Goal: Task Accomplishment & Management: Manage account settings

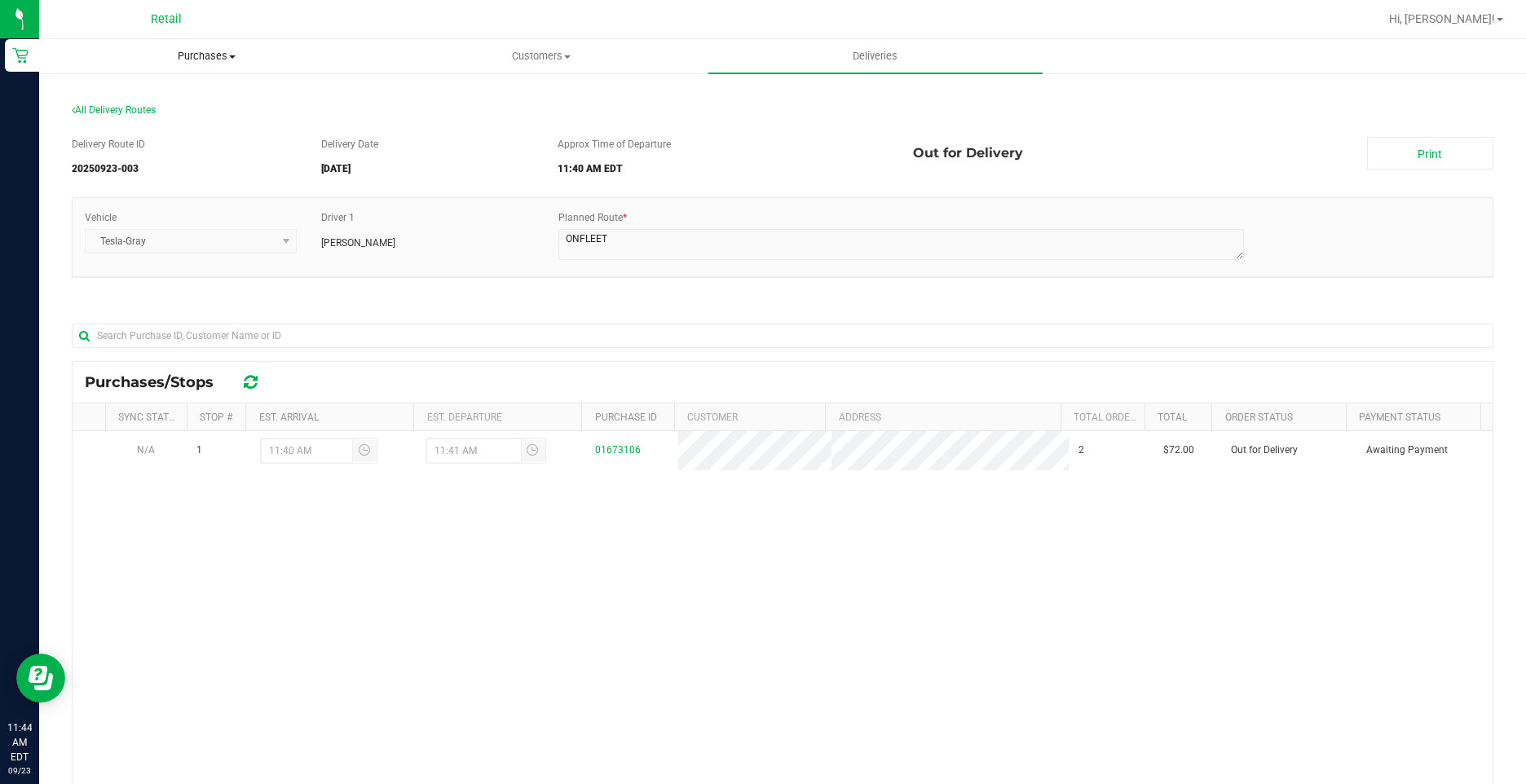
click at [193, 53] on span "Purchases" at bounding box center [206, 56] width 332 height 15
click at [166, 122] on li "Fulfillment" at bounding box center [206, 118] width 334 height 19
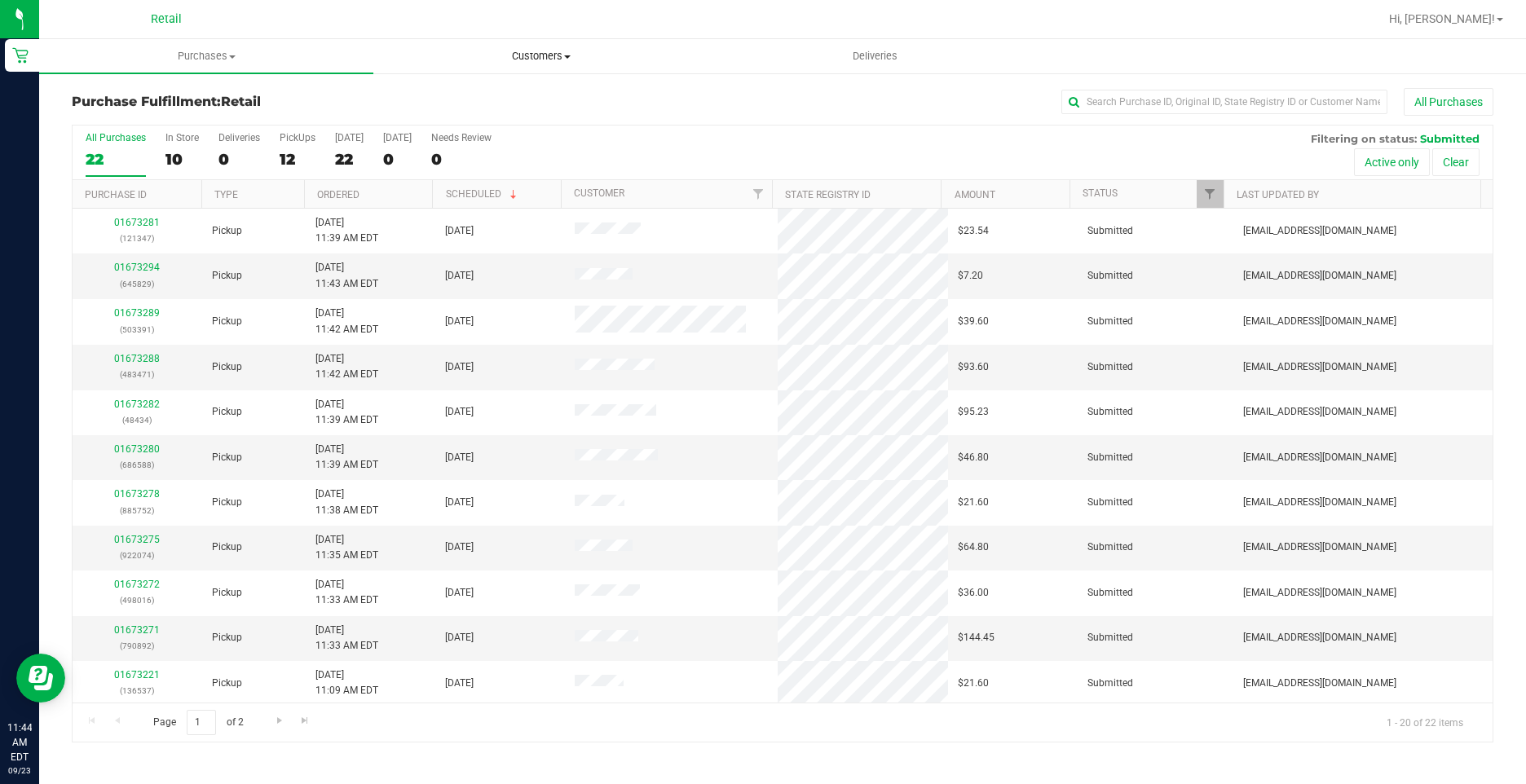
click at [504, 53] on span "Customers" at bounding box center [540, 56] width 332 height 15
click at [685, 28] on div at bounding box center [835, 19] width 1087 height 32
click at [1158, 104] on input "```" at bounding box center [1224, 102] width 326 height 25
type input "```````````````````````````````````````````````````````````````````````````````…"
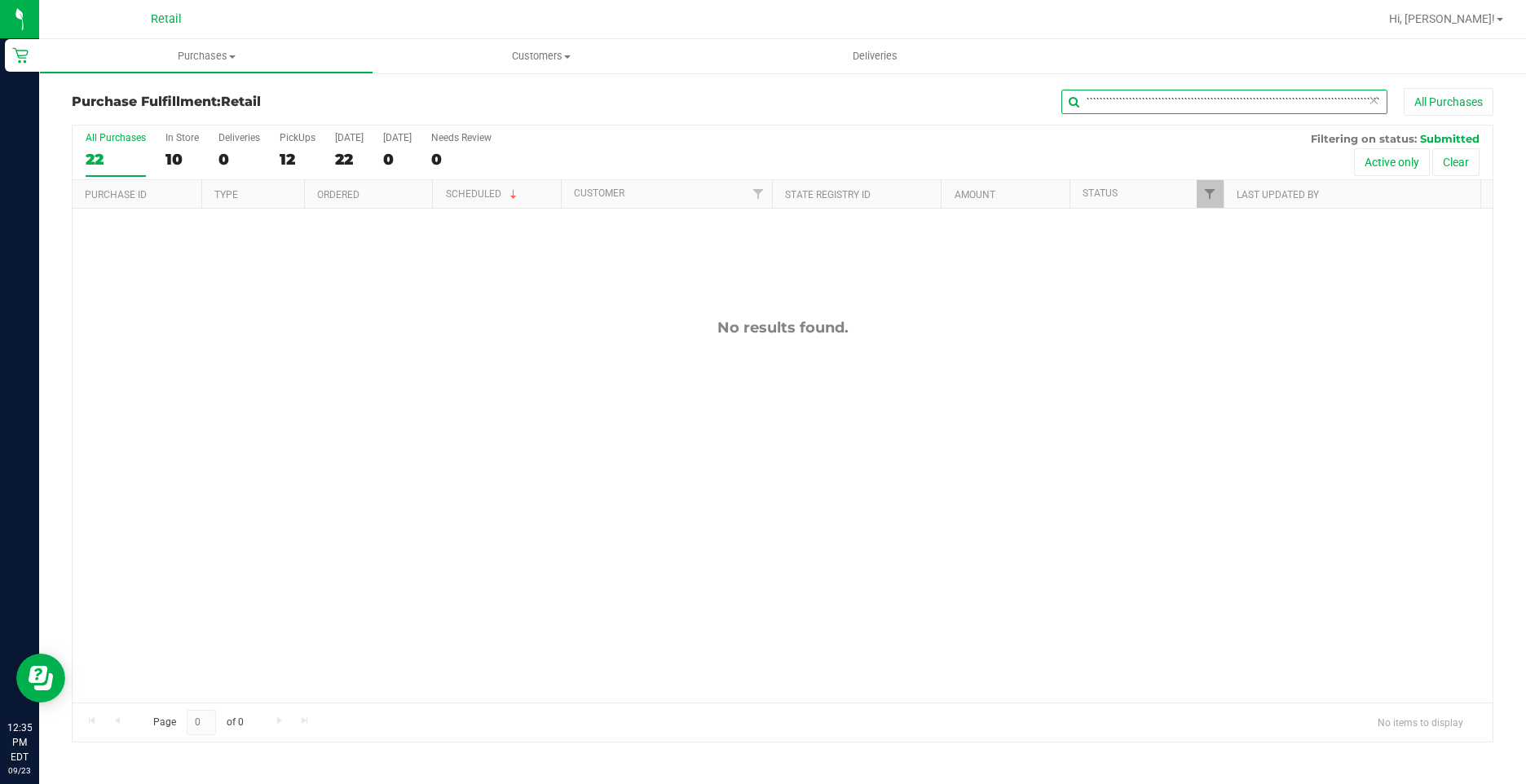
drag, startPoint x: 1382, startPoint y: 104, endPoint x: 995, endPoint y: 200, distance: 398.7
click at [995, 200] on div "Purchase Fulfillment: Retail ``````````````````````````````````````````````````…" at bounding box center [782, 415] width 1422 height 654
type input "128"
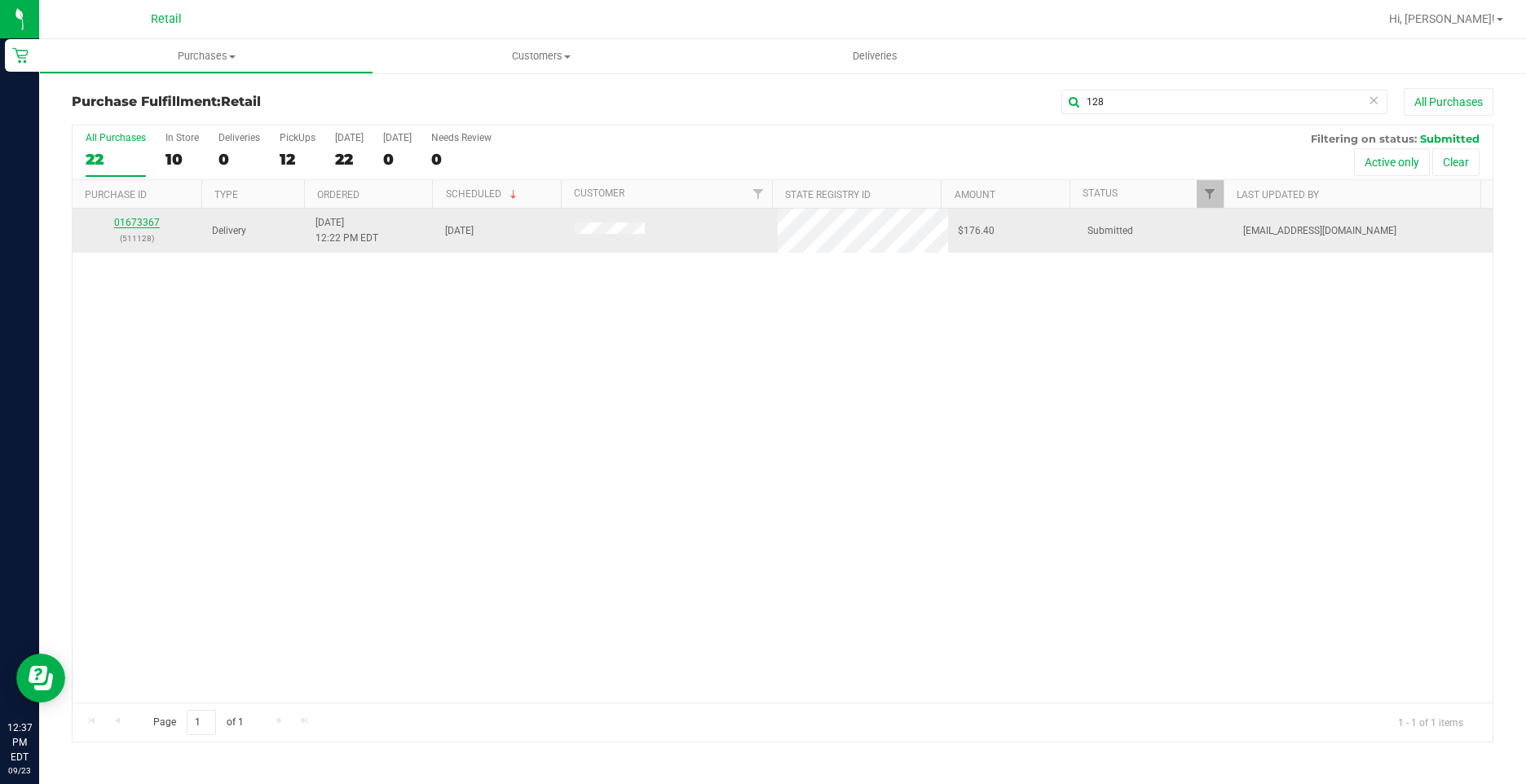
click at [143, 225] on link "01673367" at bounding box center [137, 222] width 46 height 11
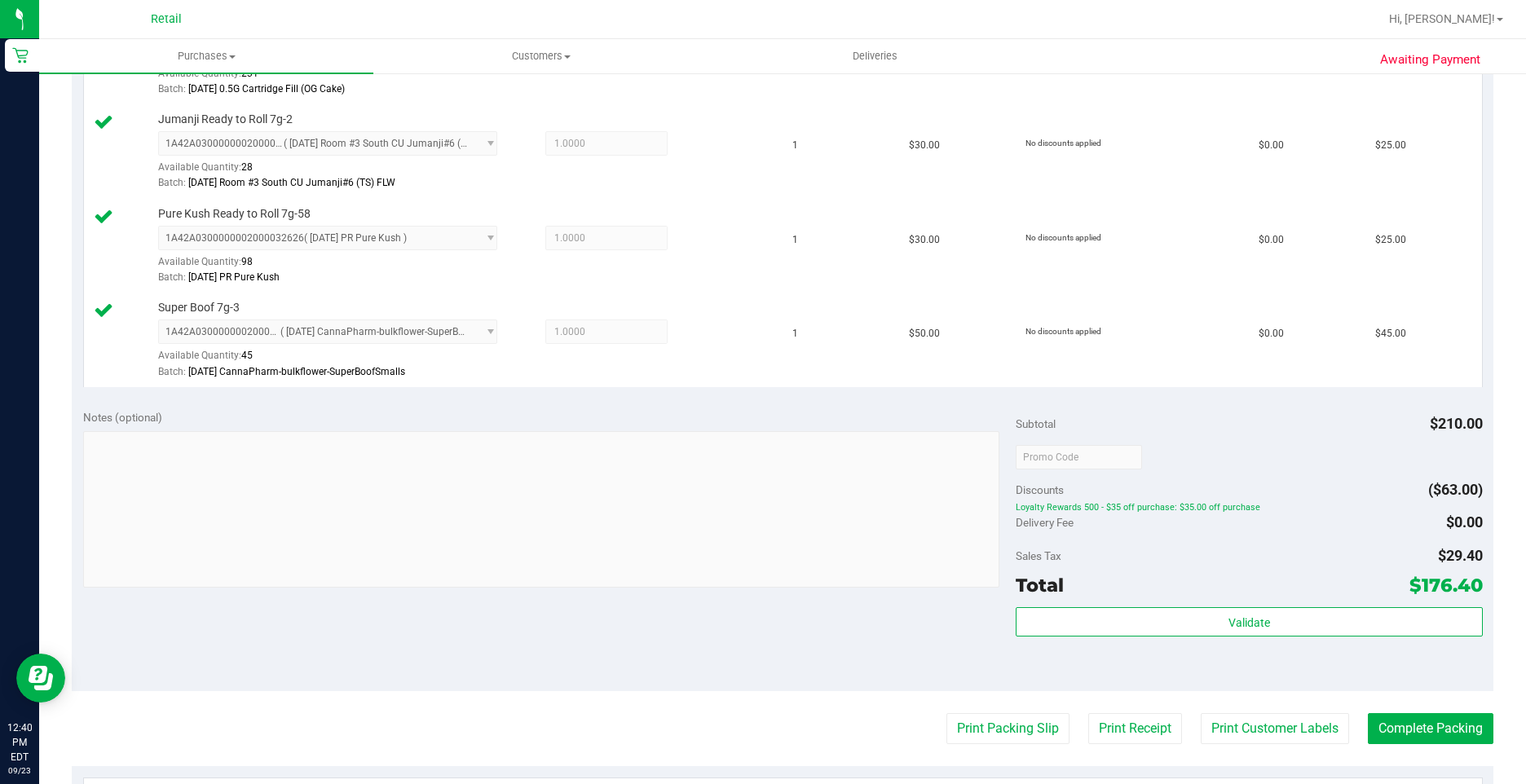
scroll to position [570, 0]
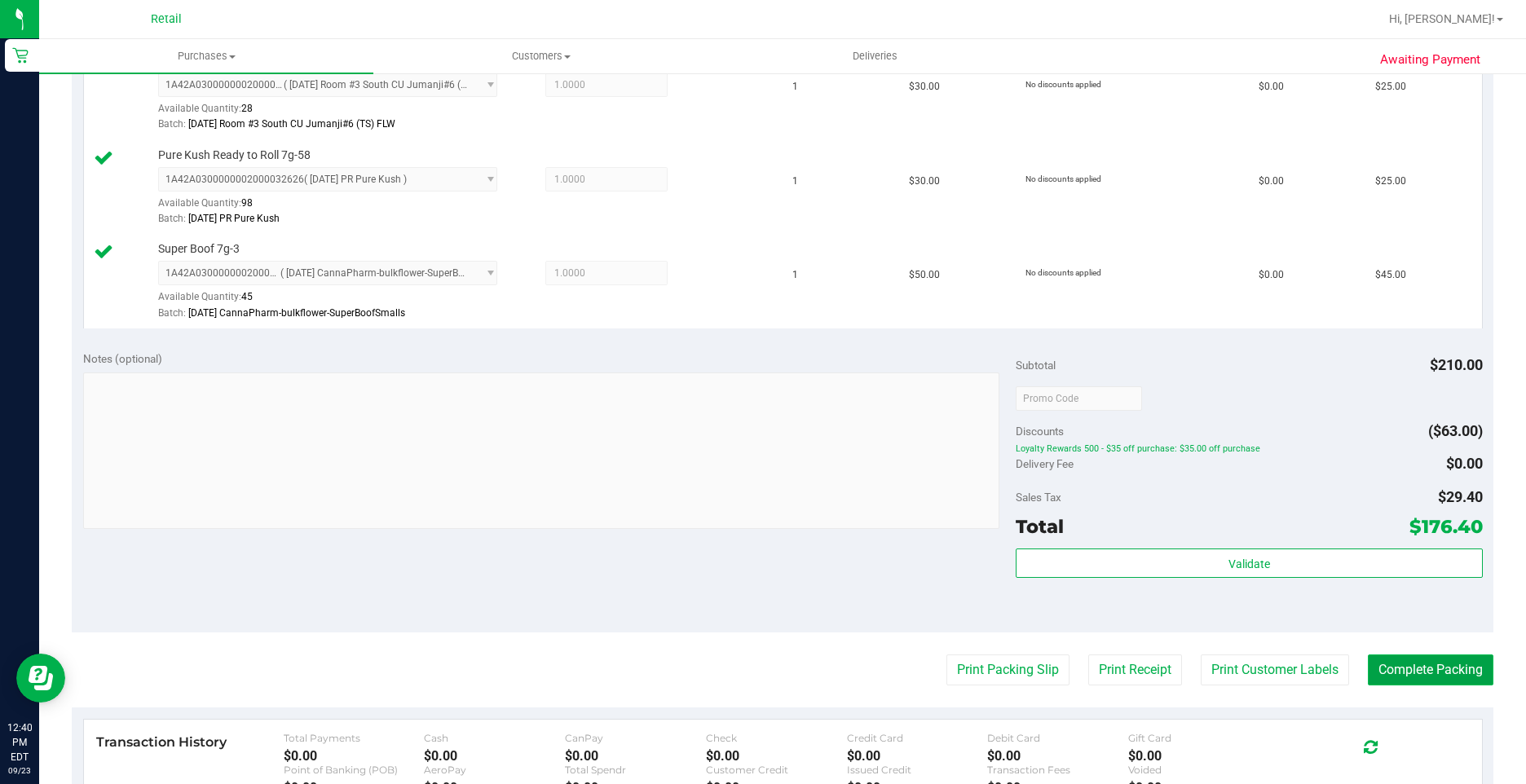
drag, startPoint x: 1420, startPoint y: 683, endPoint x: 1411, endPoint y: 678, distance: 10.3
click at [1418, 682] on button "Complete Packing" at bounding box center [1430, 669] width 125 height 31
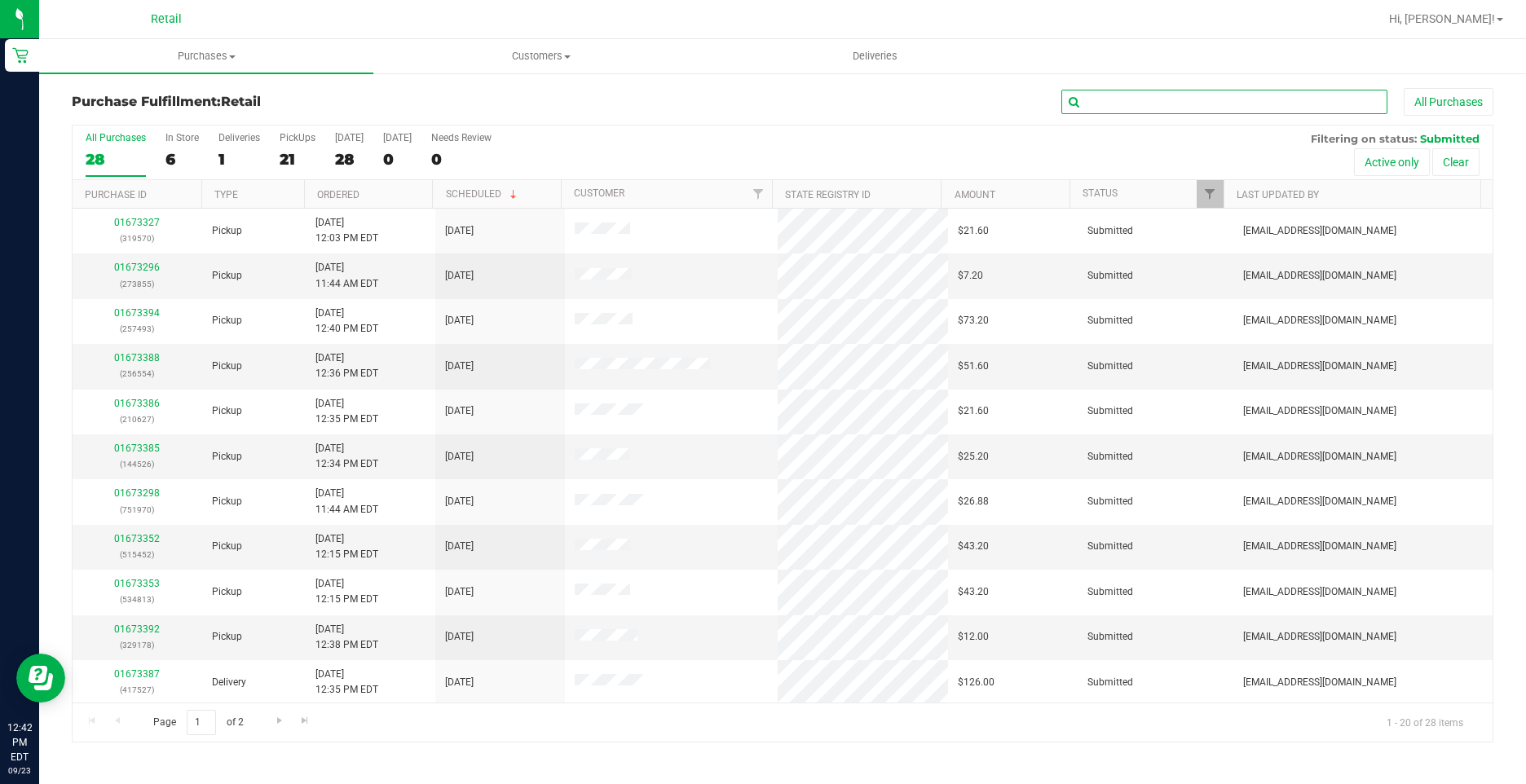
click at [1132, 106] on input "text" at bounding box center [1224, 102] width 326 height 25
type input "527"
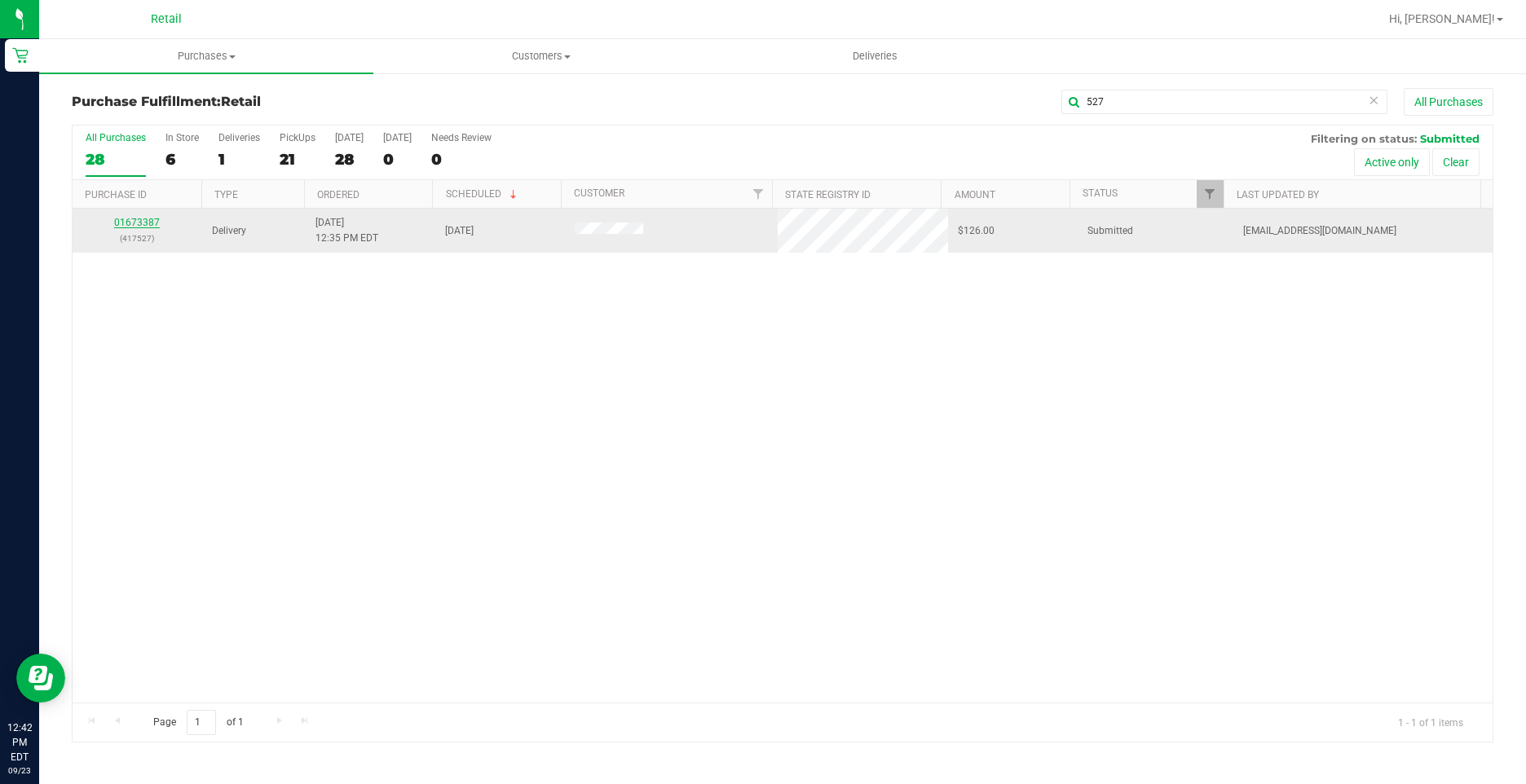
click at [125, 226] on link "01673387" at bounding box center [137, 222] width 46 height 11
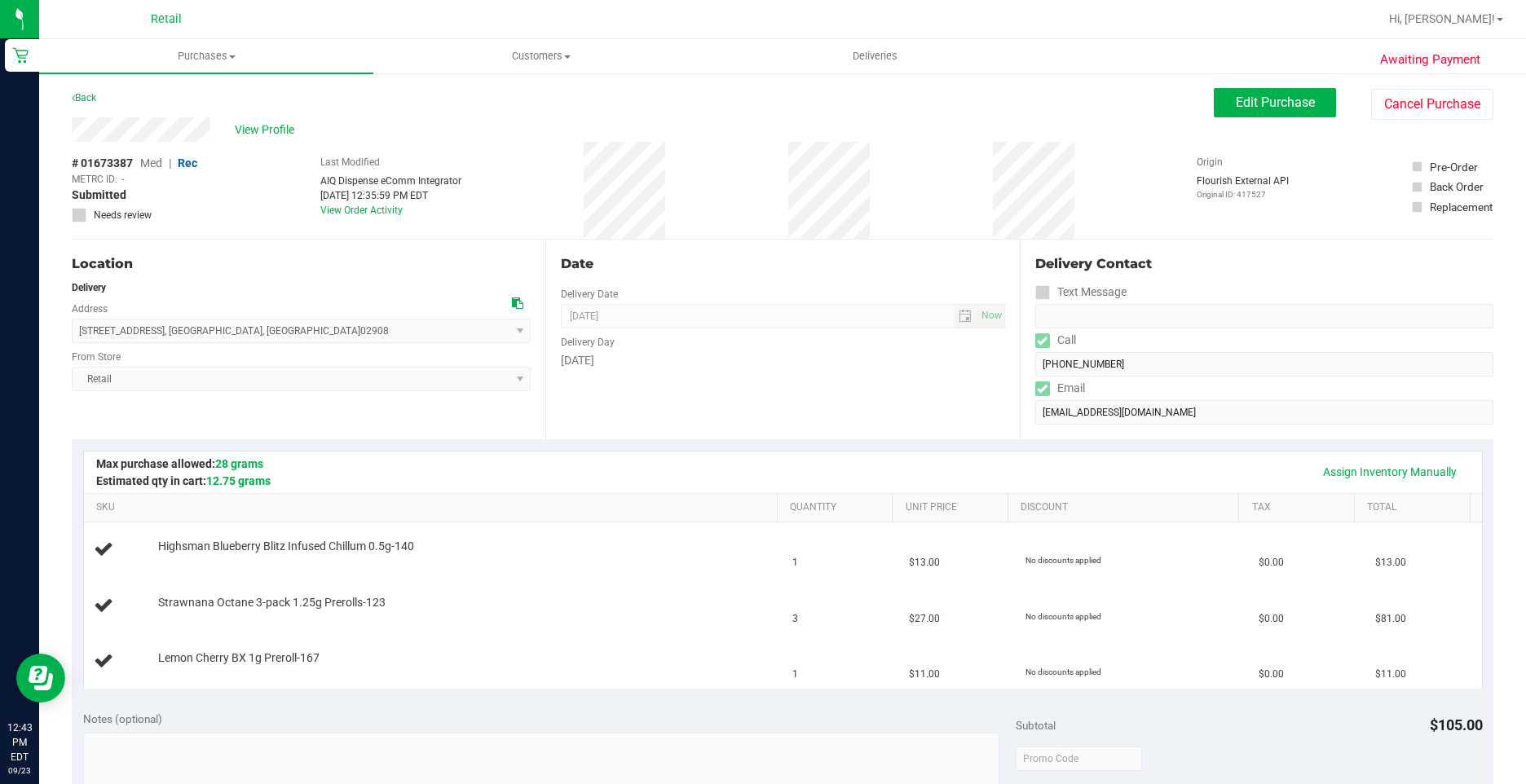
click at [155, 242] on purchase-details "Back Edit Purchase Cancel Purchase View Profile # 01673387 Med | Rec METRC ID: …" at bounding box center [782, 730] width 1422 height 1284
click at [679, 245] on div "Date Delivery Date 09/23/2025 Now 09/23/2025 12:00 PM Now Delivery Day Tuesday" at bounding box center [782, 339] width 474 height 200
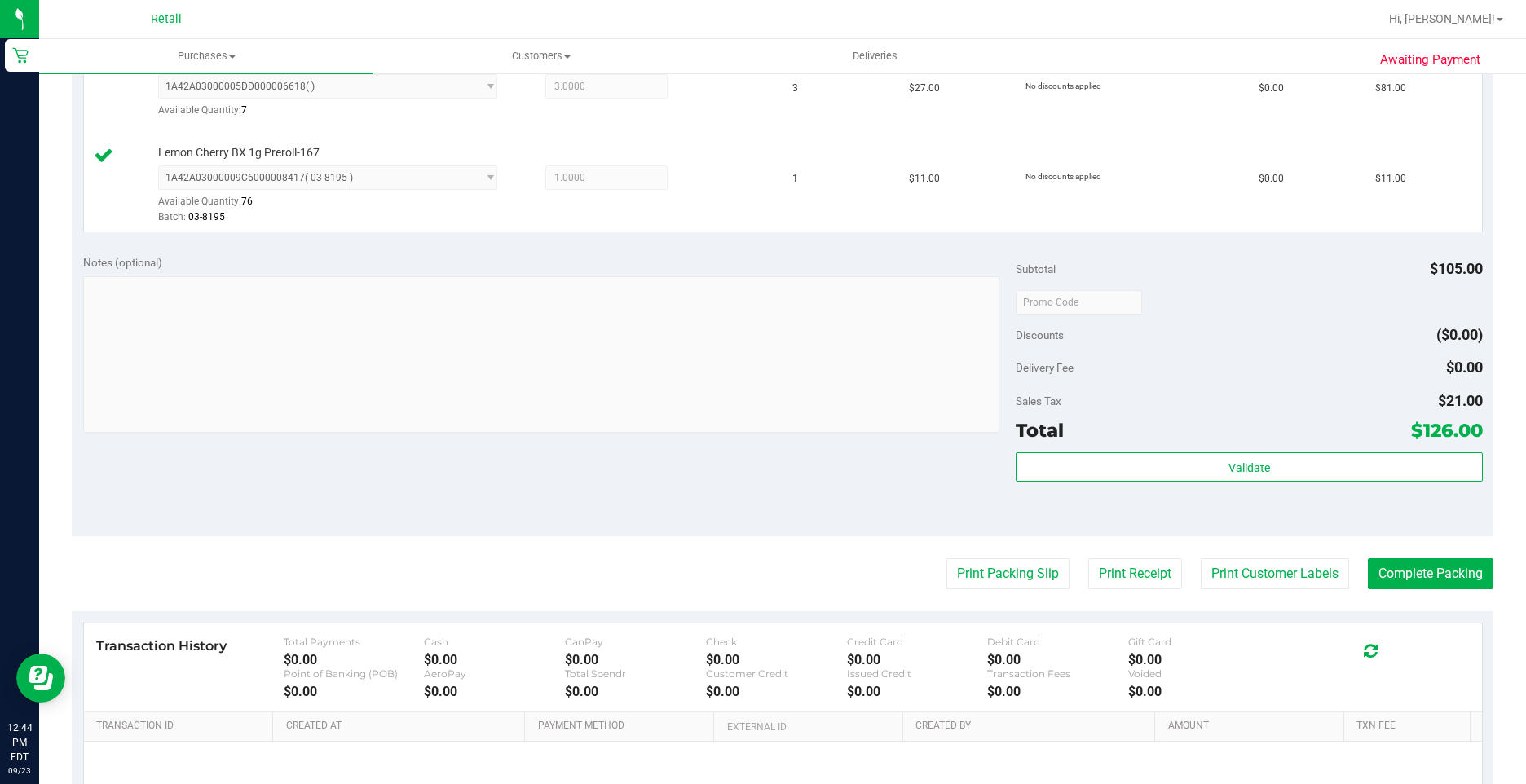
scroll to position [570, 0]
click at [1407, 578] on button "Complete Packing" at bounding box center [1430, 572] width 125 height 31
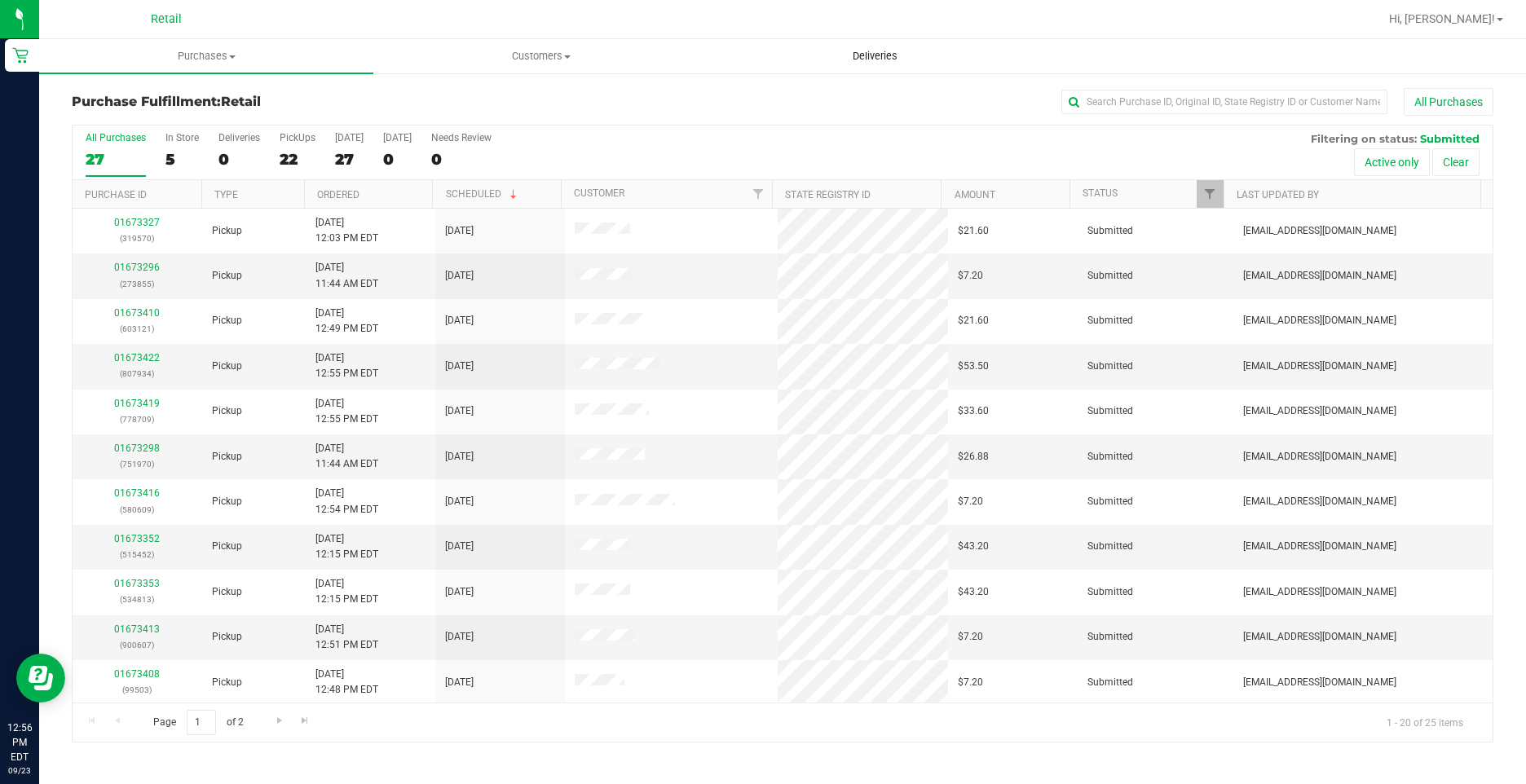
click at [867, 71] on uib-tab-heading "Deliveries" at bounding box center [874, 56] width 332 height 32
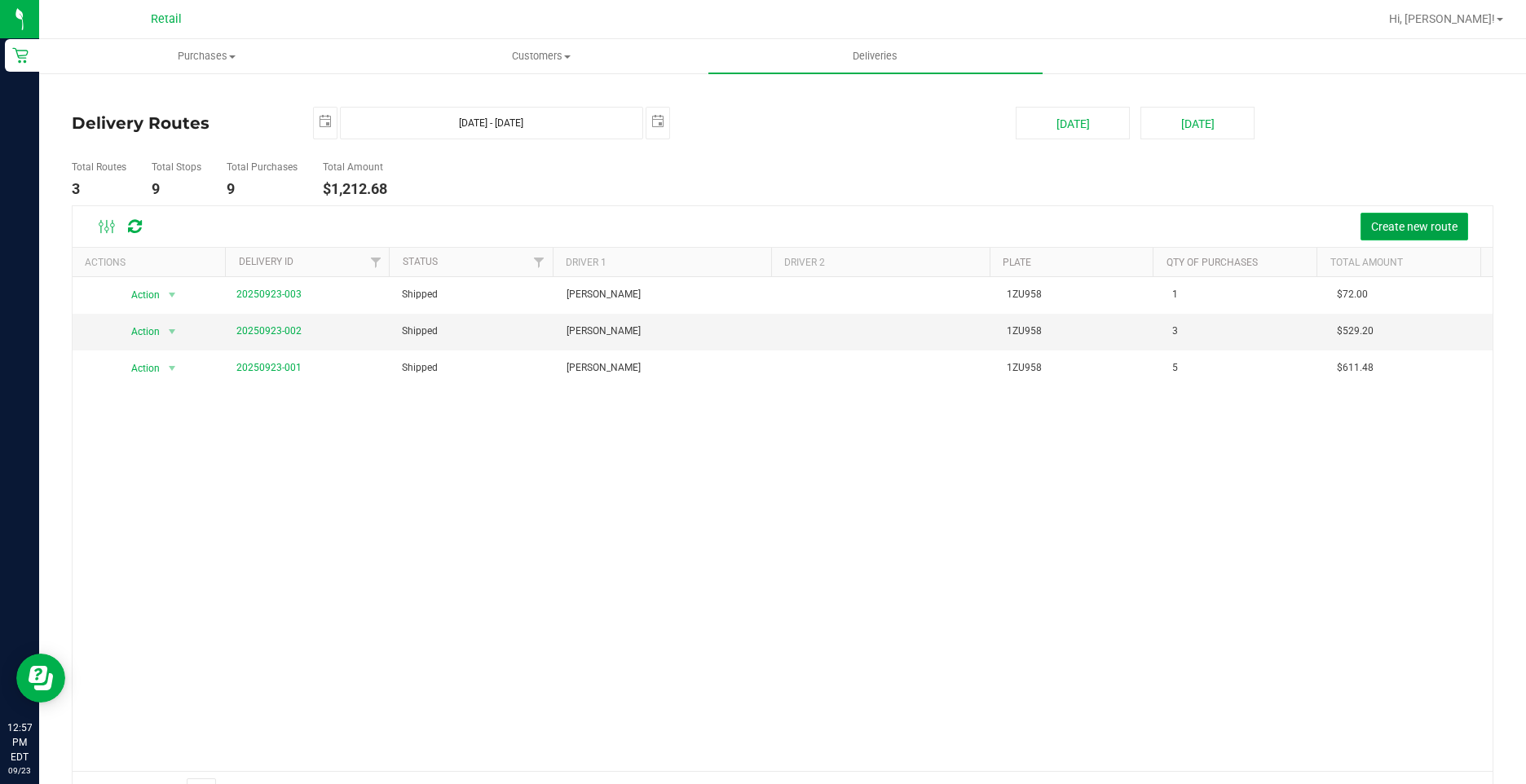
click at [1395, 222] on span "Create new route" at bounding box center [1414, 226] width 86 height 13
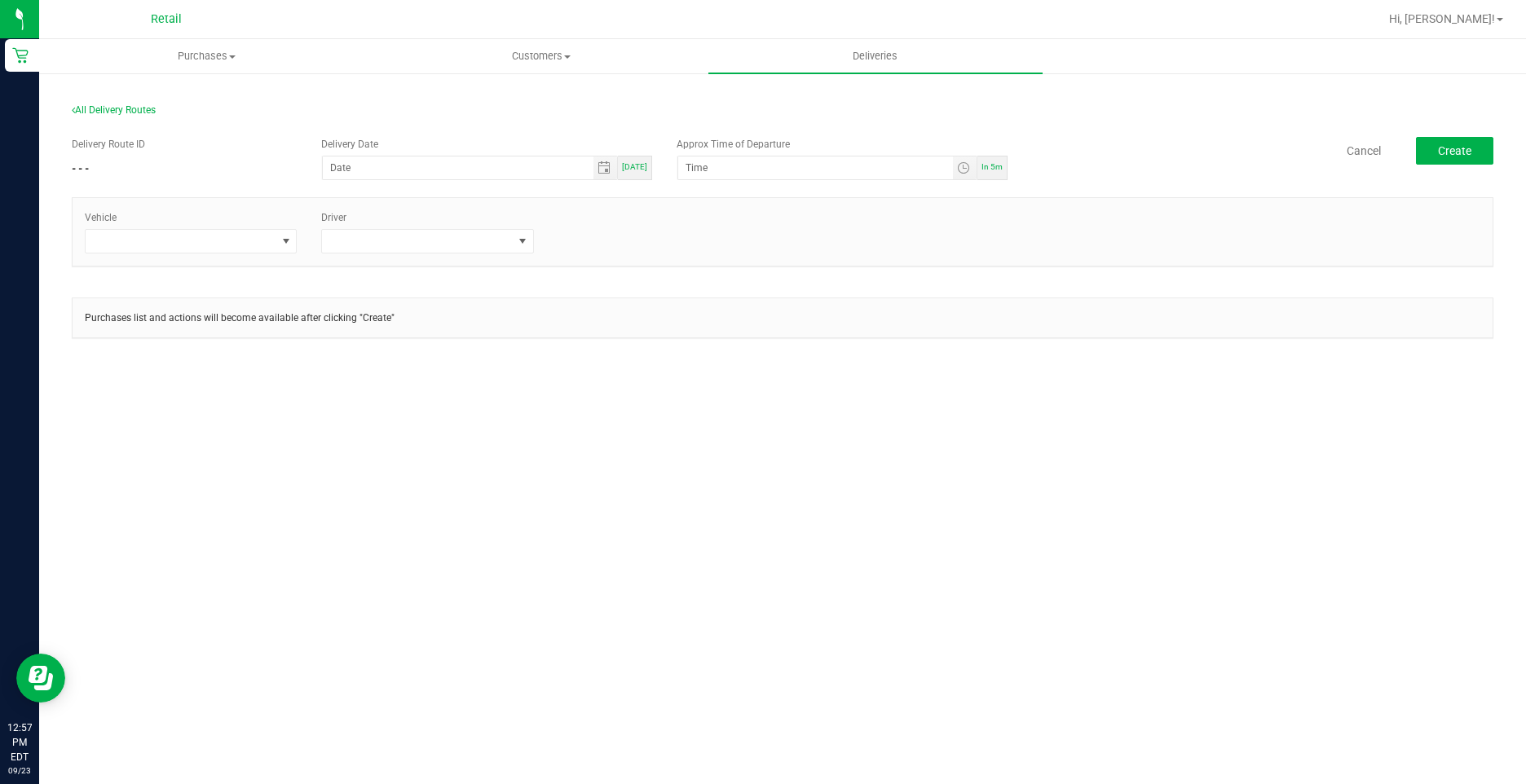
click at [651, 161] on div "[DATE]" at bounding box center [634, 167] width 34 height 25
type input "[DATE]"
click at [965, 169] on span "Toggle time list" at bounding box center [963, 167] width 13 height 13
click at [716, 374] on li "1" at bounding box center [710, 373] width 39 height 22
click at [767, 353] on li "00" at bounding box center [762, 350] width 39 height 22
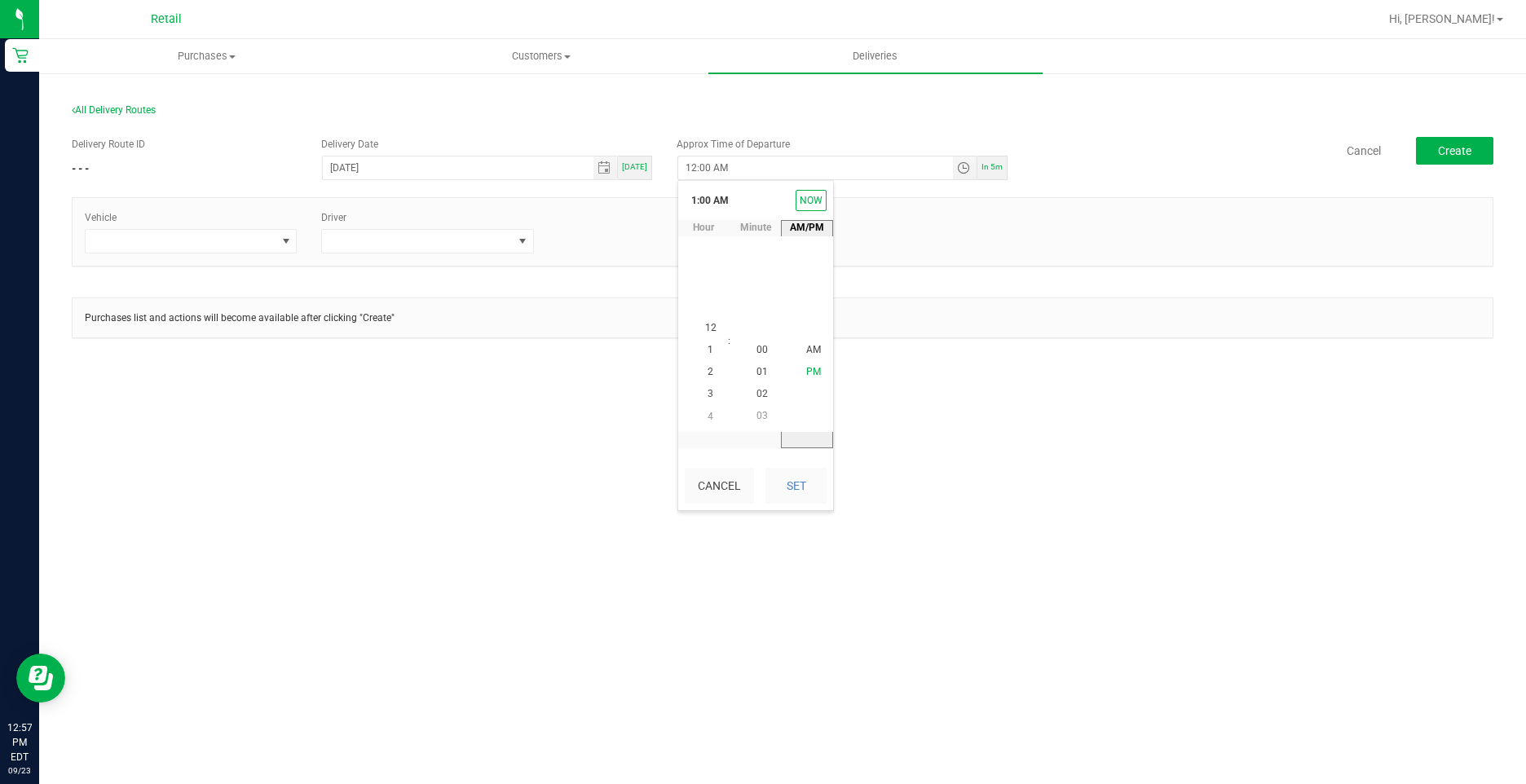
click at [804, 378] on li "PM" at bounding box center [813, 373] width 39 height 22
click at [801, 482] on button "Set" at bounding box center [796, 485] width 61 height 36
type input "1:00 PM"
click at [236, 238] on span at bounding box center [181, 241] width 190 height 23
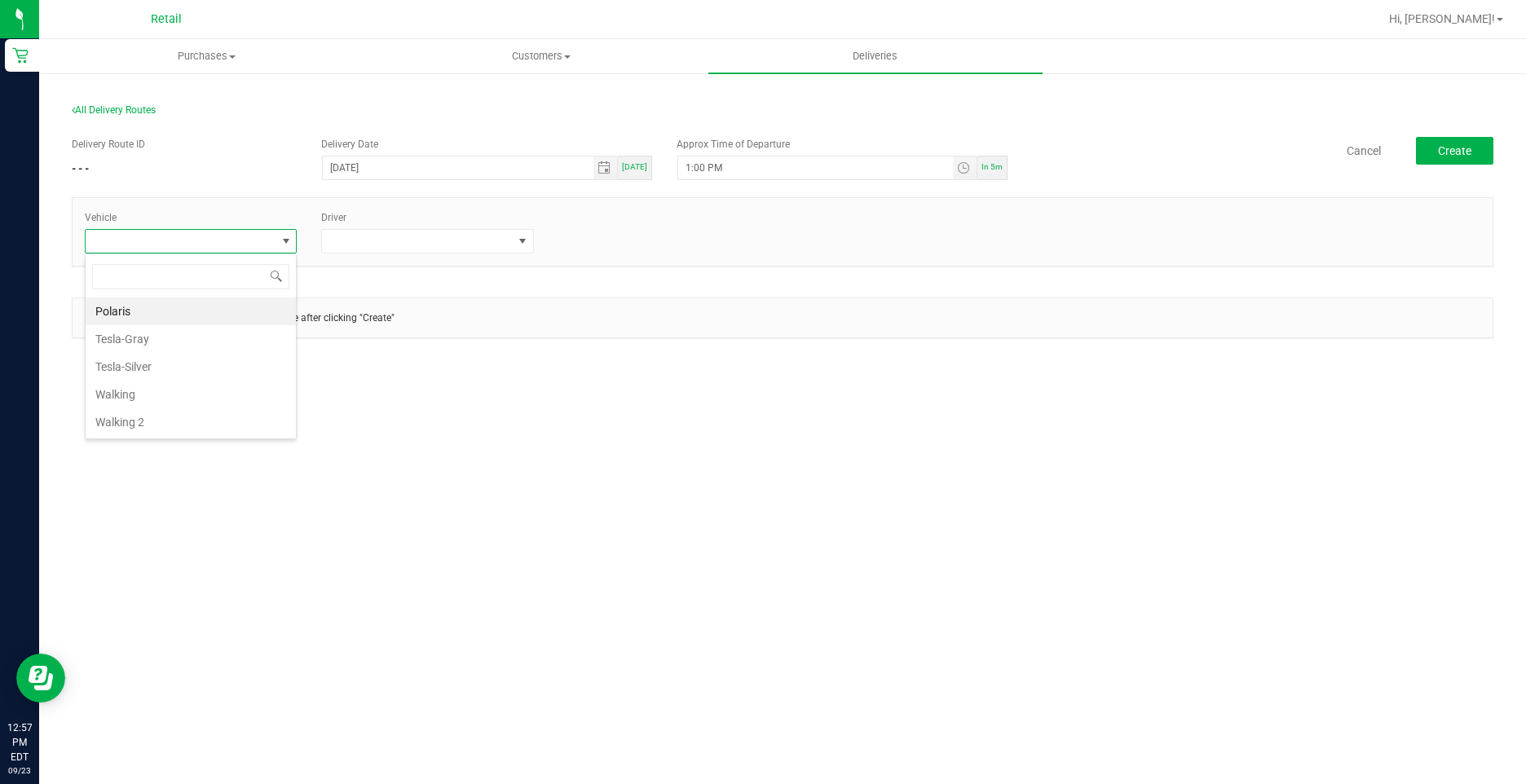
scroll to position [25, 213]
click at [636, 481] on div "Purchases Summary of purchases Fulfillment All purchases Customers All customer…" at bounding box center [782, 411] width 1487 height 745
click at [473, 253] on span at bounding box center [427, 241] width 212 height 25
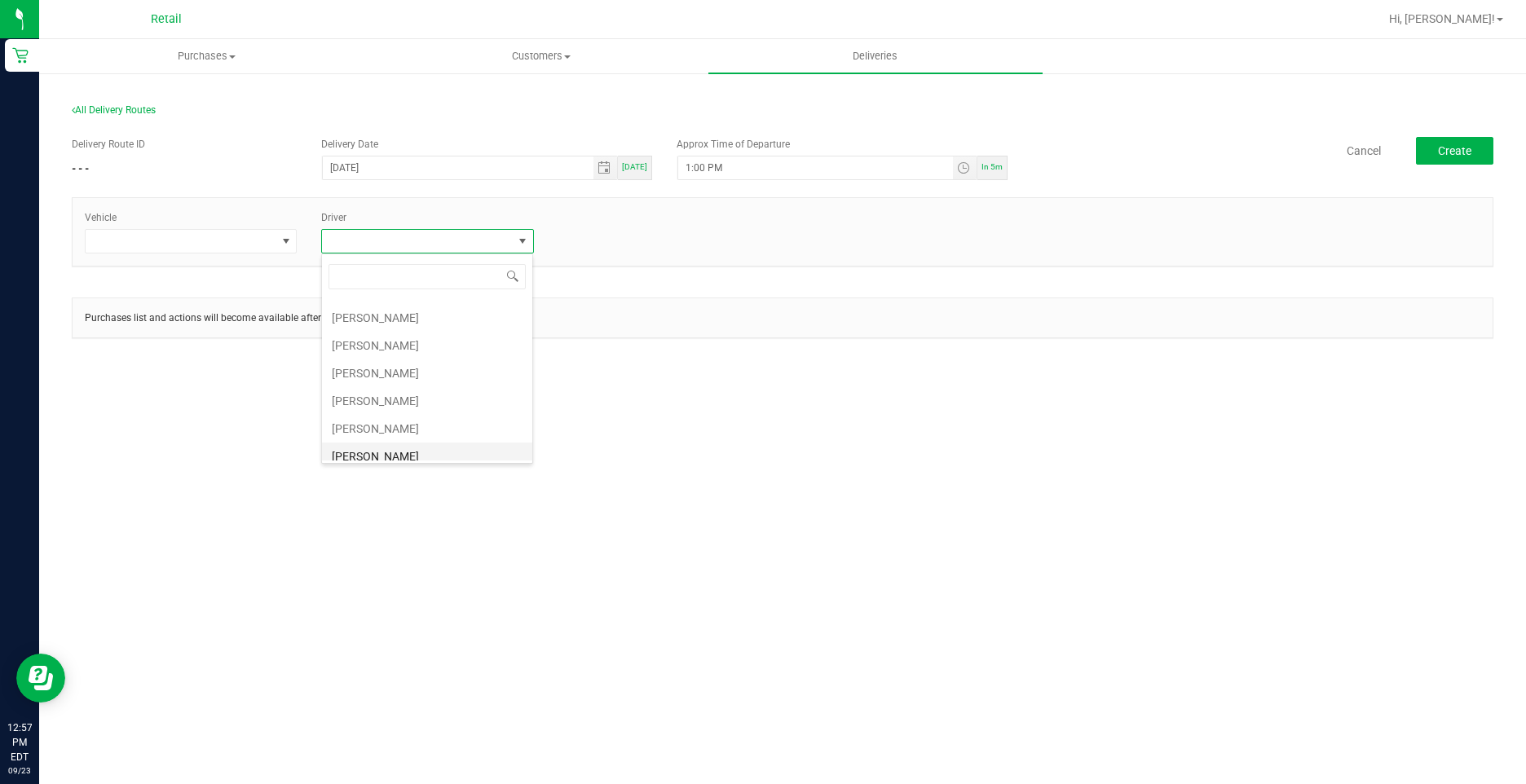
scroll to position [245, 0]
click at [407, 374] on li "[PERSON_NAME]" at bounding box center [427, 372] width 210 height 28
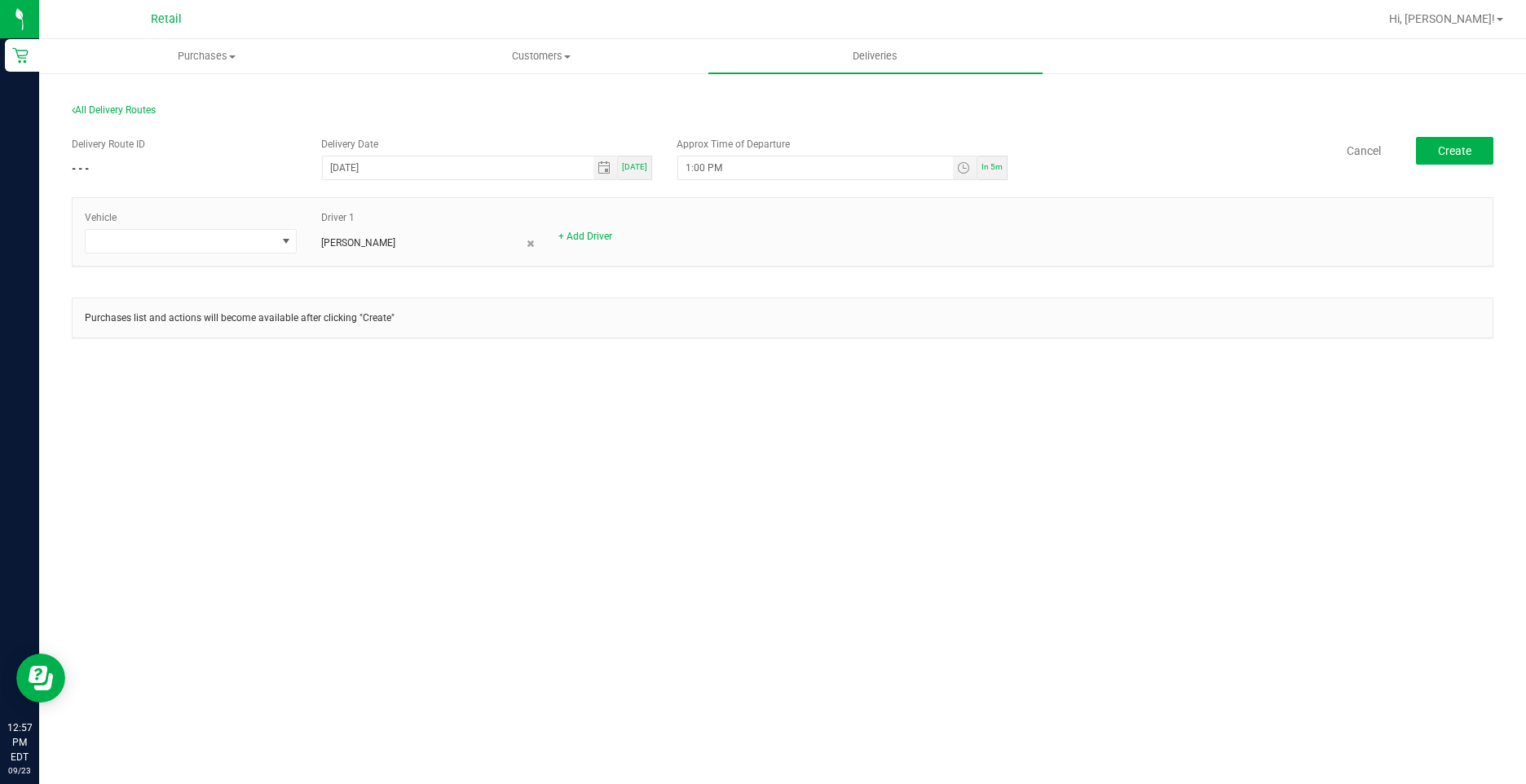
click at [553, 406] on div "Purchases Summary of purchases Fulfillment All purchases Customers All customer…" at bounding box center [782, 411] width 1487 height 745
click at [240, 240] on span at bounding box center [181, 241] width 190 height 23
click at [175, 338] on li "Tesla-Gray" at bounding box center [191, 339] width 210 height 28
click at [1112, 505] on div "Purchases Summary of purchases Fulfillment All purchases Customers All customer…" at bounding box center [782, 411] width 1487 height 745
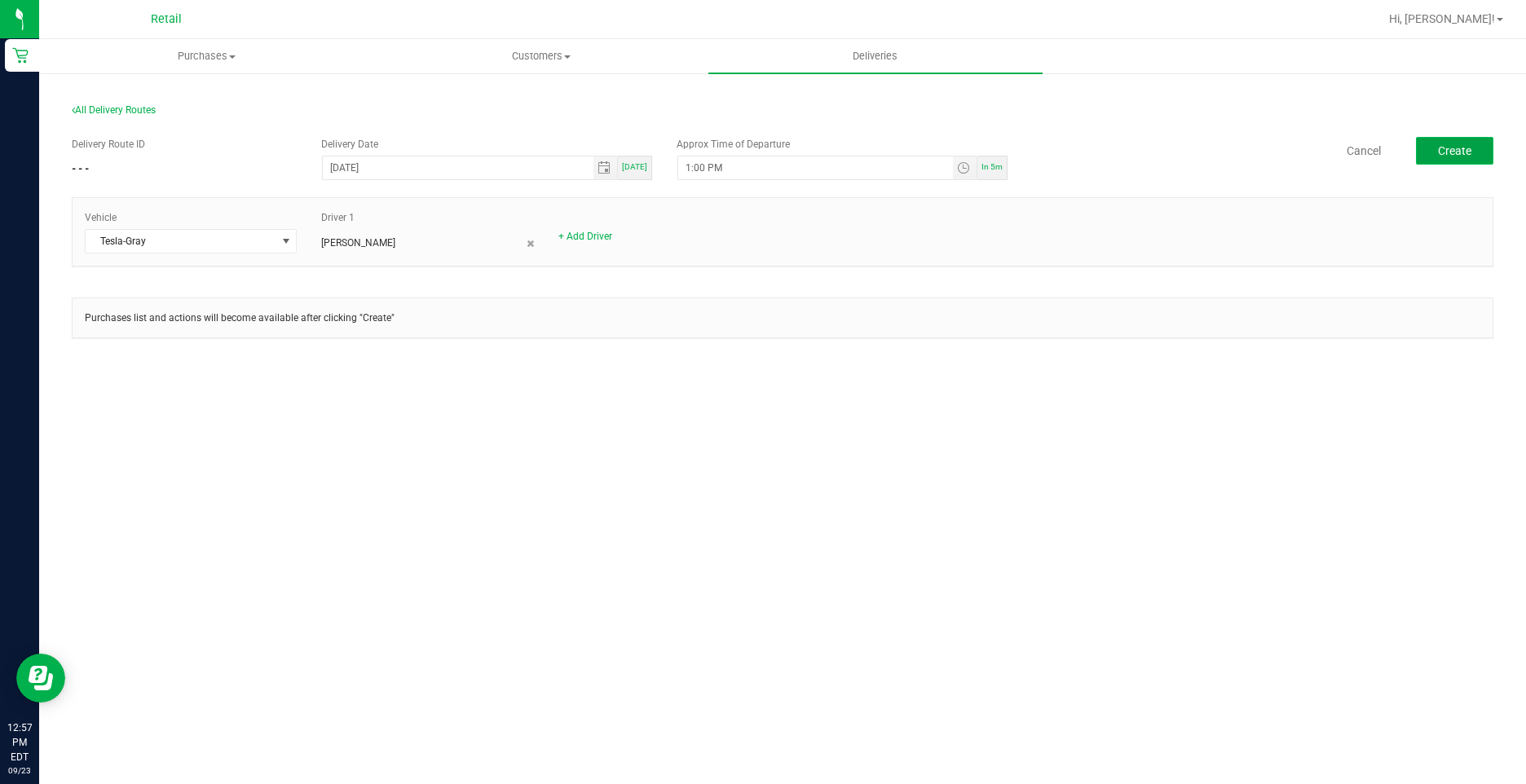
click at [1446, 160] on button "Create" at bounding box center [1454, 151] width 77 height 28
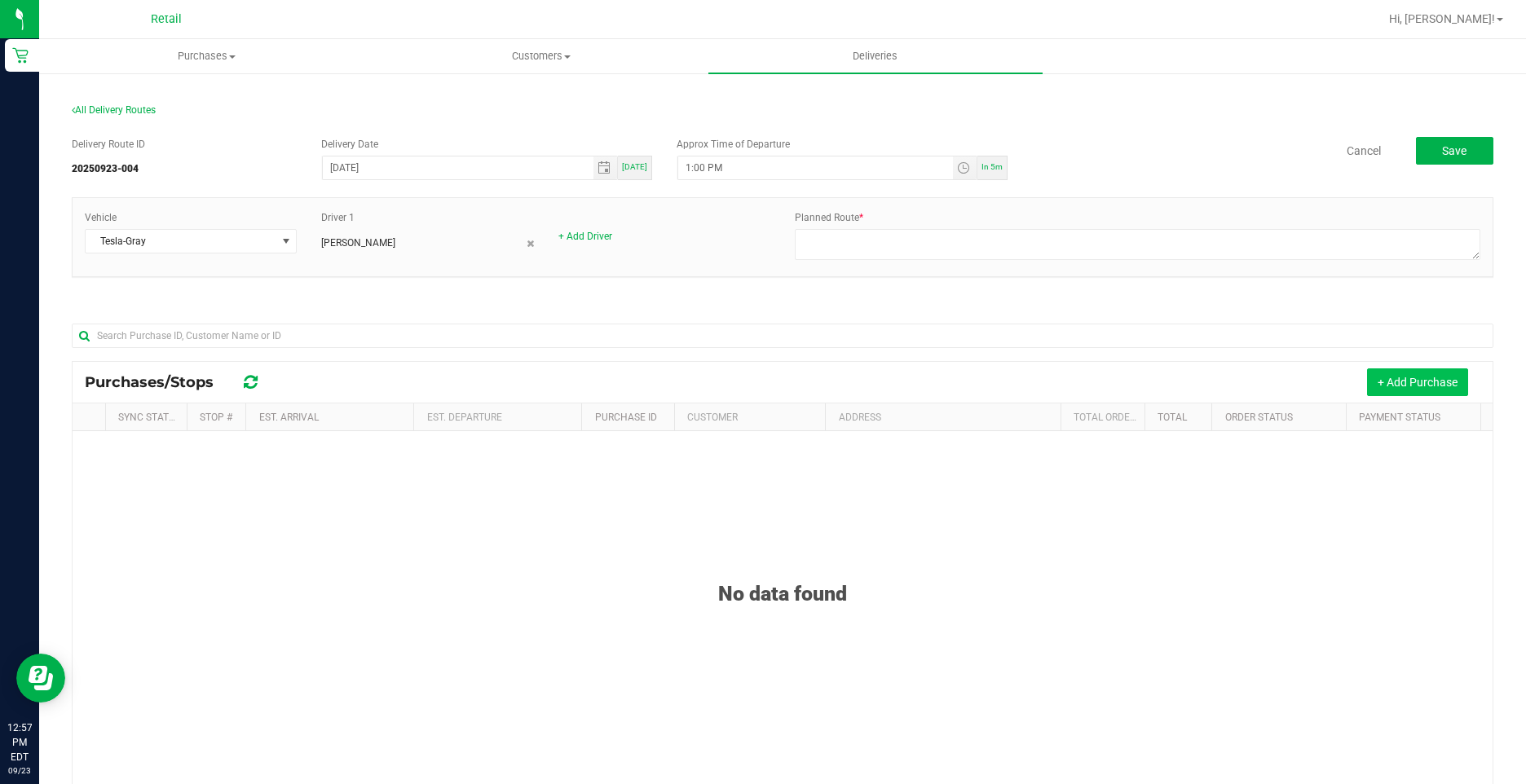
click at [1394, 396] on button "+ Add Purchase" at bounding box center [1416, 382] width 101 height 28
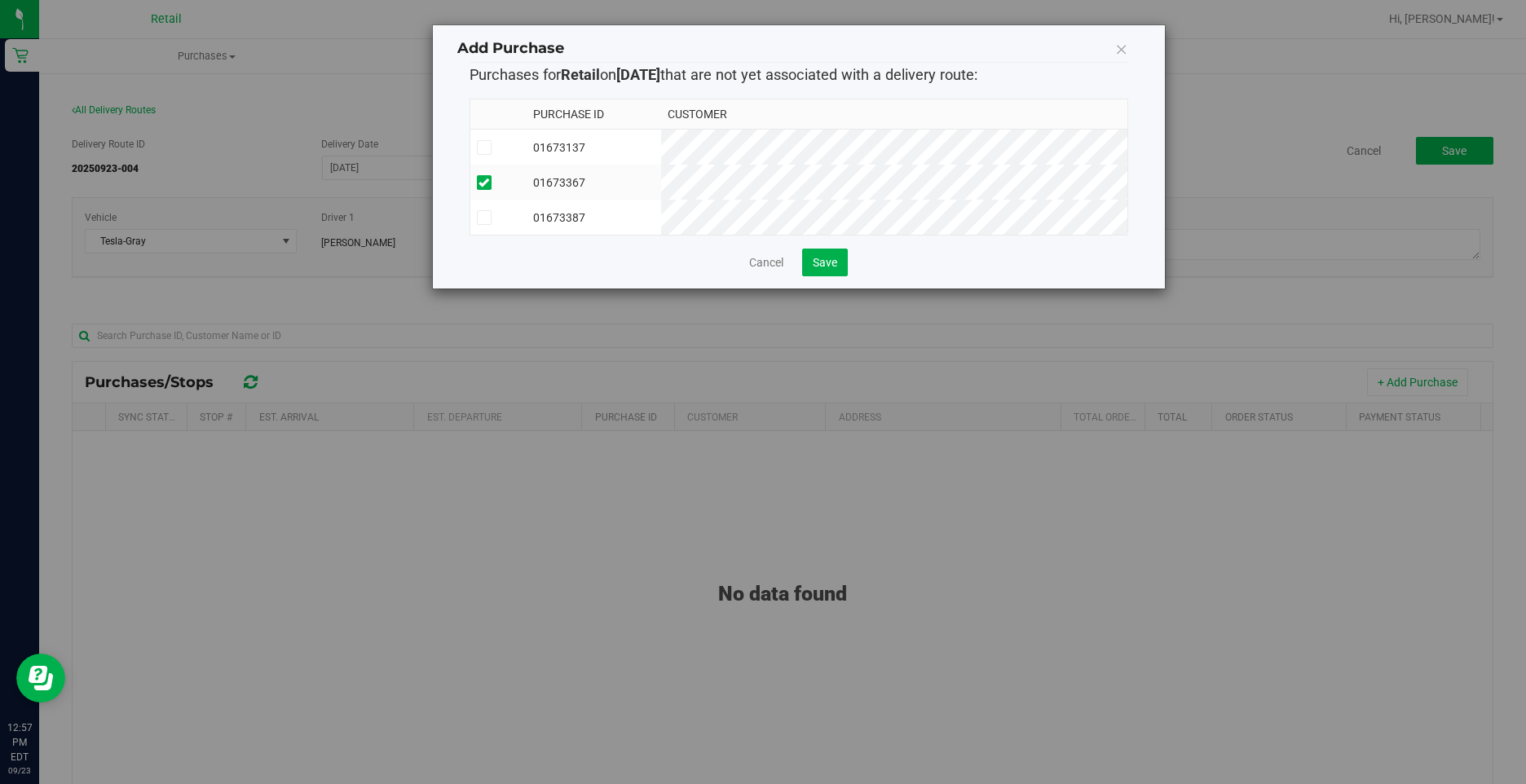
click at [621, 166] on td "01673367" at bounding box center [594, 182] width 135 height 35
click at [662, 165] on td "01673367" at bounding box center [594, 182] width 135 height 35
click at [660, 133] on td "01673137" at bounding box center [594, 147] width 135 height 36
click at [662, 216] on td "01673387" at bounding box center [594, 217] width 135 height 35
click at [841, 275] on button "Save" at bounding box center [824, 262] width 46 height 28
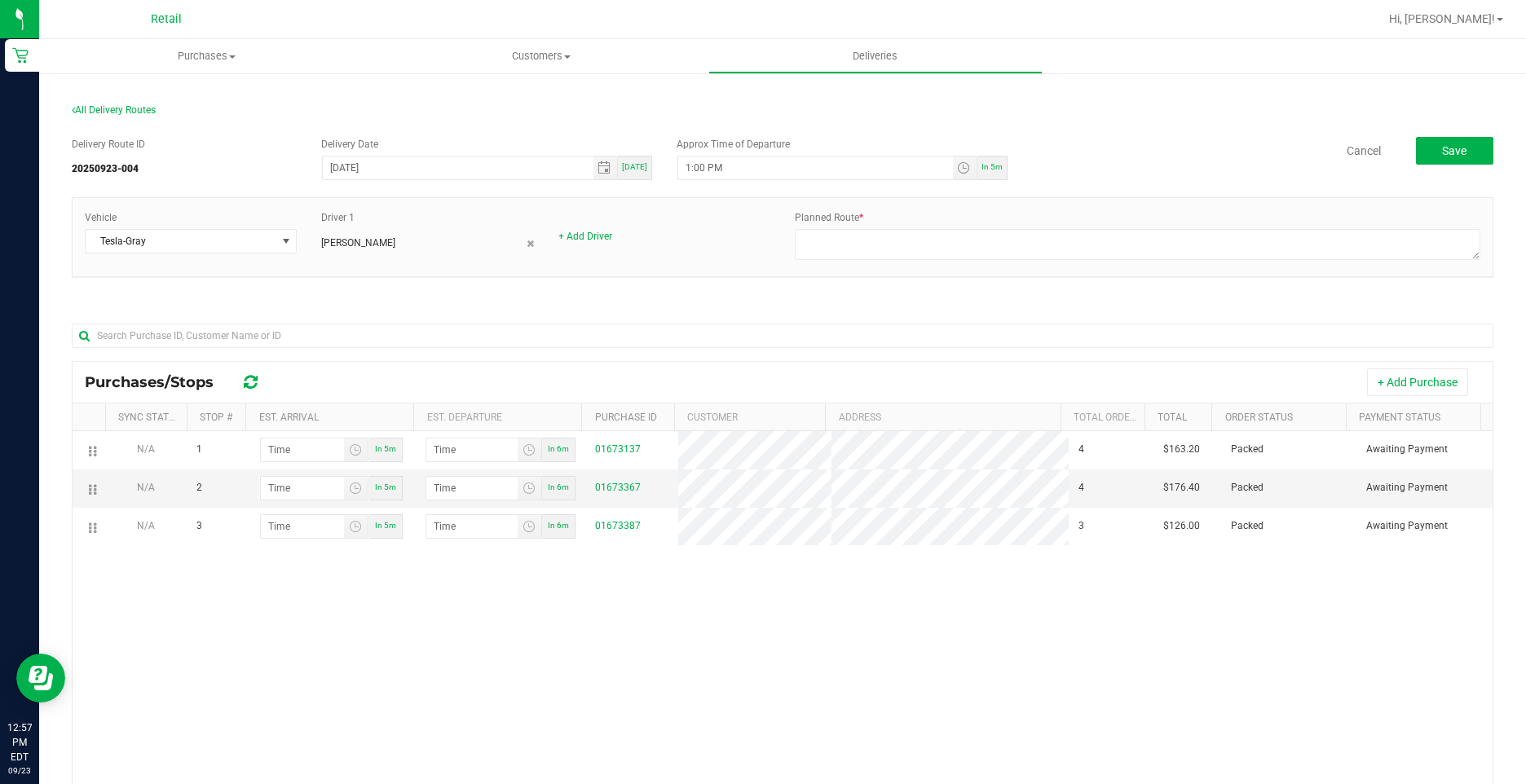
click at [1019, 612] on div "N/A 1 In 5m In 6m 01673137 4 $163.20 Packed Awaiting Payment N/A 2 In 5m In 6m …" at bounding box center [782, 678] width 1420 height 494
click at [1060, 621] on div "N/A 1 In 5m In 6m 01673137 4 $163.20 Packed Awaiting Payment N/A 2 In 5m In 6m …" at bounding box center [782, 678] width 1420 height 494
click at [733, 643] on div "N/A 1 In 5m In 6m 01673137 4 $163.20 Packed Awaiting Payment N/A 2 In 5m In 6m …" at bounding box center [782, 678] width 1420 height 494
click at [225, 56] on span "Purchases" at bounding box center [206, 56] width 334 height 15
click at [139, 121] on li "Fulfillment" at bounding box center [206, 118] width 334 height 19
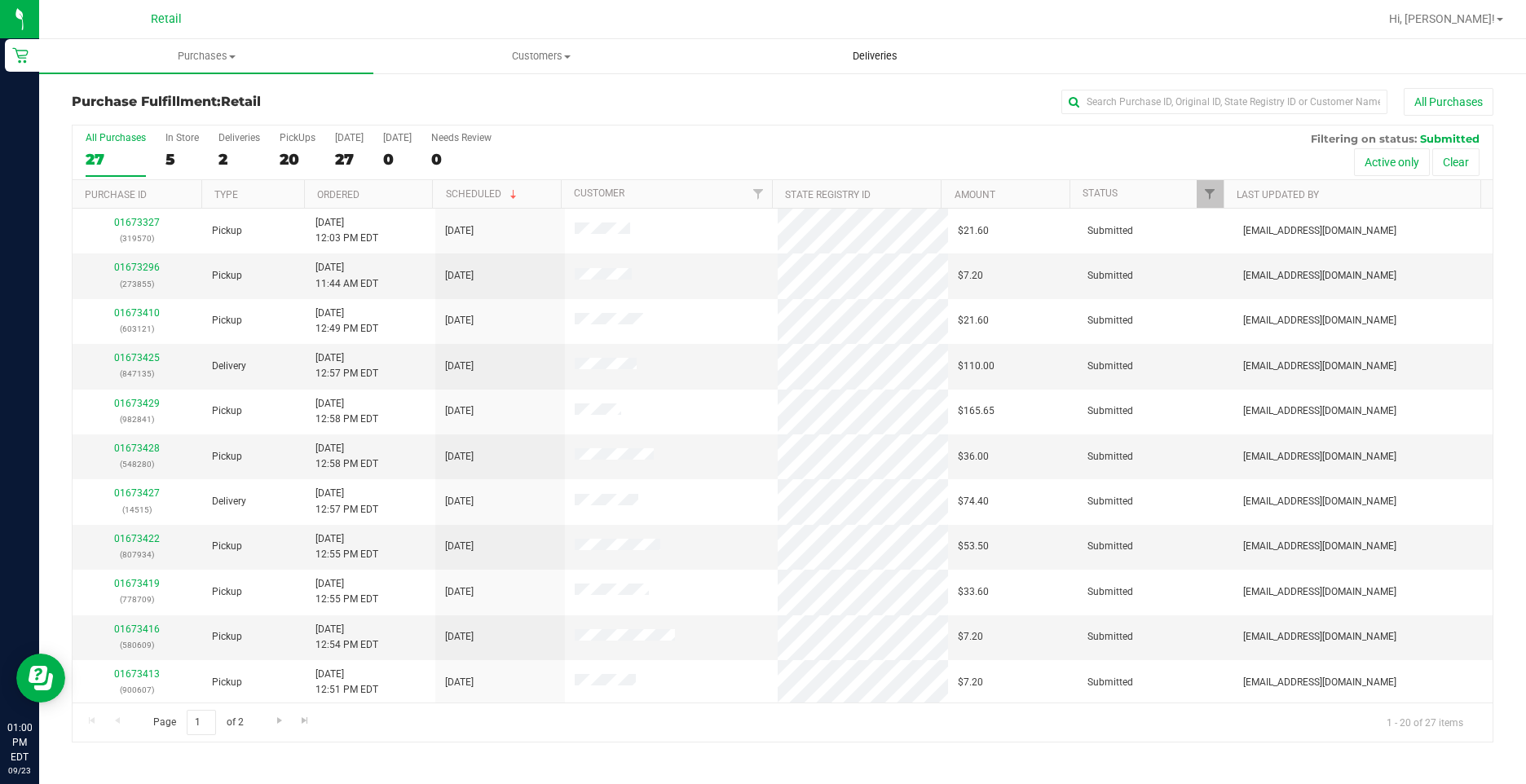
click at [888, 53] on span "Deliveries" at bounding box center [874, 56] width 89 height 15
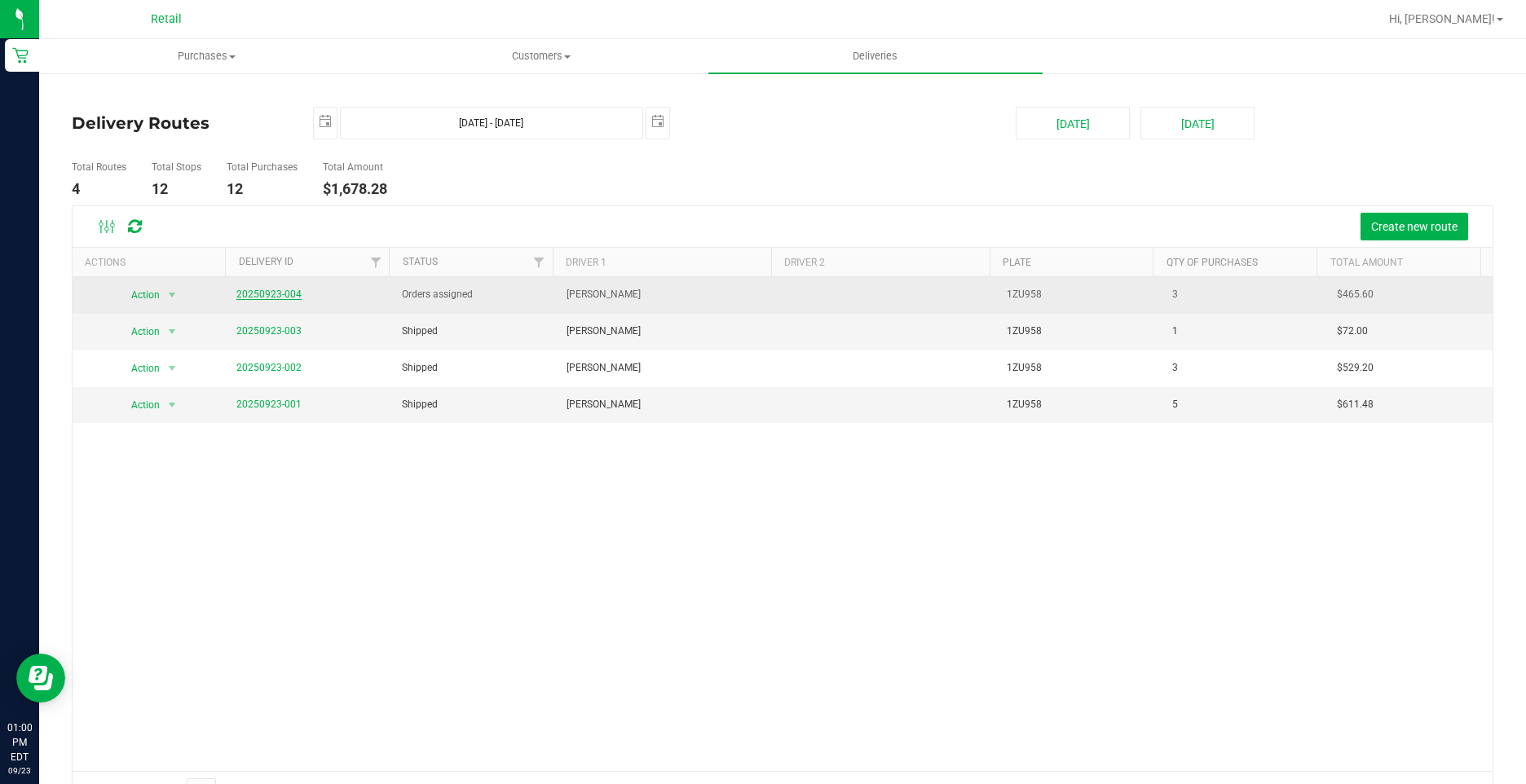
click at [282, 293] on link "20250923-004" at bounding box center [268, 294] width 65 height 11
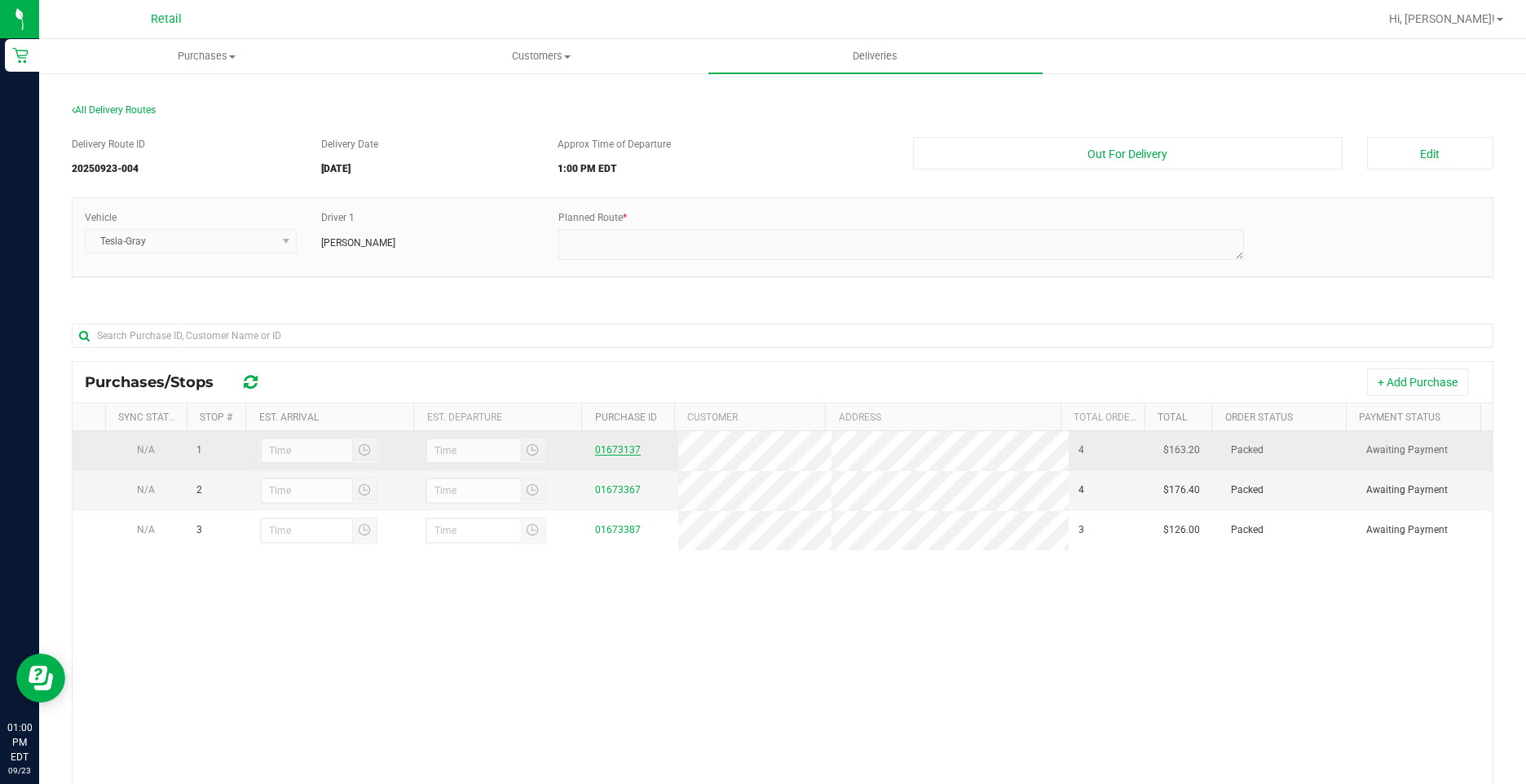
click at [607, 451] on link "01673137" at bounding box center [617, 449] width 46 height 11
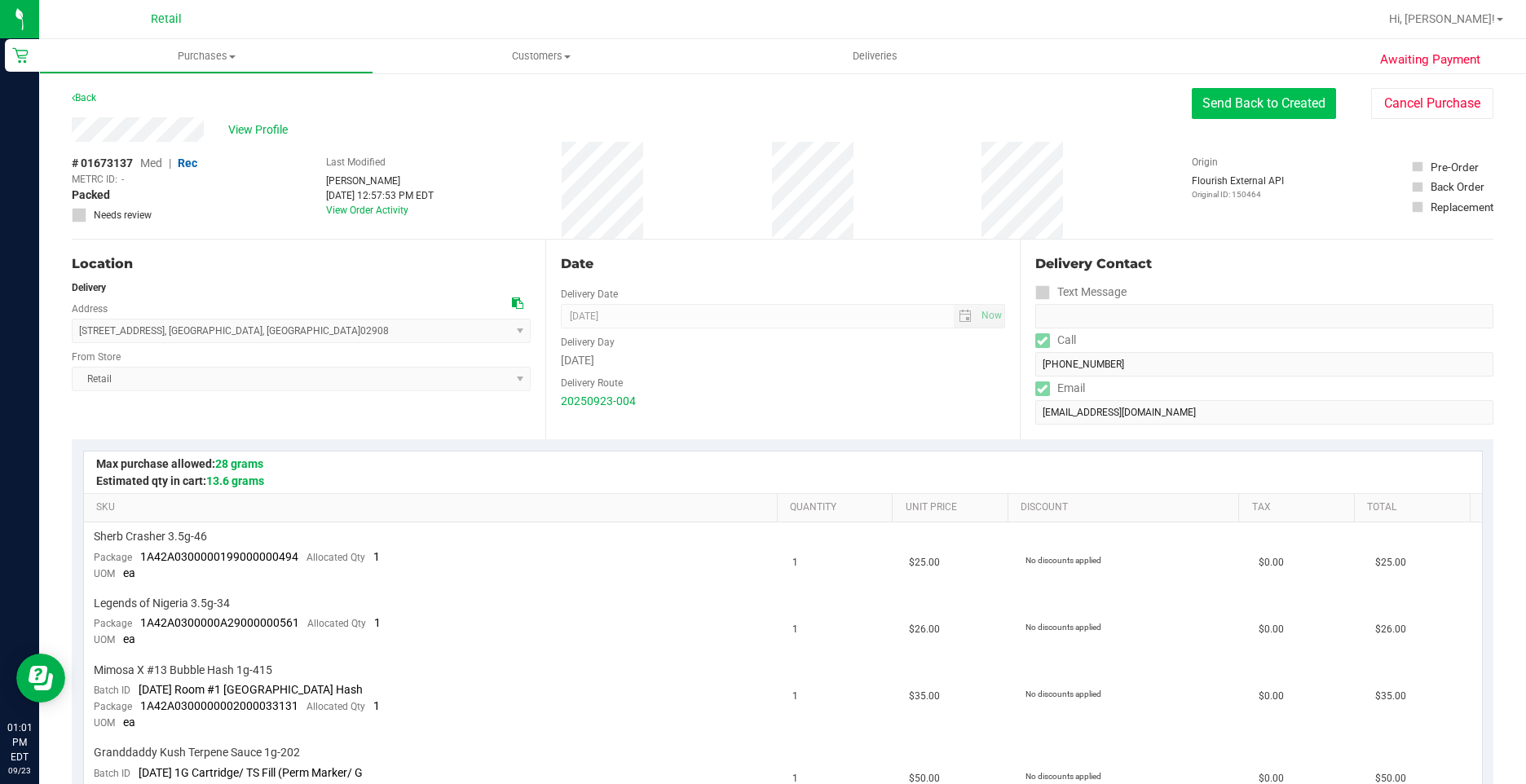
click at [1282, 109] on button "Send Back to Created" at bounding box center [1264, 103] width 144 height 31
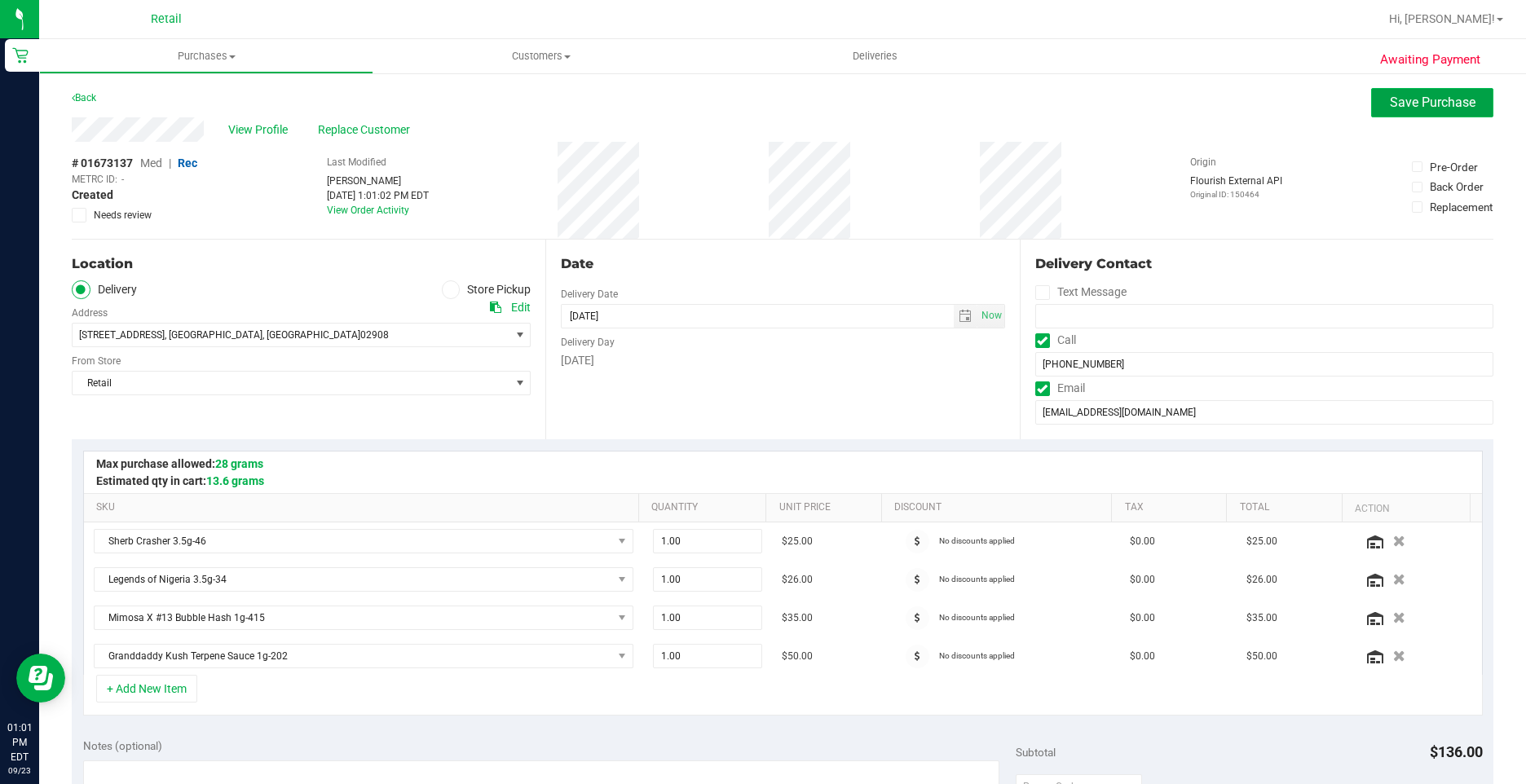
click at [1408, 107] on span "Save Purchase" at bounding box center [1432, 103] width 86 height 16
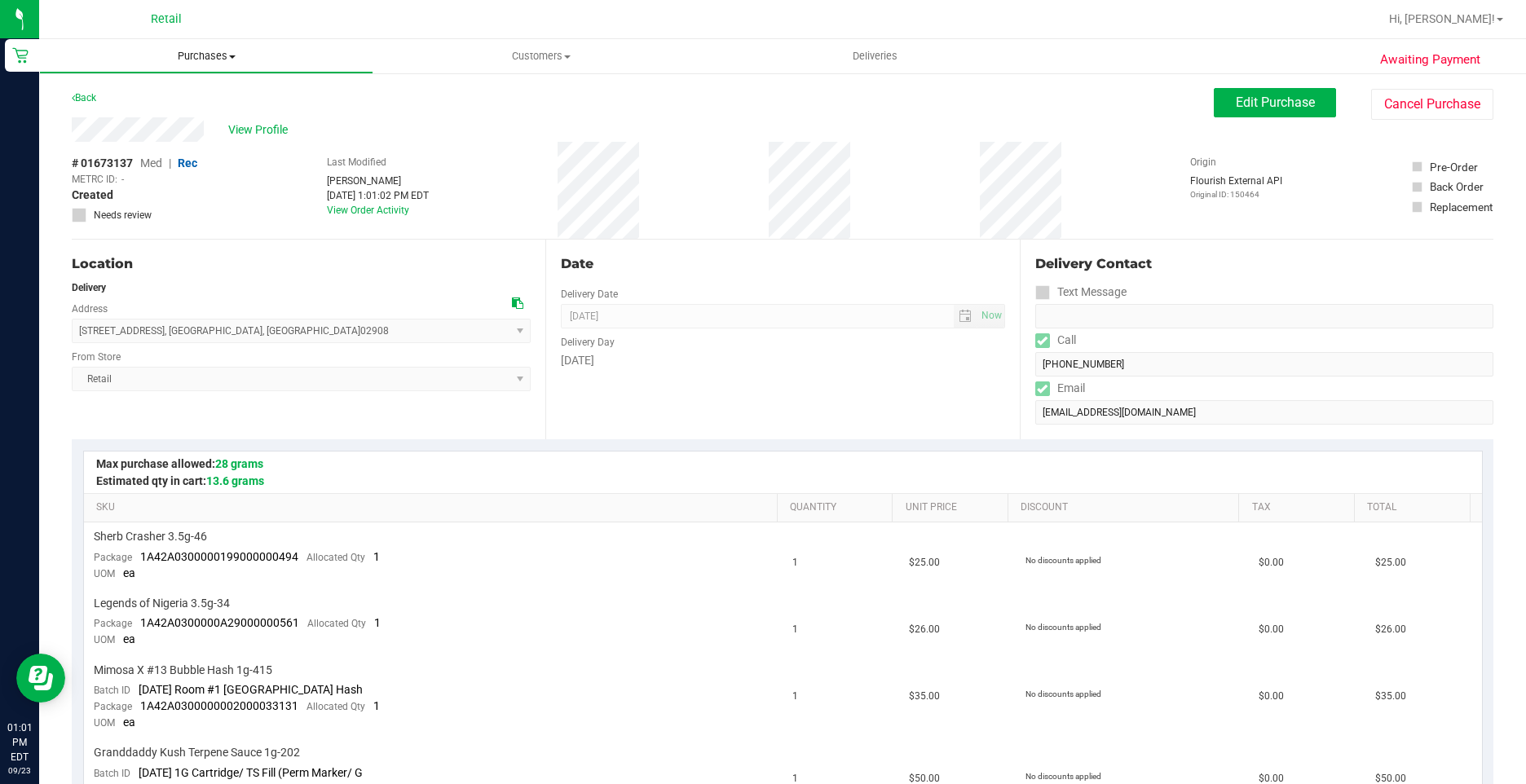
click at [208, 58] on span "Purchases" at bounding box center [206, 56] width 332 height 15
click at [168, 121] on li "Fulfillment" at bounding box center [206, 118] width 334 height 19
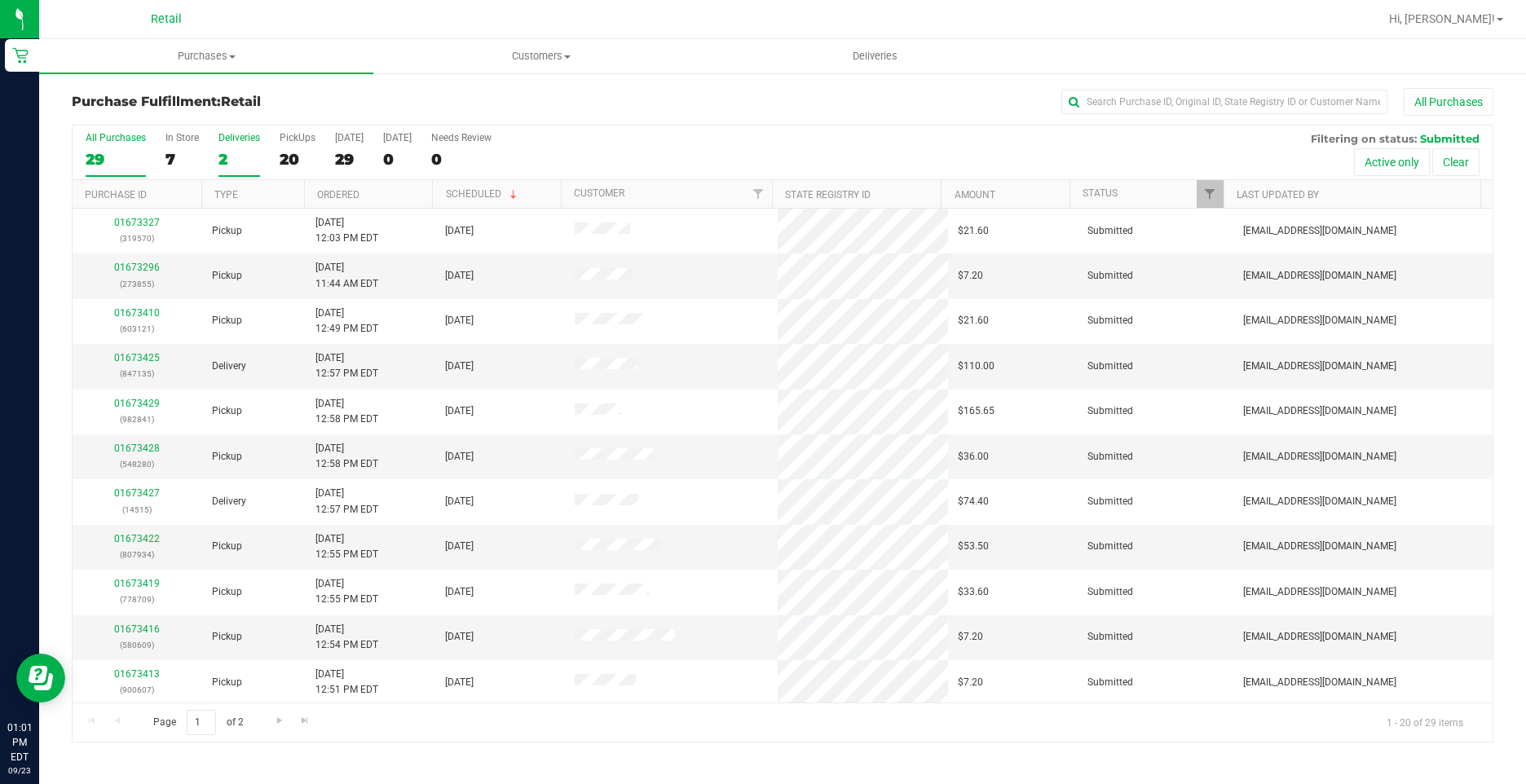
click at [235, 155] on div "2" at bounding box center [239, 159] width 41 height 18
click at [0, 0] on input "Deliveries 2" at bounding box center [0, 0] width 0 height 0
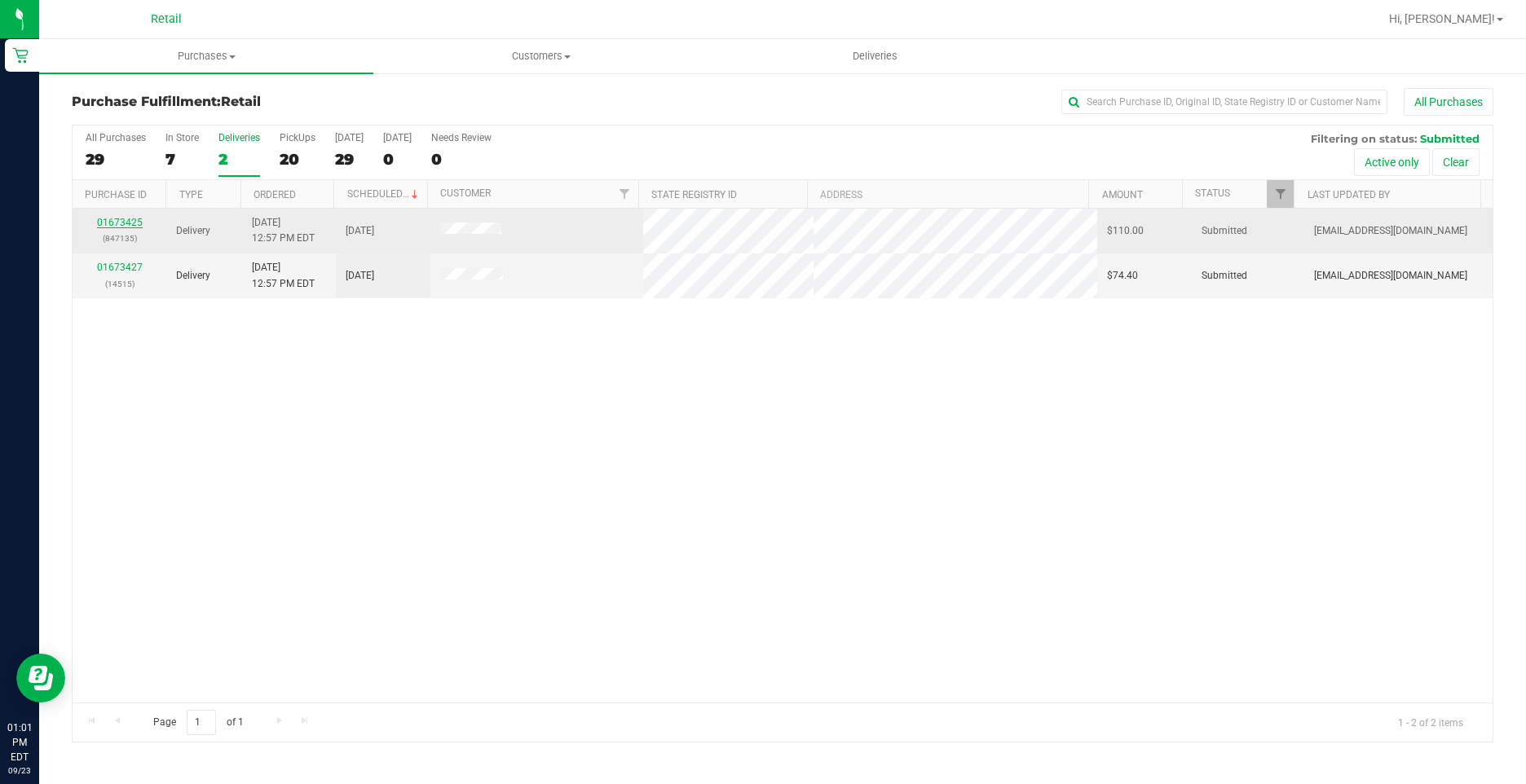
click at [116, 227] on link "01673425" at bounding box center [120, 222] width 46 height 11
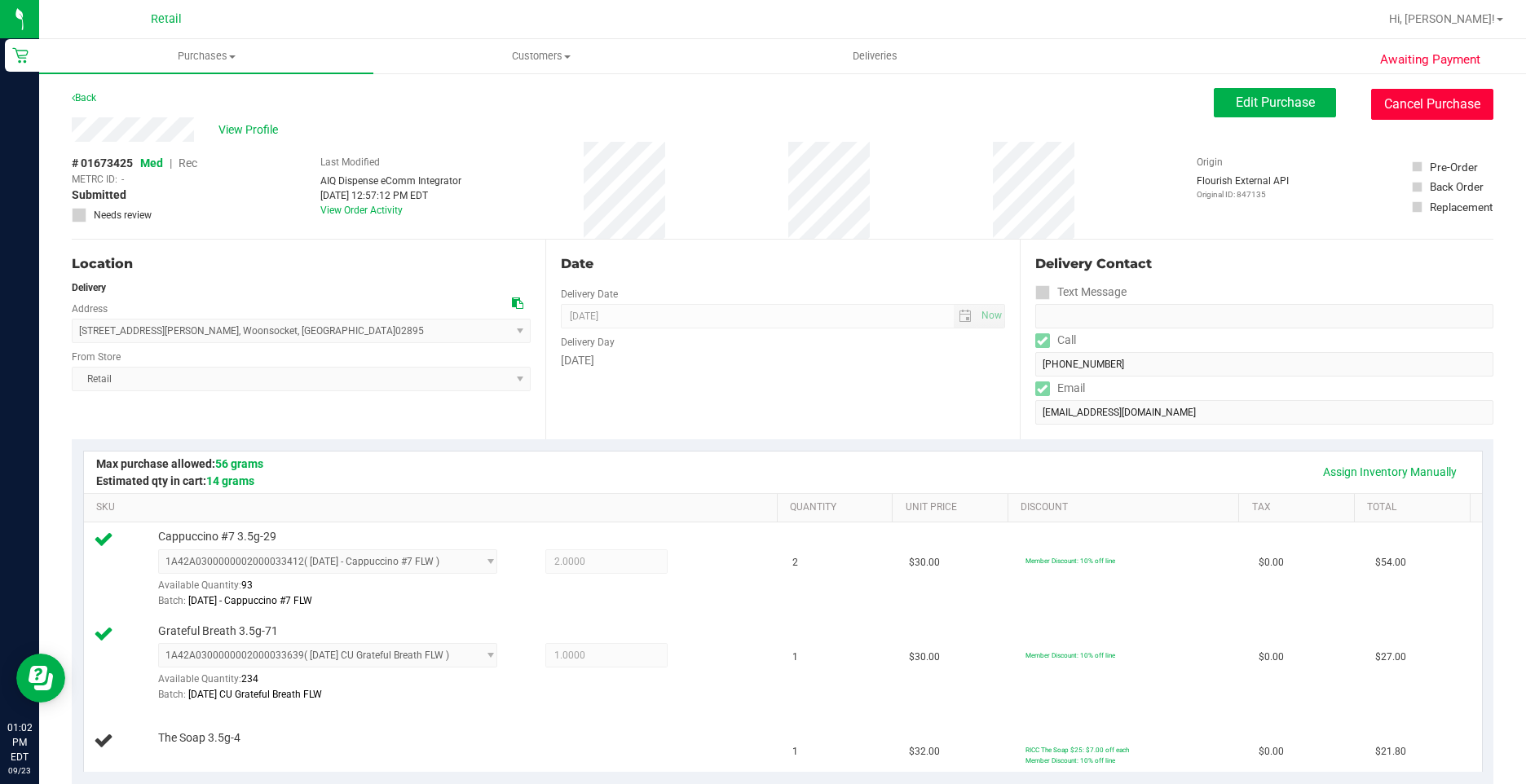
click at [1383, 105] on button "Cancel Purchase" at bounding box center [1431, 103] width 122 height 31
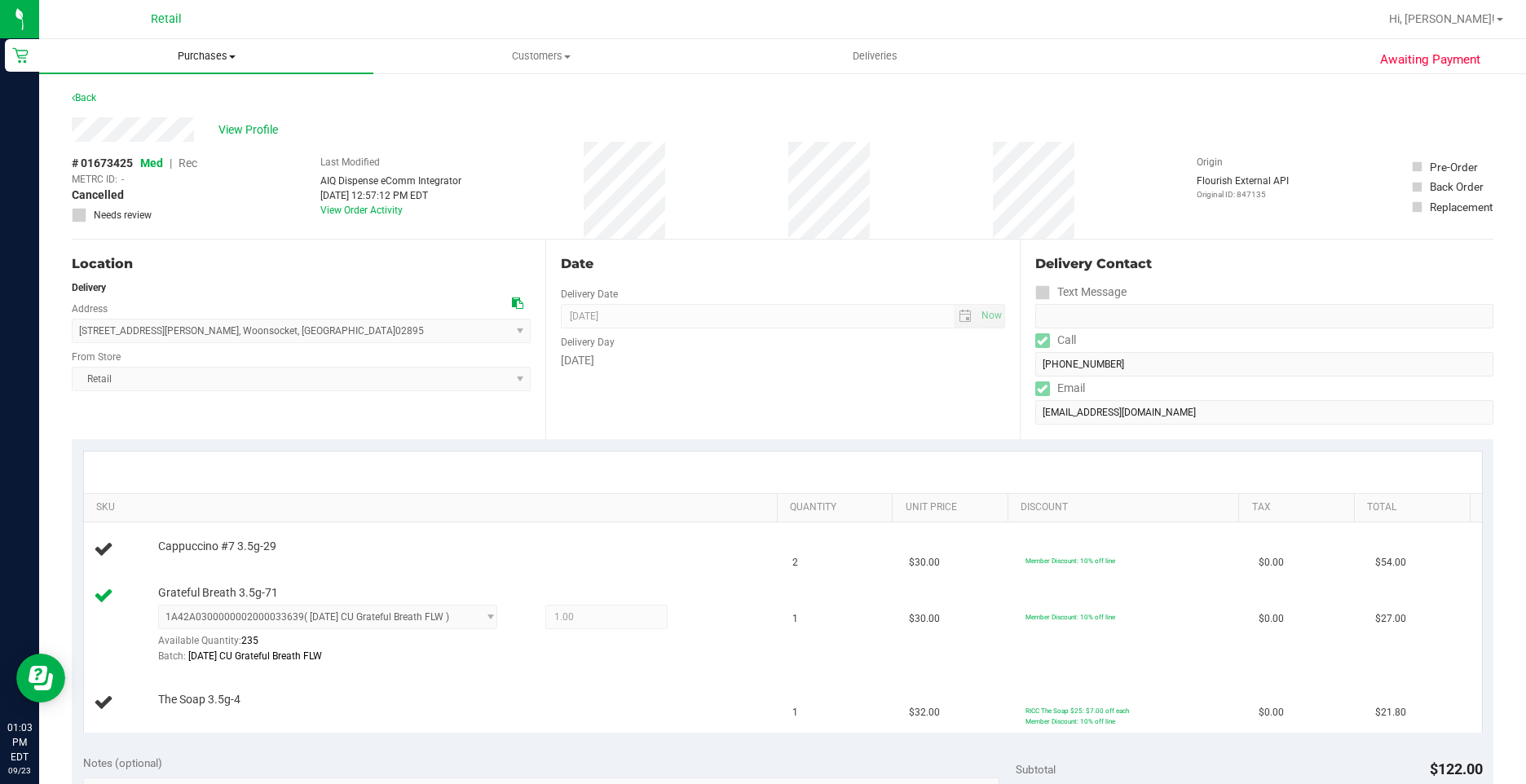
click at [221, 57] on span "Purchases" at bounding box center [206, 56] width 334 height 15
click at [131, 119] on span "Fulfillment" at bounding box center [89, 118] width 101 height 14
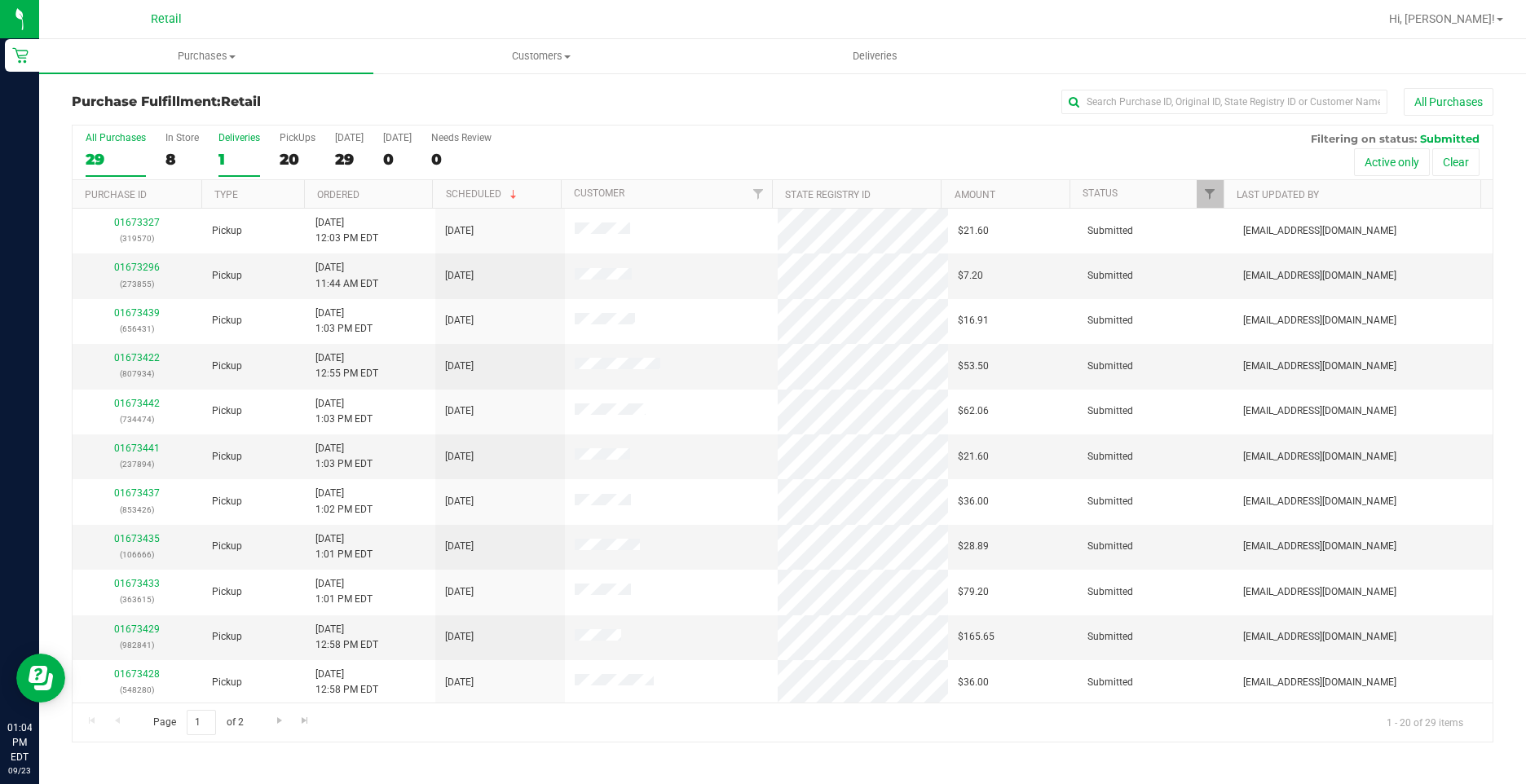
click at [221, 138] on div "Deliveries" at bounding box center [239, 138] width 41 height 11
click at [0, 0] on input "Deliveries 1" at bounding box center [0, 0] width 0 height 0
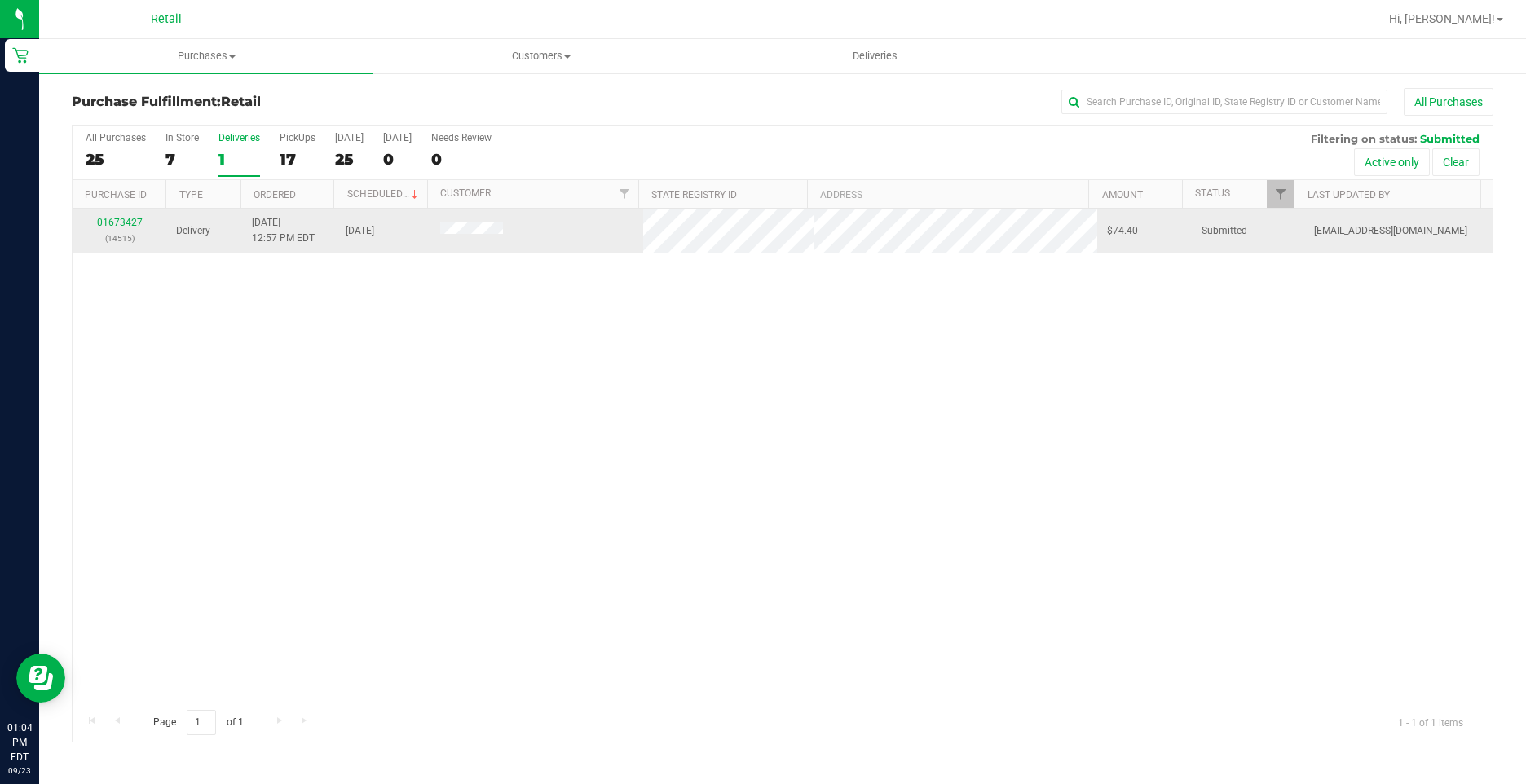
click at [102, 232] on p "(14515)" at bounding box center [119, 239] width 75 height 16
click at [122, 224] on link "01673427" at bounding box center [120, 222] width 46 height 11
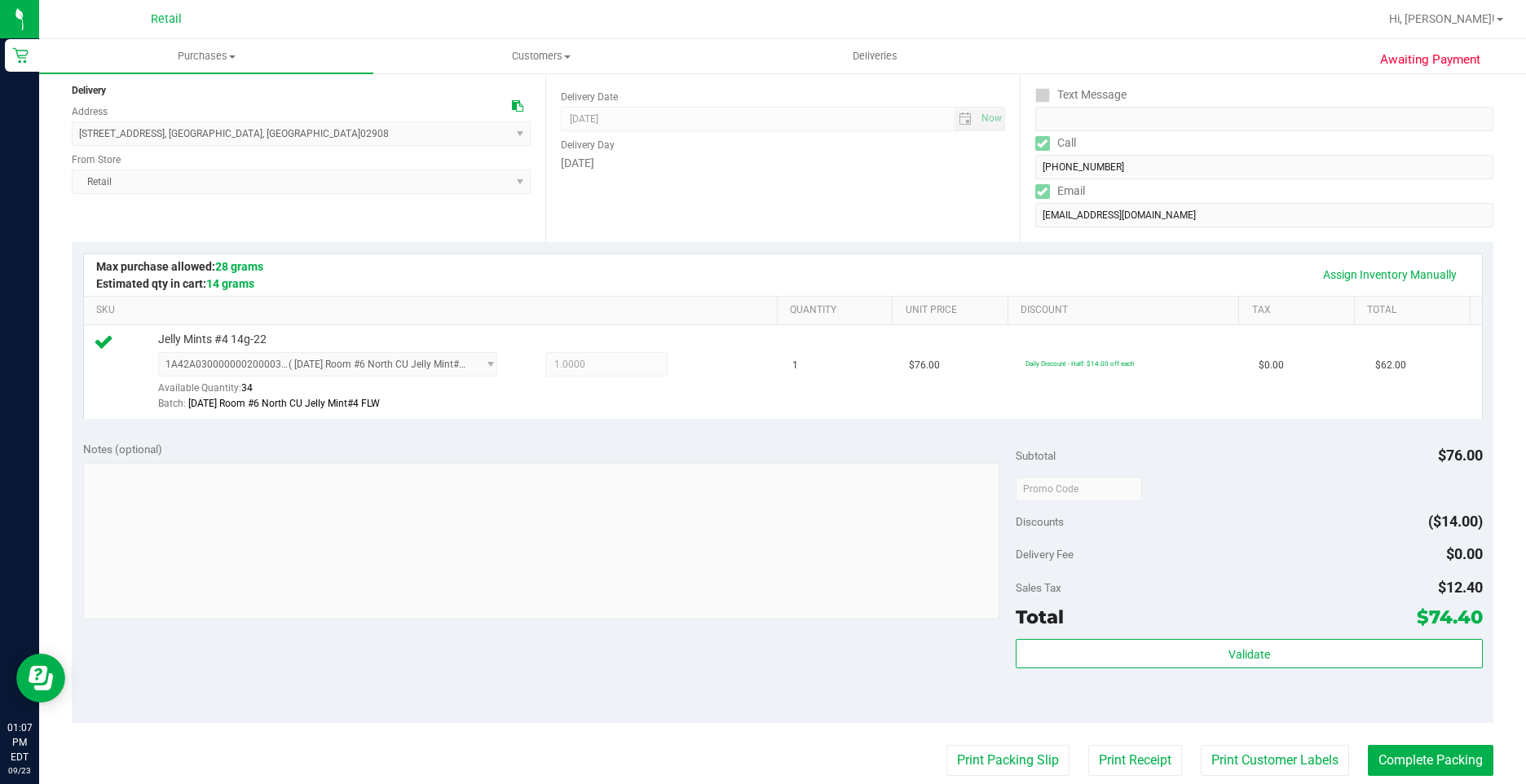
scroll to position [326, 0]
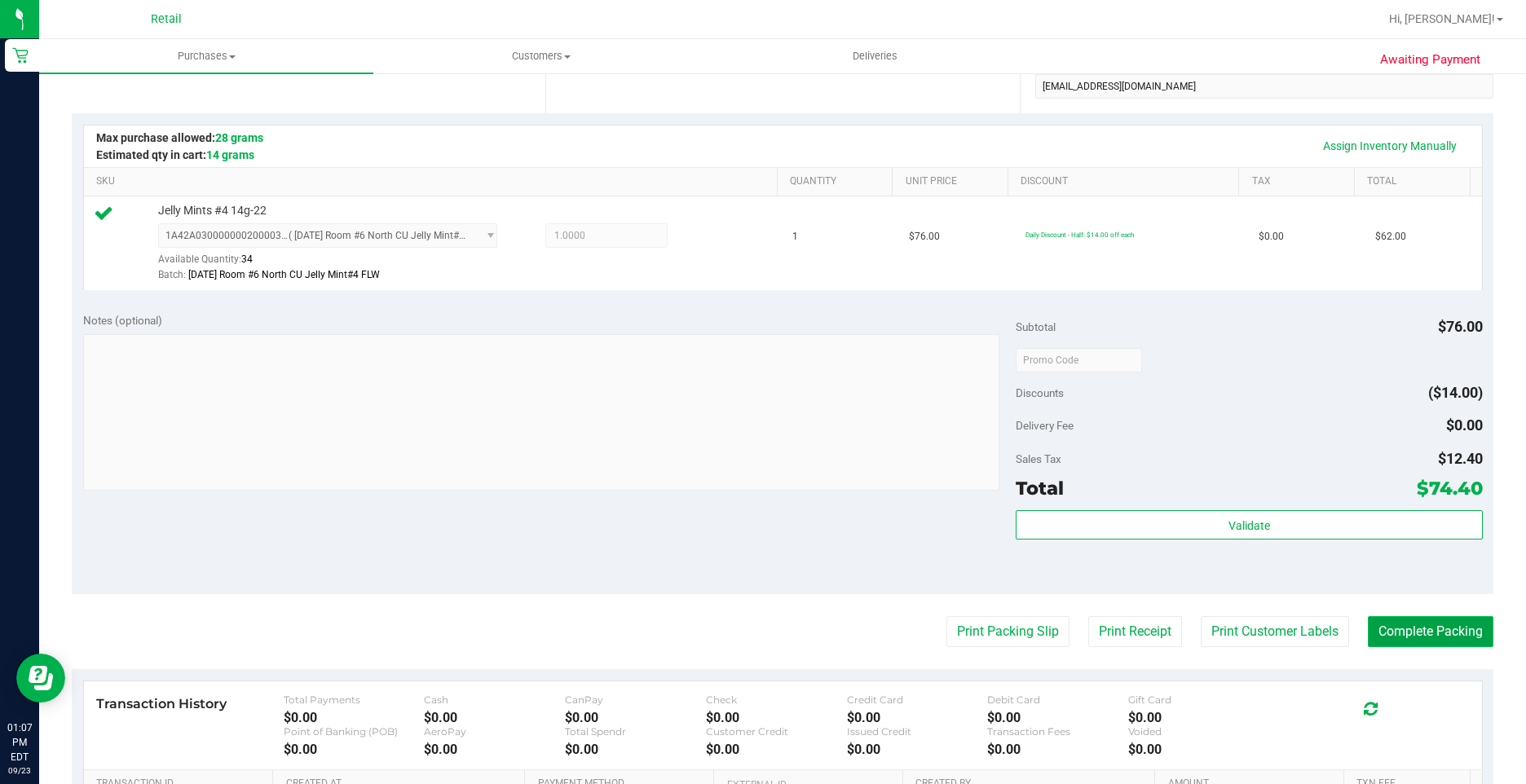
click at [1423, 633] on button "Complete Packing" at bounding box center [1430, 631] width 125 height 31
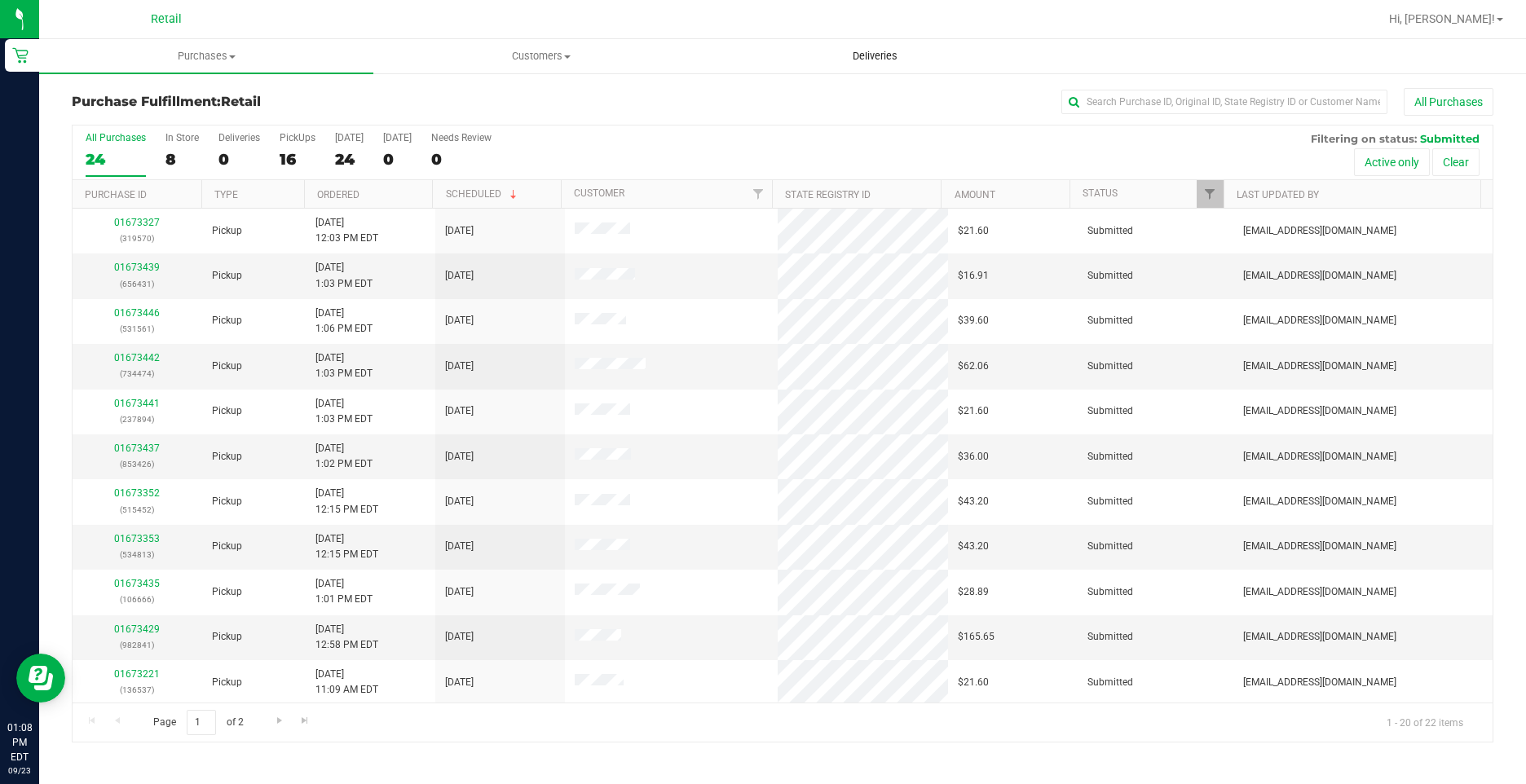
click at [881, 65] on uib-tab-heading "Deliveries" at bounding box center [874, 56] width 332 height 32
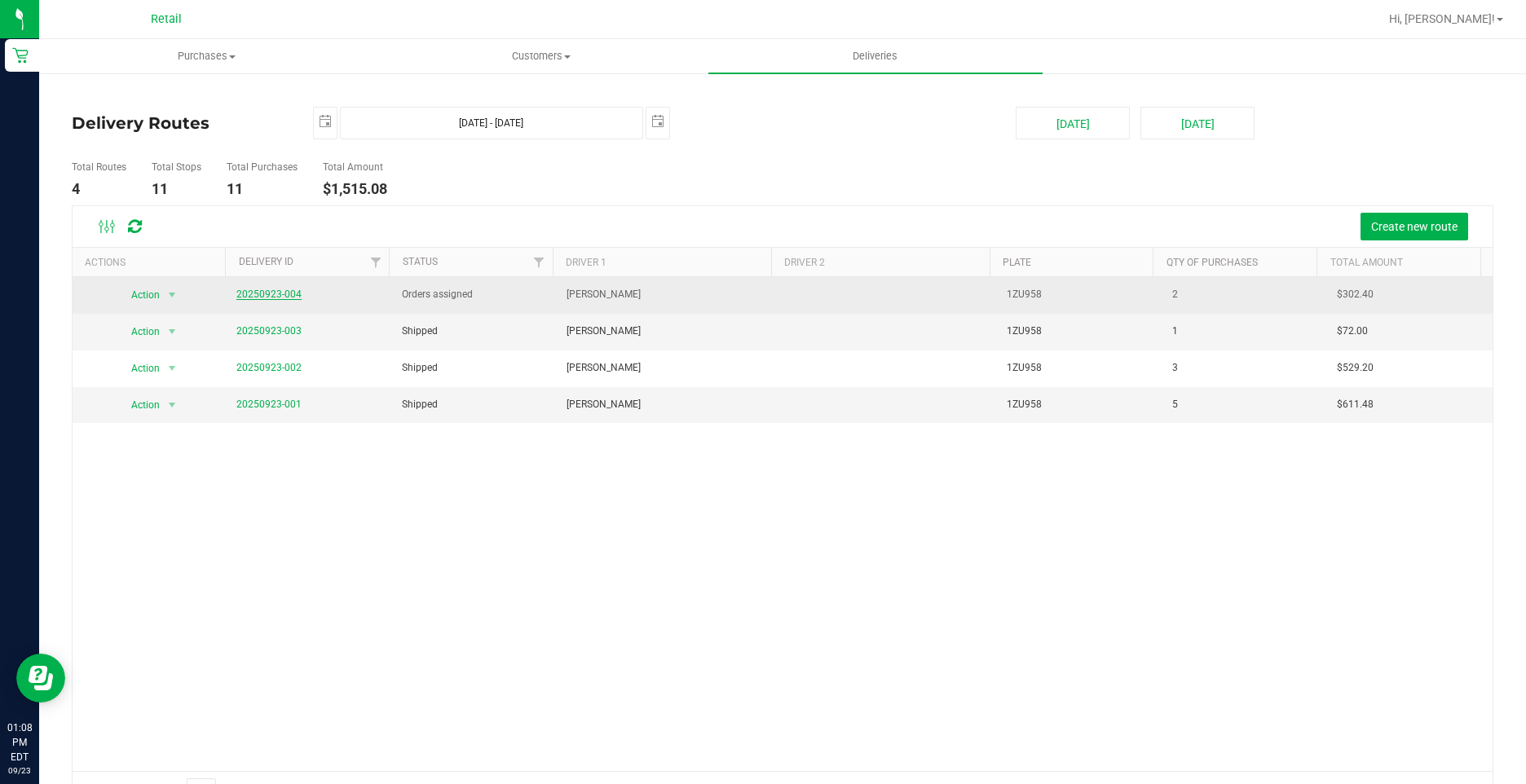
click at [303, 294] on td "20250923-004" at bounding box center [309, 296] width 166 height 37
click at [286, 294] on link "20250923-004" at bounding box center [268, 294] width 65 height 11
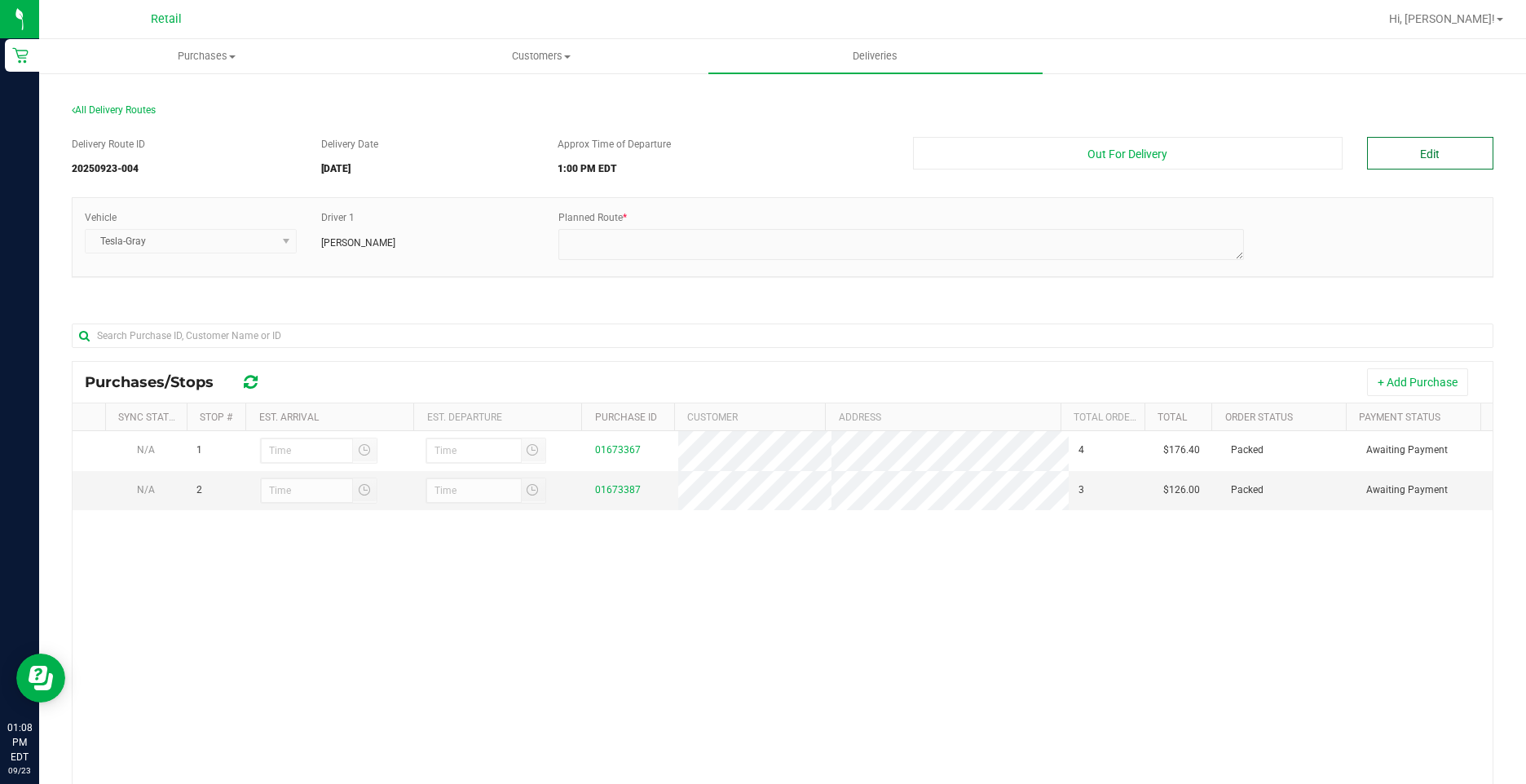
click at [1396, 157] on button "Edit" at bounding box center [1430, 153] width 126 height 32
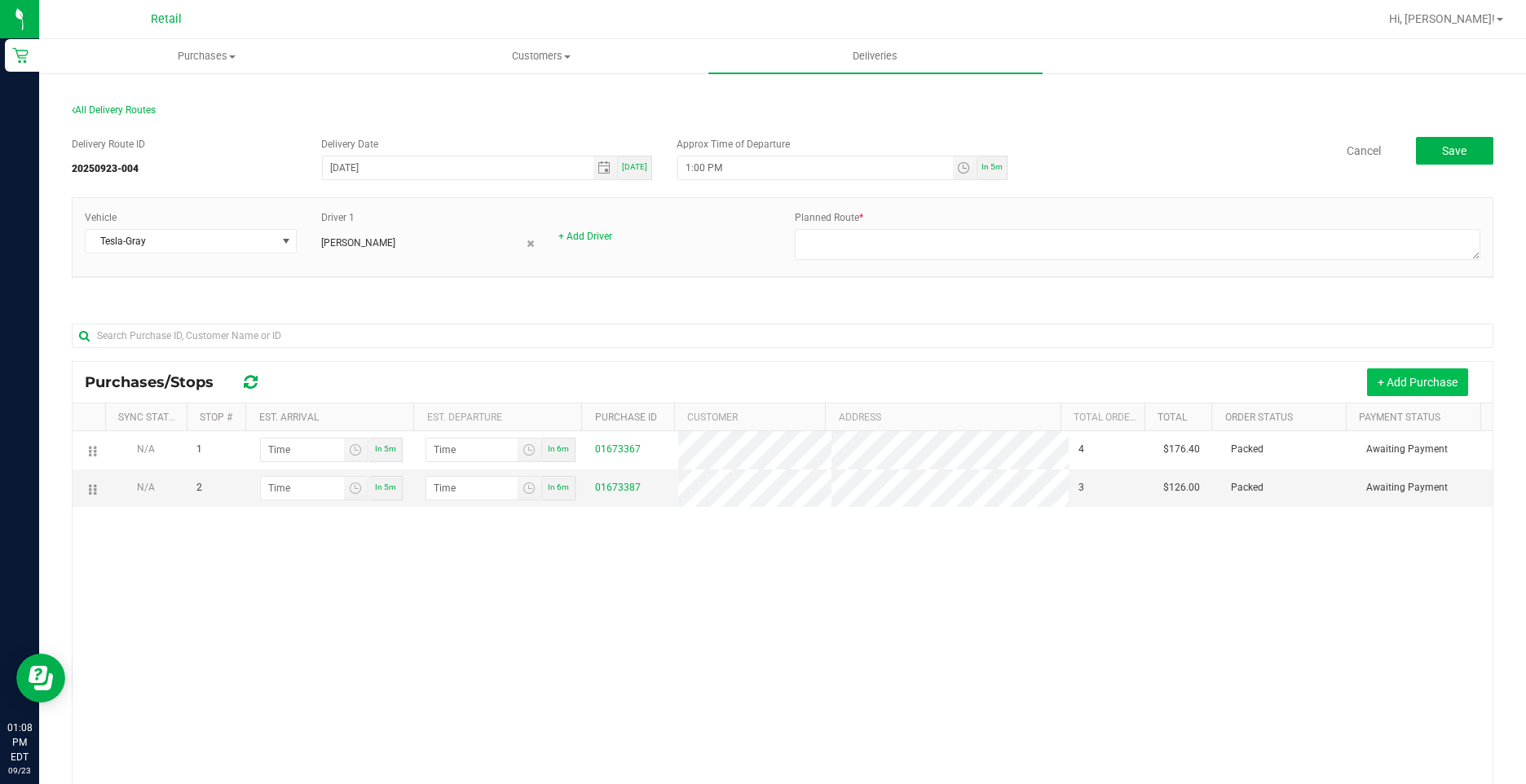
click at [1386, 370] on button "+ Add Purchase" at bounding box center [1416, 382] width 101 height 28
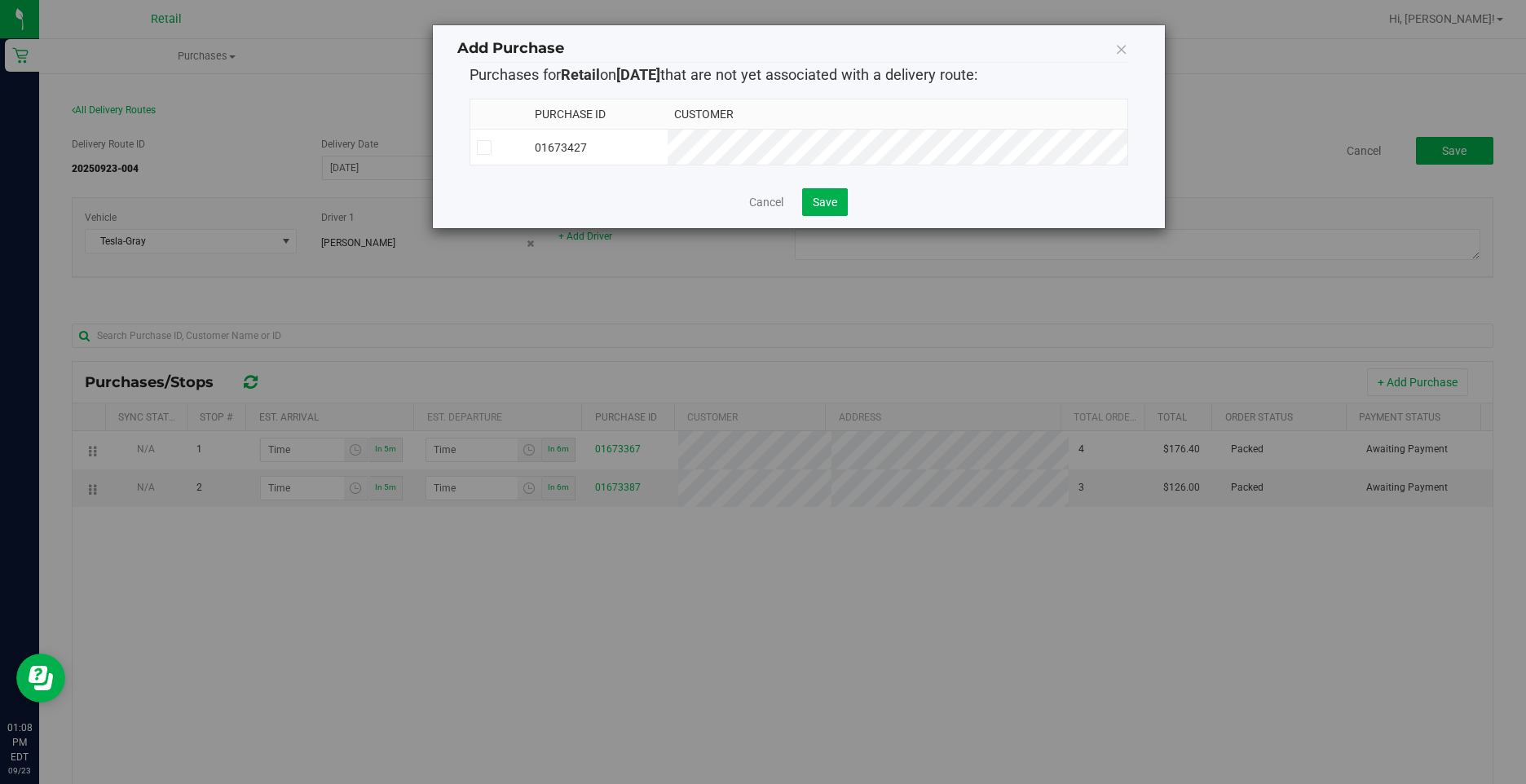
click at [667, 157] on td "01673427" at bounding box center [597, 147] width 139 height 36
click at [852, 206] on div "Cancel Save" at bounding box center [798, 203] width 659 height 28
click at [839, 209] on button "Save" at bounding box center [824, 203] width 46 height 28
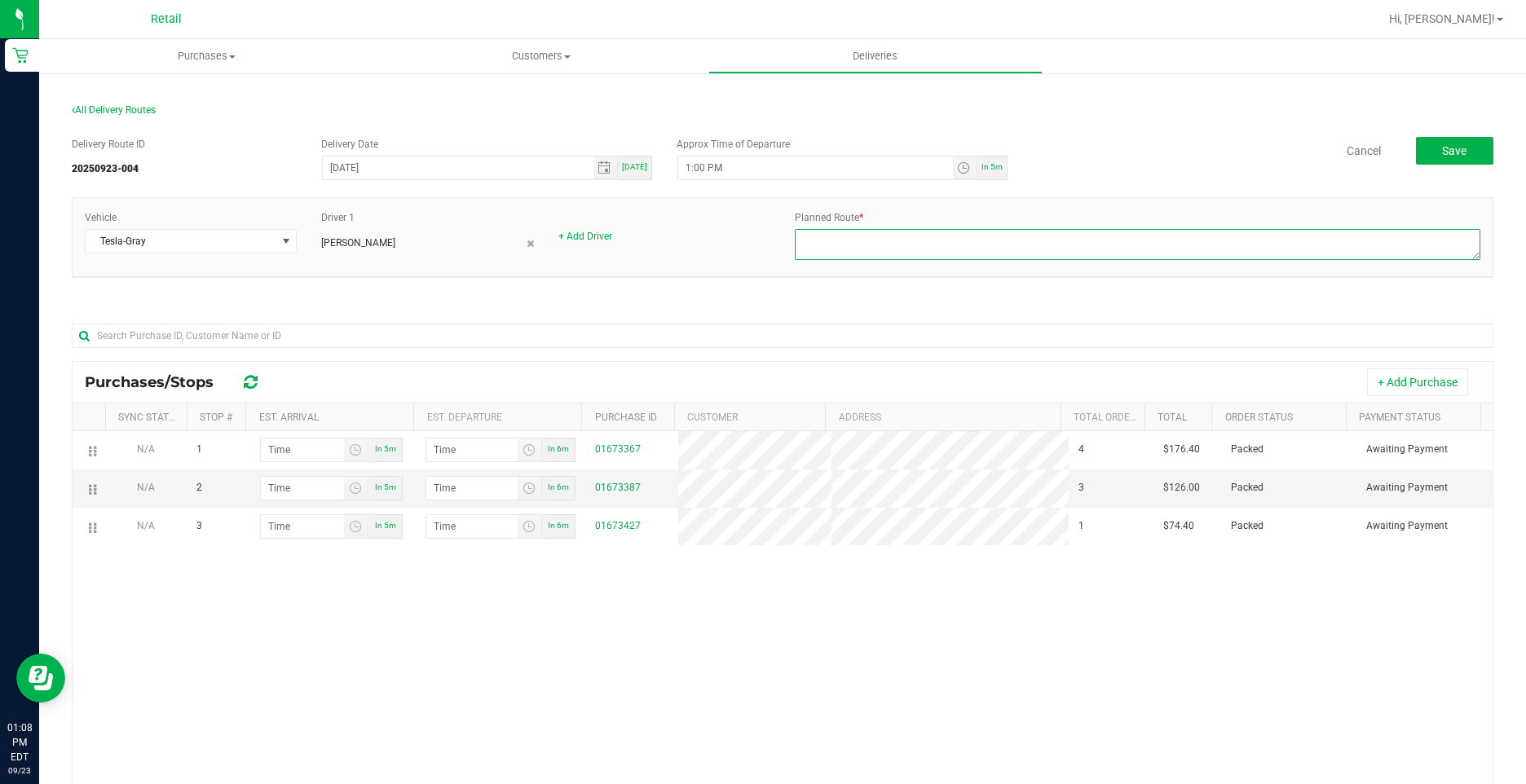
click at [848, 245] on textarea at bounding box center [1137, 244] width 685 height 31
type textarea "Onfleet - Sergio G - Dispatch Kevin G - Gray Tesla"
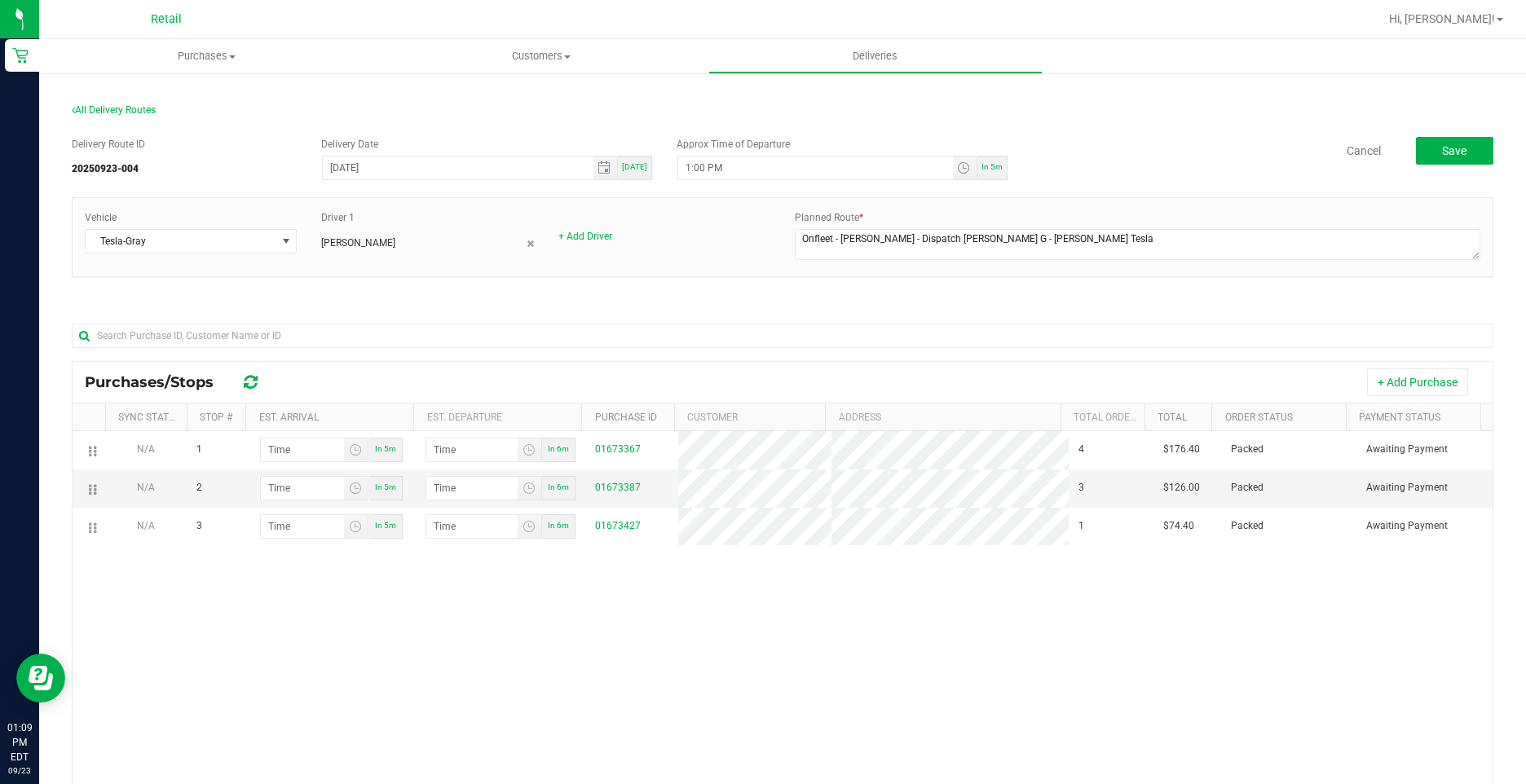
click at [1233, 306] on div "Delivery Route ID 20250923-004 Delivery Date 09/23/2025 Today Approx Time of De…" at bounding box center [782, 551] width 1422 height 852
click at [189, 62] on span "Purchases" at bounding box center [206, 56] width 334 height 15
click at [129, 121] on span "Fulfillment" at bounding box center [89, 118] width 101 height 14
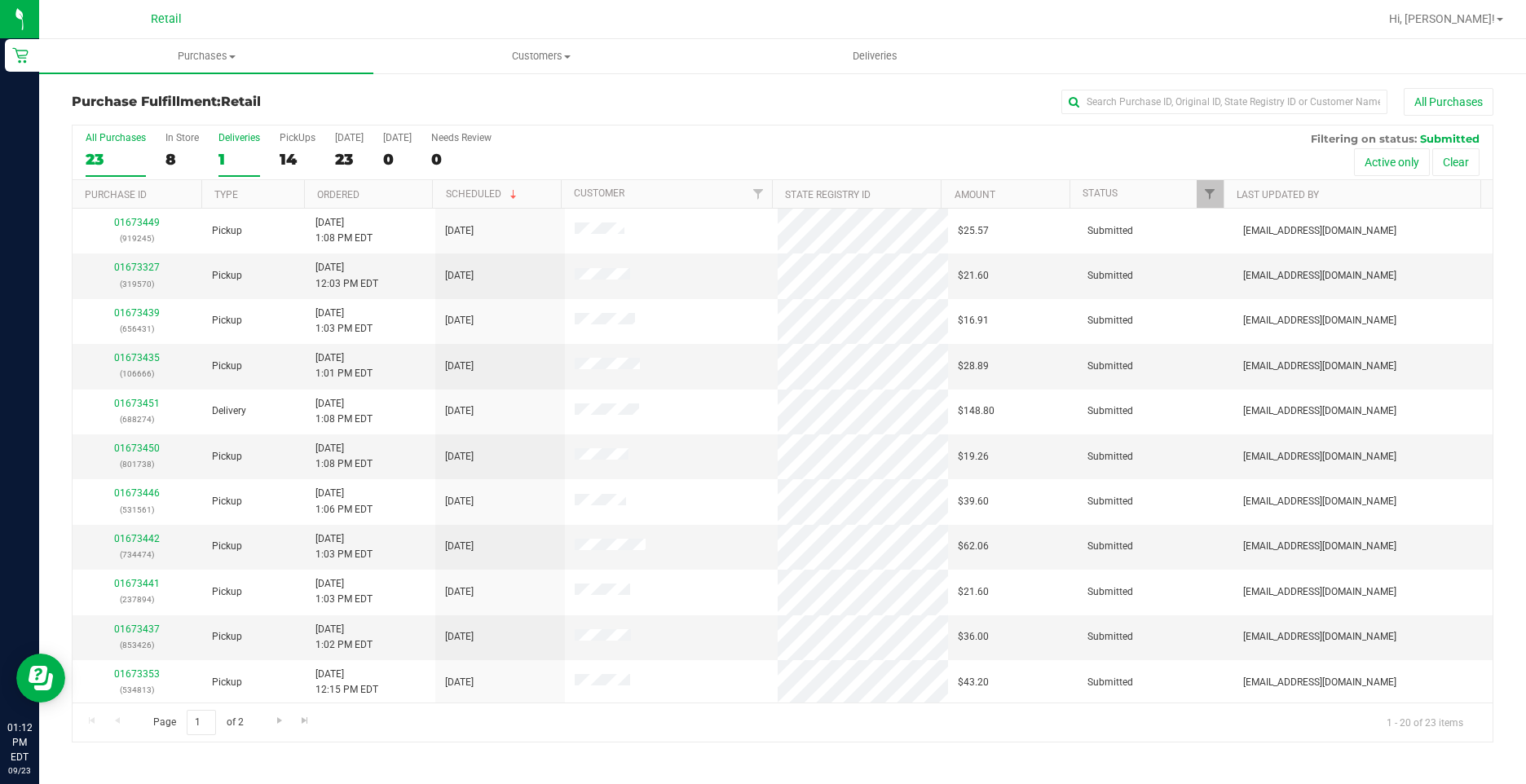
click at [243, 163] on div "1" at bounding box center [239, 159] width 41 height 18
click at [0, 0] on input "Deliveries 1" at bounding box center [0, 0] width 0 height 0
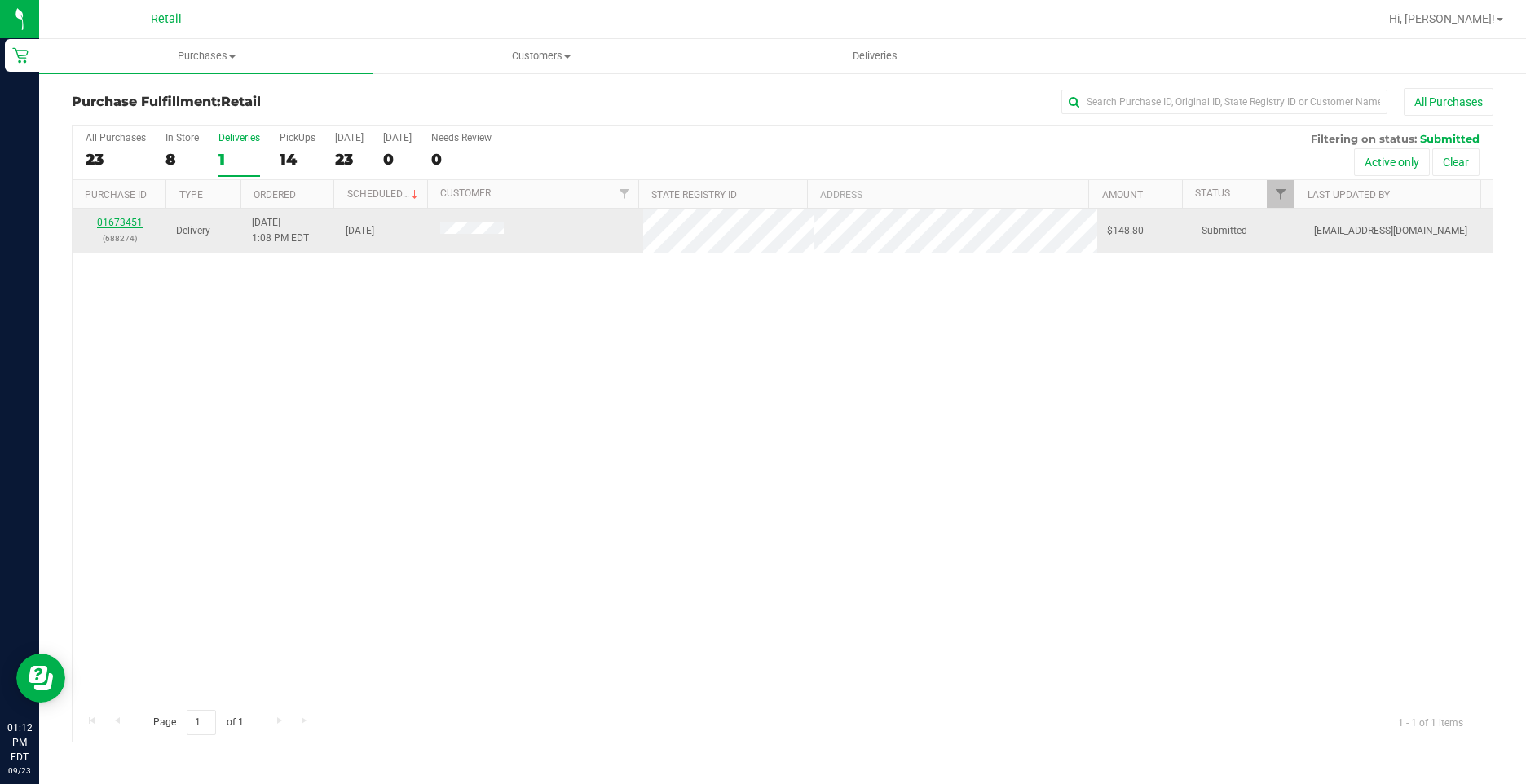
click at [127, 219] on link "01673451" at bounding box center [120, 222] width 46 height 11
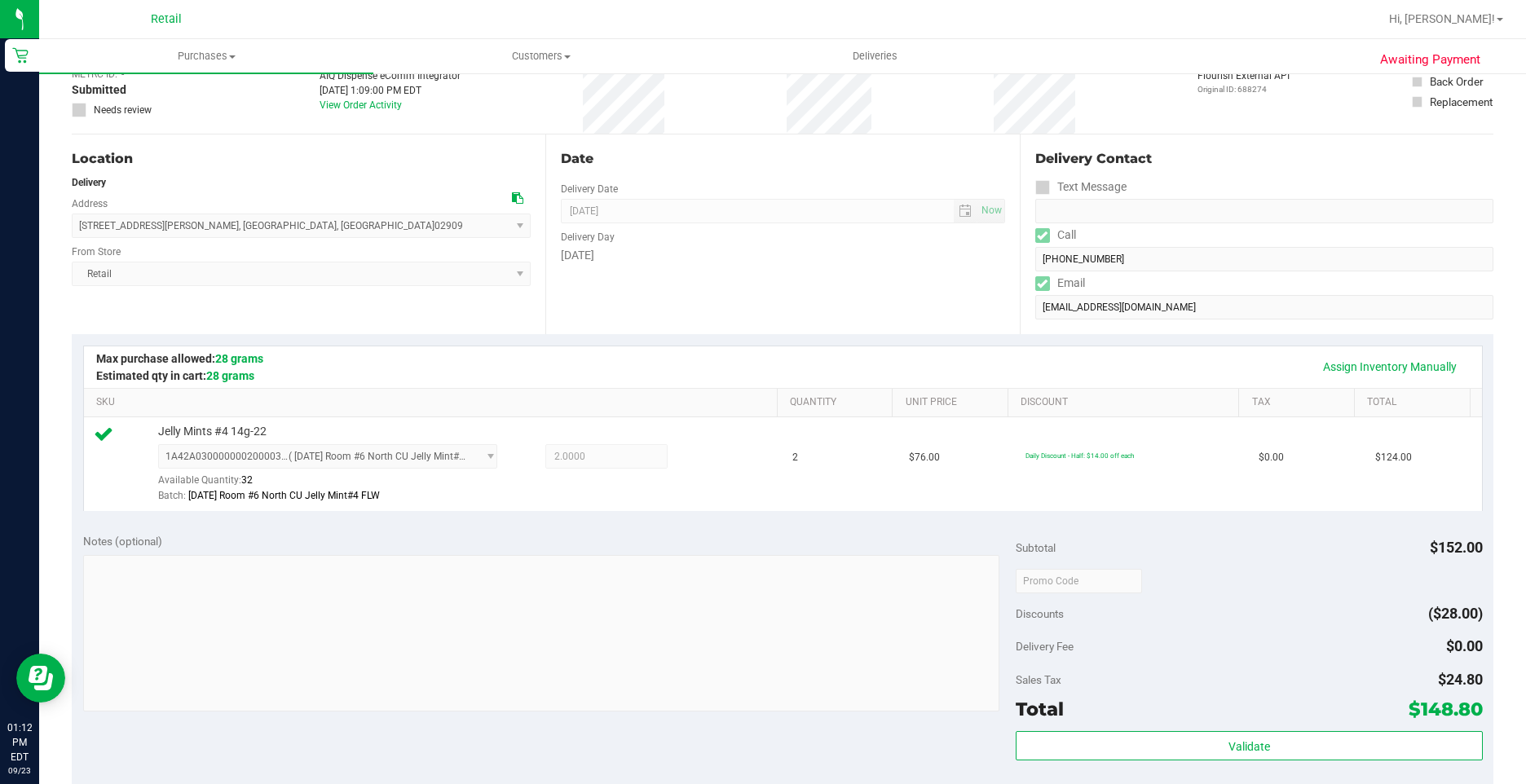
scroll to position [245, 0]
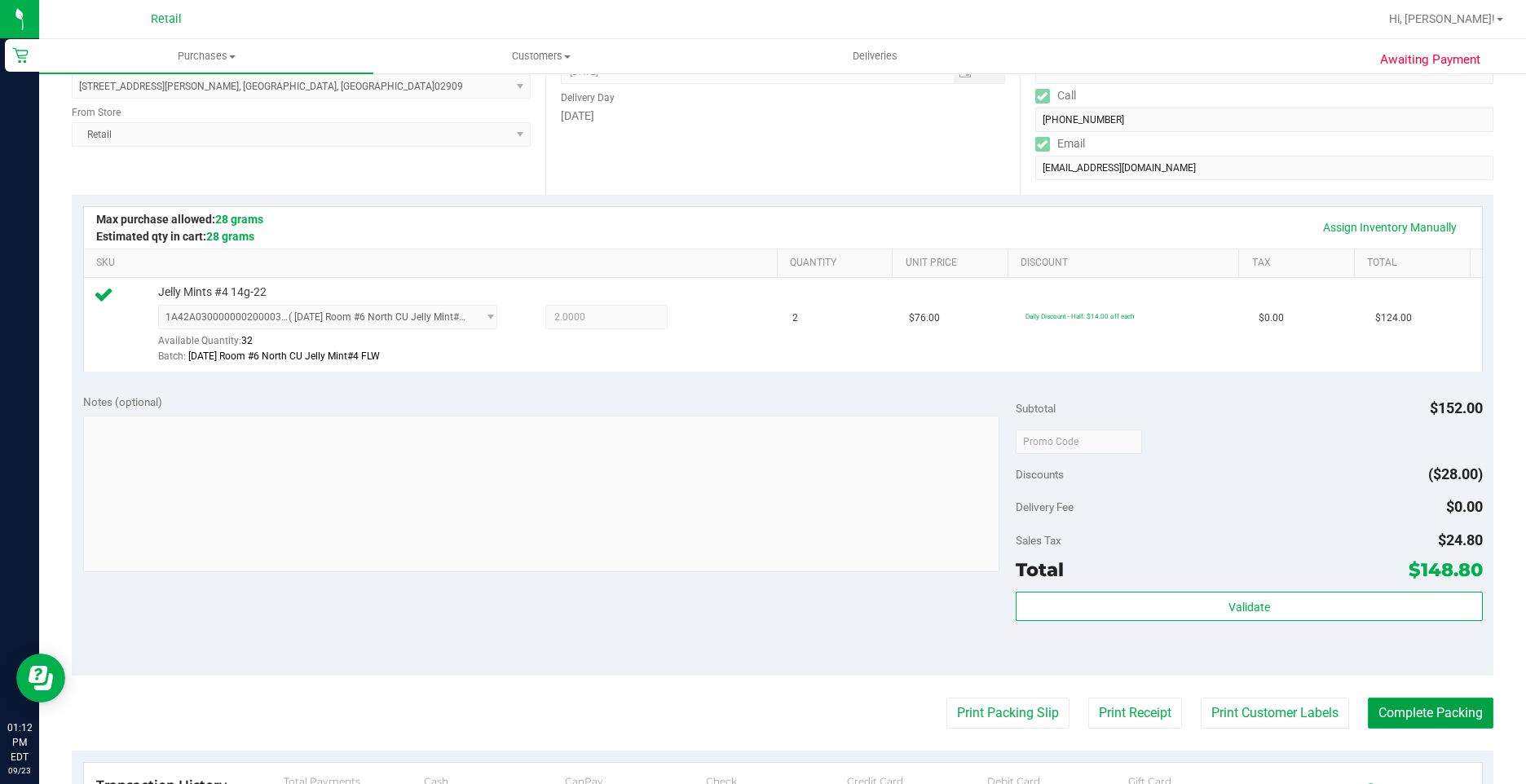
click at [1380, 709] on button "Complete Packing" at bounding box center [1430, 712] width 125 height 31
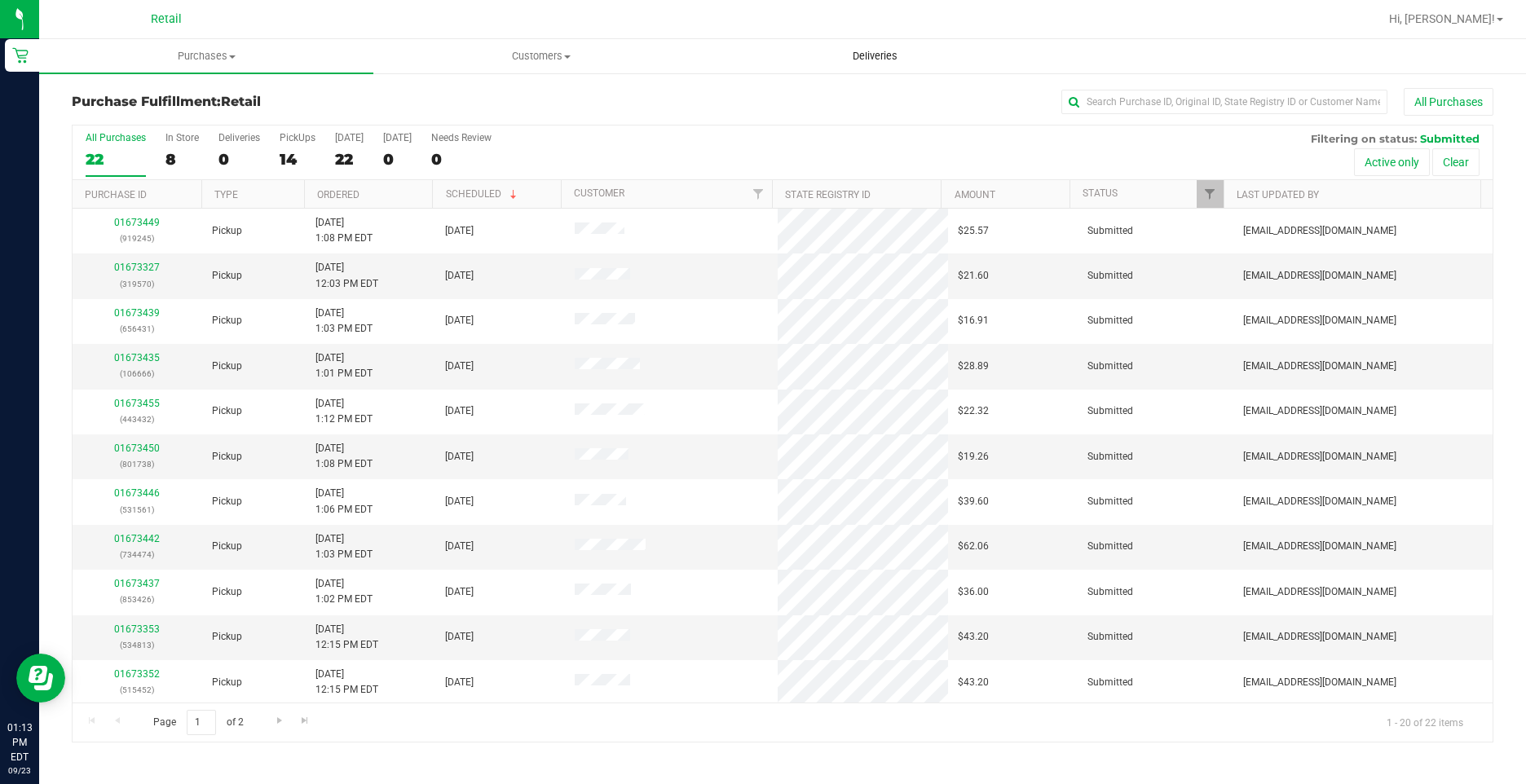
click at [898, 46] on uib-tab-heading "Deliveries" at bounding box center [874, 56] width 332 height 32
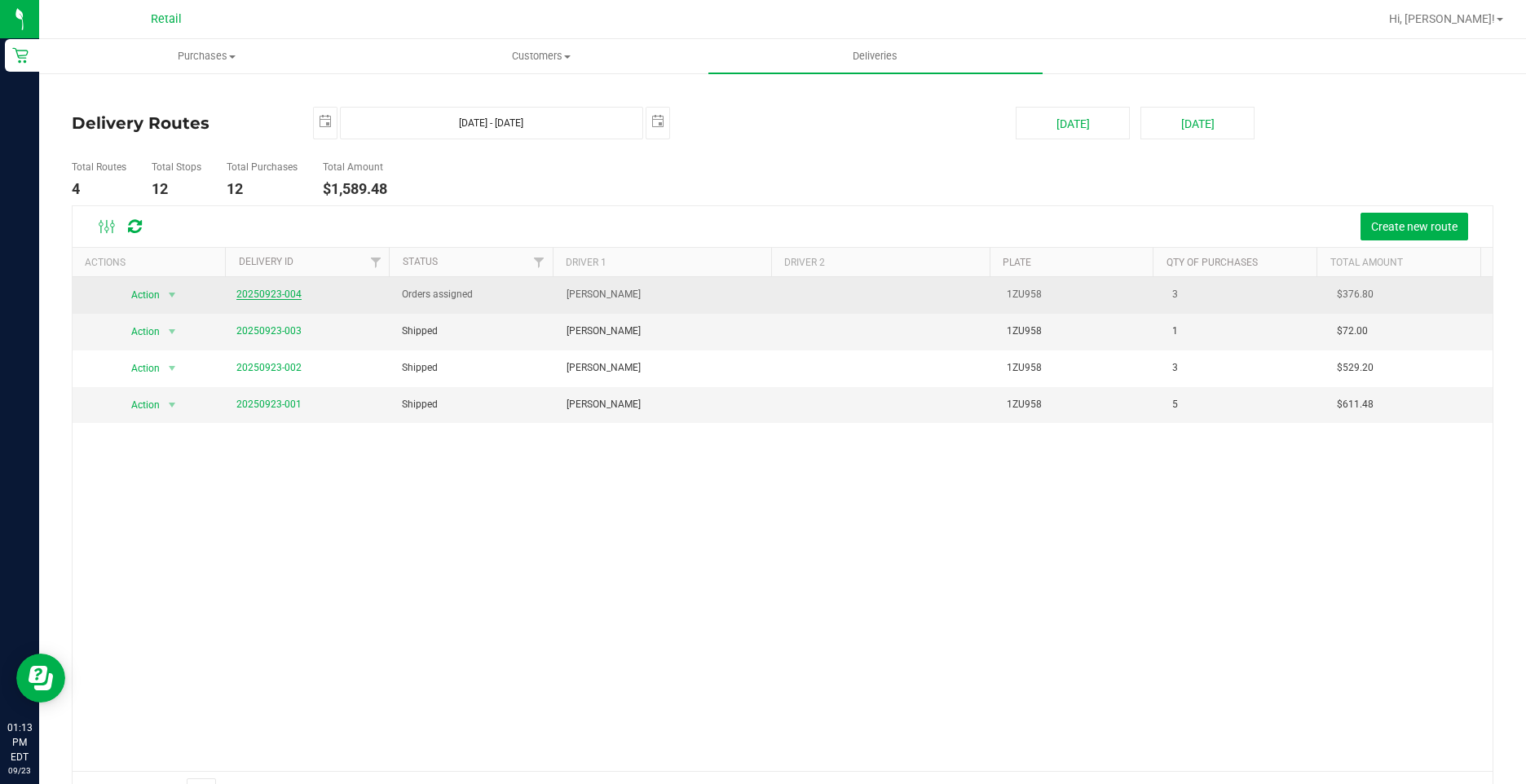
click at [282, 291] on link "20250923-004" at bounding box center [268, 294] width 65 height 11
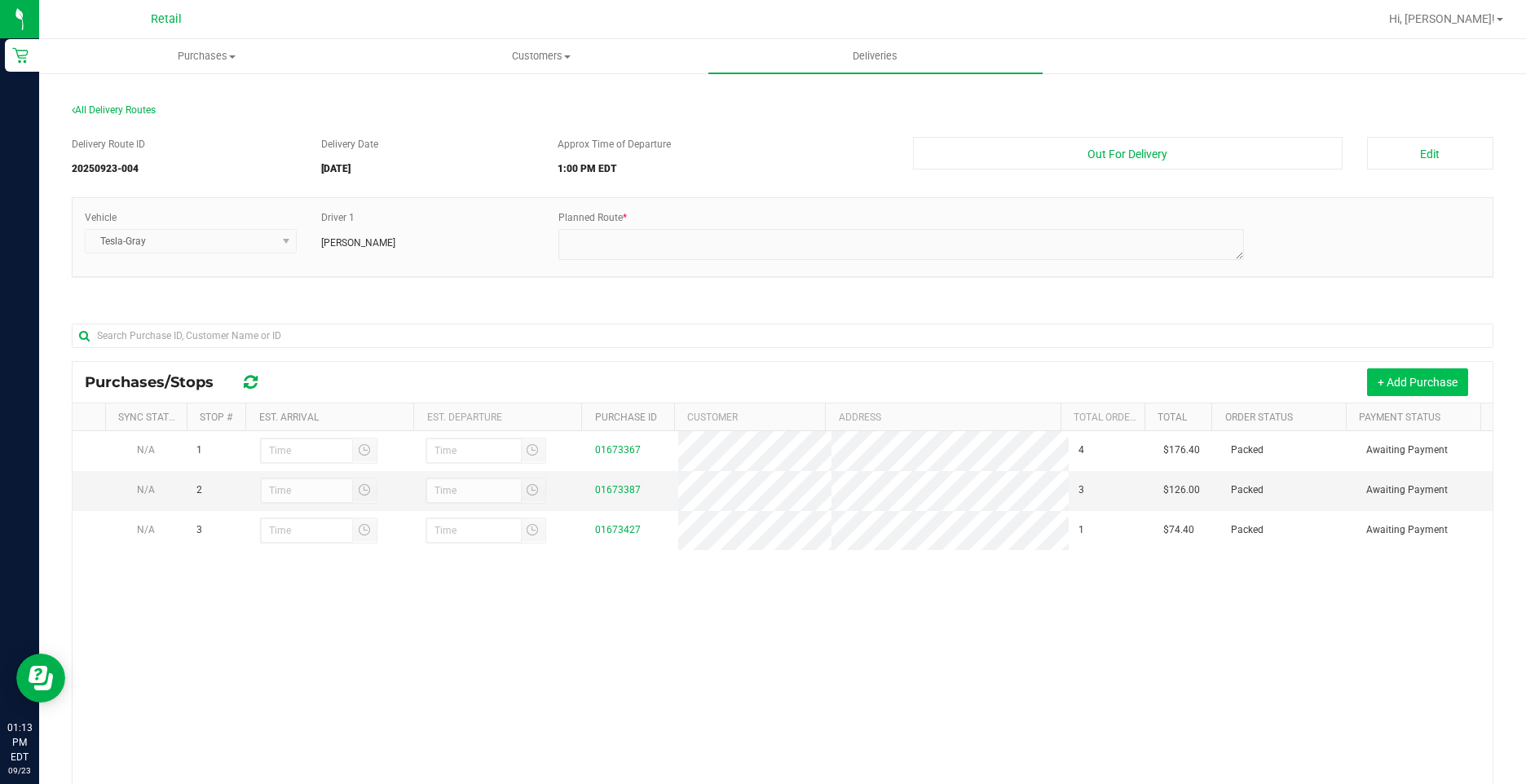
click at [1413, 386] on button "+ Add Purchase" at bounding box center [1416, 382] width 101 height 28
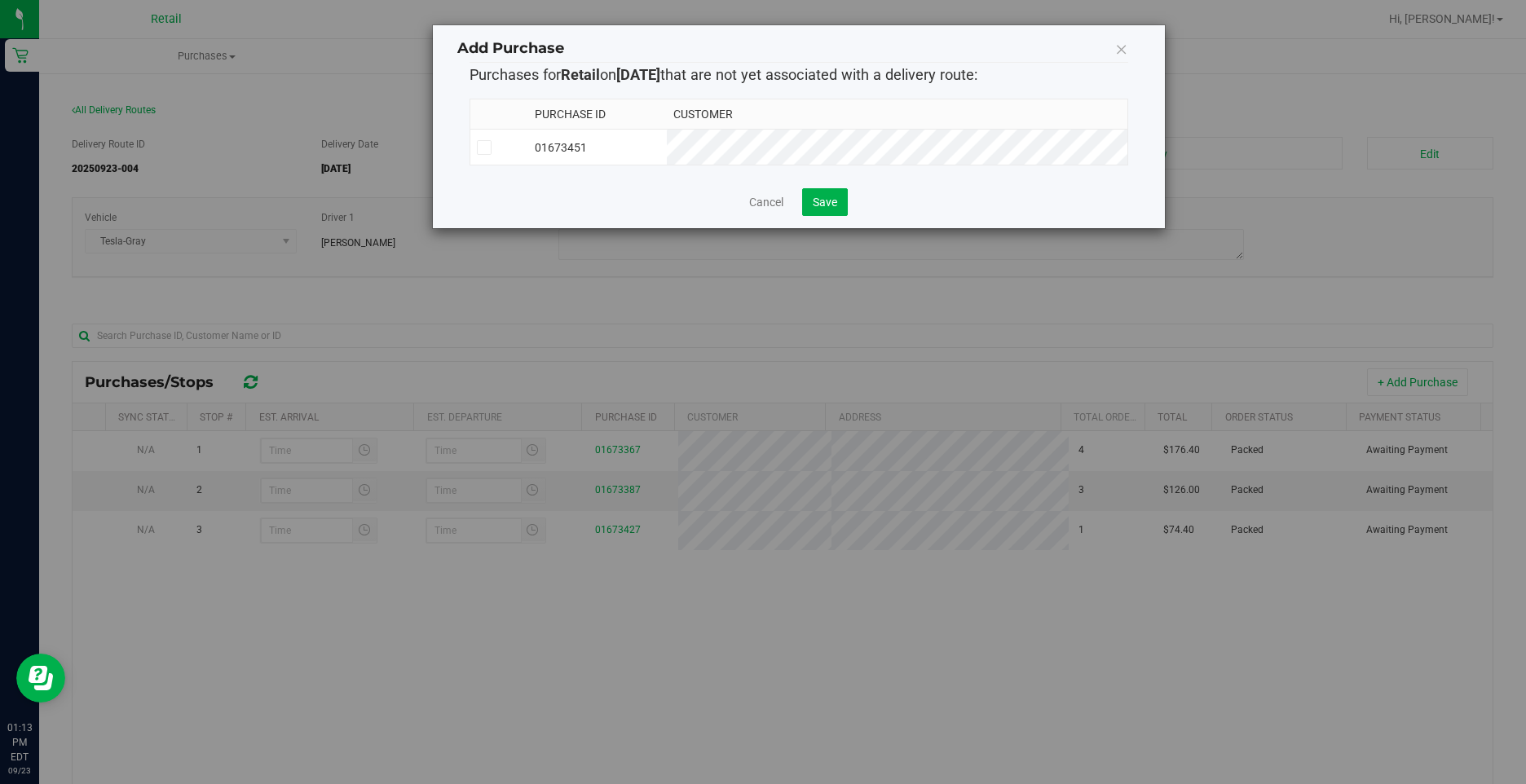
click at [667, 151] on td "01673451" at bounding box center [597, 147] width 139 height 36
click at [820, 202] on span "Save" at bounding box center [824, 202] width 25 height 13
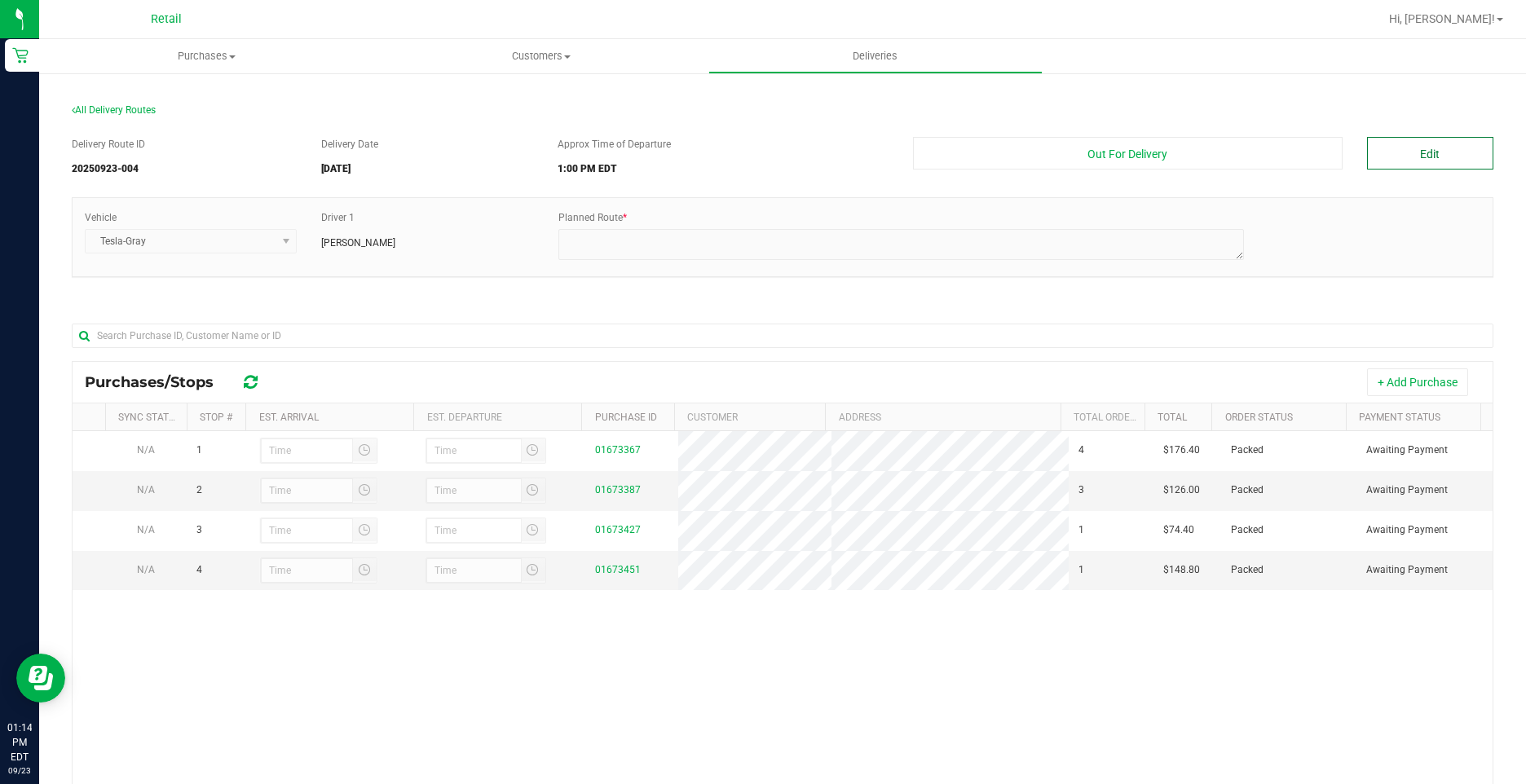
click at [1411, 146] on button "Edit" at bounding box center [1430, 153] width 126 height 32
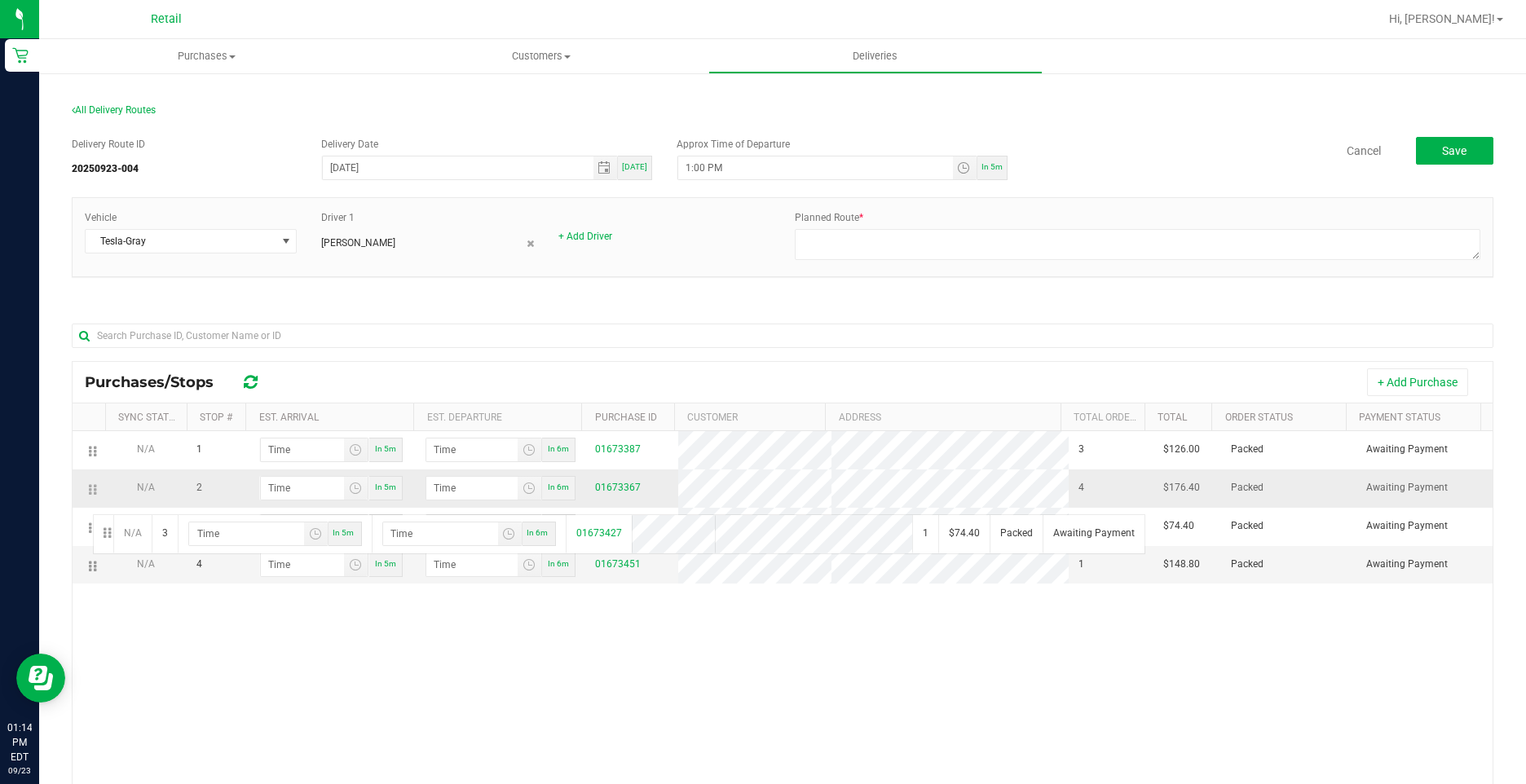
drag, startPoint x: 92, startPoint y: 527, endPoint x: 89, endPoint y: 498, distance: 29.2
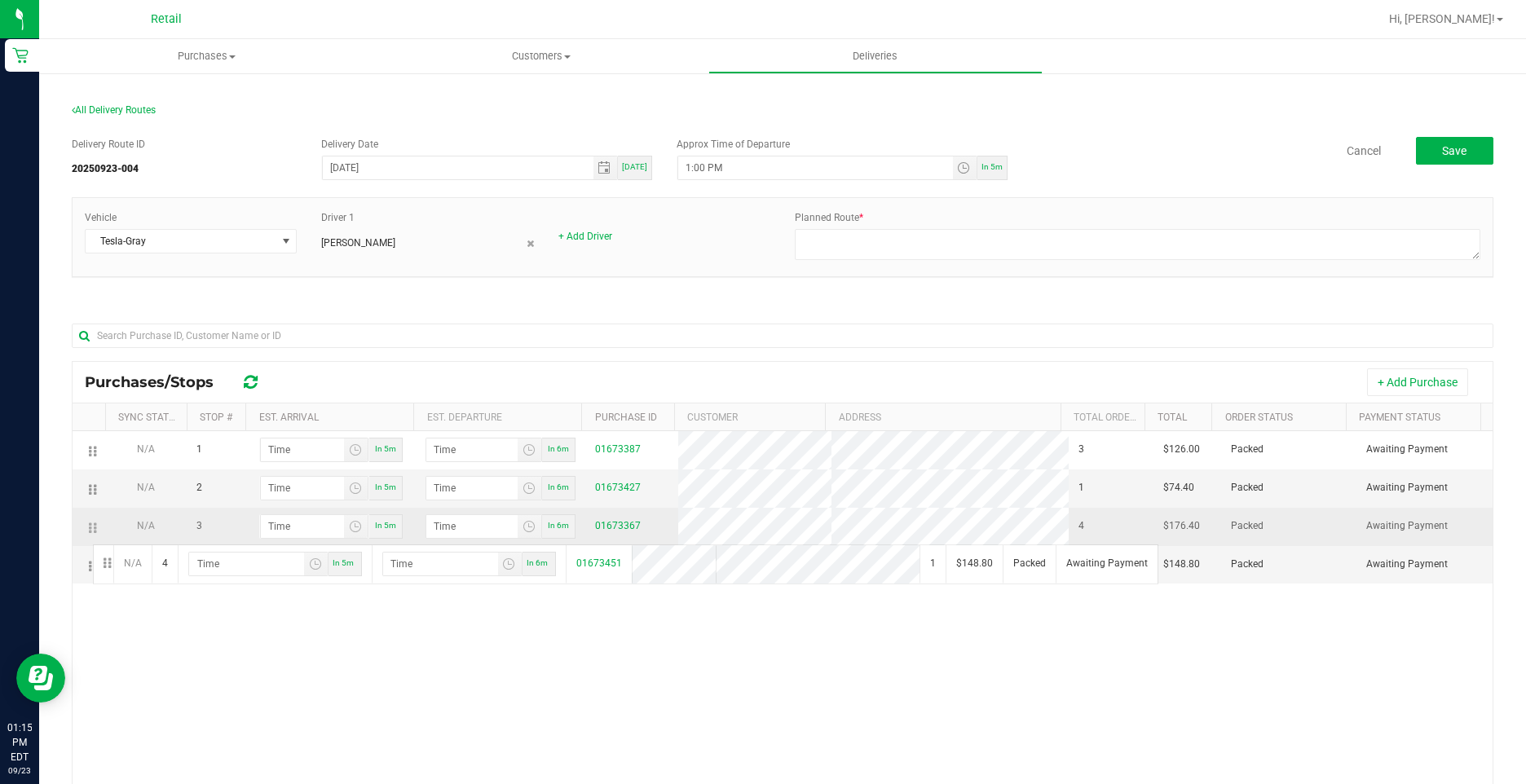
drag, startPoint x: 96, startPoint y: 563, endPoint x: 90, endPoint y: 541, distance: 22.8
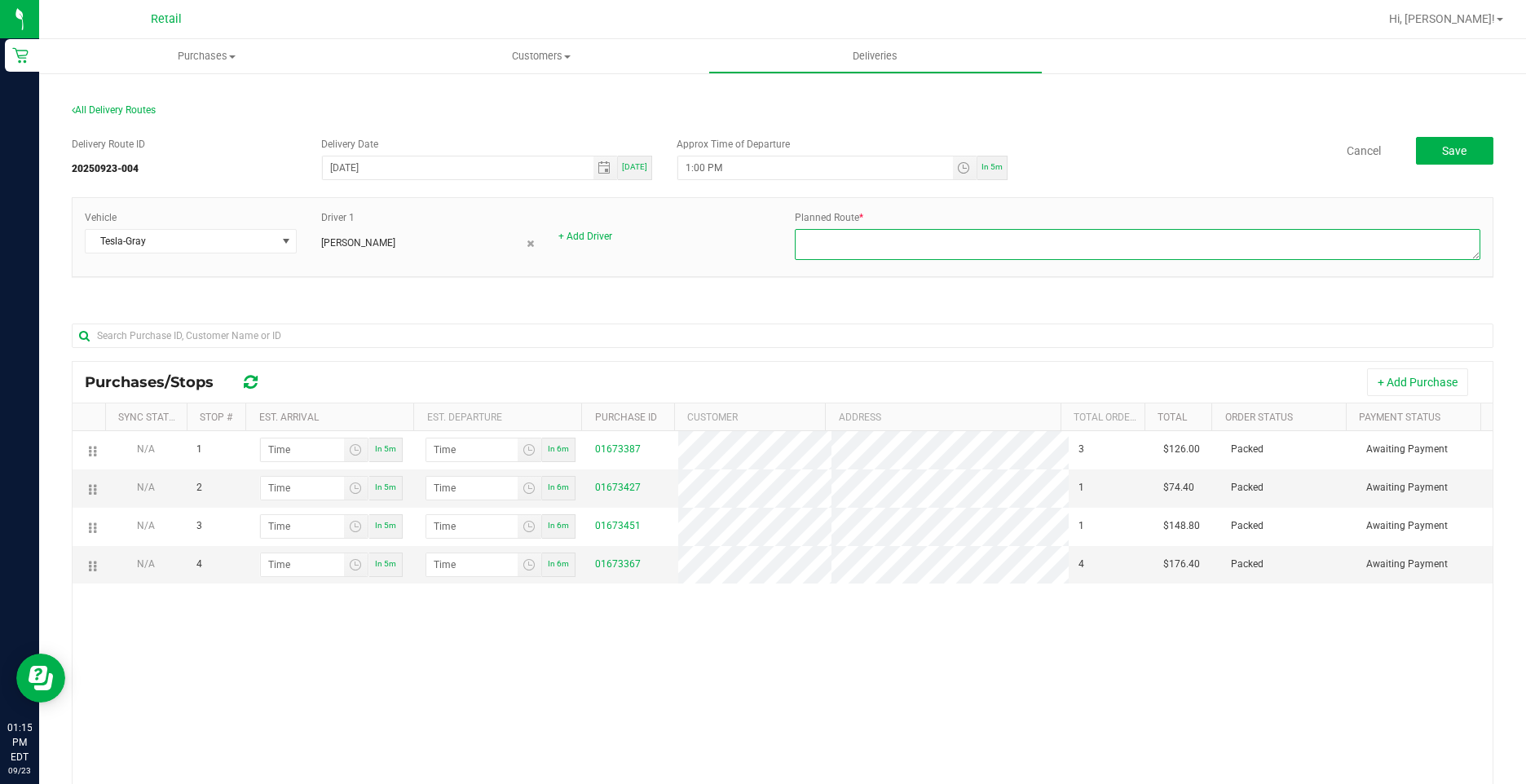
click at [851, 235] on textarea at bounding box center [1137, 244] width 685 height 31
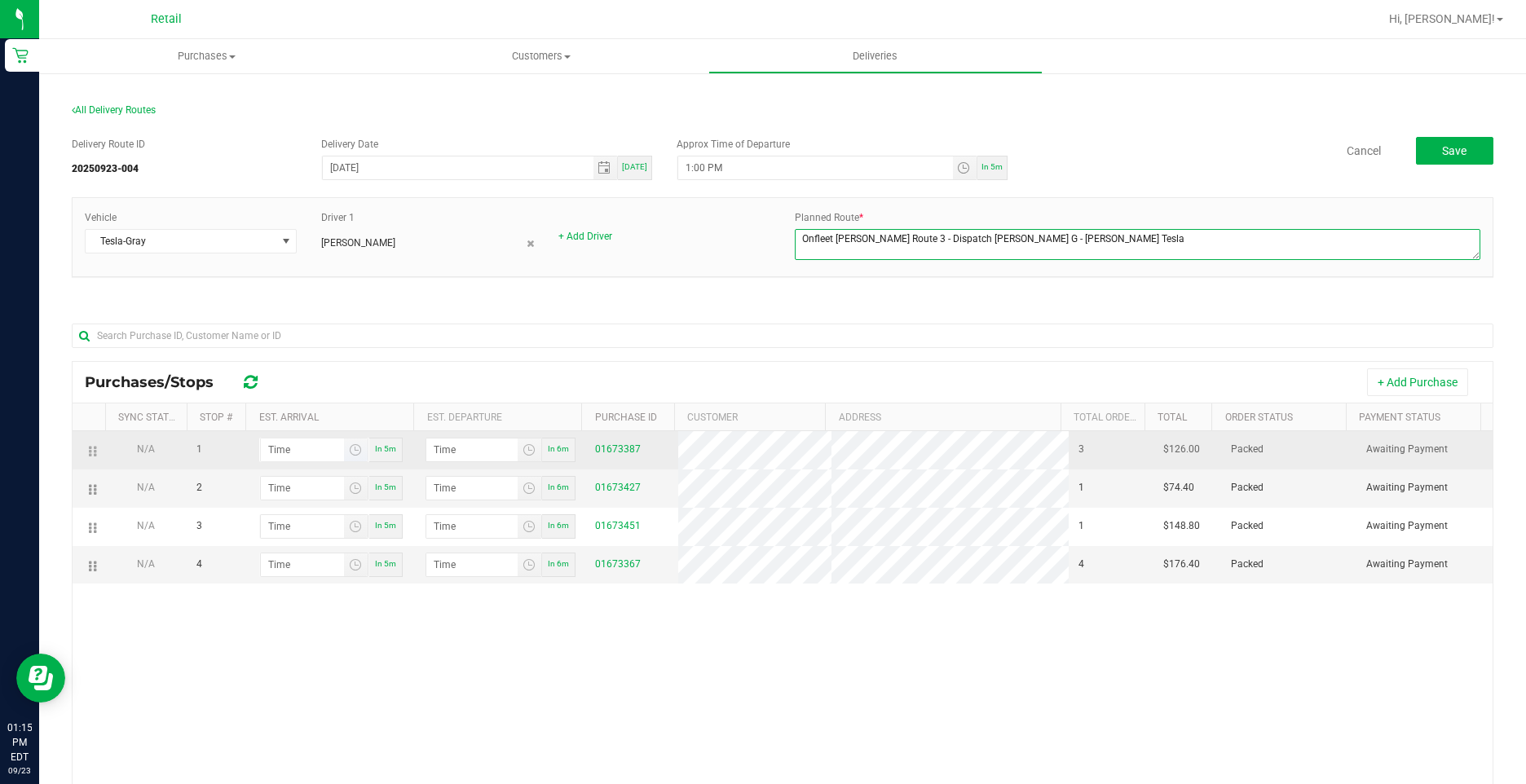
type textarea "Onfleet Sergio Route 3 - Dispatch Kevin G - Gray Tesla"
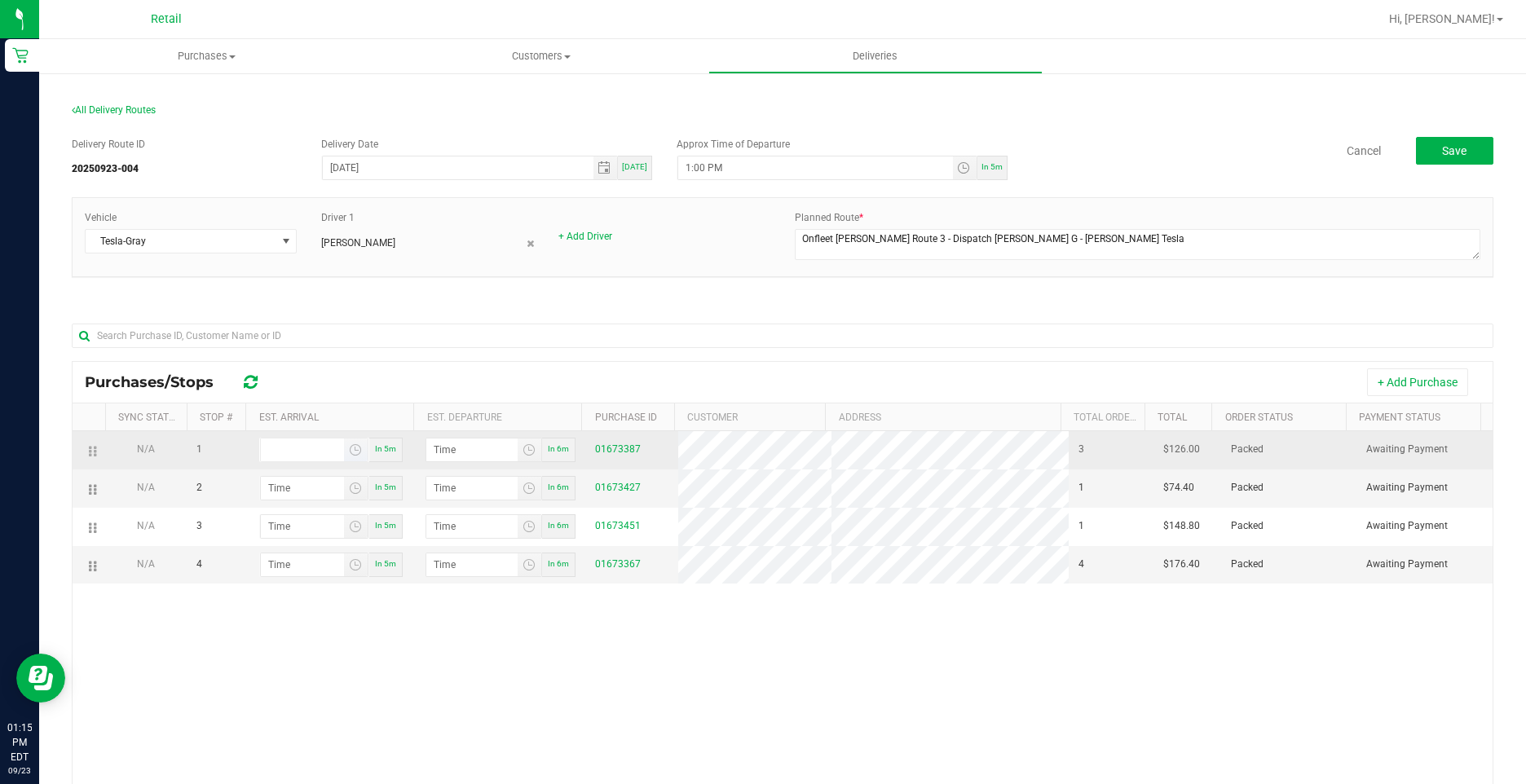
type input "hour:minute AM"
click at [288, 445] on input "hour:minute AM" at bounding box center [302, 450] width 83 height 23
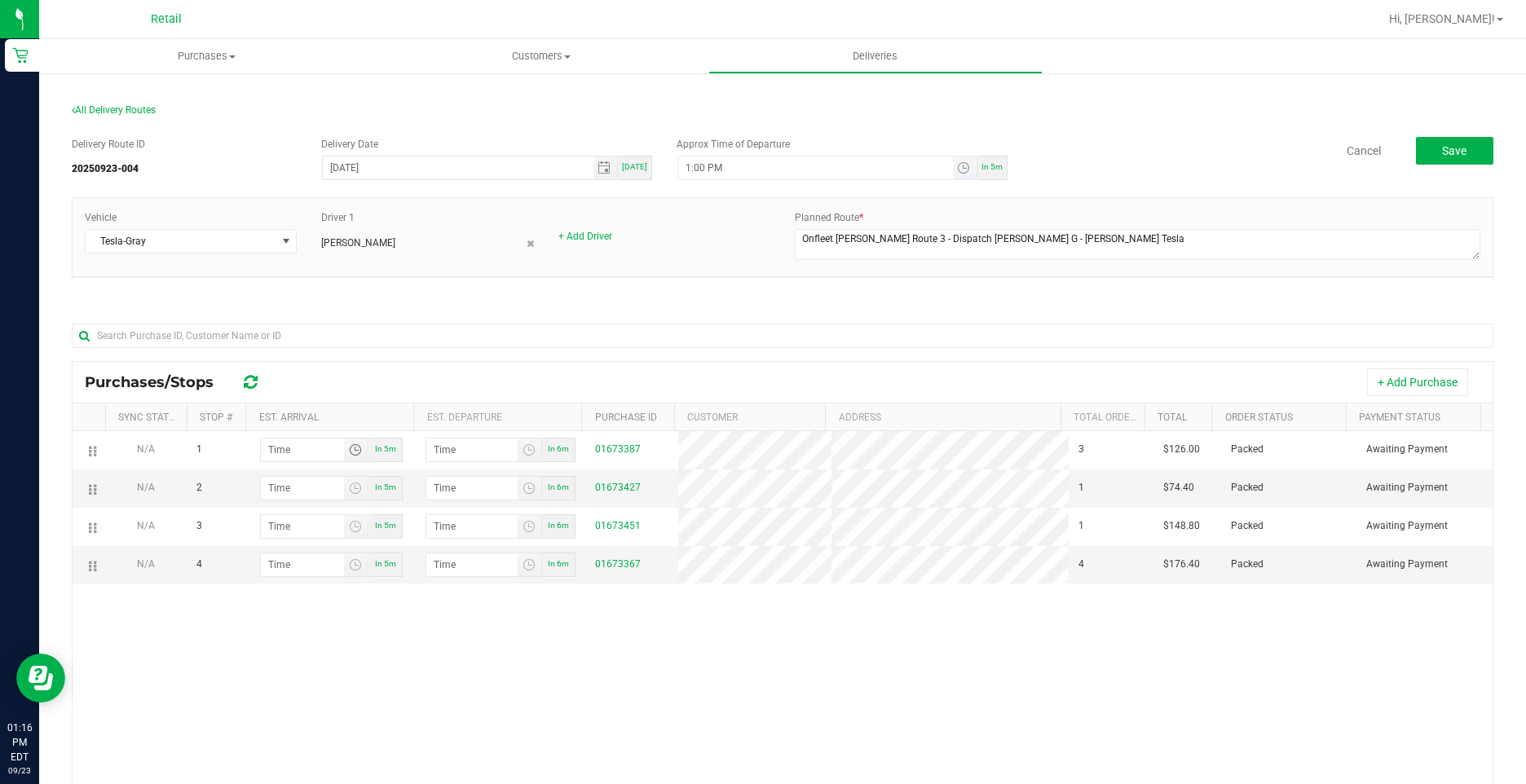
click at [681, 167] on input "1:00 PM" at bounding box center [815, 167] width 275 height 23
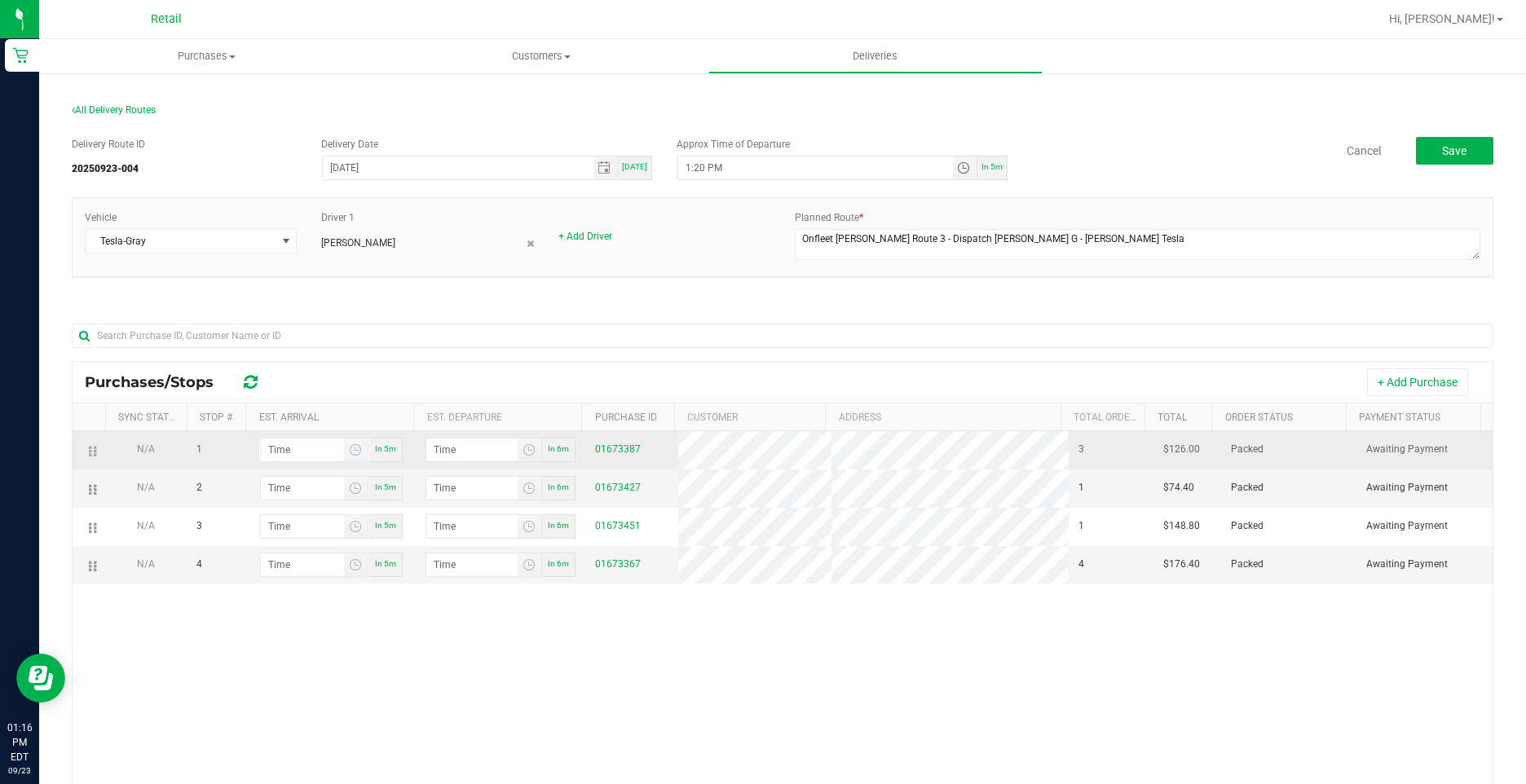
type input "1:20 PM"
click at [275, 447] on input "hour:minute AM" at bounding box center [302, 450] width 83 height 23
type input "1:02 AM"
type input "1:03 AM"
type input "1:24 AM"
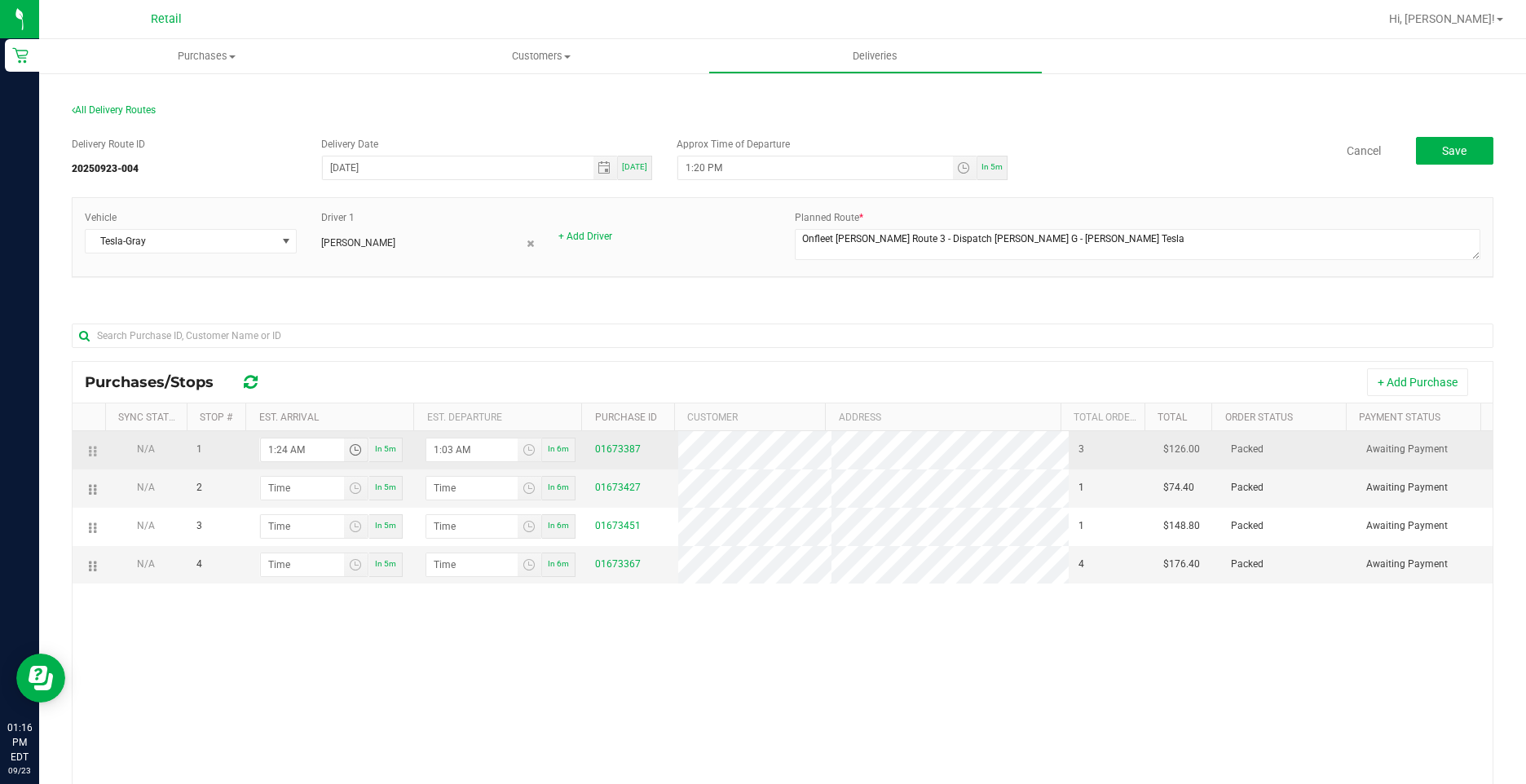
type input "1:25 AM"
type input "1:24 PM"
type input "1:25 PM"
type input "1:24 PM"
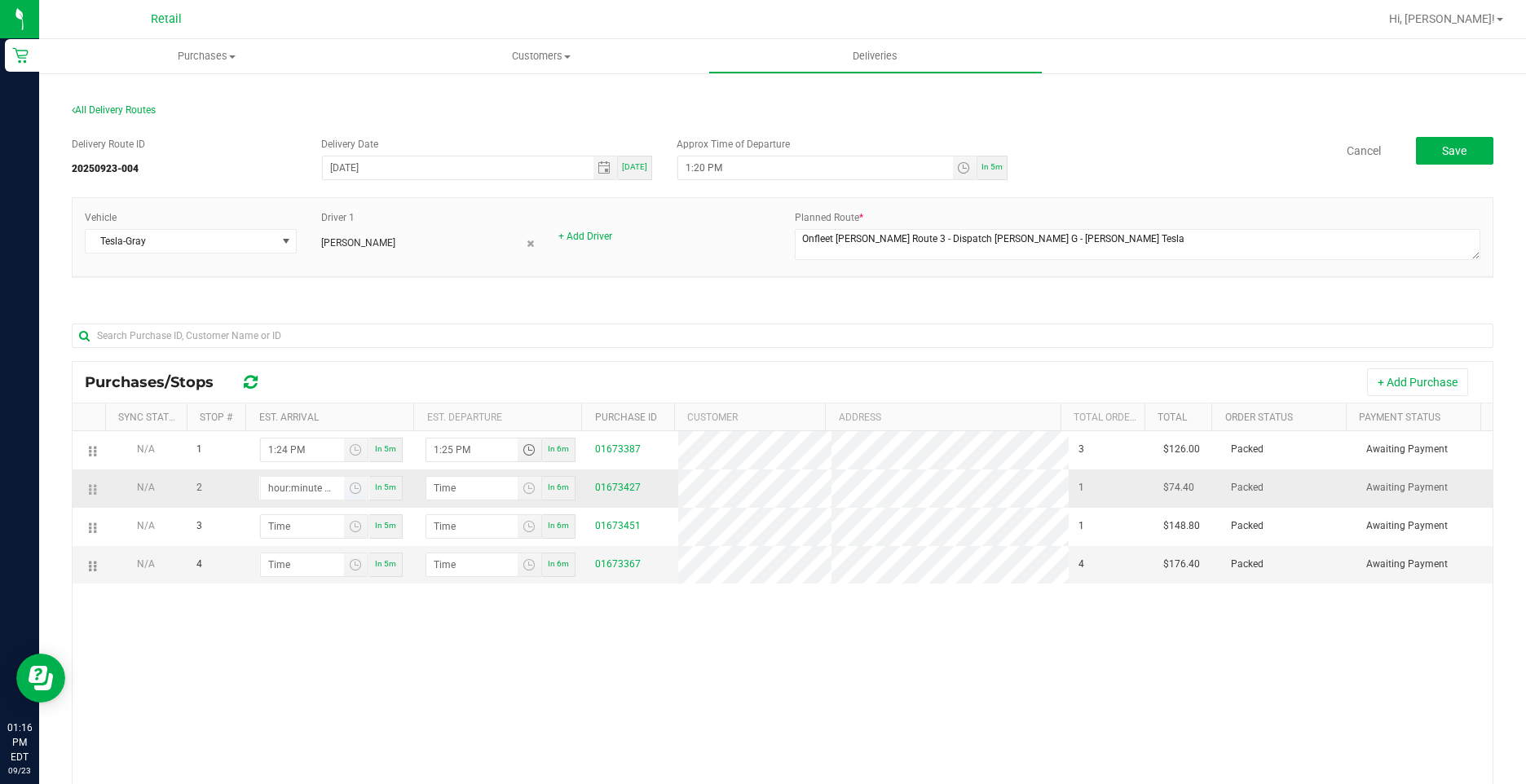
click at [269, 487] on input "hour:minute AM" at bounding box center [302, 488] width 83 height 23
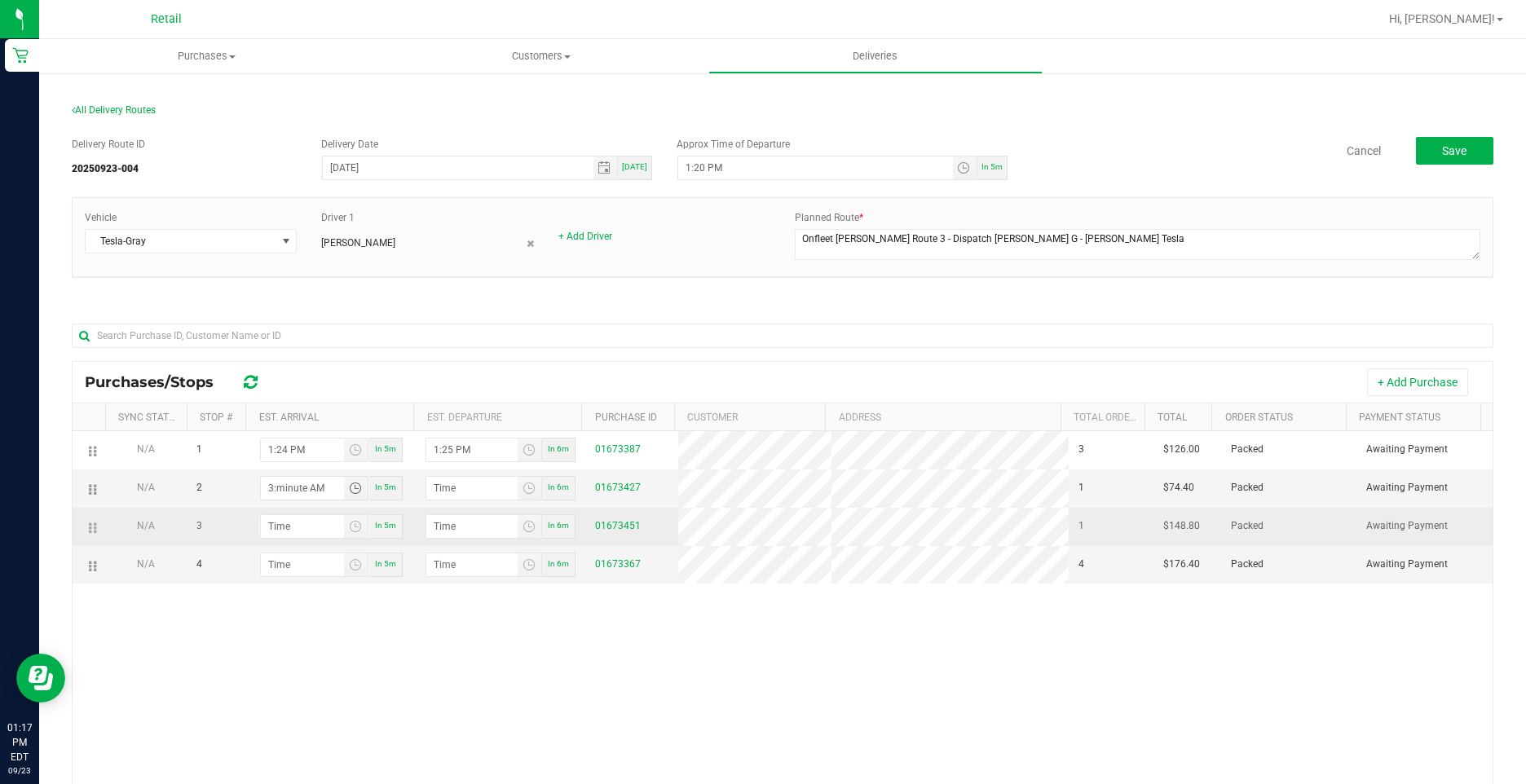
type input "3:06 AM"
type input "3:07 AM"
type input "1:36 AM"
click at [300, 516] on input "hour:minute AM" at bounding box center [302, 526] width 83 height 23
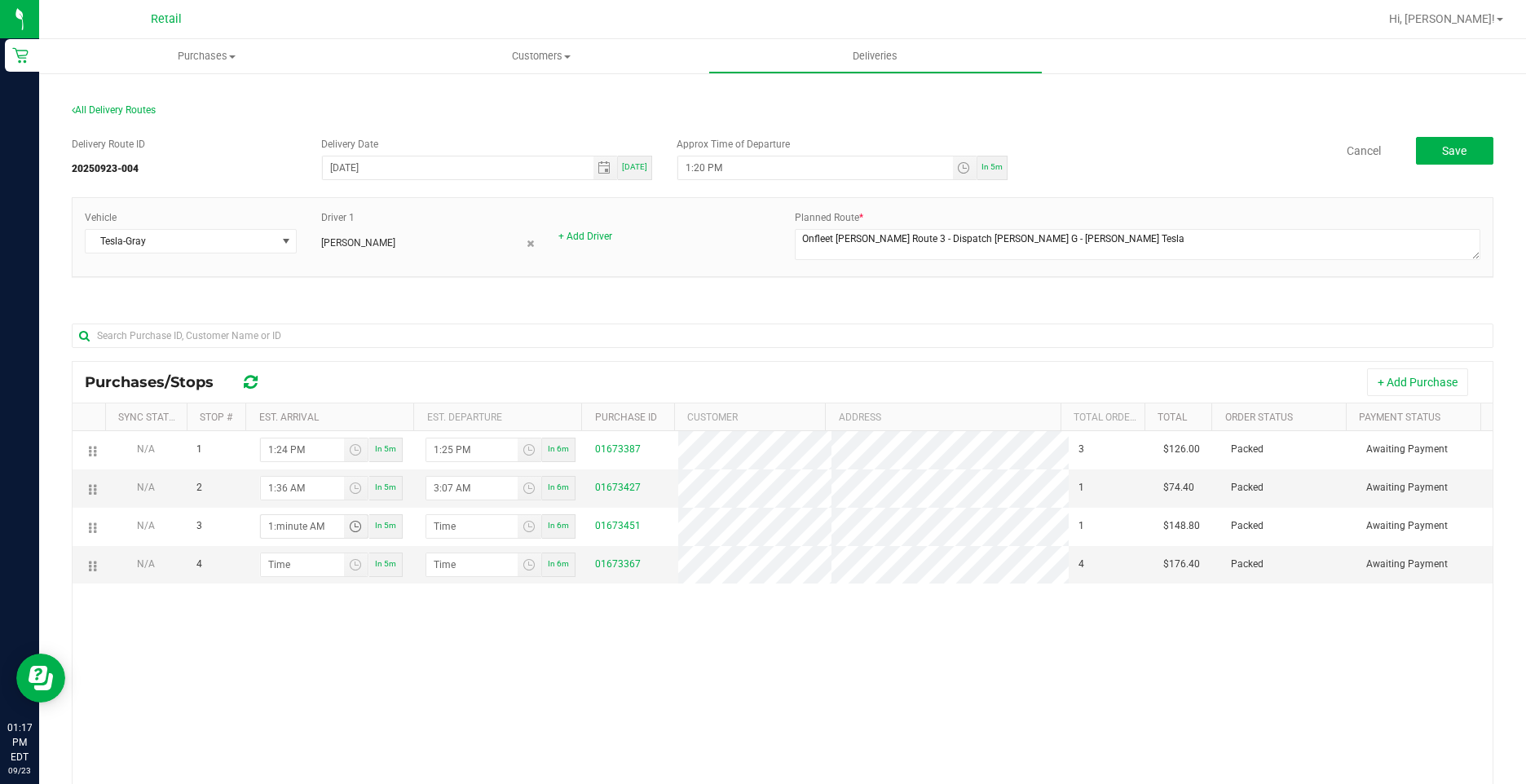
type input "1:04 AM"
type input "1:05 AM"
type input "1:42 AM"
type input "1:43 AM"
type input "1:42 PM"
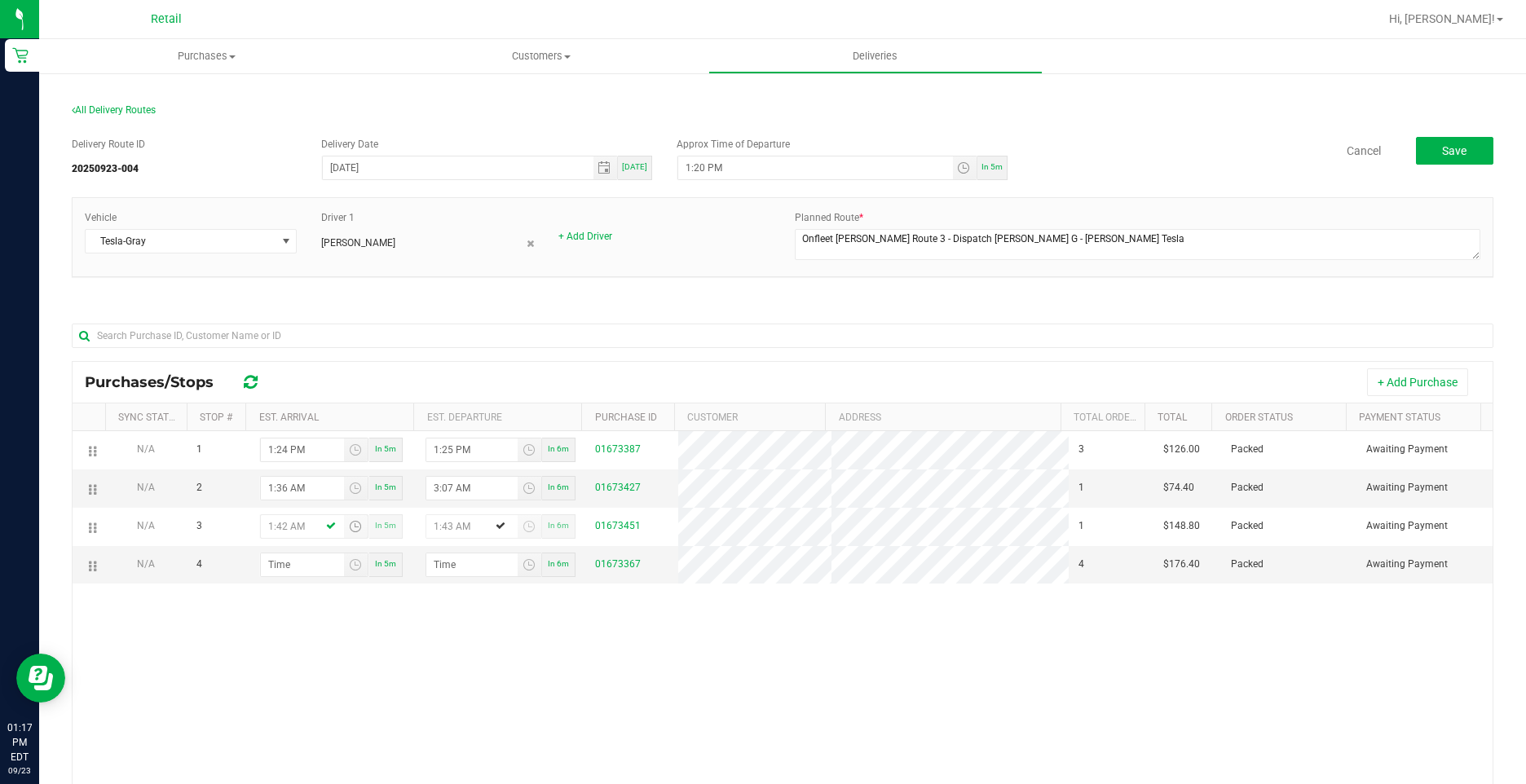
type input "1:43 PM"
type input "1:42 PM"
click at [297, 488] on input "1:36 AM" at bounding box center [302, 488] width 83 height 23
type input "1:36 PM"
type input "1:37 PM"
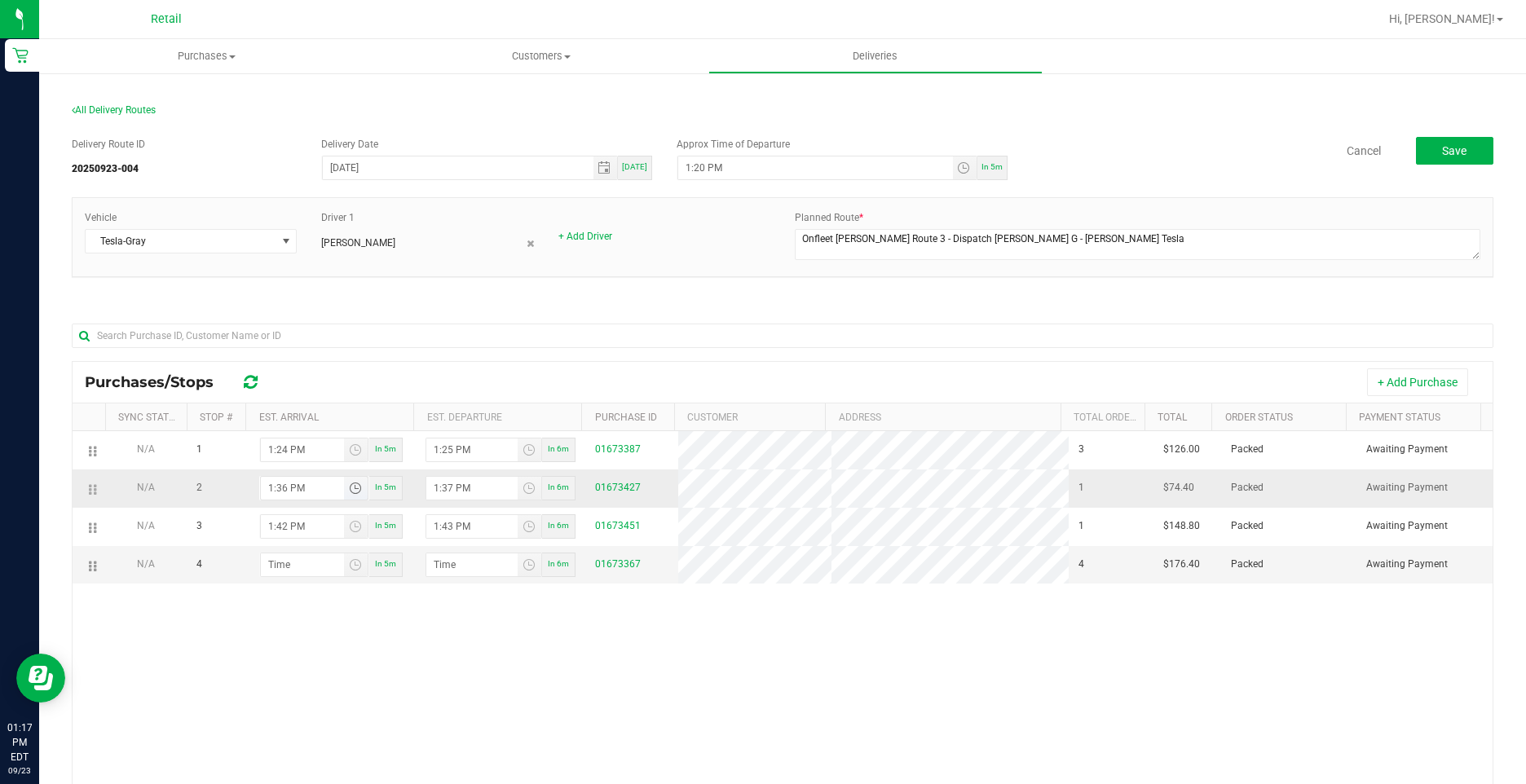
click at [279, 489] on input "1:36 PM" at bounding box center [302, 488] width 83 height 23
click at [448, 488] on input "1:37 PM" at bounding box center [472, 488] width 91 height 23
type input "1:01 PM"
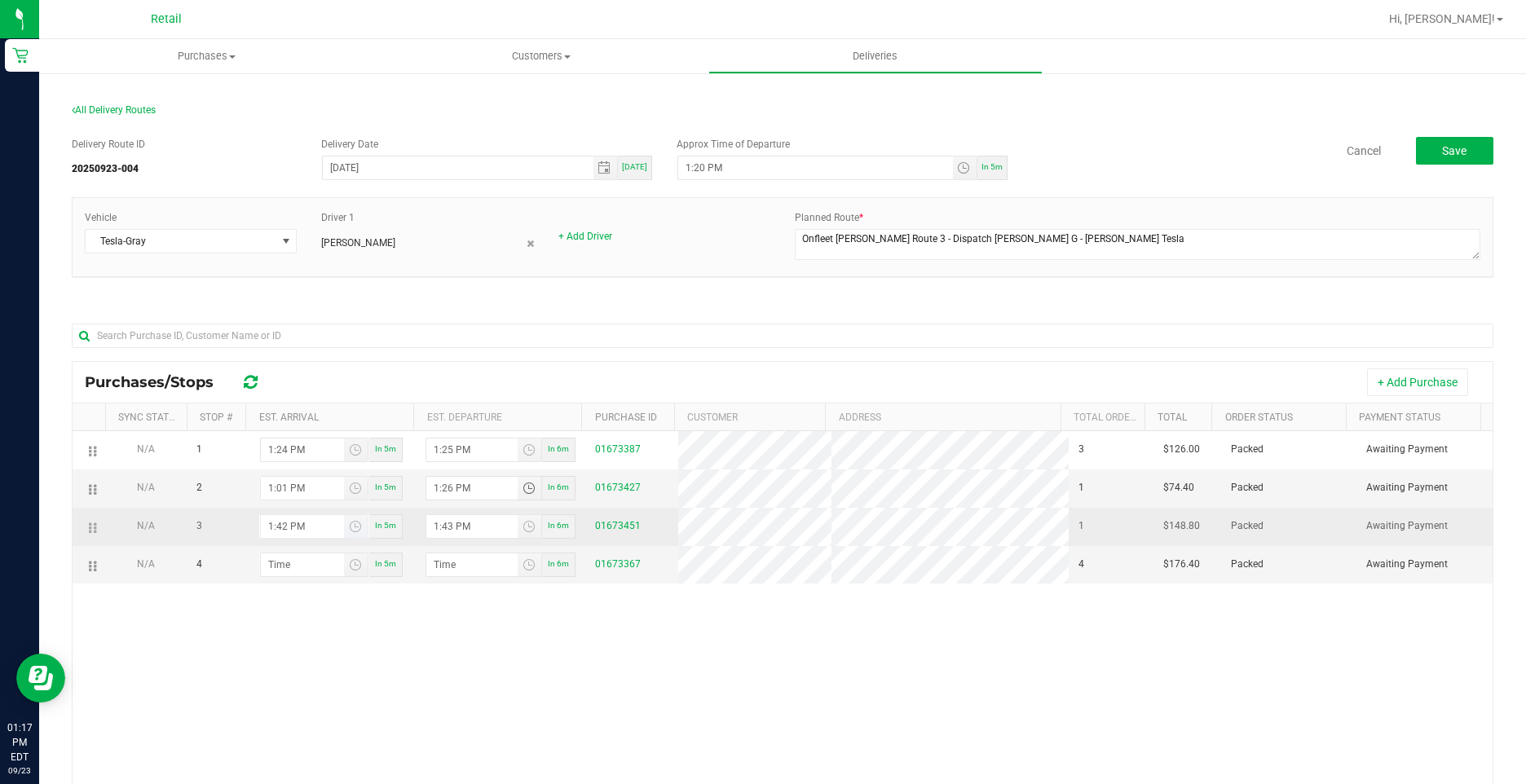
type input "1:26 PM"
click at [273, 524] on input "1:42 PM" at bounding box center [302, 526] width 83 height 23
click at [281, 524] on input "1:42 PM" at bounding box center [302, 526] width 83 height 23
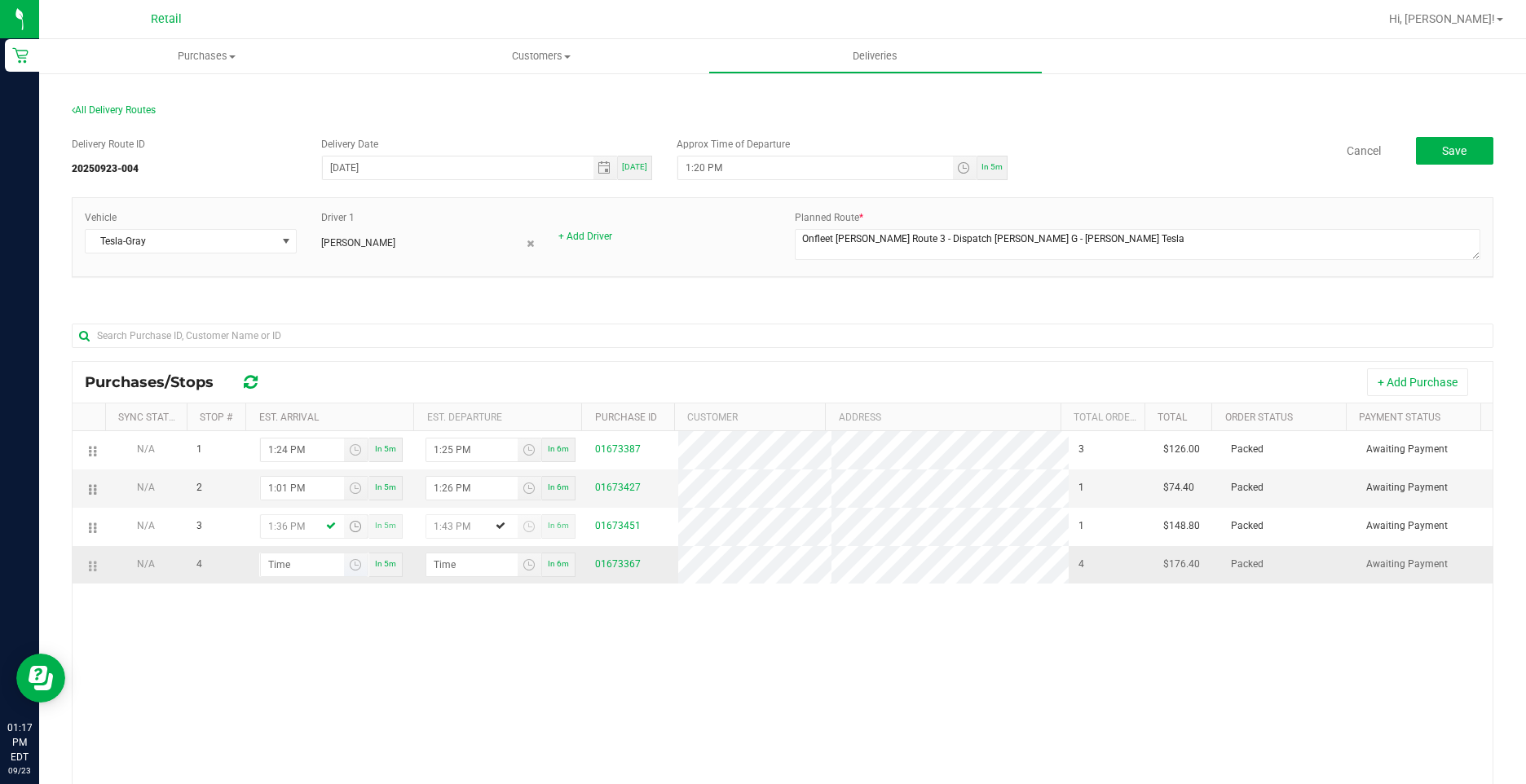
type input "1:36 PM"
click at [294, 571] on input "hour:minute AM" at bounding box center [302, 565] width 83 height 23
type input "4:02 AM"
type input "4:03 AM"
type input "1:42 PM"
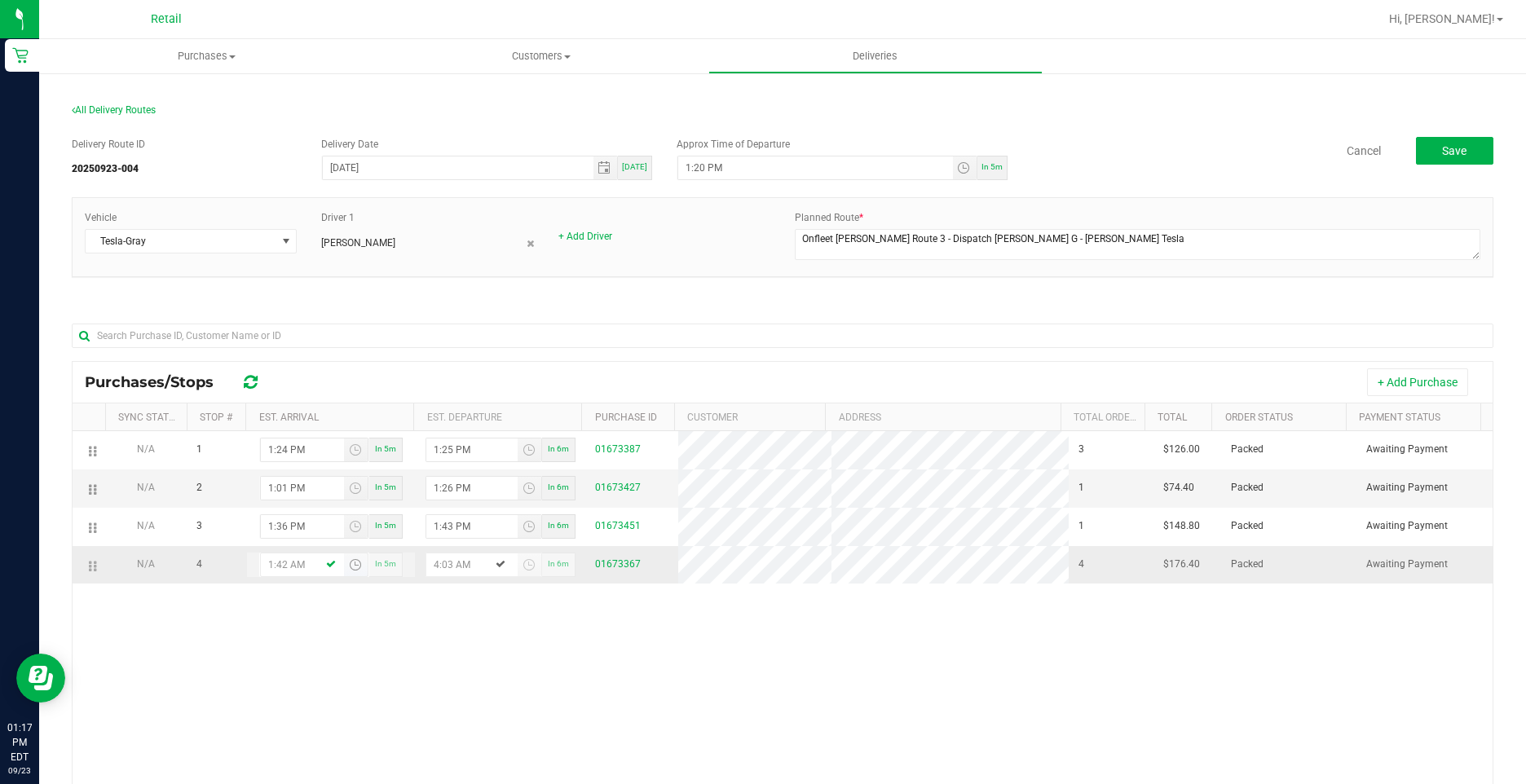
type input "1:43 PM"
type input "1:42 PM"
click at [1452, 145] on span "Save" at bounding box center [1454, 150] width 25 height 13
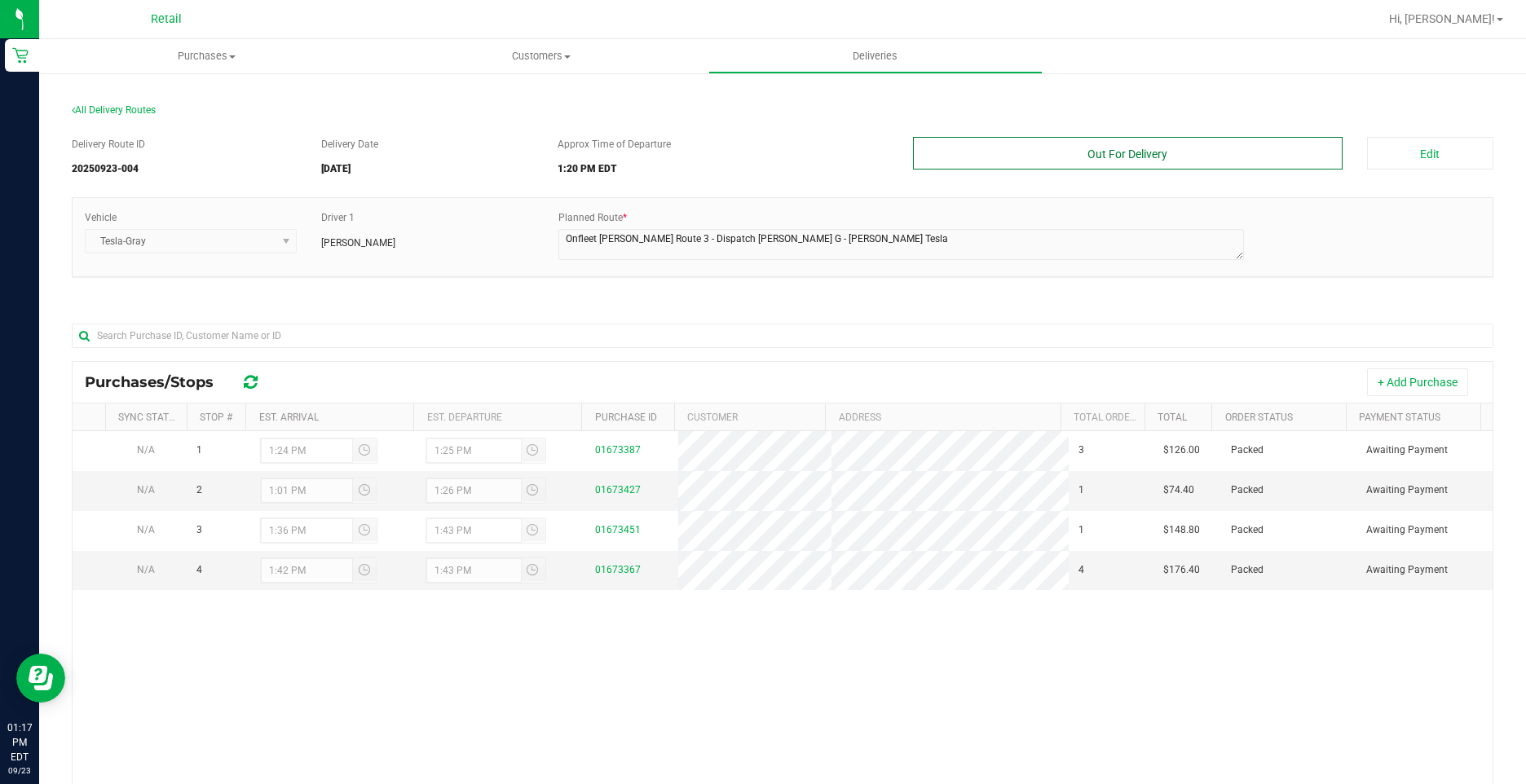
click at [1216, 161] on button "Out For Delivery" at bounding box center [1127, 153] width 429 height 32
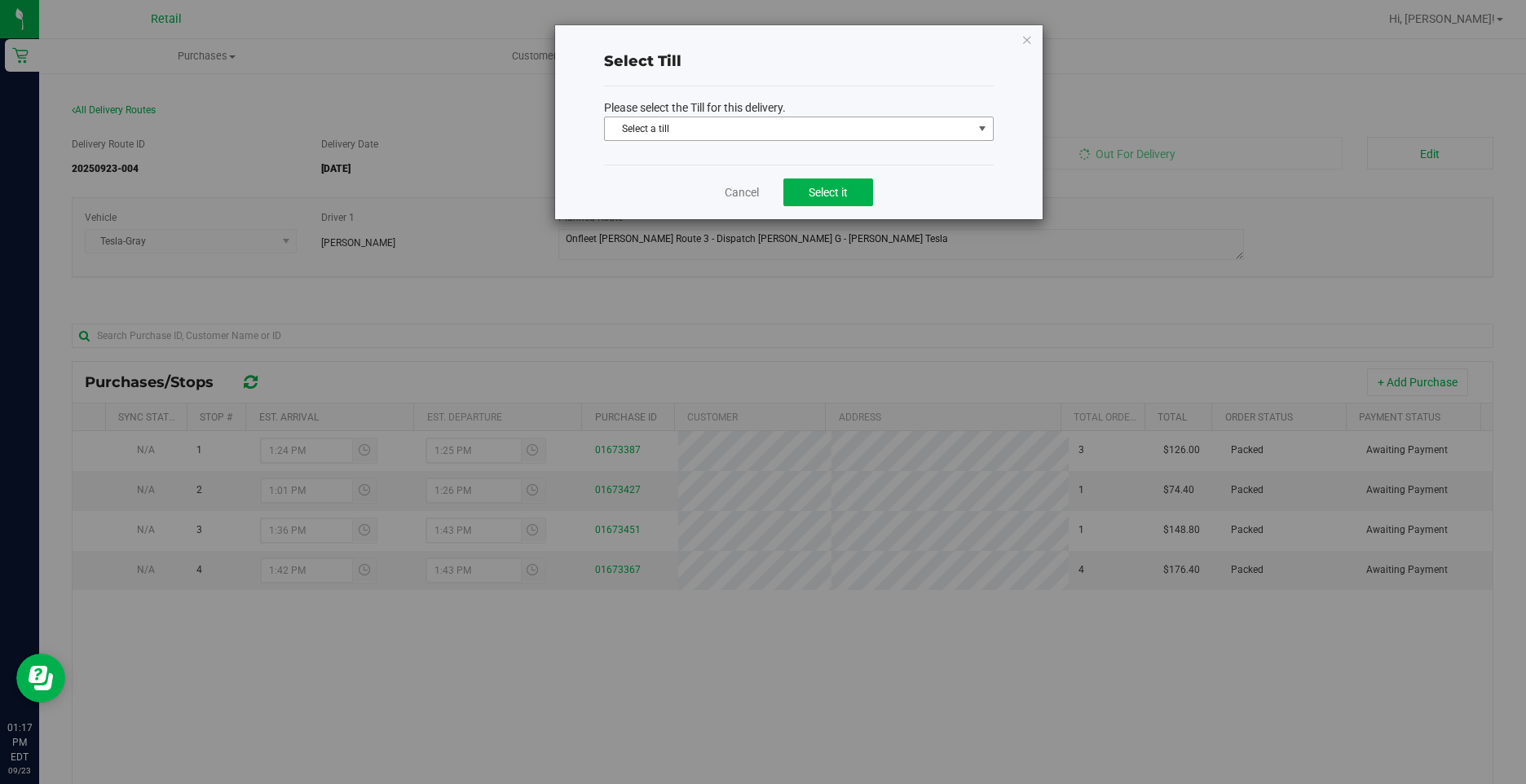
click at [916, 133] on span "Select a till" at bounding box center [788, 129] width 367 height 23
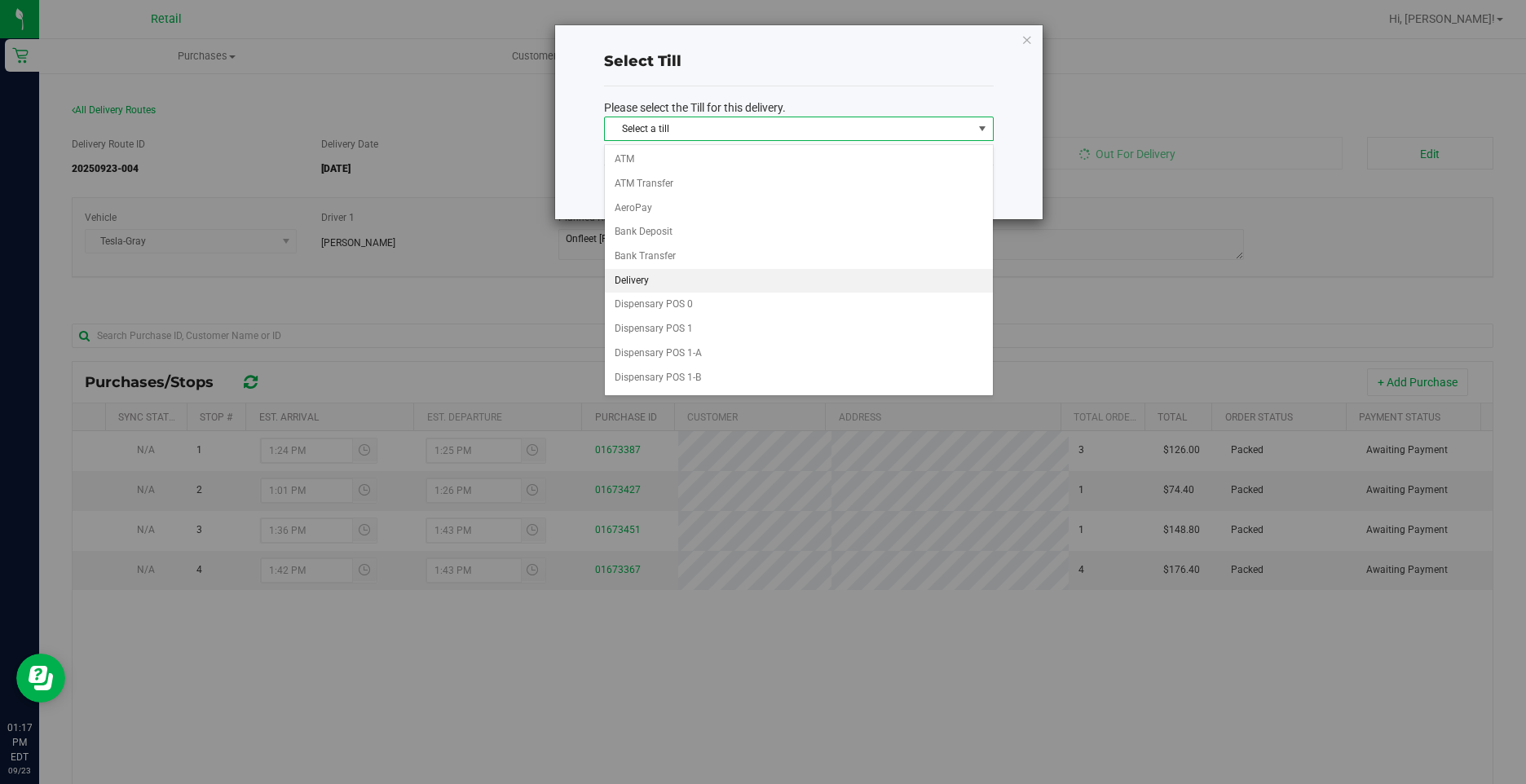
click at [670, 271] on li "Delivery" at bounding box center [798, 282] width 388 height 25
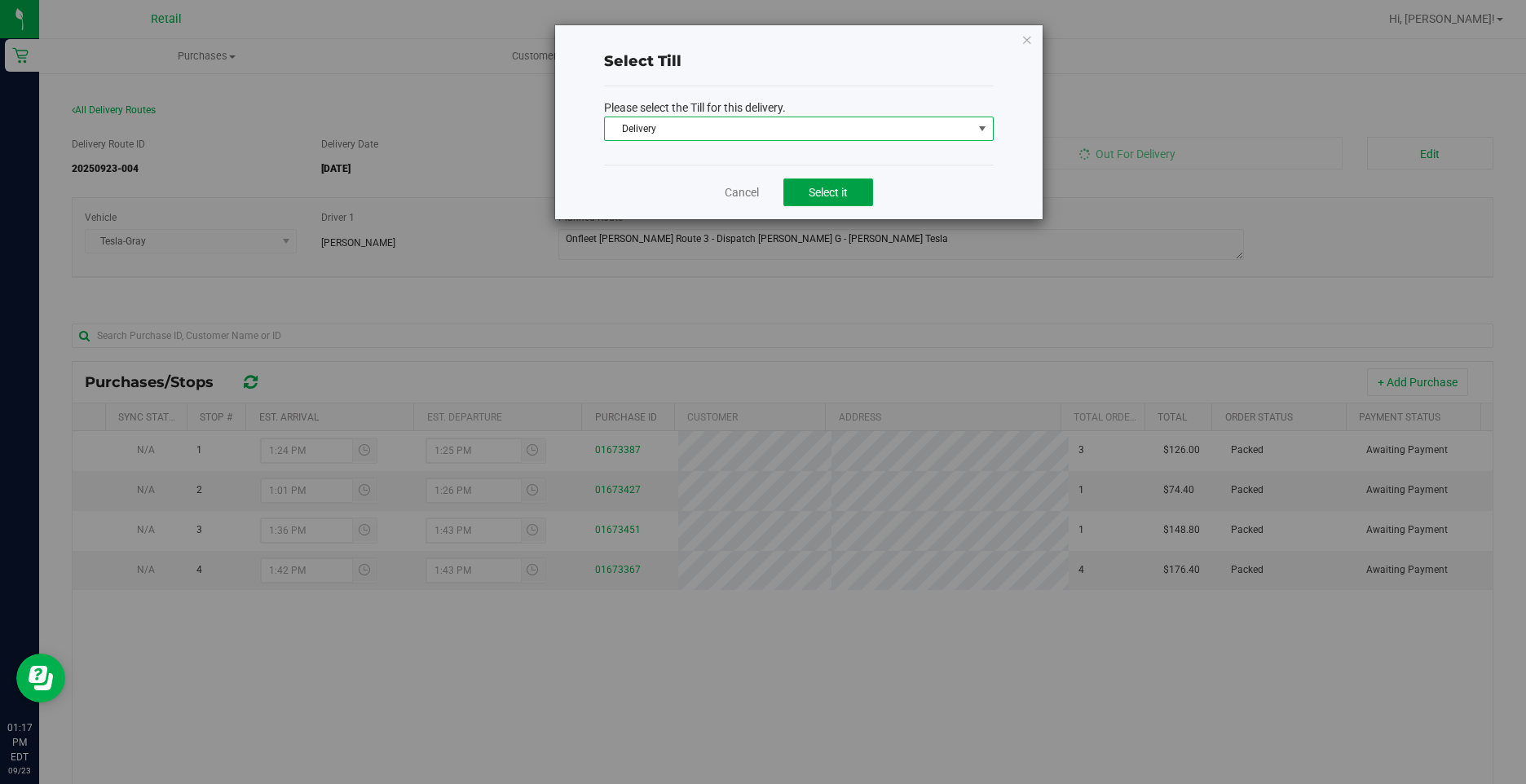
click at [836, 203] on button "Select it" at bounding box center [828, 193] width 89 height 28
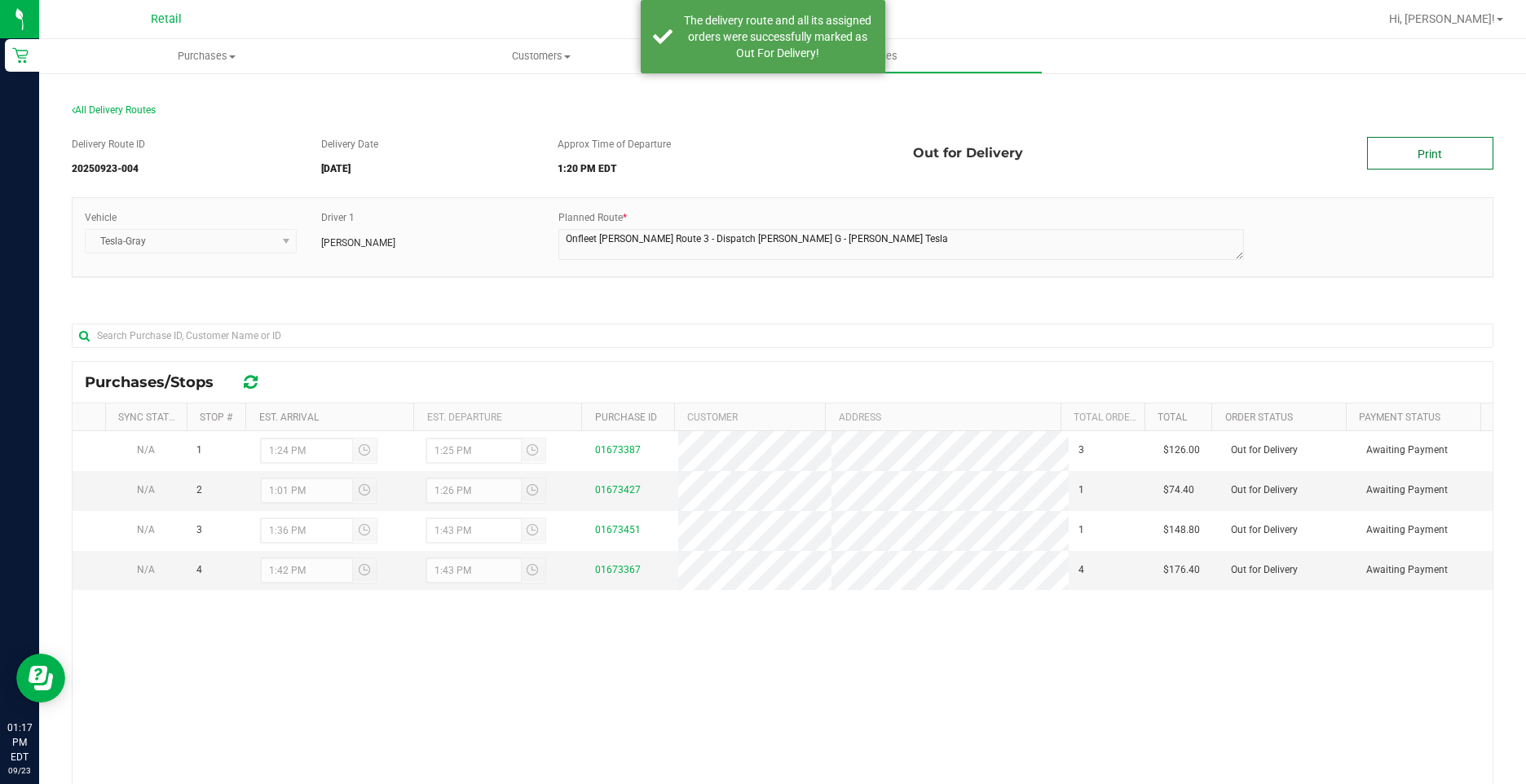
click at [1388, 156] on link "Print" at bounding box center [1430, 153] width 126 height 32
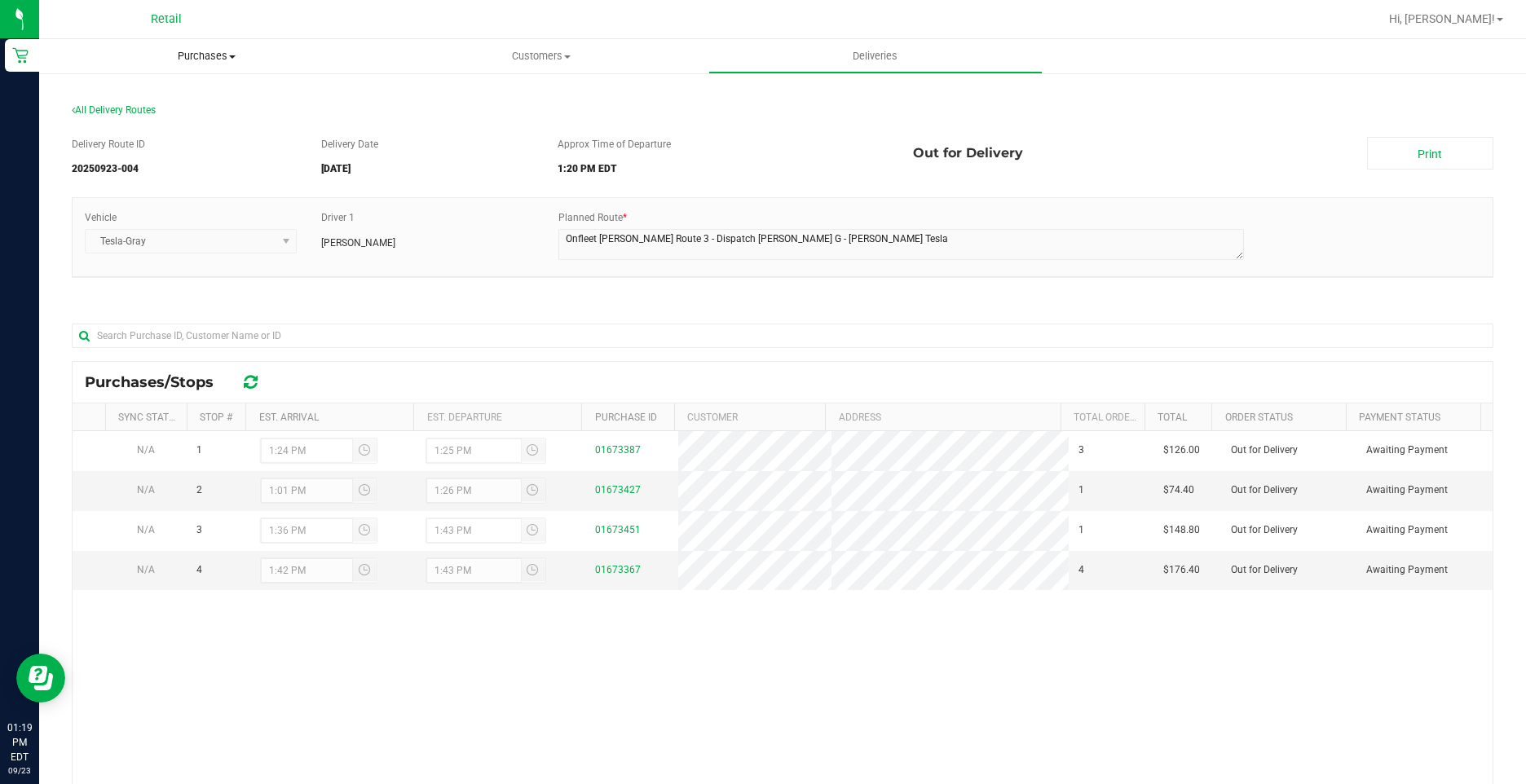
click at [208, 58] on span "Purchases" at bounding box center [206, 56] width 334 height 15
click at [99, 120] on span "Fulfillment" at bounding box center [89, 118] width 101 height 14
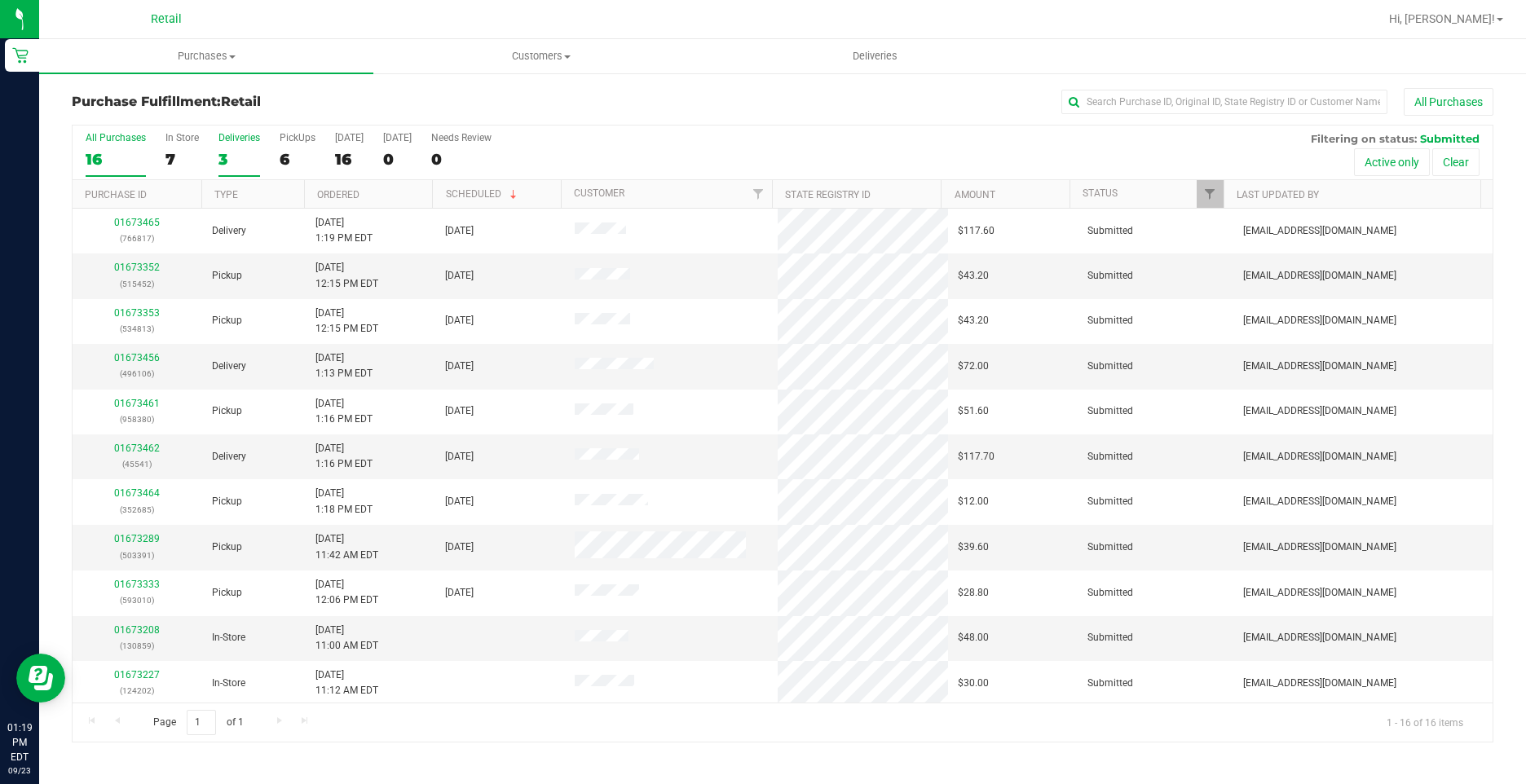
click at [236, 153] on div "3" at bounding box center [239, 159] width 41 height 18
click at [0, 0] on input "Deliveries 3" at bounding box center [0, 0] width 0 height 0
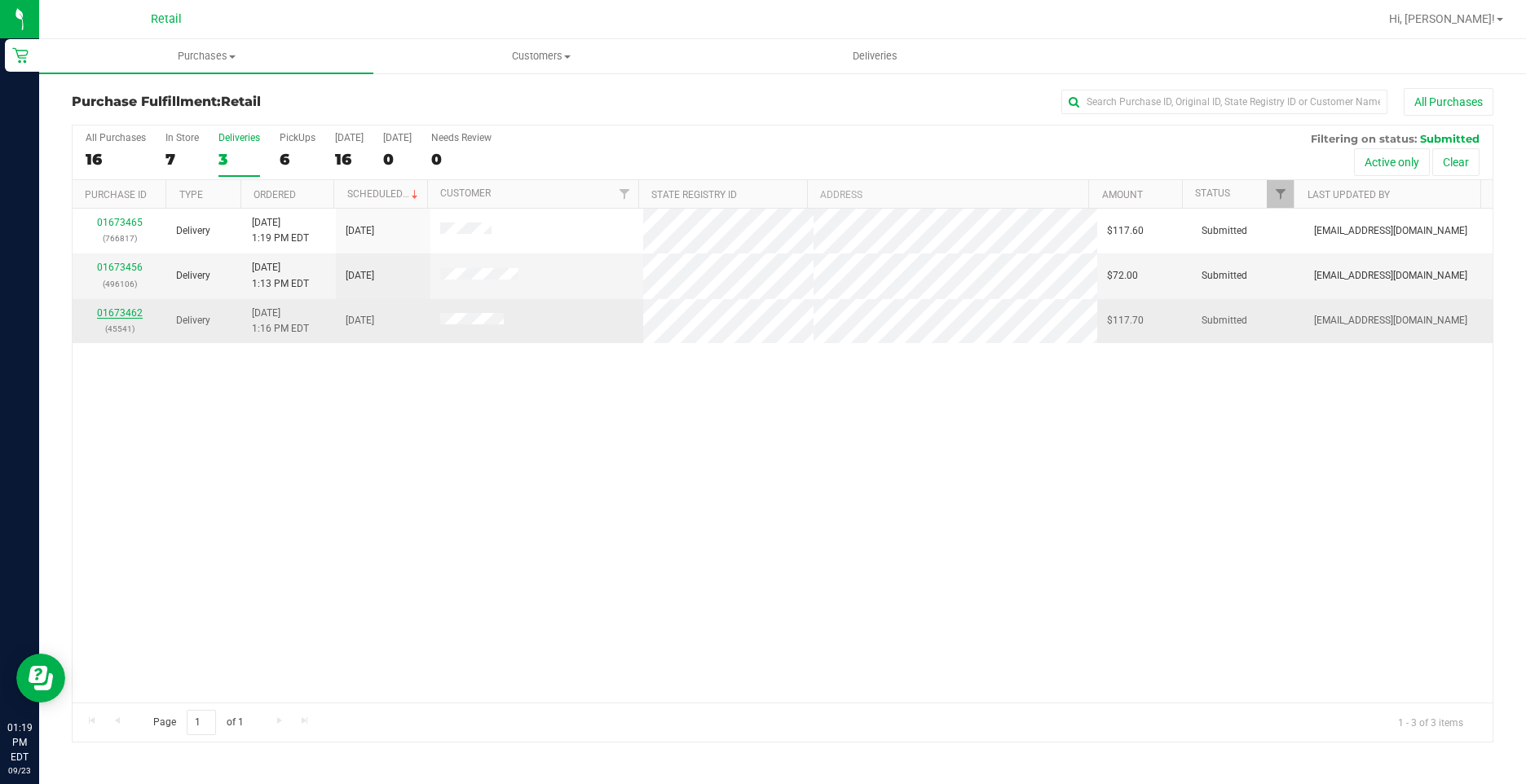
click at [125, 309] on link "01673462" at bounding box center [120, 312] width 46 height 11
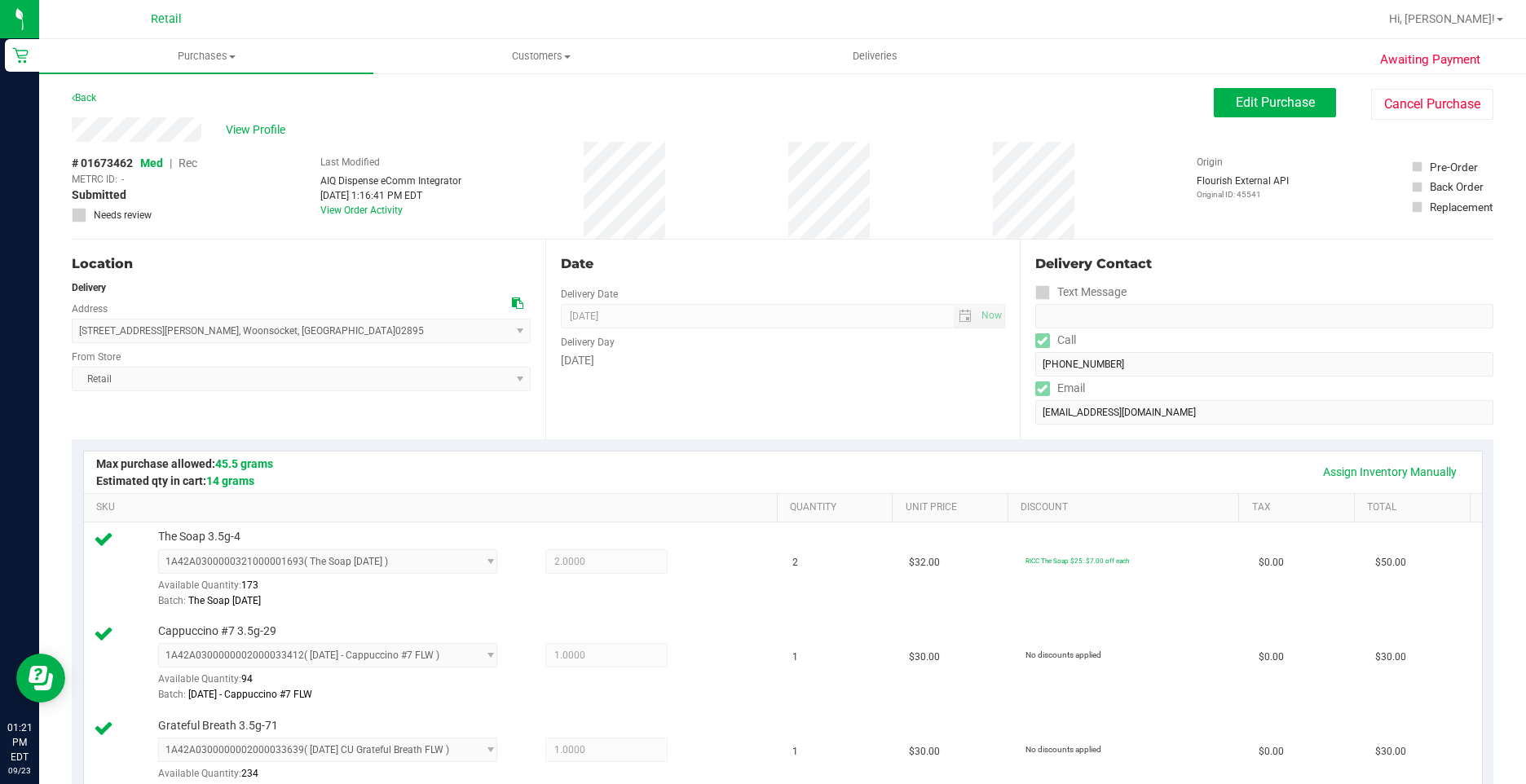
scroll to position [408, 0]
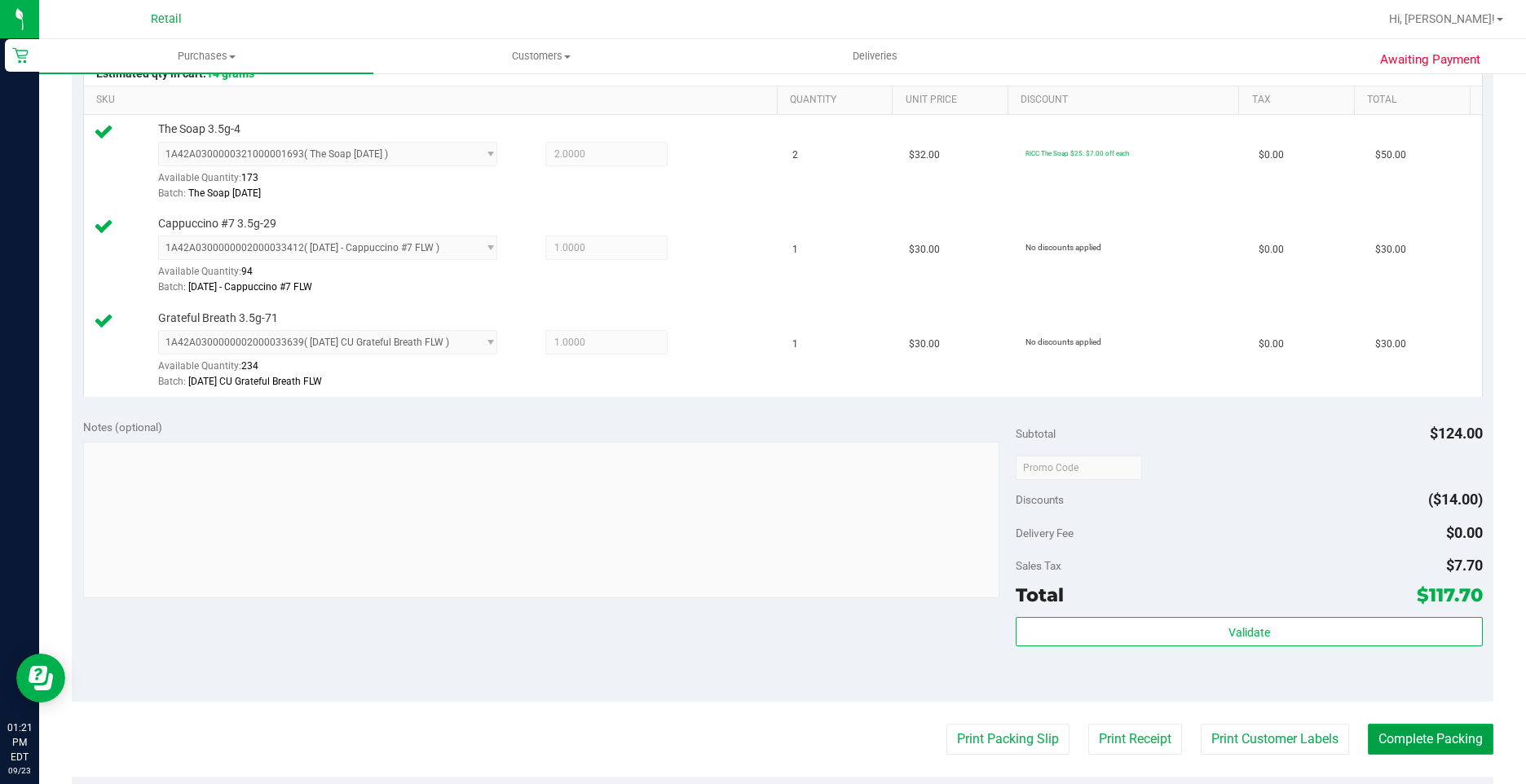
click at [1424, 743] on button "Complete Packing" at bounding box center [1430, 738] width 125 height 31
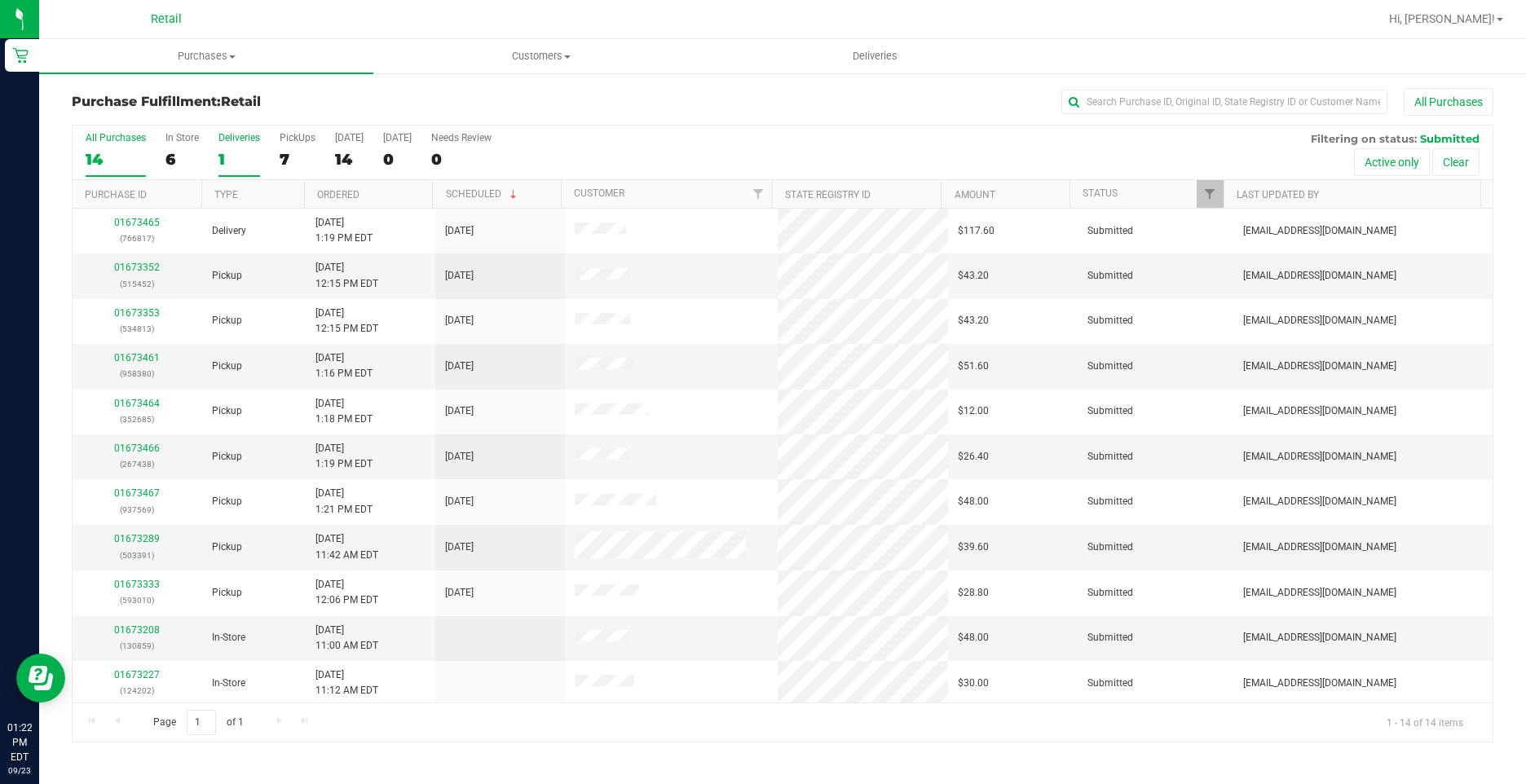
click at [225, 159] on div "1" at bounding box center [239, 159] width 41 height 18
click at [0, 0] on input "Deliveries 1" at bounding box center [0, 0] width 0 height 0
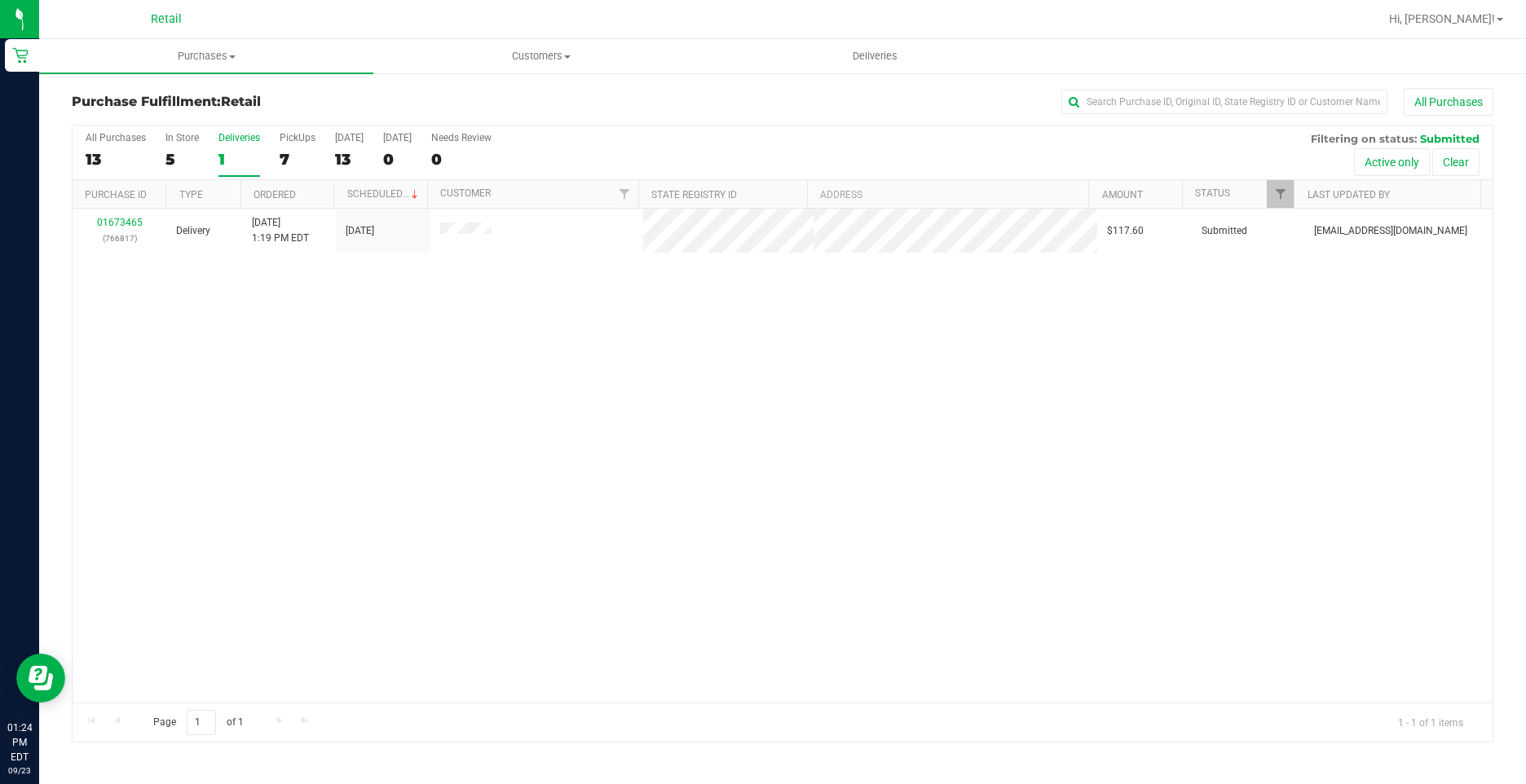
drag, startPoint x: 681, startPoint y: 328, endPoint x: 368, endPoint y: 253, distance: 321.9
click at [679, 329] on div "01673465 (766817) Delivery 9/23/2025 1:19 PM EDT 9/23/2025 $117.60 Submitted ai…" at bounding box center [782, 455] width 1420 height 494
click at [225, 53] on span "Purchases" at bounding box center [206, 56] width 334 height 15
click at [118, 121] on span "Fulfillment" at bounding box center [89, 118] width 101 height 14
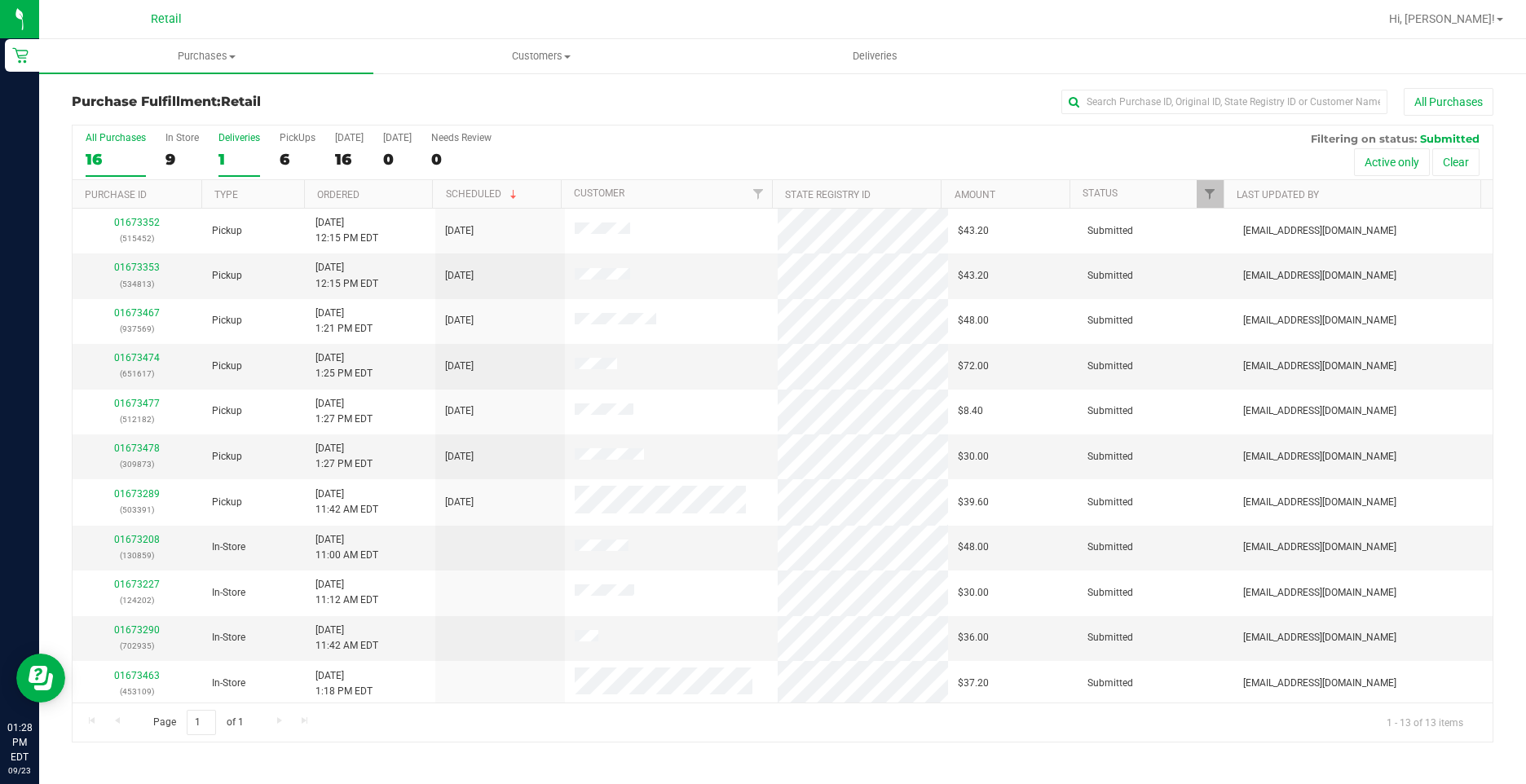
click at [250, 151] on div "1" at bounding box center [239, 159] width 41 height 18
click at [0, 0] on input "Deliveries 1" at bounding box center [0, 0] width 0 height 0
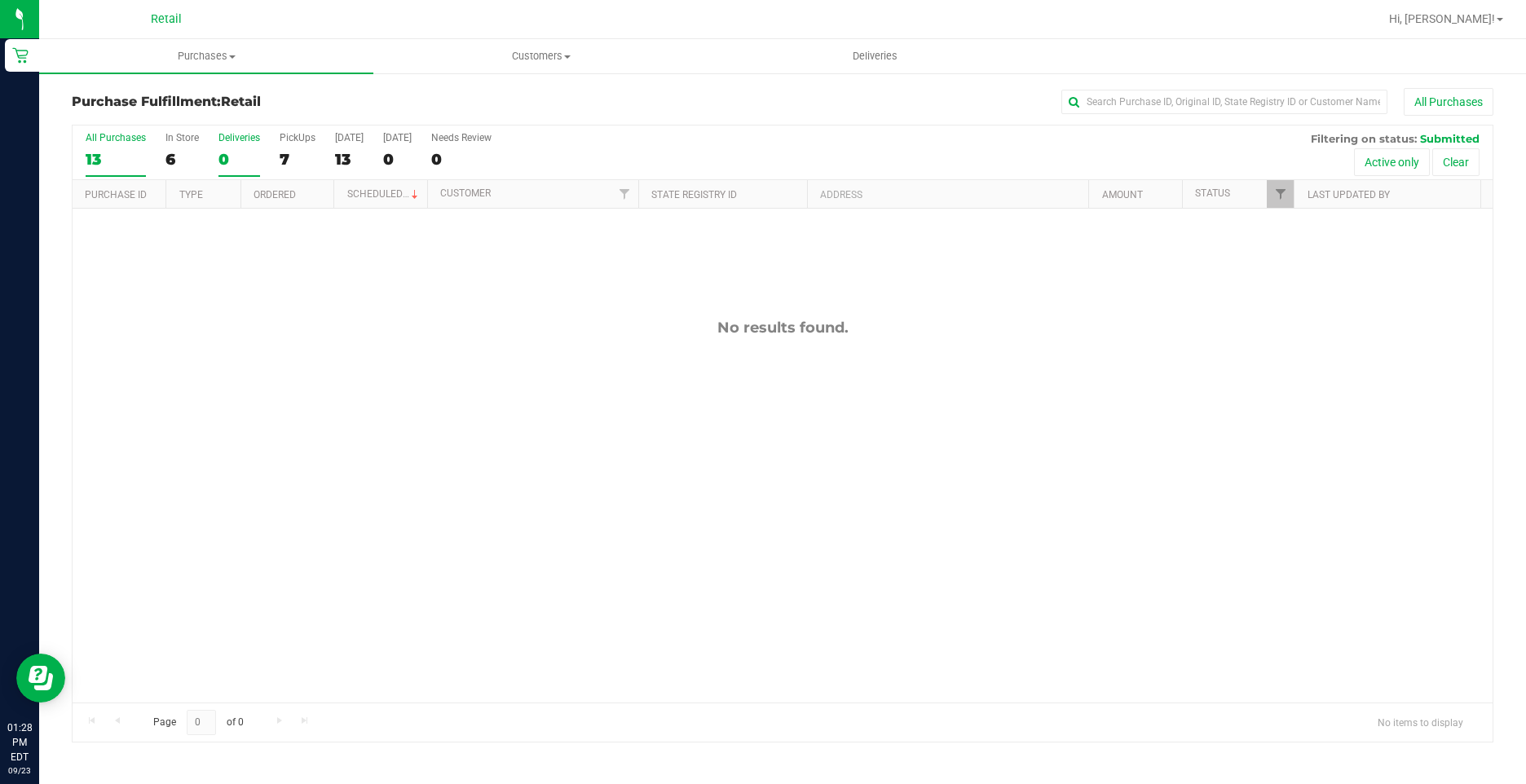
click at [89, 168] on label "All Purchases 13" at bounding box center [116, 154] width 61 height 45
click at [0, 0] on input "All Purchases 13" at bounding box center [0, 0] width 0 height 0
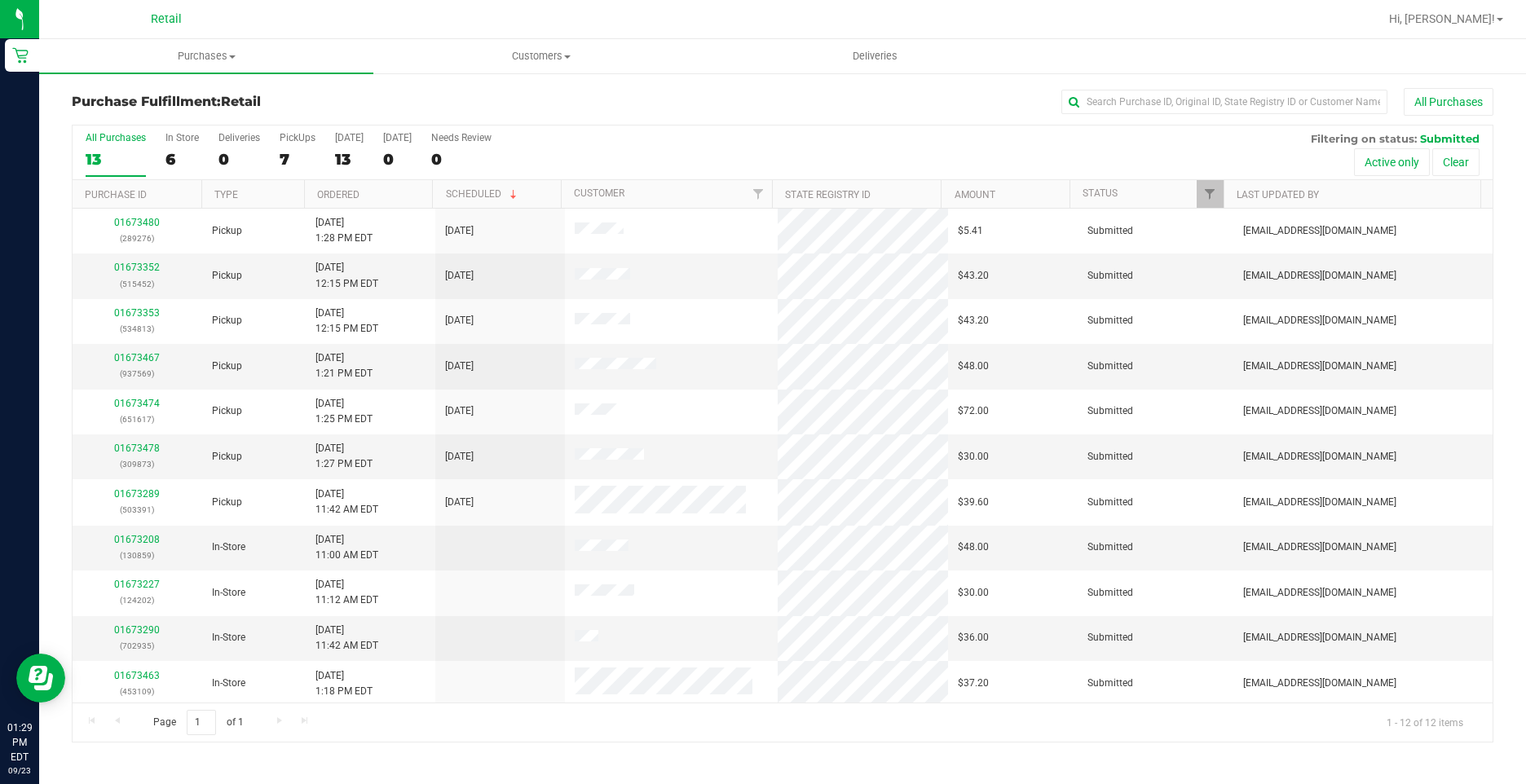
click at [275, 147] on div "All Purchases 13 In Store 6 Deliveries 0 PickUps 7 Today 13 Tomorrow 0 Needs Re…" at bounding box center [782, 153] width 1420 height 54
click at [282, 146] on label "PickUps 7" at bounding box center [297, 154] width 36 height 45
click at [0, 0] on input "PickUps 7" at bounding box center [0, 0] width 0 height 0
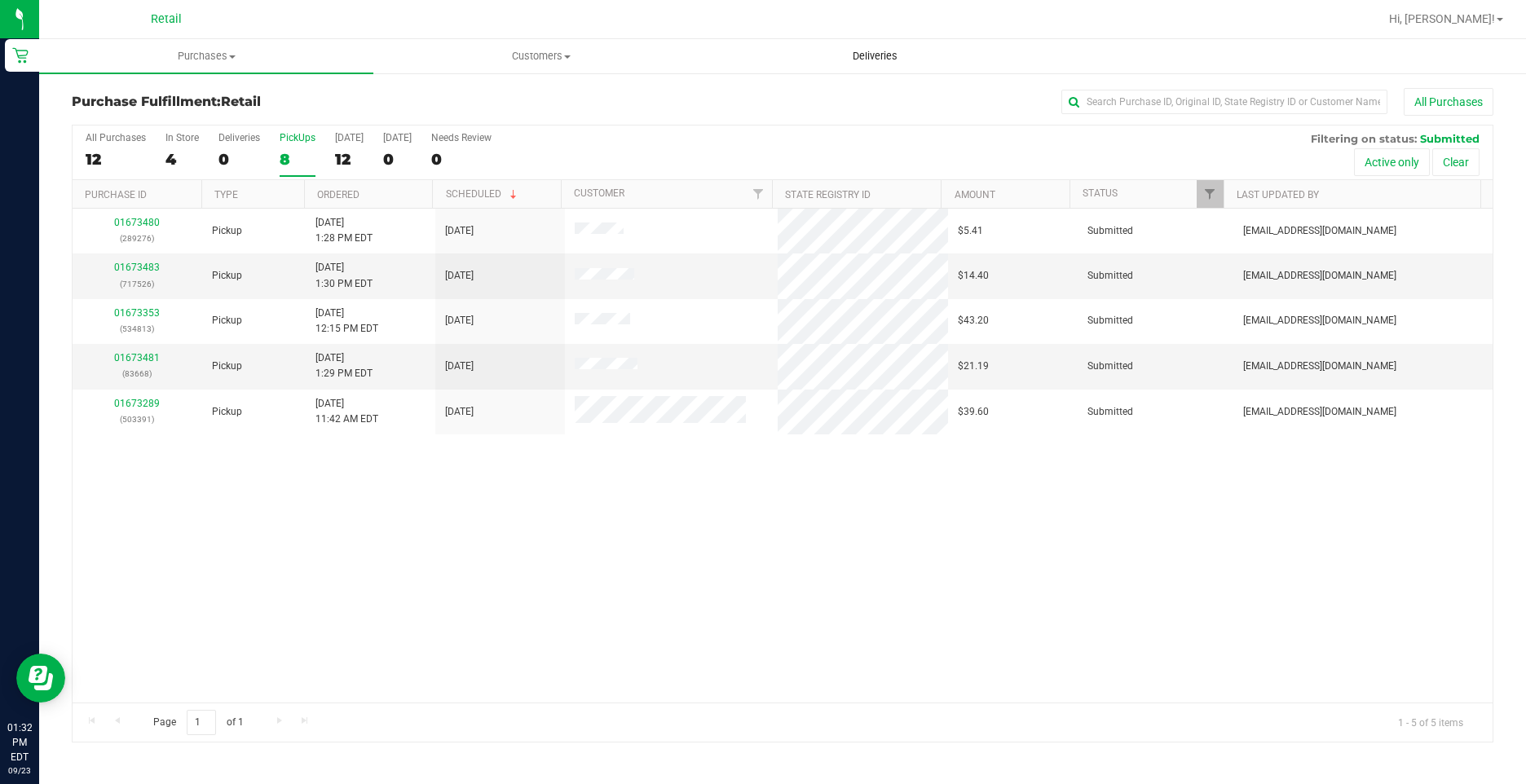
click at [881, 59] on span "Deliveries" at bounding box center [874, 56] width 89 height 15
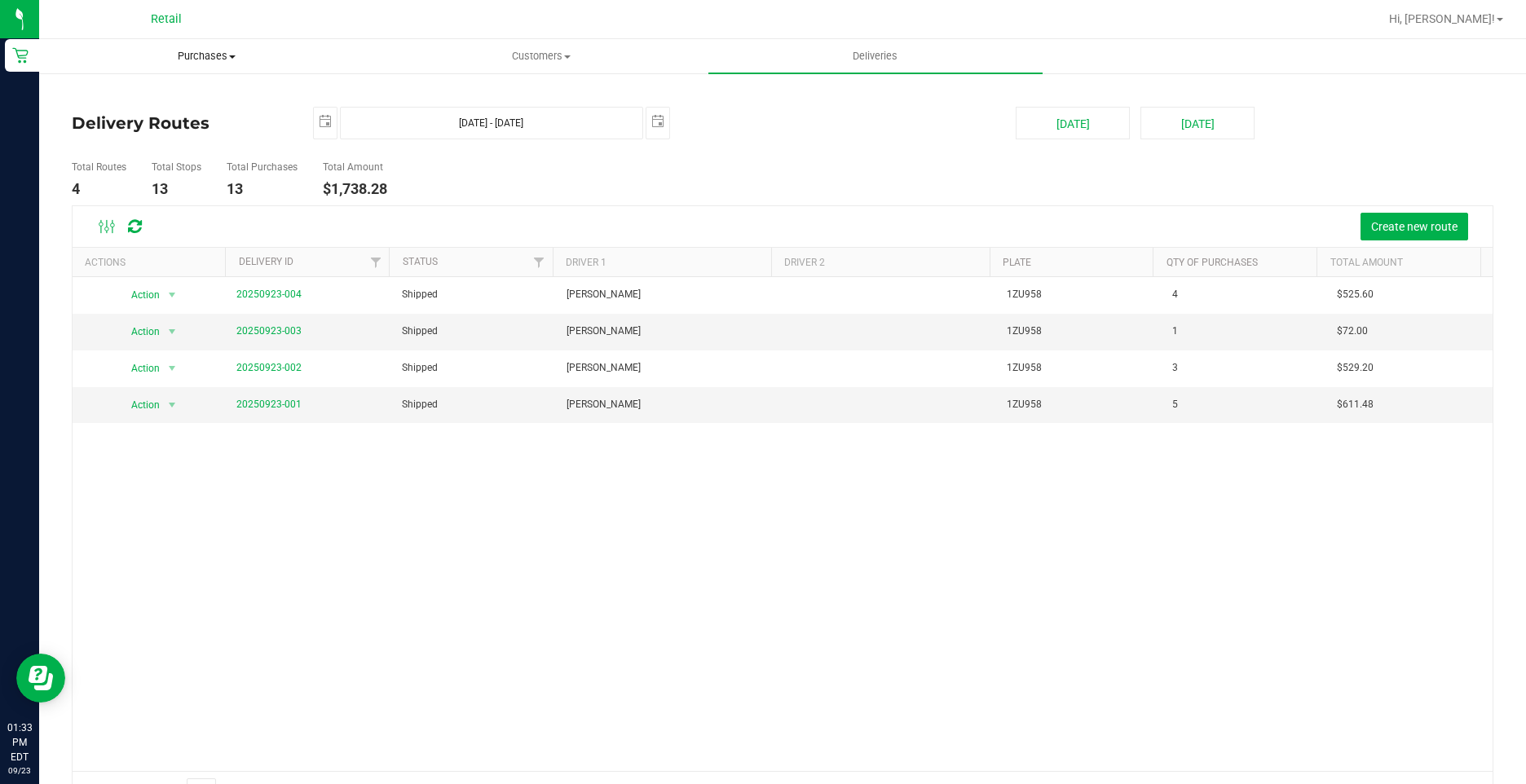
click at [214, 62] on span "Purchases" at bounding box center [206, 56] width 332 height 15
click at [132, 121] on span "Fulfillment" at bounding box center [89, 118] width 101 height 14
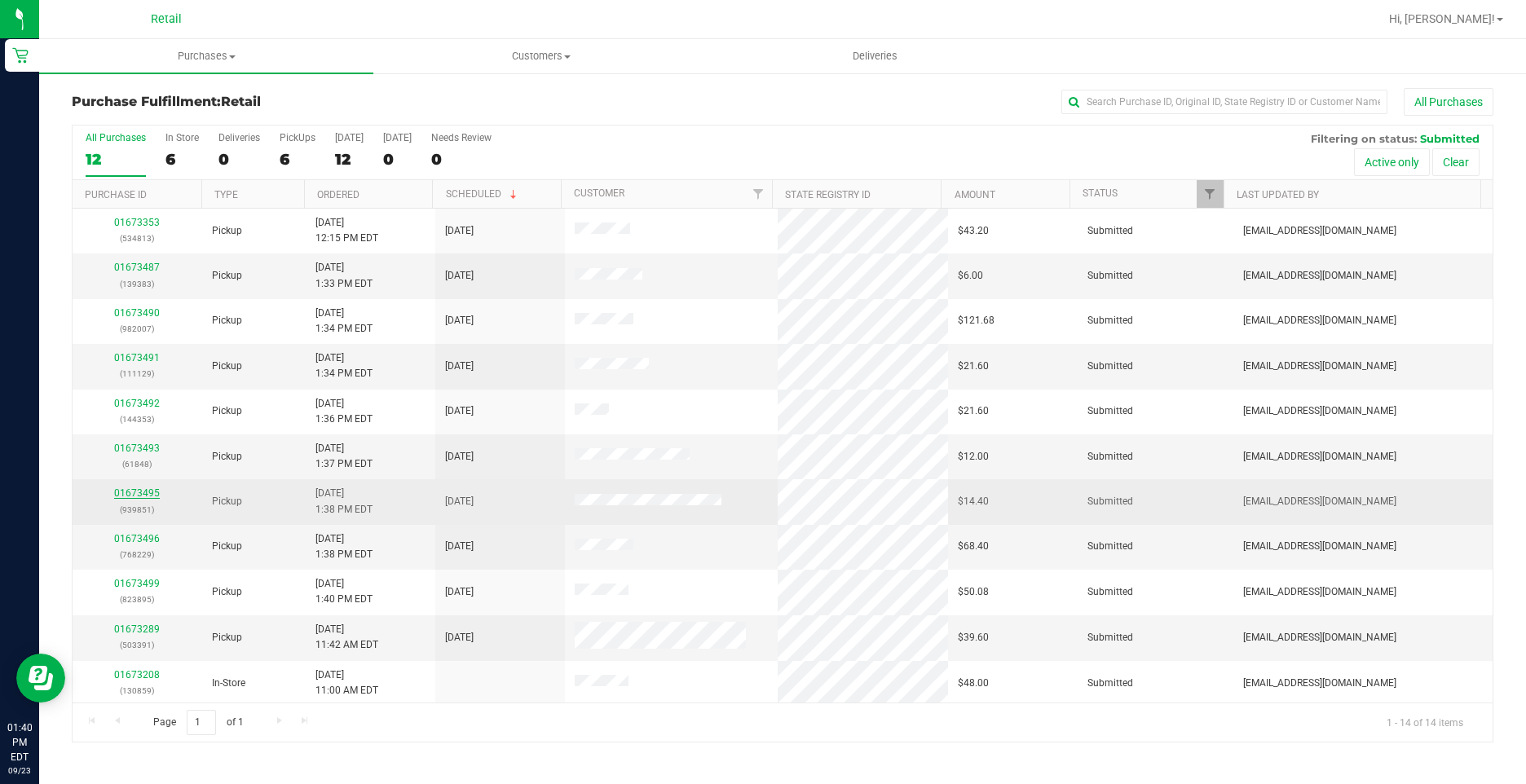
click at [153, 489] on link "01673495" at bounding box center [137, 493] width 46 height 11
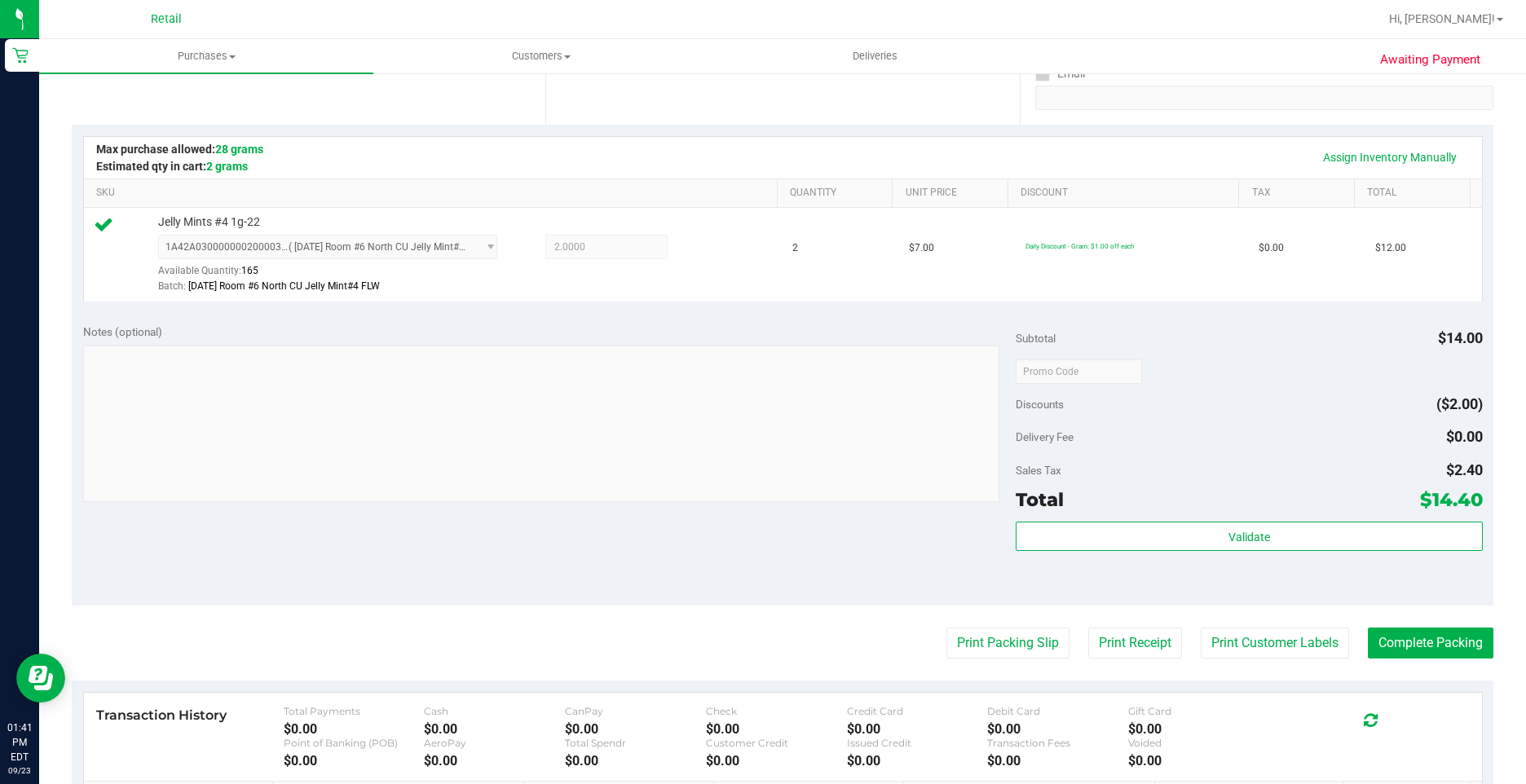
scroll to position [408, 0]
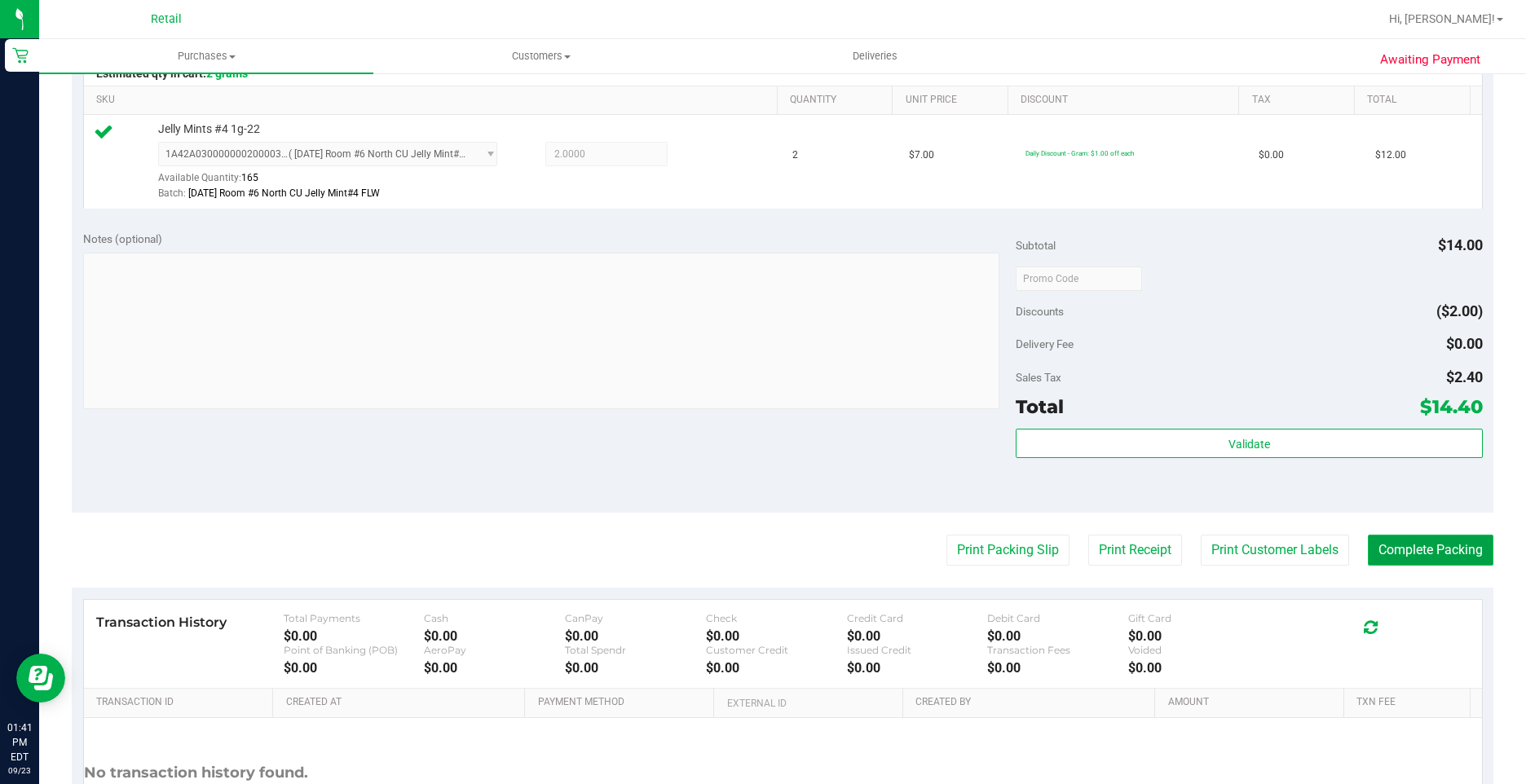
click at [1383, 540] on button "Complete Packing" at bounding box center [1430, 550] width 125 height 31
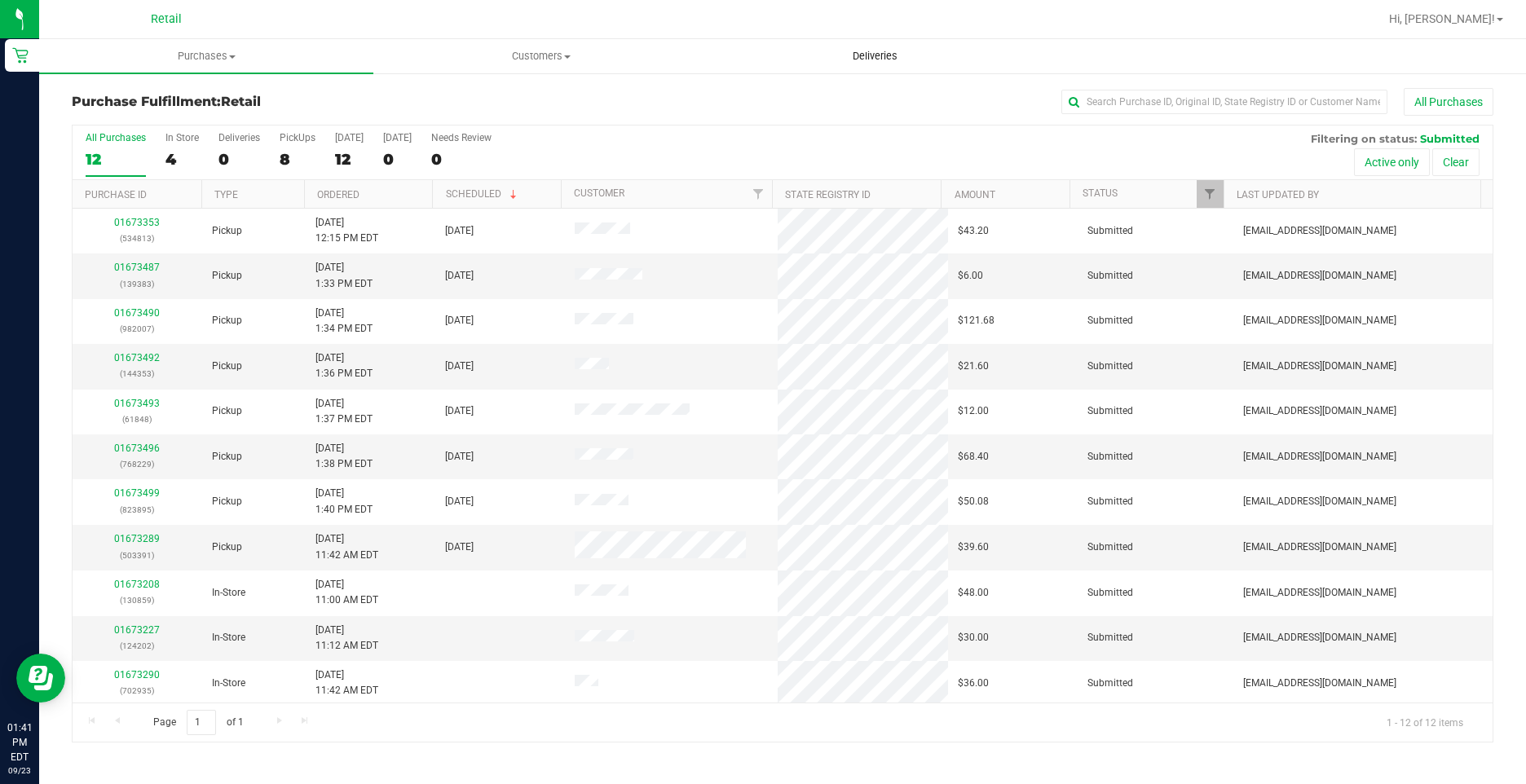
click at [888, 53] on span "Deliveries" at bounding box center [874, 56] width 89 height 15
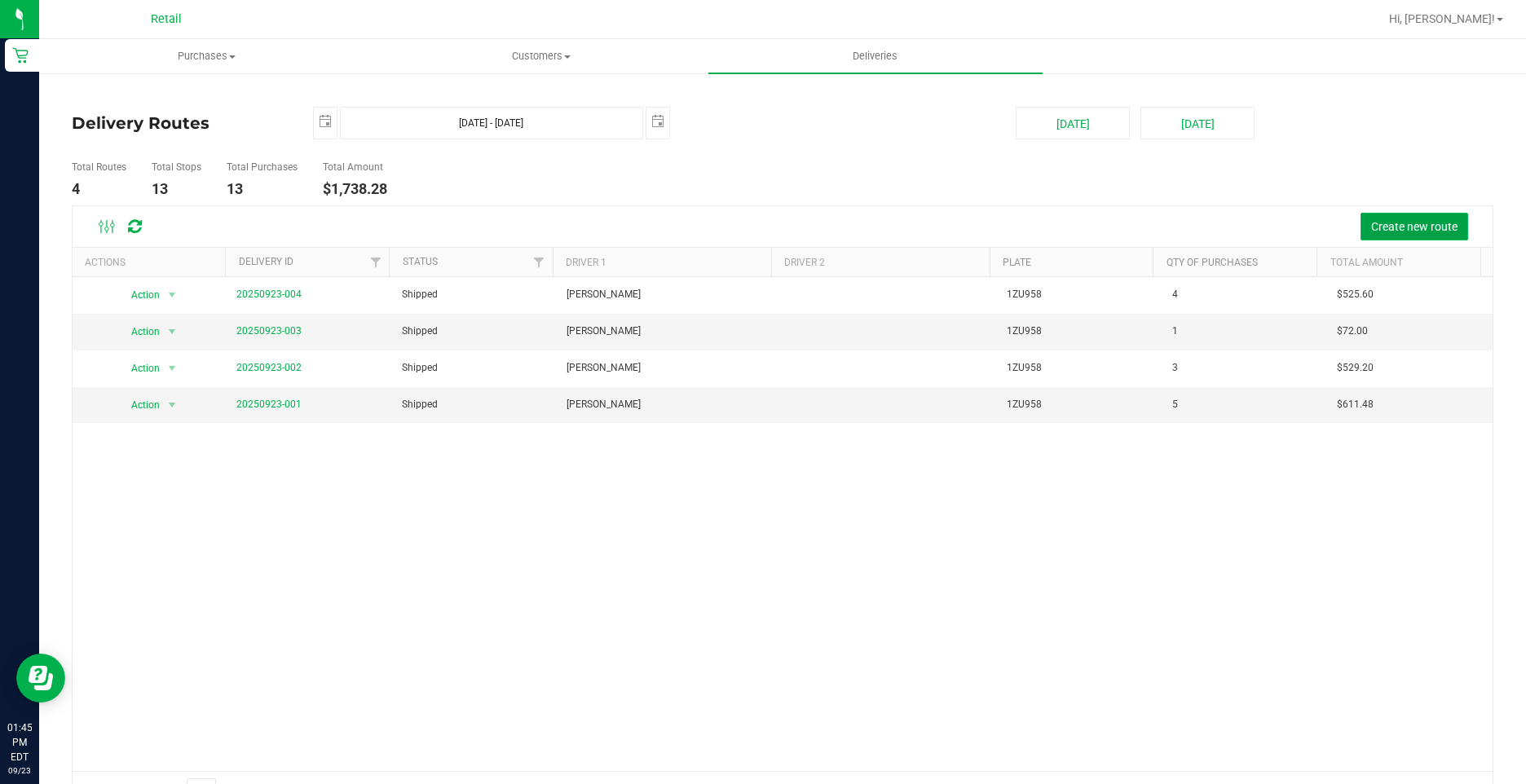
click at [1400, 237] on button "Create new route" at bounding box center [1414, 227] width 108 height 28
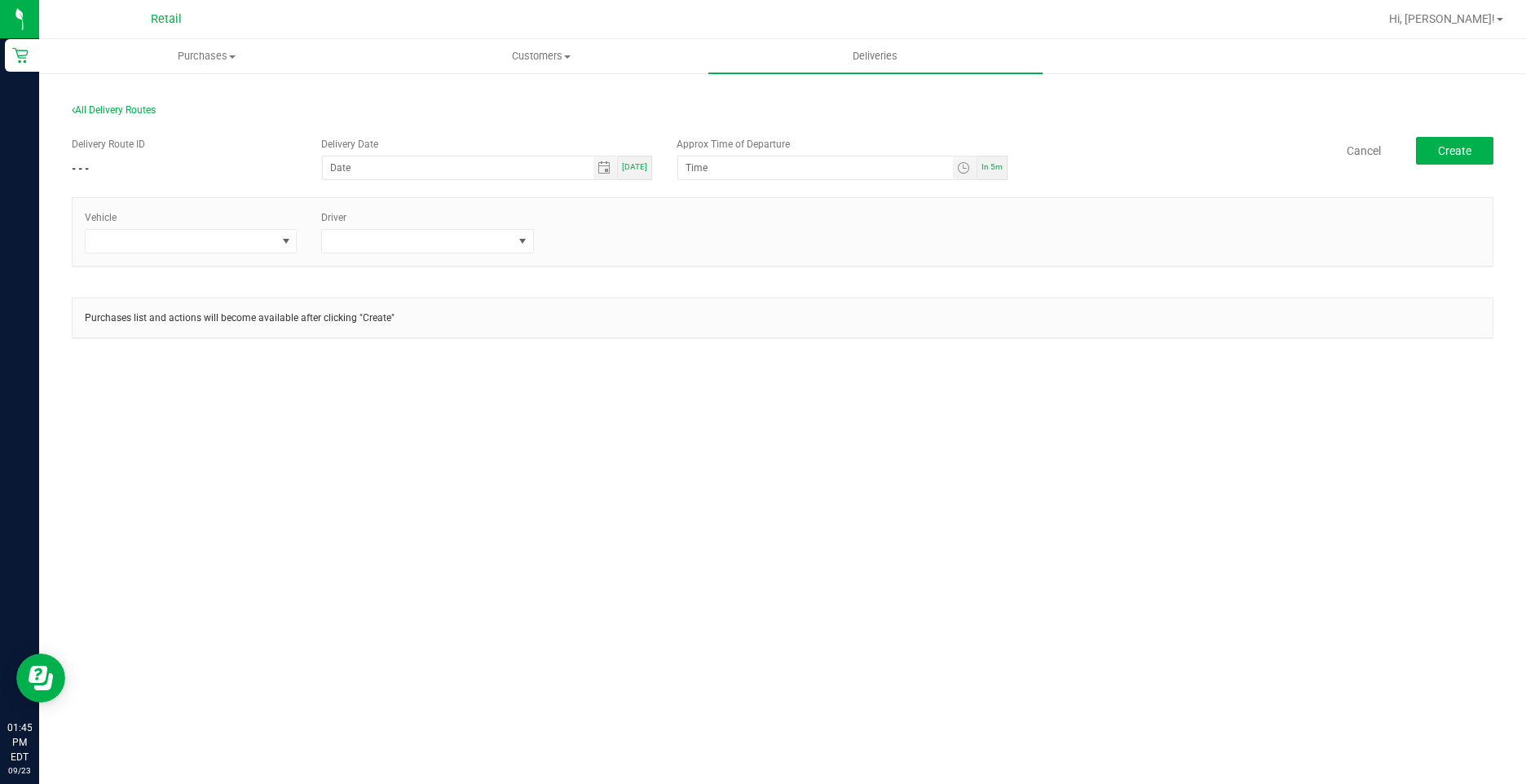
click at [638, 160] on div "[DATE]" at bounding box center [634, 167] width 34 height 25
type input "[DATE]"
type input "12:00 AM"
drag, startPoint x: 762, startPoint y: 174, endPoint x: 604, endPoint y: 159, distance: 158.7
click at [604, 159] on div "Delivery Route ID - - - Delivery Date 09/23/2025 Today Approx Time of Departure…" at bounding box center [782, 160] width 1422 height 46
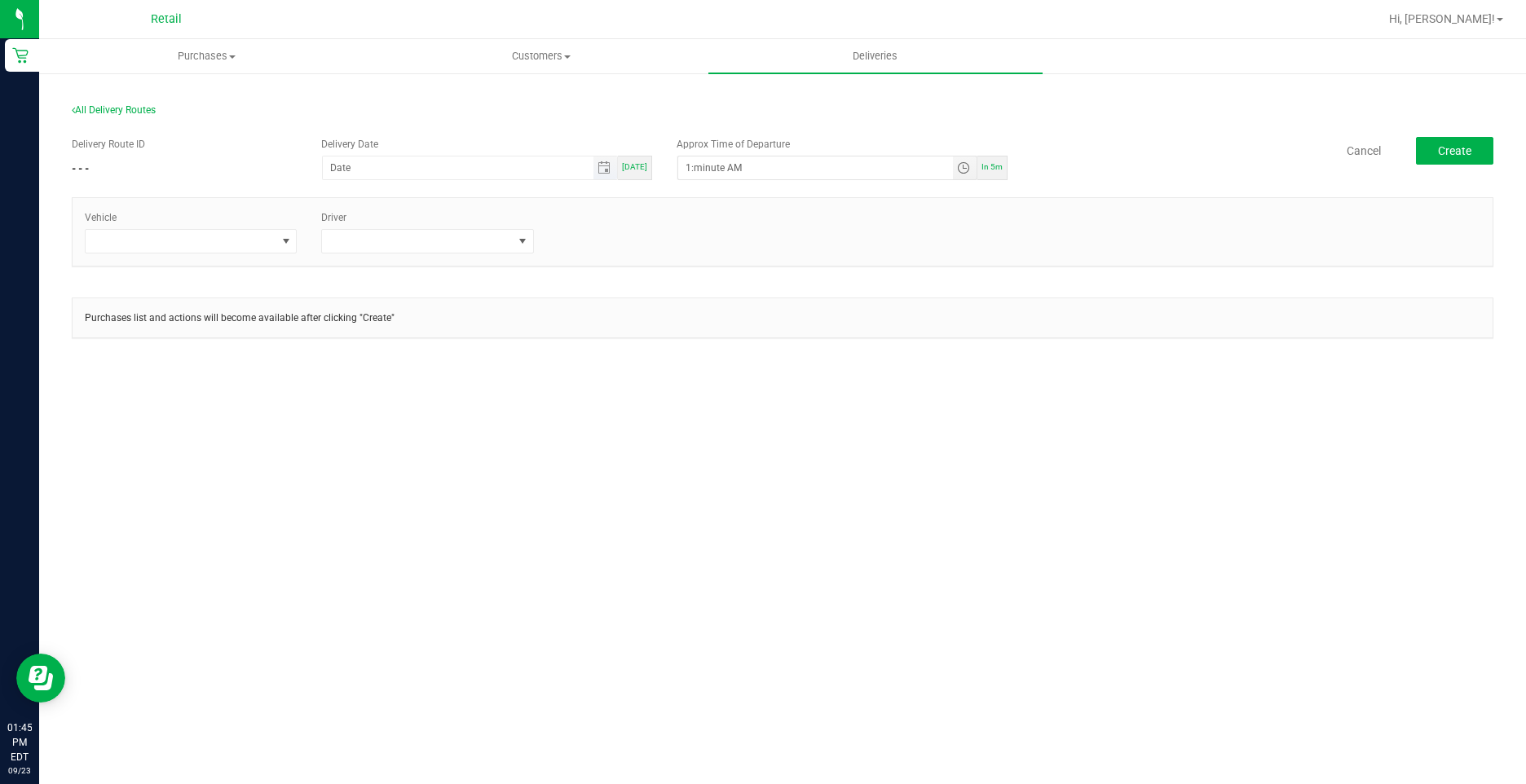
type input "12:minute AM"
type input "12/31/1969"
type input "12:15 AM"
type input "2:minute AM"
type input "12/31/1969"
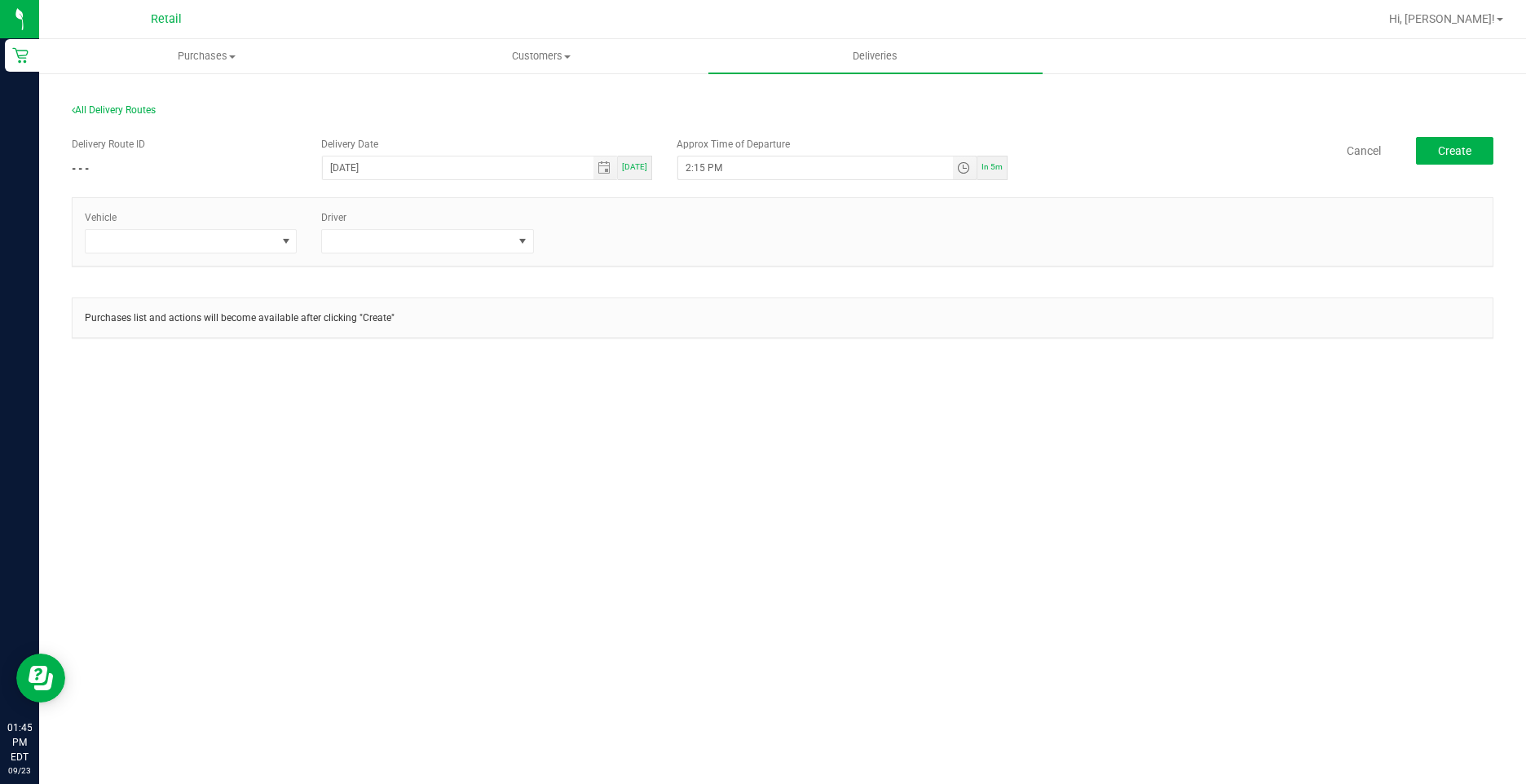
type input "2:15 PM"
click at [639, 170] on span "[DATE]" at bounding box center [634, 167] width 25 height 9
type input "[DATE]"
click at [157, 228] on div "Vehicle" at bounding box center [190, 232] width 236 height 43
click at [159, 232] on span at bounding box center [181, 241] width 190 height 23
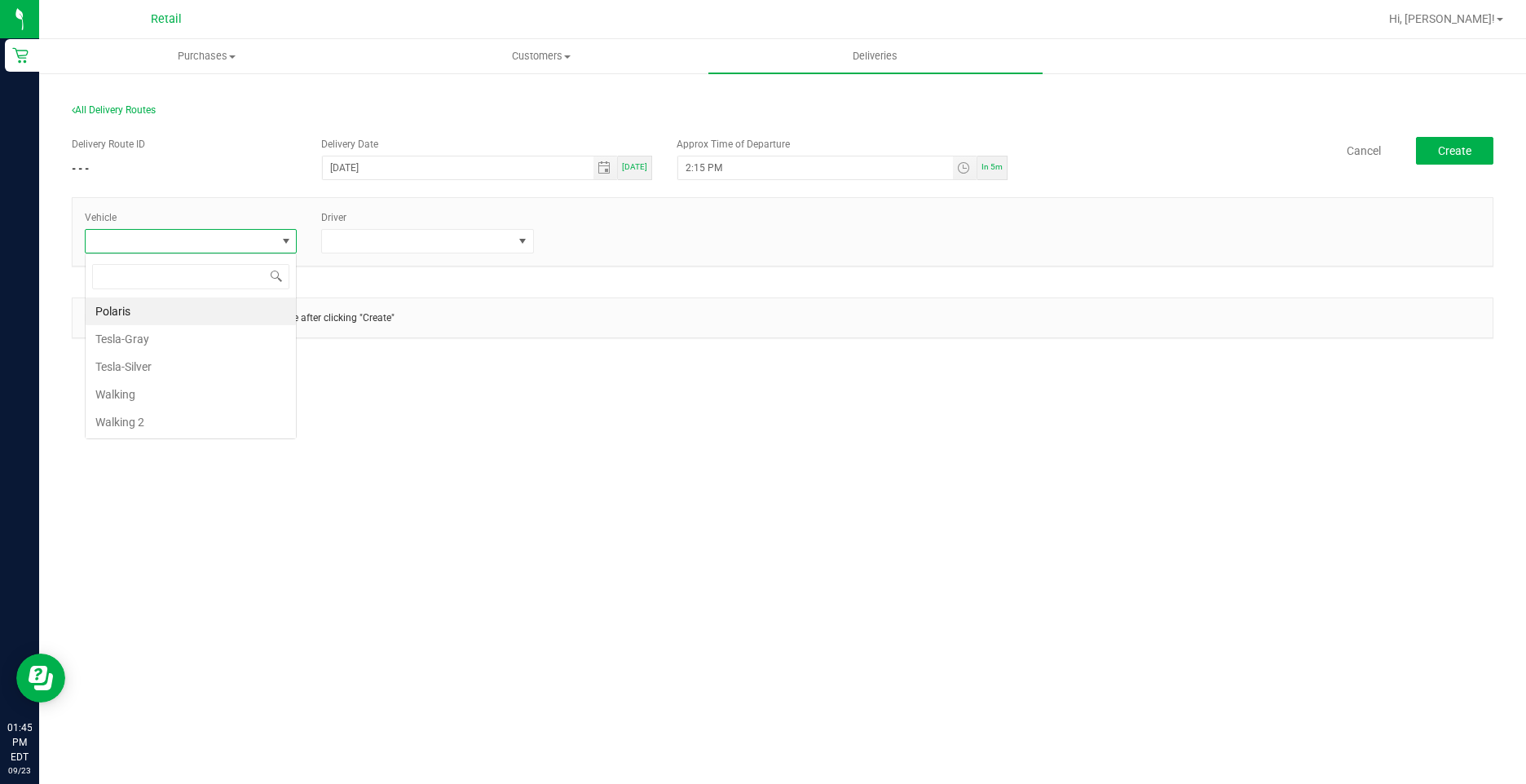
scroll to position [25, 213]
click at [136, 333] on li "Tesla-Gray" at bounding box center [191, 339] width 210 height 28
click at [401, 245] on span at bounding box center [417, 241] width 190 height 23
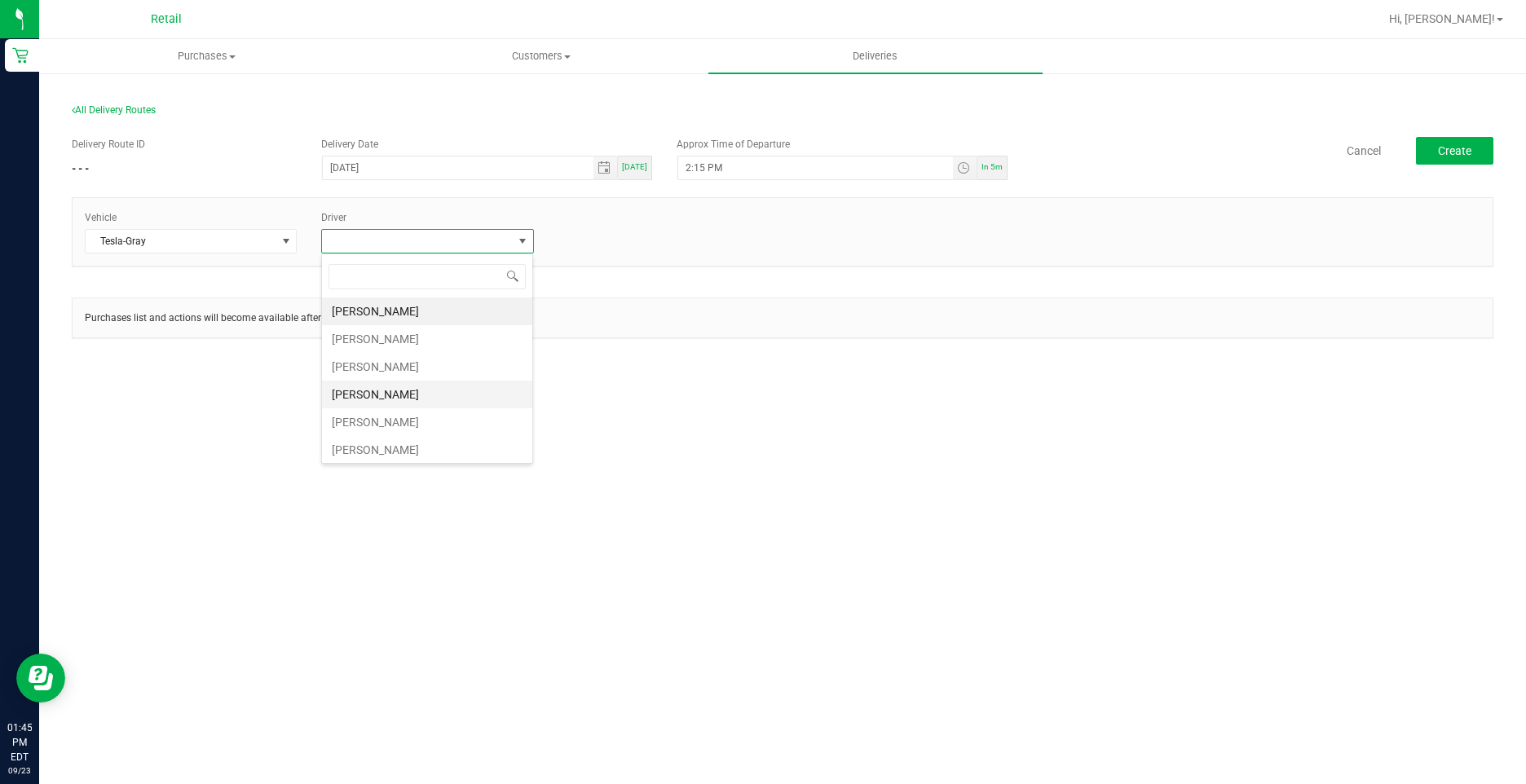
type input "s"
click at [386, 444] on li "[PERSON_NAME]" at bounding box center [427, 450] width 210 height 28
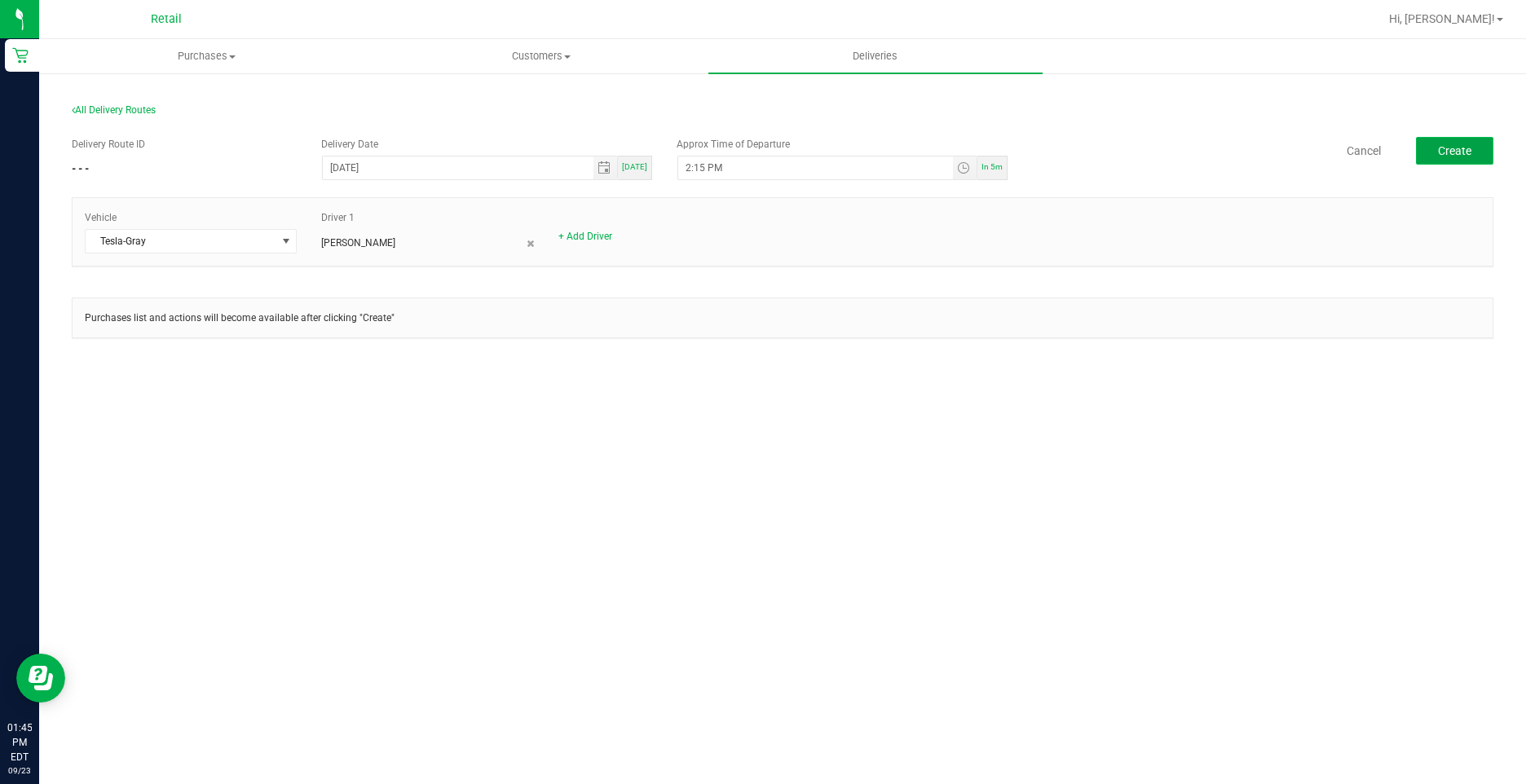
click at [1453, 146] on span "Create" at bounding box center [1454, 150] width 33 height 13
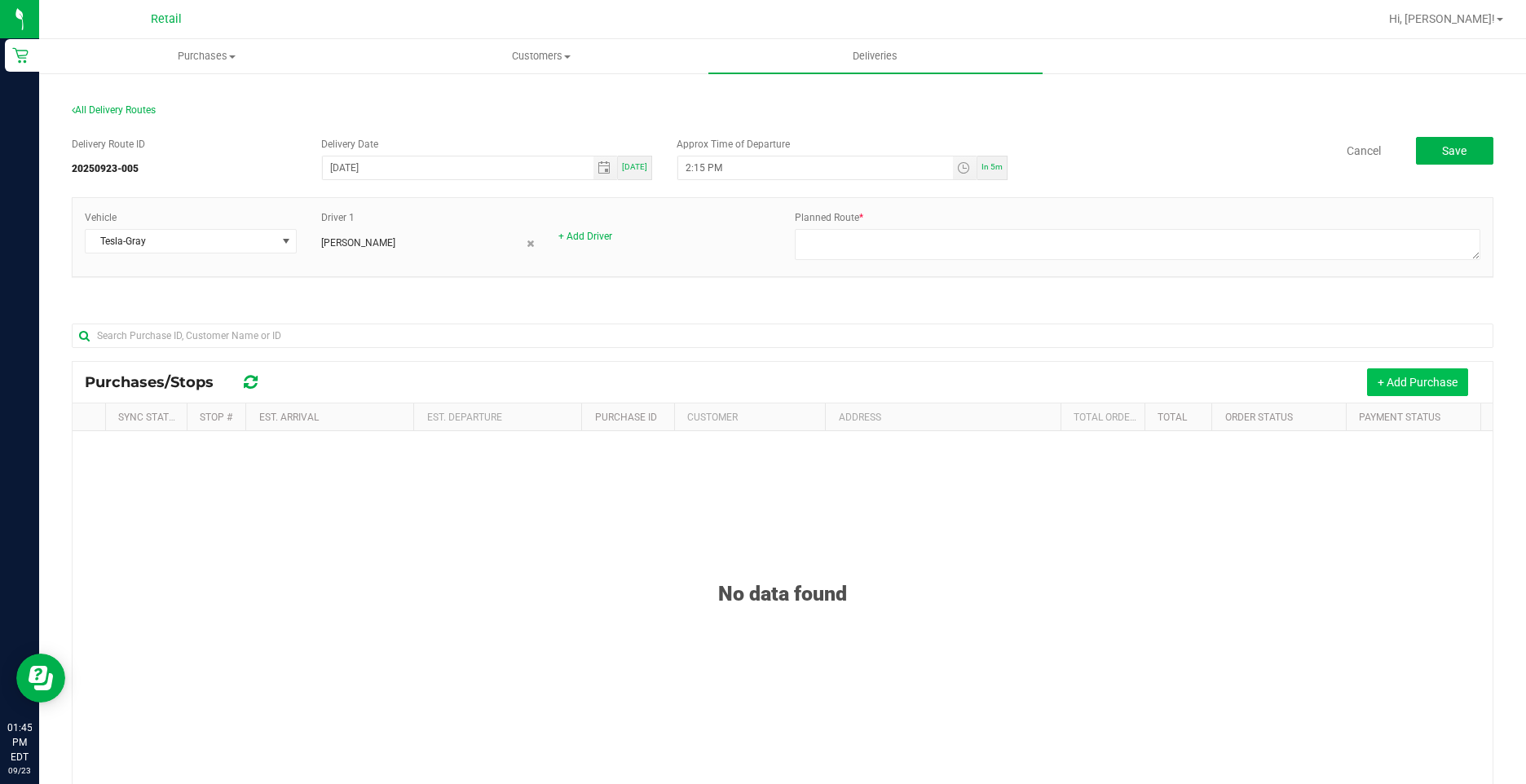
drag, startPoint x: 1408, startPoint y: 378, endPoint x: 1380, endPoint y: 376, distance: 28.1
click at [1408, 376] on button "+ Add Purchase" at bounding box center [1416, 382] width 101 height 28
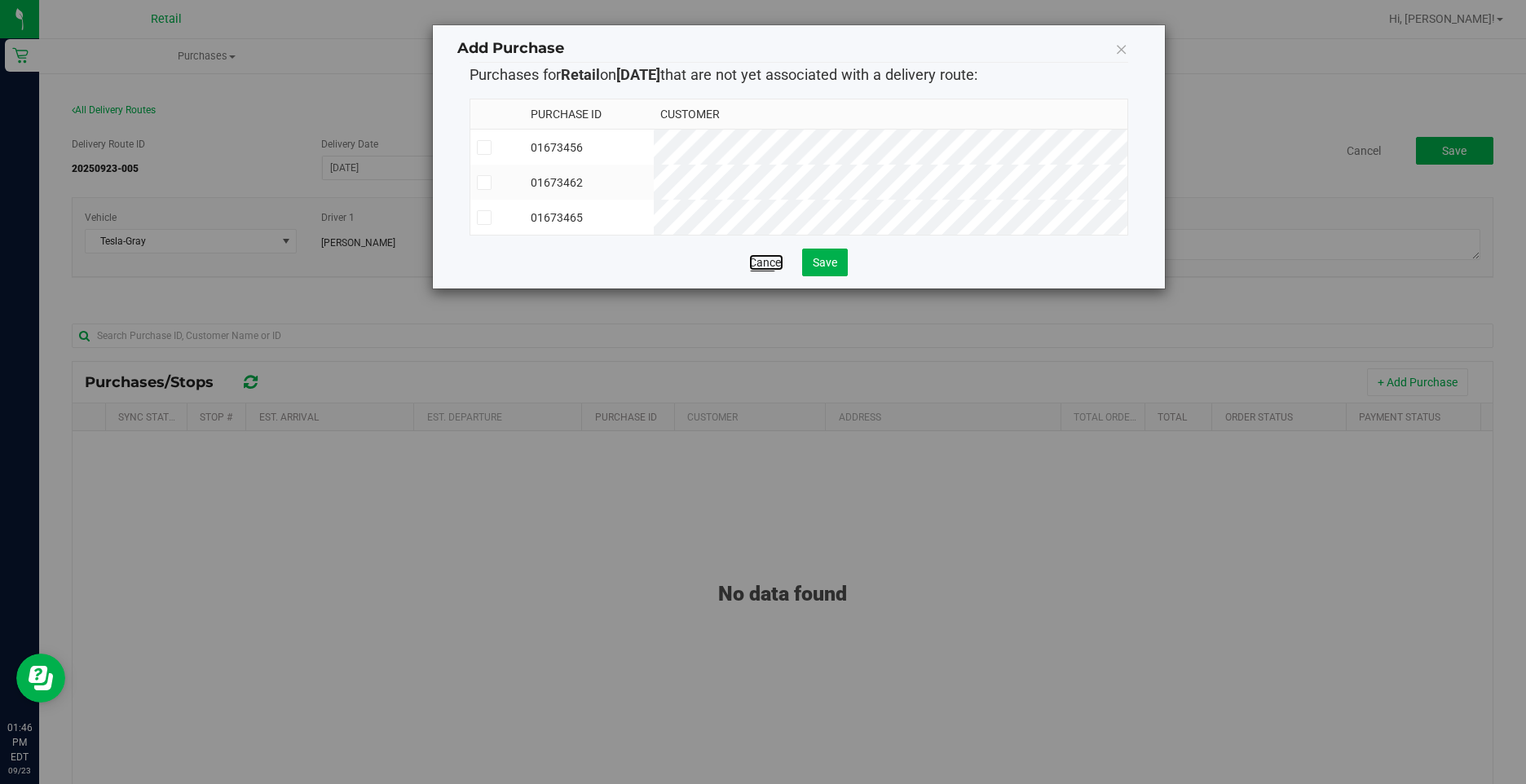
click at [766, 271] on link "Cancel" at bounding box center [766, 262] width 34 height 17
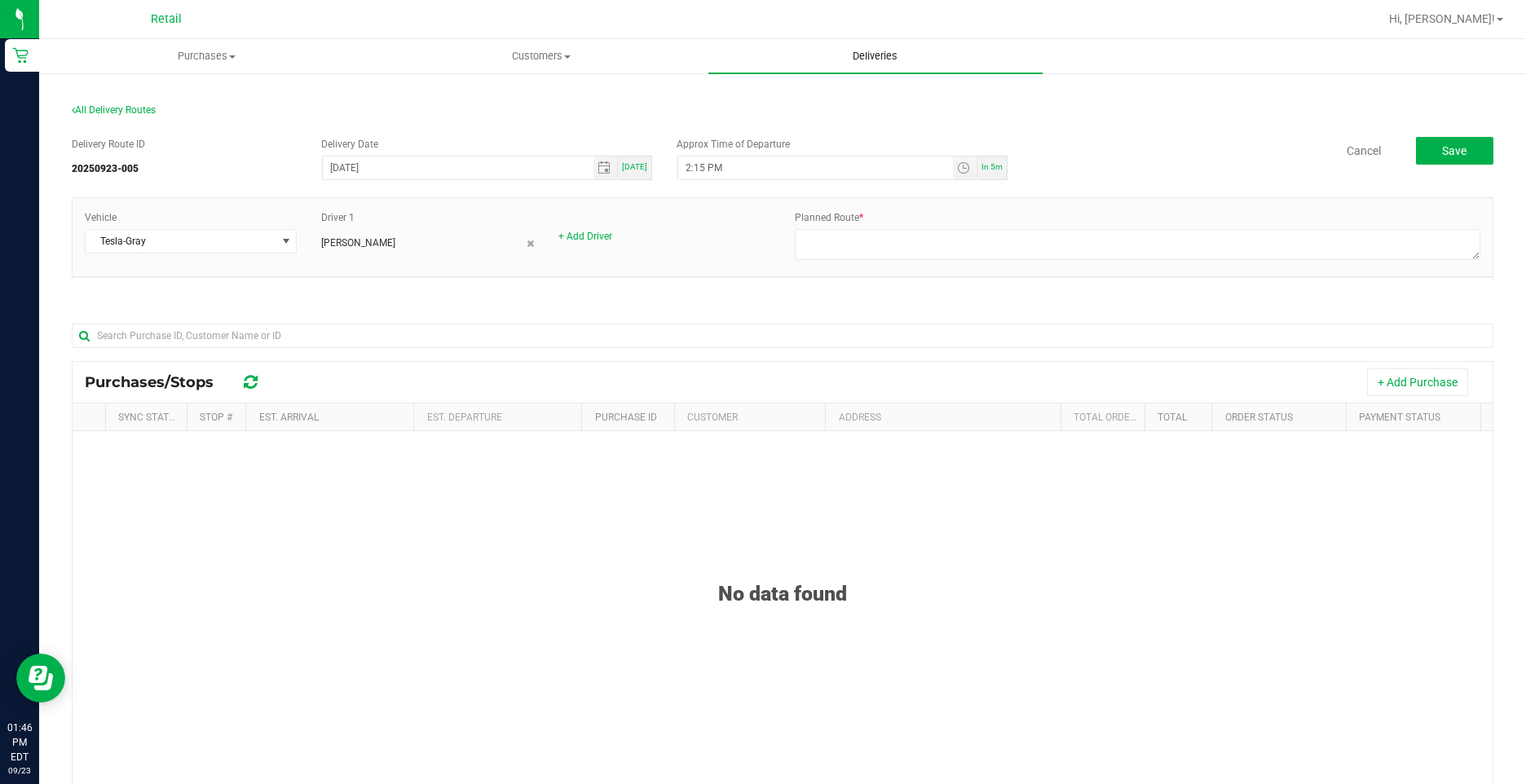
click at [905, 66] on uib-tab-heading "Deliveries" at bounding box center [875, 56] width 334 height 34
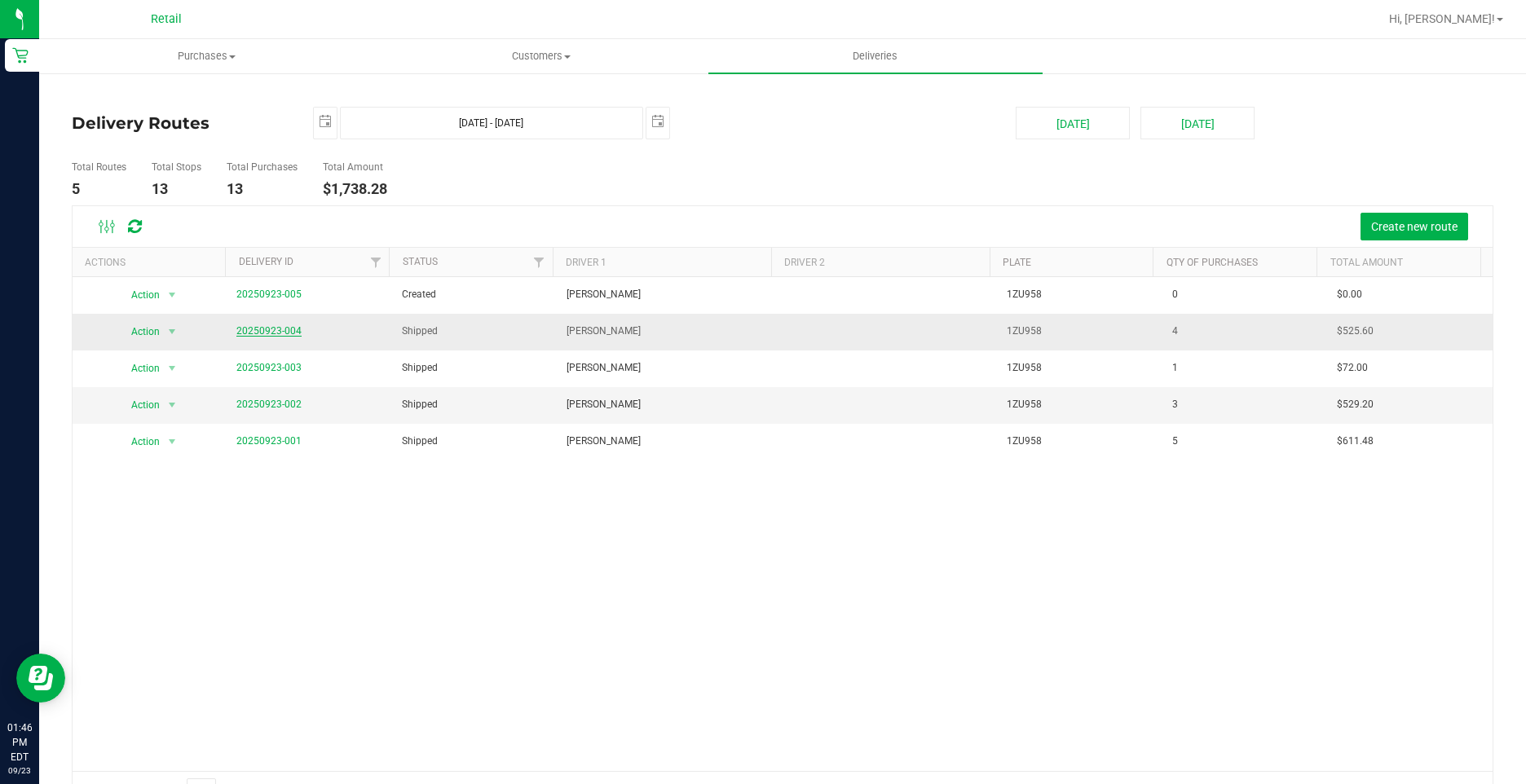
click at [275, 328] on link "20250923-004" at bounding box center [268, 331] width 65 height 11
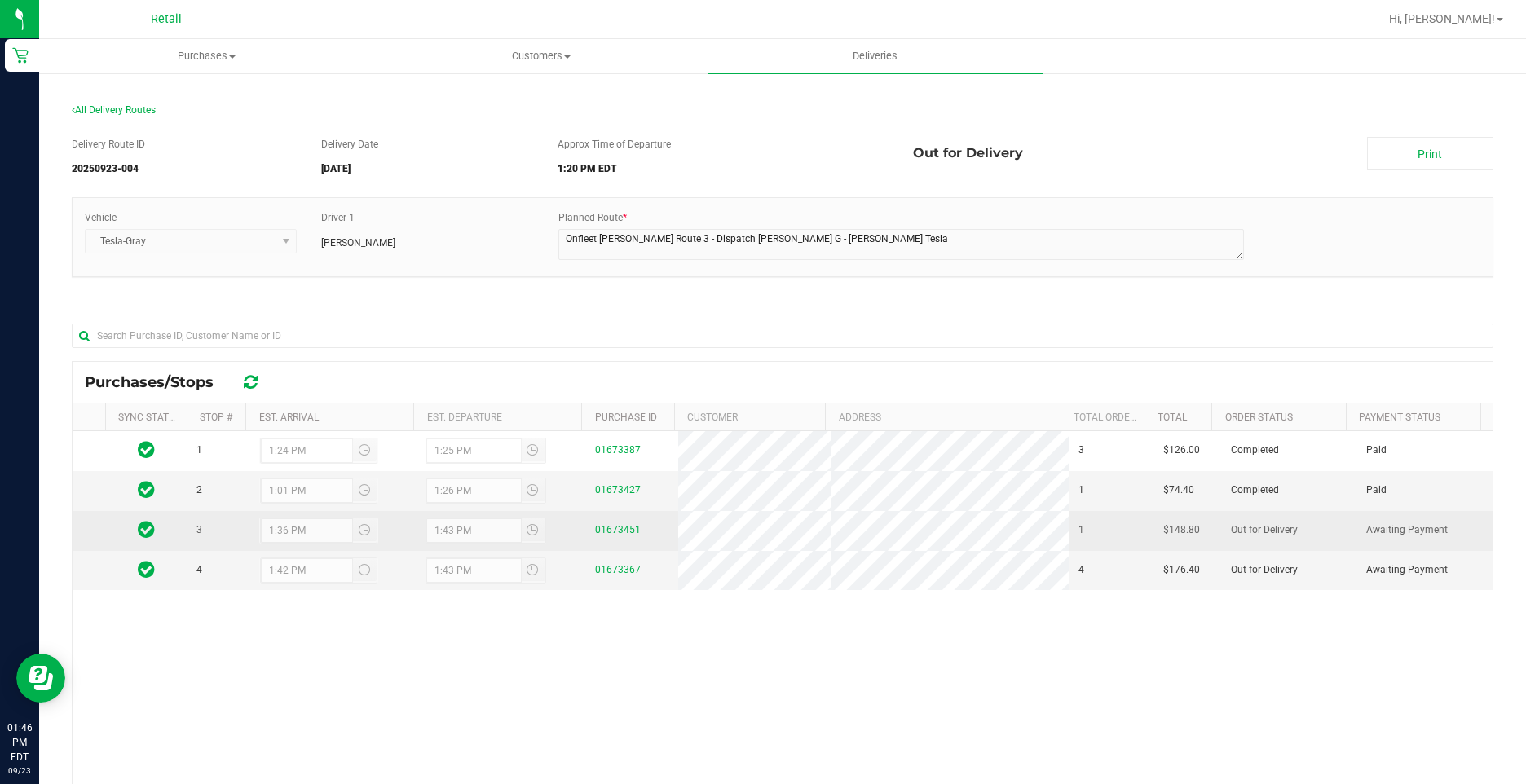
click at [616, 531] on link "01673451" at bounding box center [617, 529] width 46 height 11
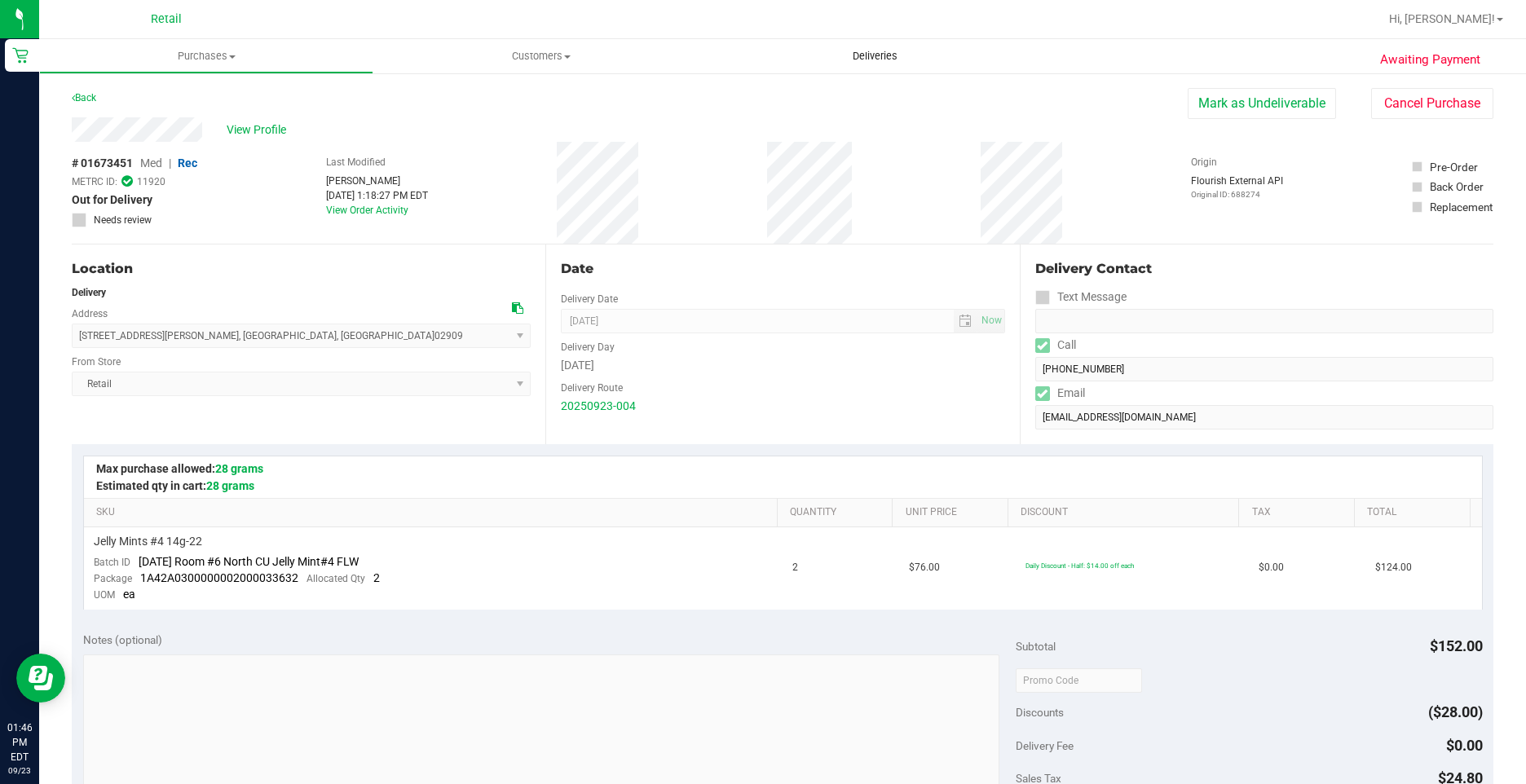
click at [834, 58] on span "Deliveries" at bounding box center [874, 56] width 89 height 15
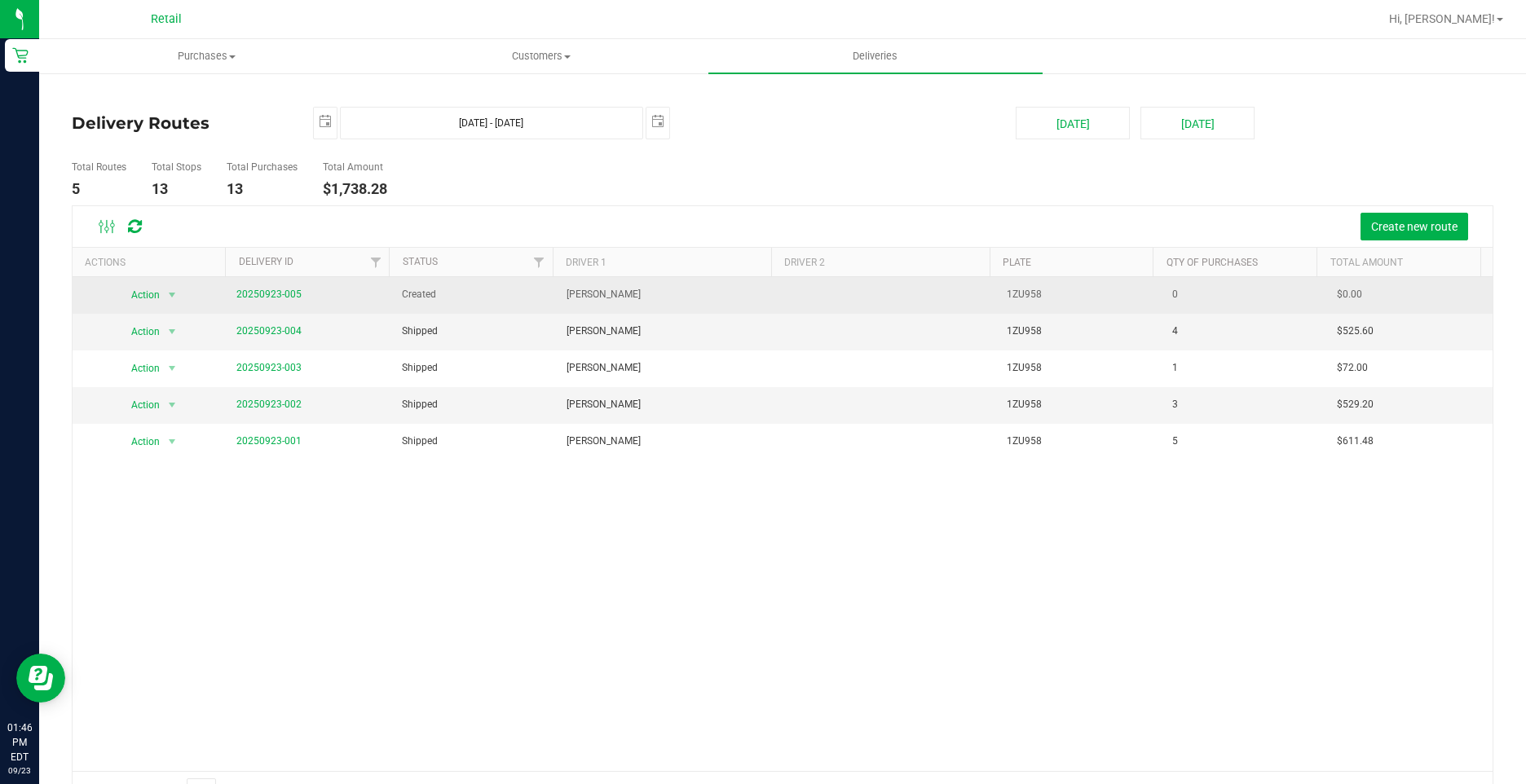
drag, startPoint x: 439, startPoint y: 293, endPoint x: 382, endPoint y: 293, distance: 57.0
click at [382, 293] on tr "Action Action Cancel Delivery Edit Delivery View Delivery 20250923-005 Created …" at bounding box center [782, 296] width 1420 height 37
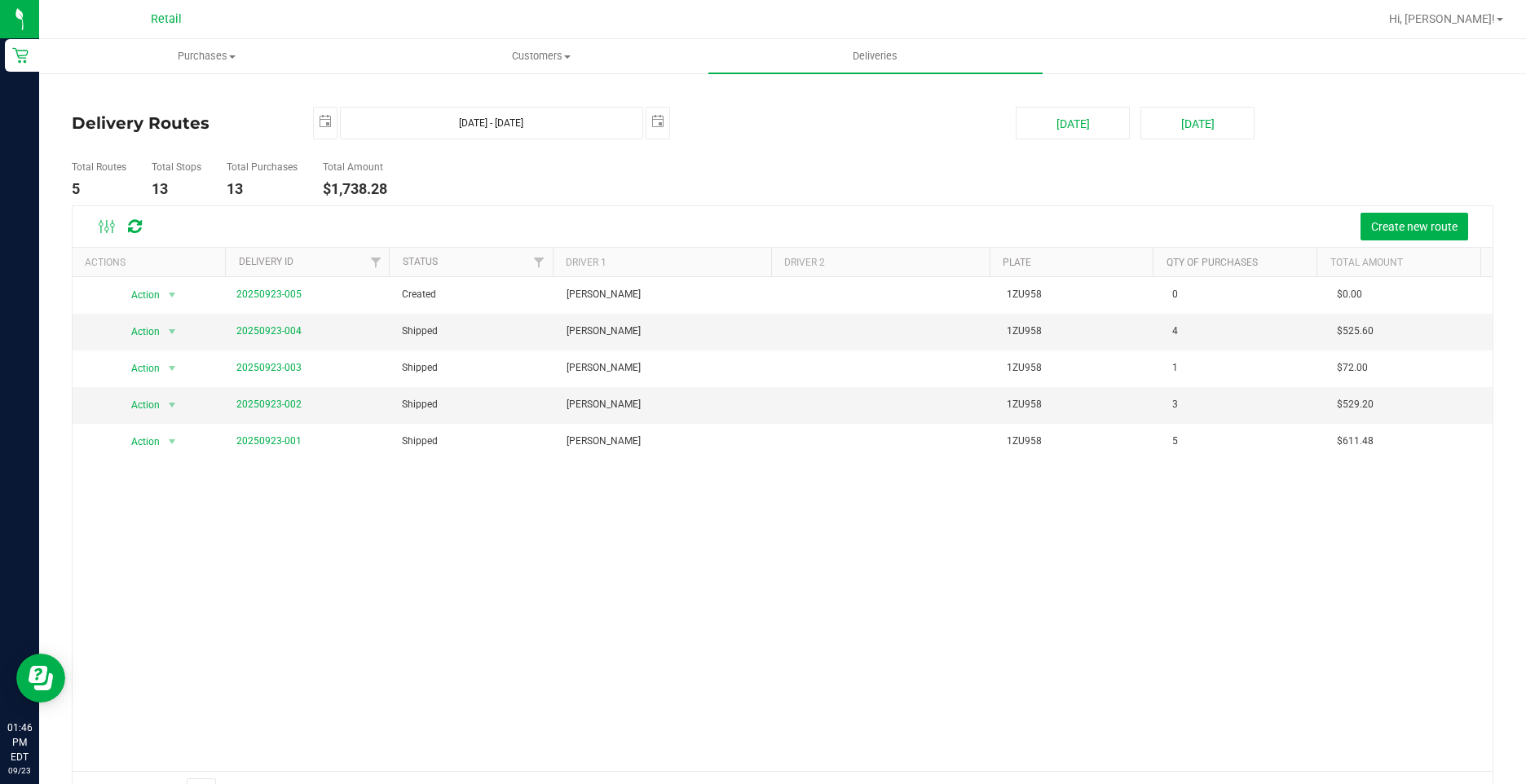
drag, startPoint x: 382, startPoint y: 293, endPoint x: 565, endPoint y: 225, distance: 195.2
click at [617, 190] on ul "Total Routes 5 Total Stops 13 Total Purchases 13 Total Amount $1,738.28" at bounding box center [539, 180] width 944 height 52
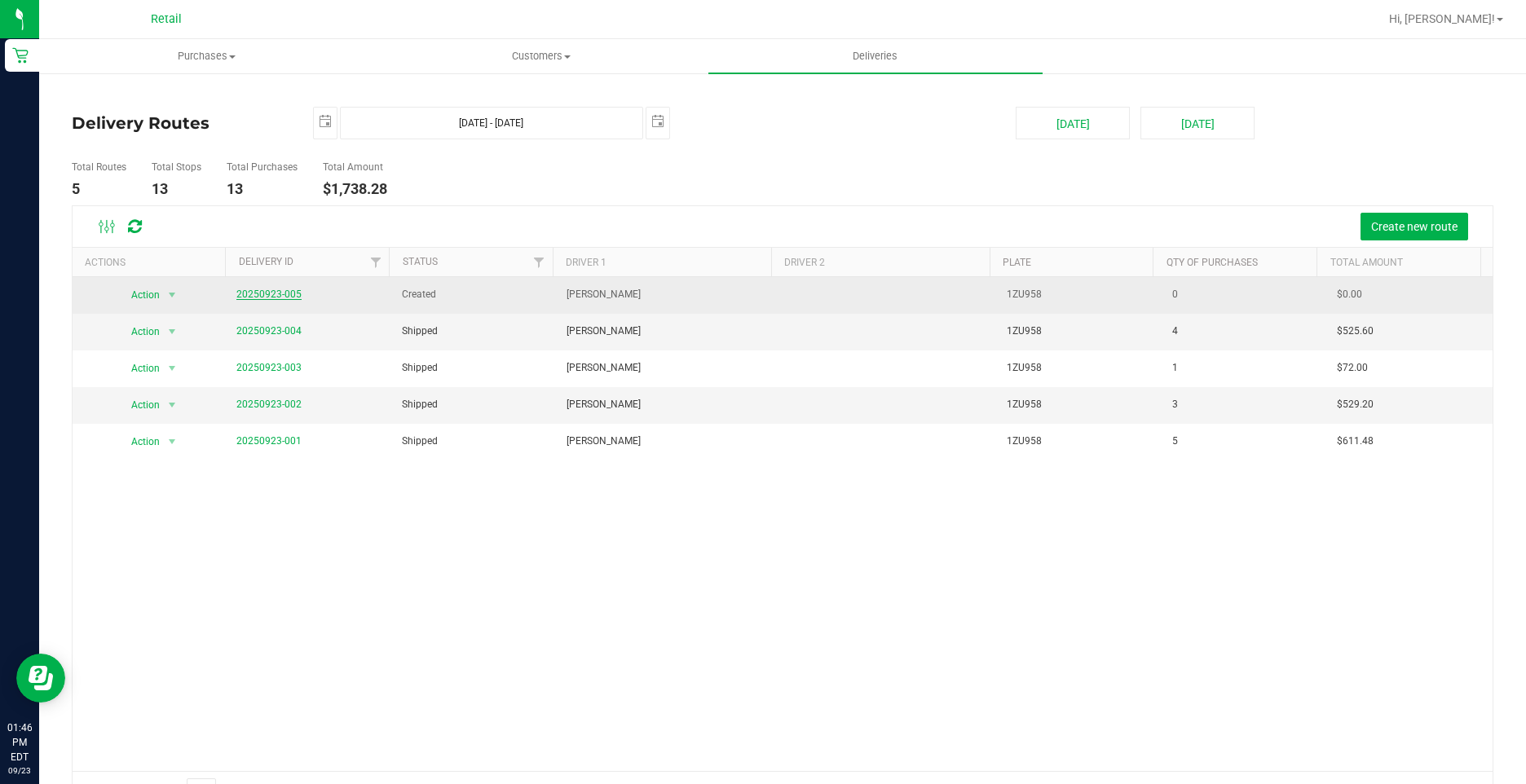
click at [285, 291] on link "20250923-005" at bounding box center [268, 294] width 65 height 11
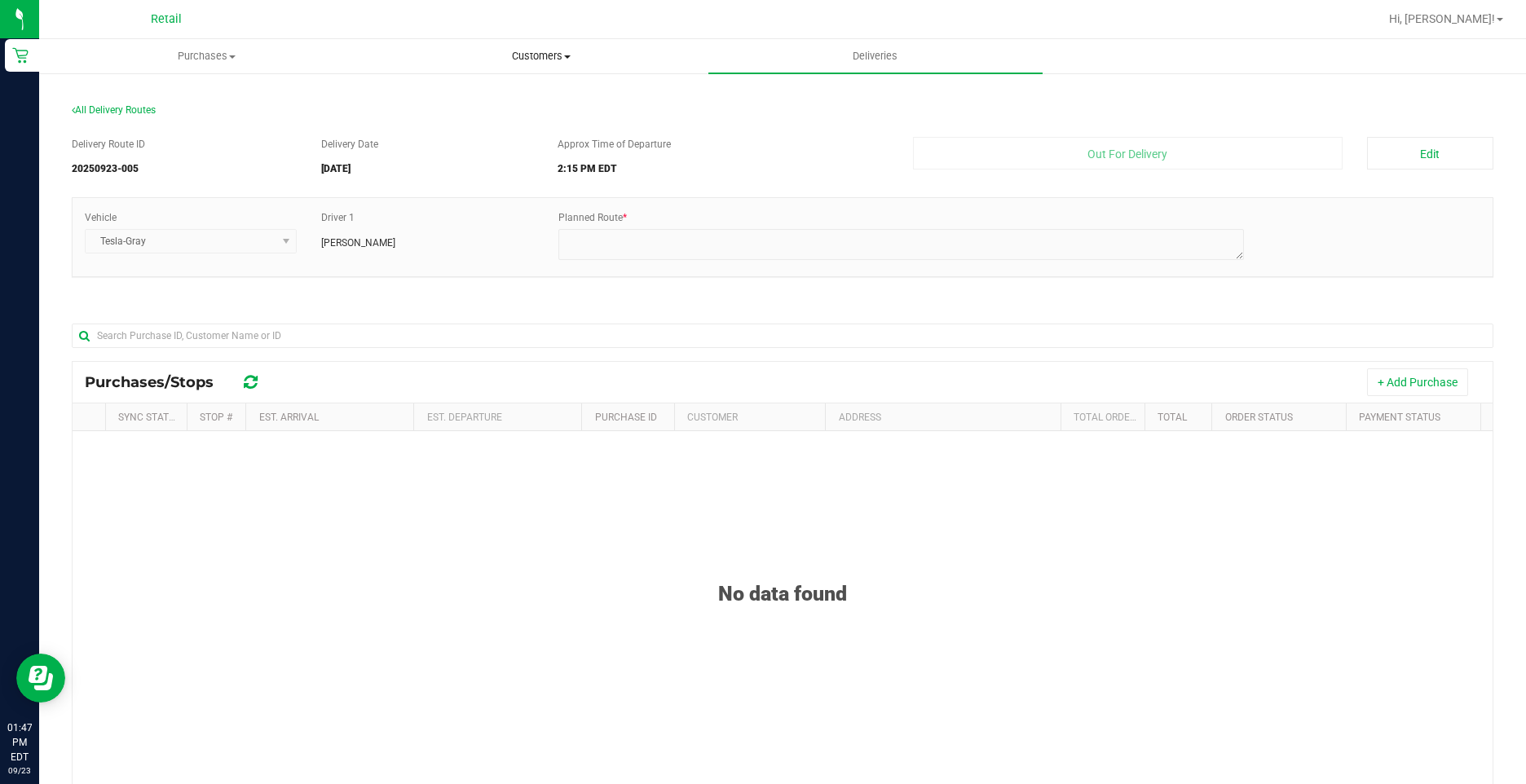
click at [571, 57] on span "Customers" at bounding box center [540, 56] width 332 height 15
click at [543, 93] on li "All customers" at bounding box center [540, 98] width 334 height 19
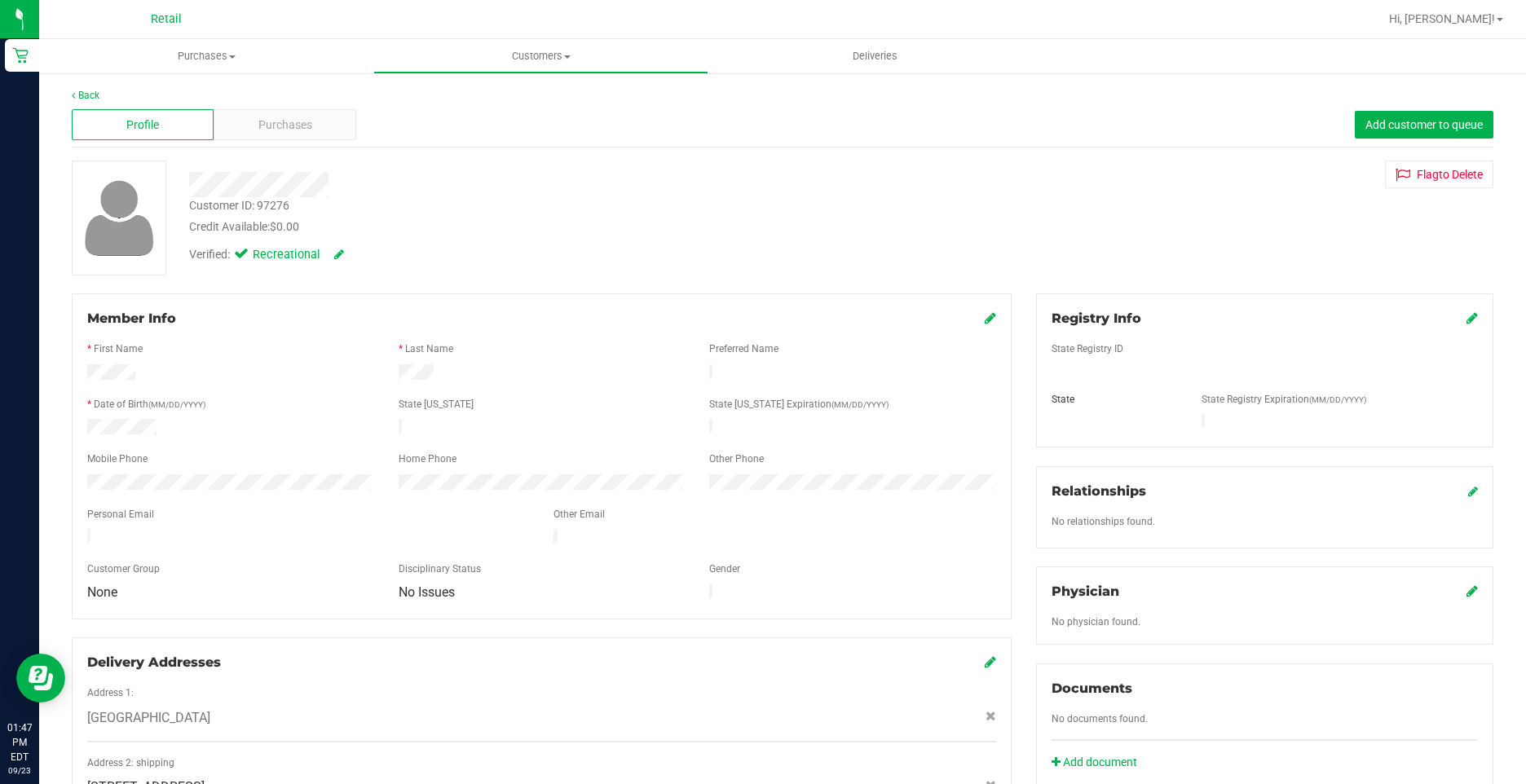
click at [275, 140] on div "Profile Purchases Add customer to queue" at bounding box center [782, 125] width 1422 height 45
click at [273, 136] on div "Purchases" at bounding box center [284, 125] width 142 height 31
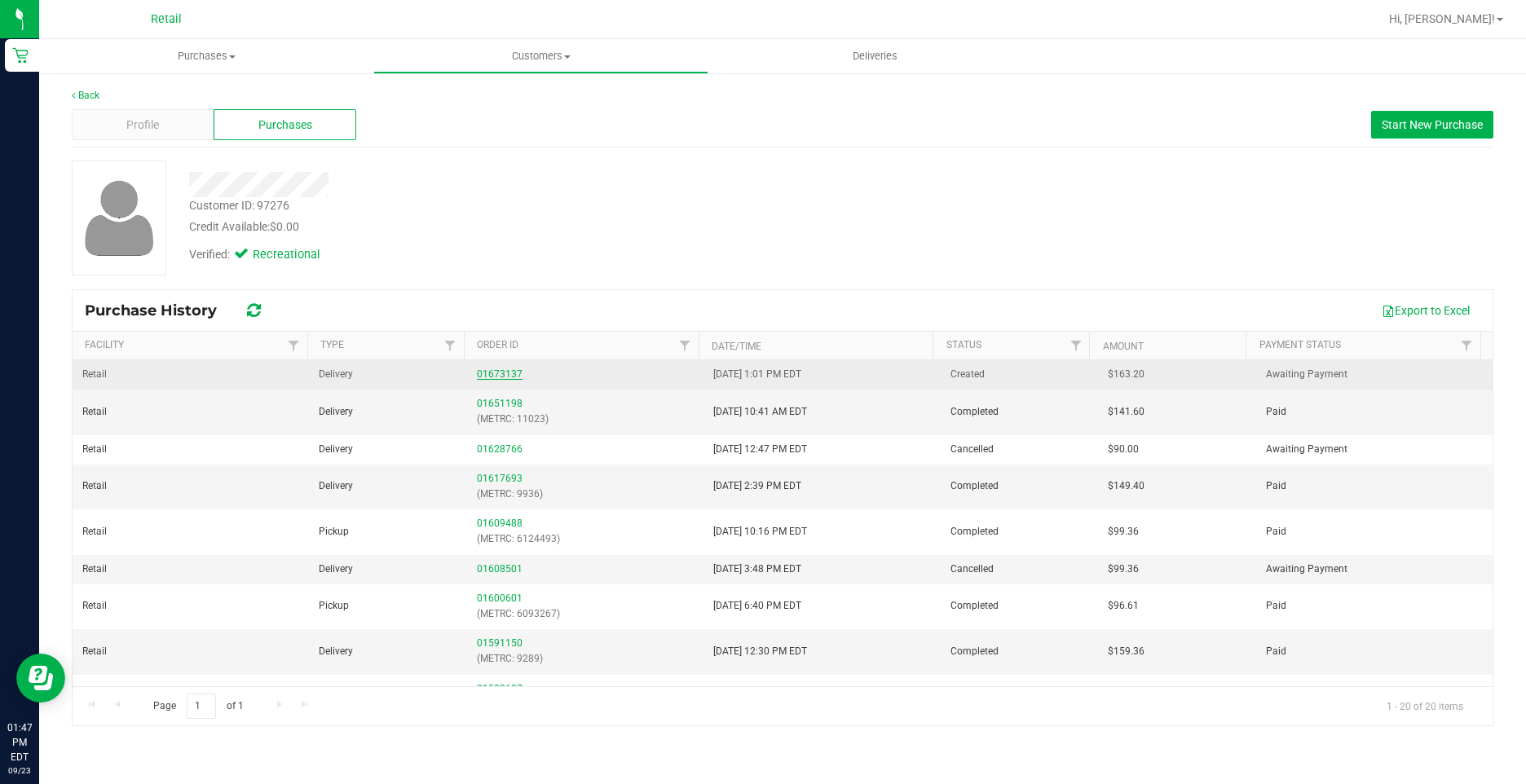
click at [489, 370] on link "01673137" at bounding box center [500, 374] width 46 height 11
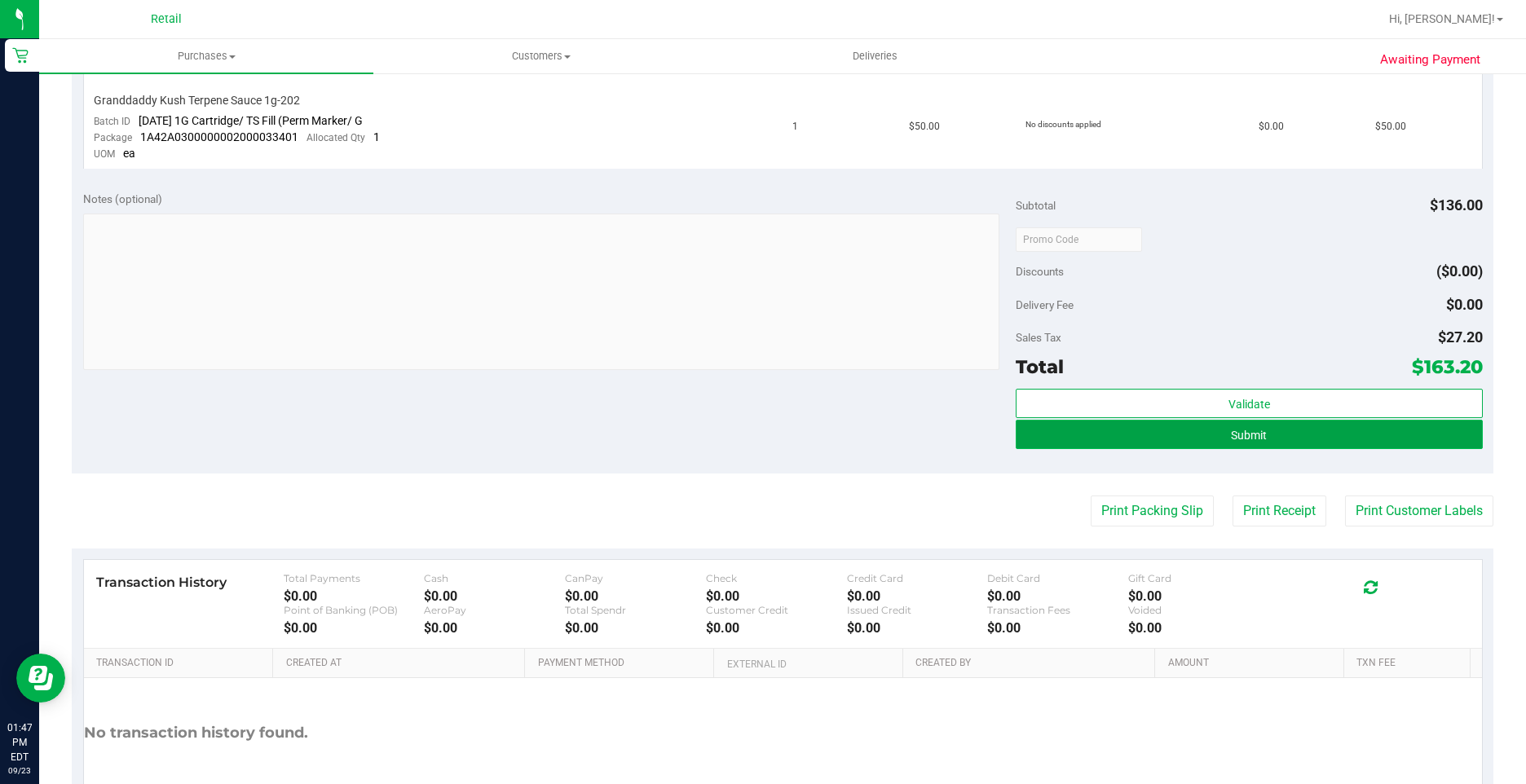
click at [1374, 438] on button "Submit" at bounding box center [1249, 434] width 467 height 29
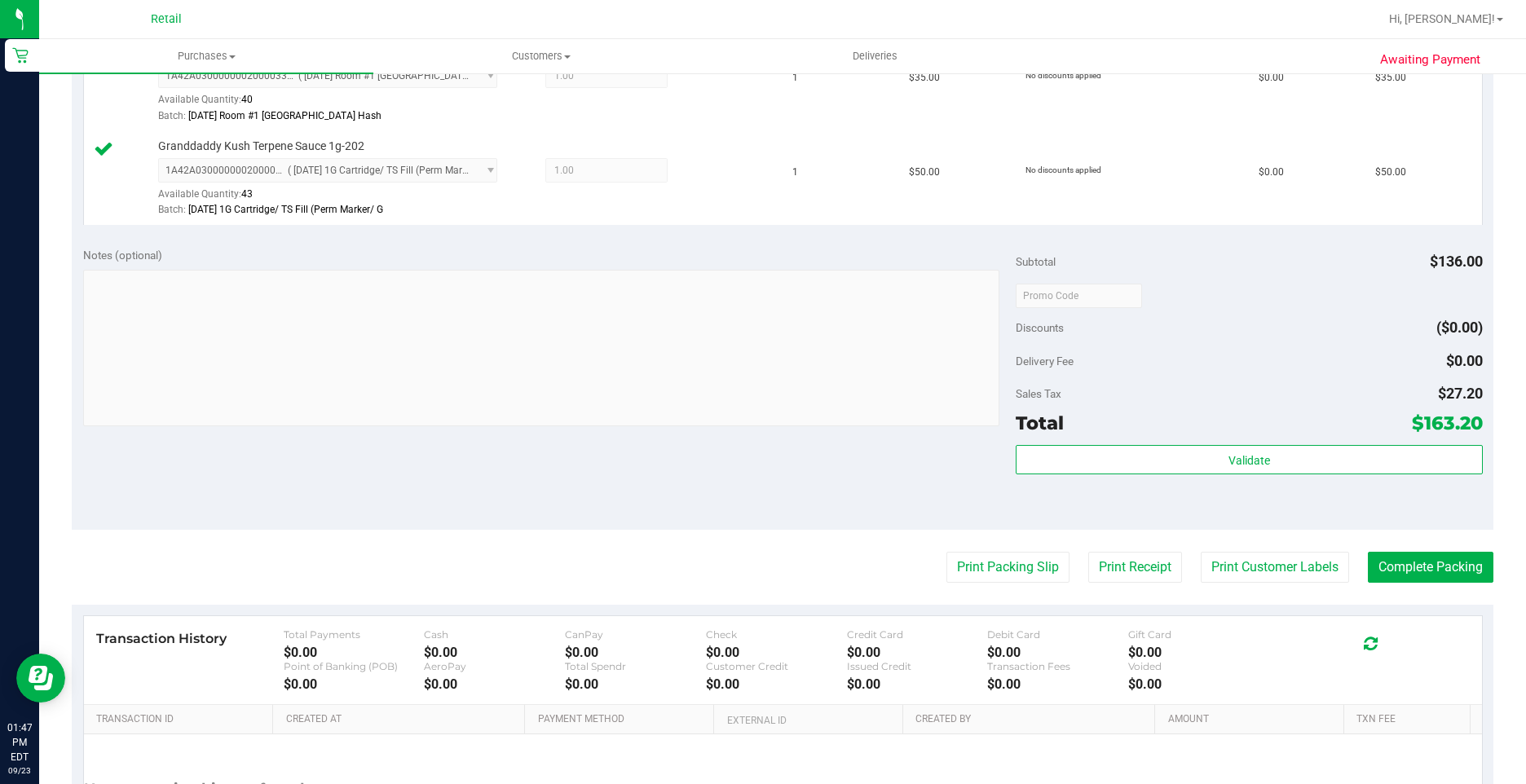
scroll to position [733, 0]
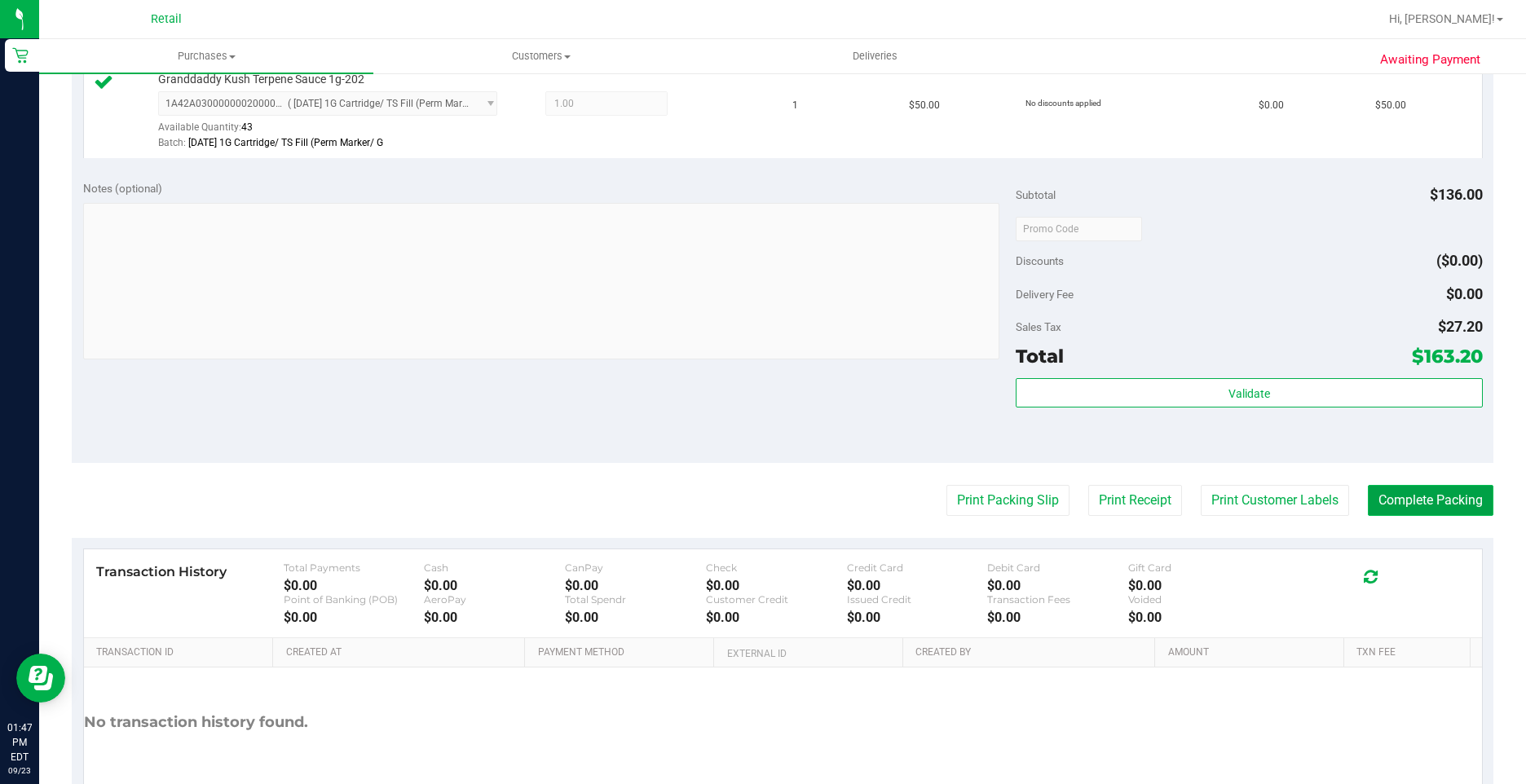
click at [1416, 503] on button "Complete Packing" at bounding box center [1430, 500] width 125 height 31
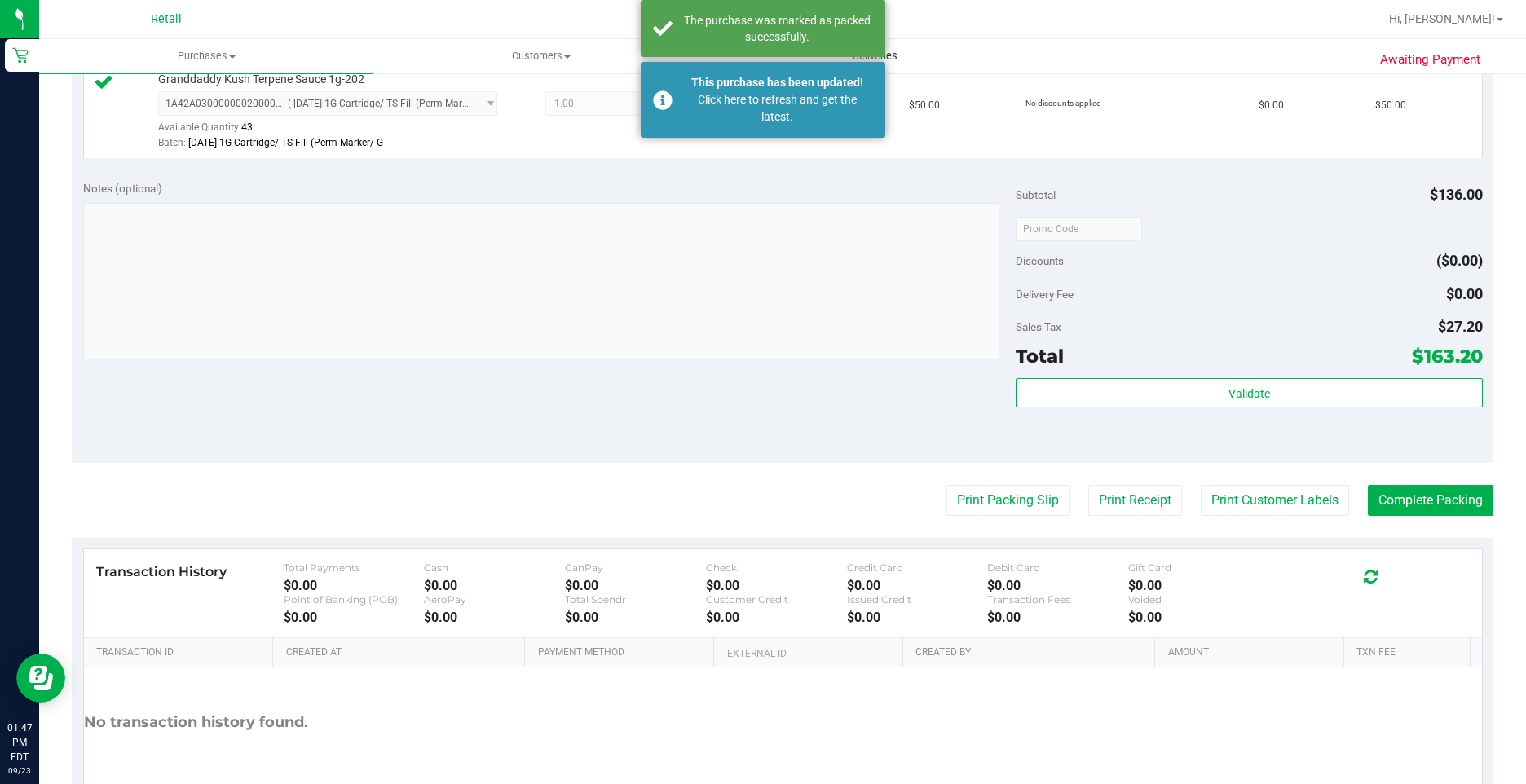
click at [894, 53] on span "Deliveries" at bounding box center [874, 56] width 89 height 15
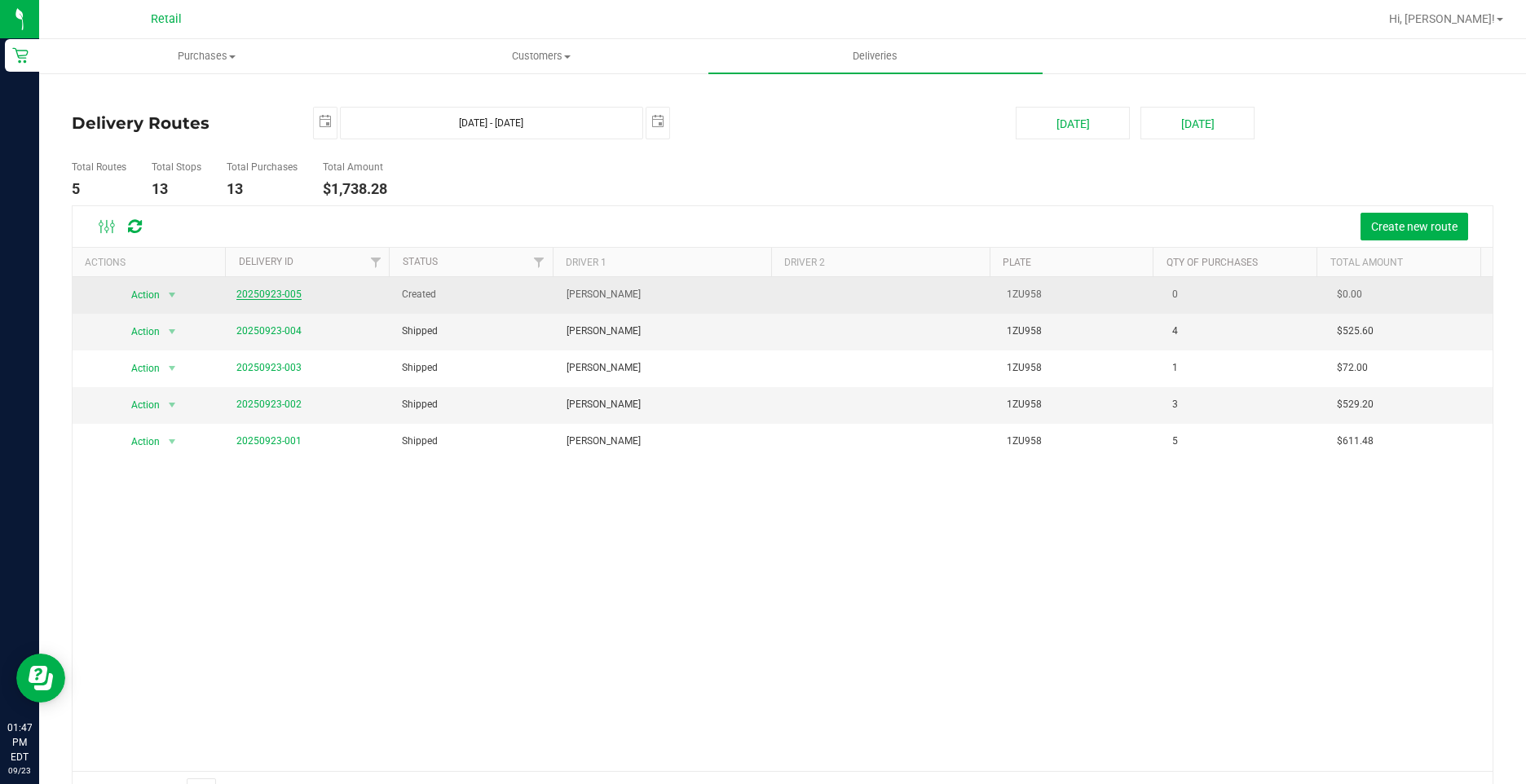
click at [286, 294] on link "20250923-005" at bounding box center [268, 294] width 65 height 11
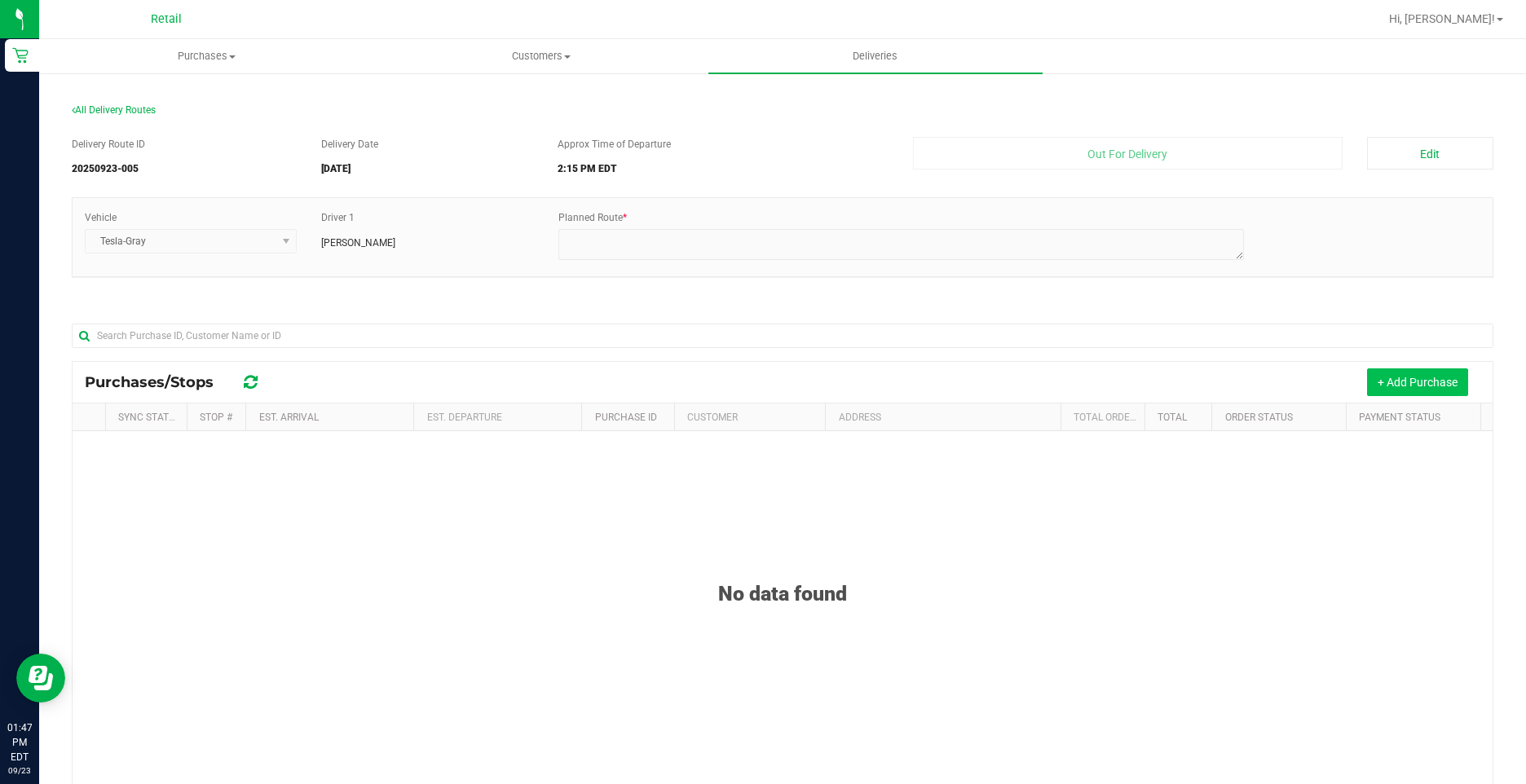
click at [1394, 375] on button "+ Add Purchase" at bounding box center [1416, 382] width 101 height 28
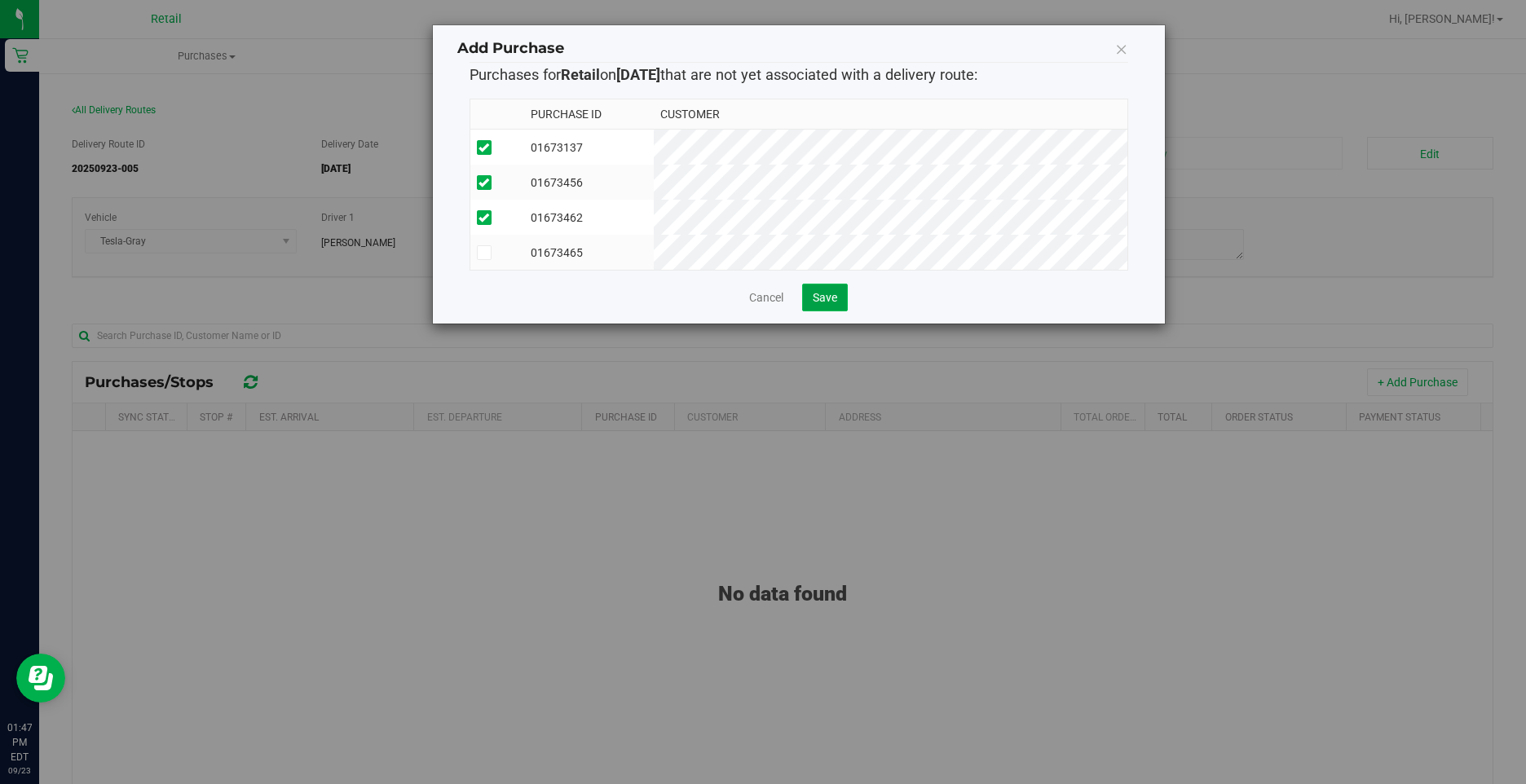
click at [841, 303] on button "Save" at bounding box center [824, 297] width 46 height 28
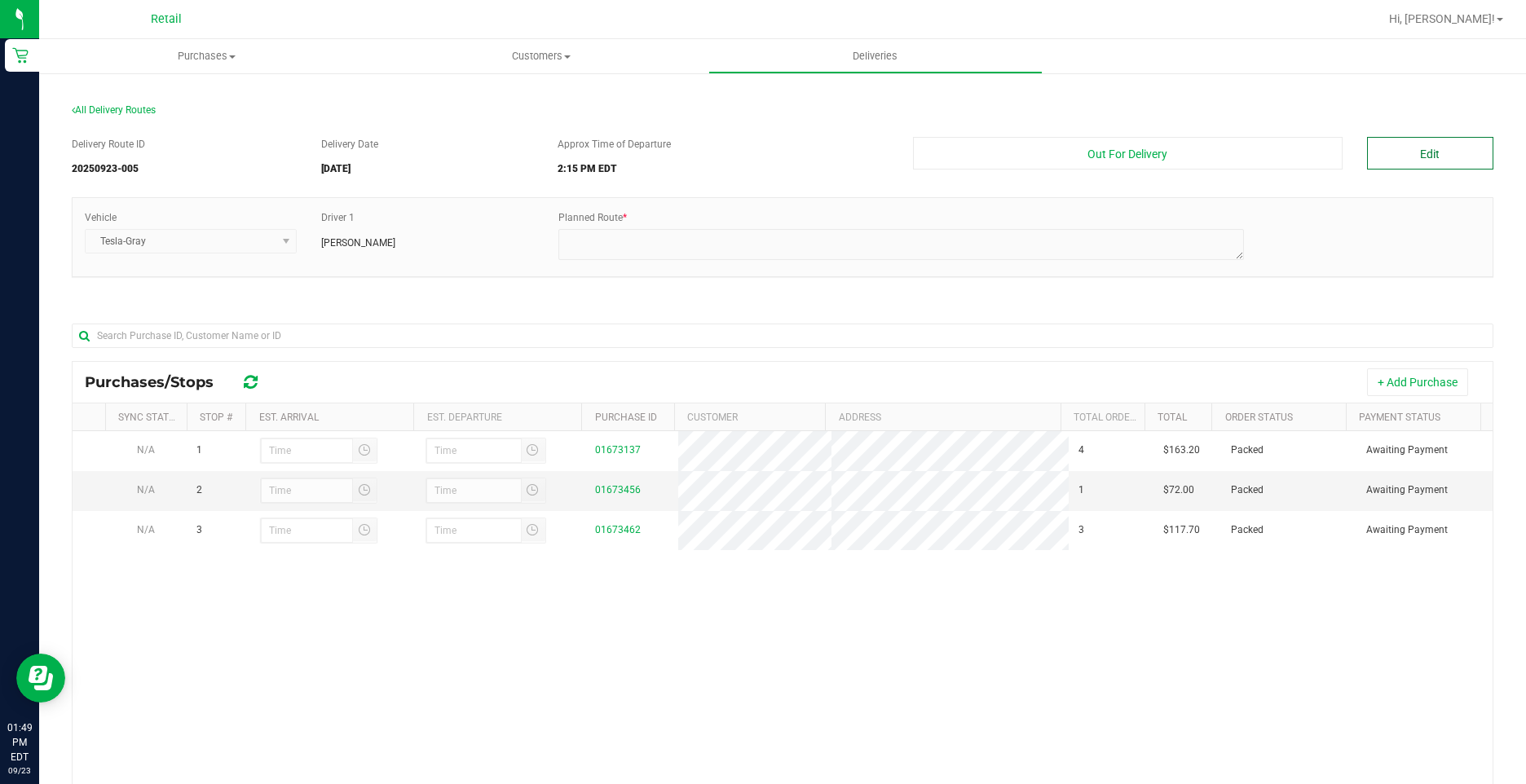
click at [1394, 164] on button "Edit" at bounding box center [1430, 153] width 126 height 32
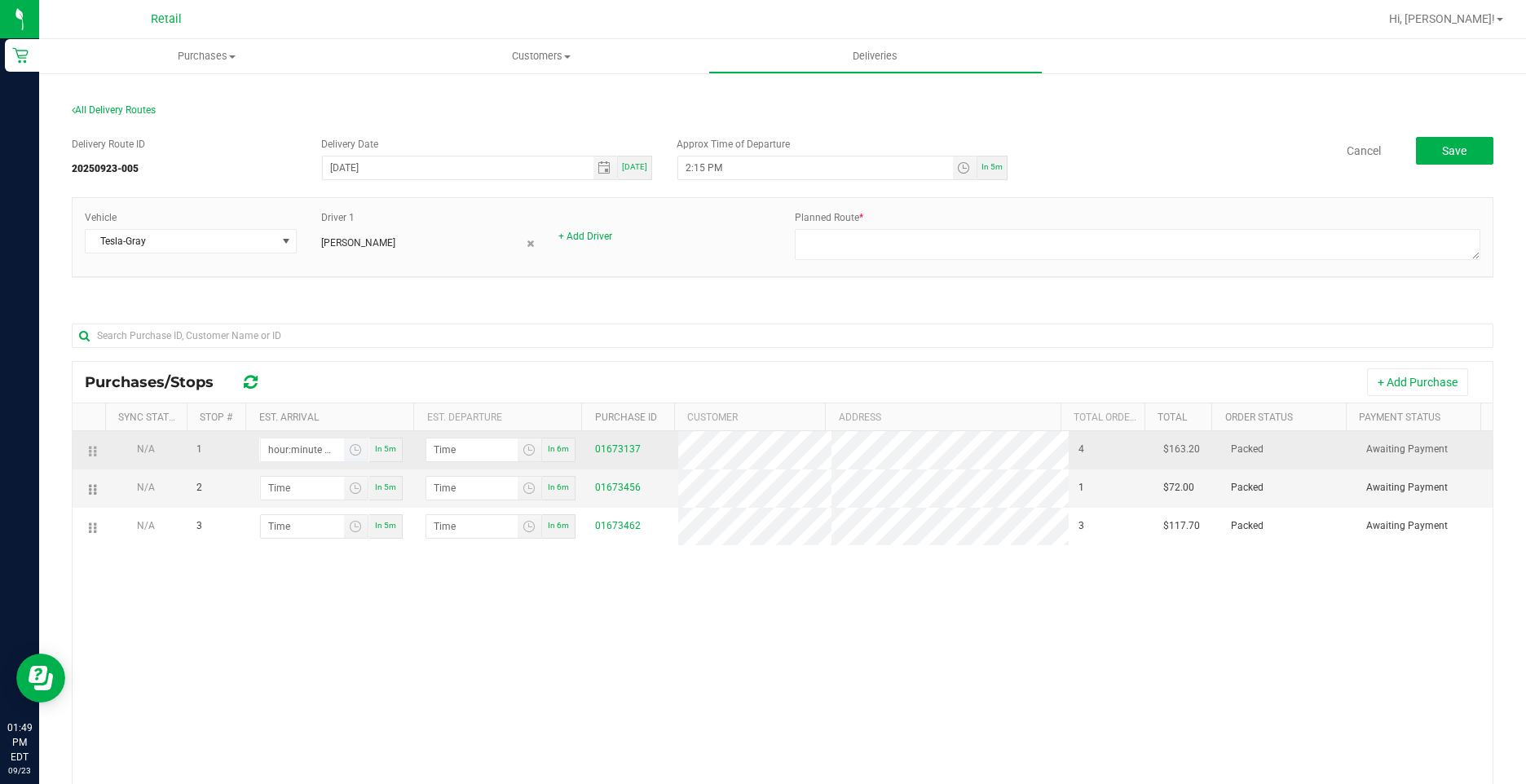
click at [270, 448] on input "hour:minute AM" at bounding box center [302, 450] width 83 height 23
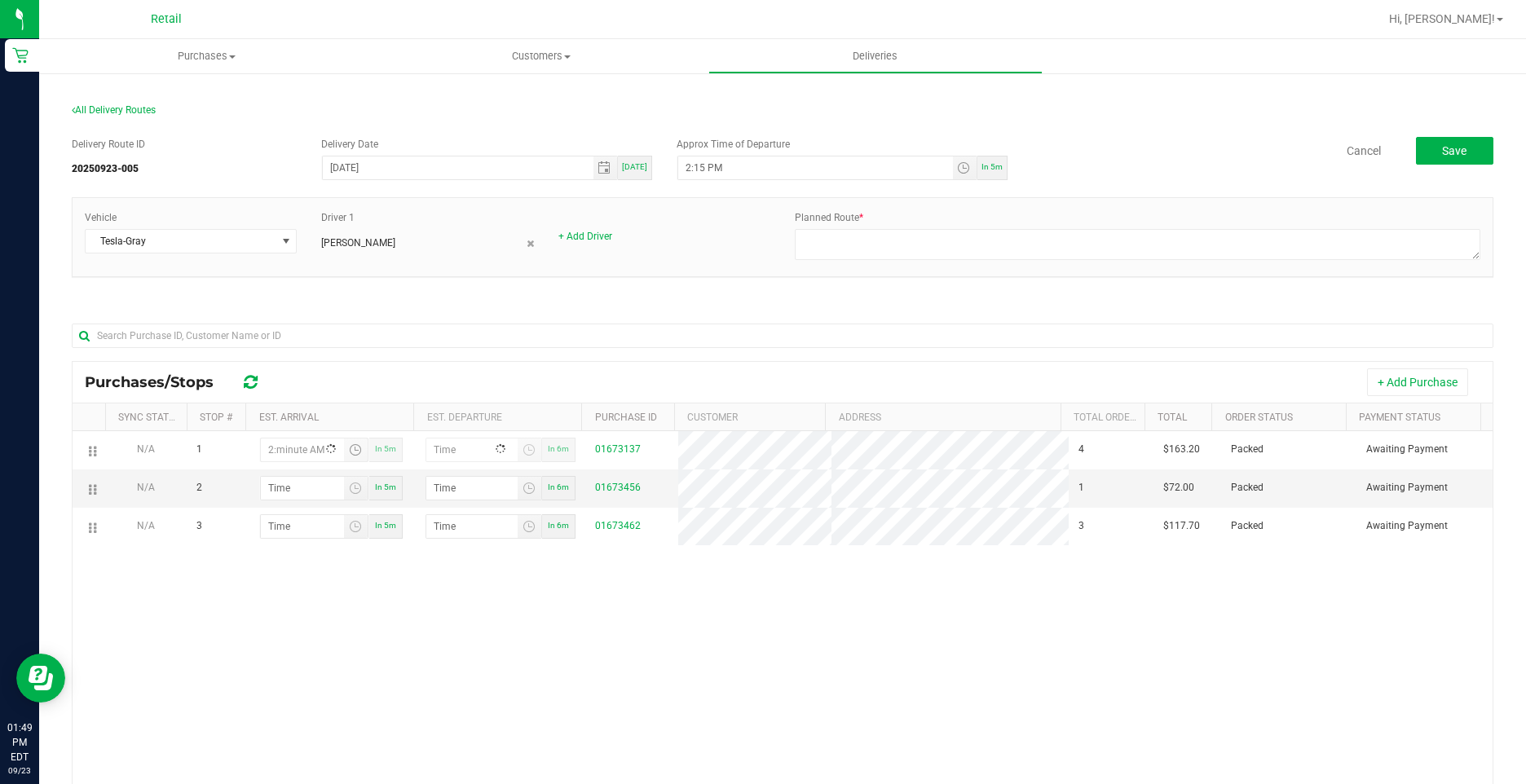
type input "2:04 AM"
type input "2:05 AM"
type input "2:42 AM"
type input "2:43 AM"
type input "2:42 PM"
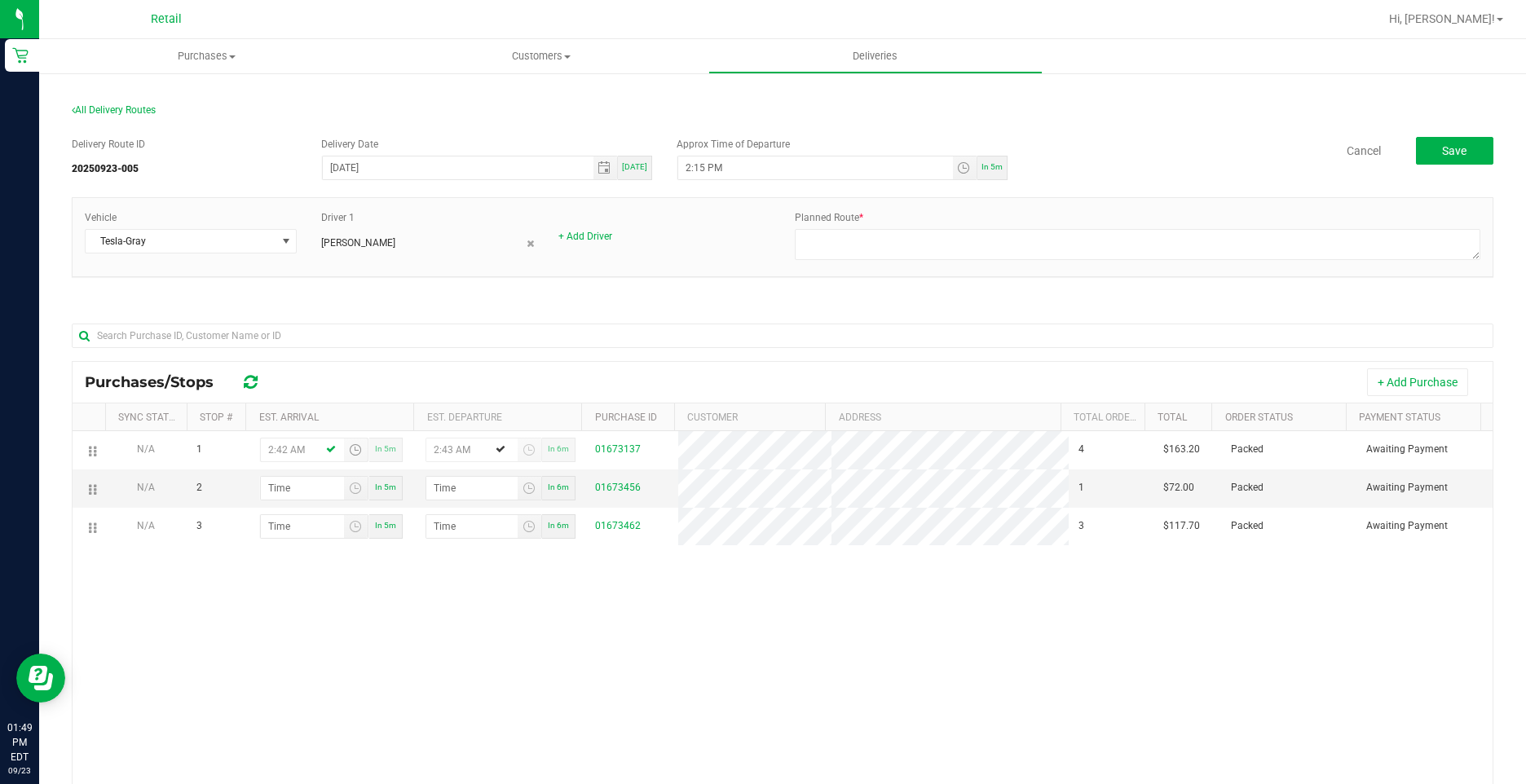
type input "2:43 PM"
type input "2:42 PM"
click at [312, 497] on input "hour:minute AM" at bounding box center [302, 488] width 83 height 23
type input "3:01 AM"
type input "3:02 AM"
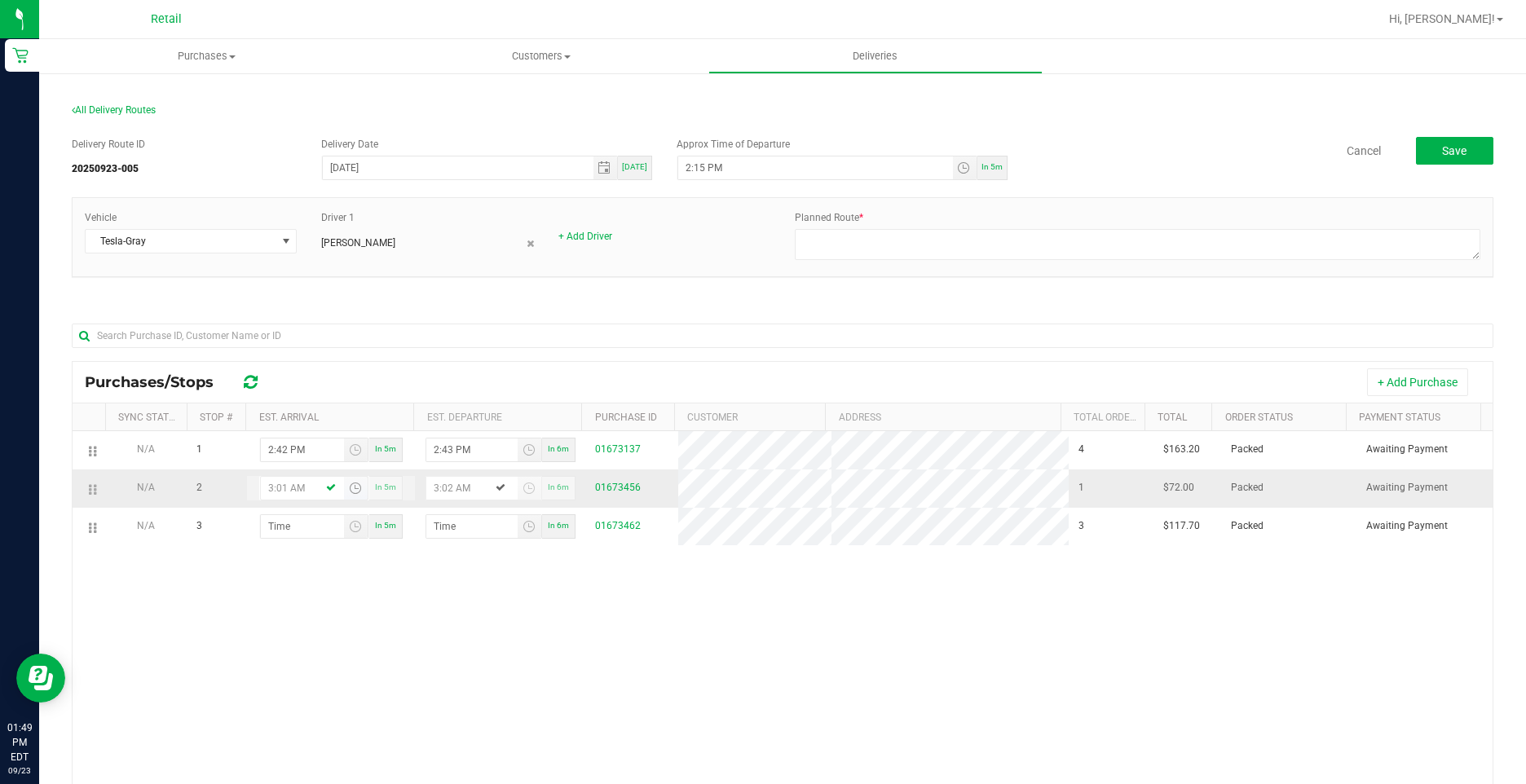
type input "3:14 AM"
type input "3:15 AM"
type input "3:14 PM"
type input "3:15 PM"
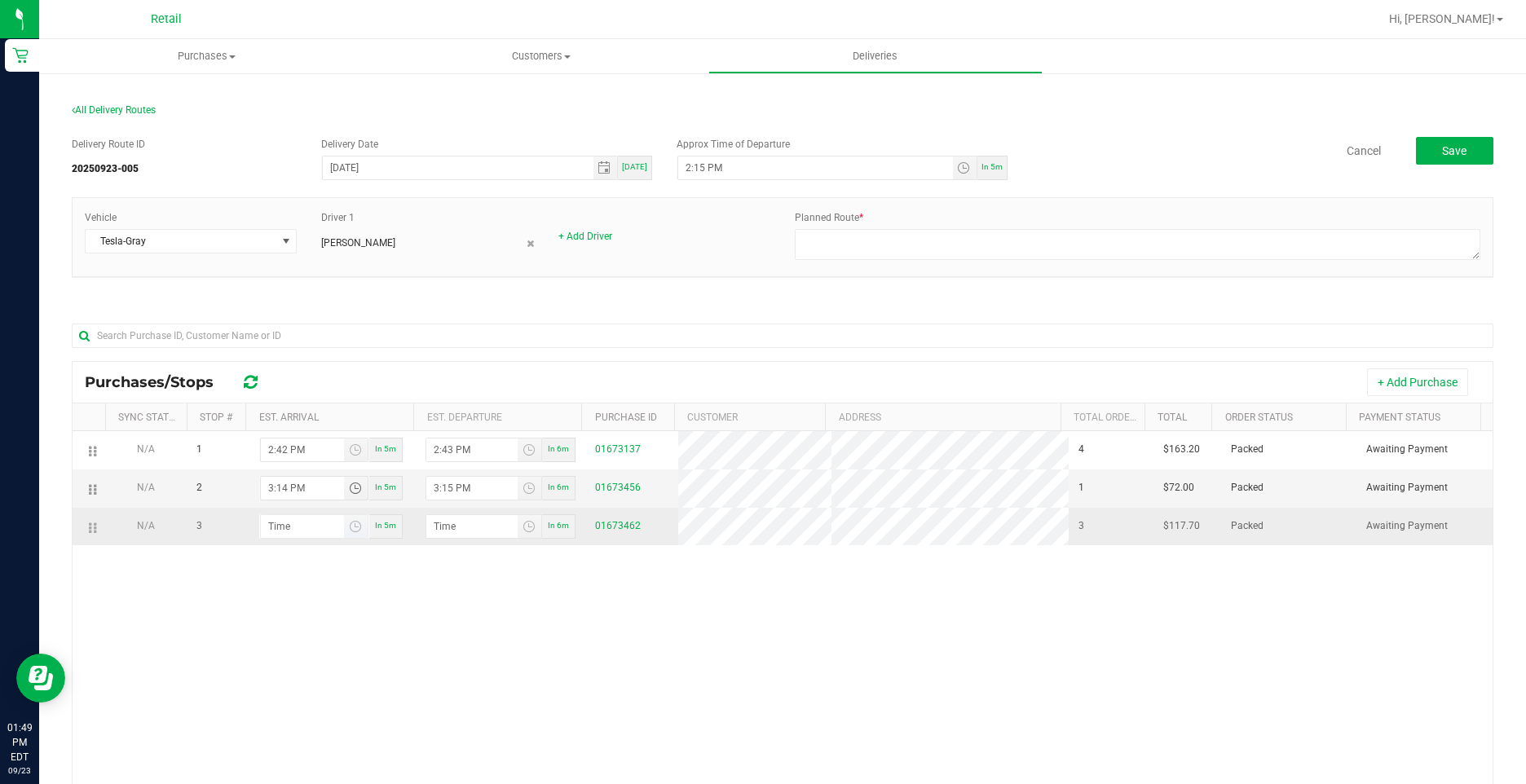
type input "3:14 PM"
click at [318, 524] on input "hour:minute AM" at bounding box center [302, 526] width 83 height 23
type input "3:02 AM"
type input "3:03 AM"
type input "3:22 AM"
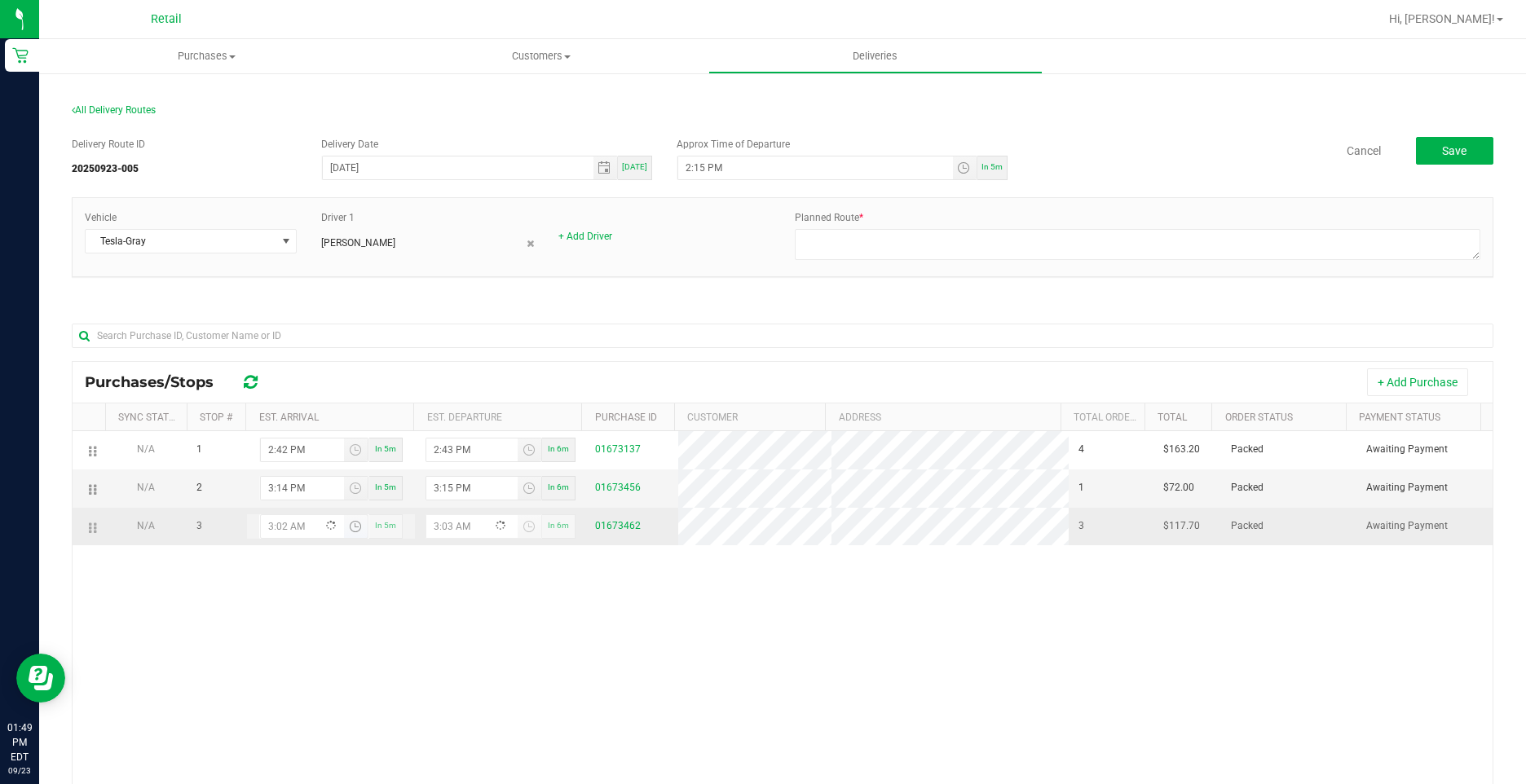
type input "3:23 AM"
type input "3:22 PM"
type input "3:23 PM"
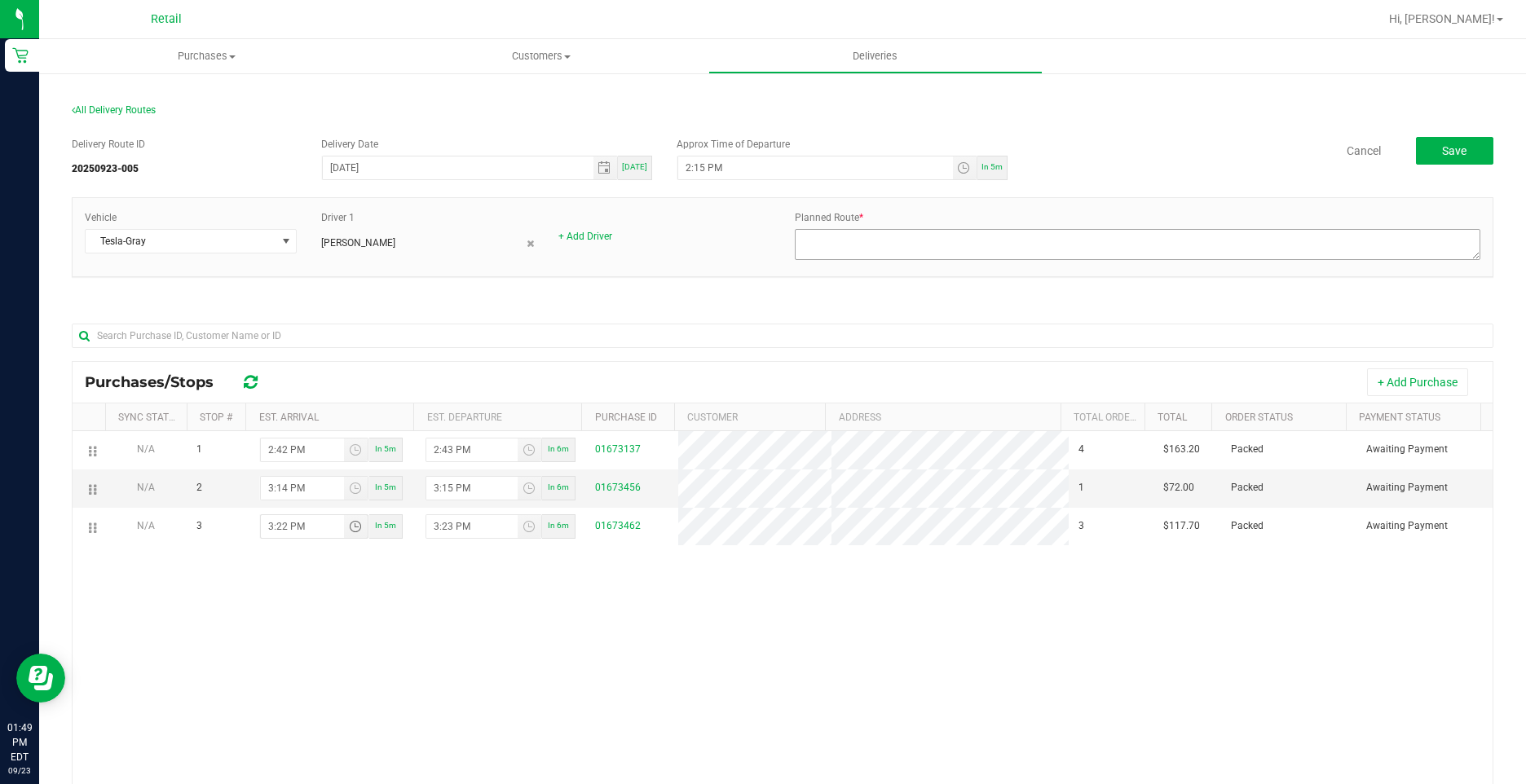
type input "3:22 PM"
click at [907, 246] on textarea at bounding box center [1137, 244] width 685 height 31
type textarea "O"
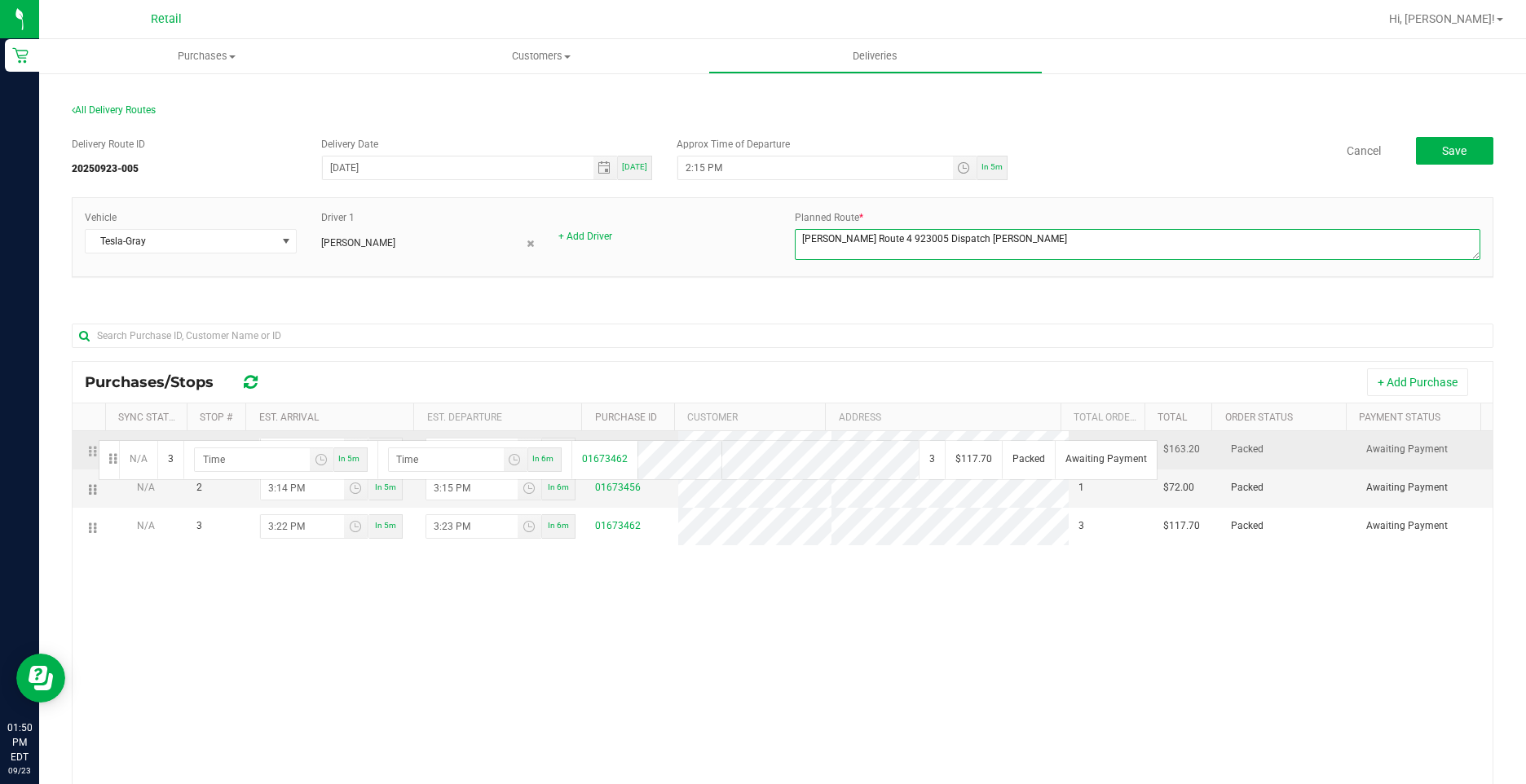
drag, startPoint x: 91, startPoint y: 529, endPoint x: 96, endPoint y: 438, distance: 91.1
type textarea "Sergio Route 4 923005 Dispatch Kevin G Gray Tesla"
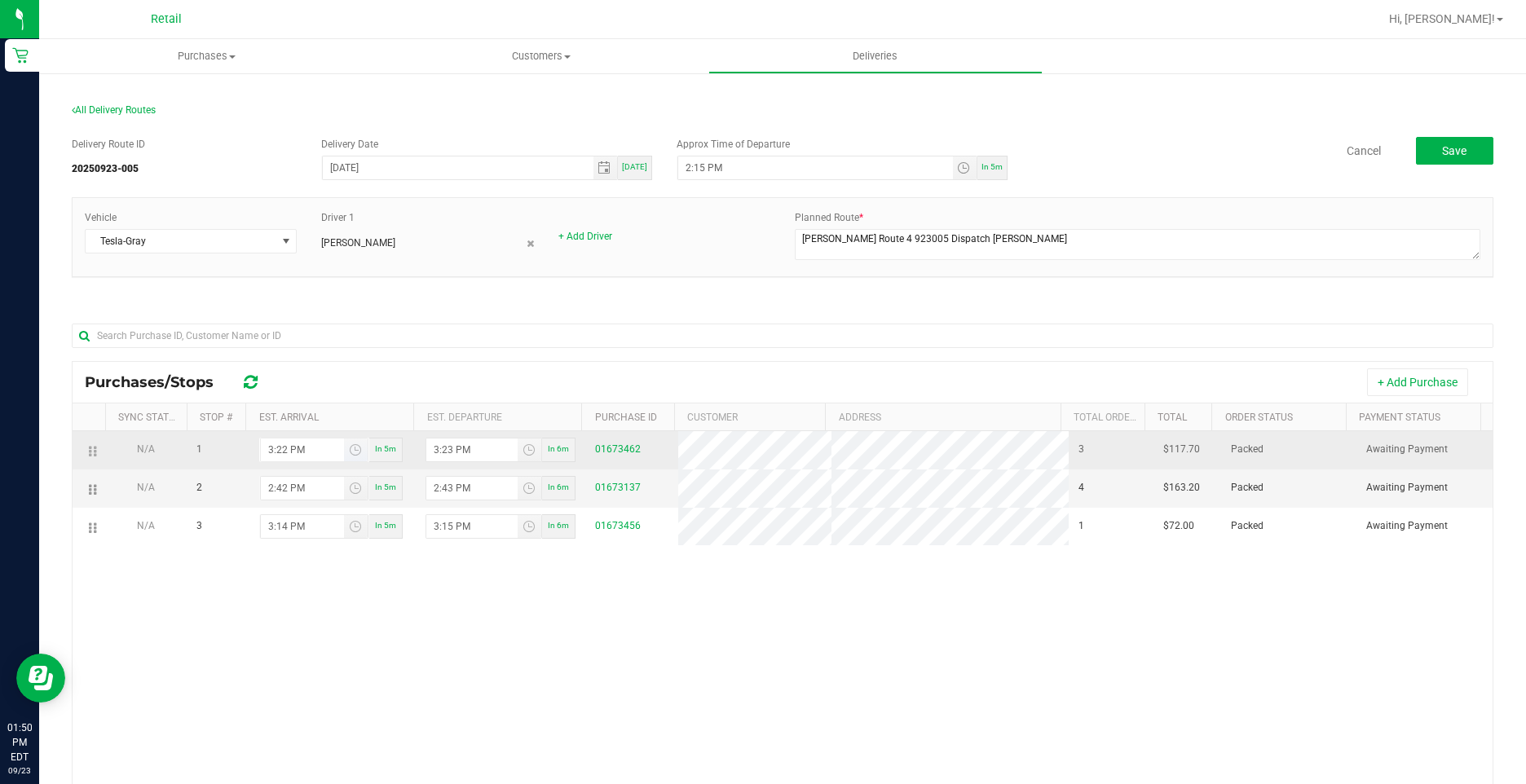
click at [335, 445] on input "3:22 PM" at bounding box center [302, 450] width 83 height 23
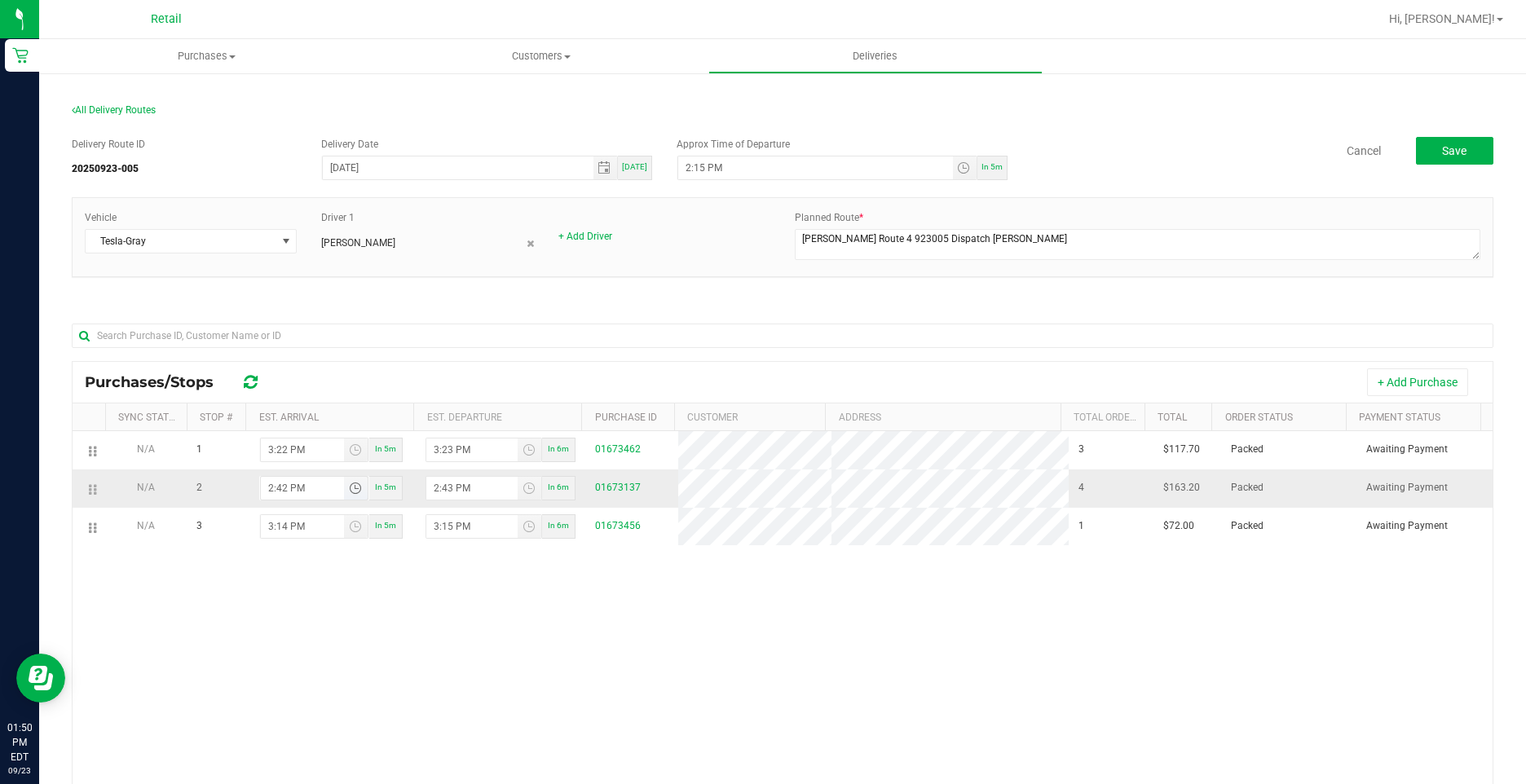
click at [302, 484] on input "2:42 PM" at bounding box center [302, 488] width 83 height 23
drag, startPoint x: 304, startPoint y: 453, endPoint x: 184, endPoint y: 425, distance: 123.2
click at [187, 431] on tr "N/A 1 3:22 PM In 5m 3:23 PM In 6m 01673462 3 $117.70 Packed Awaiting Payment" at bounding box center [782, 451] width 1420 height 39
type input "2:42 PM"
drag, startPoint x: 271, startPoint y: 484, endPoint x: 161, endPoint y: 478, distance: 110.2
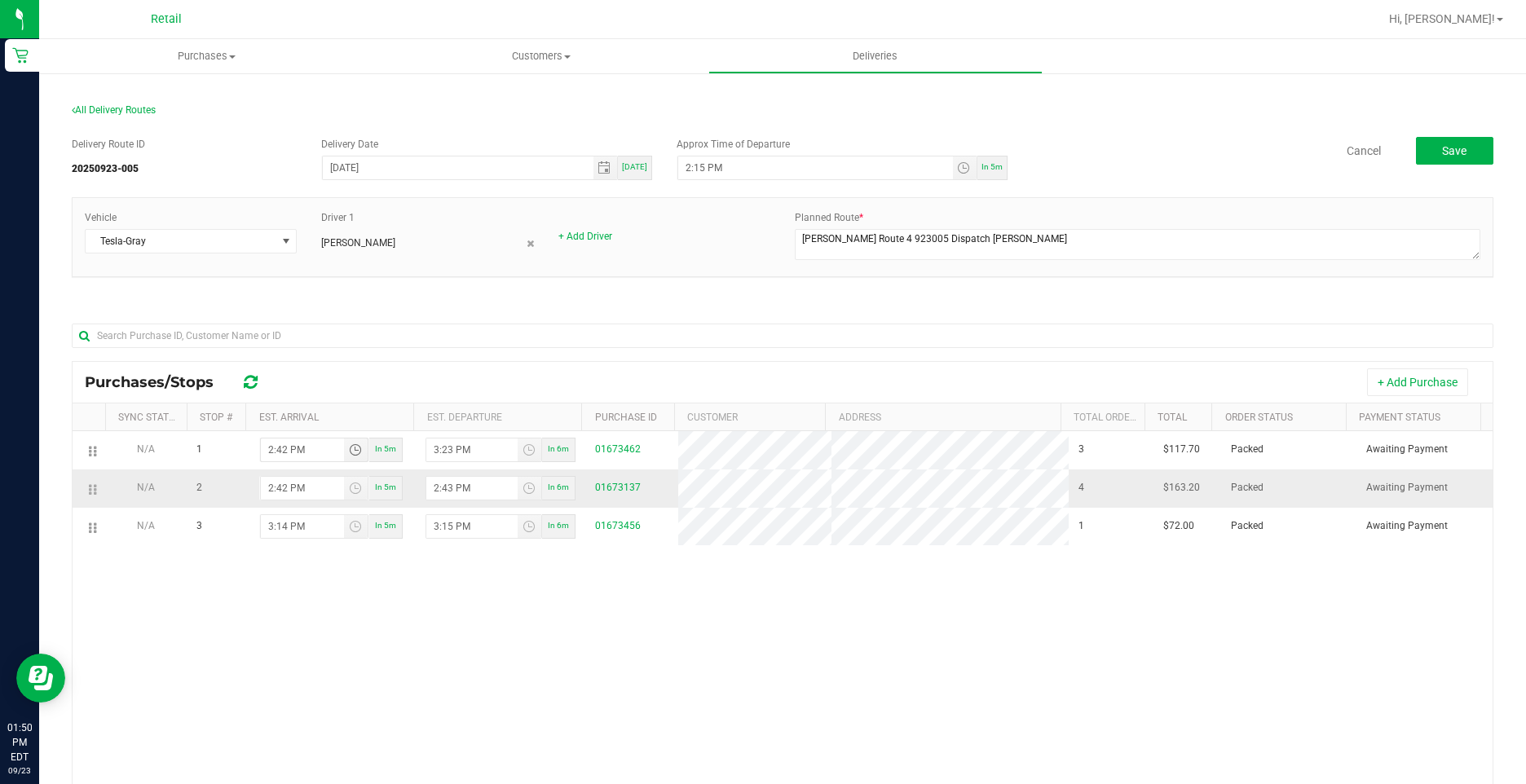
click at [161, 475] on tr "N/A 2 2:42 PM In 5m 2:43 PM In 6m 01673137 4 $163.20 Packed Awaiting Payment" at bounding box center [782, 488] width 1420 height 39
type input "3:42 PM"
type input "3:43 PM"
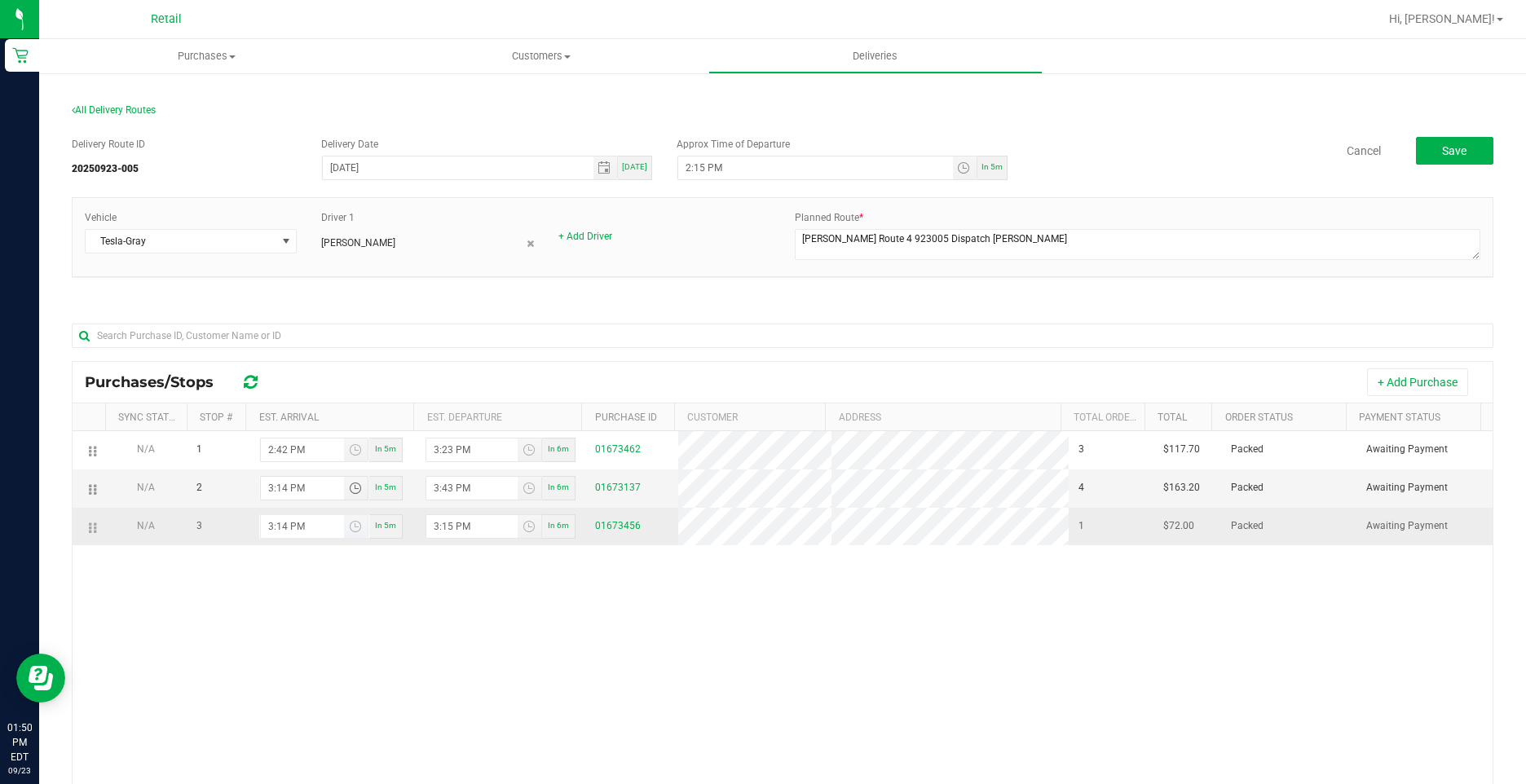
type input "3:14 PM"
click at [296, 519] on input "3:14 PM" at bounding box center [302, 526] width 83 height 23
type input "3:22 PM"
type input "3:23 PM"
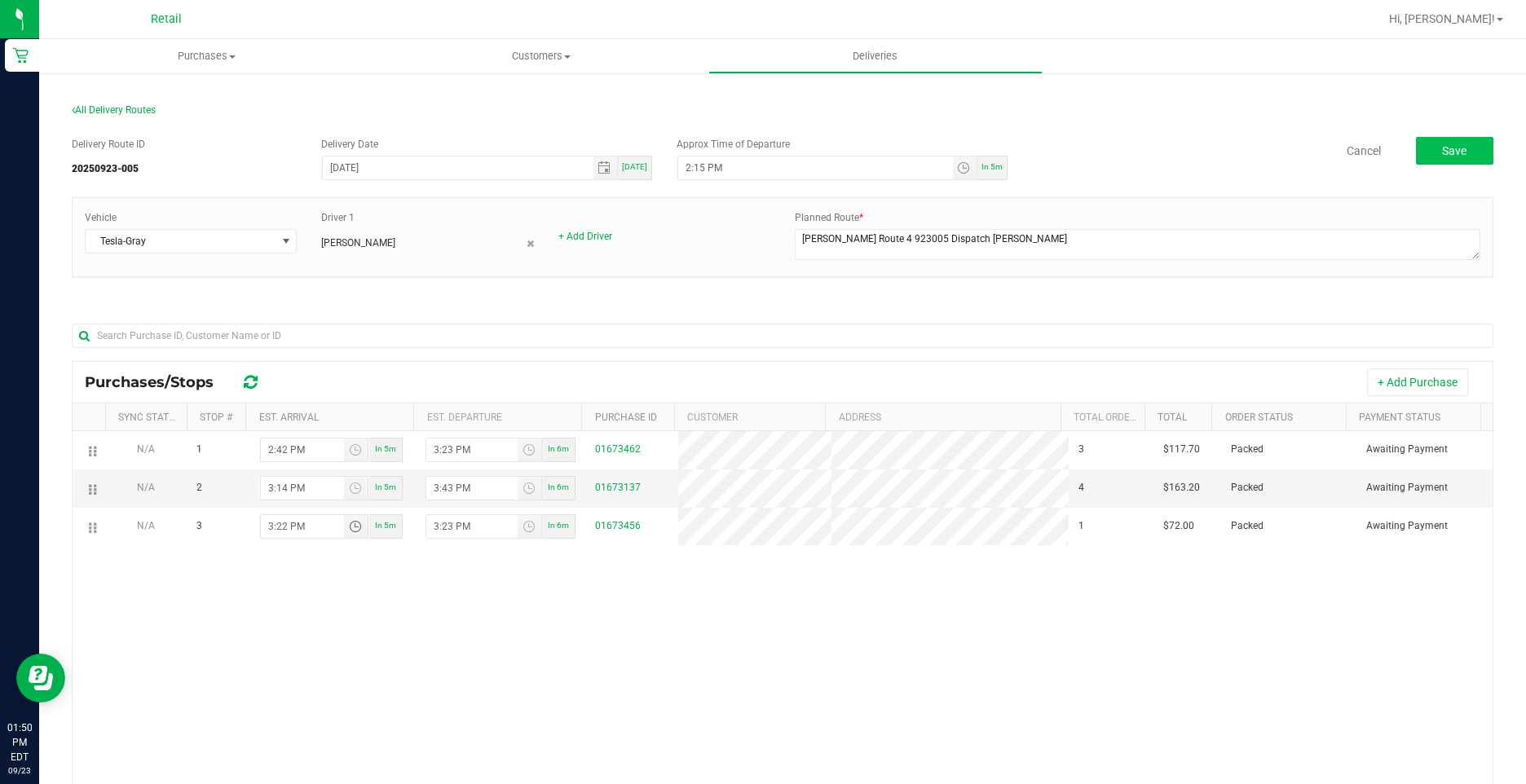
type input "3:22 PM"
click at [1443, 153] on span "Save" at bounding box center [1454, 150] width 25 height 13
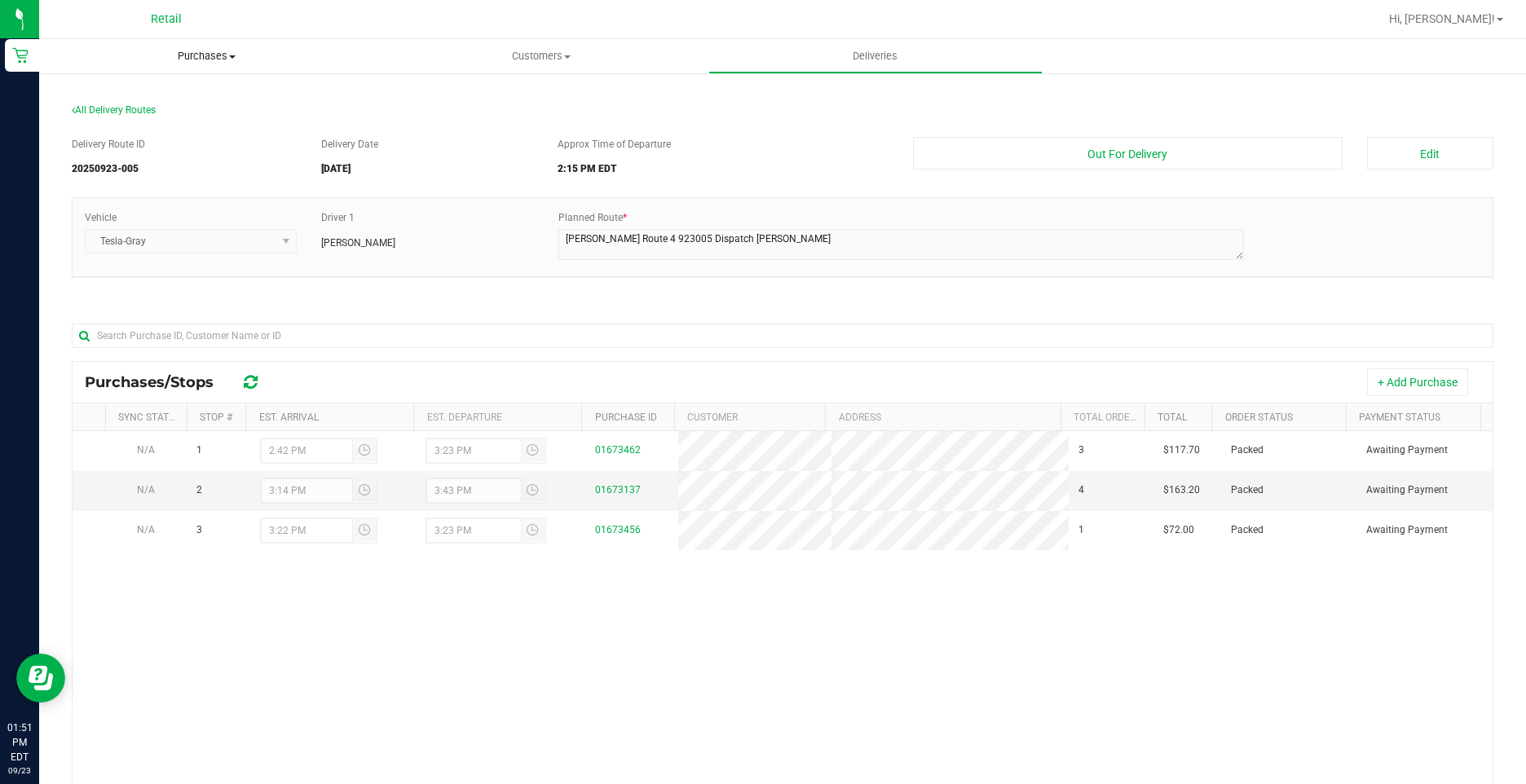
click at [203, 54] on span "Purchases" at bounding box center [206, 56] width 334 height 15
click at [153, 121] on li "Fulfillment" at bounding box center [206, 118] width 334 height 19
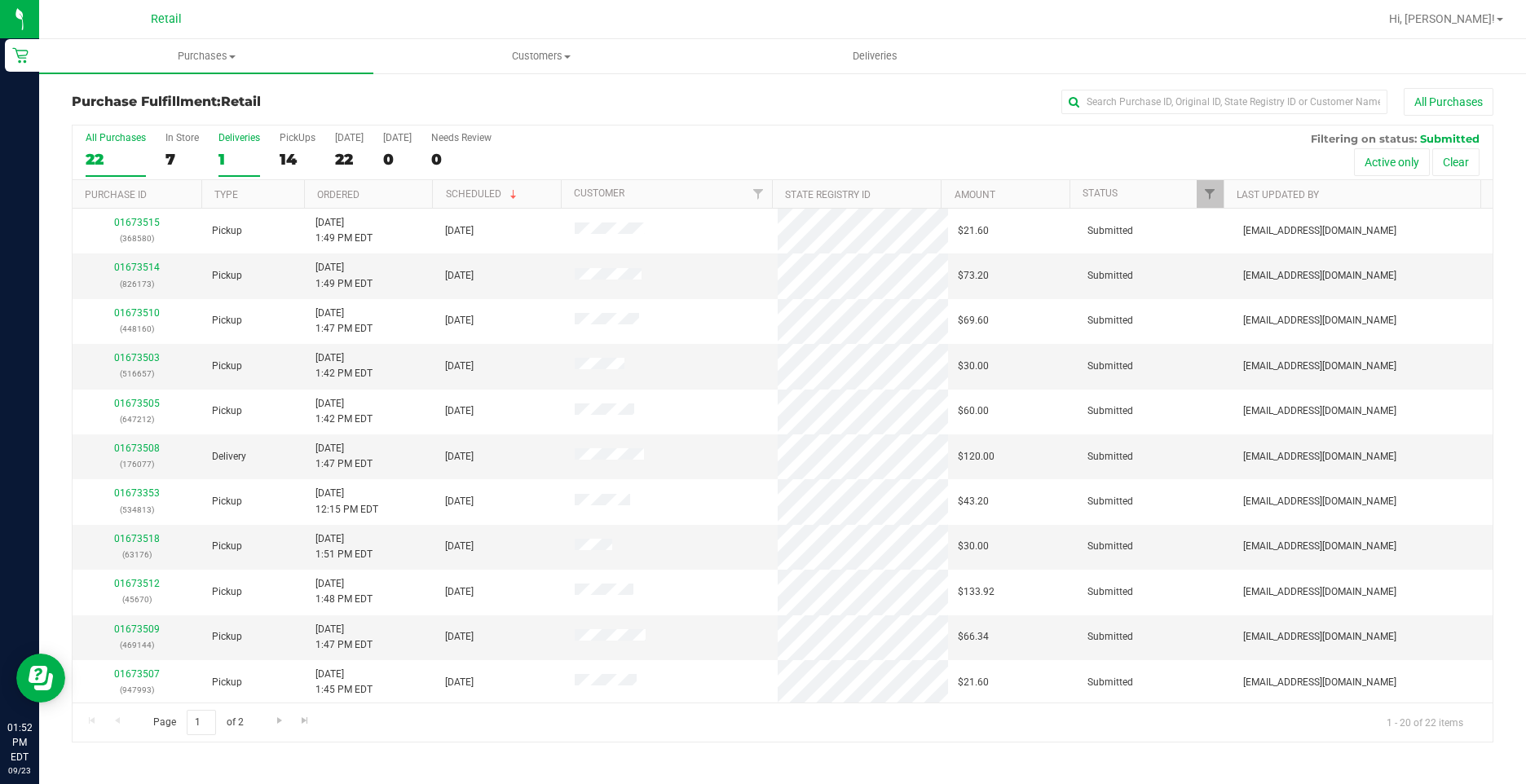
click at [231, 168] on label "Deliveries 1" at bounding box center [239, 154] width 41 height 45
click at [0, 0] on input "Deliveries 1" at bounding box center [0, 0] width 0 height 0
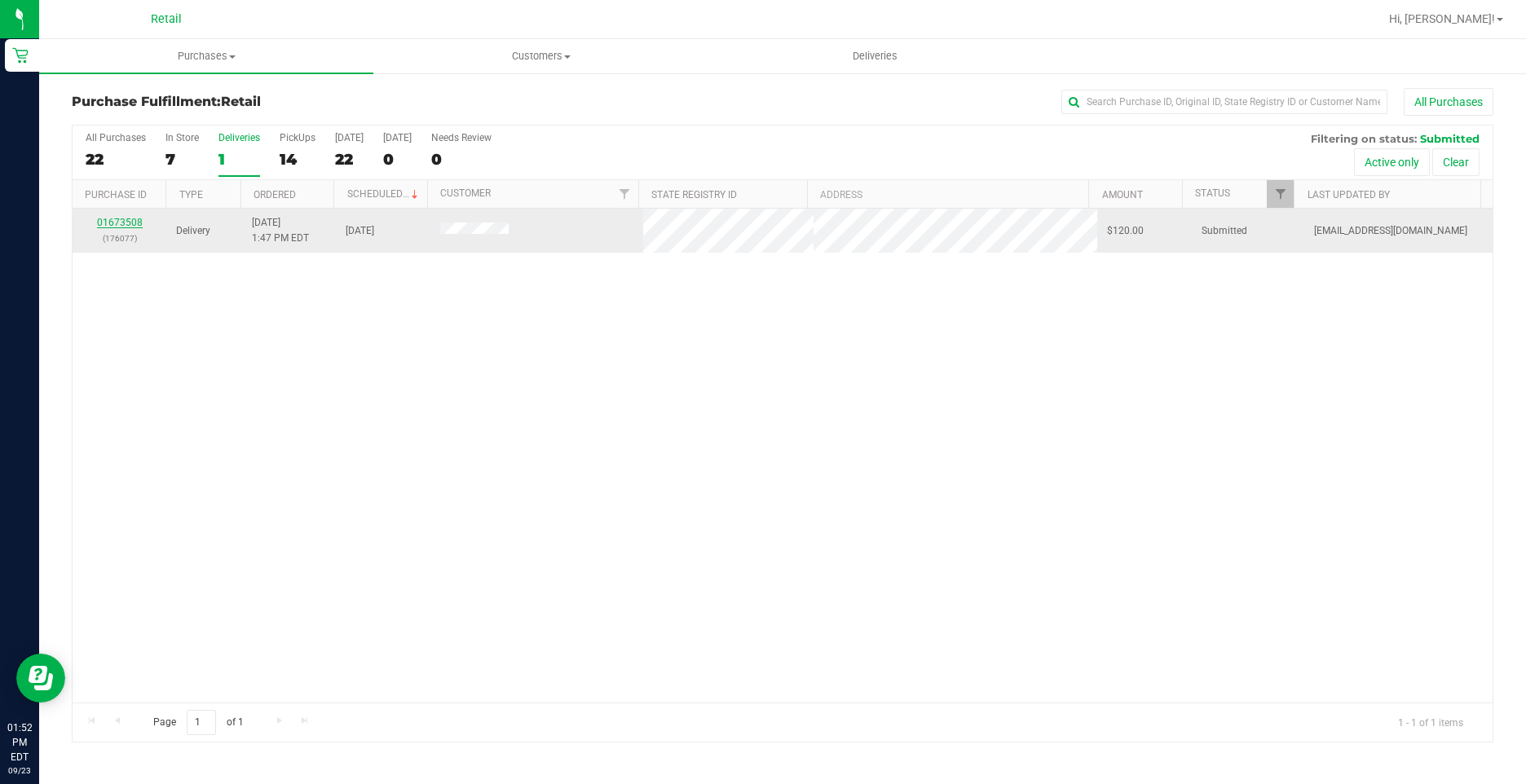
click at [132, 223] on link "01673508" at bounding box center [120, 222] width 46 height 11
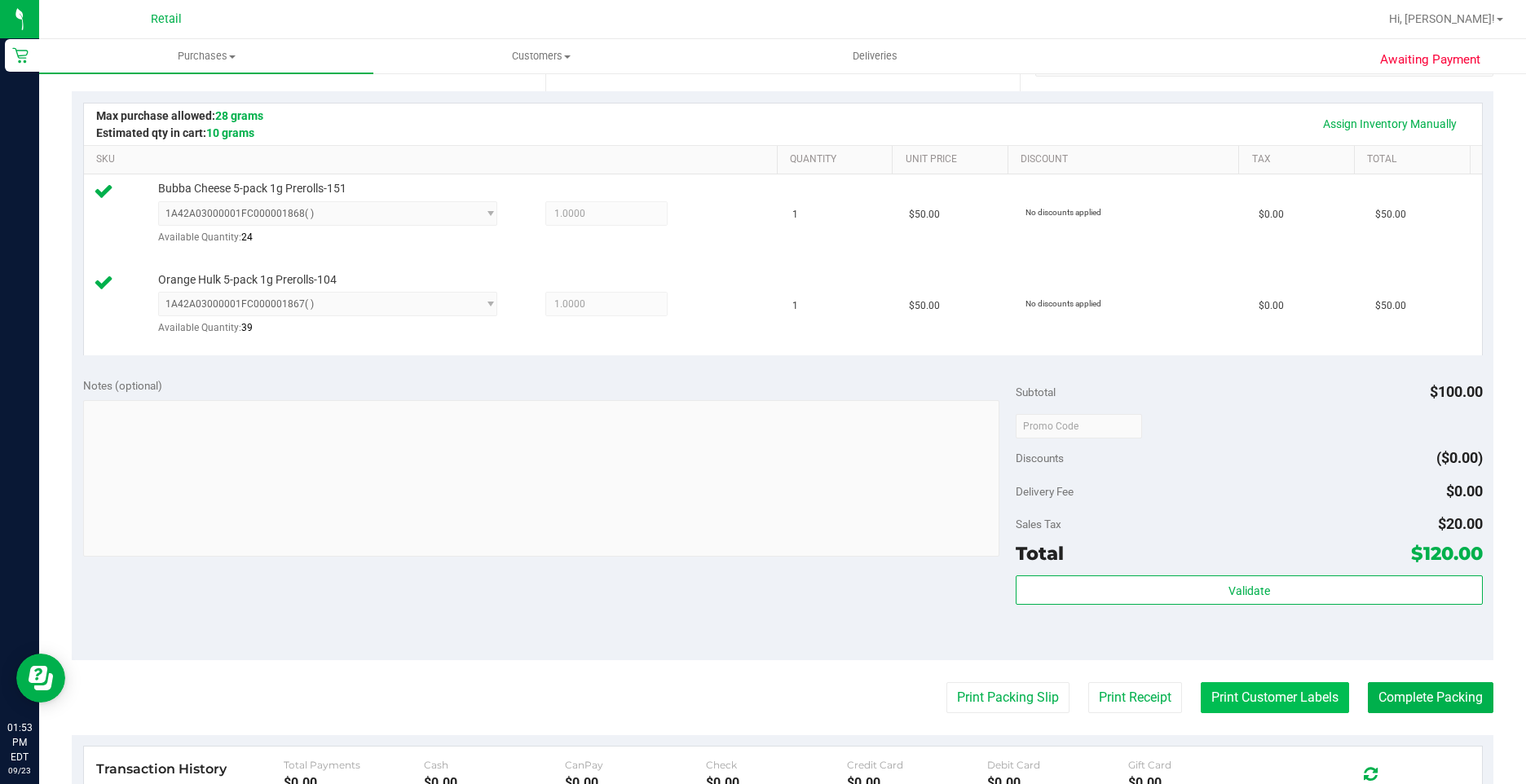
scroll to position [570, 0]
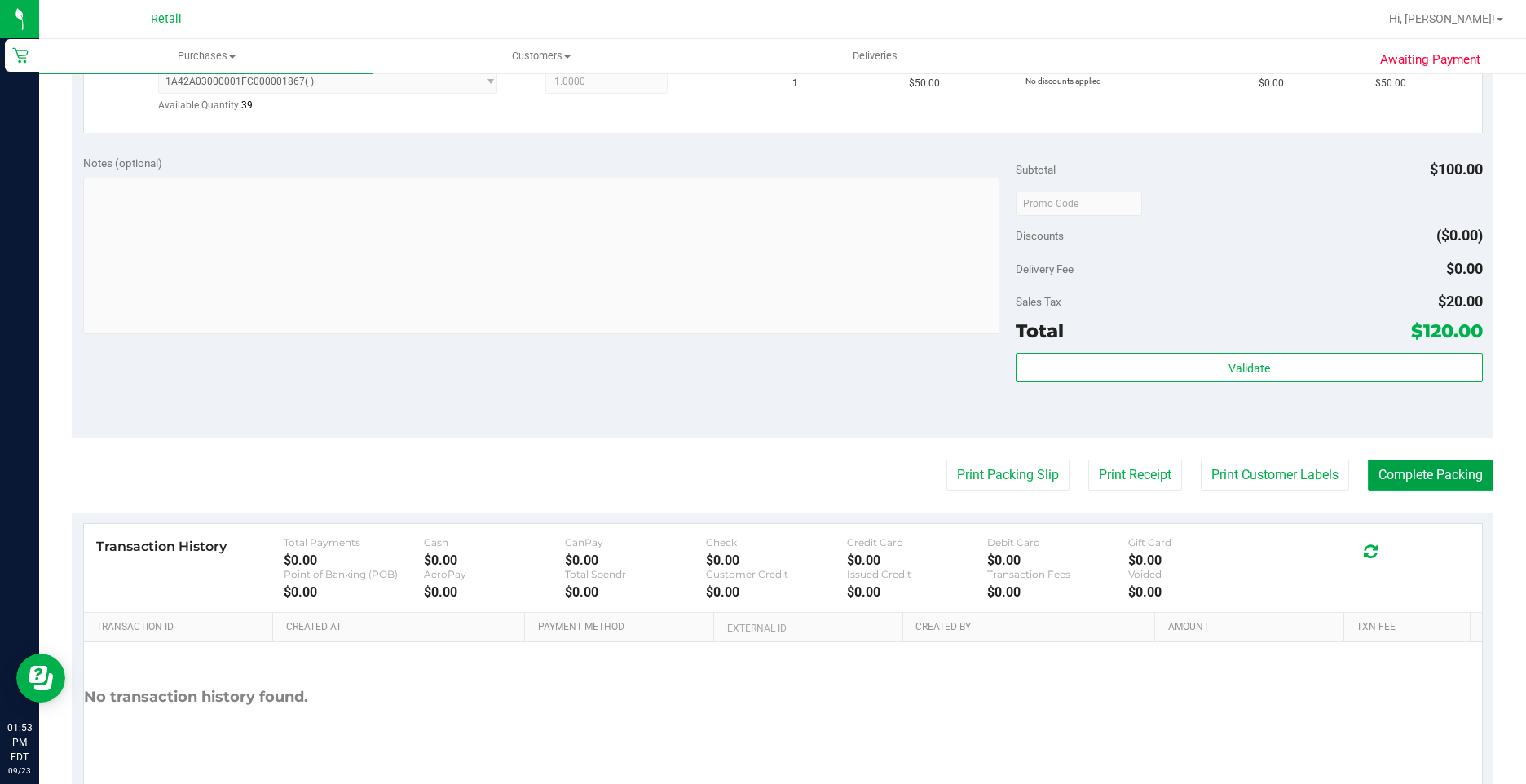
click at [1408, 478] on button "Complete Packing" at bounding box center [1430, 474] width 125 height 31
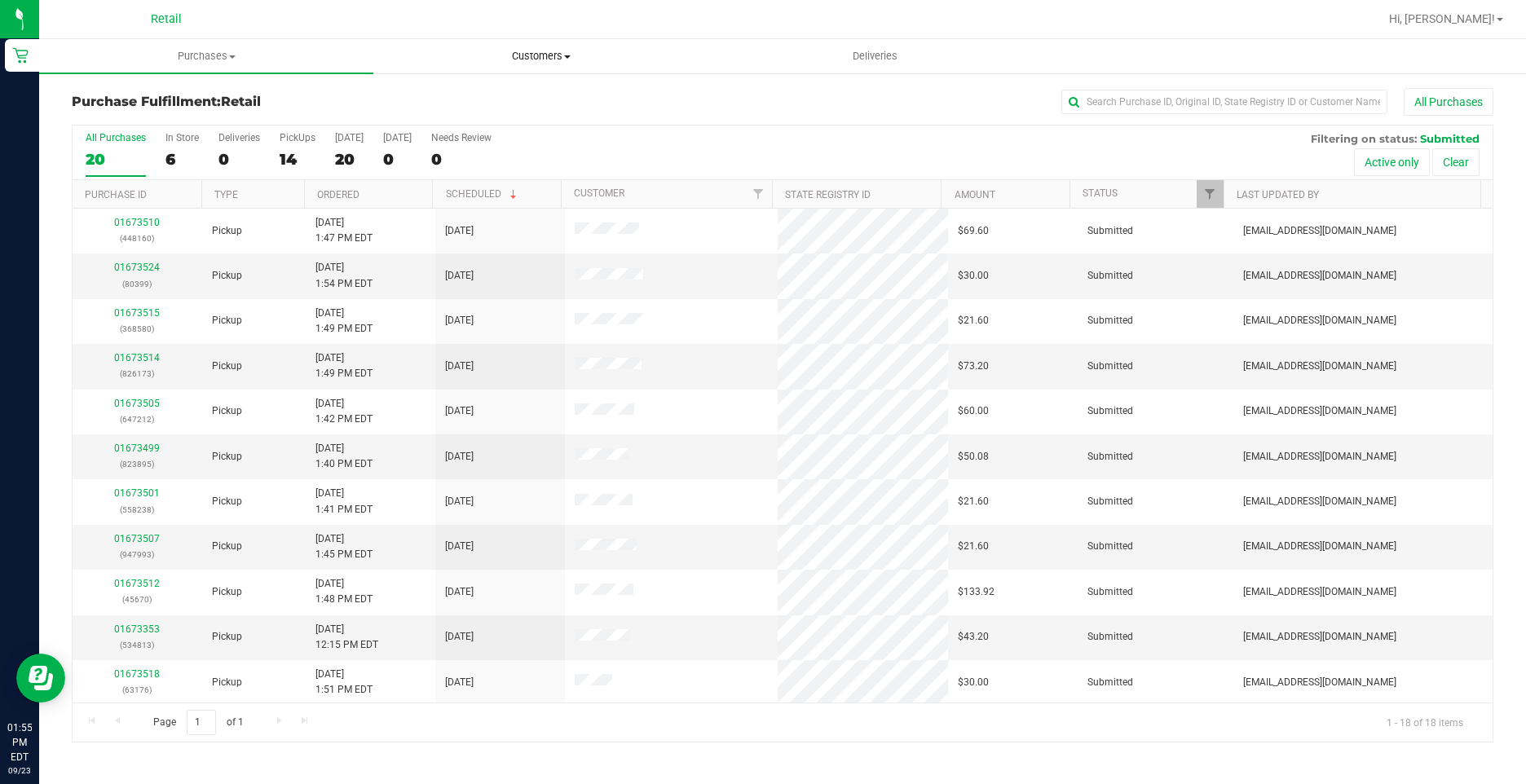
drag, startPoint x: 538, startPoint y: 61, endPoint x: 529, endPoint y: 82, distance: 22.8
click at [538, 61] on span "Customers" at bounding box center [540, 56] width 332 height 15
click at [441, 105] on span "All customers" at bounding box center [432, 98] width 118 height 14
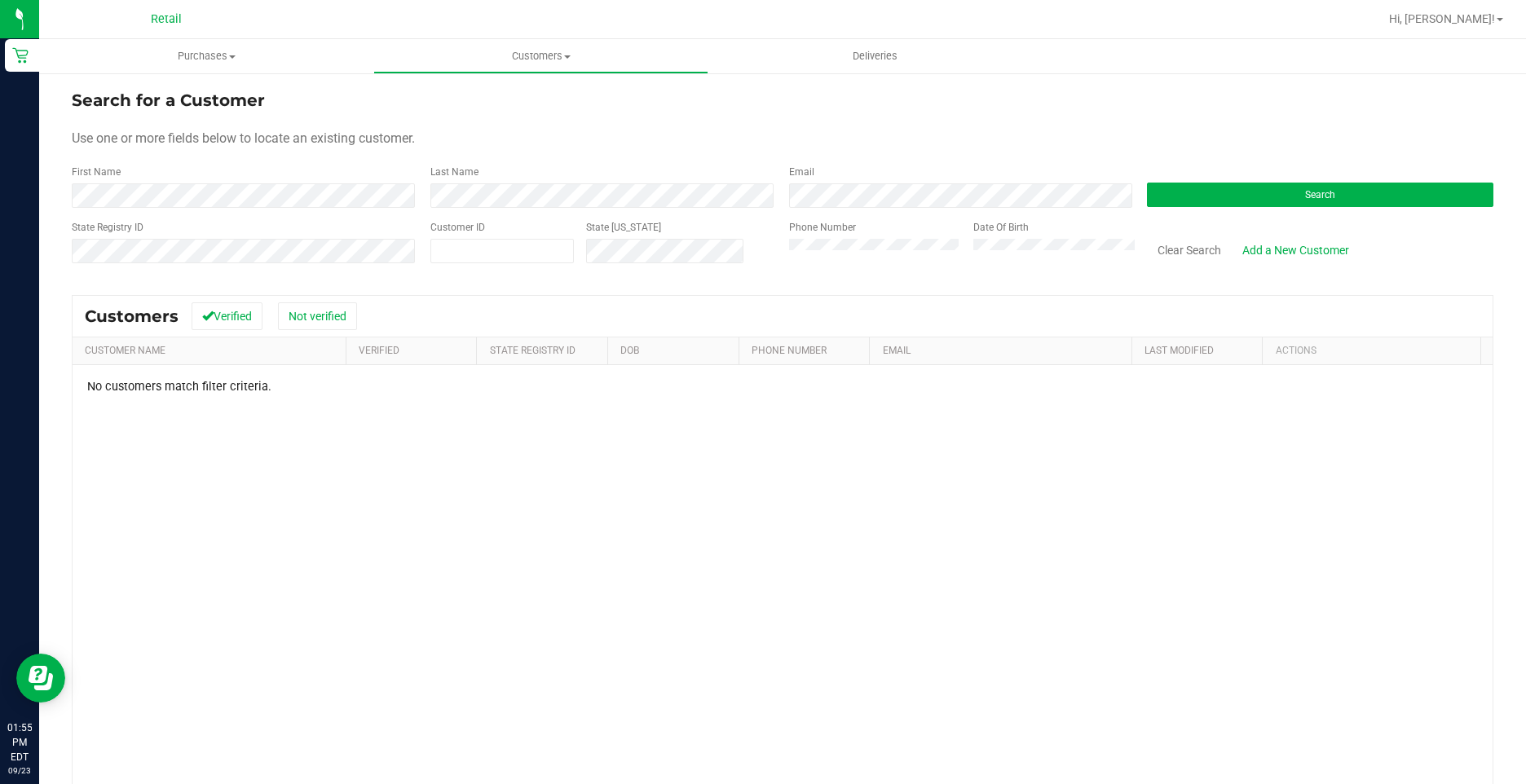
click at [704, 255] on div "State Registry ID Customer ID State ID Phone Number Date Of Birth Clear Search …" at bounding box center [782, 249] width 1422 height 58
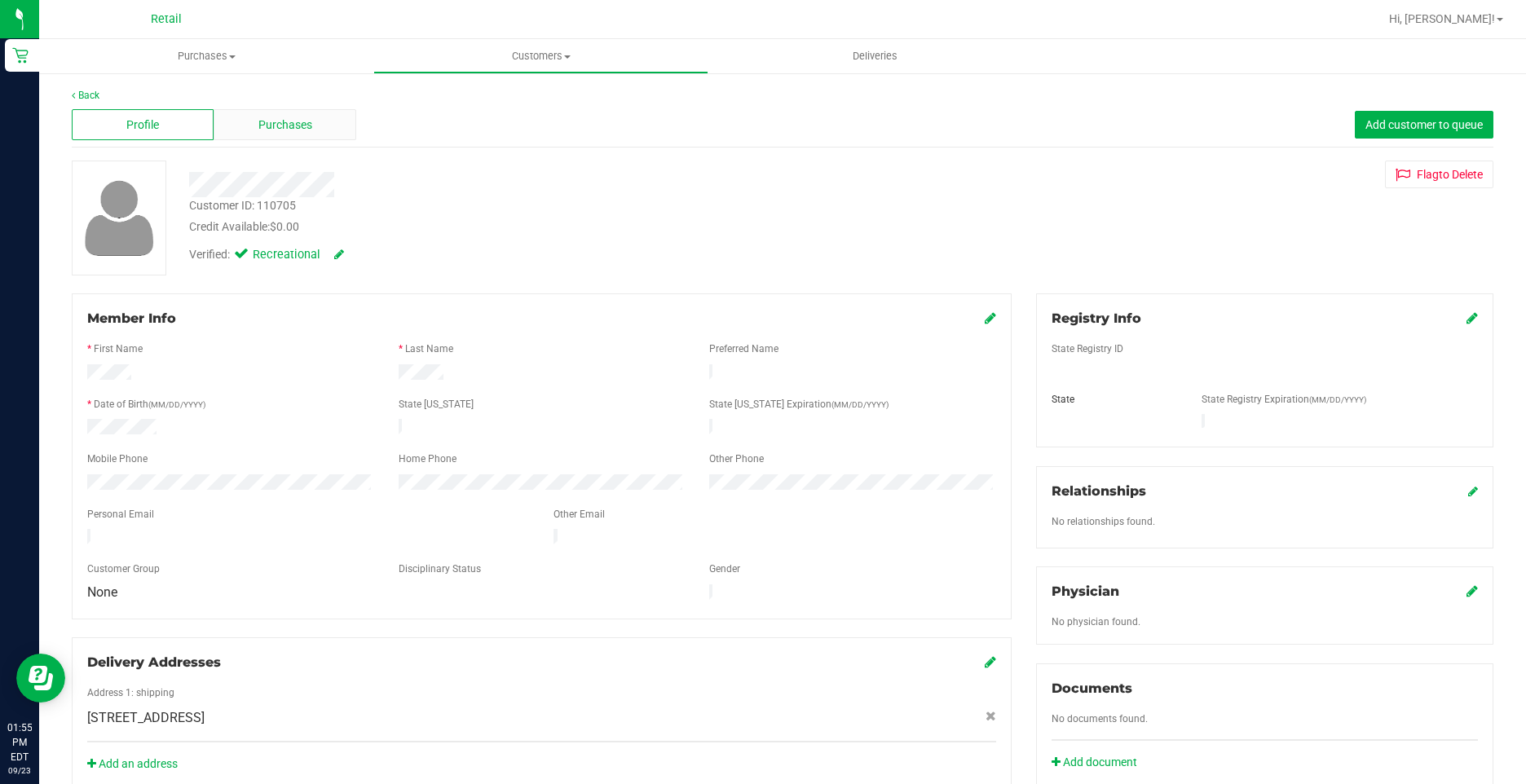
click at [295, 133] on div "Purchases" at bounding box center [284, 125] width 142 height 31
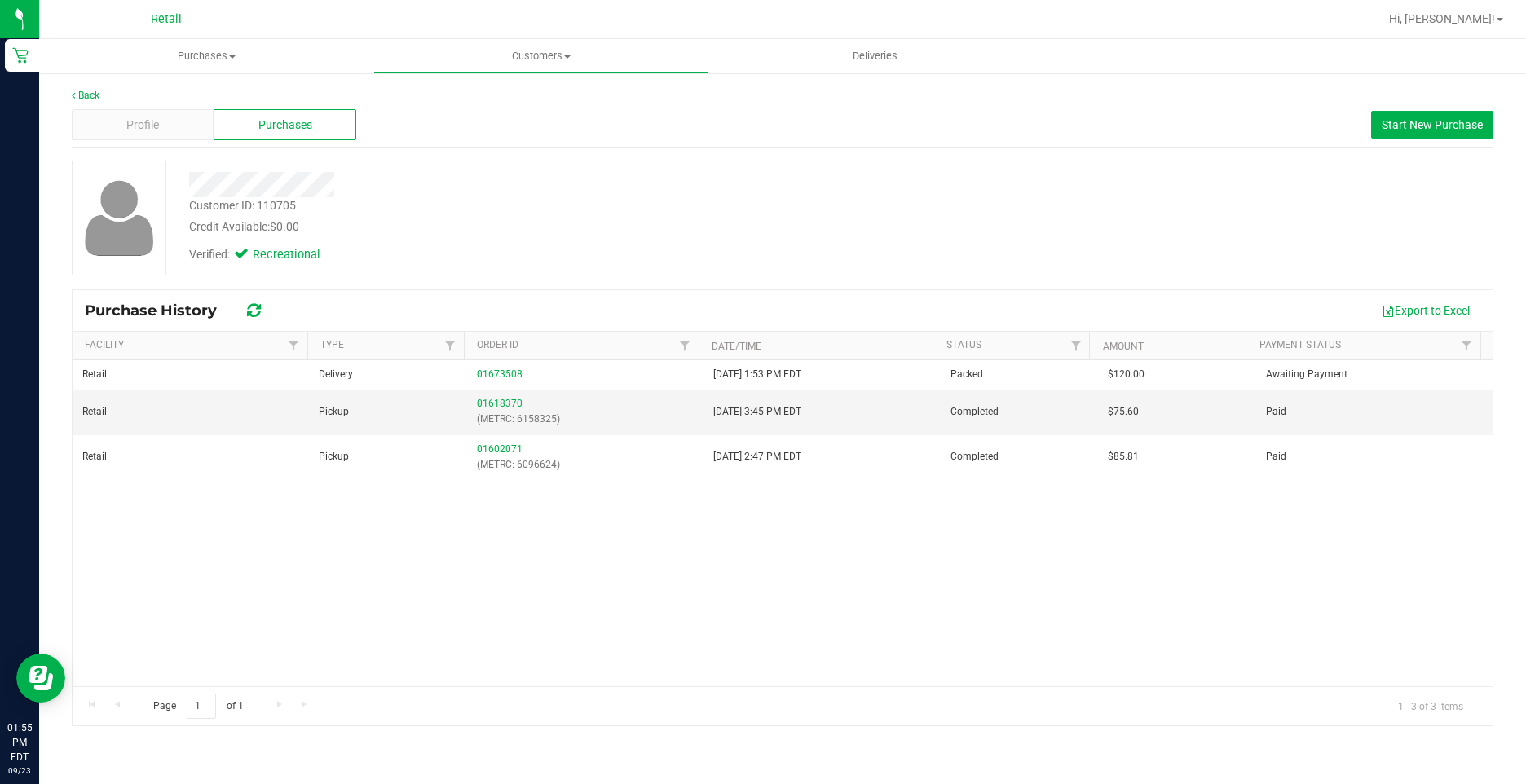
click at [446, 637] on div "Retail Delivery 01673508 9/23/2025 1:53 PM EDT Packed $120.00 Awaiting Payment …" at bounding box center [782, 524] width 1420 height 326
click at [199, 53] on span "Purchases" at bounding box center [206, 56] width 334 height 15
click at [151, 119] on li "Fulfillment" at bounding box center [206, 118] width 334 height 19
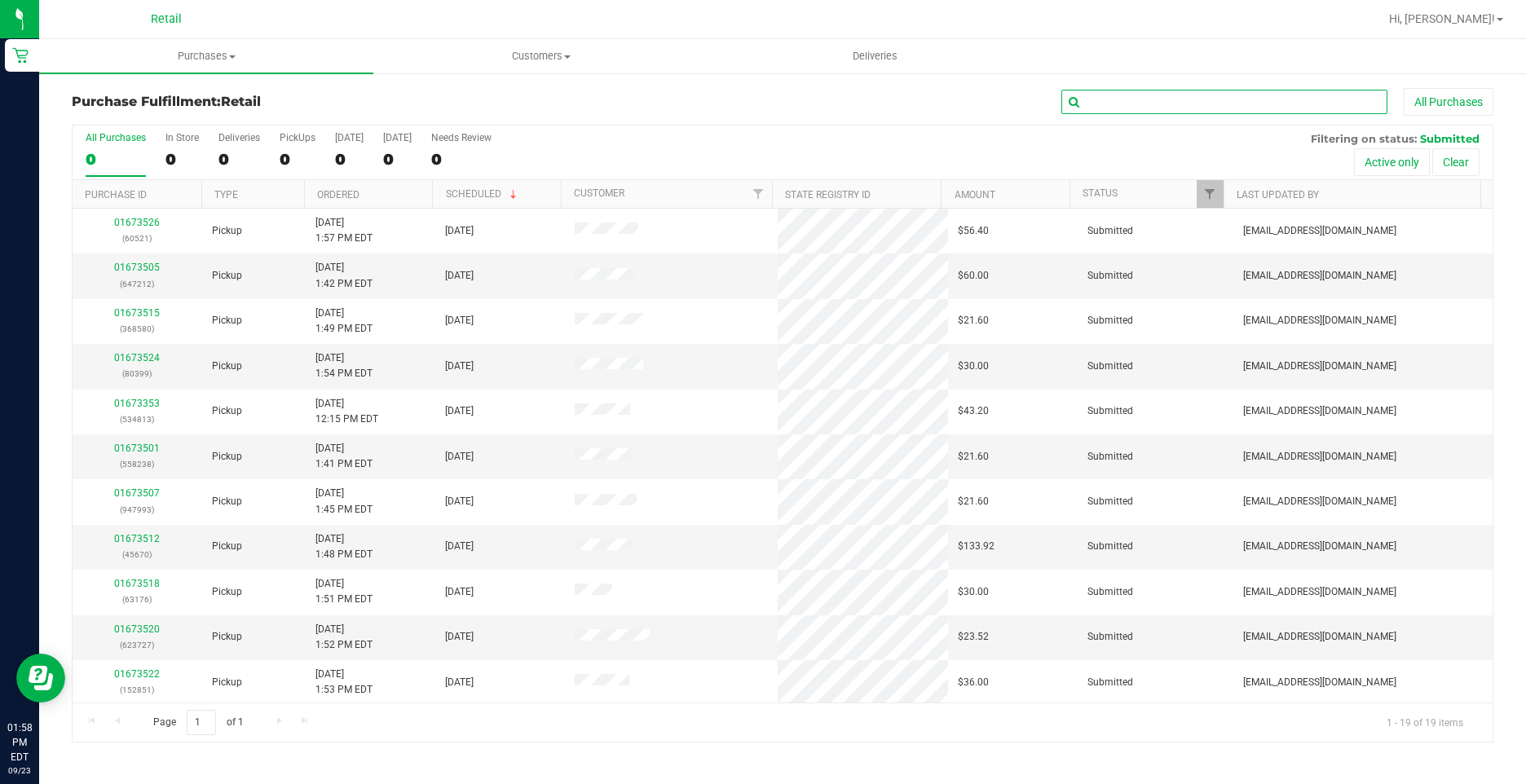
click at [1202, 92] on input "text" at bounding box center [1224, 102] width 326 height 25
type input "491635"
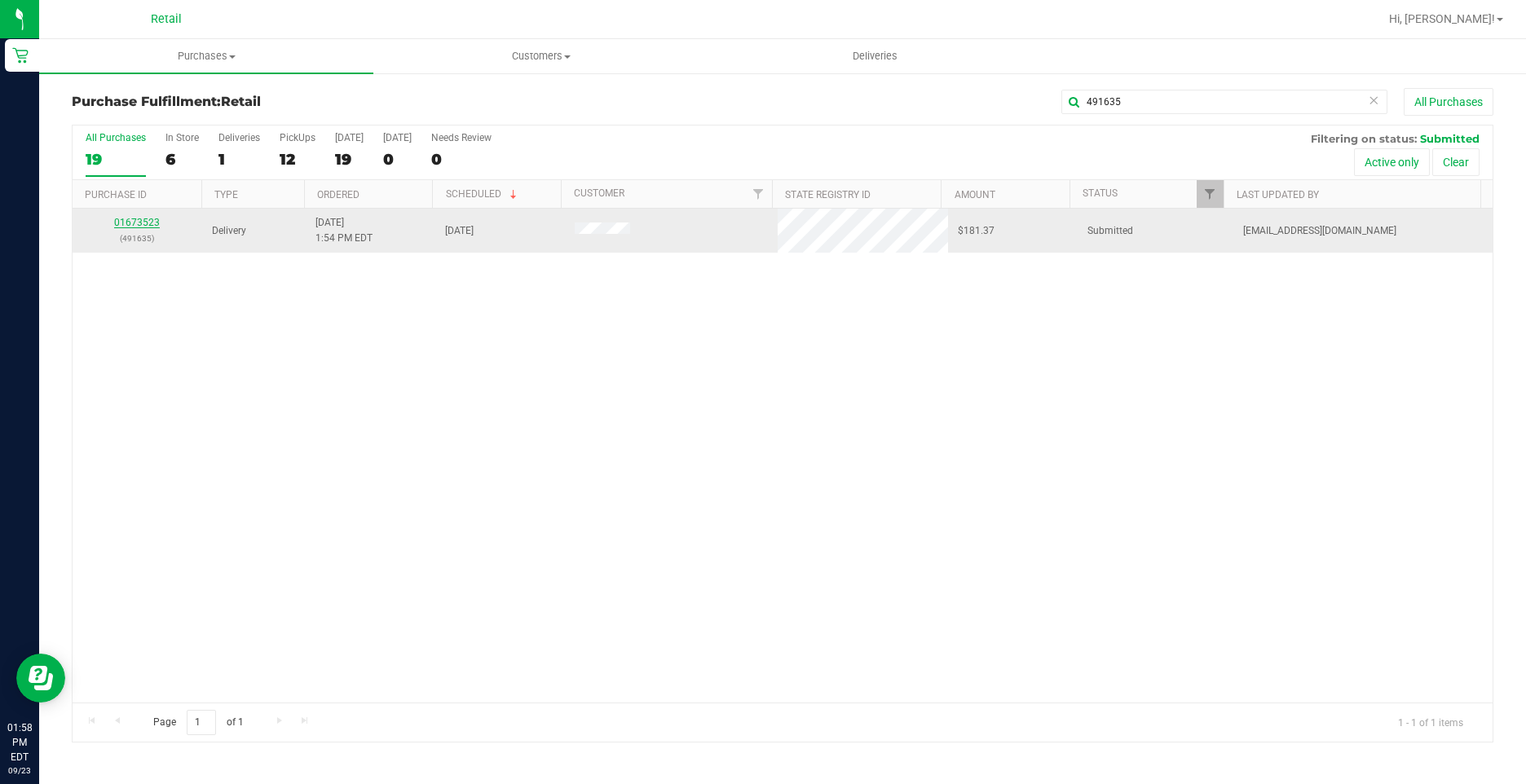
click at [135, 225] on link "01673523" at bounding box center [137, 222] width 46 height 11
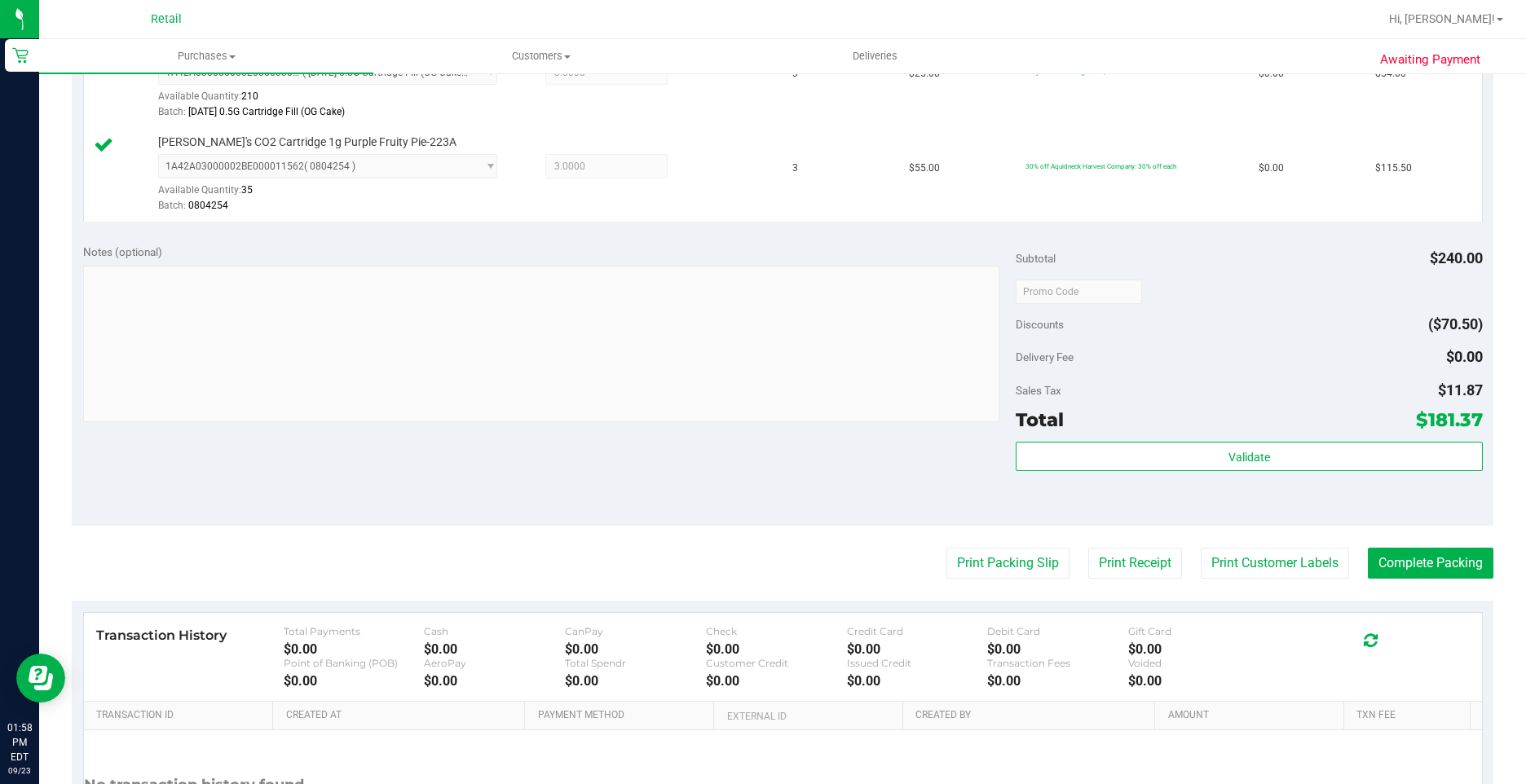
scroll to position [643, 0]
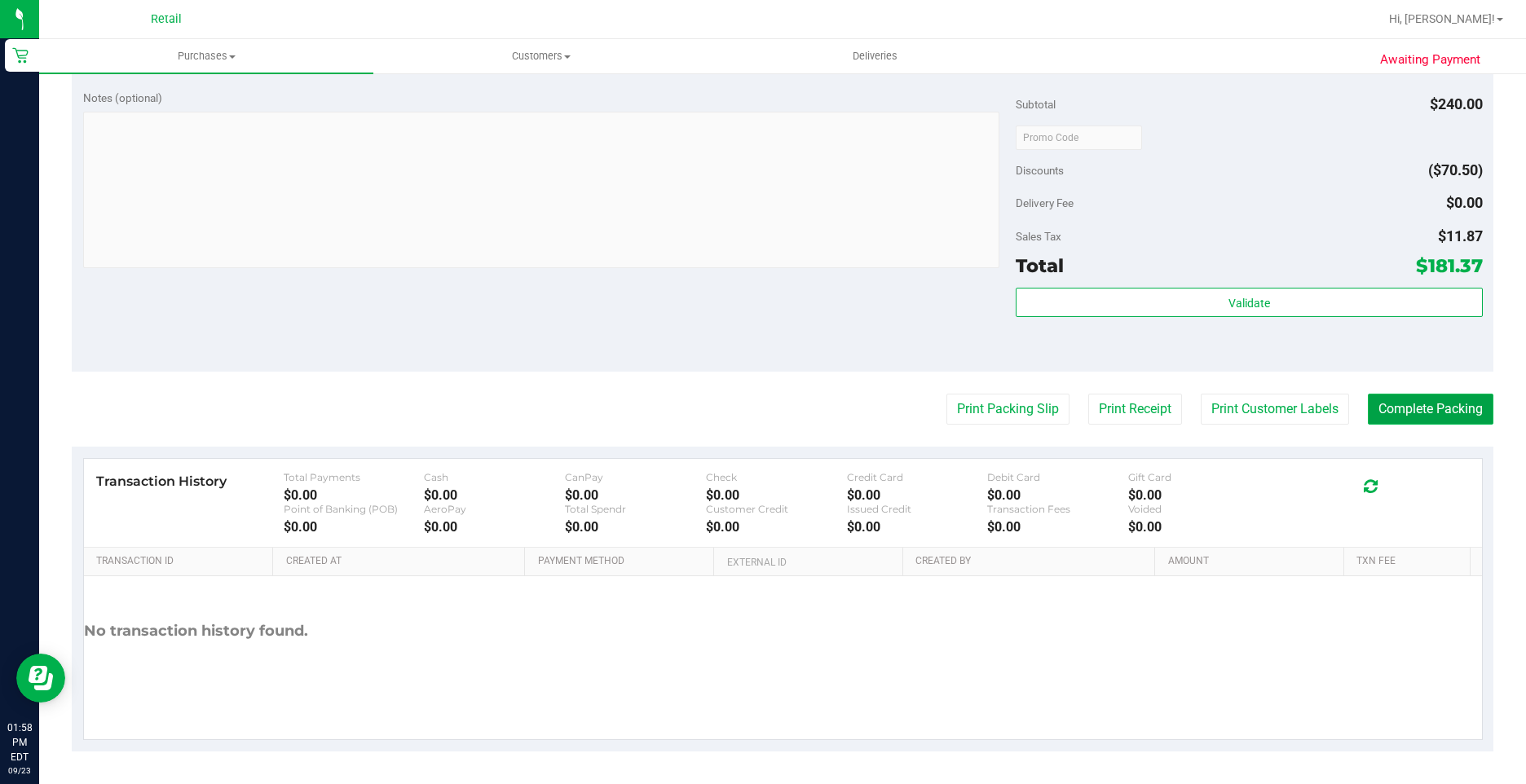
click at [1388, 420] on button "Complete Packing" at bounding box center [1430, 409] width 125 height 31
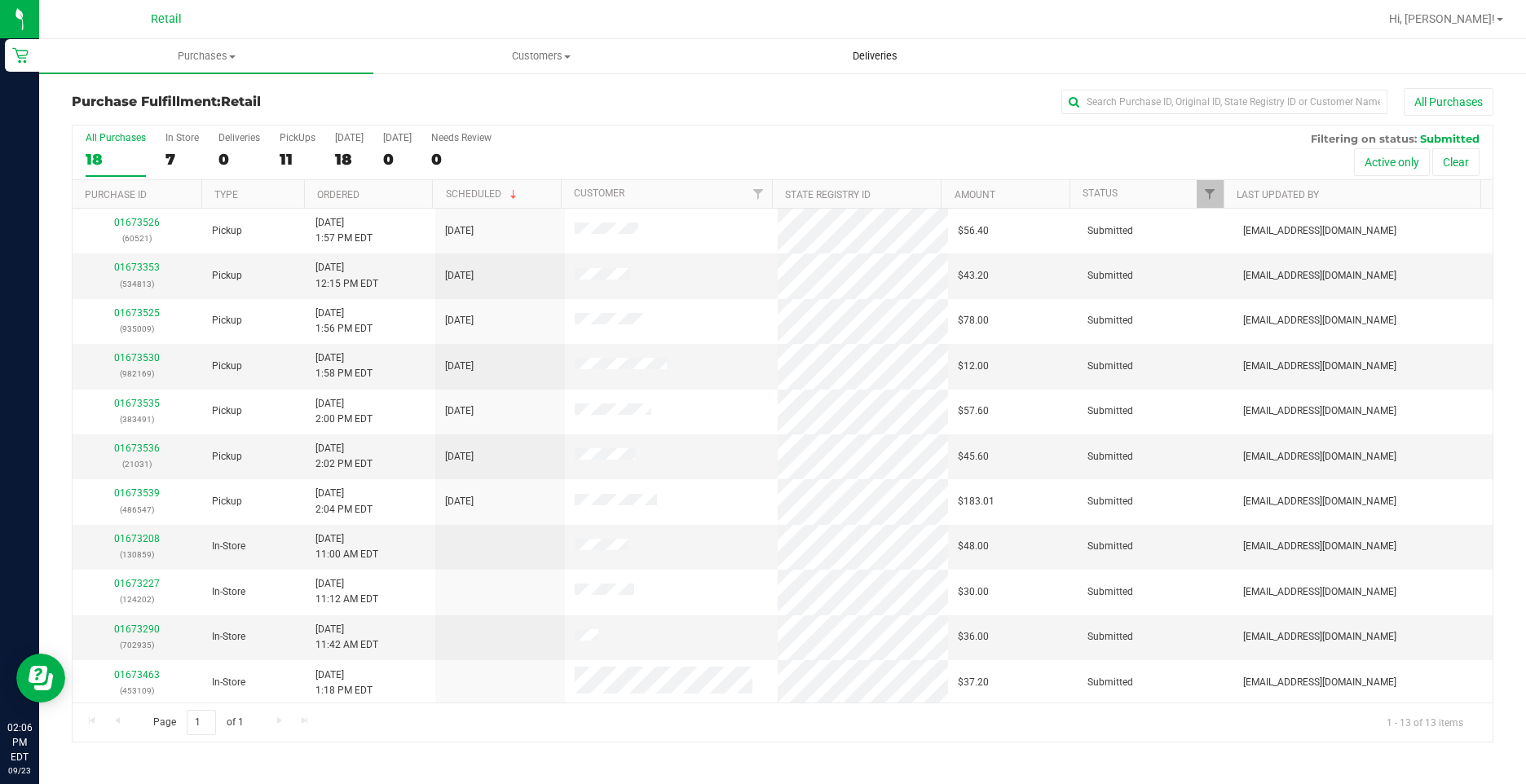
click at [855, 53] on span "Deliveries" at bounding box center [874, 56] width 89 height 15
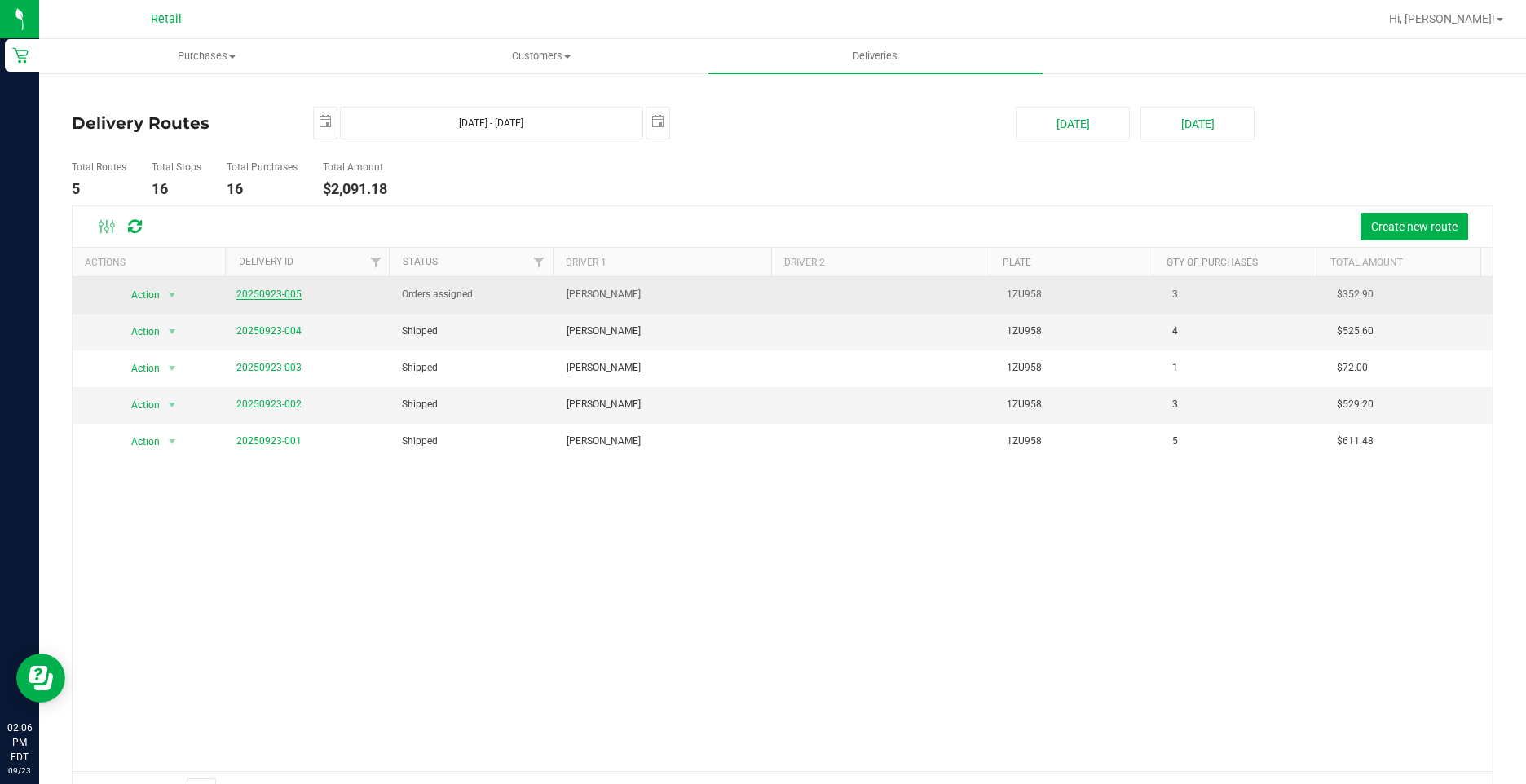
click at [251, 289] on link "20250923-005" at bounding box center [268, 294] width 65 height 11
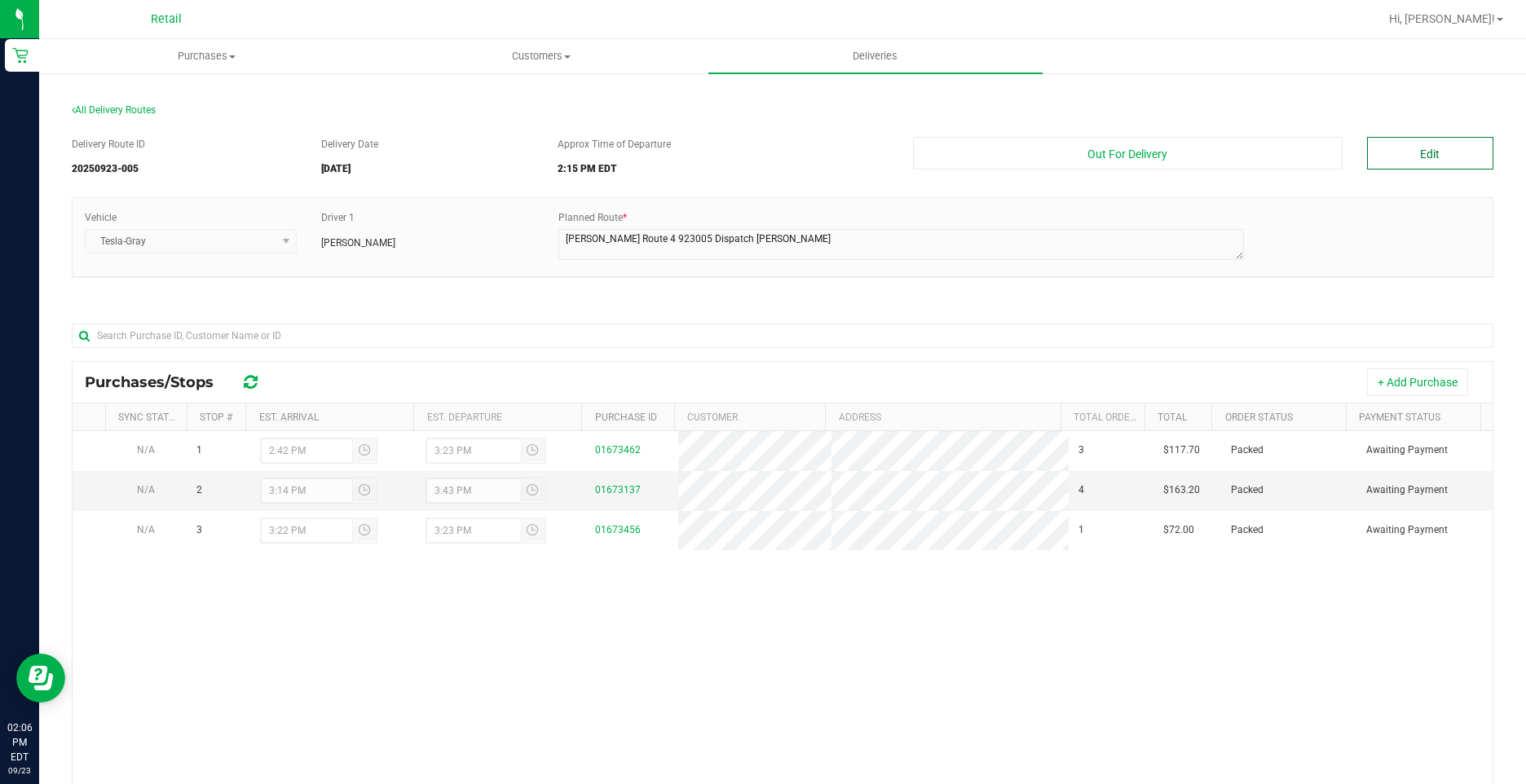
click at [1390, 155] on button "Edit" at bounding box center [1430, 153] width 126 height 32
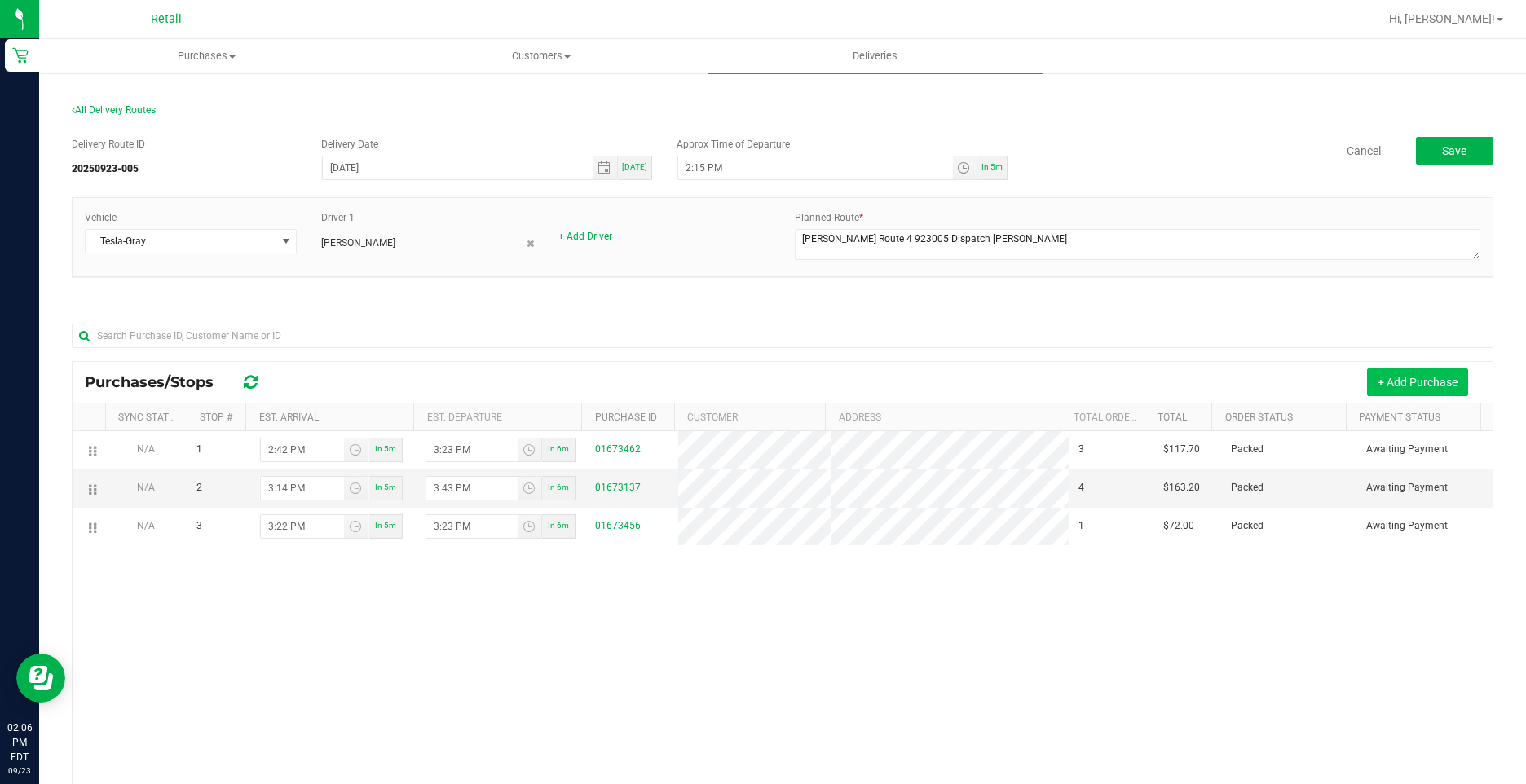
click at [1399, 385] on button "+ Add Purchase" at bounding box center [1416, 382] width 101 height 28
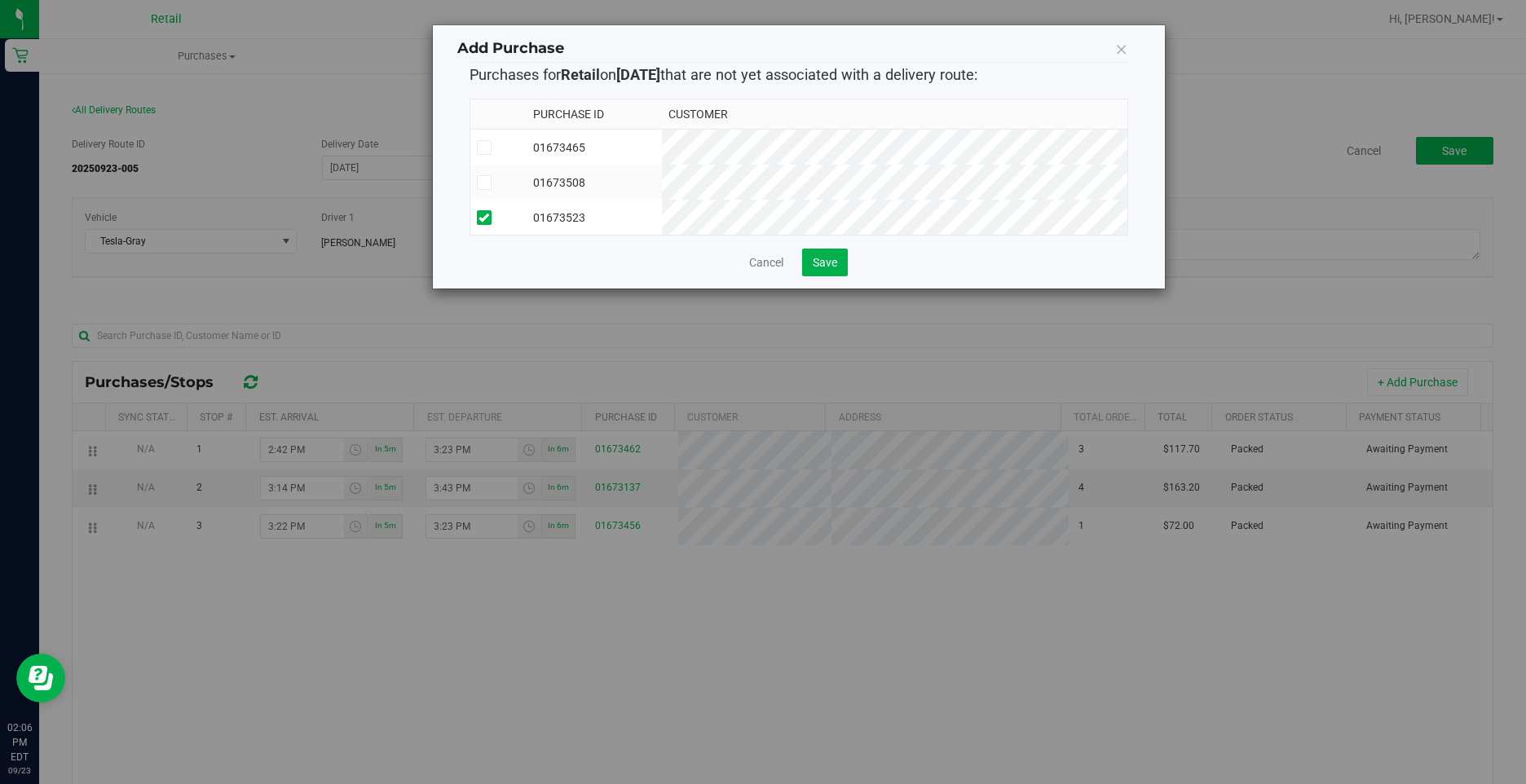
click at [789, 276] on div "Cancel Save" at bounding box center [798, 262] width 659 height 28
click at [817, 269] on span "Save" at bounding box center [824, 262] width 25 height 13
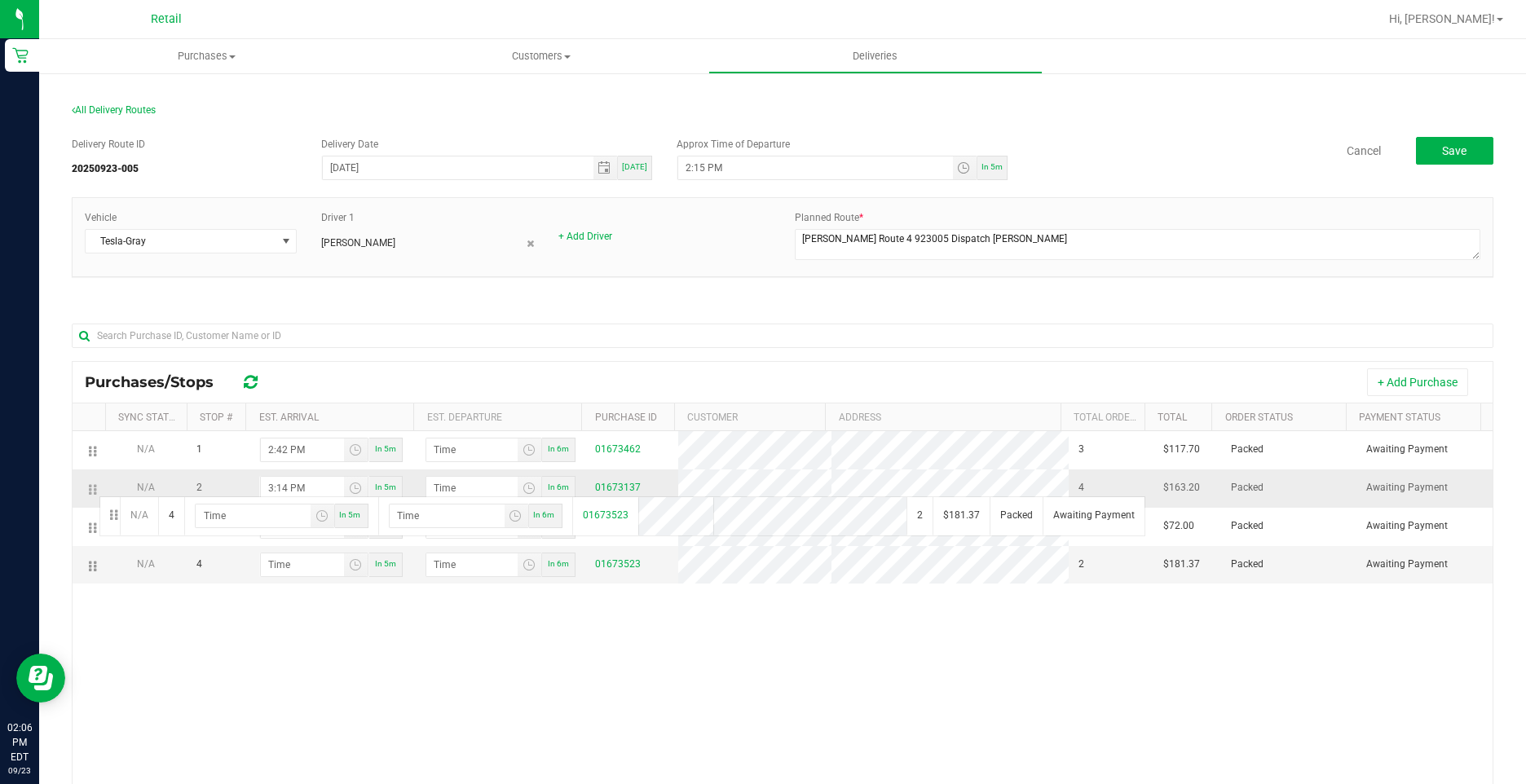
drag, startPoint x: 93, startPoint y: 570, endPoint x: 97, endPoint y: 495, distance: 75.1
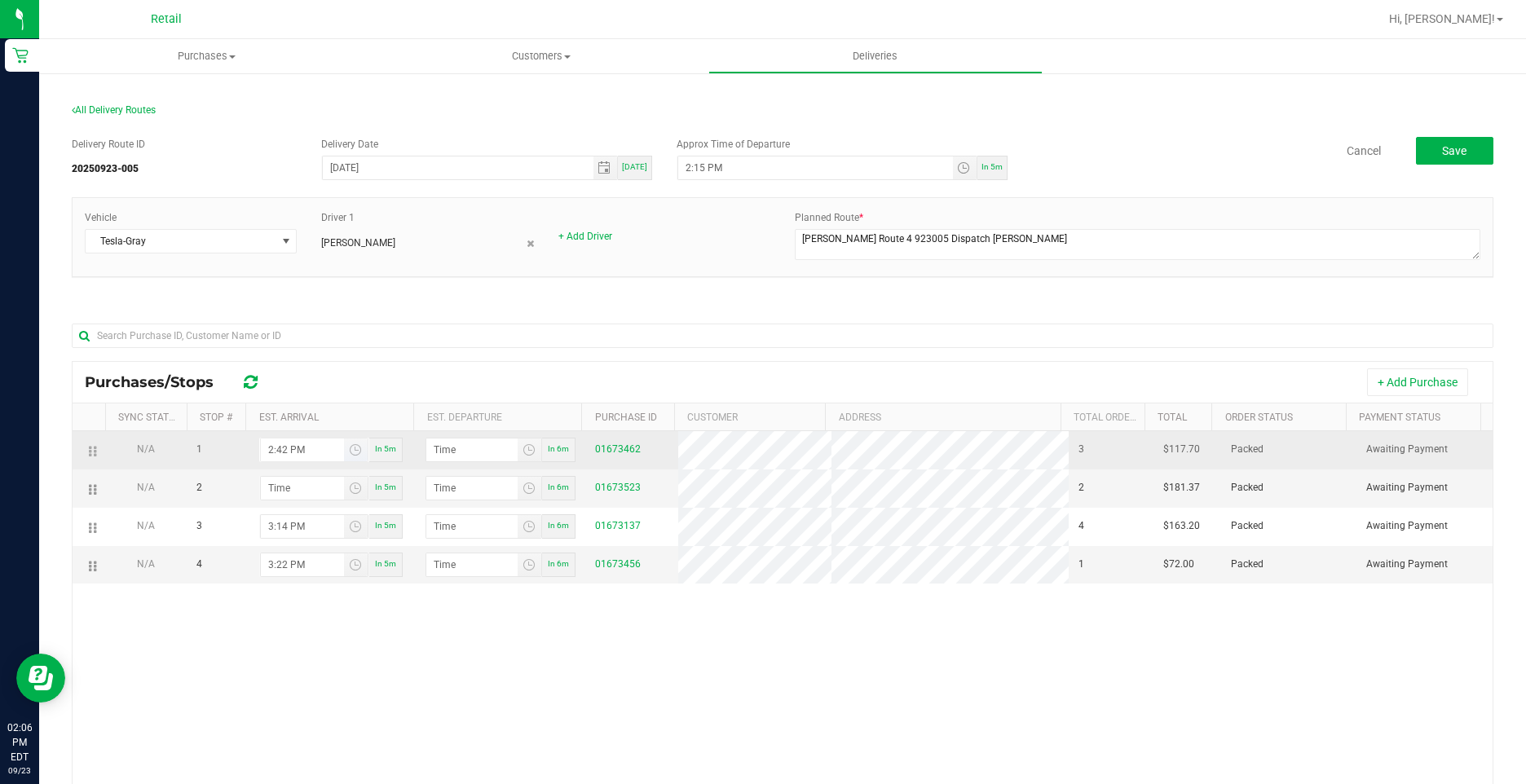
click at [268, 445] on input "2:42 PM" at bounding box center [302, 450] width 83 height 23
type input "2:04 PM"
type input "2:05 PM"
type input "2:45 PM"
type input "2:46 PM"
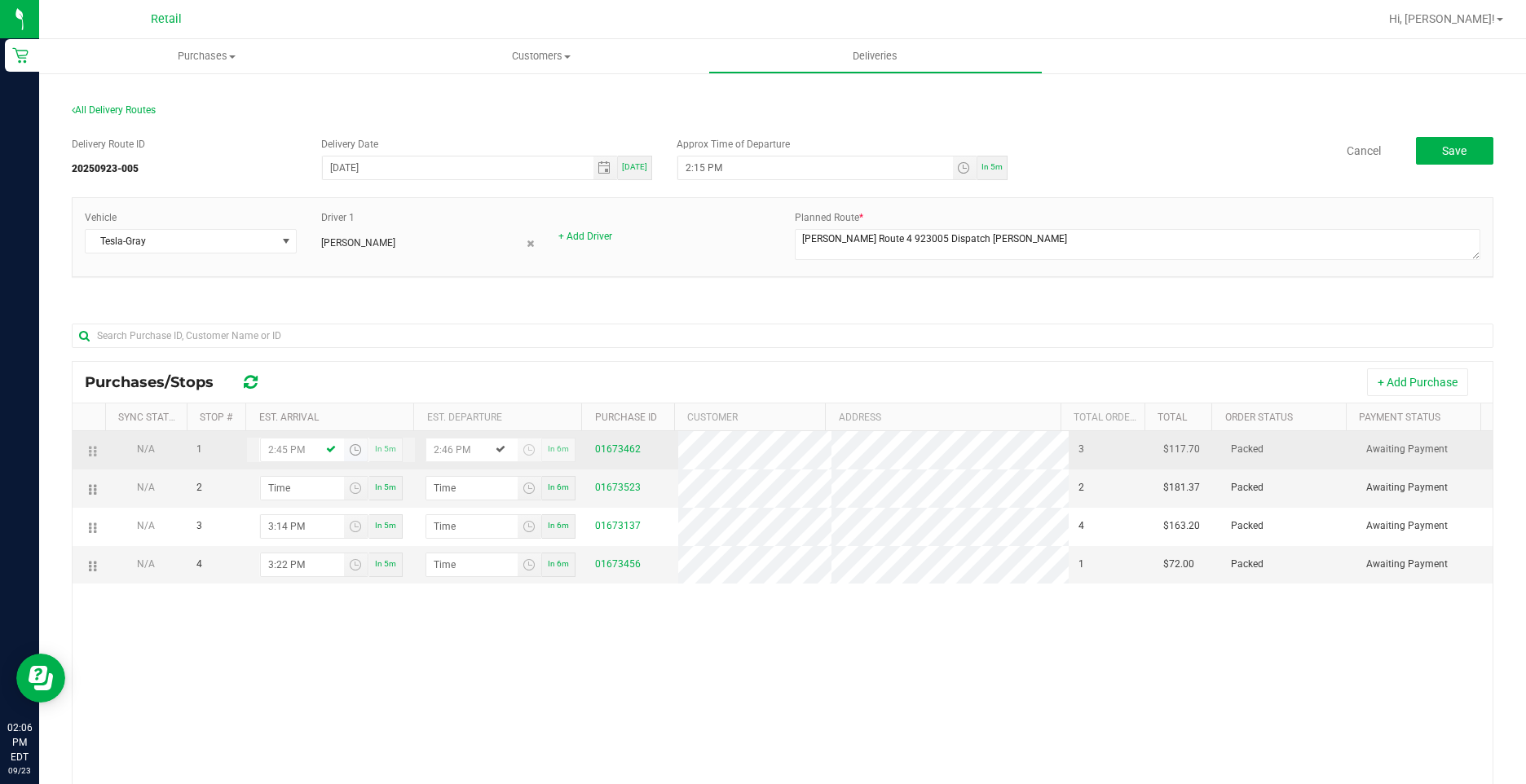
type input "2:45 PM"
type input "3:00 AM"
type input "3:01 AM"
type input "3:09 AM"
type input "3:10 AM"
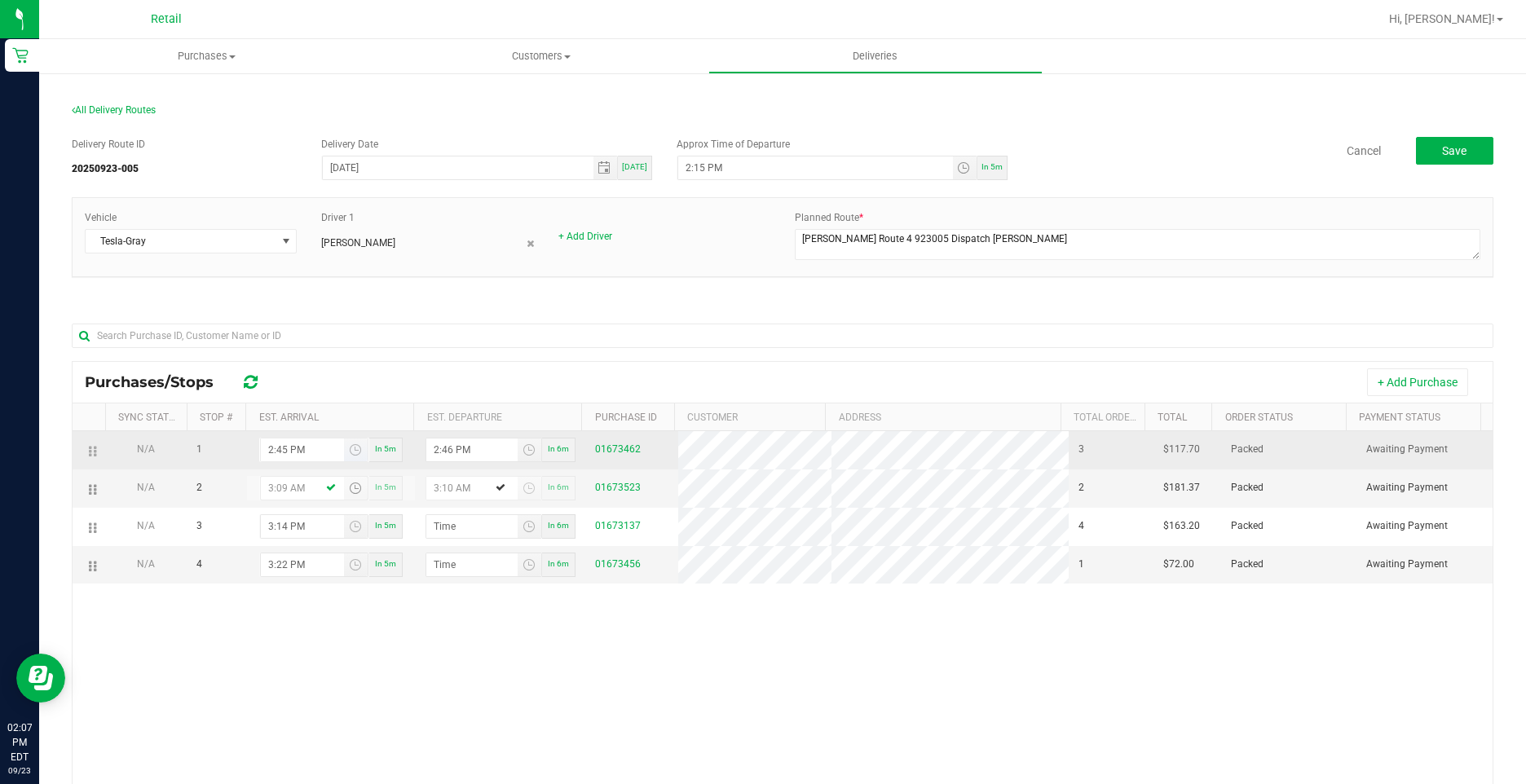
type input "3:09 PM"
type input "3:10 PM"
type input "3:09 PM"
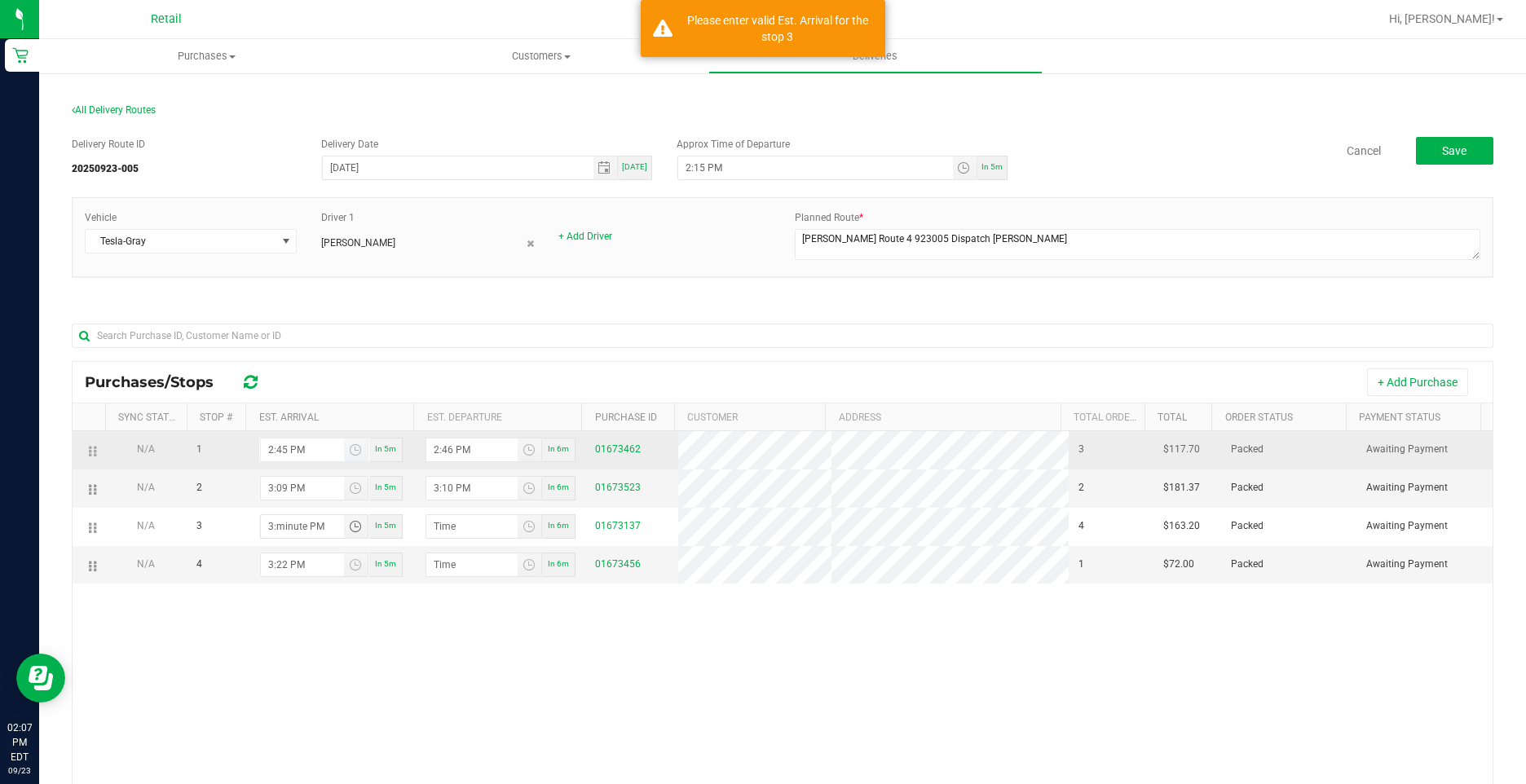
type input "2:07 PM"
type input "2:08 PM"
type input "3:07 PM"
type input "3:08 PM"
type input "3:37 PM"
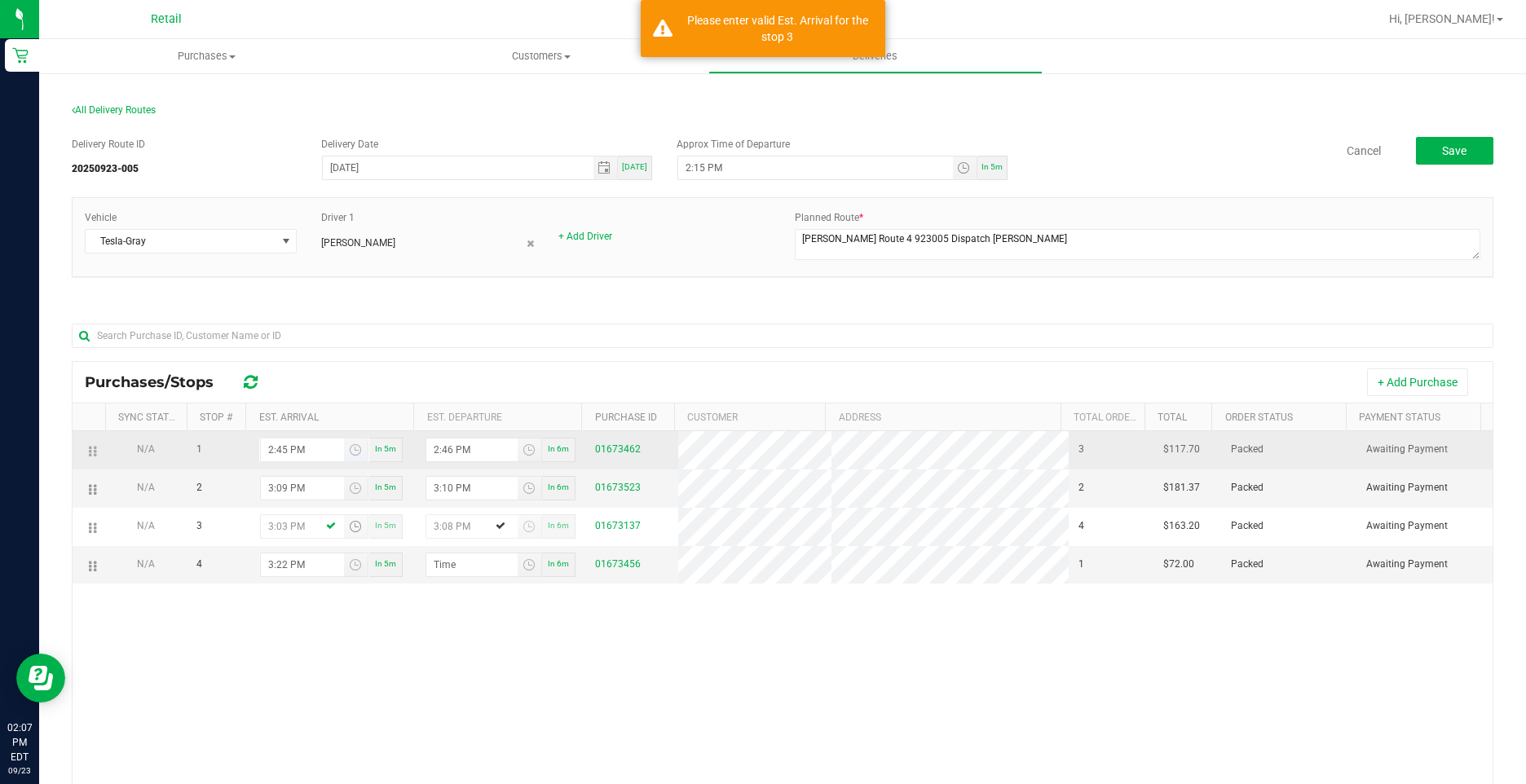
type input "3:38 PM"
type input "3:37 PM"
type input "3:05 PM"
type input "3:06 PM"
type input "3:54 PM"
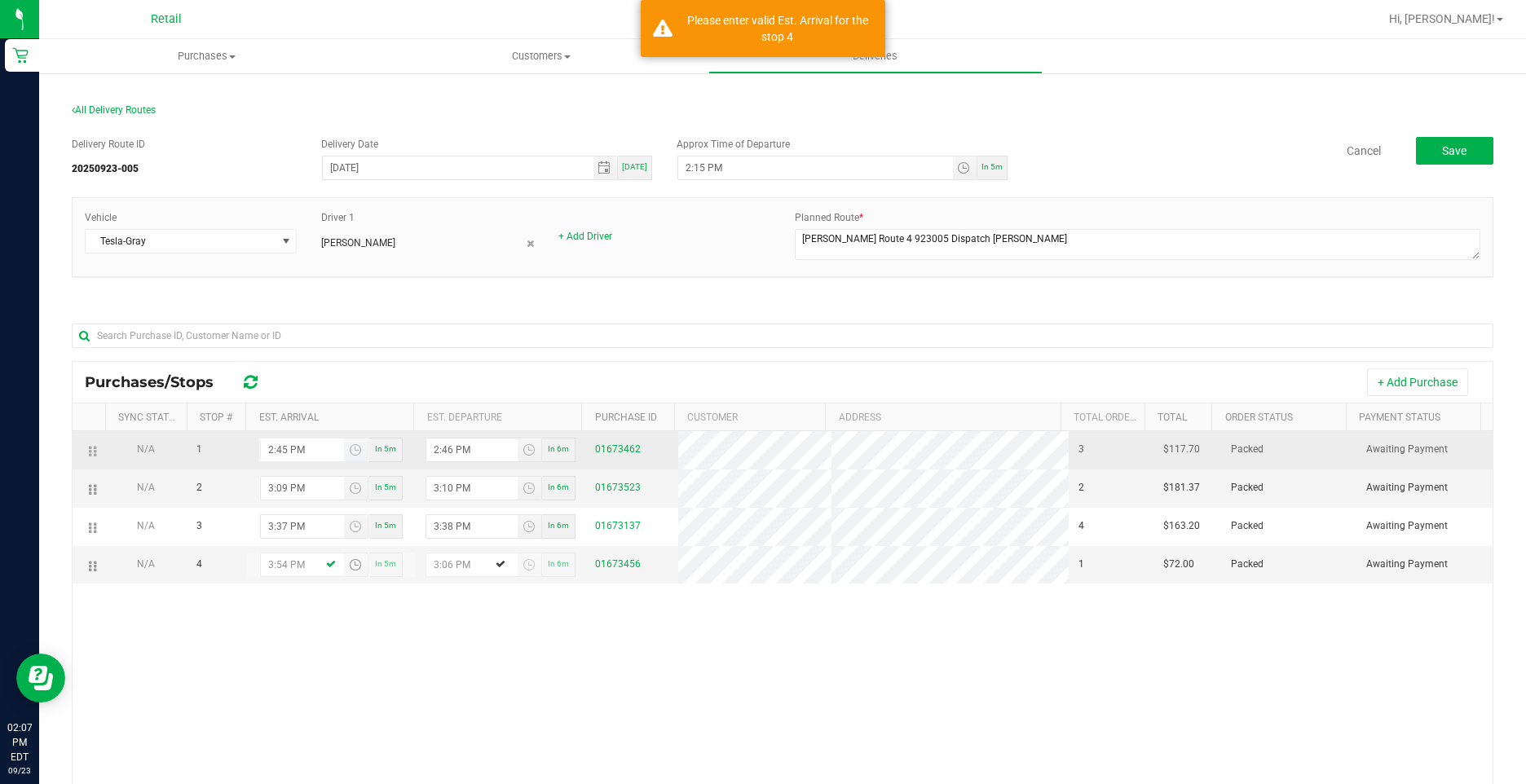
type input "3:55 PM"
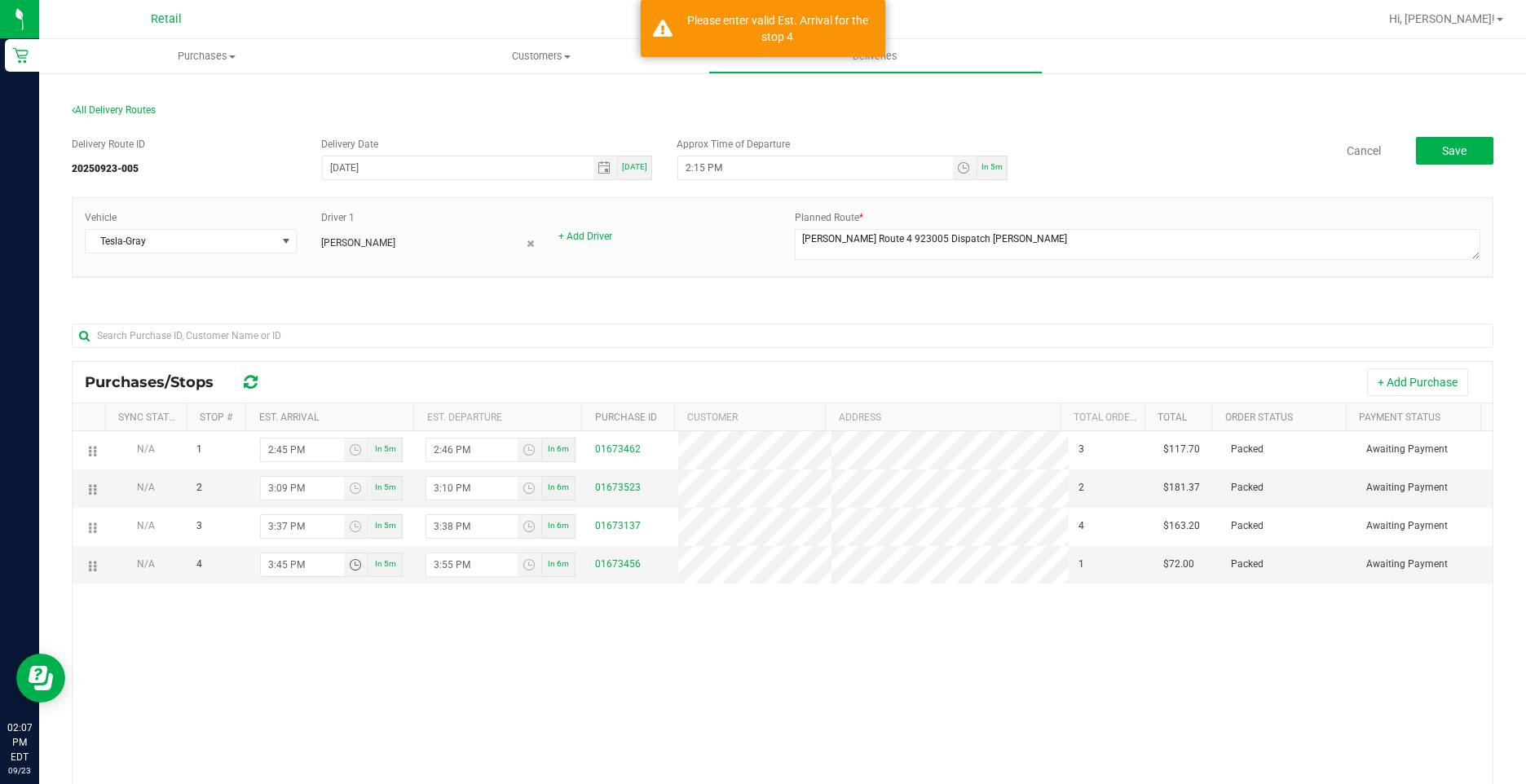
type input "3:45 PM"
click at [830, 714] on div "N/A 1 2:45 PM In 5m 2:46 PM In 6m 01673462 3 $117.70 Packed Awaiting Payment N/…" at bounding box center [782, 678] width 1420 height 494
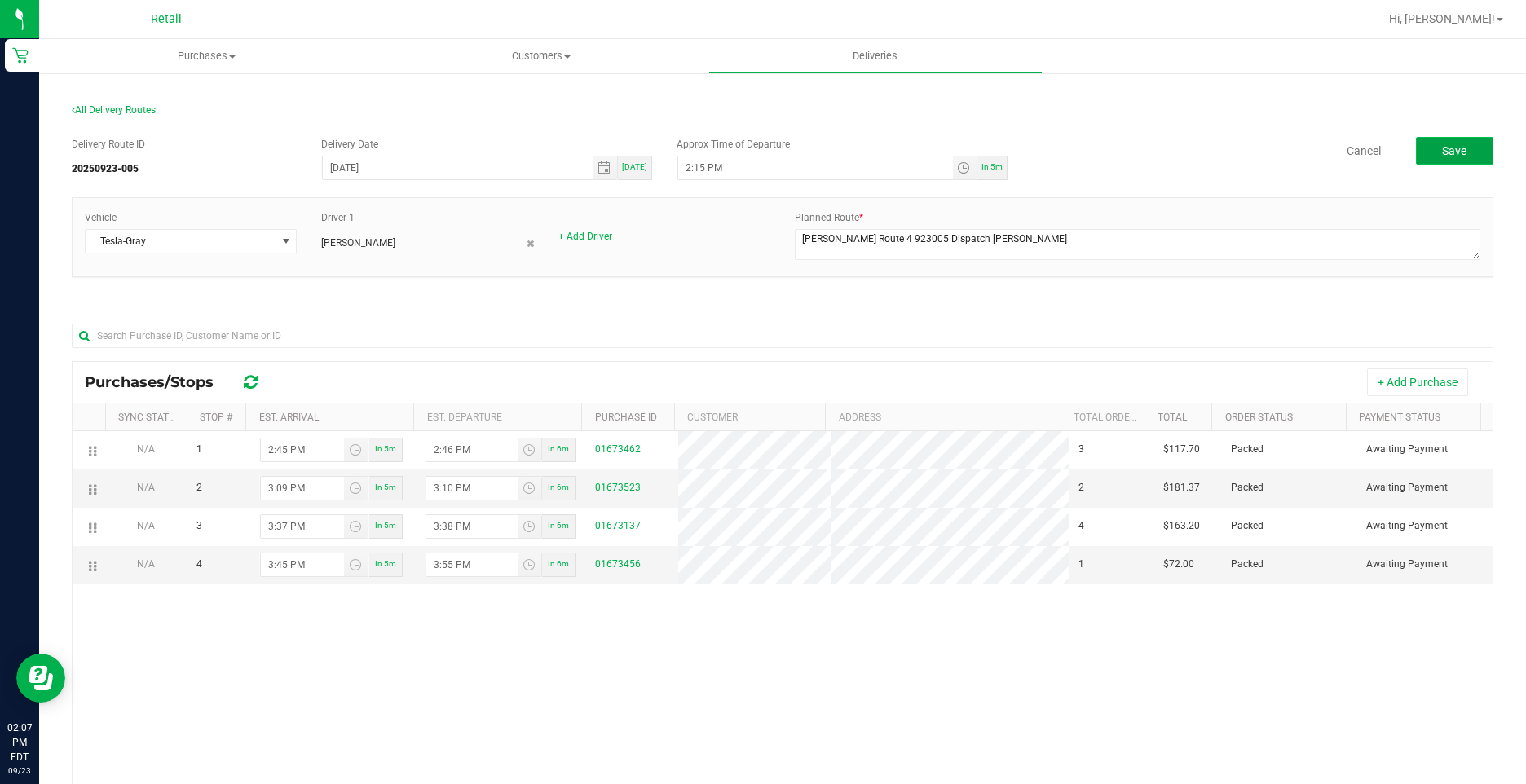
click at [1429, 139] on button "Save" at bounding box center [1454, 151] width 77 height 28
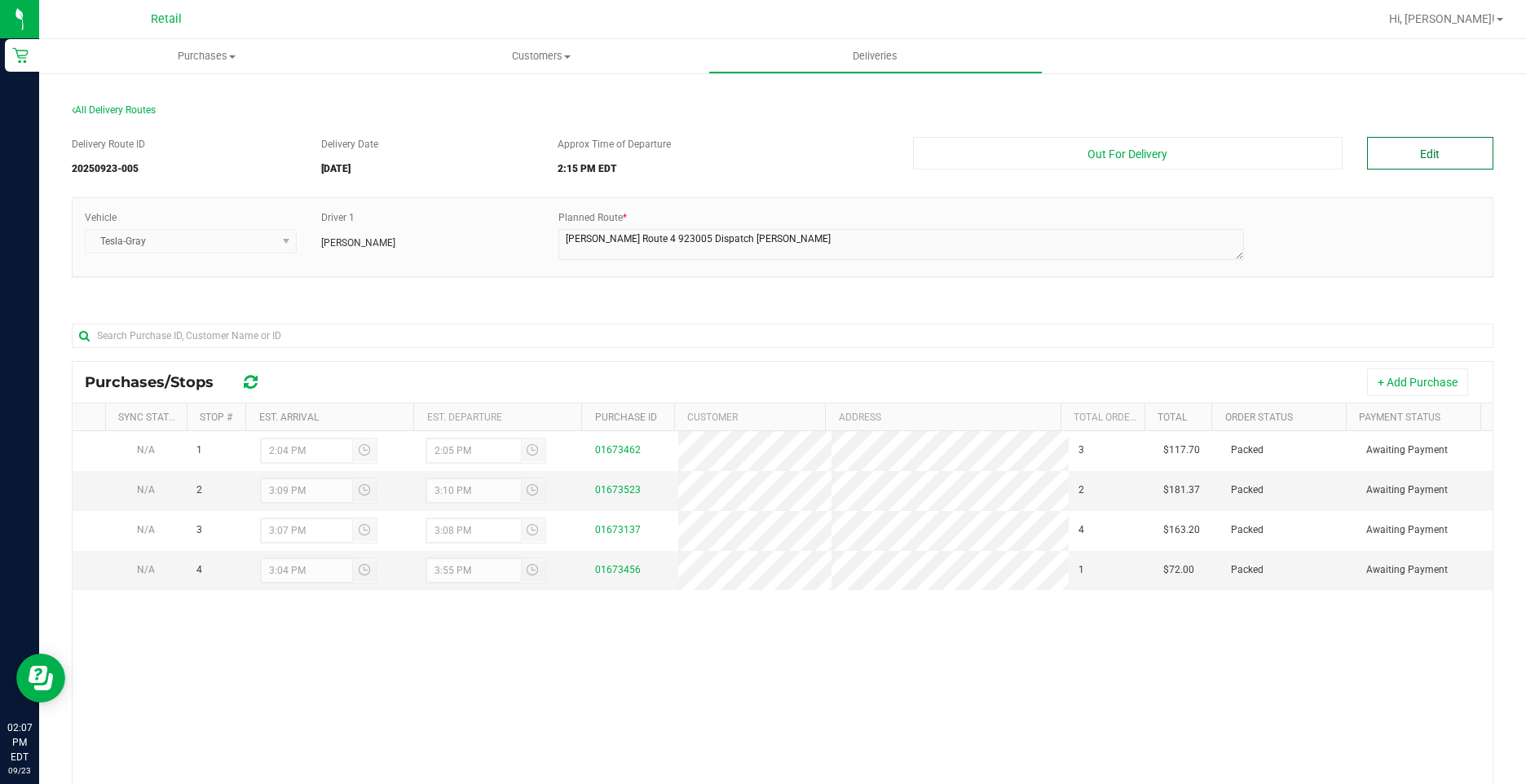
click at [1366, 161] on button "Edit" at bounding box center [1430, 153] width 126 height 32
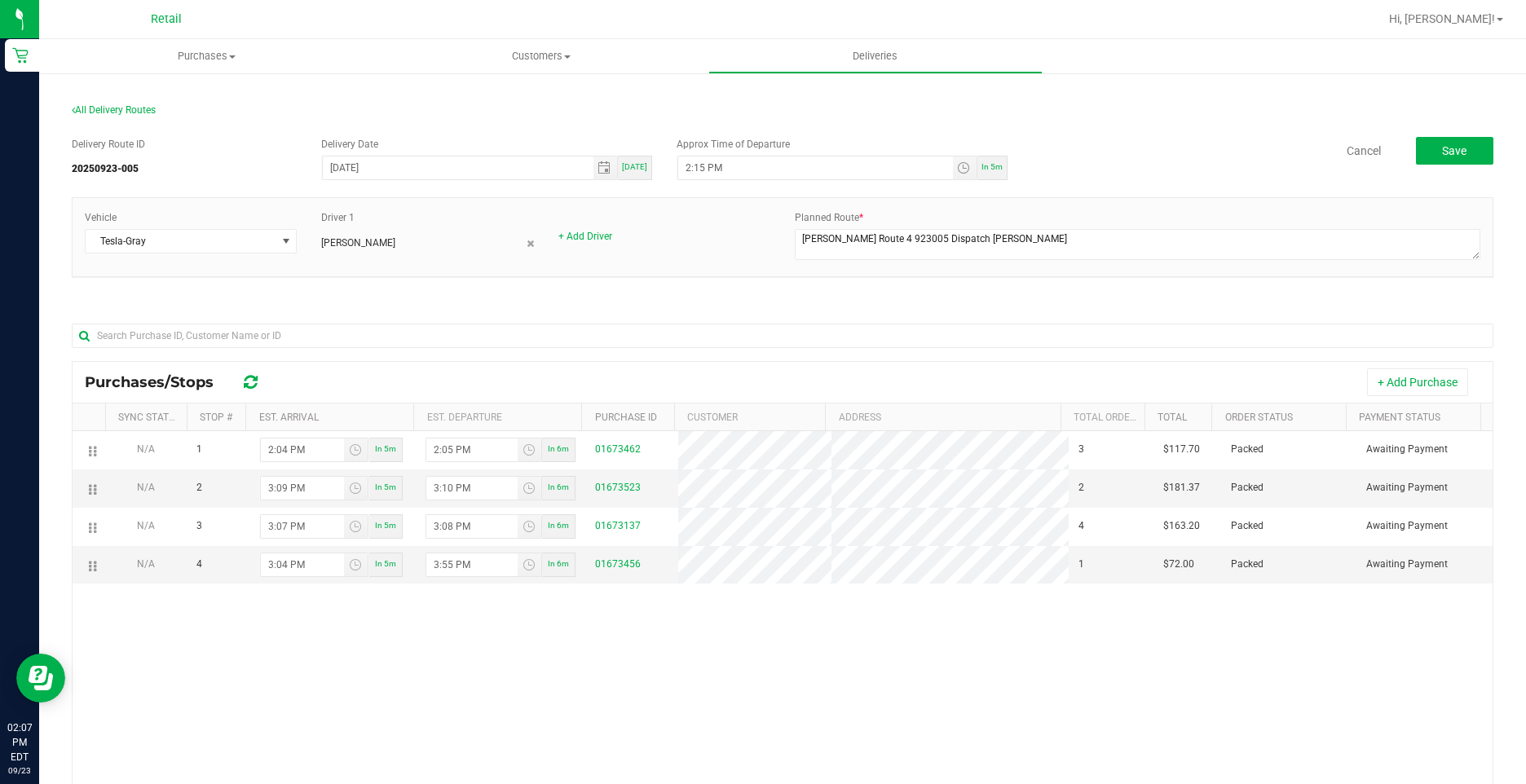
drag, startPoint x: 689, startPoint y: 167, endPoint x: 731, endPoint y: 186, distance: 46.1
click at [691, 167] on input "2:15 PM" at bounding box center [815, 167] width 275 height 23
type input "2:20 PM"
click at [267, 452] on input "2:04 PM" at bounding box center [302, 450] width 83 height 23
type input "2:45 PM"
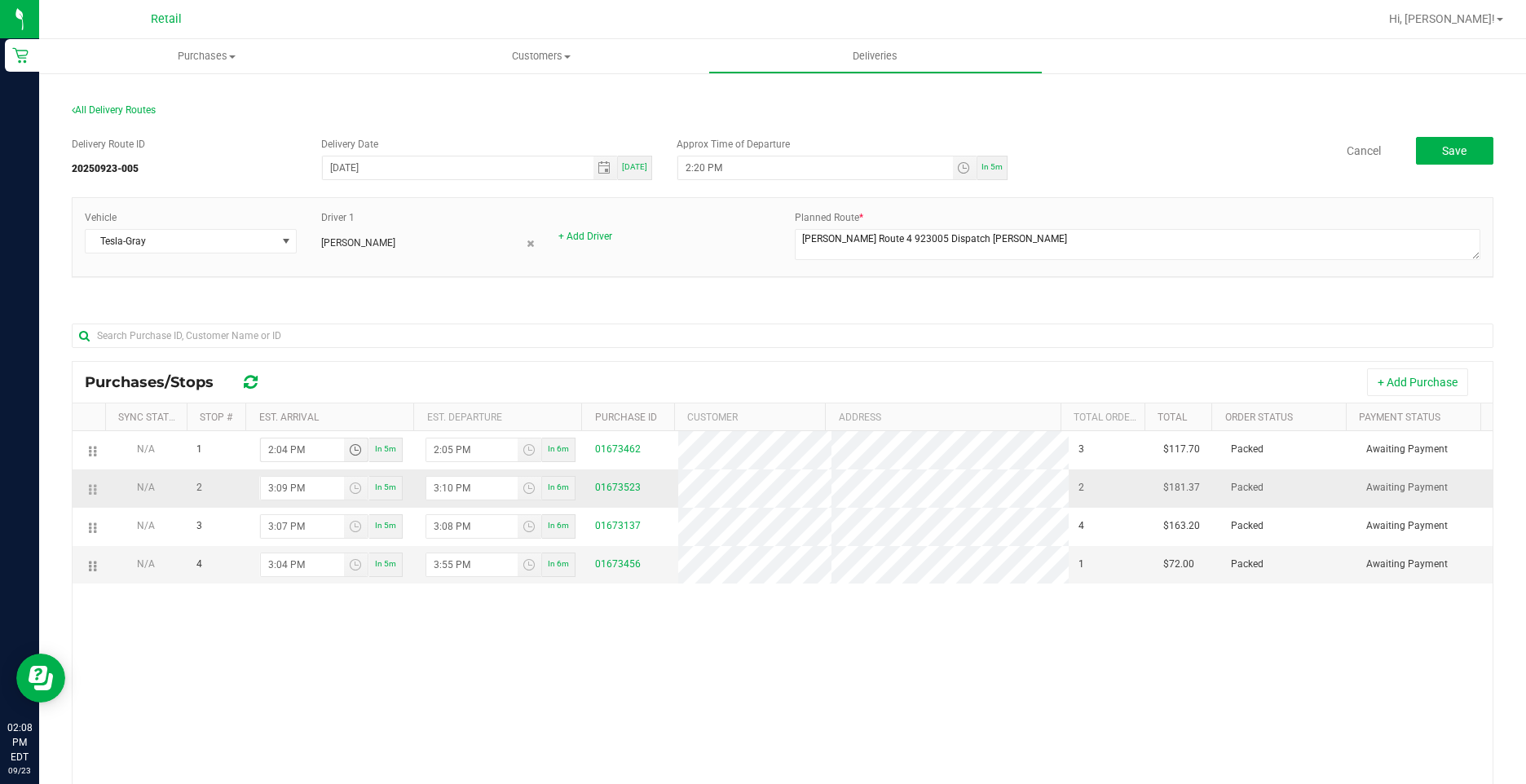
type input "2:46 PM"
type input "2:45 PM"
type input "3:08 PM"
type input "3:33 PM"
type input "3:34 PM"
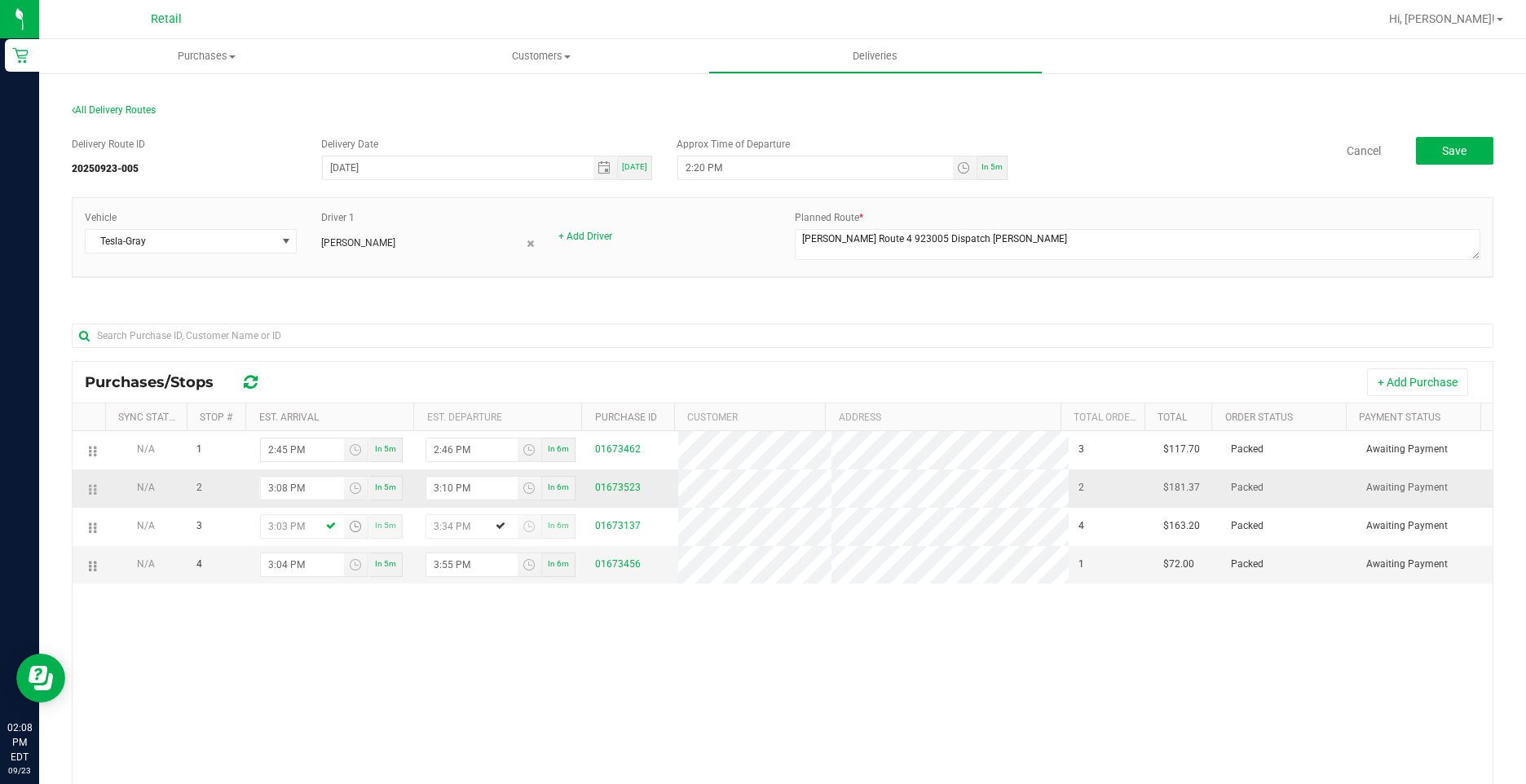
type input "3:37 PM"
type input "3:38 PM"
type input "3:37 PM"
type input "3:45 PM"
click at [1444, 152] on span "Save" at bounding box center [1454, 150] width 25 height 13
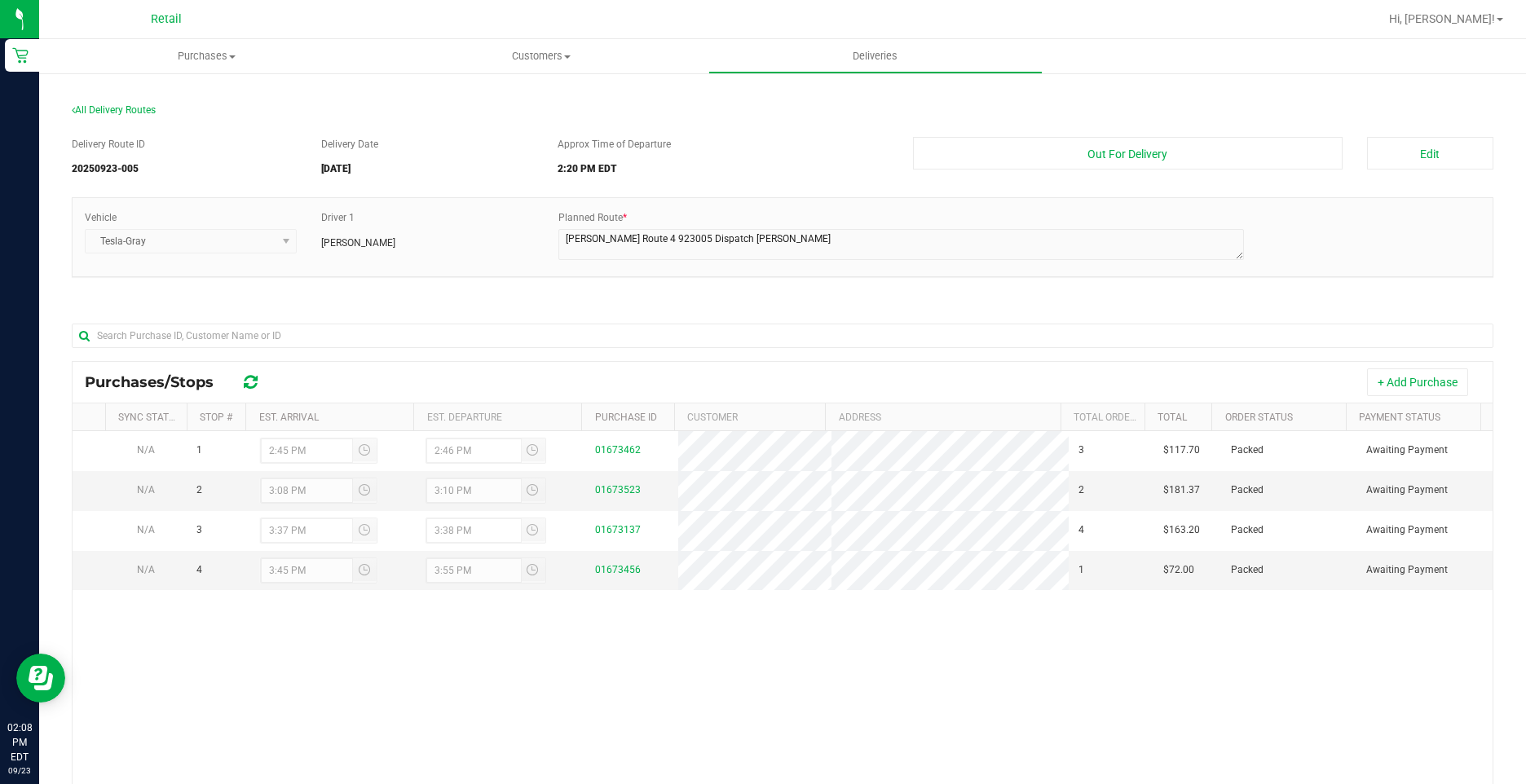
click at [957, 674] on div "N/A 1 2:45 PM 2:46 PM 01673462 3 $117.70 Packed Awaiting Payment N/A 2 3:08 PM …" at bounding box center [782, 678] width 1420 height 494
click at [199, 54] on span "Purchases" at bounding box center [206, 56] width 334 height 15
click at [127, 125] on li "Fulfillment" at bounding box center [206, 118] width 334 height 19
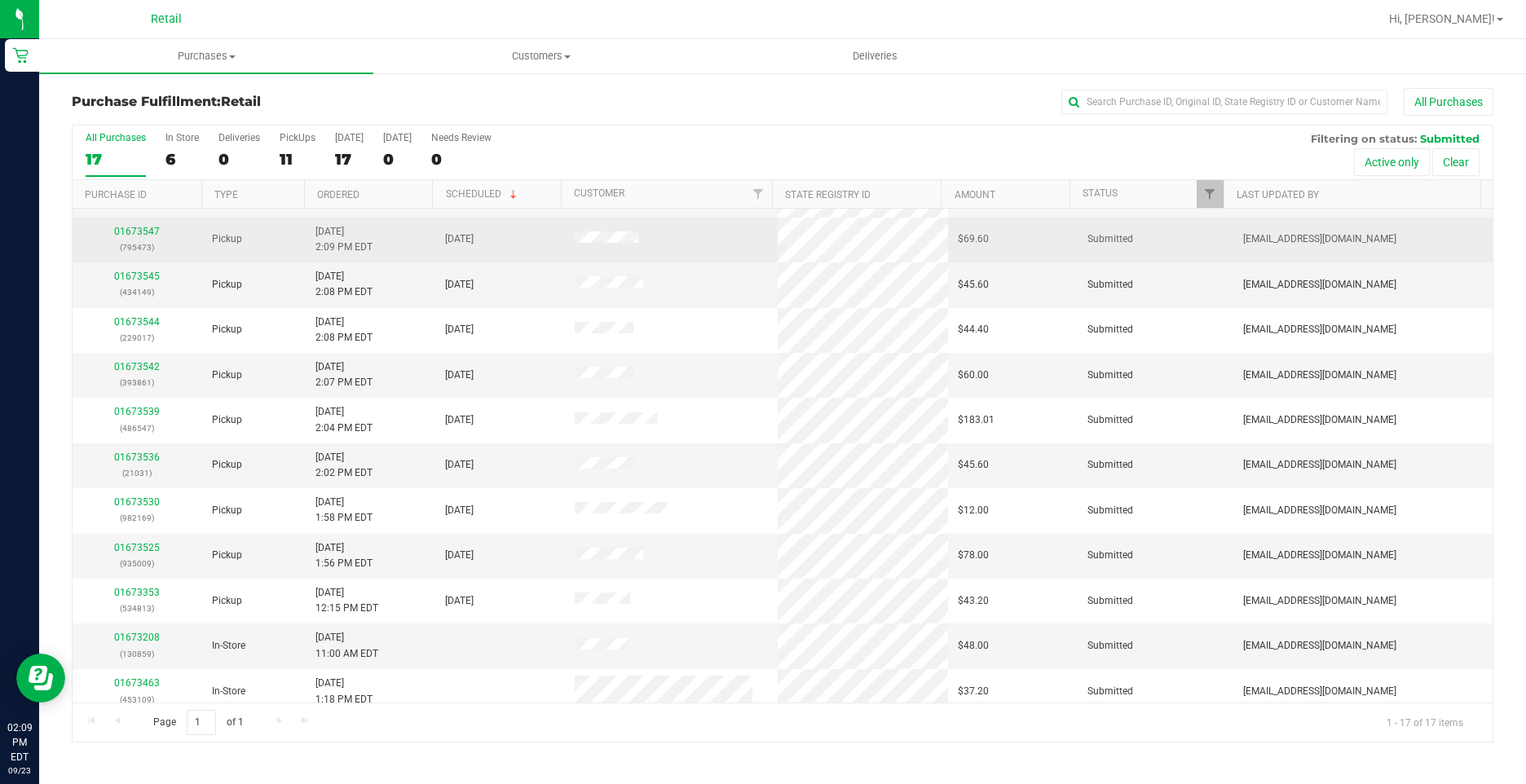
scroll to position [163, 0]
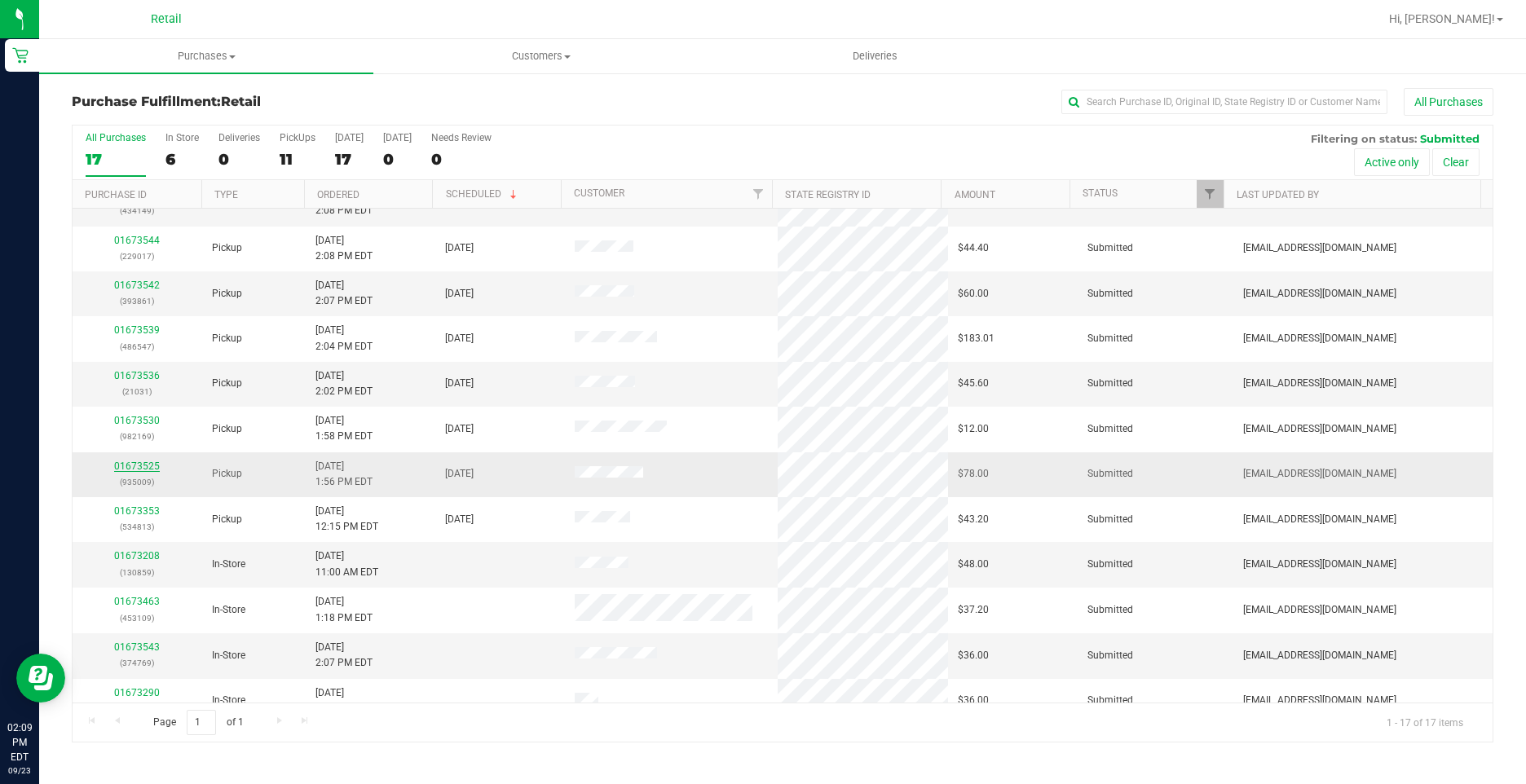
click at [144, 468] on link "01673525" at bounding box center [137, 466] width 46 height 11
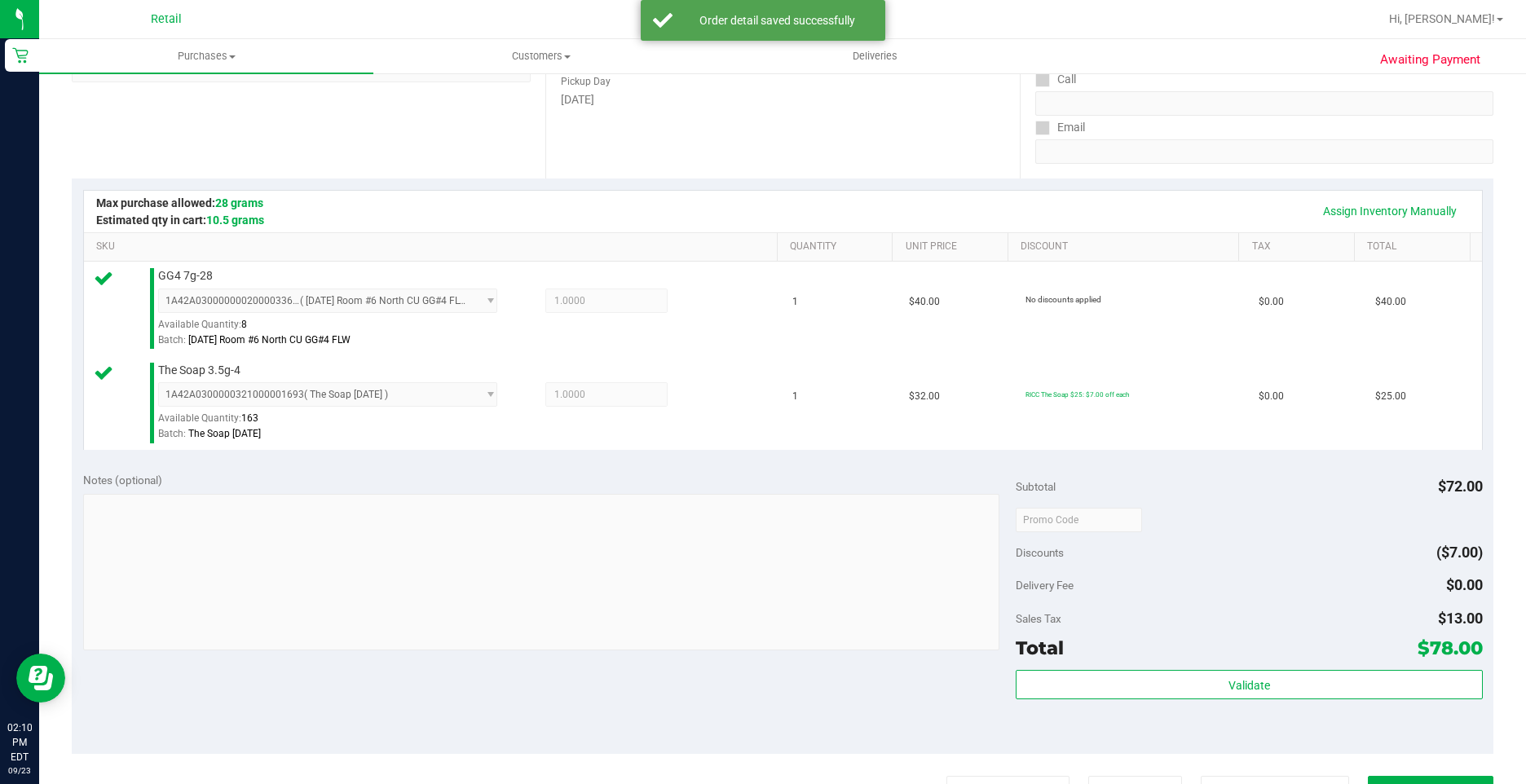
scroll to position [408, 0]
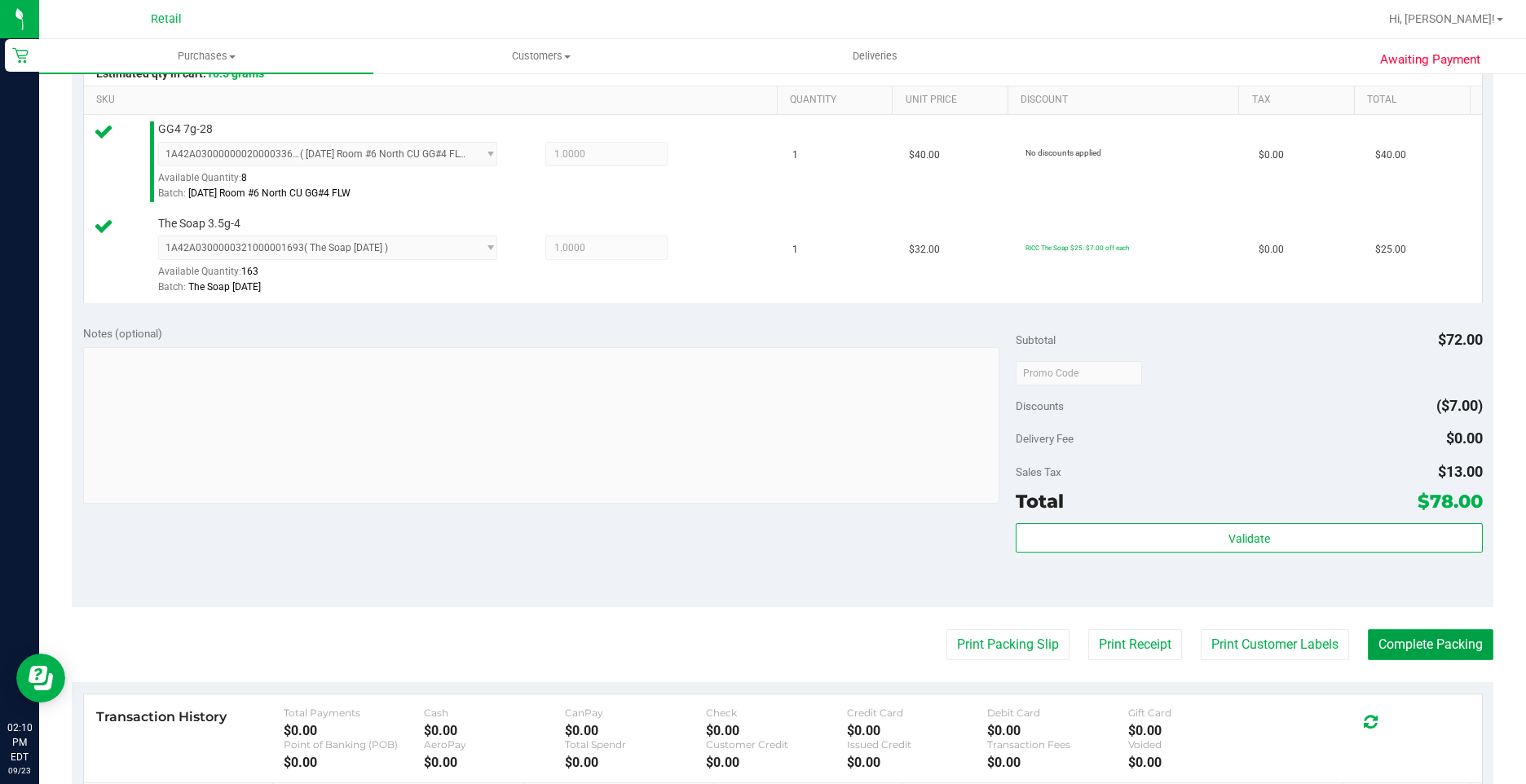
click at [1422, 651] on button "Complete Packing" at bounding box center [1430, 644] width 125 height 31
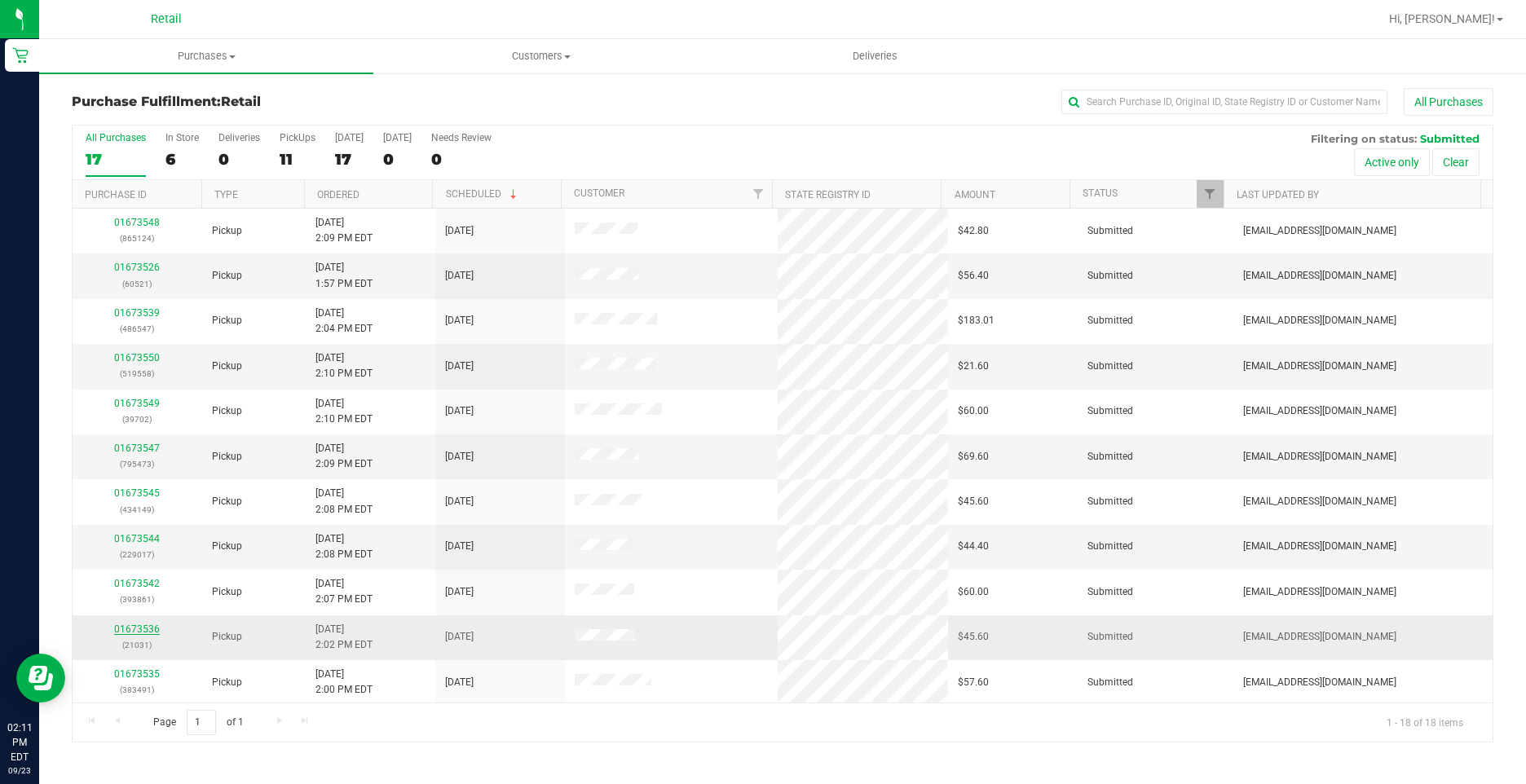
click at [146, 631] on link "01673536" at bounding box center [137, 629] width 46 height 11
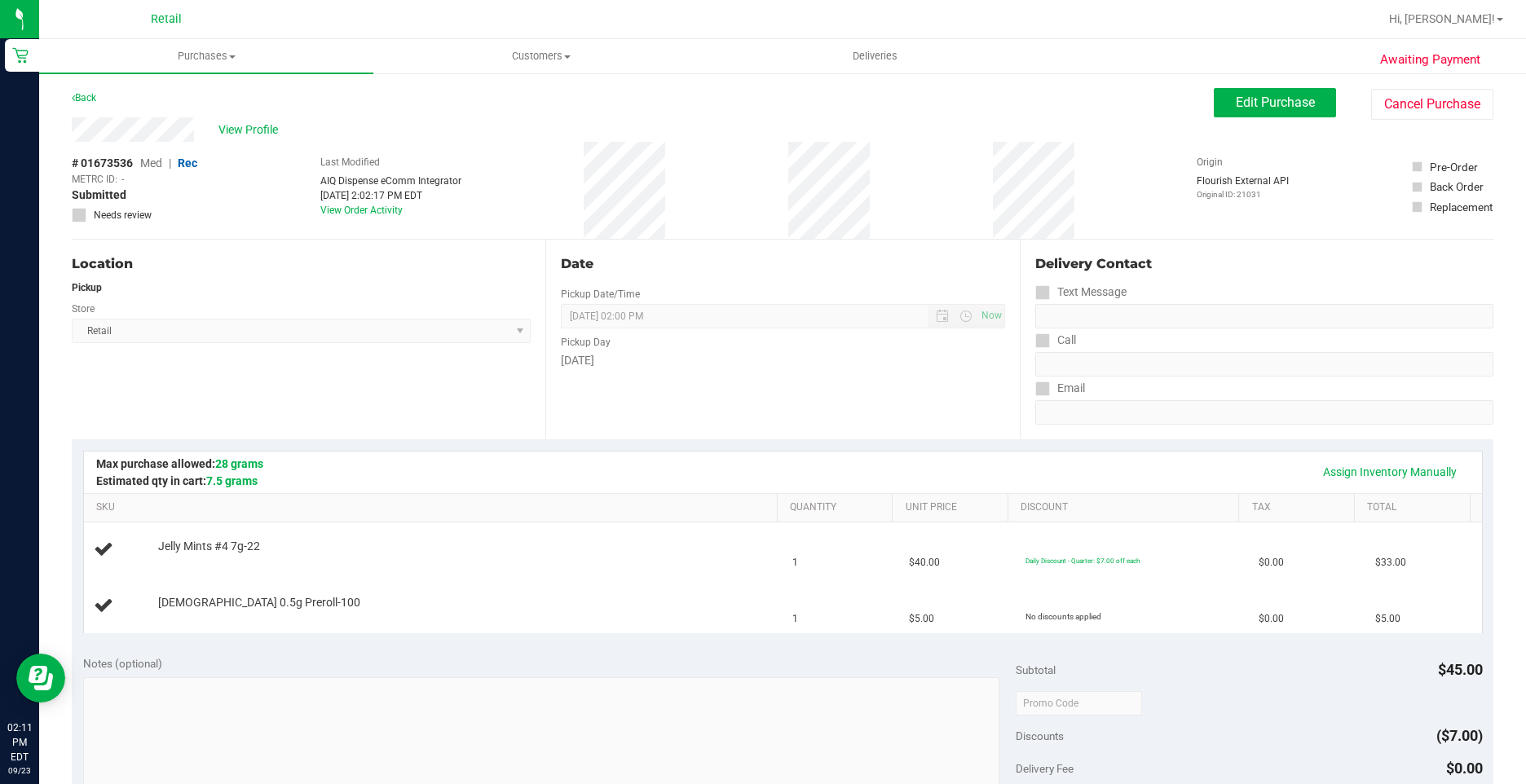
scroll to position [163, 0]
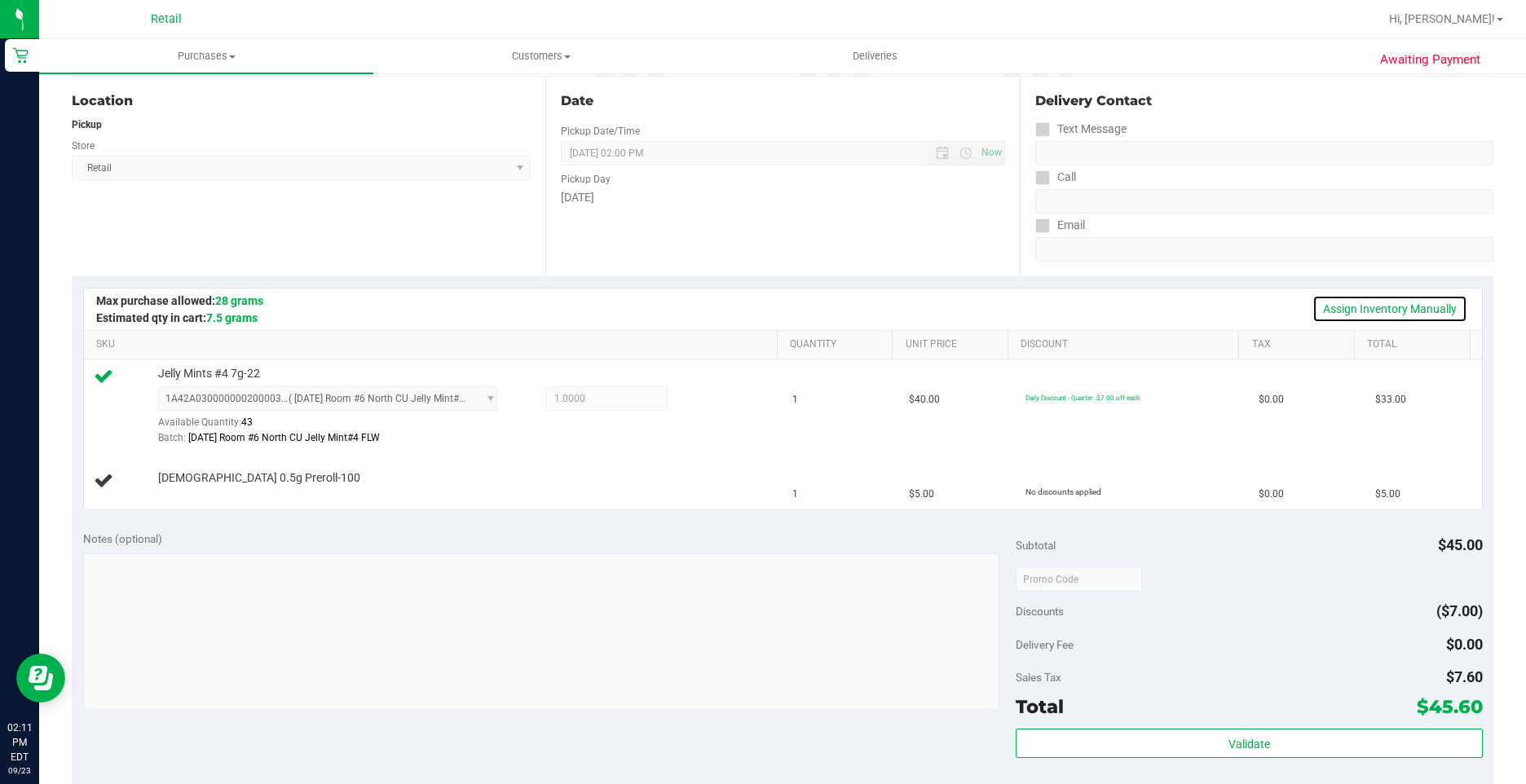
click at [1392, 311] on link "Assign Inventory Manually" at bounding box center [1389, 309] width 155 height 28
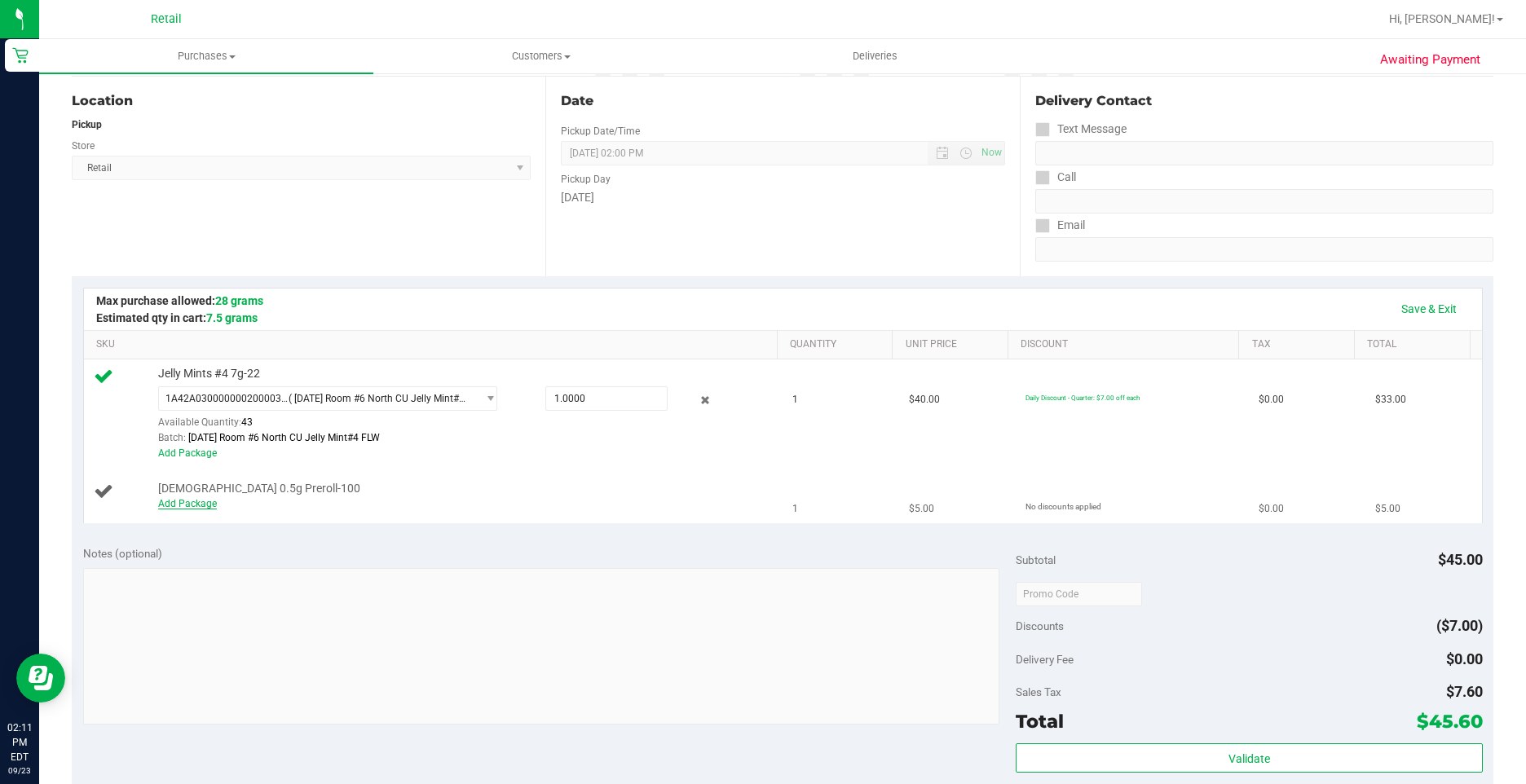
click at [207, 508] on link "Add Package" at bounding box center [187, 503] width 59 height 11
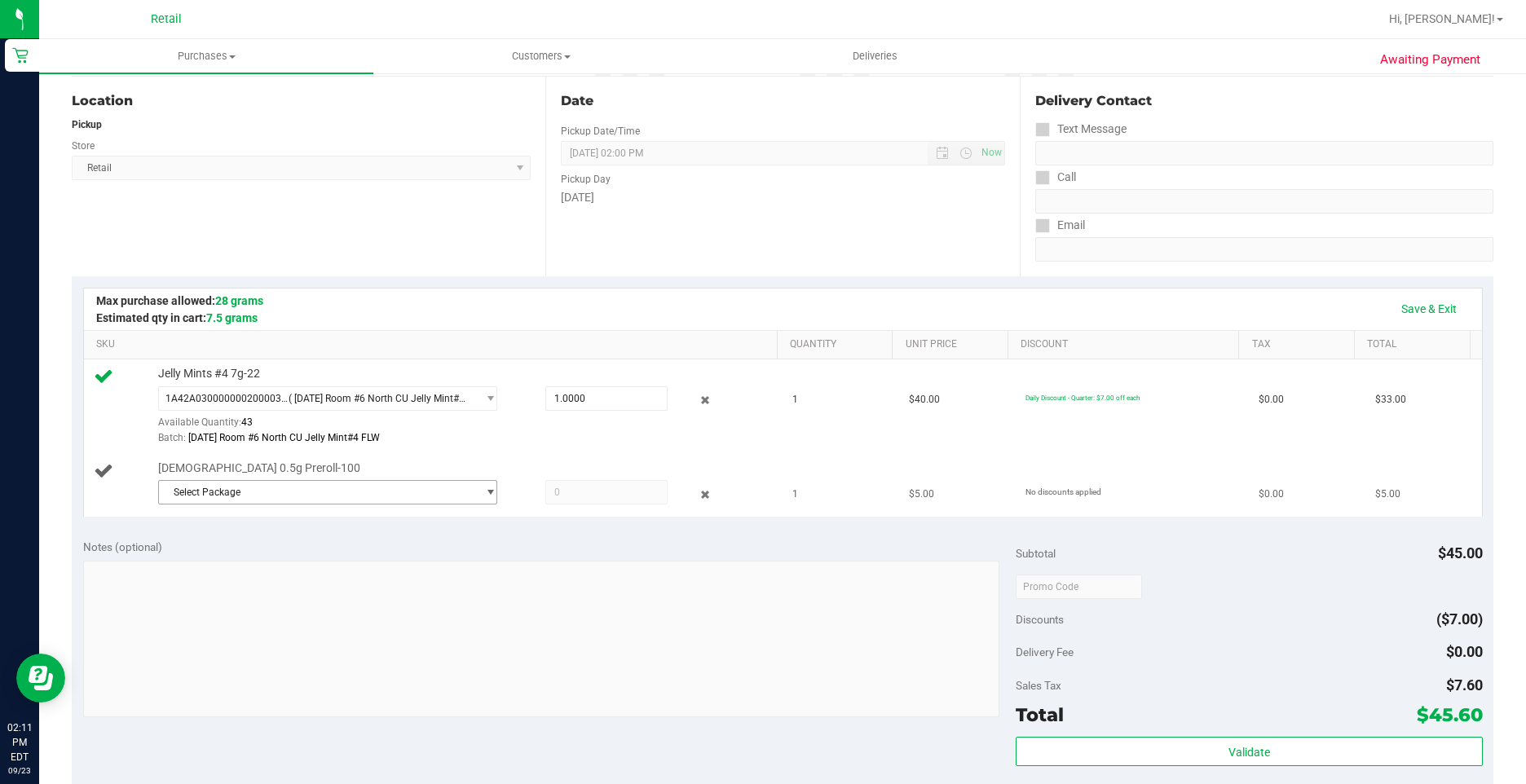
click at [289, 496] on span "Select Package" at bounding box center [317, 492] width 317 height 23
click at [324, 552] on li "1A42A0300000002000033336 ( 07/21/25 Room #3 South CU Jumanji#6 (TS) FLW )" at bounding box center [323, 559] width 331 height 23
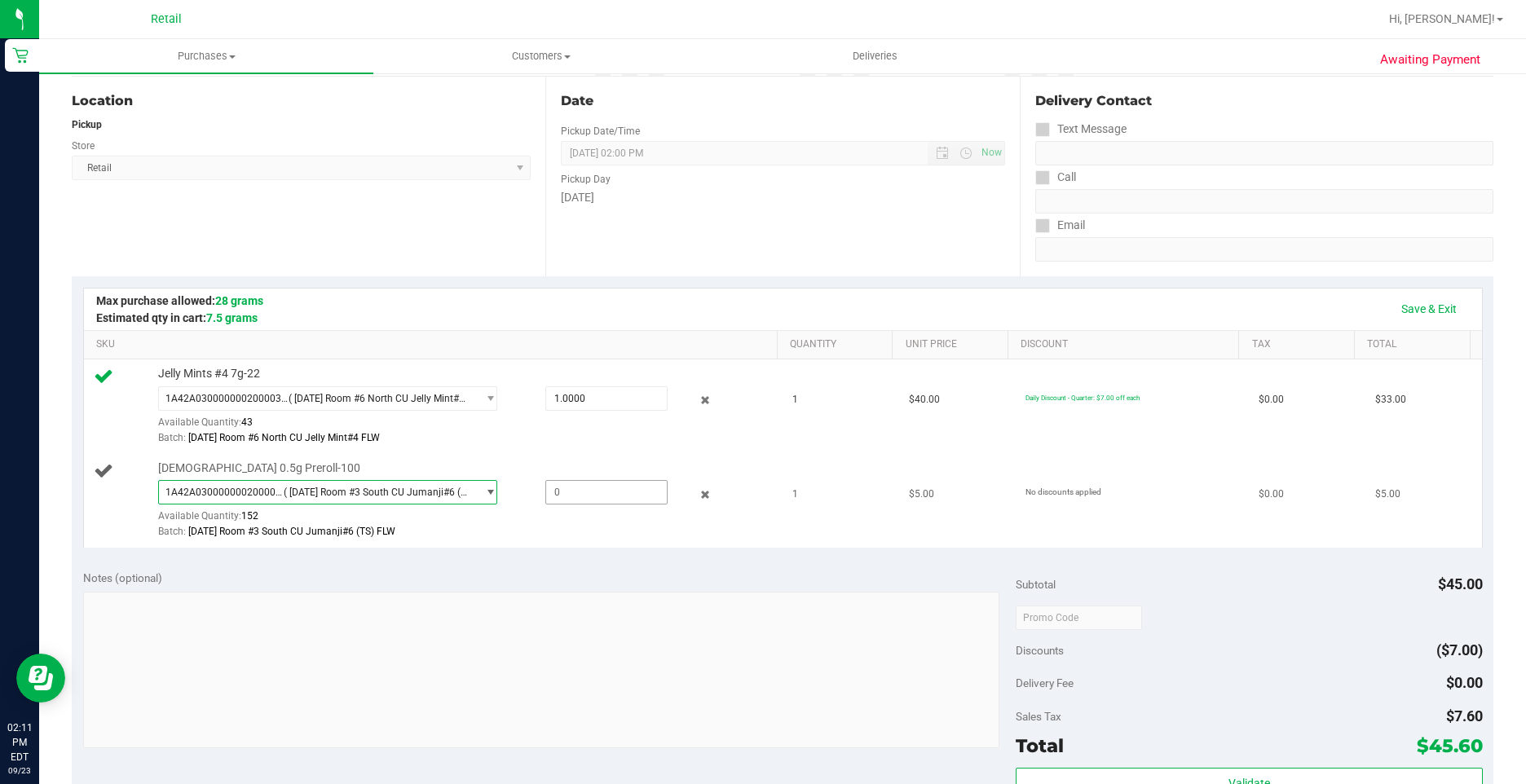
click at [569, 487] on span at bounding box center [606, 492] width 122 height 25
type input "1"
type input "1.0000"
click at [1408, 317] on link "Save & Exit" at bounding box center [1428, 309] width 76 height 28
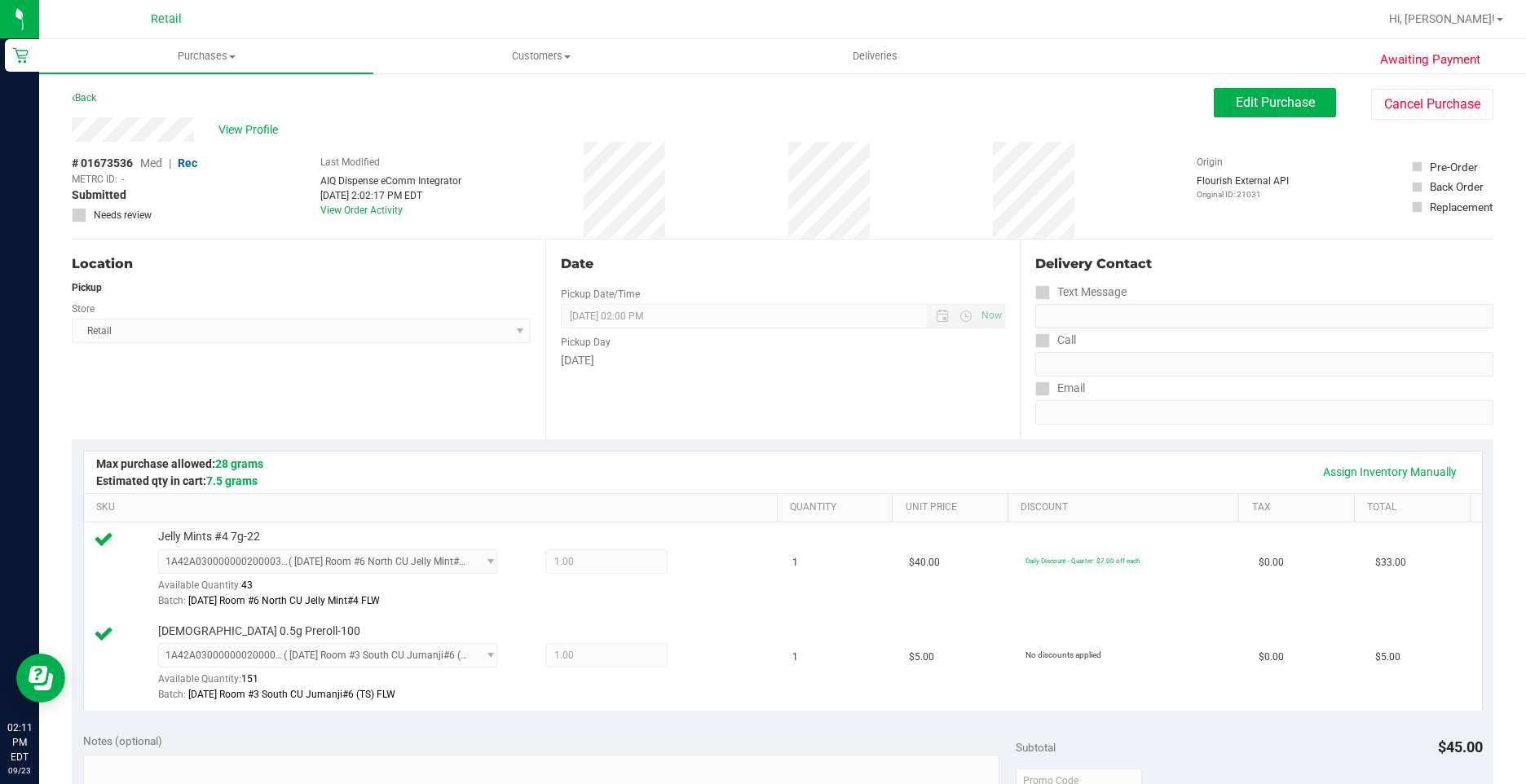
scroll to position [408, 0]
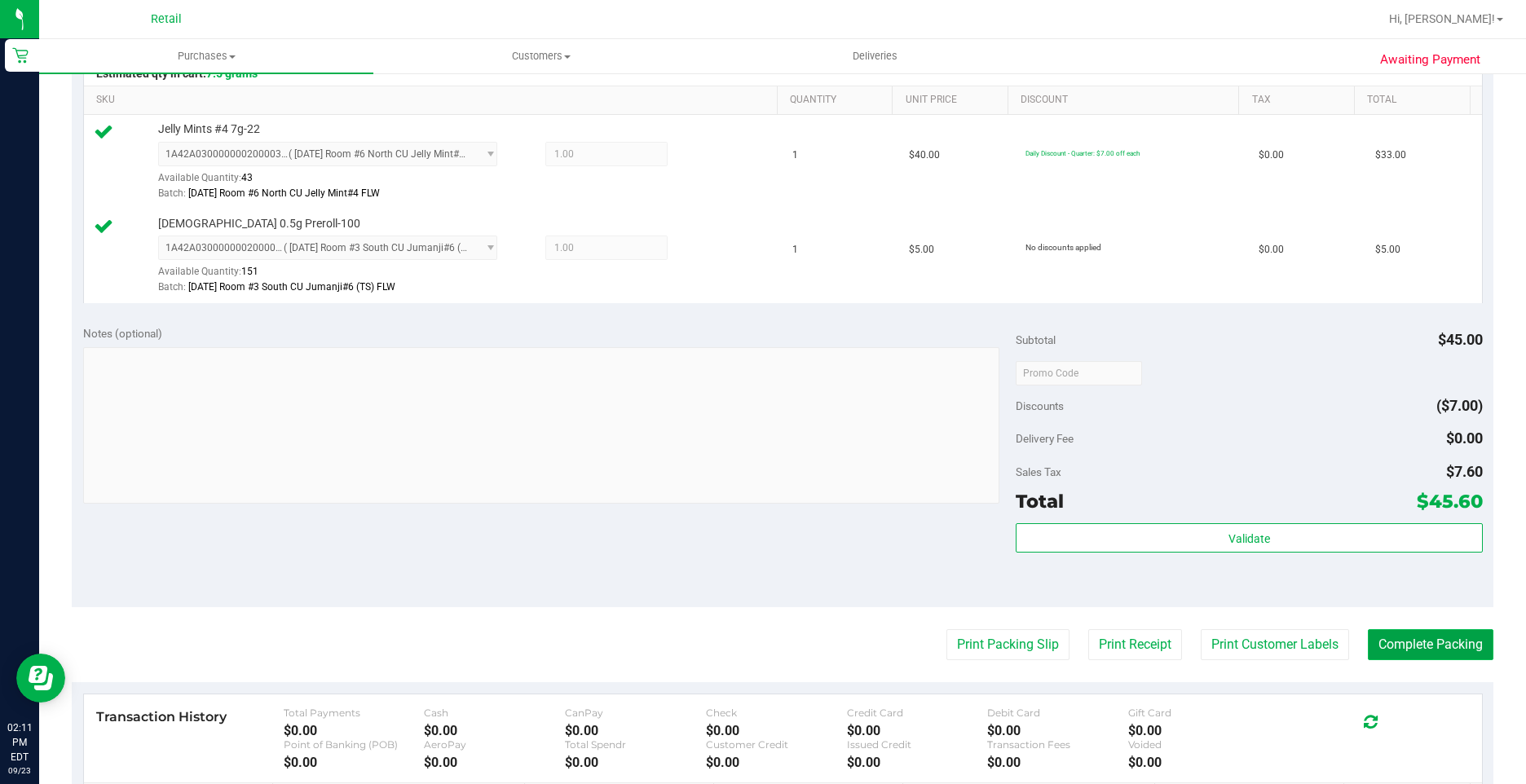
click at [1401, 641] on button "Complete Packing" at bounding box center [1430, 644] width 125 height 31
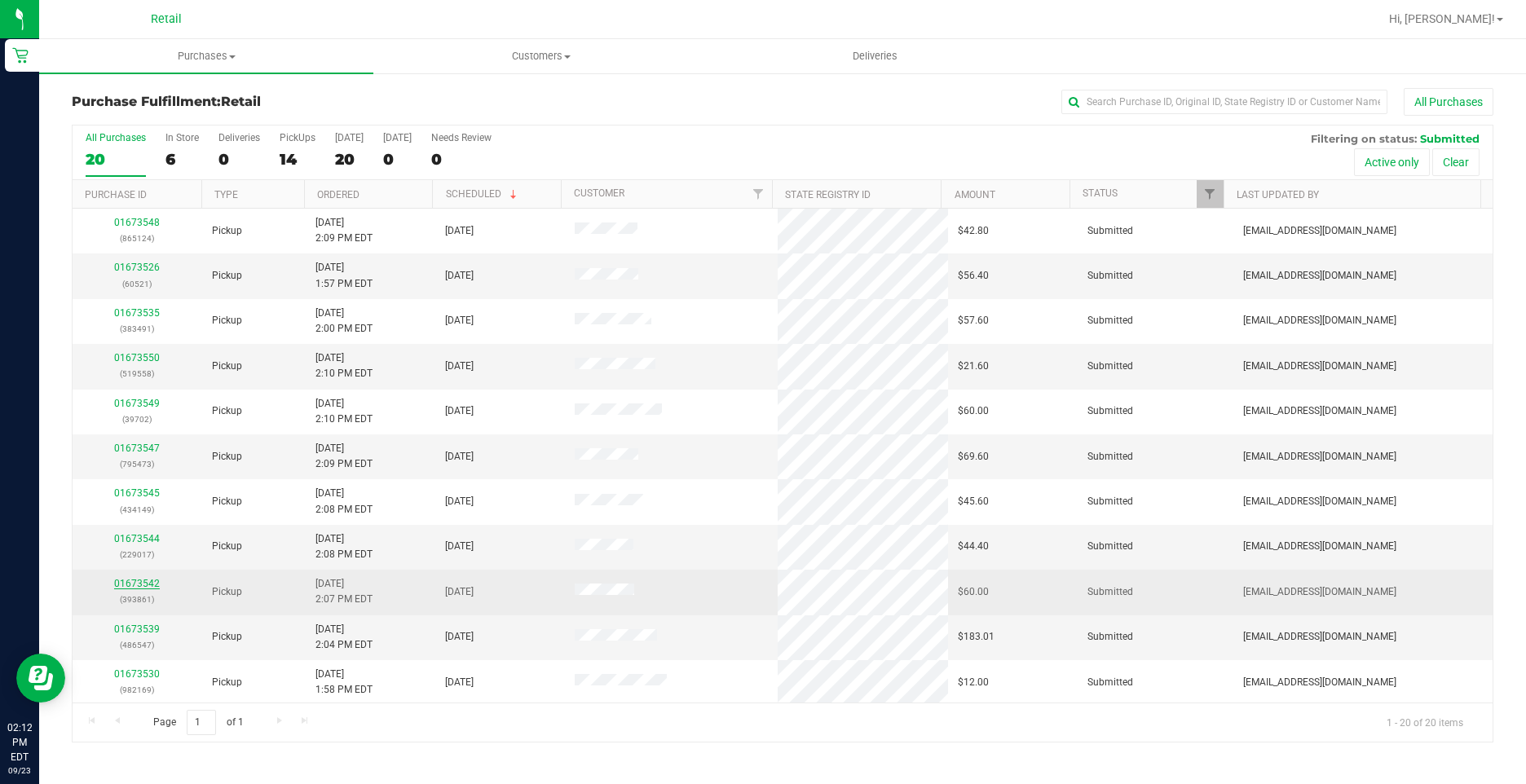
click at [134, 582] on link "01673542" at bounding box center [137, 583] width 46 height 11
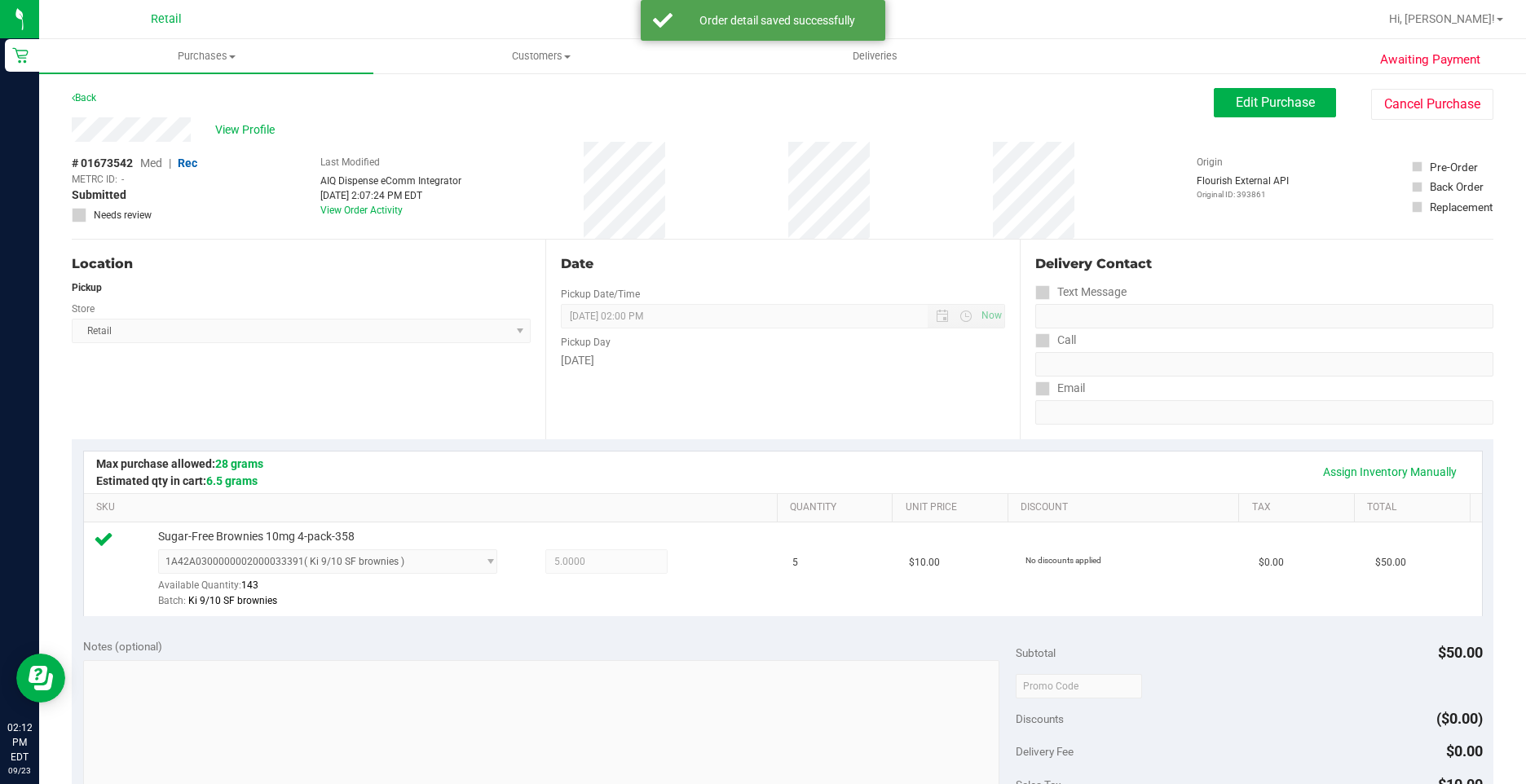
scroll to position [548, 0]
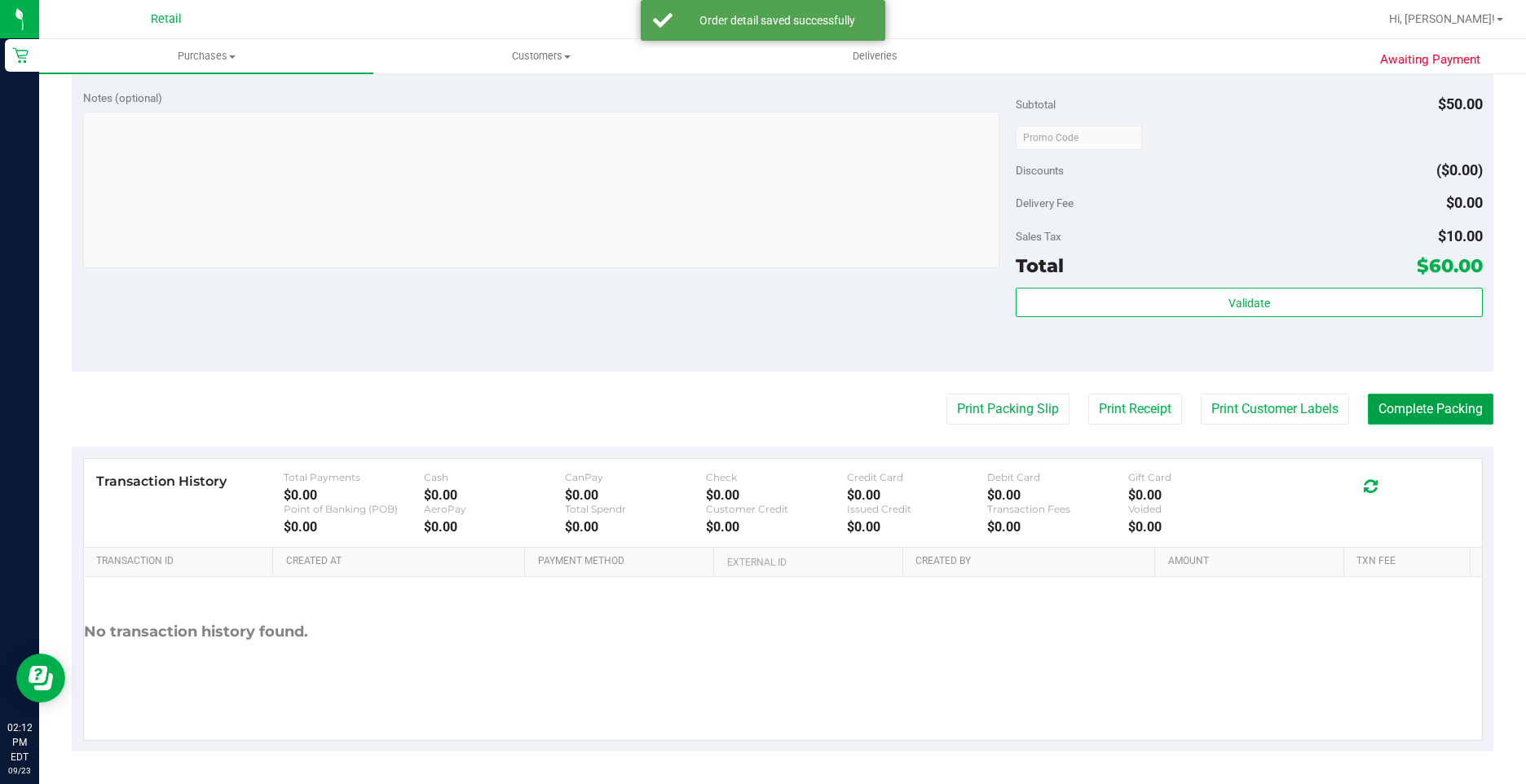
click at [1419, 403] on button "Complete Packing" at bounding box center [1430, 409] width 125 height 31
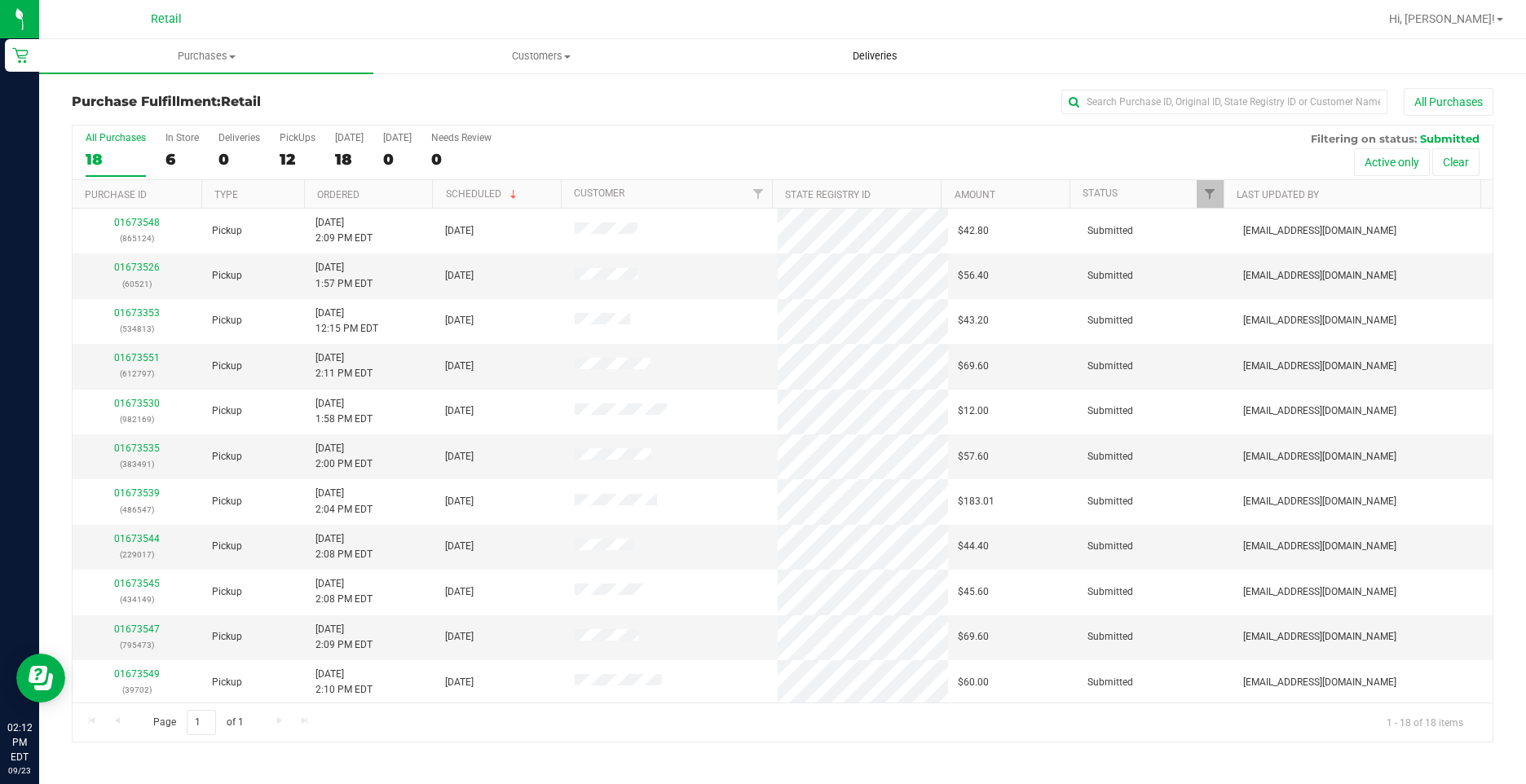
click at [878, 56] on span "Deliveries" at bounding box center [874, 56] width 89 height 15
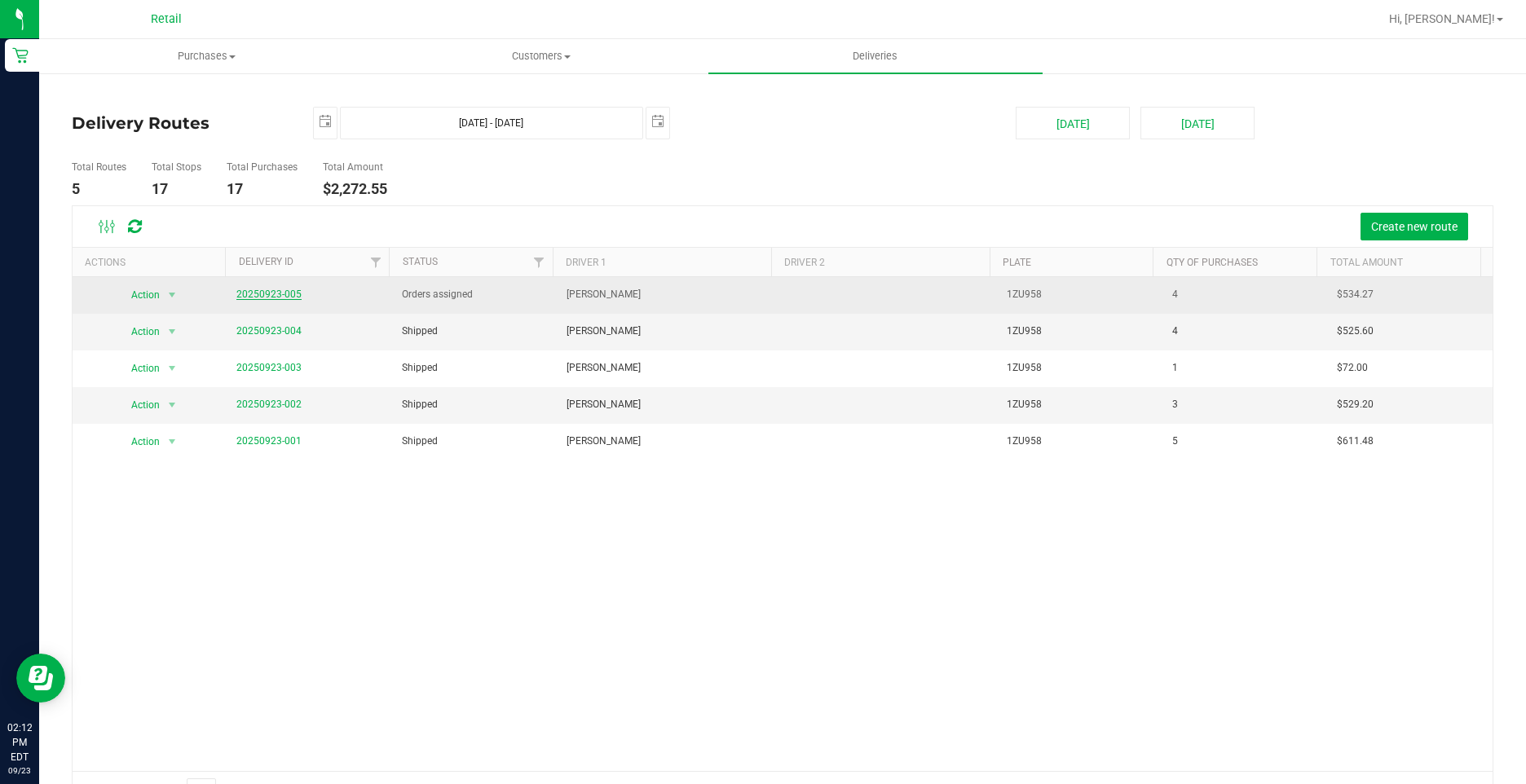
click at [260, 294] on link "20250923-005" at bounding box center [268, 294] width 65 height 11
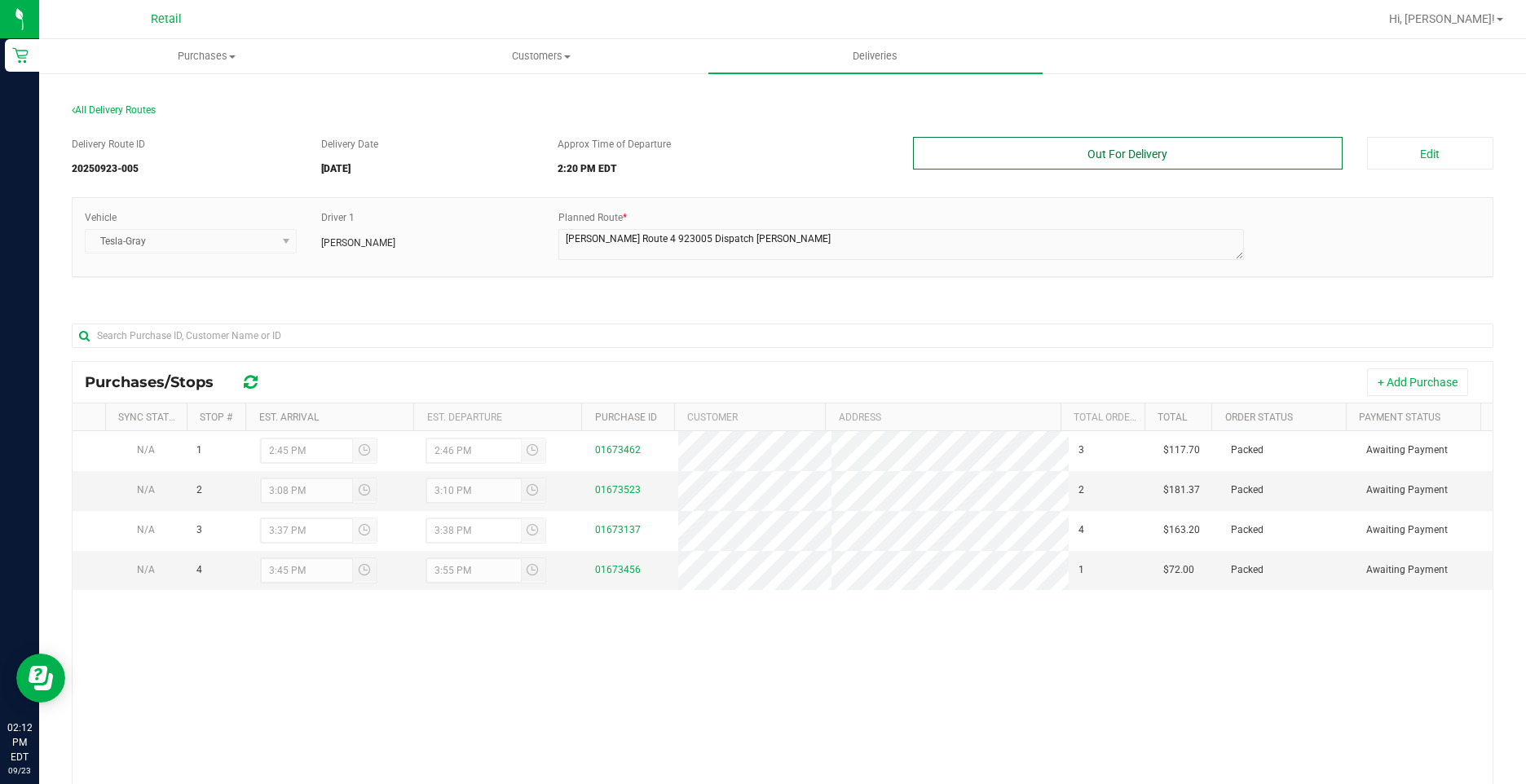
click at [1234, 155] on button "Out For Delivery" at bounding box center [1127, 153] width 429 height 32
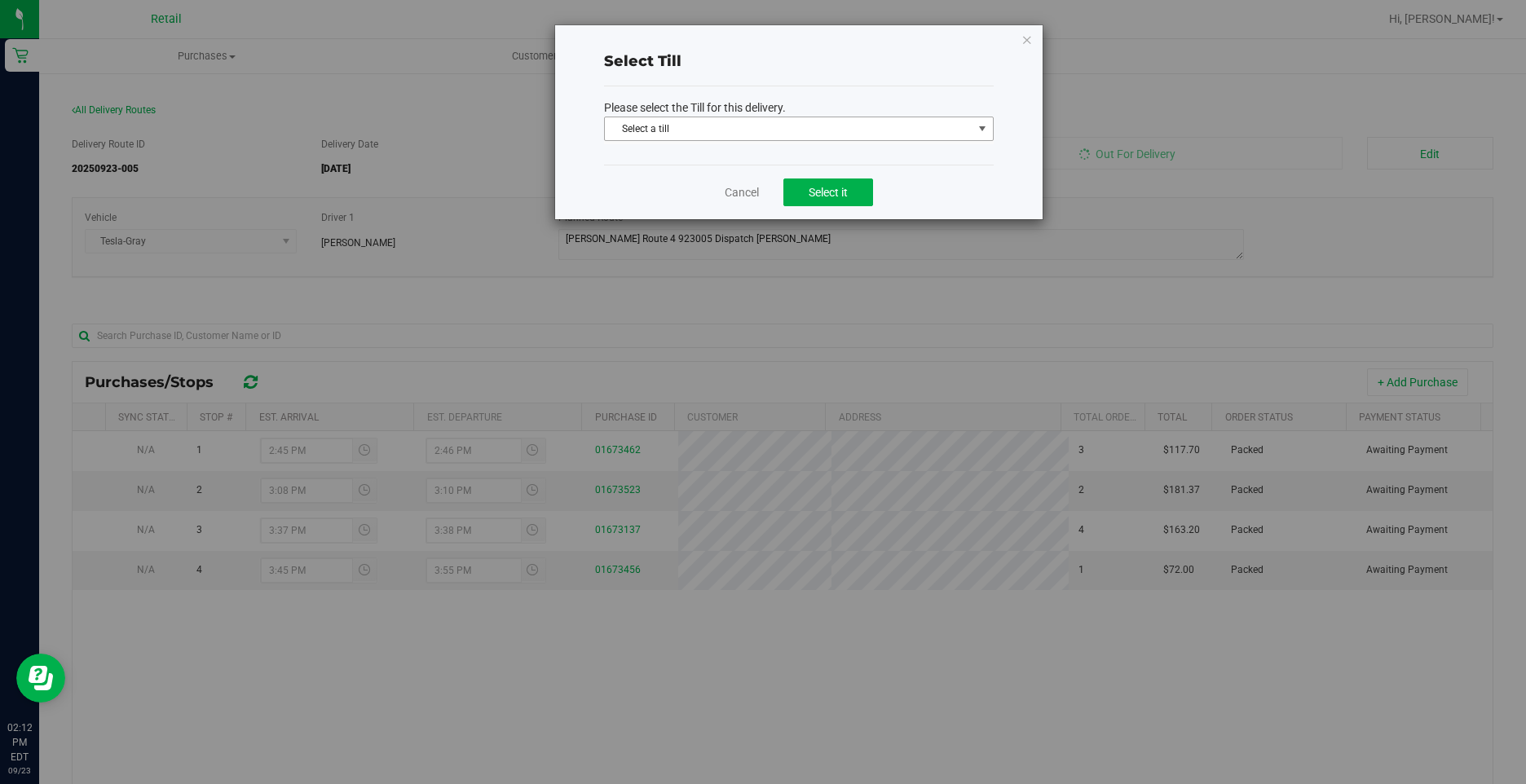
click at [928, 136] on span "Select a till" at bounding box center [788, 129] width 367 height 23
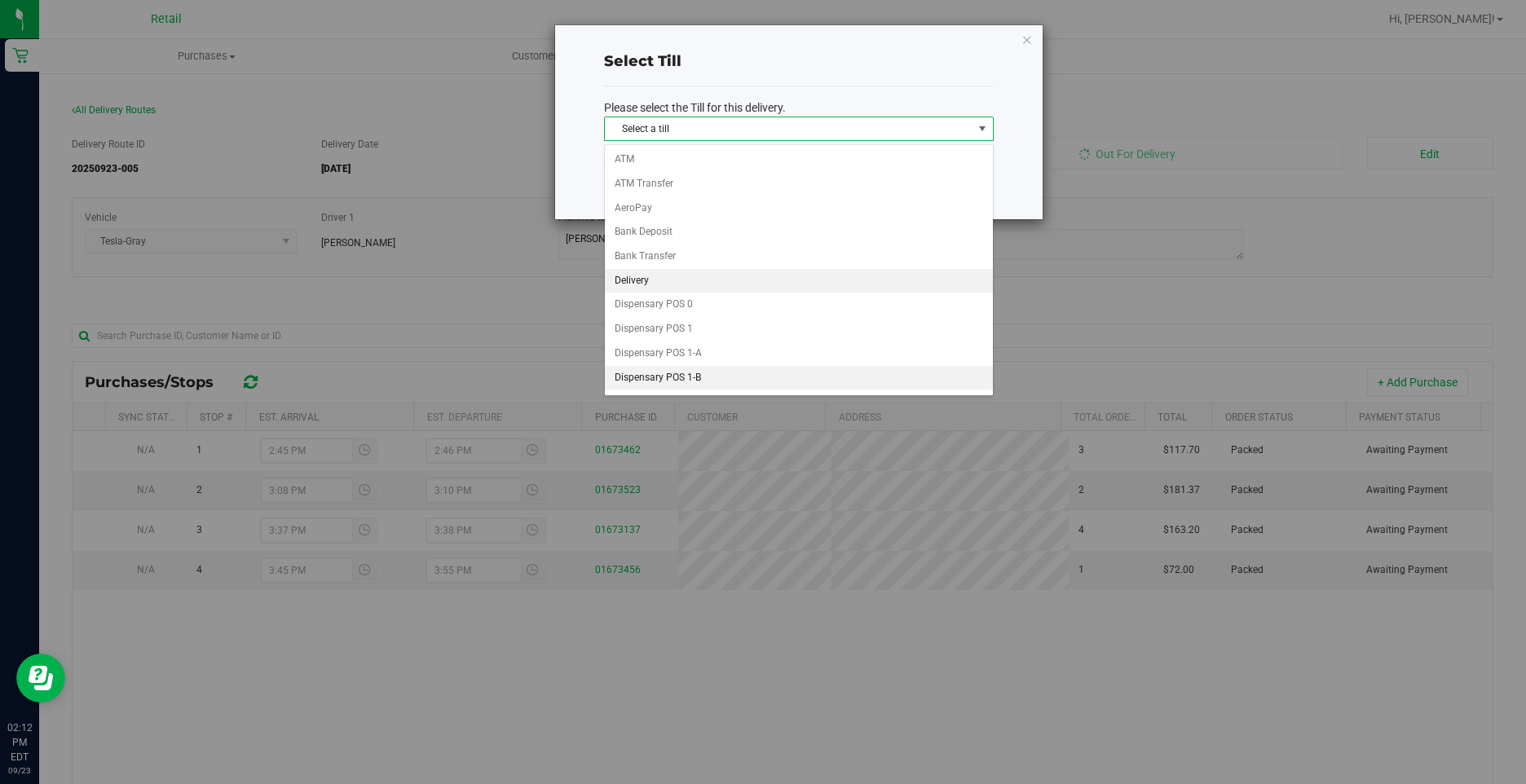
drag, startPoint x: 674, startPoint y: 283, endPoint x: 731, endPoint y: 263, distance: 60.4
click at [674, 282] on li "Delivery" at bounding box center [798, 282] width 388 height 25
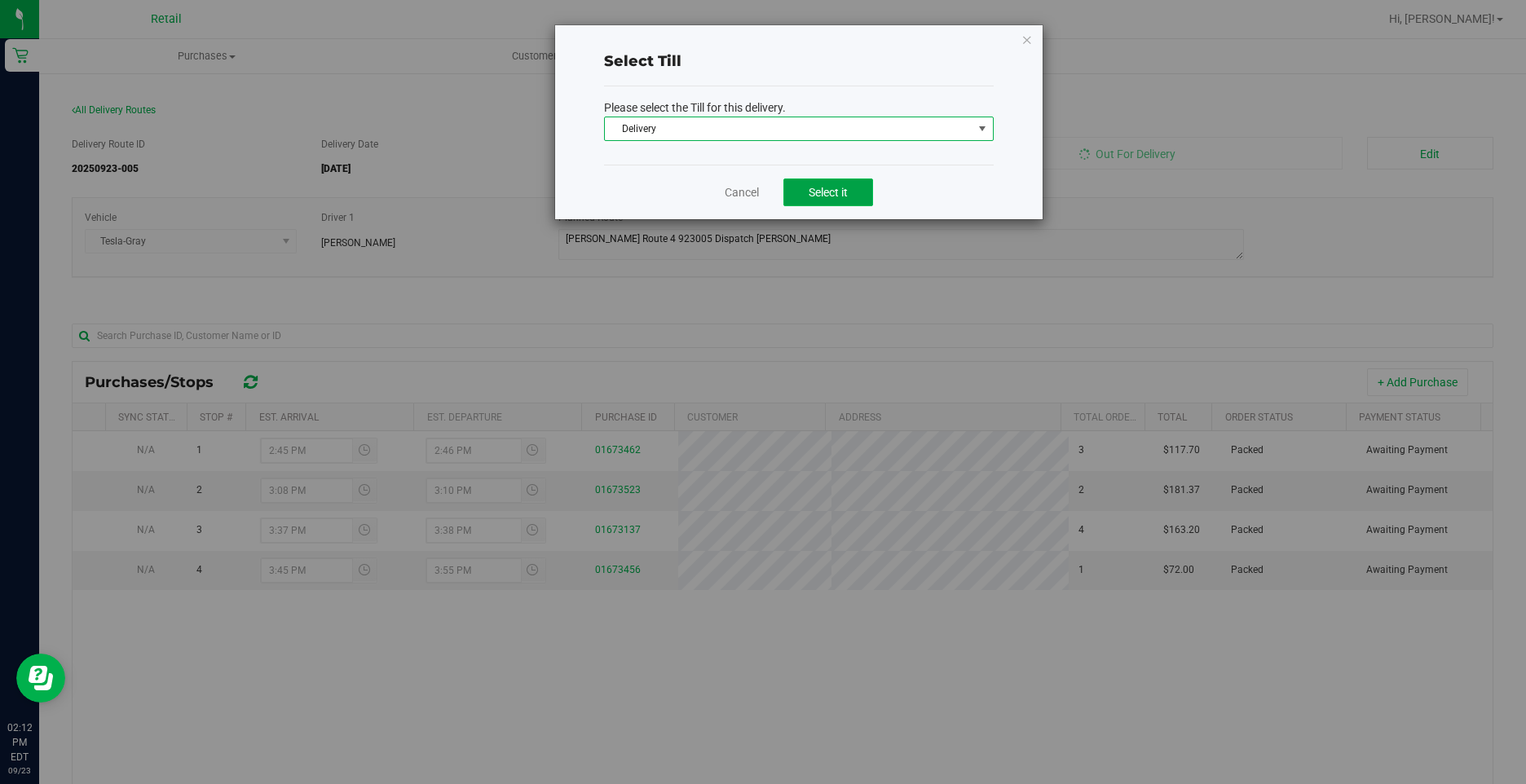
click at [826, 205] on button "Select it" at bounding box center [828, 193] width 89 height 28
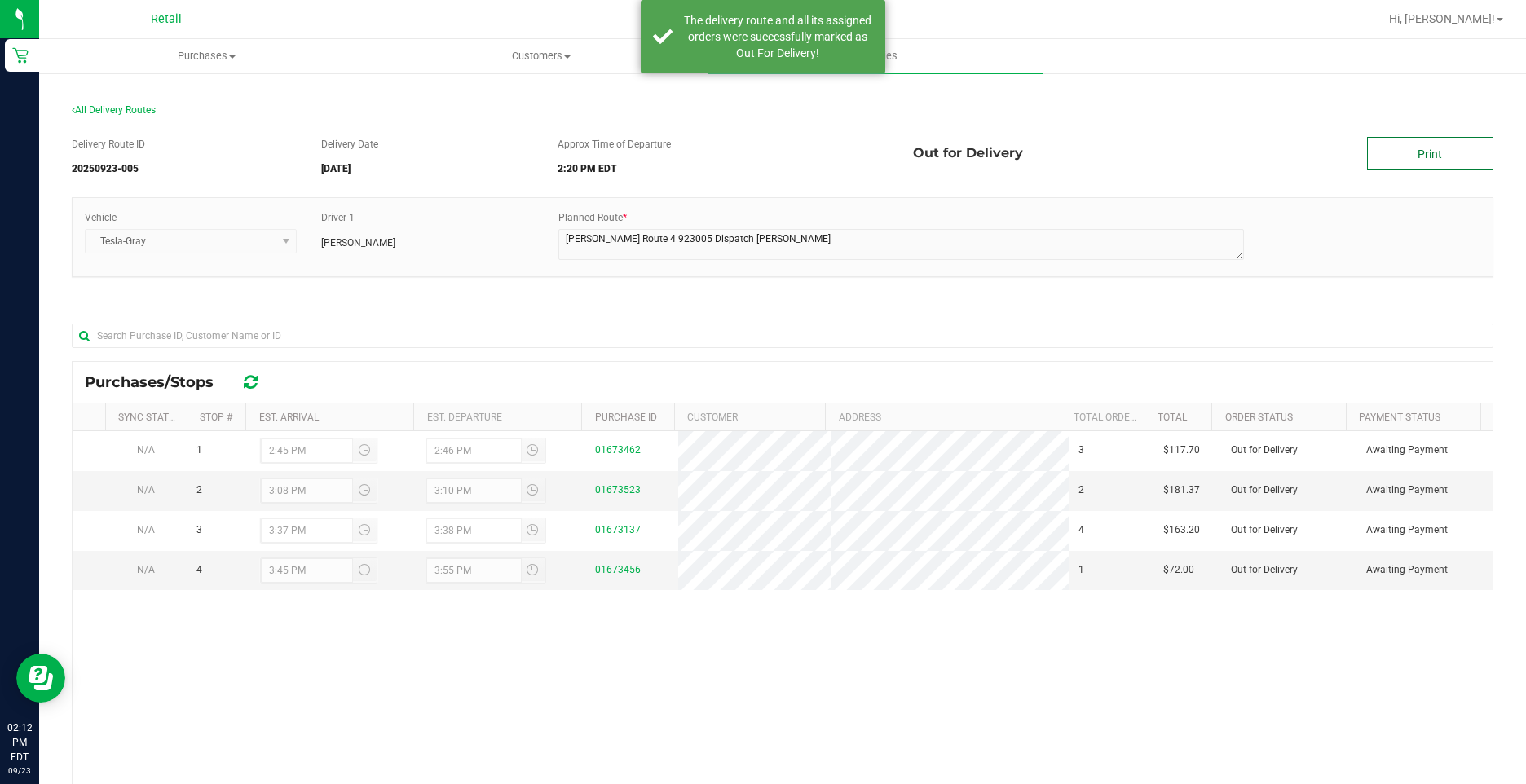
click at [1420, 158] on link "Print" at bounding box center [1430, 153] width 126 height 32
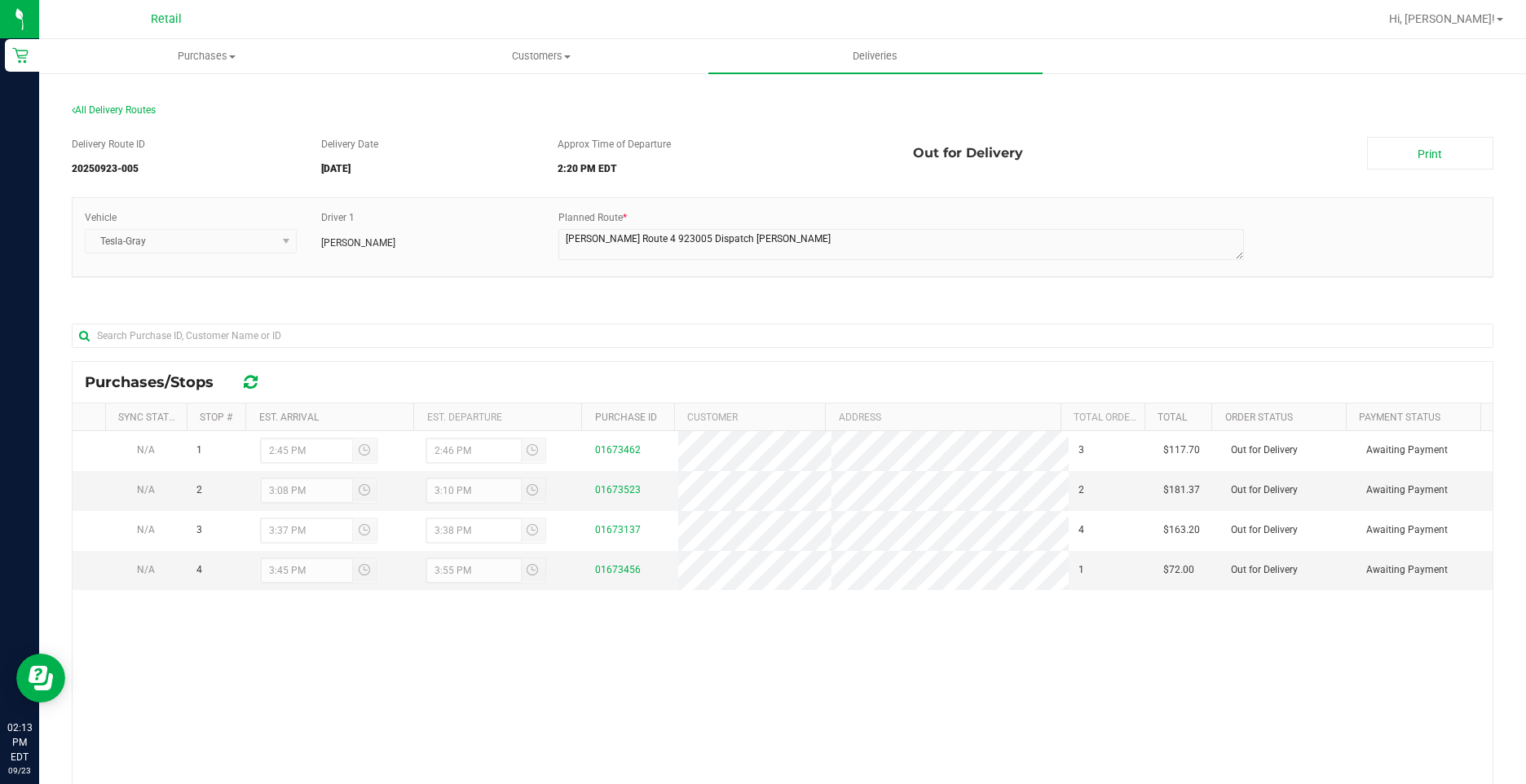
click at [637, 307] on div "Delivery Route ID 20250923-005 Delivery Date 09/23/2025 Approx Time of Departur…" at bounding box center [782, 551] width 1422 height 852
click at [195, 49] on span "Purchases" at bounding box center [206, 56] width 332 height 15
click at [159, 123] on li "Fulfillment" at bounding box center [206, 118] width 334 height 19
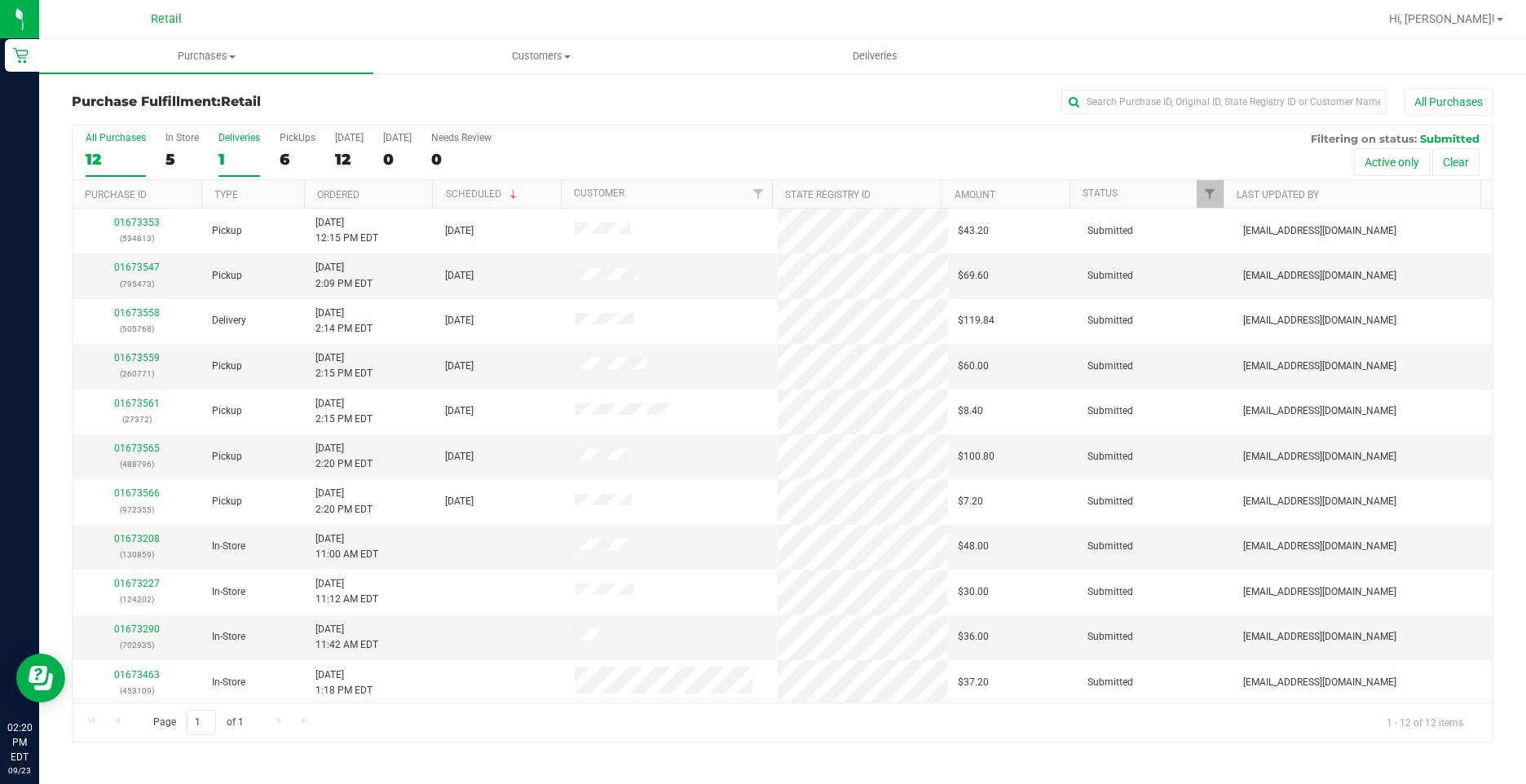
click at [225, 151] on div "1" at bounding box center [239, 159] width 41 height 18
click at [0, 0] on input "Deliveries 1" at bounding box center [0, 0] width 0 height 0
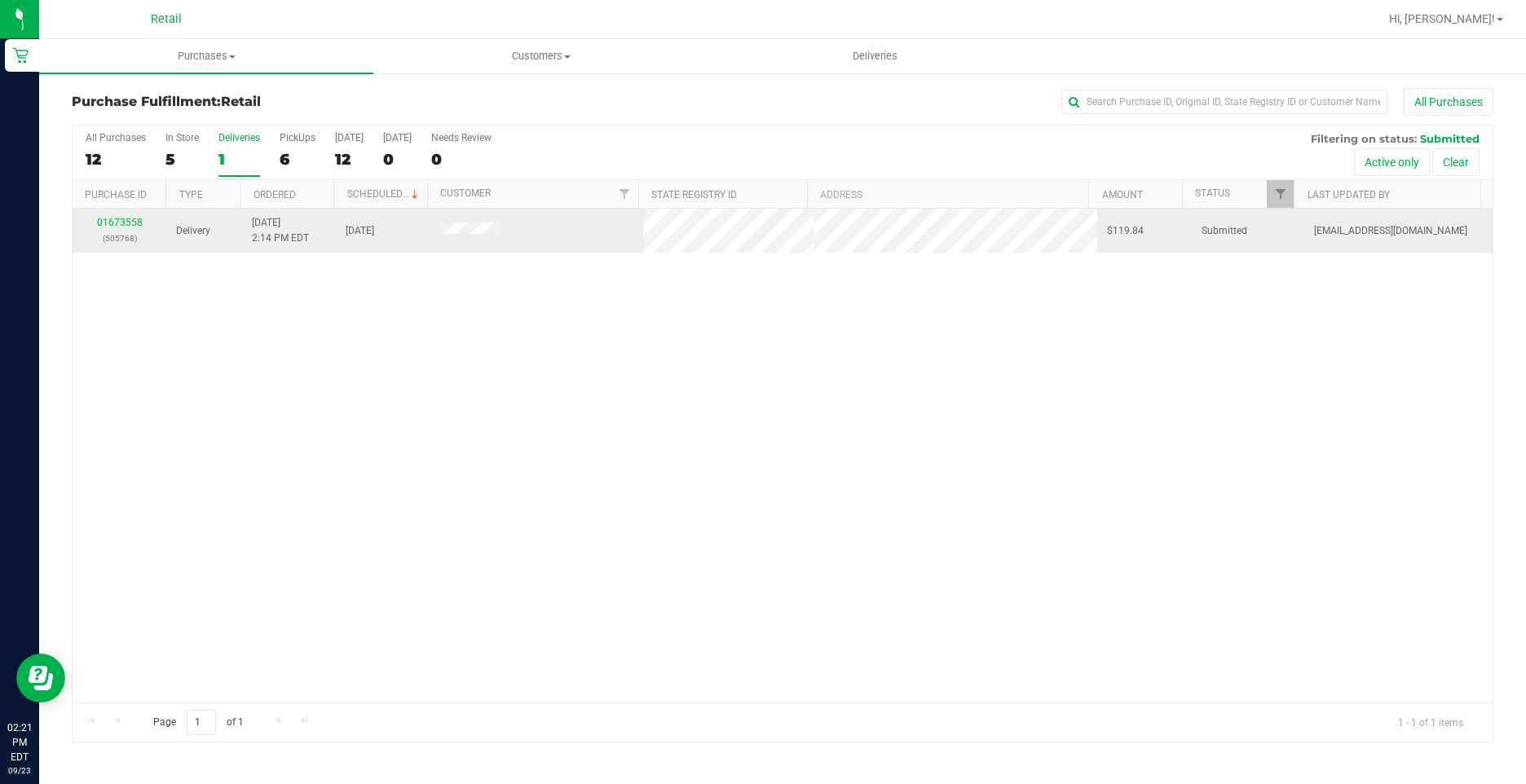
click at [120, 211] on td "01673558 (505768)" at bounding box center [119, 231] width 94 height 44
click at [121, 215] on div "01673558 (505768)" at bounding box center [119, 230] width 75 height 31
click at [119, 222] on link "01673558" at bounding box center [120, 222] width 46 height 11
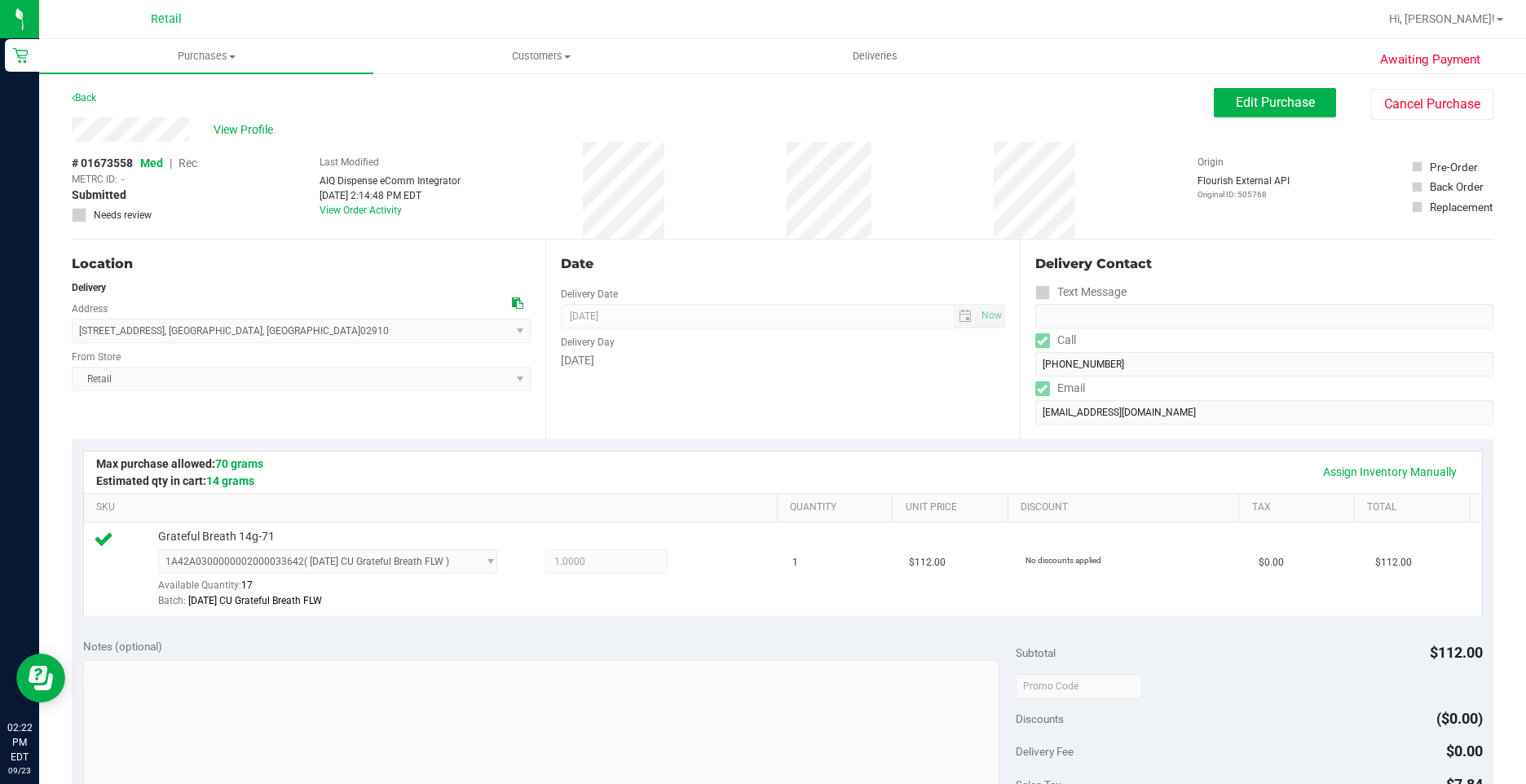
click at [736, 153] on div "# 01673558 Med | Rec METRC ID: - Submitted Needs review Last Modified AIQ Dispe…" at bounding box center [782, 190] width 1422 height 97
click at [762, 160] on div "# 01673558 Med | Rec METRC ID: - Submitted Needs review Last Modified AIQ Dispe…" at bounding box center [782, 190] width 1422 height 97
click at [775, 160] on div "# 01673558 Med | Rec METRC ID: - Submitted Needs review Last Modified AIQ Dispe…" at bounding box center [782, 190] width 1422 height 97
click at [798, 152] on div "# 01673558 Med | Rec METRC ID: - Submitted Needs review Last Modified AIQ Dispe…" at bounding box center [782, 190] width 1422 height 97
click at [786, 163] on div "# 01673558 Med | Rec METRC ID: - Submitted Needs review Last Modified AIQ Dispe…" at bounding box center [782, 190] width 1422 height 97
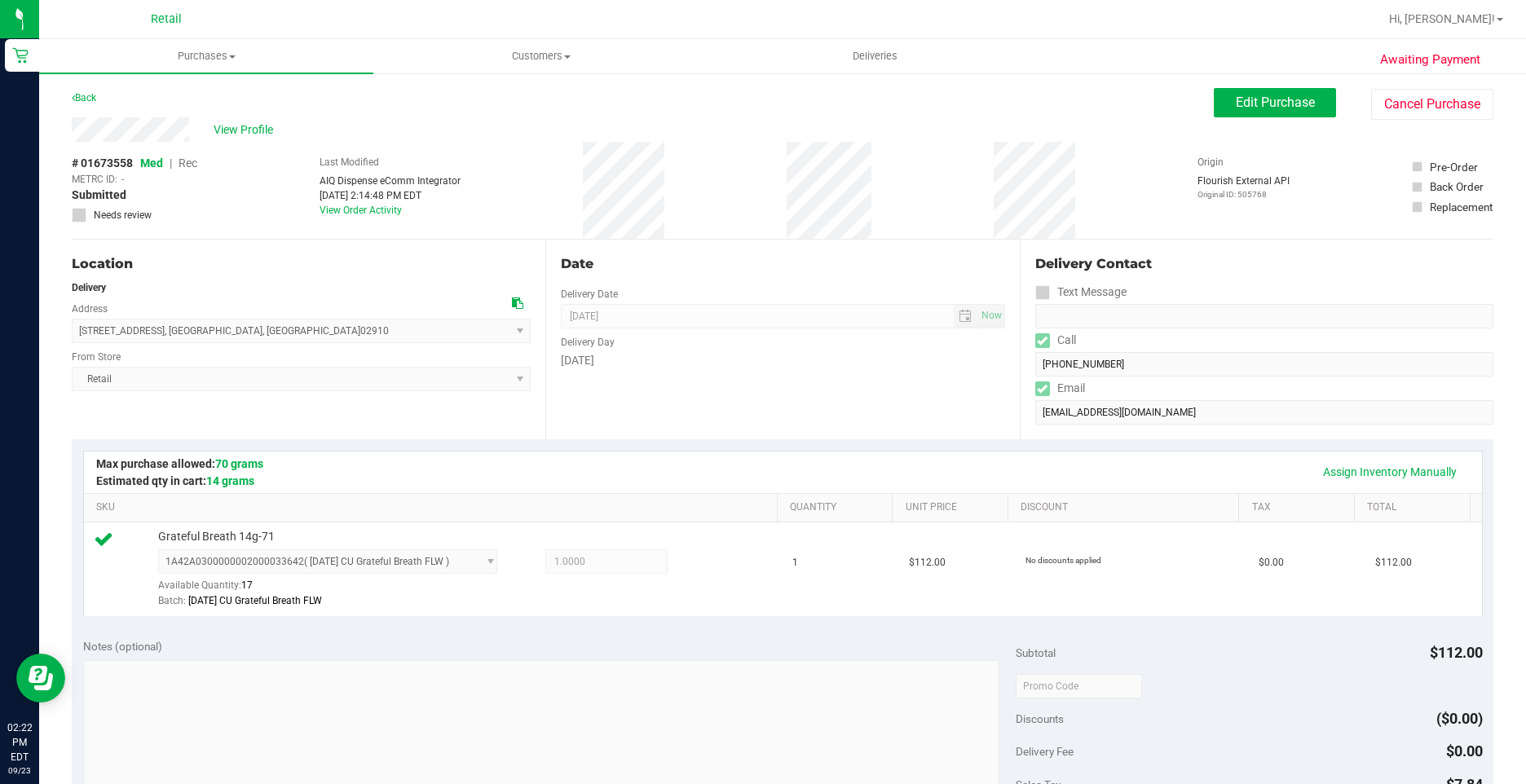
drag, startPoint x: 1073, startPoint y: 187, endPoint x: 774, endPoint y: 160, distance: 300.2
click at [774, 160] on div "# 01673558 Med | Rec METRC ID: - Submitted Needs review Last Modified AIQ Dispe…" at bounding box center [782, 190] width 1422 height 97
click at [822, 167] on div "# 01673558 Med | Rec METRC ID: - Submitted Needs review Last Modified AIQ Dispe…" at bounding box center [782, 190] width 1422 height 97
drag, startPoint x: 871, startPoint y: 173, endPoint x: 1181, endPoint y: 237, distance: 316.5
click at [1181, 237] on div "# 01673558 Med | Rec METRC ID: - Submitted Needs review Last Modified AIQ Dispe…" at bounding box center [782, 190] width 1422 height 97
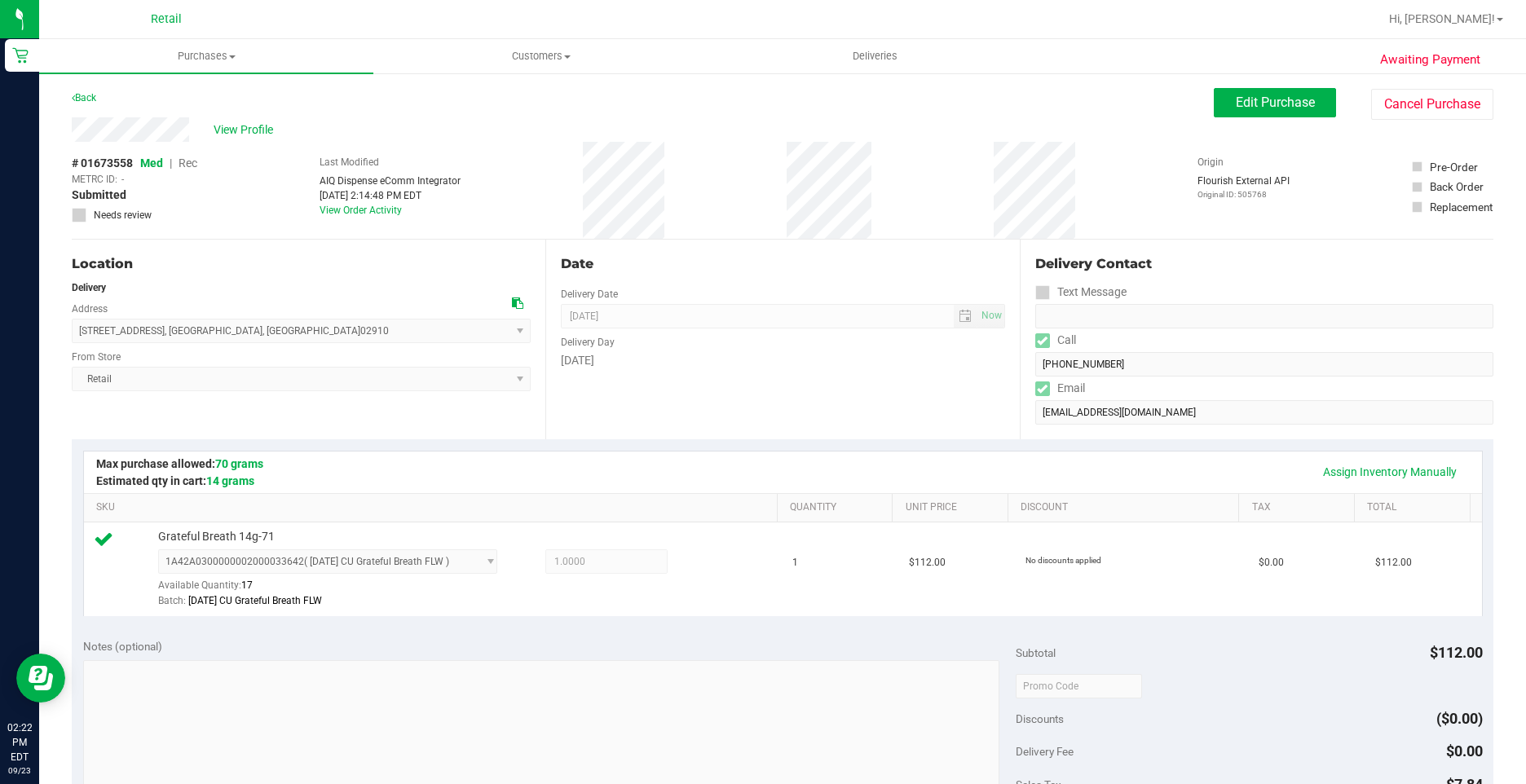
drag, startPoint x: 1077, startPoint y: 175, endPoint x: 768, endPoint y: 153, distance: 309.8
click at [768, 153] on div "# 01673558 Med | Rec METRC ID: - Submitted Needs review Last Modified AIQ Dispe…" at bounding box center [782, 190] width 1422 height 97
drag, startPoint x: 768, startPoint y: 153, endPoint x: 1199, endPoint y: 229, distance: 437.6
click at [1227, 251] on div "Delivery Contact Text Message Call (401) 935-0060 Email laurayoungs1010@gmail.c…" at bounding box center [1256, 339] width 474 height 200
click at [768, 166] on div "# 01673558 Med | Rec METRC ID: - Submitted Needs review Last Modified AIQ Dispe…" at bounding box center [782, 190] width 1422 height 97
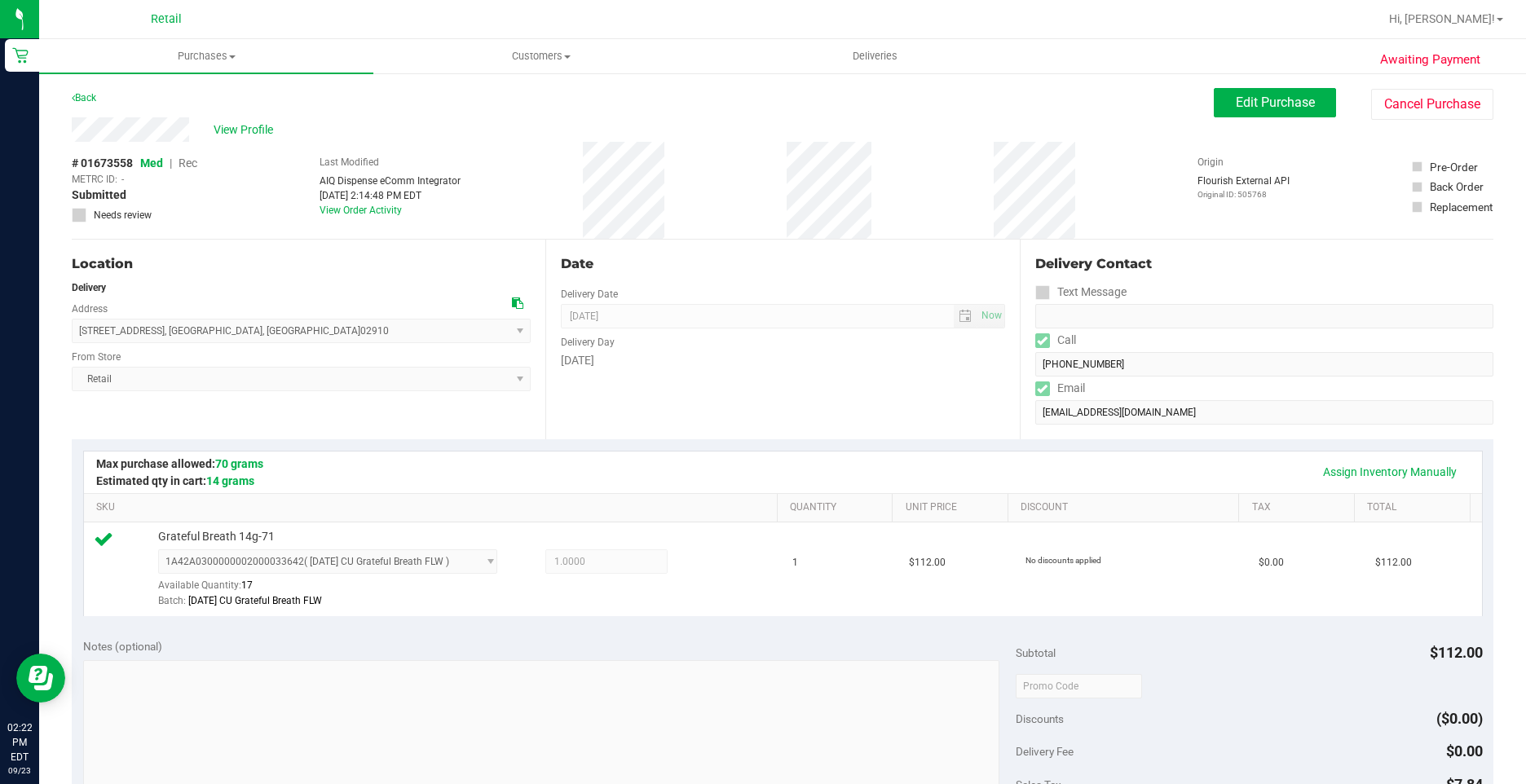
click at [1097, 196] on div "# 01673558 Med | Rec METRC ID: - Submitted Needs review Last Modified AIQ Dispe…" at bounding box center [782, 190] width 1422 height 97
click at [779, 169] on div "# 01673558 Med | Rec METRC ID: - Submitted Needs review Last Modified AIQ Dispe…" at bounding box center [782, 190] width 1422 height 97
drag, startPoint x: 779, startPoint y: 169, endPoint x: 1069, endPoint y: 220, distance: 294.5
click at [1068, 222] on div "# 01673558 Med | Rec METRC ID: - Submitted Needs review Last Modified AIQ Dispe…" at bounding box center [782, 190] width 1422 height 97
click at [763, 161] on div "# 01673558 Med | Rec METRC ID: - Submitted Needs review Last Modified AIQ Dispe…" at bounding box center [782, 190] width 1422 height 97
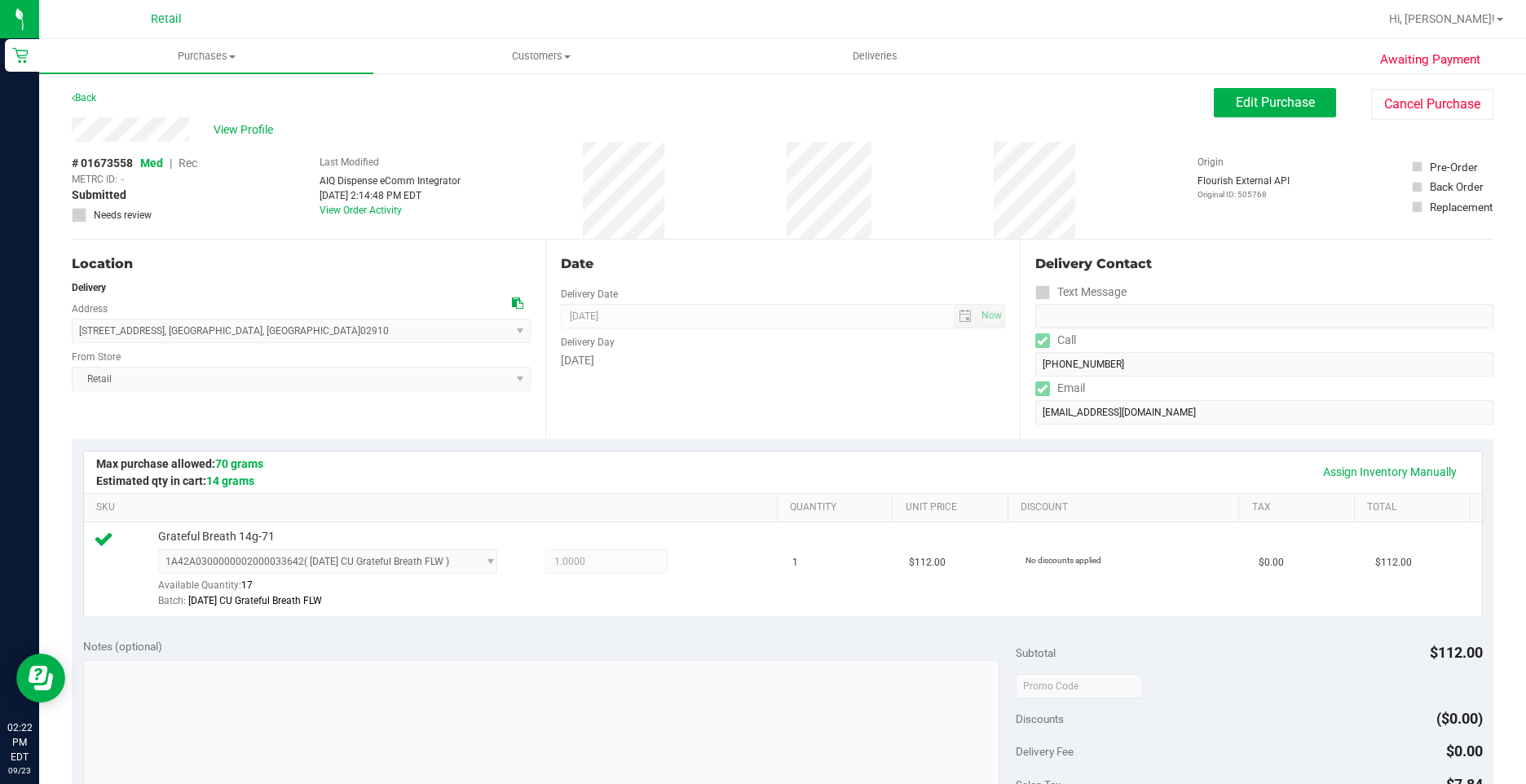
click at [780, 163] on div "# 01673558 Med | Rec METRC ID: - Submitted Needs review Last Modified AIQ Dispe…" at bounding box center [782, 190] width 1422 height 97
click at [1072, 202] on div "# 01673558 Med | Rec METRC ID: - Submitted Needs review Last Modified AIQ Dispe…" at bounding box center [782, 190] width 1422 height 97
click at [774, 168] on div "# 01673558 Med | Rec METRC ID: - Submitted Needs review Last Modified AIQ Dispe…" at bounding box center [782, 190] width 1422 height 97
click at [1079, 206] on div "# 01673558 Med | Rec METRC ID: - Submitted Needs review Last Modified AIQ Dispe…" at bounding box center [782, 190] width 1422 height 97
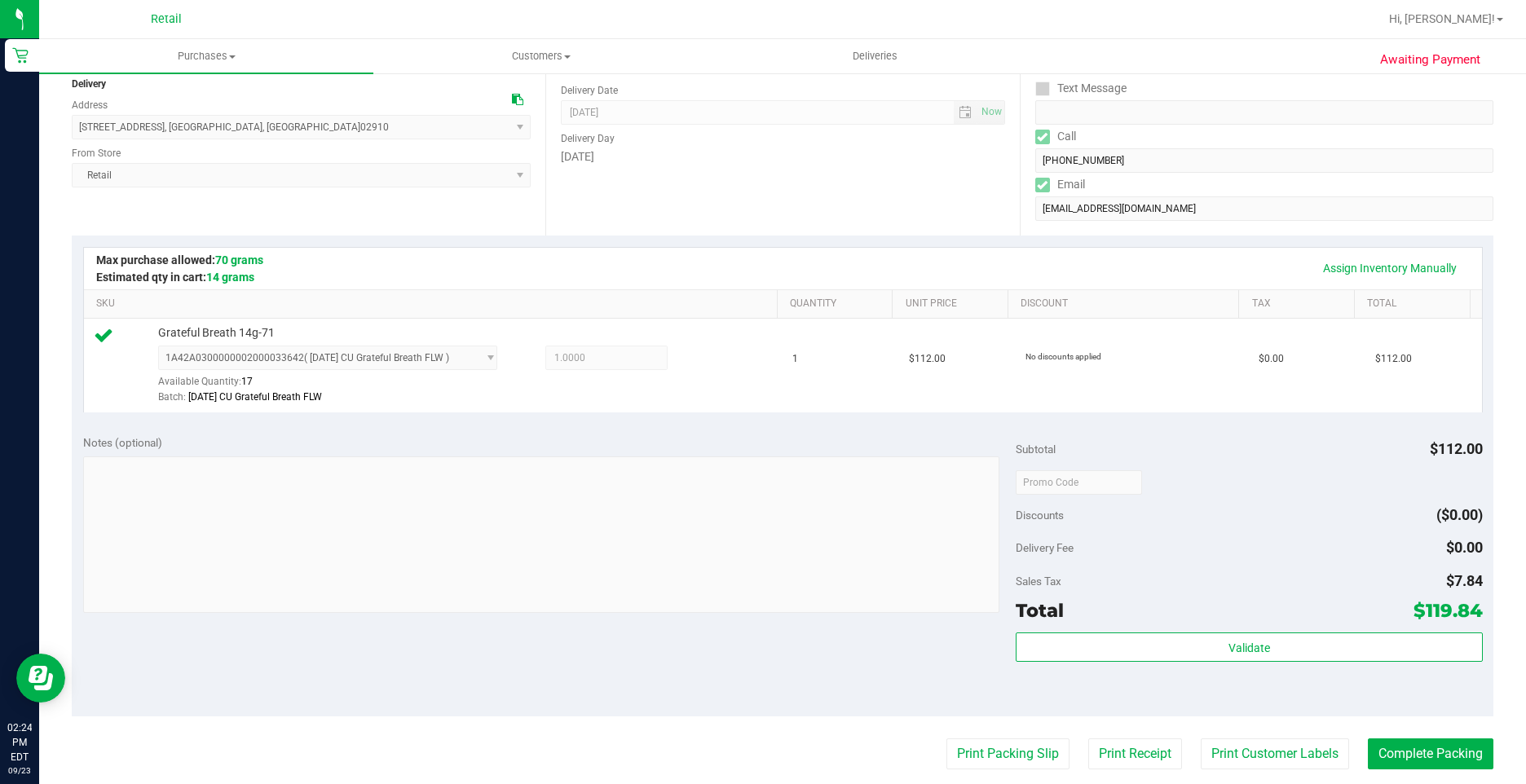
scroll to position [408, 0]
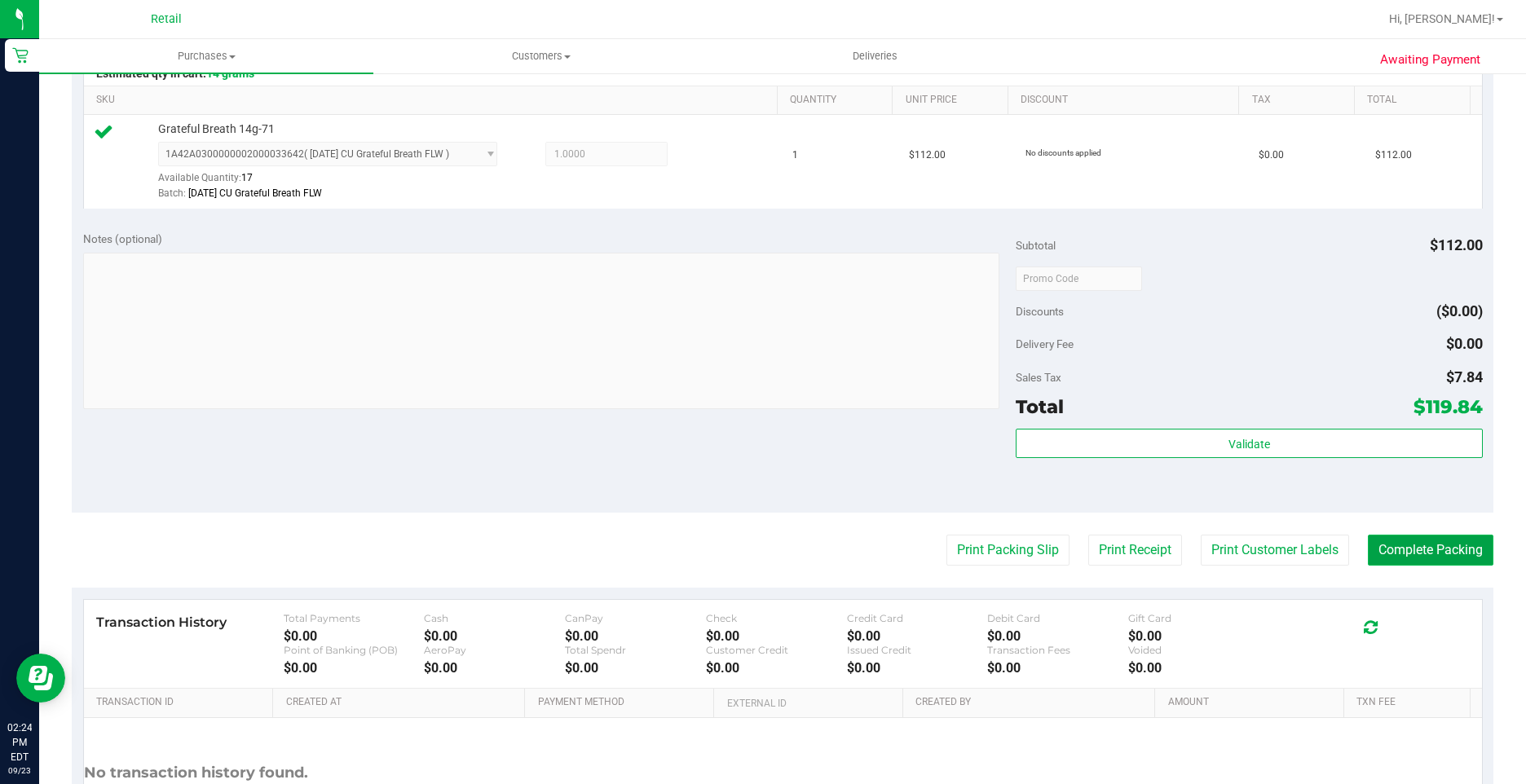
click at [1406, 553] on button "Complete Packing" at bounding box center [1430, 550] width 125 height 31
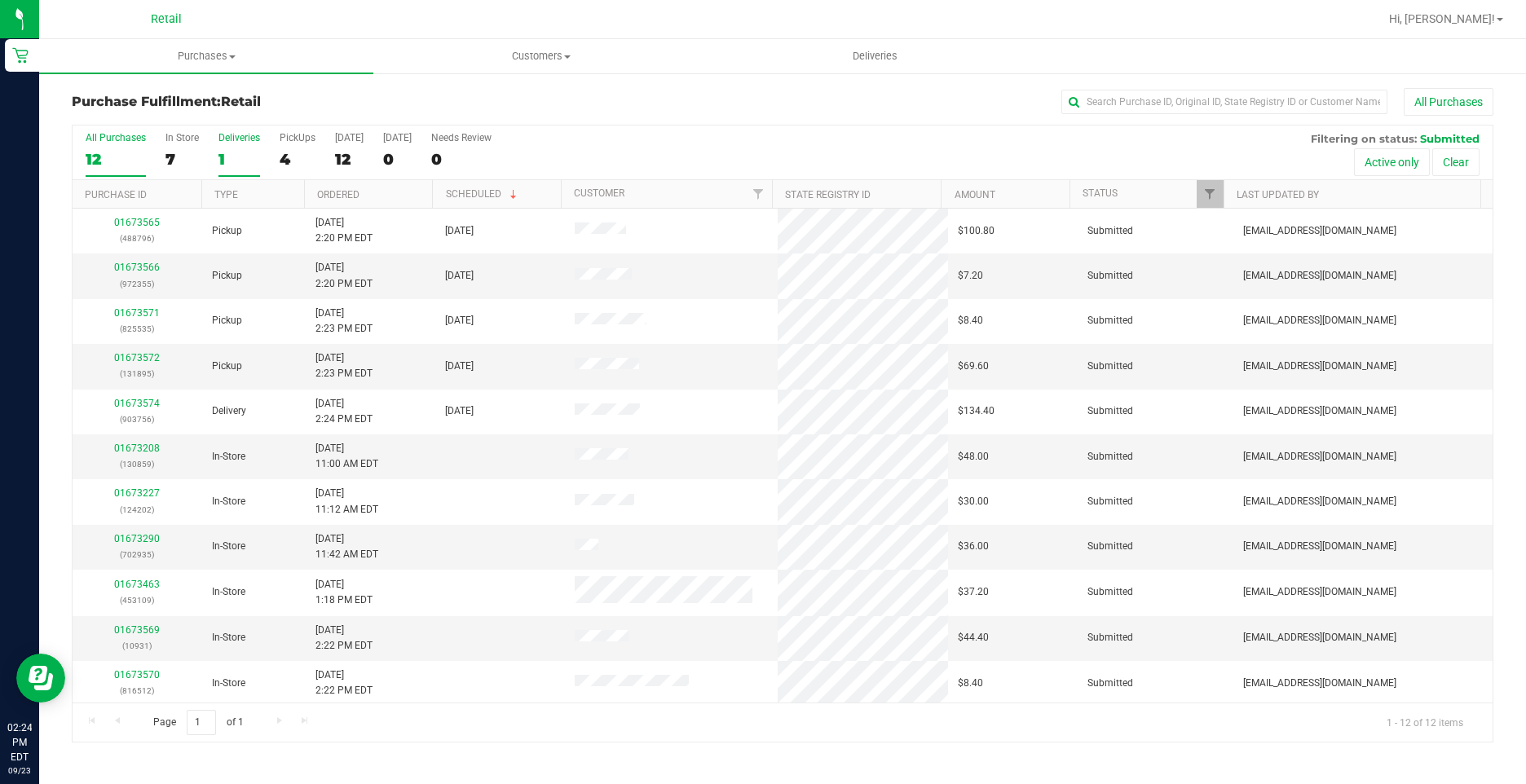
click at [236, 155] on div "1" at bounding box center [239, 159] width 41 height 18
click at [0, 0] on input "Deliveries 1" at bounding box center [0, 0] width 0 height 0
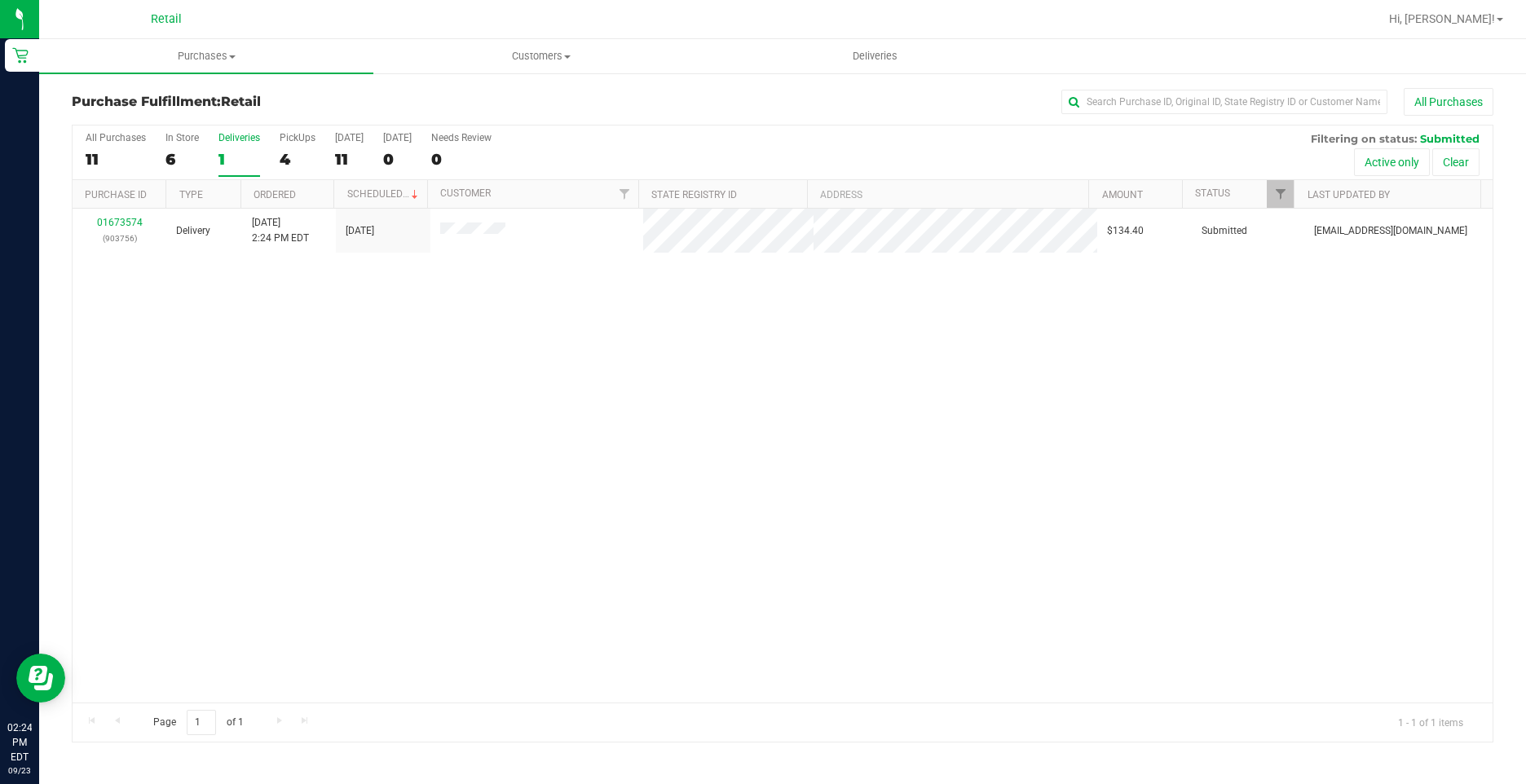
click at [647, 522] on div "01673574 (903756) Delivery 9/23/2025 2:24 PM EDT 9/23/2025 $134.40 Submitted ai…" at bounding box center [782, 455] width 1420 height 494
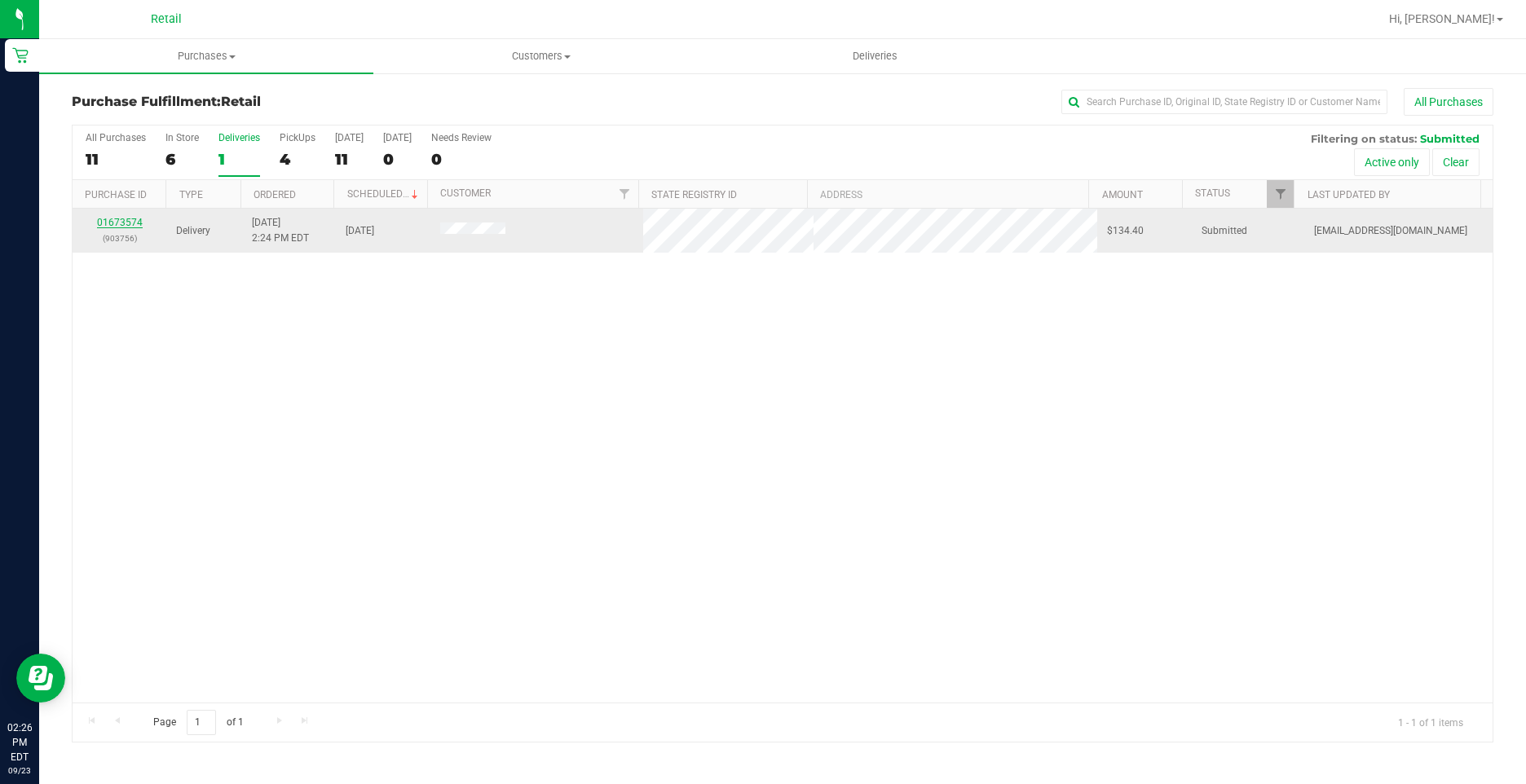
click at [133, 225] on link "01673574" at bounding box center [120, 222] width 46 height 11
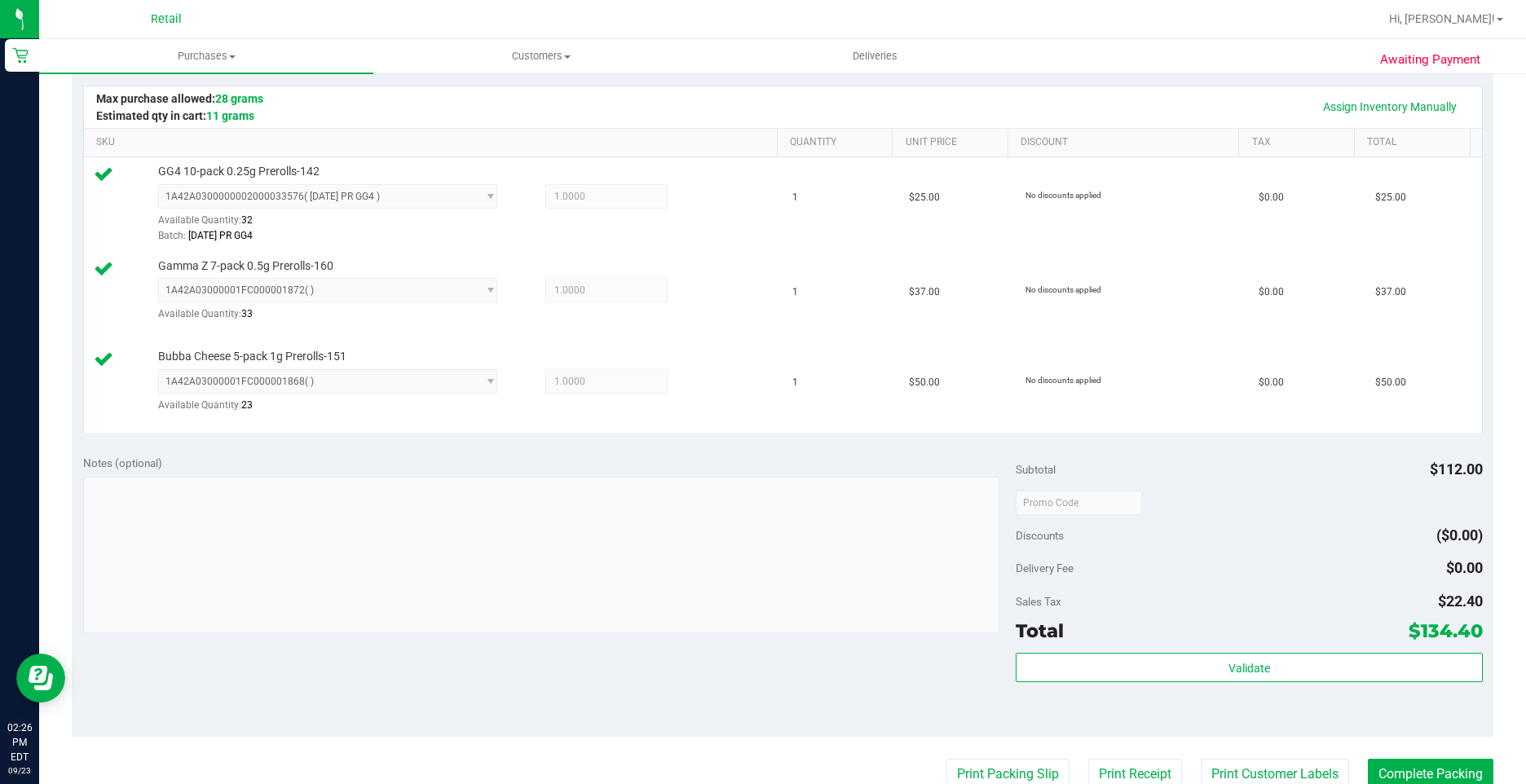
scroll to position [570, 0]
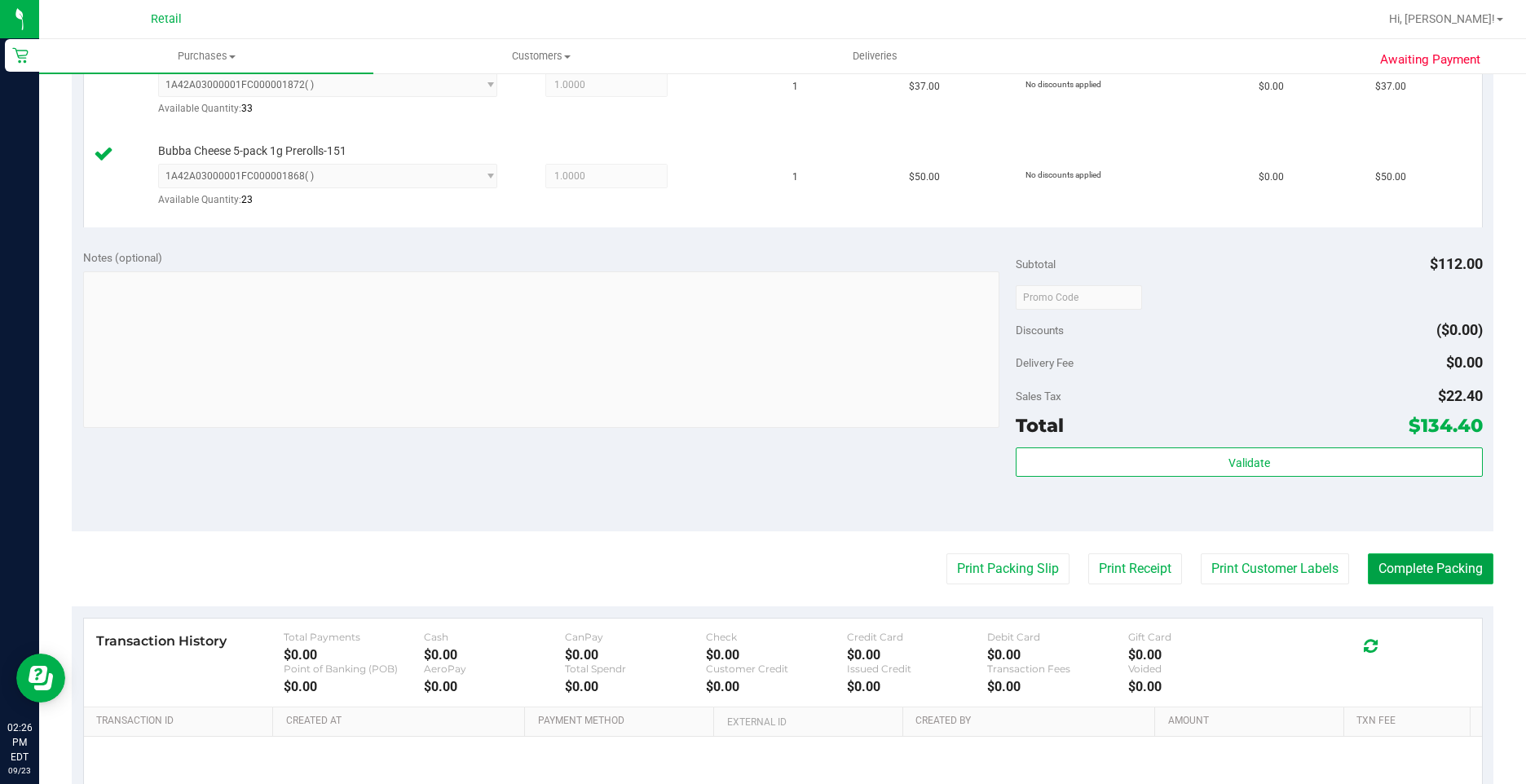
click at [1407, 581] on button "Complete Packing" at bounding box center [1430, 568] width 125 height 31
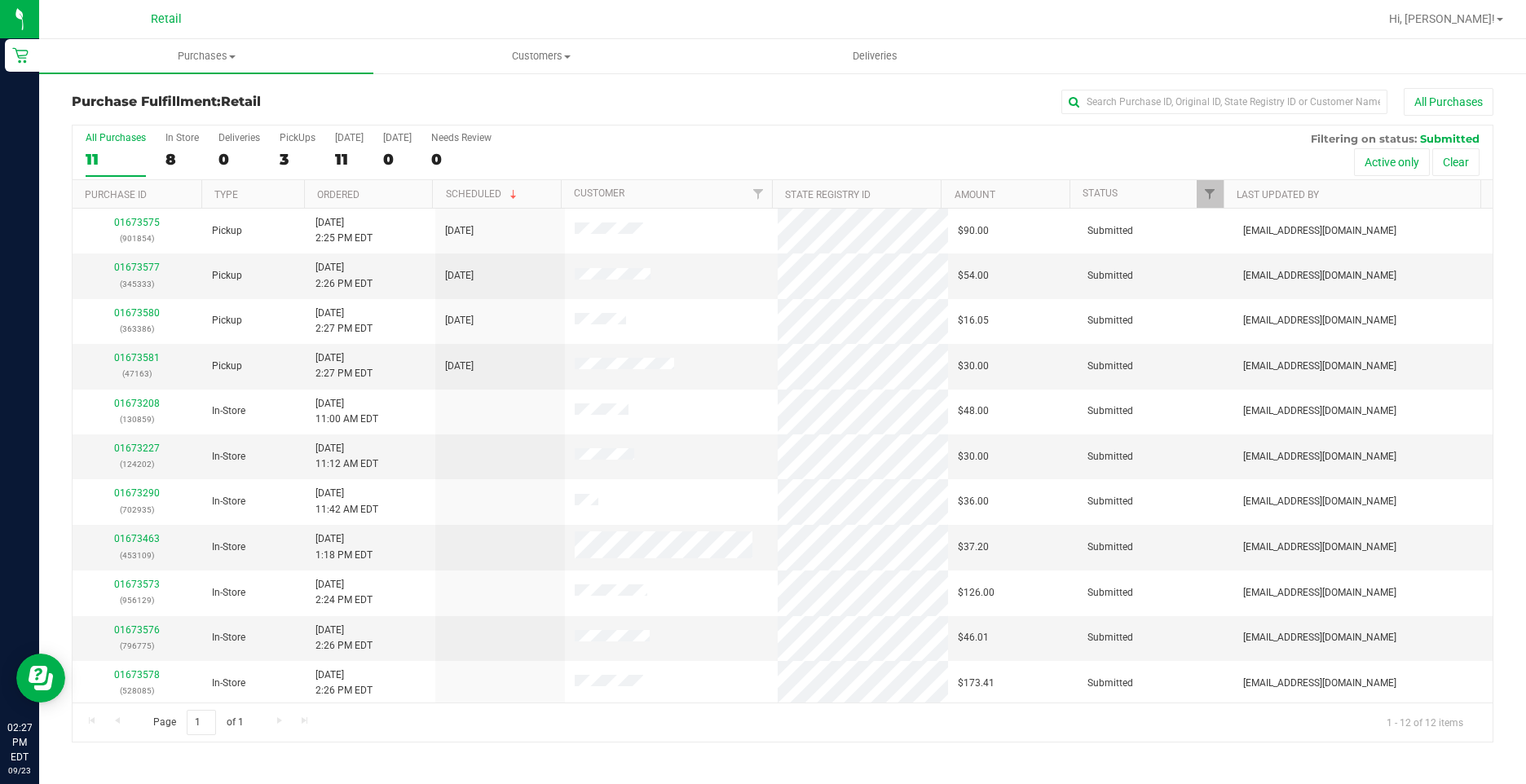
click at [789, 118] on div "Purchase Fulfillment: Retail All Purchases" at bounding box center [782, 105] width 1422 height 36
click at [320, 146] on div "All Purchases 11 In Store 8 Deliveries 0 PickUps 3 Today 11 Tomorrow 0 Needs Re…" at bounding box center [782, 153] width 1420 height 54
click at [280, 145] on label "PickUps 3" at bounding box center [297, 154] width 36 height 45
click at [0, 0] on input "PickUps 3" at bounding box center [0, 0] width 0 height 0
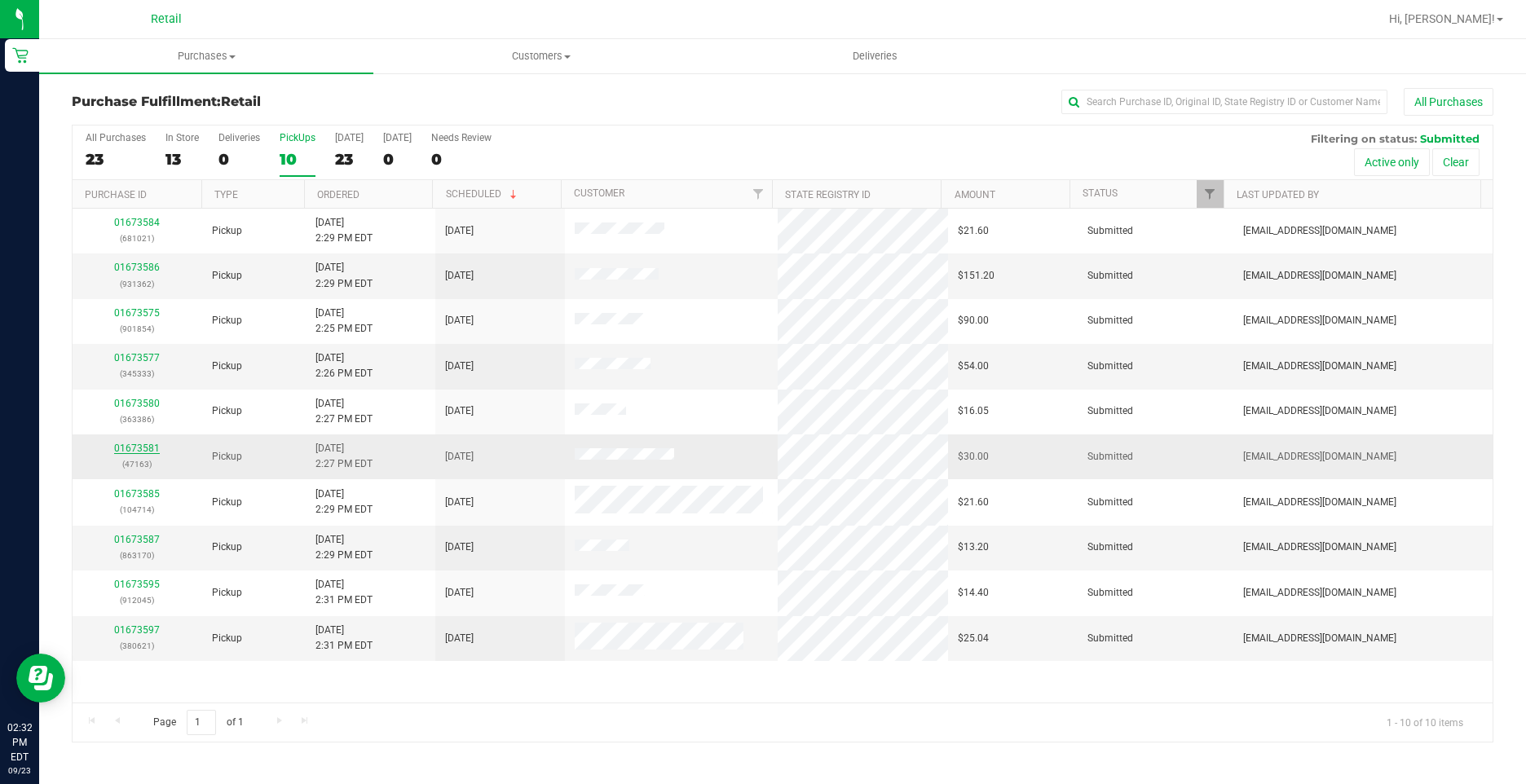
click at [145, 445] on link "01673581" at bounding box center [137, 448] width 46 height 11
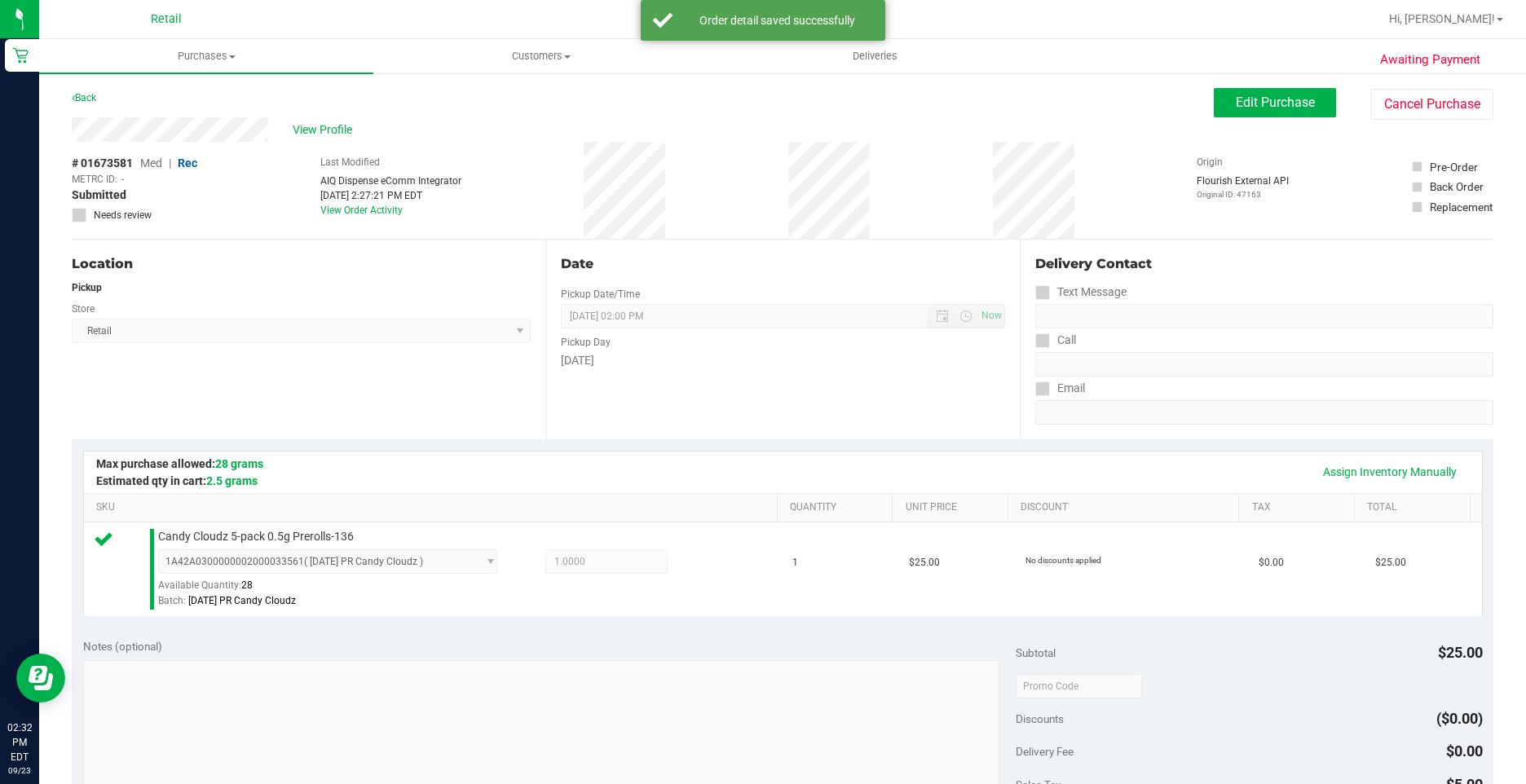
scroll to position [326, 0]
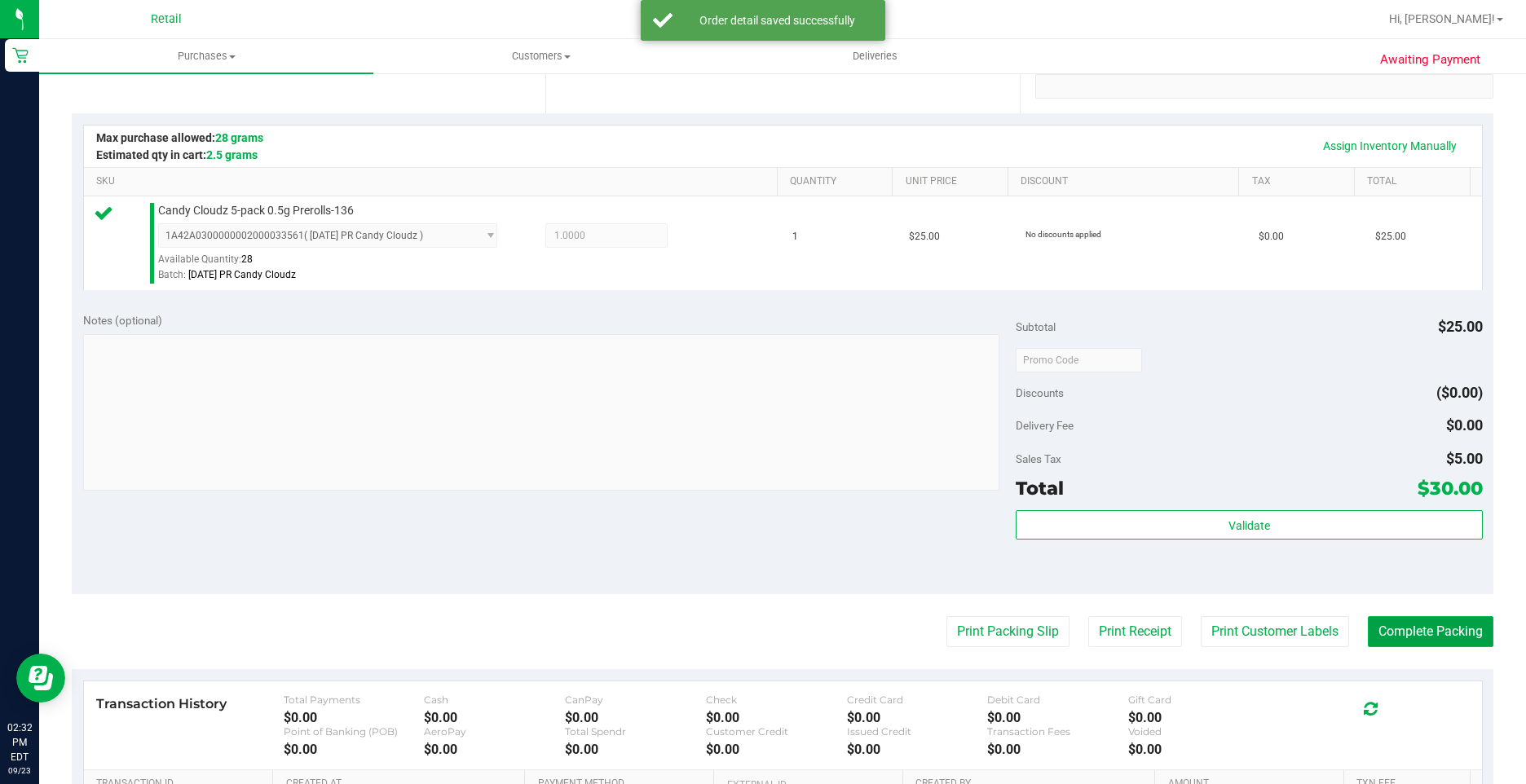
click at [1418, 629] on button "Complete Packing" at bounding box center [1430, 631] width 125 height 31
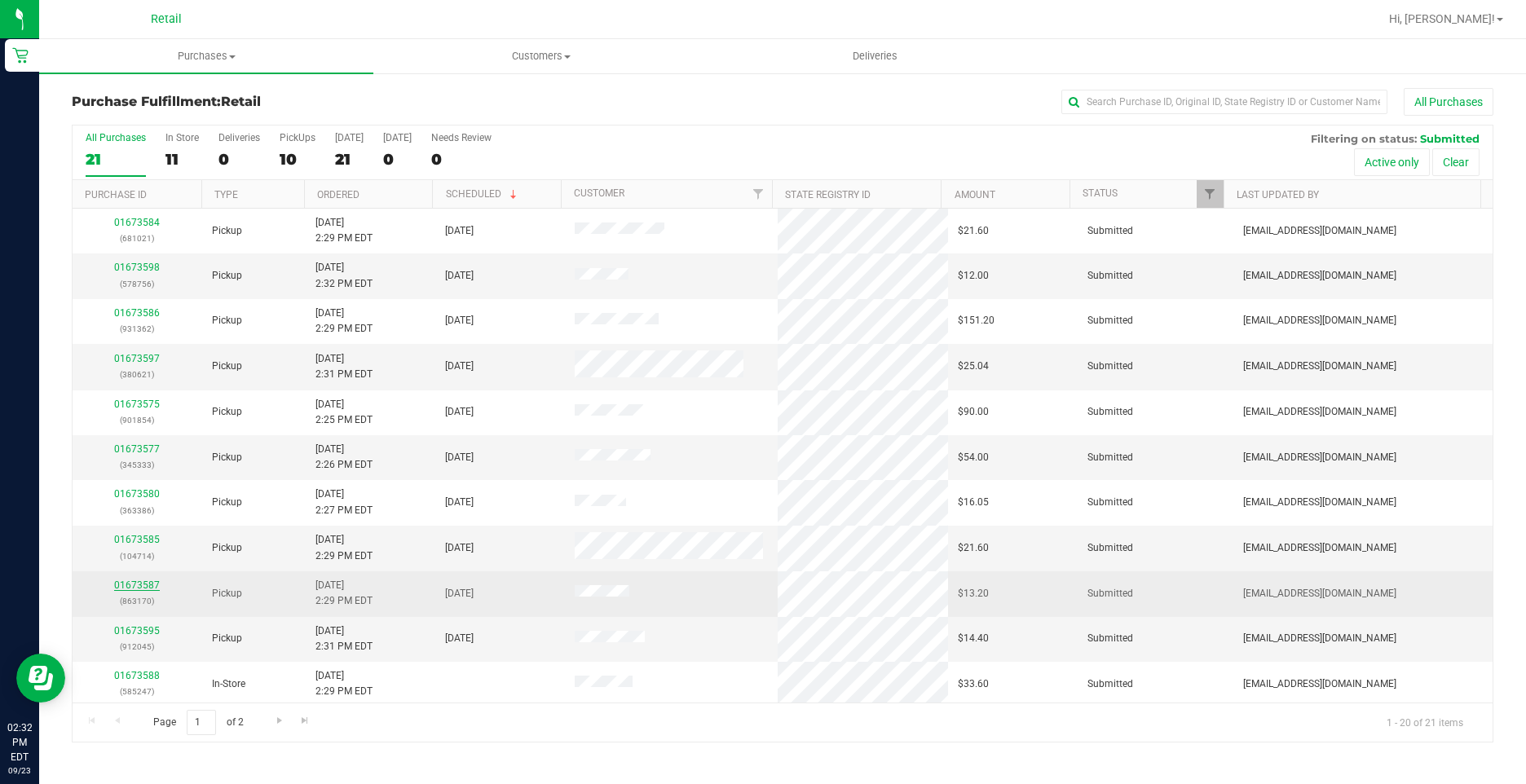
click at [128, 585] on link "01673587" at bounding box center [137, 585] width 46 height 11
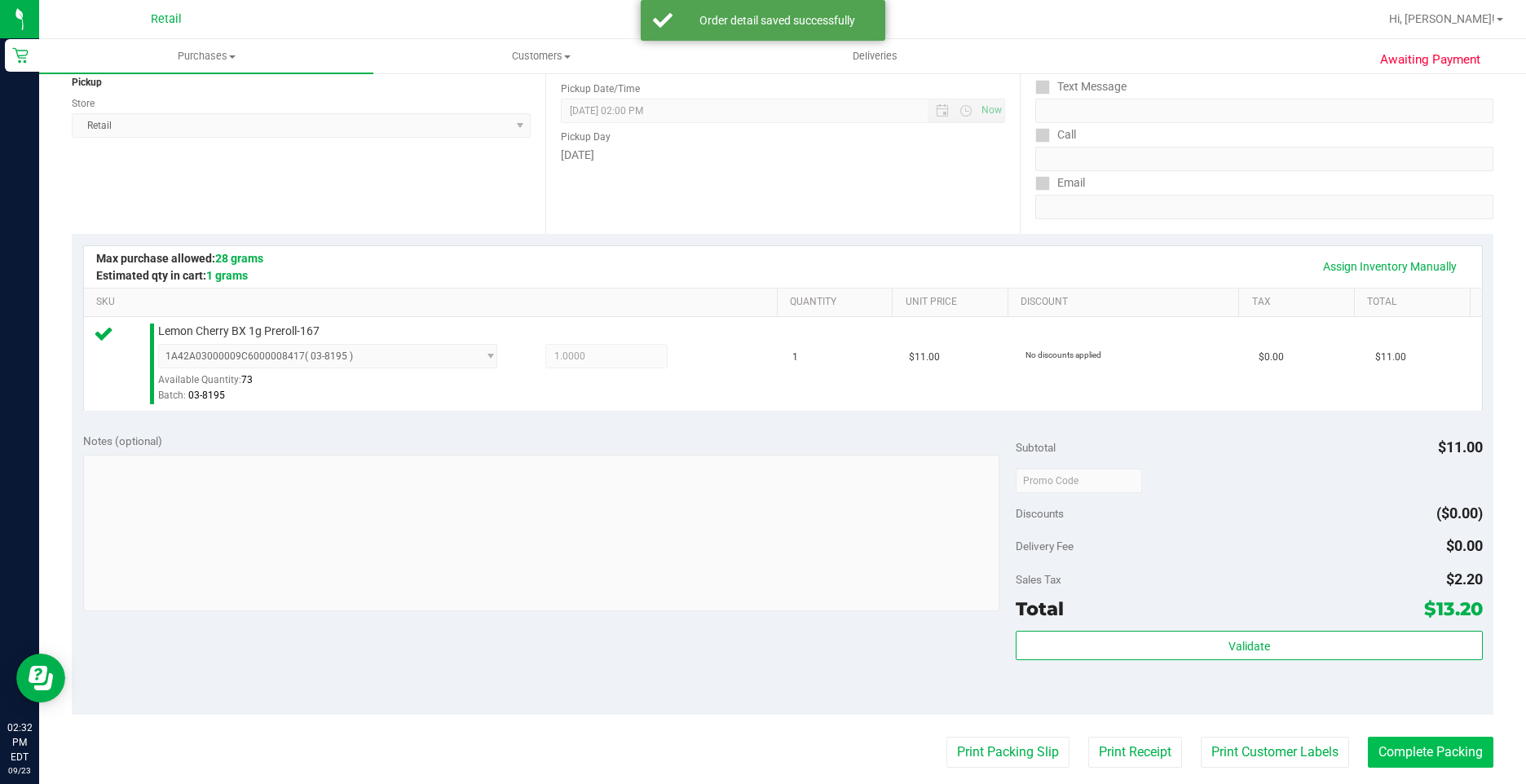
scroll to position [245, 0]
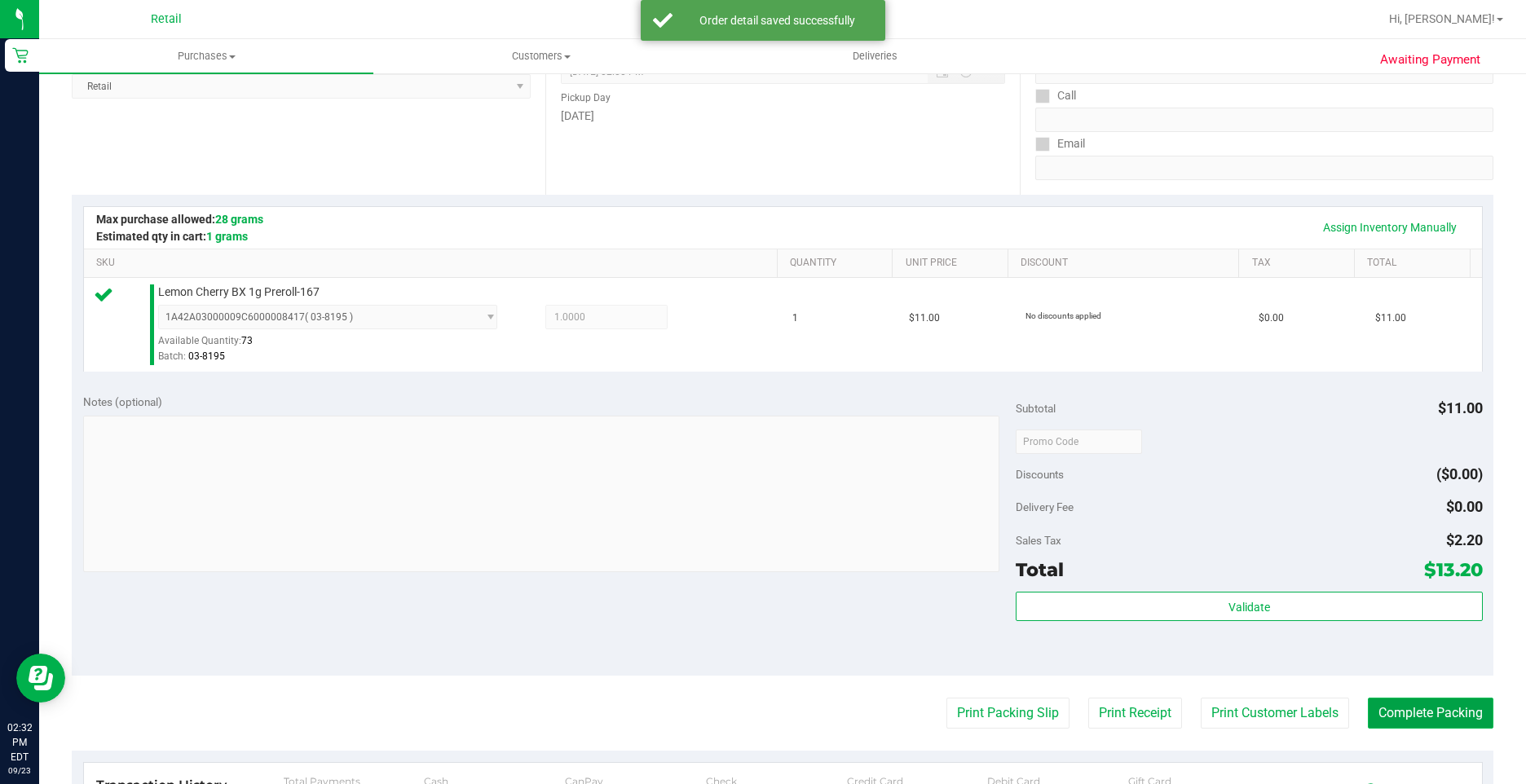
click at [1433, 722] on button "Complete Packing" at bounding box center [1430, 712] width 125 height 31
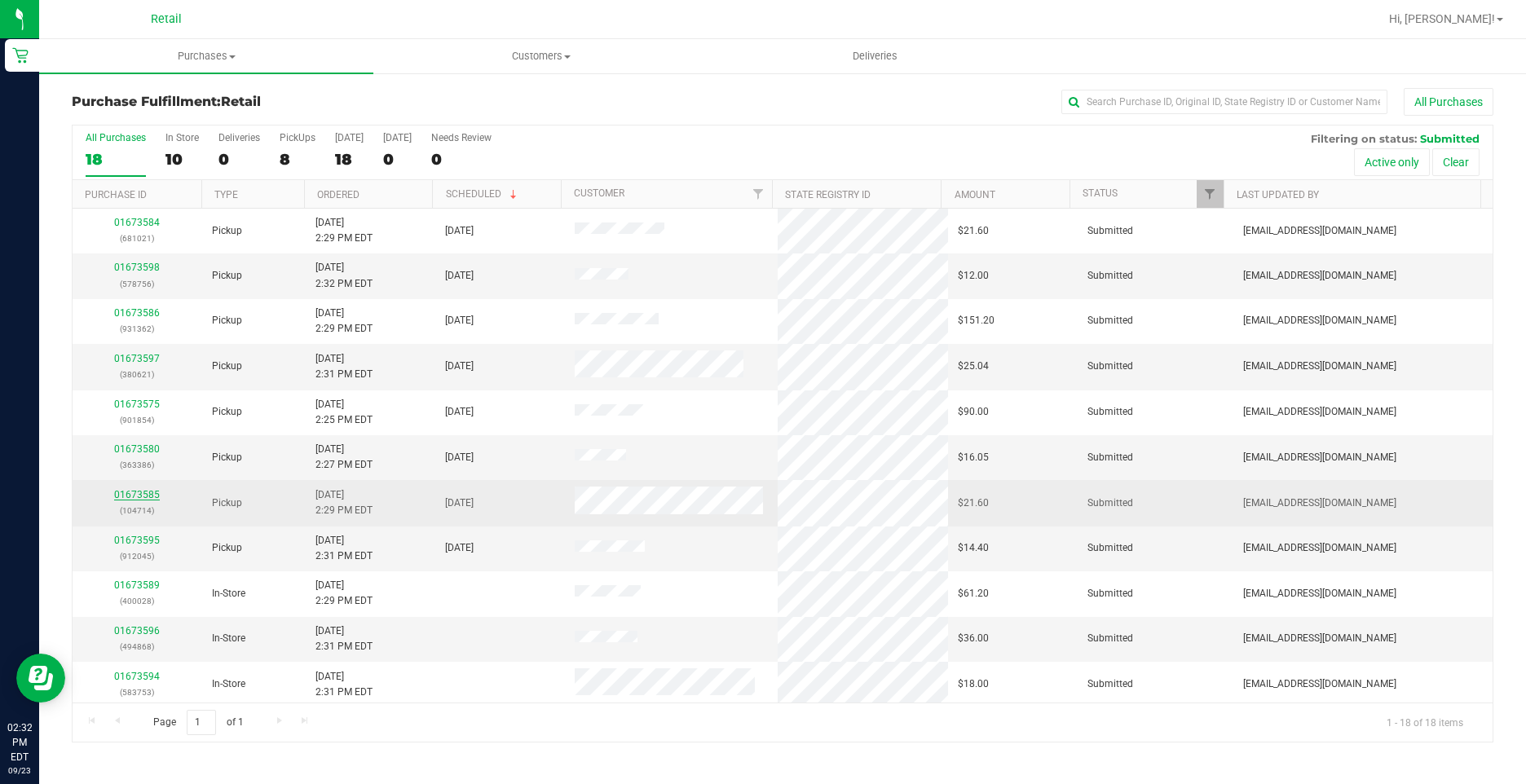
click at [148, 498] on link "01673585" at bounding box center [137, 495] width 46 height 11
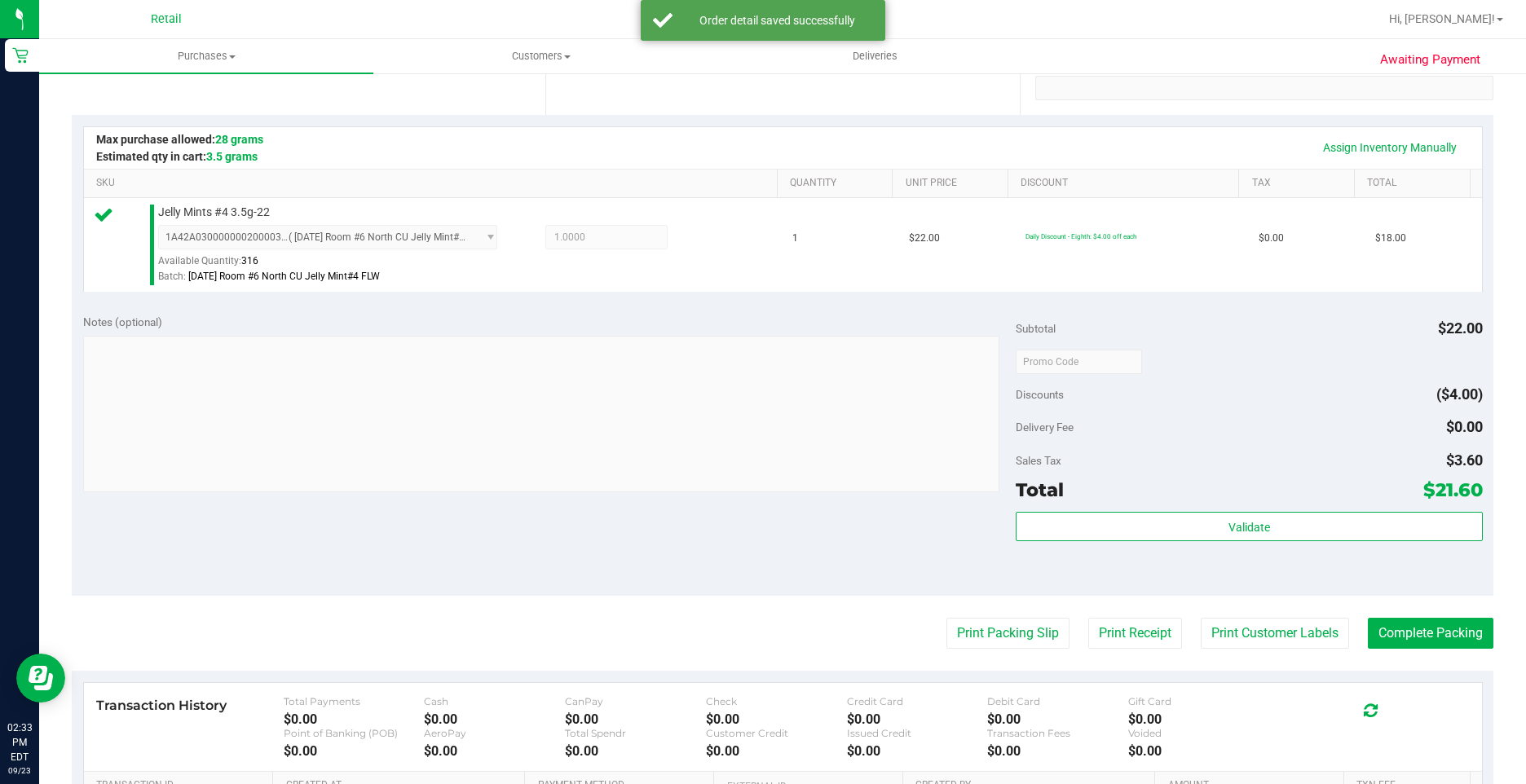
scroll to position [326, 0]
click at [1437, 636] on button "Complete Packing" at bounding box center [1430, 631] width 125 height 31
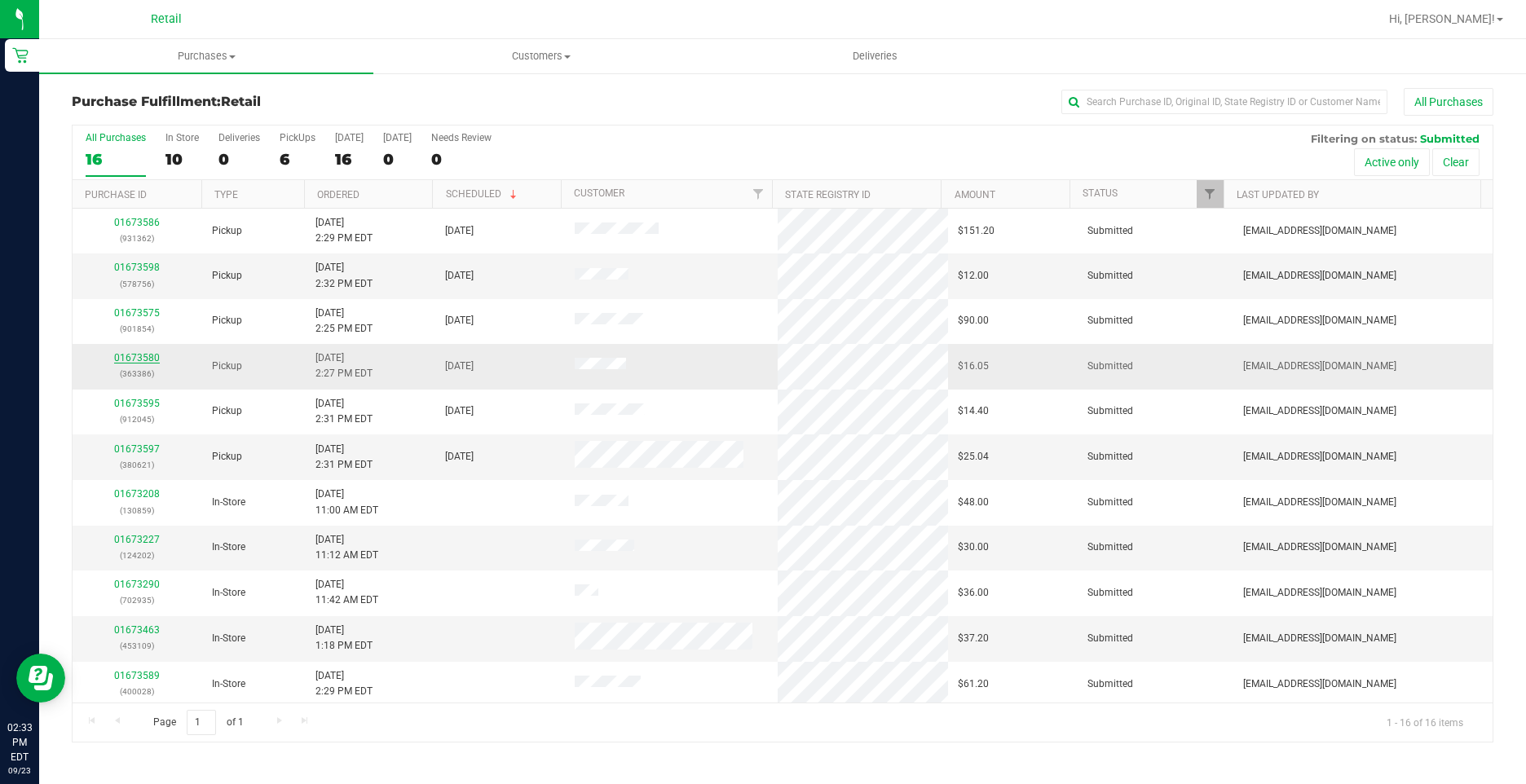
click at [132, 358] on link "01673580" at bounding box center [137, 357] width 46 height 11
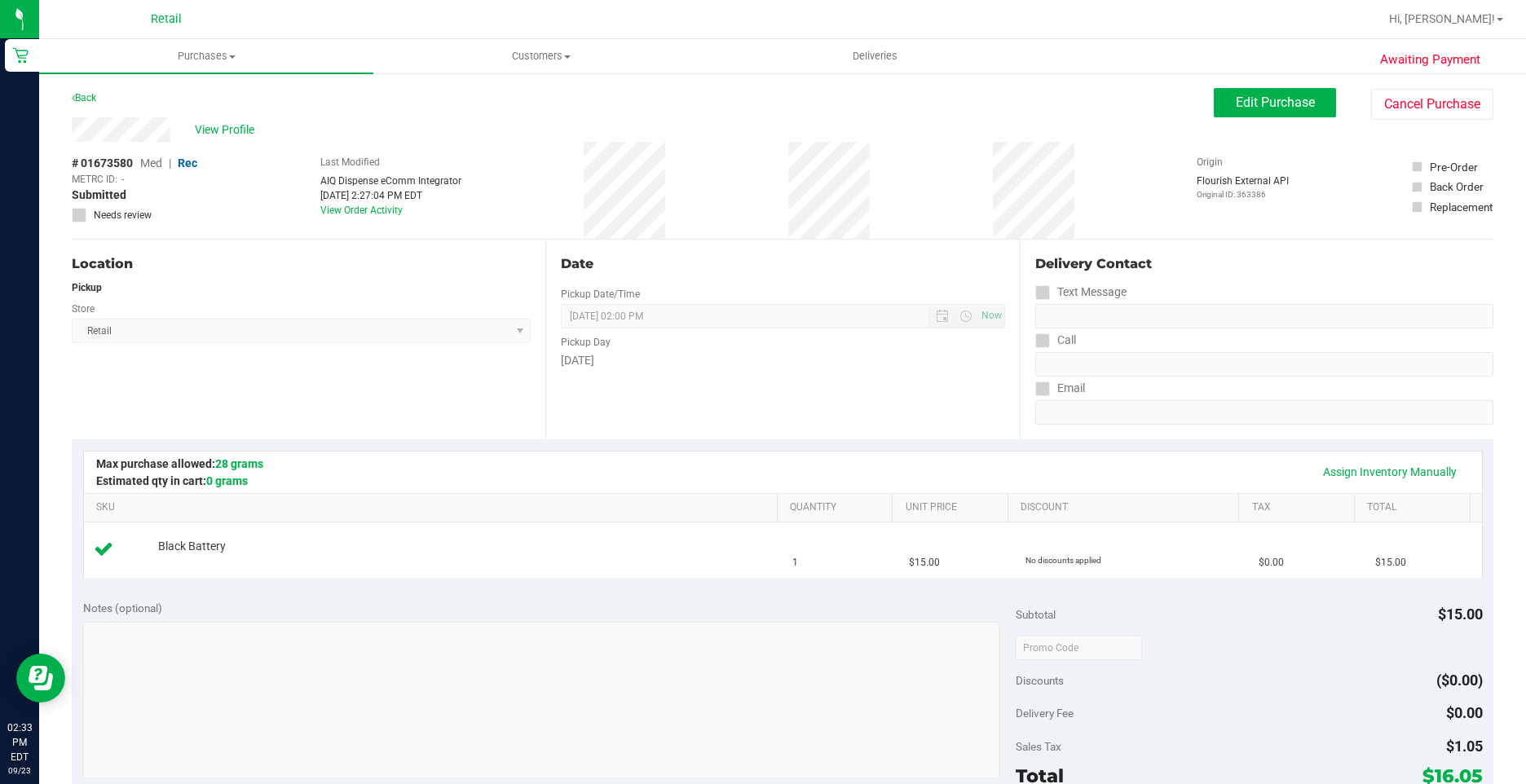
scroll to position [163, 0]
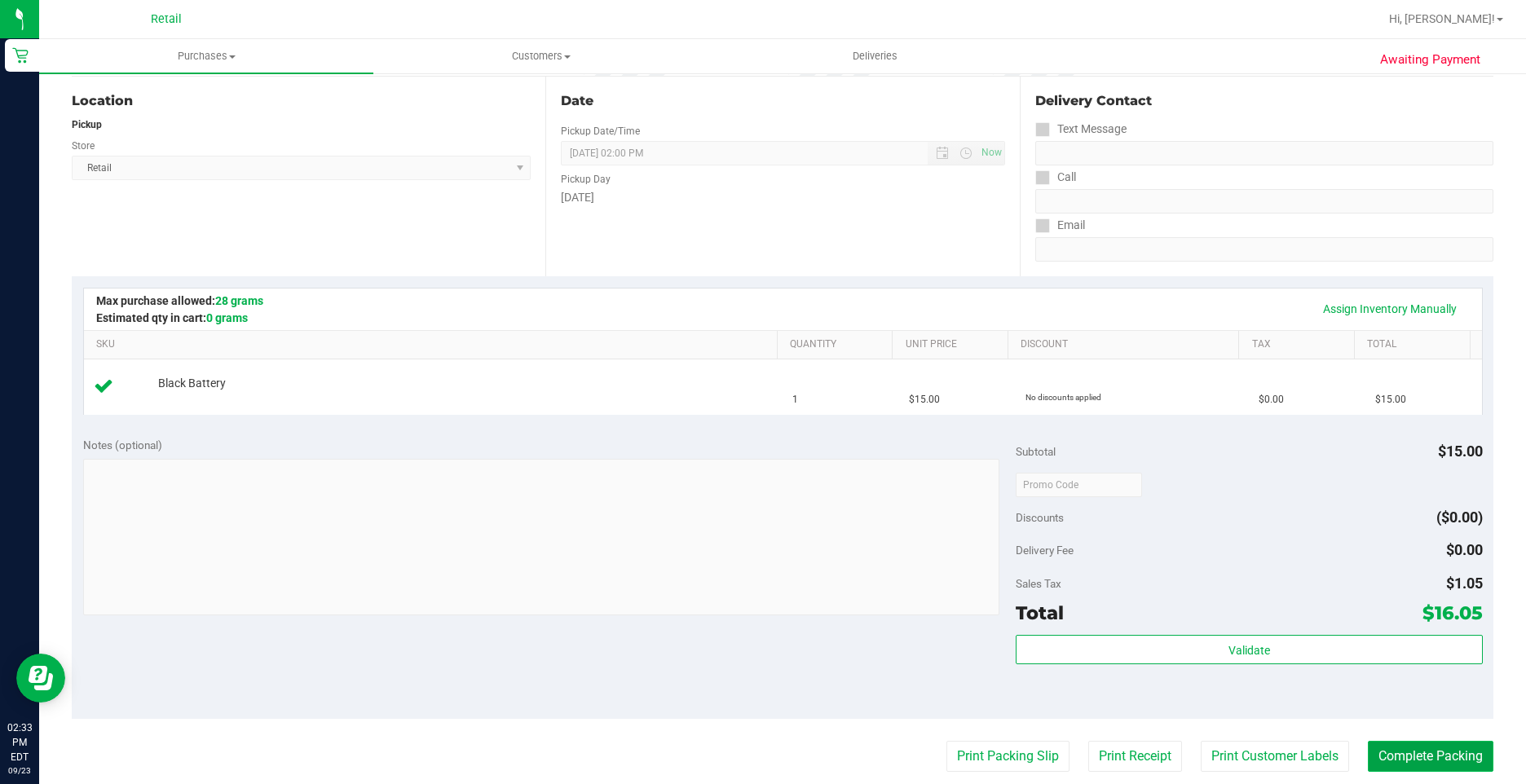
click at [1452, 768] on button "Complete Packing" at bounding box center [1430, 756] width 125 height 31
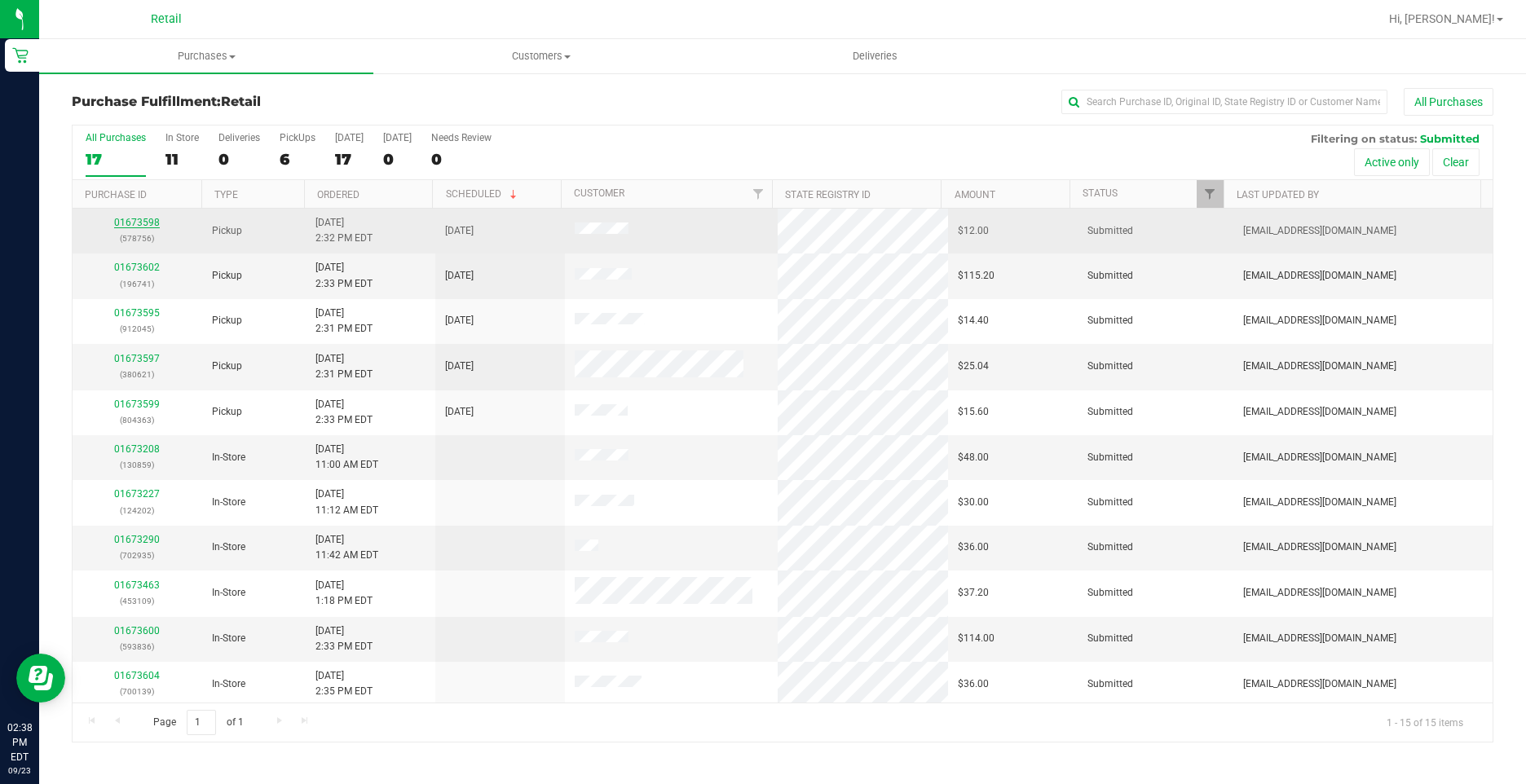
click at [148, 222] on link "01673598" at bounding box center [137, 222] width 46 height 11
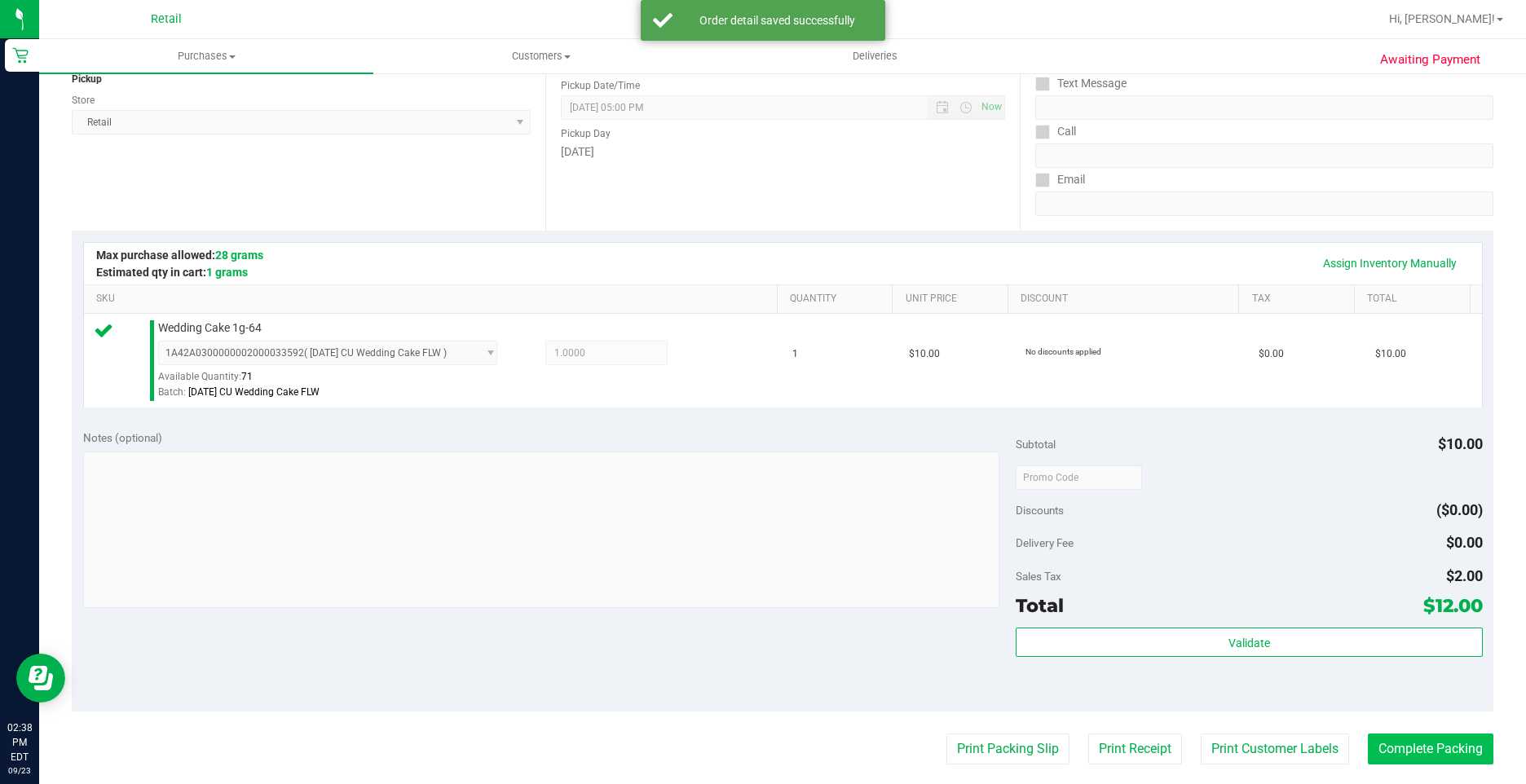
scroll to position [326, 0]
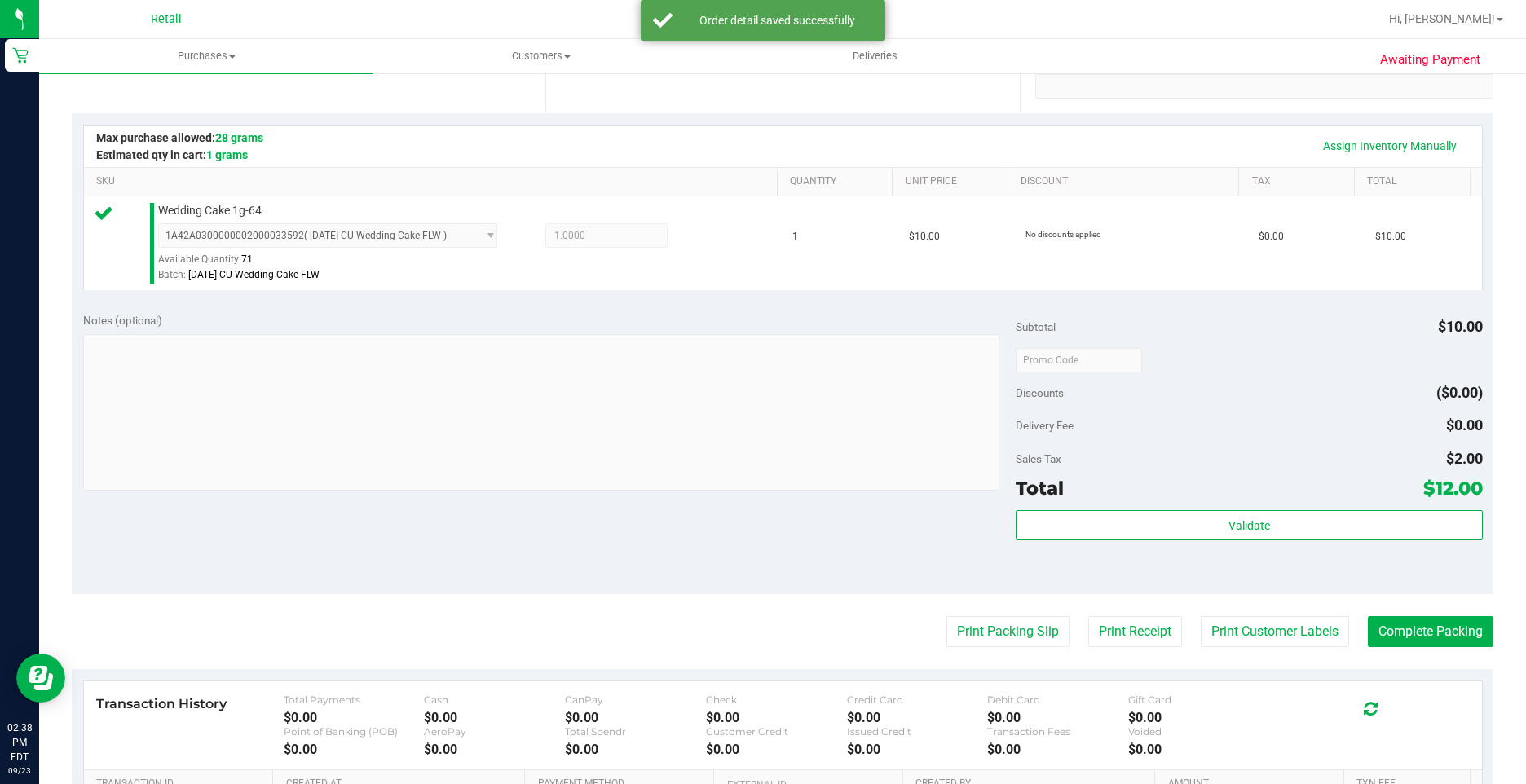
click at [1427, 651] on purchase-details "Back Edit Purchase Cancel Purchase View Profile # 01673598 Med | Rec METRC ID: …" at bounding box center [782, 368] width 1422 height 1212
click at [1429, 640] on button "Complete Packing" at bounding box center [1430, 631] width 125 height 31
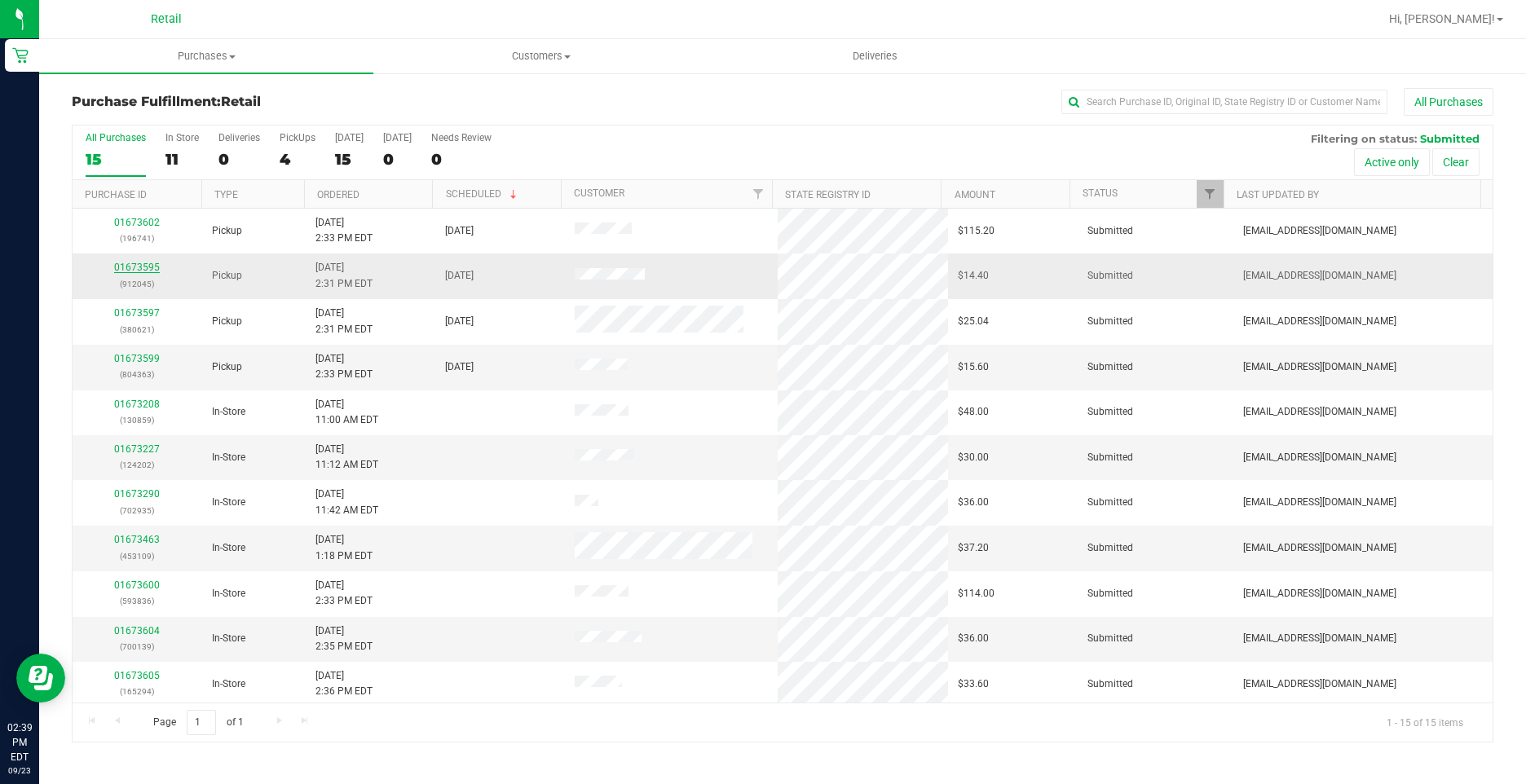
click at [136, 272] on link "01673595" at bounding box center [137, 267] width 46 height 11
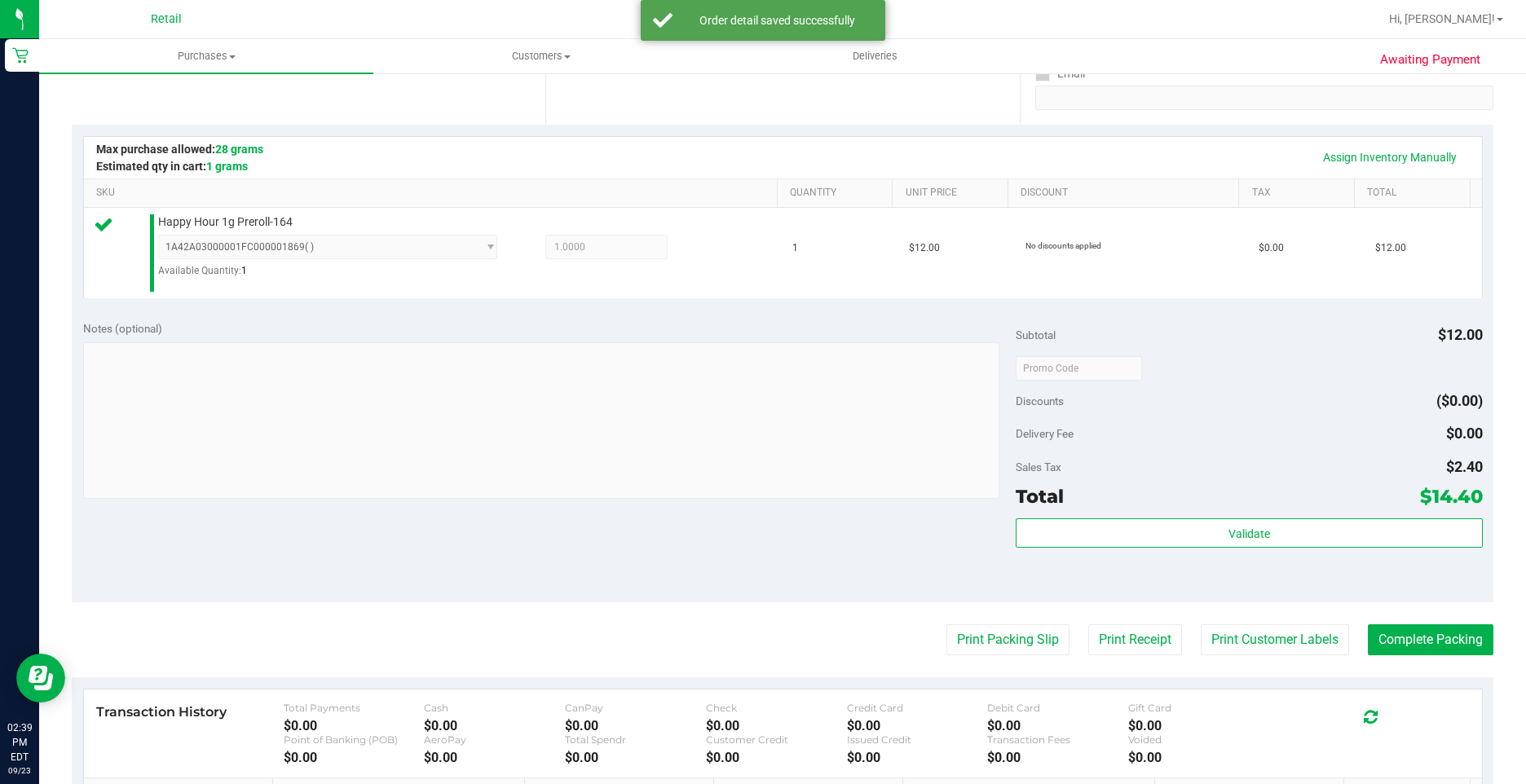
scroll to position [489, 0]
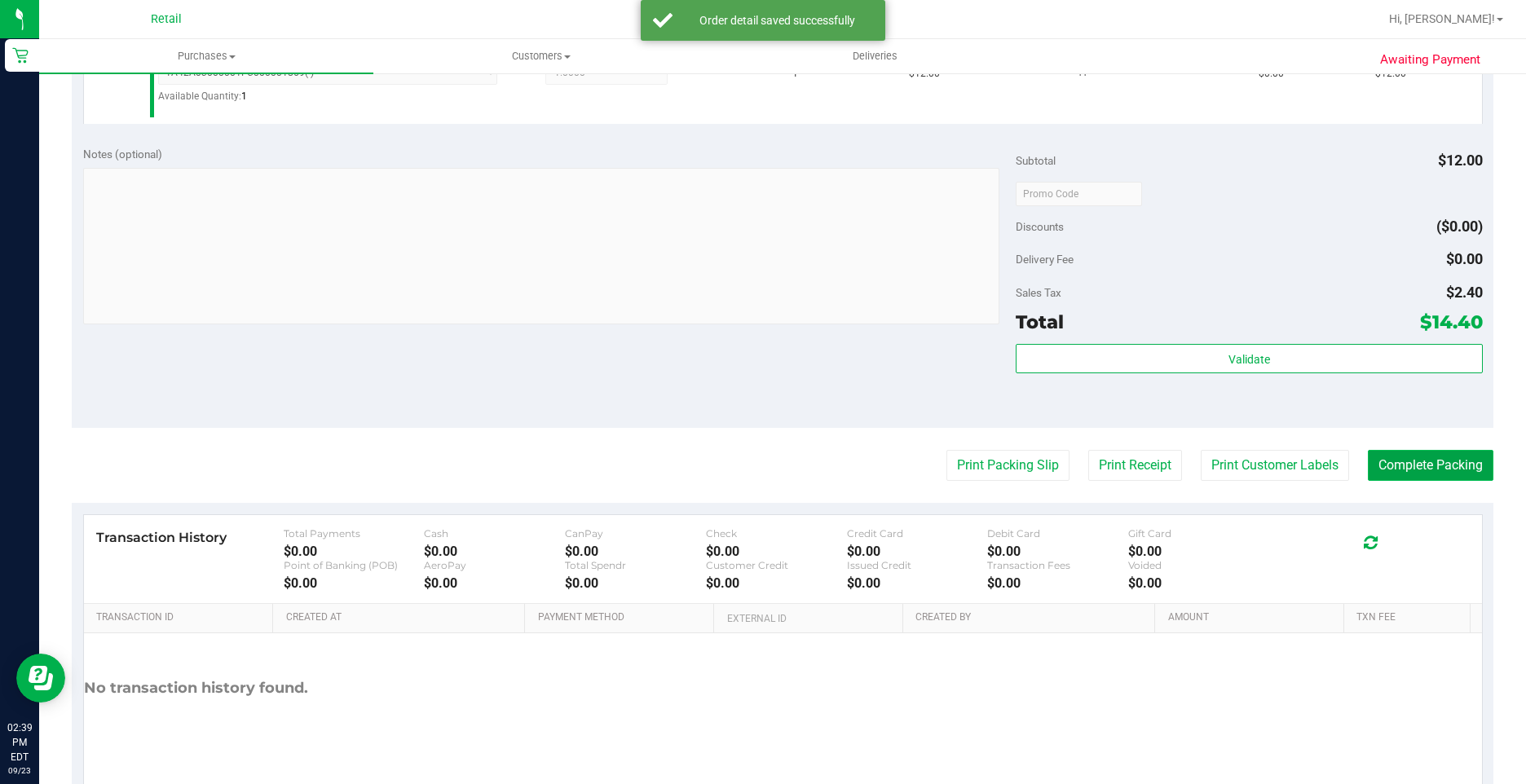
click at [1430, 468] on button "Complete Packing" at bounding box center [1430, 465] width 125 height 31
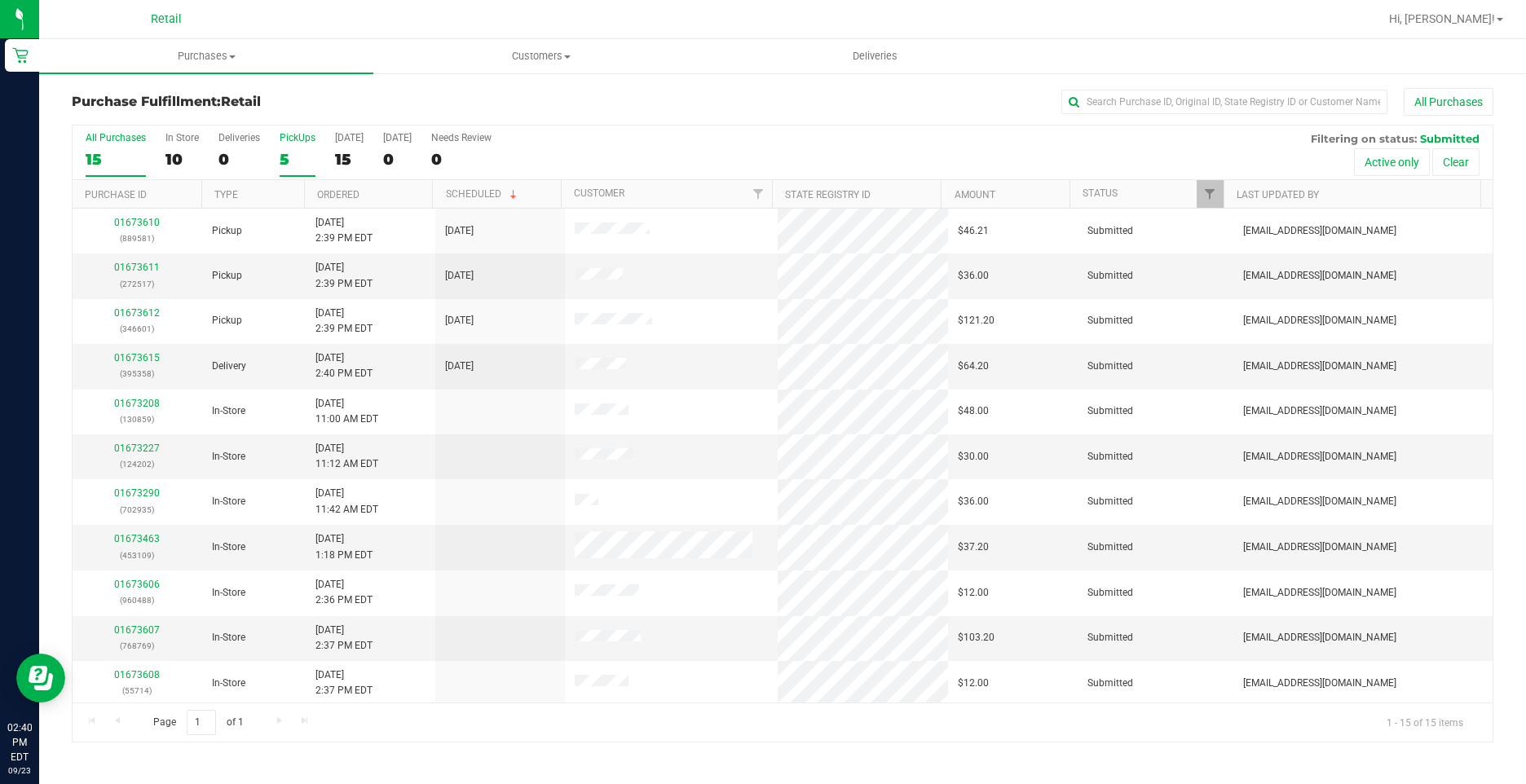
click at [297, 155] on div "5" at bounding box center [297, 159] width 36 height 18
click at [0, 0] on input "PickUps 5" at bounding box center [0, 0] width 0 height 0
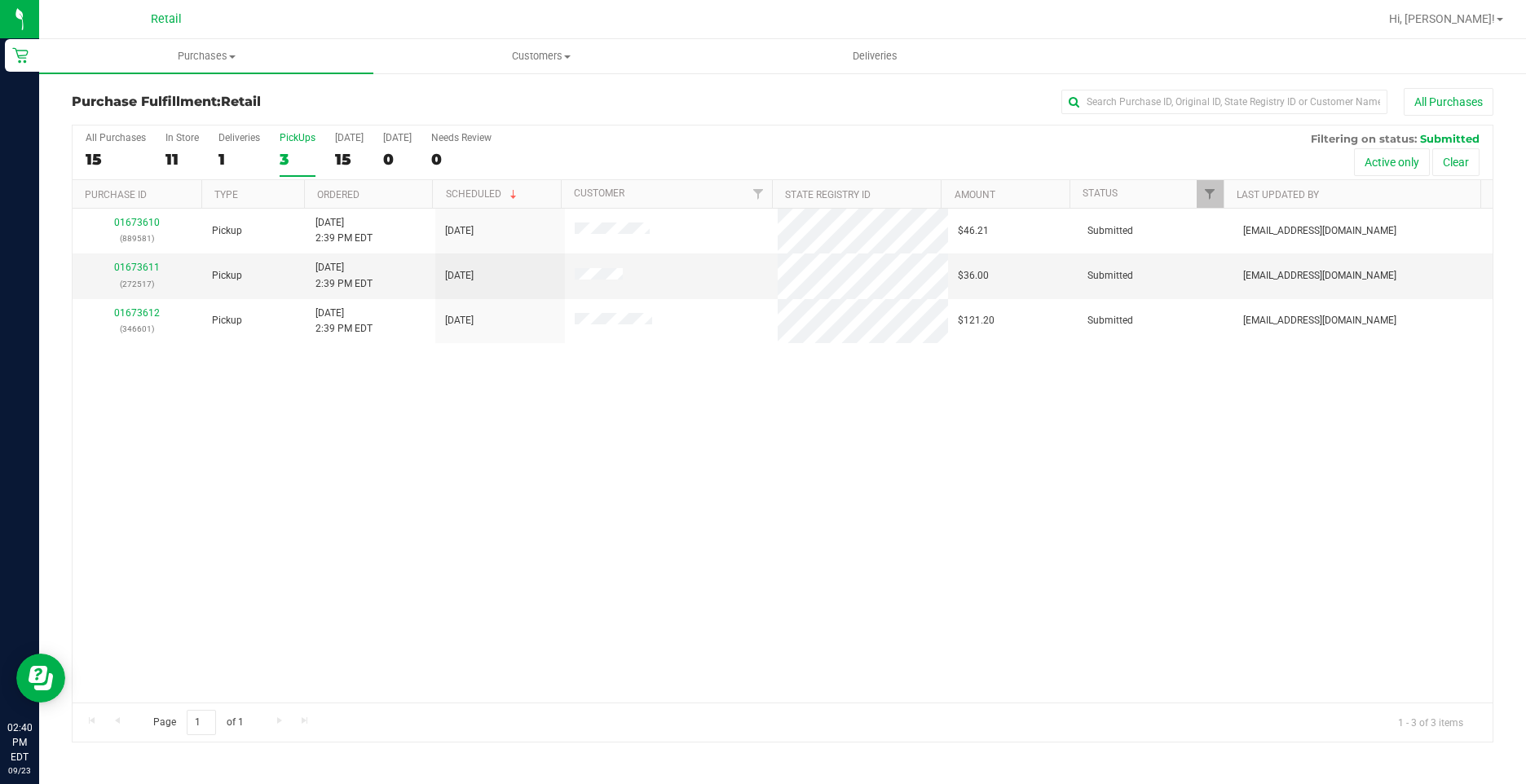
click at [213, 142] on div "All Purchases 15 In Store 11 Deliveries 1 PickUps 3 Today 15 Tomorrow 0 Needs R…" at bounding box center [782, 153] width 1420 height 54
click at [228, 142] on div "Deliveries" at bounding box center [239, 138] width 41 height 11
click at [0, 0] on input "Deliveries 1" at bounding box center [0, 0] width 0 height 0
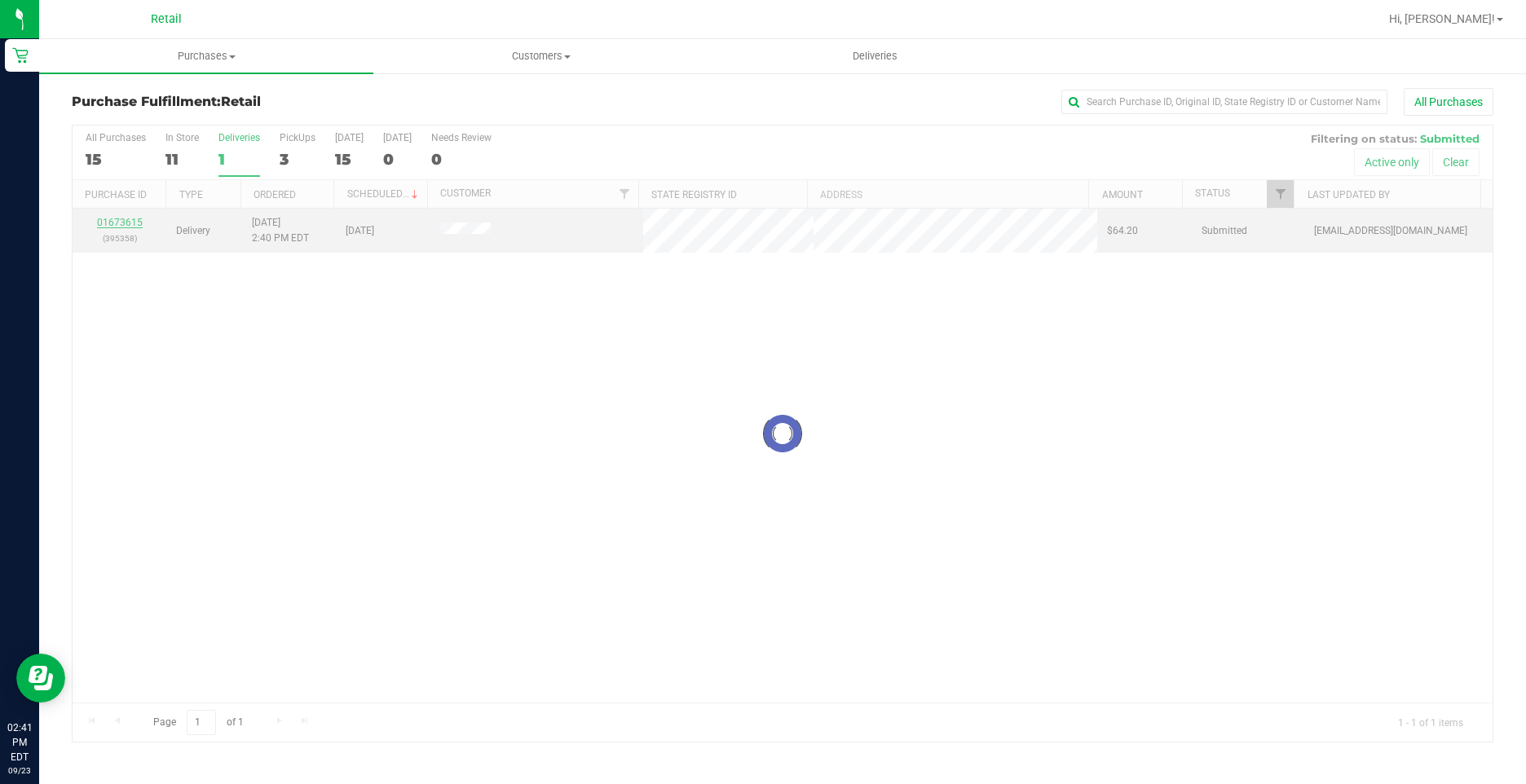
click at [116, 221] on div "Loading... All Purchases 15 In Store 11 Deliveries 1 PickUps 3 Today 15 Tomorro…" at bounding box center [782, 433] width 1422 height 617
click at [126, 226] on link "01673615" at bounding box center [120, 222] width 46 height 11
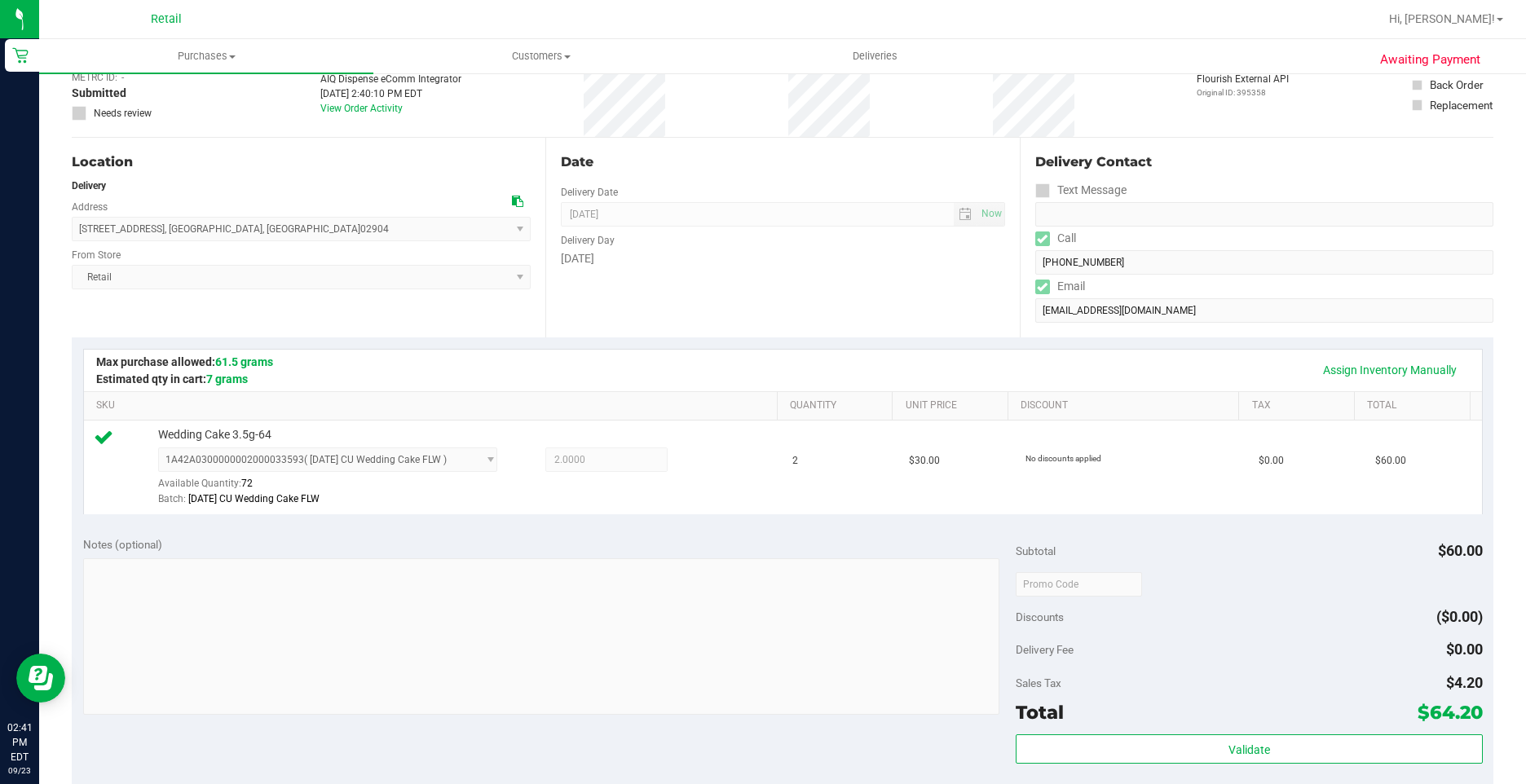
scroll to position [245, 0]
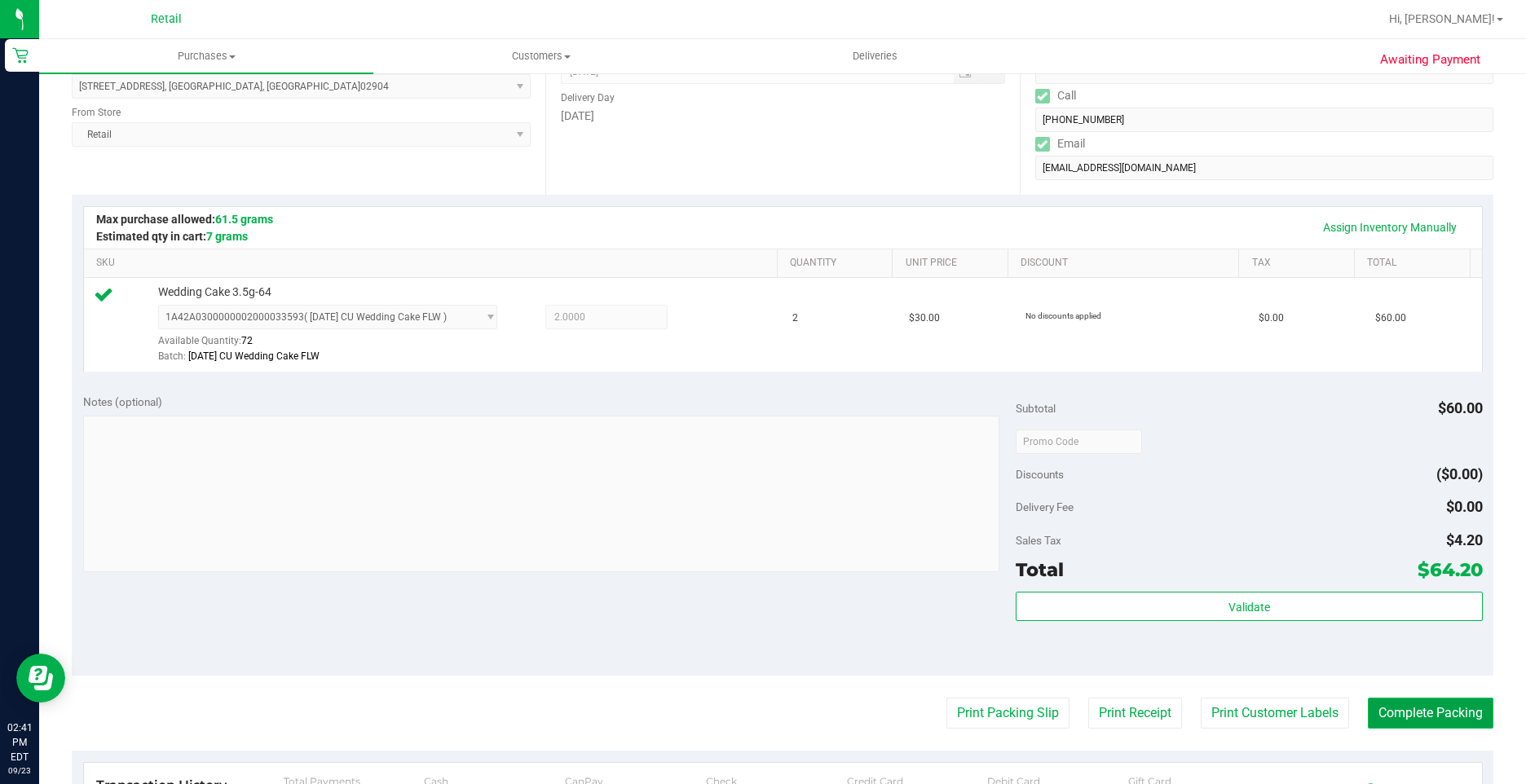
click at [1395, 722] on button "Complete Packing" at bounding box center [1430, 712] width 125 height 31
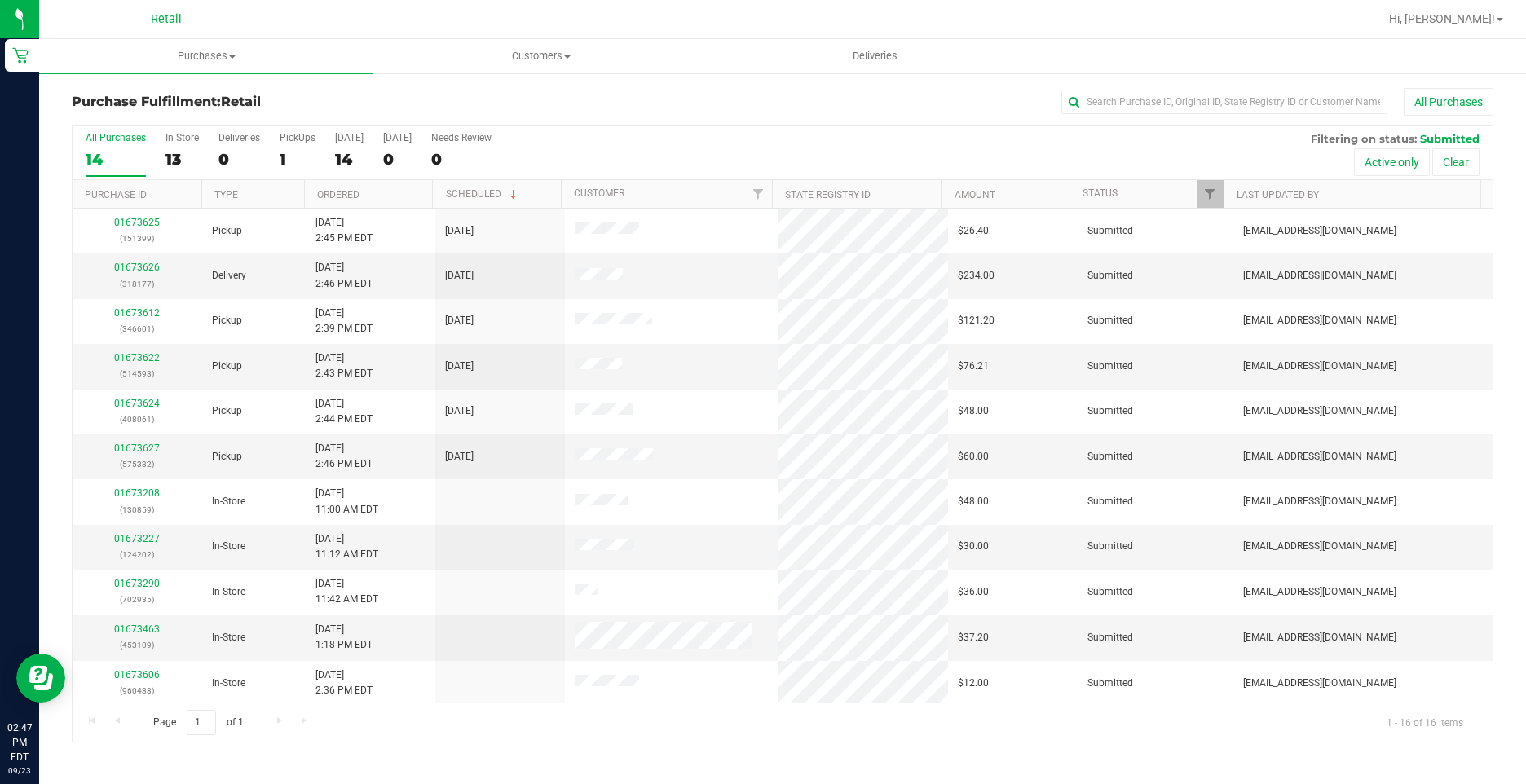
click at [1135, 114] on div "All Purchases" at bounding box center [1019, 102] width 948 height 28
click at [1122, 110] on input "text" at bounding box center [1224, 102] width 326 height 25
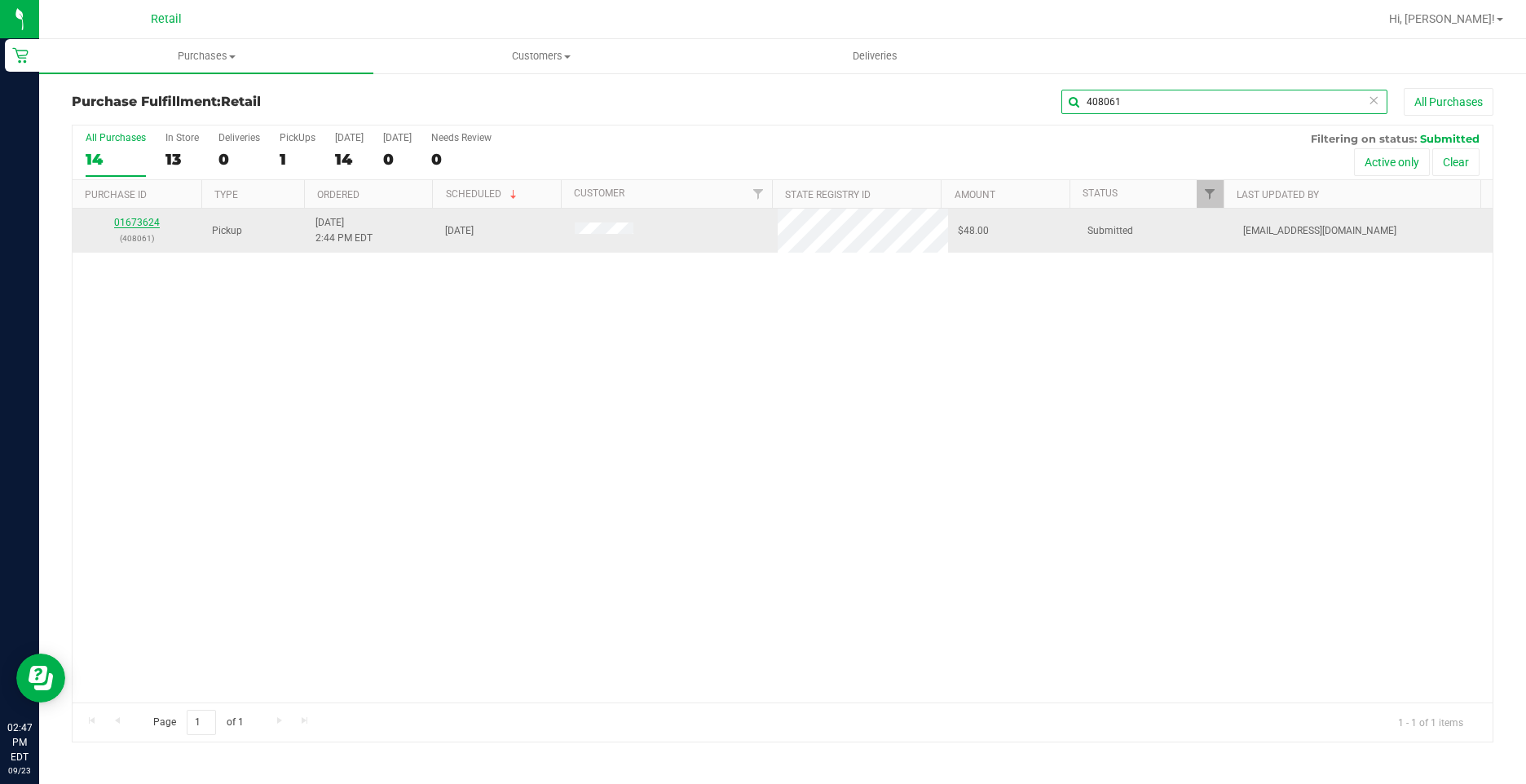
type input "408061"
click at [134, 221] on link "01673624" at bounding box center [137, 222] width 46 height 11
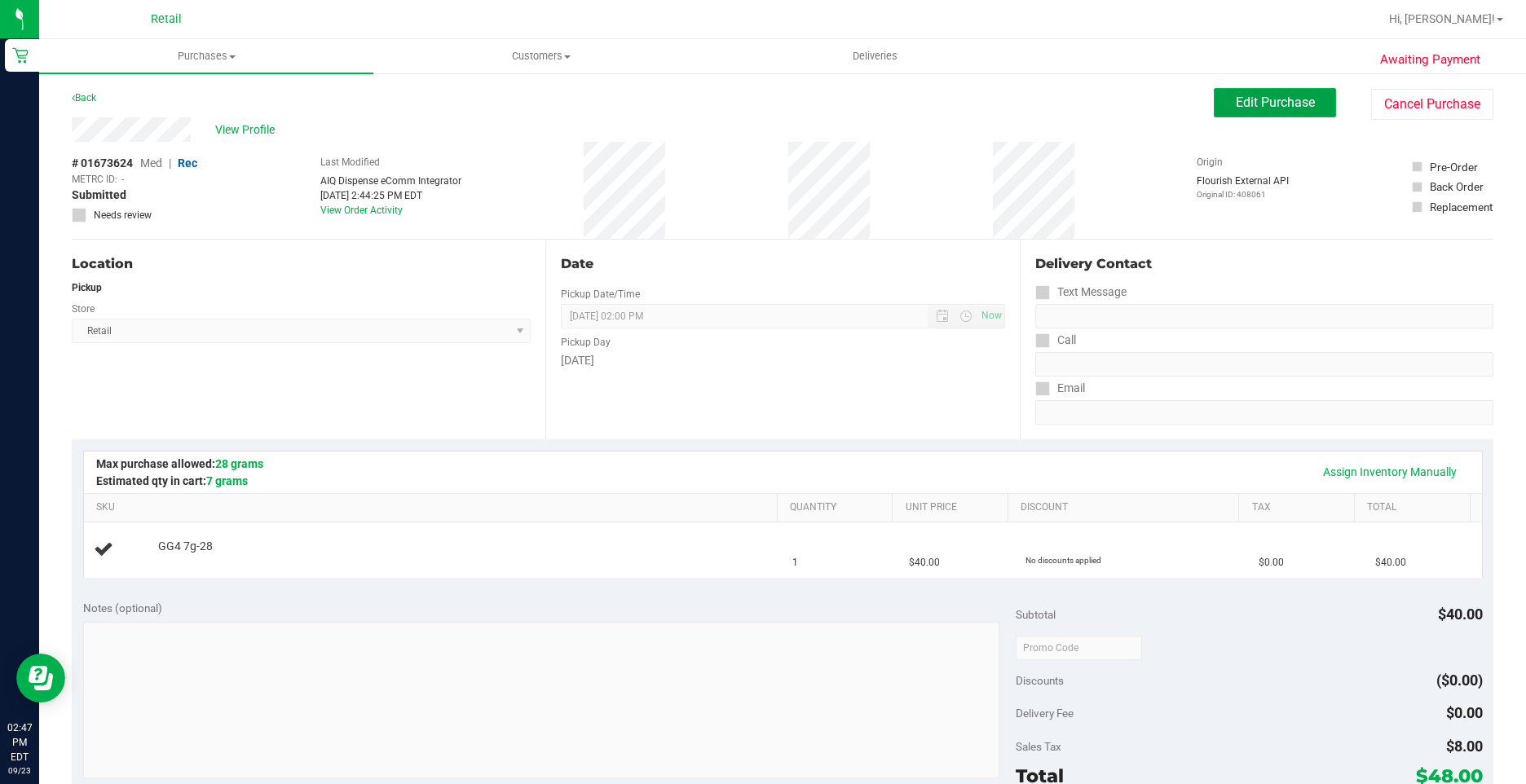
click at [1243, 97] on span "Edit Purchase" at bounding box center [1275, 103] width 79 height 16
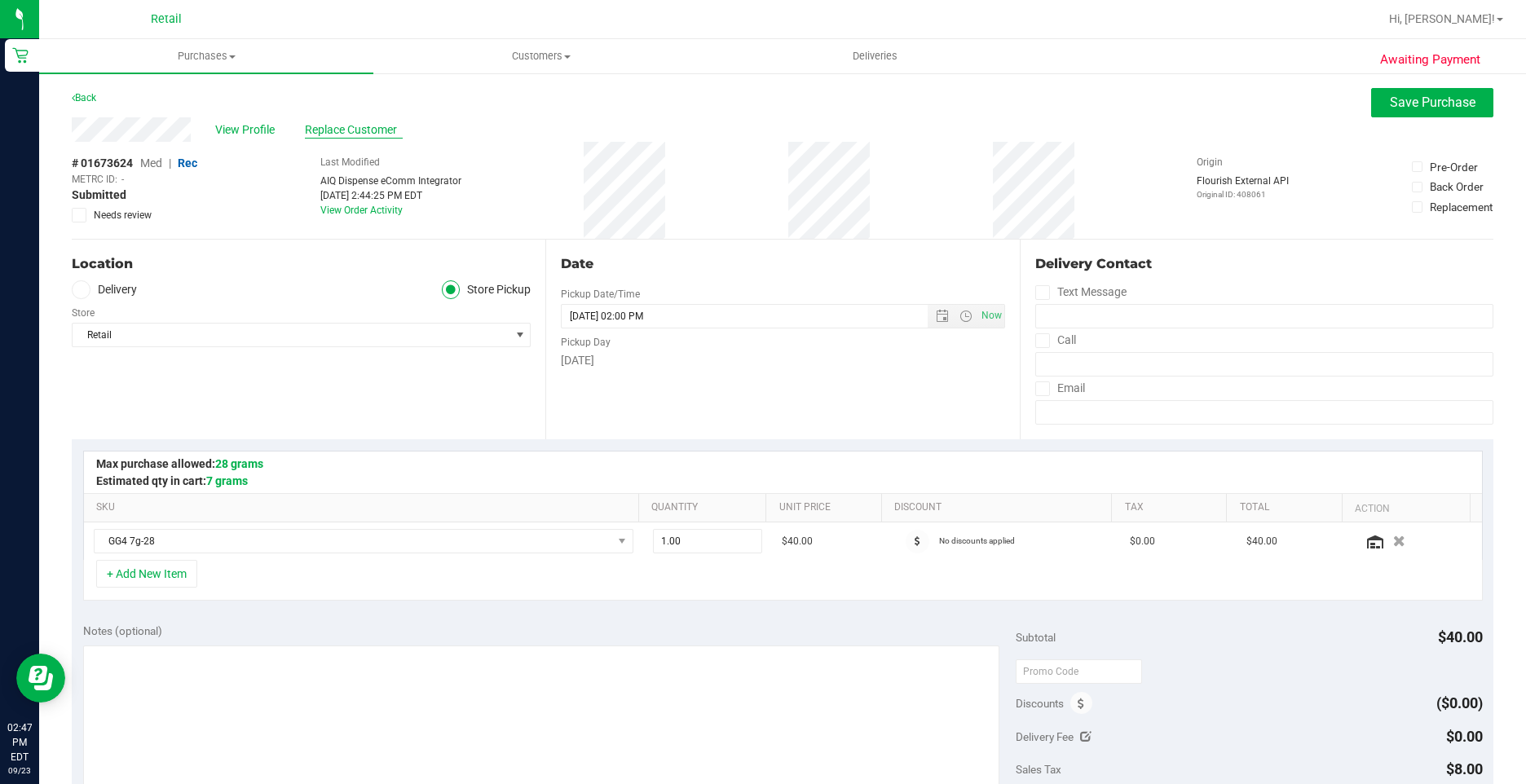
click at [358, 127] on span "Replace Customer" at bounding box center [354, 130] width 98 height 18
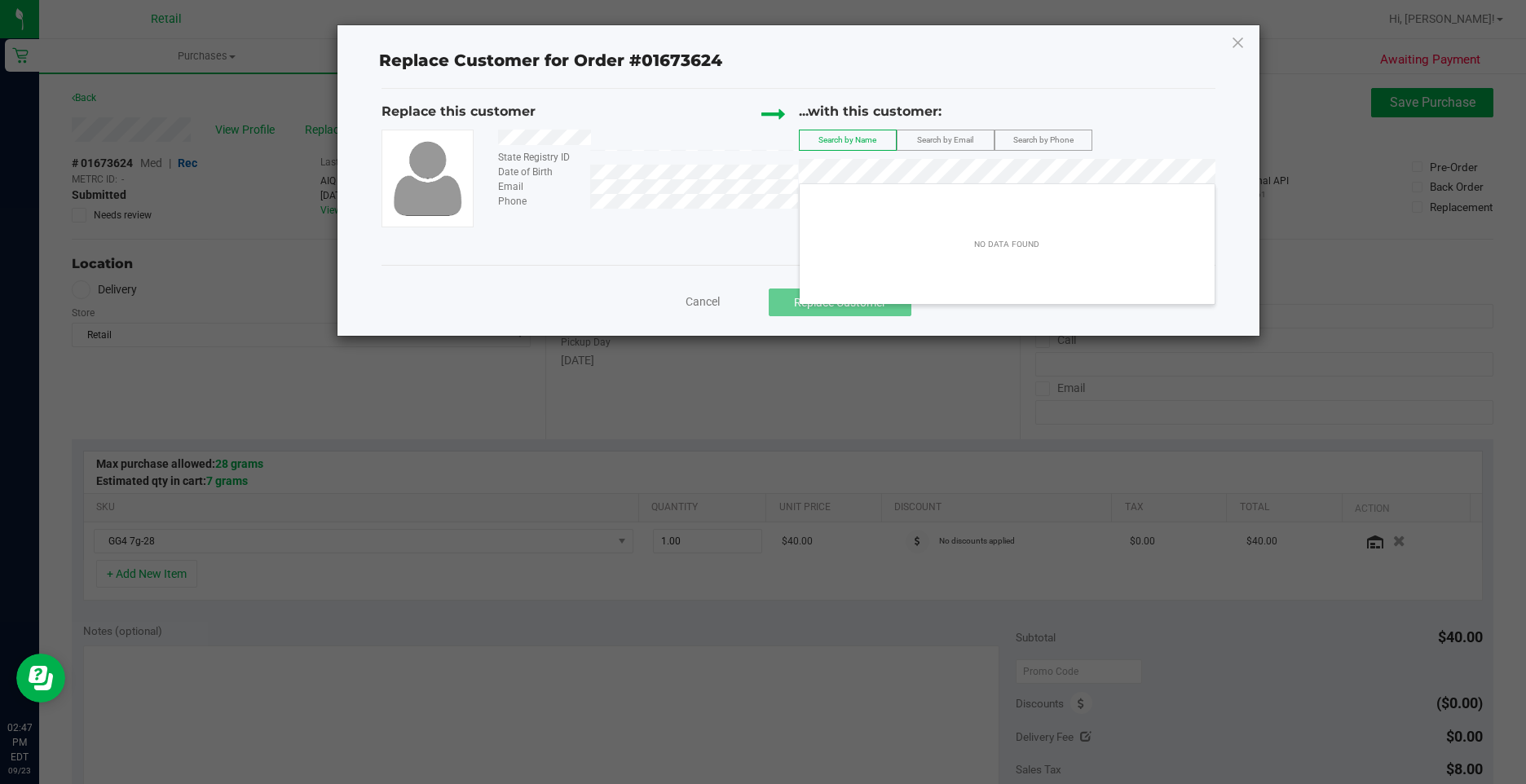
click at [1173, 125] on div "...with this customer:" at bounding box center [1007, 116] width 417 height 28
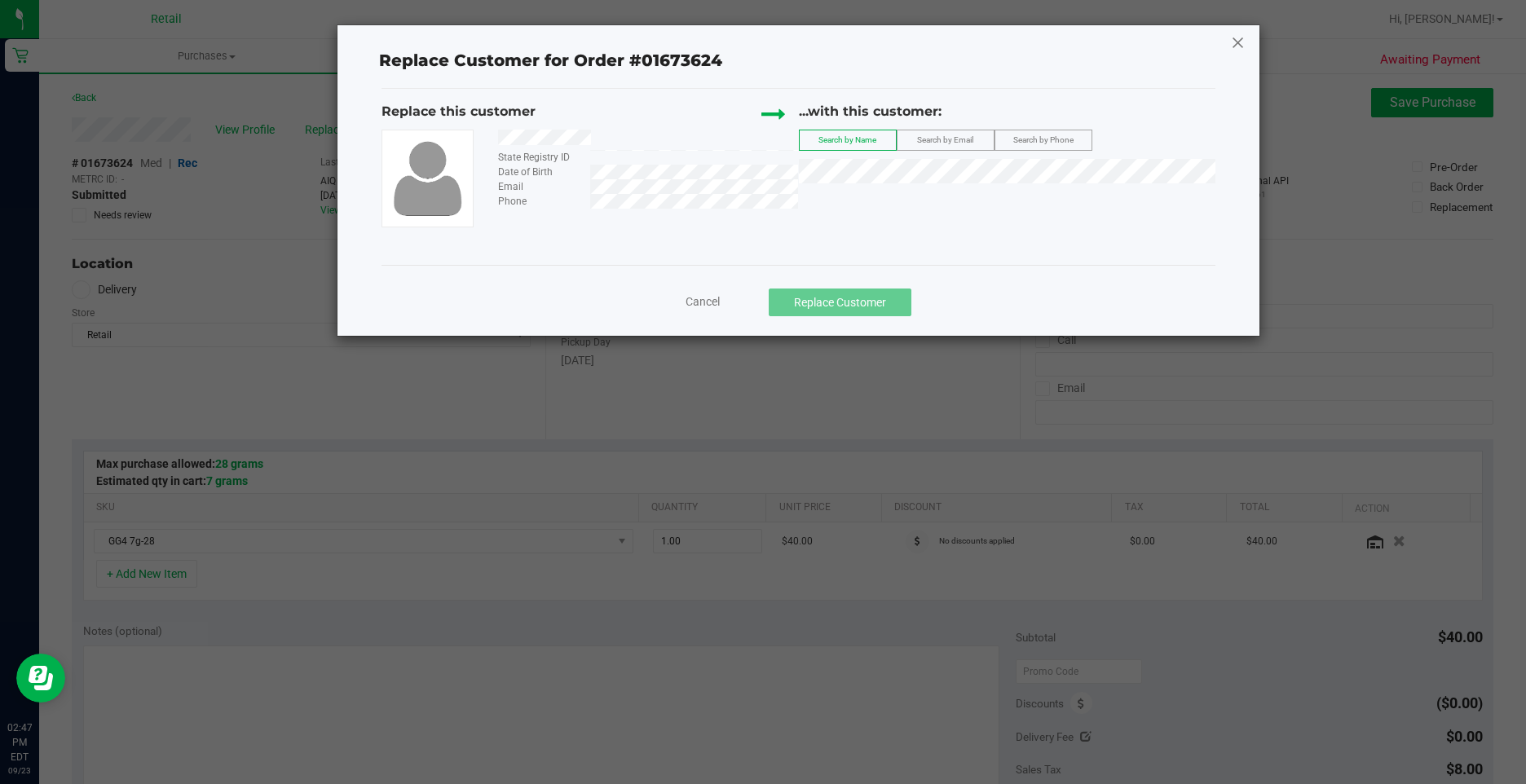
click at [1240, 51] on icon at bounding box center [1237, 42] width 15 height 26
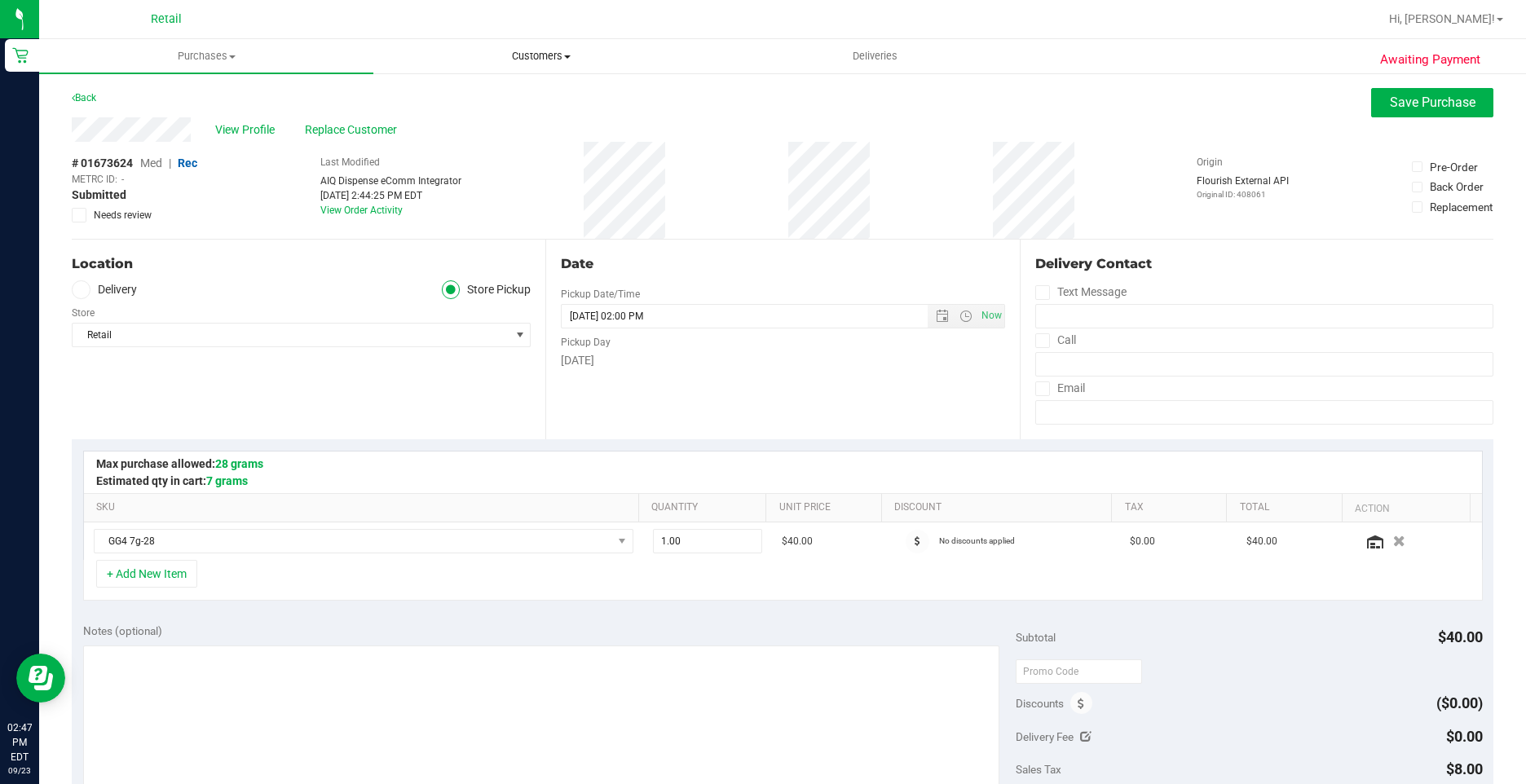
click at [530, 61] on span "Customers" at bounding box center [540, 56] width 332 height 15
click at [477, 106] on li "All customers" at bounding box center [540, 98] width 334 height 19
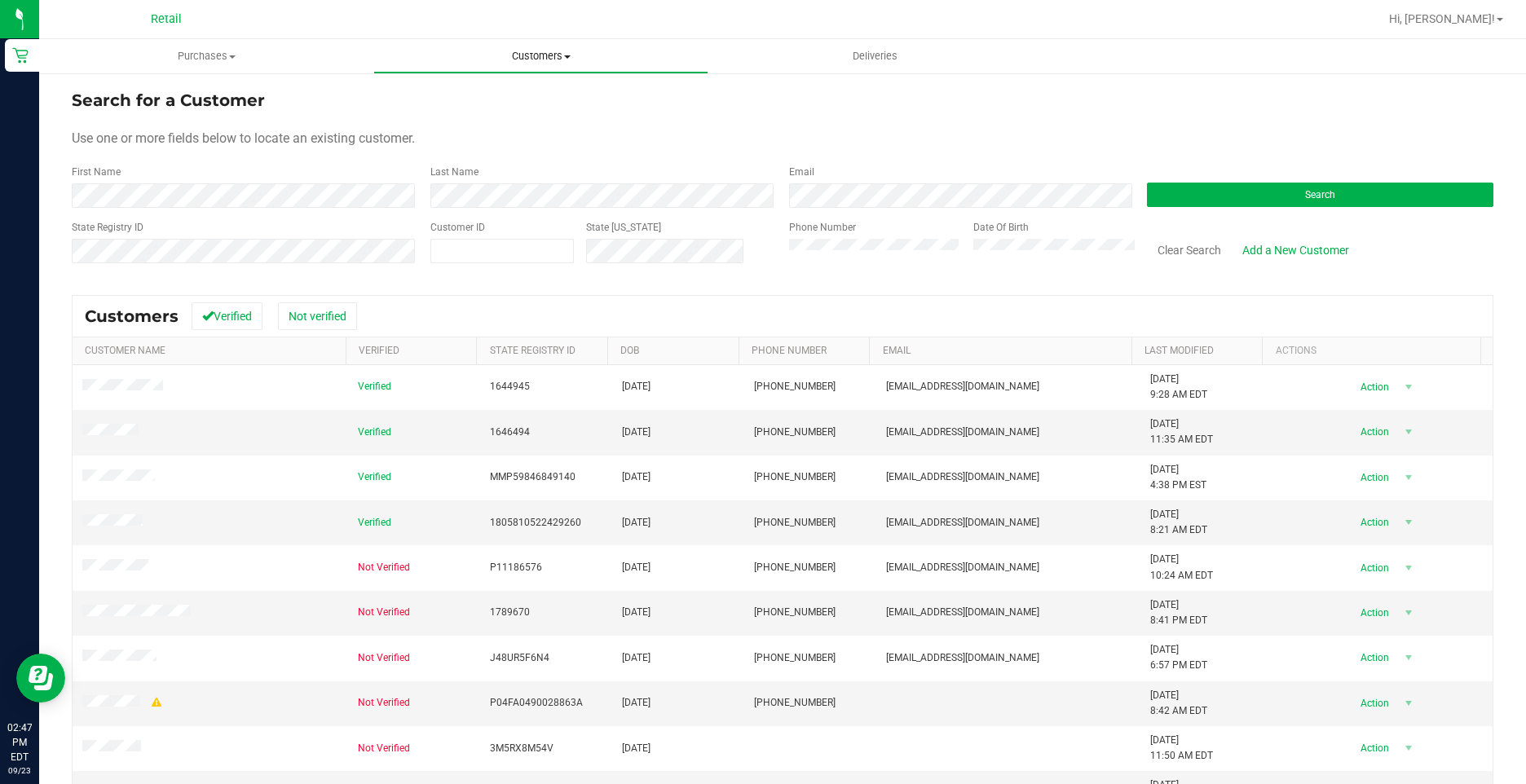
click at [549, 51] on span "Customers" at bounding box center [540, 56] width 332 height 15
click at [488, 113] on span "Add a new customer" at bounding box center [450, 118] width 153 height 14
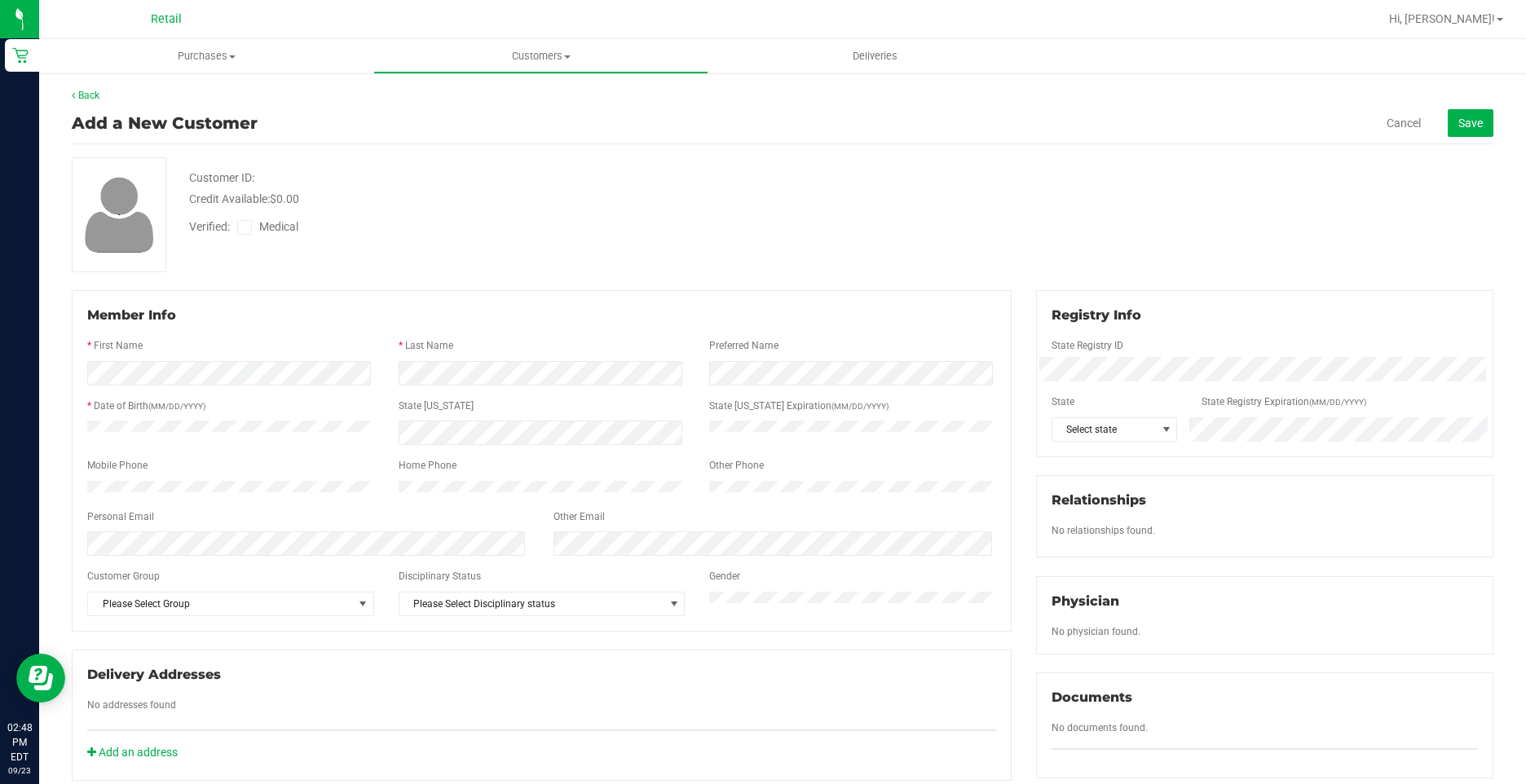
click at [735, 204] on div "Credit Available: $0.00" at bounding box center [538, 199] width 698 height 18
click at [1473, 121] on button "Save" at bounding box center [1470, 124] width 46 height 28
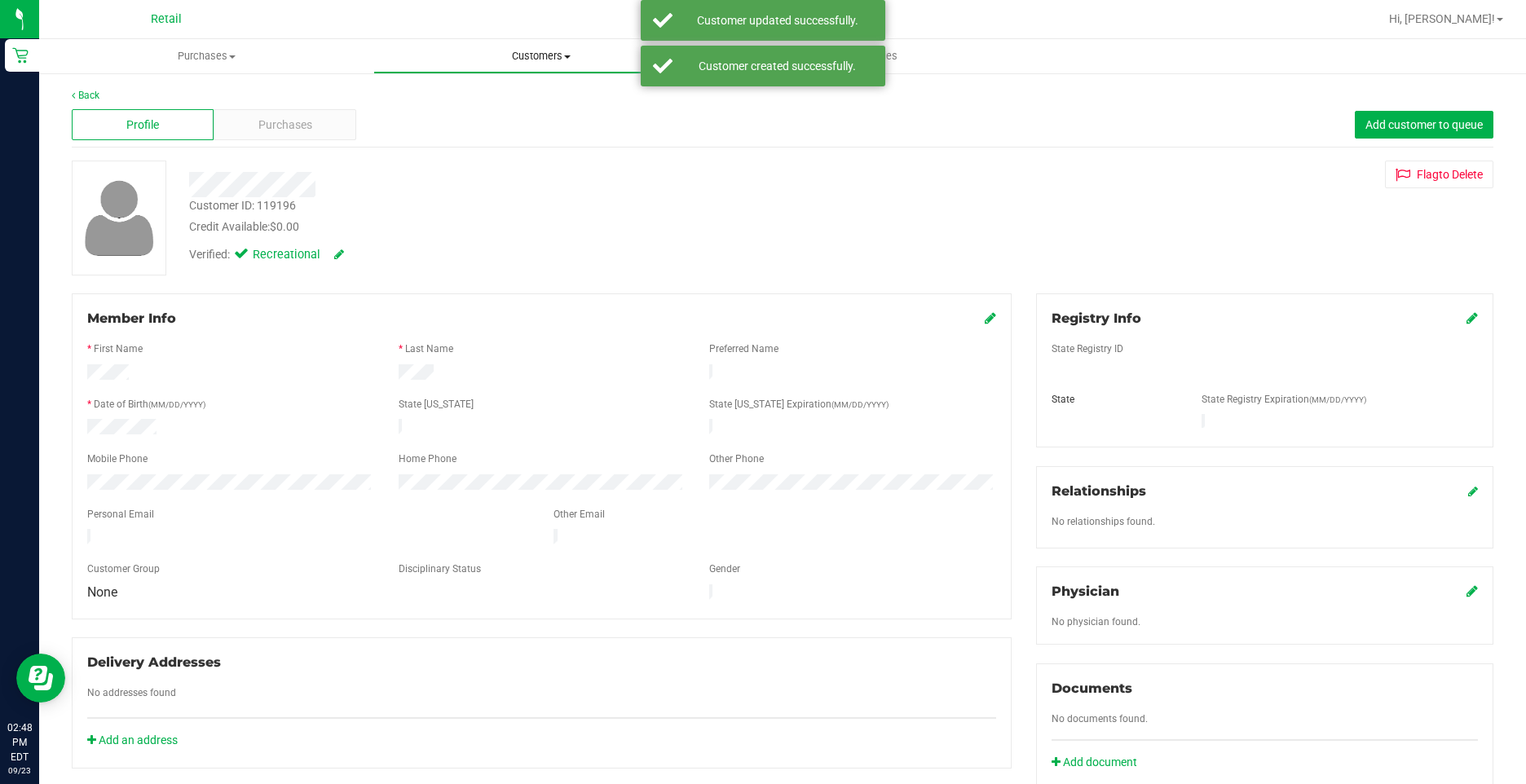
click at [512, 52] on span "Customers" at bounding box center [540, 56] width 332 height 15
click at [231, 40] on uib-tab-heading "Purchases Summary of purchases Fulfillment All purchases" at bounding box center [206, 56] width 332 height 32
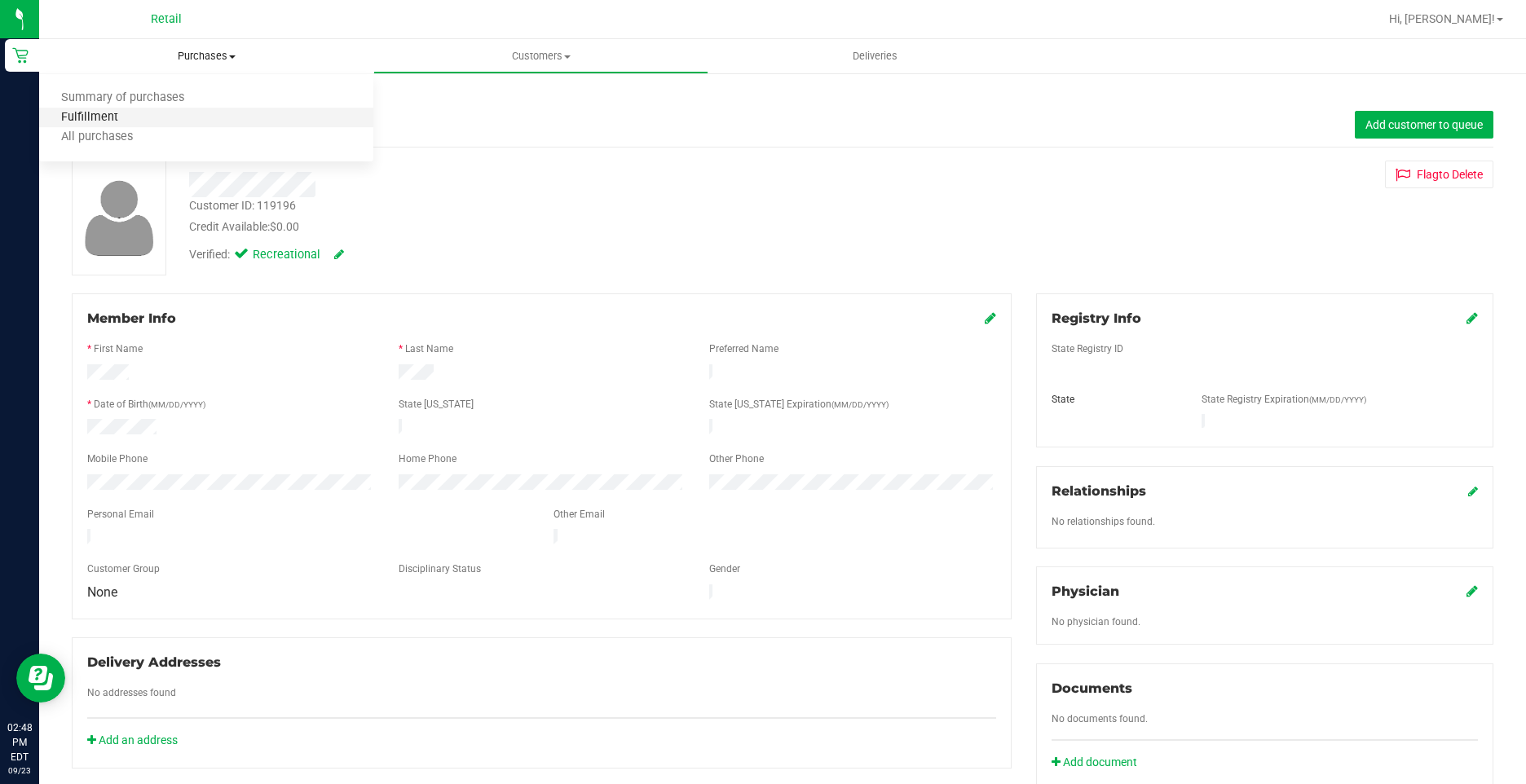
click at [109, 119] on span "Fulfillment" at bounding box center [89, 118] width 101 height 14
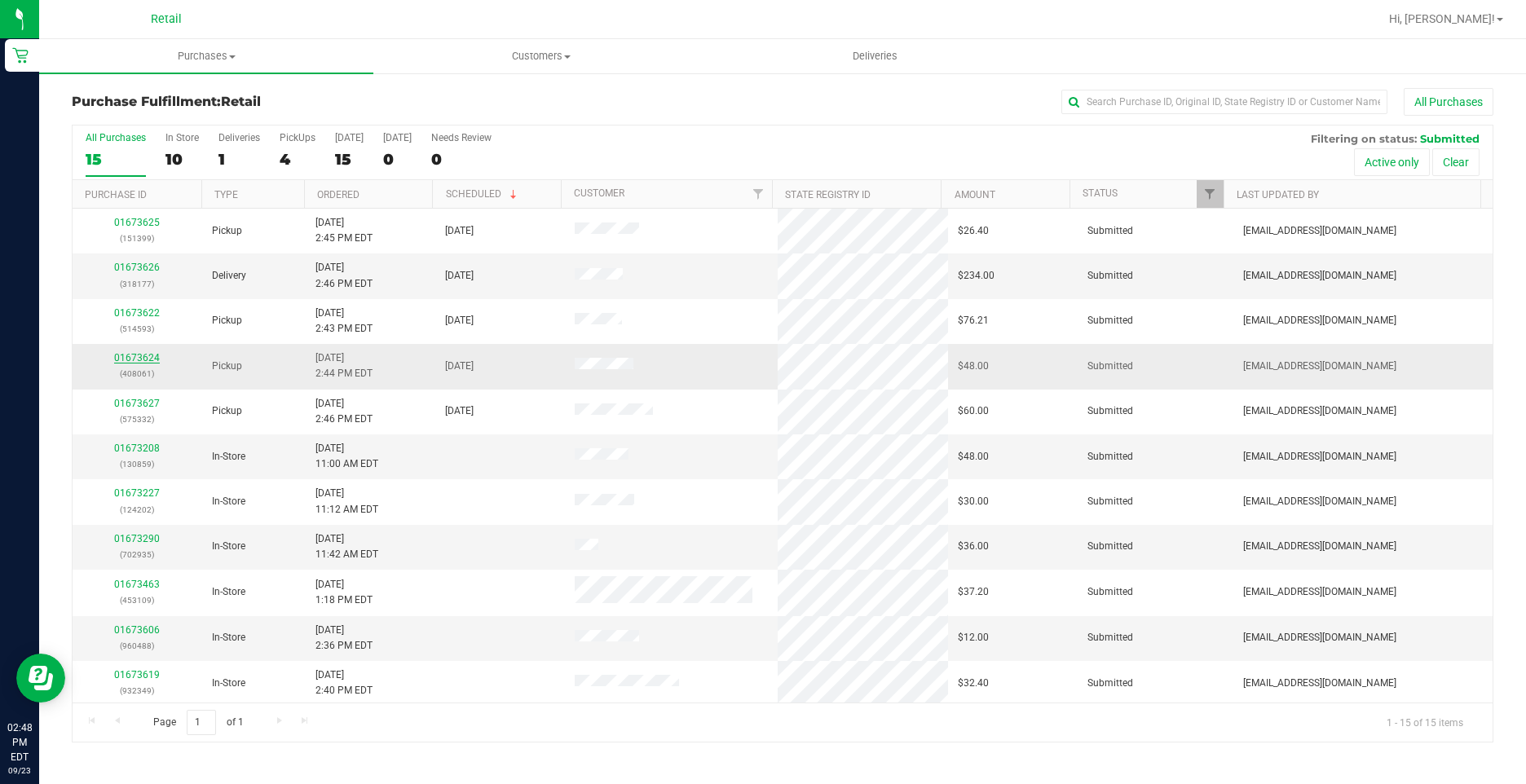
click at [133, 363] on link "01673624" at bounding box center [137, 357] width 46 height 11
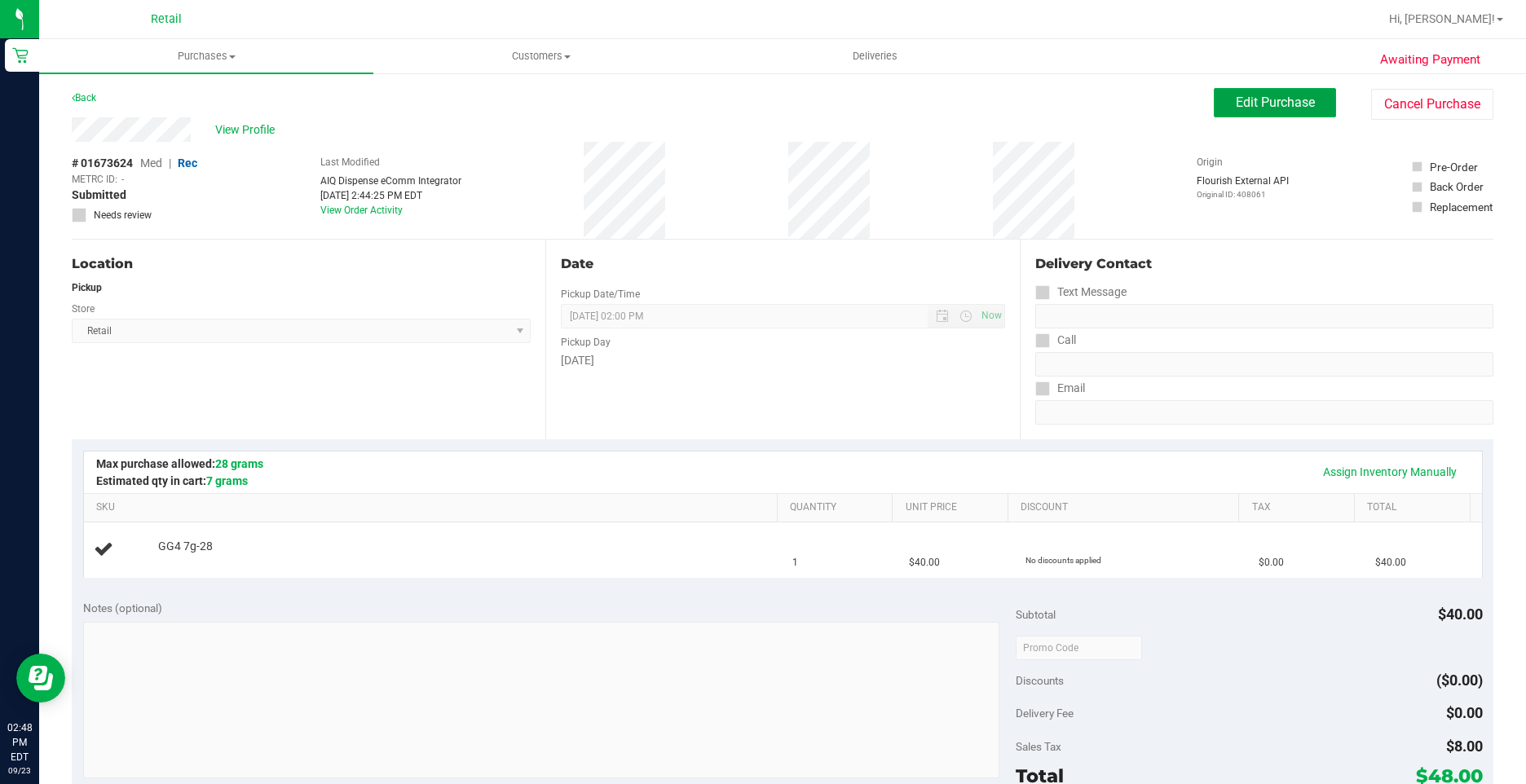
click at [1233, 112] on button "Edit Purchase" at bounding box center [1274, 102] width 122 height 29
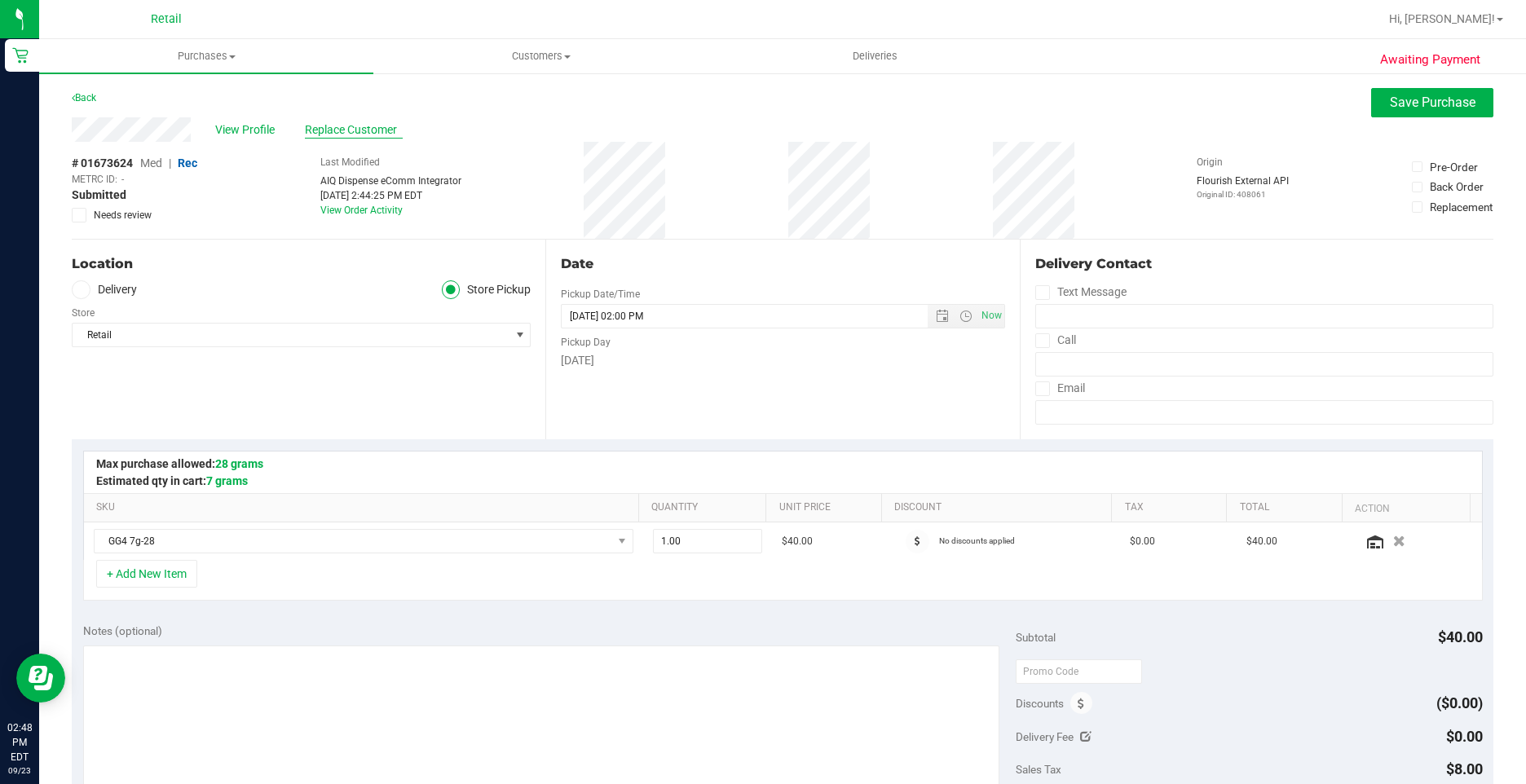
click at [336, 129] on span "Replace Customer" at bounding box center [354, 130] width 98 height 18
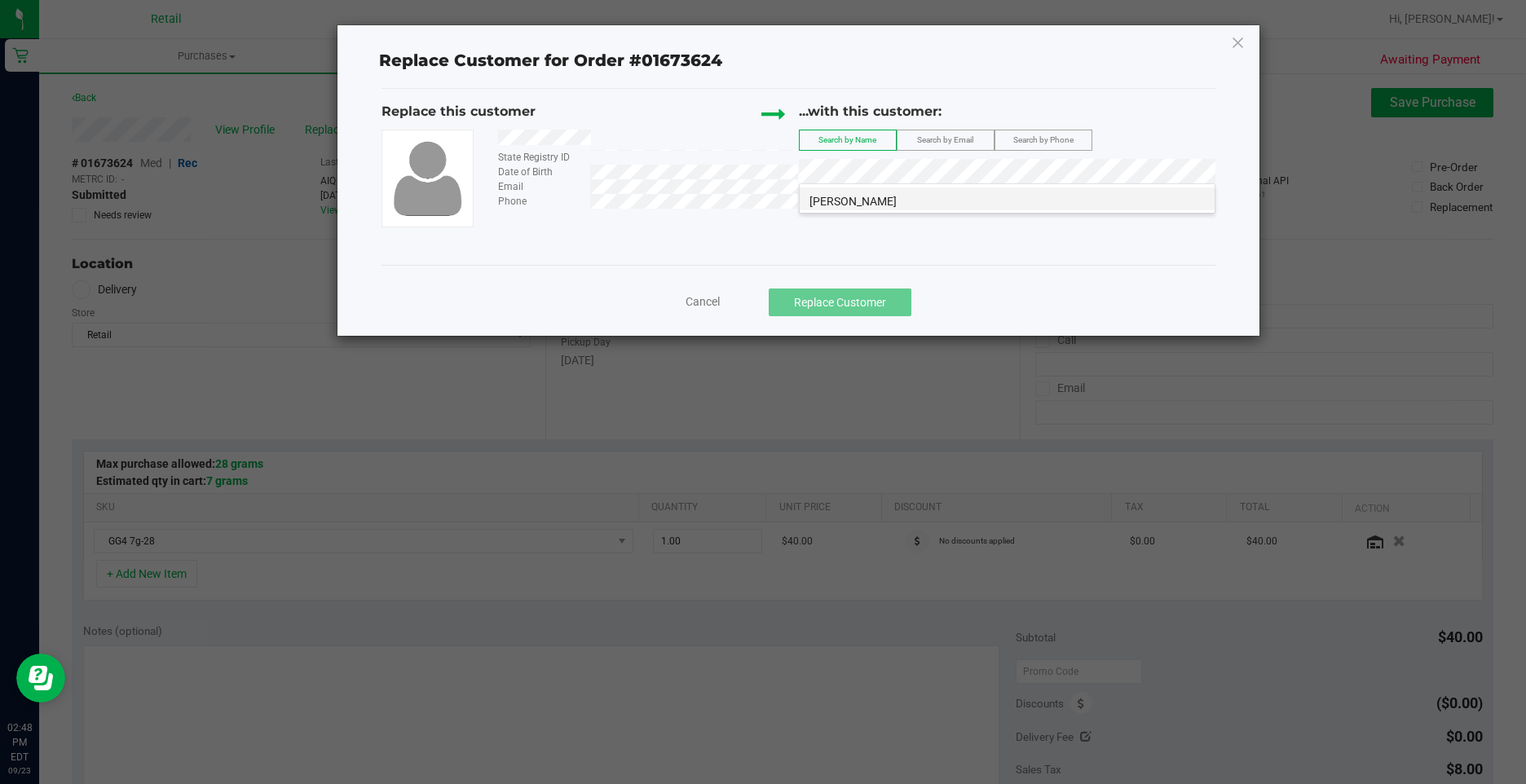
click at [893, 194] on li "Martha Alicea" at bounding box center [1007, 199] width 415 height 23
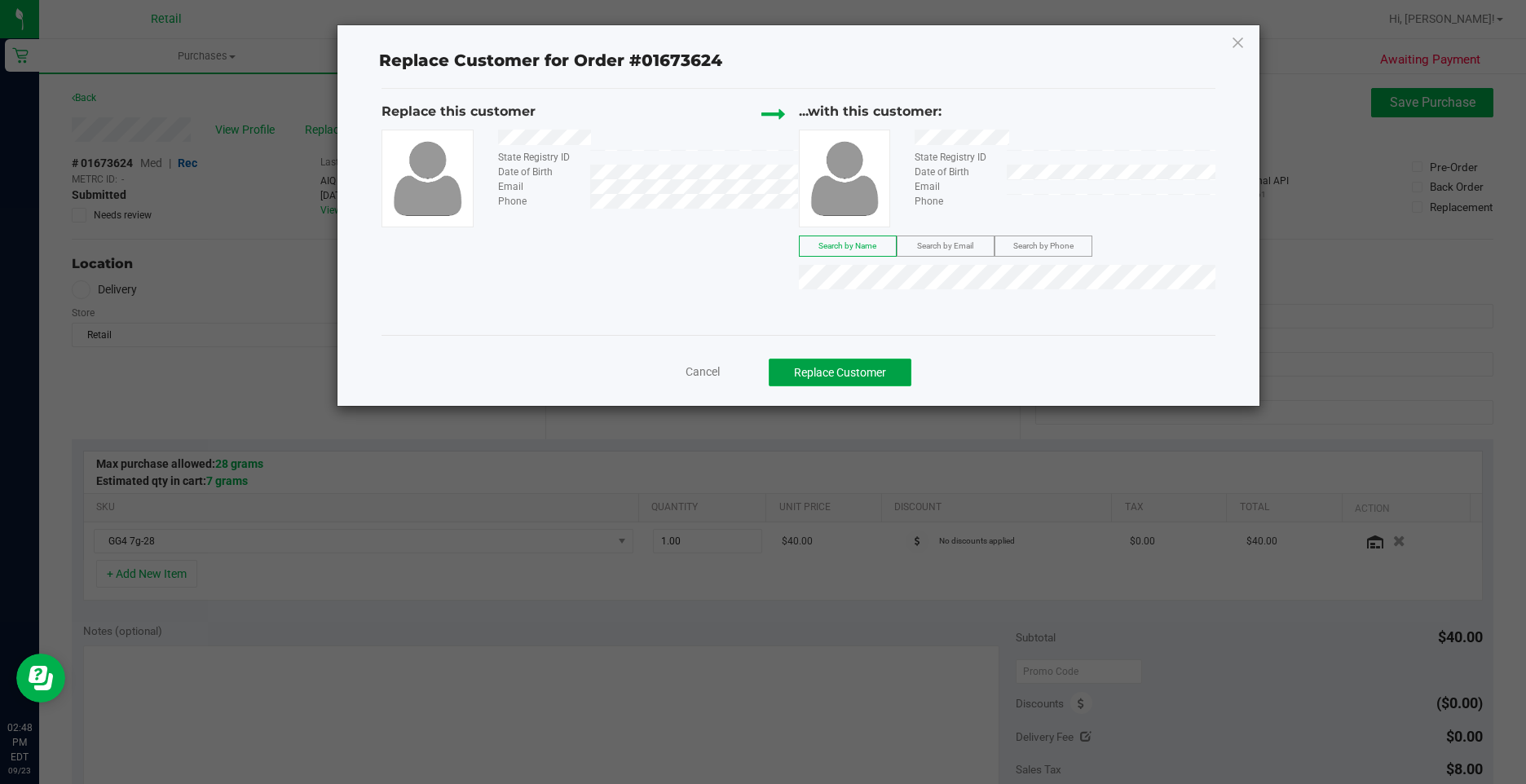
click at [867, 367] on button "Replace Customer" at bounding box center [839, 373] width 143 height 28
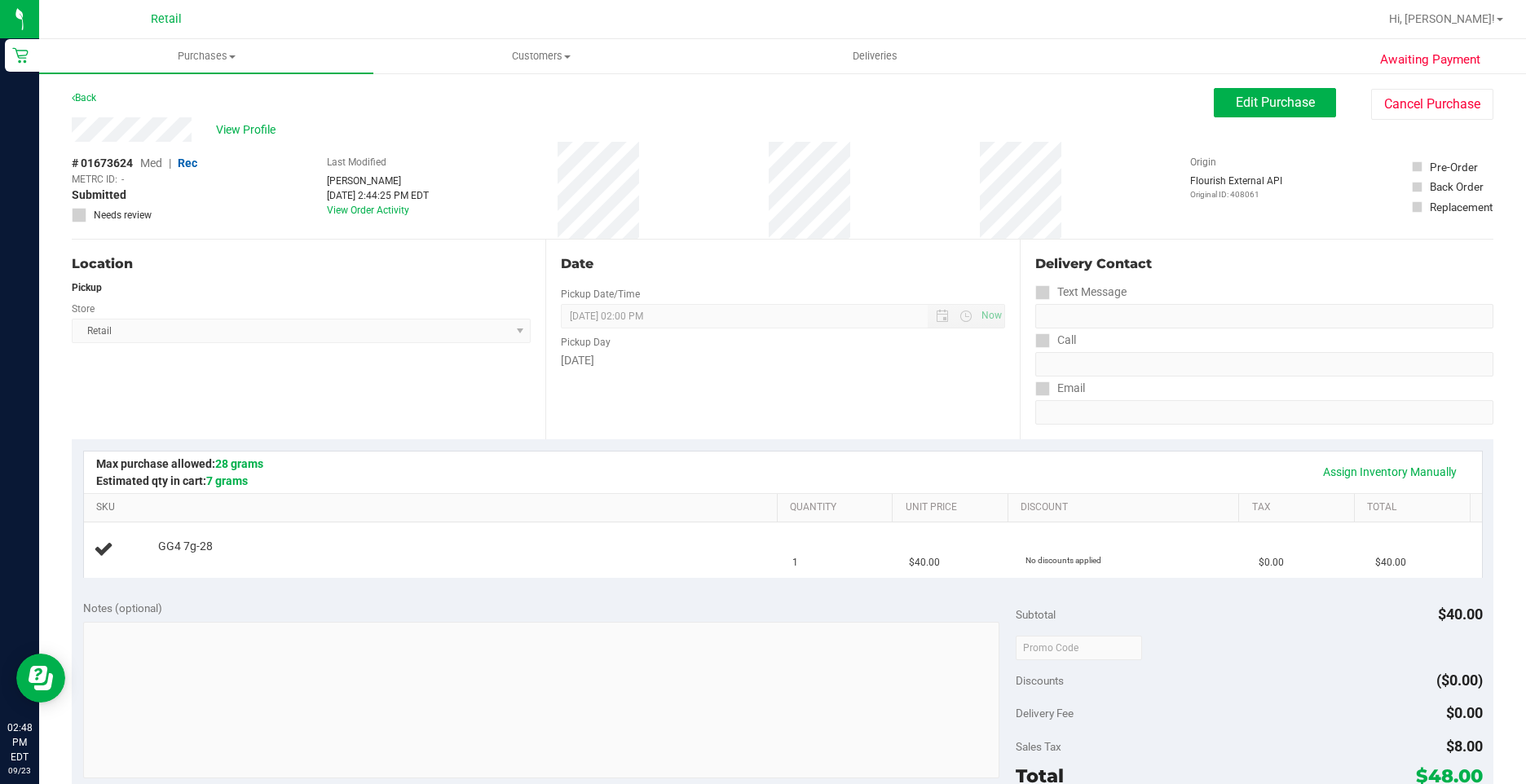
click at [719, 510] on link "SKU" at bounding box center [433, 507] width 674 height 13
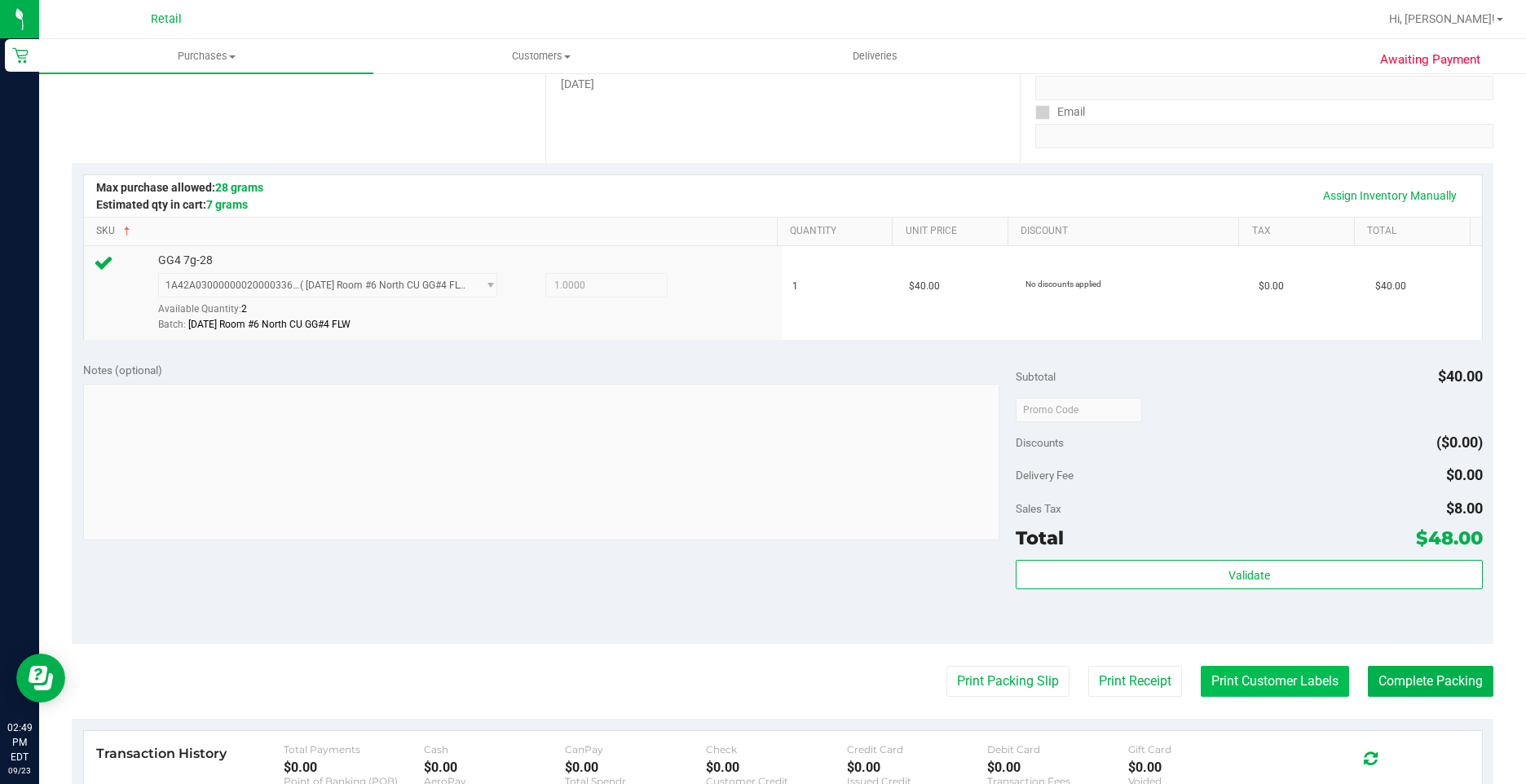
scroll to position [408, 0]
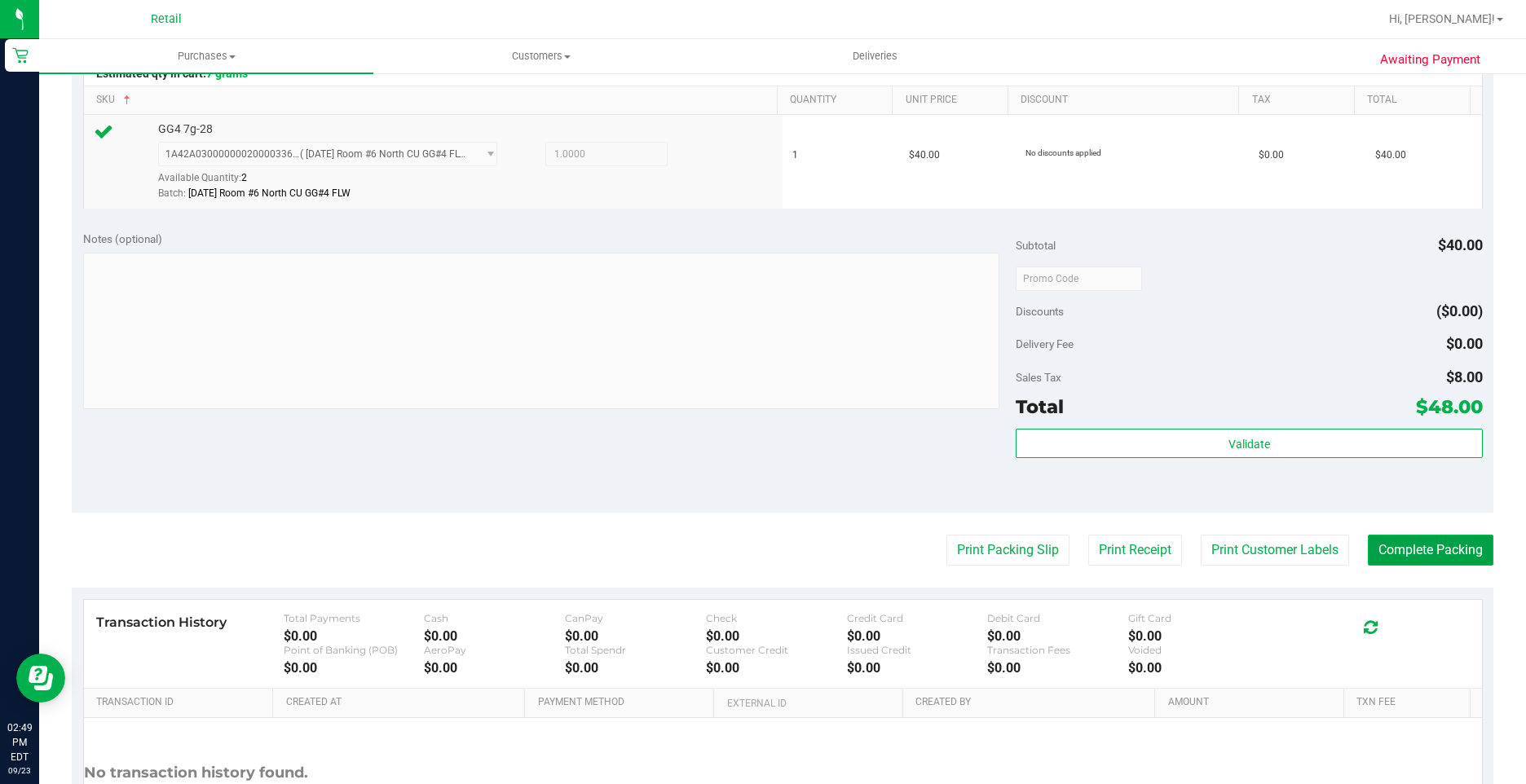
click at [1441, 536] on button "Complete Packing" at bounding box center [1430, 550] width 125 height 31
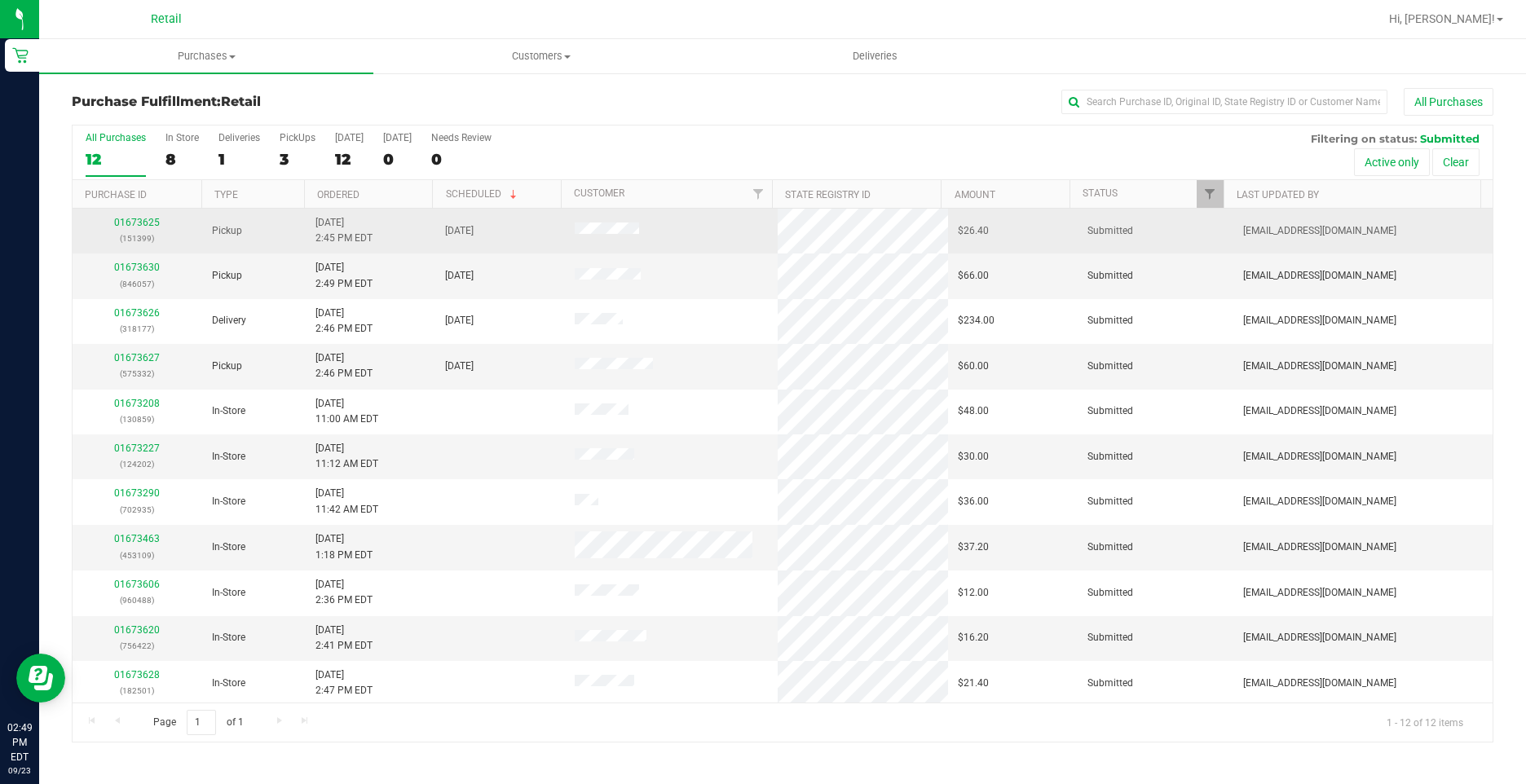
click at [143, 233] on p "(151399)" at bounding box center [137, 239] width 110 height 16
click at [148, 225] on link "01673625" at bounding box center [137, 222] width 46 height 11
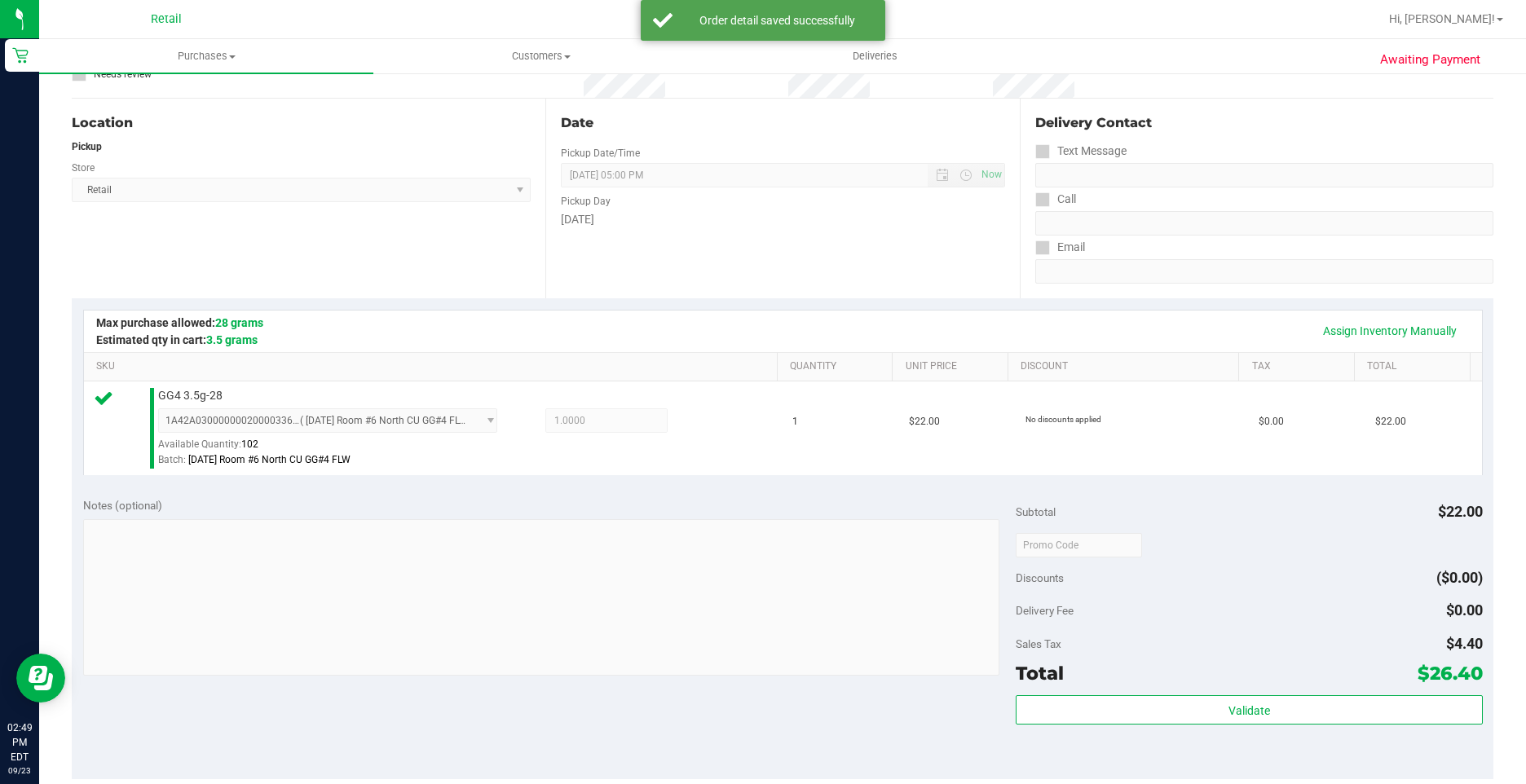
scroll to position [245, 0]
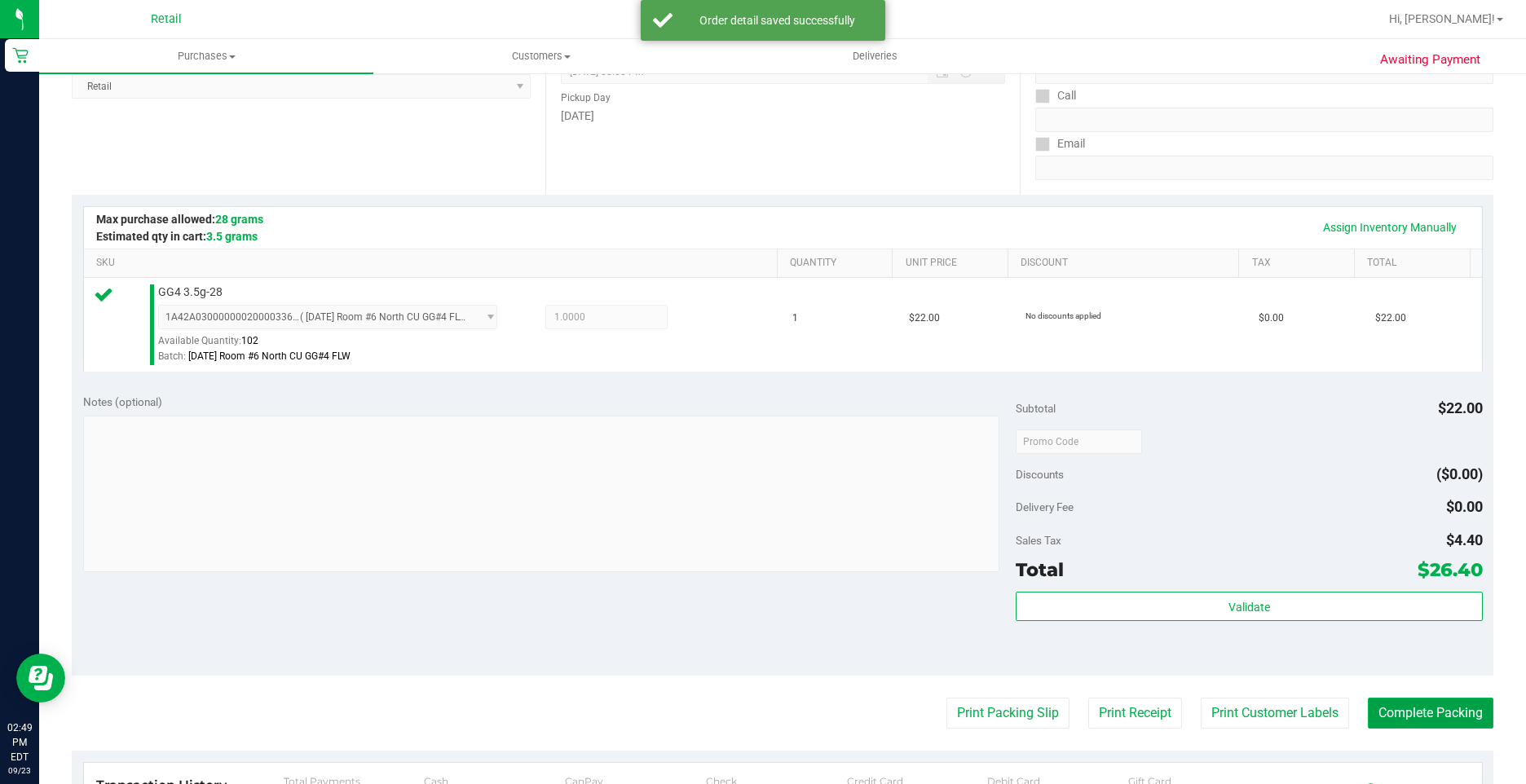
click at [1453, 700] on button "Complete Packing" at bounding box center [1430, 712] width 125 height 31
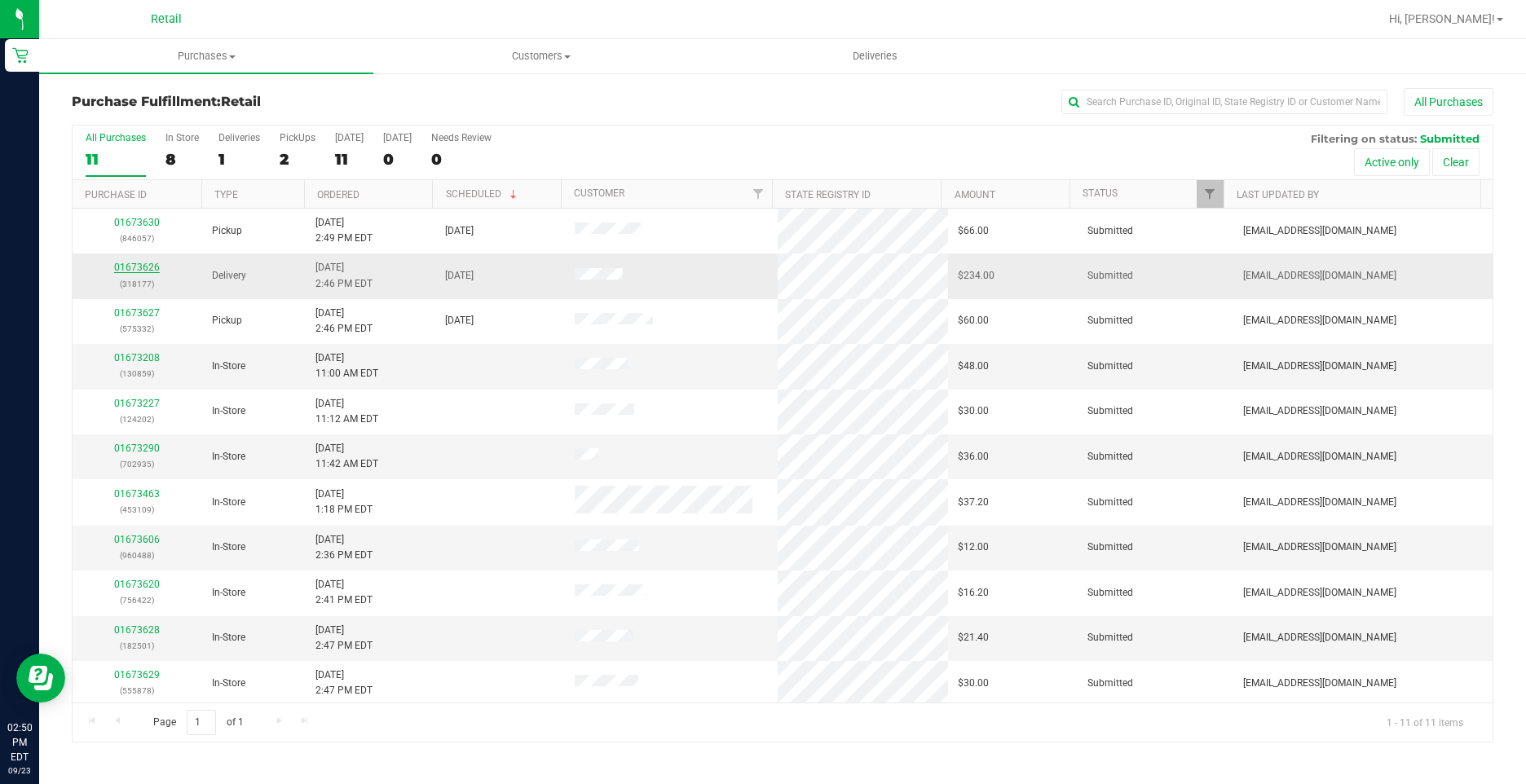
click at [152, 267] on link "01673626" at bounding box center [137, 267] width 46 height 11
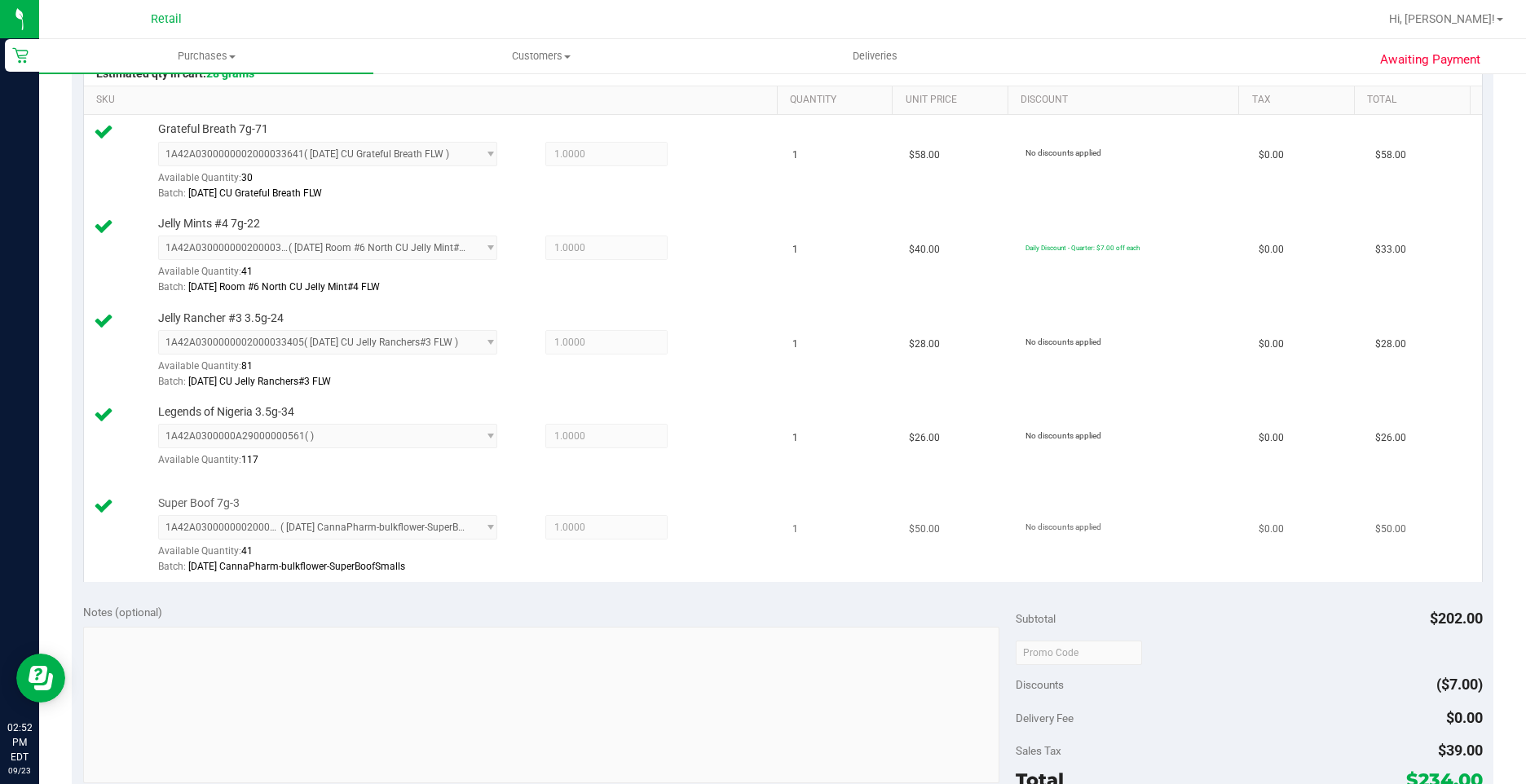
scroll to position [733, 0]
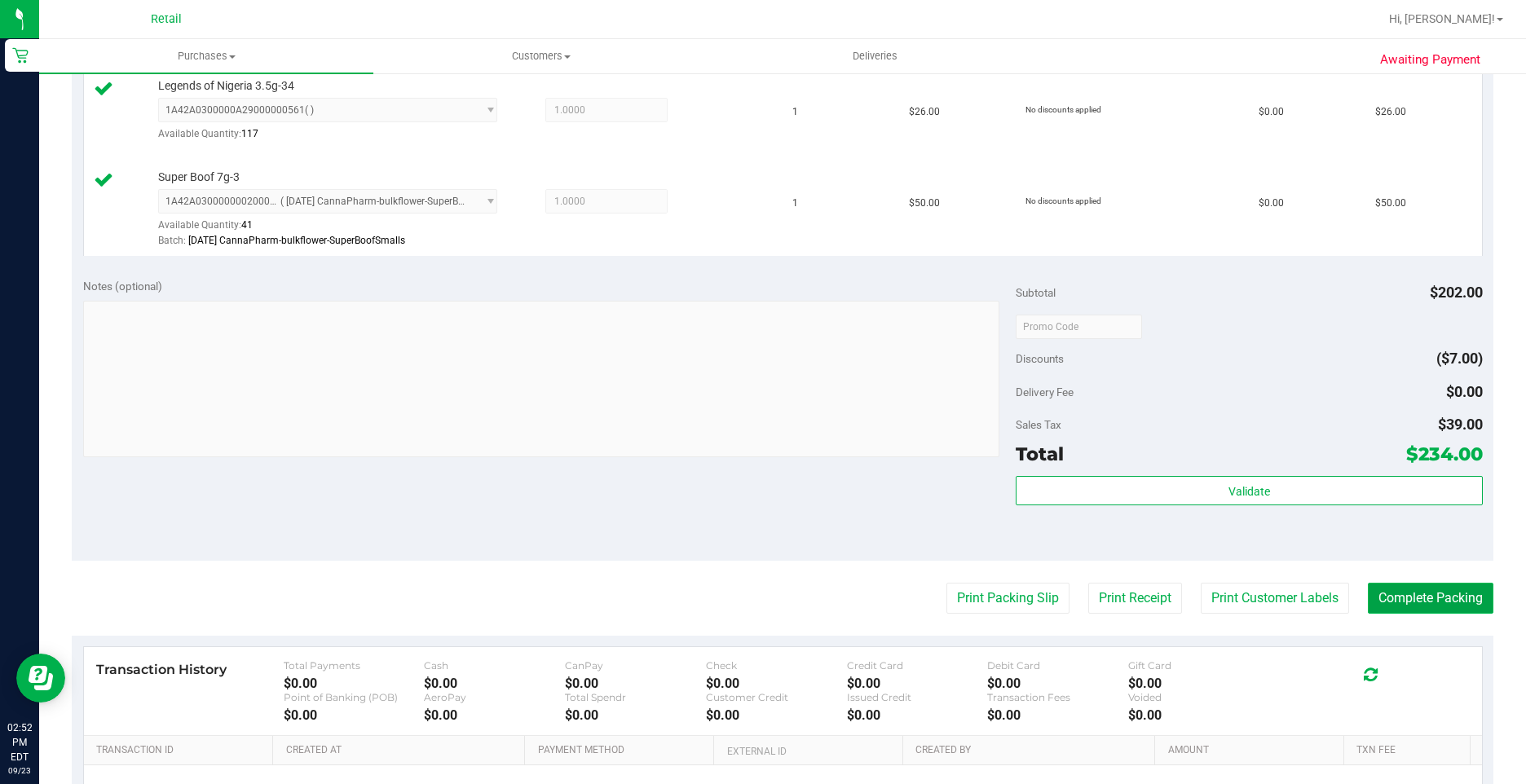
click at [1450, 602] on button "Complete Packing" at bounding box center [1430, 597] width 125 height 31
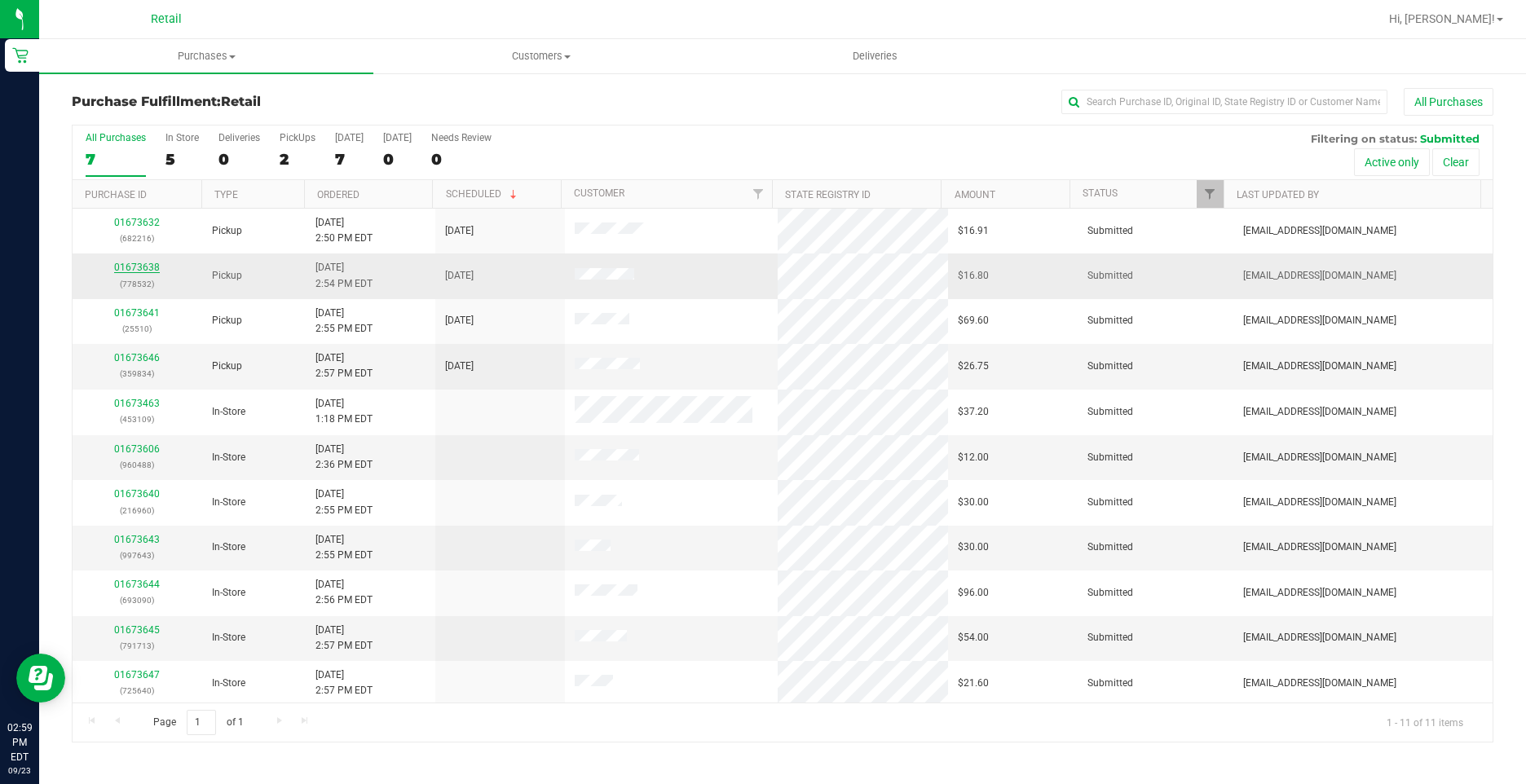
click at [141, 272] on link "01673638" at bounding box center [137, 267] width 46 height 11
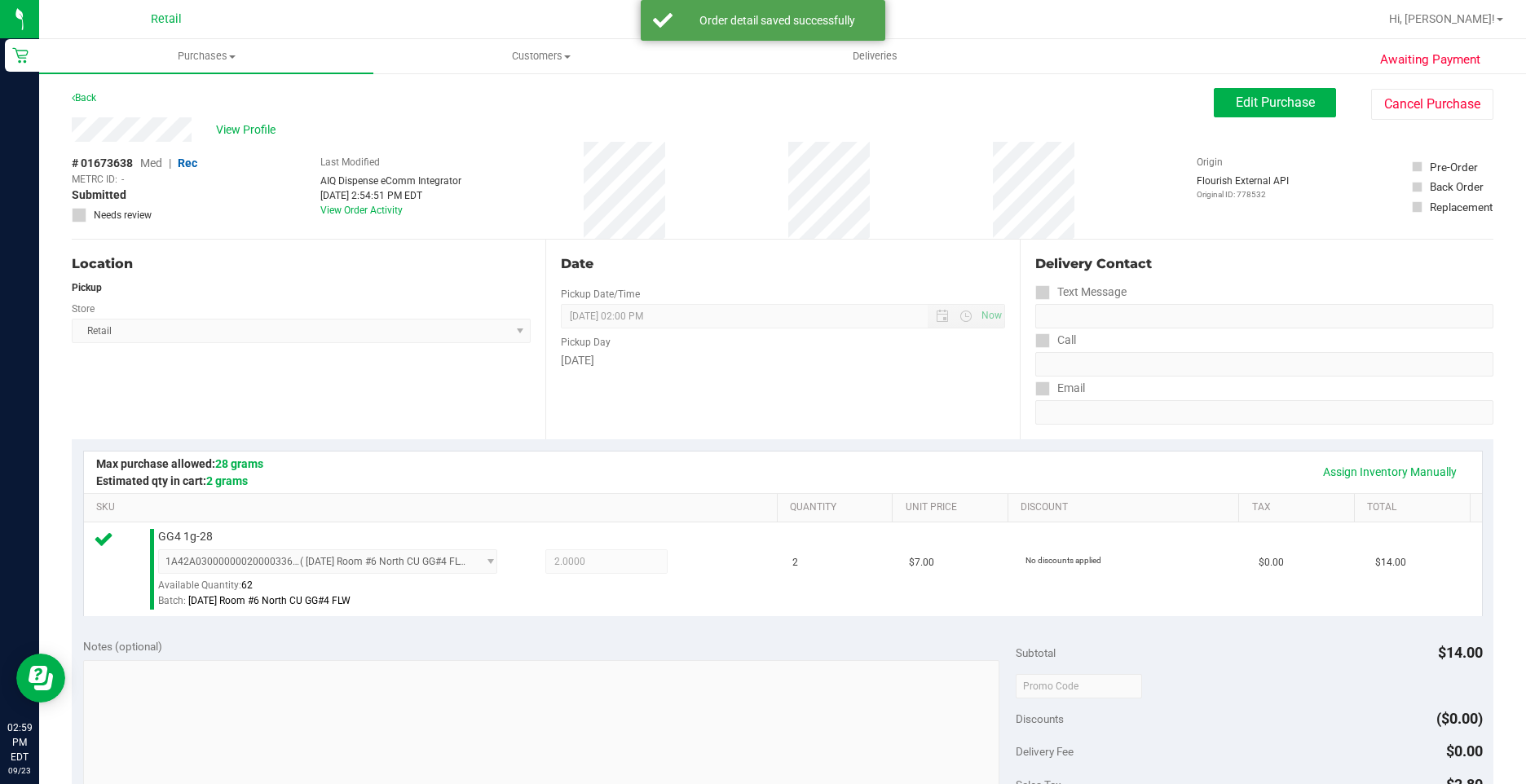
scroll to position [408, 0]
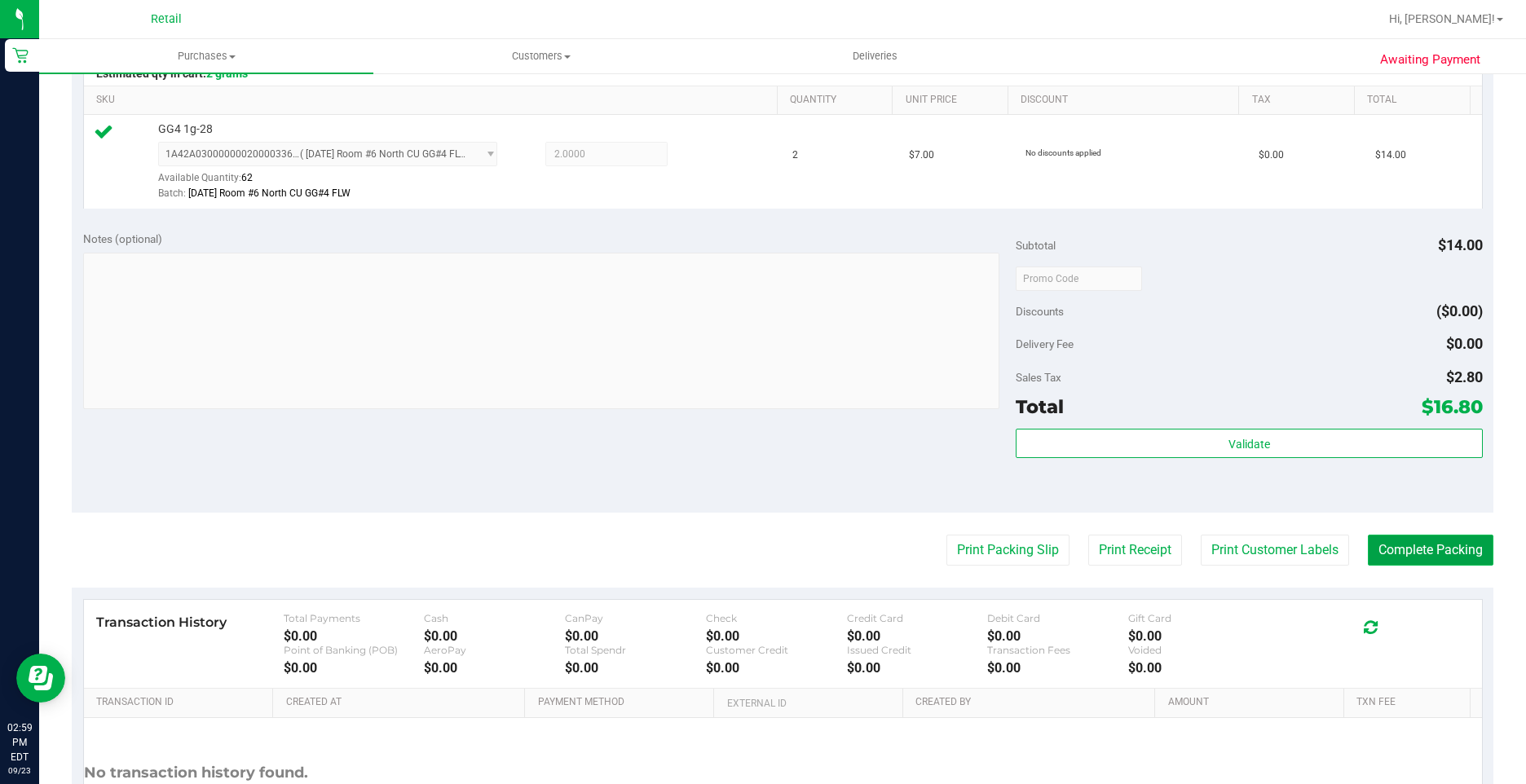
click at [1425, 549] on button "Complete Packing" at bounding box center [1430, 550] width 125 height 31
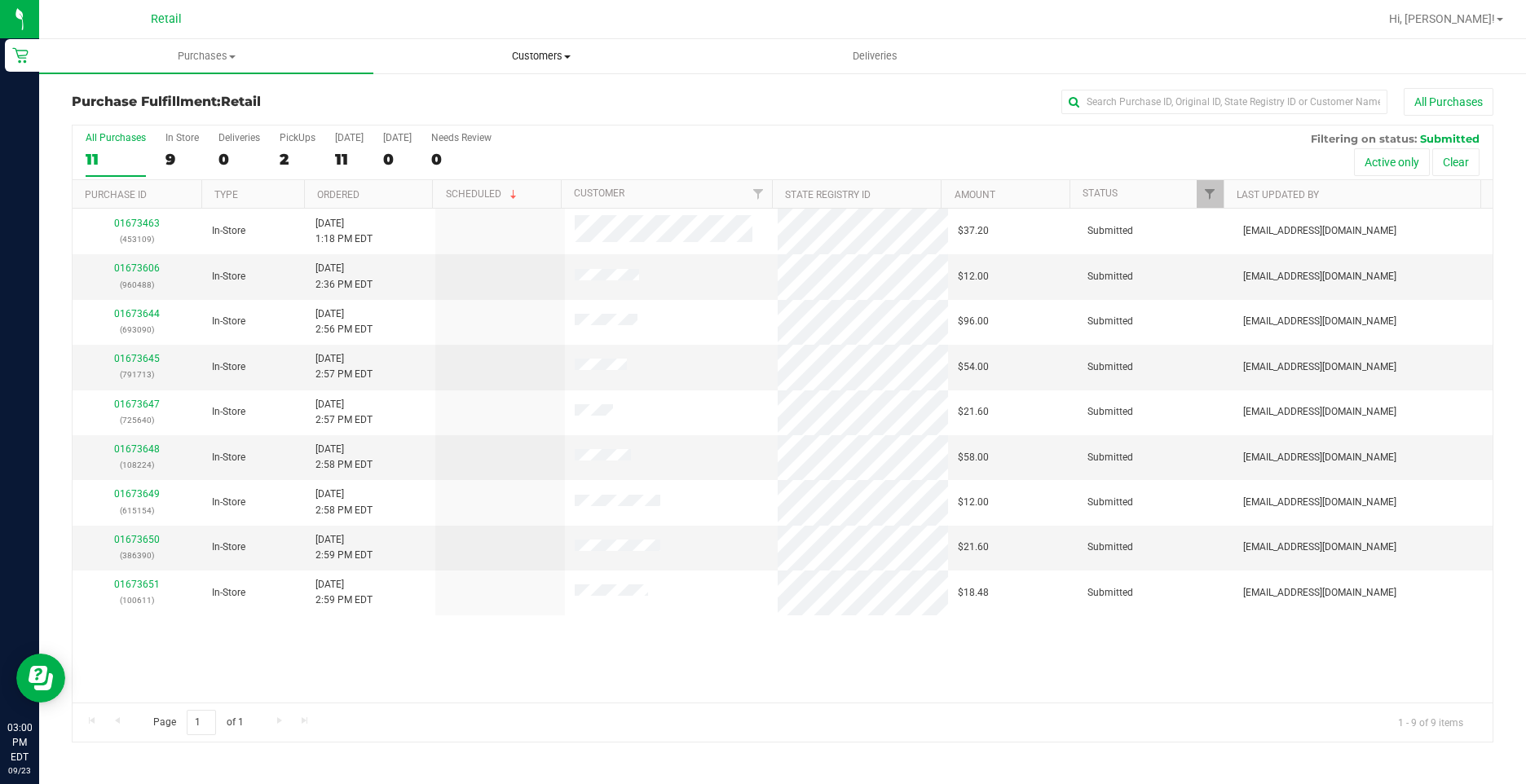
click at [517, 47] on uib-tab-heading "Customers All customers Add a new customer All physicians" at bounding box center [540, 56] width 332 height 32
click at [462, 93] on span "All customers" at bounding box center [432, 98] width 118 height 14
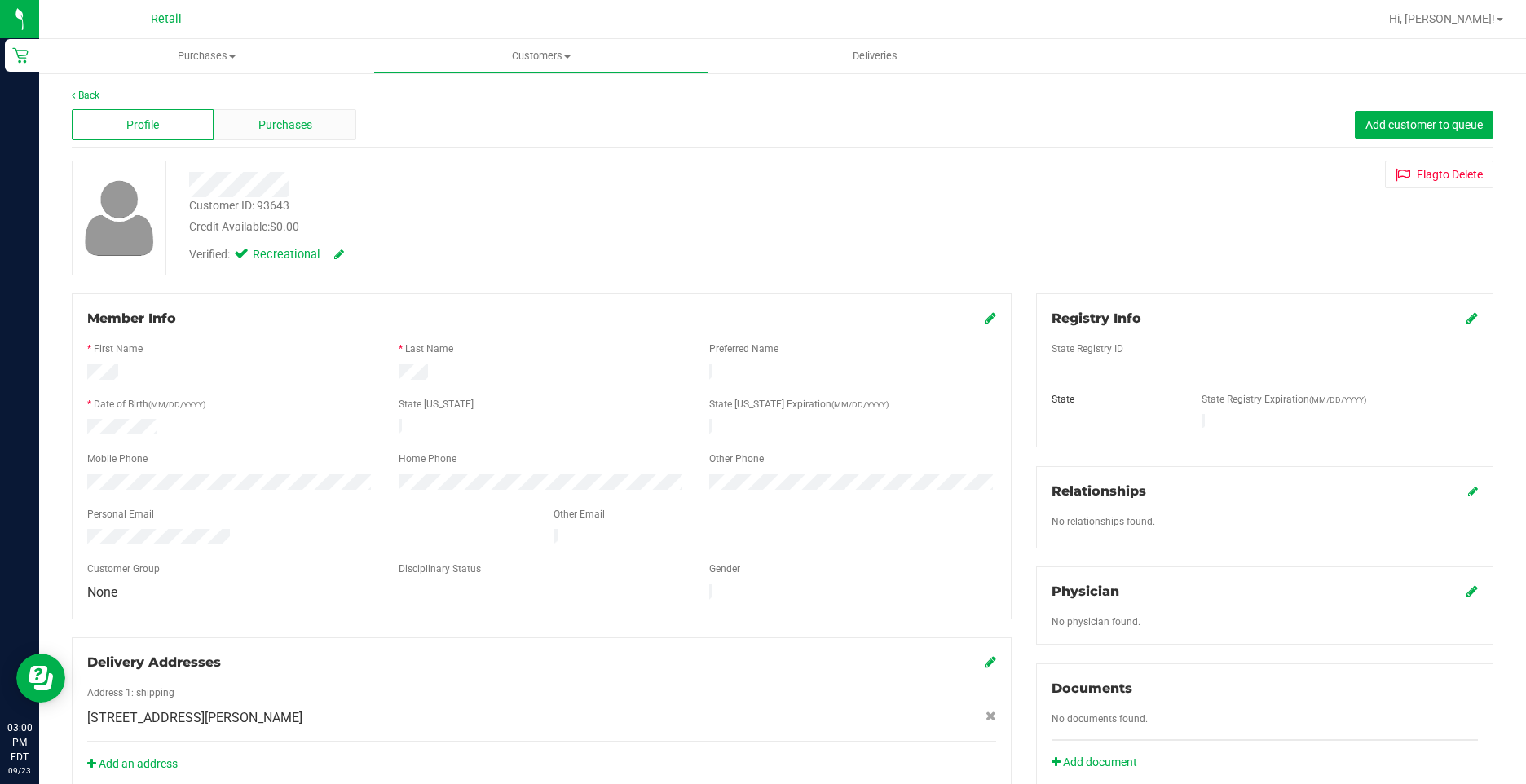
click at [305, 129] on span "Purchases" at bounding box center [285, 125] width 53 height 18
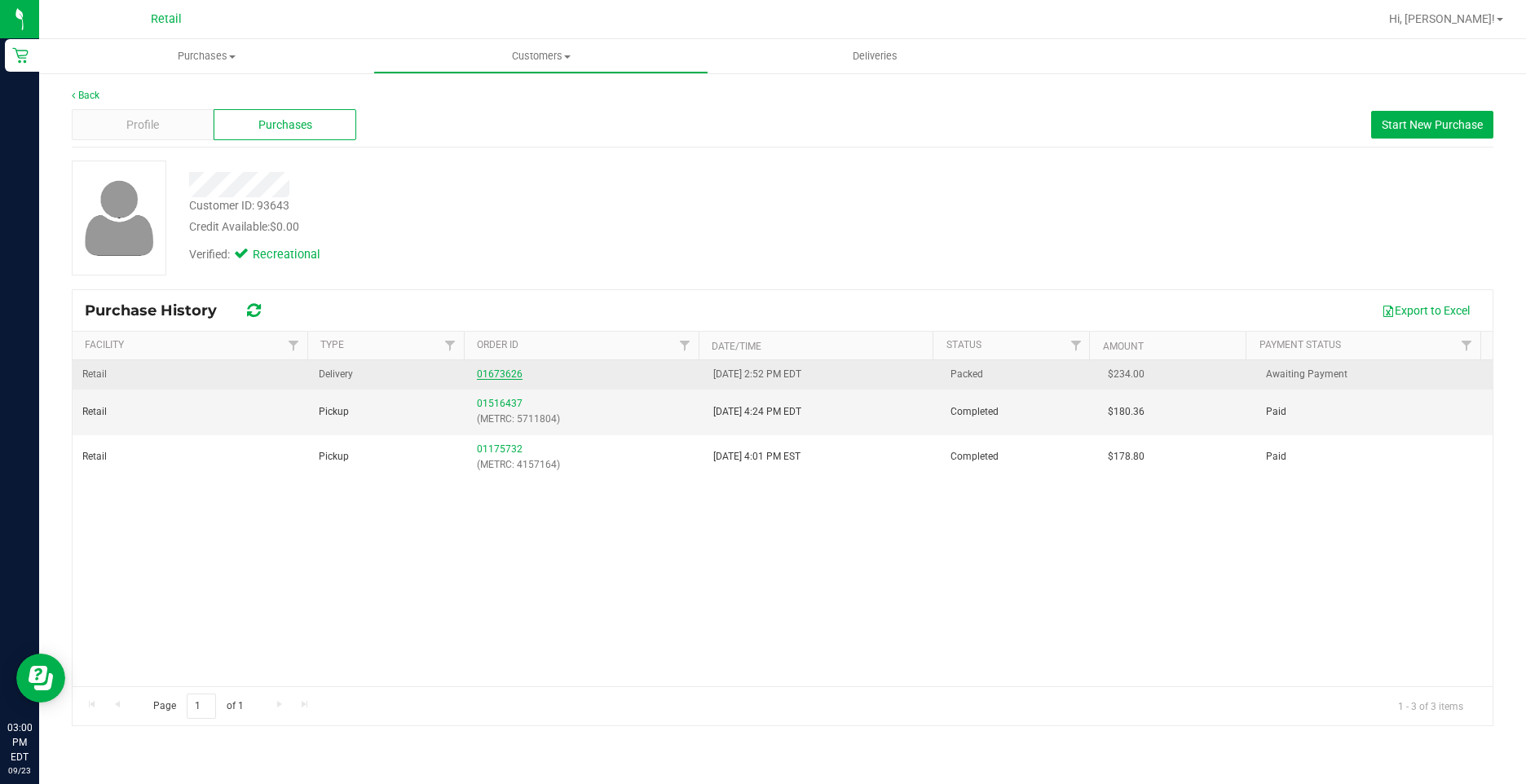
click at [493, 376] on link "01673626" at bounding box center [500, 374] width 46 height 11
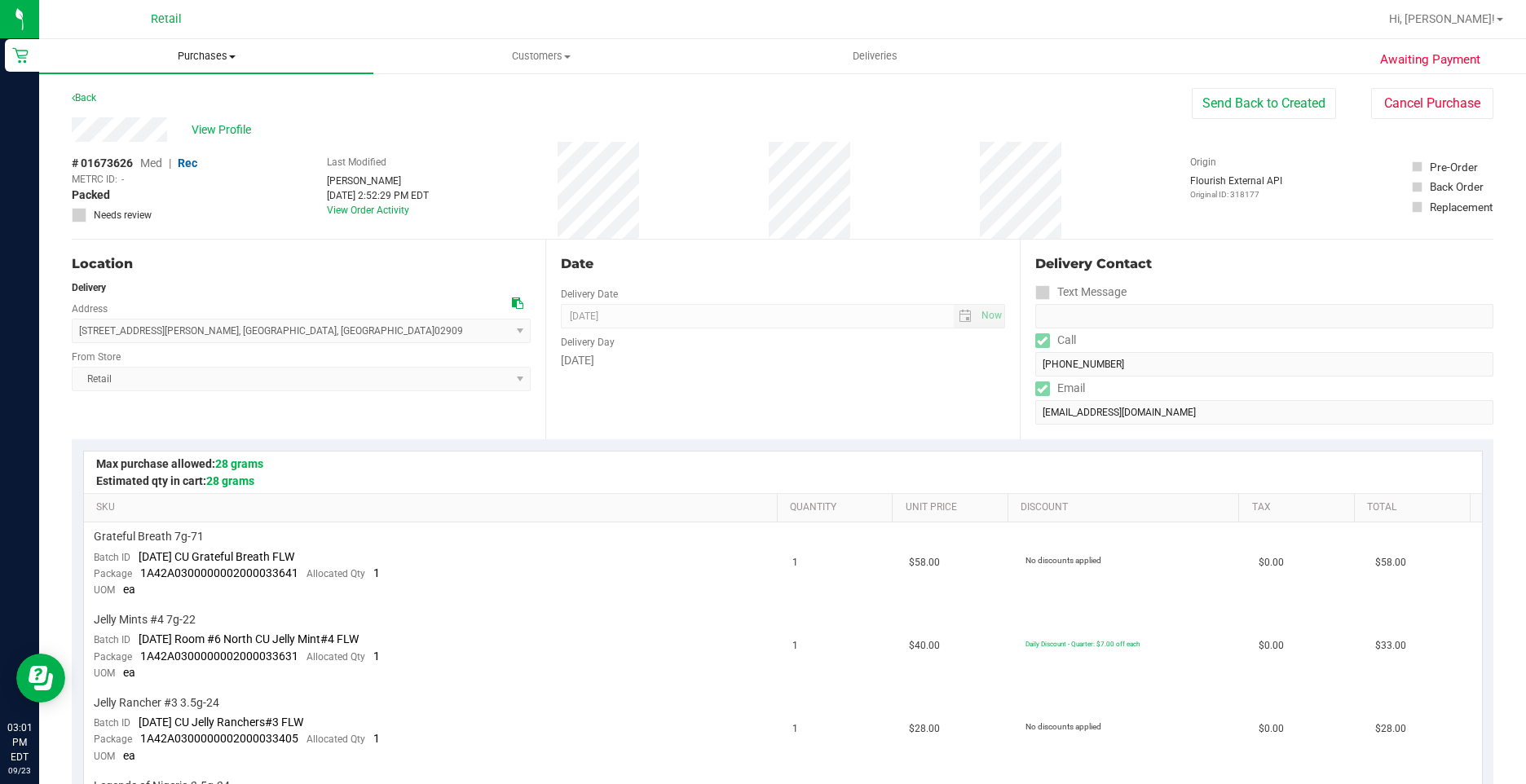
click at [204, 55] on span "Purchases" at bounding box center [206, 56] width 334 height 15
click at [120, 115] on span "Fulfillment" at bounding box center [89, 118] width 101 height 14
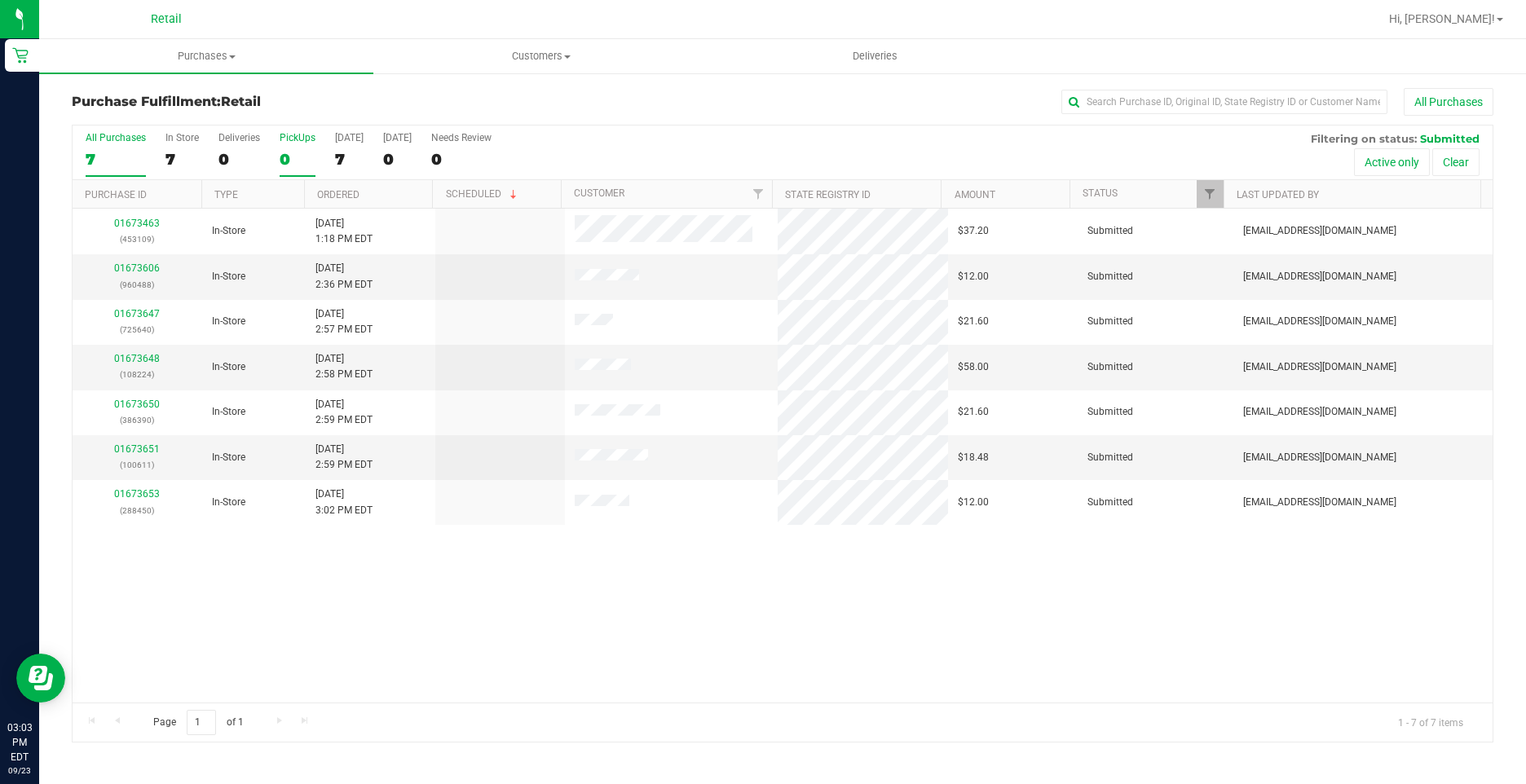
click at [303, 157] on div "0" at bounding box center [297, 159] width 36 height 18
click at [0, 0] on input "PickUps 0" at bounding box center [0, 0] width 0 height 0
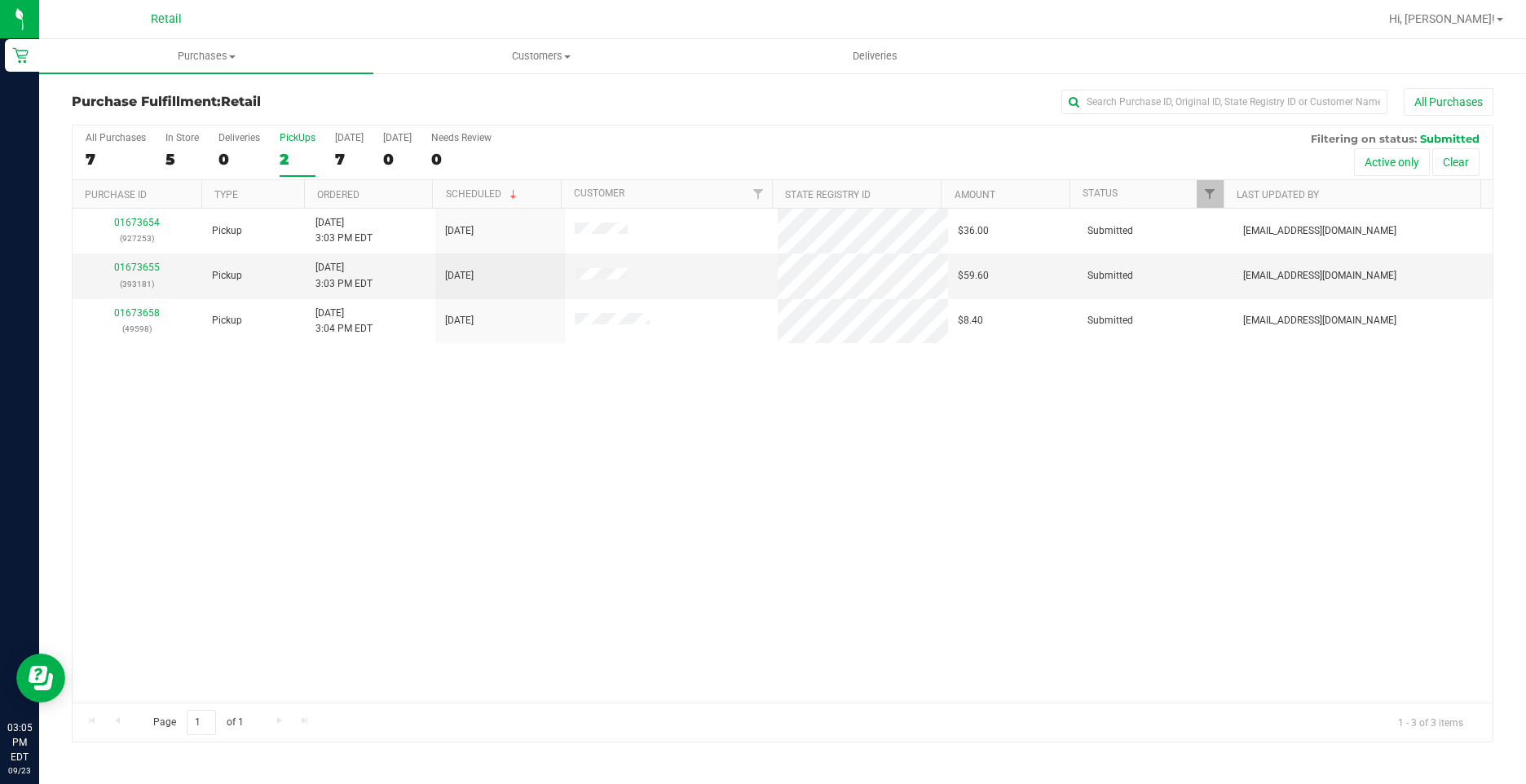
click at [556, 543] on div "01673654 (927253) Pickup 9/23/2025 3:03 PM EDT 9/23/2025 $36.00 Submitted aiqec…" at bounding box center [782, 455] width 1420 height 494
click at [483, 402] on div "01673654 (927253) Pickup 9/23/2025 3:03 PM EDT 9/23/2025 $36.00 Submitted aiqec…" at bounding box center [782, 455] width 1420 height 494
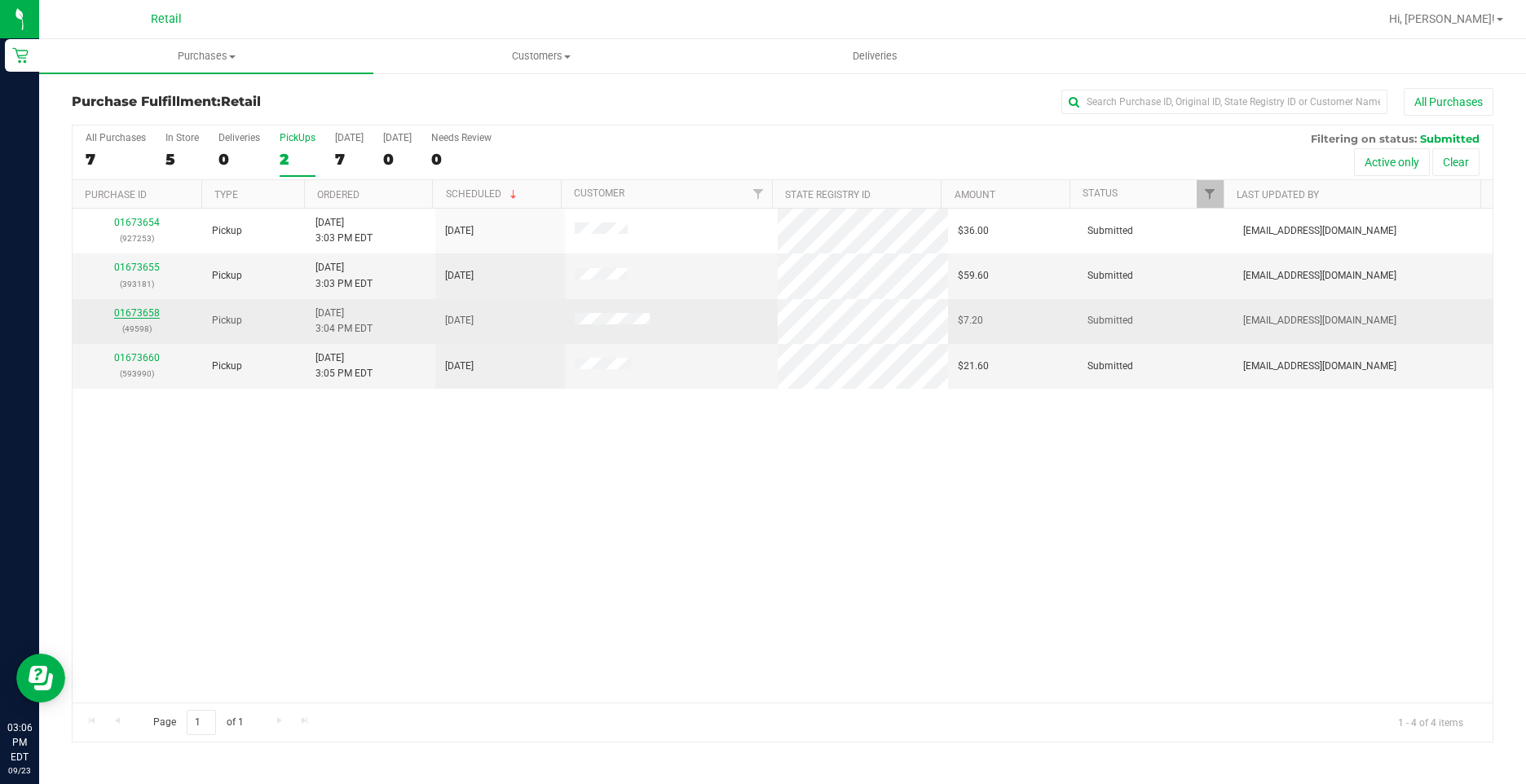
click at [151, 310] on link "01673658" at bounding box center [137, 312] width 46 height 11
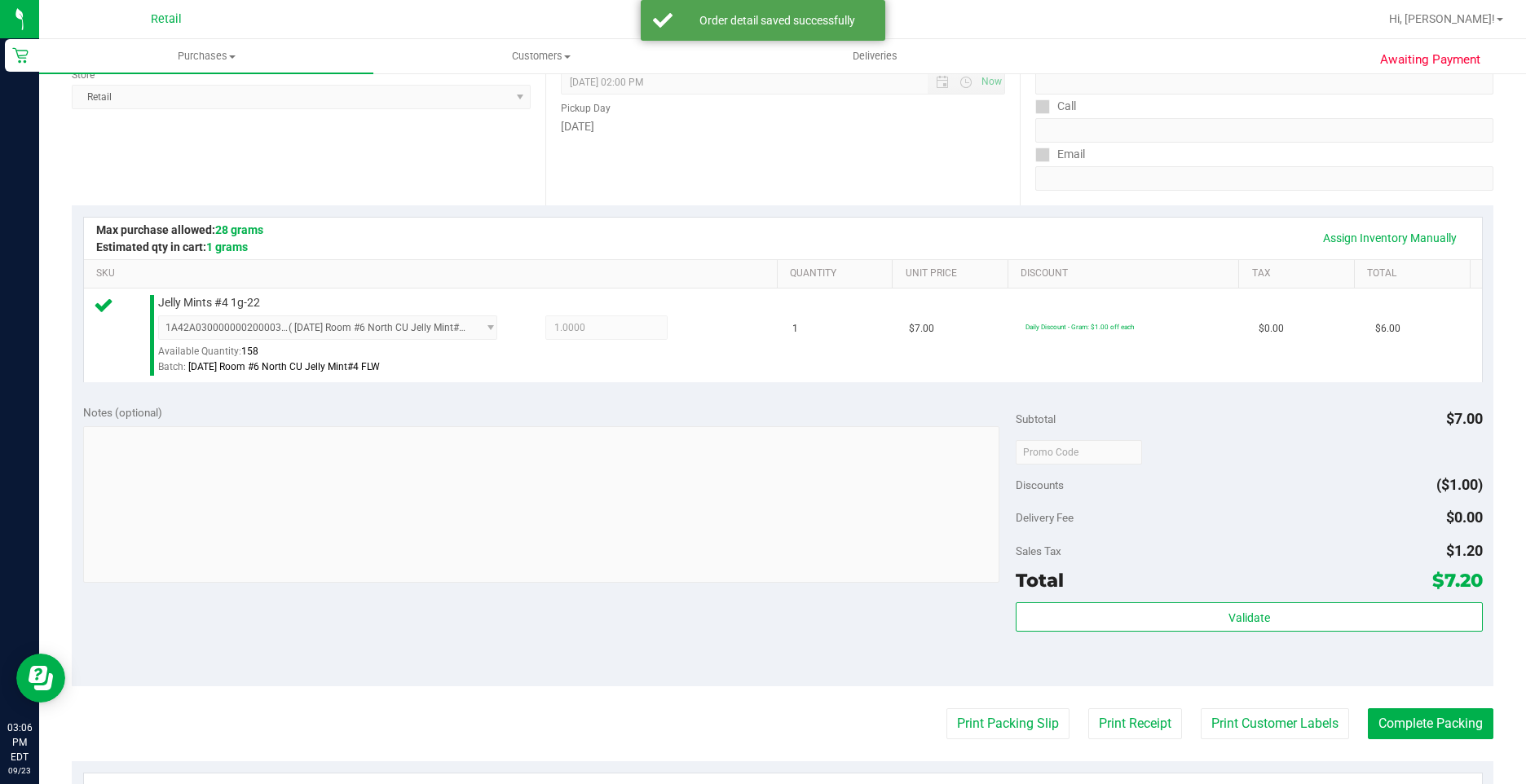
scroll to position [326, 0]
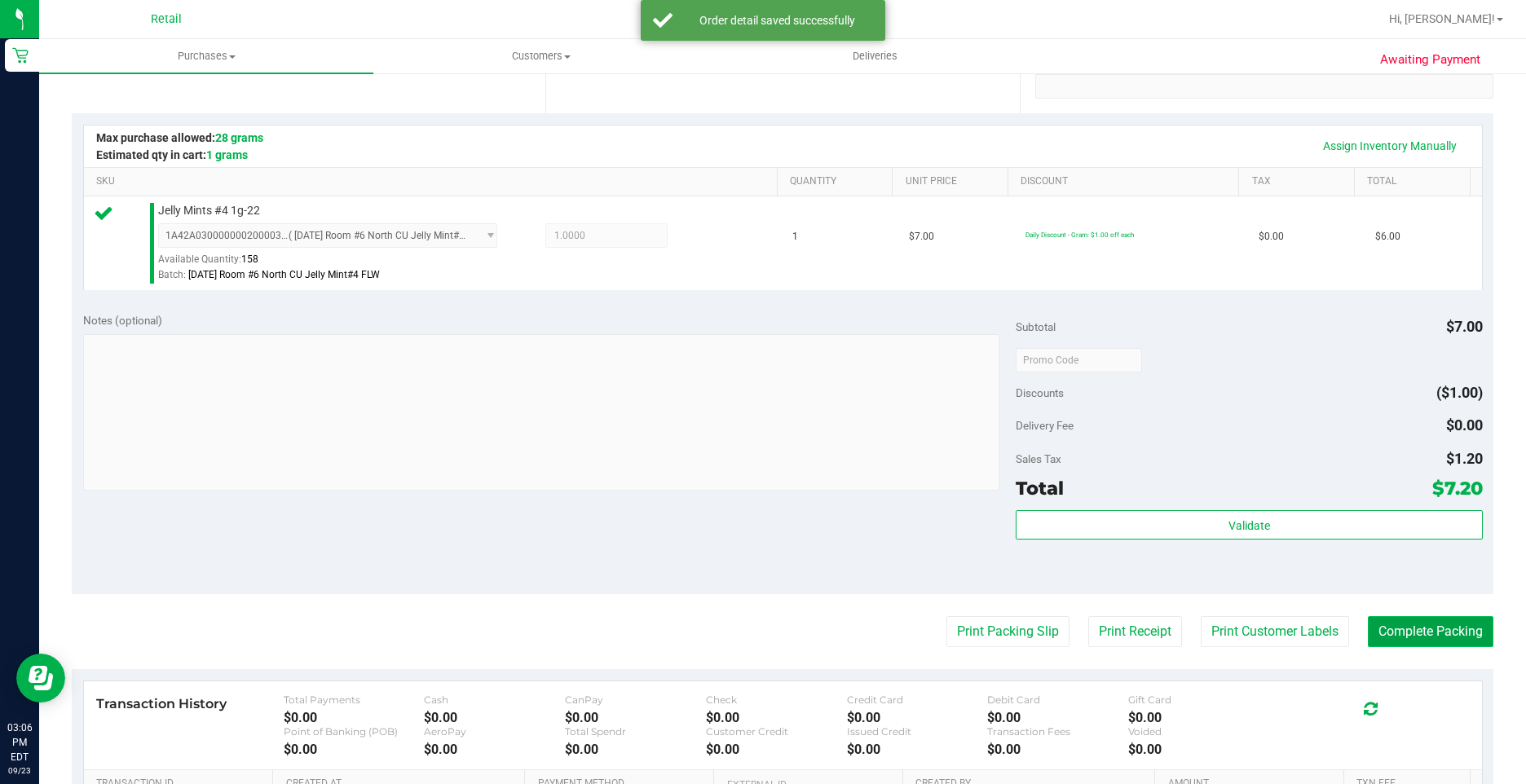
click at [1415, 624] on button "Complete Packing" at bounding box center [1430, 631] width 125 height 31
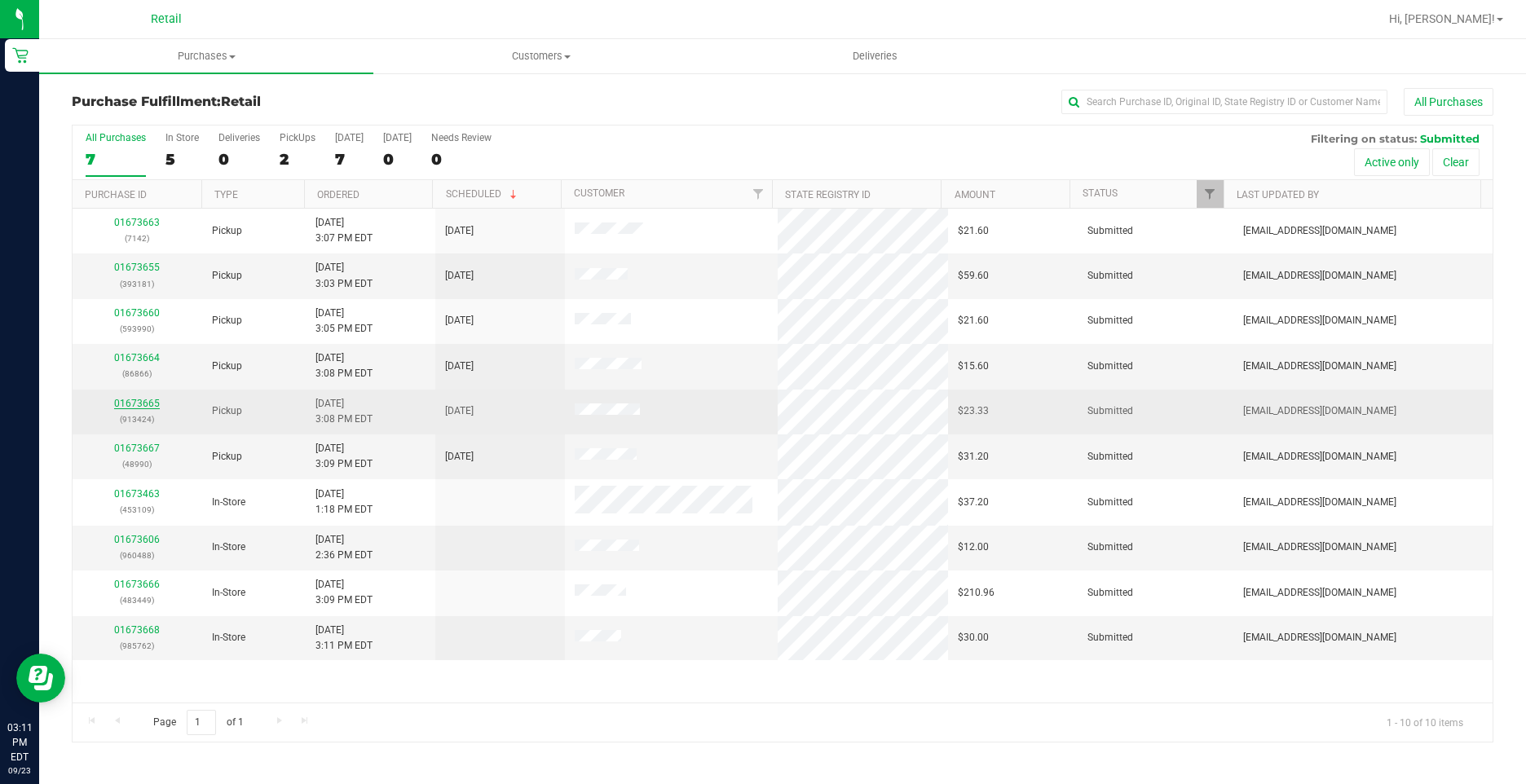
click at [153, 406] on link "01673665" at bounding box center [137, 403] width 46 height 11
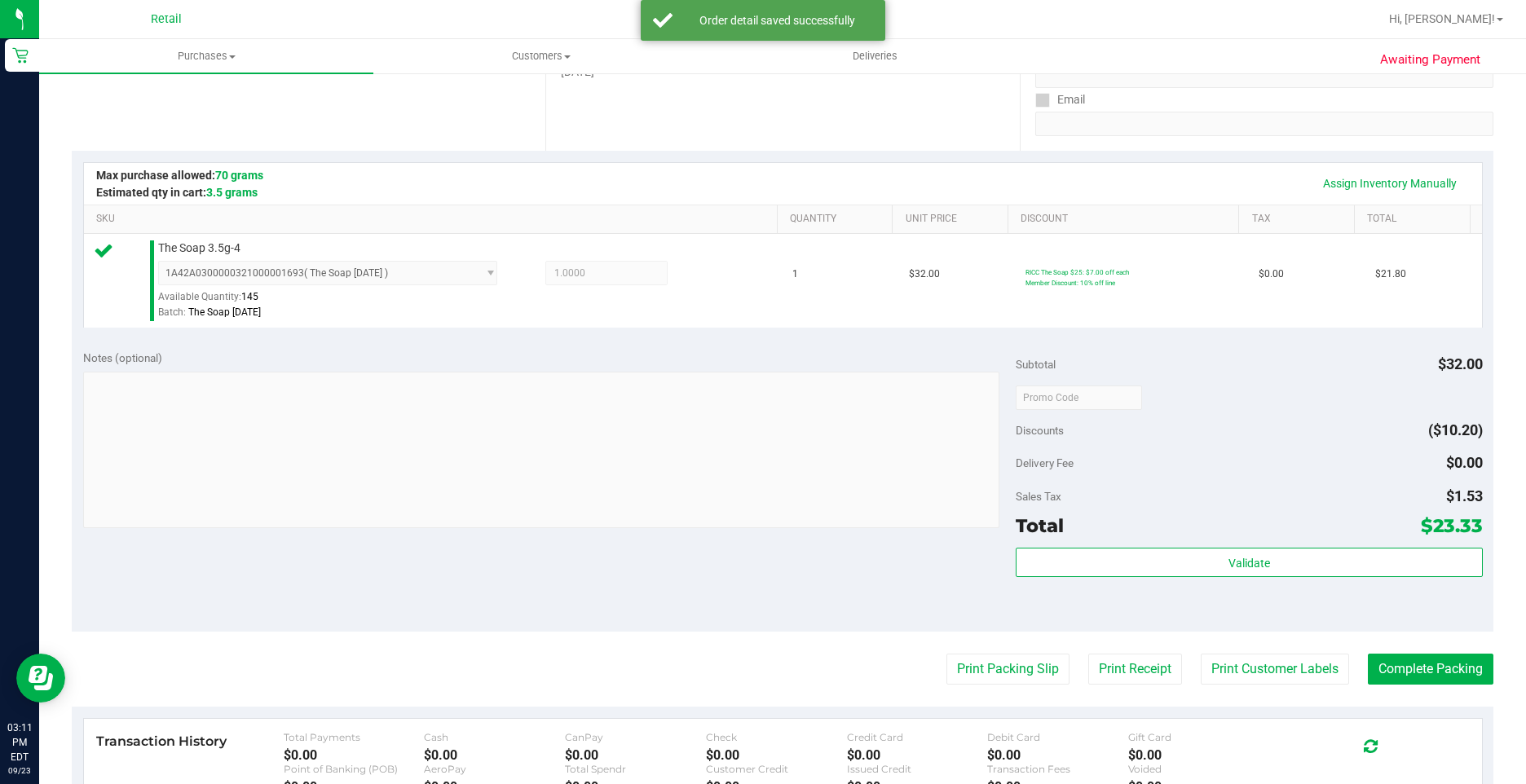
scroll to position [326, 0]
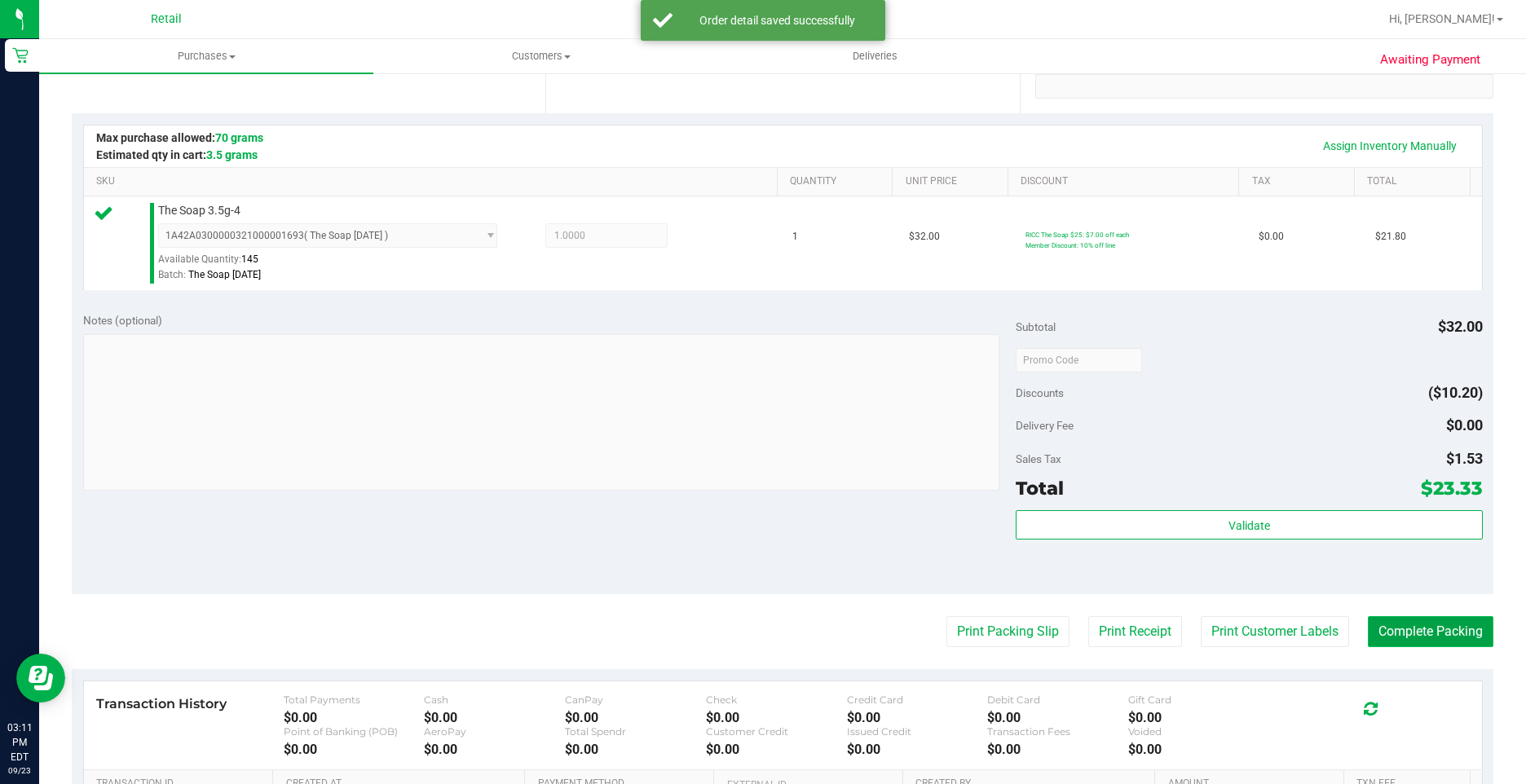
click at [1413, 631] on button "Complete Packing" at bounding box center [1430, 631] width 125 height 31
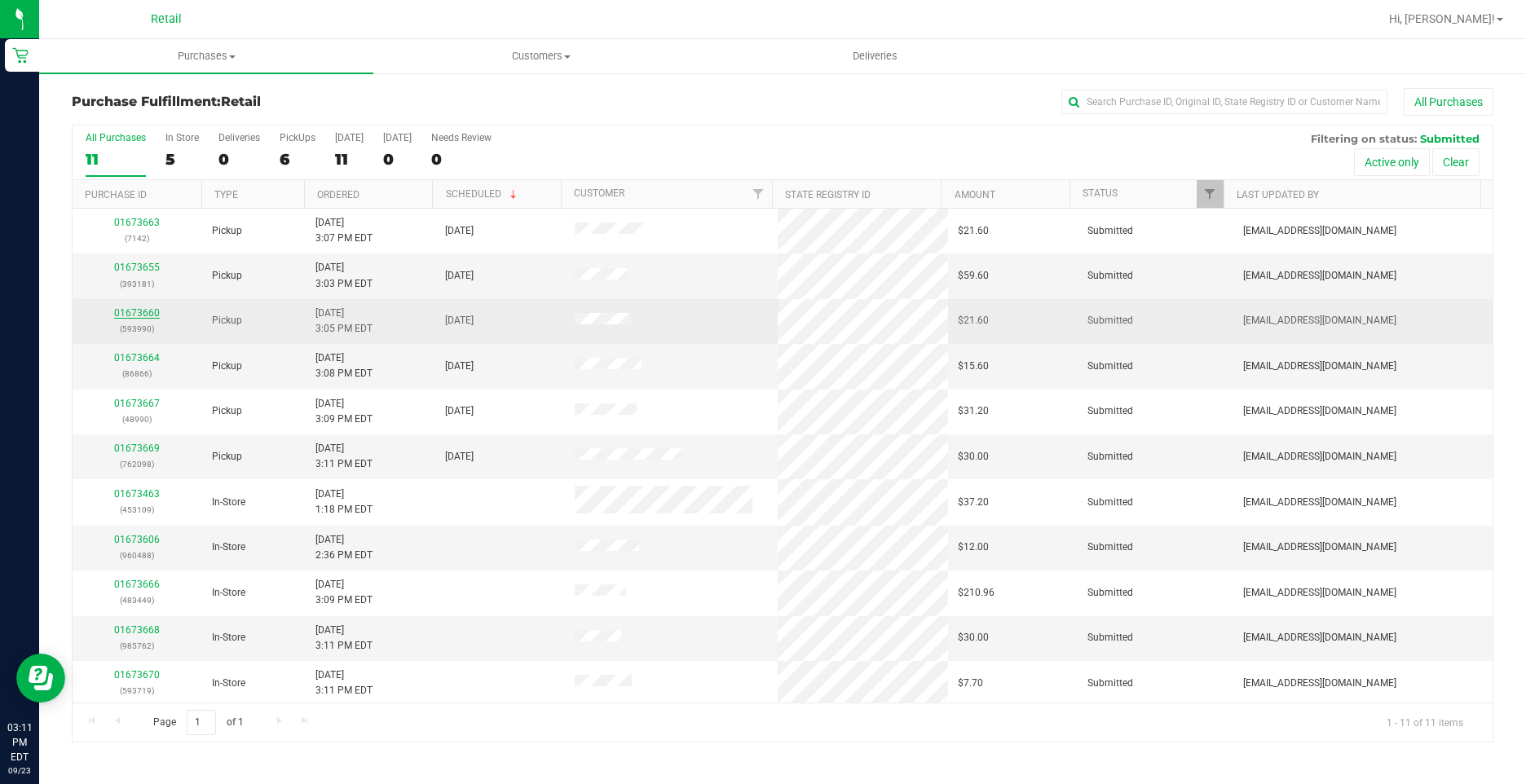
click at [150, 312] on link "01673660" at bounding box center [137, 312] width 46 height 11
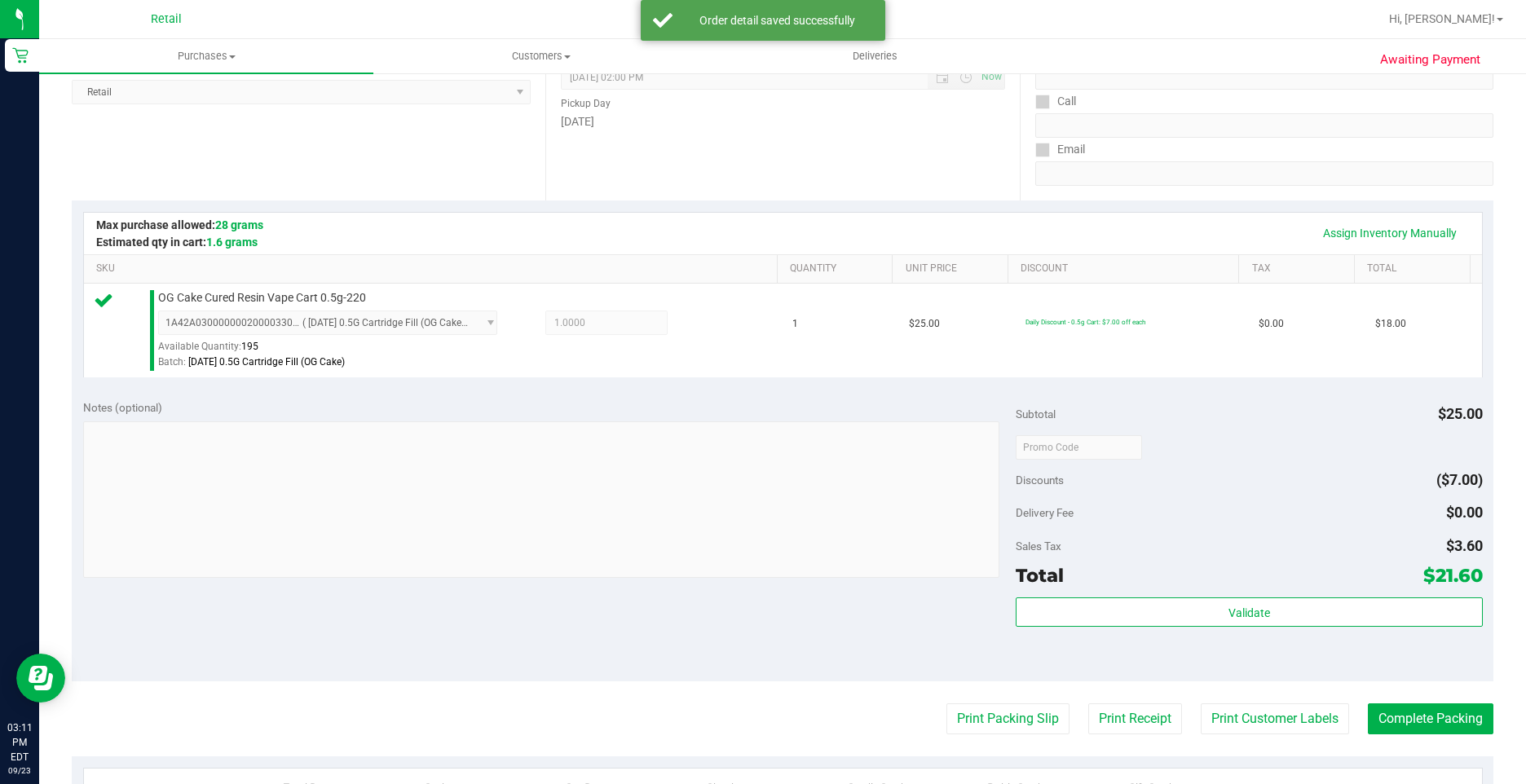
scroll to position [245, 0]
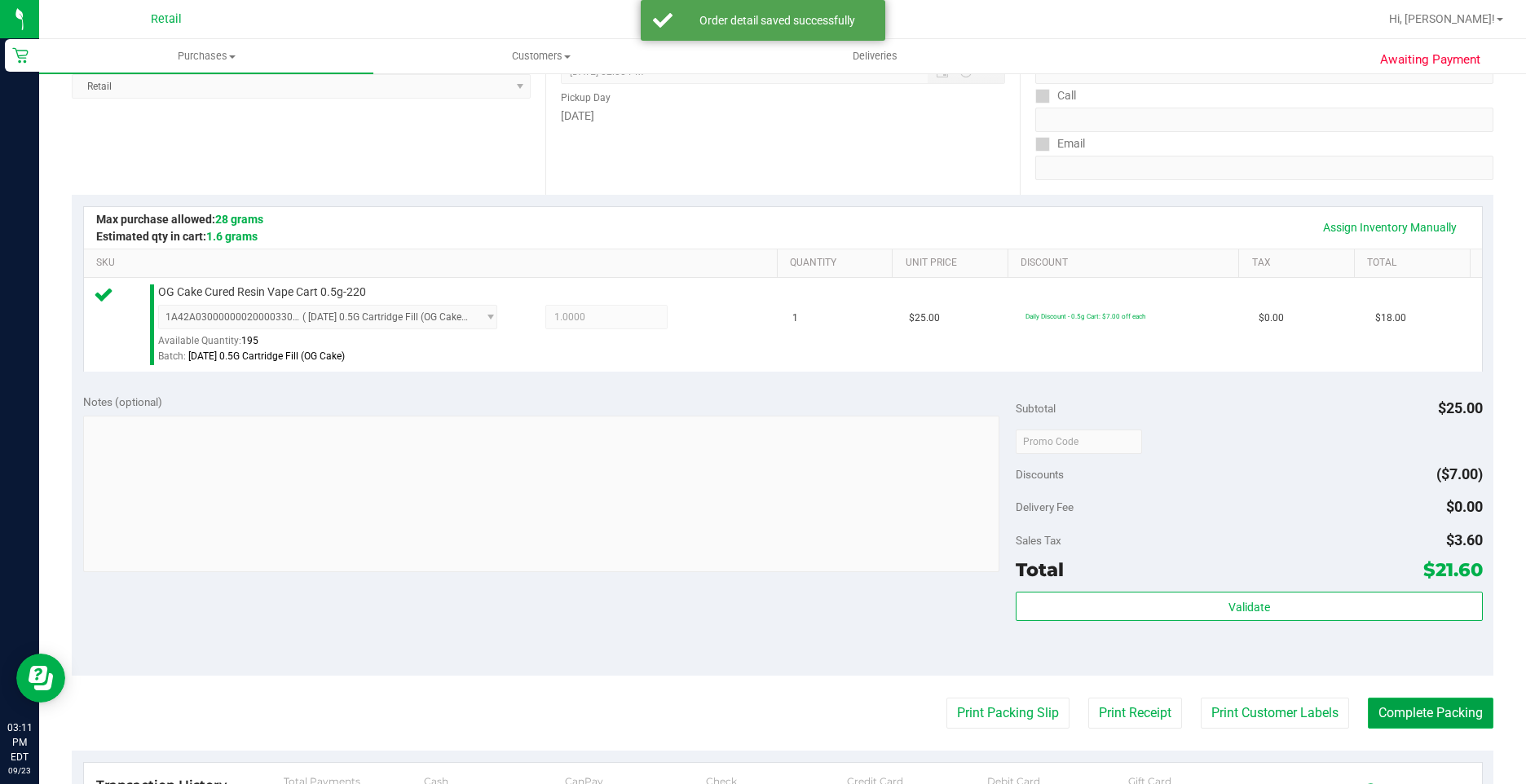
click at [1437, 717] on button "Complete Packing" at bounding box center [1430, 712] width 125 height 31
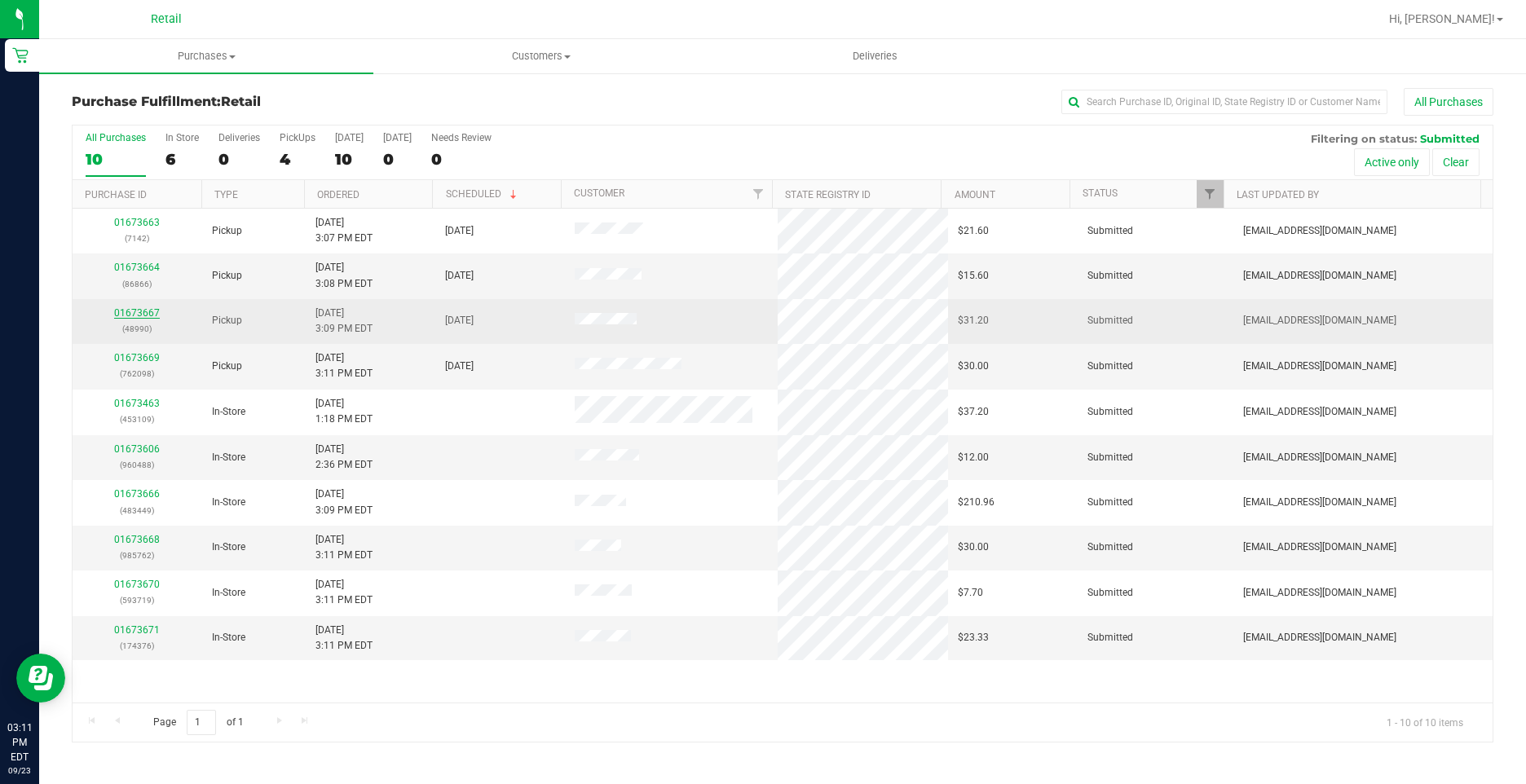
click at [141, 315] on link "01673667" at bounding box center [137, 312] width 46 height 11
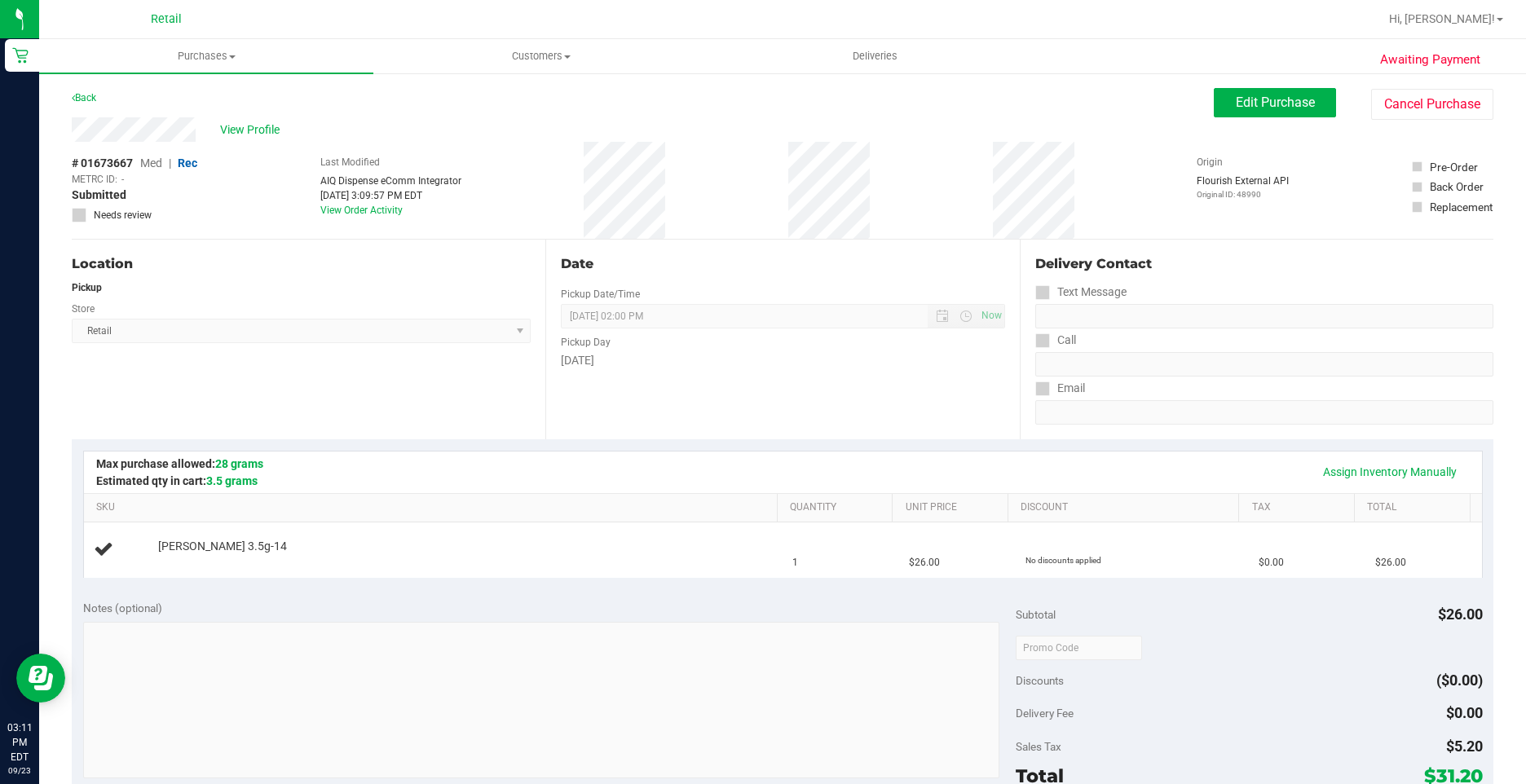
scroll to position [245, 0]
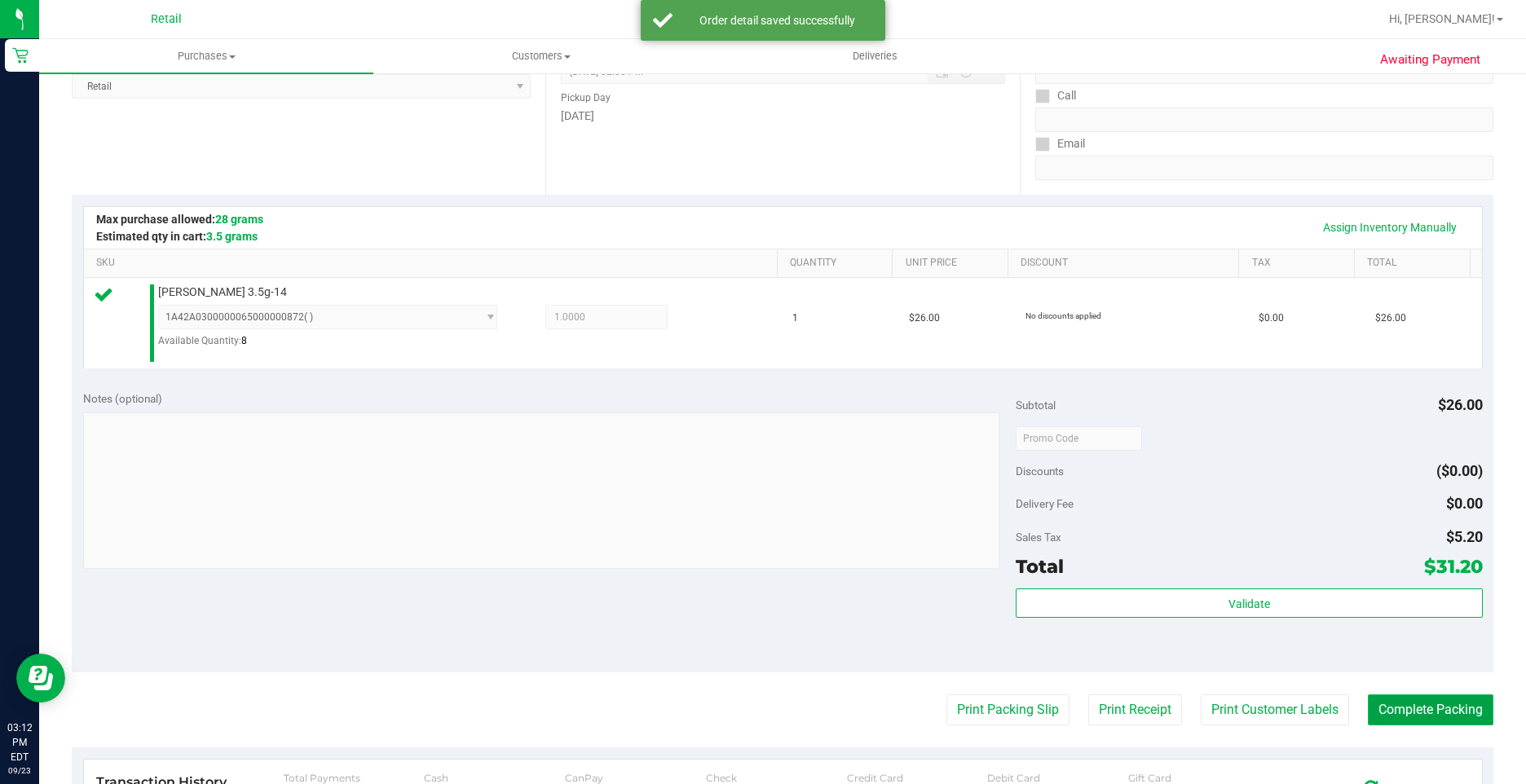
click at [1456, 704] on button "Complete Packing" at bounding box center [1430, 709] width 125 height 31
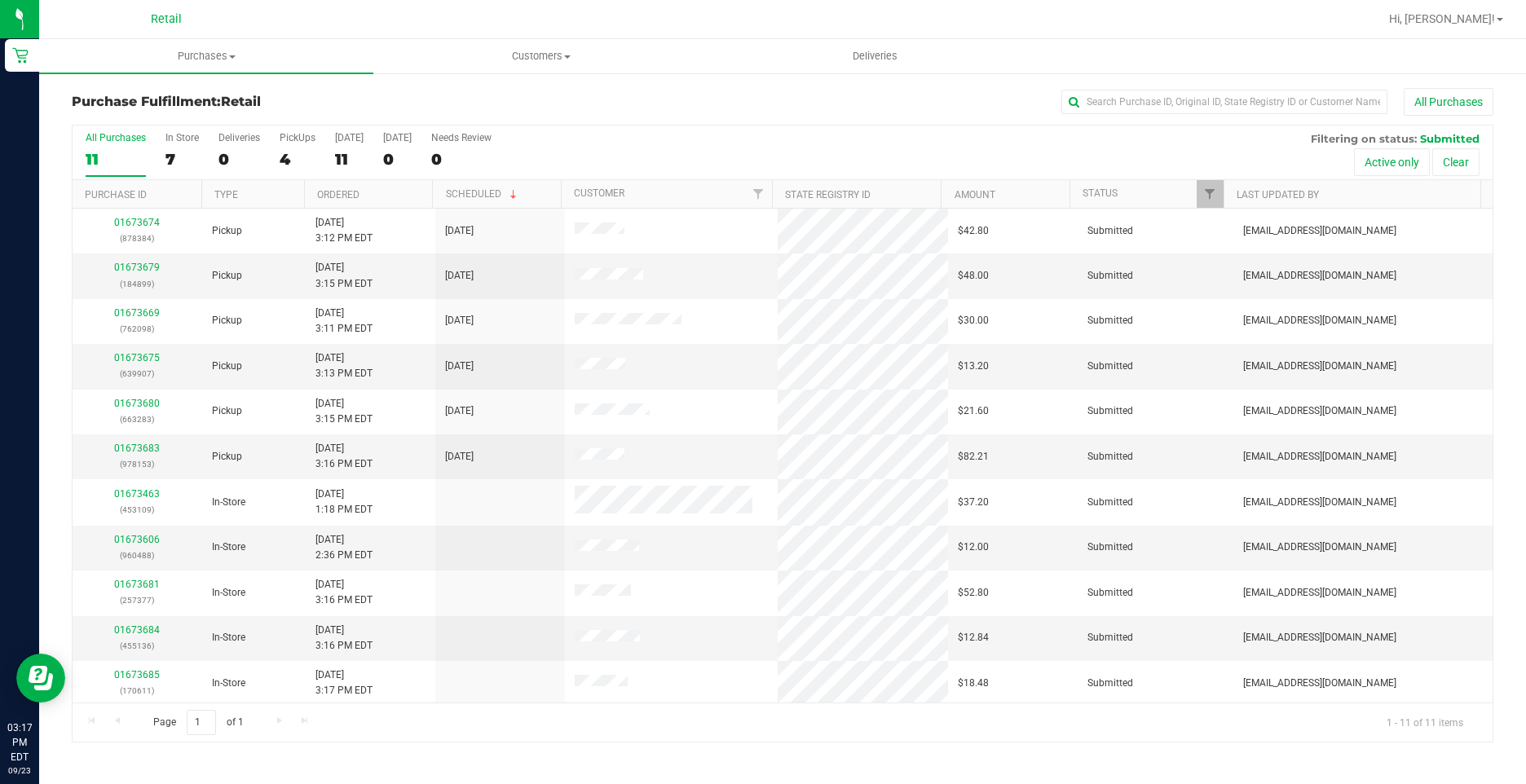
click at [268, 142] on div "All Purchases 11 In Store 7 Deliveries 0 PickUps 4 Today 11 Tomorrow 0 Needs Re…" at bounding box center [782, 153] width 1420 height 54
click at [288, 142] on div "PickUps" at bounding box center [297, 138] width 36 height 11
click at [0, 0] on input "PickUps 4" at bounding box center [0, 0] width 0 height 0
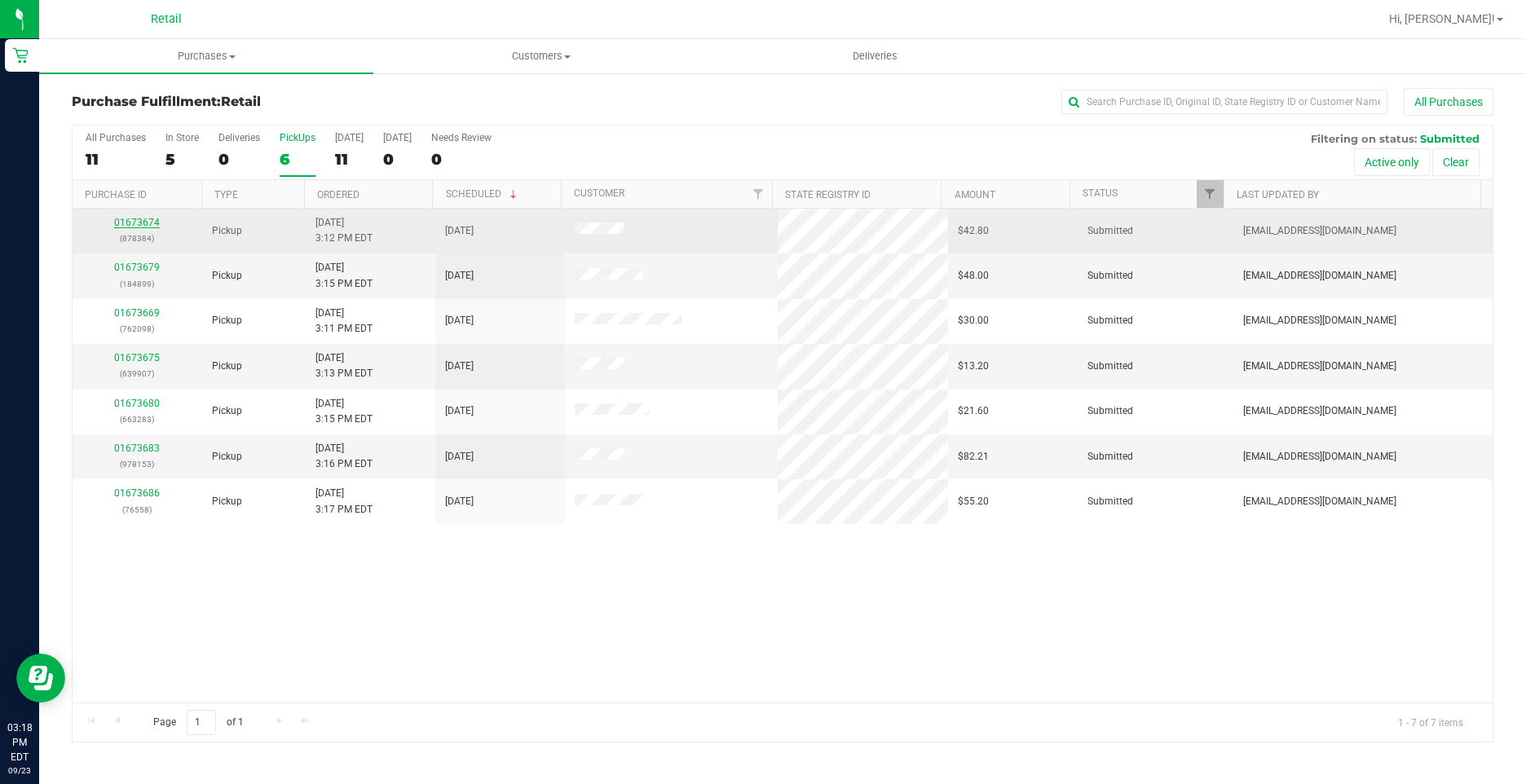
click at [146, 222] on link "01673674" at bounding box center [137, 222] width 46 height 11
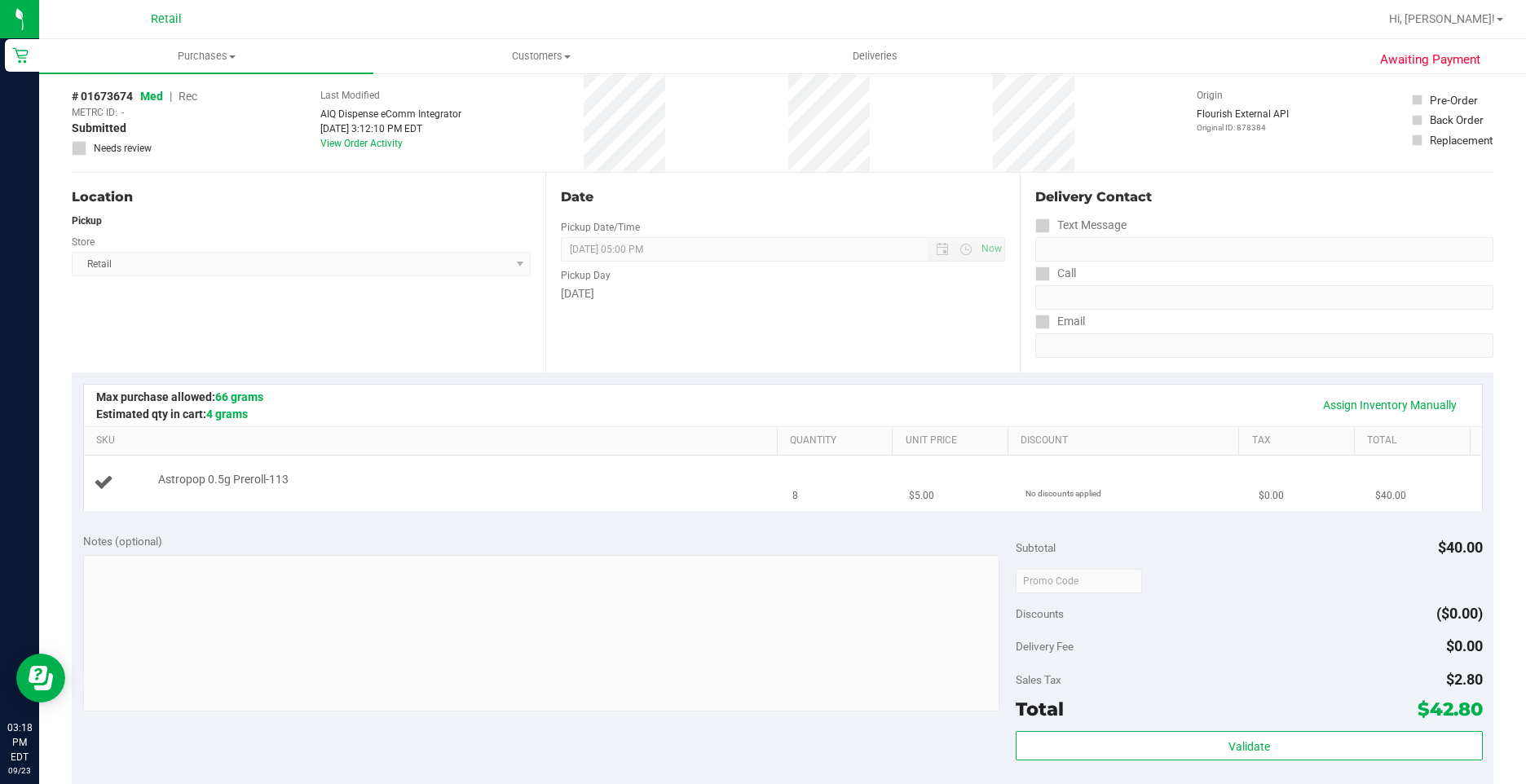
scroll to position [163, 0]
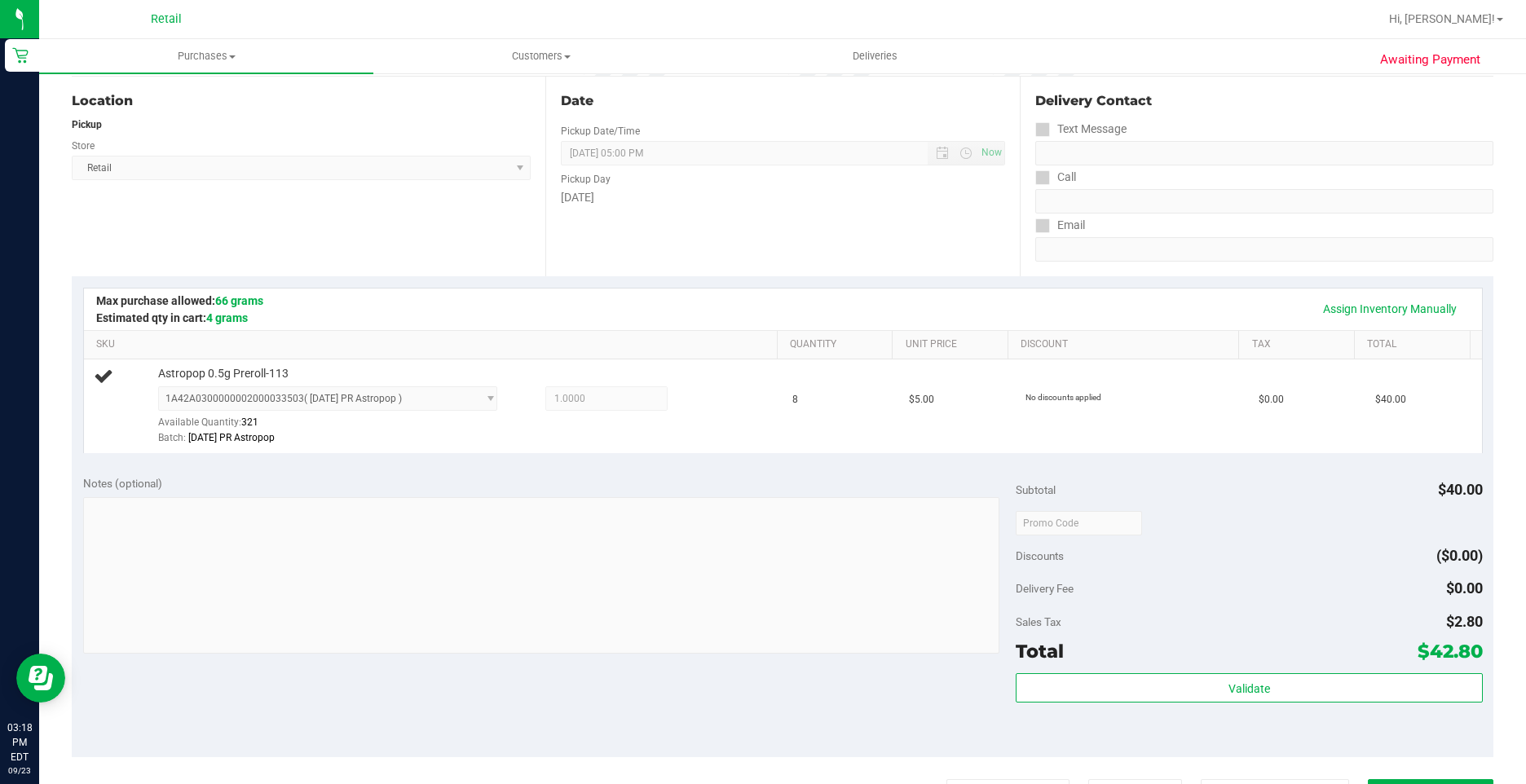
click at [642, 476] on div "Notes (optional)" at bounding box center [550, 483] width 933 height 17
click at [1344, 285] on div "Assign Inventory Manually SKU Quantity Unit Price Discount Tax Total Astropop 0…" at bounding box center [782, 370] width 1422 height 188
click at [1350, 298] on link "Assign Inventory Manually" at bounding box center [1389, 309] width 155 height 28
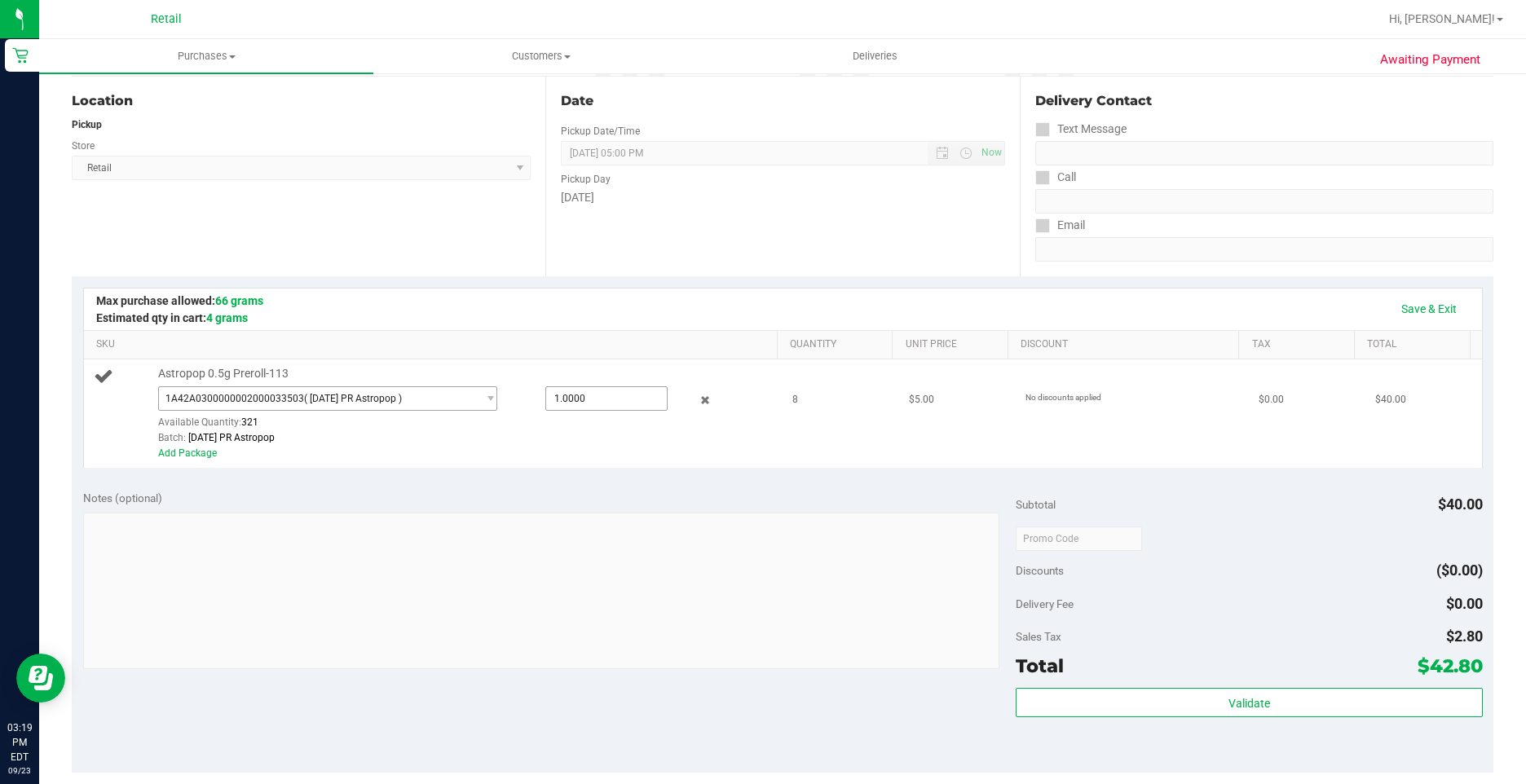
drag, startPoint x: 594, startPoint y: 391, endPoint x: 330, endPoint y: 391, distance: 264.0
click at [330, 386] on div "1A42A0300000002000033503 ( 8.28.25 PR Astropop ) 1A42A0300000002000033503 Avail…" at bounding box center [463, 386] width 611 height 0
type input "8"
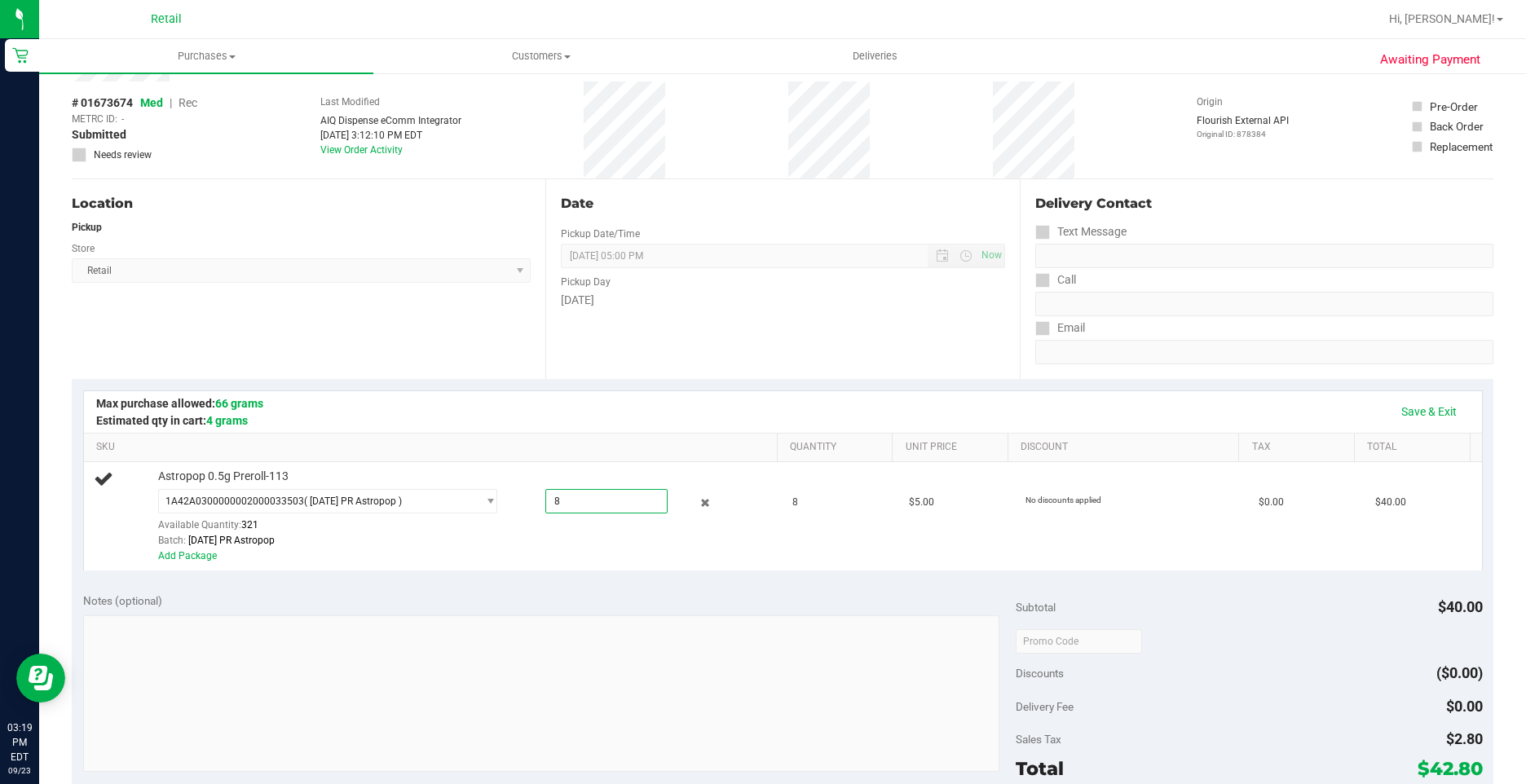
scroll to position [0, 0]
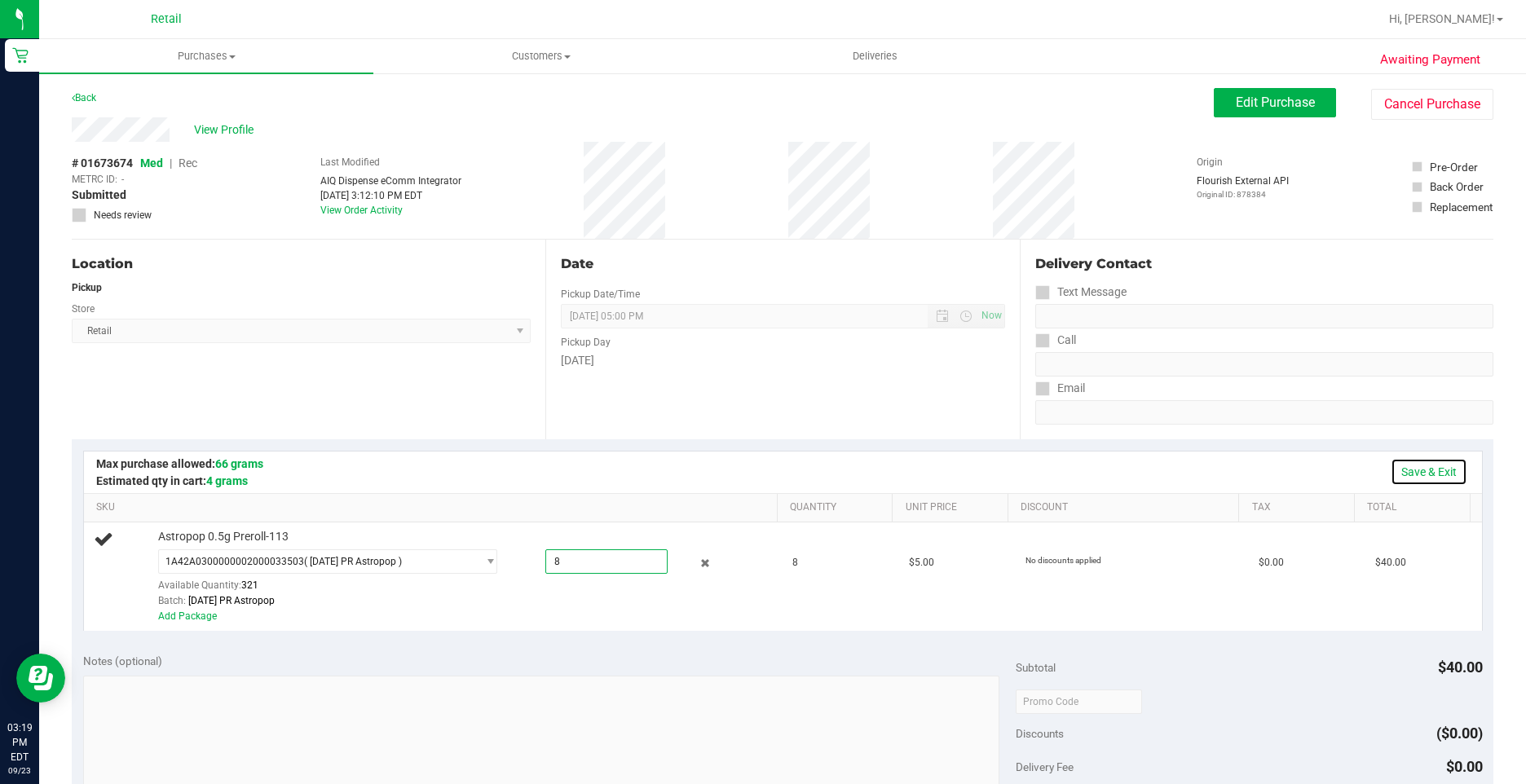
type input "8.0000"
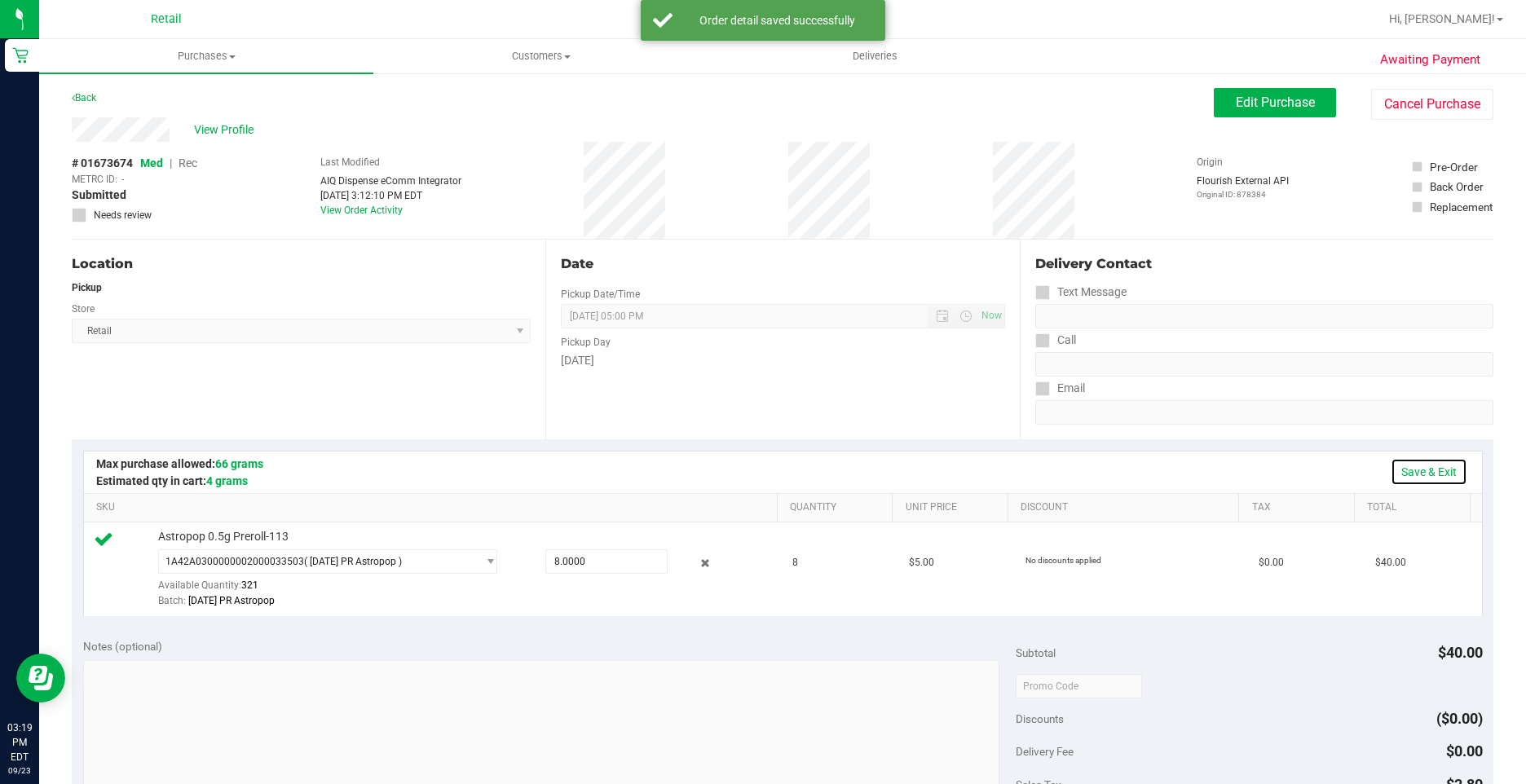
click at [1425, 469] on link "Save & Exit" at bounding box center [1428, 472] width 76 height 28
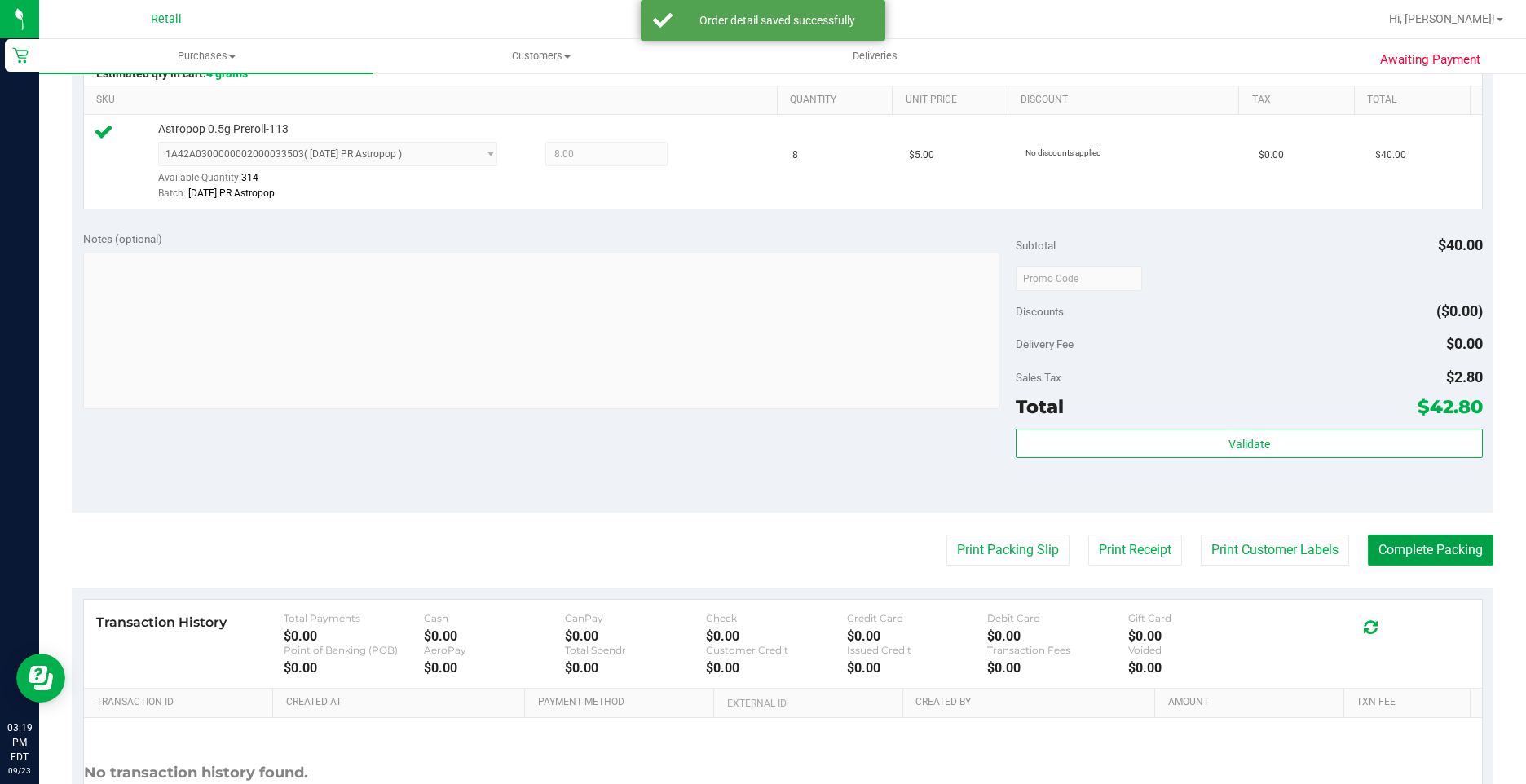
click at [1411, 552] on button "Complete Packing" at bounding box center [1430, 550] width 125 height 31
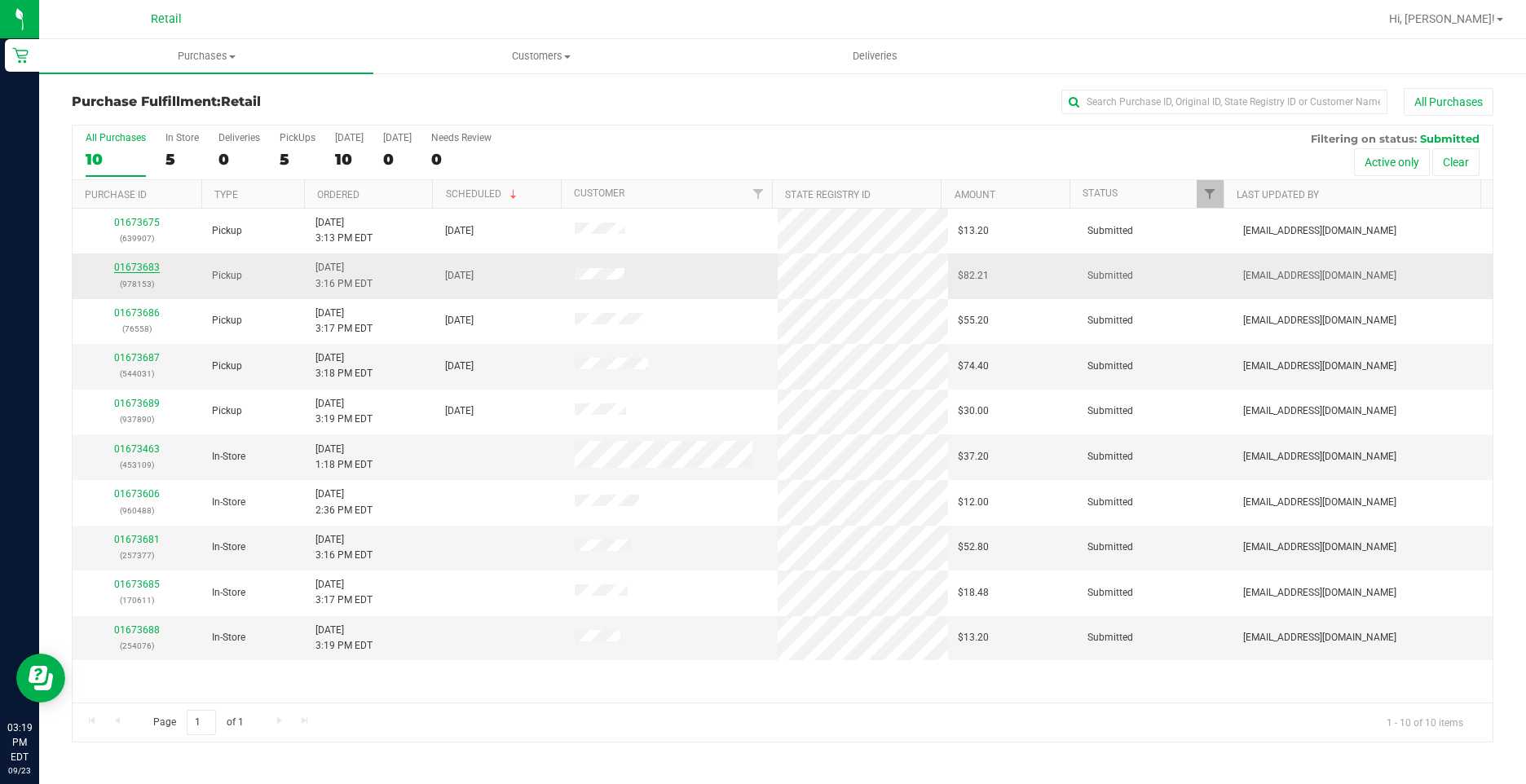
click at [151, 268] on link "01673683" at bounding box center [137, 267] width 46 height 11
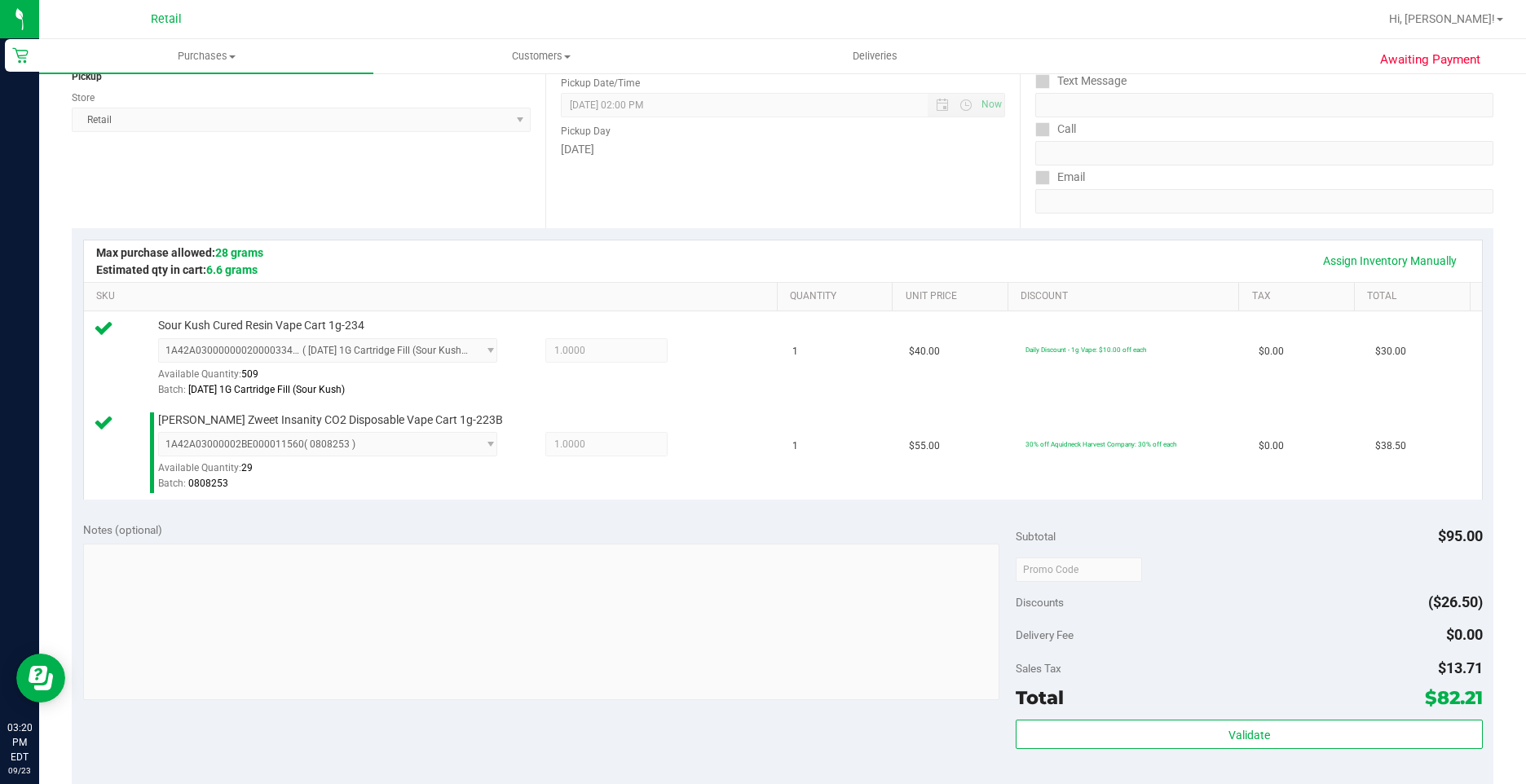
scroll to position [326, 0]
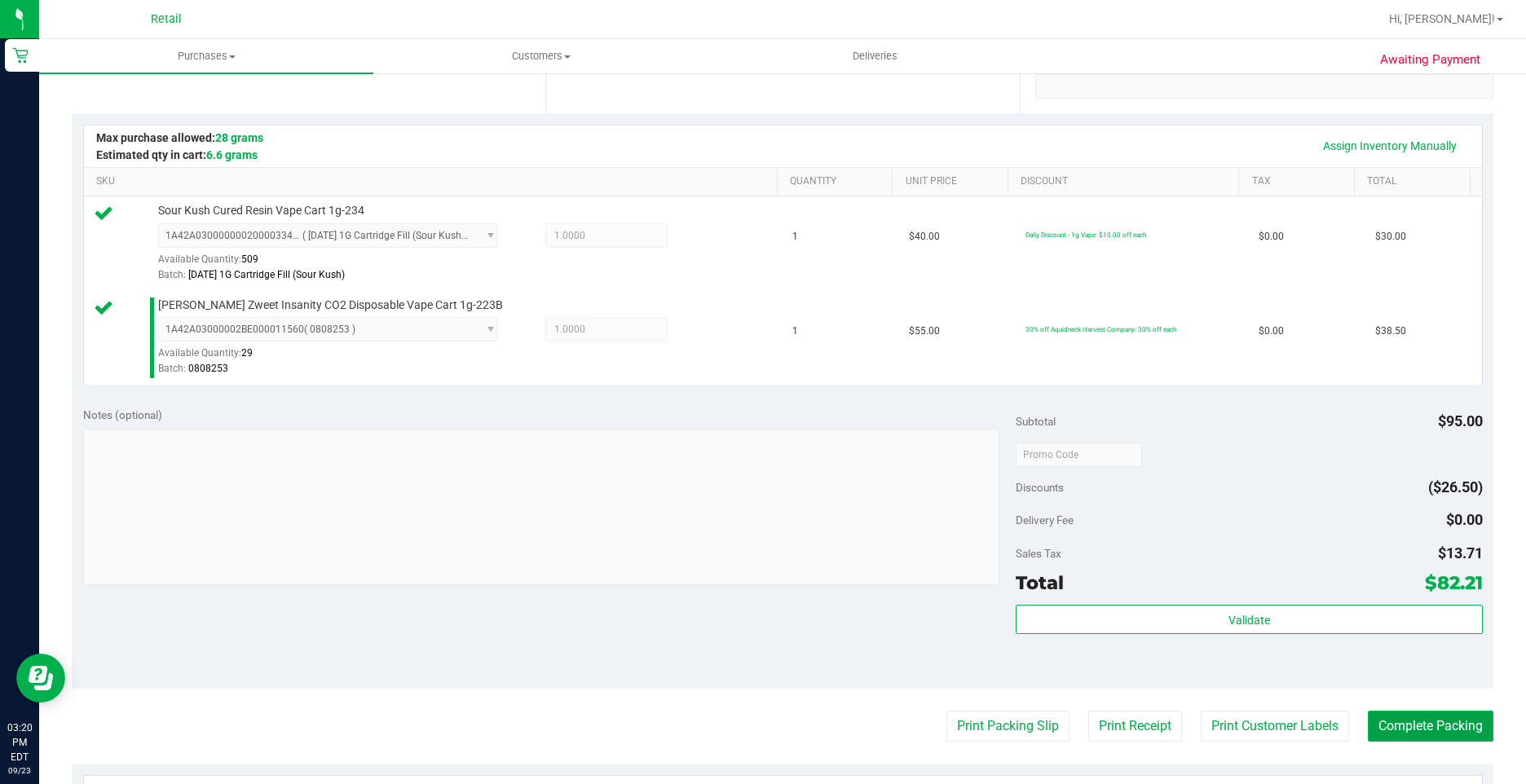
click at [1410, 725] on button "Complete Packing" at bounding box center [1430, 725] width 125 height 31
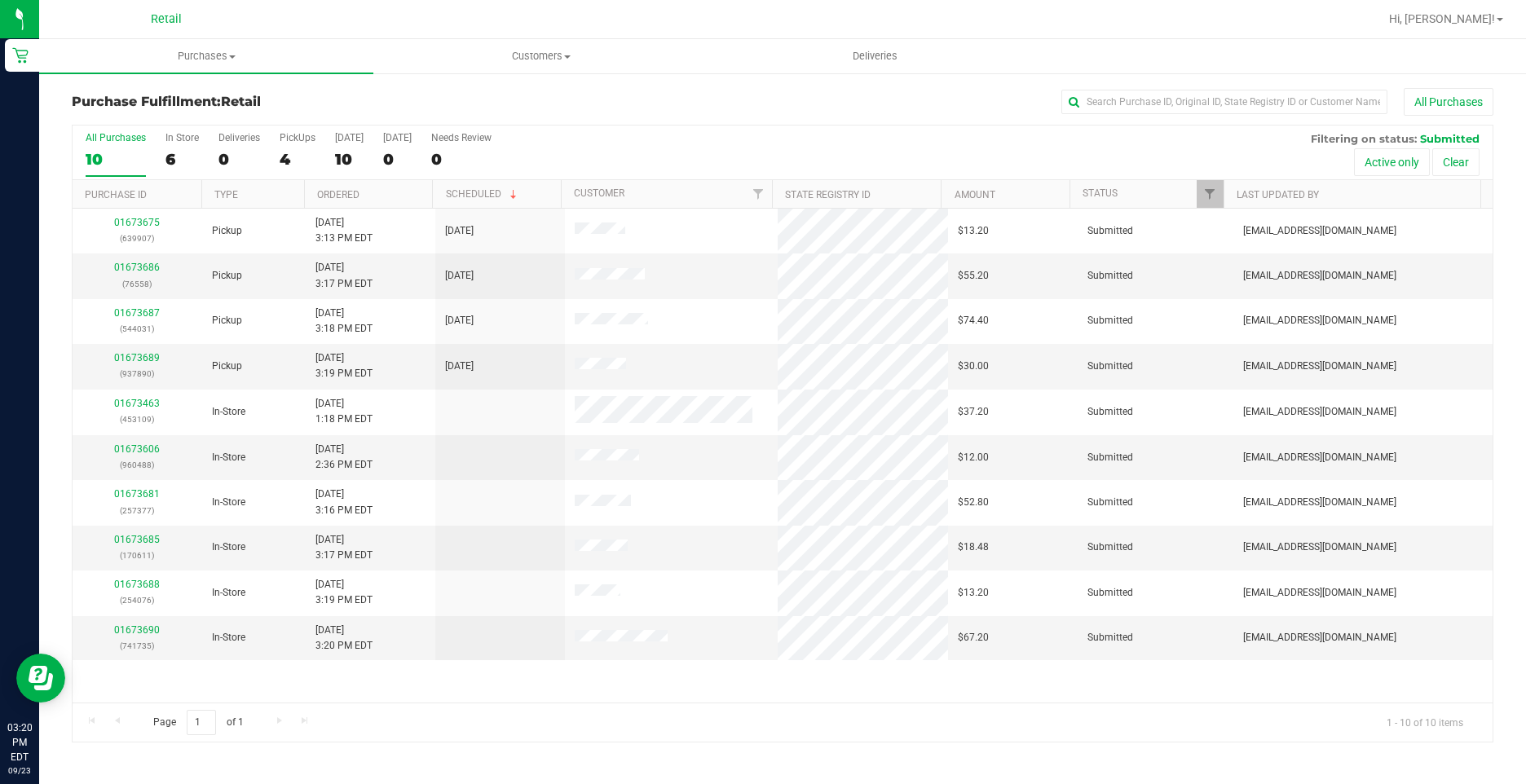
click at [639, 103] on div "All Purchases" at bounding box center [1019, 102] width 948 height 28
click at [345, 171] on label "Today 10" at bounding box center [349, 154] width 29 height 45
click at [0, 0] on input "Today 10" at bounding box center [0, 0] width 0 height 0
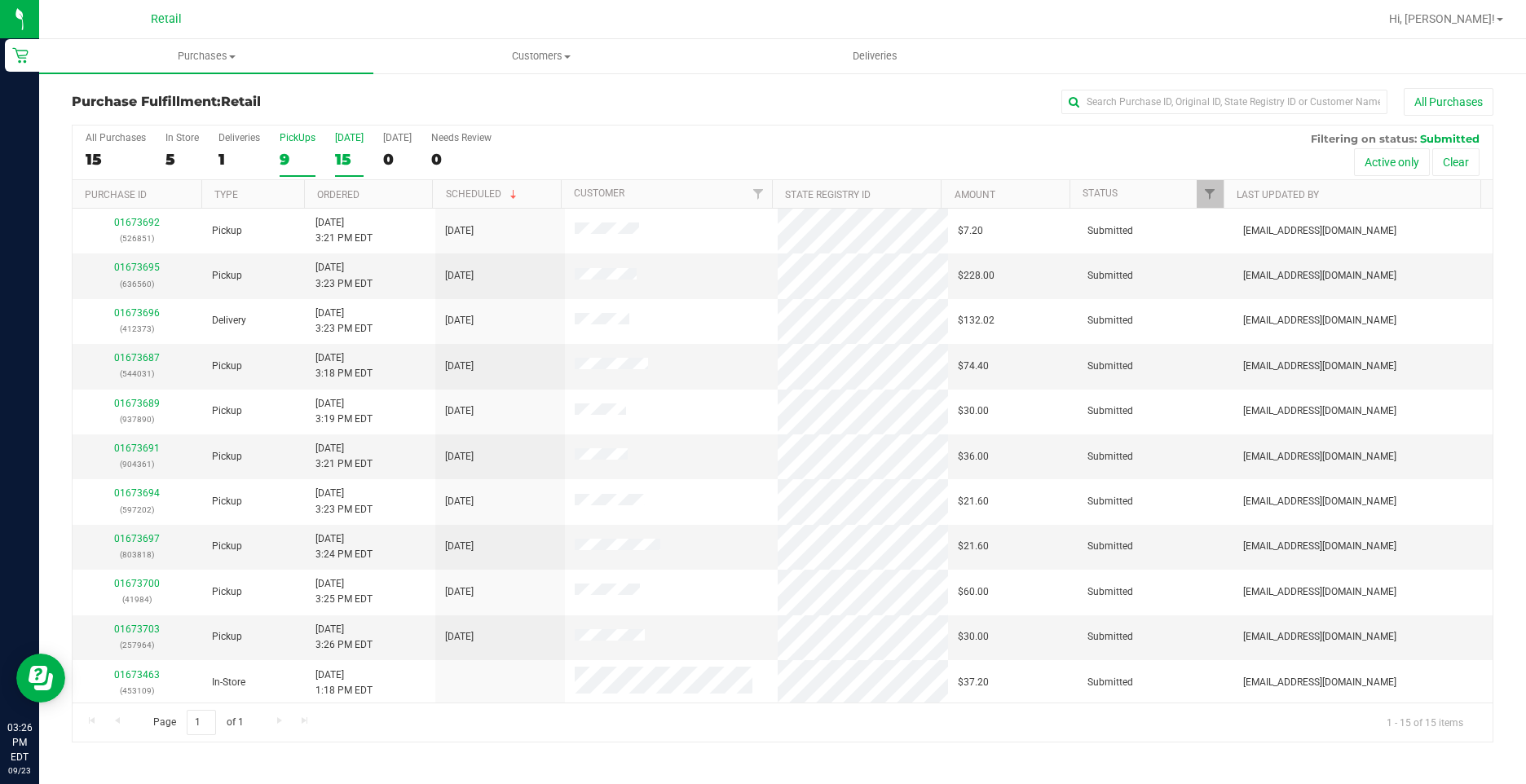
click at [285, 152] on div "9" at bounding box center [297, 159] width 36 height 18
click at [0, 0] on input "PickUps 9" at bounding box center [0, 0] width 0 height 0
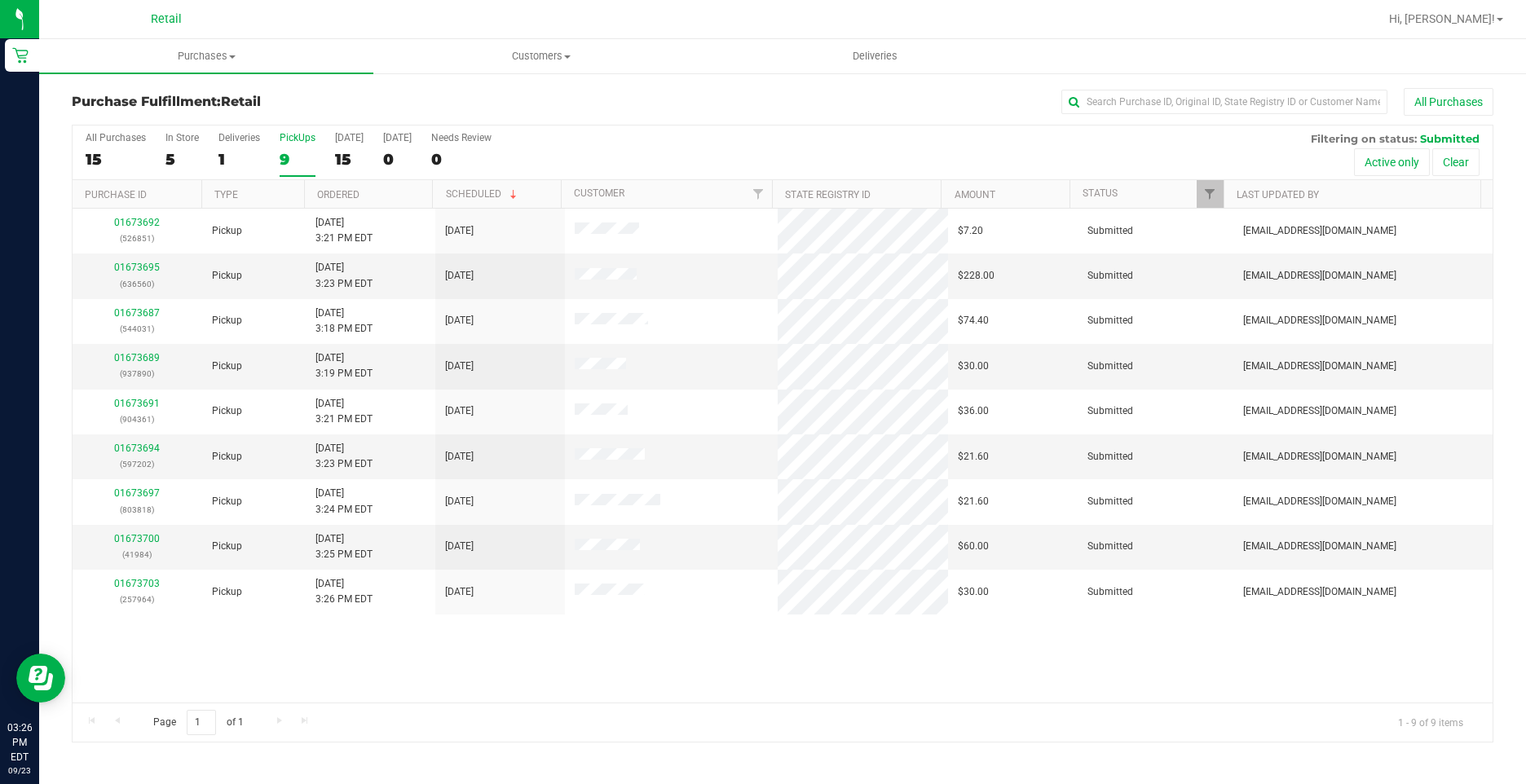
click at [239, 142] on div "Deliveries" at bounding box center [239, 138] width 41 height 11
click at [0, 0] on input "Deliveries 1" at bounding box center [0, 0] width 0 height 0
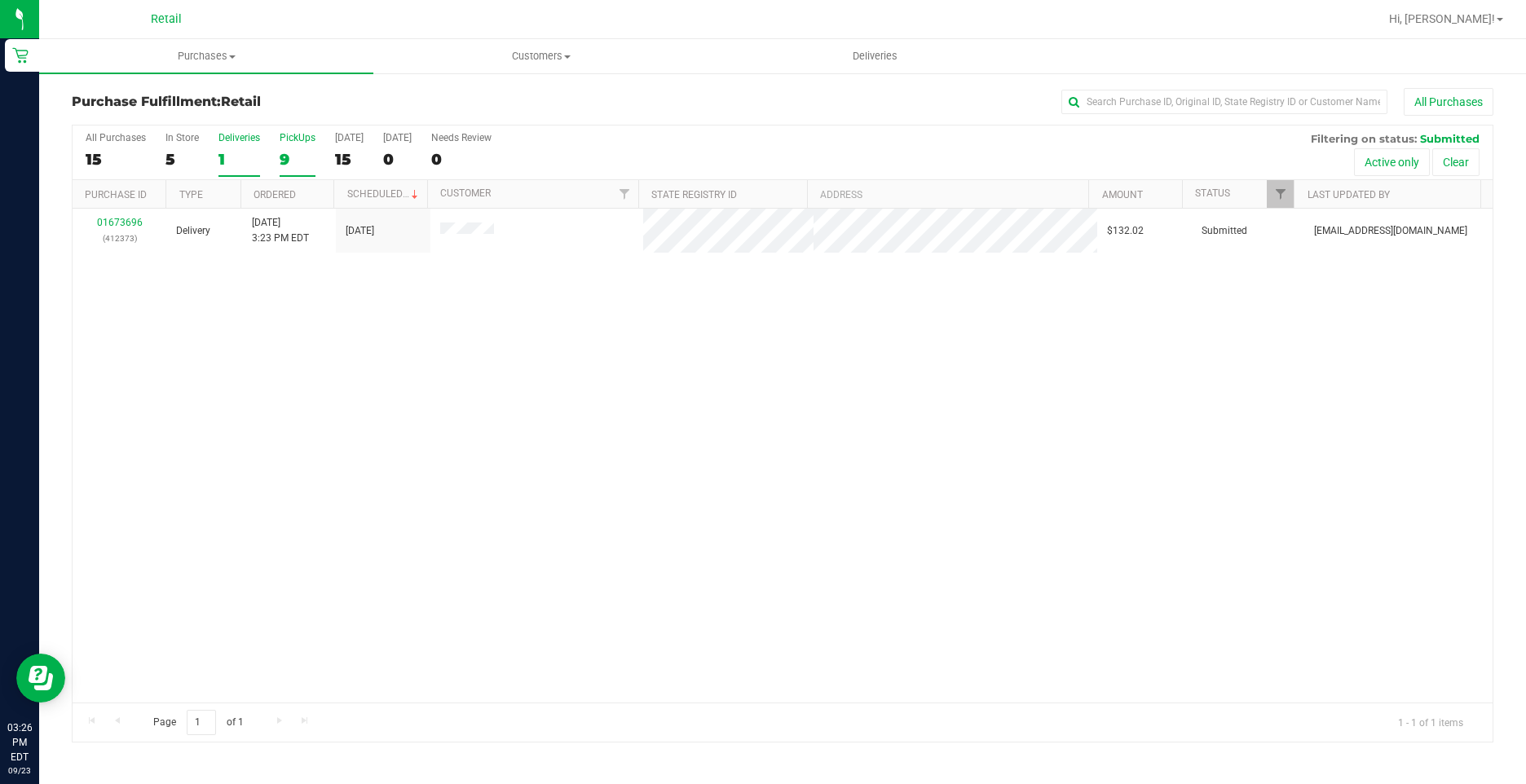
click at [295, 146] on label "PickUps 9" at bounding box center [297, 154] width 36 height 45
click at [0, 0] on input "PickUps 9" at bounding box center [0, 0] width 0 height 0
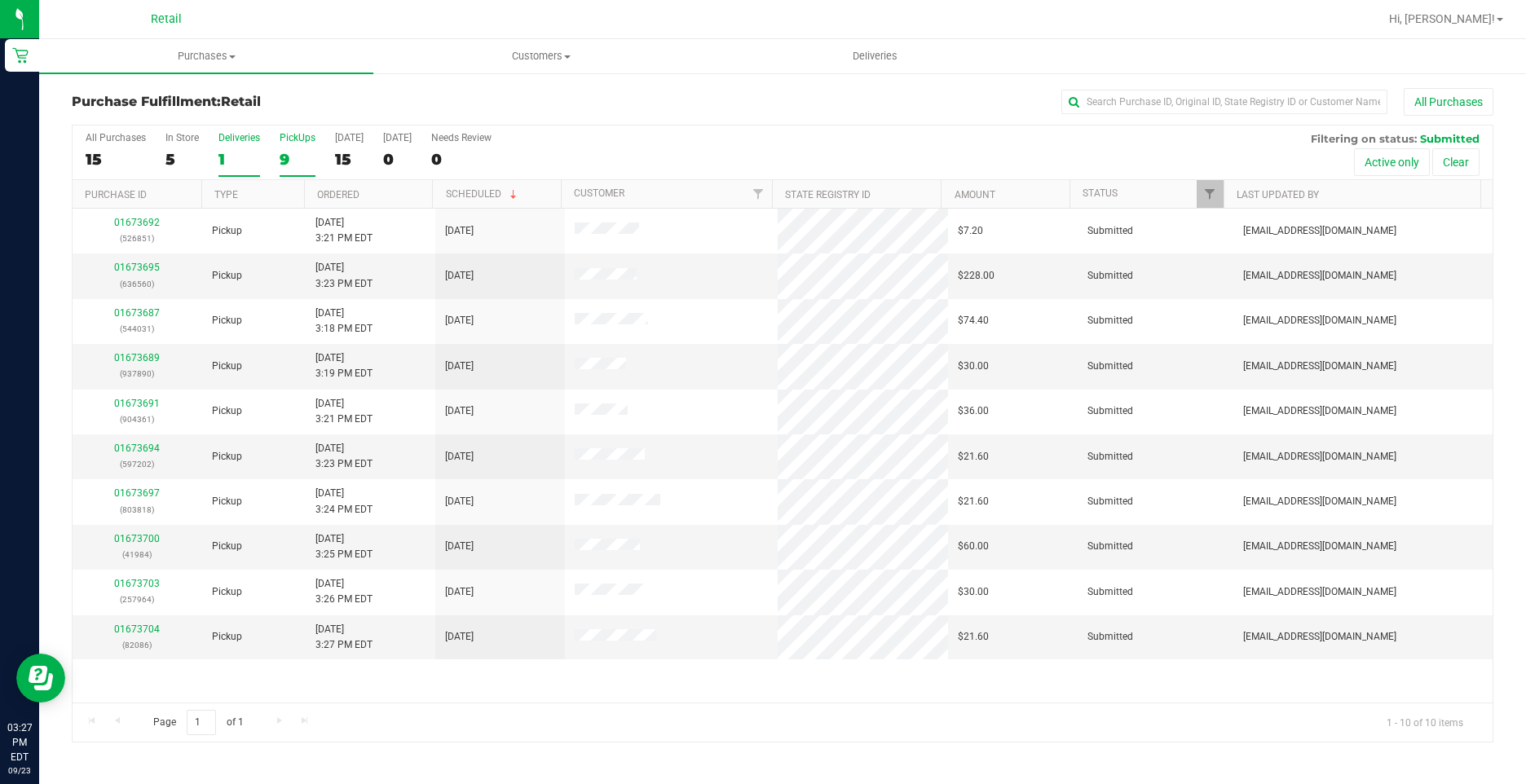
click at [248, 155] on div "1" at bounding box center [239, 159] width 41 height 18
click at [0, 0] on input "Deliveries 1" at bounding box center [0, 0] width 0 height 0
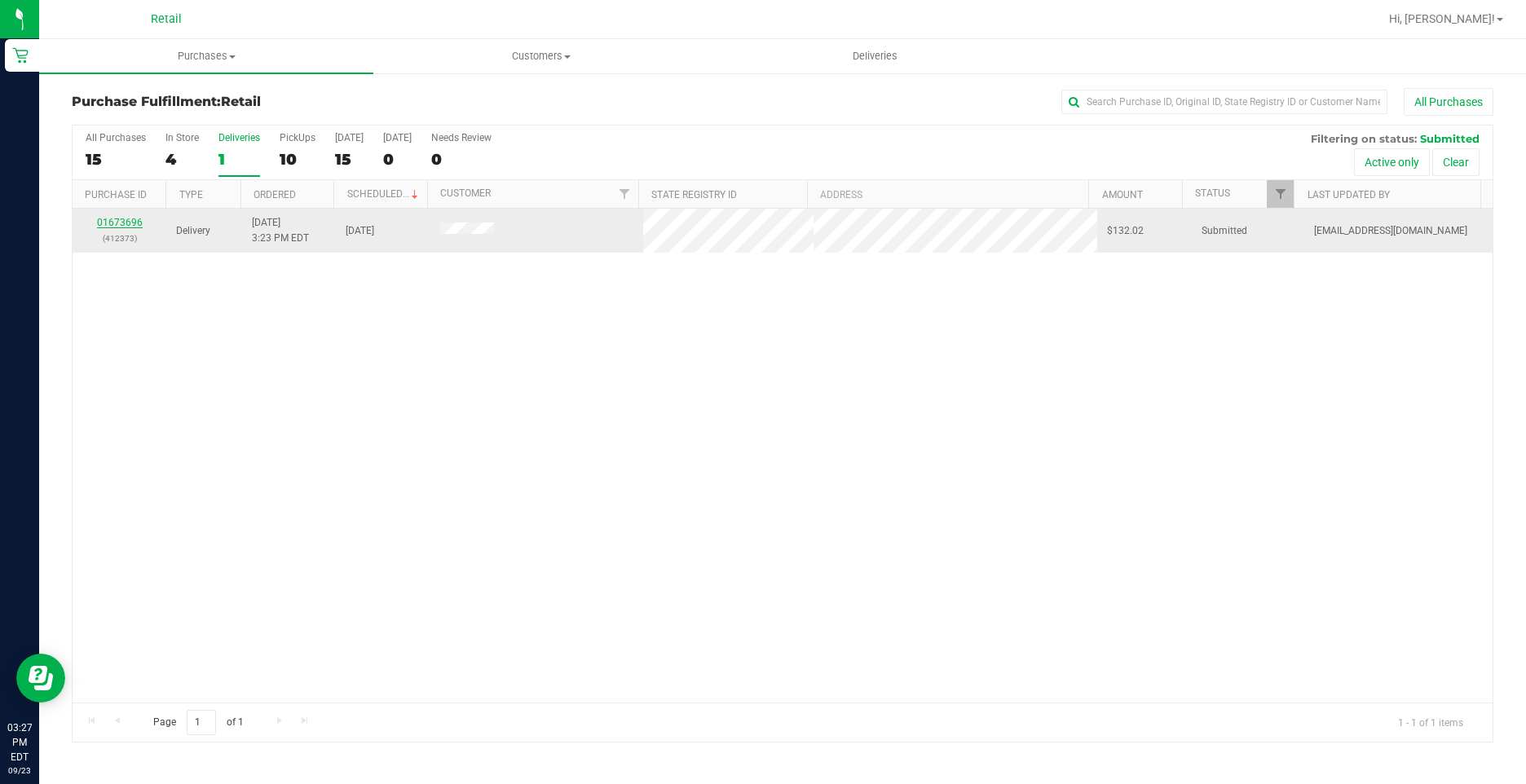
click at [125, 222] on link "01673696" at bounding box center [120, 222] width 46 height 11
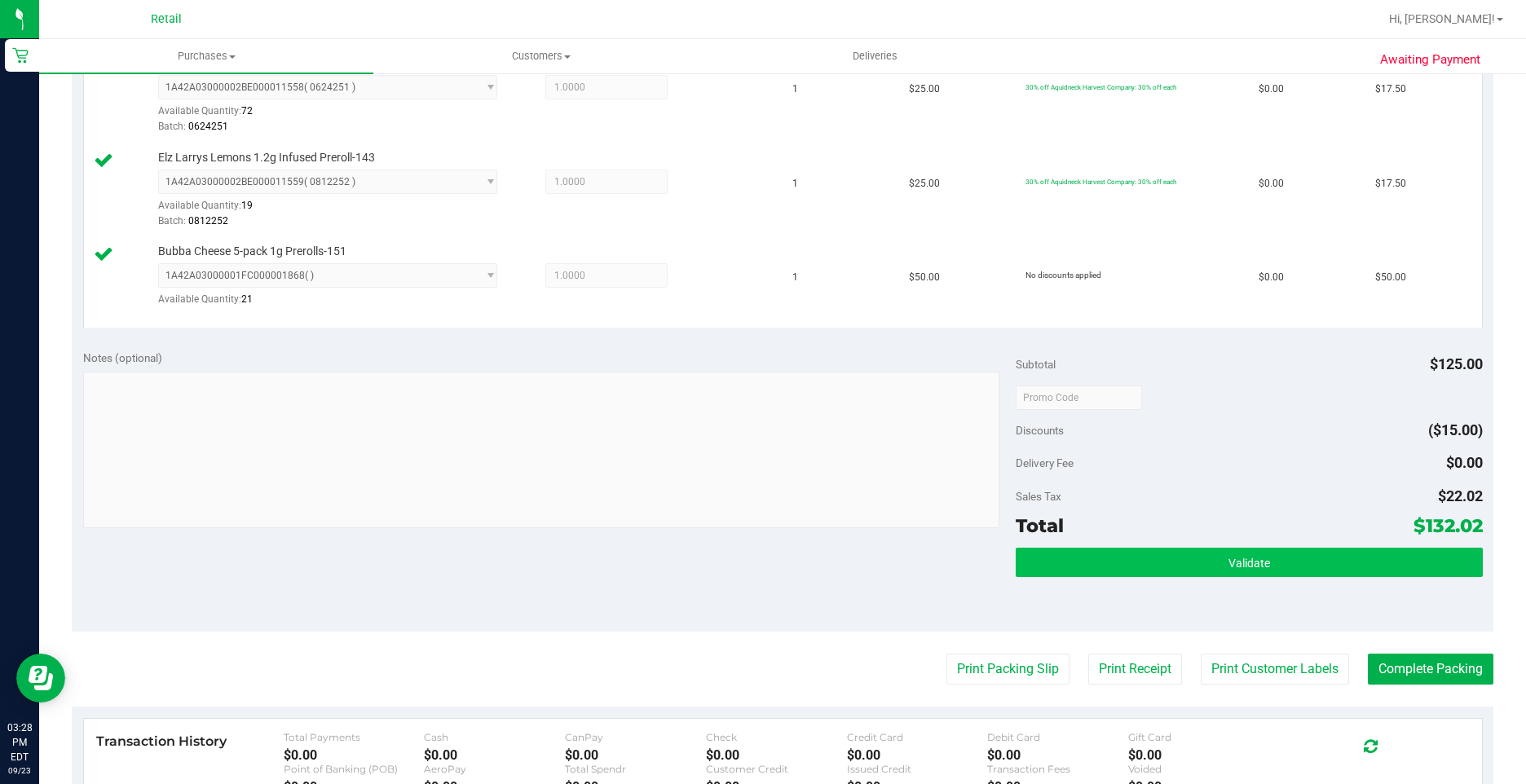
scroll to position [570, 0]
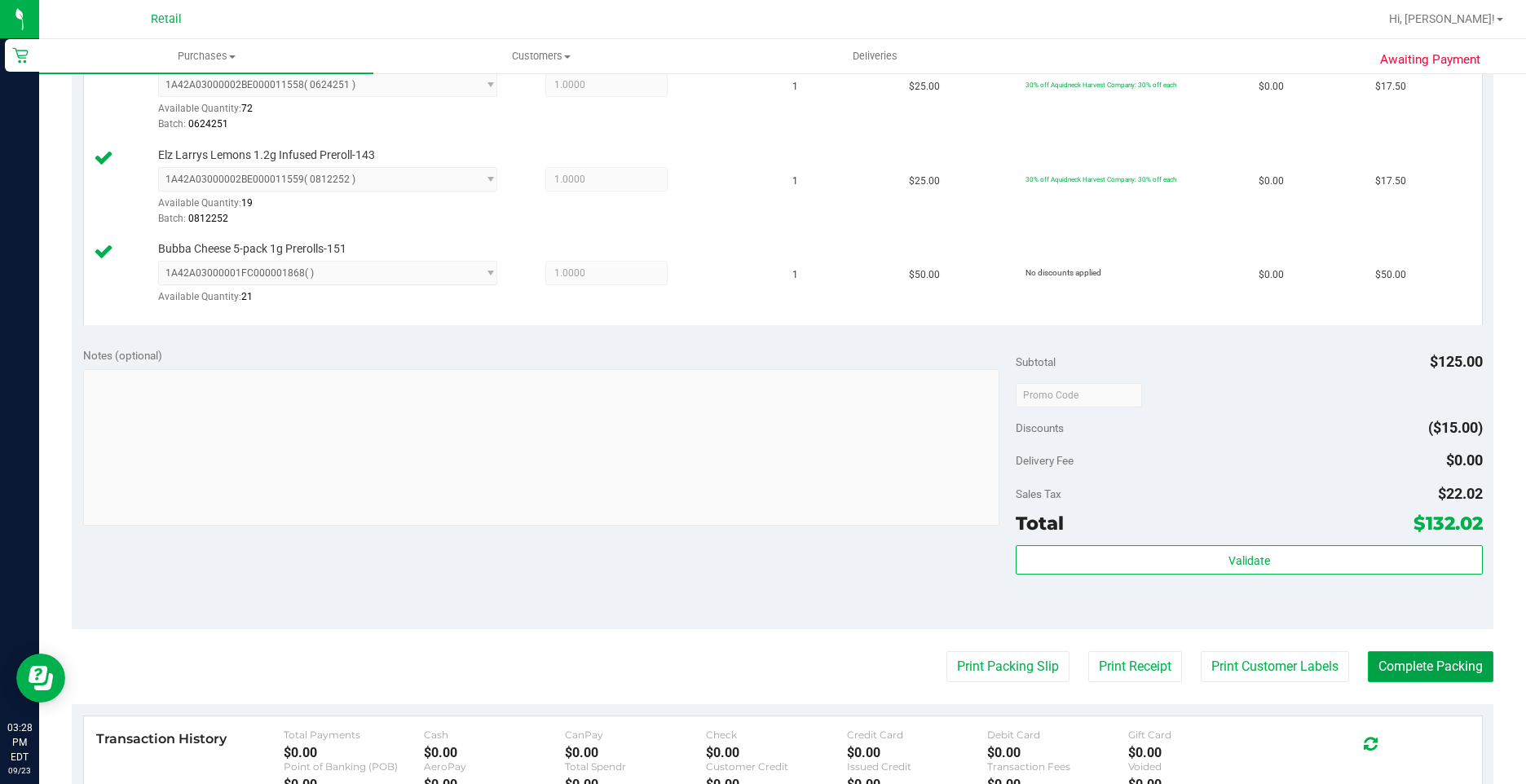
click at [1411, 671] on button "Complete Packing" at bounding box center [1430, 666] width 125 height 31
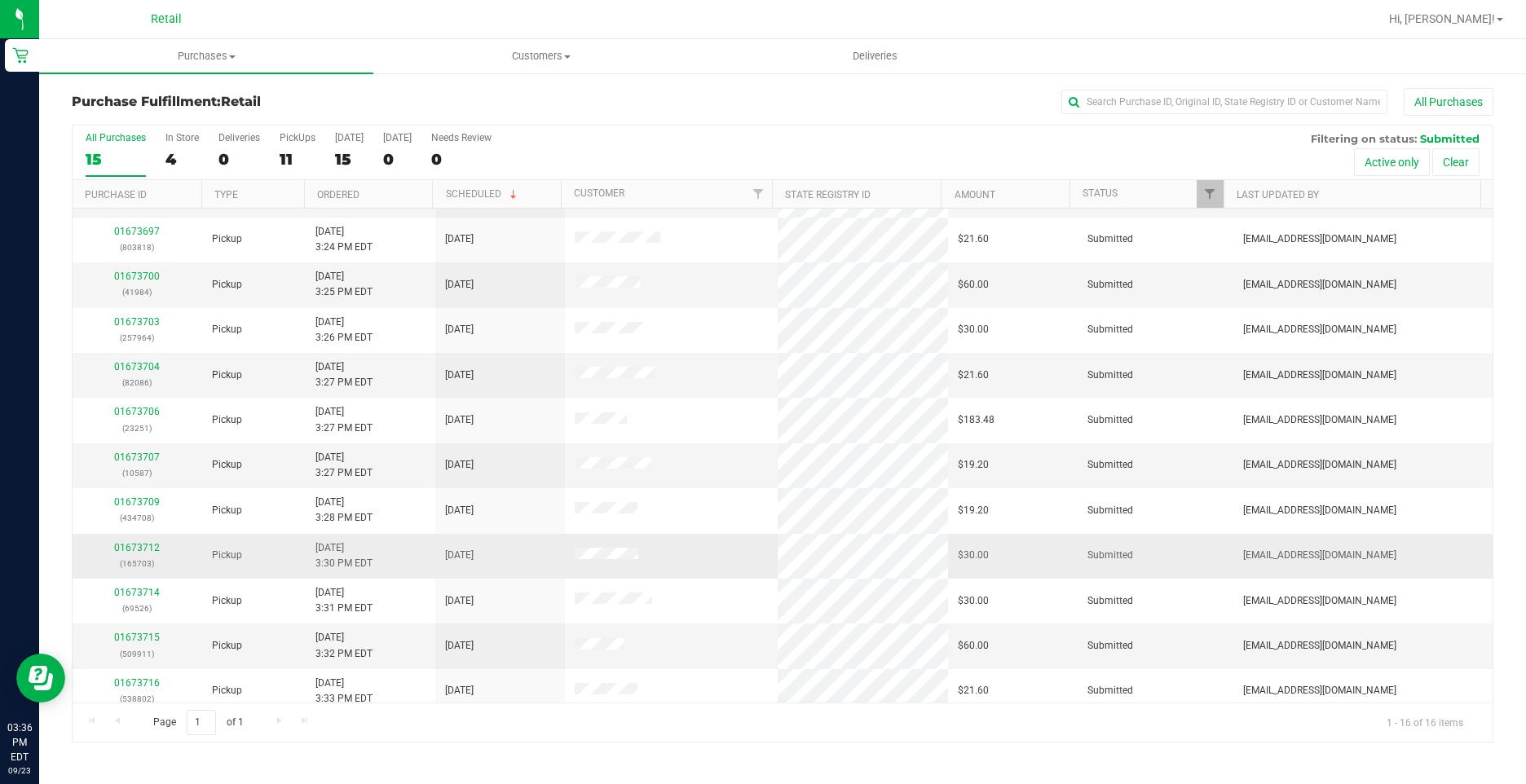
scroll to position [163, 0]
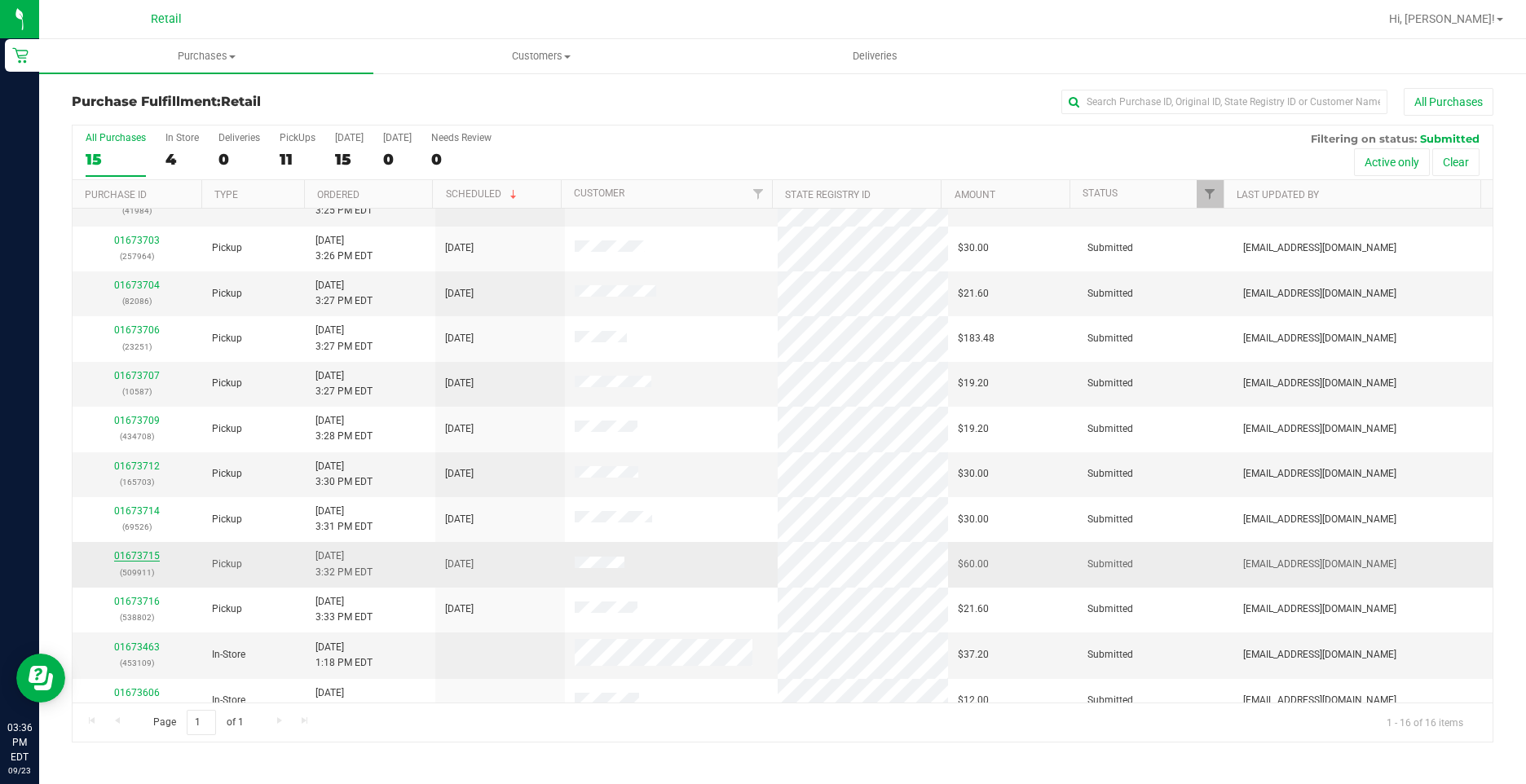
click at [147, 559] on link "01673715" at bounding box center [137, 555] width 46 height 11
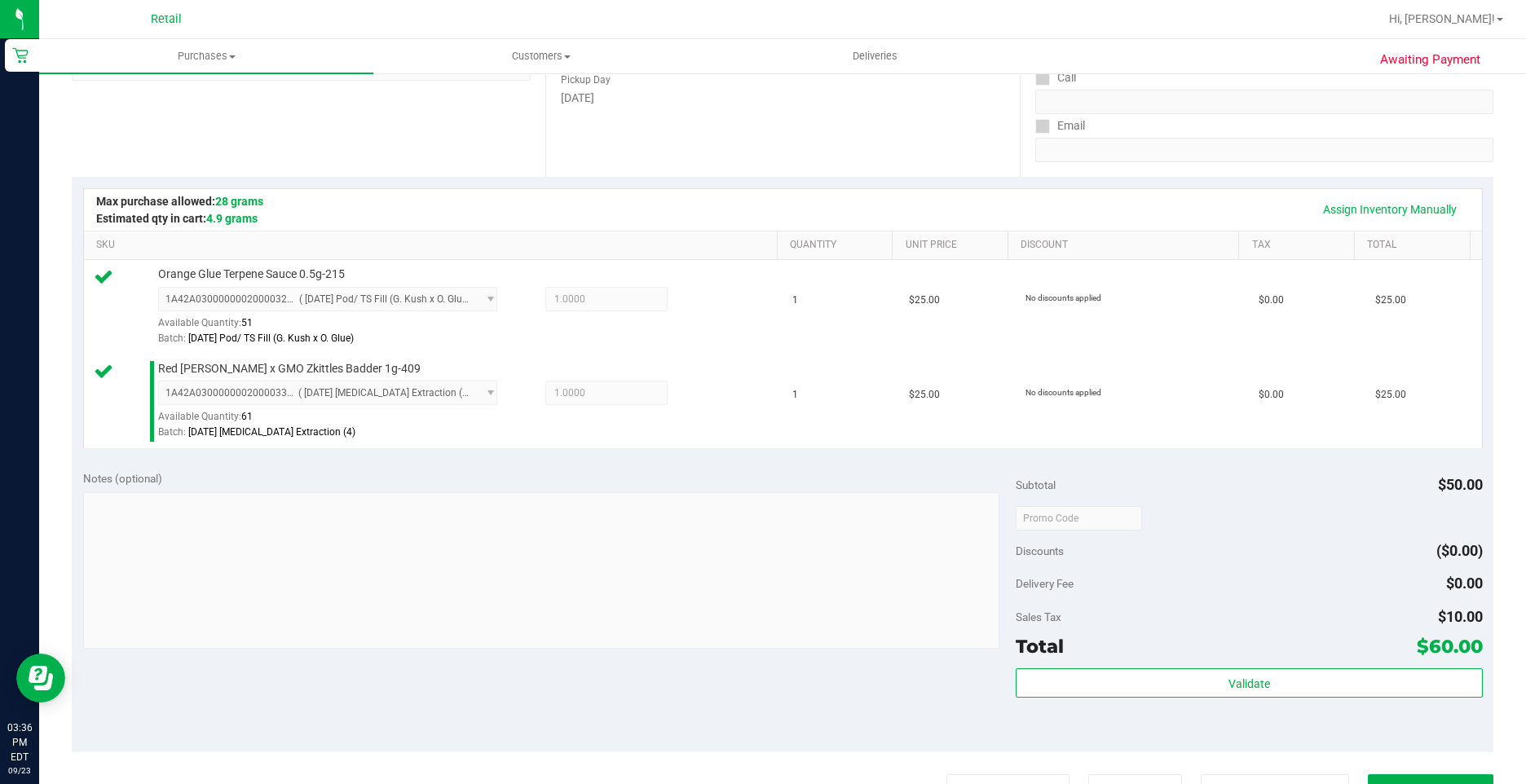
scroll to position [326, 0]
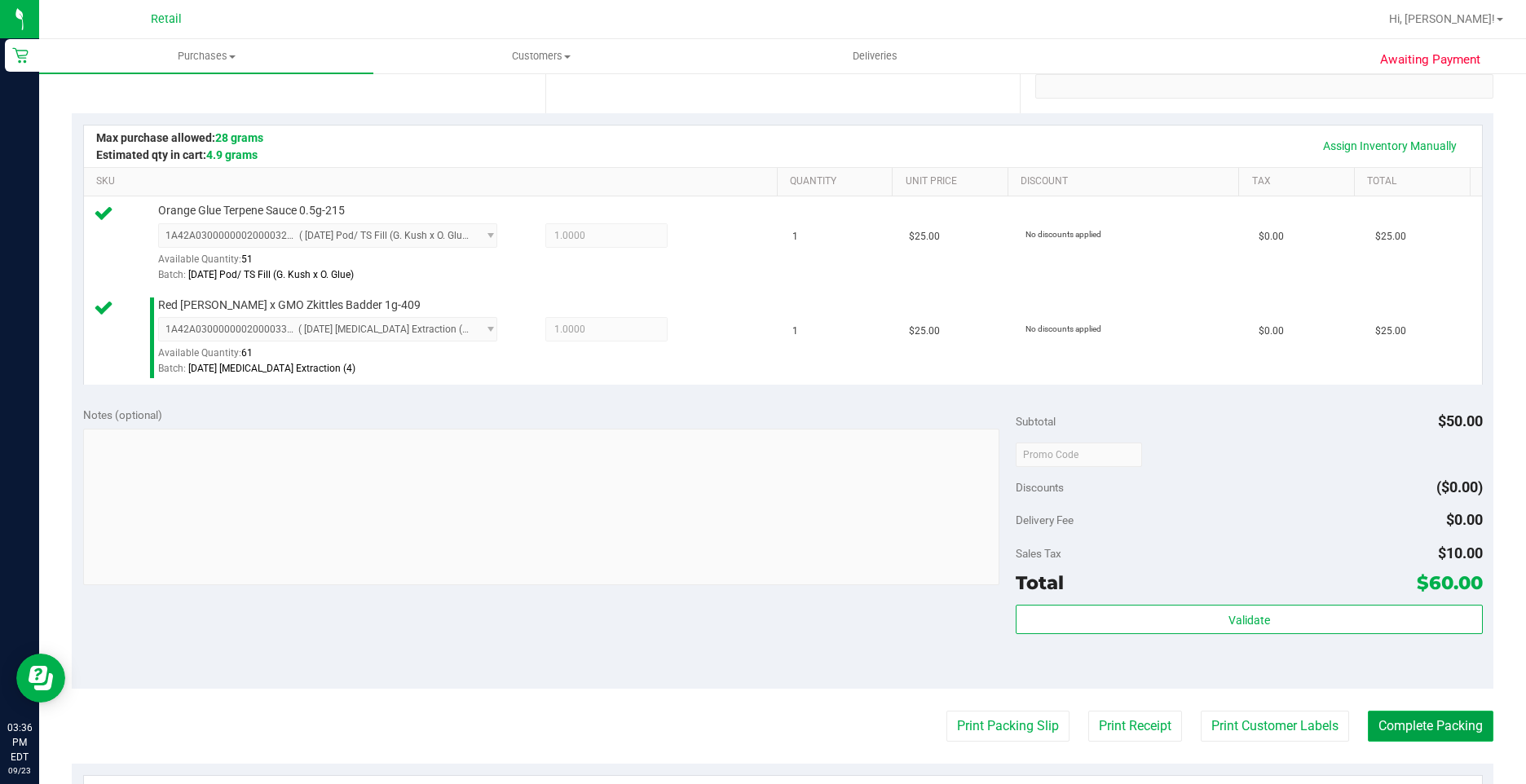
click at [1451, 736] on button "Complete Packing" at bounding box center [1430, 725] width 125 height 31
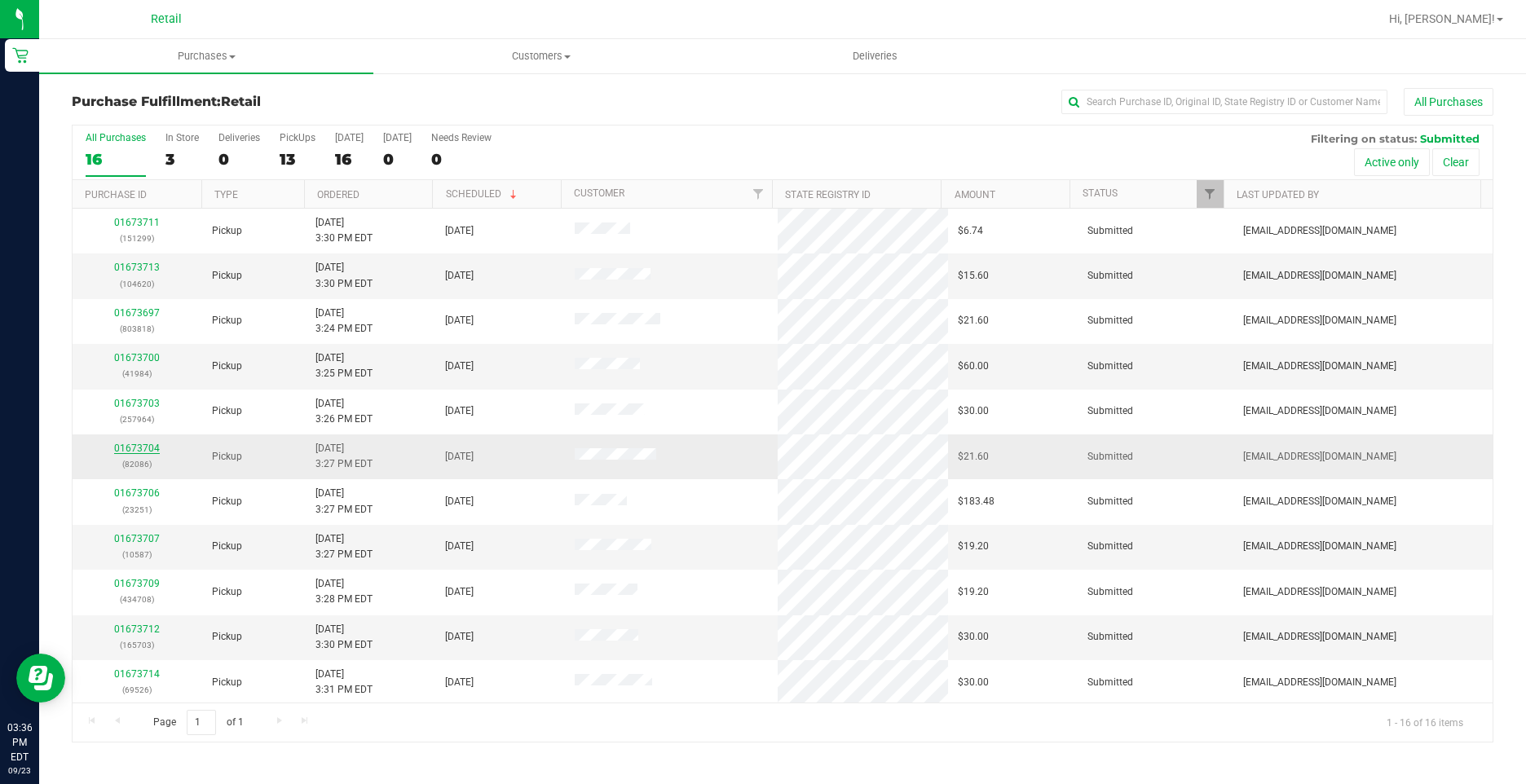
click at [144, 450] on link "01673704" at bounding box center [137, 448] width 46 height 11
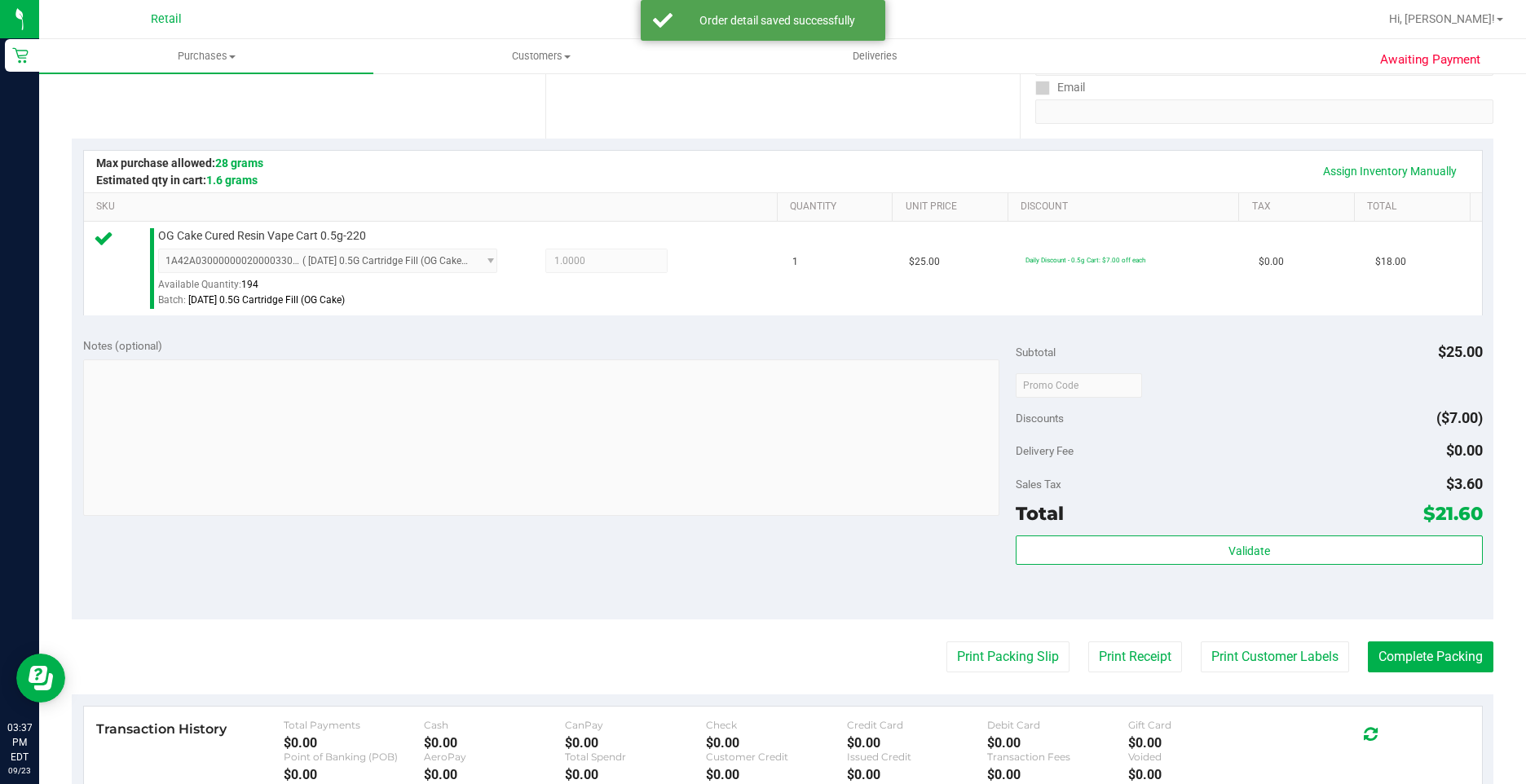
scroll to position [408, 0]
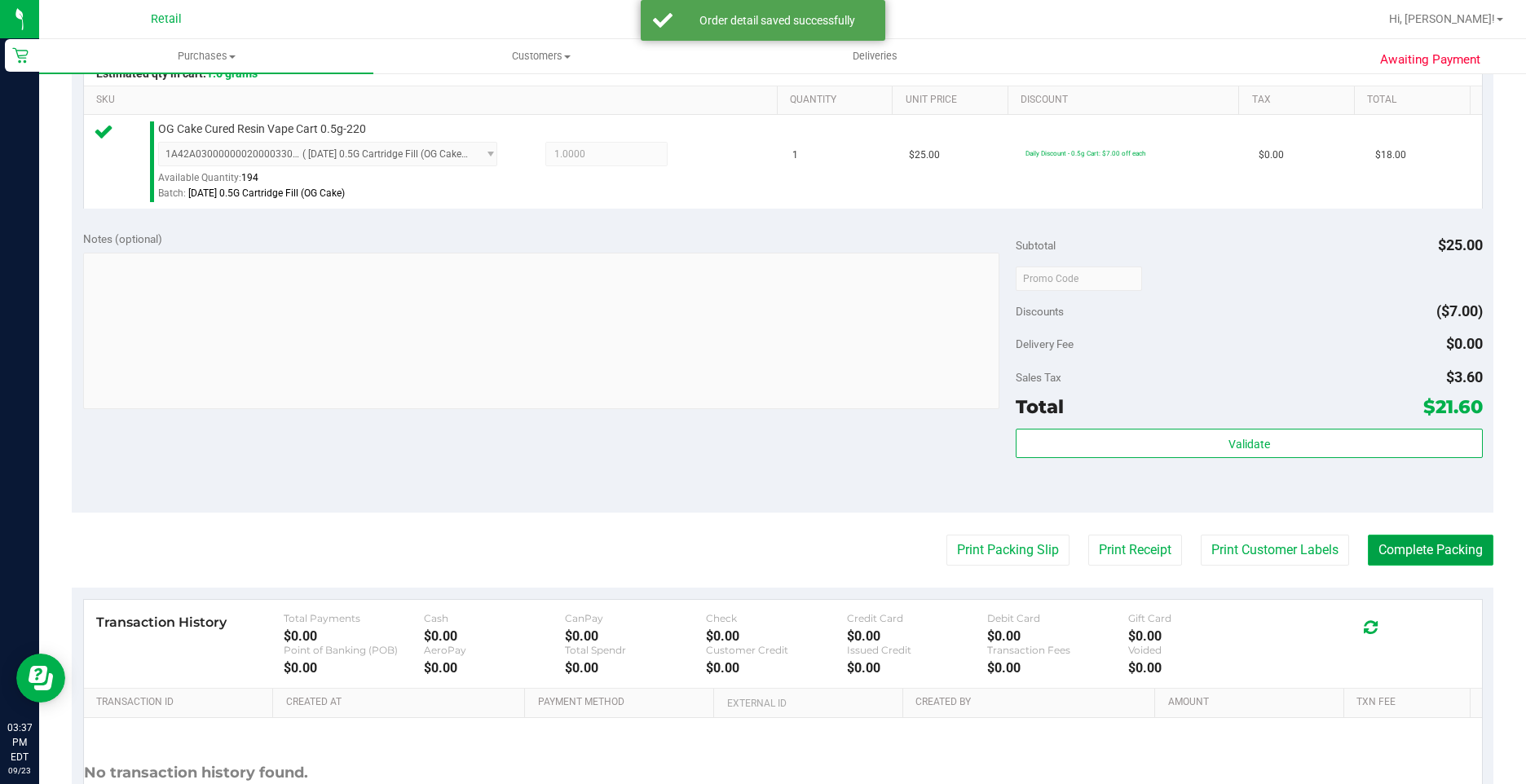
click at [1399, 554] on button "Complete Packing" at bounding box center [1430, 550] width 125 height 31
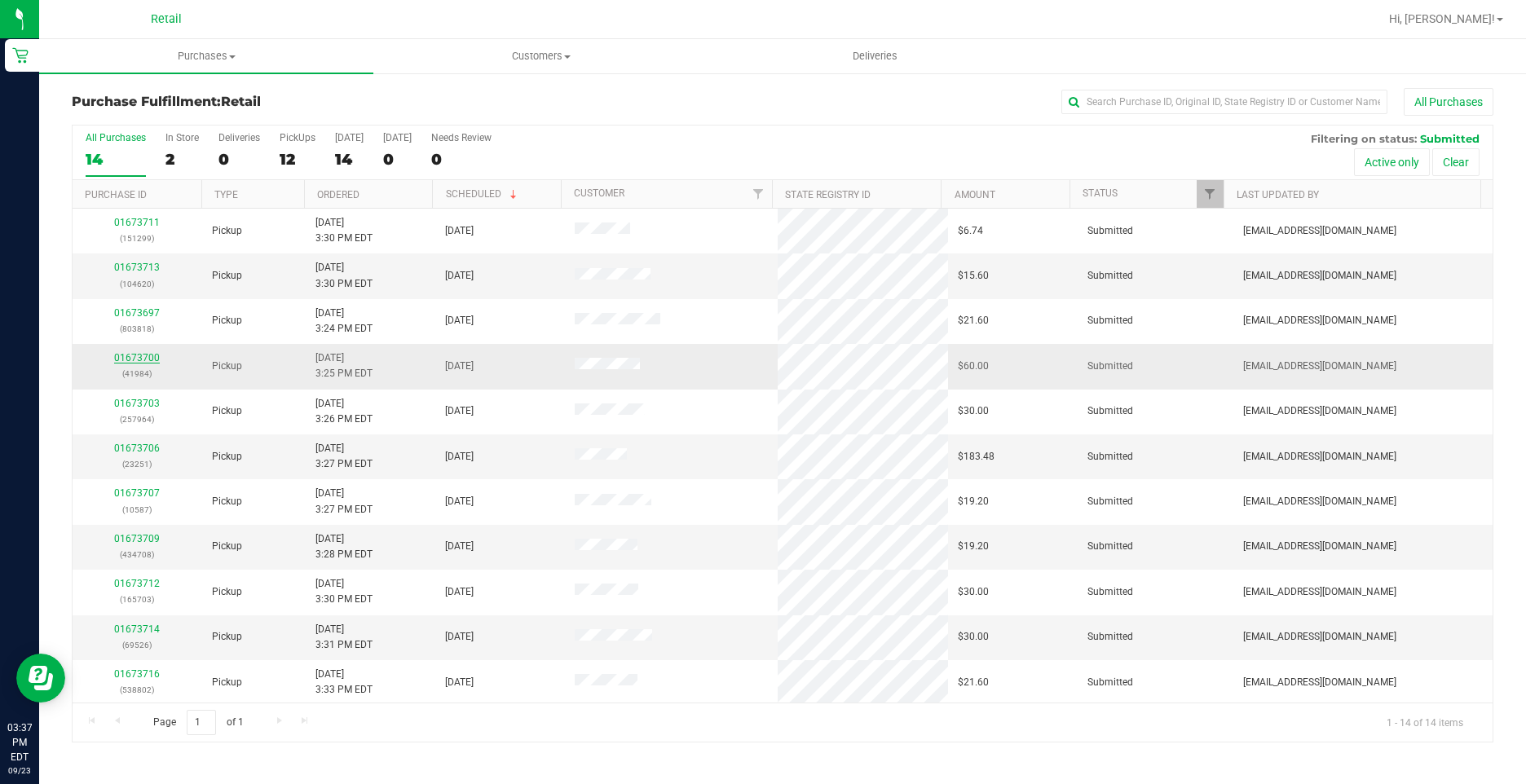
click at [153, 352] on link "01673700" at bounding box center [137, 357] width 46 height 11
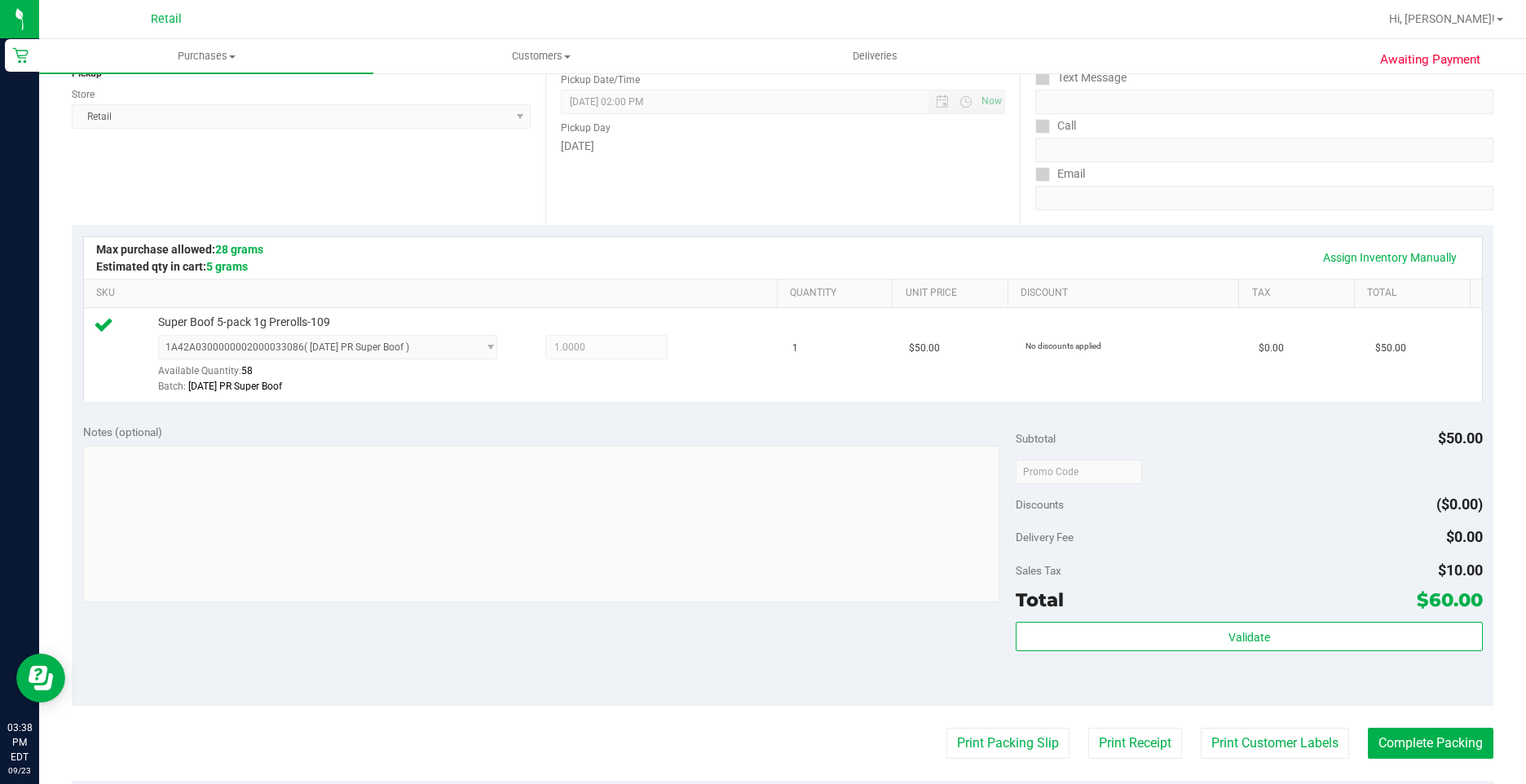
scroll to position [408, 0]
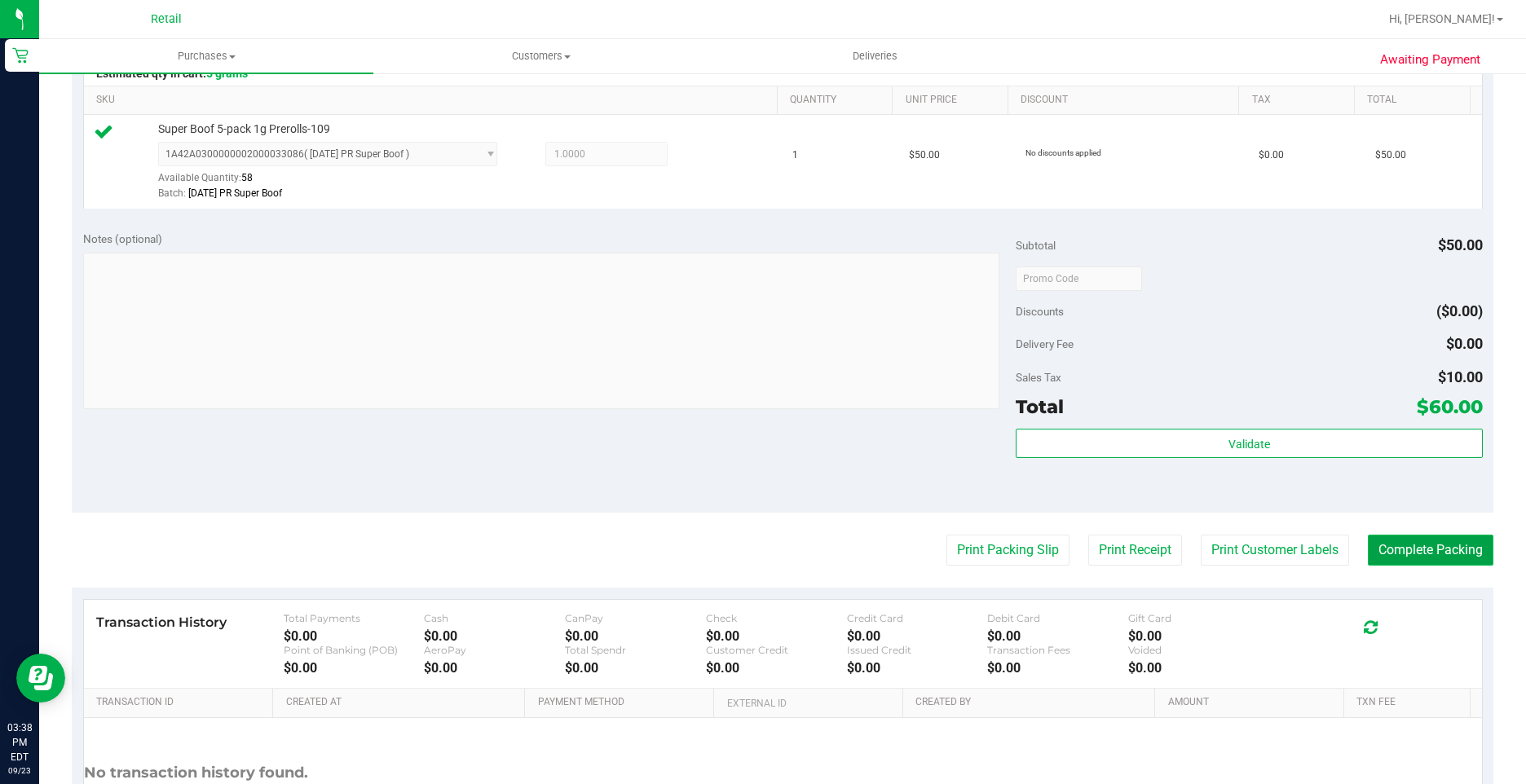
click at [1417, 553] on button "Complete Packing" at bounding box center [1430, 550] width 125 height 31
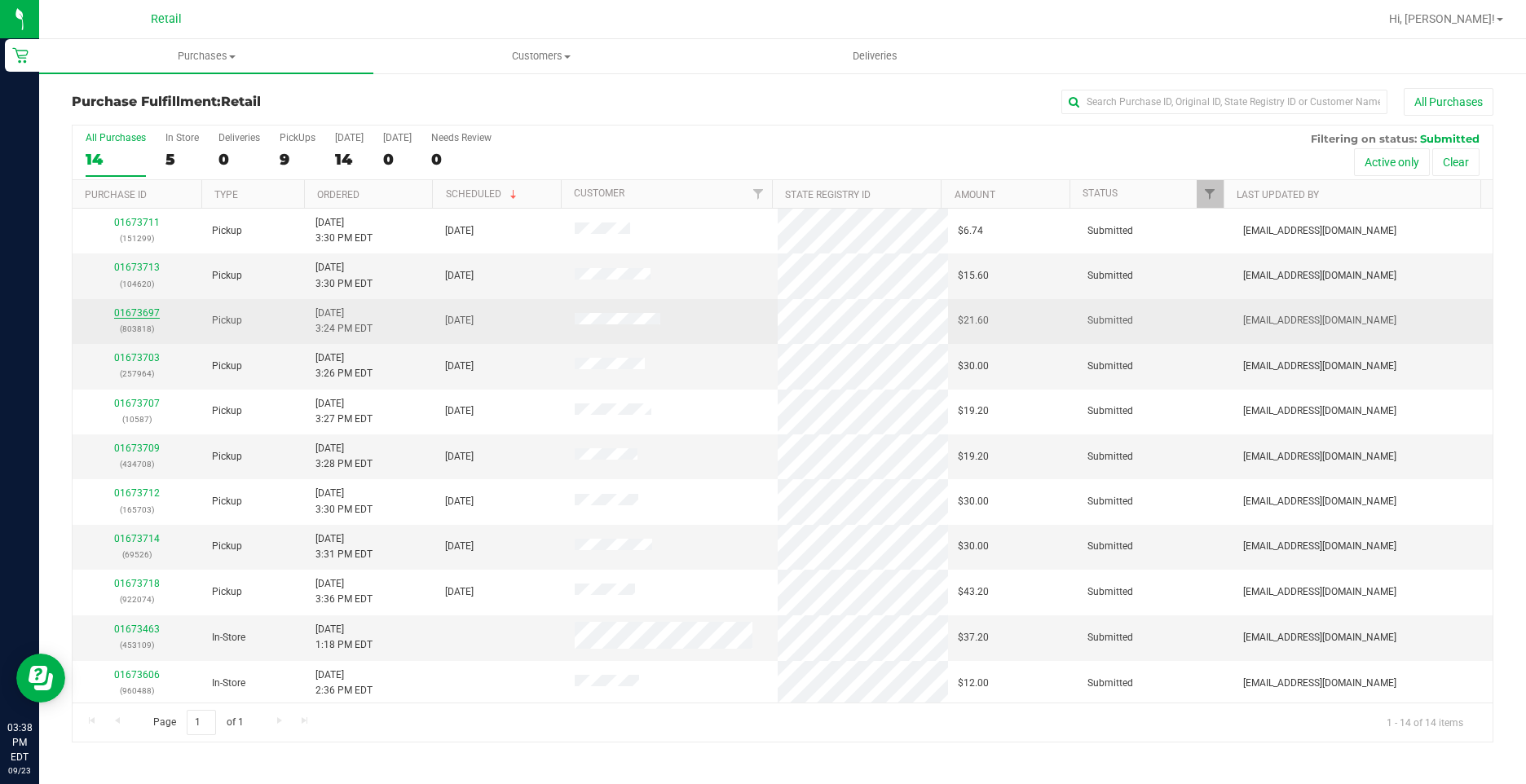
click at [141, 310] on link "01673697" at bounding box center [137, 312] width 46 height 11
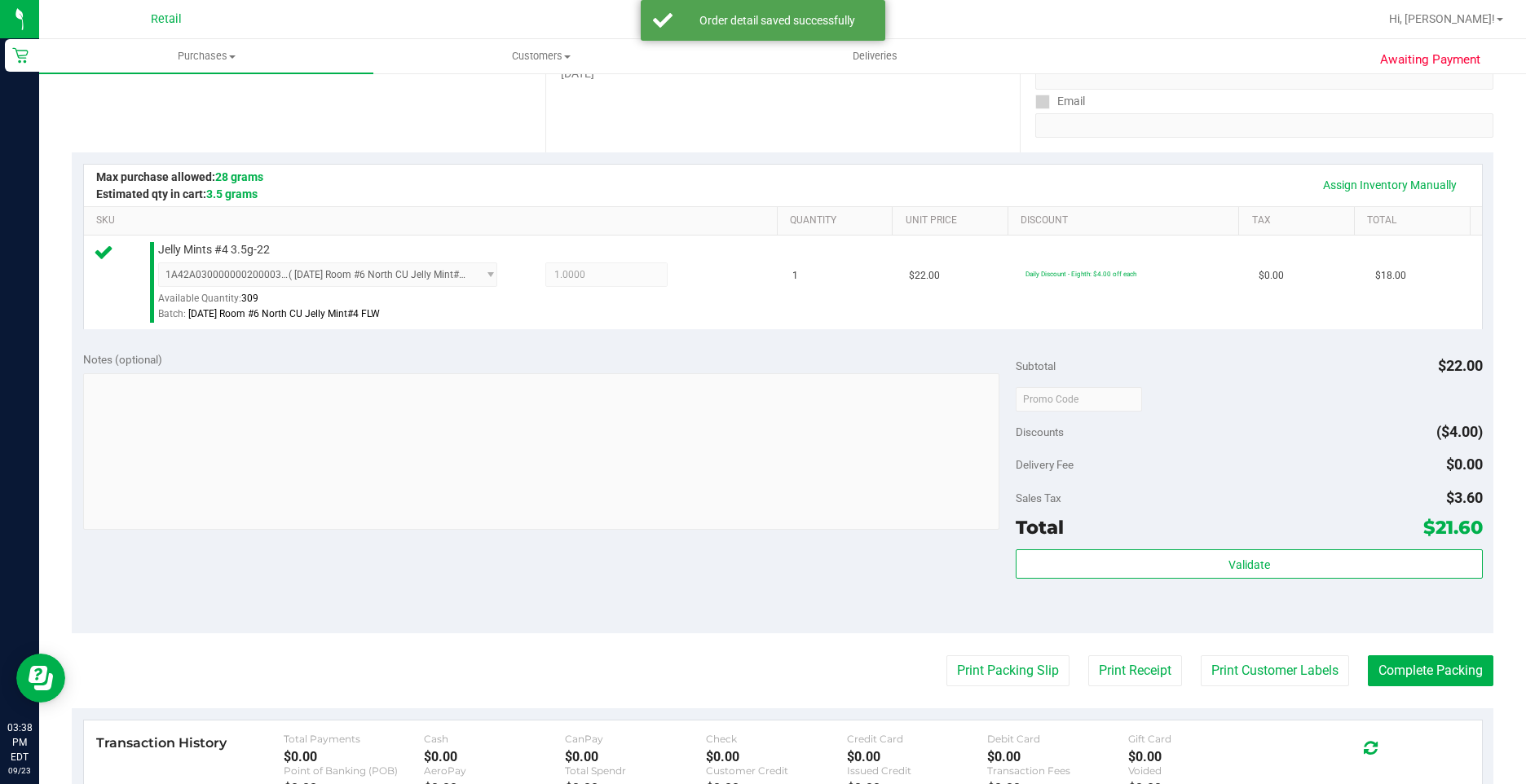
scroll to position [326, 0]
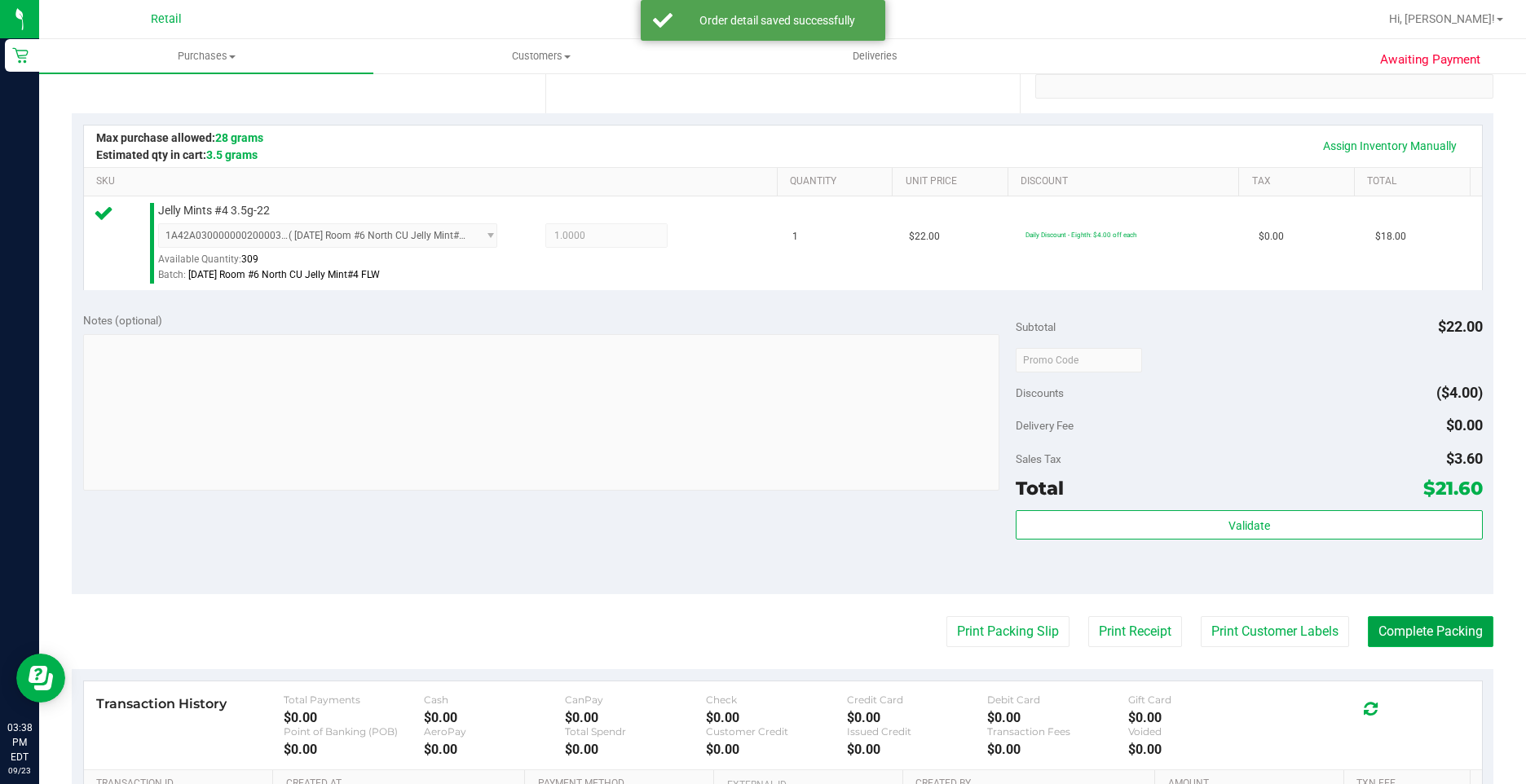
click at [1394, 623] on button "Complete Packing" at bounding box center [1430, 631] width 125 height 31
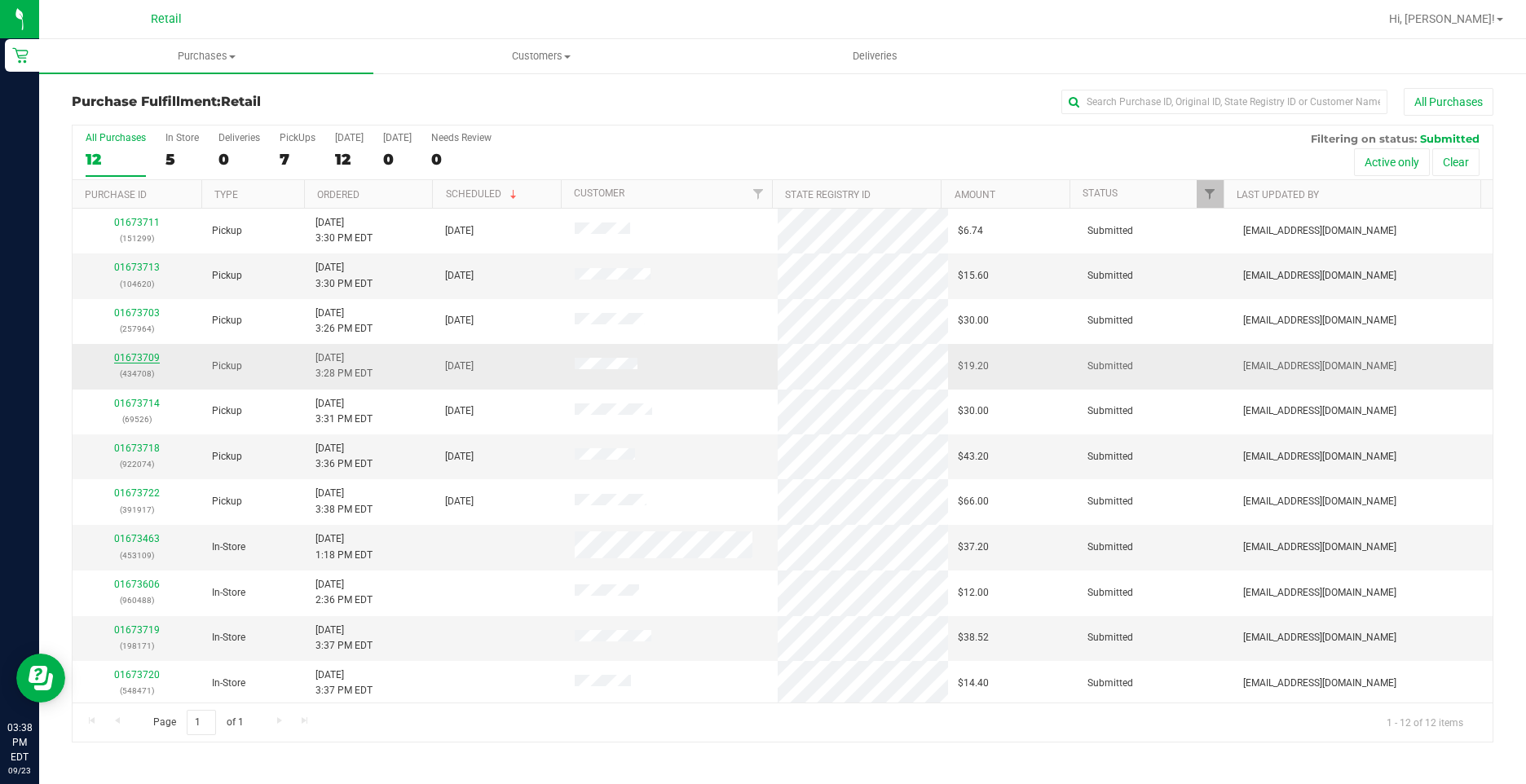
click at [139, 360] on link "01673709" at bounding box center [137, 357] width 46 height 11
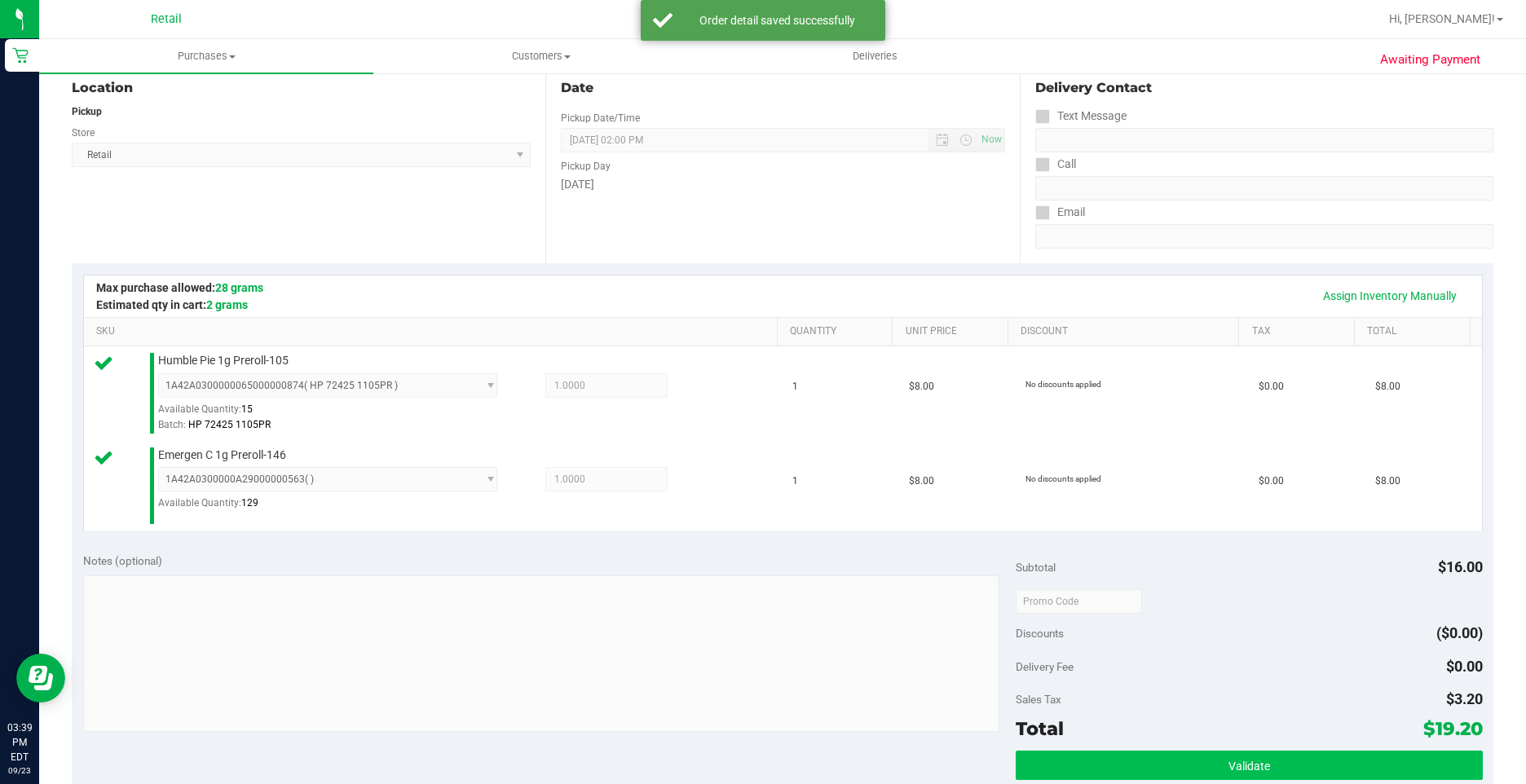
scroll to position [326, 0]
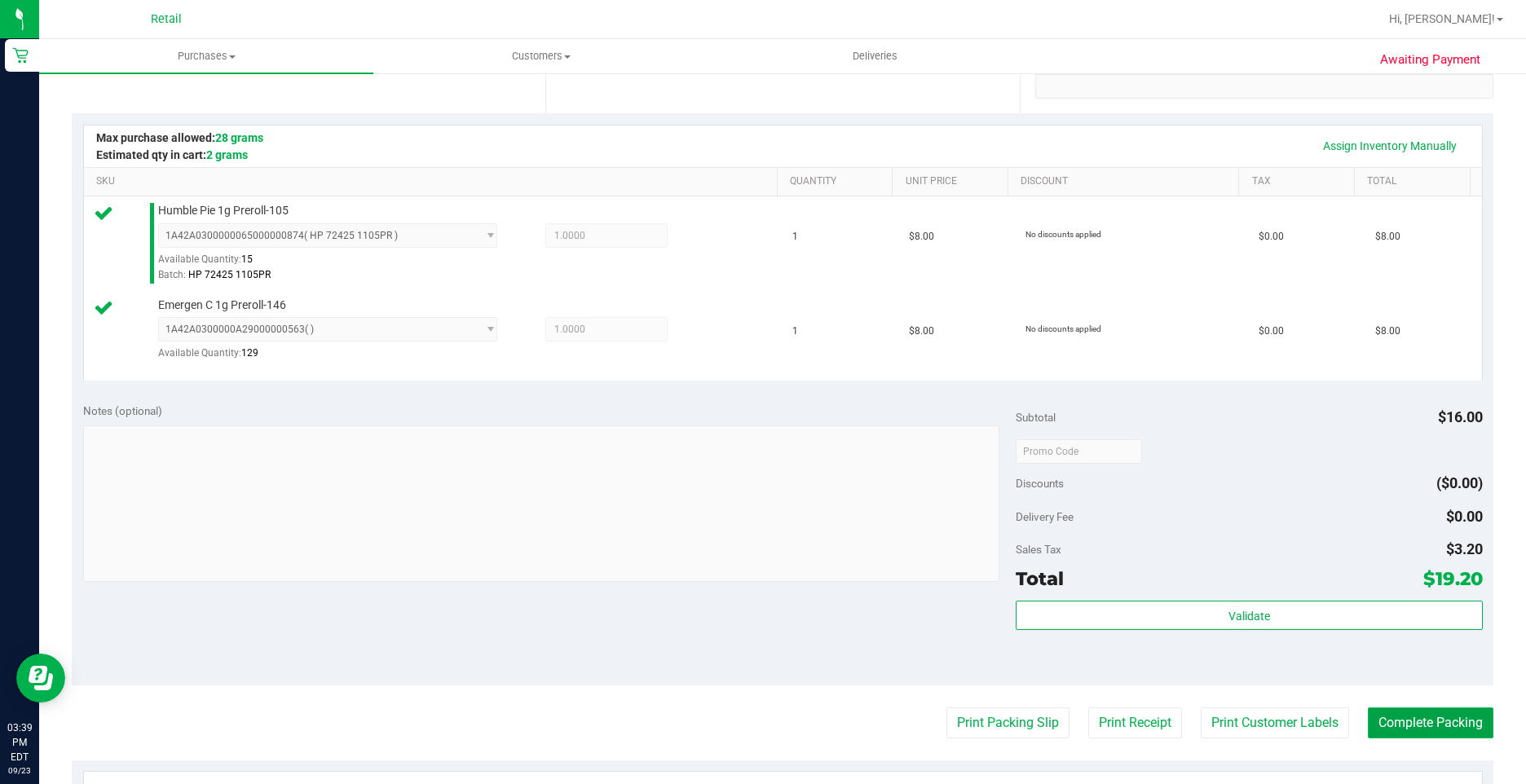
click at [1412, 734] on button "Complete Packing" at bounding box center [1430, 723] width 125 height 31
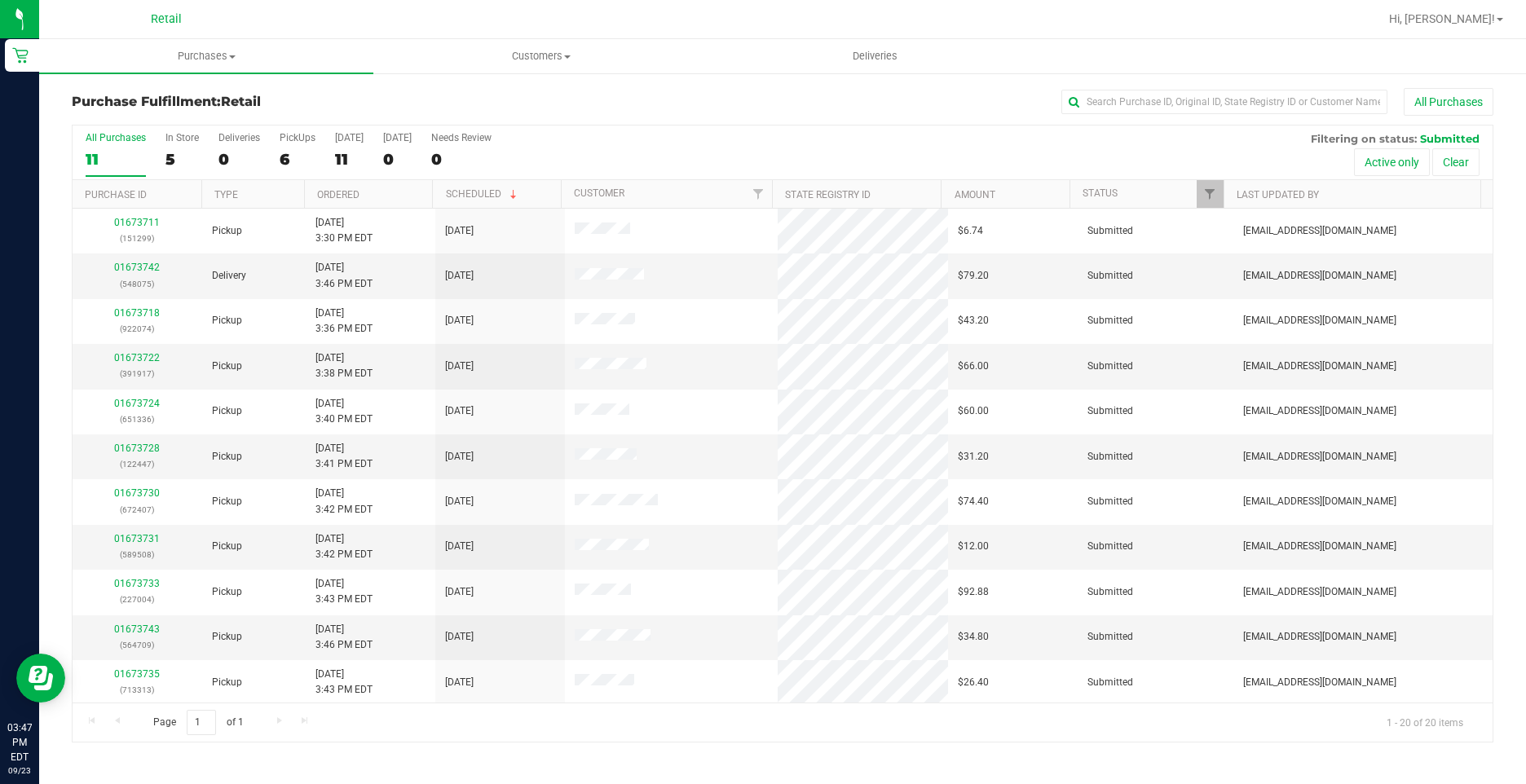
click at [273, 158] on div "All Purchases 11 In Store 5 Deliveries 0 PickUps 6 Today 11 Tomorrow 0 Needs Re…" at bounding box center [782, 153] width 1420 height 54
click at [285, 153] on div "All Purchases 11 In Store 5 Deliveries 0 PickUps 6 Today 11 Tomorrow 0 Needs Re…" at bounding box center [782, 153] width 1420 height 54
drag, startPoint x: 285, startPoint y: 153, endPoint x: 293, endPoint y: 148, distance: 9.4
click at [293, 148] on label "PickUps 6" at bounding box center [297, 154] width 36 height 45
click at [0, 0] on input "PickUps 6" at bounding box center [0, 0] width 0 height 0
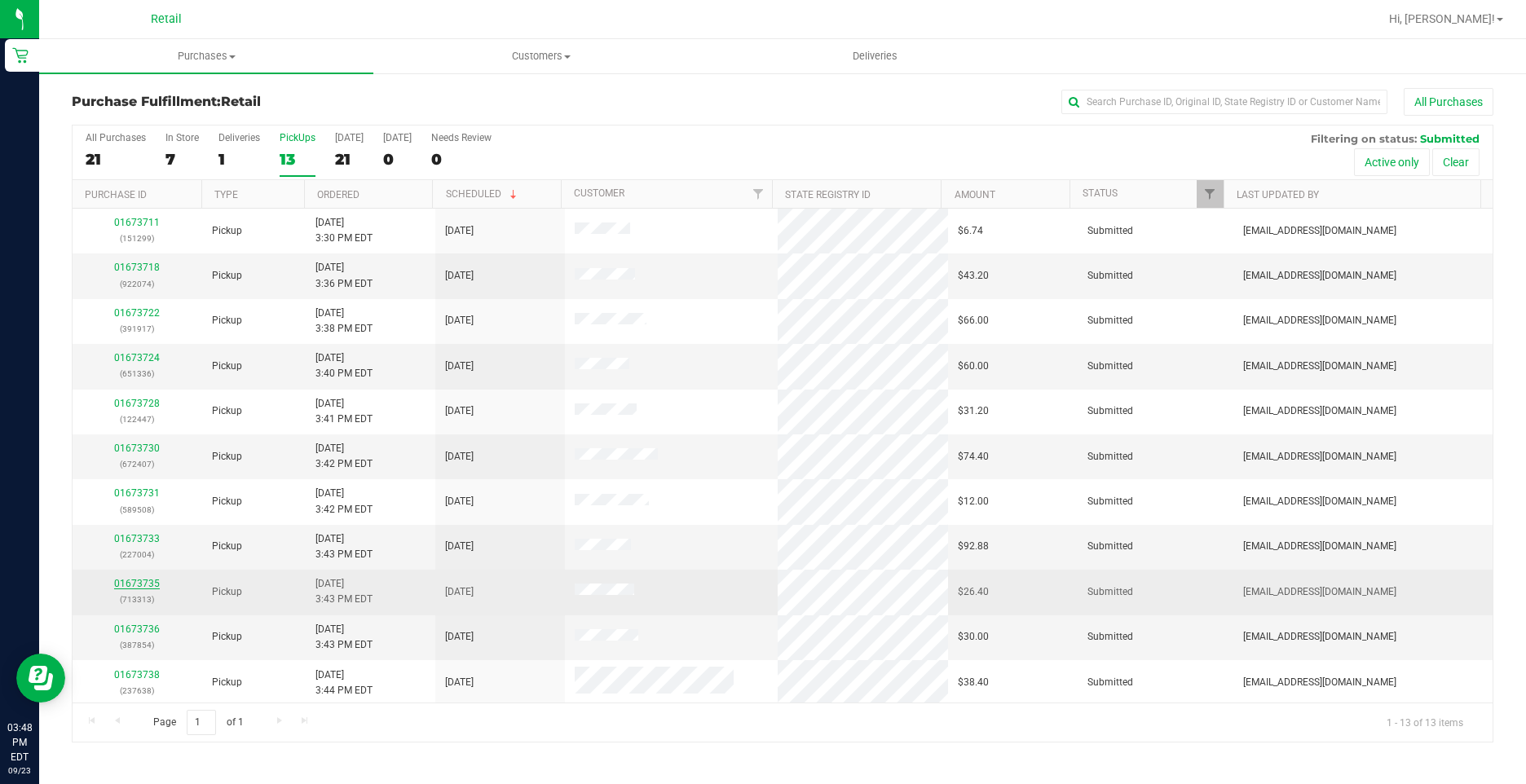
click at [146, 586] on link "01673735" at bounding box center [137, 583] width 46 height 11
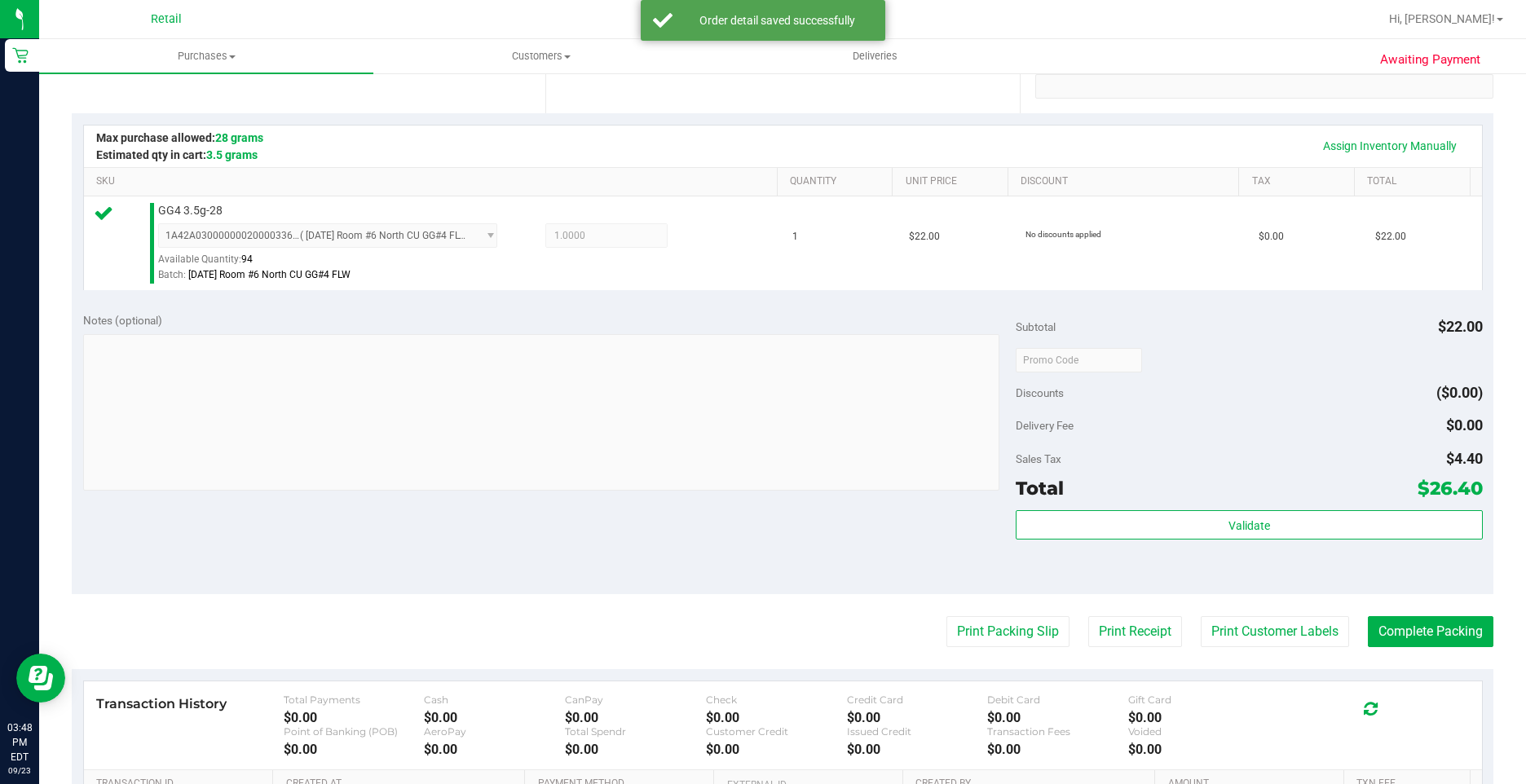
scroll to position [408, 0]
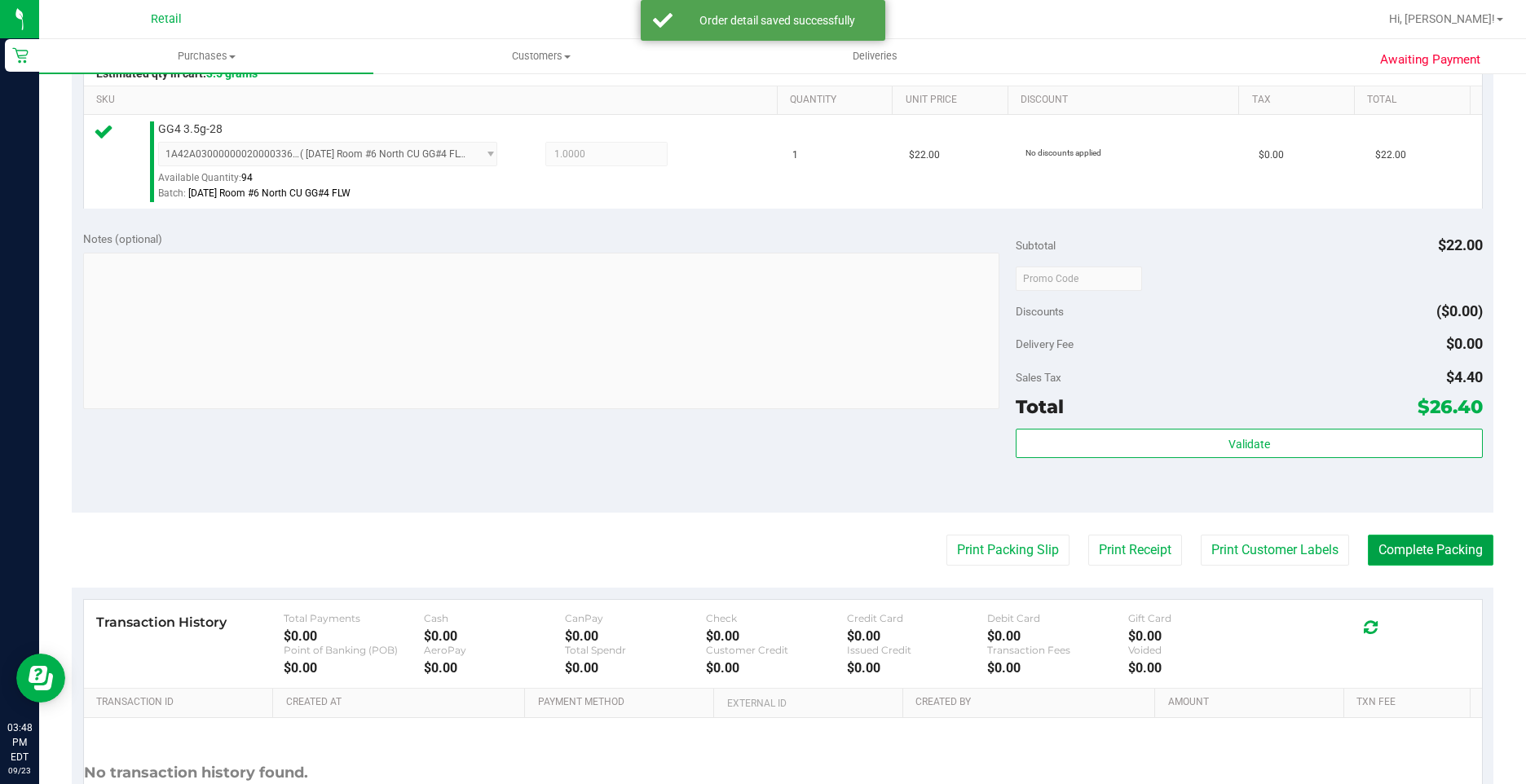
click at [1422, 560] on button "Complete Packing" at bounding box center [1430, 550] width 125 height 31
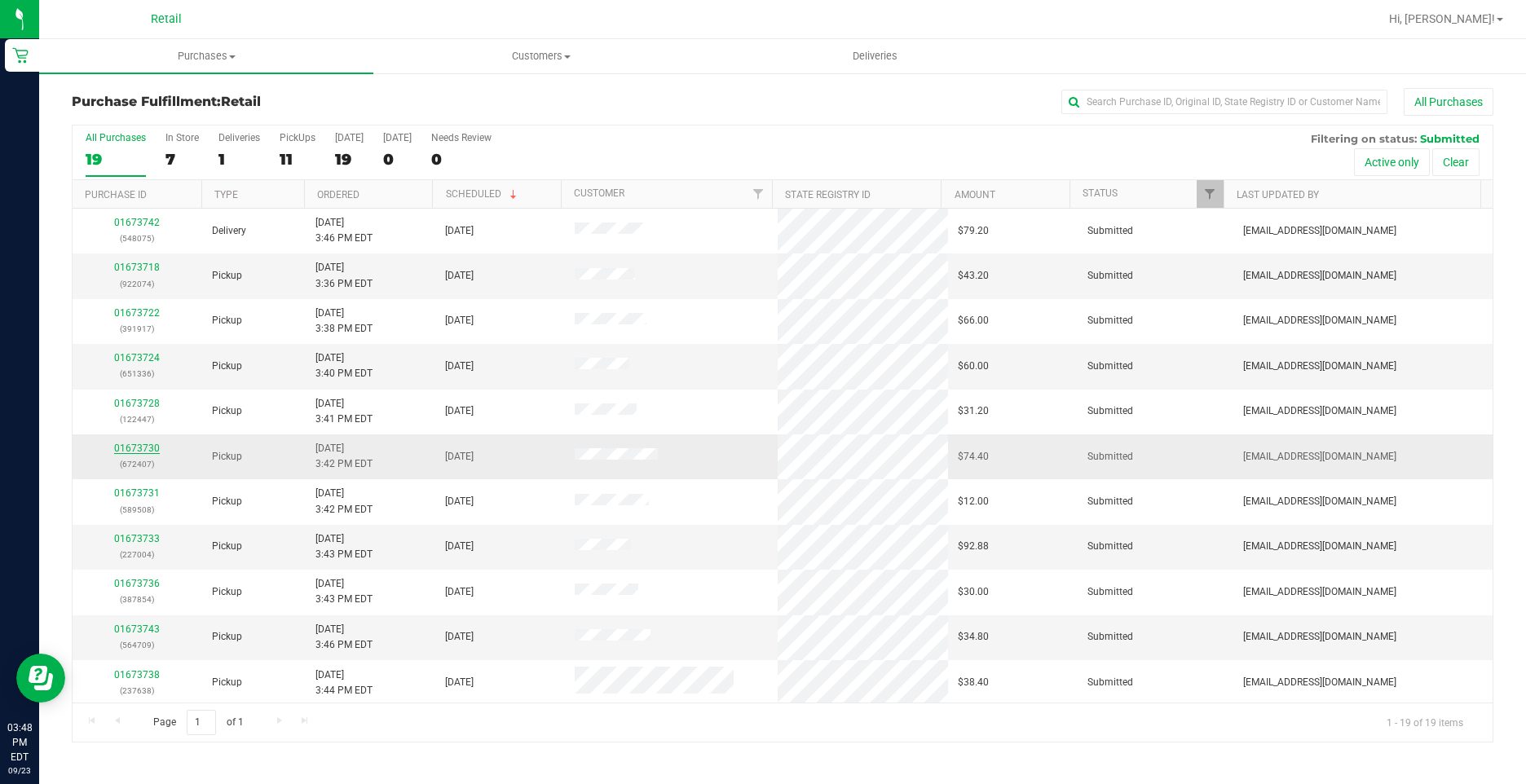
click at [145, 447] on link "01673730" at bounding box center [137, 448] width 46 height 11
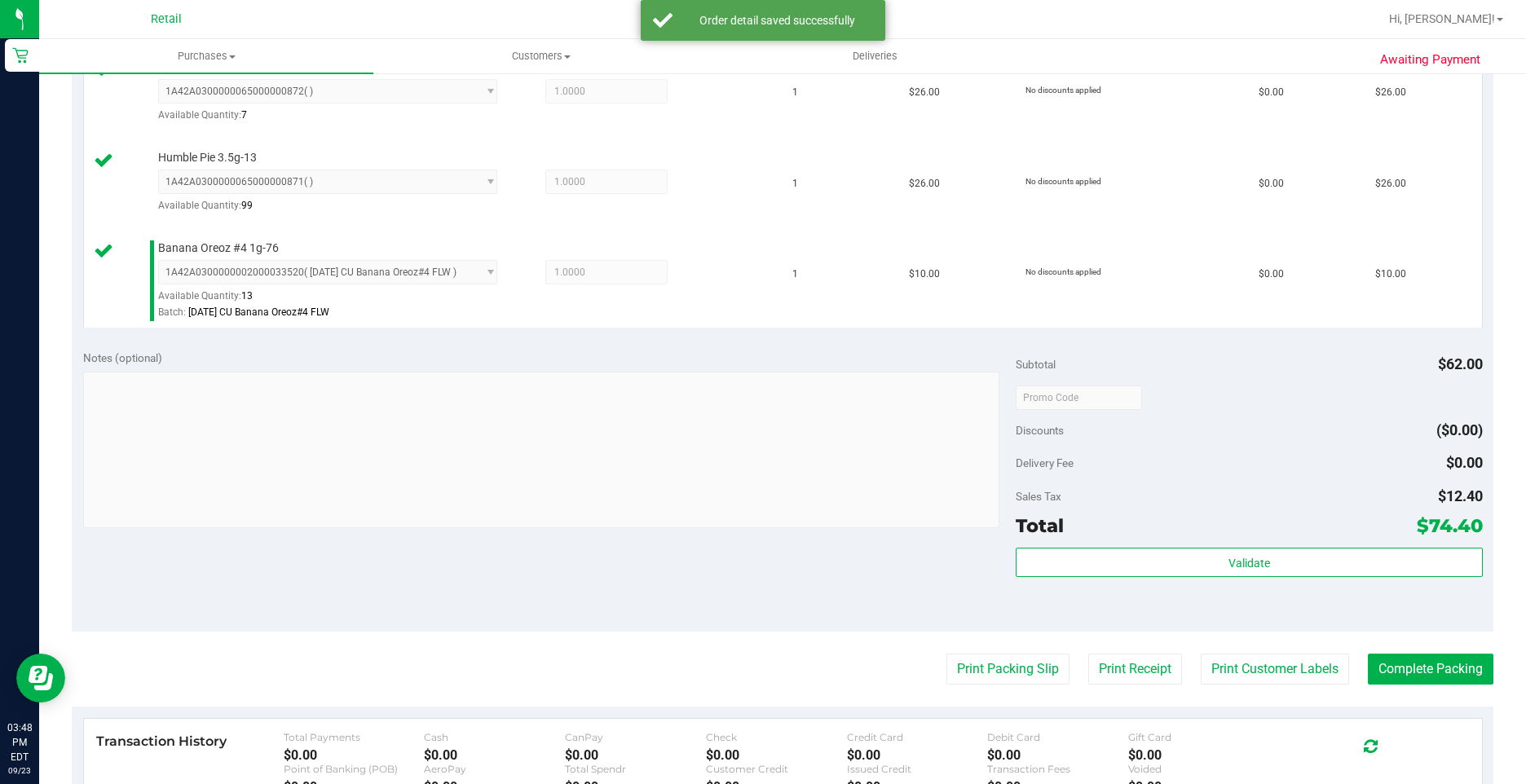
scroll to position [489, 0]
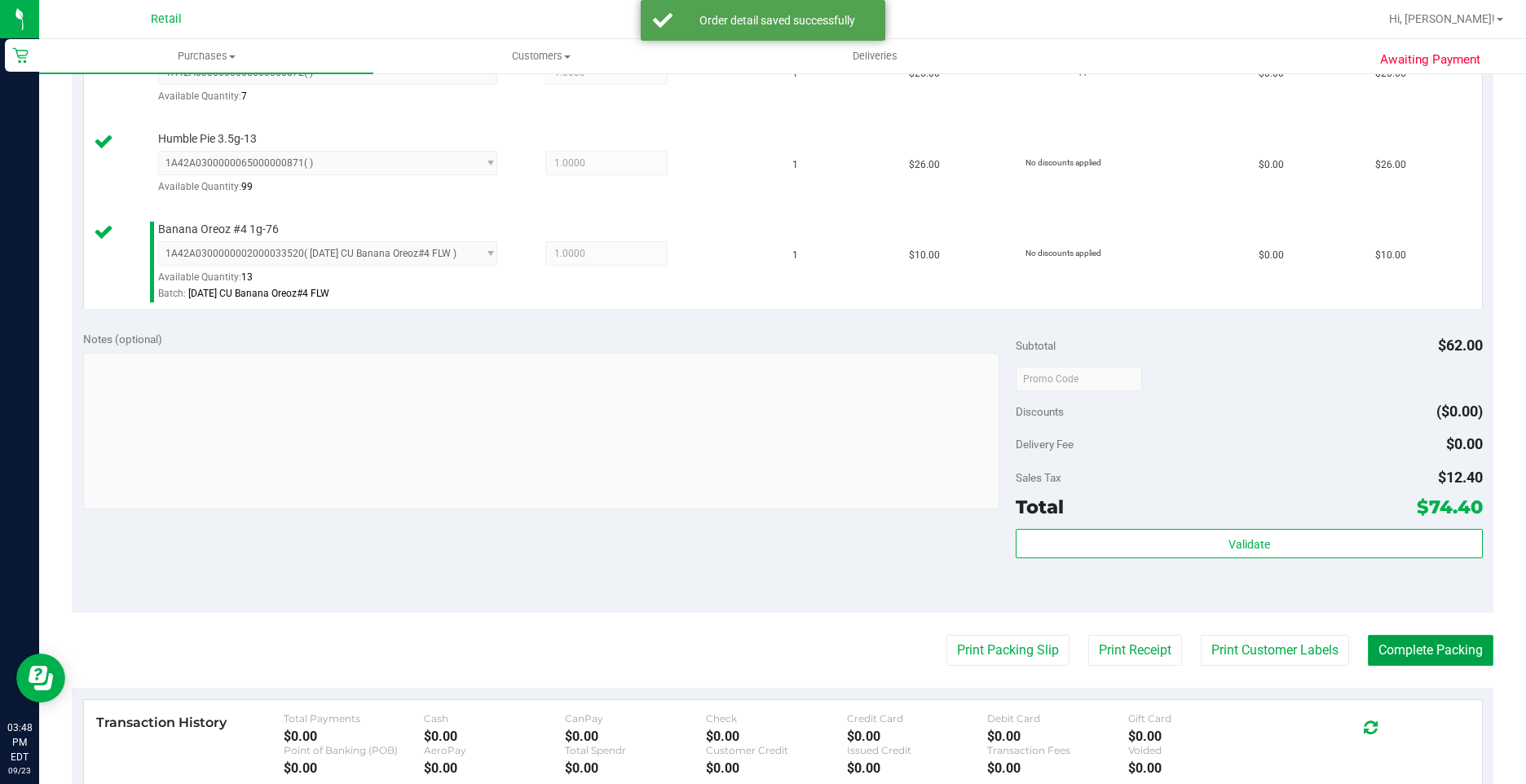
click at [1426, 655] on button "Complete Packing" at bounding box center [1430, 650] width 125 height 31
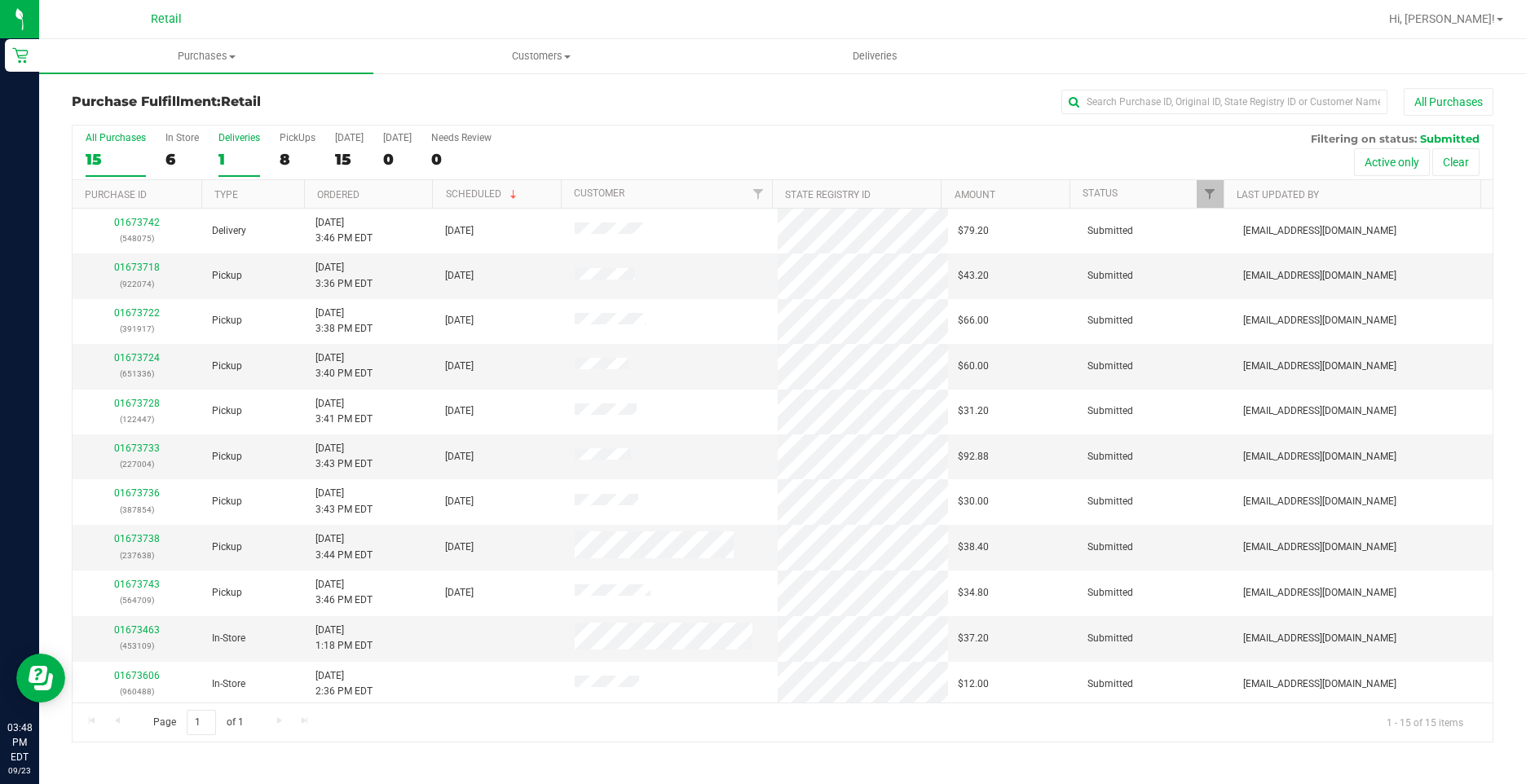
click at [246, 155] on div "1" at bounding box center [239, 159] width 41 height 18
click at [0, 0] on input "Deliveries 1" at bounding box center [0, 0] width 0 height 0
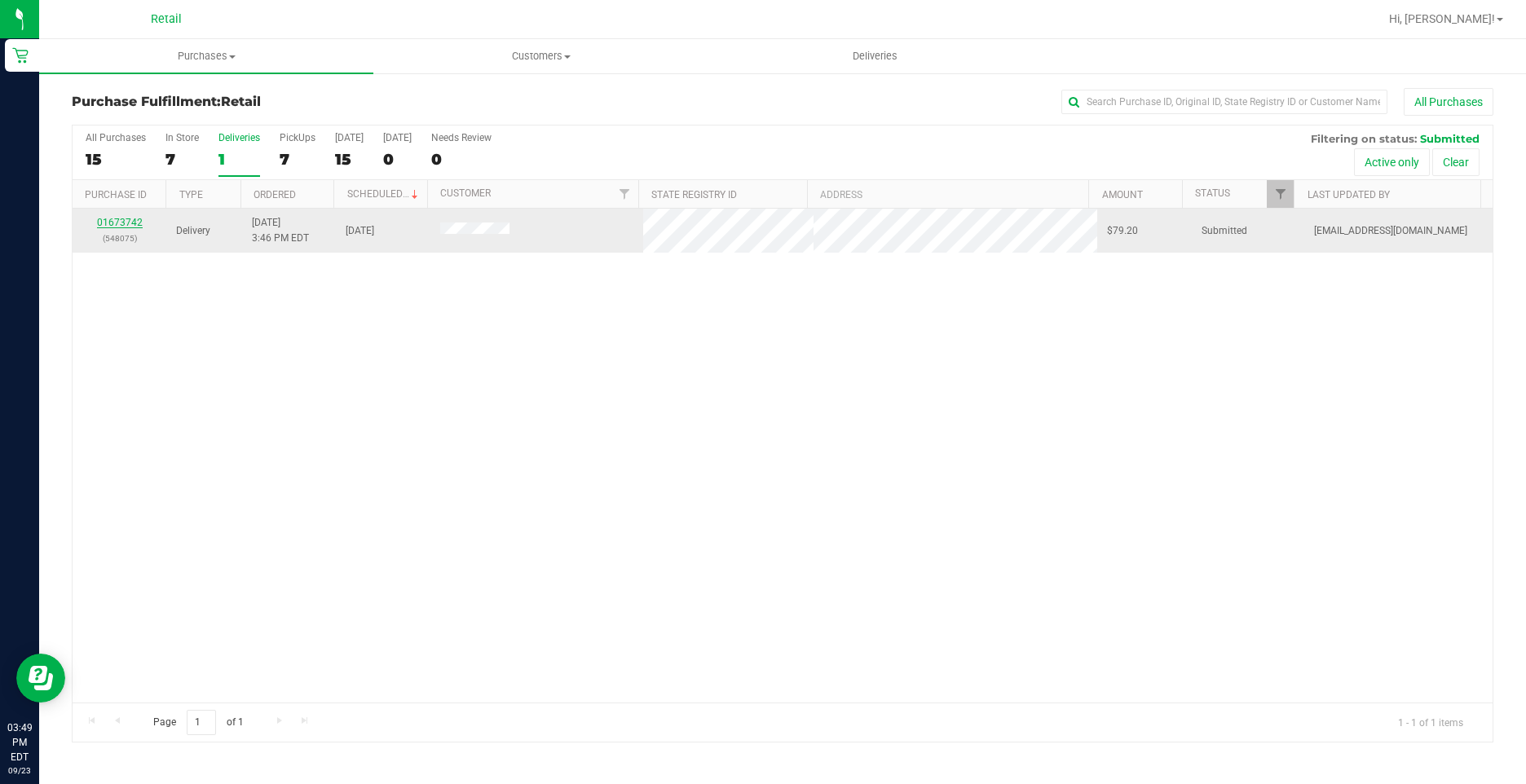
click at [118, 226] on link "01673742" at bounding box center [120, 222] width 46 height 11
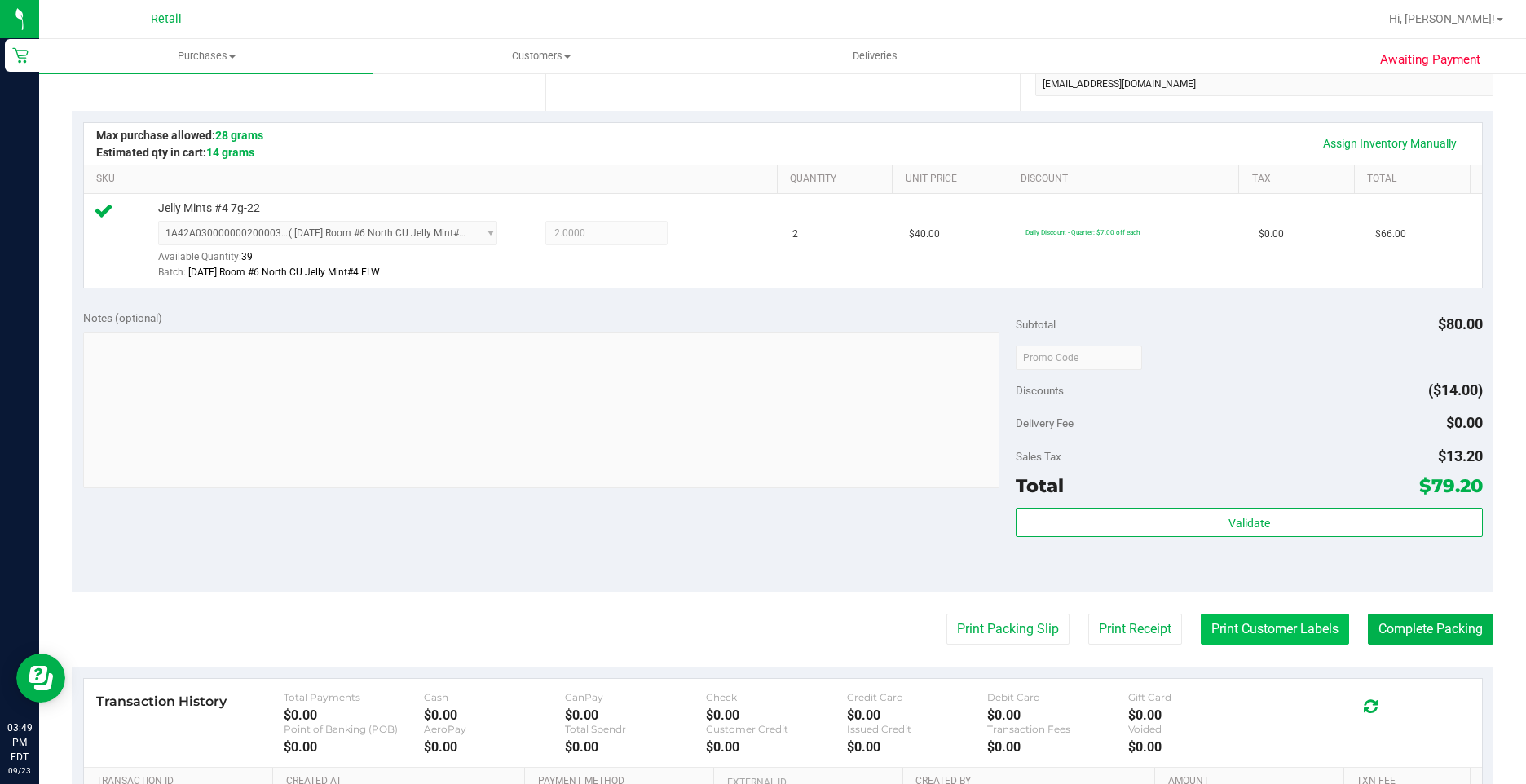
scroll to position [408, 0]
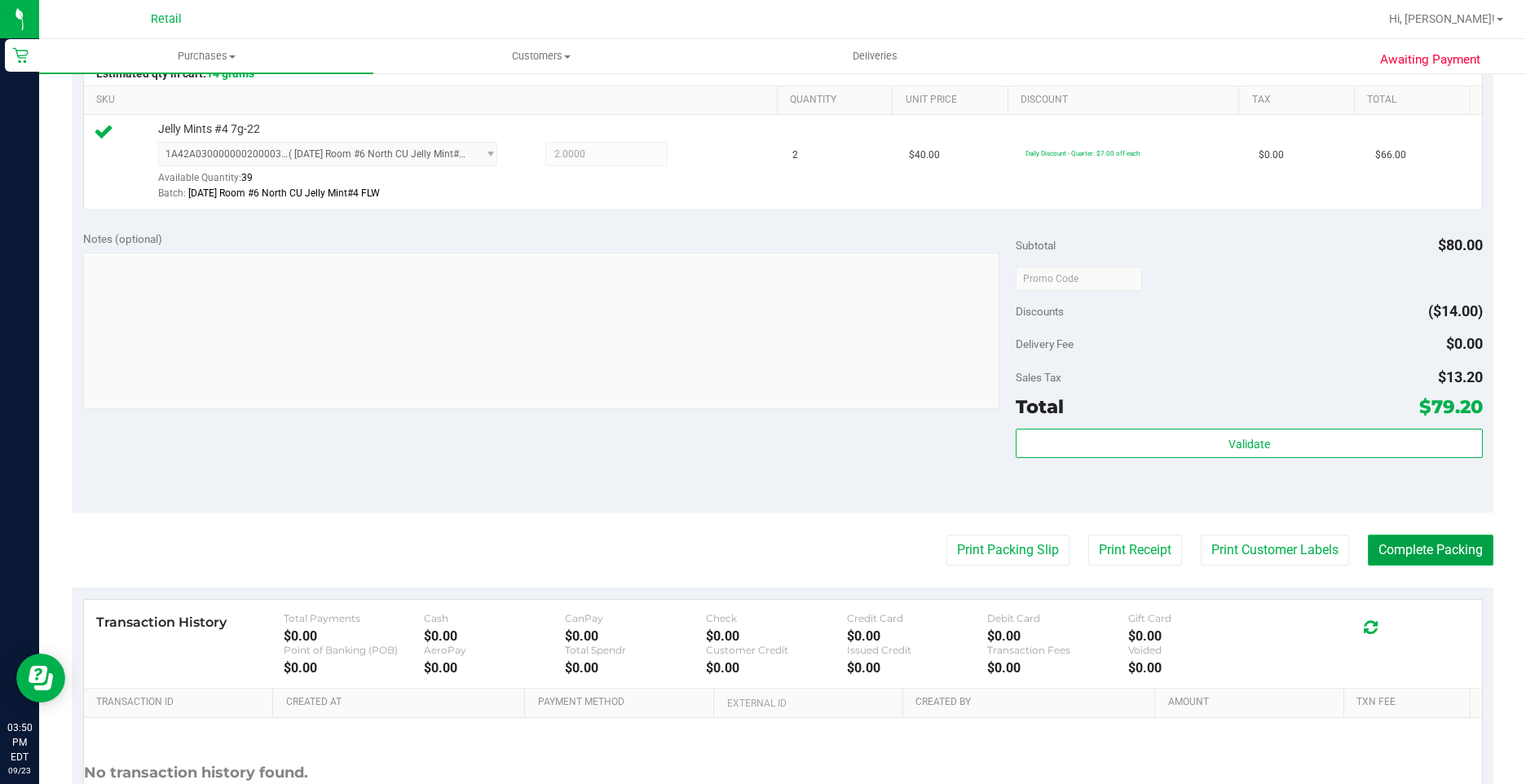
click at [1397, 559] on button "Complete Packing" at bounding box center [1430, 550] width 125 height 31
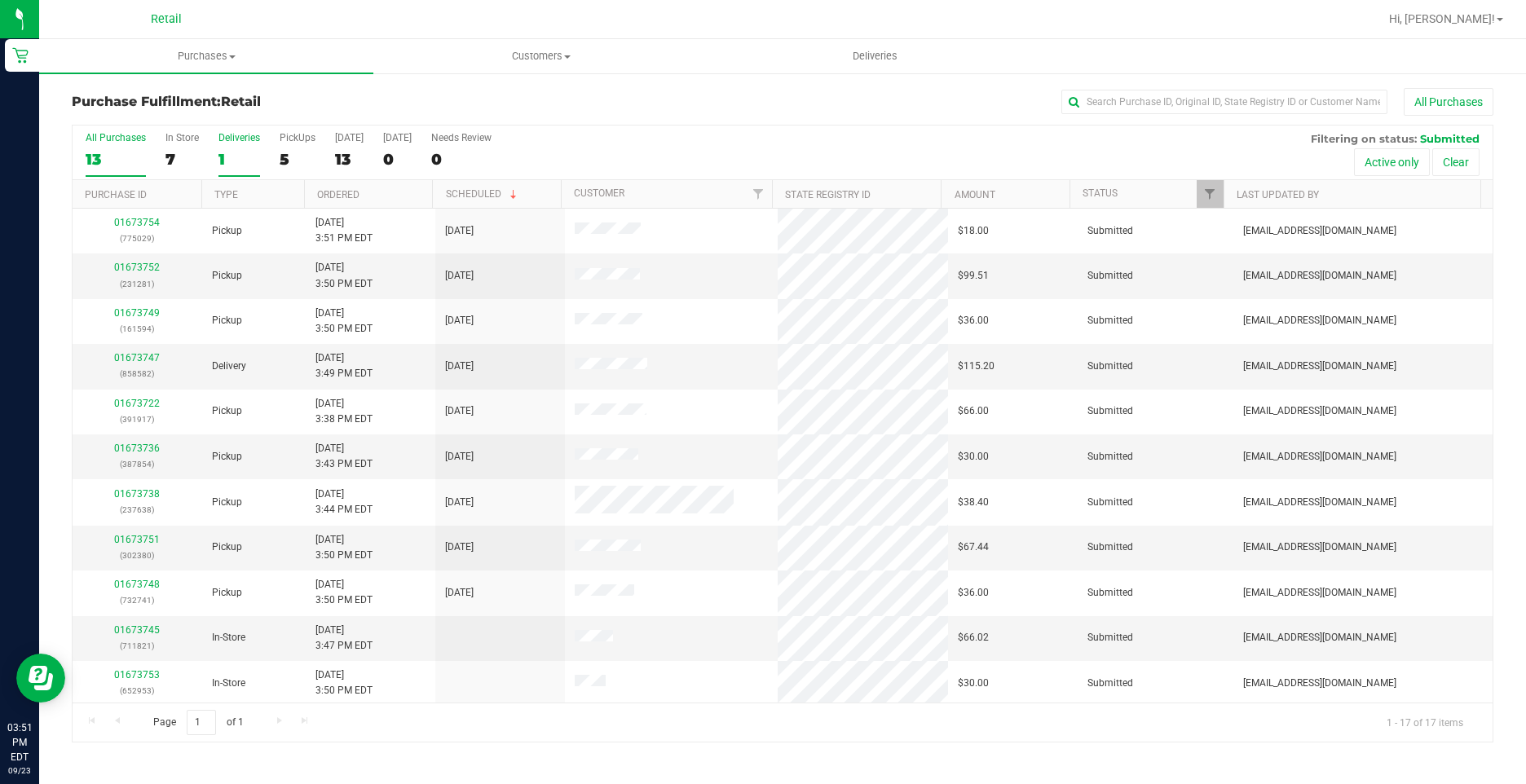
click at [246, 143] on div "Deliveries" at bounding box center [239, 138] width 41 height 11
click at [0, 0] on input "Deliveries 1" at bounding box center [0, 0] width 0 height 0
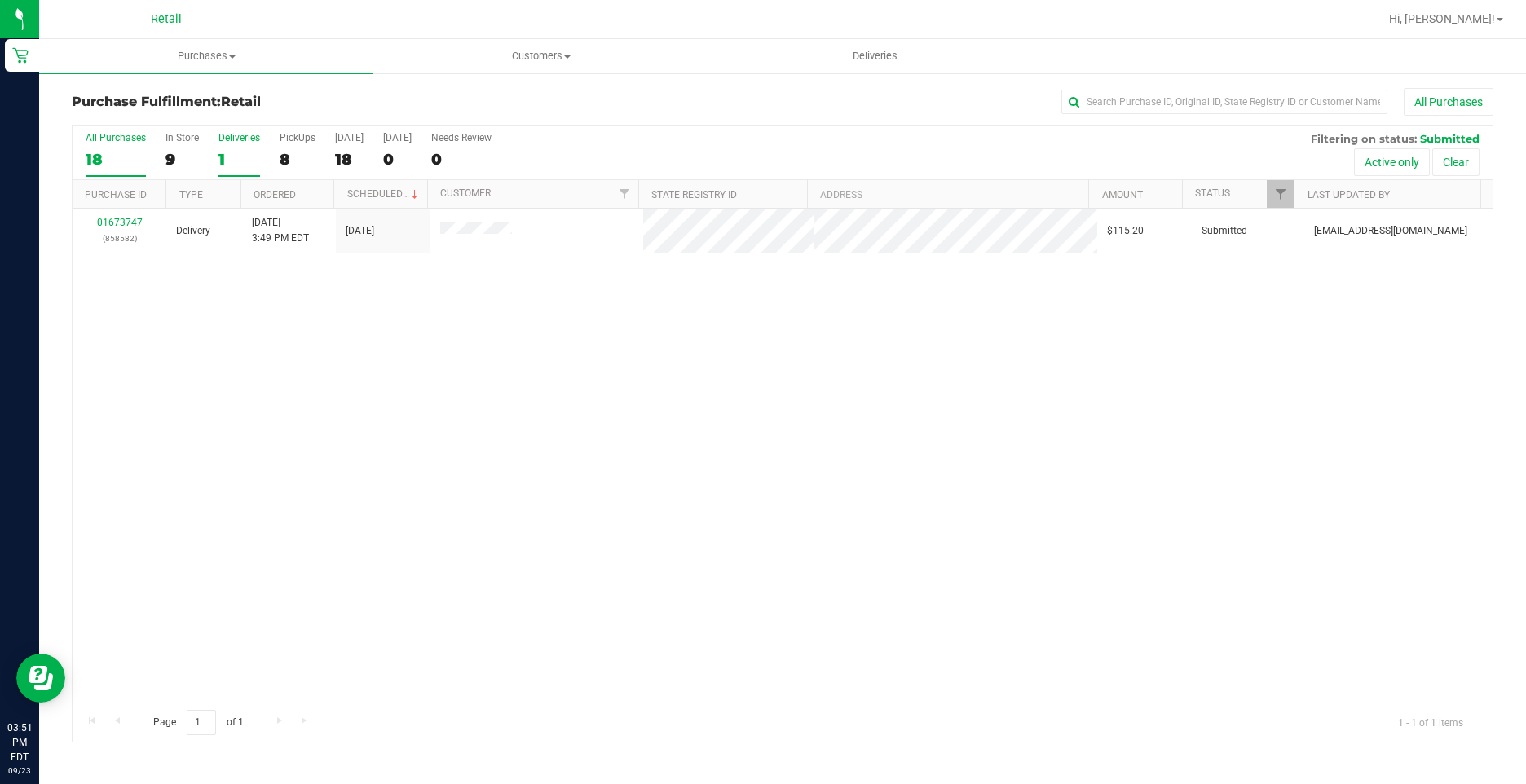
click at [114, 155] on div "18" at bounding box center [116, 159] width 61 height 18
click at [0, 0] on input "All Purchases 18" at bounding box center [0, 0] width 0 height 0
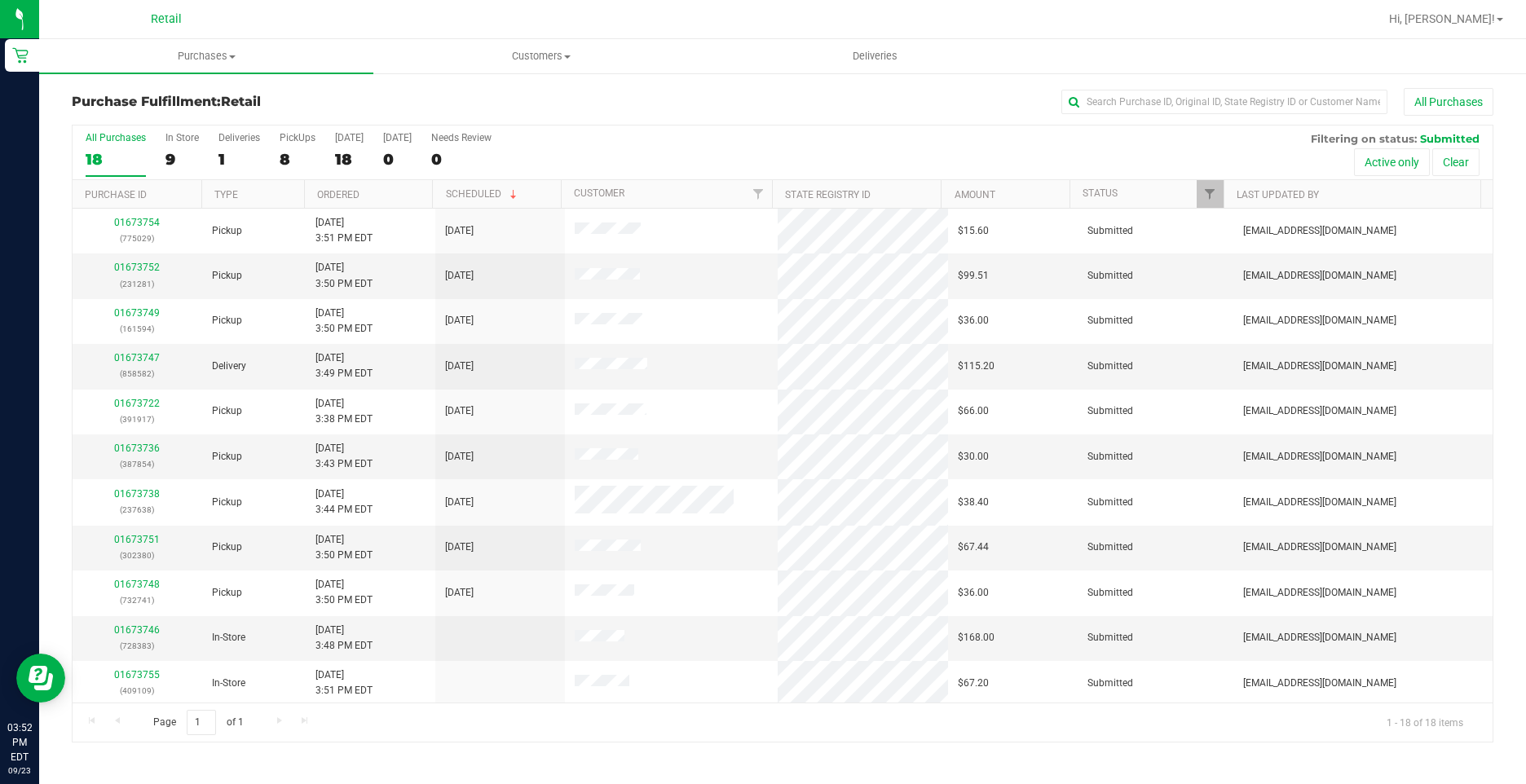
drag, startPoint x: 631, startPoint y: 110, endPoint x: 622, endPoint y: 116, distance: 10.8
click at [631, 110] on div "All Purchases" at bounding box center [1019, 102] width 948 height 28
click at [516, 63] on uib-tab-heading "Customers All customers Add a new customer All physicians" at bounding box center [540, 56] width 332 height 32
click at [447, 103] on span "All customers" at bounding box center [432, 98] width 118 height 14
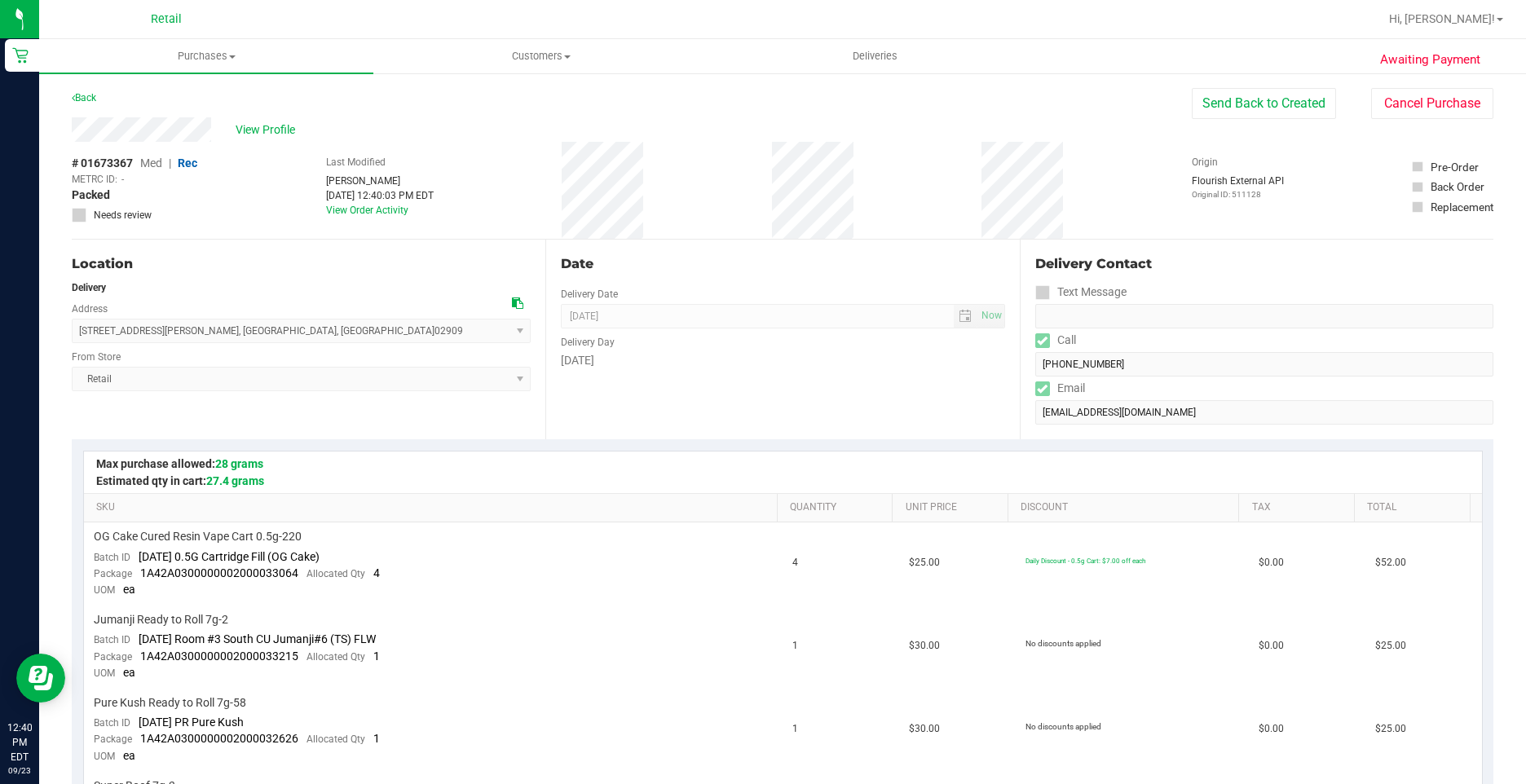
click at [600, 124] on div "View Profile" at bounding box center [631, 130] width 1120 height 25
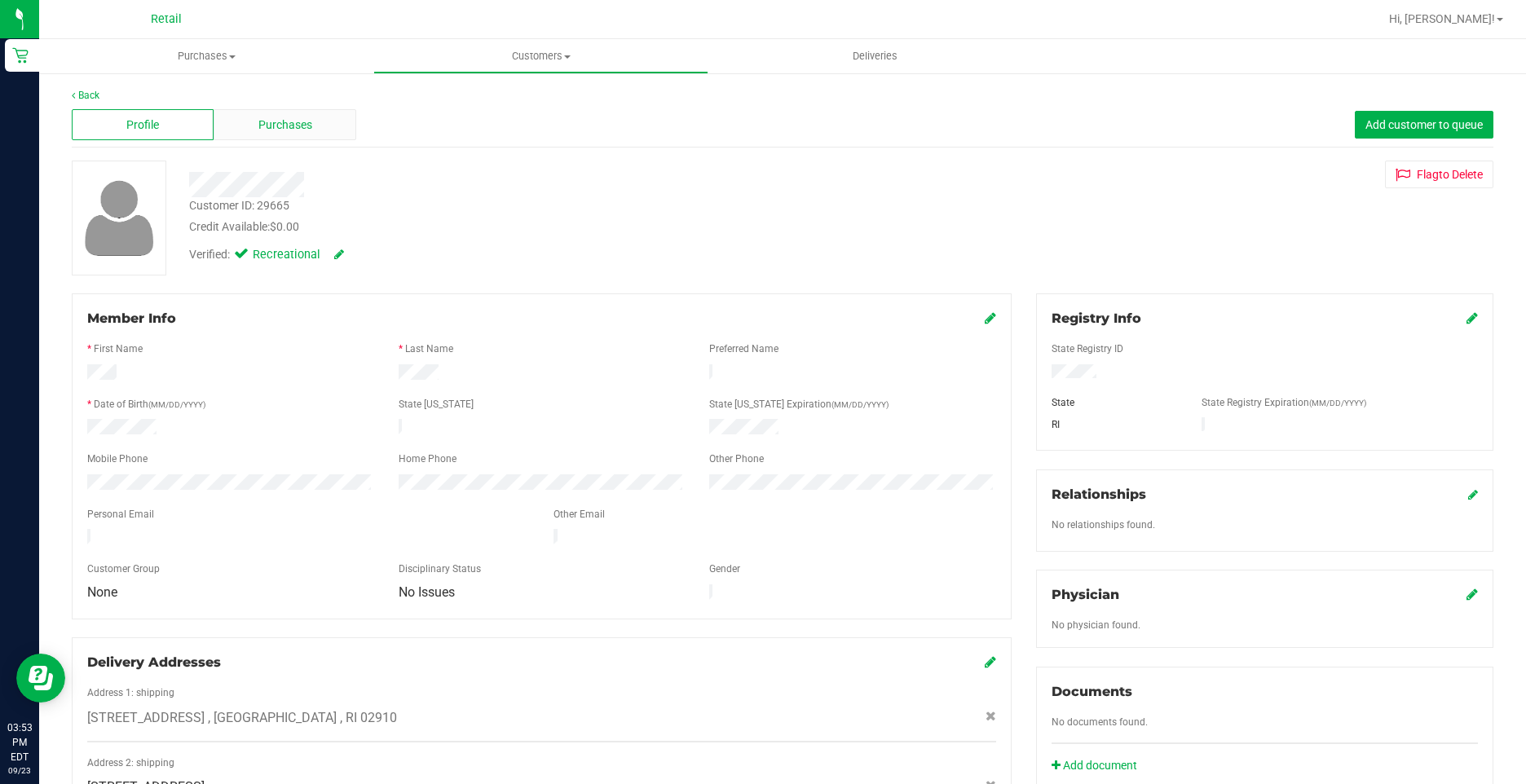
click at [306, 110] on div "Purchases" at bounding box center [284, 125] width 142 height 31
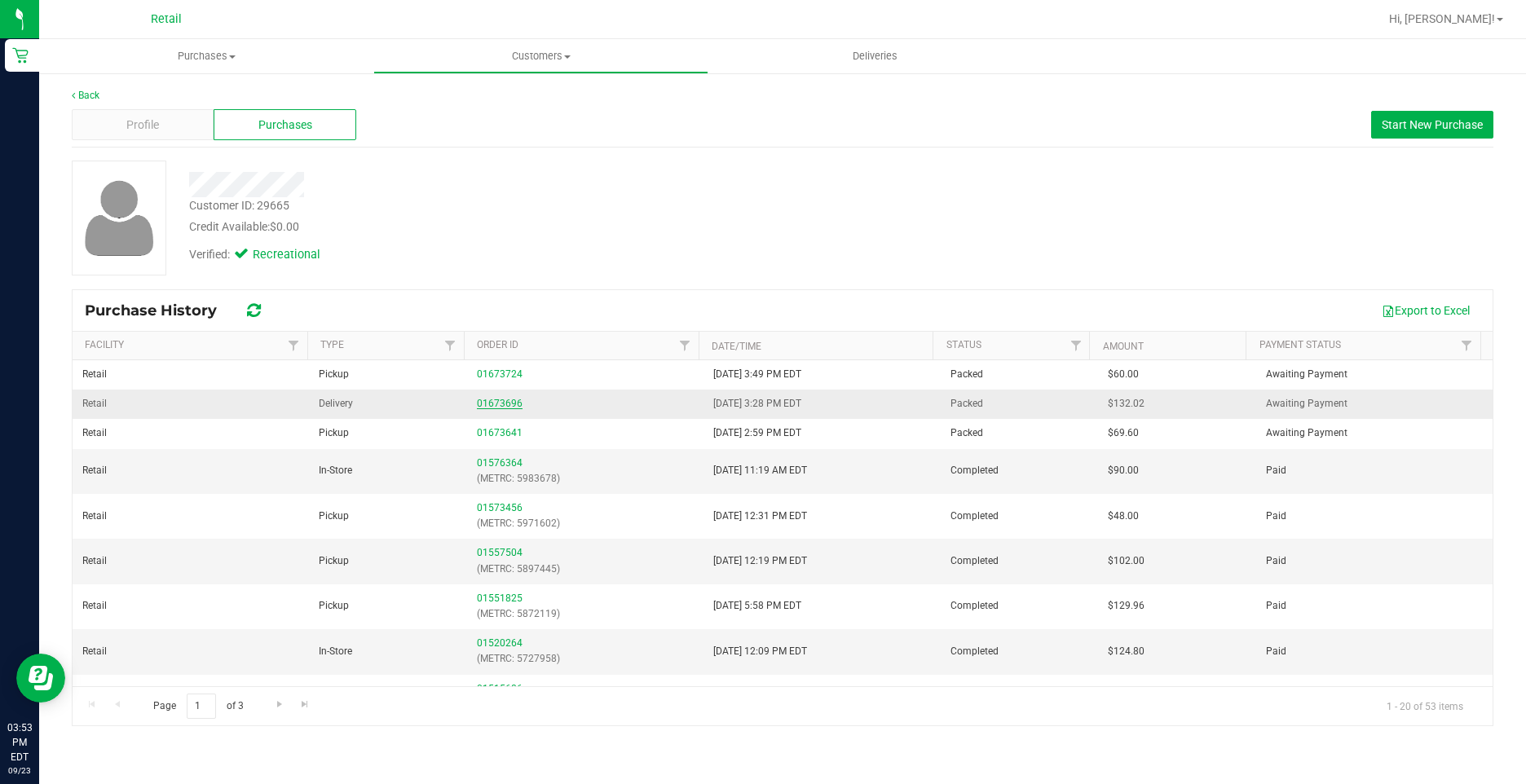
click at [499, 403] on link "01673696" at bounding box center [500, 403] width 46 height 11
click at [178, 141] on div "Profile Purchases Start New Purchase" at bounding box center [782, 125] width 1422 height 45
click at [177, 138] on div "Profile Purchases Start New Purchase" at bounding box center [782, 125] width 1422 height 45
click at [174, 132] on div "Profile" at bounding box center [143, 125] width 142 height 31
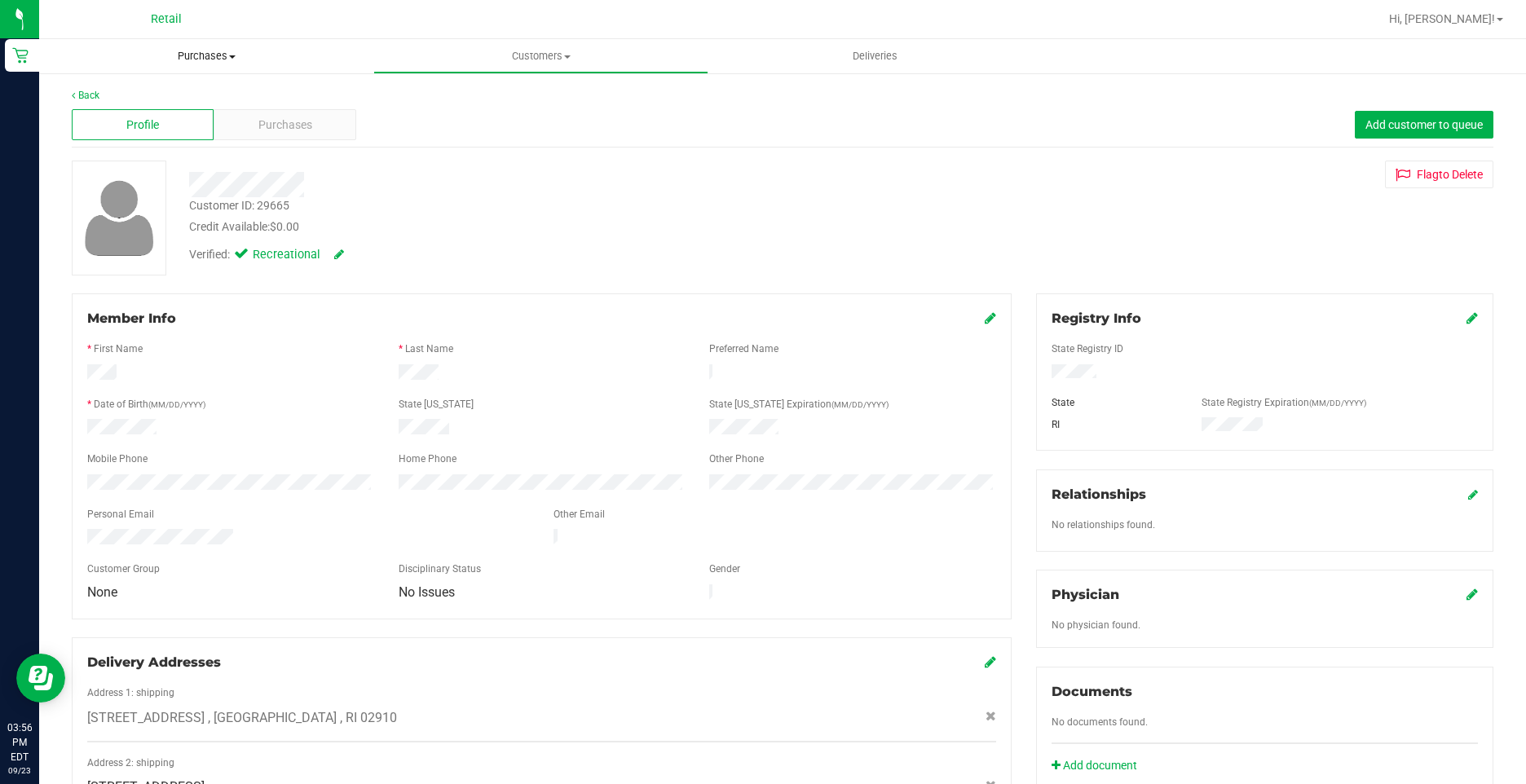
click at [212, 57] on span "Purchases" at bounding box center [206, 56] width 334 height 15
click at [122, 120] on span "Fulfillment" at bounding box center [89, 118] width 101 height 14
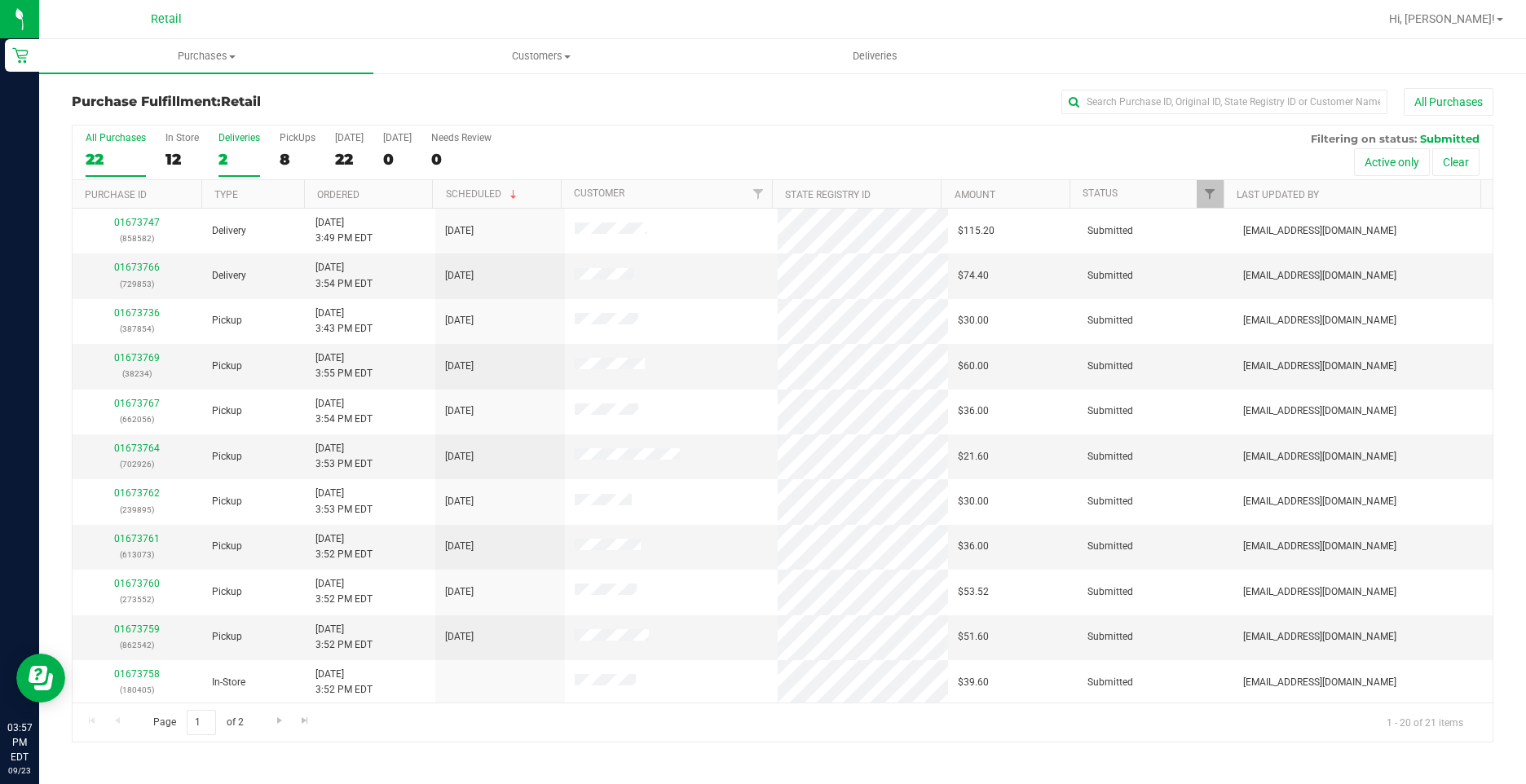
click at [220, 140] on div "Deliveries" at bounding box center [239, 138] width 41 height 11
click at [0, 0] on input "Deliveries 2" at bounding box center [0, 0] width 0 height 0
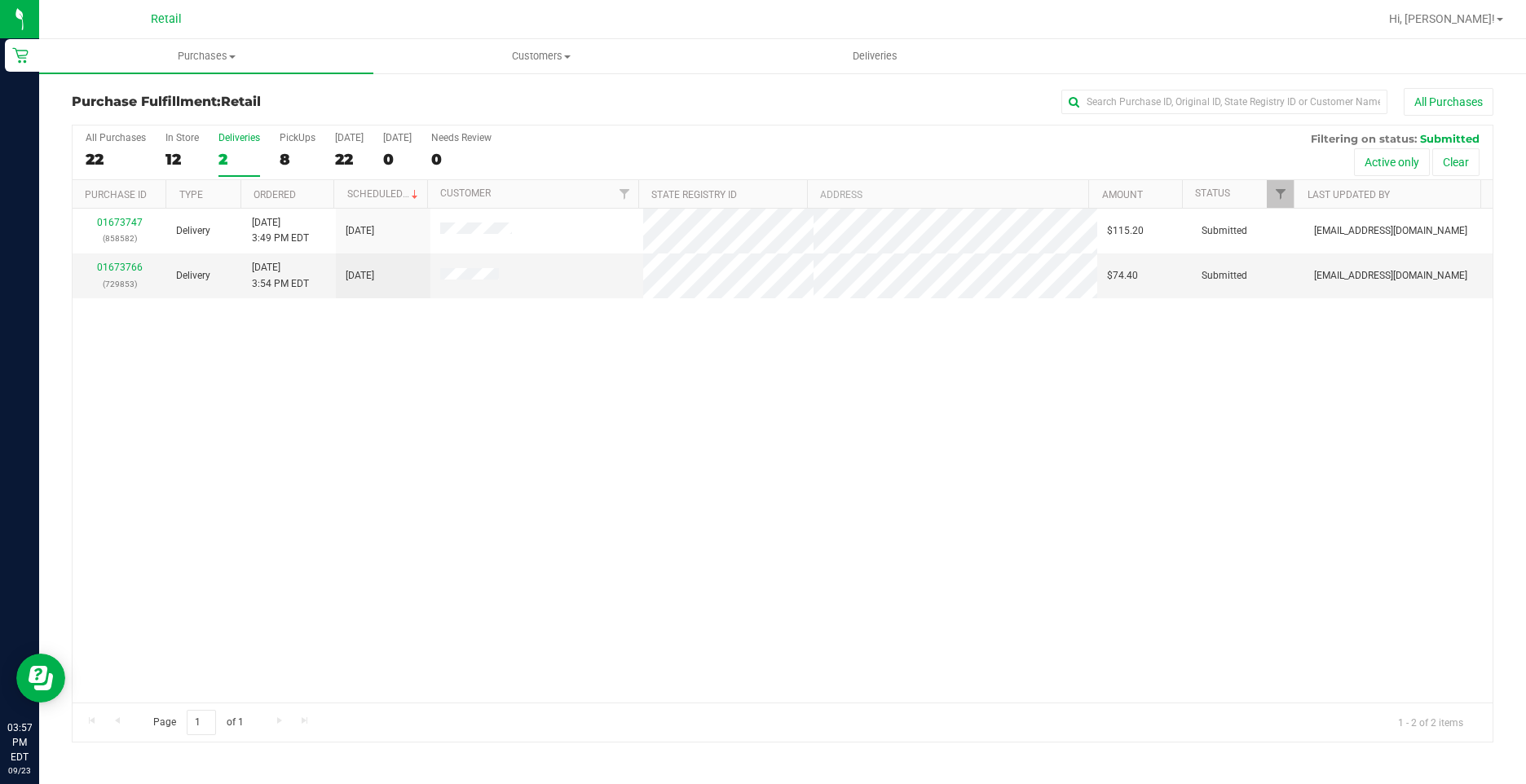
click at [221, 144] on label "Deliveries 2" at bounding box center [239, 154] width 41 height 45
click at [0, 0] on input "Deliveries 2" at bounding box center [0, 0] width 0 height 0
click at [130, 265] on link "01673766" at bounding box center [120, 267] width 46 height 11
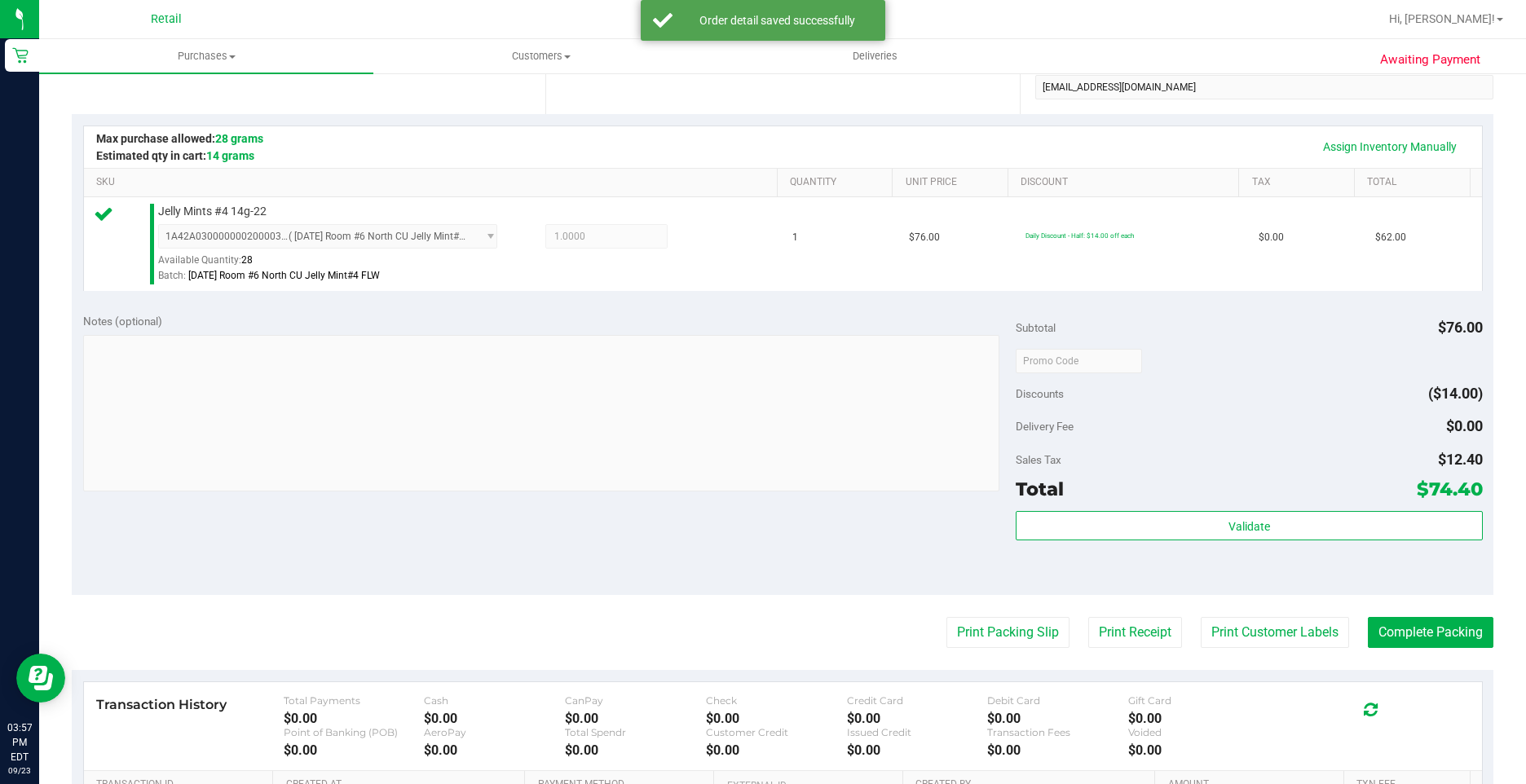
scroll to position [326, 0]
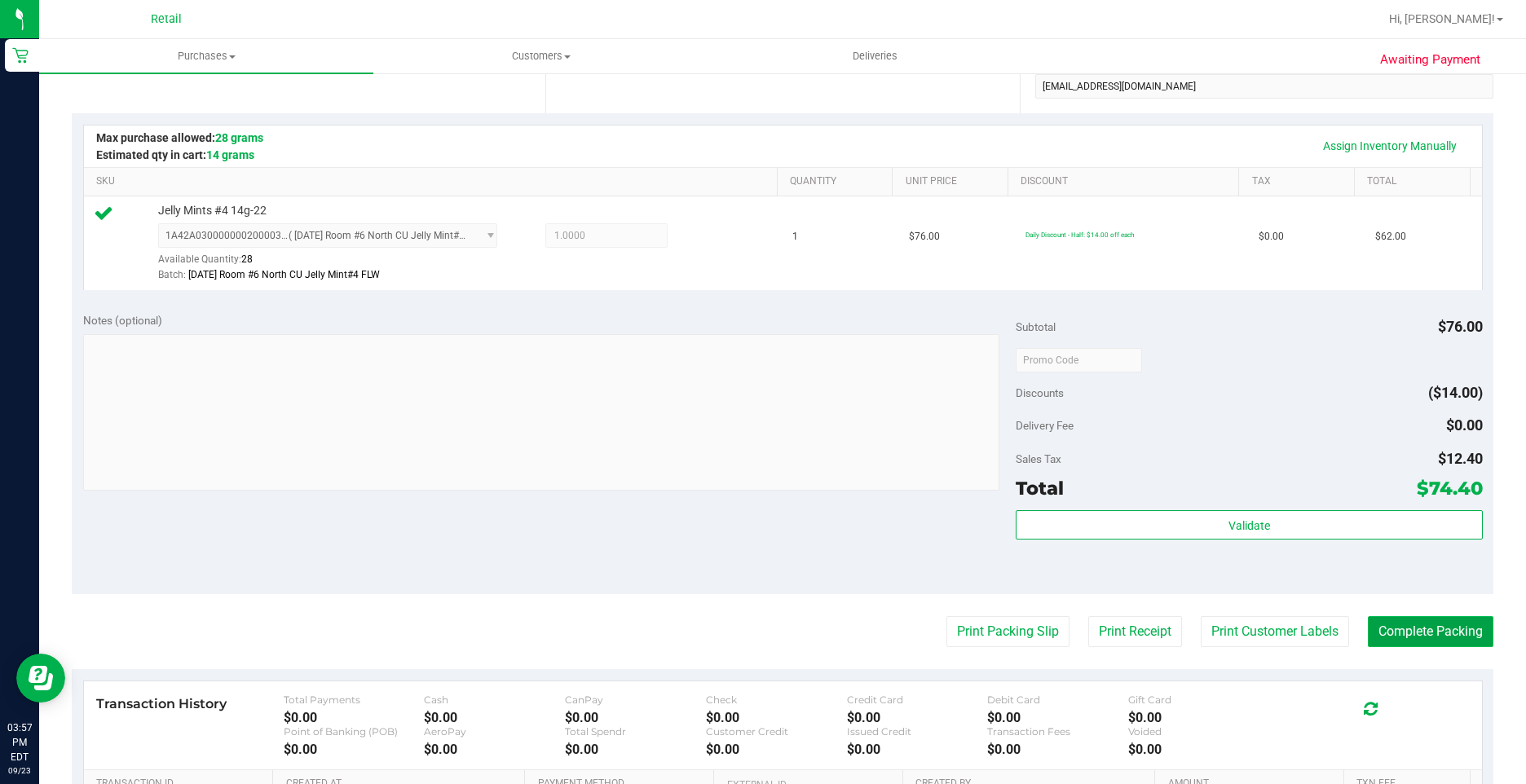
click at [1444, 637] on button "Complete Packing" at bounding box center [1430, 631] width 125 height 31
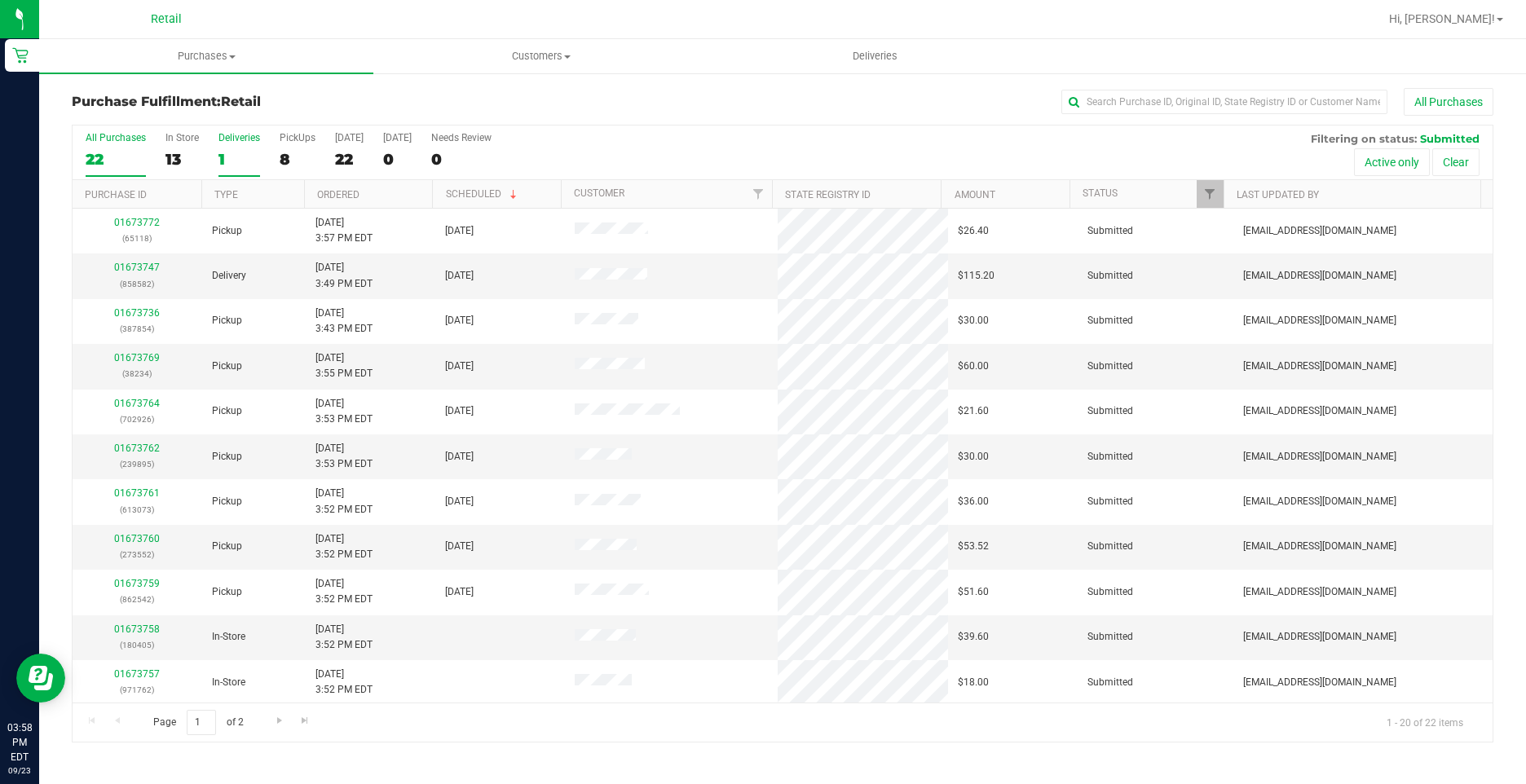
click at [235, 139] on div "Deliveries" at bounding box center [239, 138] width 41 height 11
click at [0, 0] on input "Deliveries 1" at bounding box center [0, 0] width 0 height 0
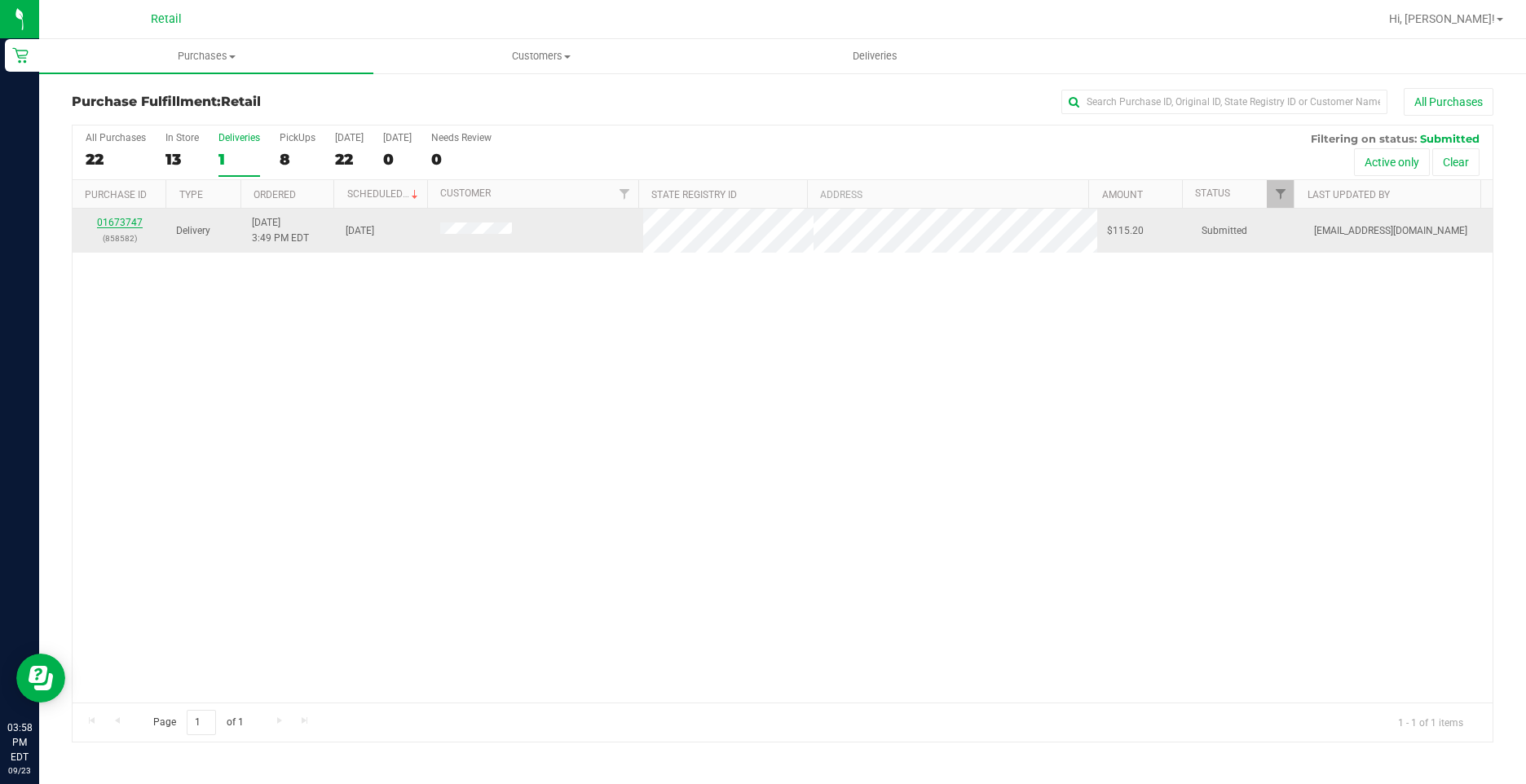
click at [125, 225] on link "01673747" at bounding box center [120, 222] width 46 height 11
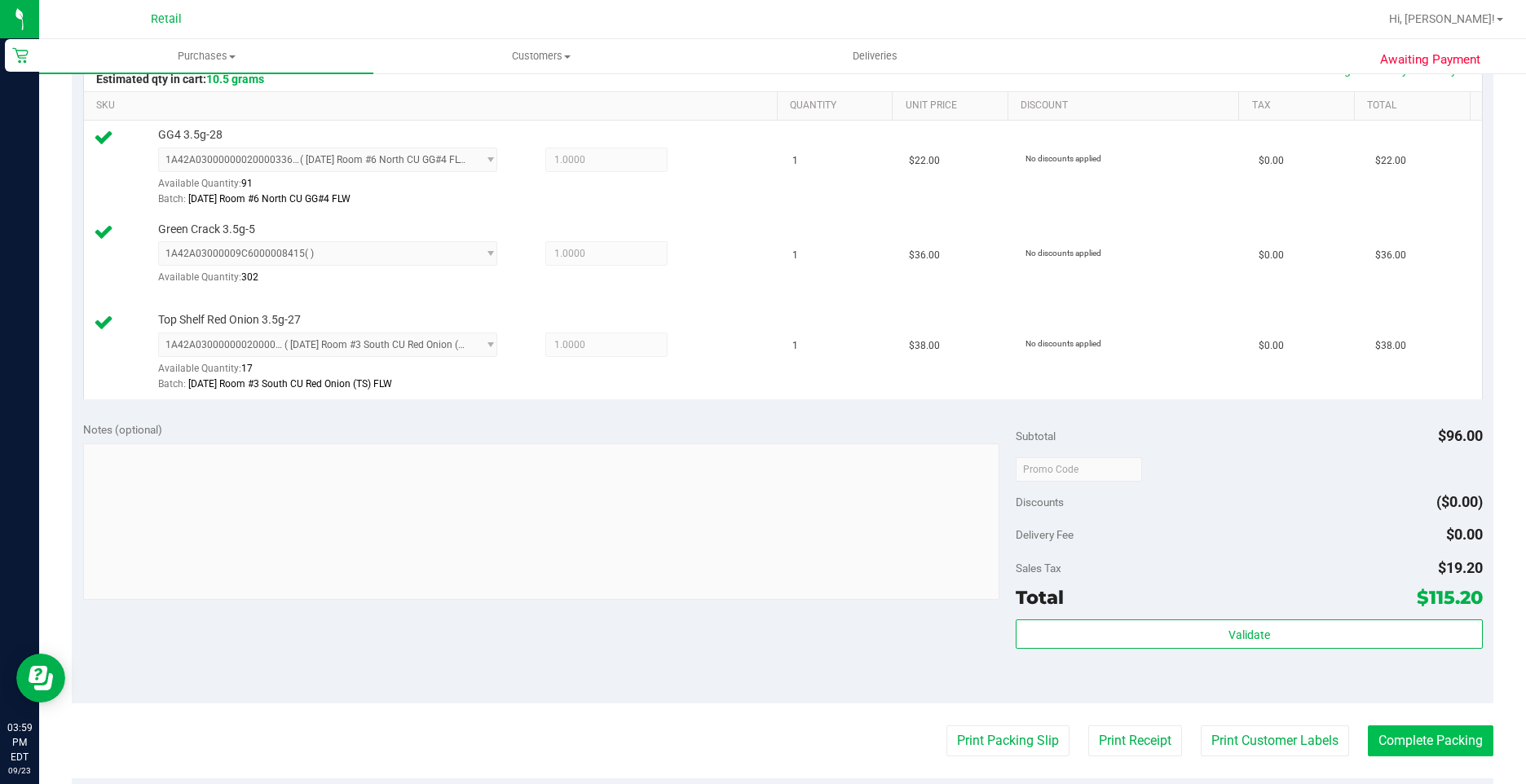
scroll to position [489, 0]
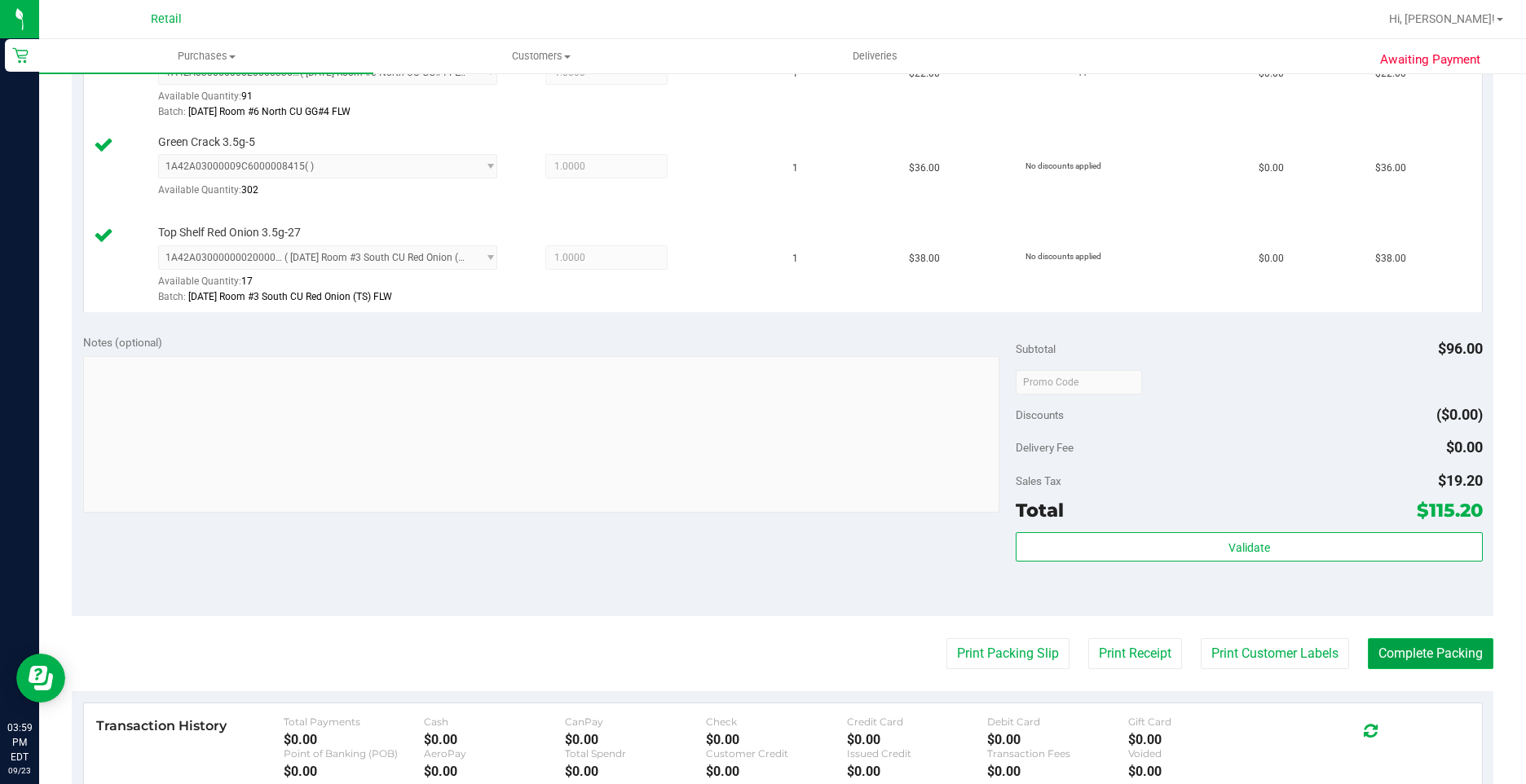
click at [1396, 654] on button "Complete Packing" at bounding box center [1430, 653] width 125 height 31
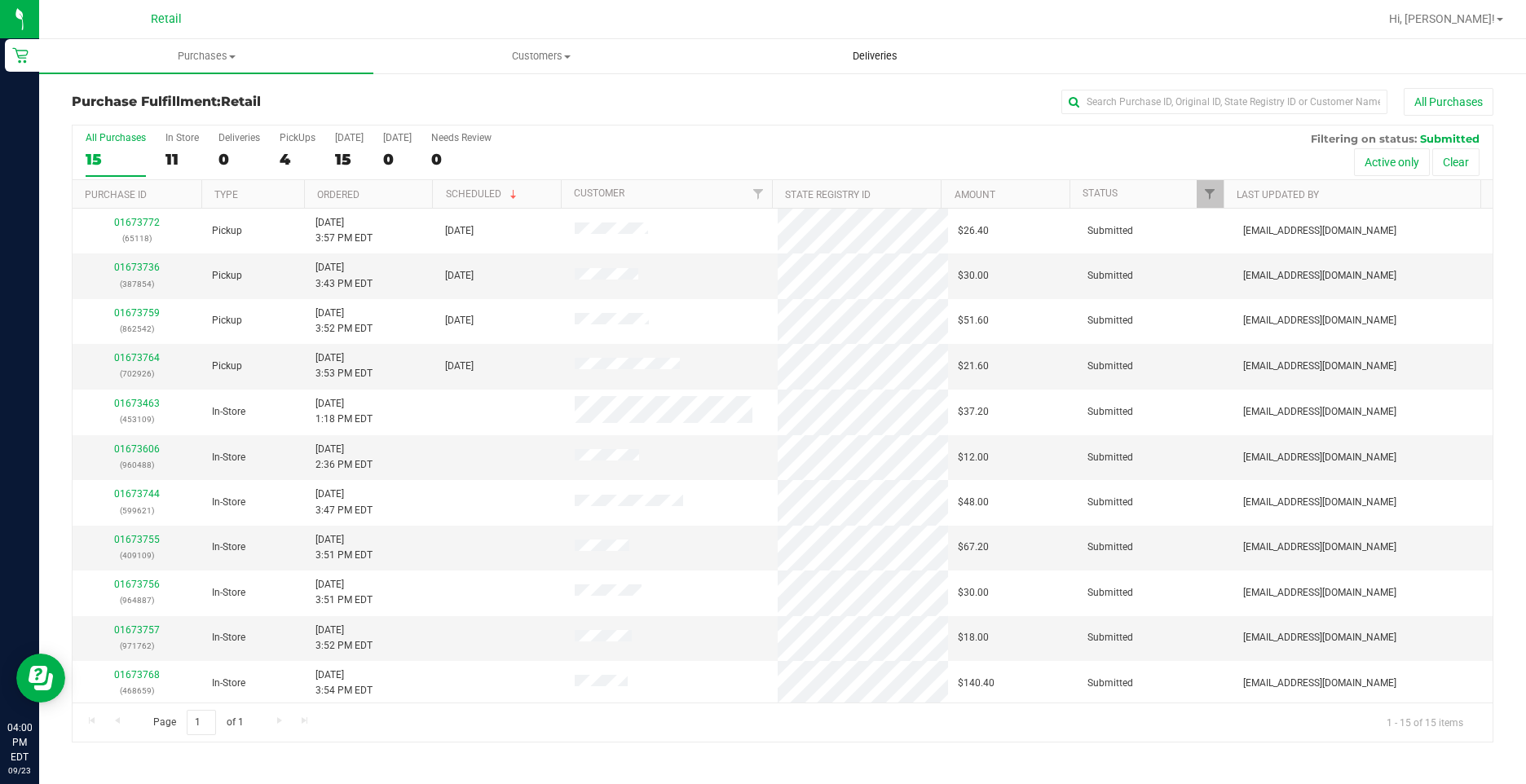
click at [865, 68] on uib-tab-heading "Deliveries" at bounding box center [874, 56] width 332 height 32
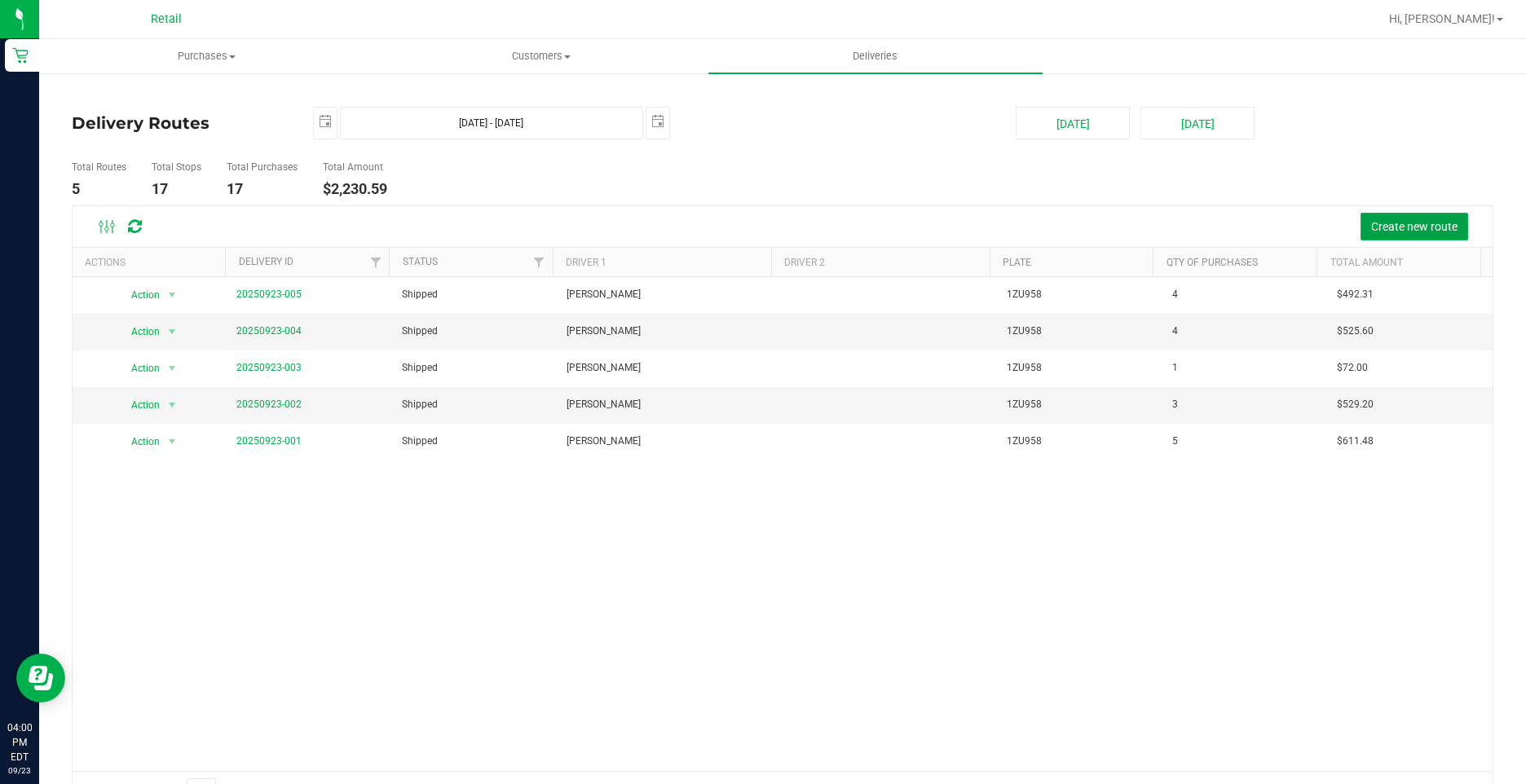
click at [1360, 225] on button "Create new route" at bounding box center [1414, 227] width 108 height 28
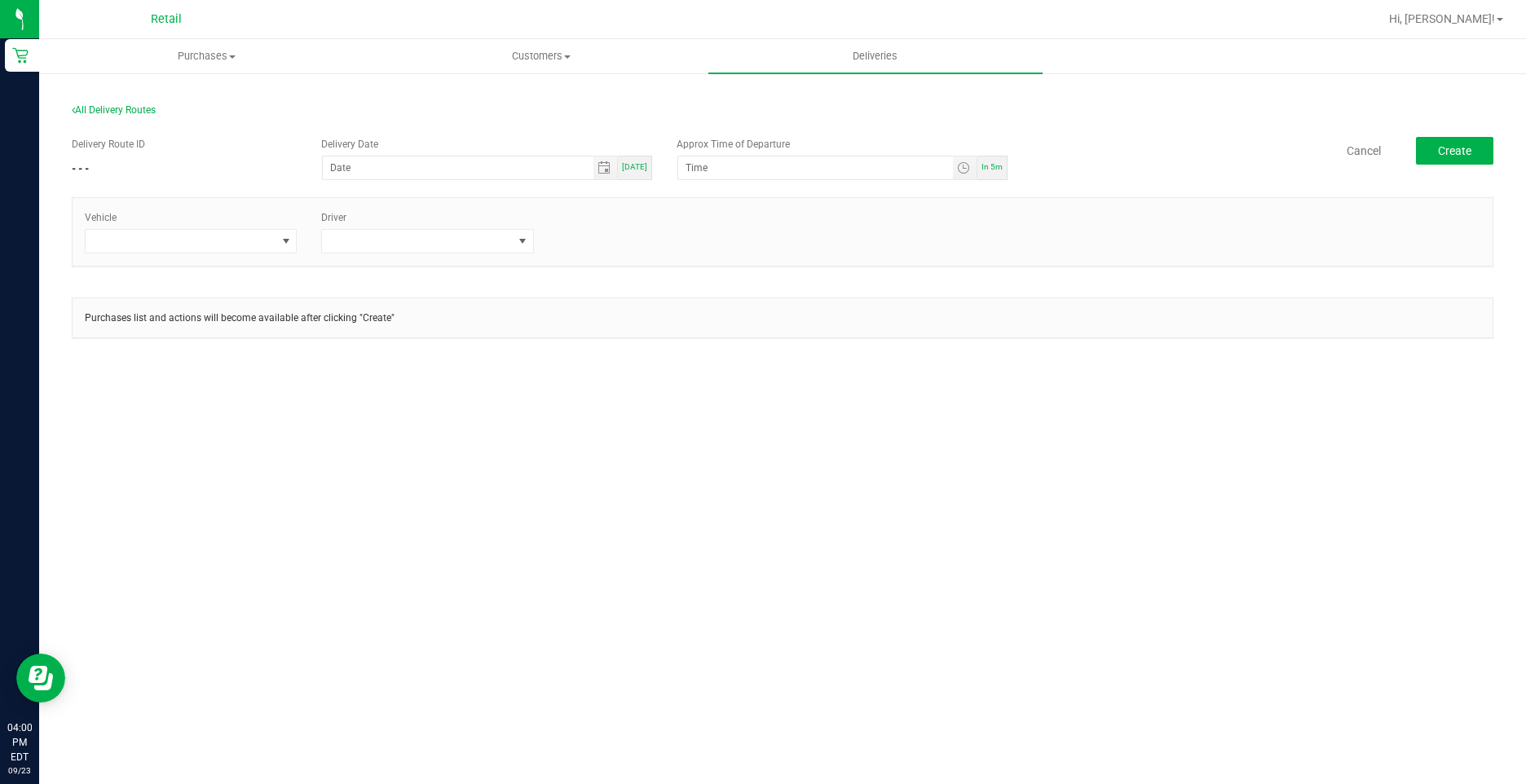
click at [636, 173] on div "[DATE]" at bounding box center [634, 167] width 34 height 25
type input "[DATE]"
click at [710, 160] on input "12:00 AM" at bounding box center [815, 167] width 275 height 23
type input "4:20 PM"
click at [787, 271] on div "Vehicle Driver" at bounding box center [782, 240] width 1422 height 86
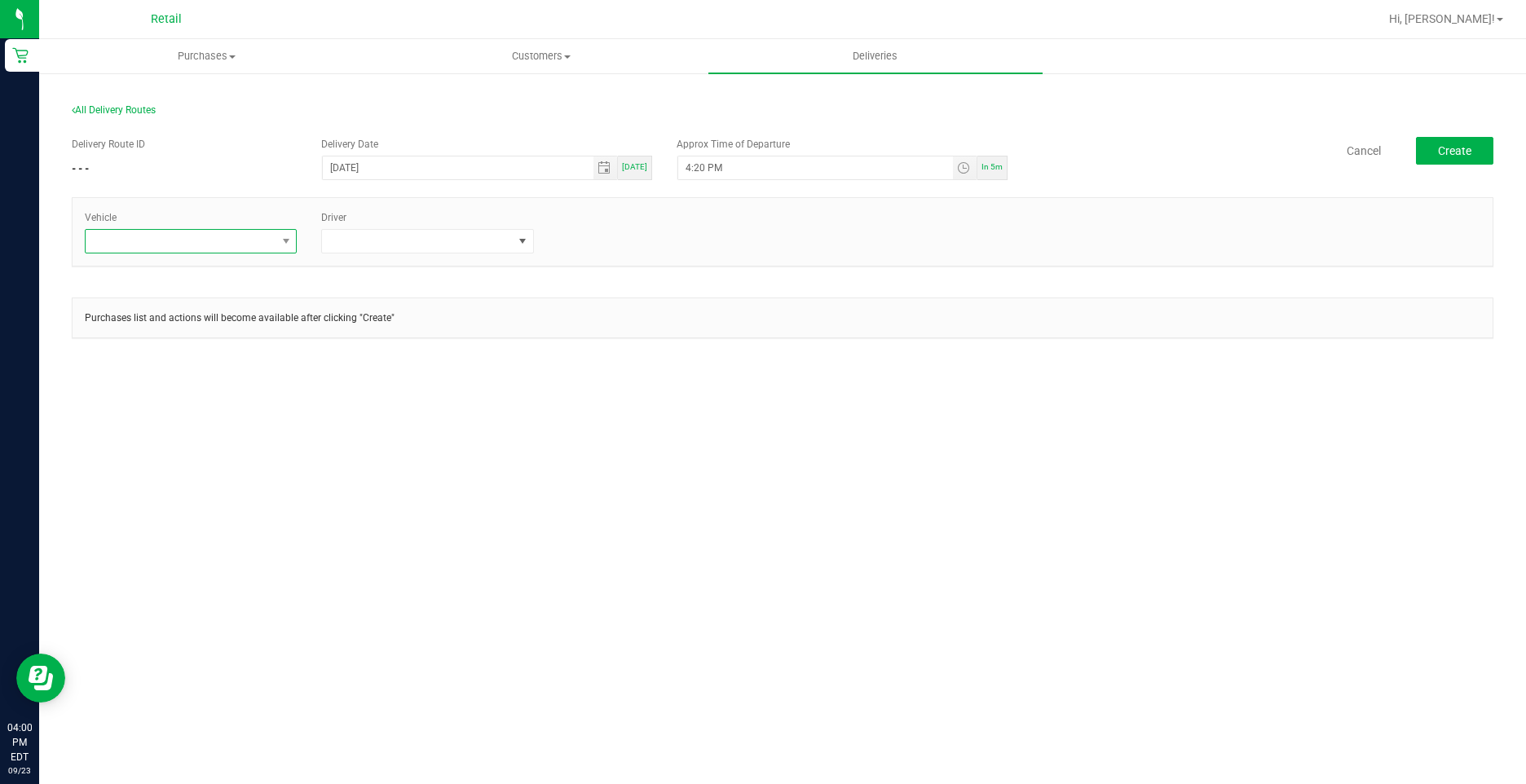
click at [253, 237] on span at bounding box center [181, 241] width 190 height 23
click at [147, 339] on li "Tesla-Gray" at bounding box center [191, 339] width 210 height 28
click at [474, 243] on span at bounding box center [417, 241] width 190 height 23
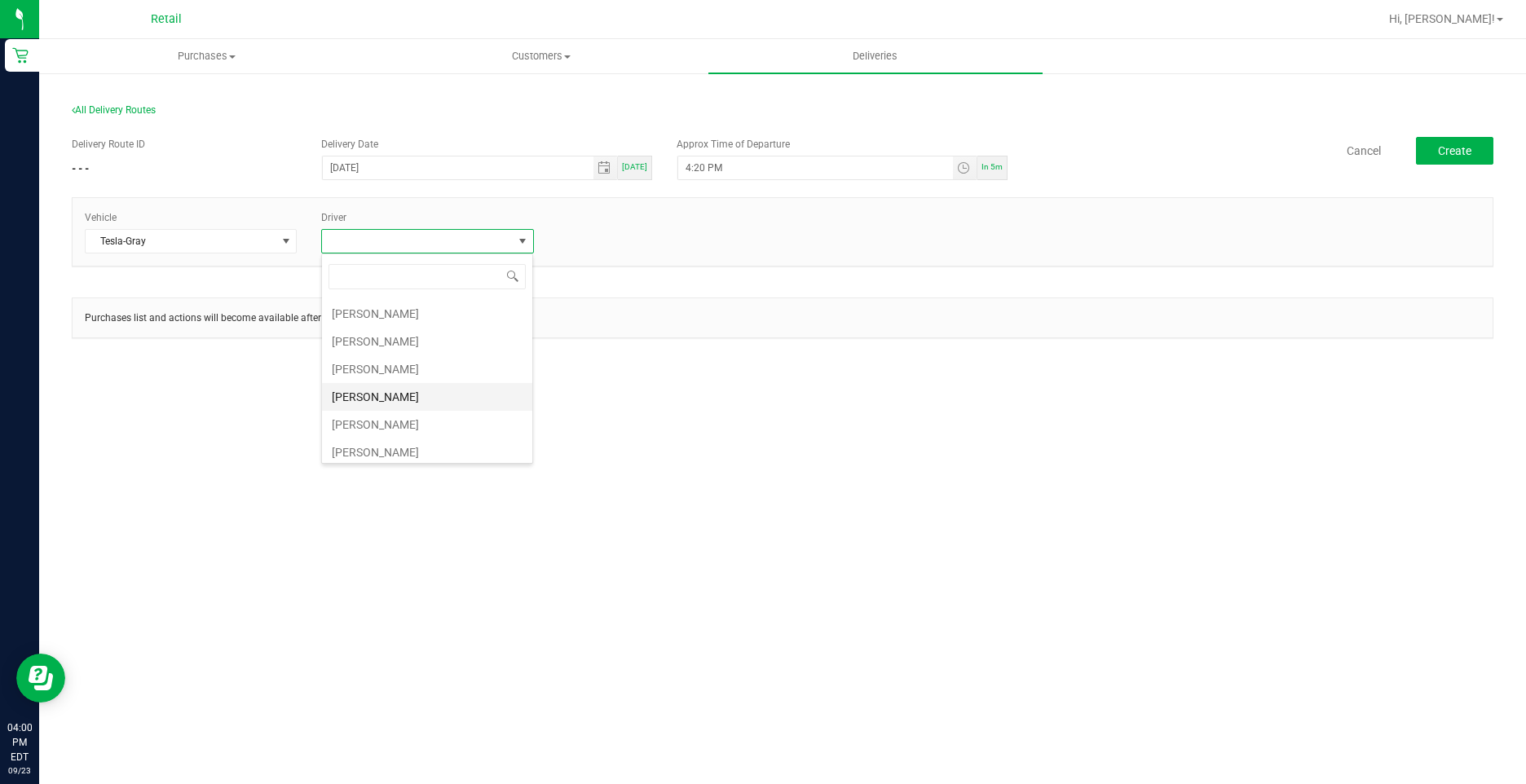
scroll to position [253, 0]
click at [384, 359] on li "[PERSON_NAME]" at bounding box center [427, 364] width 210 height 28
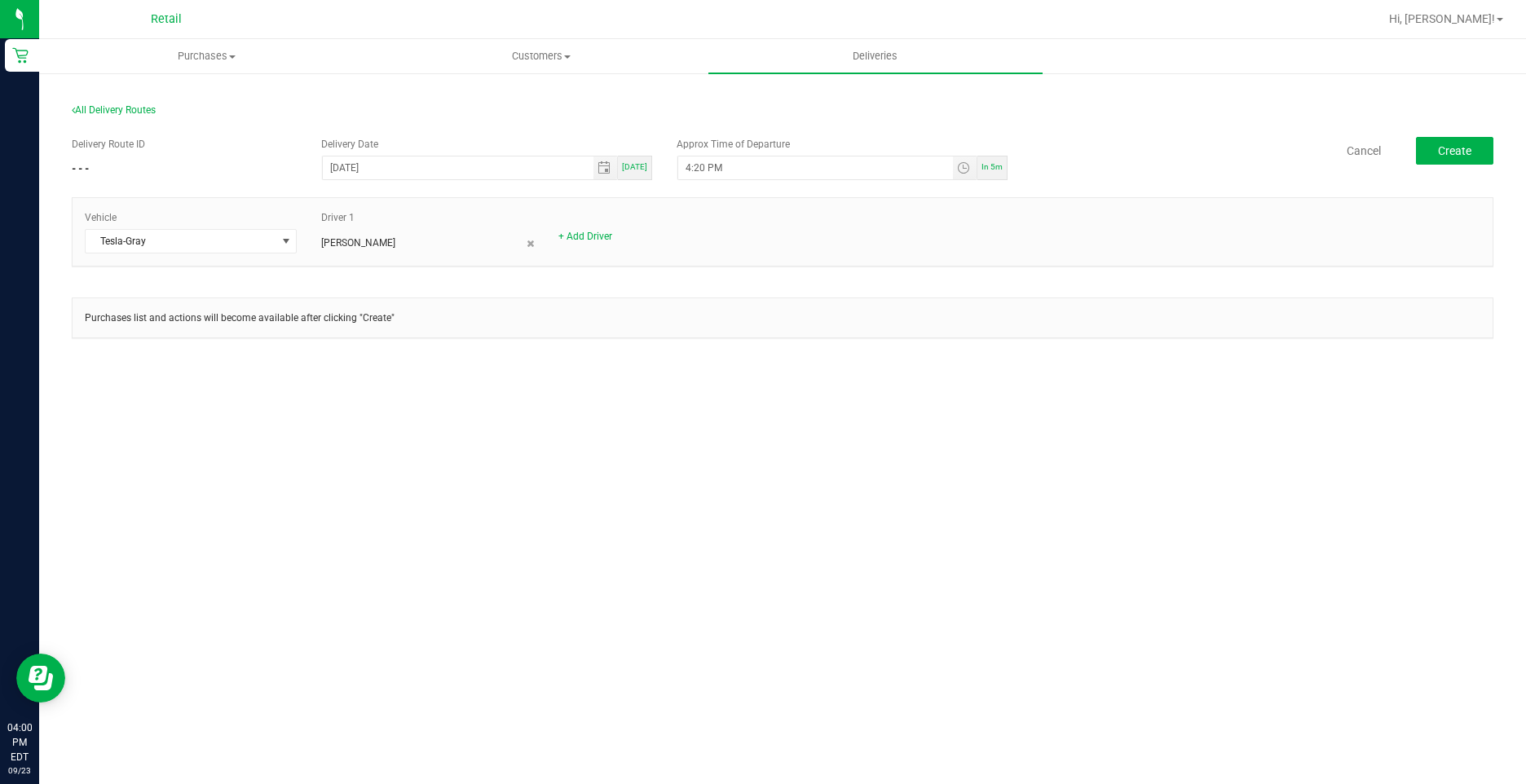
click at [1033, 407] on div "Purchases Summary of purchases Fulfillment All purchases Customers All customer…" at bounding box center [782, 411] width 1487 height 745
click at [1458, 155] on span "Create" at bounding box center [1454, 150] width 33 height 13
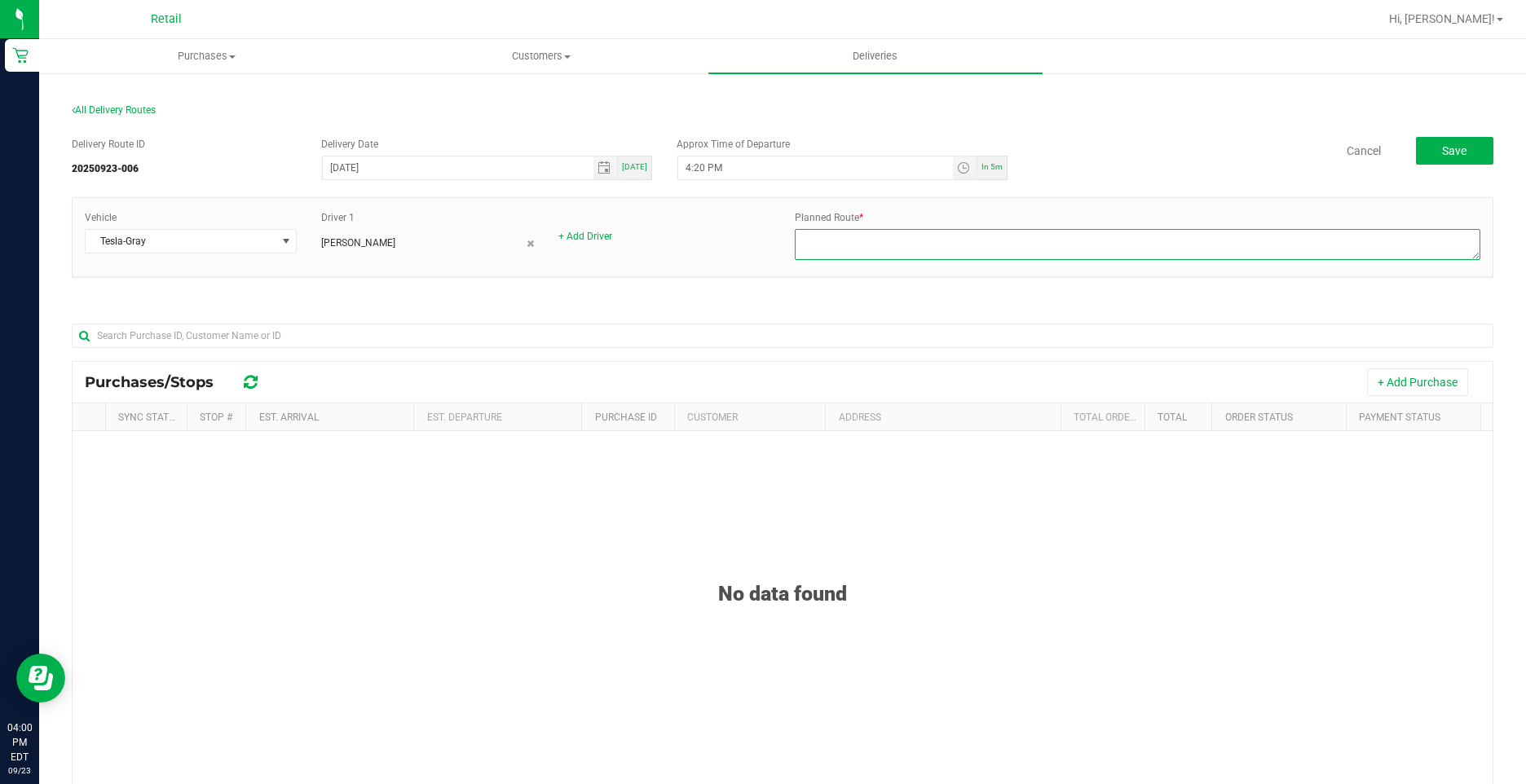
click at [1013, 246] on textarea at bounding box center [1137, 244] width 685 height 31
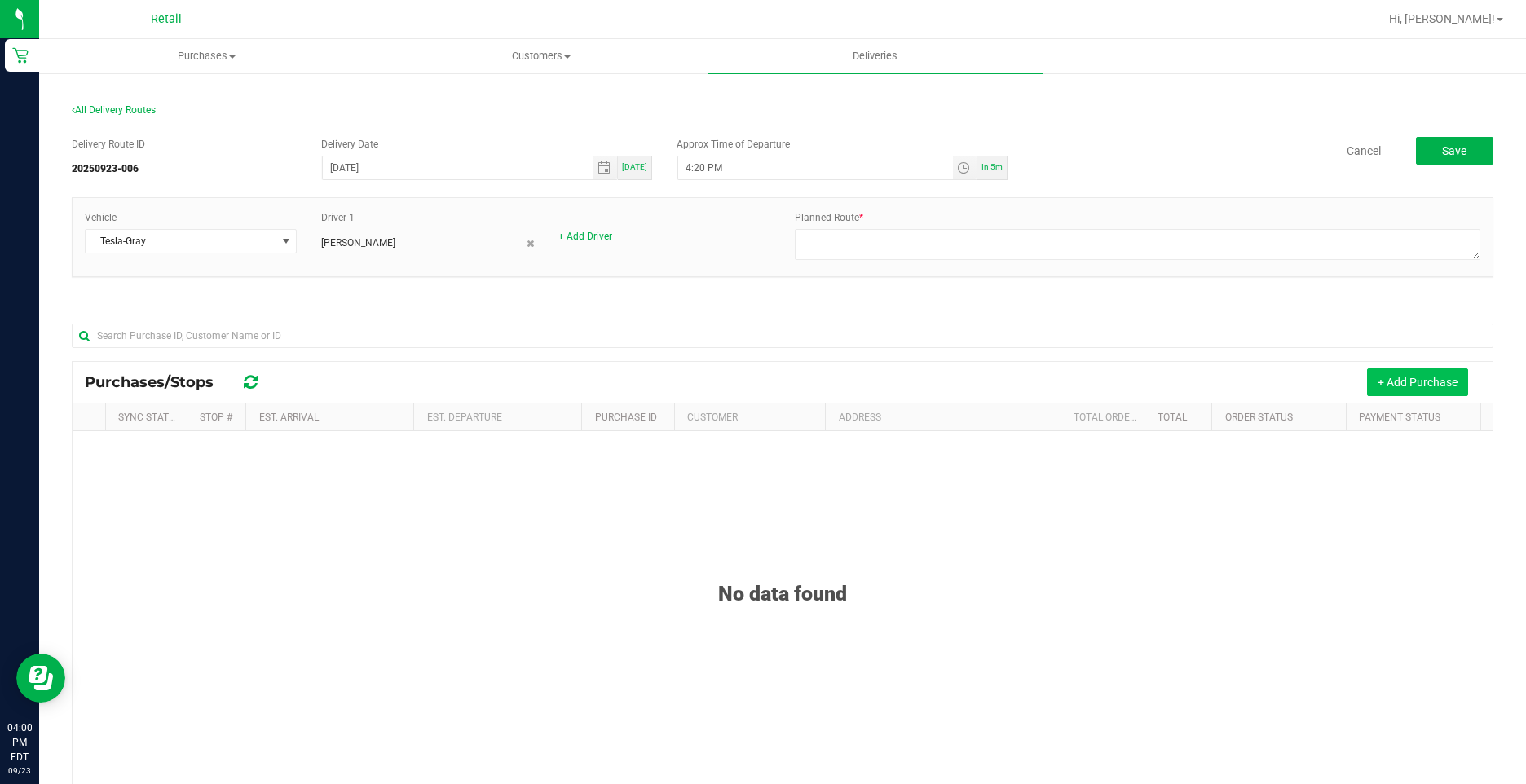
click at [1403, 383] on button "+ Add Purchase" at bounding box center [1416, 382] width 101 height 28
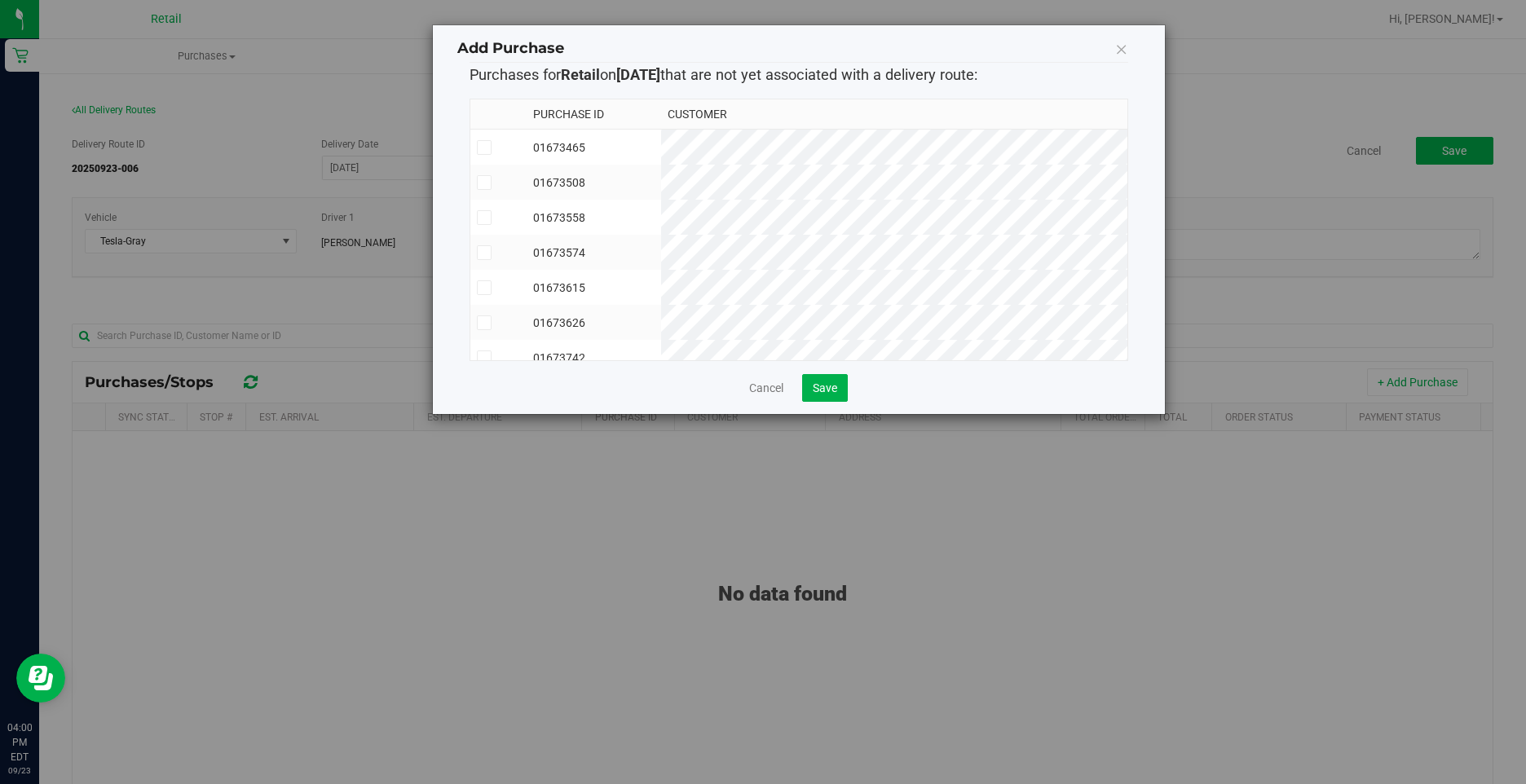
click at [662, 192] on td "01673508" at bounding box center [594, 182] width 135 height 35
click at [662, 213] on td "01673558" at bounding box center [594, 217] width 135 height 35
click at [662, 155] on td "01673465" at bounding box center [594, 147] width 135 height 36
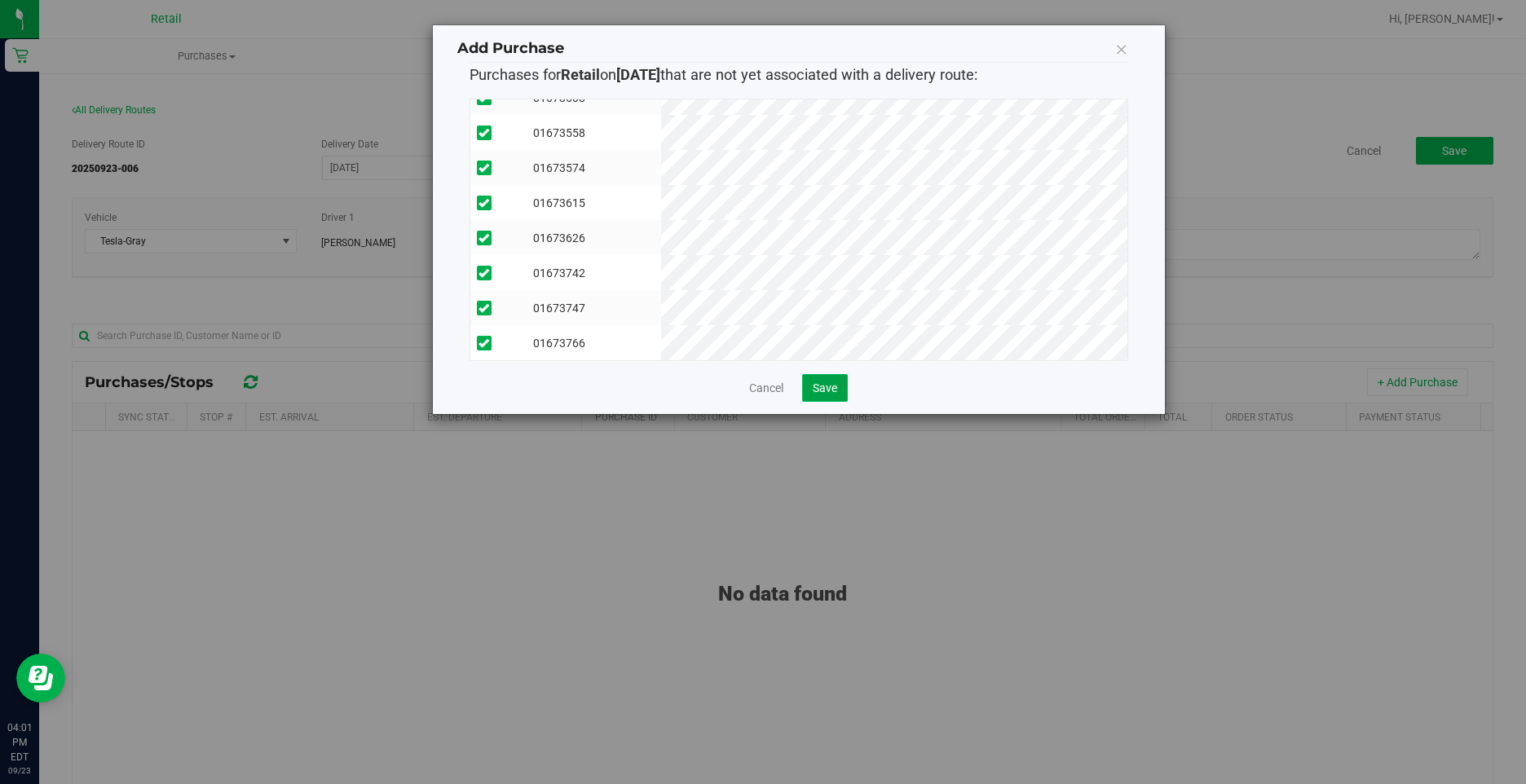
click at [846, 394] on button "Save" at bounding box center [824, 388] width 46 height 28
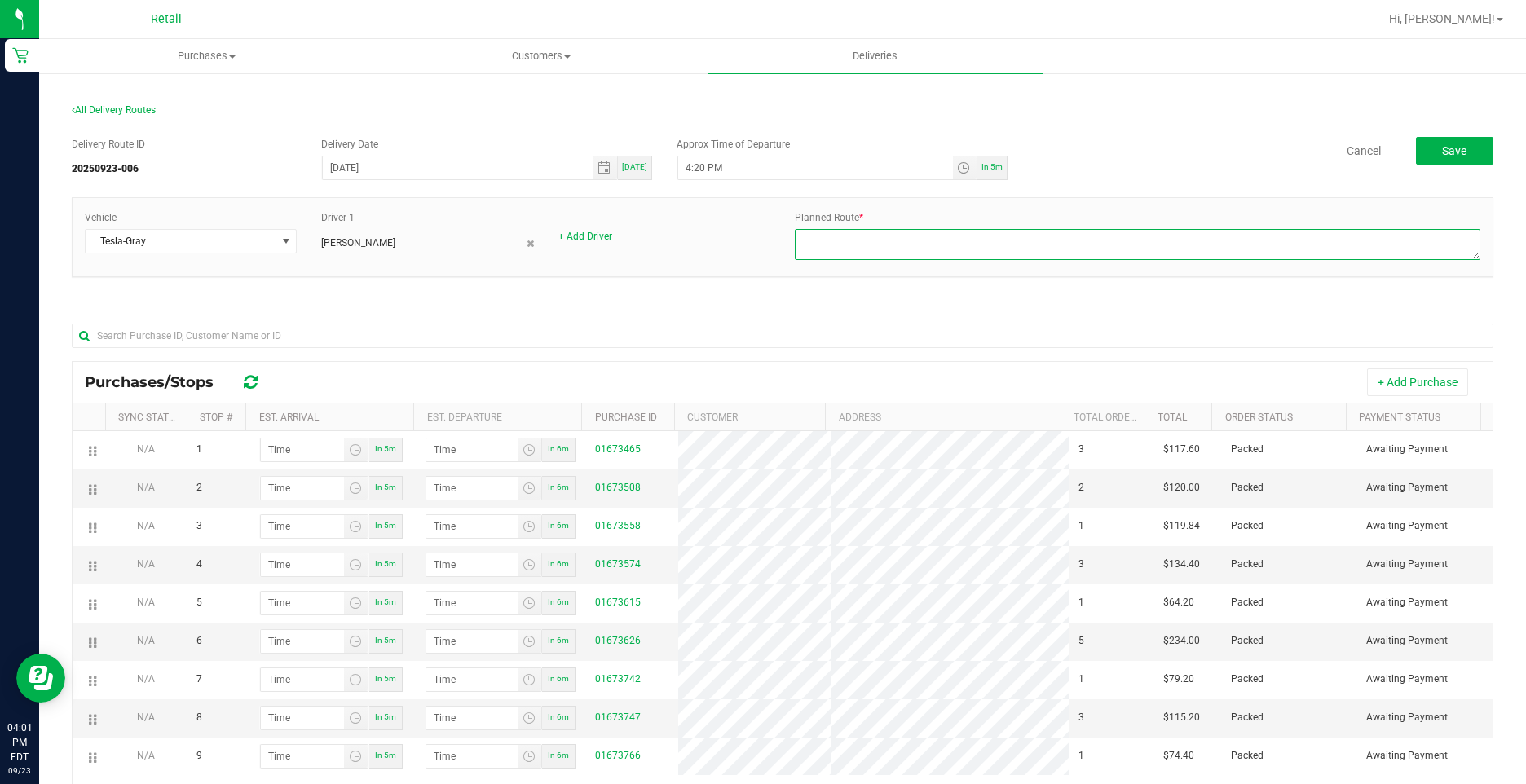
click at [842, 249] on textarea at bounding box center [1137, 244] width 685 height 31
type textarea "Sergio Route 5 923006 Dispatch Kevin G. - Gray Tesla"
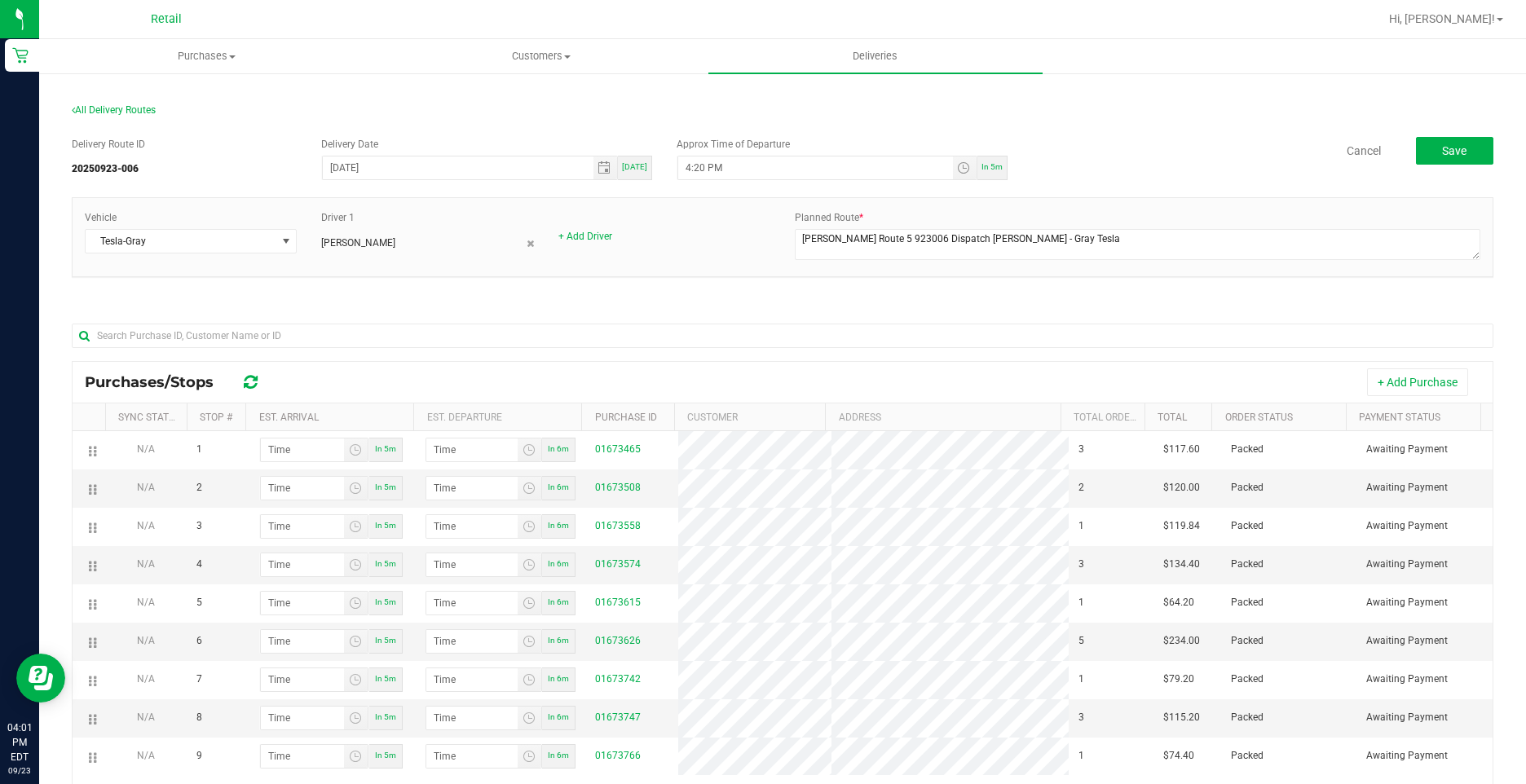
click at [977, 291] on div "Vehicle Tesla-Gray Driver 1 Sergio Garcia + Add Driver Planned Route *" at bounding box center [782, 246] width 1422 height 96
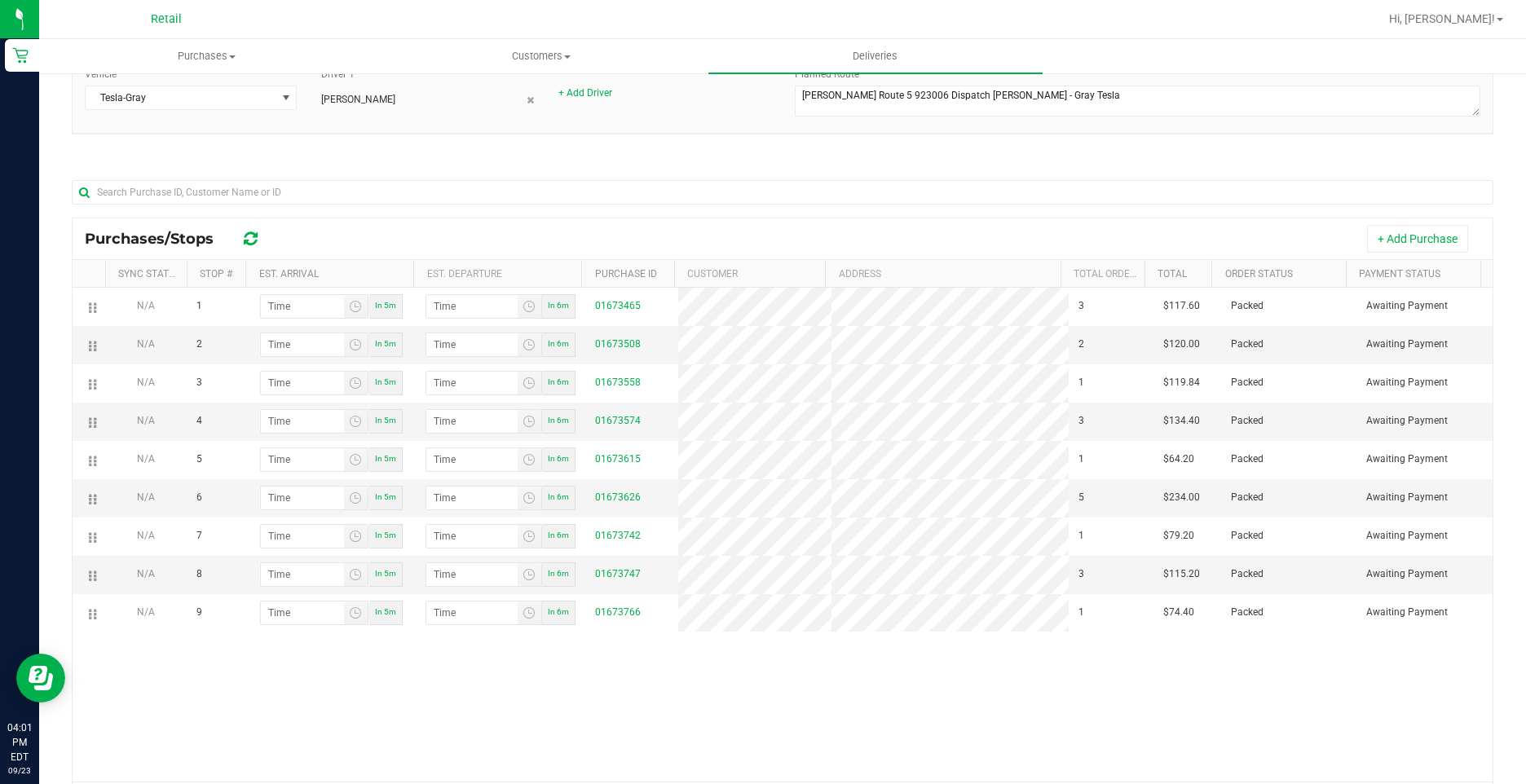
scroll to position [163, 0]
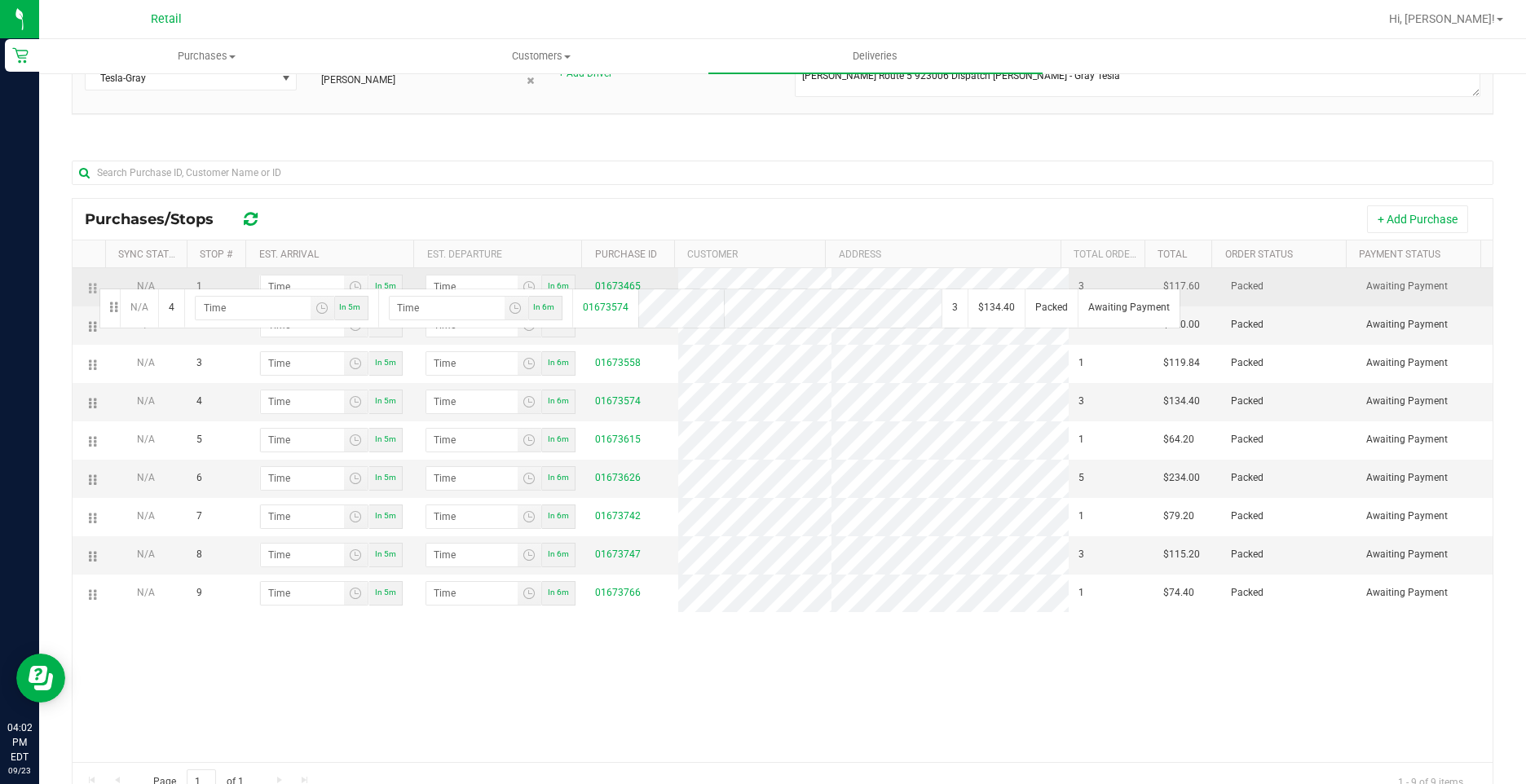
drag, startPoint x: 90, startPoint y: 409, endPoint x: 97, endPoint y: 287, distance: 122.2
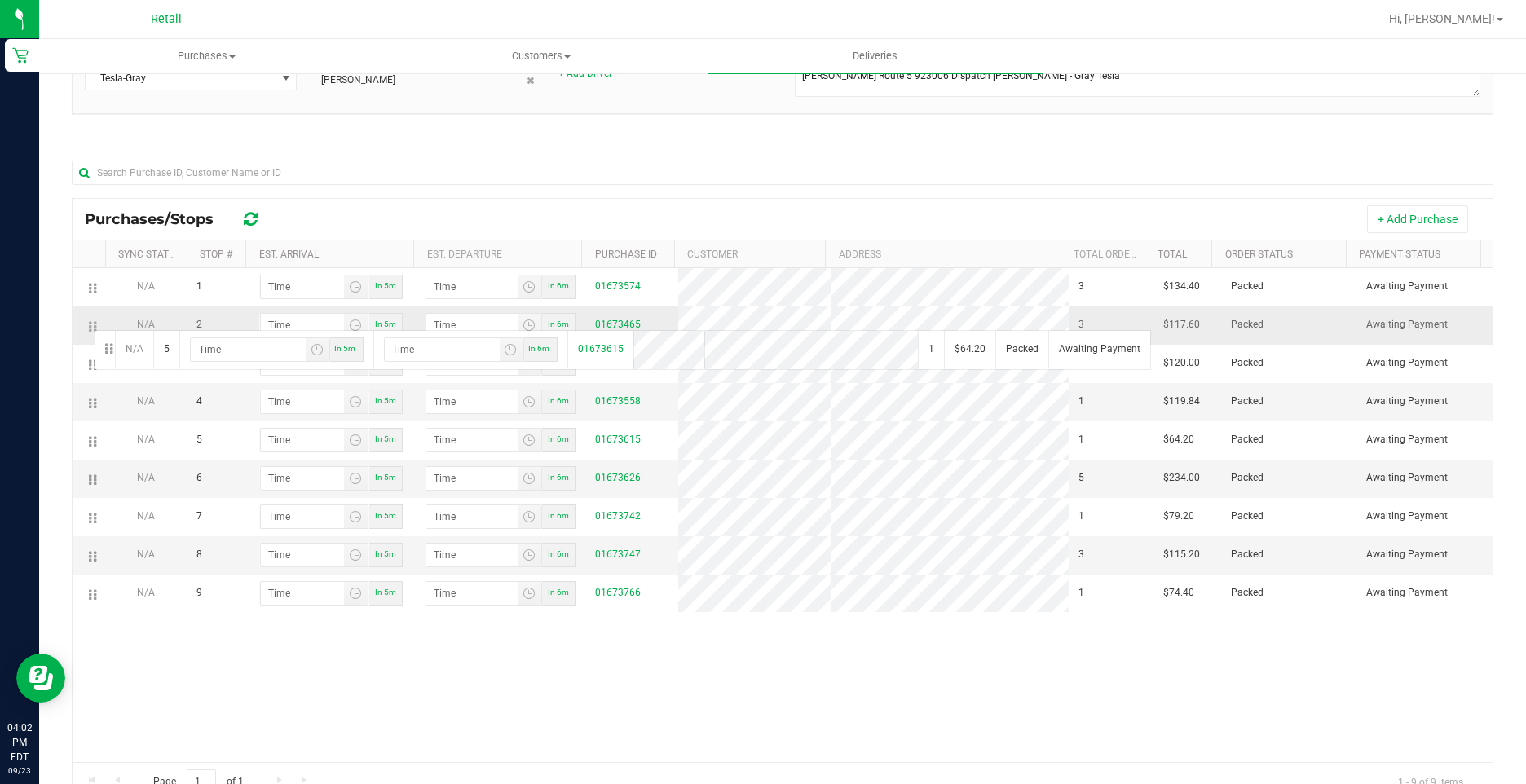
drag, startPoint x: 89, startPoint y: 440, endPoint x: 92, endPoint y: 328, distance: 112.0
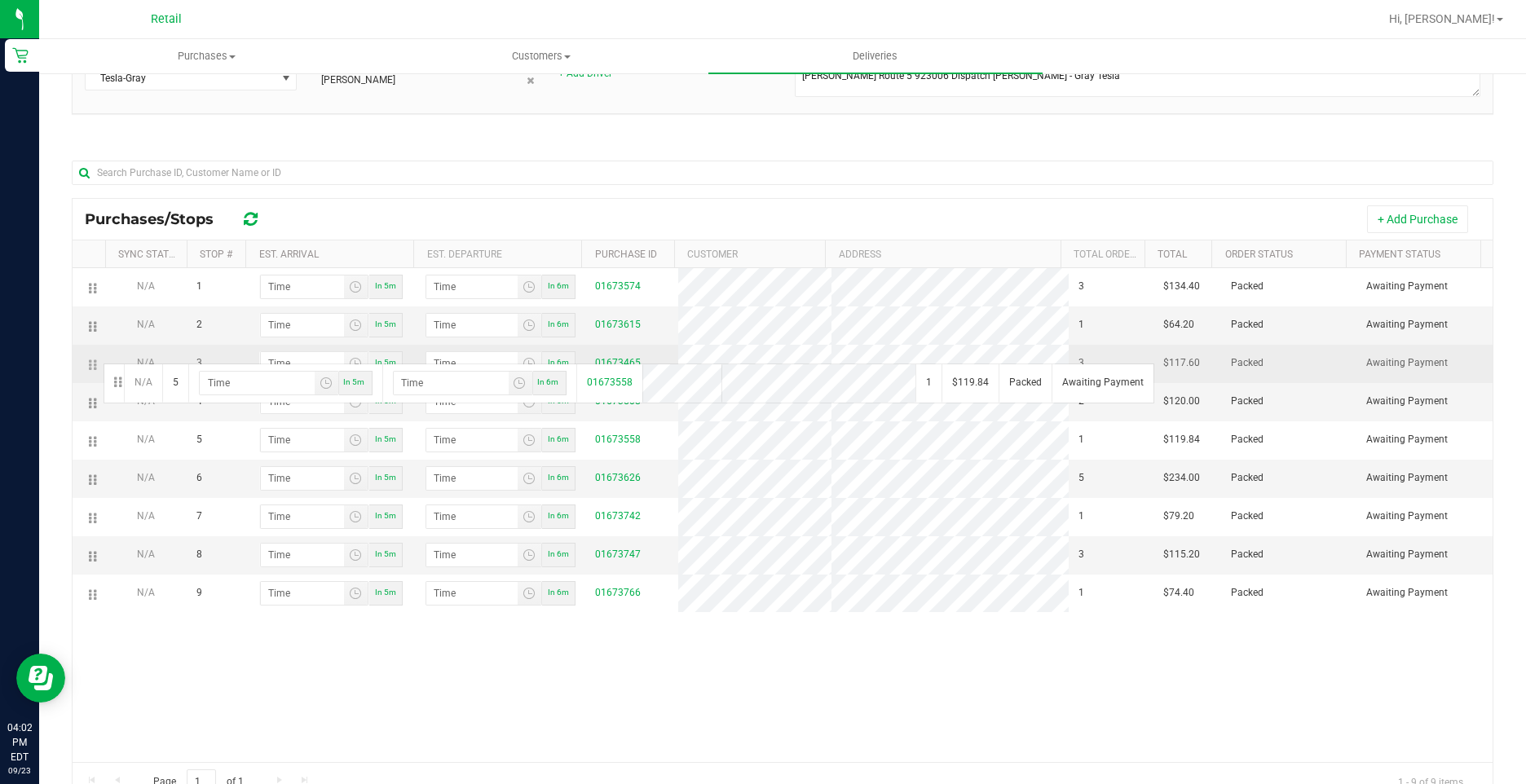
drag, startPoint x: 86, startPoint y: 438, endPoint x: 101, endPoint y: 362, distance: 77.5
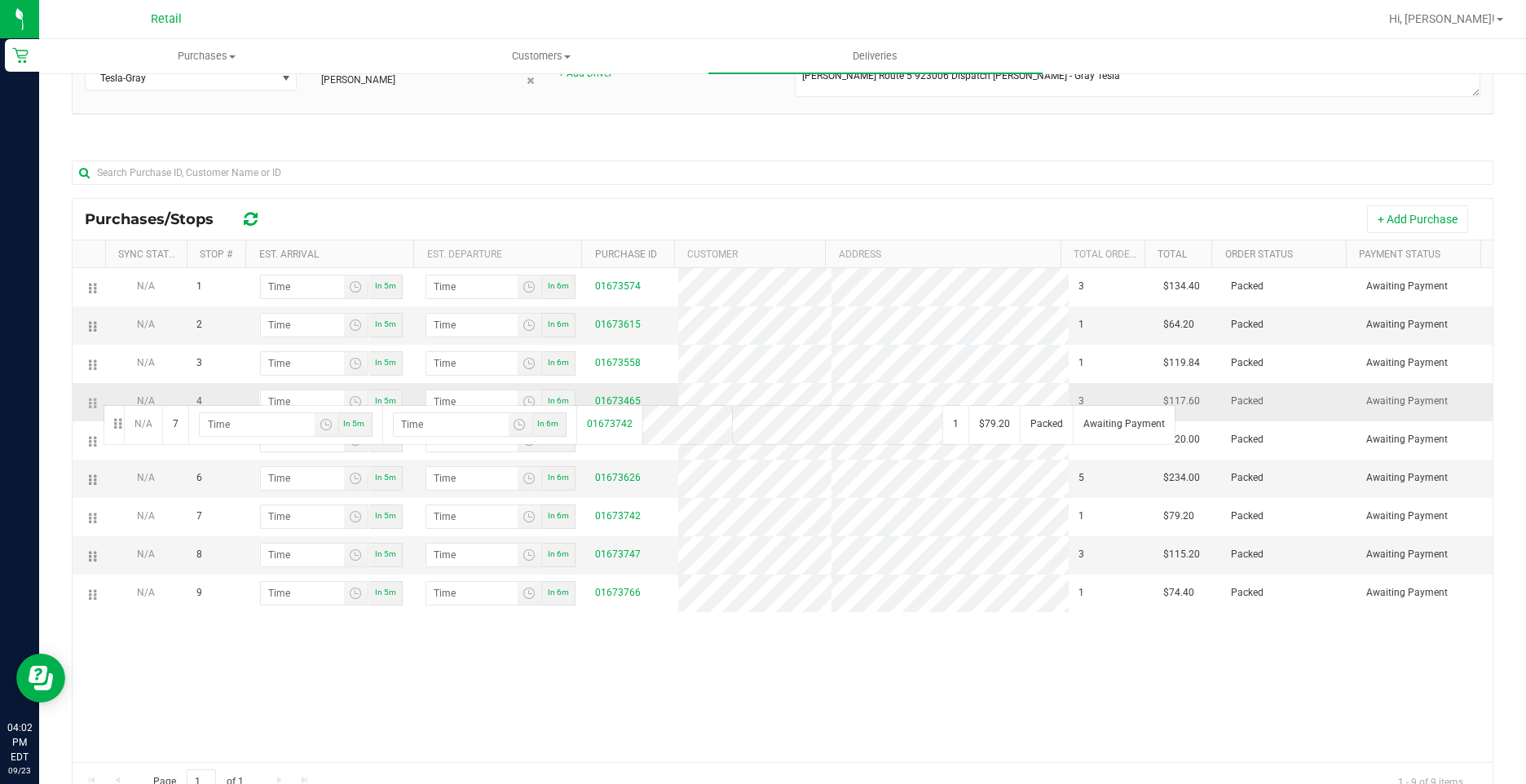
drag, startPoint x: 100, startPoint y: 502, endPoint x: 101, endPoint y: 403, distance: 99.0
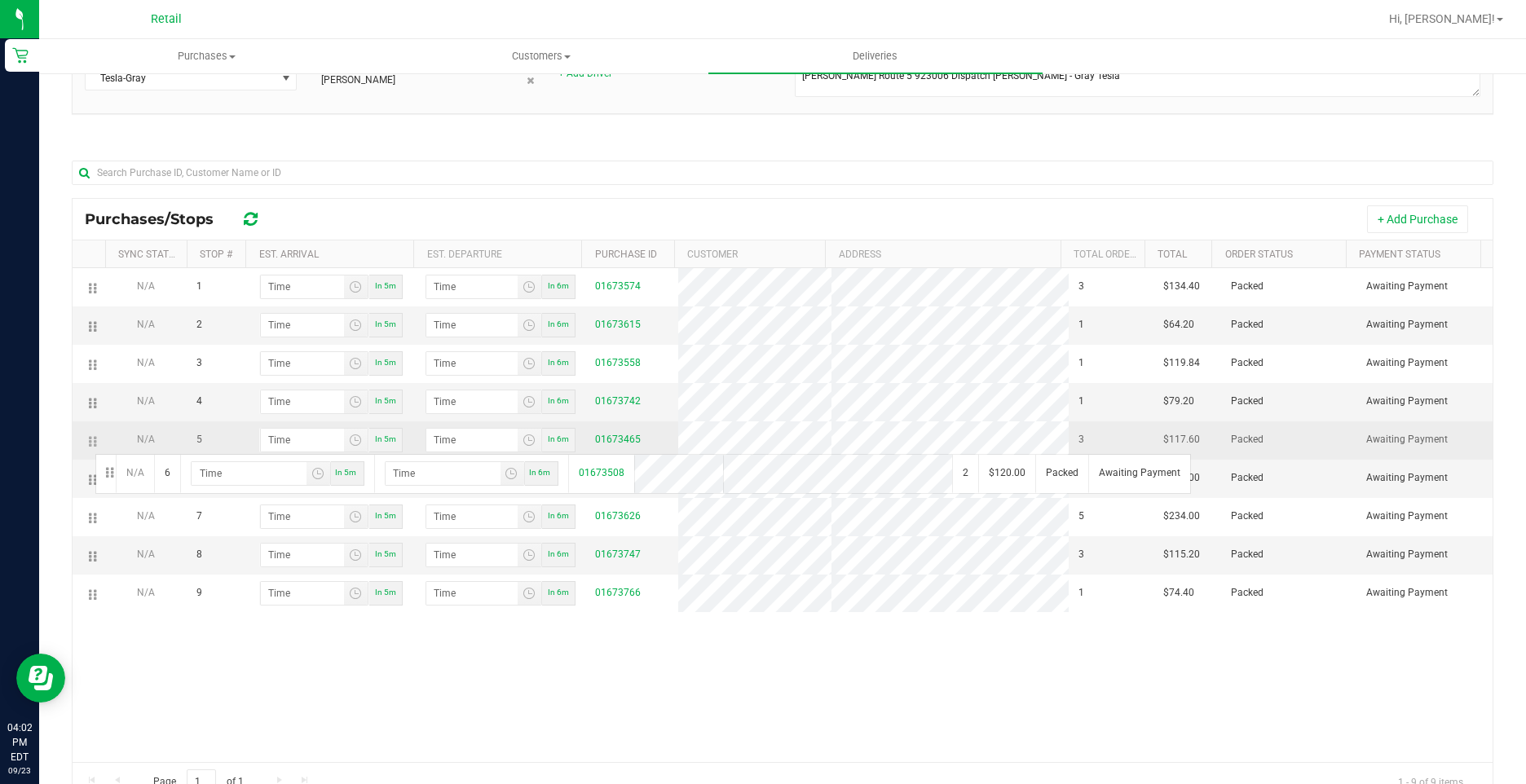
drag, startPoint x: 92, startPoint y: 479, endPoint x: 92, endPoint y: 451, distance: 28.0
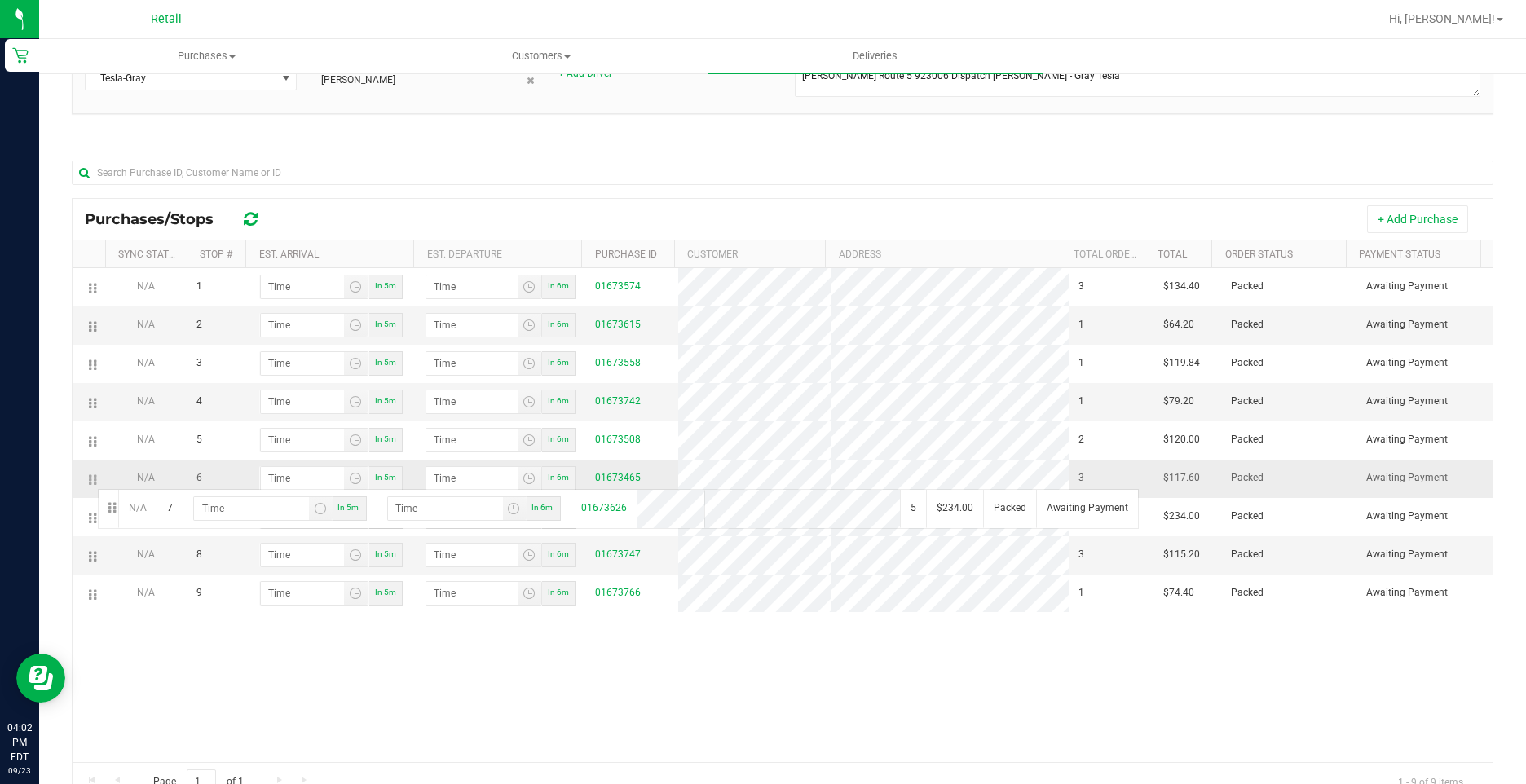
drag, startPoint x: 92, startPoint y: 517, endPoint x: 96, endPoint y: 486, distance: 31.3
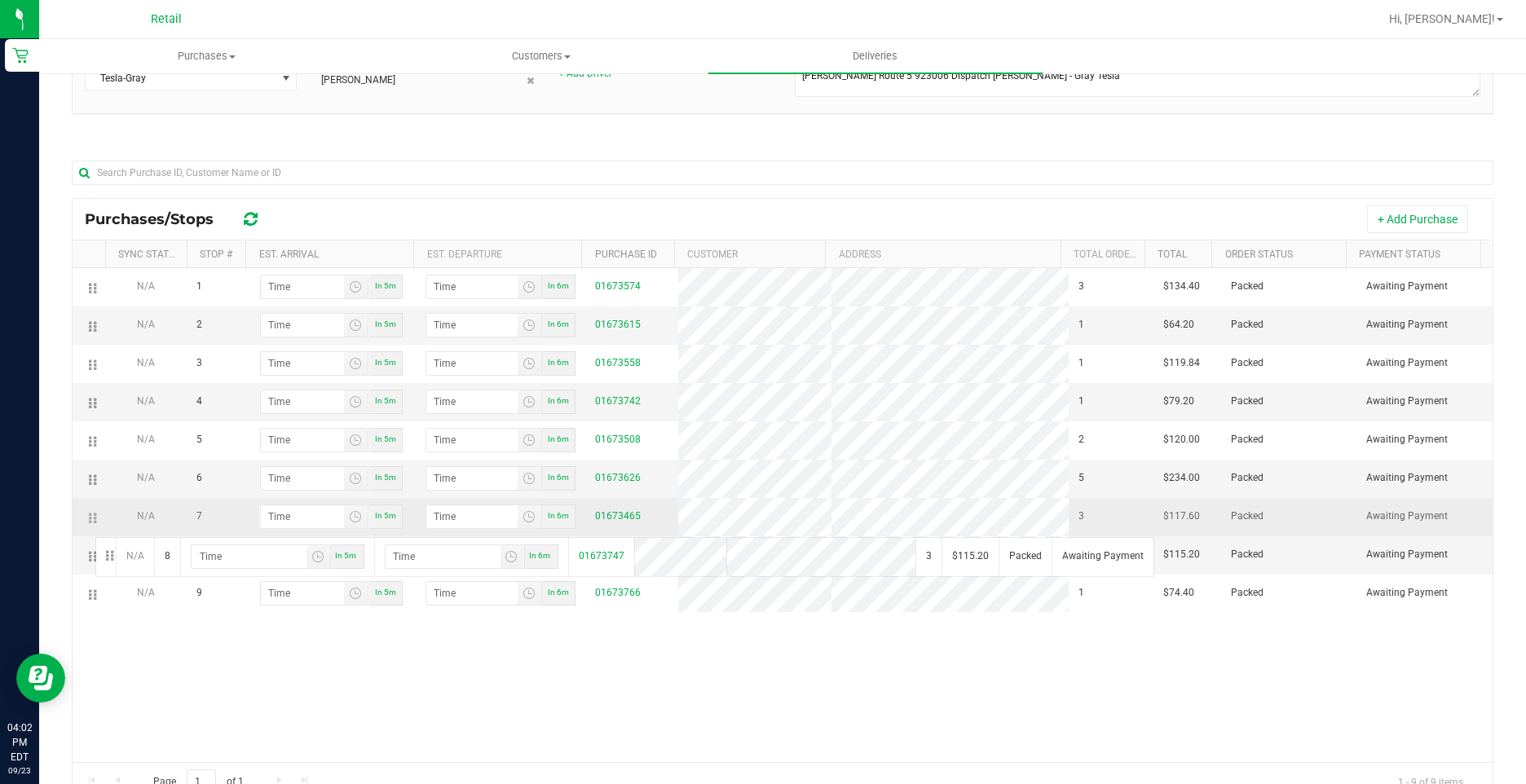
drag, startPoint x: 95, startPoint y: 559, endPoint x: 96, endPoint y: 525, distance: 34.0
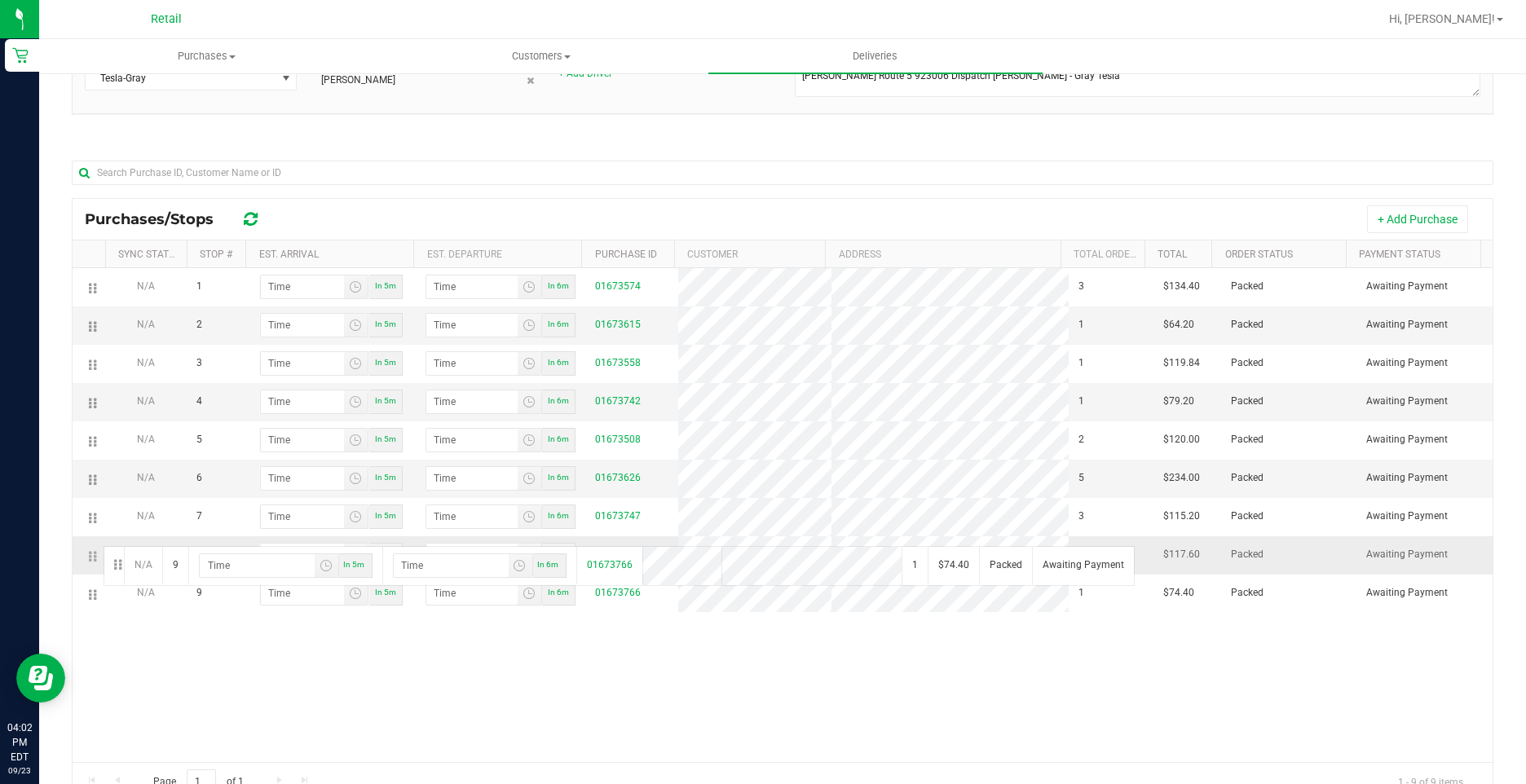
drag, startPoint x: 96, startPoint y: 596, endPoint x: 97, endPoint y: 545, distance: 51.0
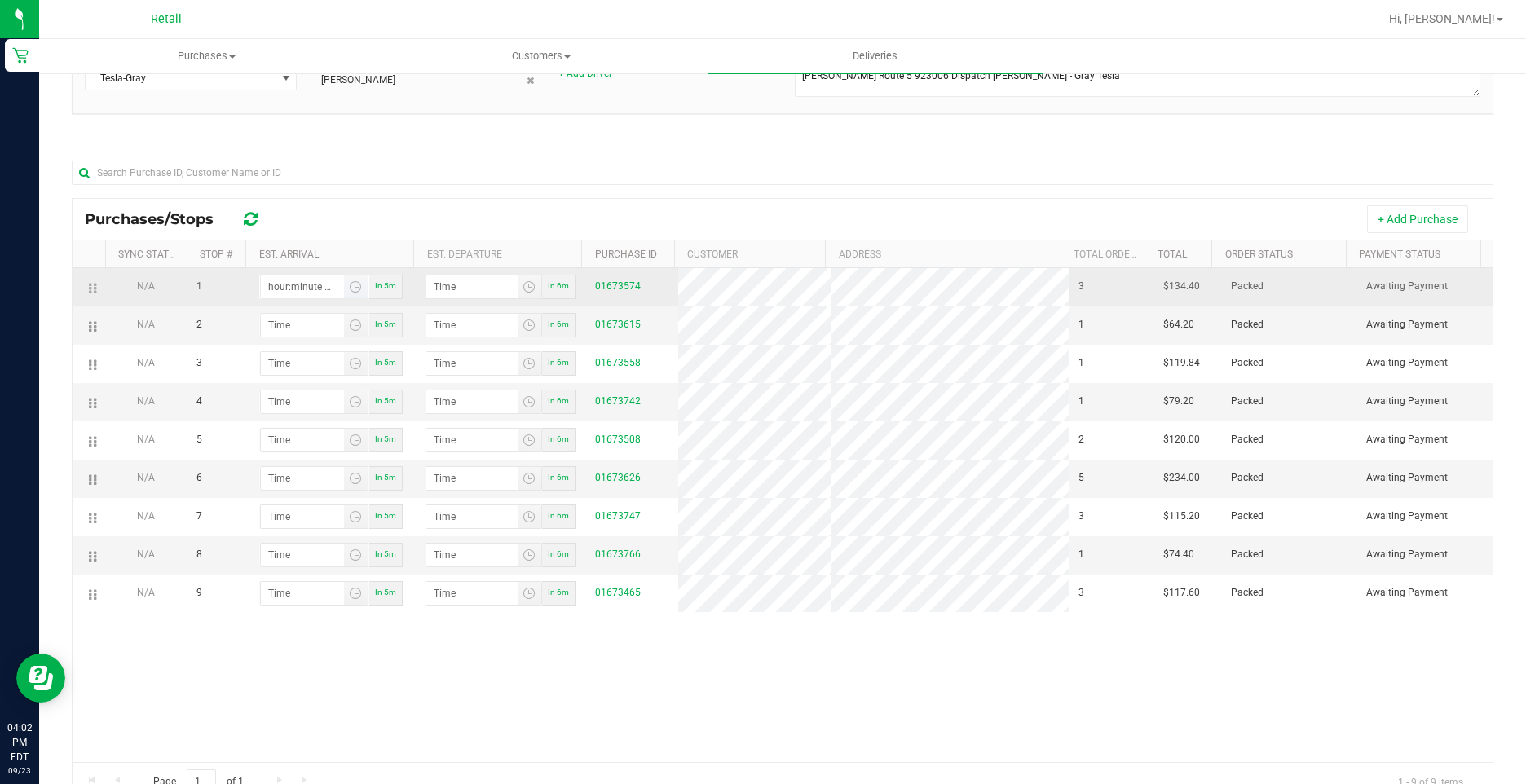
click at [309, 278] on input "hour:minute AM" at bounding box center [302, 287] width 83 height 23
type input "4:35 PM"
type input "hour:minute AM"
type input "4:42 PM"
type input "hour:minute AM"
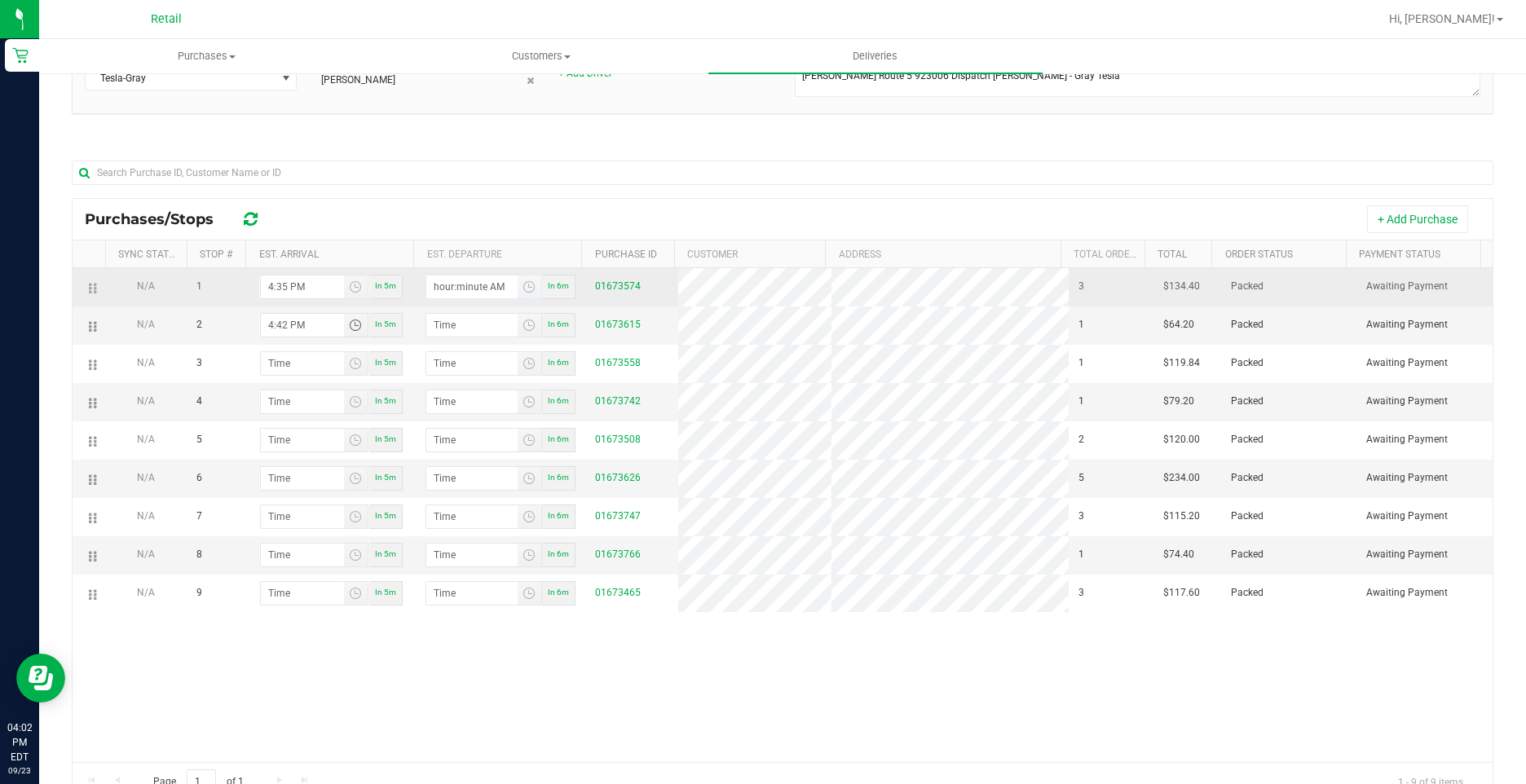
click at [433, 291] on input "hour:minute AM" at bounding box center [472, 287] width 91 height 23
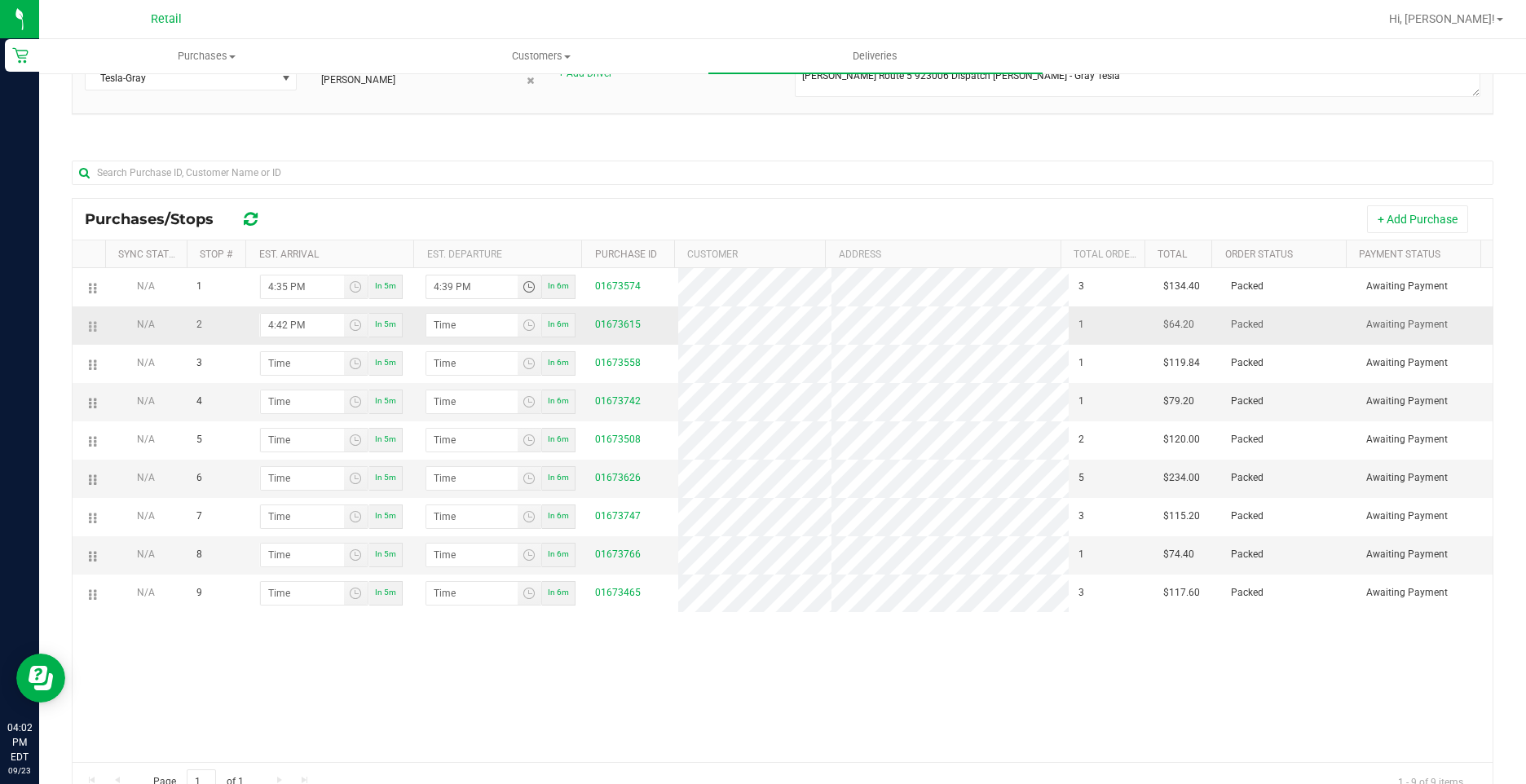
type input "4:39 PM"
type input "4:46 PM"
type input "5:04 PM"
type input "5:08 PM"
type input "5:20 PM"
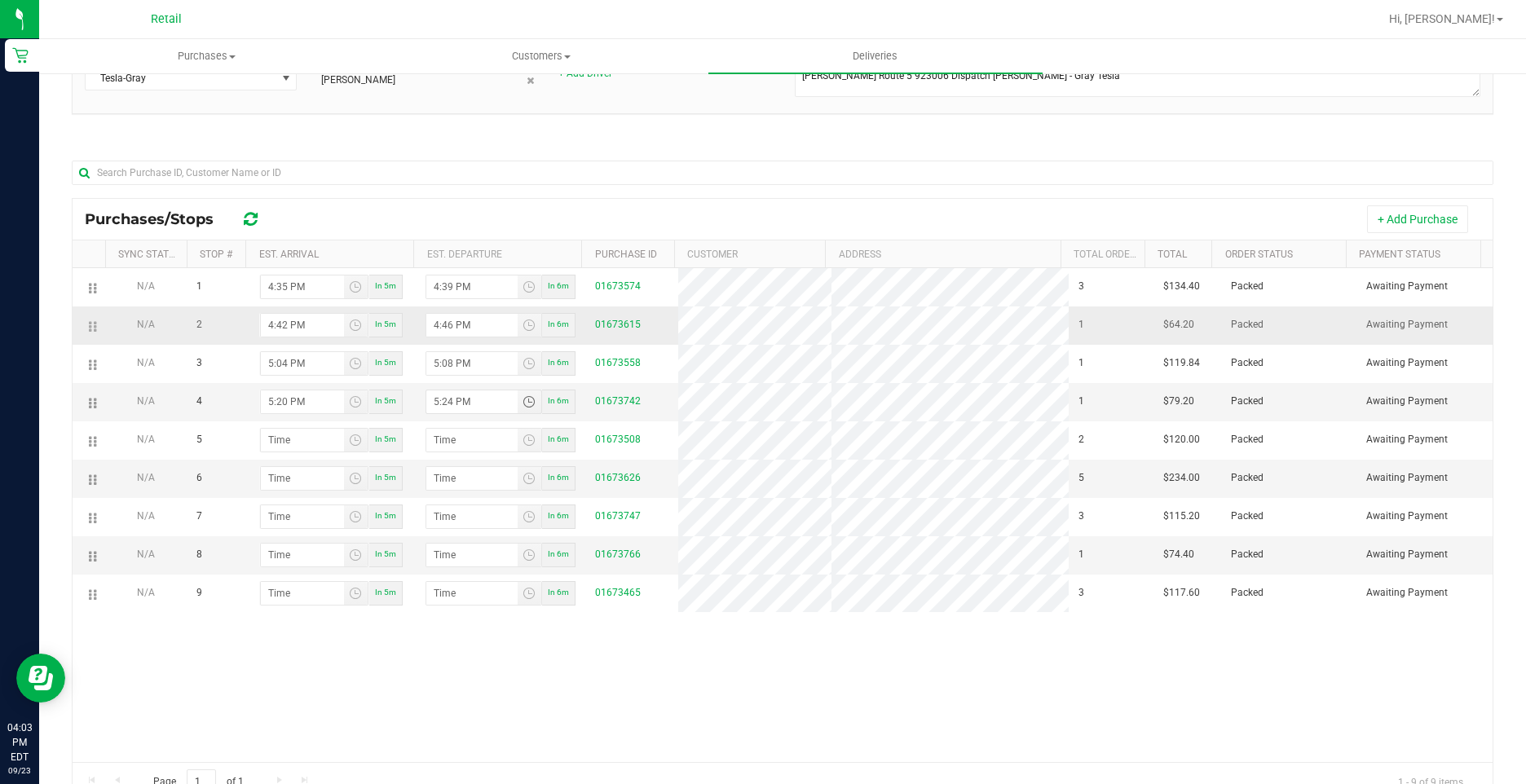
type input "5:24 PM"
type input "5:35 PM"
type input "5:39 PM"
type input "5:47 PM"
type input "5:51 PM"
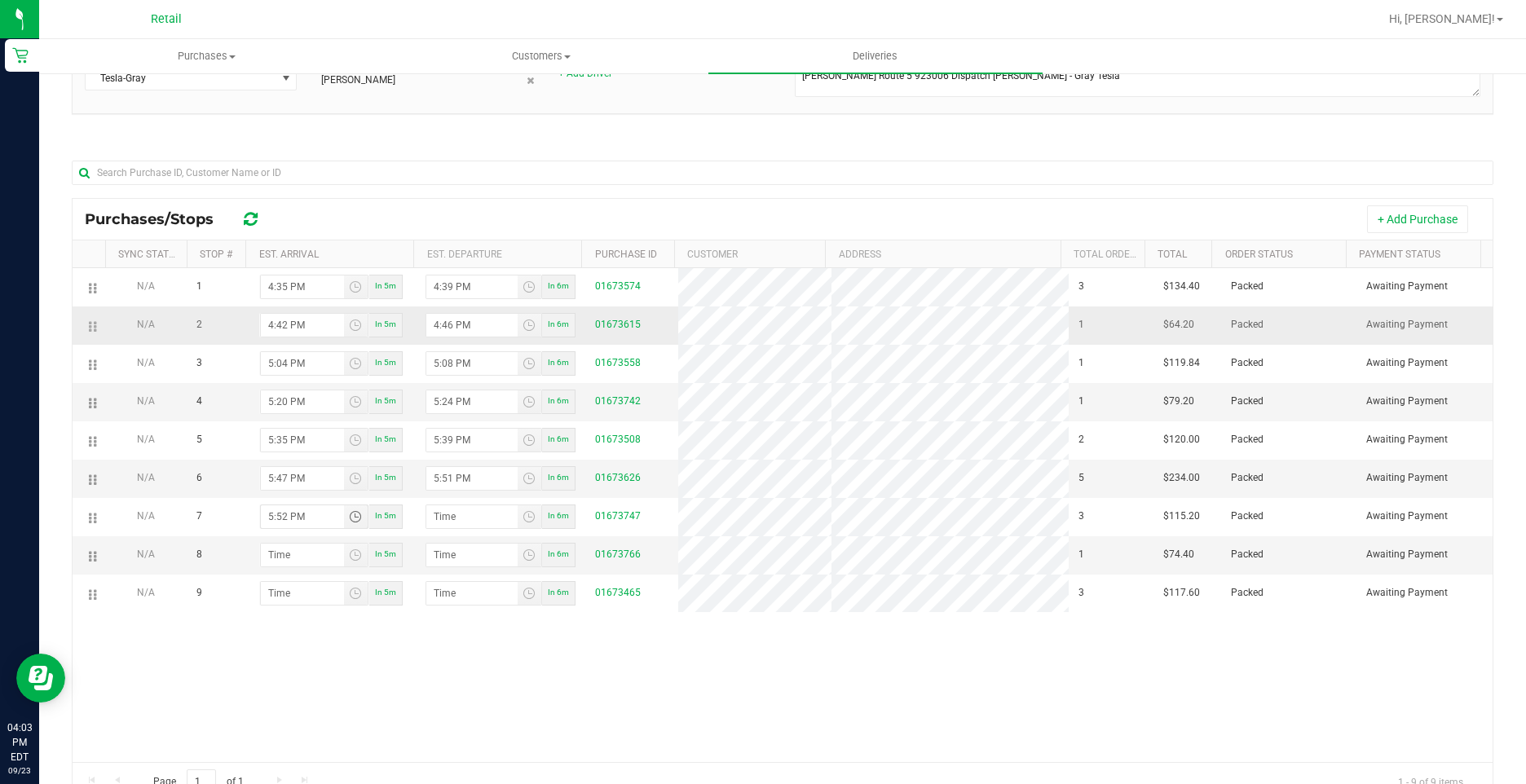
type input "5:52 PM"
type input "5:56 PM"
type input "6:12 PM"
type input "6:16 PM"
type input "6:20 PM"
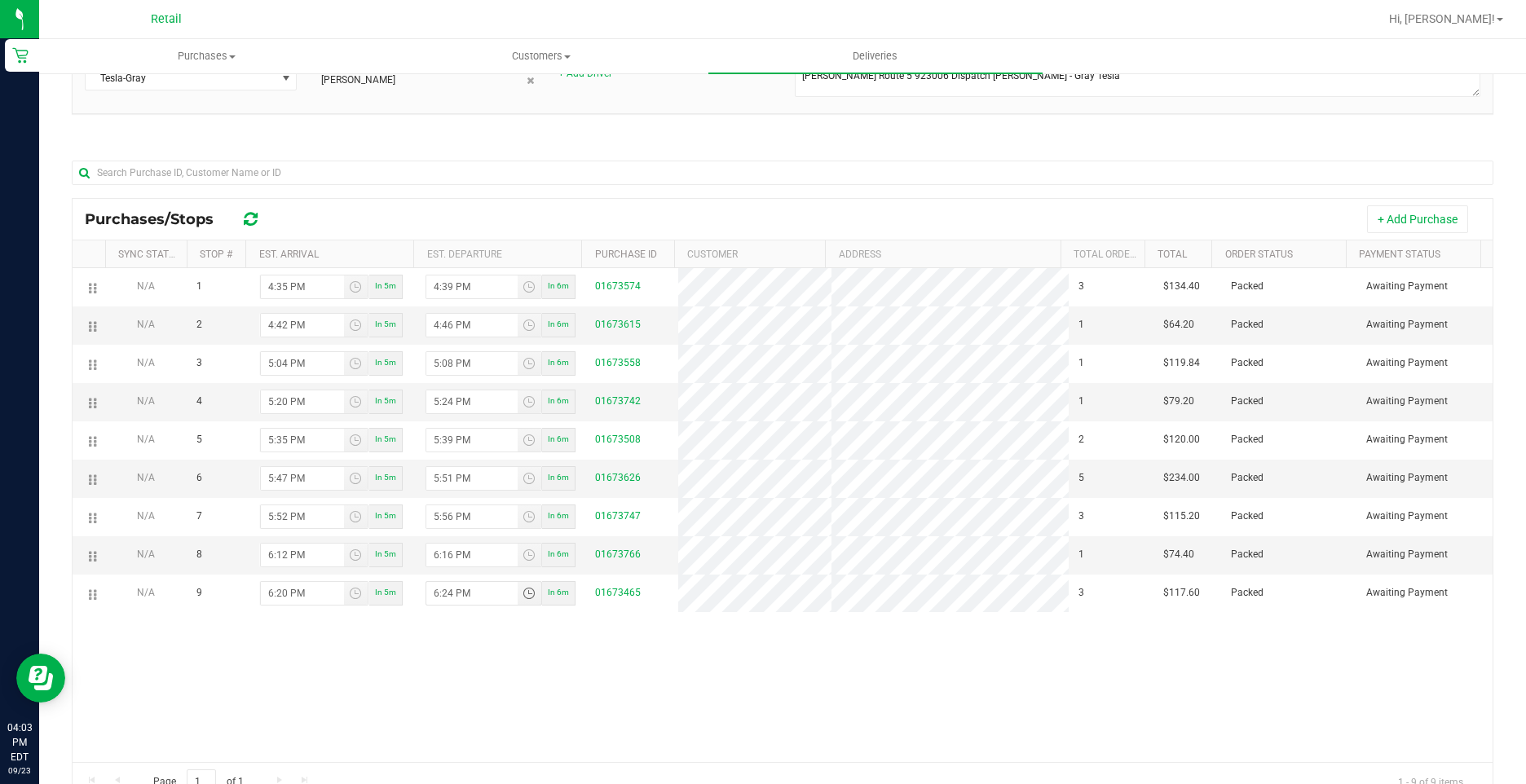
type input "6:24 PM"
click at [859, 189] on div at bounding box center [782, 179] width 1422 height 38
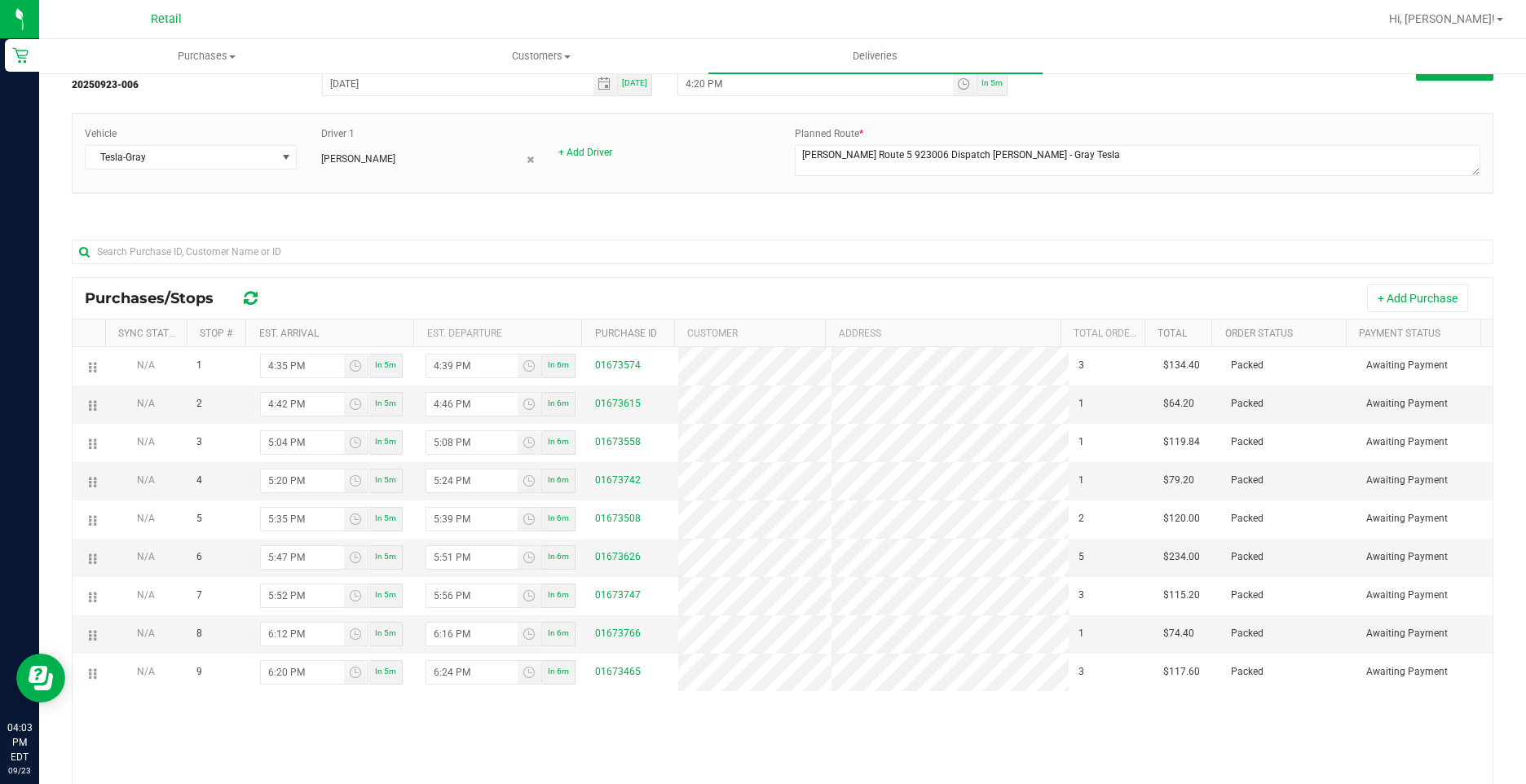
scroll to position [0, 0]
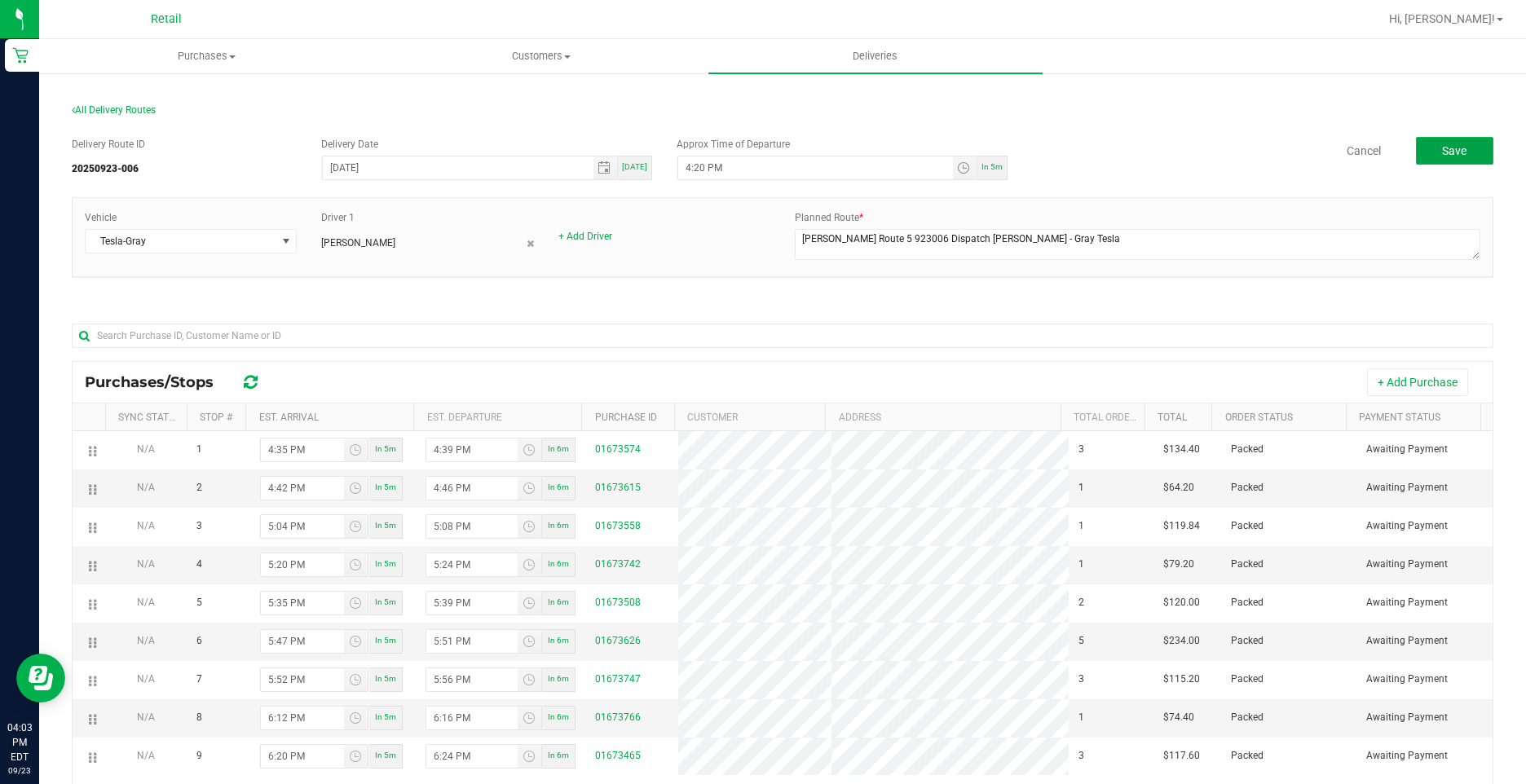
click at [1480, 160] on button "Save" at bounding box center [1454, 151] width 77 height 28
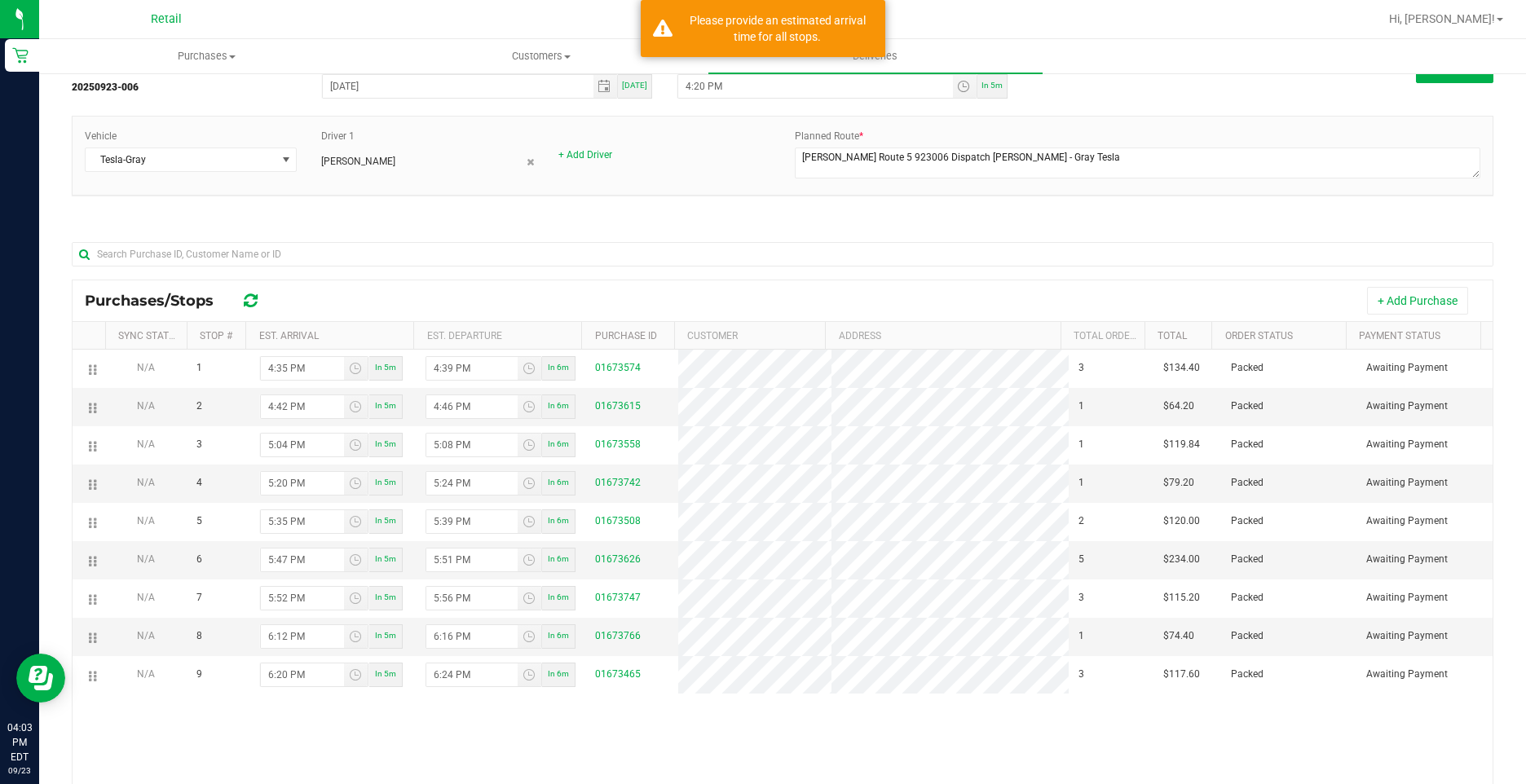
click at [434, 783] on html "Retail 04:03 PM EDT 09/23/2025 09/23 Retail Hi, Alexander! Purchases Summary of…" at bounding box center [763, 392] width 1526 height 784
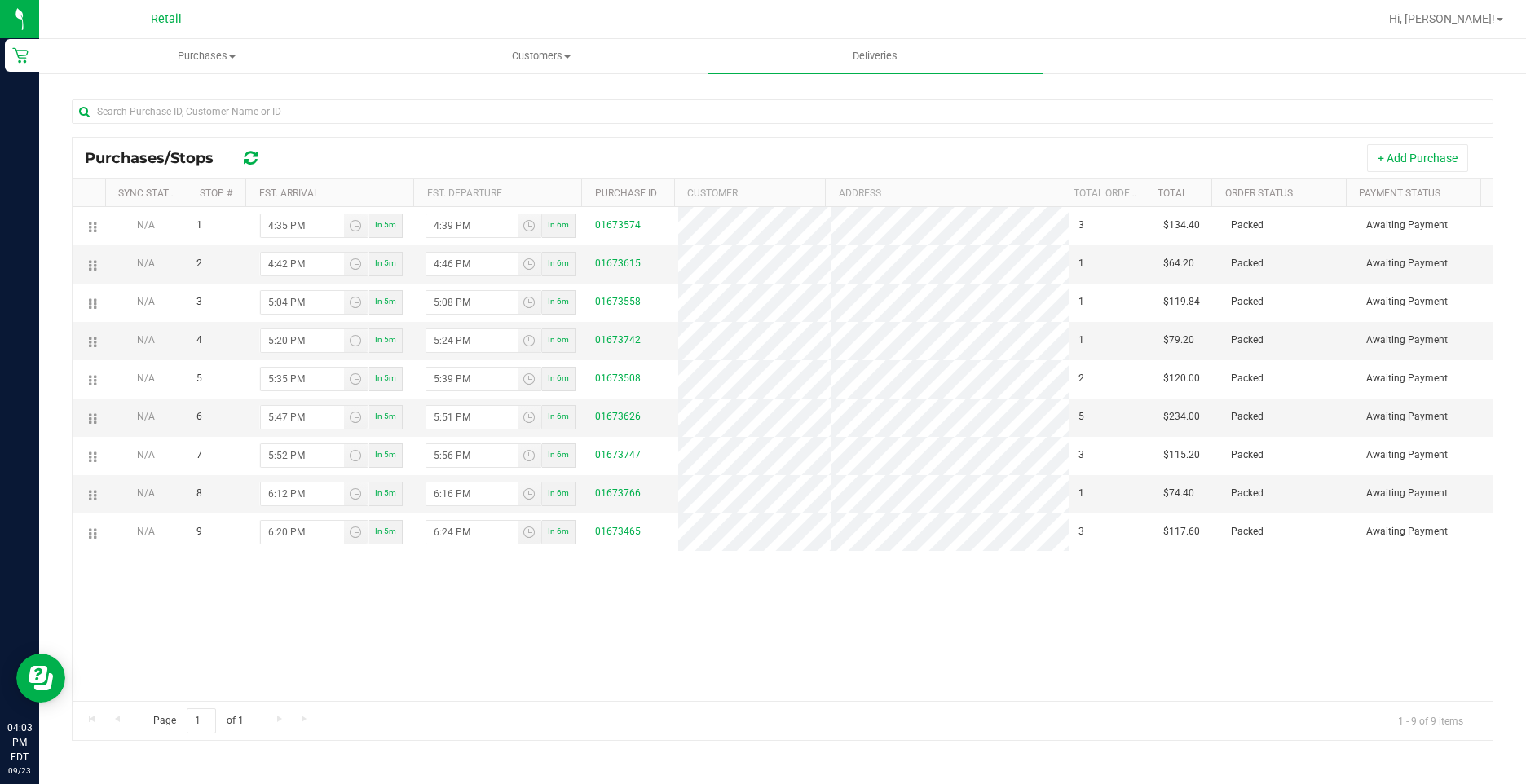
scroll to position [0, 0]
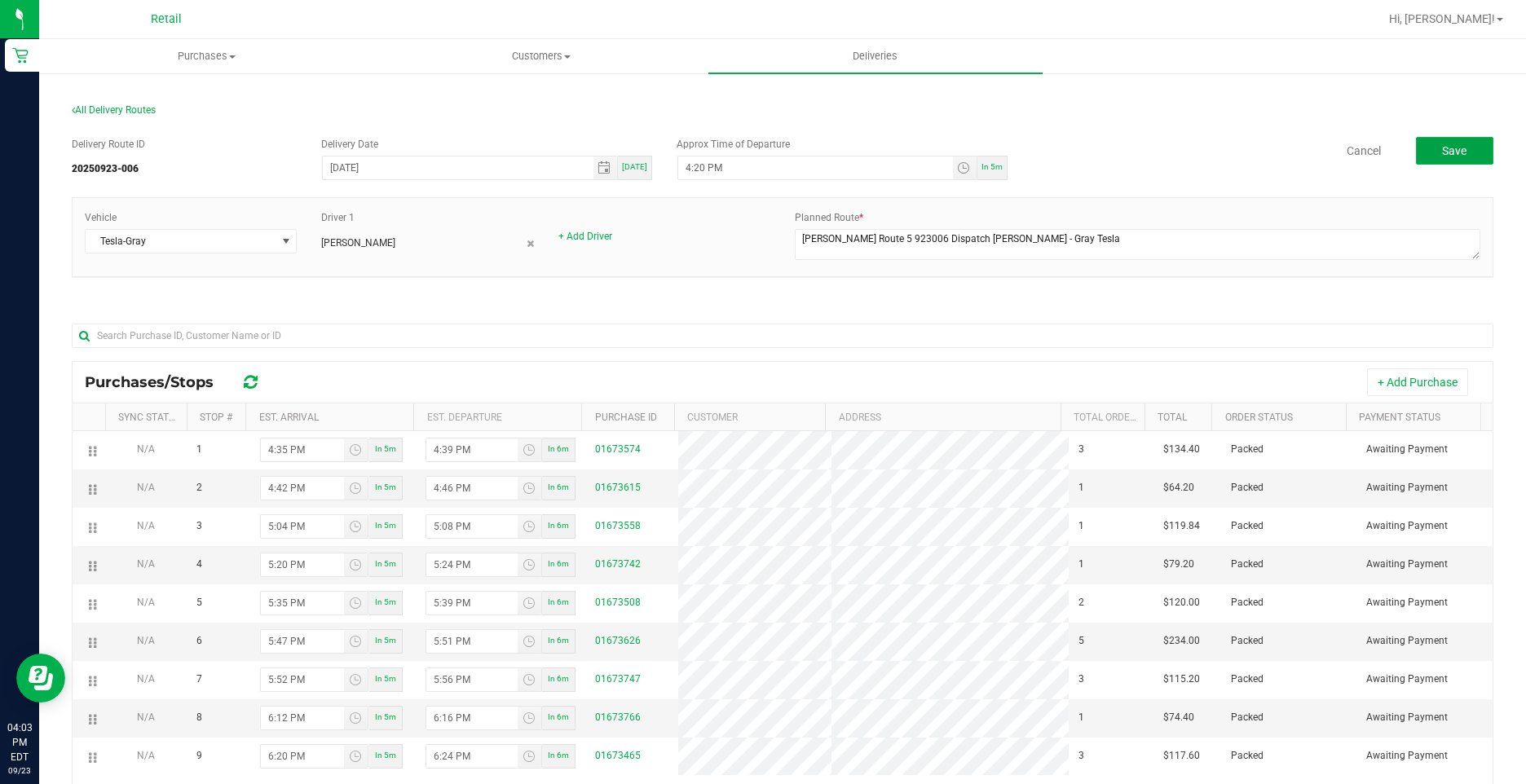
click at [1440, 141] on button "Save" at bounding box center [1454, 151] width 77 height 28
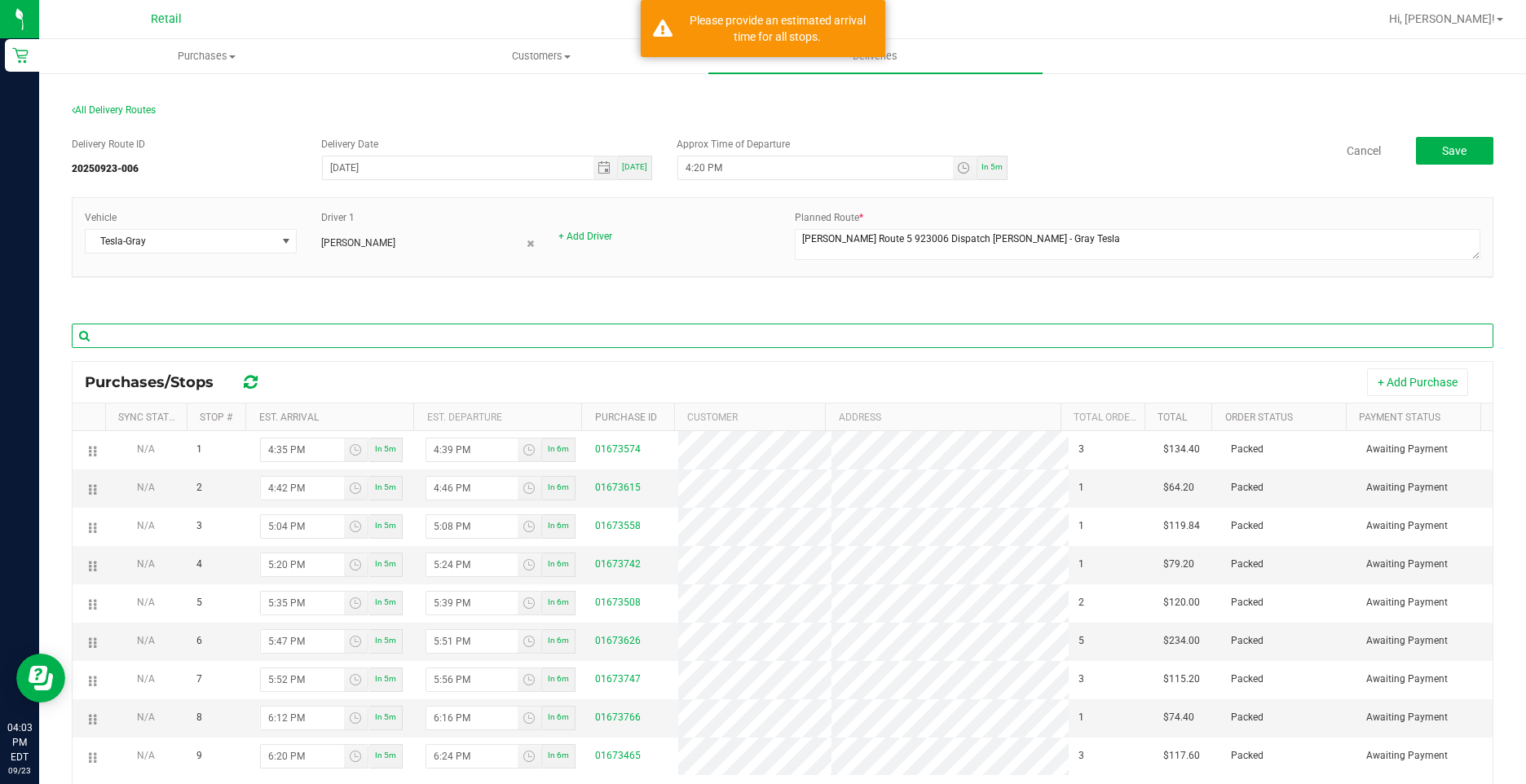
click at [682, 344] on input "text" at bounding box center [782, 336] width 1422 height 25
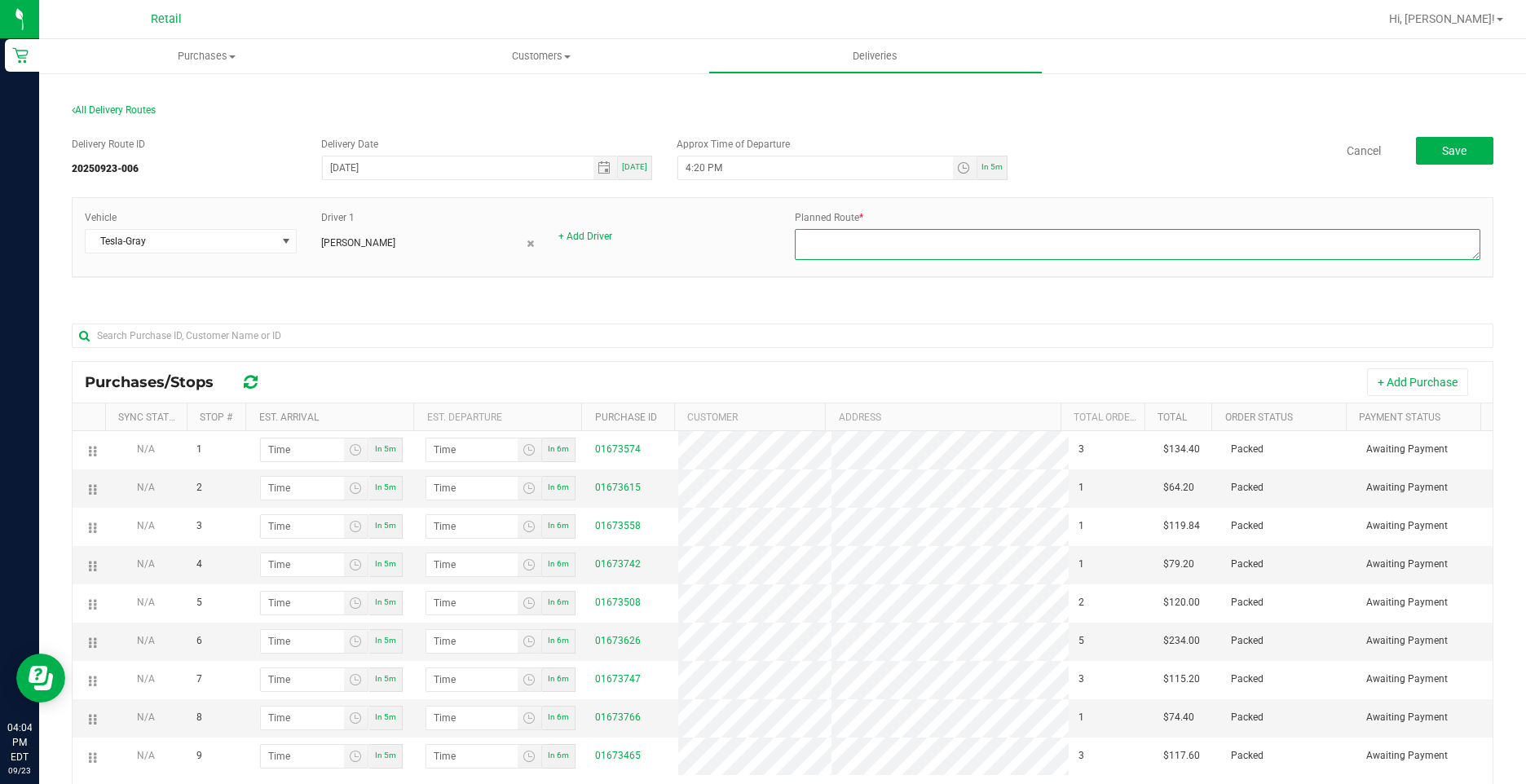
click at [837, 242] on textarea at bounding box center [1137, 244] width 685 height 31
type textarea "O"
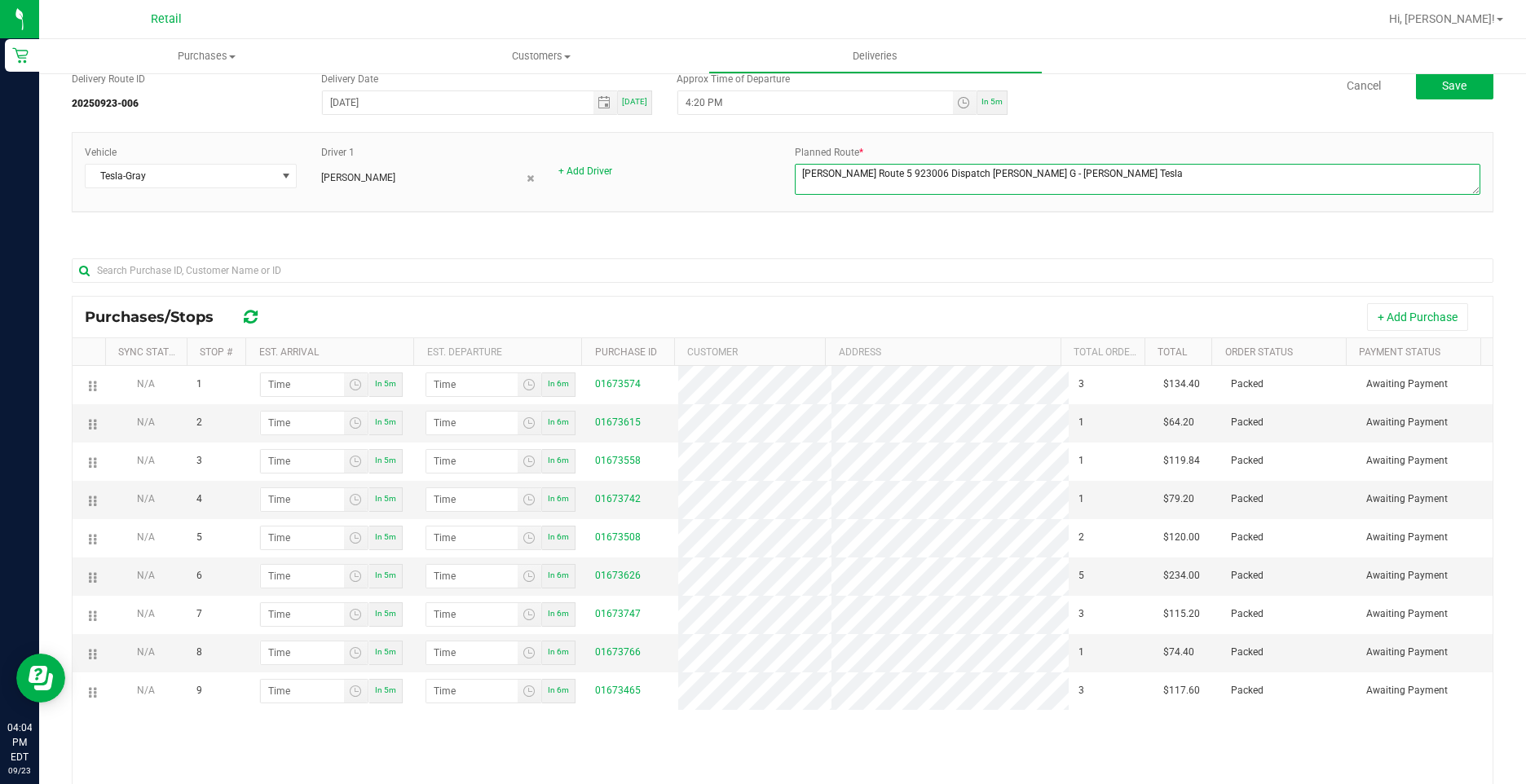
scroll to position [163, 0]
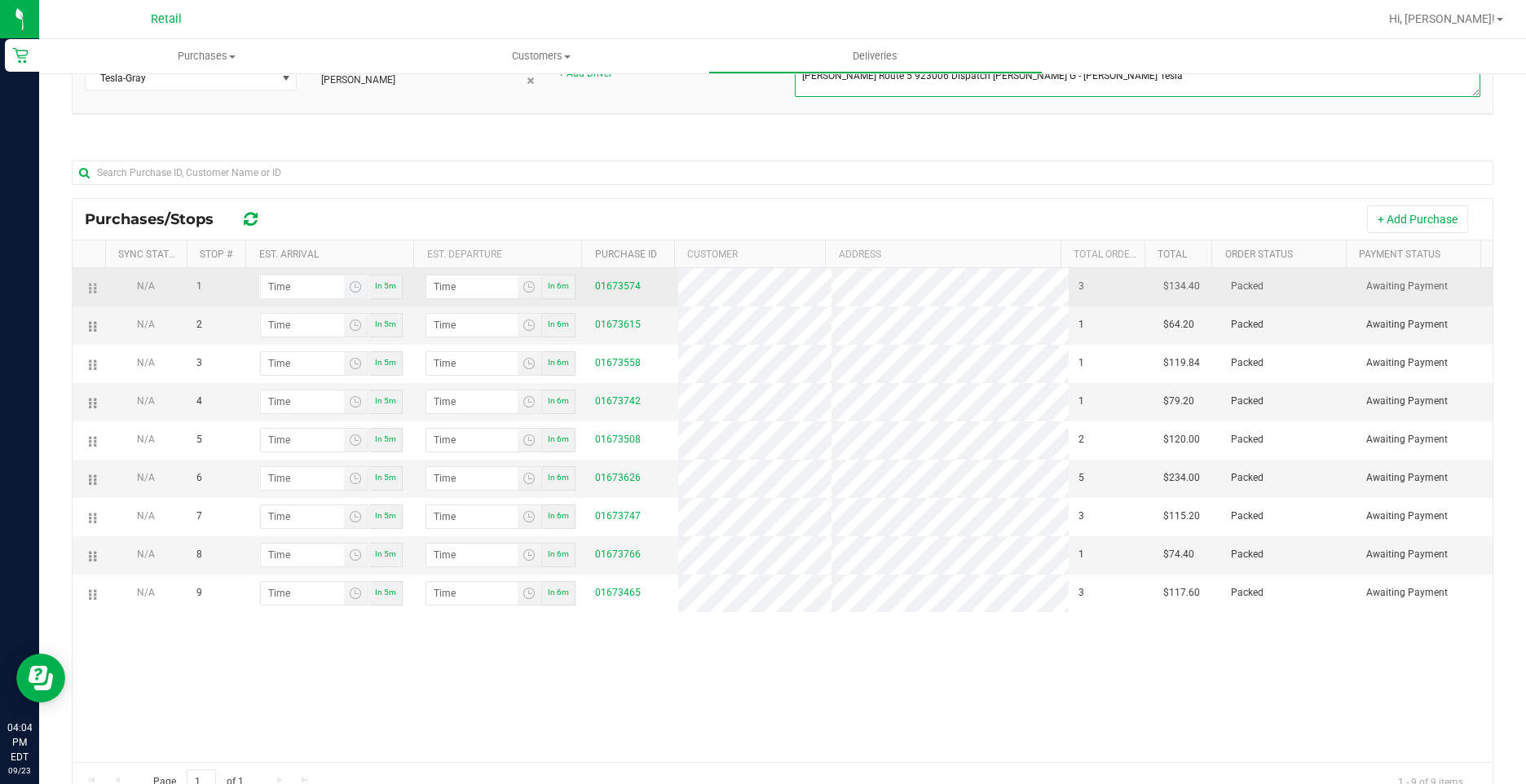
type textarea "[PERSON_NAME] Route 5 923006 Dispatch [PERSON_NAME] G - [PERSON_NAME] Tesla"
click at [287, 294] on input "hour:minute AM" at bounding box center [302, 287] width 83 height 23
type input "4:03 AM"
type input "4:04 AM"
type input "4:33 AM"
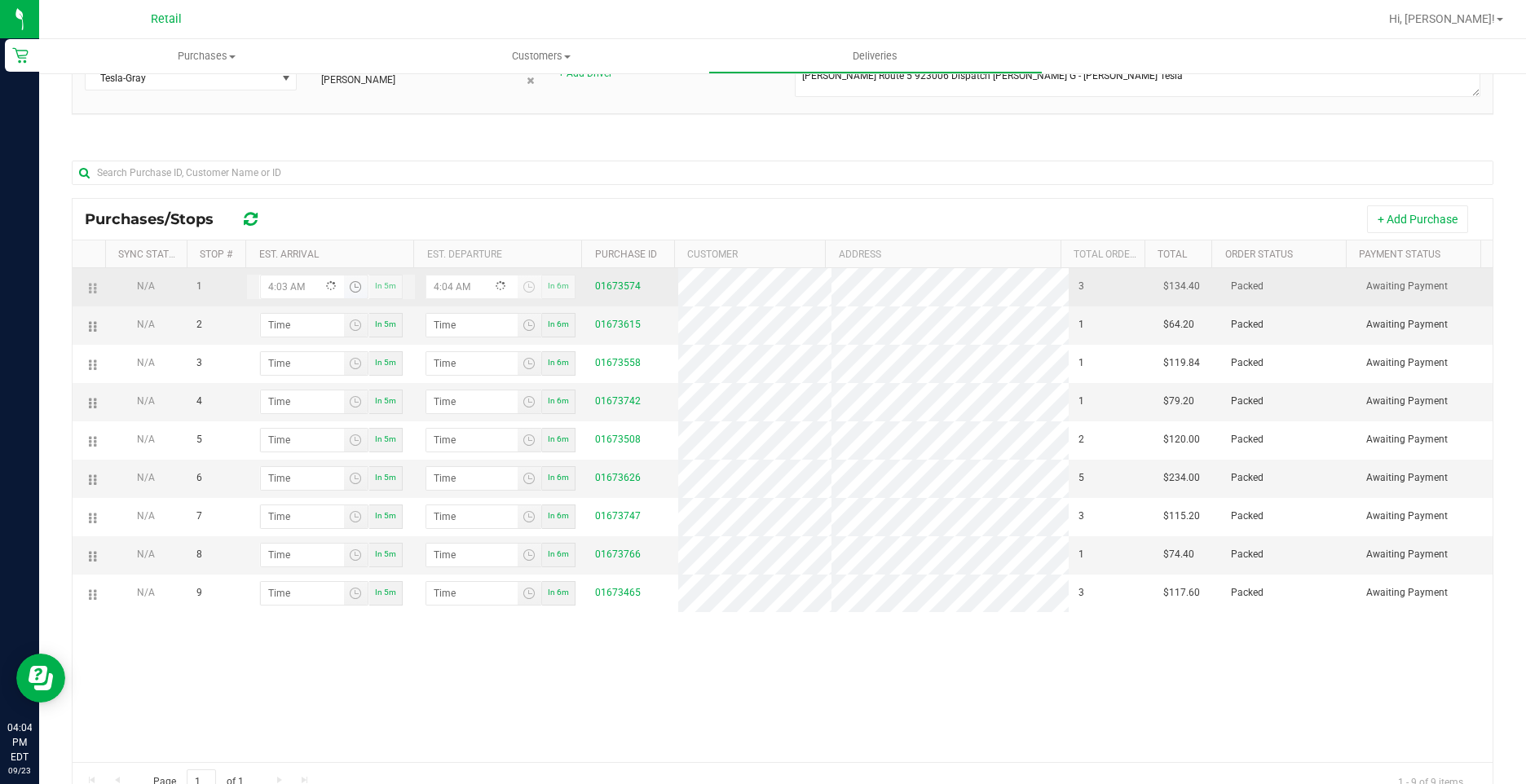
type input "4:34 AM"
type input "4:33 PM"
type input "4:34 PM"
type input "4:33 PM"
type input "4:04 AM"
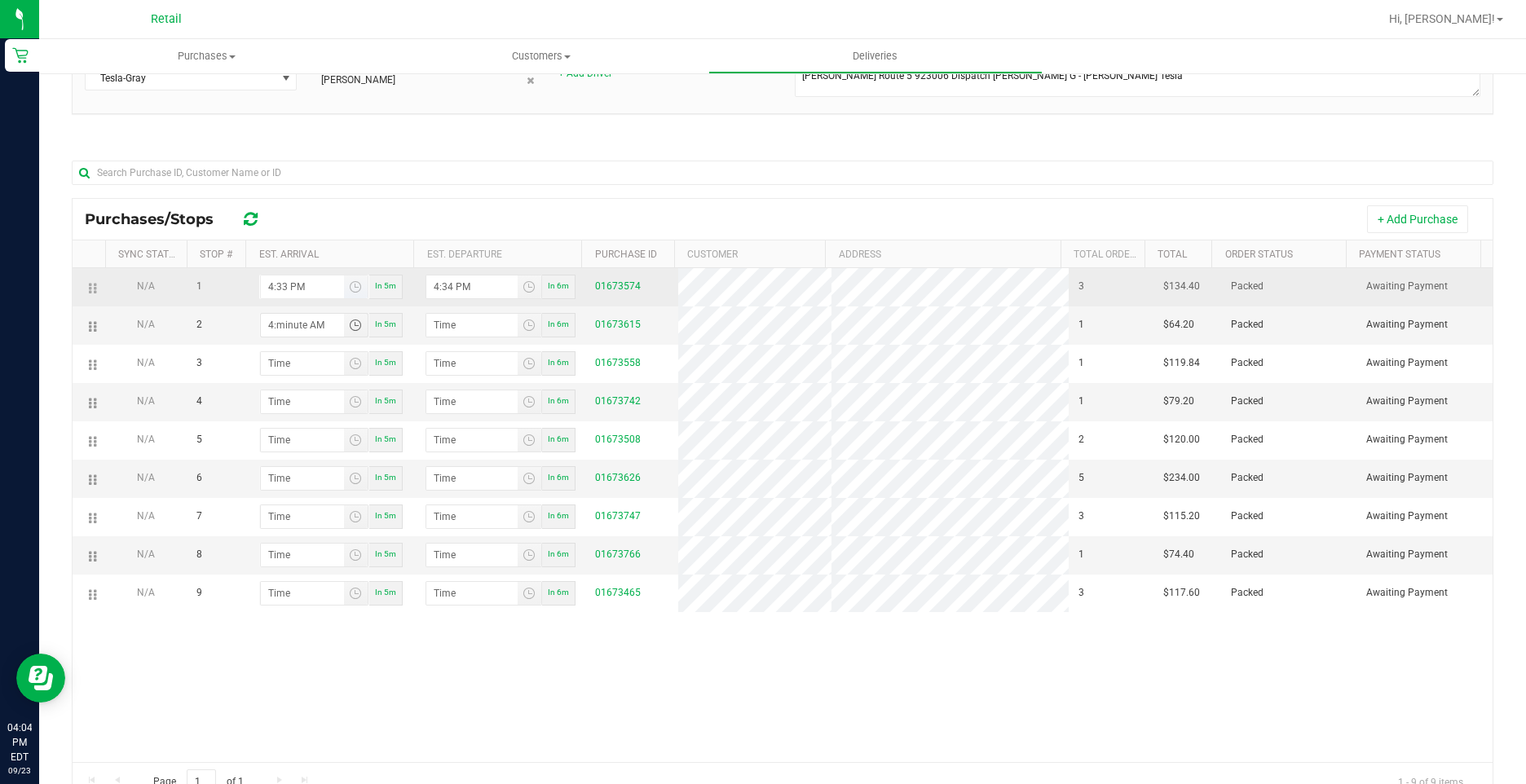
type input "4:05 AM"
type input "4:44 AM"
type input "4:45 AM"
type input "4:44 PM"
type input "4:45 PM"
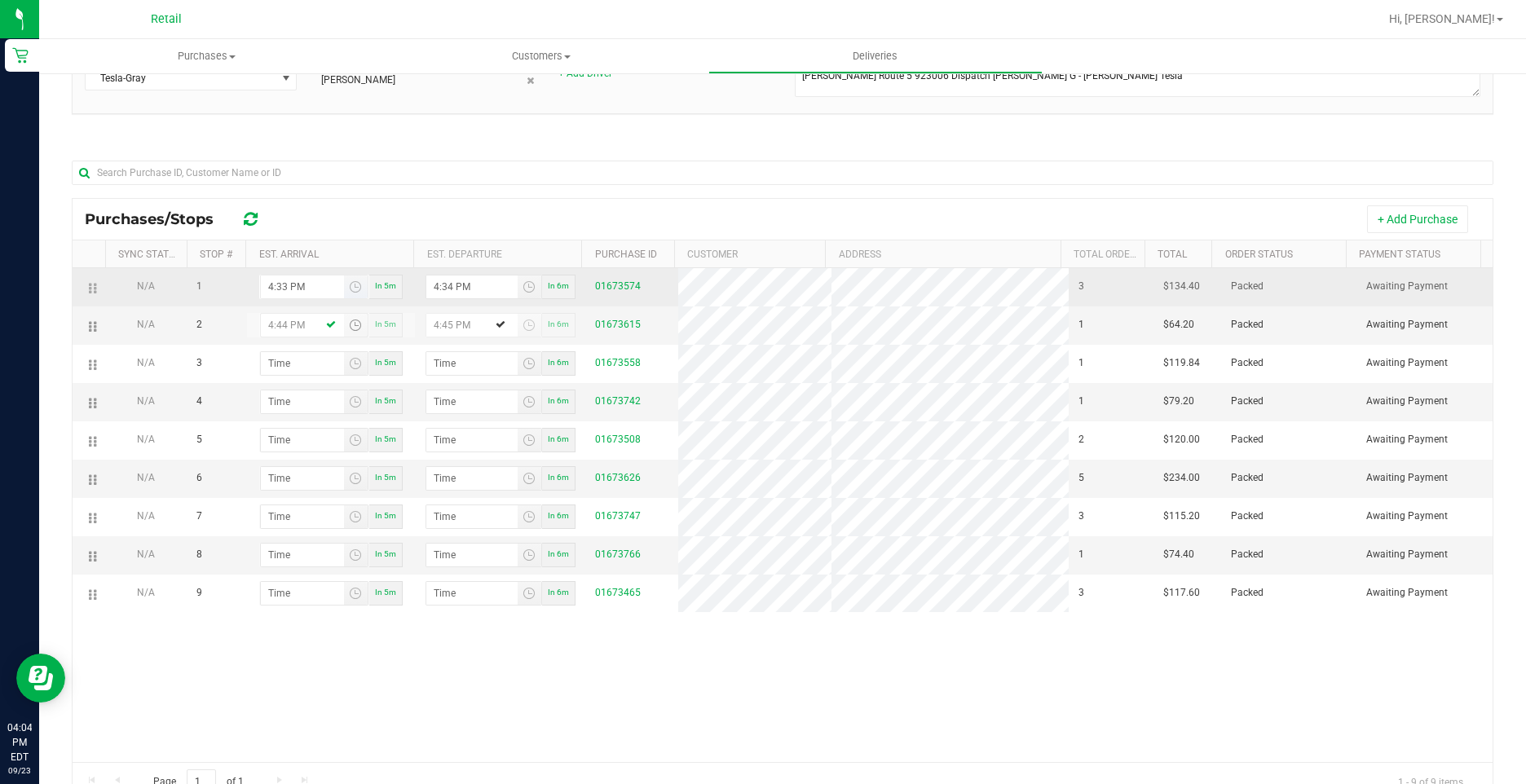
type input "4:44 PM"
type input "5:00 AM"
type input "5:01 AM"
type input "5:06 AM"
type input "5:07 AM"
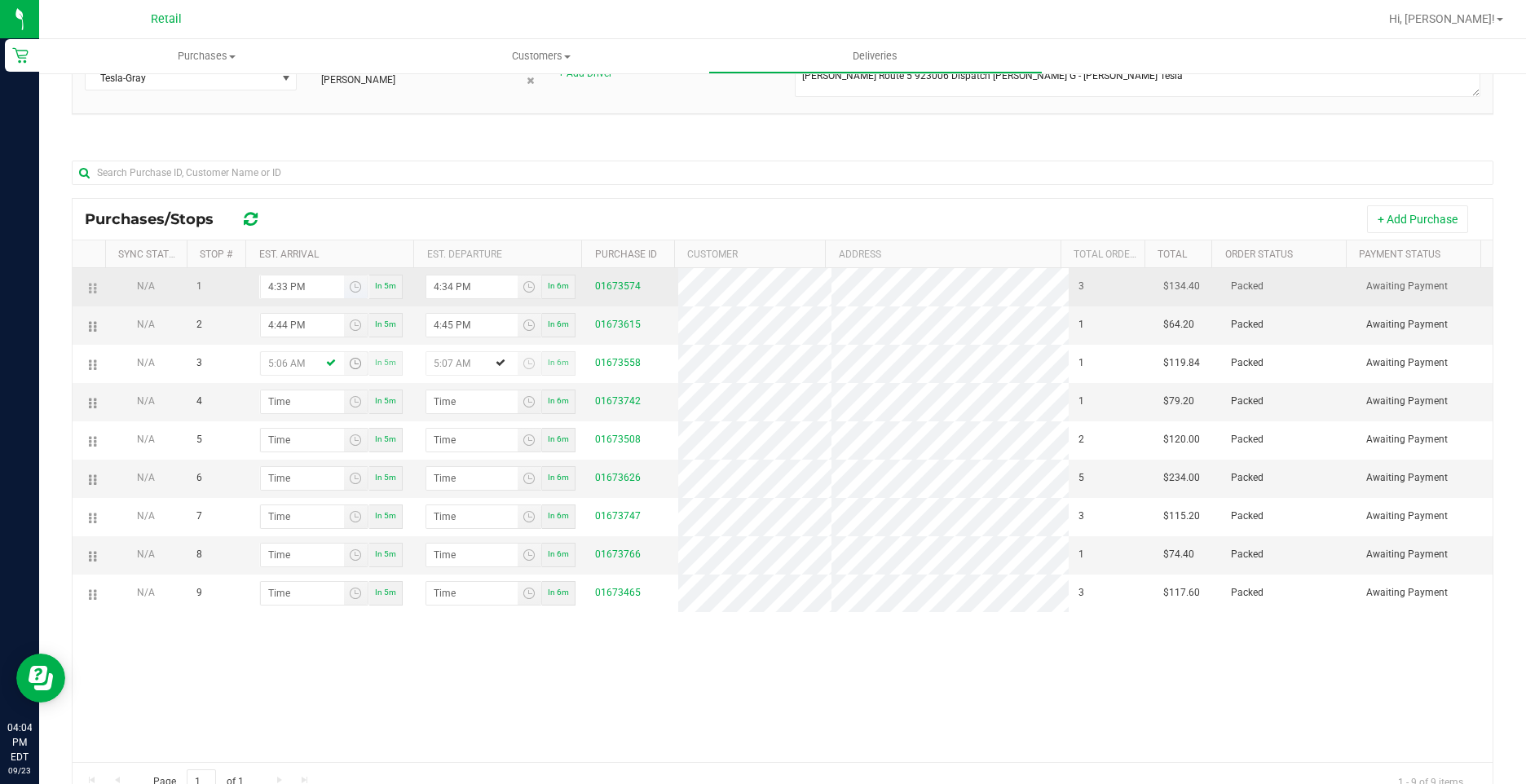
type input "5:06 PM"
type input "5:07 PM"
type input "5:06 PM"
type input "5:02 AM"
type input "5:03 AM"
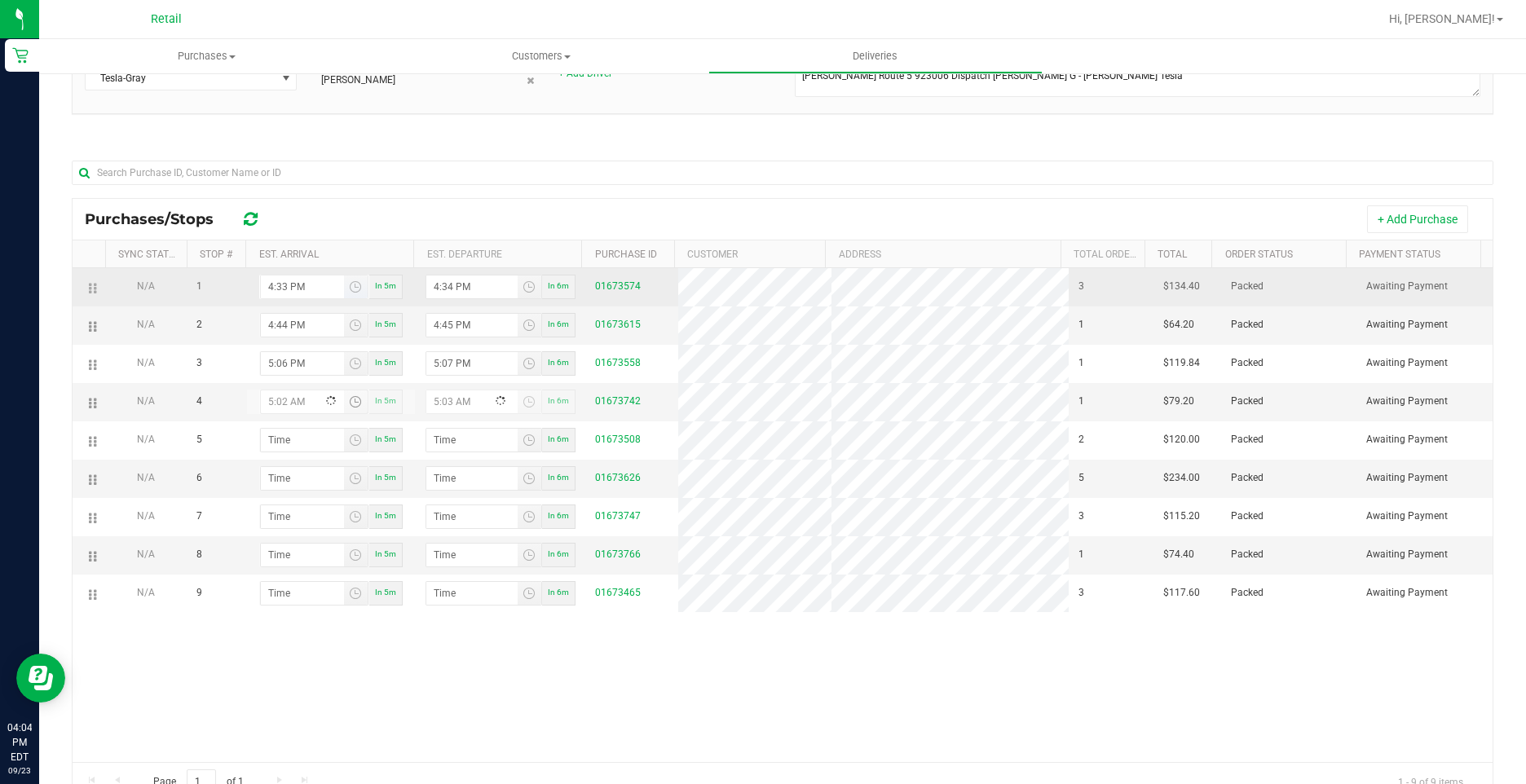
type input "5:22 AM"
type input "5:23 AM"
type input "5:22 PM"
type input "5:23 PM"
type input "5:22 PM"
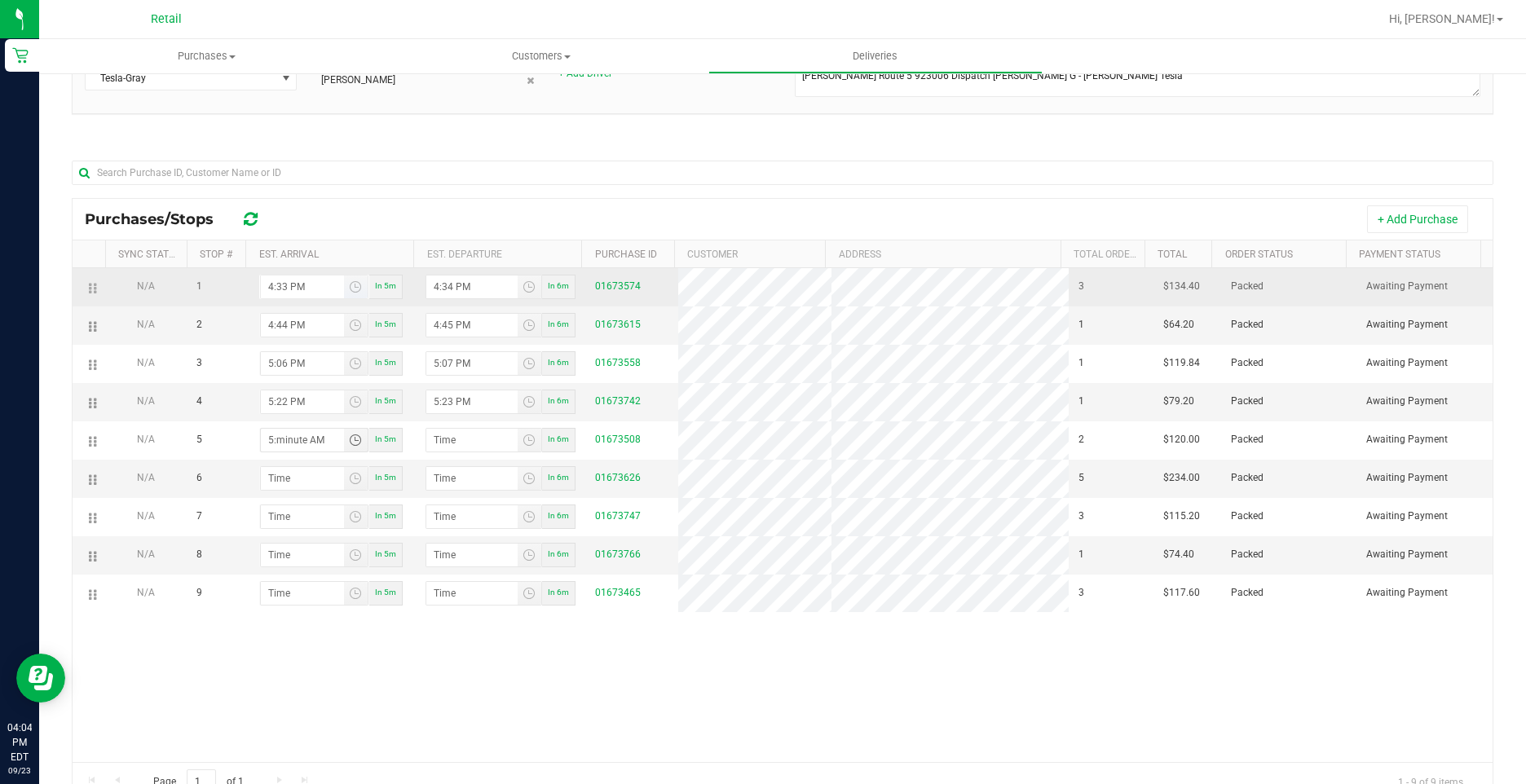
type input "5:03 AM"
type input "5:04 AM"
type input "5:38 AM"
type input "5:39 AM"
type input "5:38 PM"
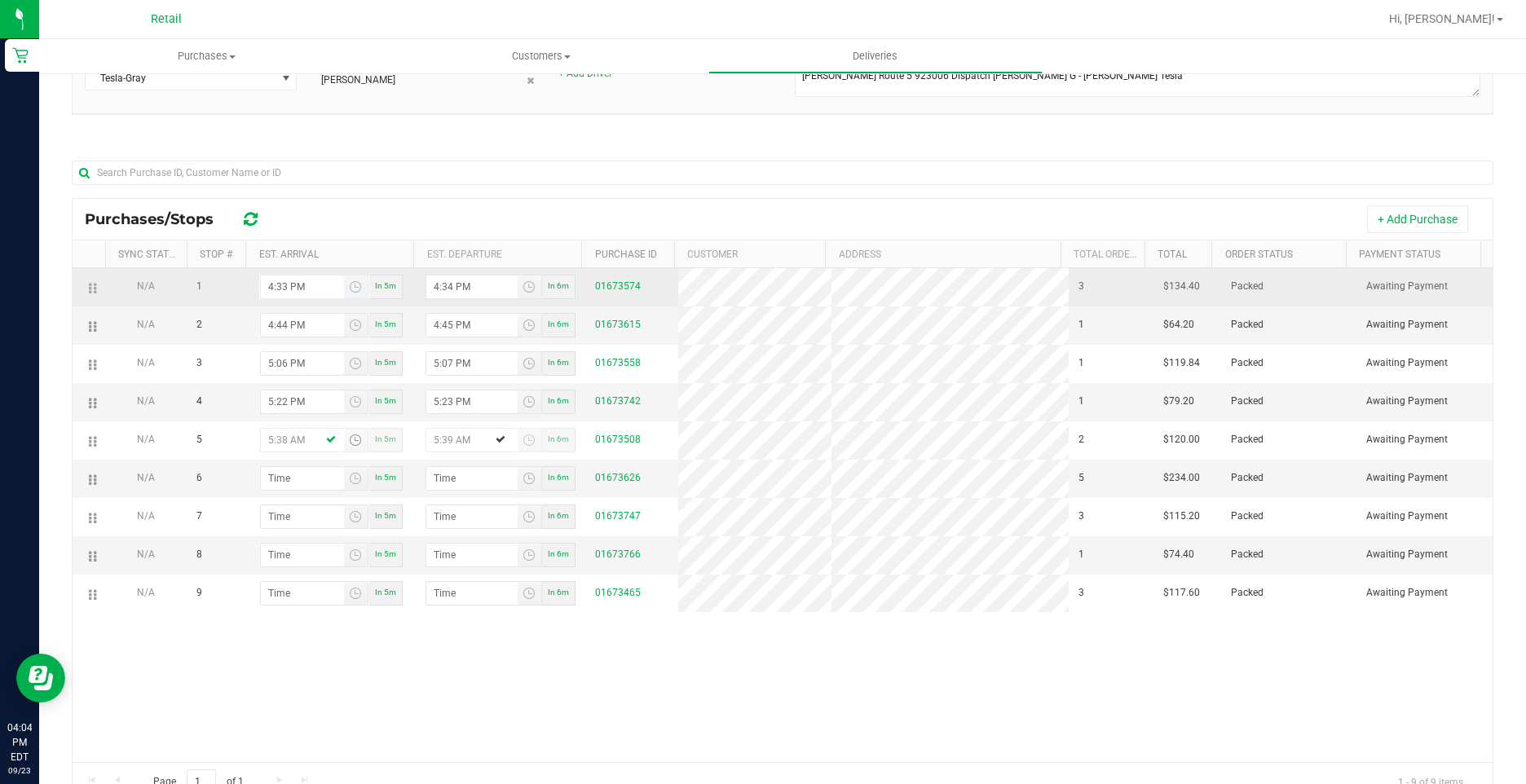
type input "5:39 PM"
type input "5:38 PM"
type input "5:04 AM"
type input "5:05 AM"
type input "5:47 AM"
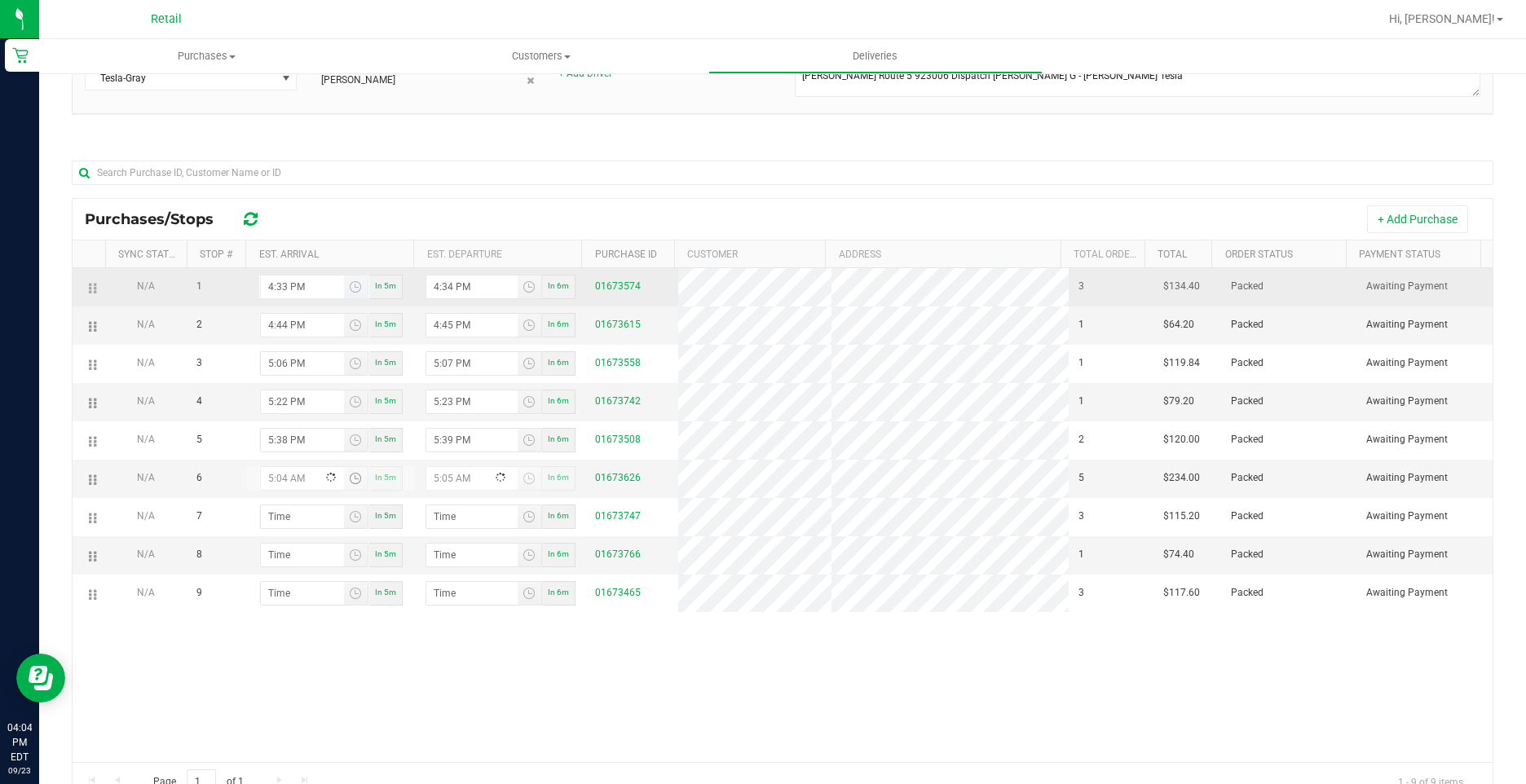
type input "5:48 AM"
type input "5:47 PM"
type input "5:48 PM"
type input "5:47 PM"
type input "5:05 AM"
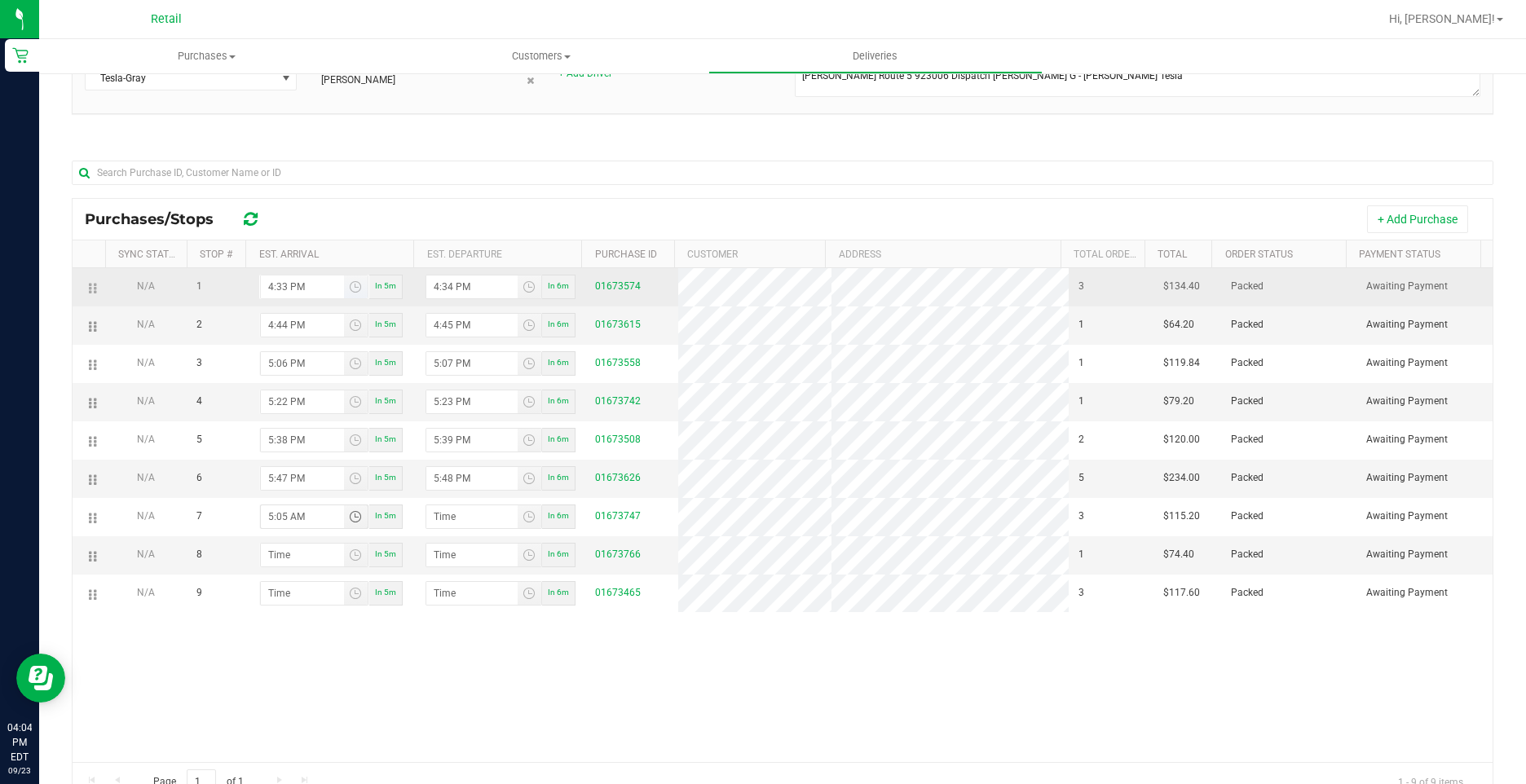
type input "5:06 AM"
type input "5:52 AM"
type input "5:53 AM"
type input "5:52 PM"
type input "5:53 PM"
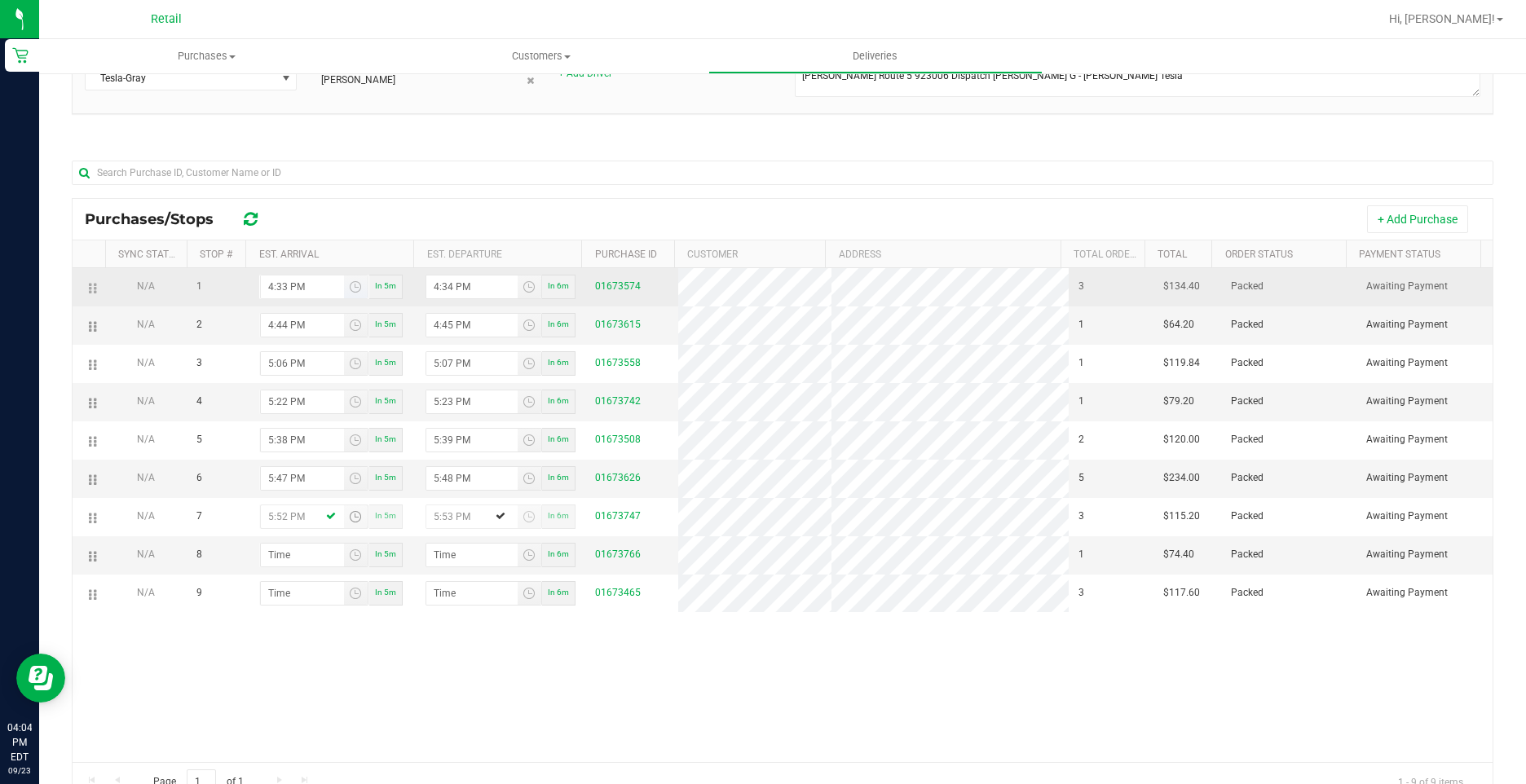
type input "5:52 PM"
type input "6:01 AM"
type input "6:02 AM"
type input "6:12 AM"
type input "6:13 AM"
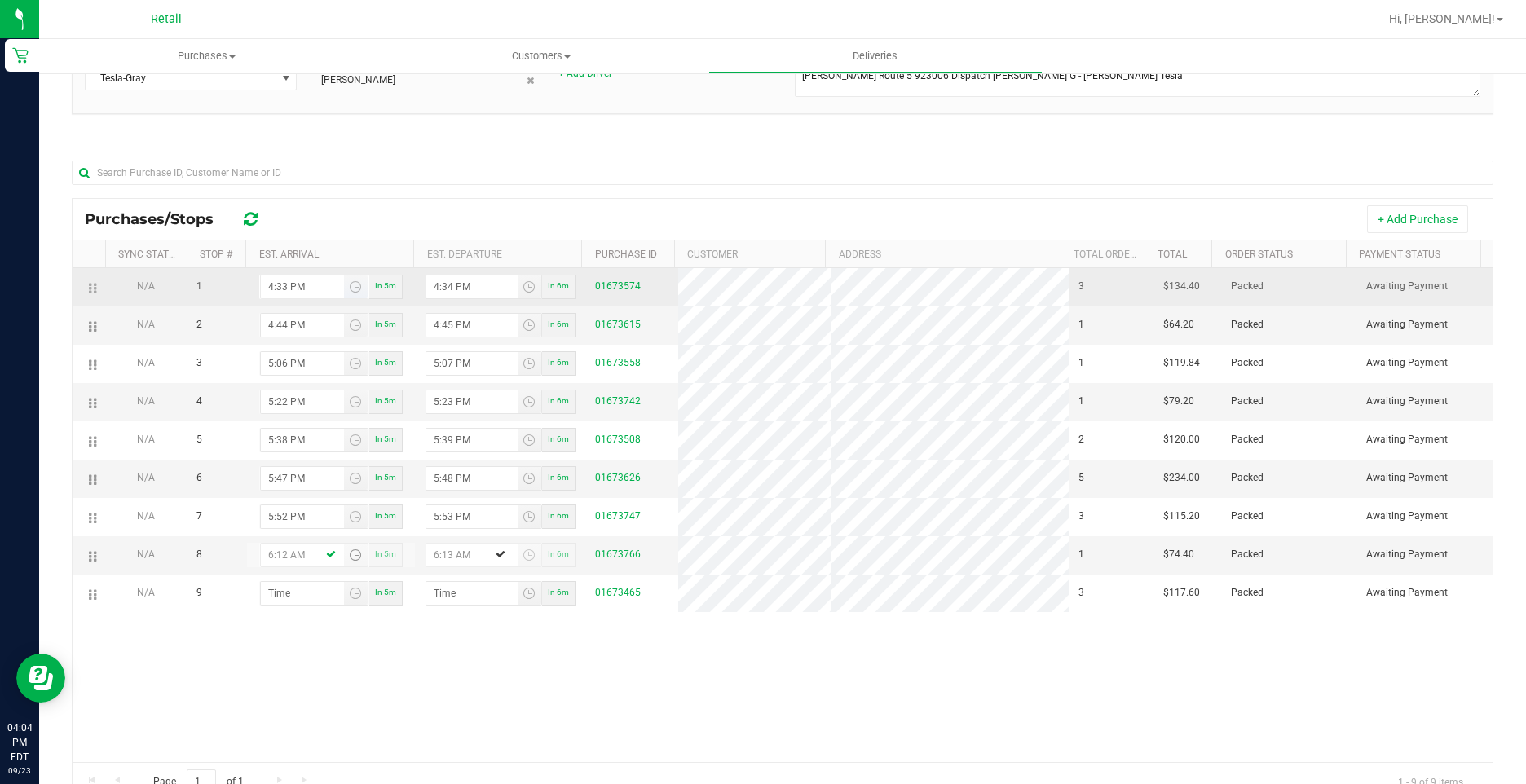
type input "6:12 PM"
type input "6:13 PM"
type input "6:12 PM"
type input "6:02 AM"
type input "6:03 AM"
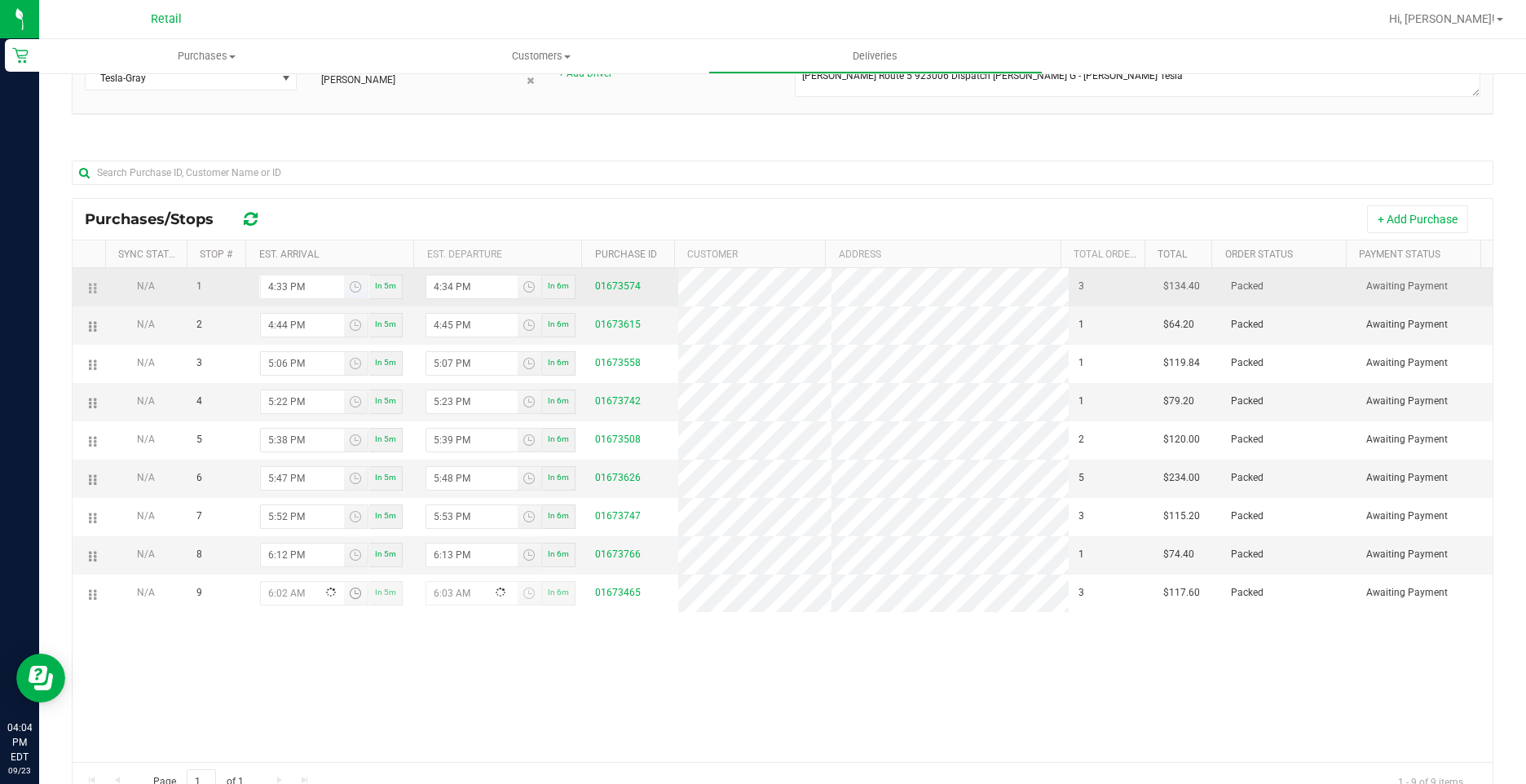
type input "6:20 AM"
type input "6:21 AM"
type input "6:20 PM"
type input "6:21 PM"
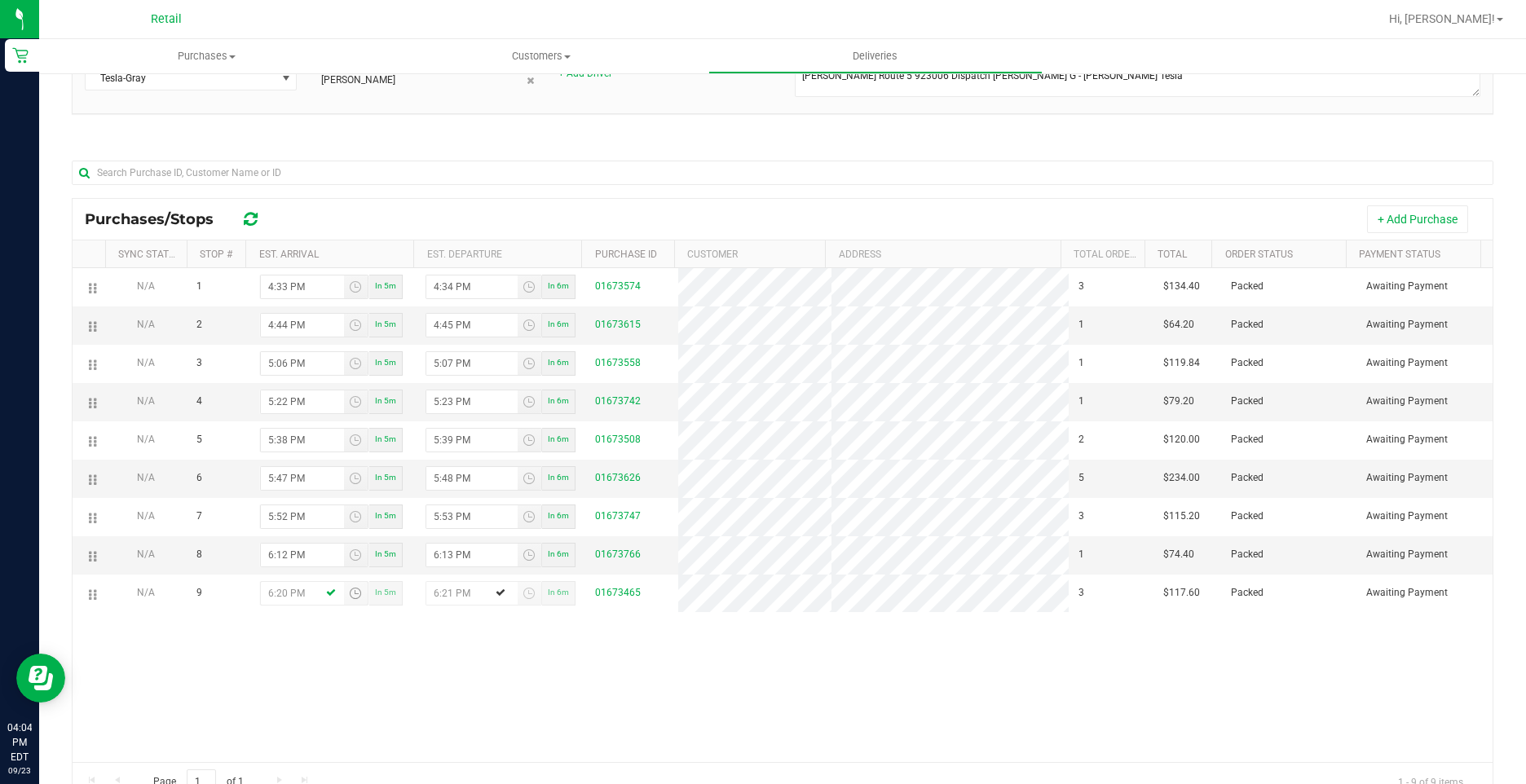
type input "6:20 PM"
drag, startPoint x: 812, startPoint y: 652, endPoint x: 845, endPoint y: 656, distance: 33.2
click at [812, 652] on div "N/A 1 4:33 PM In 5m 4:34 PM In 6m 01673574 3 $134.40 Packed Awaiting Payment N/…" at bounding box center [782, 515] width 1420 height 494
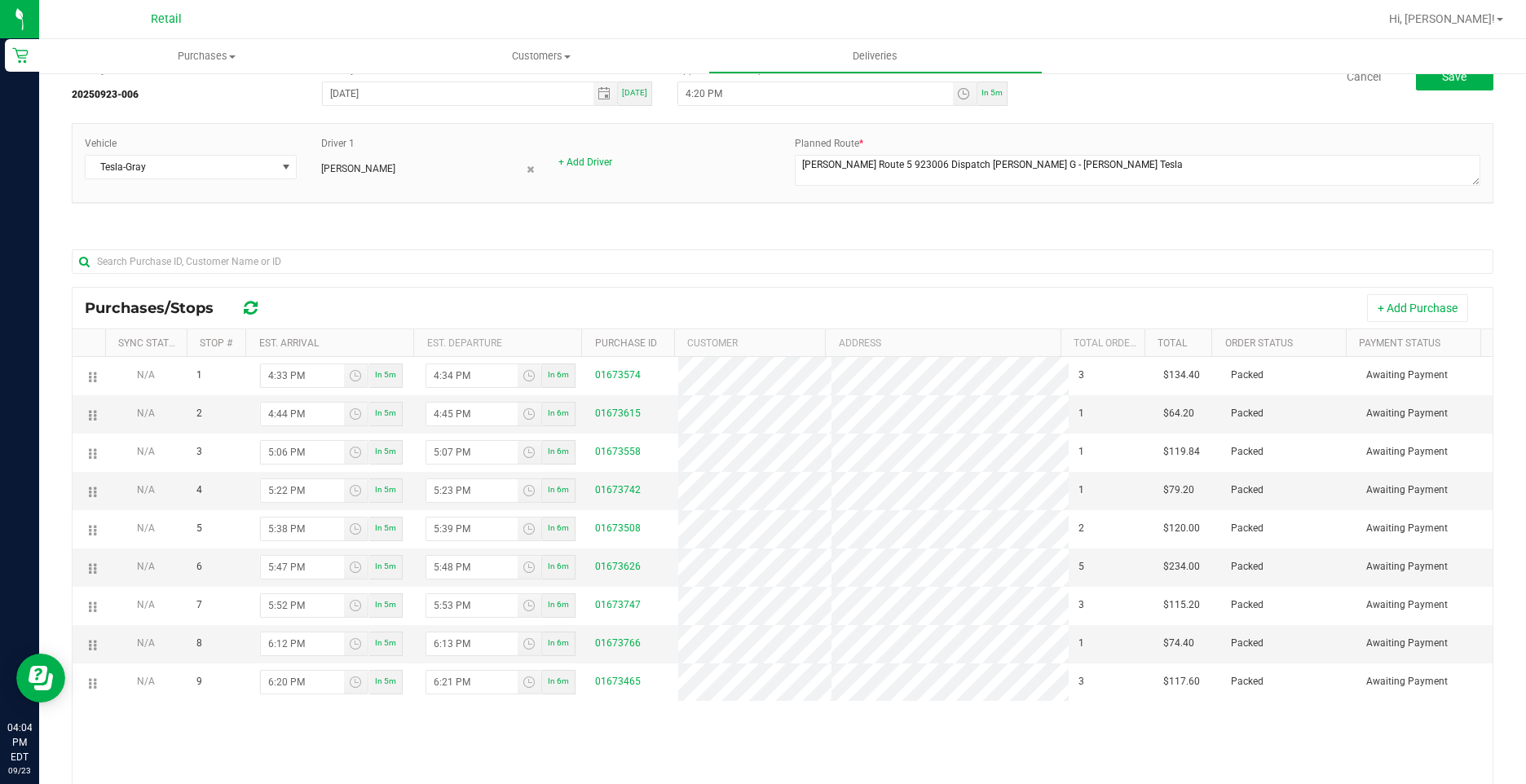
scroll to position [0, 0]
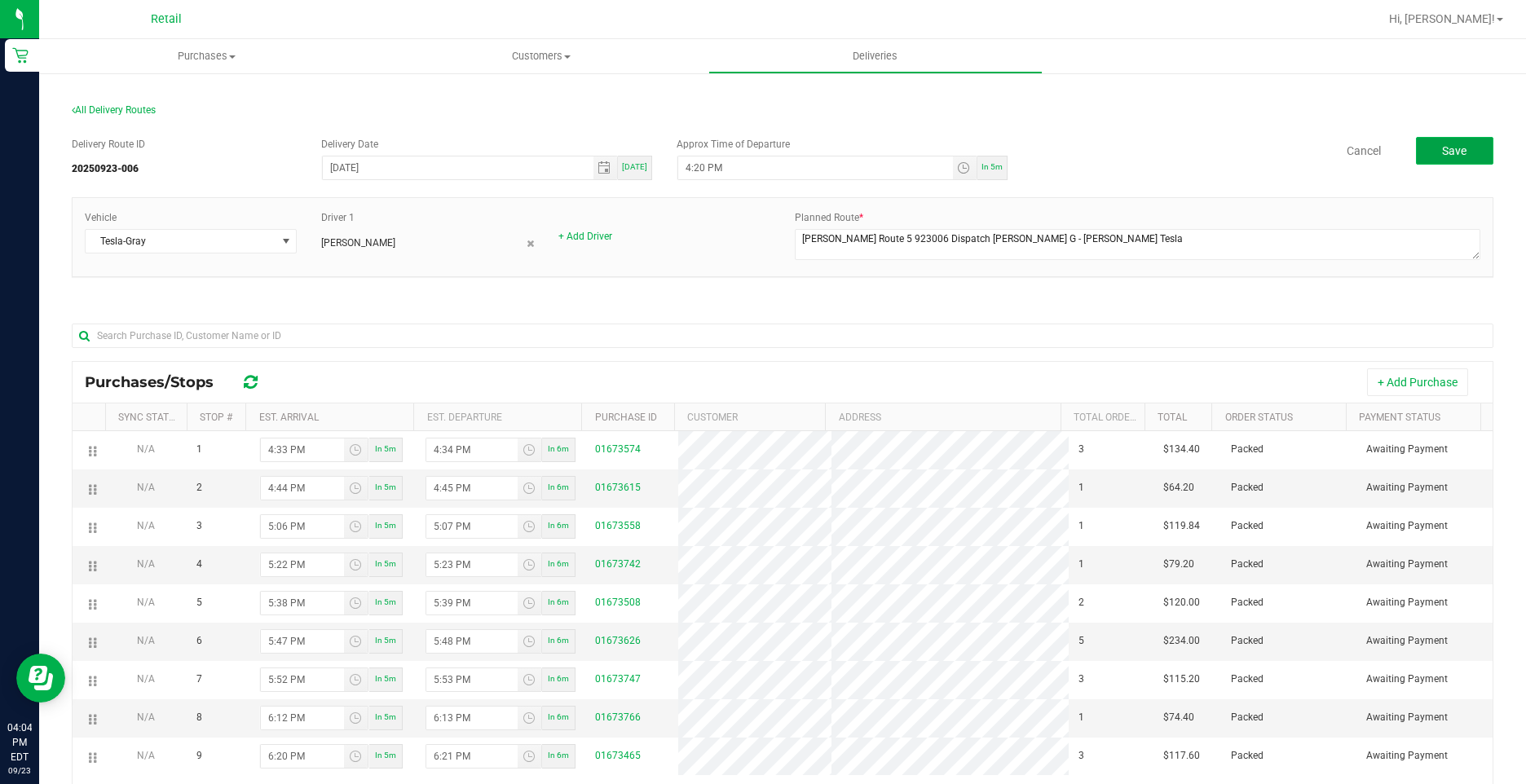
click at [1425, 154] on button "Save" at bounding box center [1454, 151] width 77 height 28
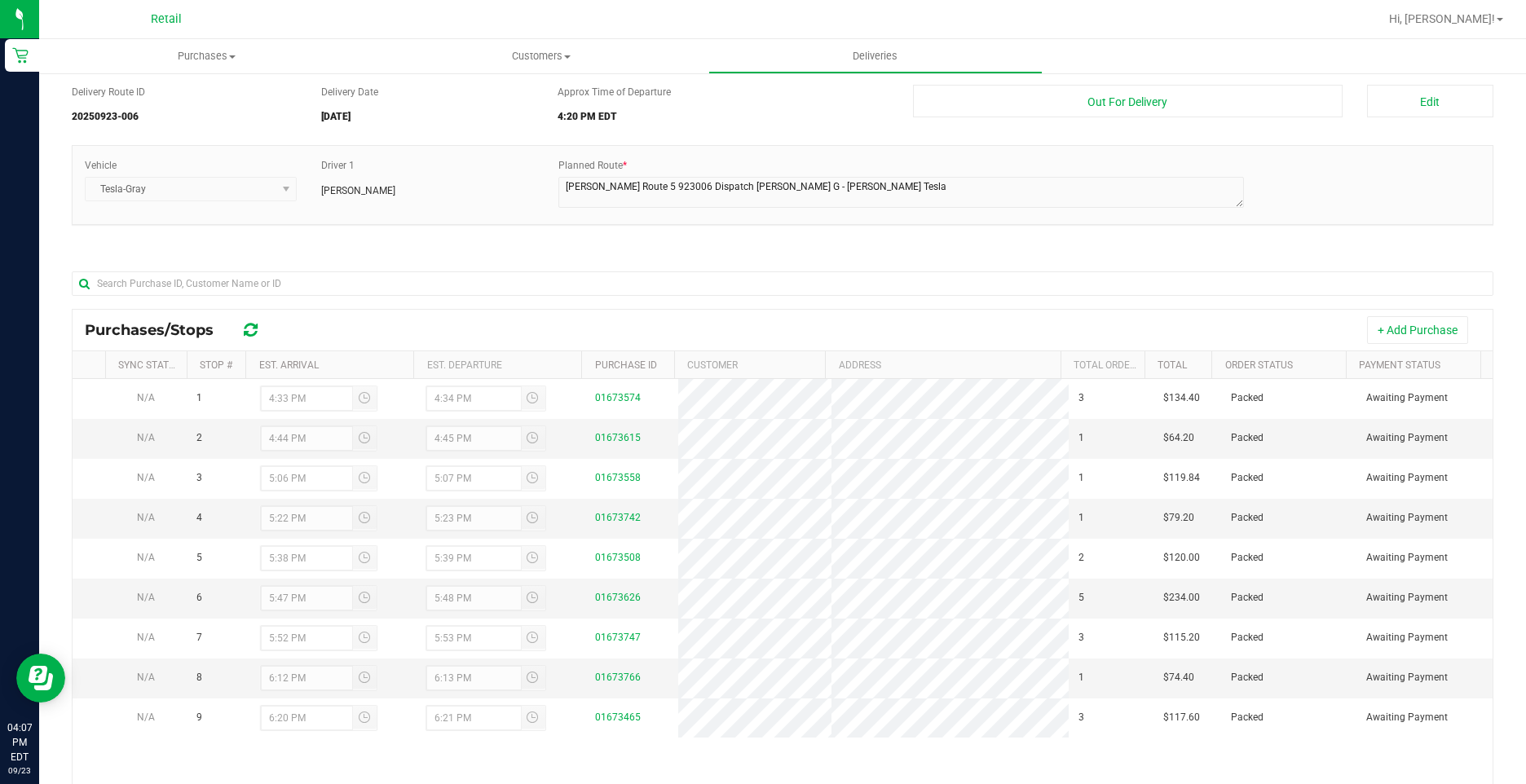
scroll to position [82, 0]
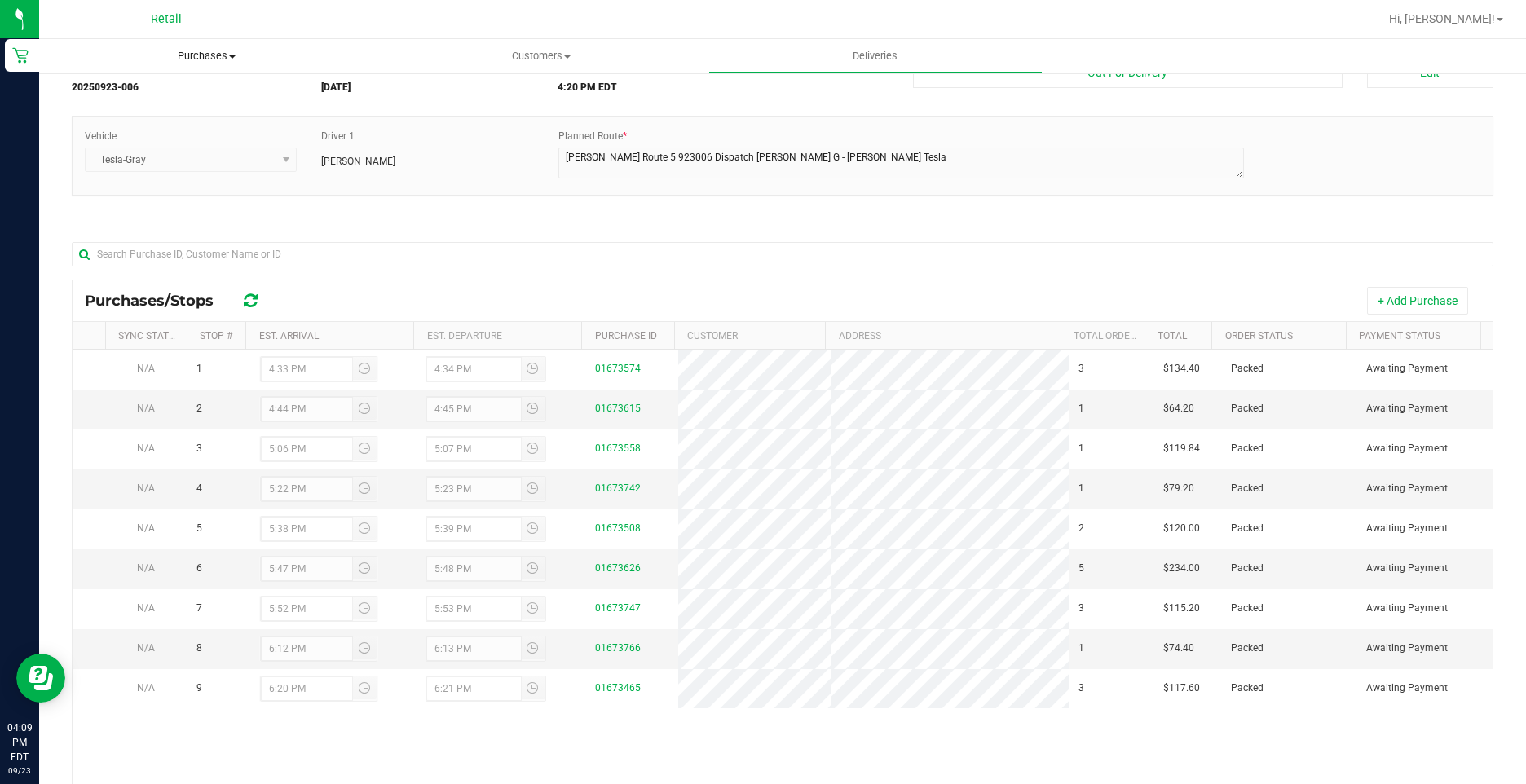
click at [217, 57] on span "Purchases" at bounding box center [206, 56] width 334 height 15
click at [177, 123] on li "Fulfillment" at bounding box center [206, 118] width 334 height 19
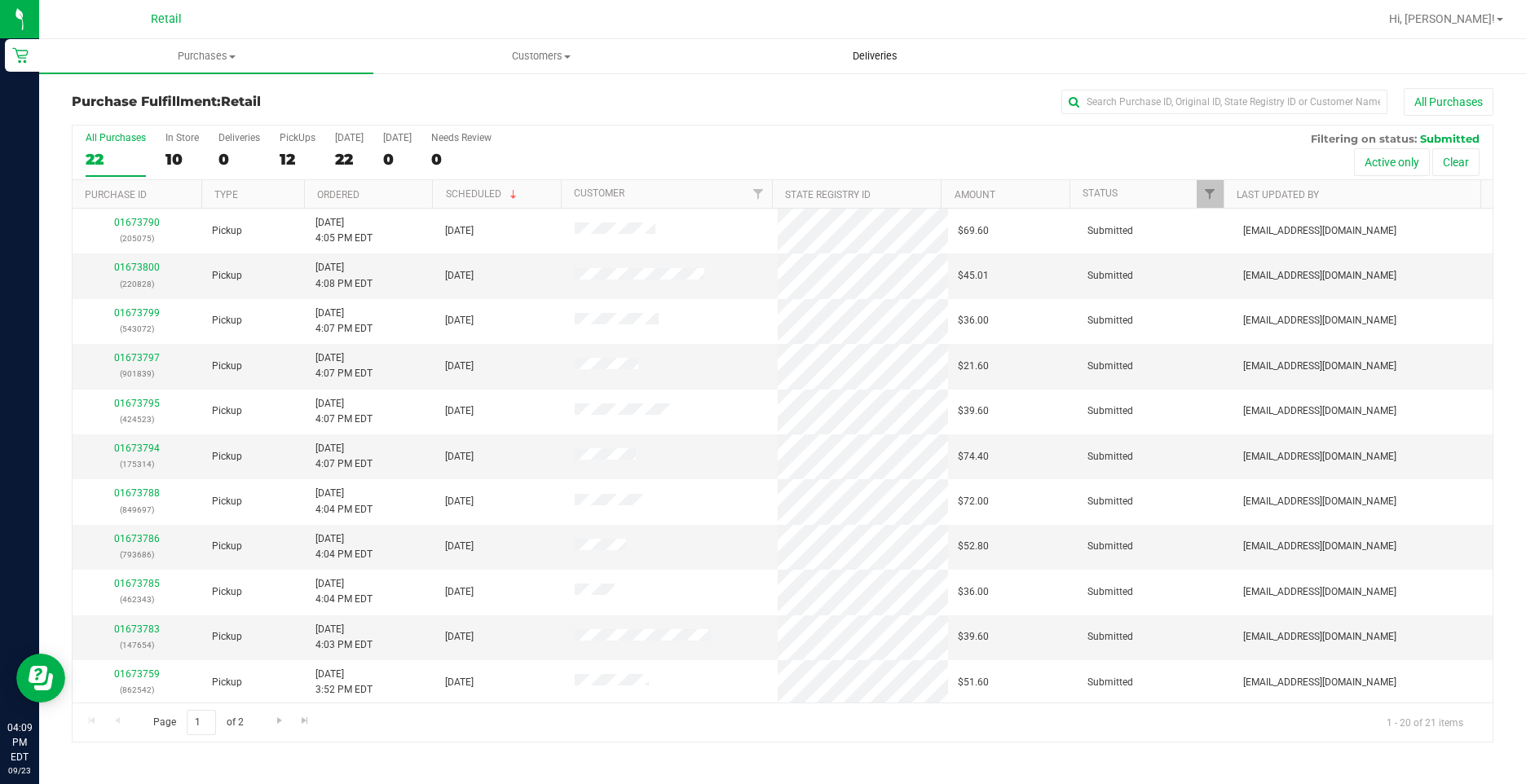
click at [866, 45] on uib-tab-heading "Deliveries" at bounding box center [874, 56] width 332 height 32
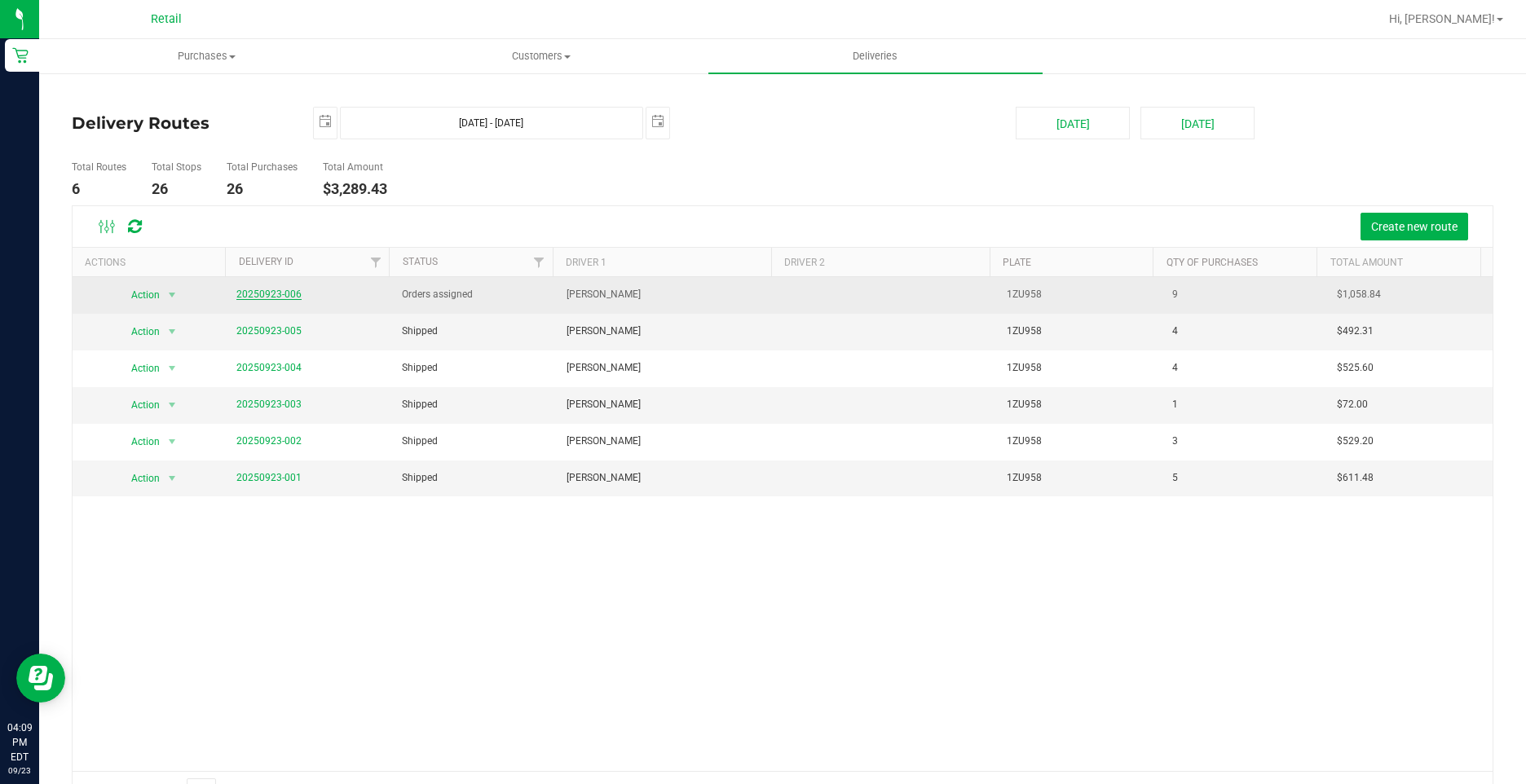
click at [280, 294] on link "20250923-006" at bounding box center [268, 294] width 65 height 11
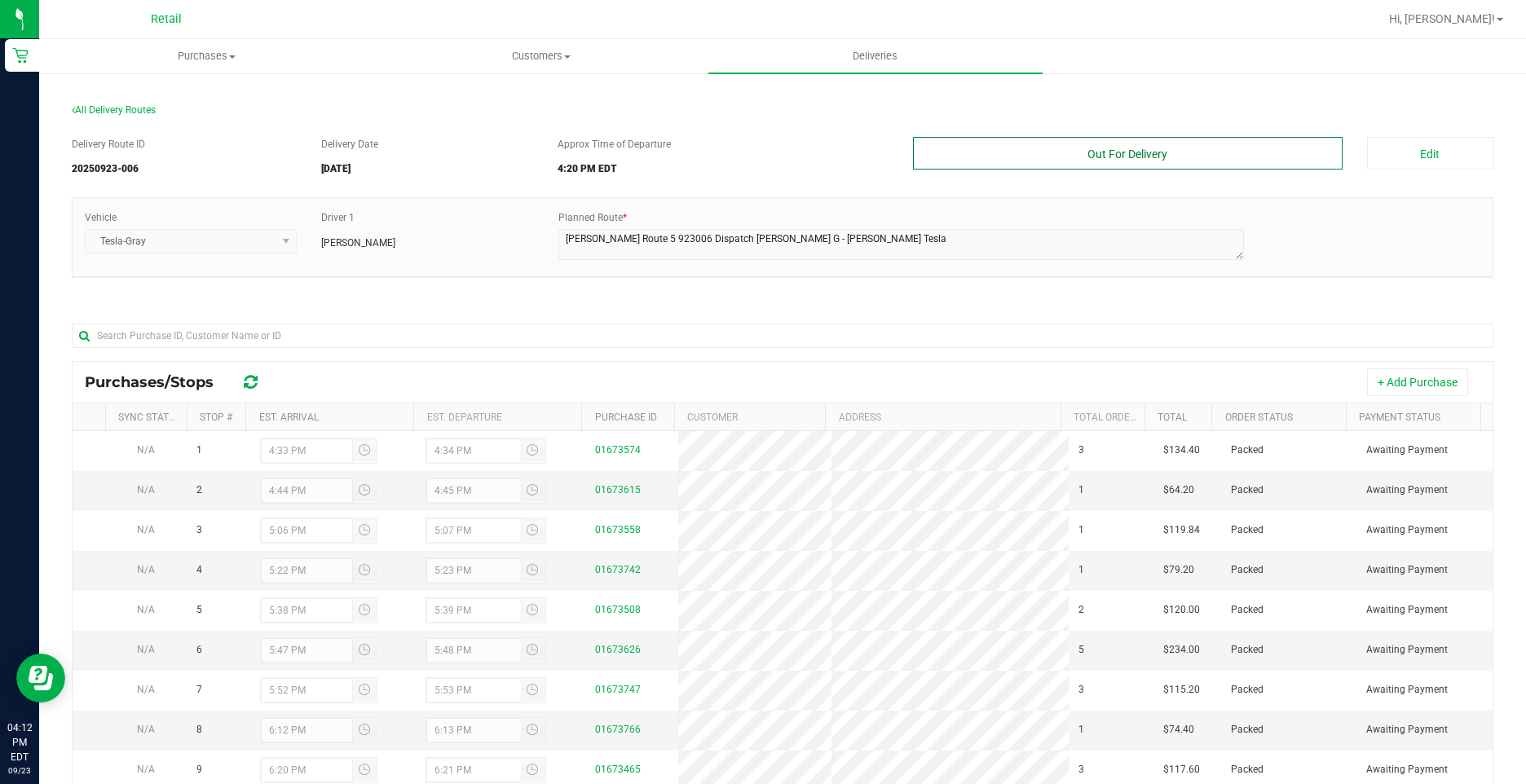
click at [1187, 160] on button "Out For Delivery" at bounding box center [1127, 153] width 429 height 32
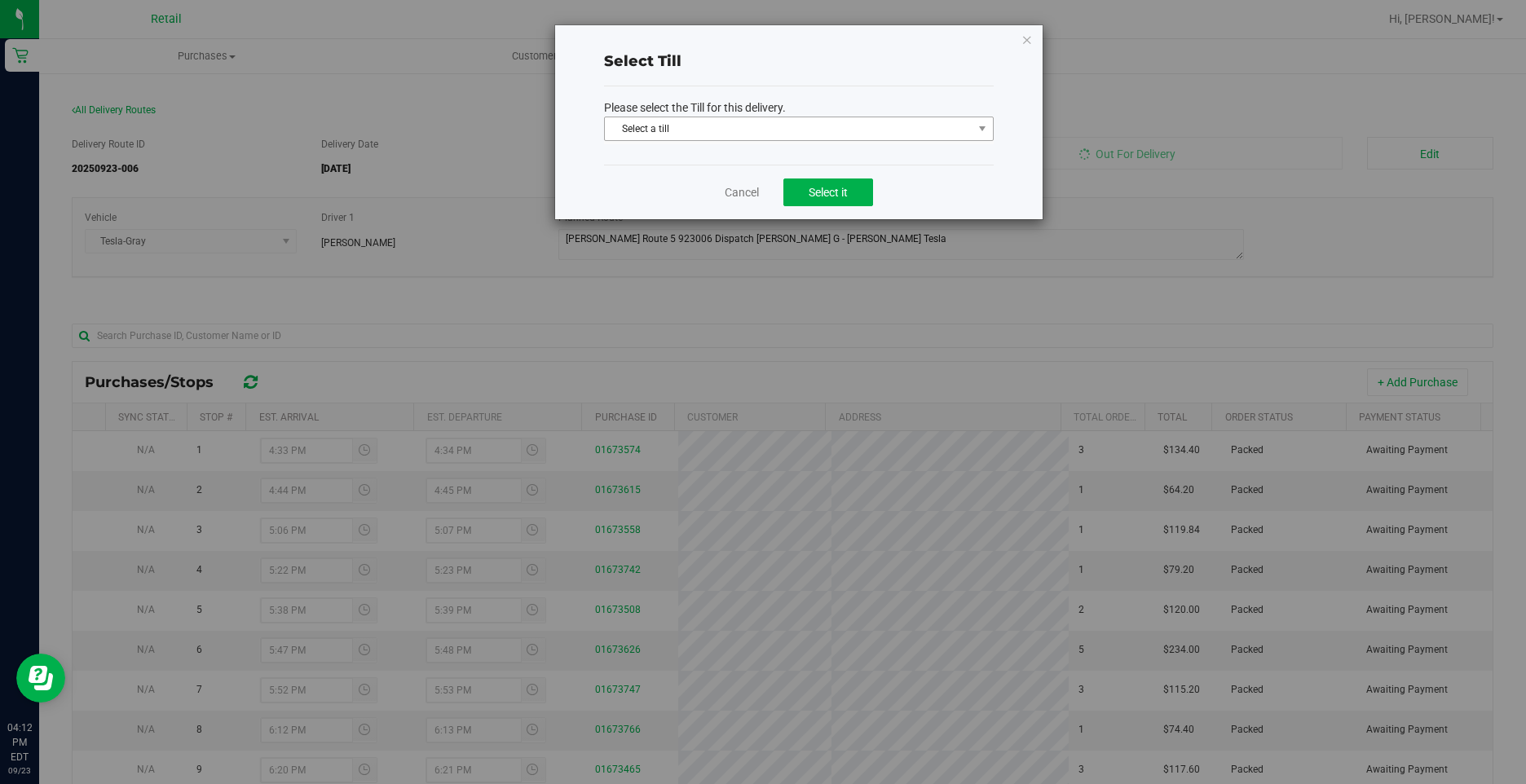
click at [861, 130] on span "Select a till" at bounding box center [788, 129] width 367 height 23
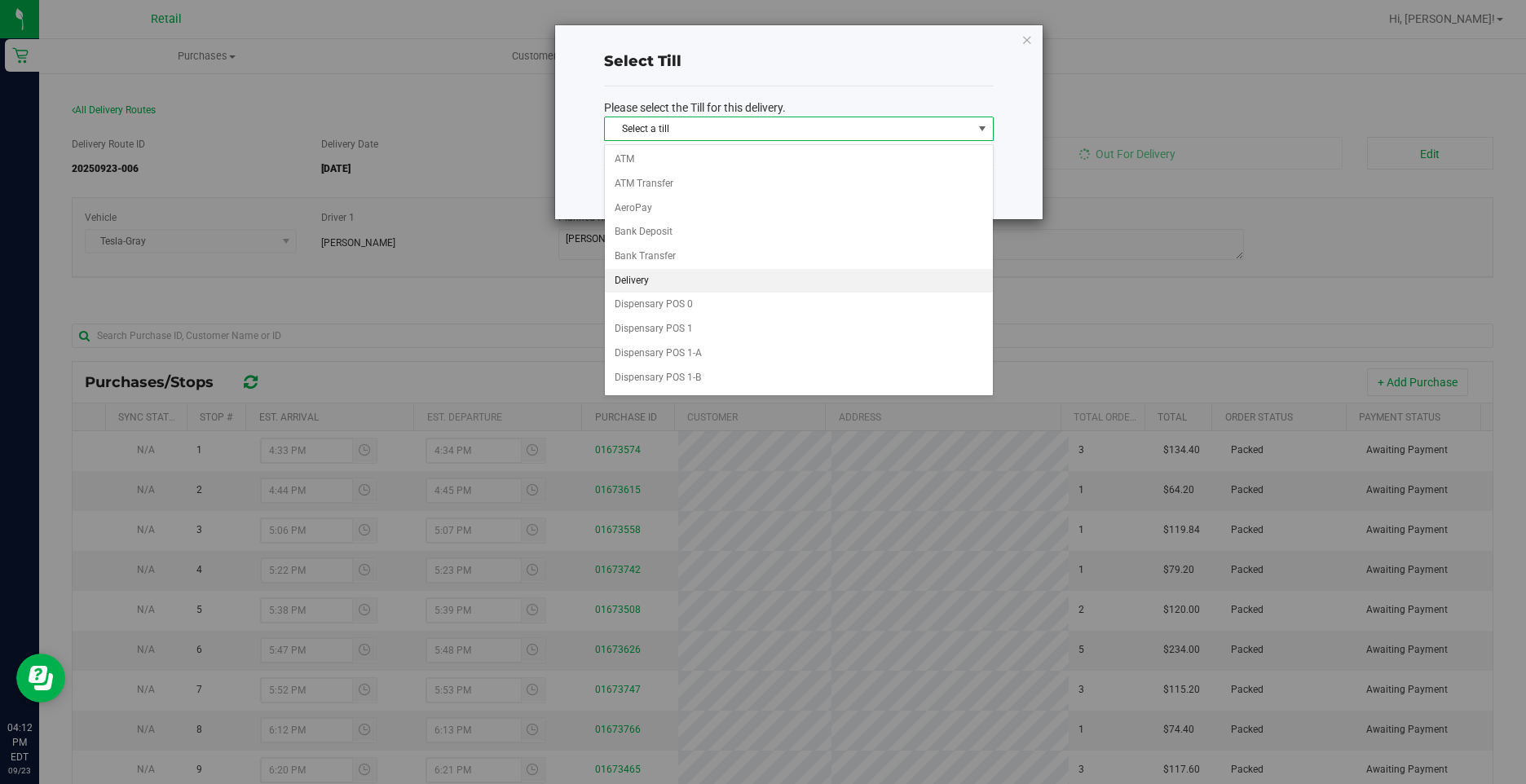
click at [674, 282] on li "Delivery" at bounding box center [798, 282] width 388 height 25
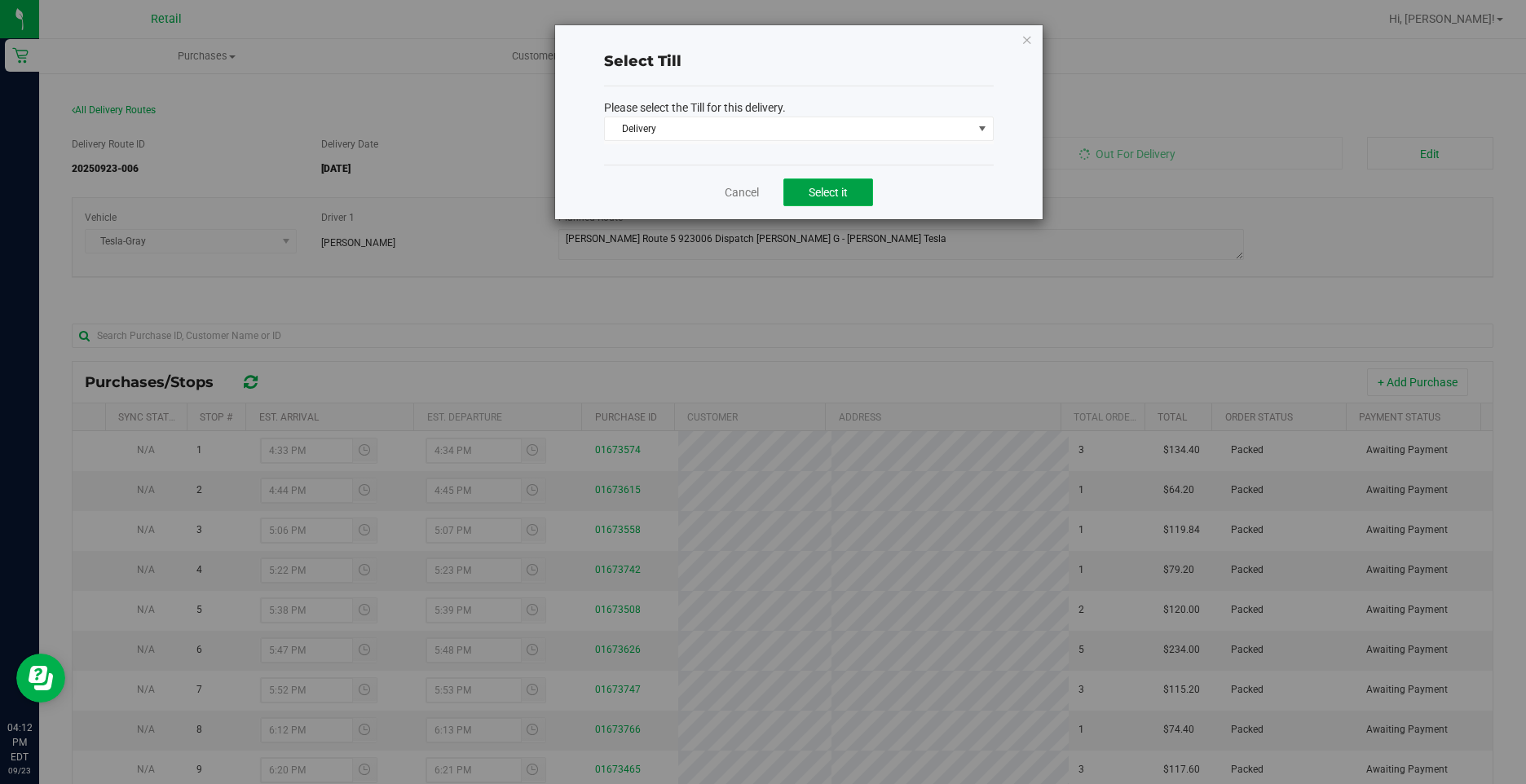
click at [798, 202] on button "Select it" at bounding box center [828, 193] width 89 height 28
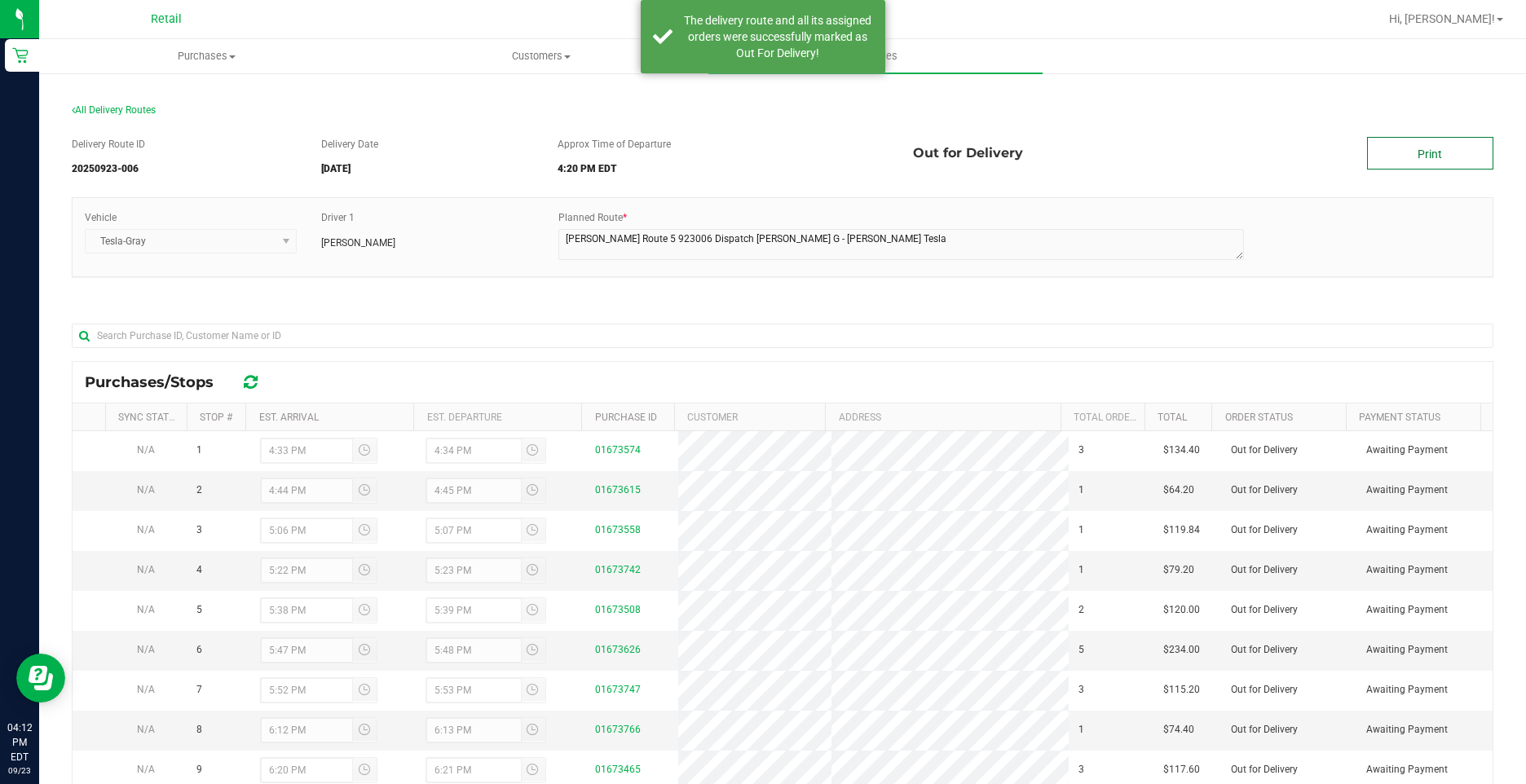
click at [1407, 159] on link "Print" at bounding box center [1430, 153] width 126 height 32
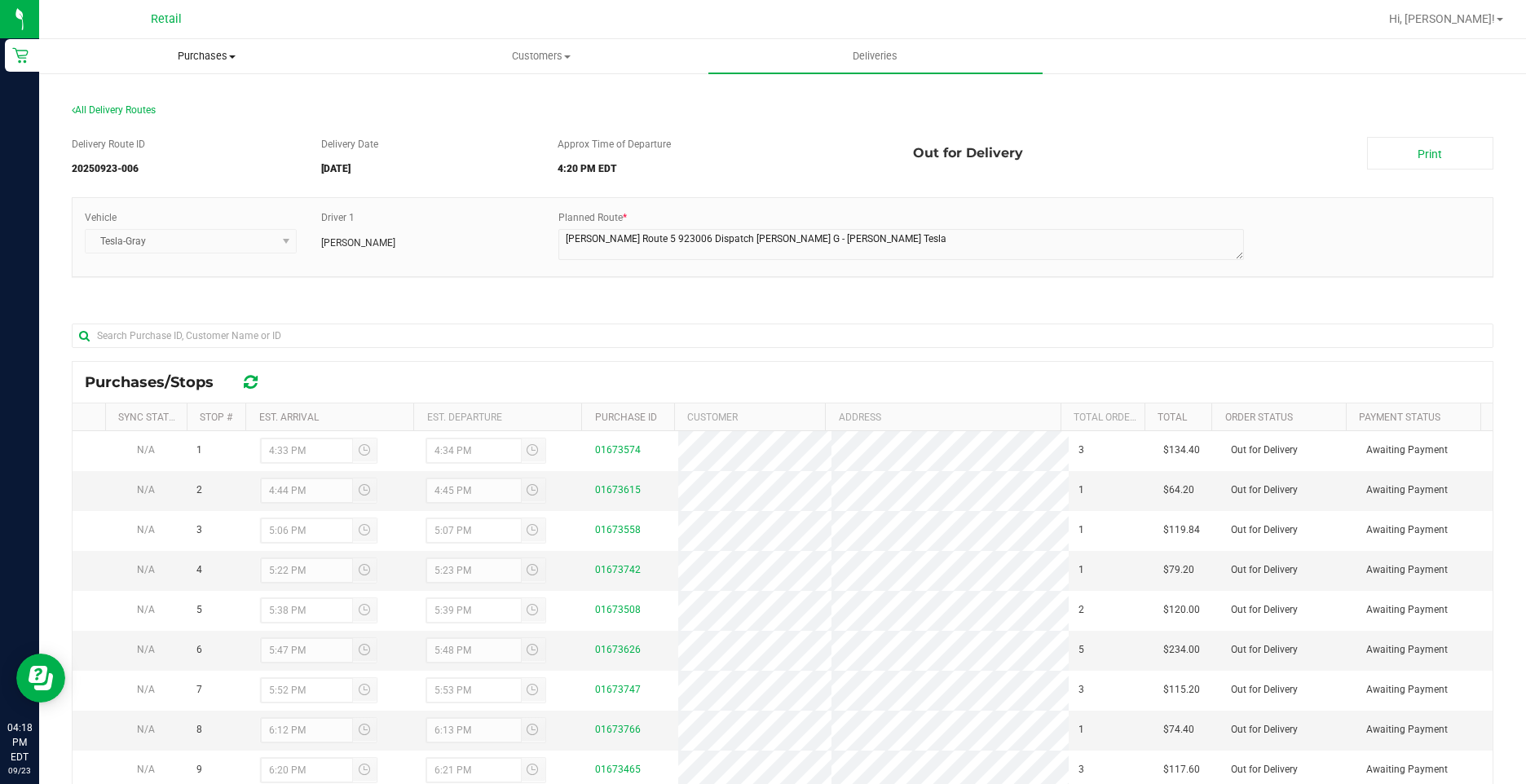
click at [213, 56] on span "Purchases" at bounding box center [206, 56] width 332 height 15
click at [160, 110] on li "Fulfillment" at bounding box center [206, 118] width 334 height 19
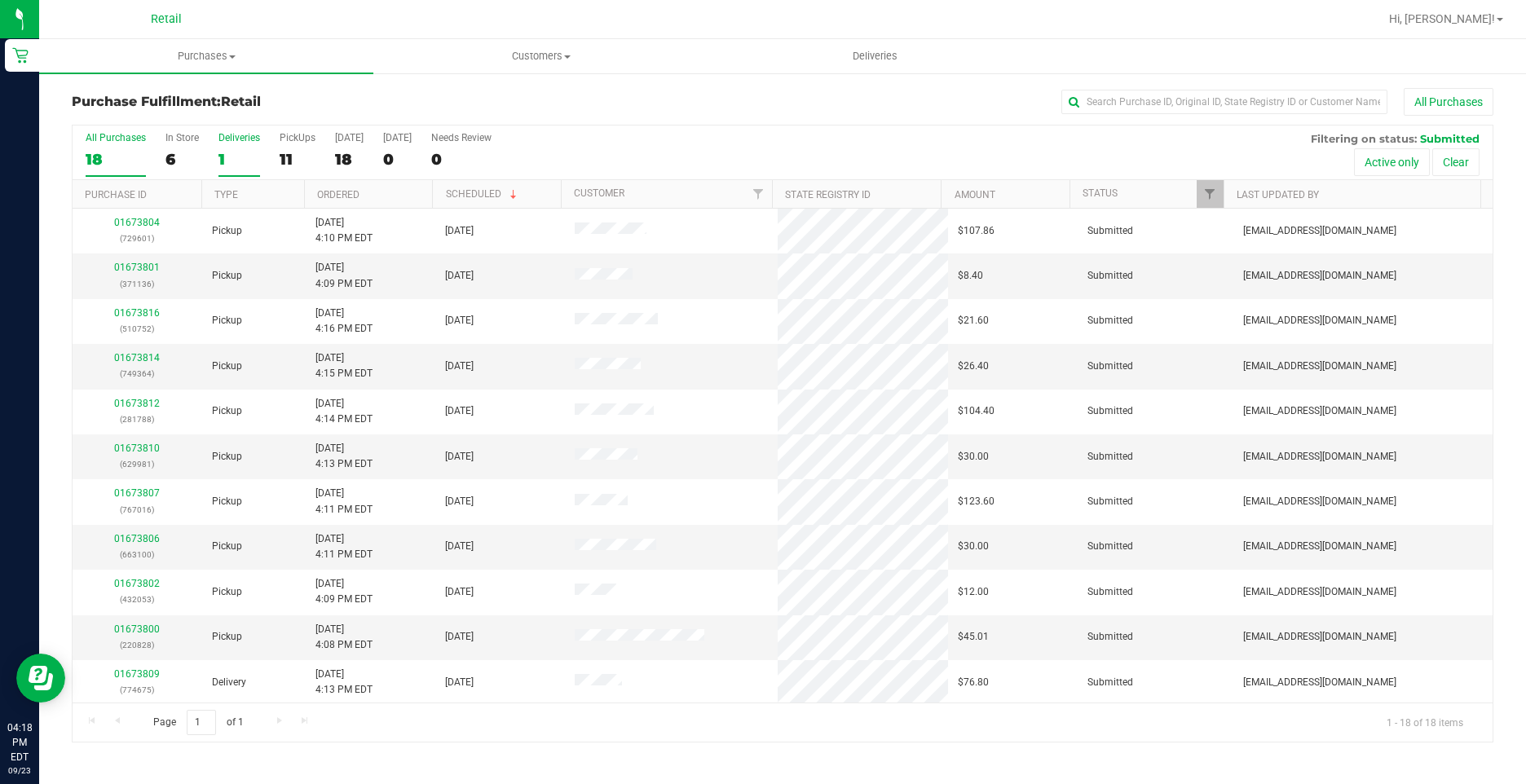
click at [252, 144] on label "Deliveries 1" at bounding box center [239, 154] width 41 height 45
click at [0, 0] on input "Deliveries 1" at bounding box center [0, 0] width 0 height 0
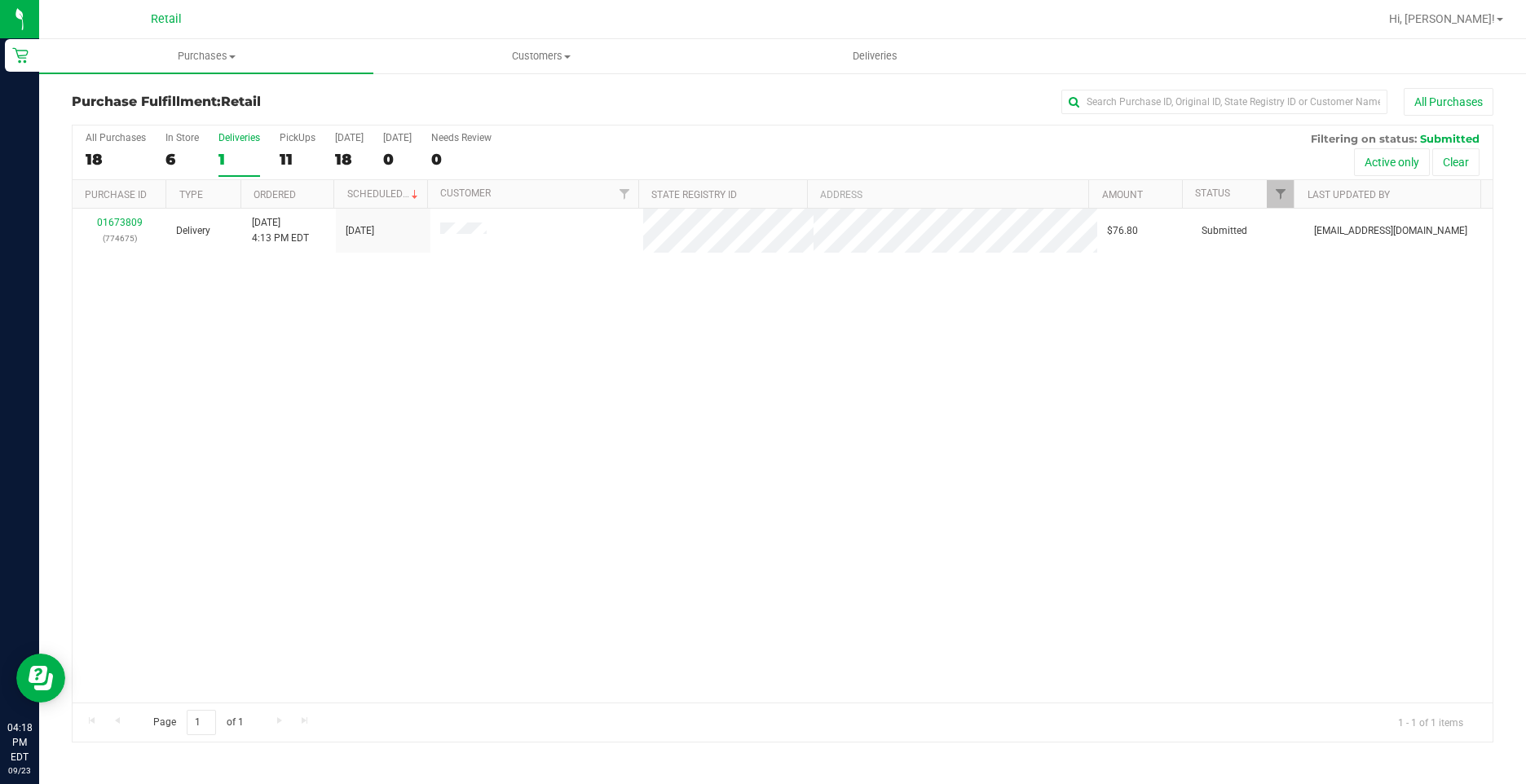
click at [864, 564] on div "01673809 (774675) Delivery 9/23/2025 4:13 PM EDT 9/23/2025 $76.80 Submitted aiq…" at bounding box center [782, 455] width 1420 height 494
click at [277, 137] on div "All Purchases 18 In Store 6 Deliveries 1 PickUps 11 Today 18 Tomorrow 0 Needs R…" at bounding box center [782, 132] width 1420 height 13
click at [284, 137] on div "PickUps" at bounding box center [297, 138] width 36 height 11
click at [0, 0] on input "PickUps 11" at bounding box center [0, 0] width 0 height 0
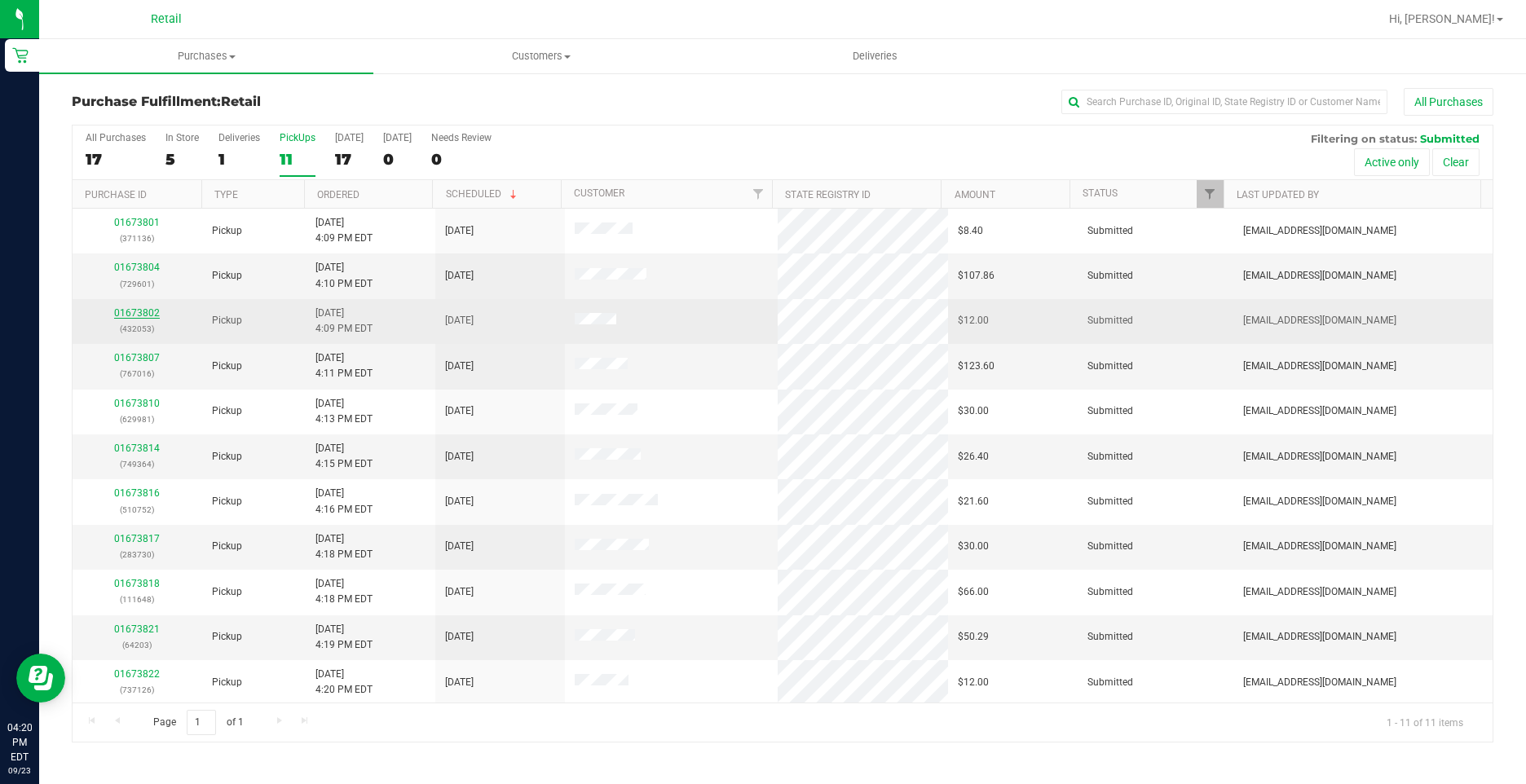
click at [143, 313] on link "01673802" at bounding box center [137, 312] width 46 height 11
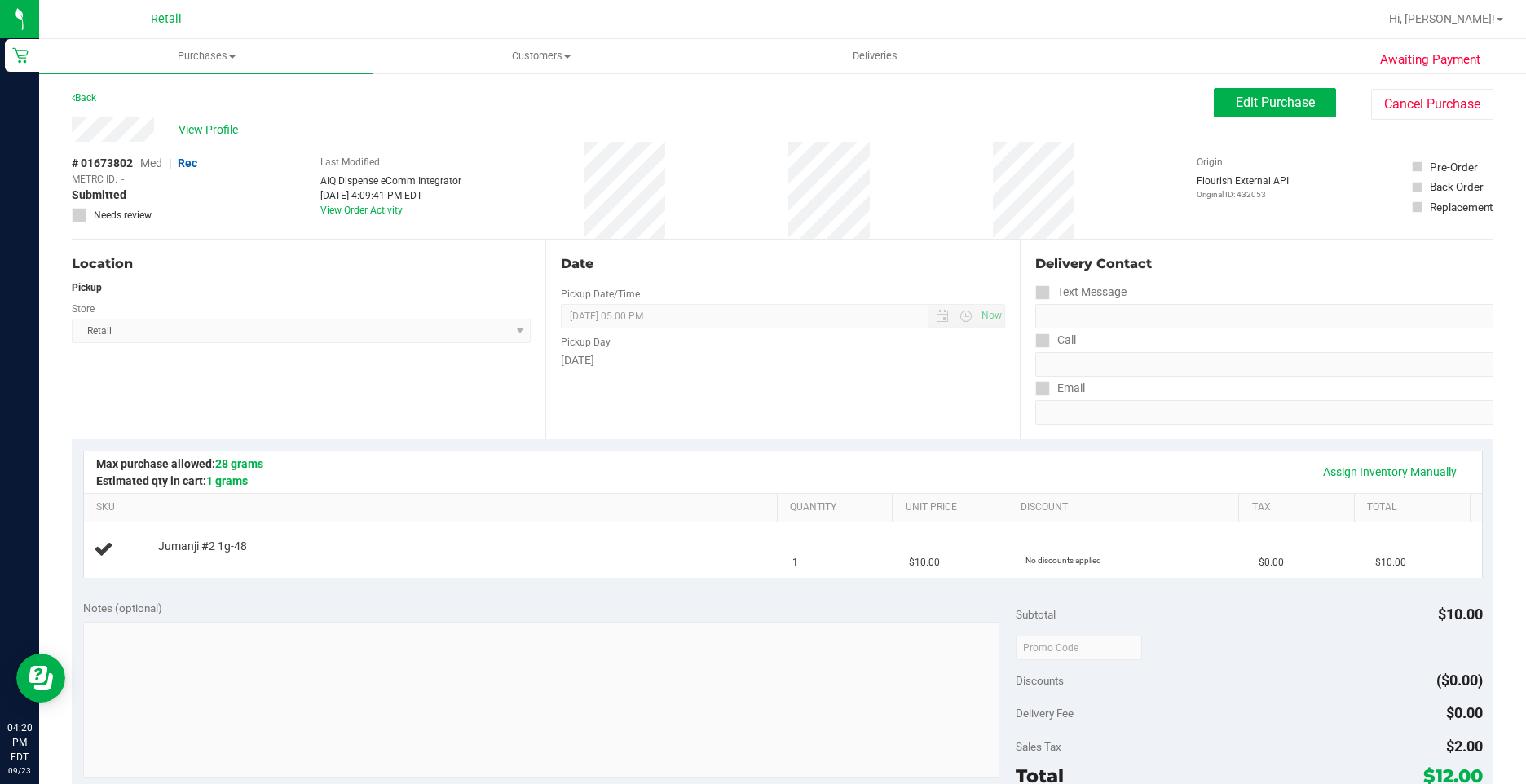
scroll to position [245, 0]
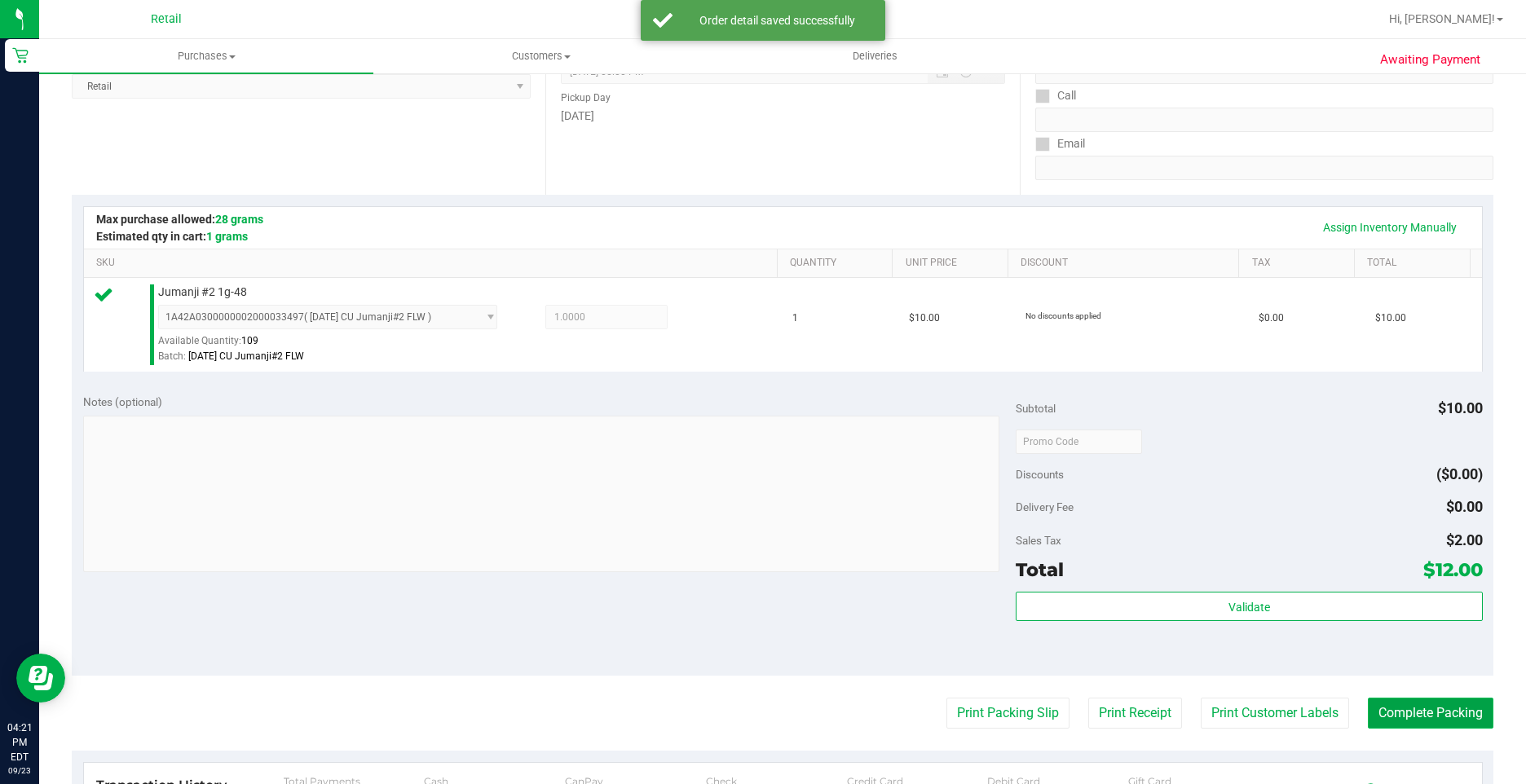
click at [1434, 716] on button "Complete Packing" at bounding box center [1430, 712] width 125 height 31
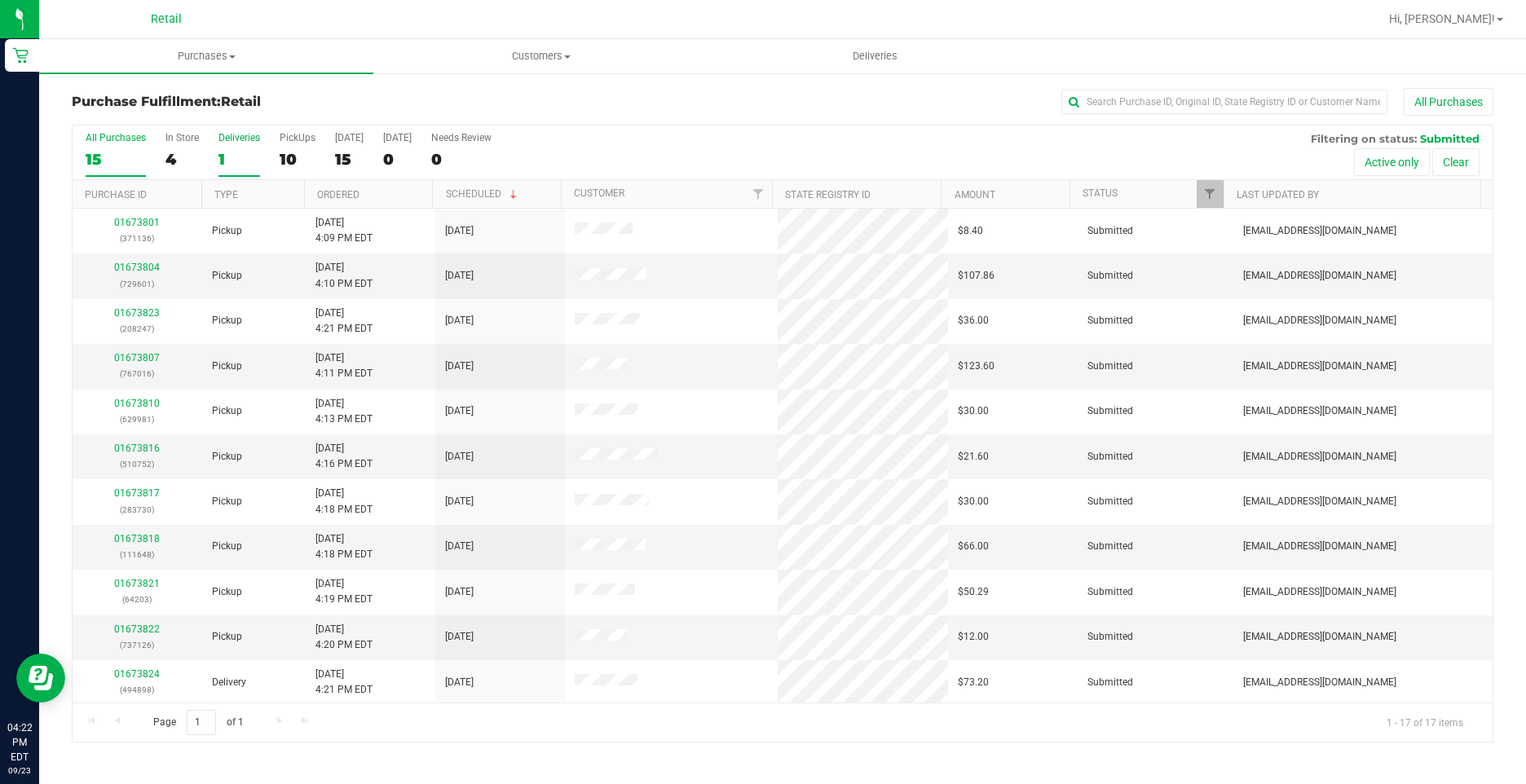
click at [231, 155] on div "1" at bounding box center [239, 159] width 41 height 18
click at [0, 0] on input "Deliveries 1" at bounding box center [0, 0] width 0 height 0
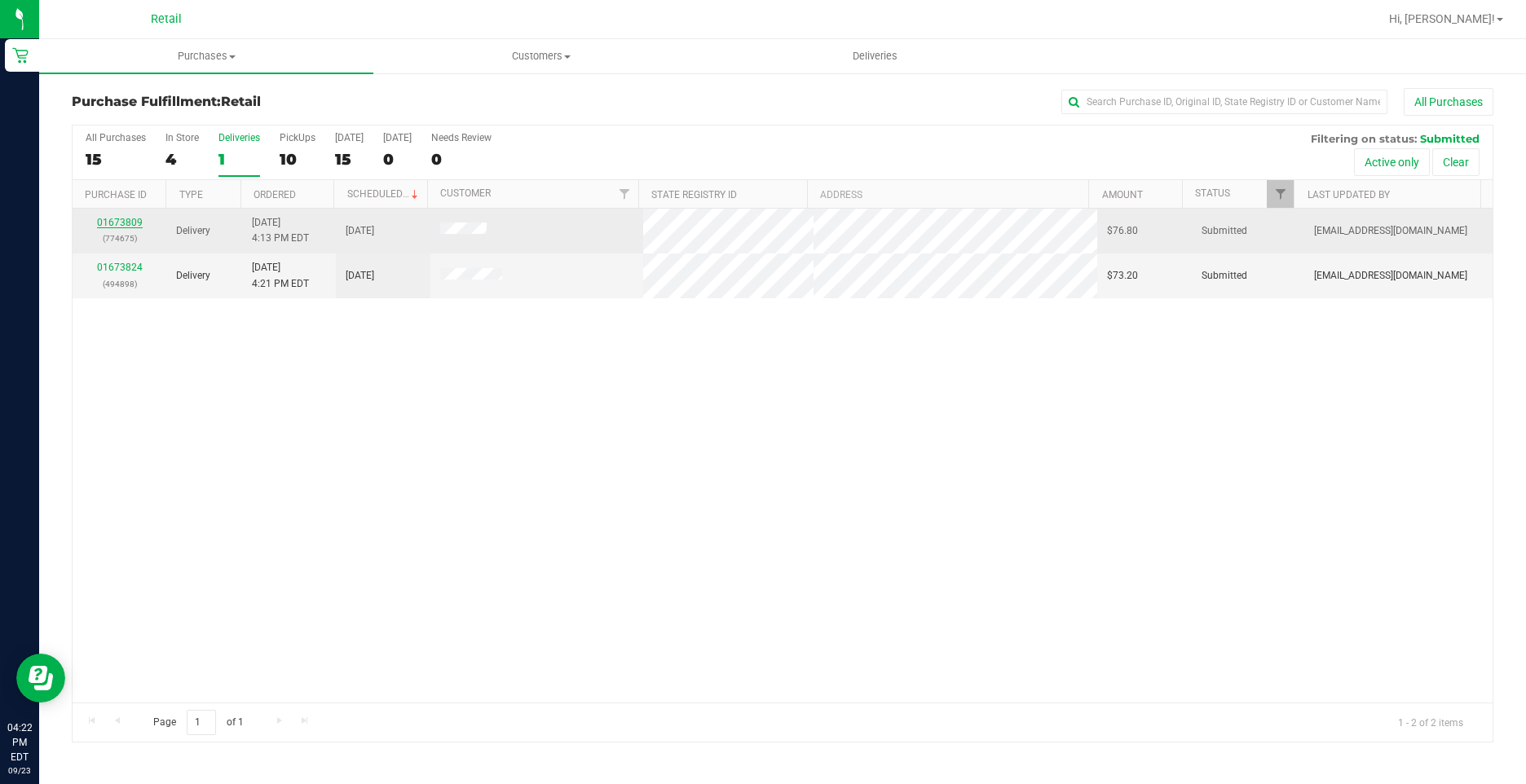
click at [132, 218] on link "01673809" at bounding box center [120, 222] width 46 height 11
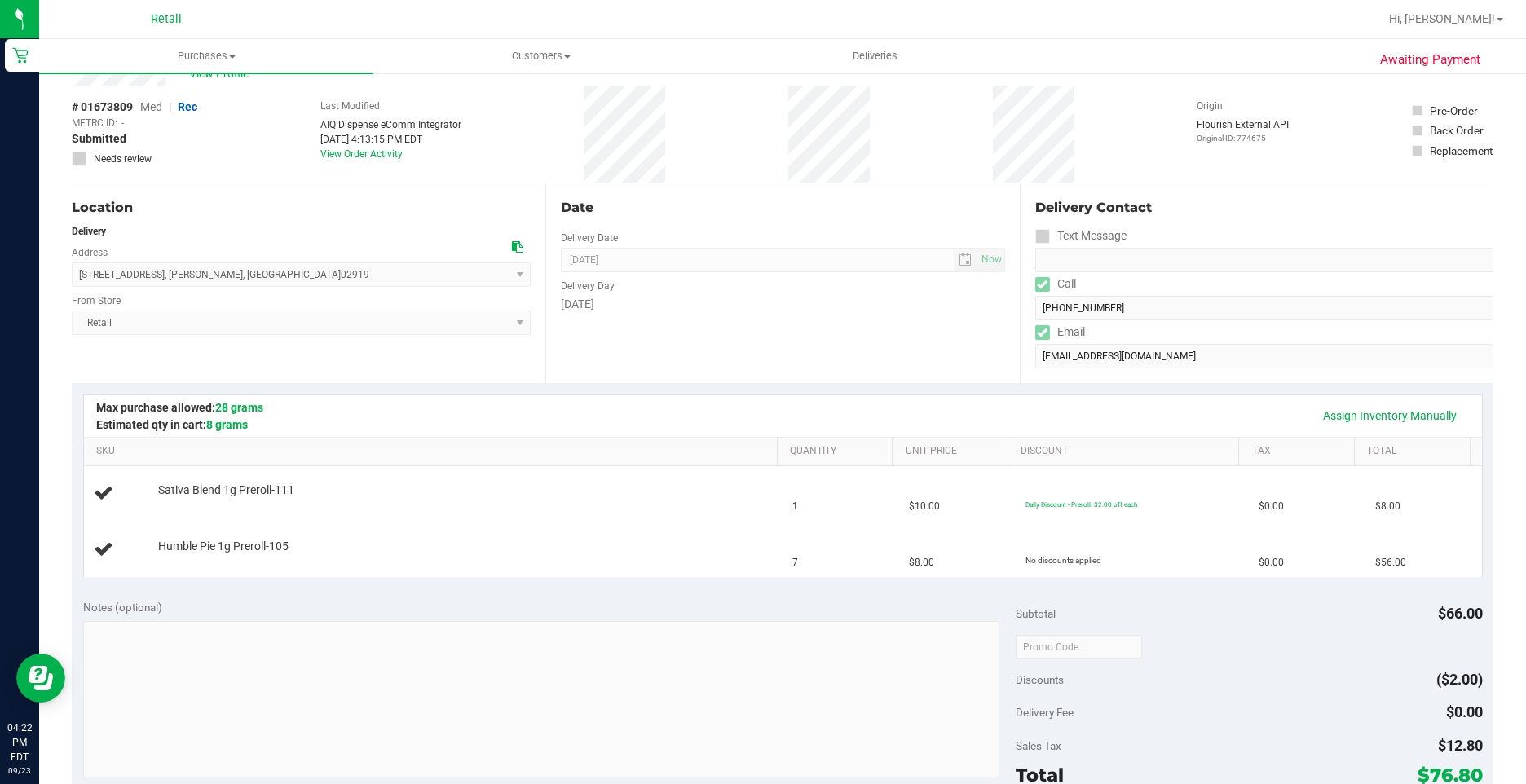
scroll to position [82, 0]
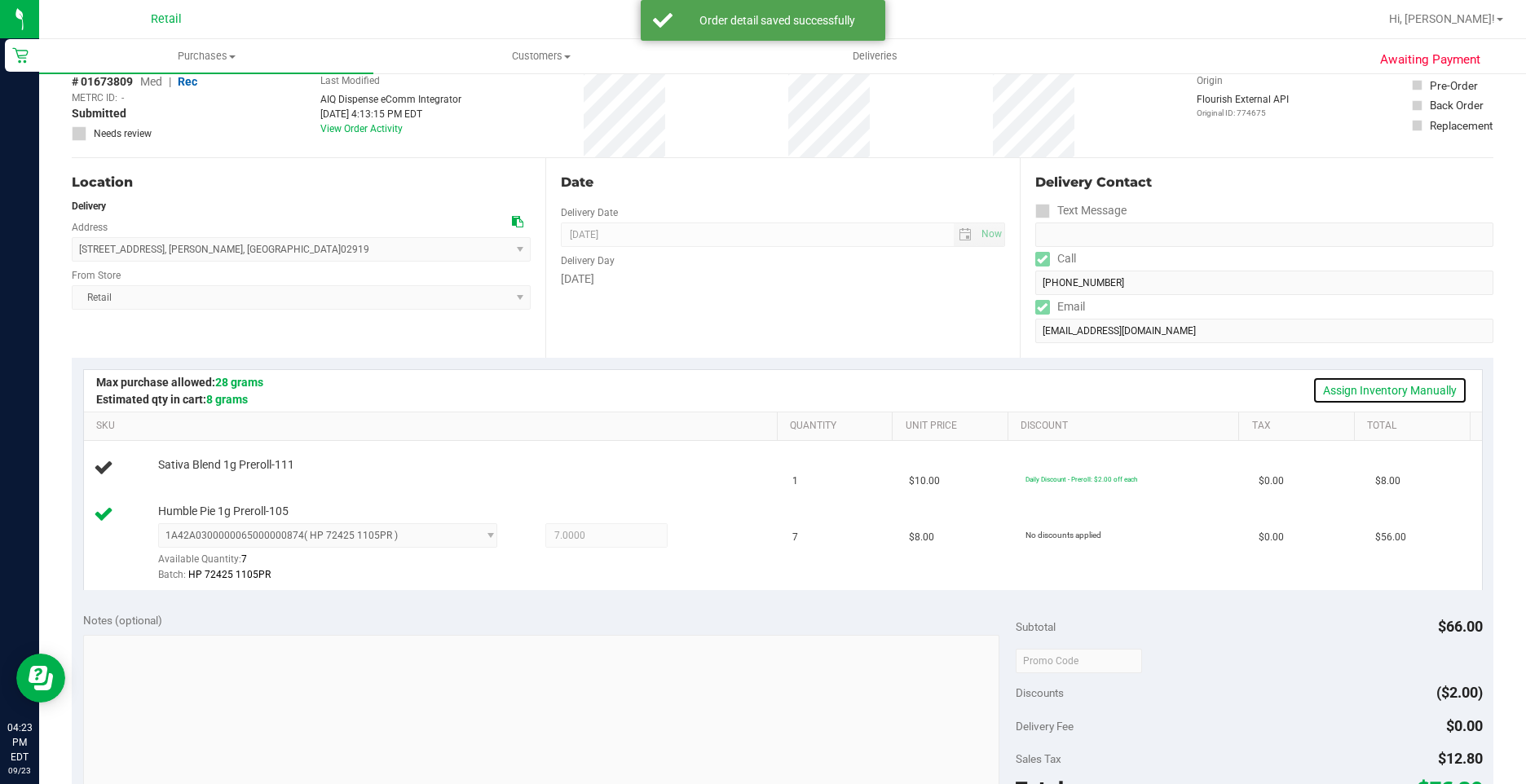
click at [1355, 395] on link "Assign Inventory Manually" at bounding box center [1389, 390] width 155 height 28
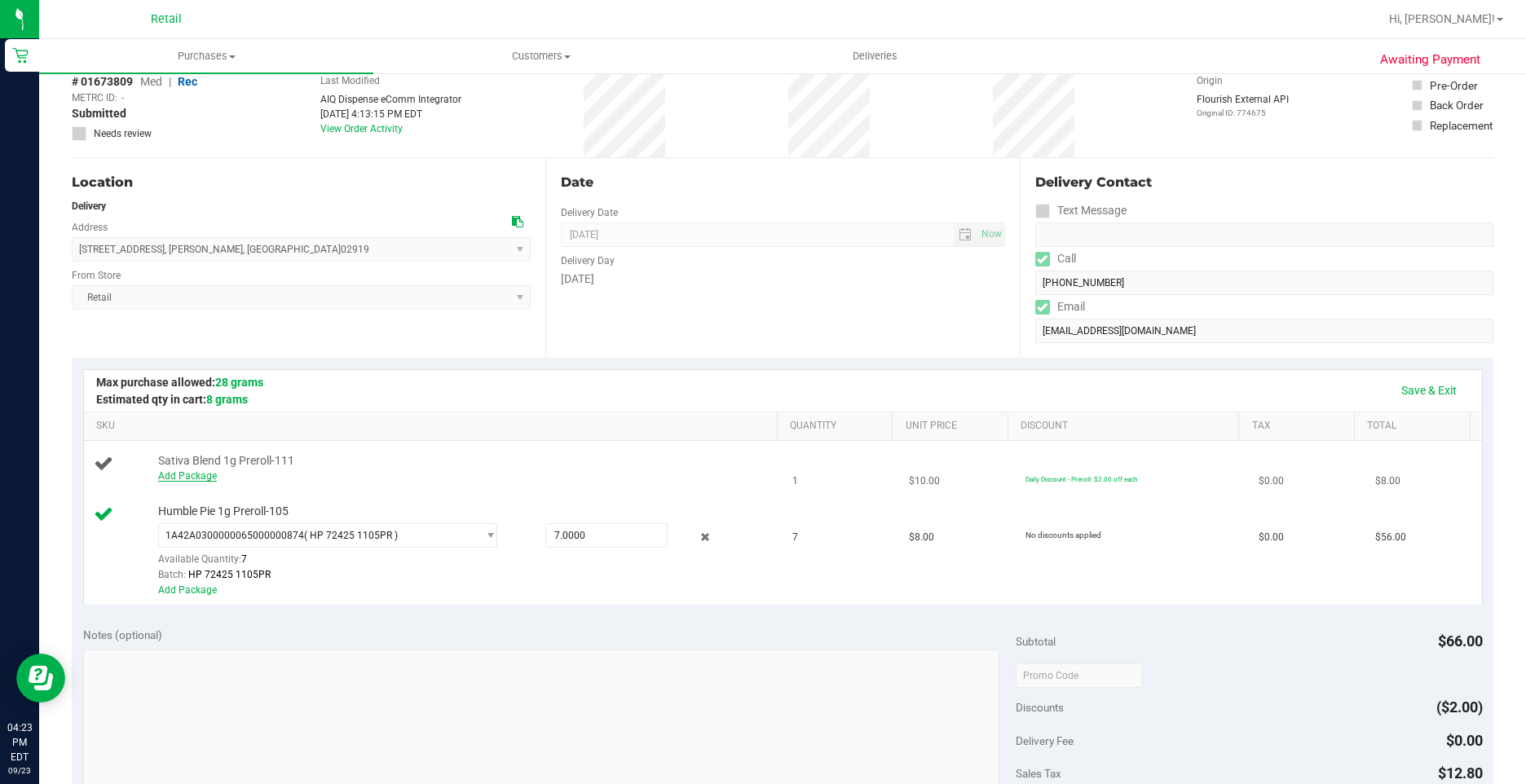
click at [189, 479] on link "Add Package" at bounding box center [187, 475] width 59 height 11
click at [308, 485] on span "Select Package" at bounding box center [317, 480] width 317 height 23
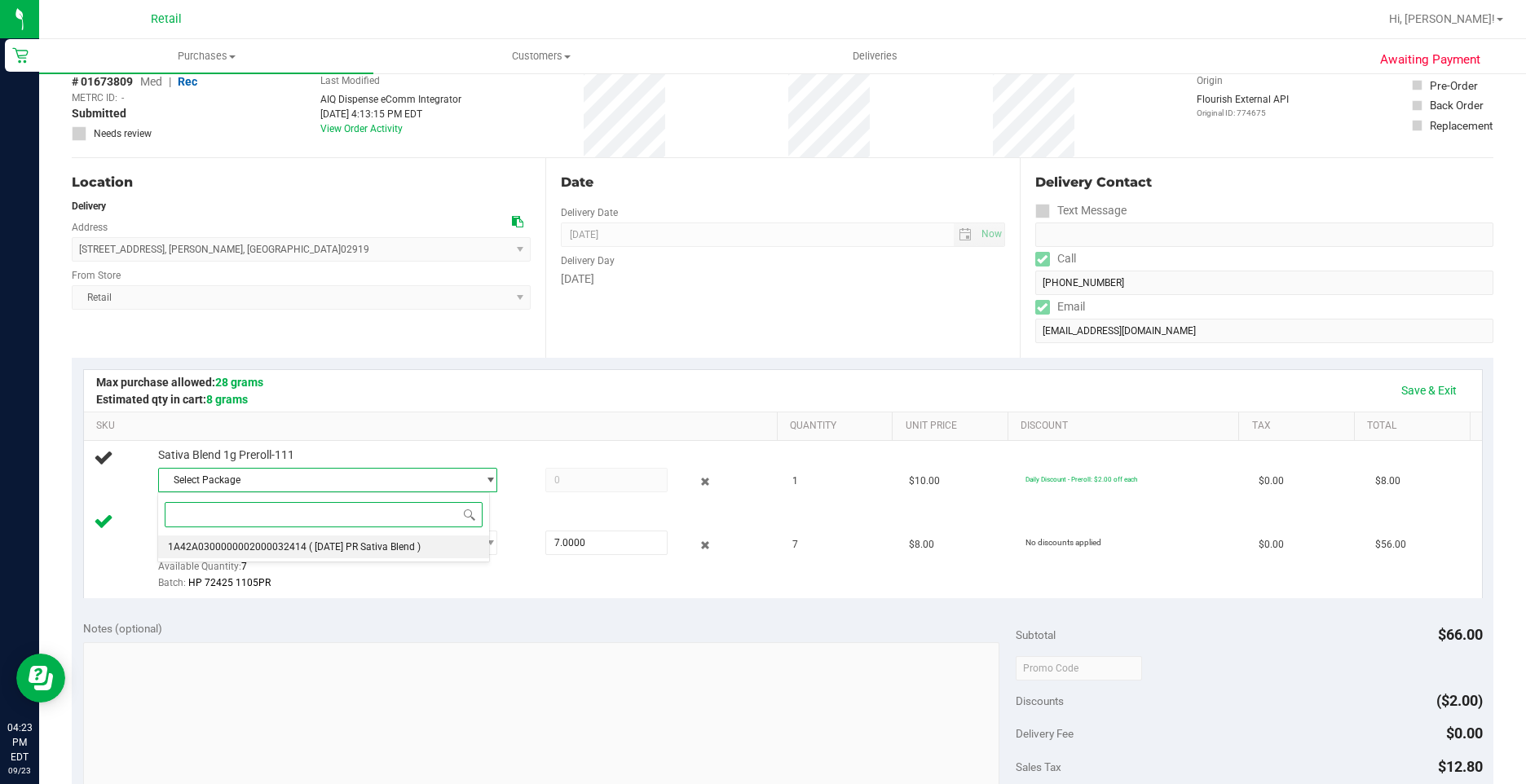
click at [309, 548] on span "( 7.16.25 PR Sativa Blend )" at bounding box center [364, 546] width 111 height 11
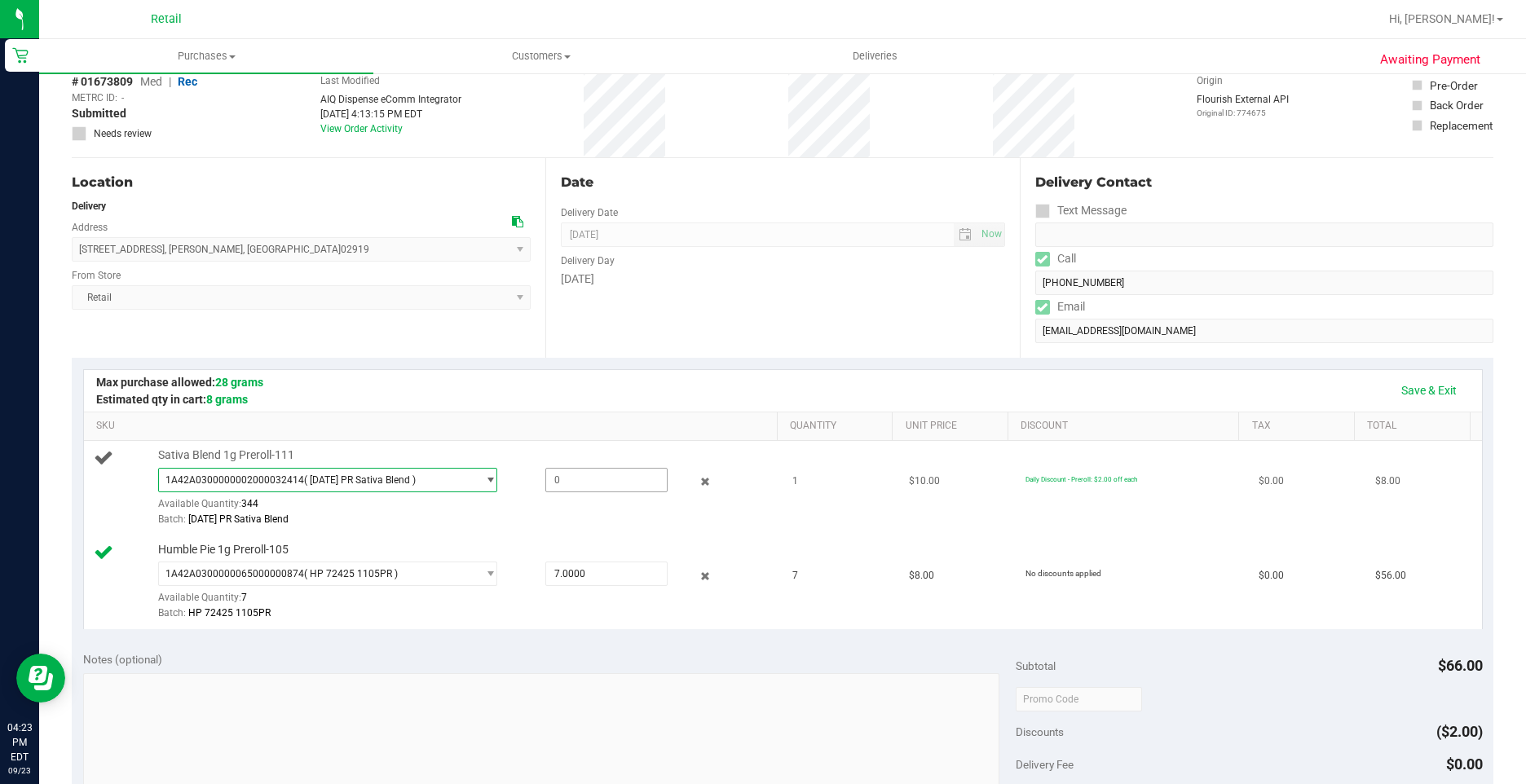
click at [547, 488] on span at bounding box center [606, 480] width 122 height 25
type input "1"
type input "1.0000"
click at [1249, 474] on td "$0.00" at bounding box center [1307, 488] width 117 height 95
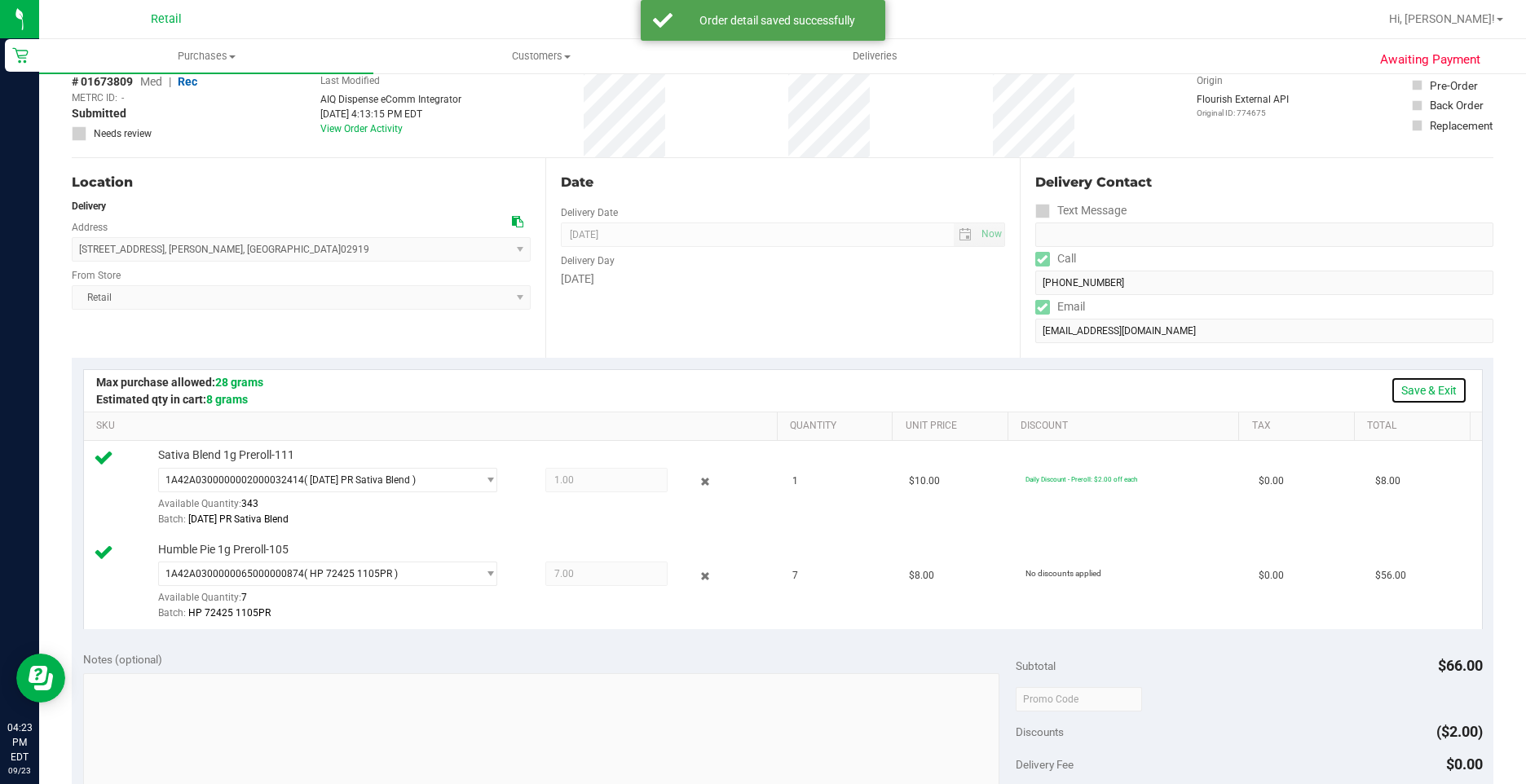
click at [1399, 388] on link "Save & Exit" at bounding box center [1428, 390] width 76 height 28
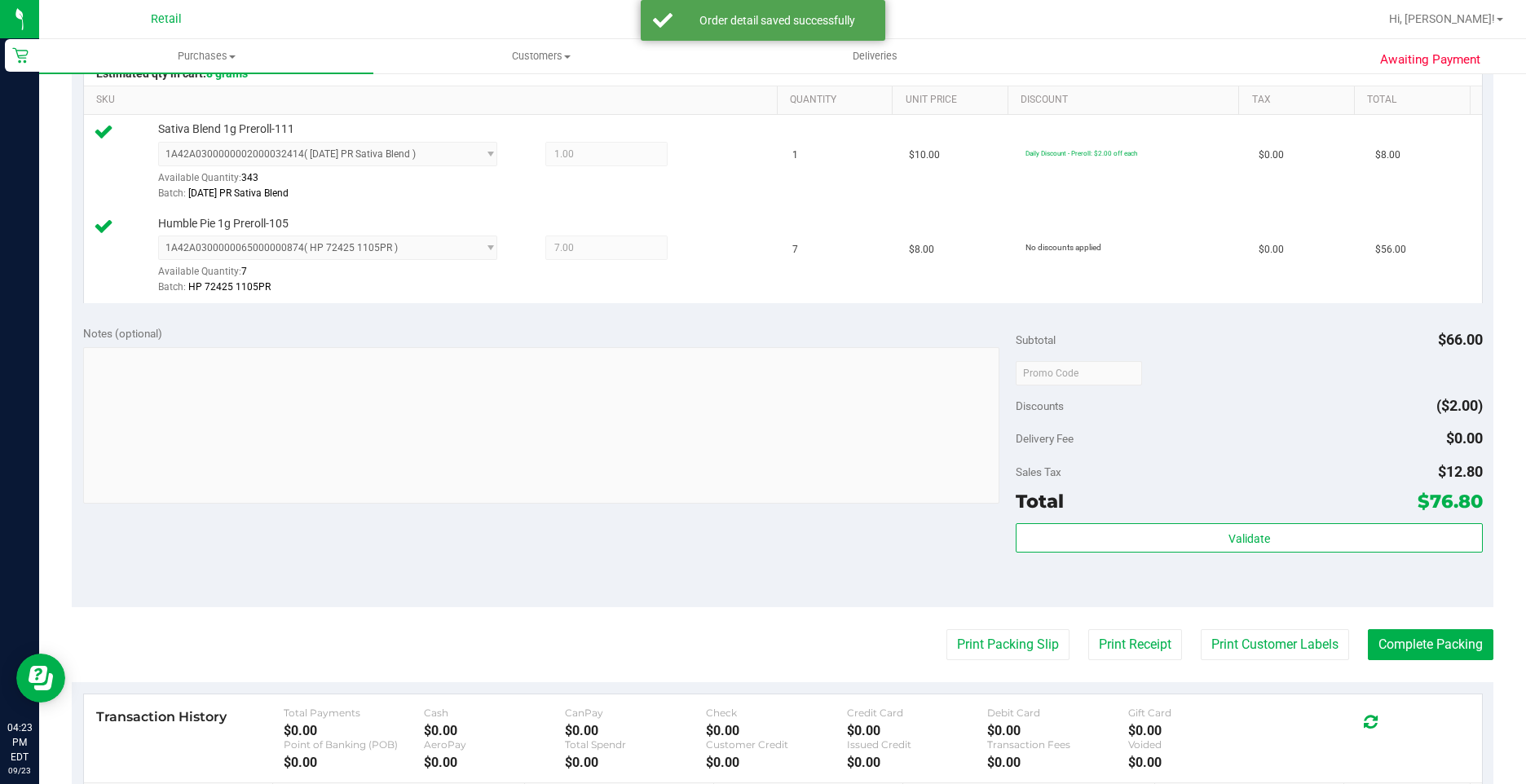
scroll to position [643, 0]
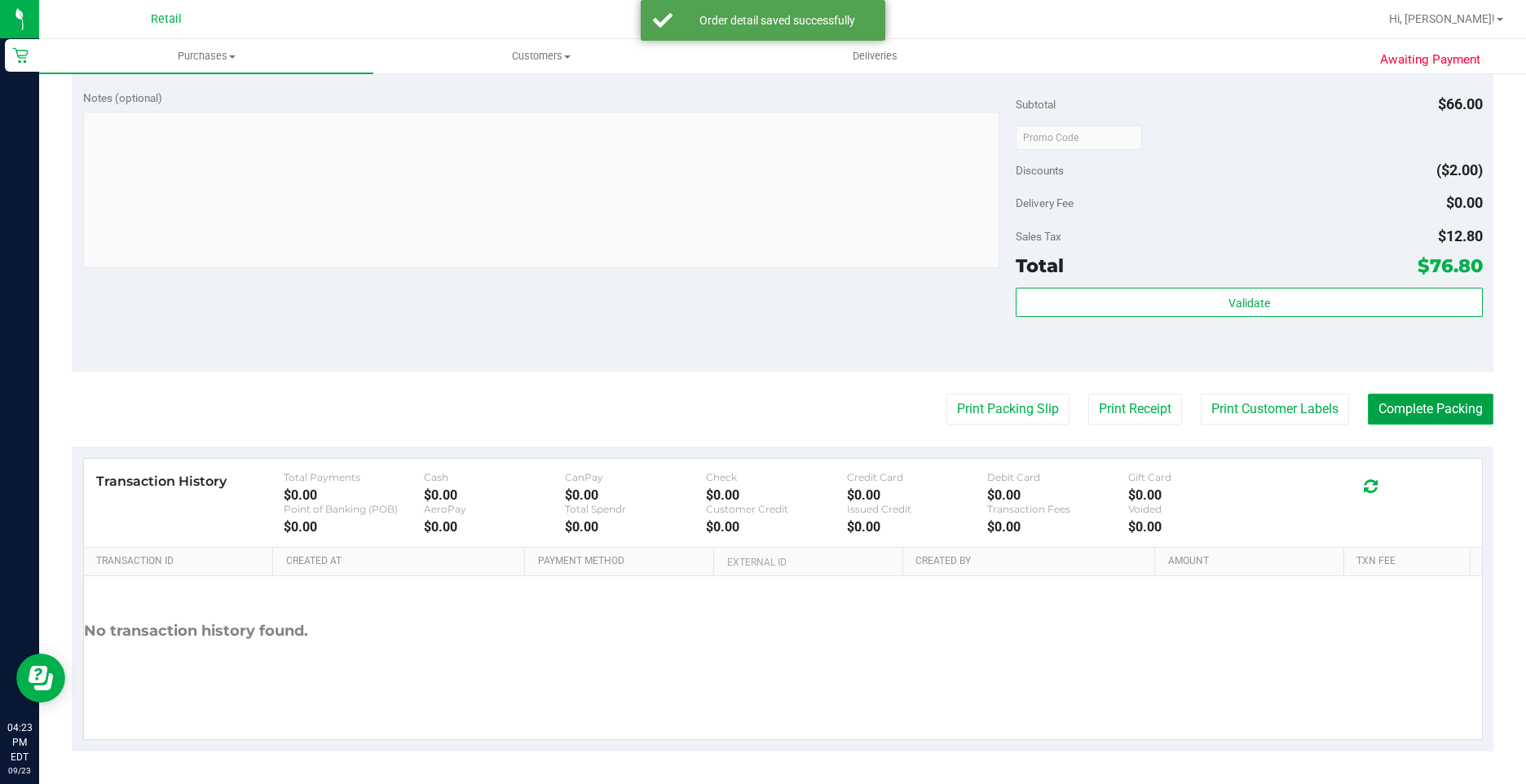
click at [1373, 403] on button "Complete Packing" at bounding box center [1430, 409] width 125 height 31
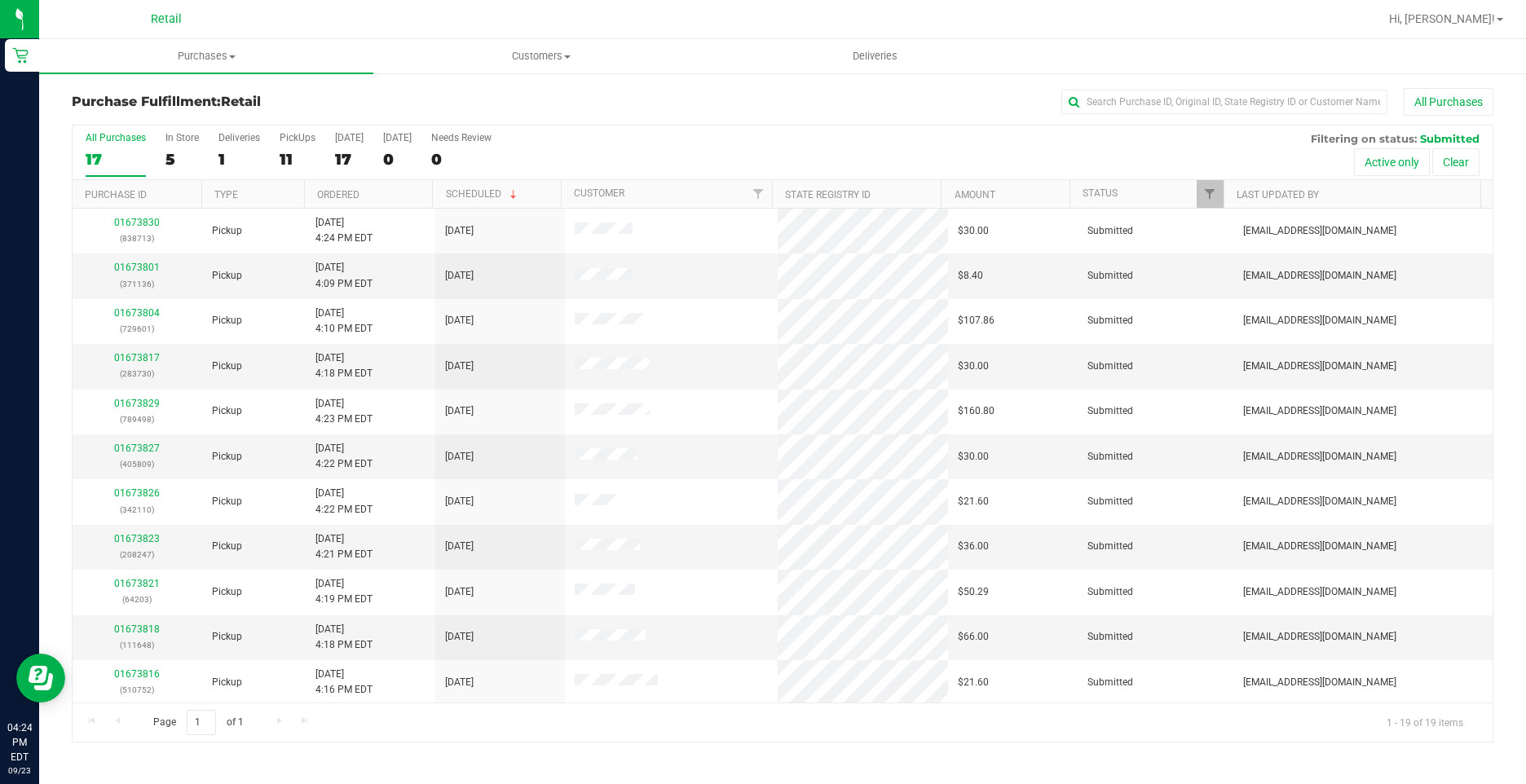
click at [212, 163] on div "All Purchases 17 In Store 5 Deliveries 1 PickUps 11 Today 17 Tomorrow 0 Needs R…" at bounding box center [782, 153] width 1420 height 54
click at [232, 160] on div "1" at bounding box center [239, 159] width 41 height 18
click at [0, 0] on input "Deliveries 1" at bounding box center [0, 0] width 0 height 0
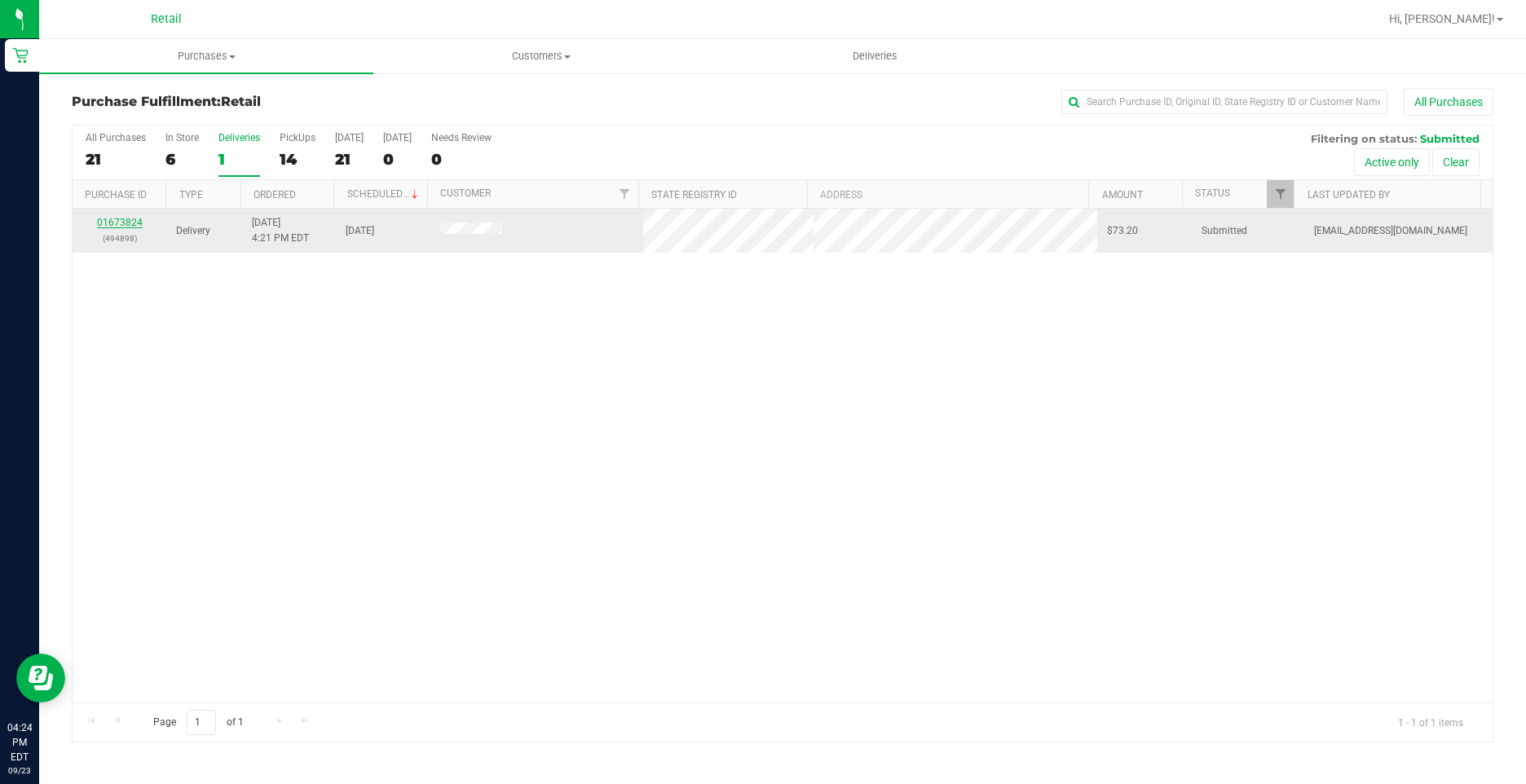
click at [121, 221] on link "01673824" at bounding box center [120, 222] width 46 height 11
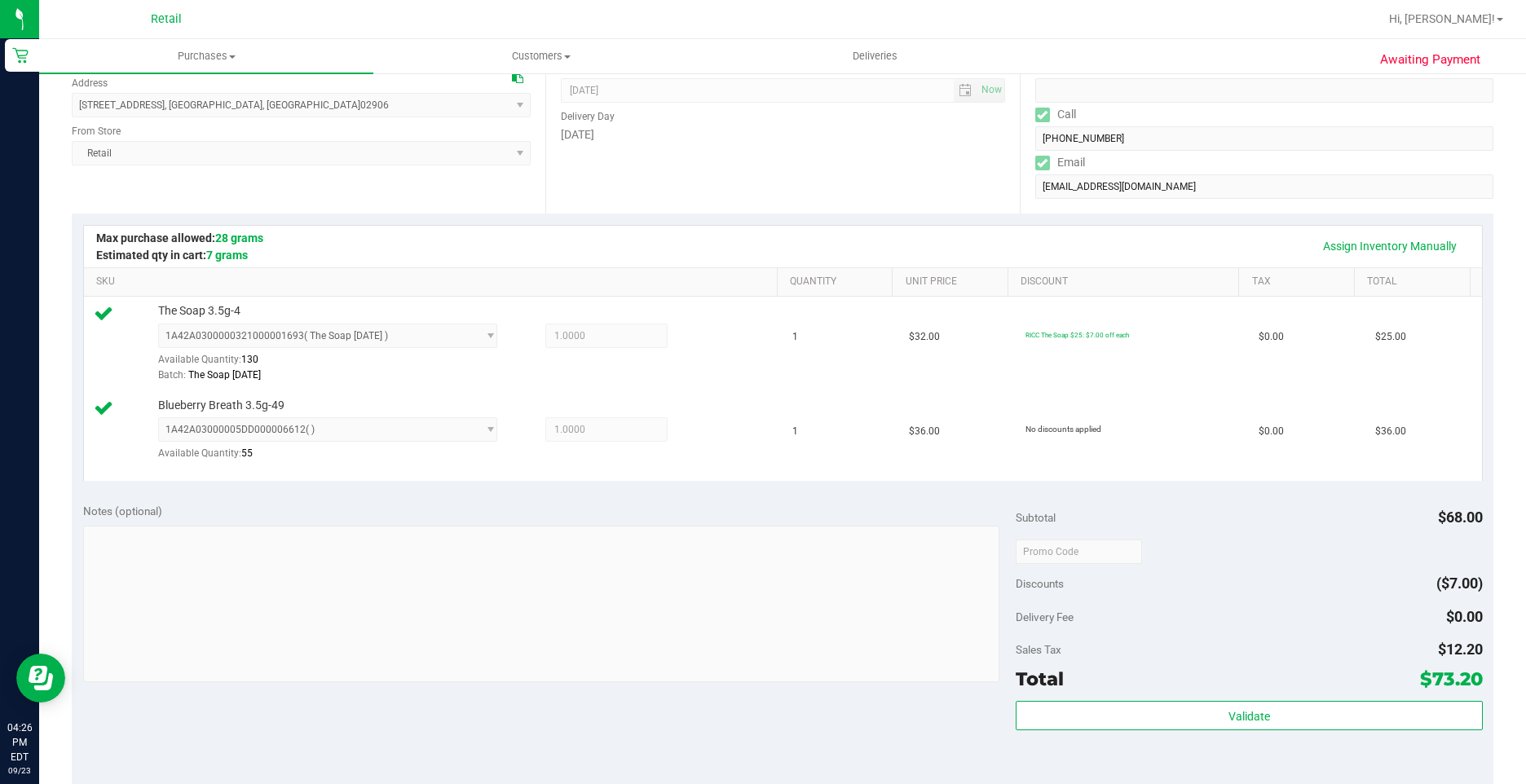
scroll to position [408, 0]
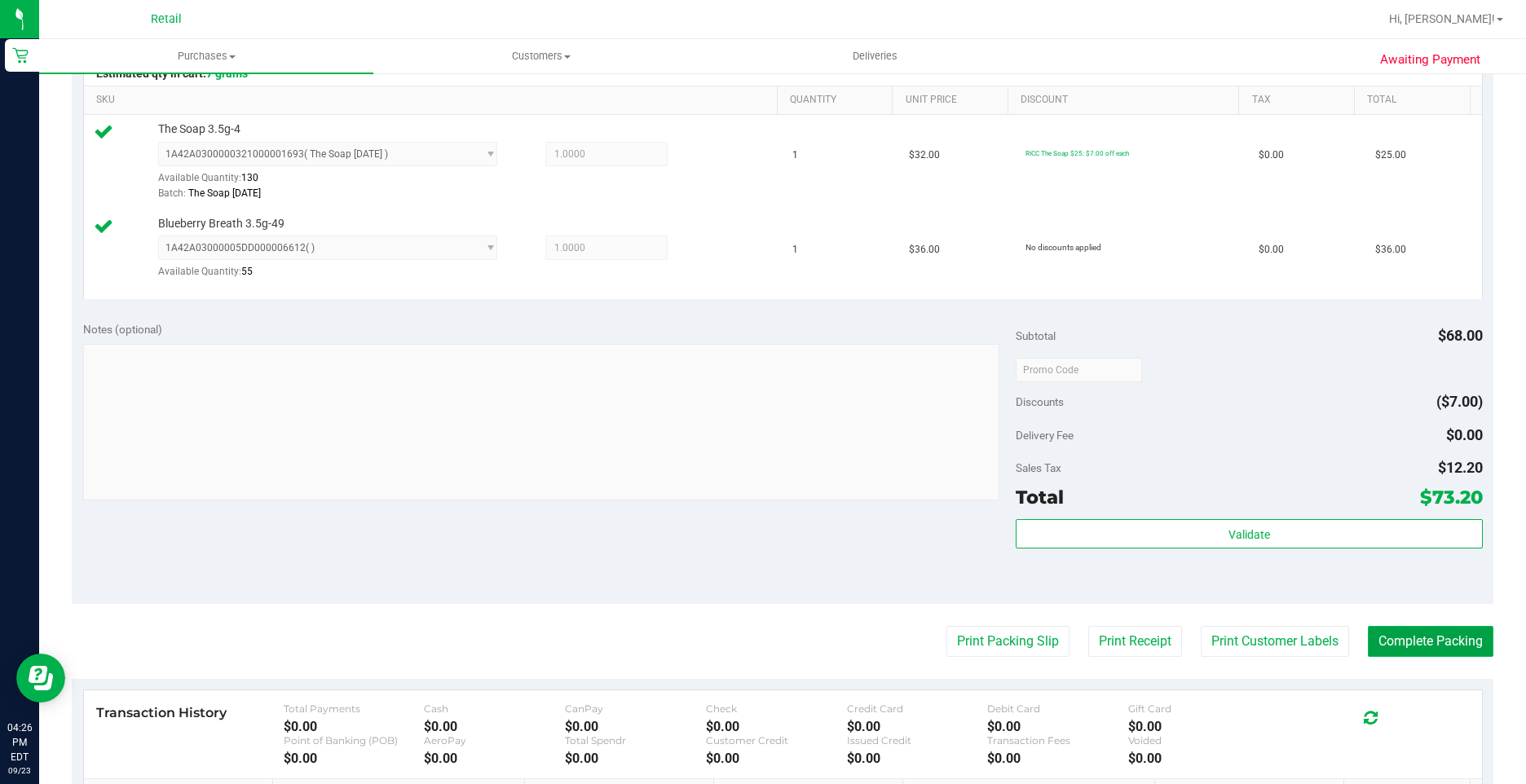
click at [1446, 642] on button "Complete Packing" at bounding box center [1430, 641] width 125 height 31
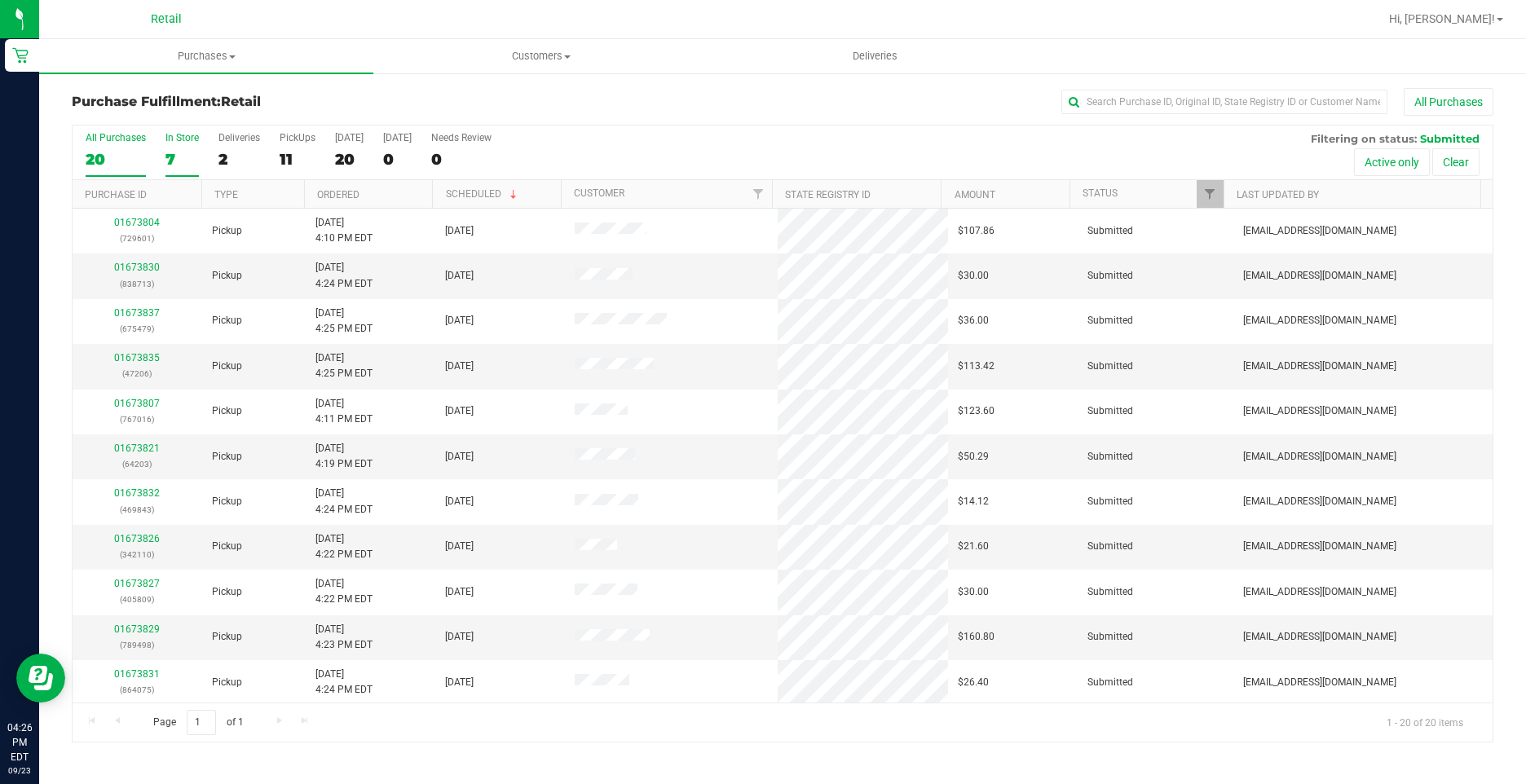
click at [192, 153] on div "7" at bounding box center [182, 159] width 33 height 18
click at [0, 0] on input "In Store 7" at bounding box center [0, 0] width 0 height 0
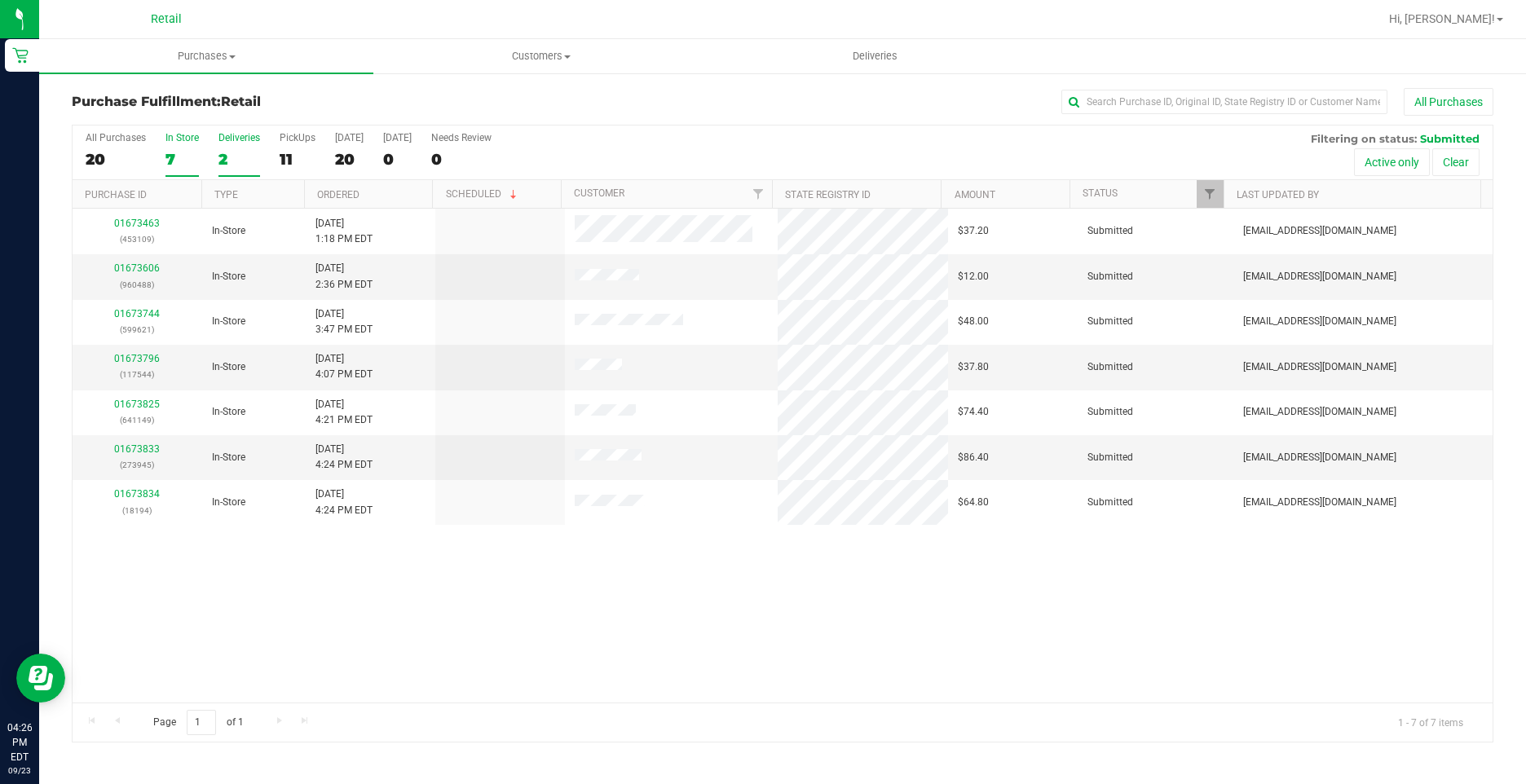
click at [251, 153] on div "2" at bounding box center [239, 159] width 41 height 18
click at [0, 0] on input "Deliveries 2" at bounding box center [0, 0] width 0 height 0
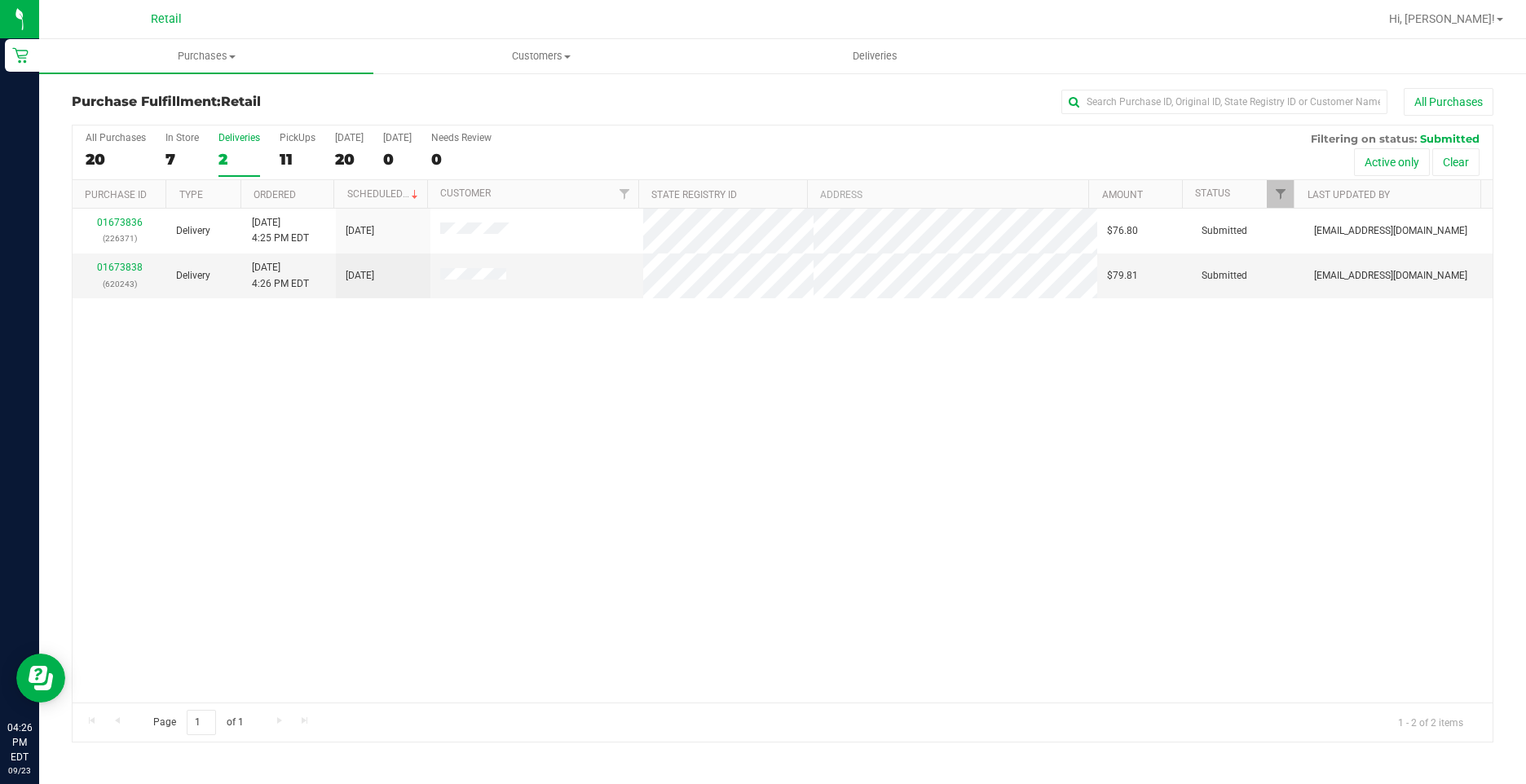
click at [626, 162] on div "All Purchases 20 In Store 7 Deliveries 2 PickUps 11 Today 20 Tomorrow 0 Needs R…" at bounding box center [782, 153] width 1420 height 54
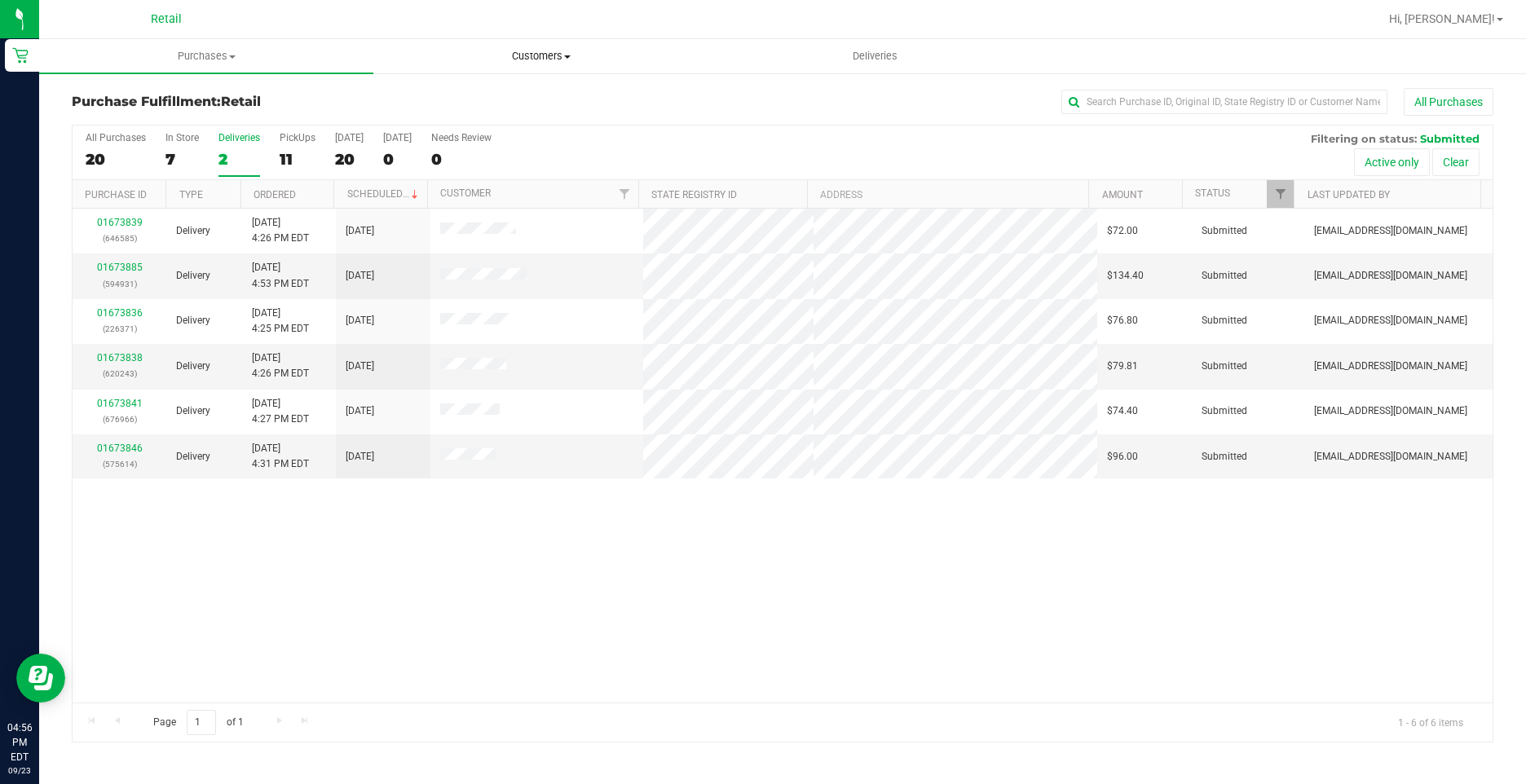
drag, startPoint x: 563, startPoint y: 54, endPoint x: 524, endPoint y: 103, distance: 62.6
click at [563, 54] on span "Customers" at bounding box center [540, 56] width 332 height 15
click at [460, 101] on span "All customers" at bounding box center [432, 98] width 118 height 14
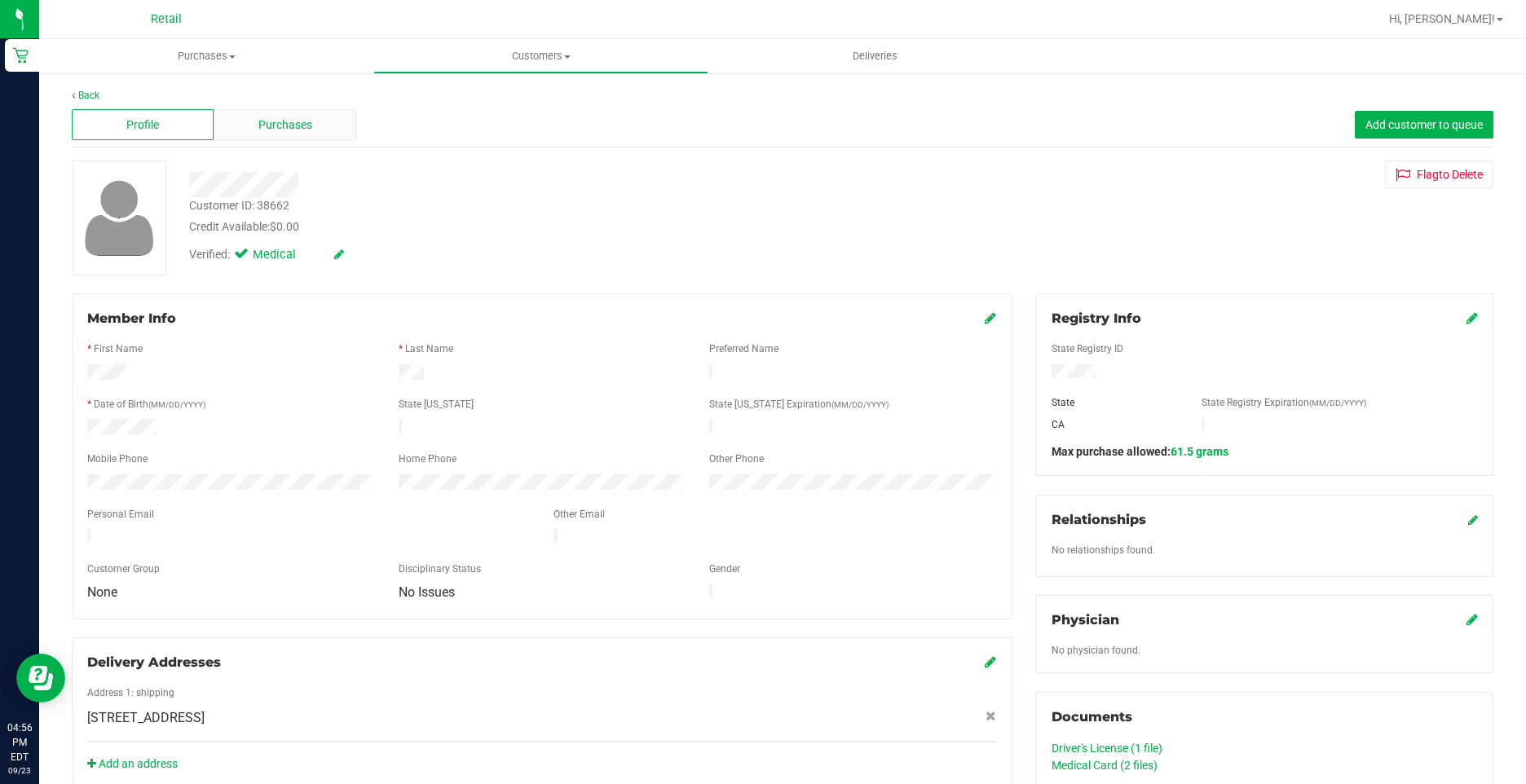
click at [292, 120] on span "Purchases" at bounding box center [285, 125] width 53 height 18
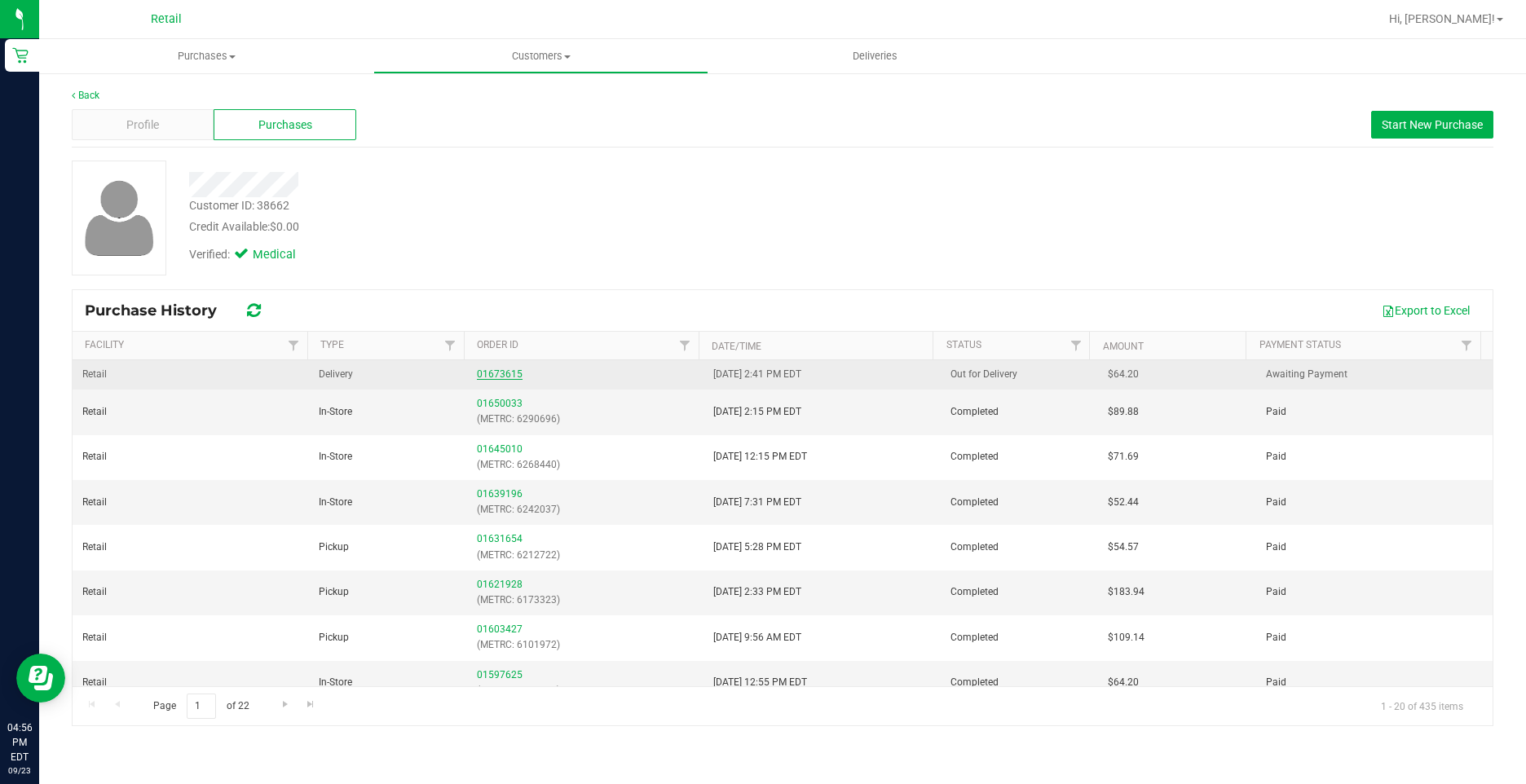
click at [477, 369] on link "01673615" at bounding box center [500, 374] width 46 height 11
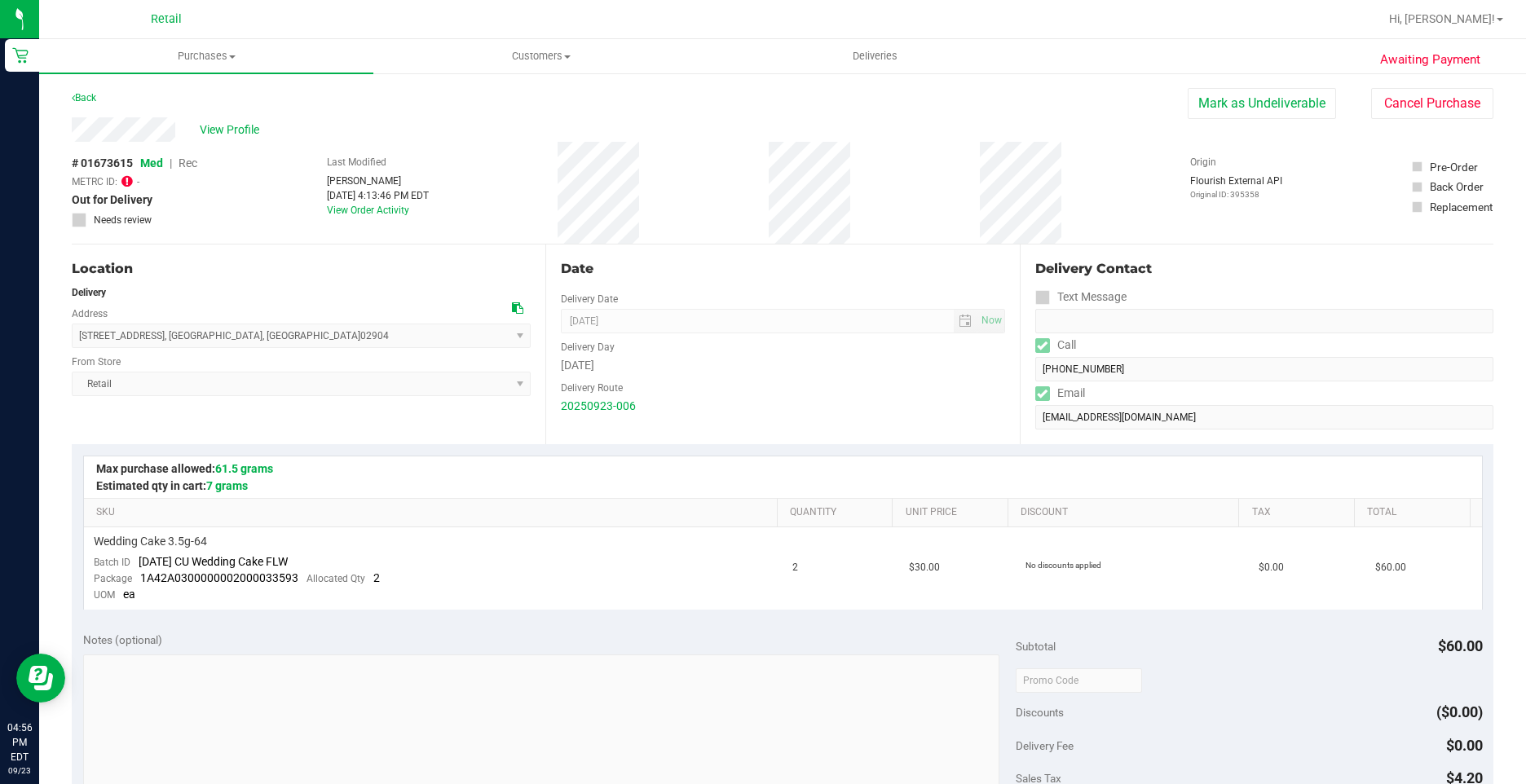
click at [126, 181] on icon at bounding box center [126, 181] width 11 height 13
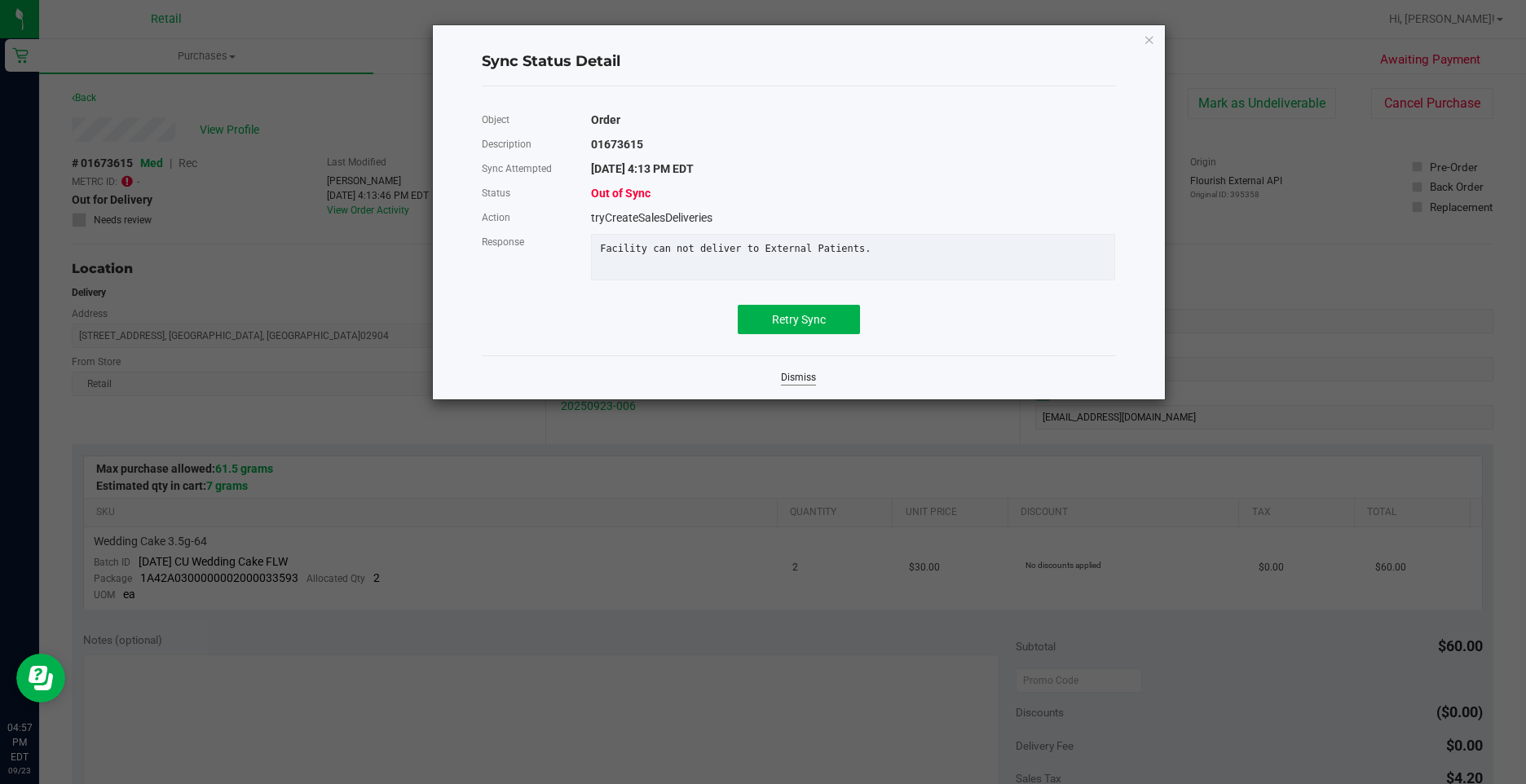
click at [797, 385] on link "Dismiss" at bounding box center [798, 378] width 35 height 14
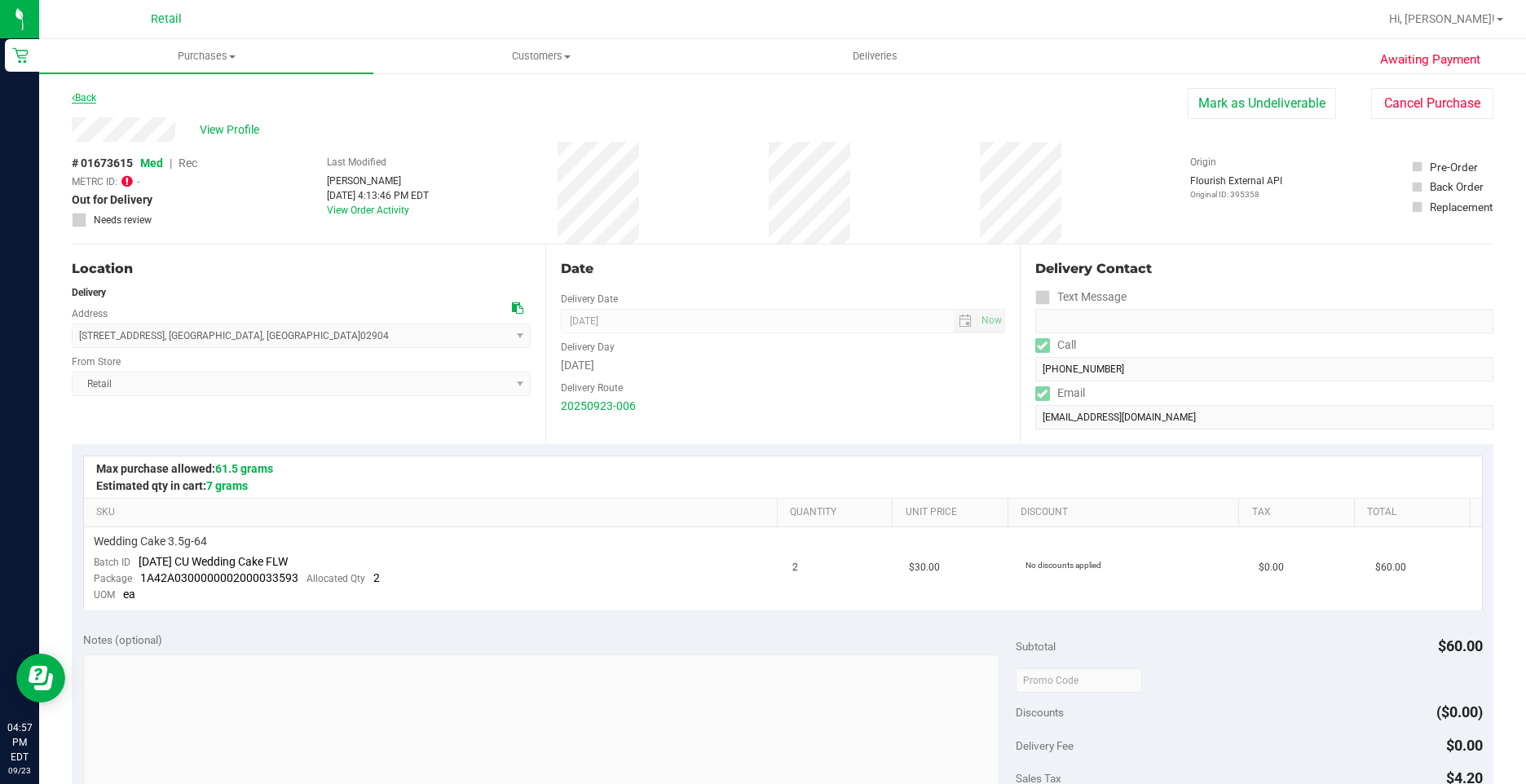
click at [75, 100] on icon at bounding box center [74, 97] width 4 height 10
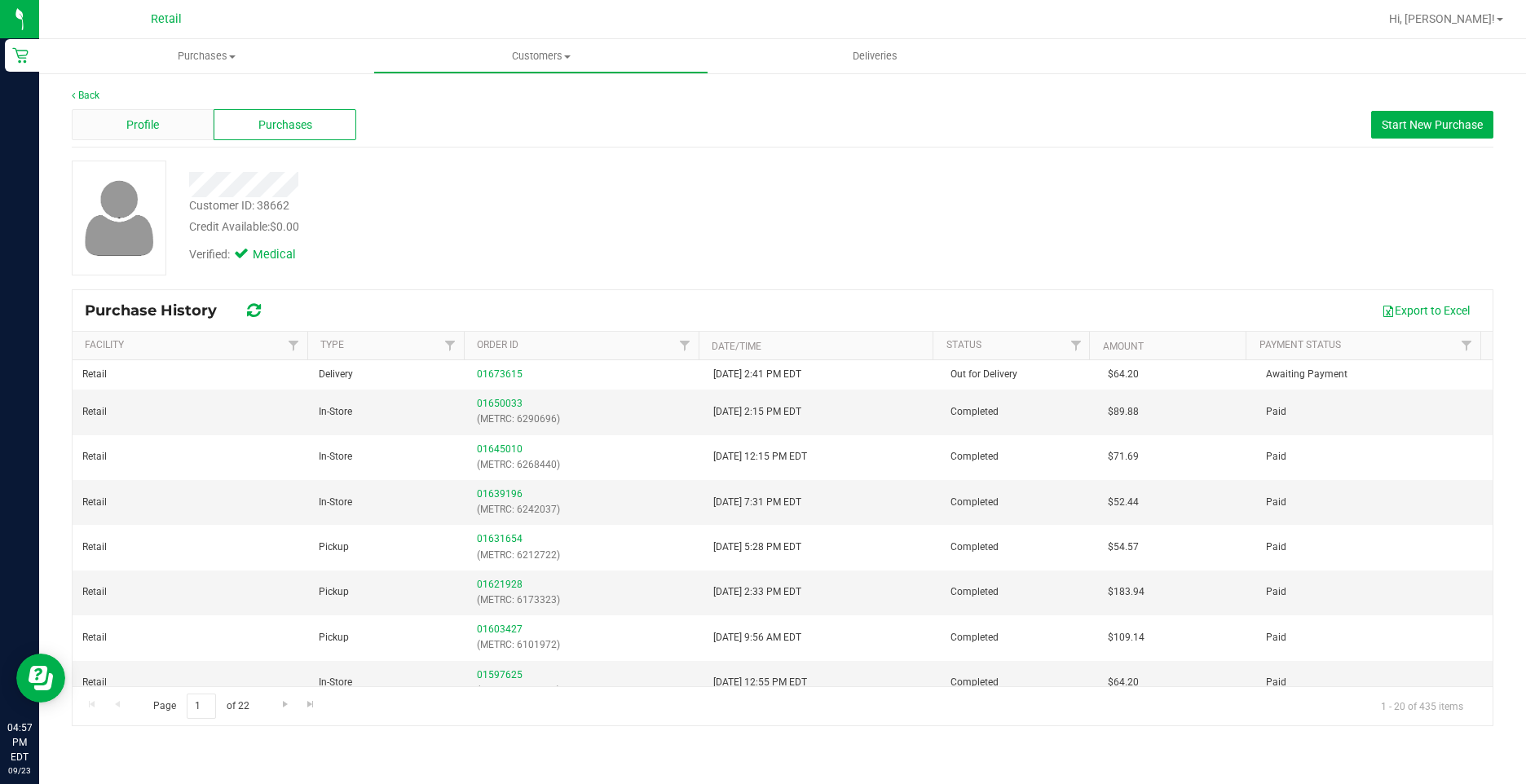
click at [184, 124] on div "Profile" at bounding box center [143, 125] width 142 height 31
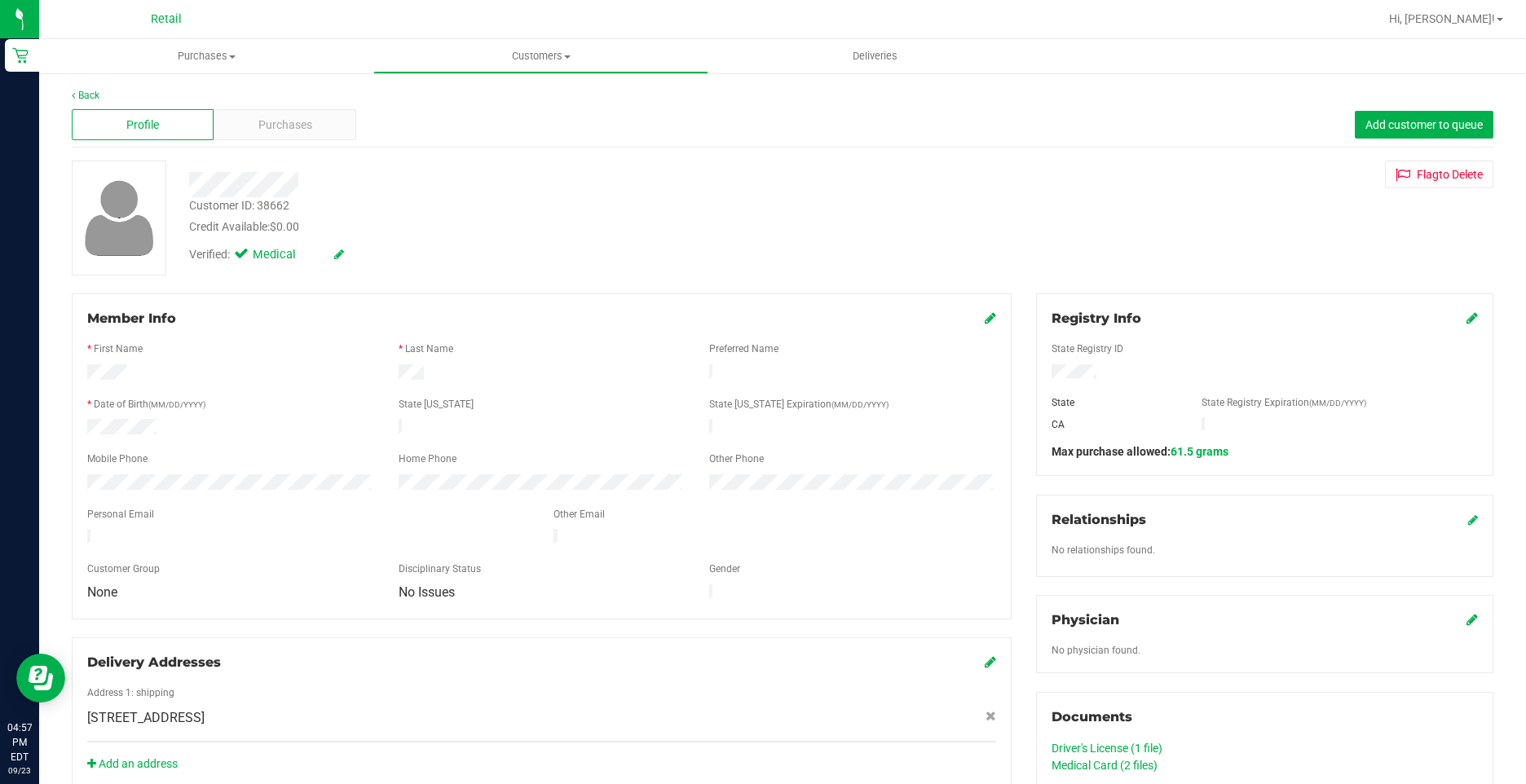
click at [1466, 318] on icon at bounding box center [1472, 317] width 11 height 13
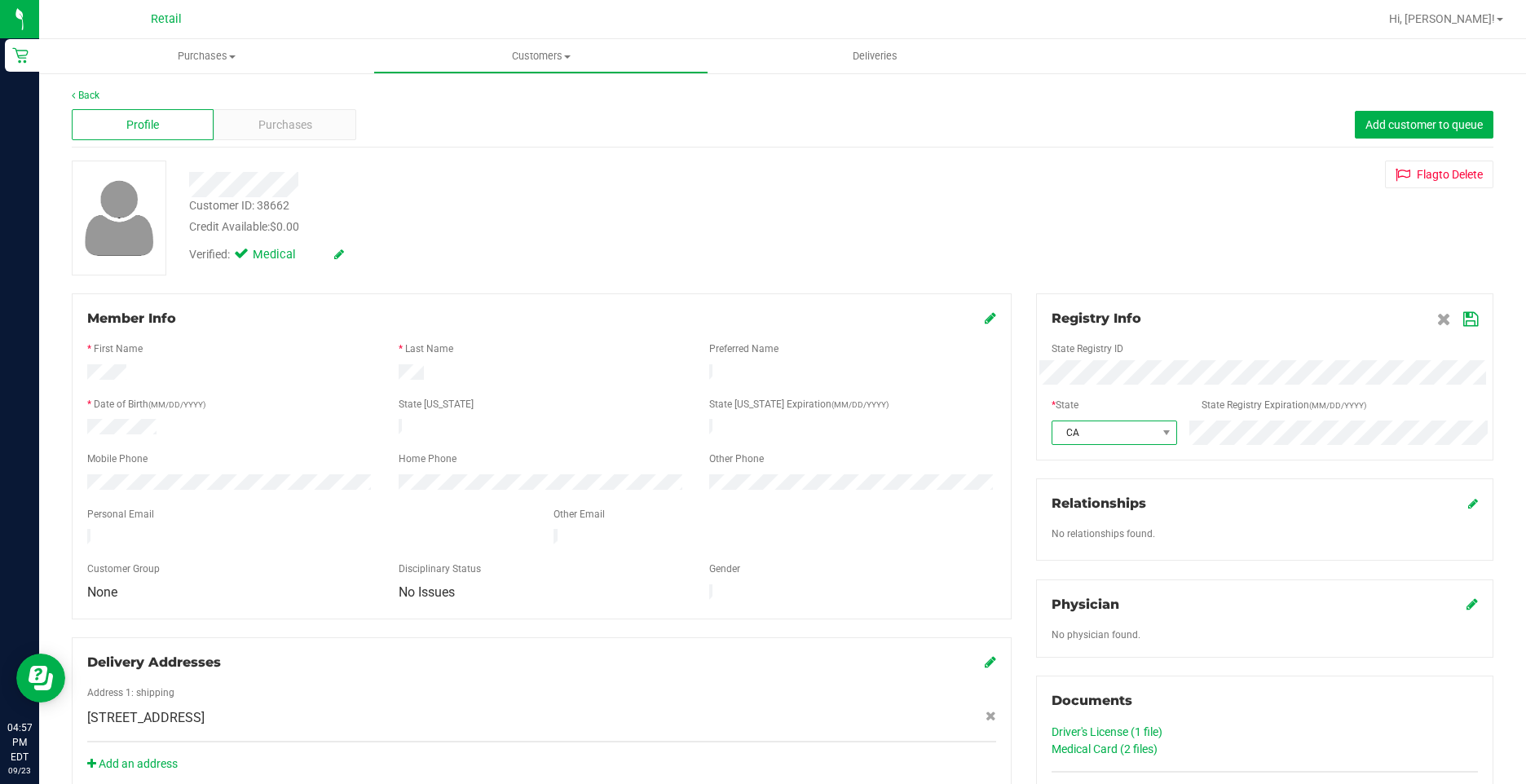
click at [1119, 440] on span "CA" at bounding box center [1104, 432] width 103 height 23
drag, startPoint x: 1106, startPoint y: 685, endPoint x: 1446, endPoint y: 497, distance: 388.5
click at [1105, 685] on li "RI" at bounding box center [1105, 679] width 123 height 28
click at [1457, 328] on span at bounding box center [1457, 318] width 40 height 19
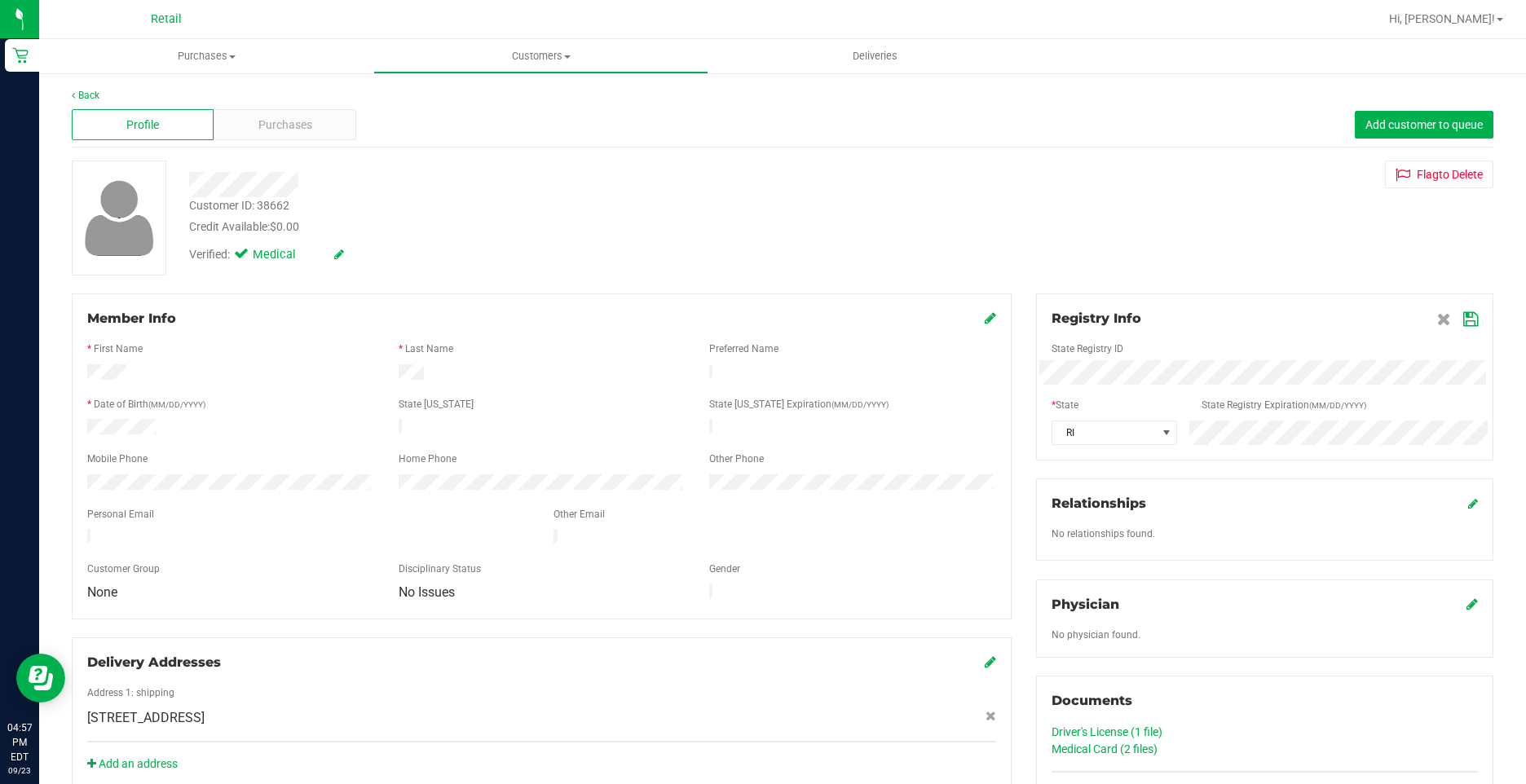
click at [1463, 317] on icon at bounding box center [1470, 319] width 15 height 13
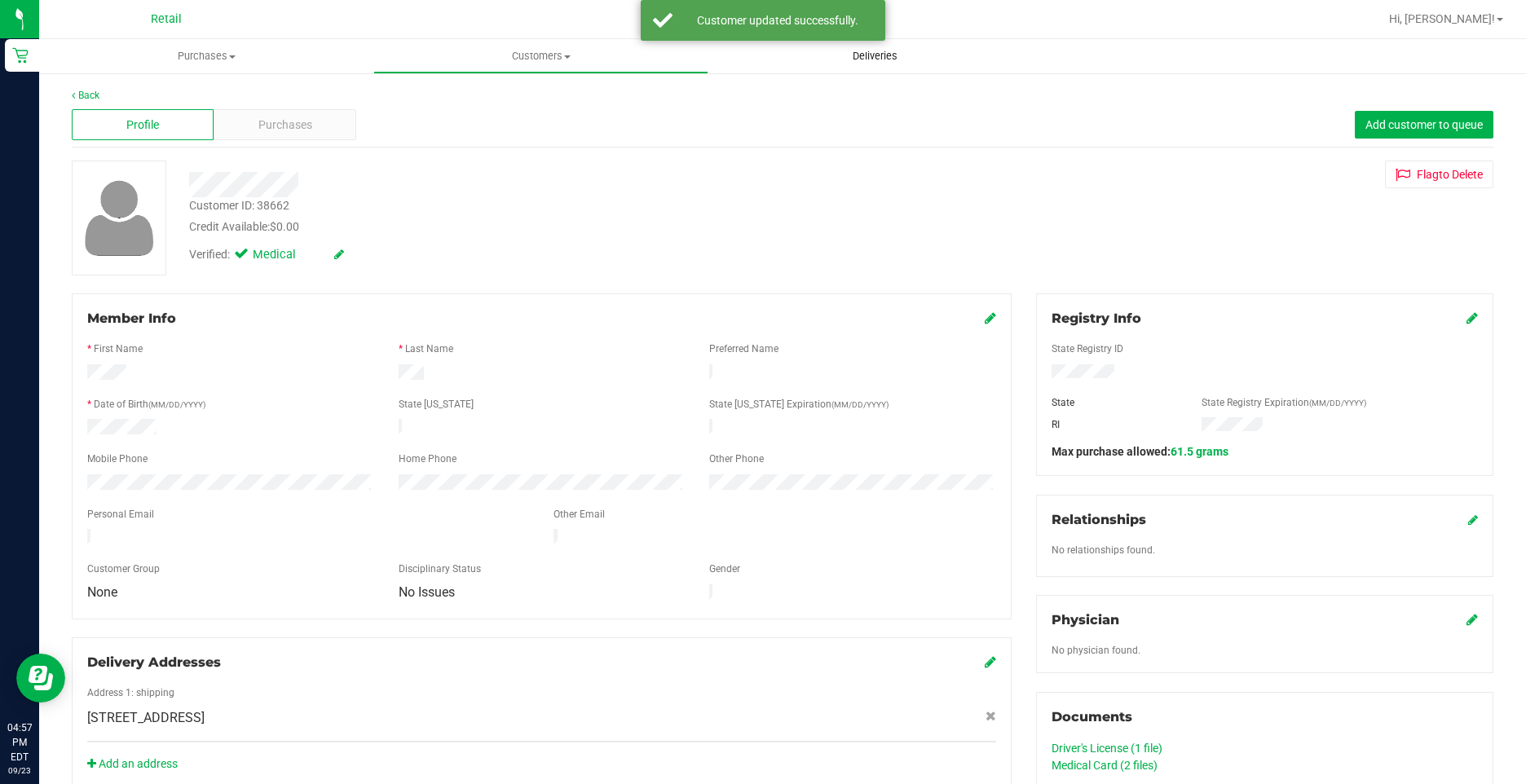
click at [872, 53] on span "Deliveries" at bounding box center [874, 56] width 89 height 15
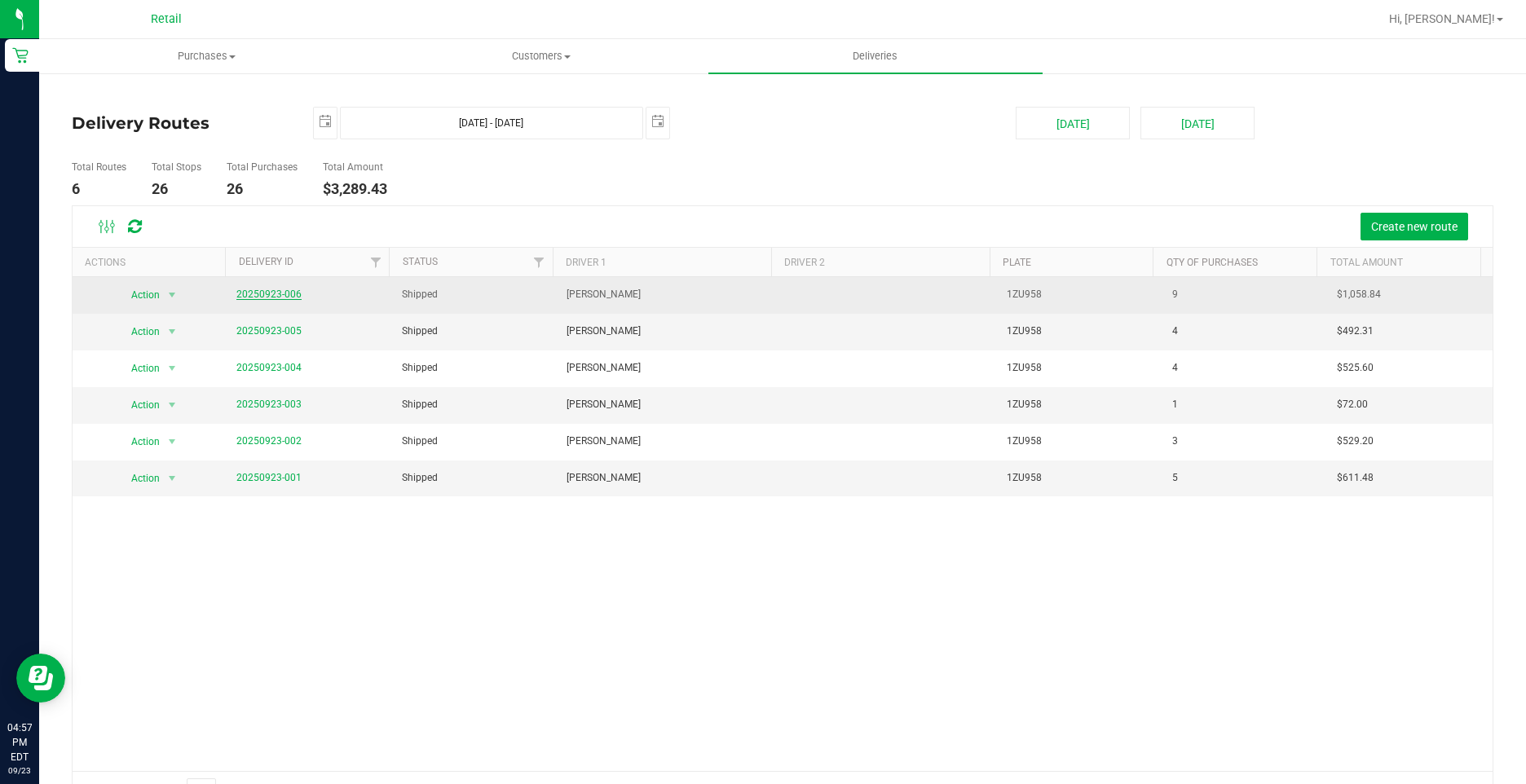
click at [288, 296] on link "20250923-006" at bounding box center [268, 294] width 65 height 11
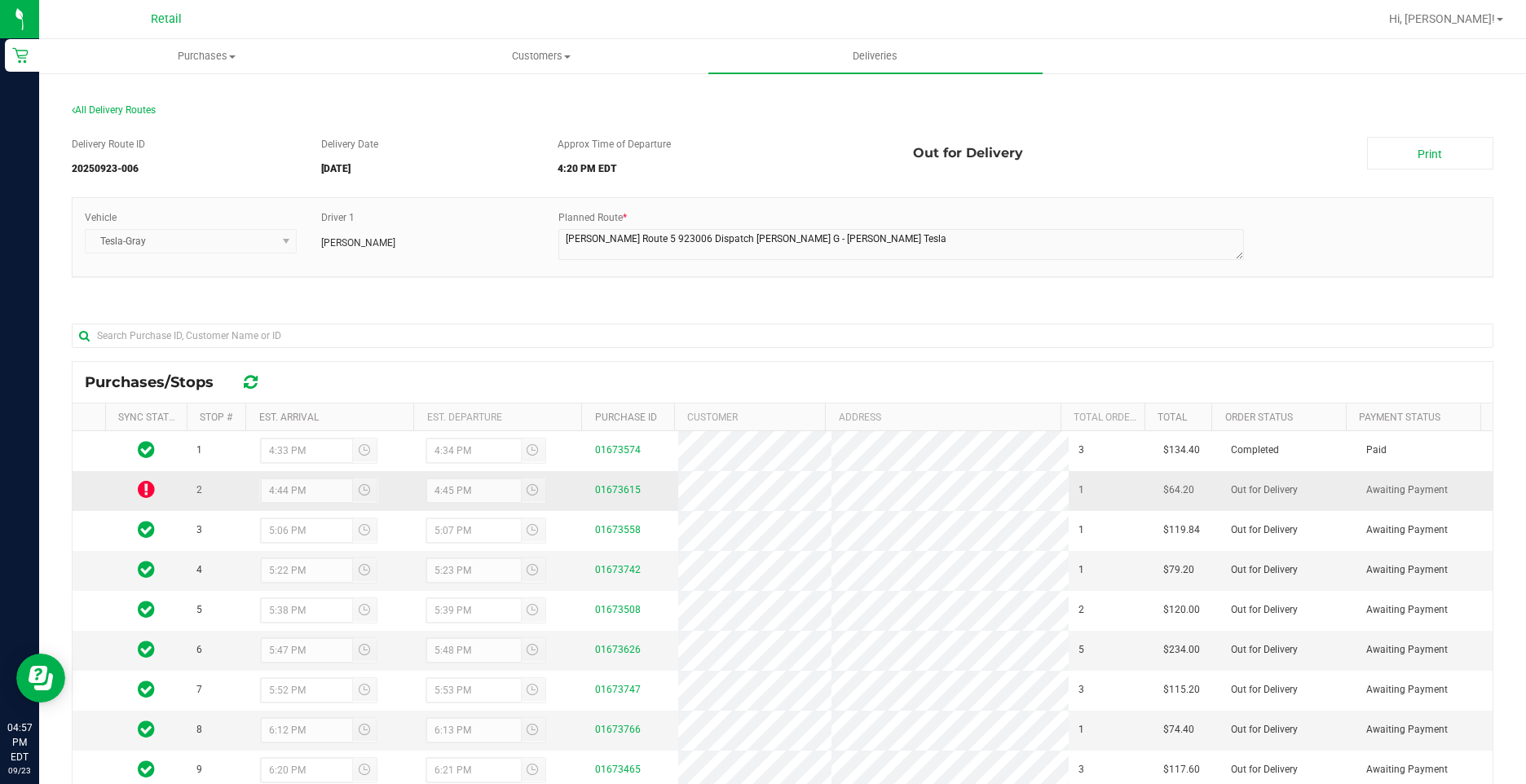
click at [144, 489] on icon at bounding box center [146, 488] width 18 height 19
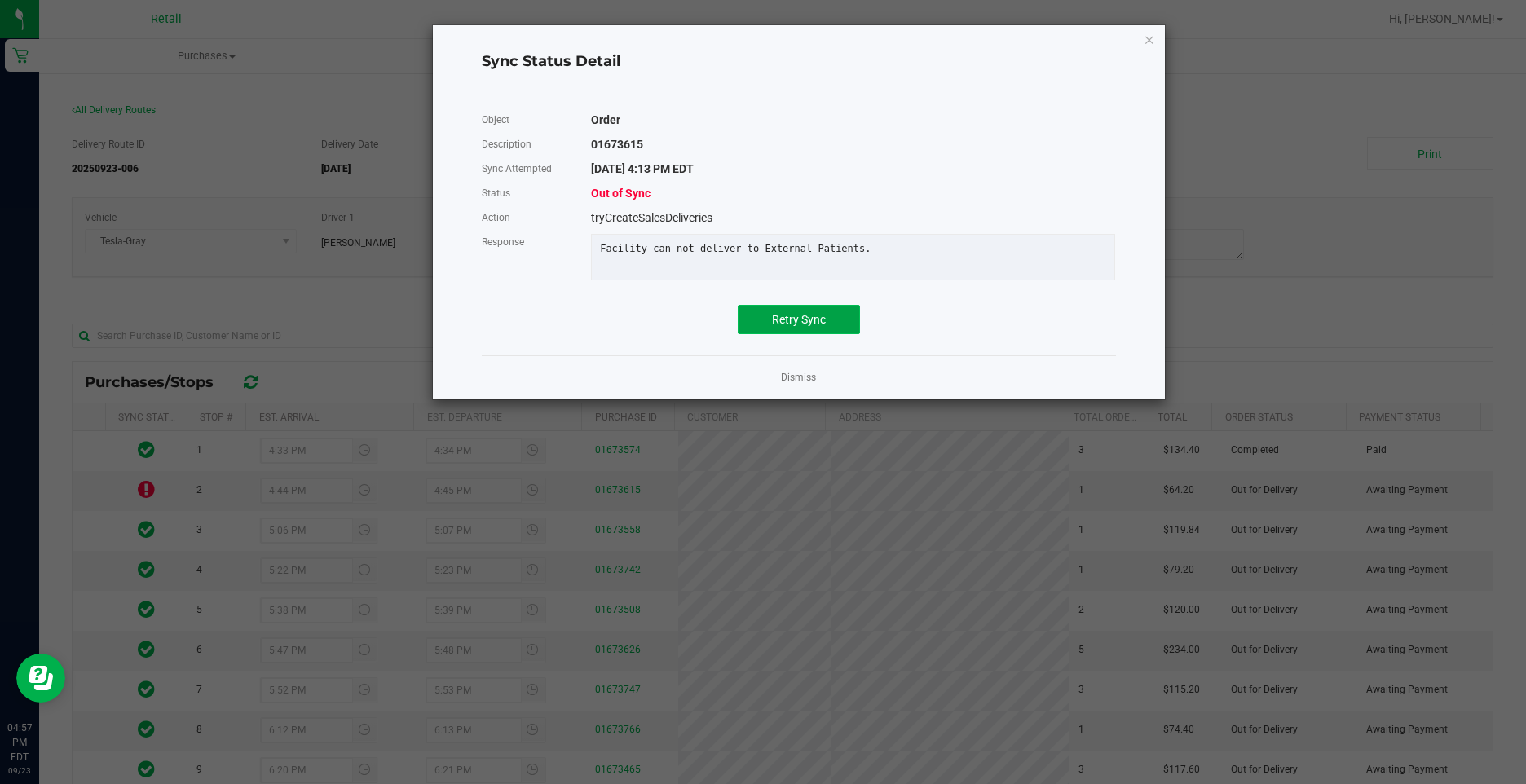
click at [780, 325] on span "Retry Sync" at bounding box center [798, 319] width 53 height 13
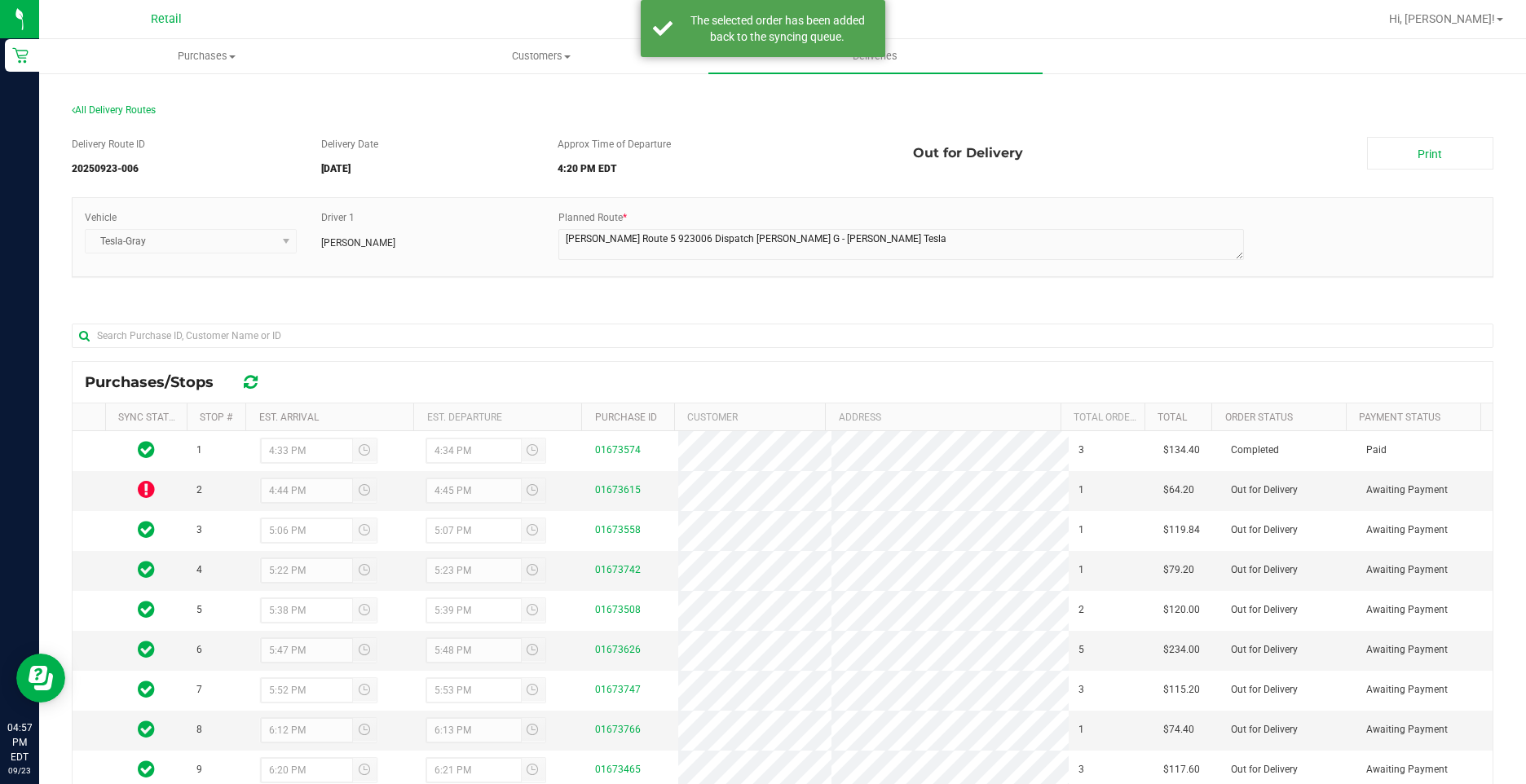
click at [500, 121] on div "All Delivery Routes" at bounding box center [782, 113] width 1422 height 22
click at [454, 303] on div "Delivery Route ID 20250923-006 Delivery Date [DATE] Approx Time of Departure 4:…" at bounding box center [782, 551] width 1422 height 852
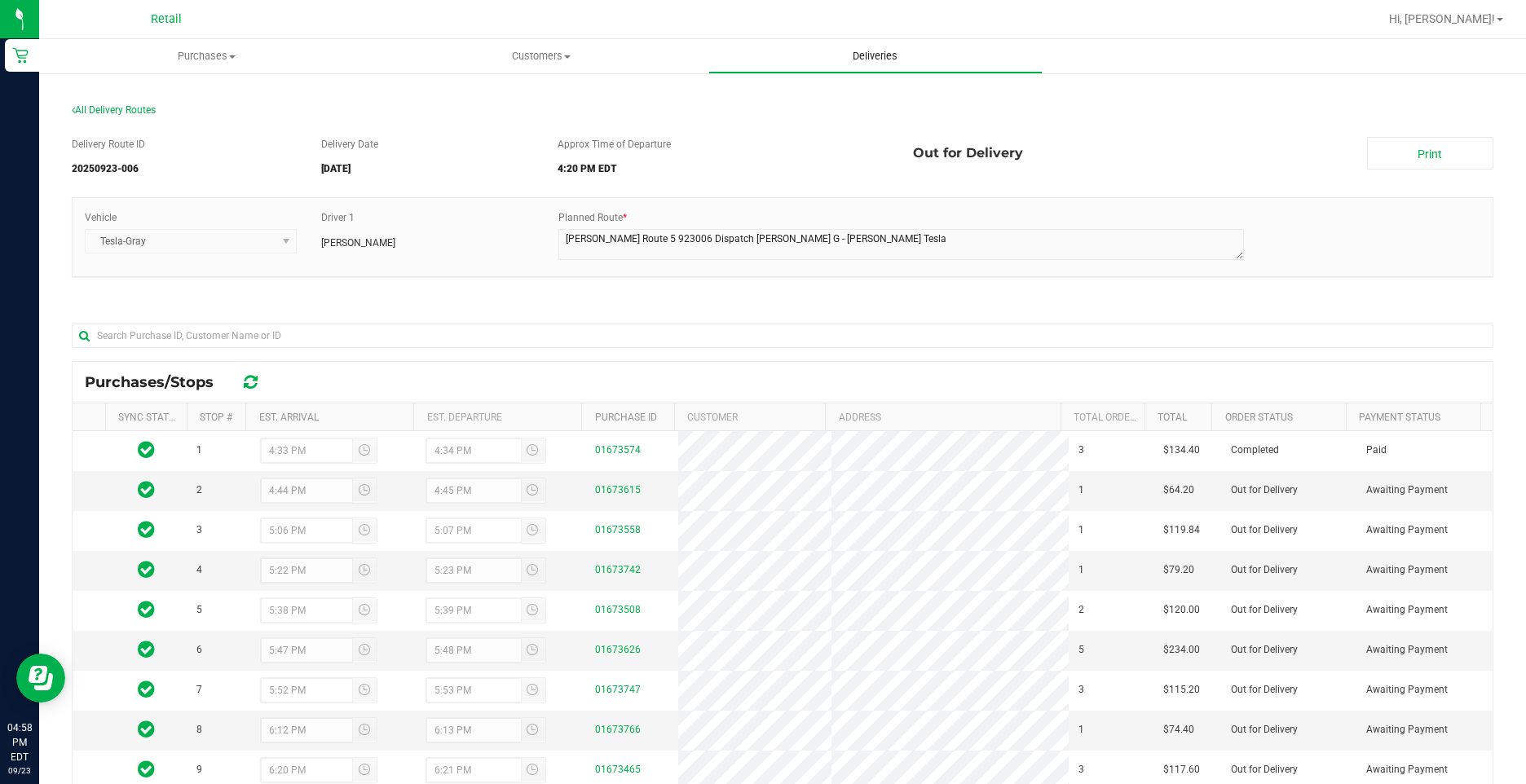
click at [831, 47] on uib-tab-heading "Deliveries" at bounding box center [874, 56] width 332 height 32
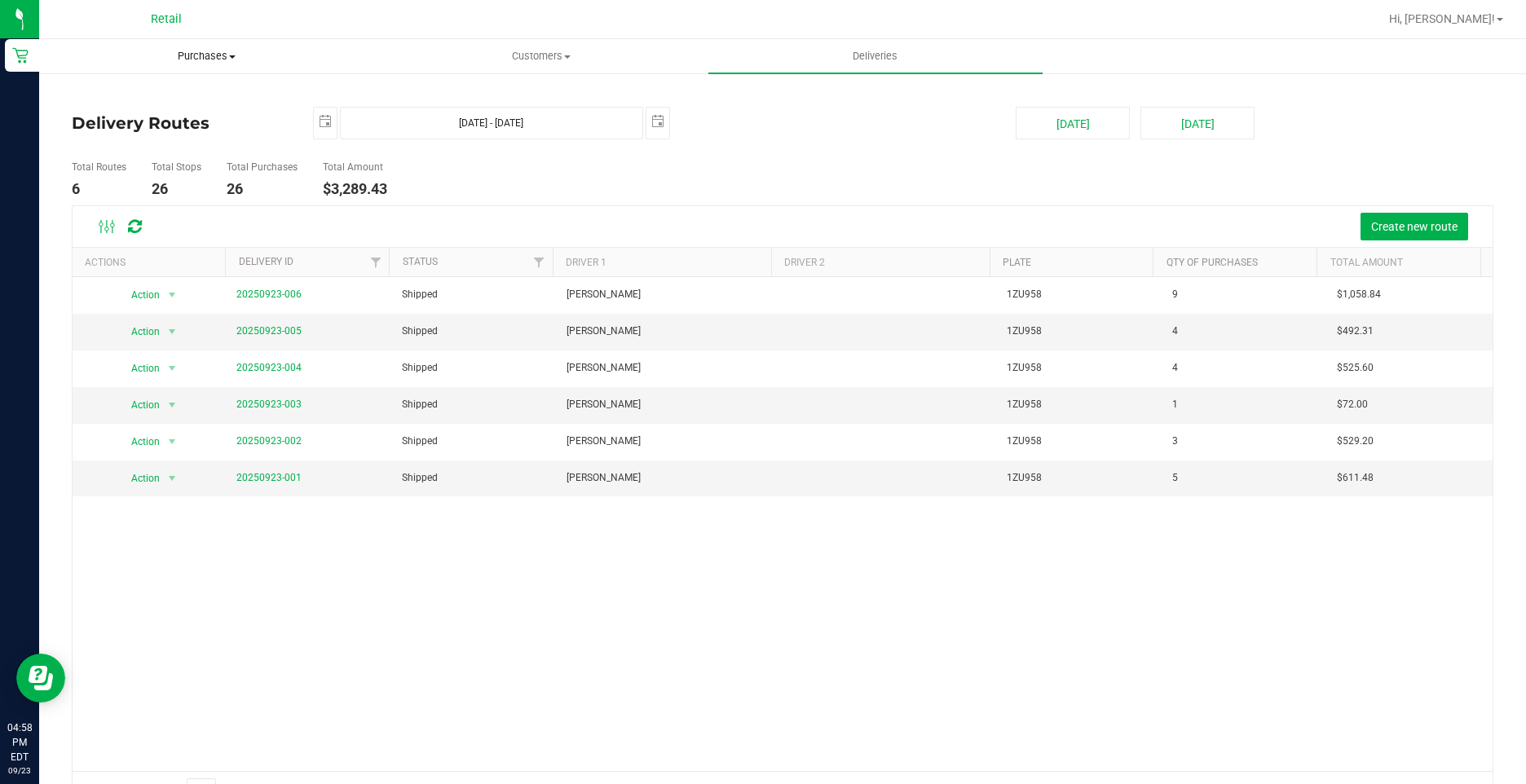
click at [210, 53] on span "Purchases" at bounding box center [206, 56] width 332 height 15
click at [139, 122] on li "Fulfillment" at bounding box center [206, 118] width 334 height 19
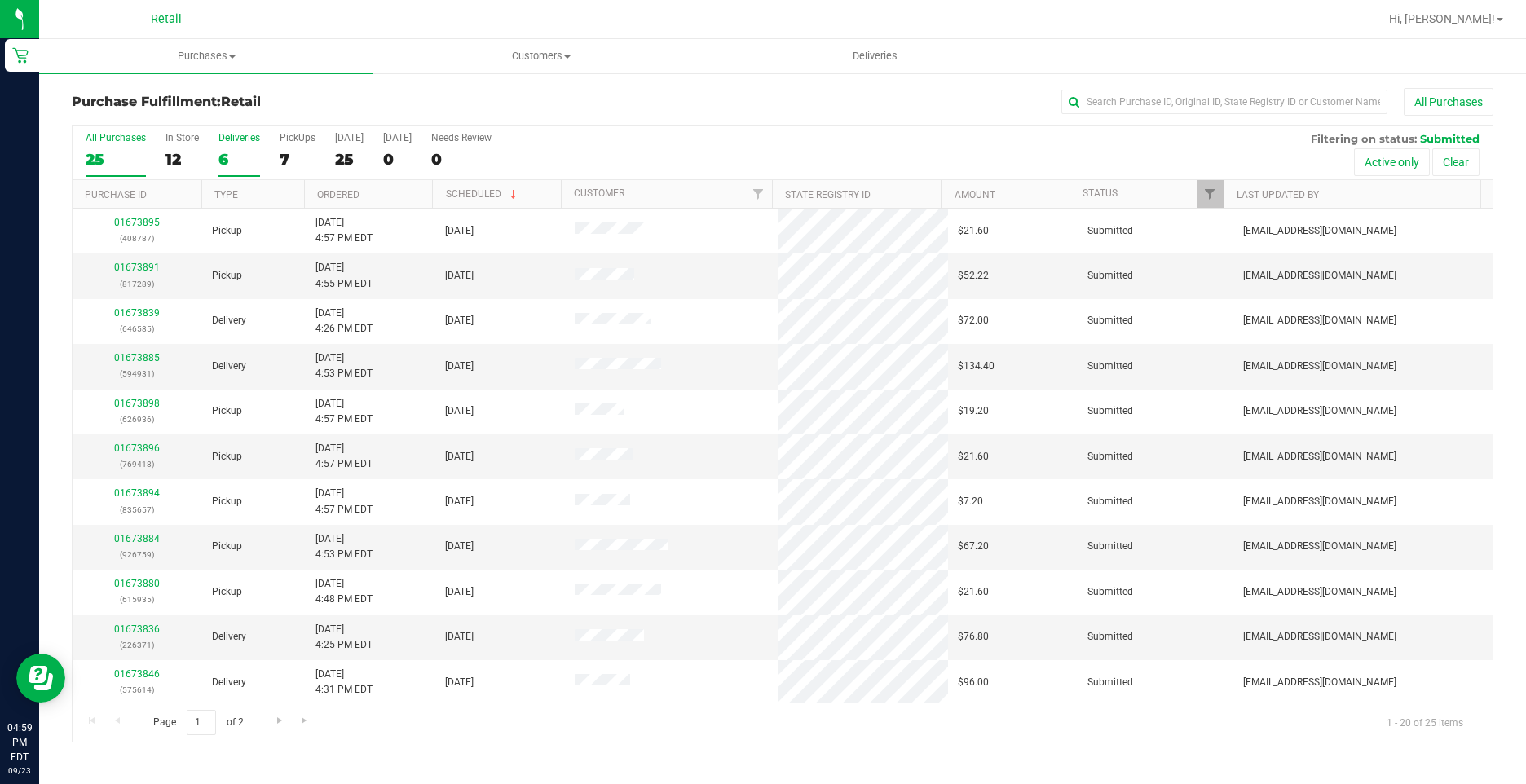
click at [236, 144] on label "Deliveries 6" at bounding box center [239, 154] width 41 height 45
click at [0, 0] on input "Deliveries 6" at bounding box center [0, 0] width 0 height 0
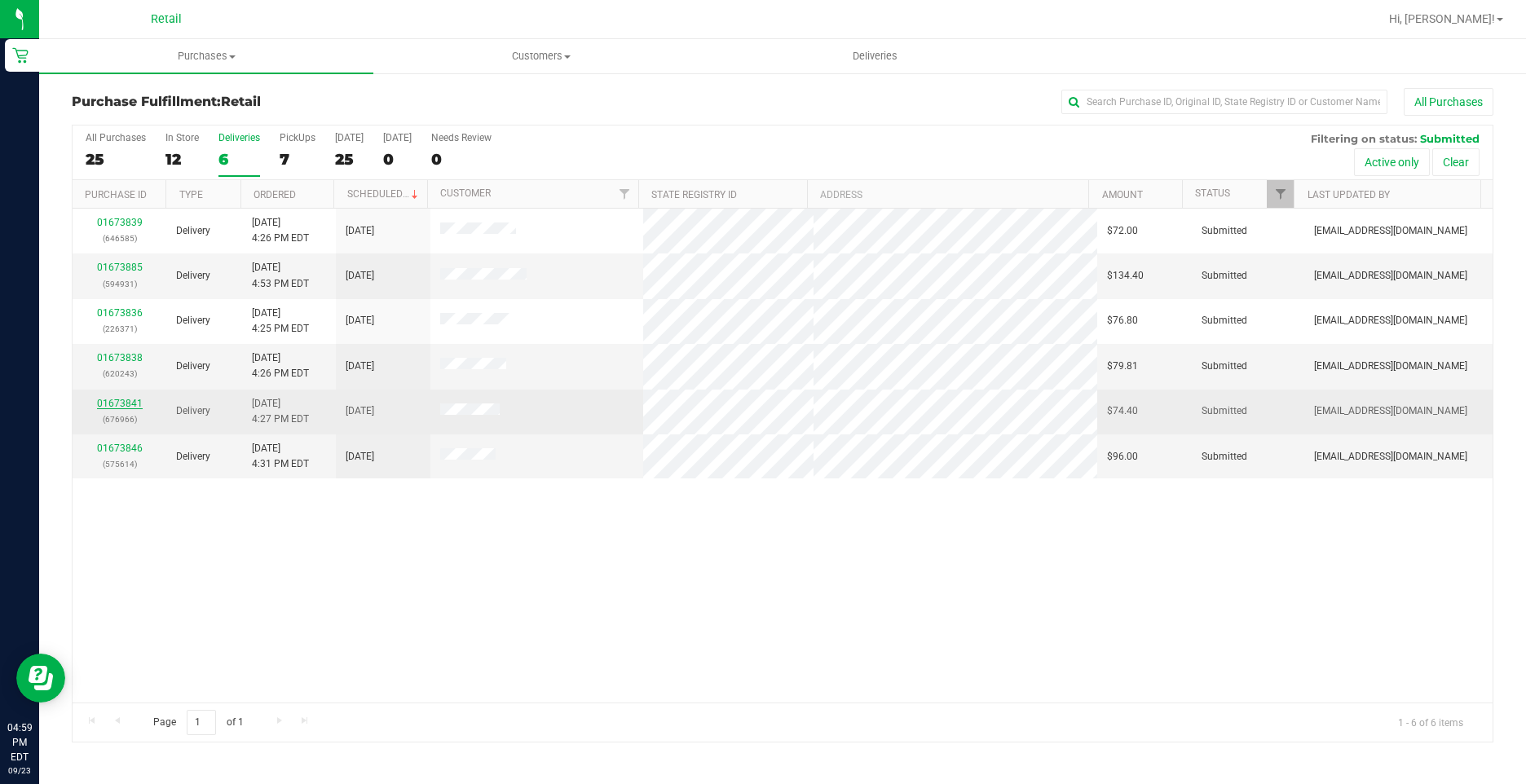
click at [115, 400] on link "01673841" at bounding box center [120, 403] width 46 height 11
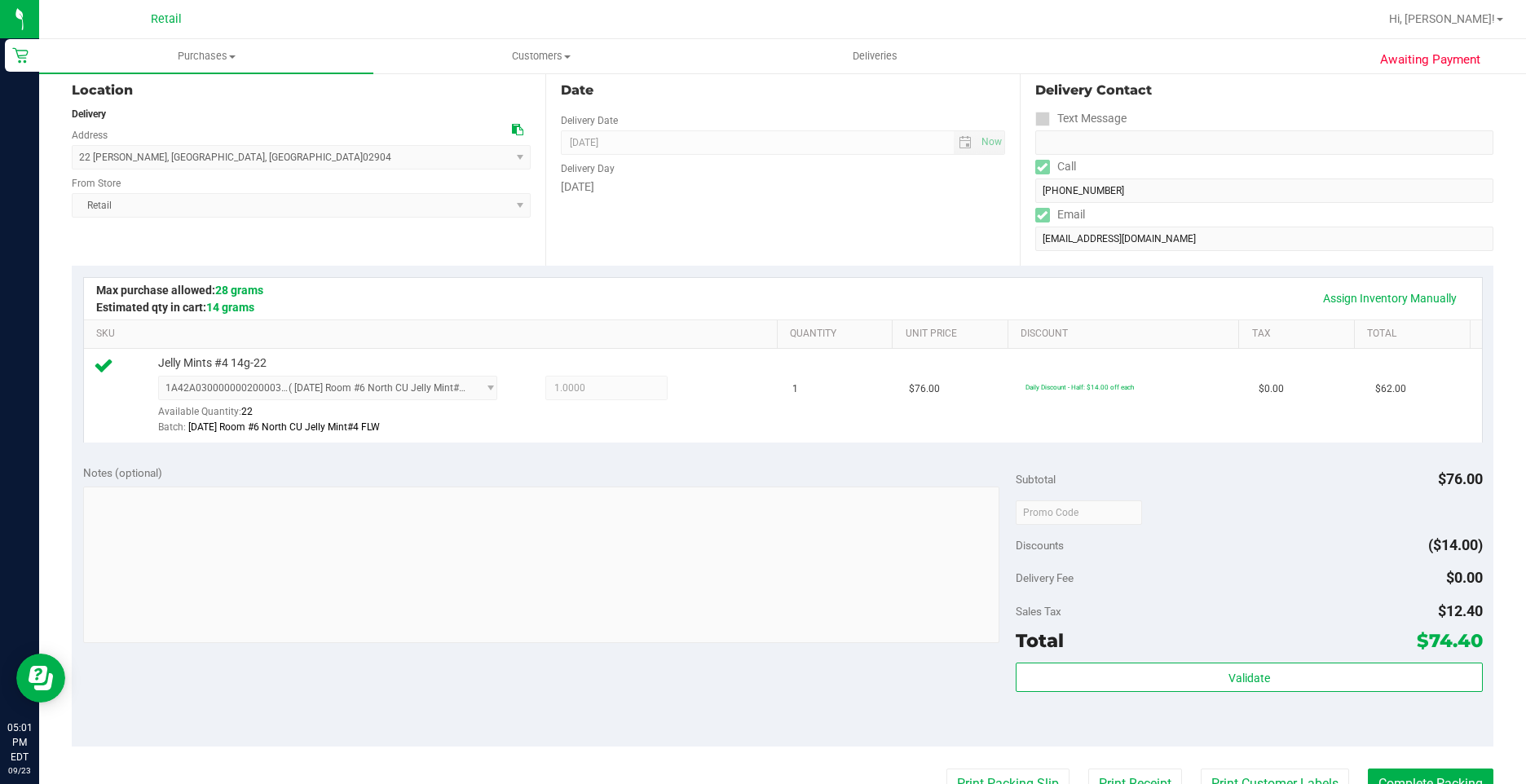
scroll to position [408, 0]
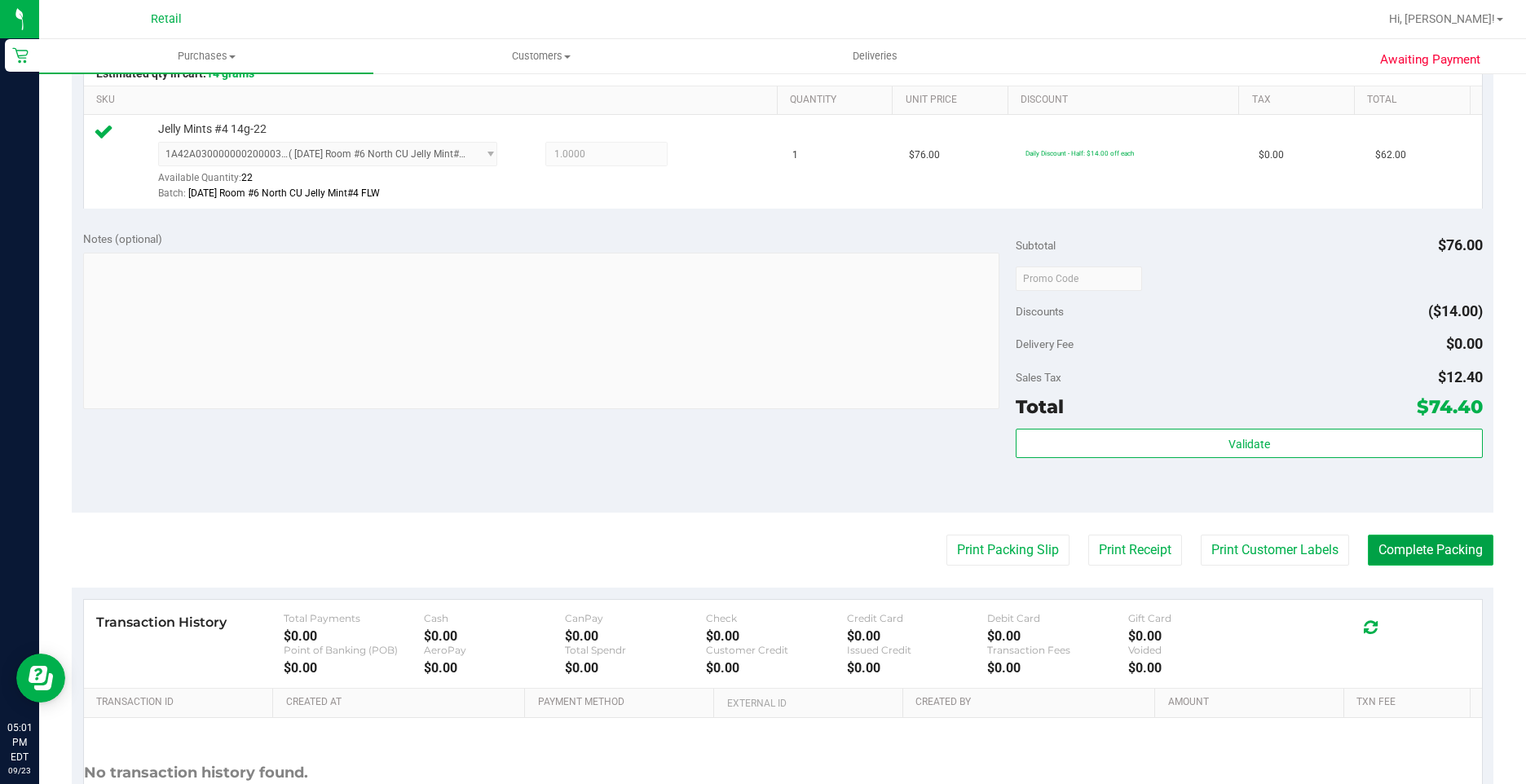
click at [1376, 553] on button "Complete Packing" at bounding box center [1430, 550] width 125 height 31
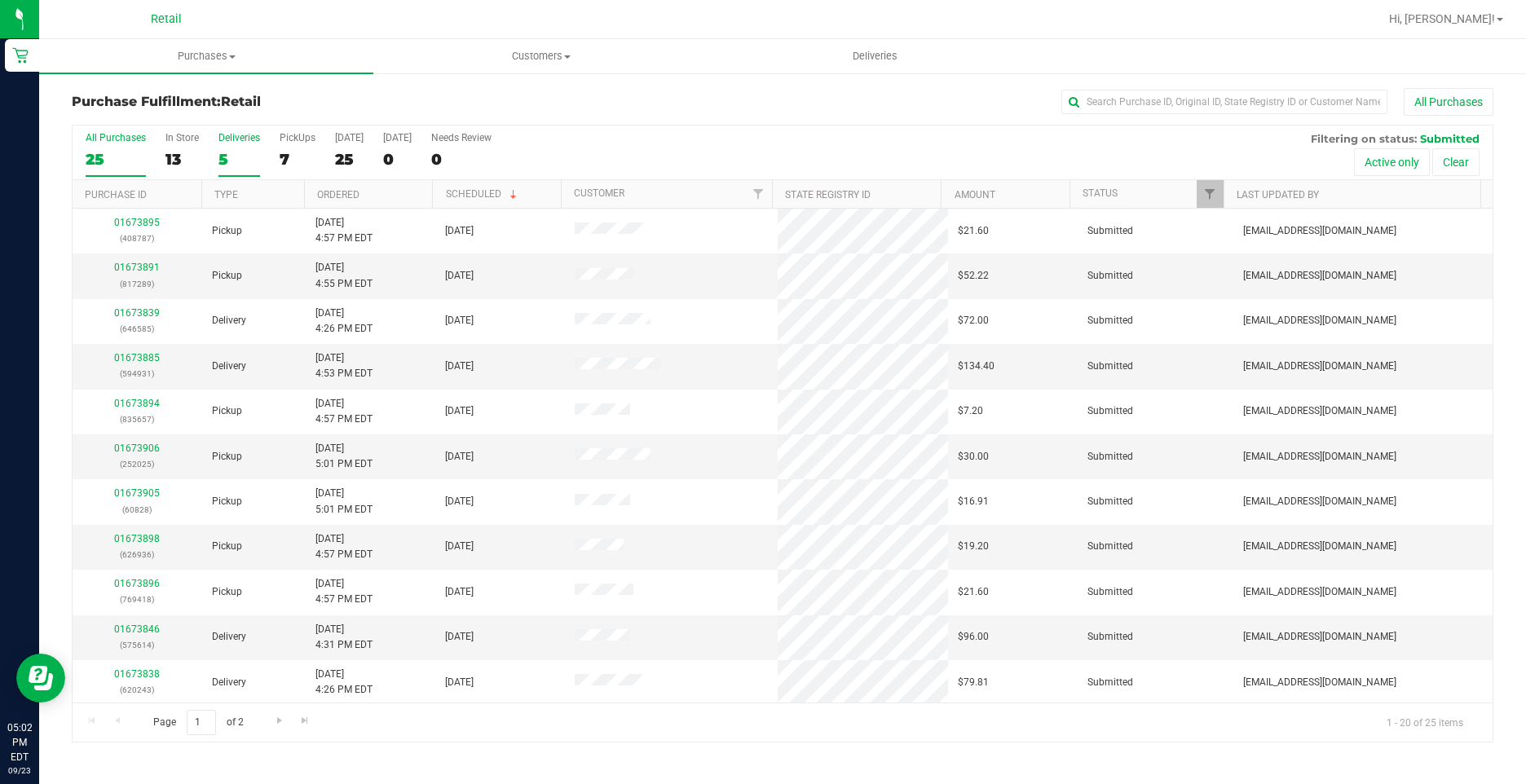
click at [235, 157] on div "5" at bounding box center [239, 159] width 41 height 18
click at [0, 0] on input "Deliveries 5" at bounding box center [0, 0] width 0 height 0
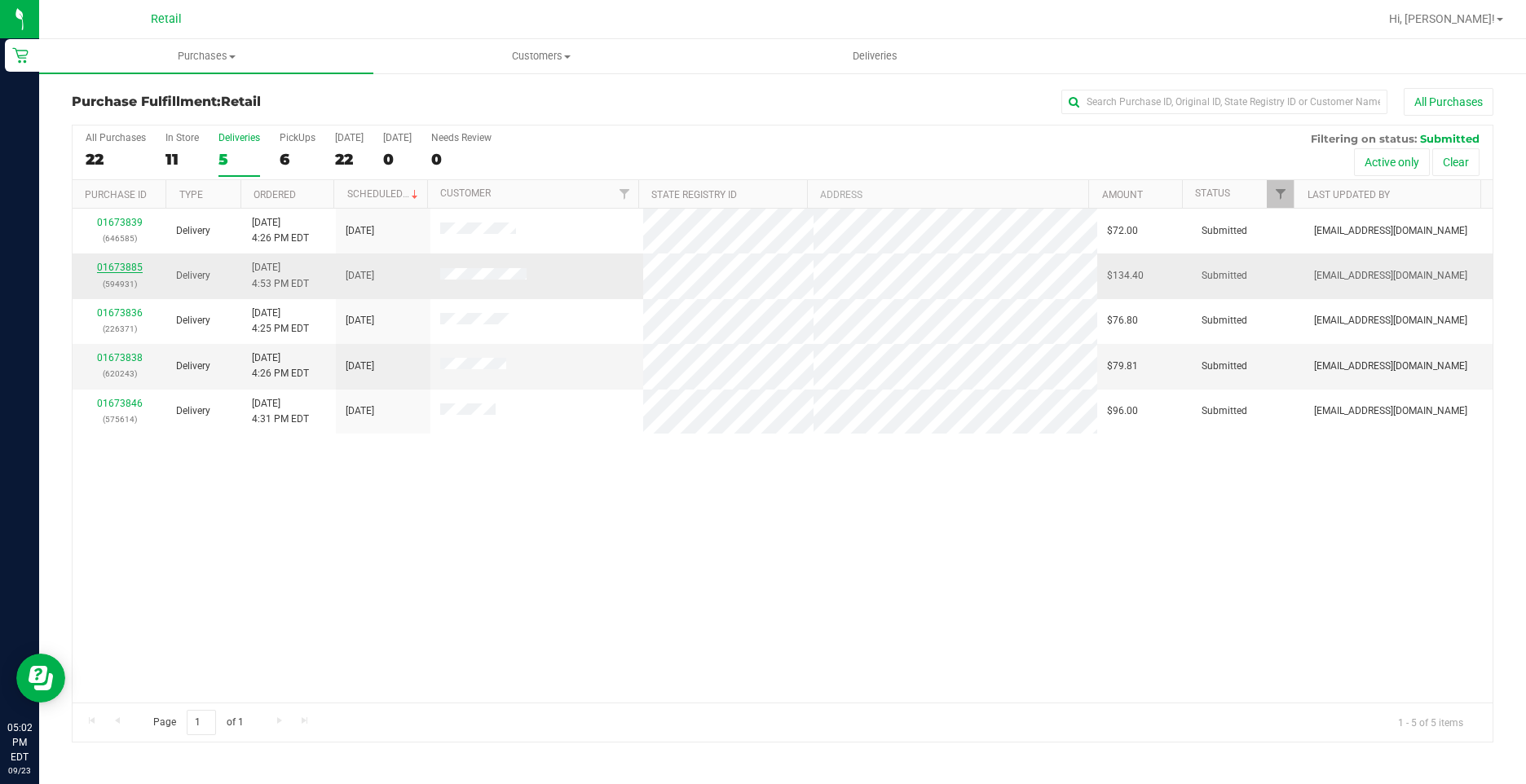
click at [106, 270] on link "01673885" at bounding box center [120, 267] width 46 height 11
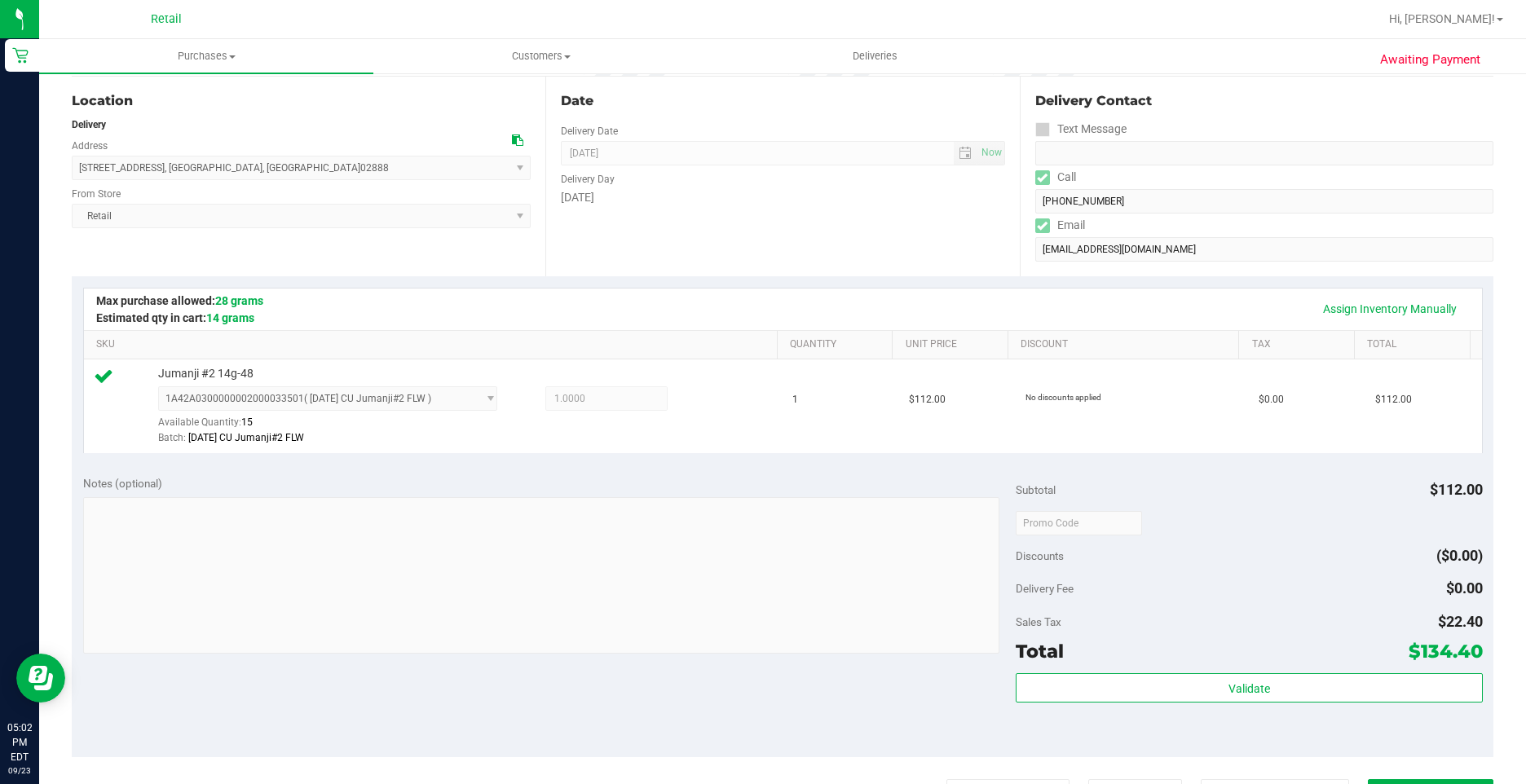
scroll to position [245, 0]
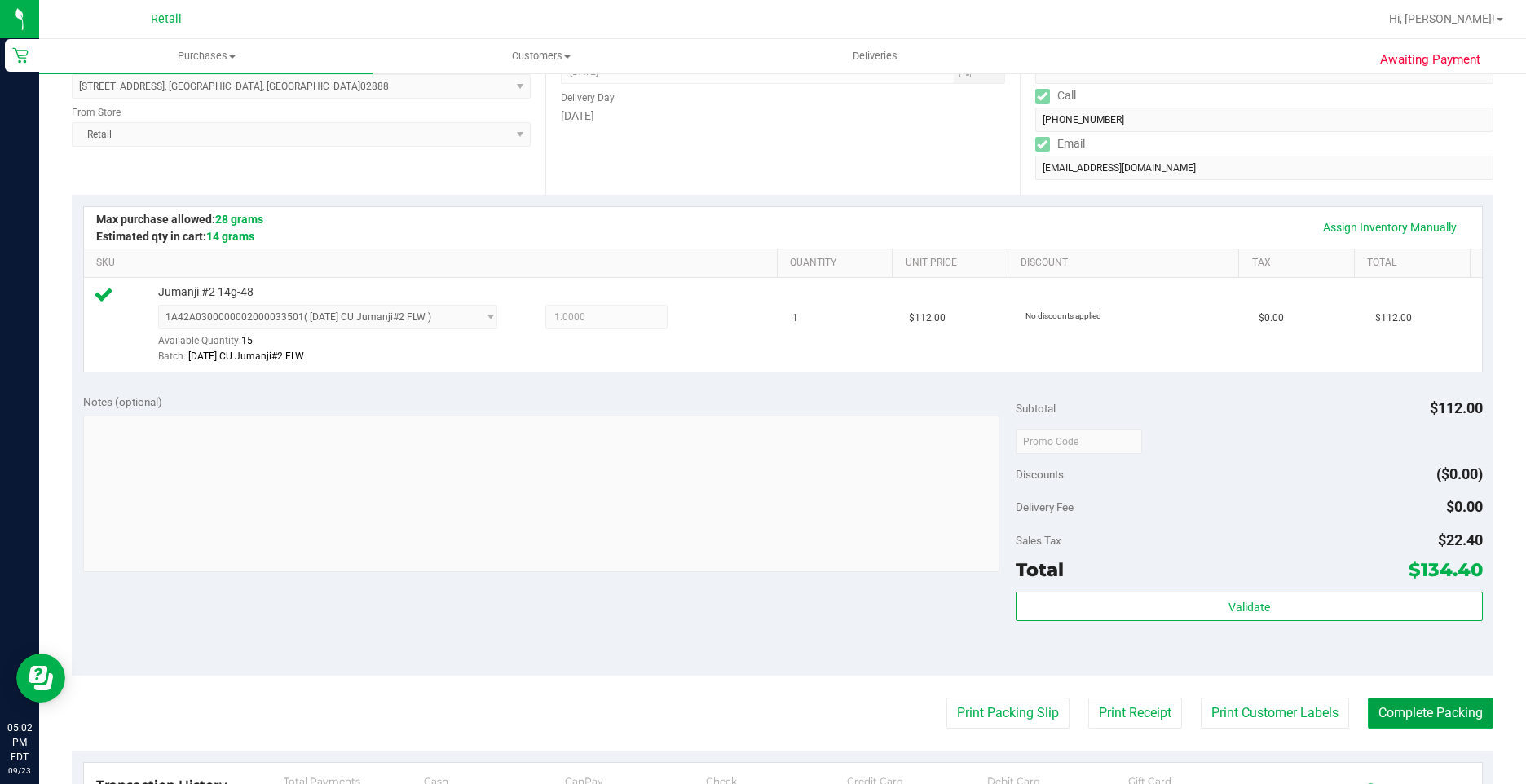
click at [1409, 709] on button "Complete Packing" at bounding box center [1430, 712] width 125 height 31
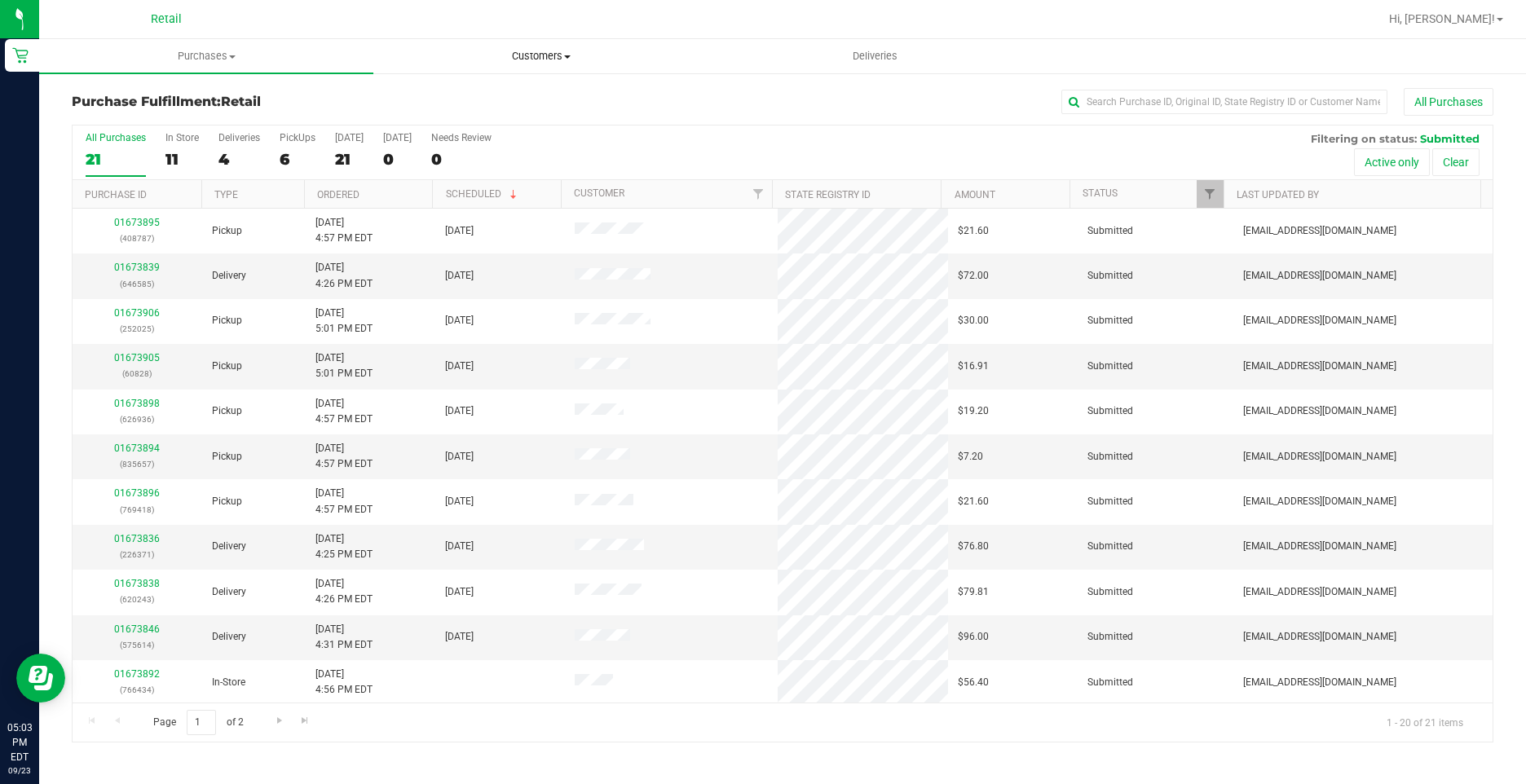
drag, startPoint x: 527, startPoint y: 67, endPoint x: 527, endPoint y: 79, distance: 12.0
click at [527, 67] on uib-tab-heading "Customers All customers Add a new customer All physicians" at bounding box center [540, 56] width 332 height 32
click at [469, 97] on span "All customers" at bounding box center [432, 98] width 118 height 14
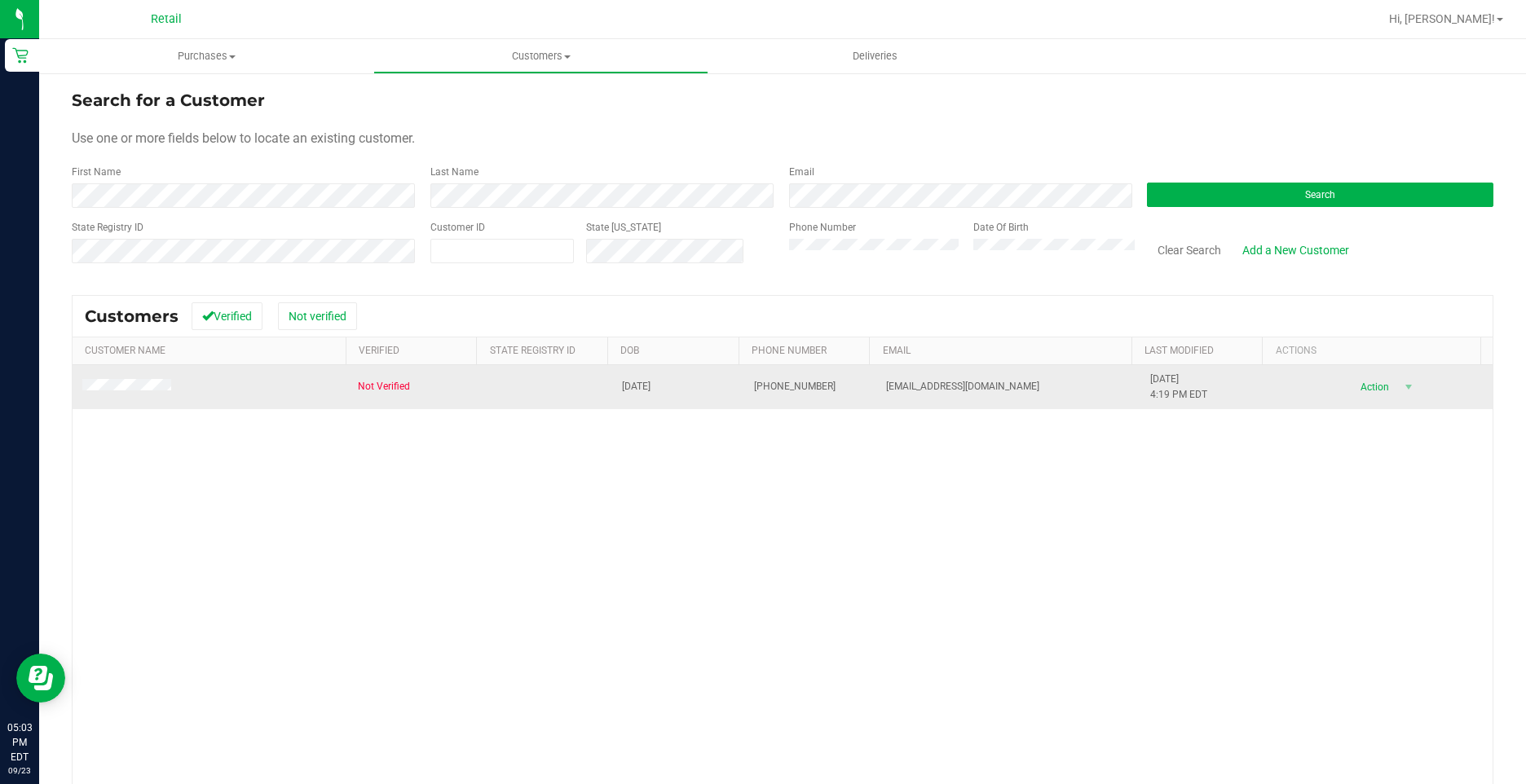
click at [125, 393] on span at bounding box center [129, 387] width 94 height 17
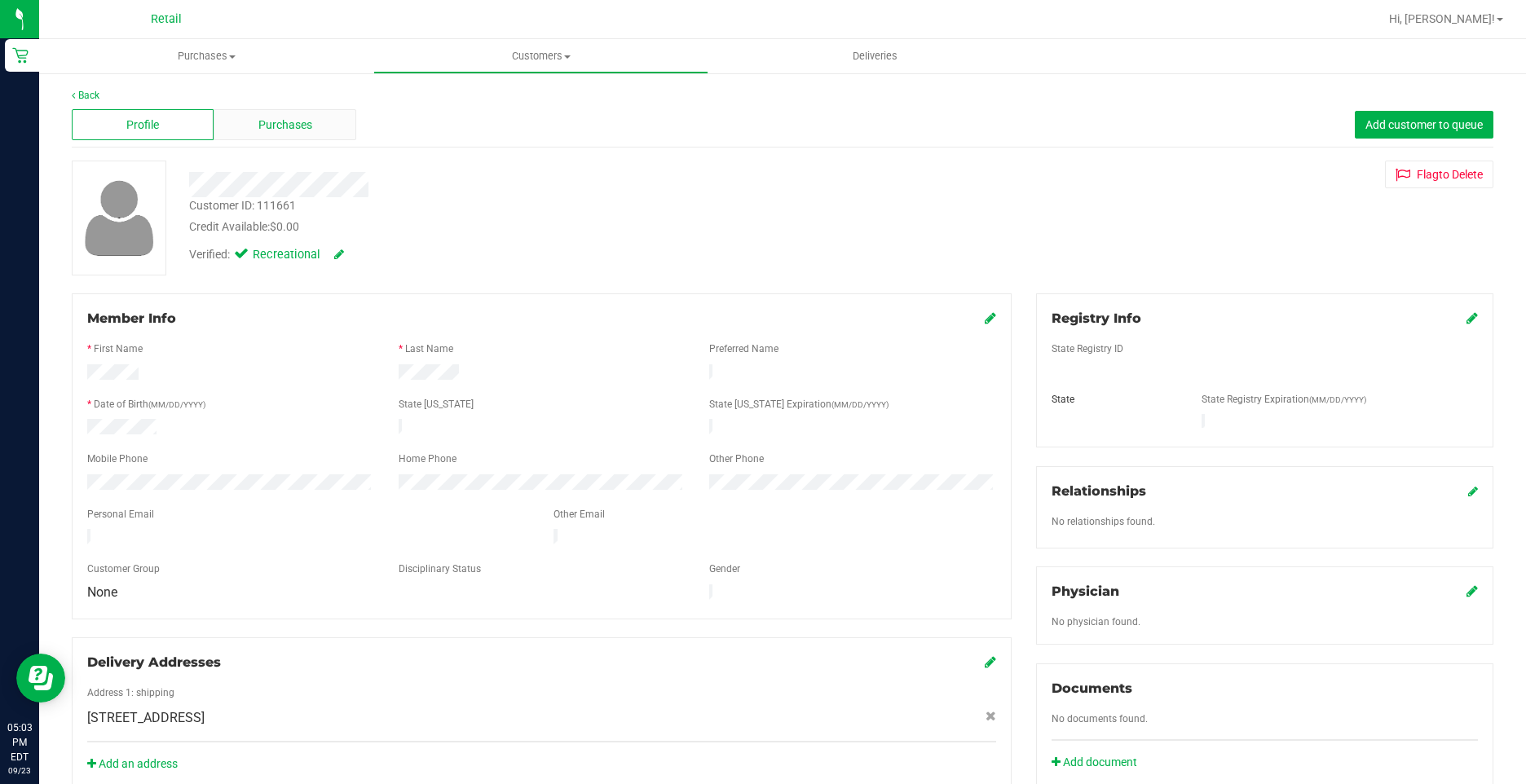
click at [312, 114] on div "Purchases" at bounding box center [284, 125] width 142 height 31
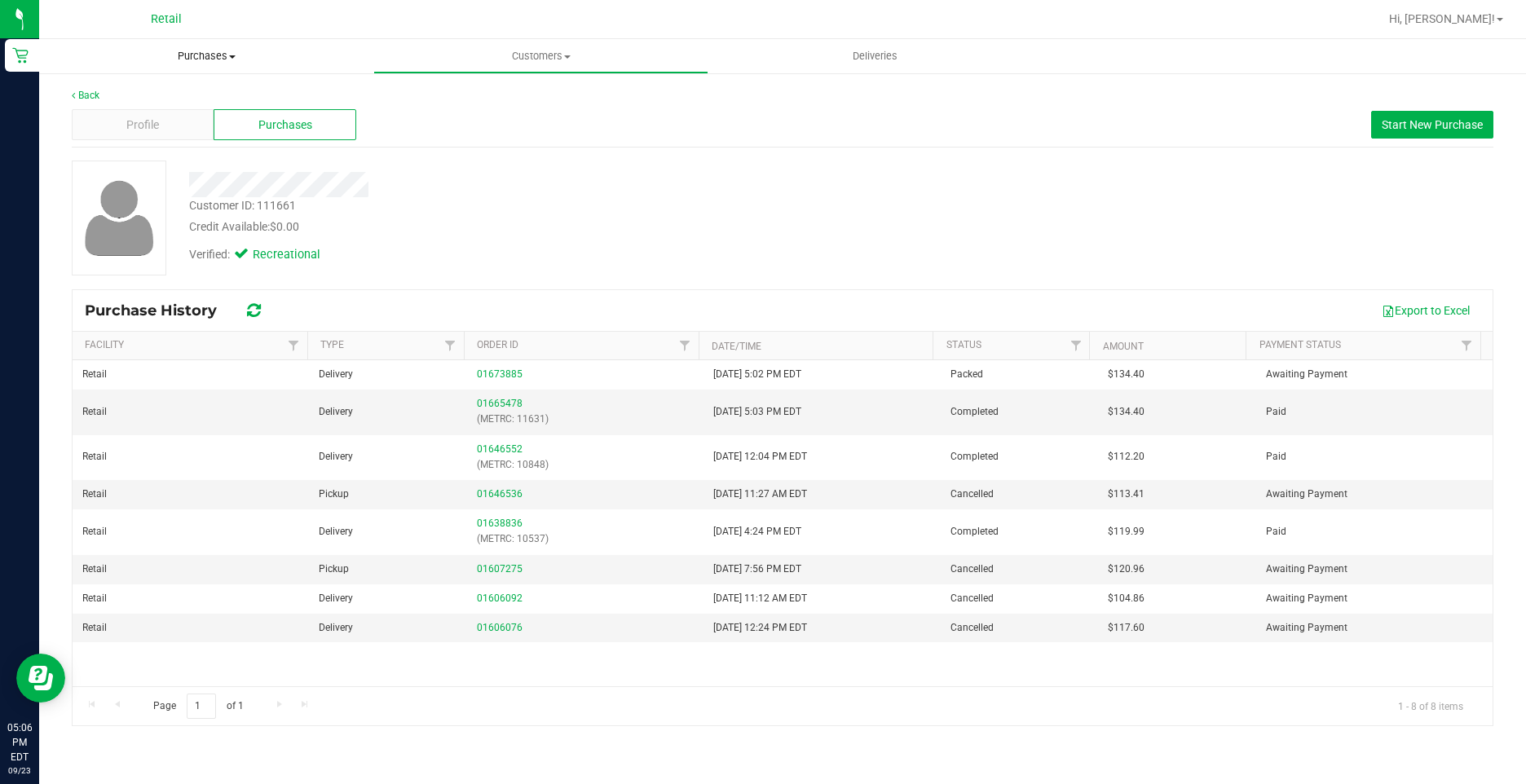
click at [210, 57] on span "Purchases" at bounding box center [206, 56] width 334 height 15
click at [99, 116] on span "Fulfillment" at bounding box center [89, 118] width 101 height 14
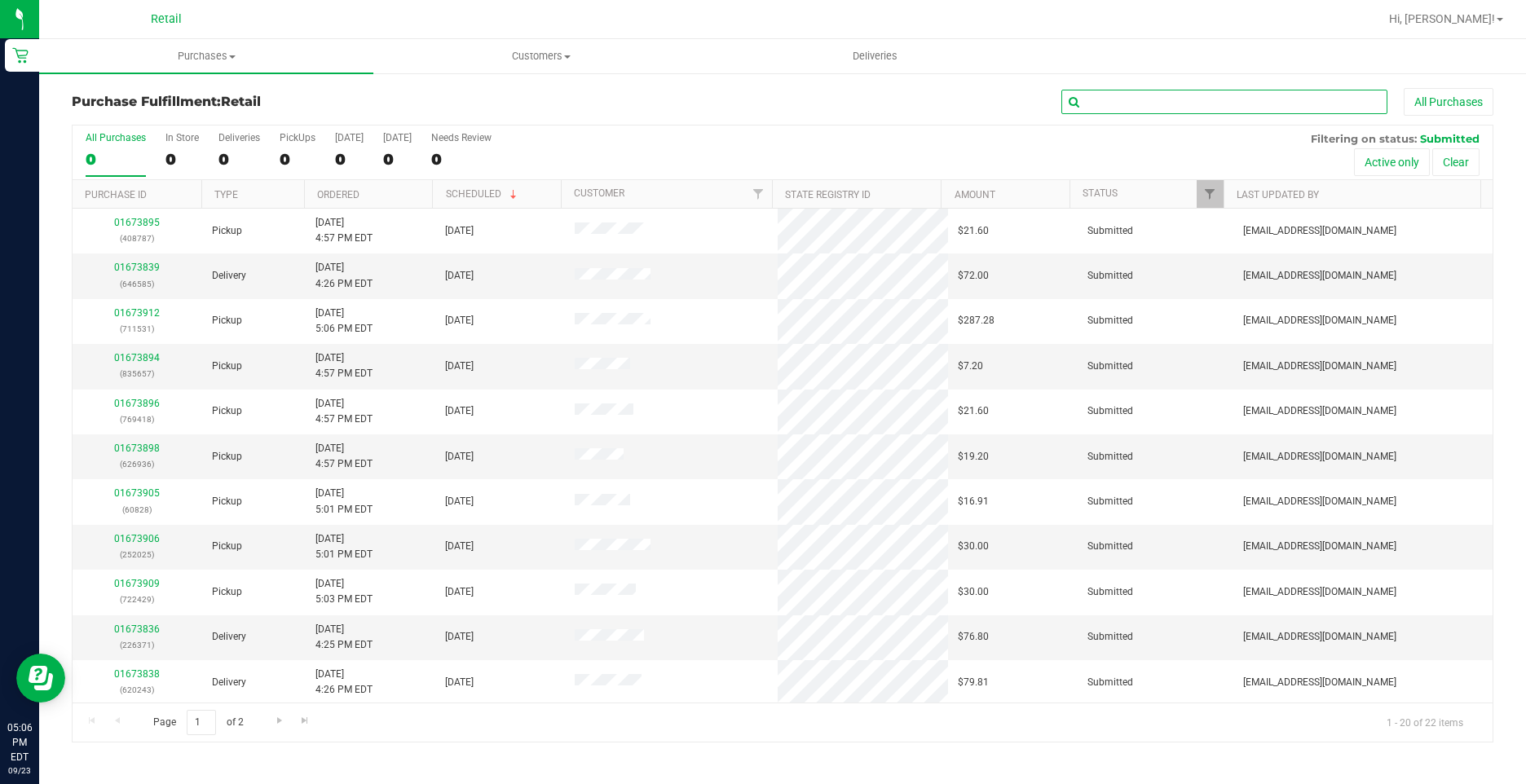
click at [1156, 98] on input "text" at bounding box center [1224, 102] width 326 height 25
type input "620243"
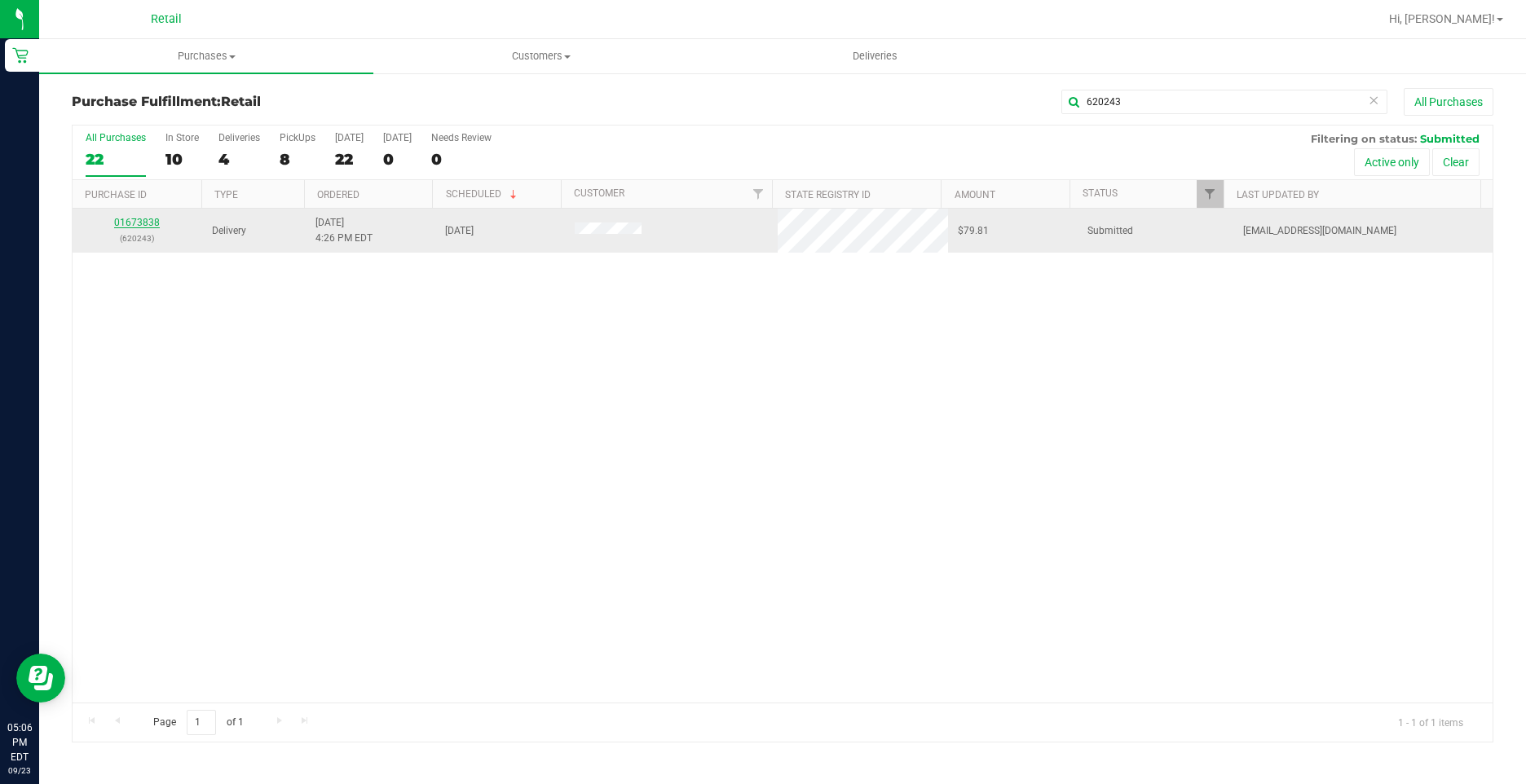
click at [144, 223] on link "01673838" at bounding box center [137, 222] width 46 height 11
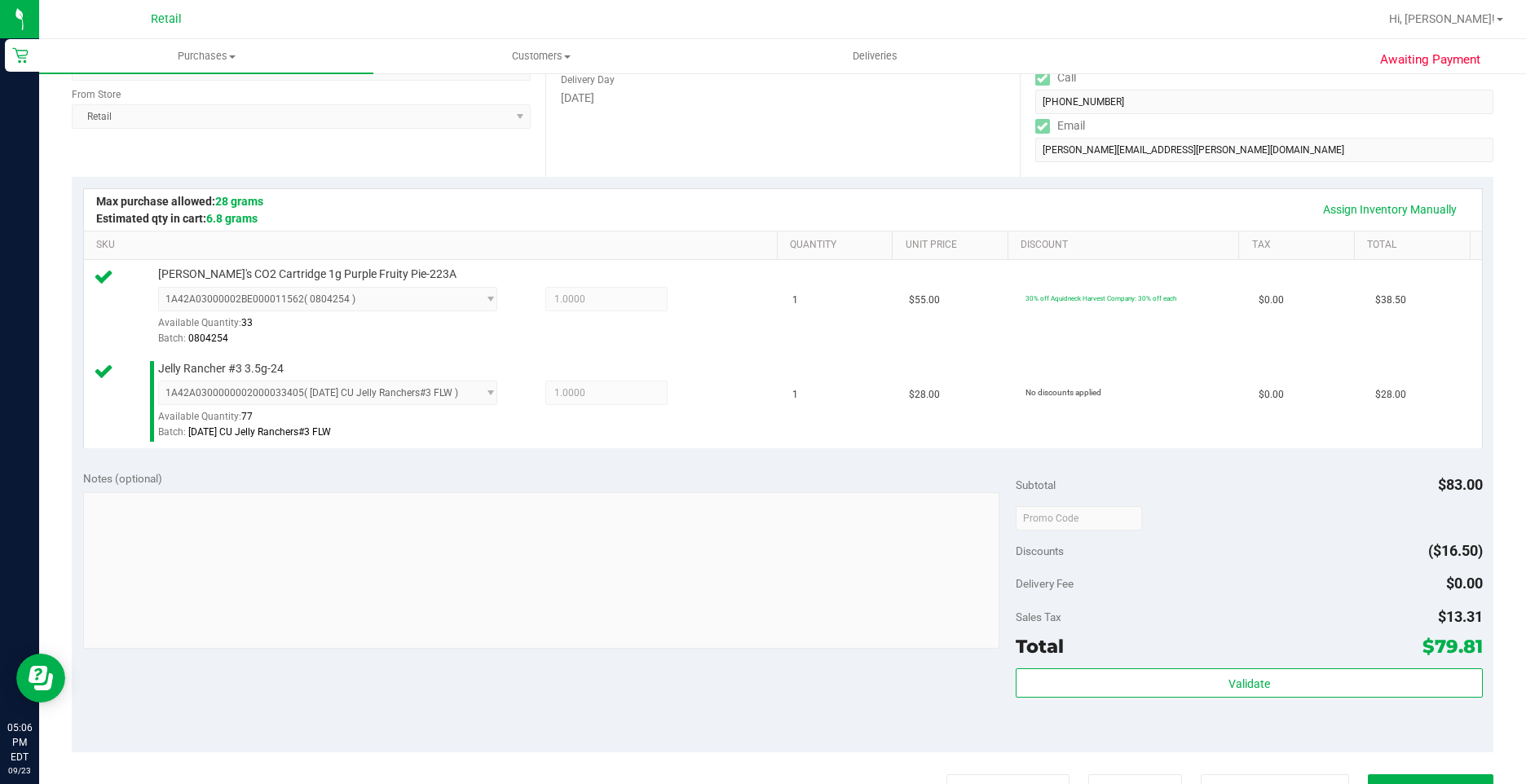
scroll to position [326, 0]
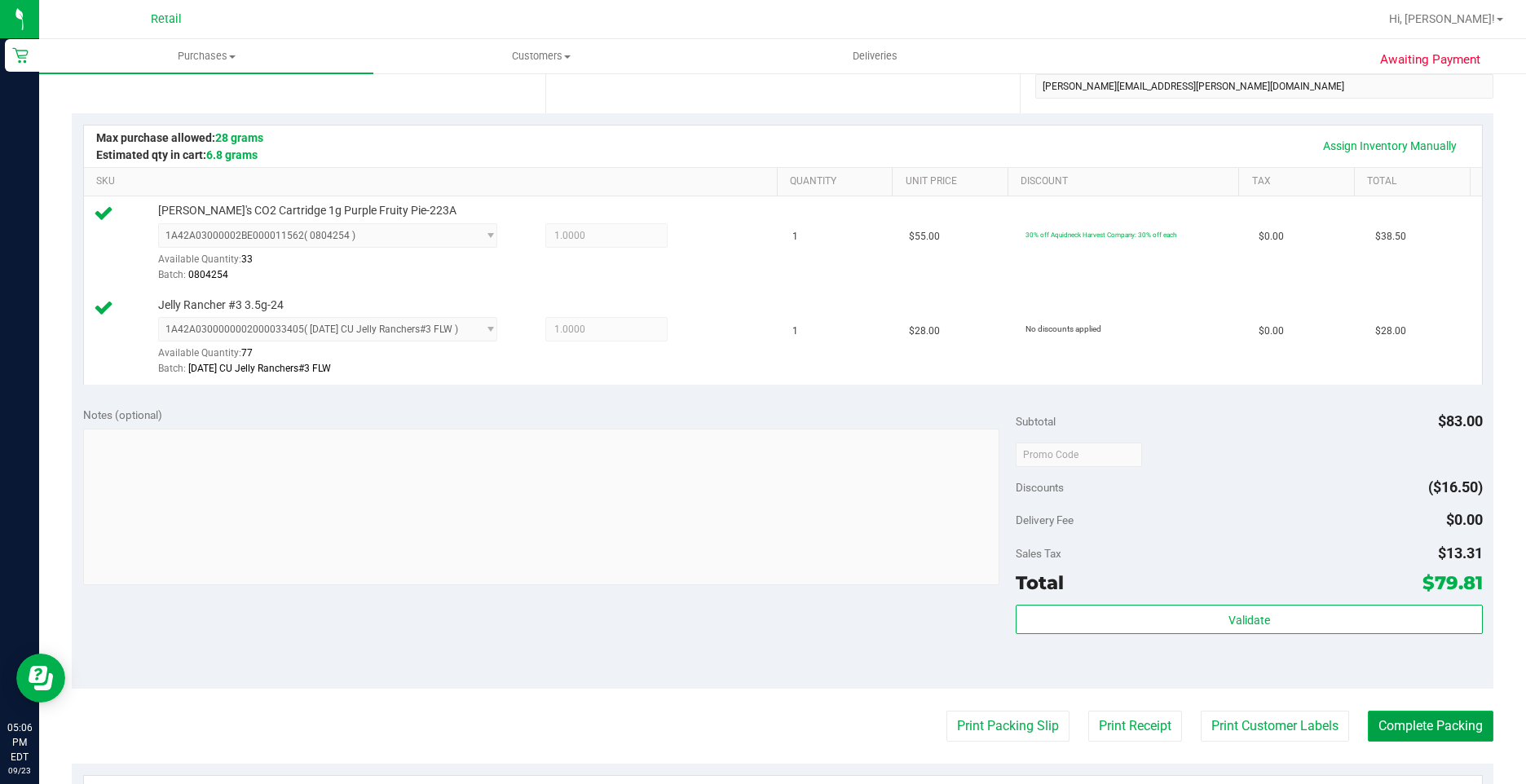
click at [1382, 734] on button "Complete Packing" at bounding box center [1430, 725] width 125 height 31
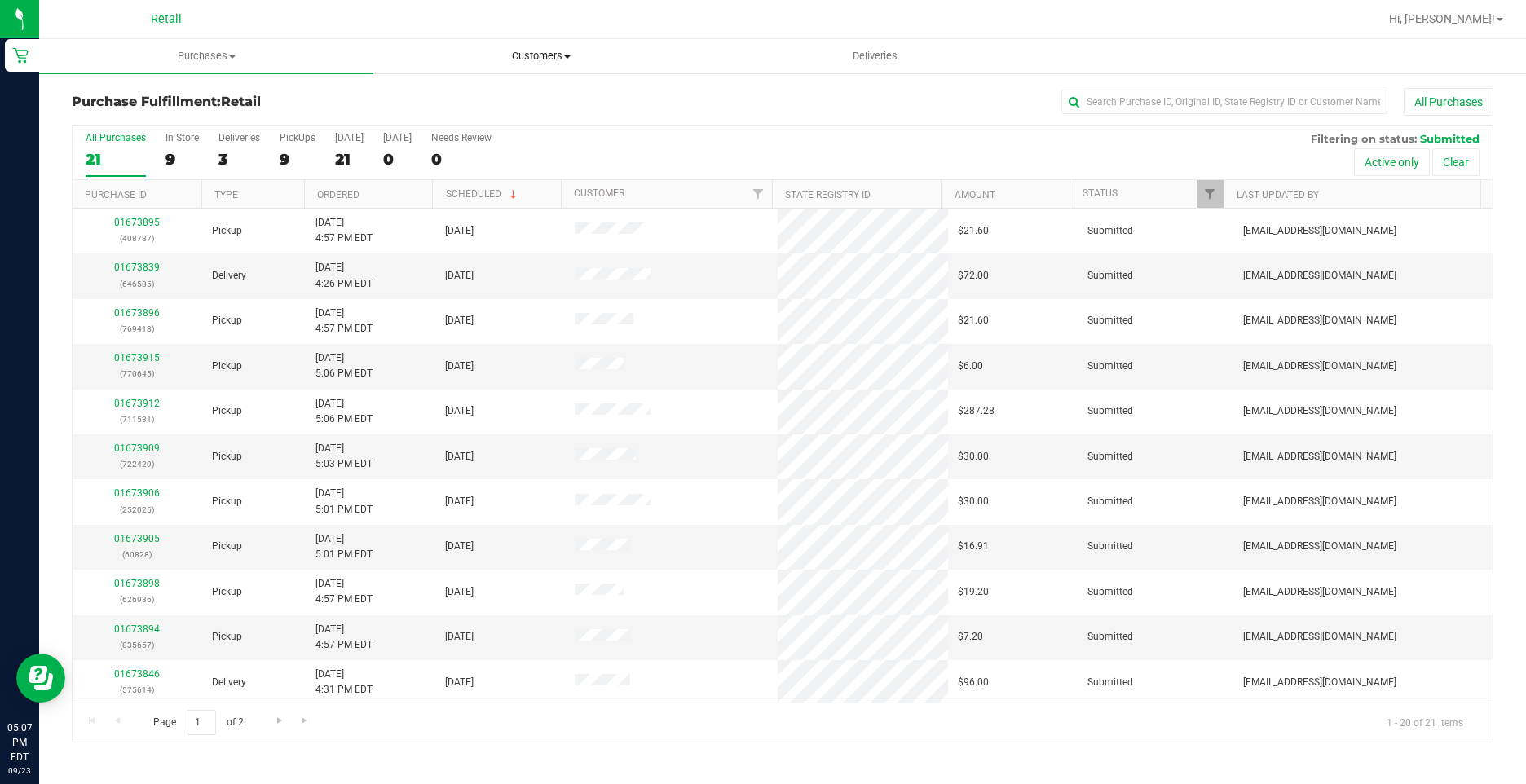
click at [564, 48] on uib-tab-heading "Customers All customers Add a new customer All physicians" at bounding box center [540, 56] width 332 height 32
click at [444, 100] on span "All customers" at bounding box center [432, 98] width 118 height 14
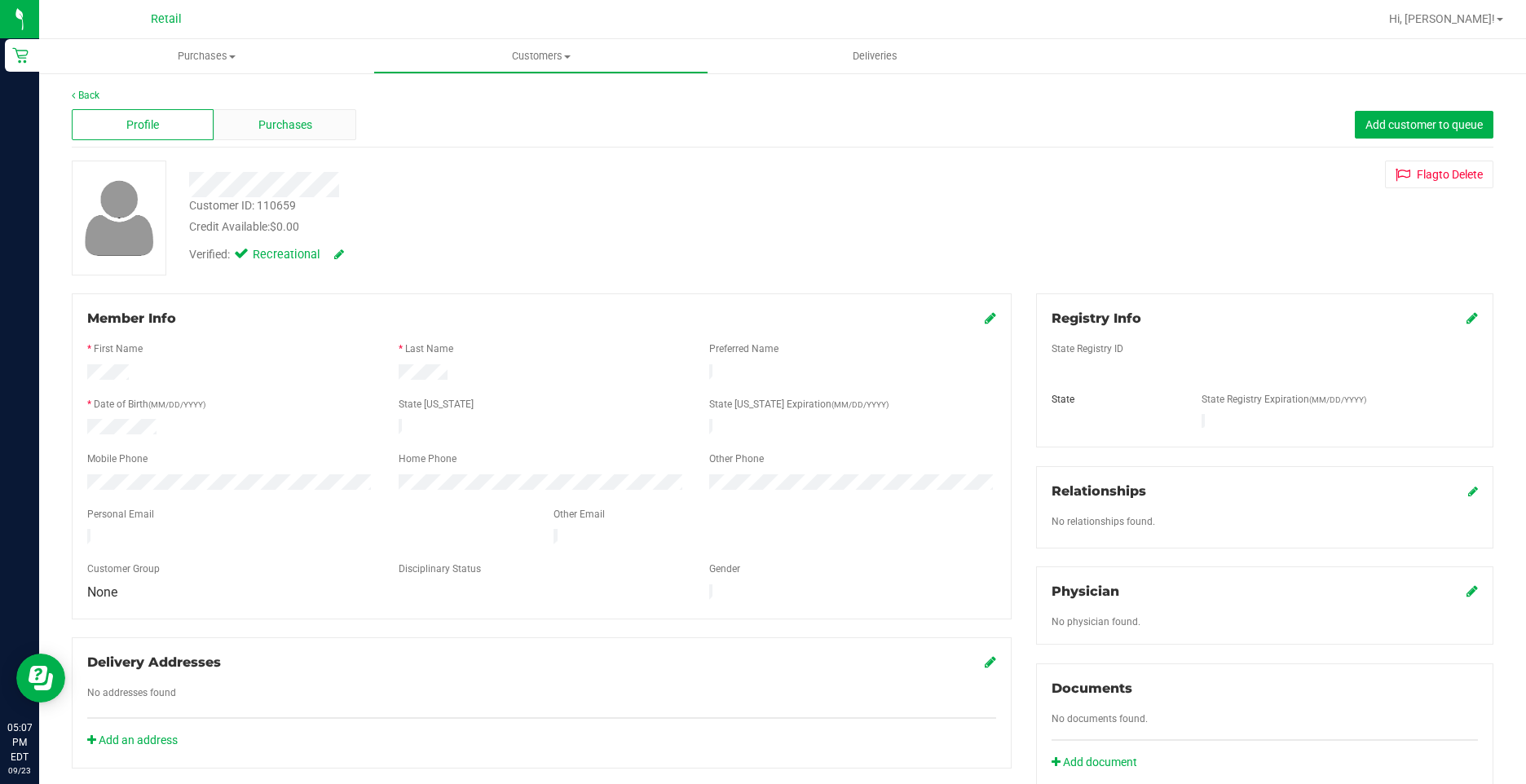
click at [255, 120] on div "Purchases" at bounding box center [284, 125] width 142 height 31
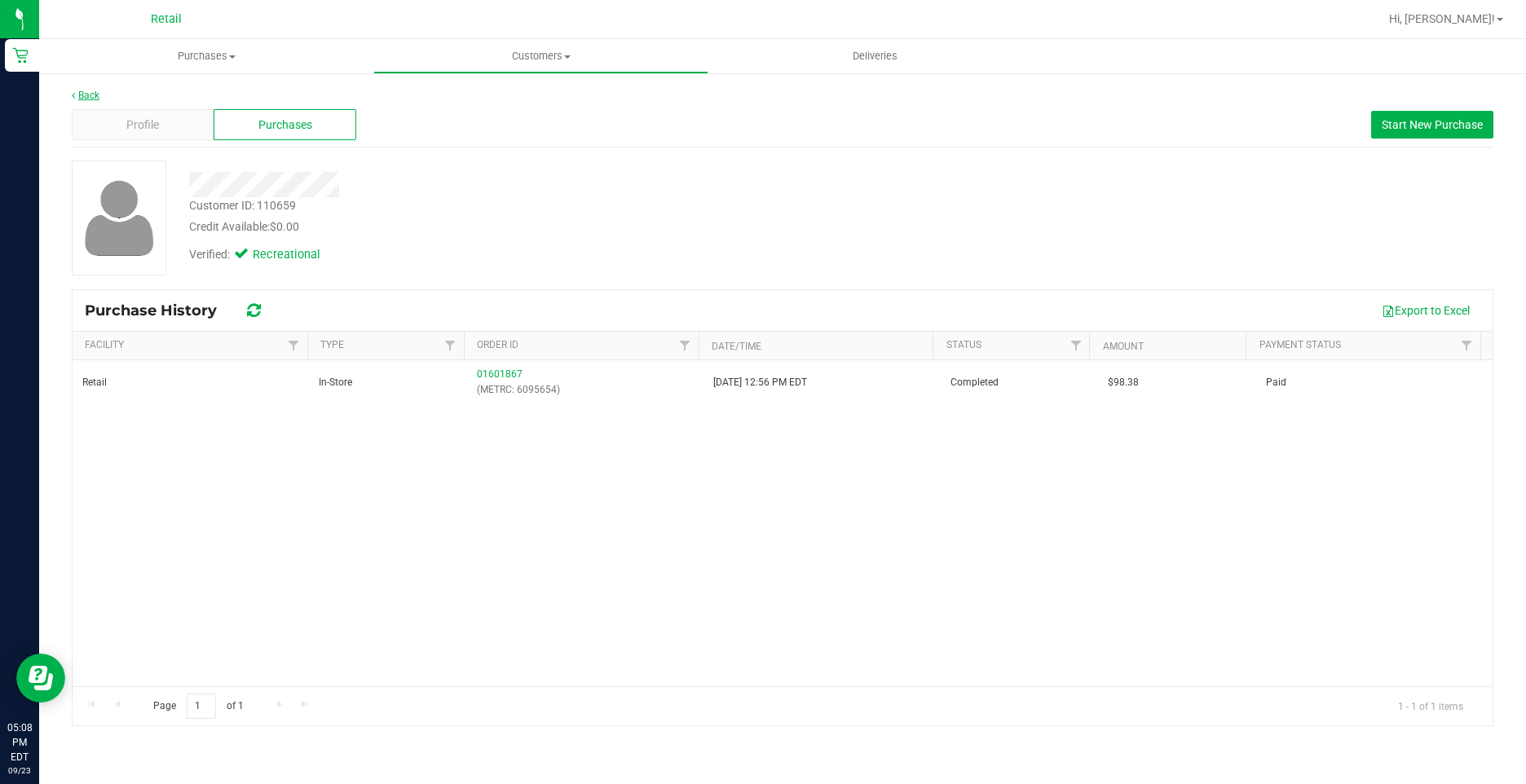
click at [93, 97] on link "Back" at bounding box center [86, 95] width 28 height 11
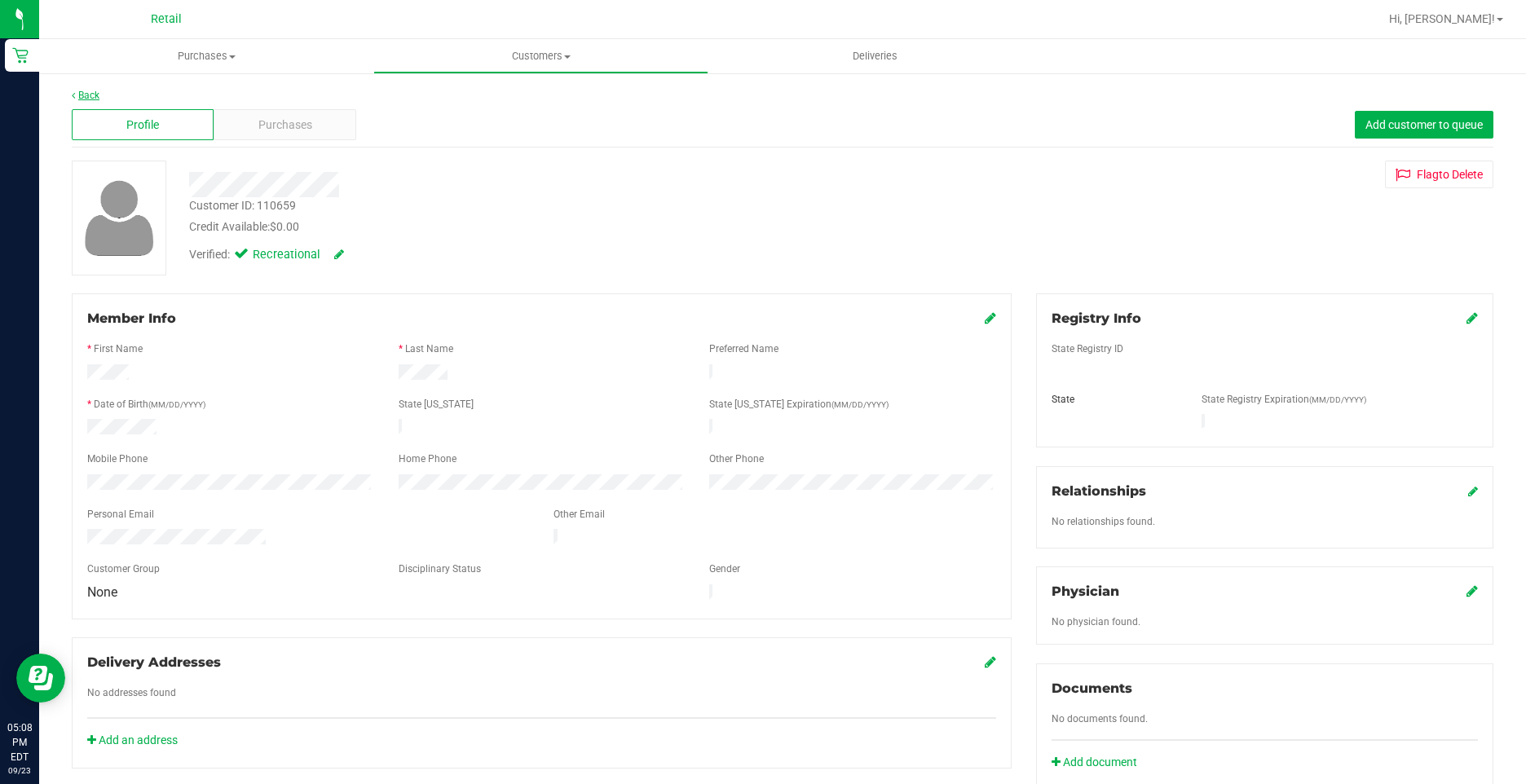
click at [90, 96] on link "Back" at bounding box center [86, 95] width 28 height 11
click at [294, 143] on div "Profile Purchases Add customer to queue" at bounding box center [782, 125] width 1422 height 45
click at [293, 127] on span "Purchases" at bounding box center [285, 125] width 53 height 18
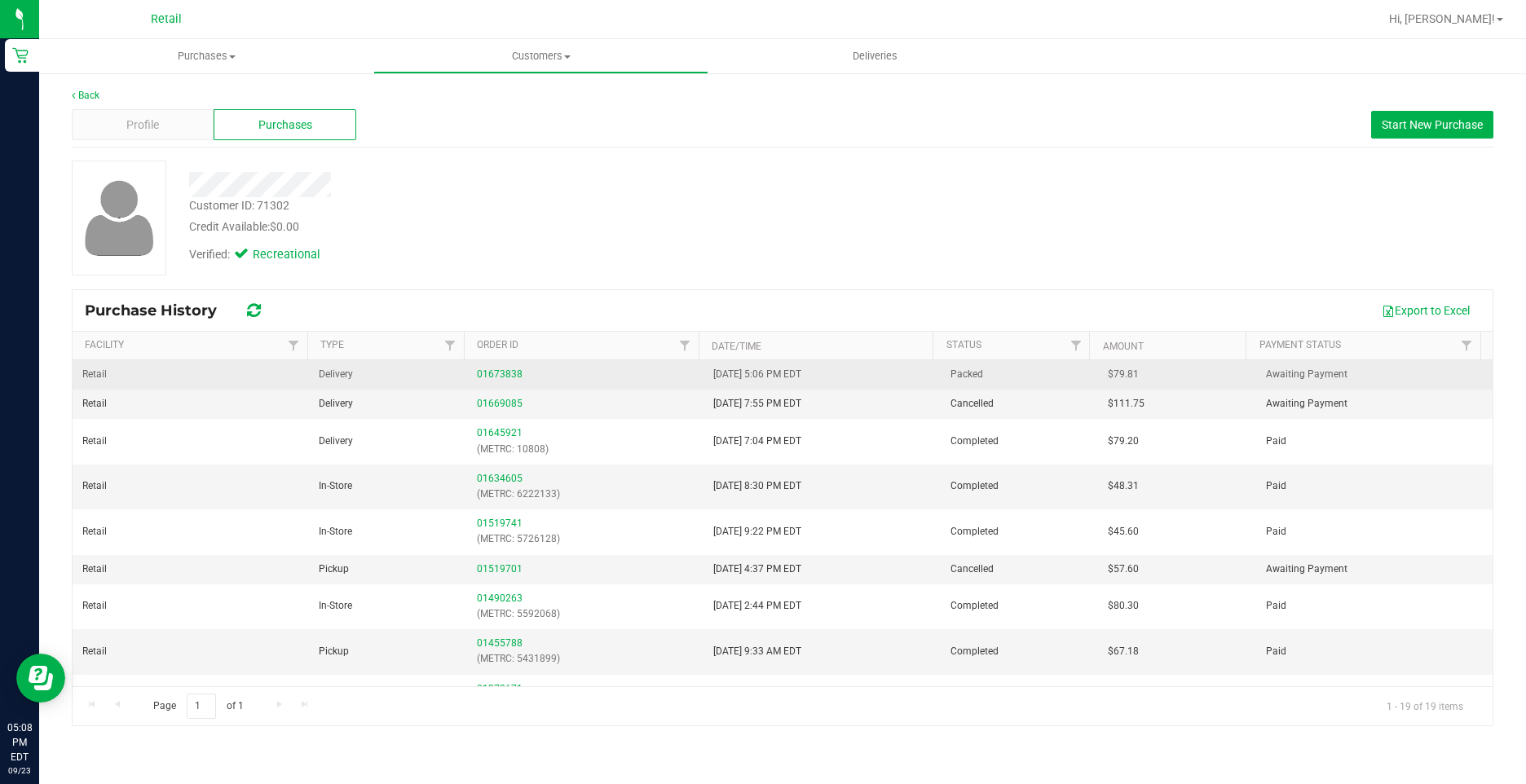
click at [495, 367] on div "01673838" at bounding box center [585, 374] width 217 height 16
click at [495, 374] on link "01673838" at bounding box center [500, 374] width 46 height 11
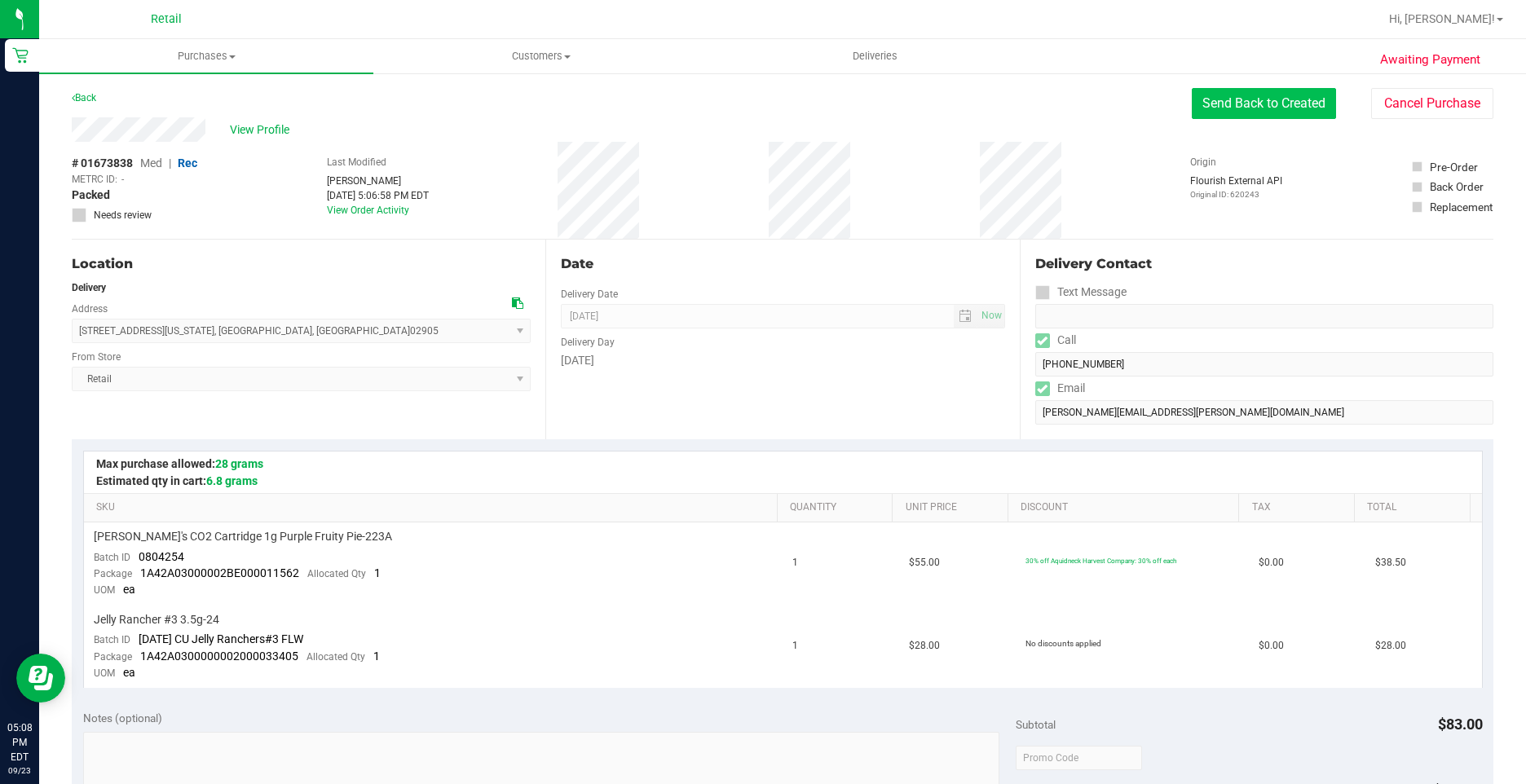
click at [1248, 110] on button "Send Back to Created" at bounding box center [1264, 103] width 144 height 31
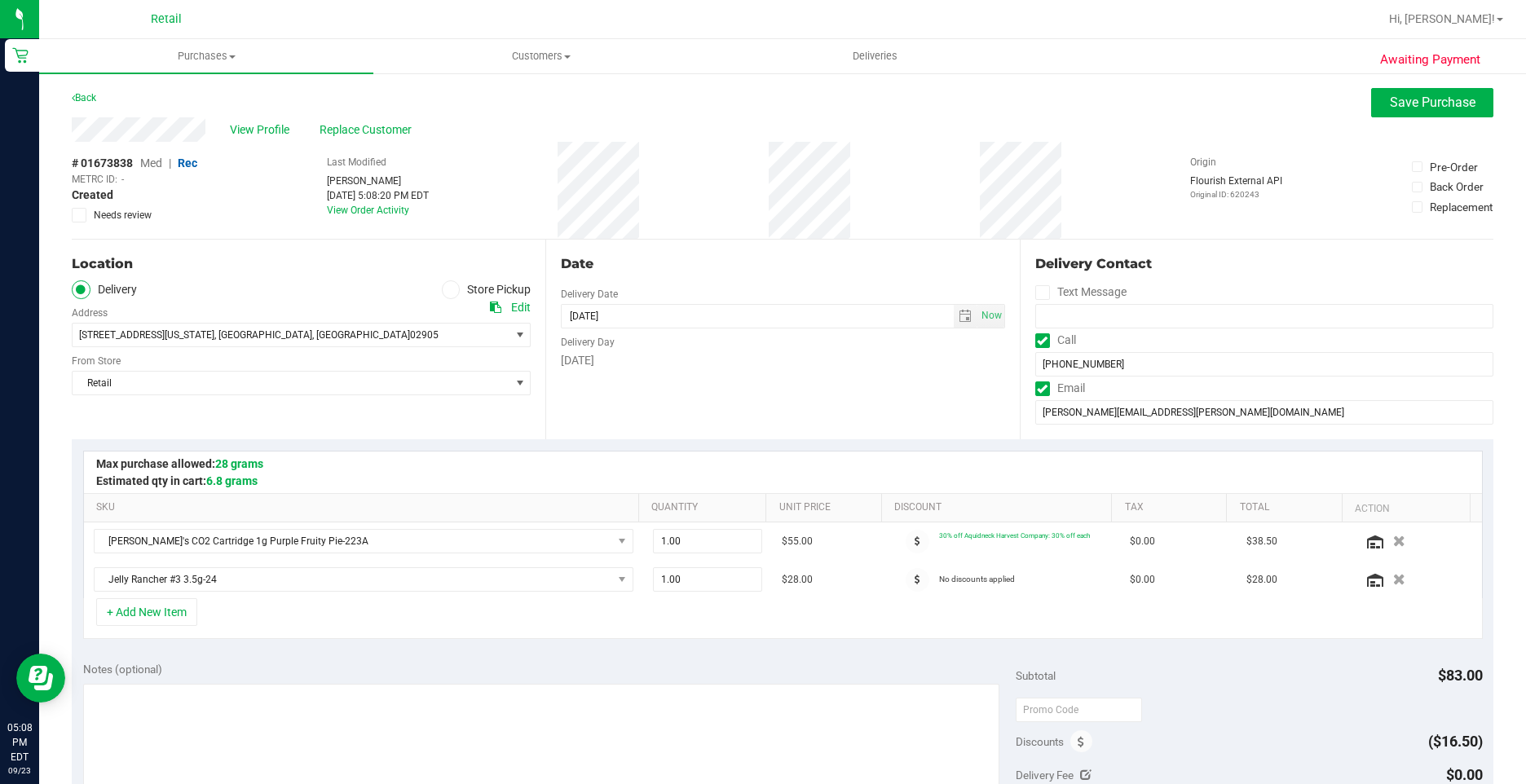
click at [428, 288] on ul "Delivery Store Pickup" at bounding box center [301, 289] width 459 height 18
click at [453, 290] on span at bounding box center [451, 289] width 18 height 18
click at [0, 0] on input "Store Pickup" at bounding box center [0, 0] width 0 height 0
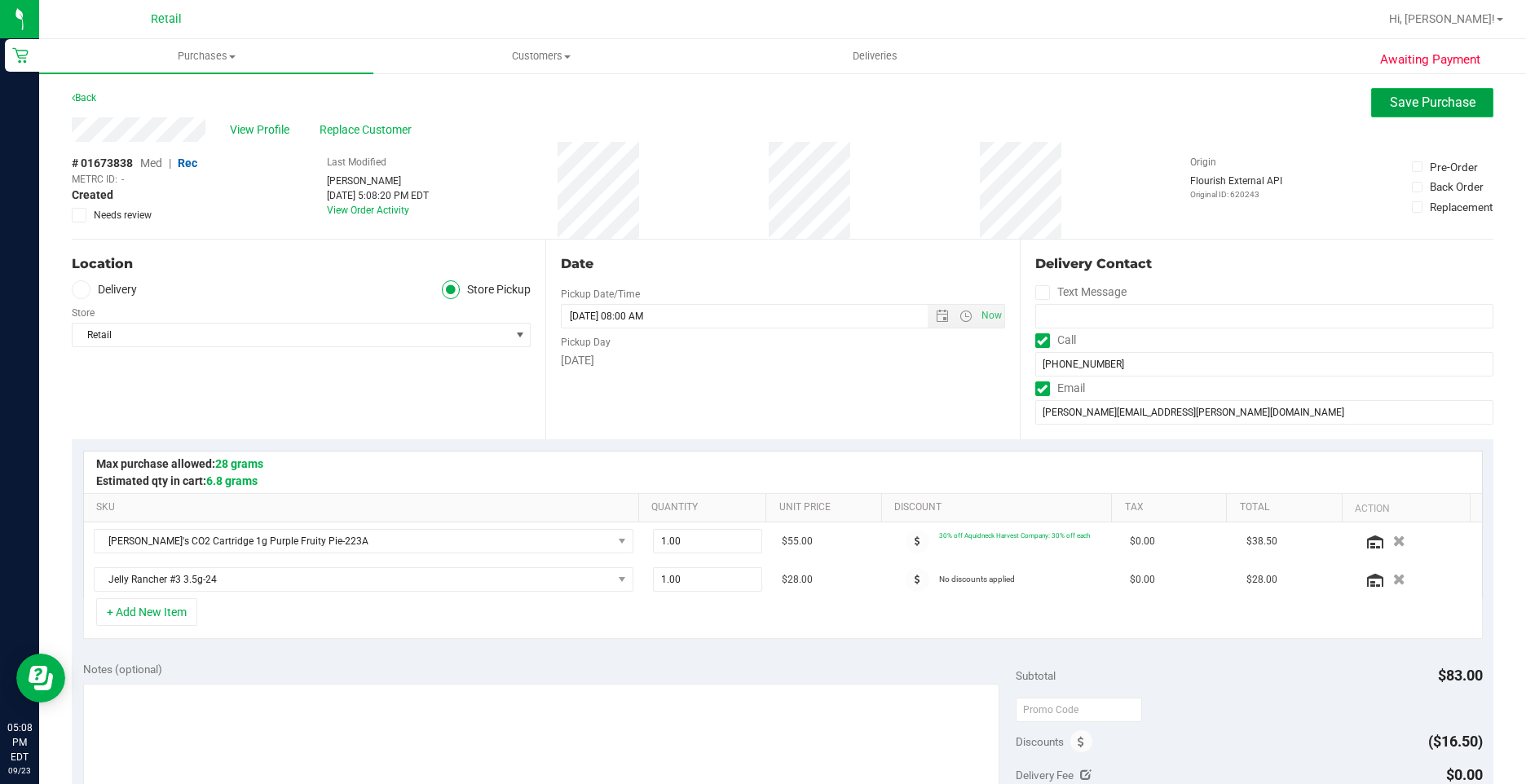
click at [1412, 91] on button "Save Purchase" at bounding box center [1431, 102] width 122 height 29
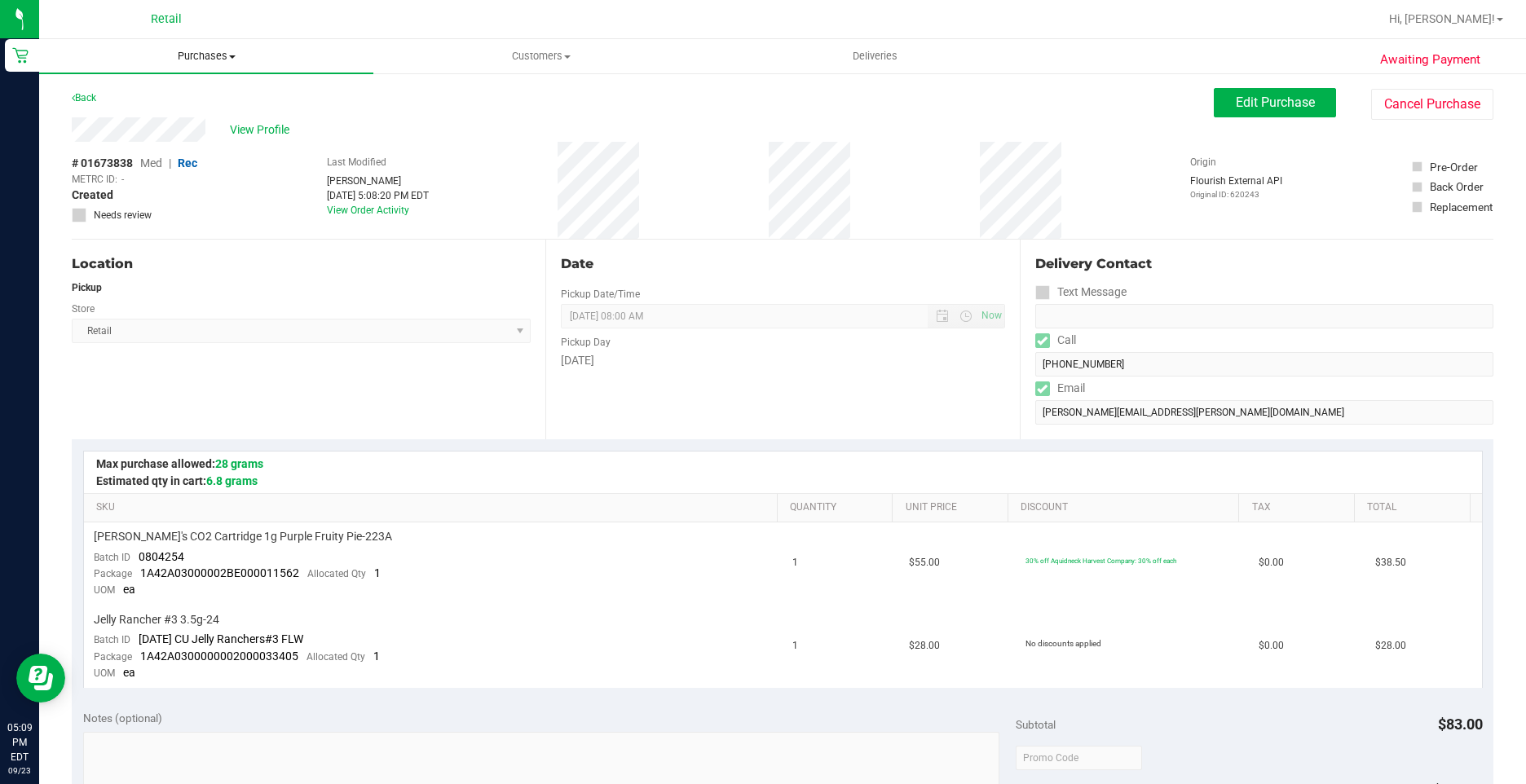
click at [206, 60] on span "Purchases" at bounding box center [206, 56] width 334 height 15
click at [139, 119] on li "Fulfillment" at bounding box center [206, 118] width 334 height 19
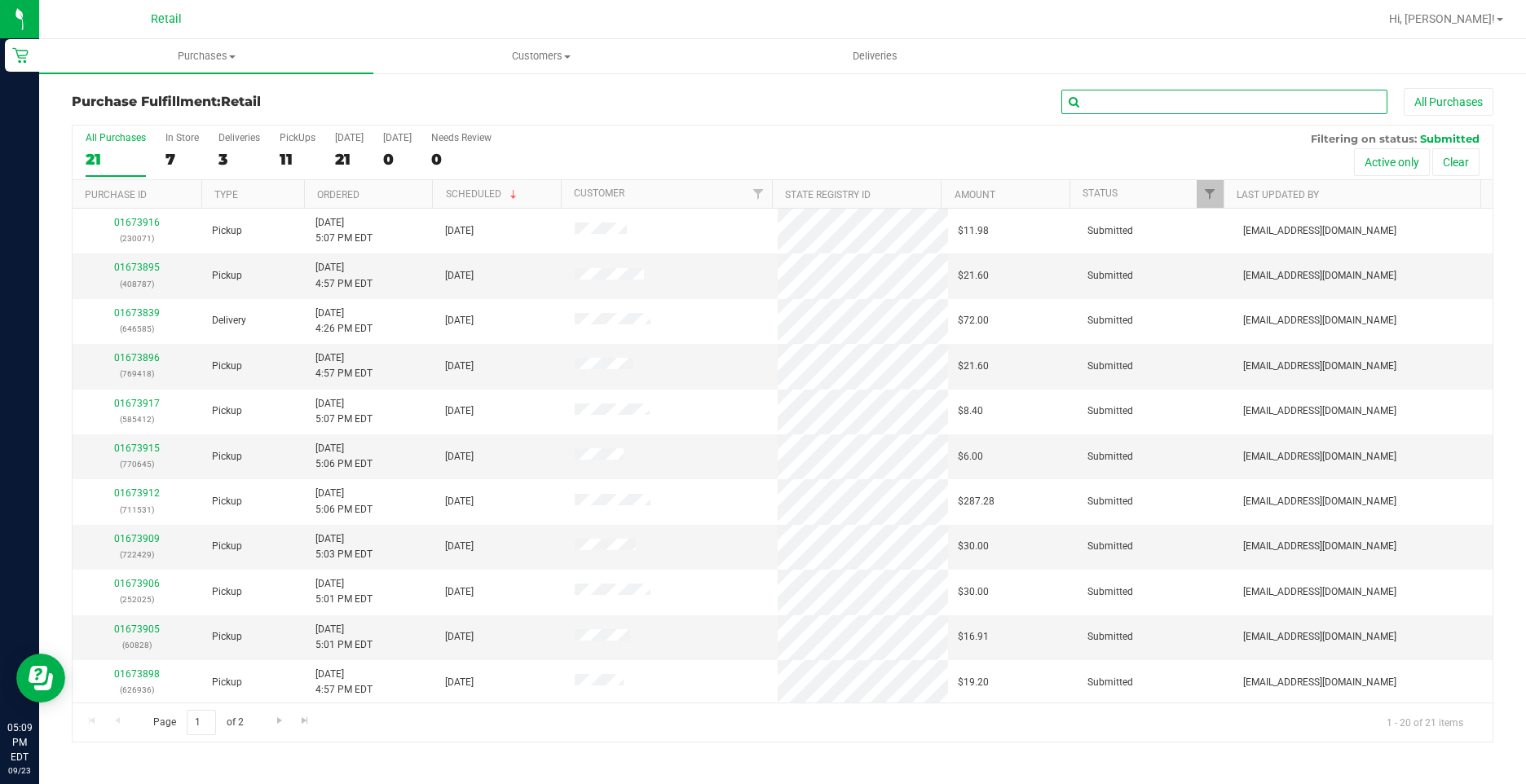
click at [1124, 111] on input "text" at bounding box center [1224, 102] width 326 height 25
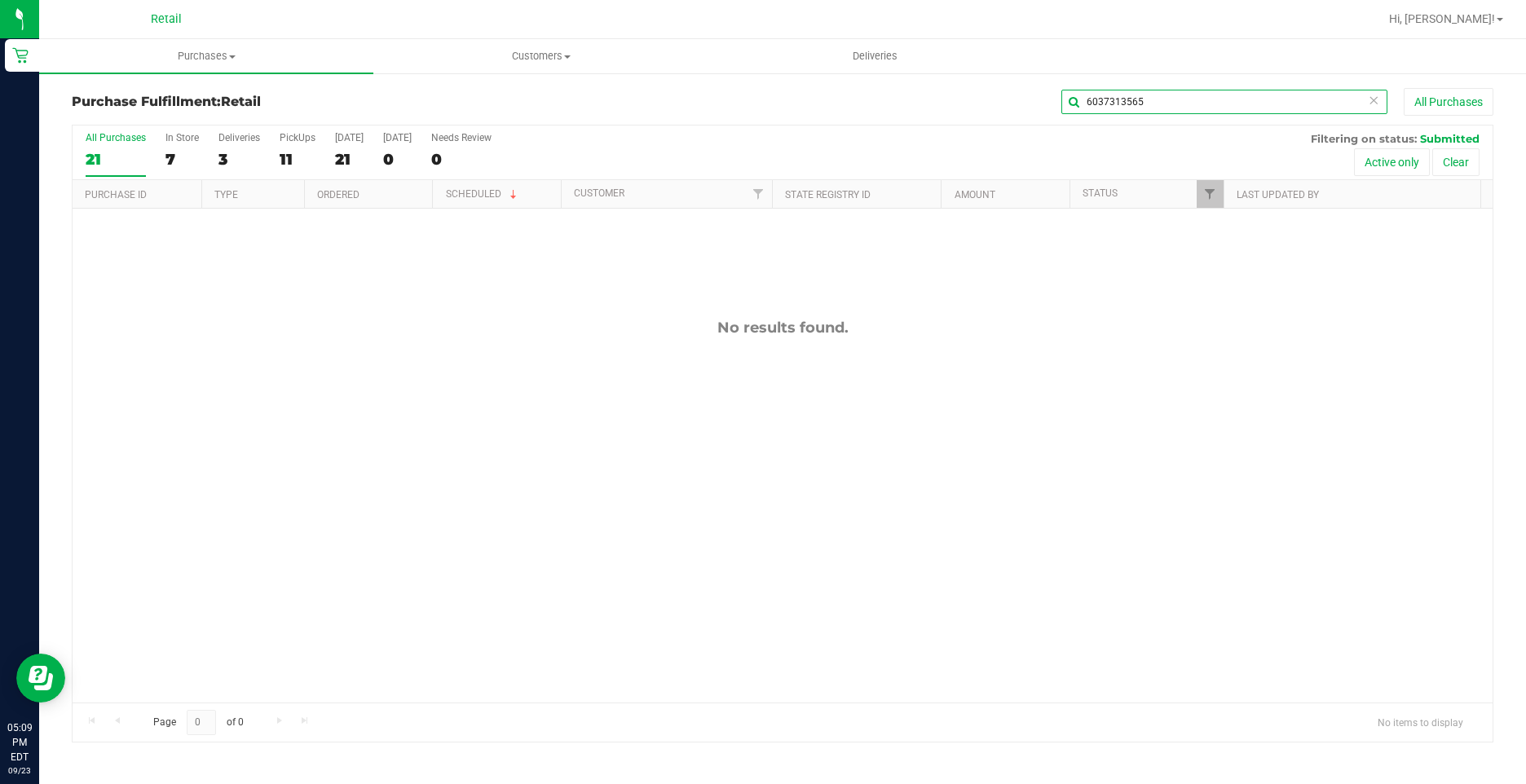
drag, startPoint x: 1147, startPoint y: 97, endPoint x: 870, endPoint y: 96, distance: 277.0
click at [873, 96] on div "6037313565 All Purchases" at bounding box center [1019, 102] width 948 height 28
type input "646585"
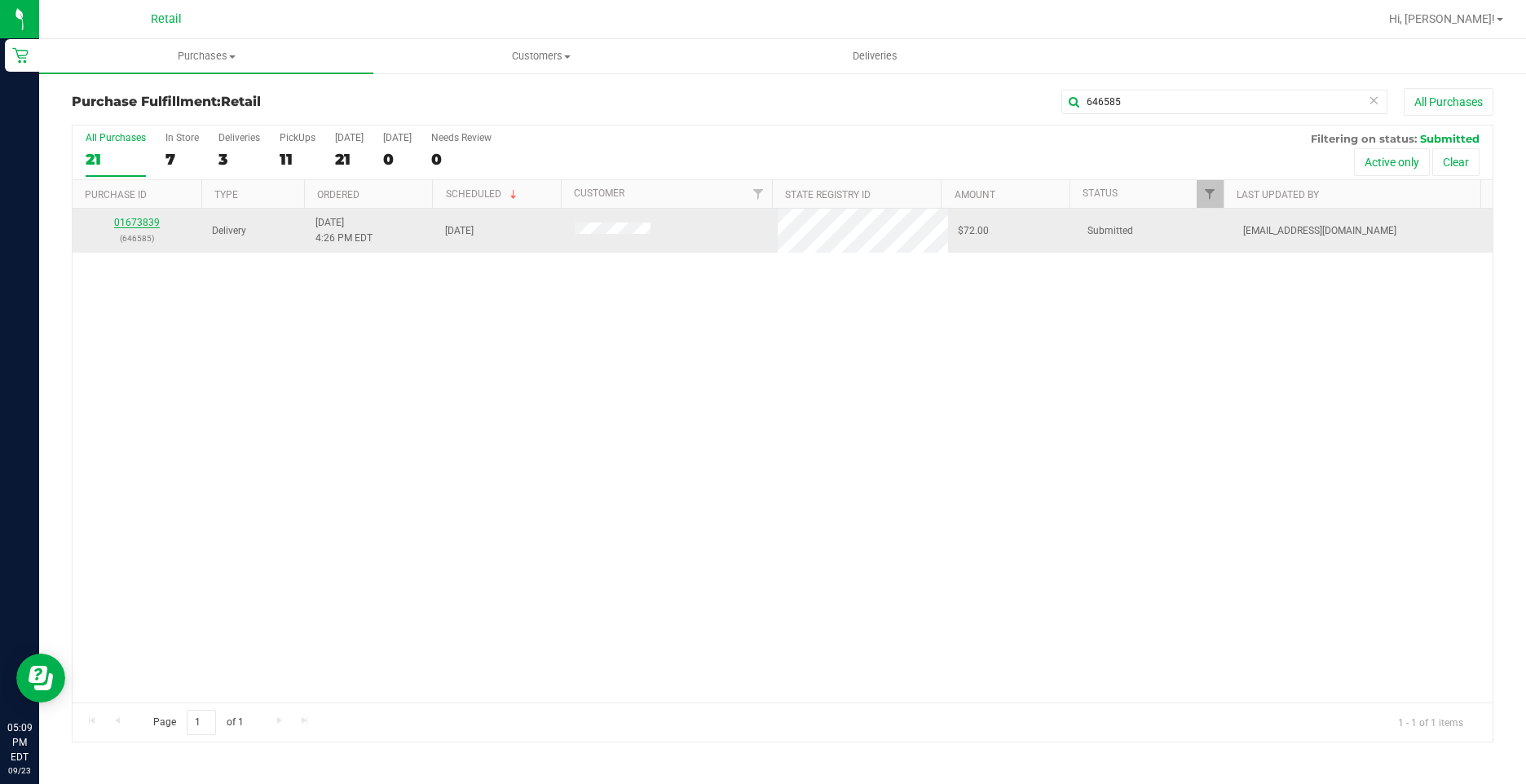
click at [150, 228] on link "01673839" at bounding box center [137, 222] width 46 height 11
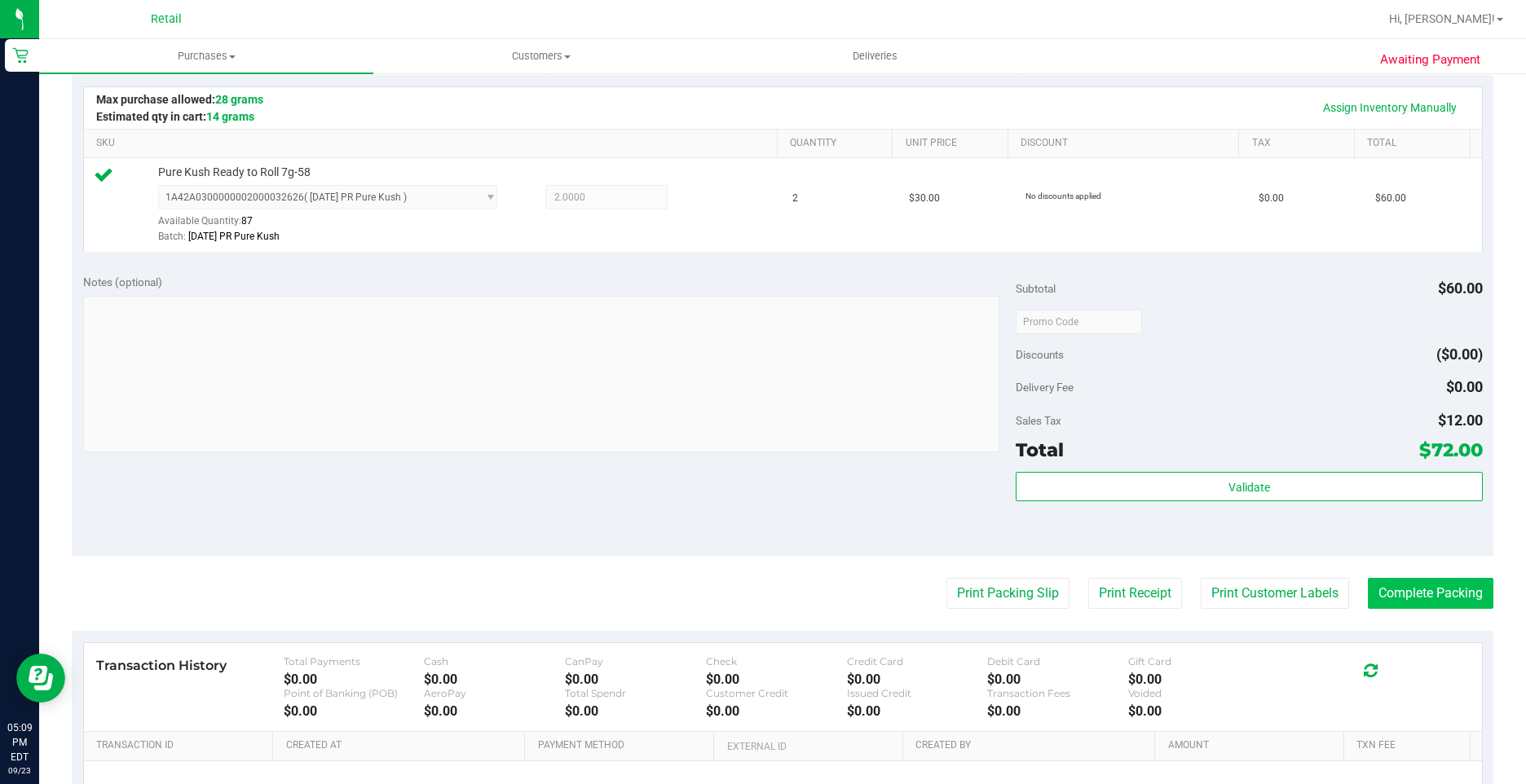
scroll to position [489, 0]
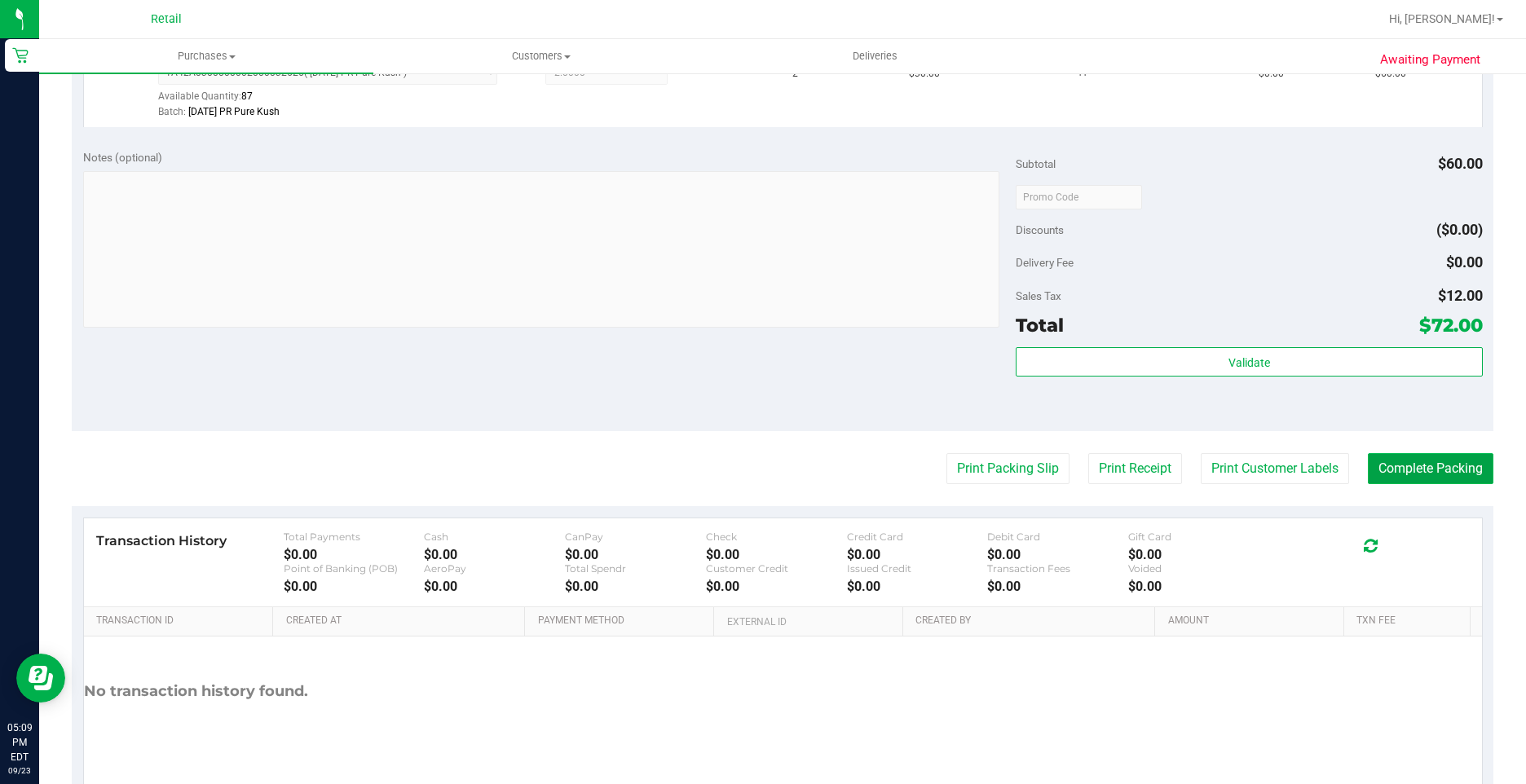
click at [1434, 462] on button "Complete Packing" at bounding box center [1430, 468] width 125 height 31
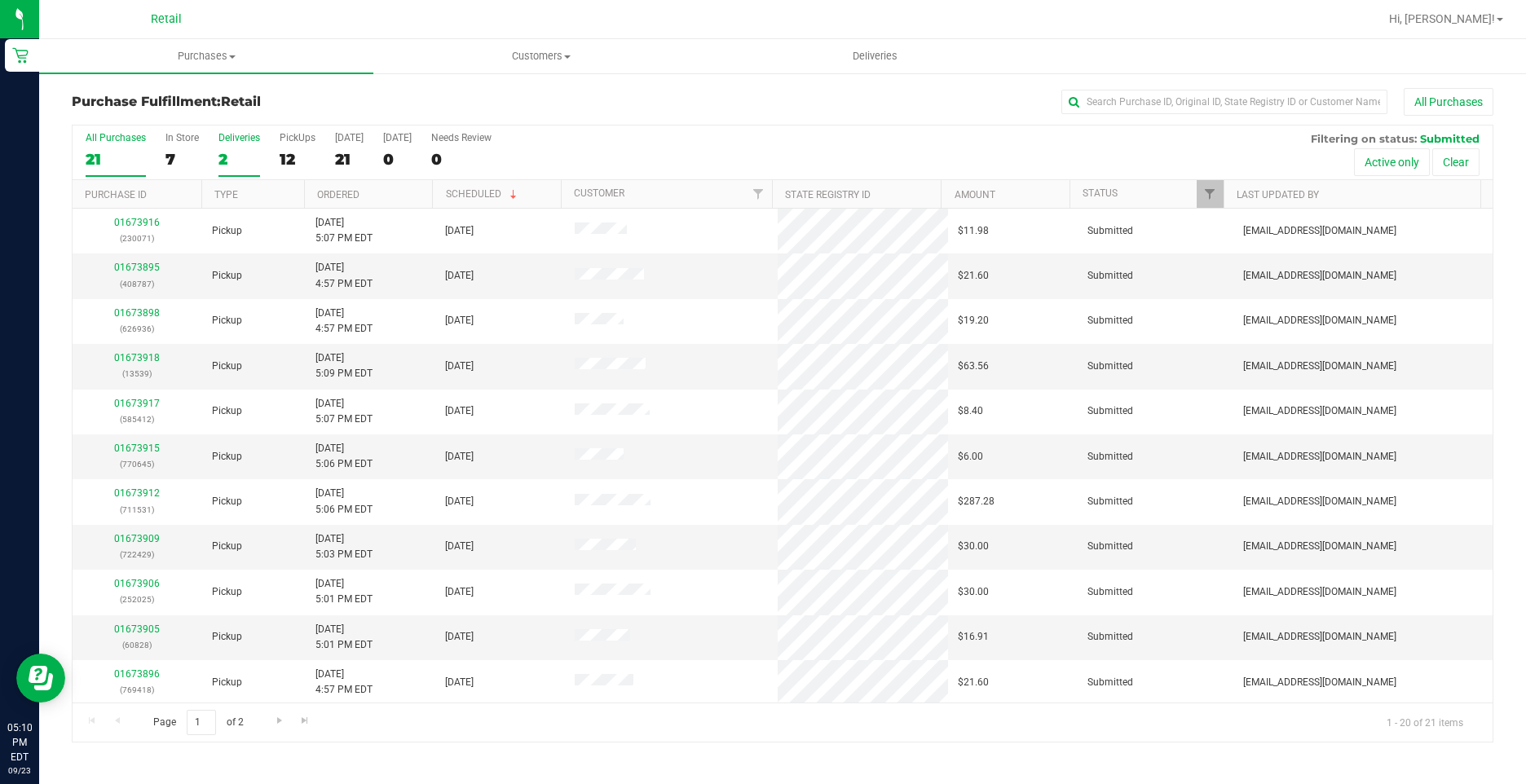
click at [228, 148] on label "Deliveries 2" at bounding box center [239, 154] width 41 height 45
click at [0, 0] on input "Deliveries 2" at bounding box center [0, 0] width 0 height 0
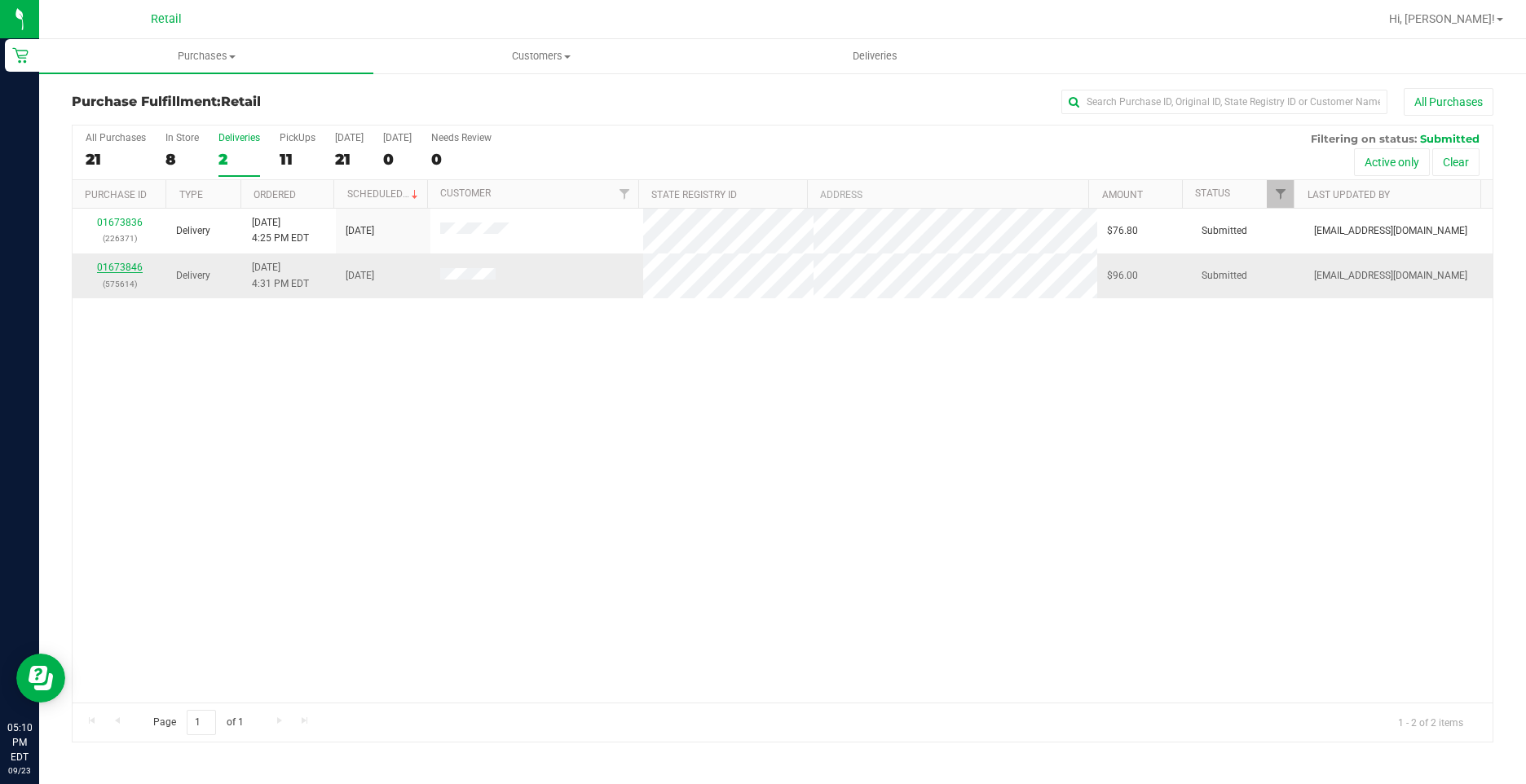
click at [119, 267] on div "All Purchases 21 In Store 8 Deliveries 2 PickUps 11 [DATE] 21 [DATE] 0 Needs Re…" at bounding box center [782, 433] width 1422 height 617
click at [133, 271] on link "01673846" at bounding box center [120, 267] width 46 height 11
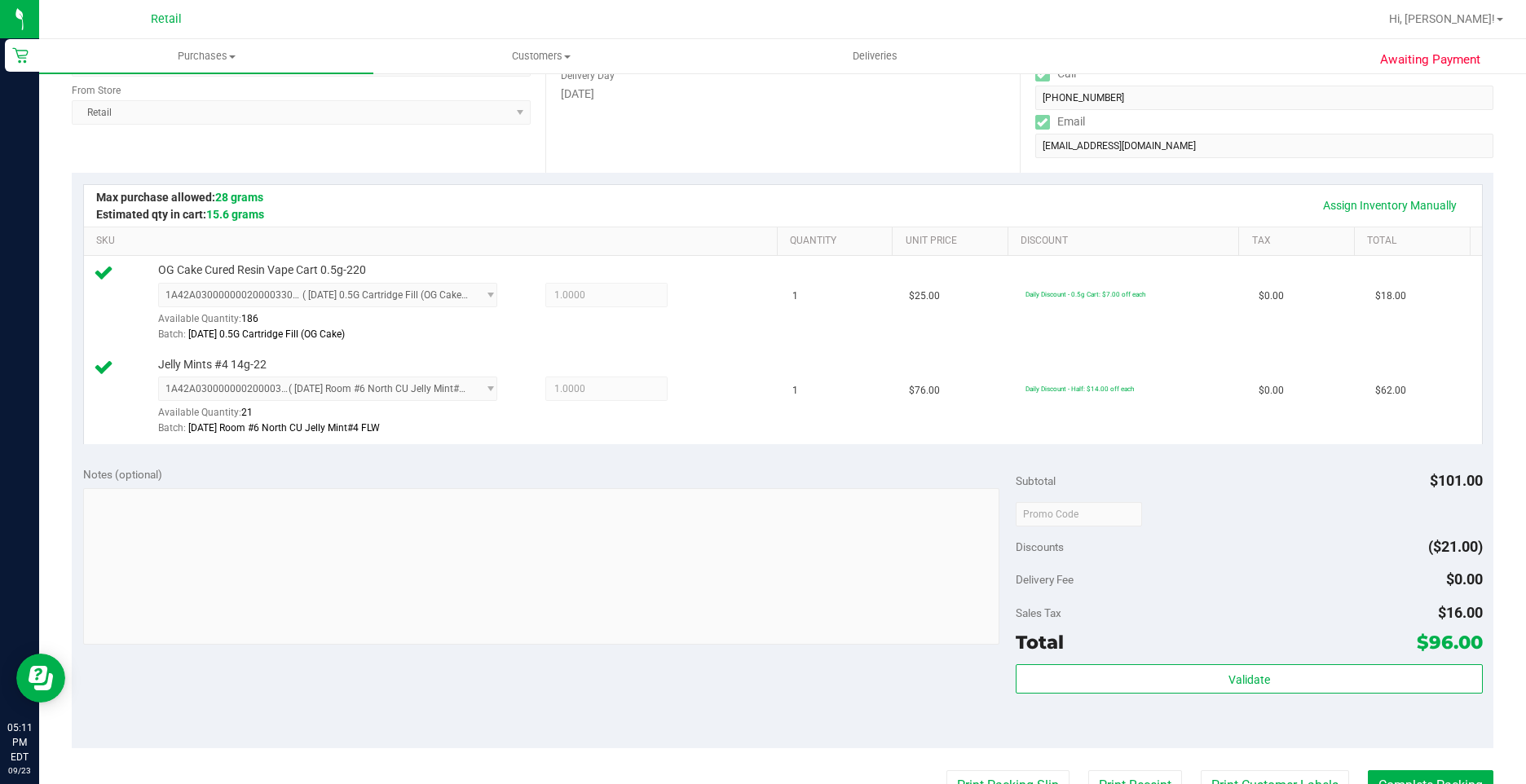
scroll to position [408, 0]
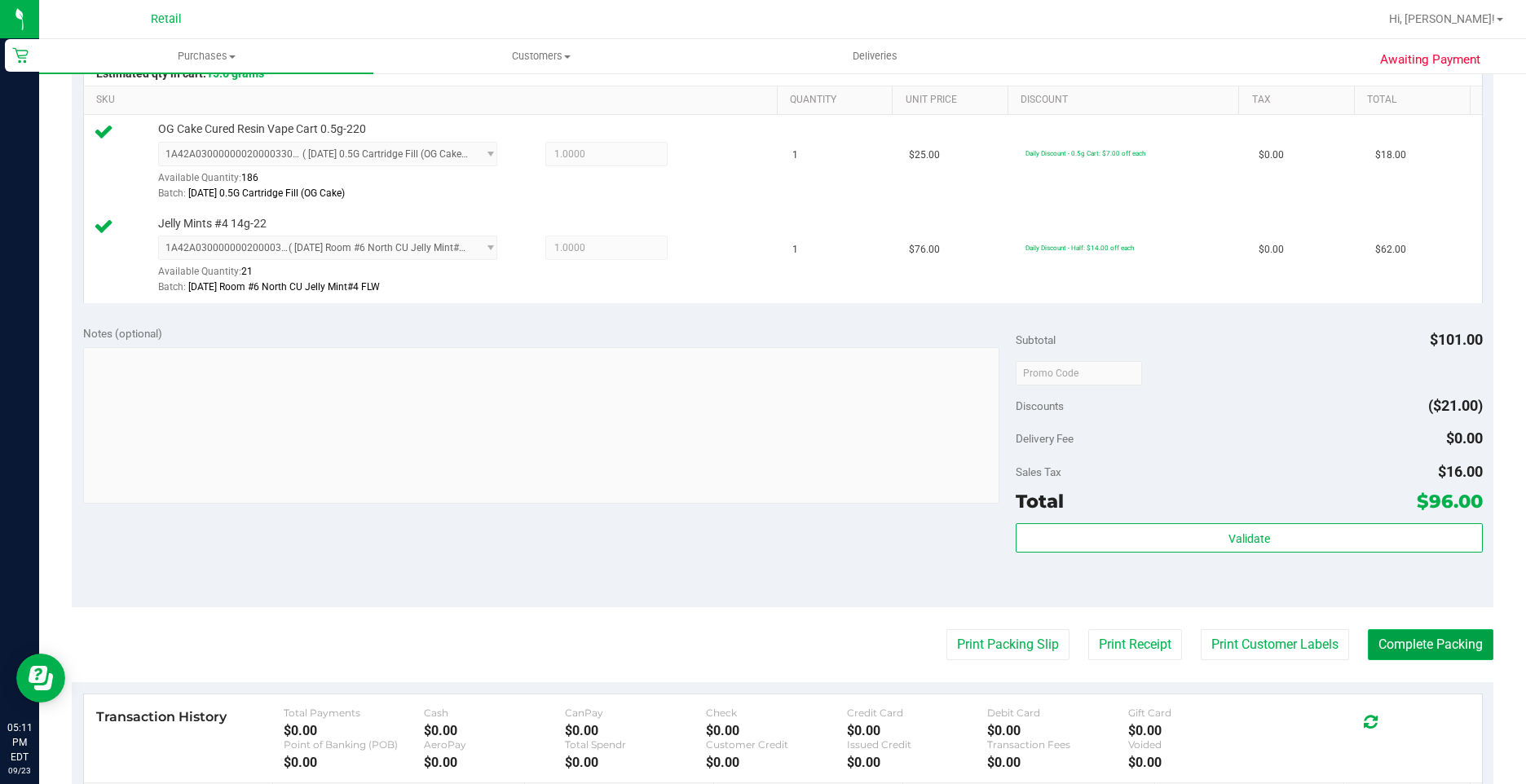
click at [1395, 658] on button "Complete Packing" at bounding box center [1430, 644] width 125 height 31
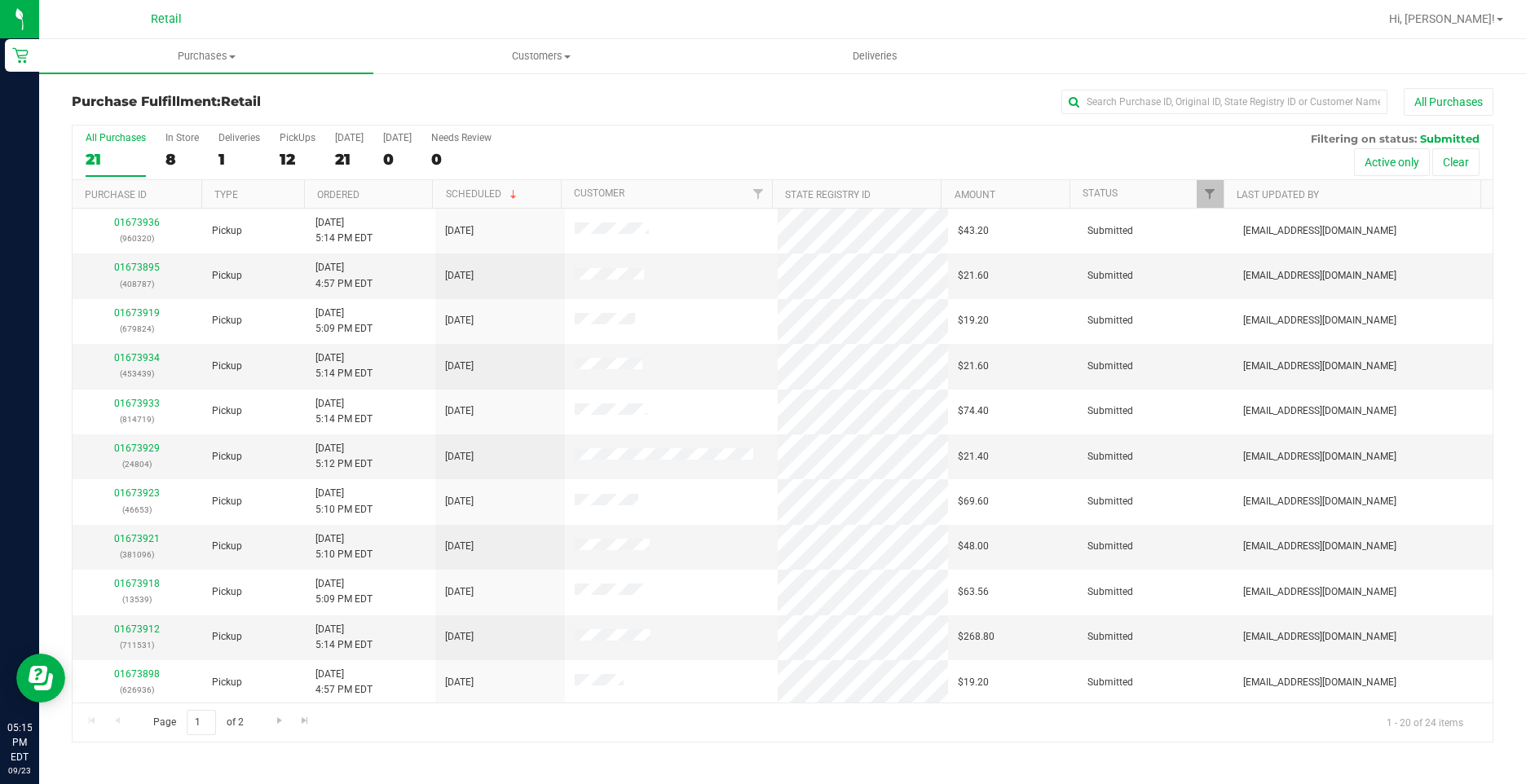
click at [213, 155] on div "All Purchases 21 In Store 8 Deliveries 1 PickUps 12 [DATE] 21 [DATE] 0 Needs Re…" at bounding box center [782, 153] width 1420 height 54
click at [216, 145] on div "All Purchases 21 In Store 8 Deliveries 1 PickUps 12 [DATE] 21 [DATE] 0 Needs Re…" at bounding box center [782, 153] width 1420 height 54
click at [219, 145] on label "Deliveries 1" at bounding box center [239, 154] width 41 height 45
click at [0, 0] on input "Deliveries 1" at bounding box center [0, 0] width 0 height 0
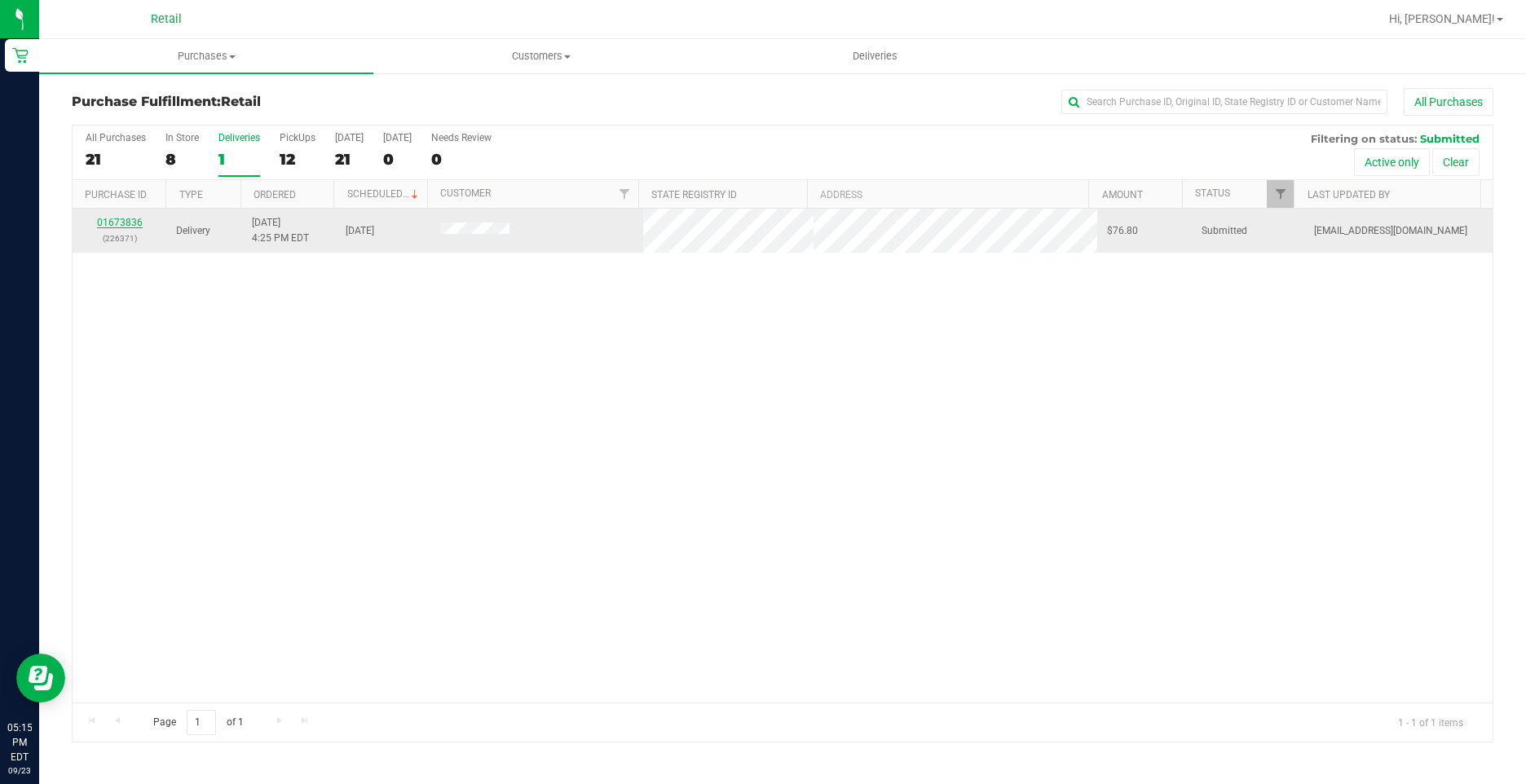
drag, startPoint x: 219, startPoint y: 145, endPoint x: 118, endPoint y: 218, distance: 124.6
click at [118, 218] on link "01673836" at bounding box center [120, 222] width 46 height 11
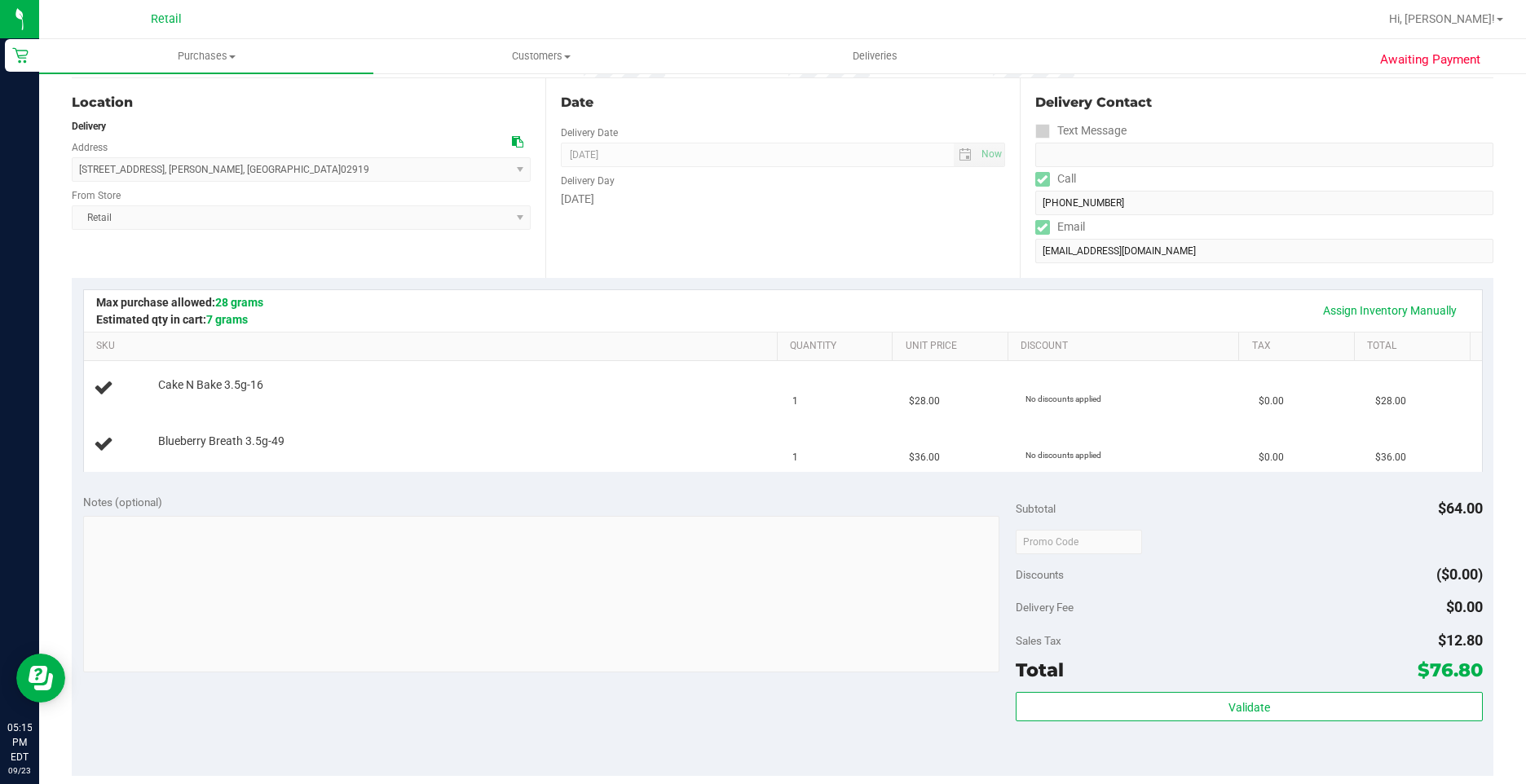
scroll to position [245, 0]
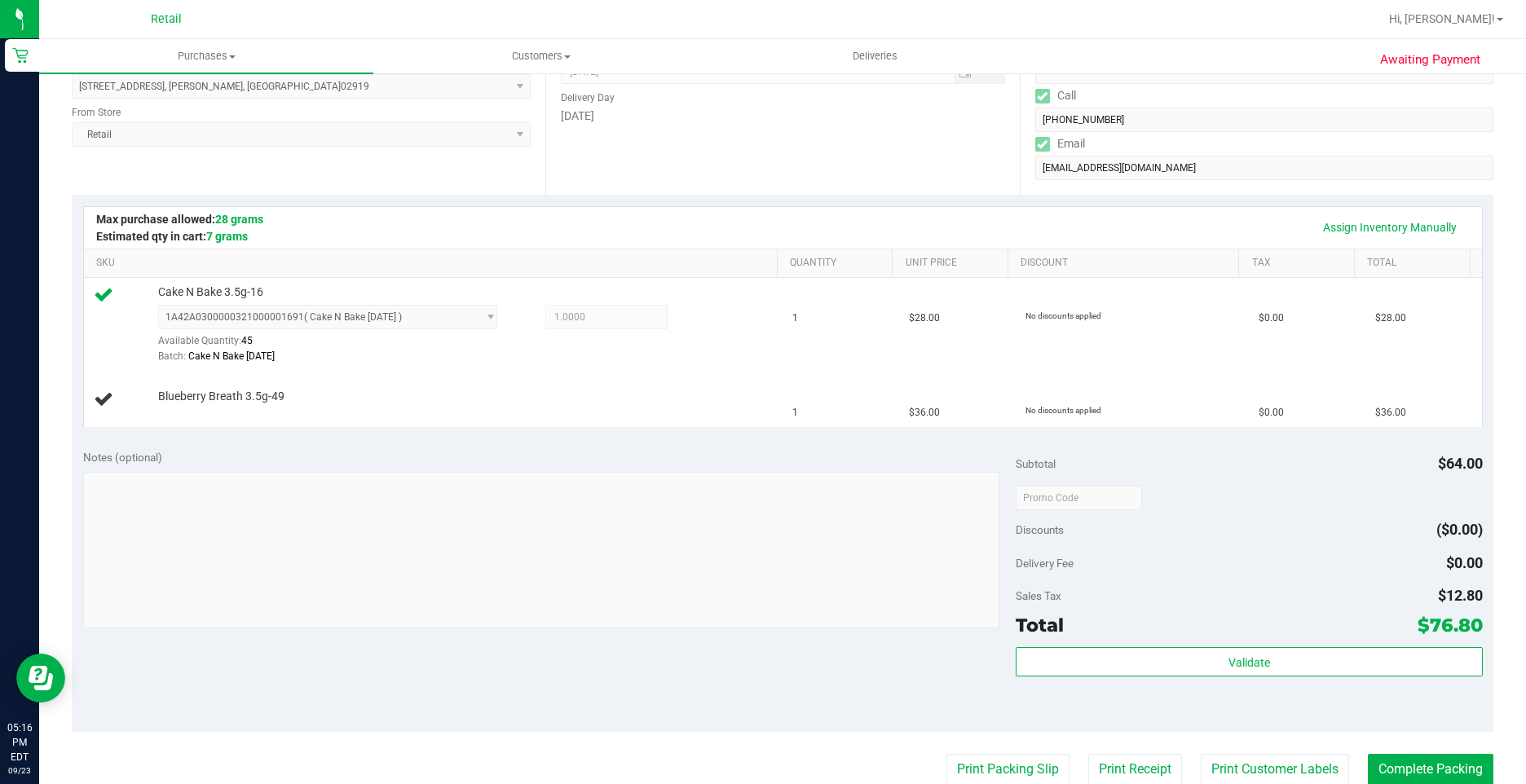
click at [802, 456] on div "Notes (optional)" at bounding box center [550, 457] width 933 height 17
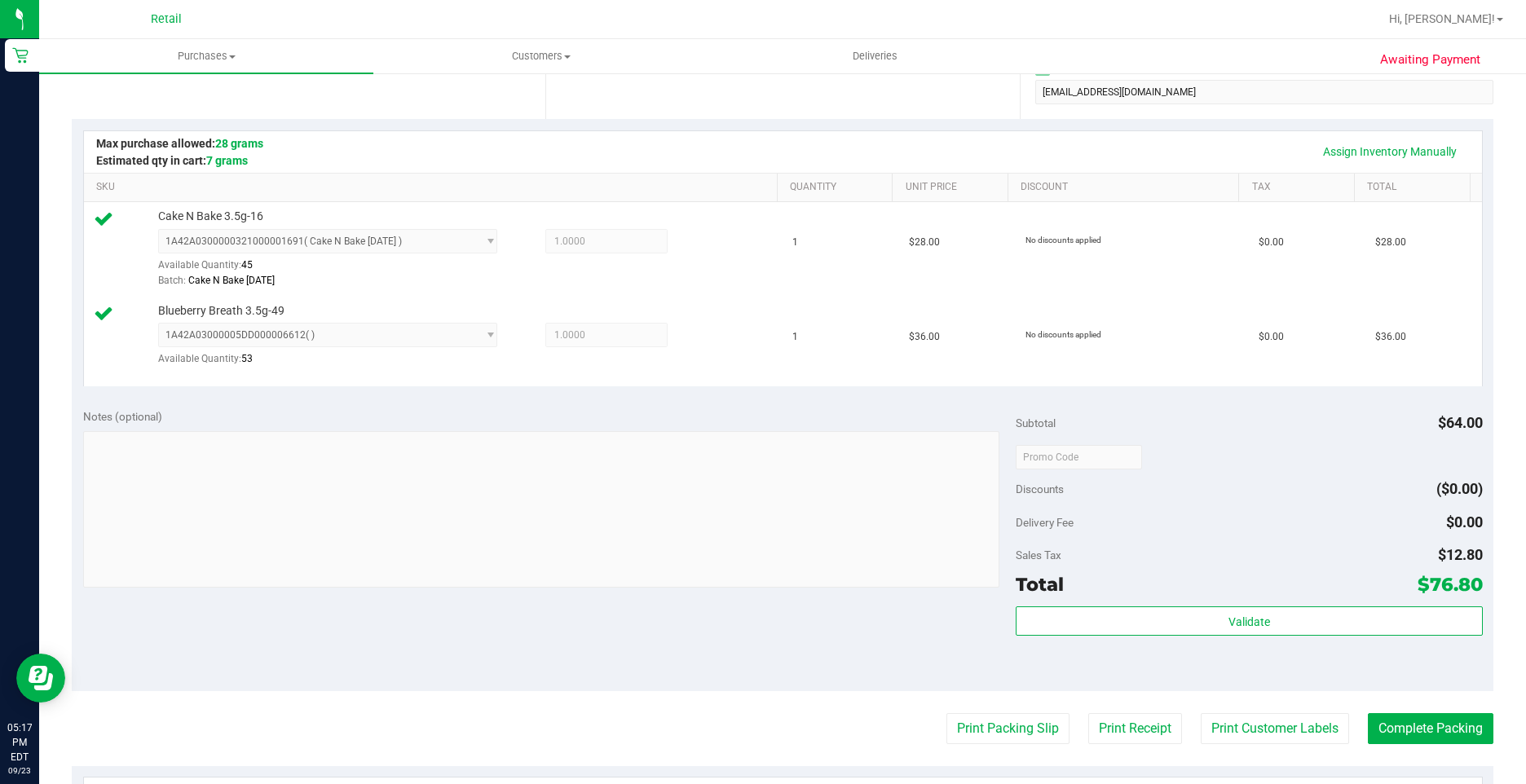
scroll to position [489, 0]
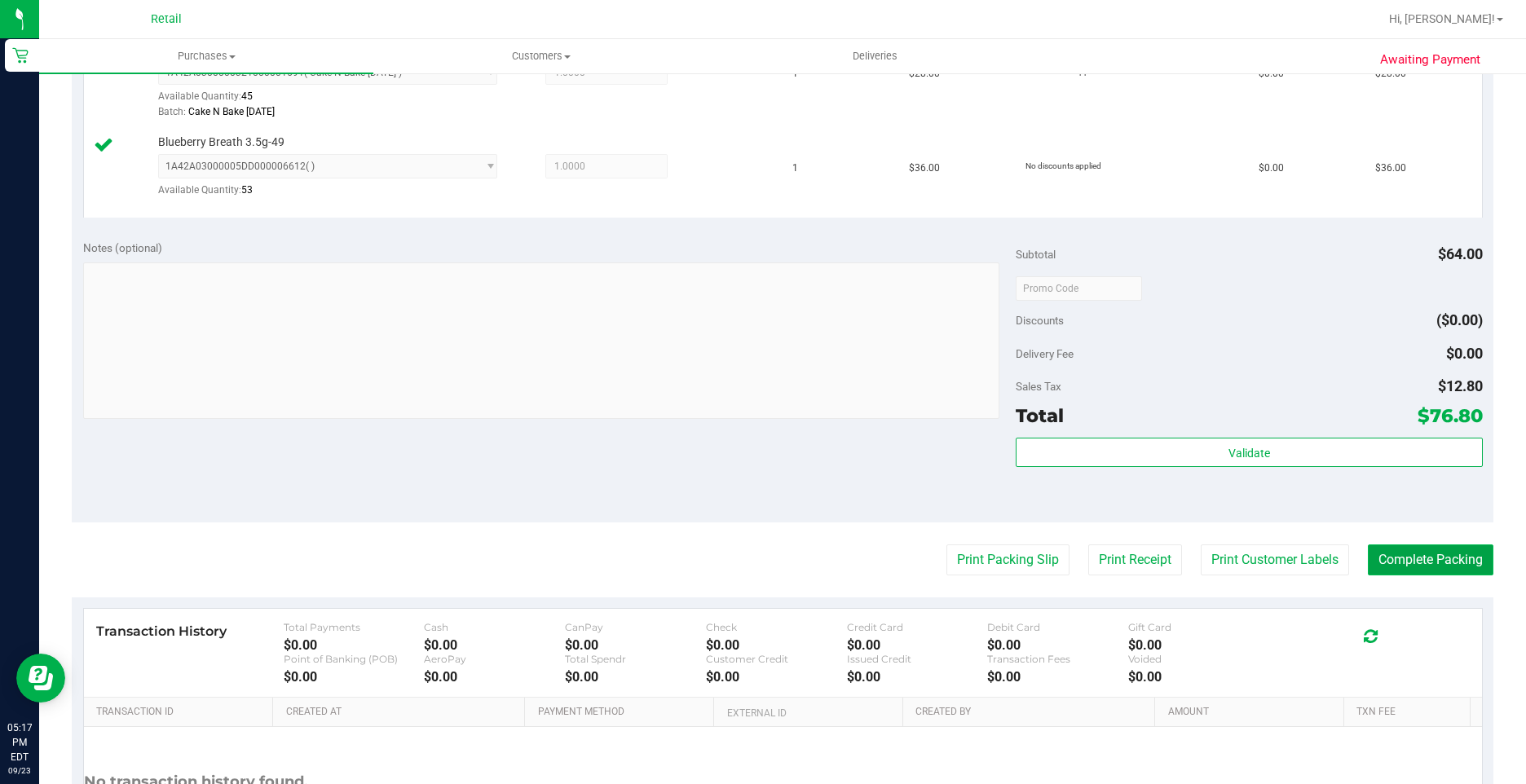
click at [1418, 574] on button "Complete Packing" at bounding box center [1430, 559] width 125 height 31
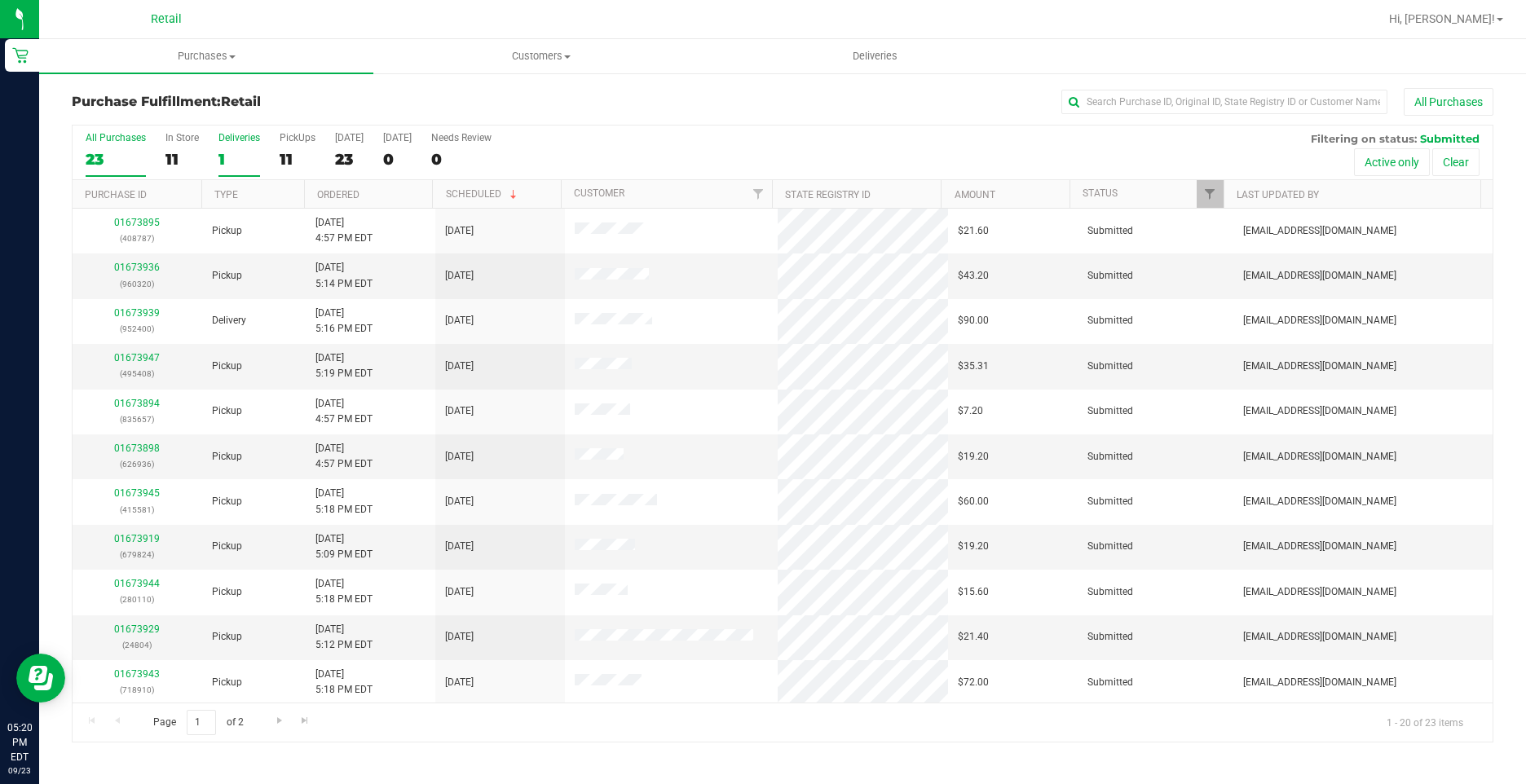
click at [233, 139] on div "Deliveries" at bounding box center [239, 138] width 41 height 11
click at [0, 0] on input "Deliveries 1" at bounding box center [0, 0] width 0 height 0
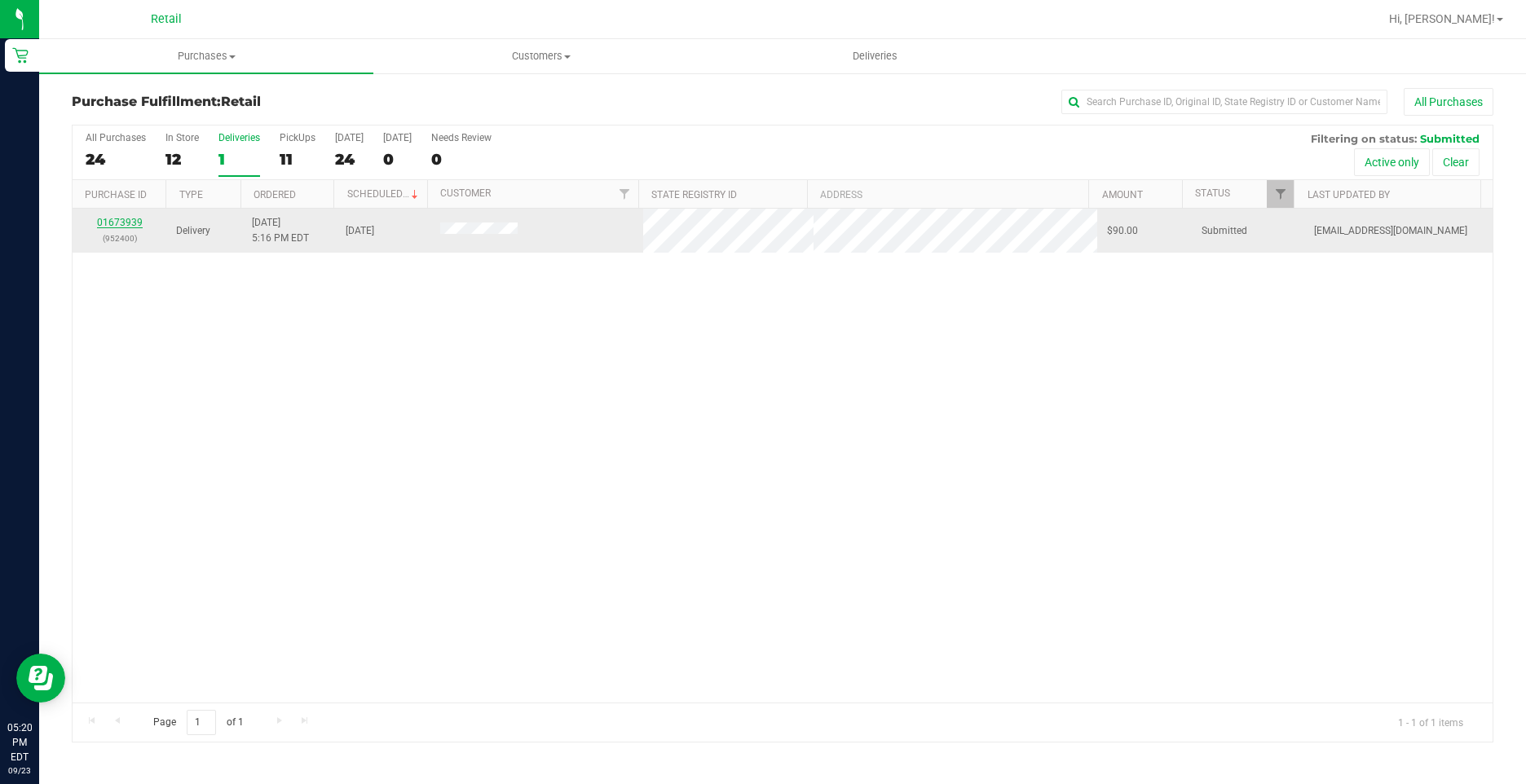
click at [110, 224] on link "01673939" at bounding box center [120, 222] width 46 height 11
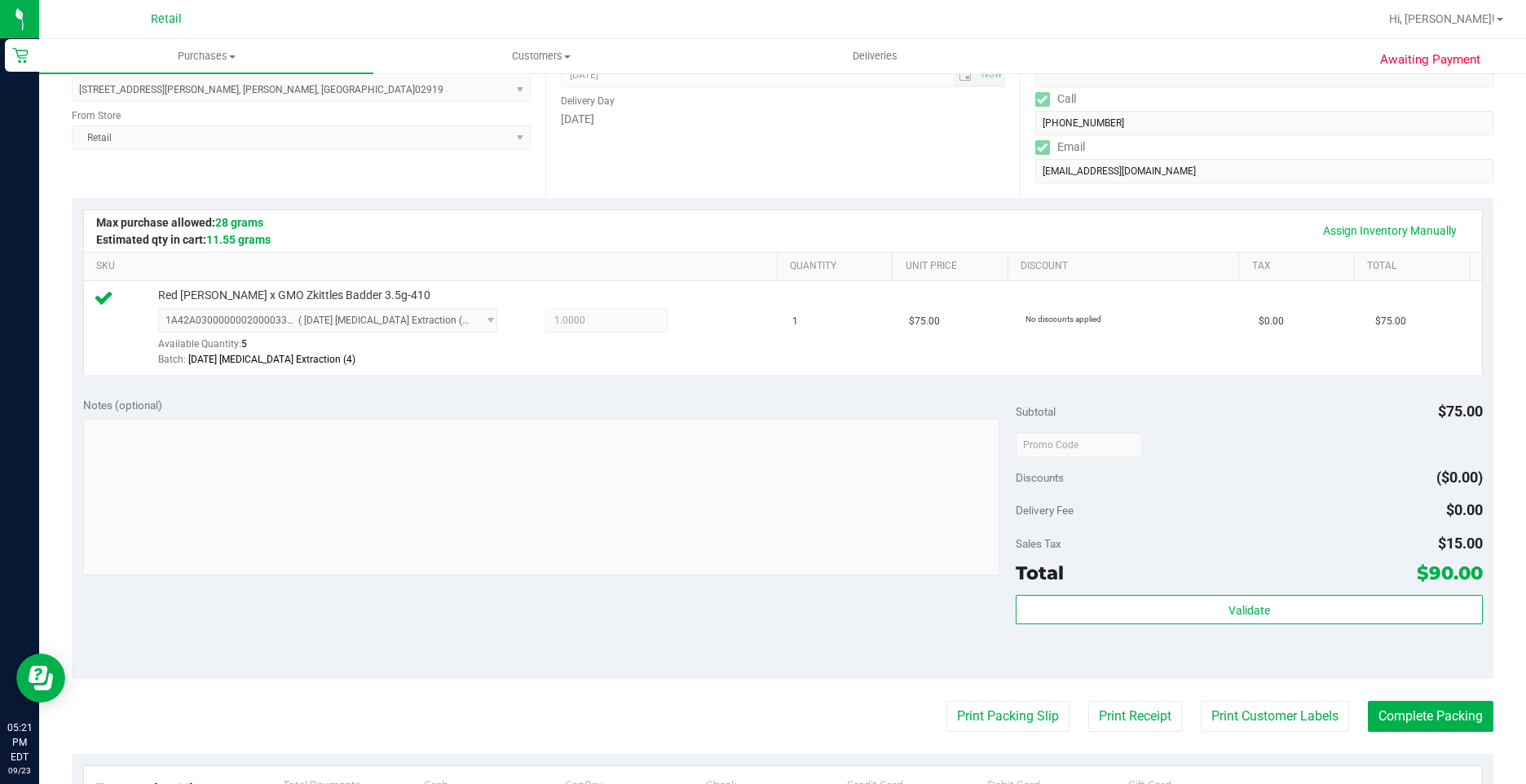
scroll to position [408, 0]
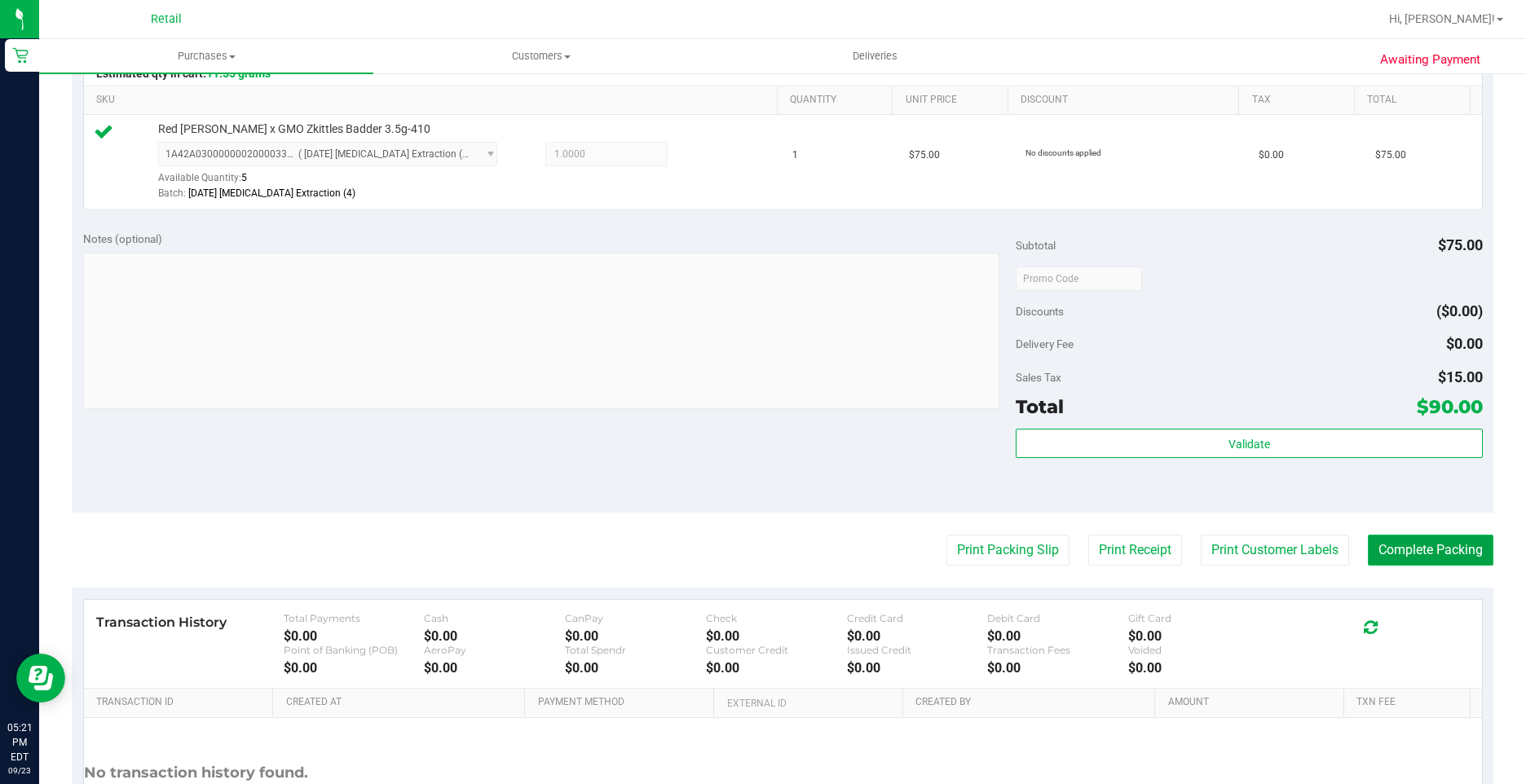
click at [1411, 538] on button "Complete Packing" at bounding box center [1430, 550] width 125 height 31
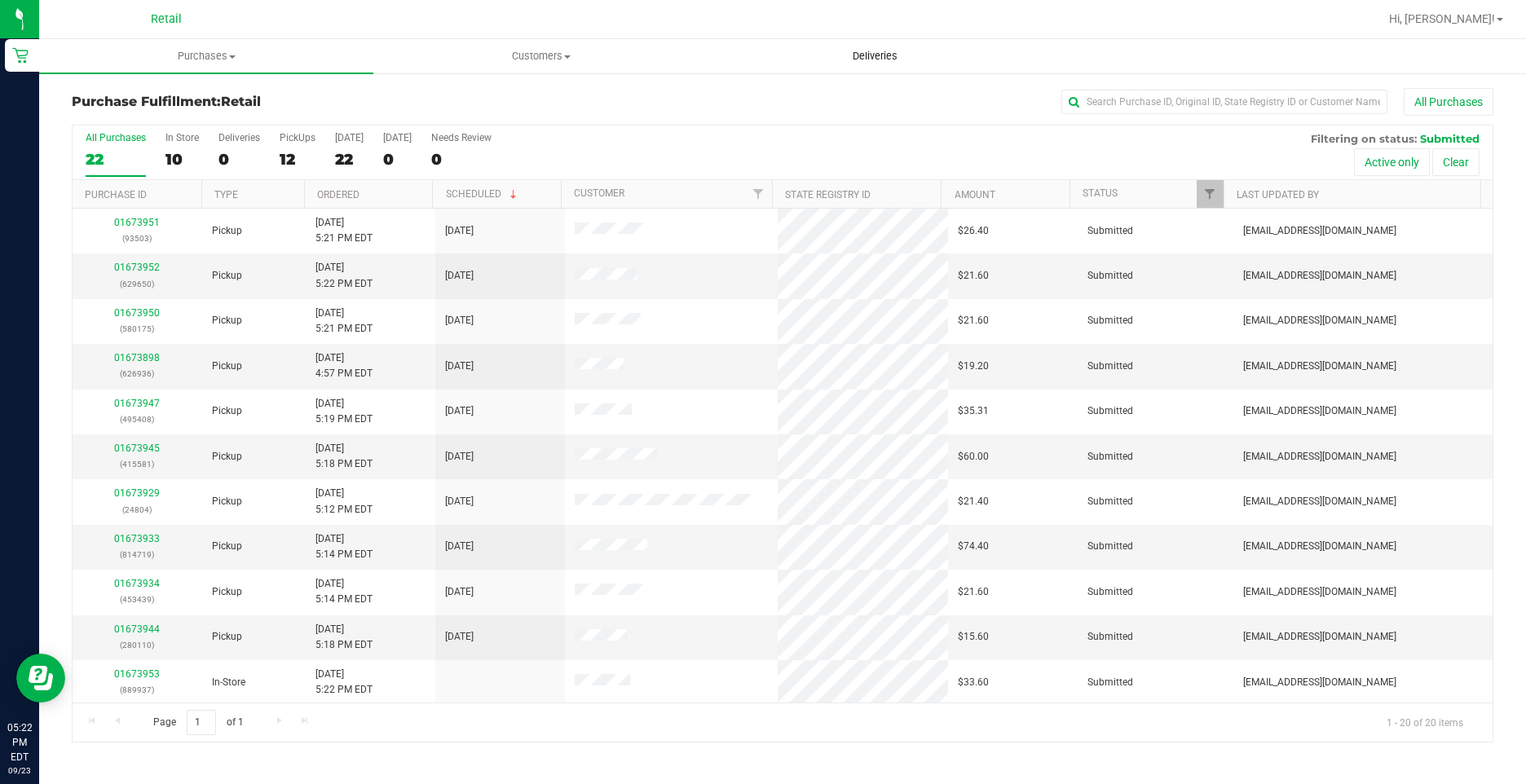
click at [895, 63] on span "Deliveries" at bounding box center [874, 56] width 89 height 15
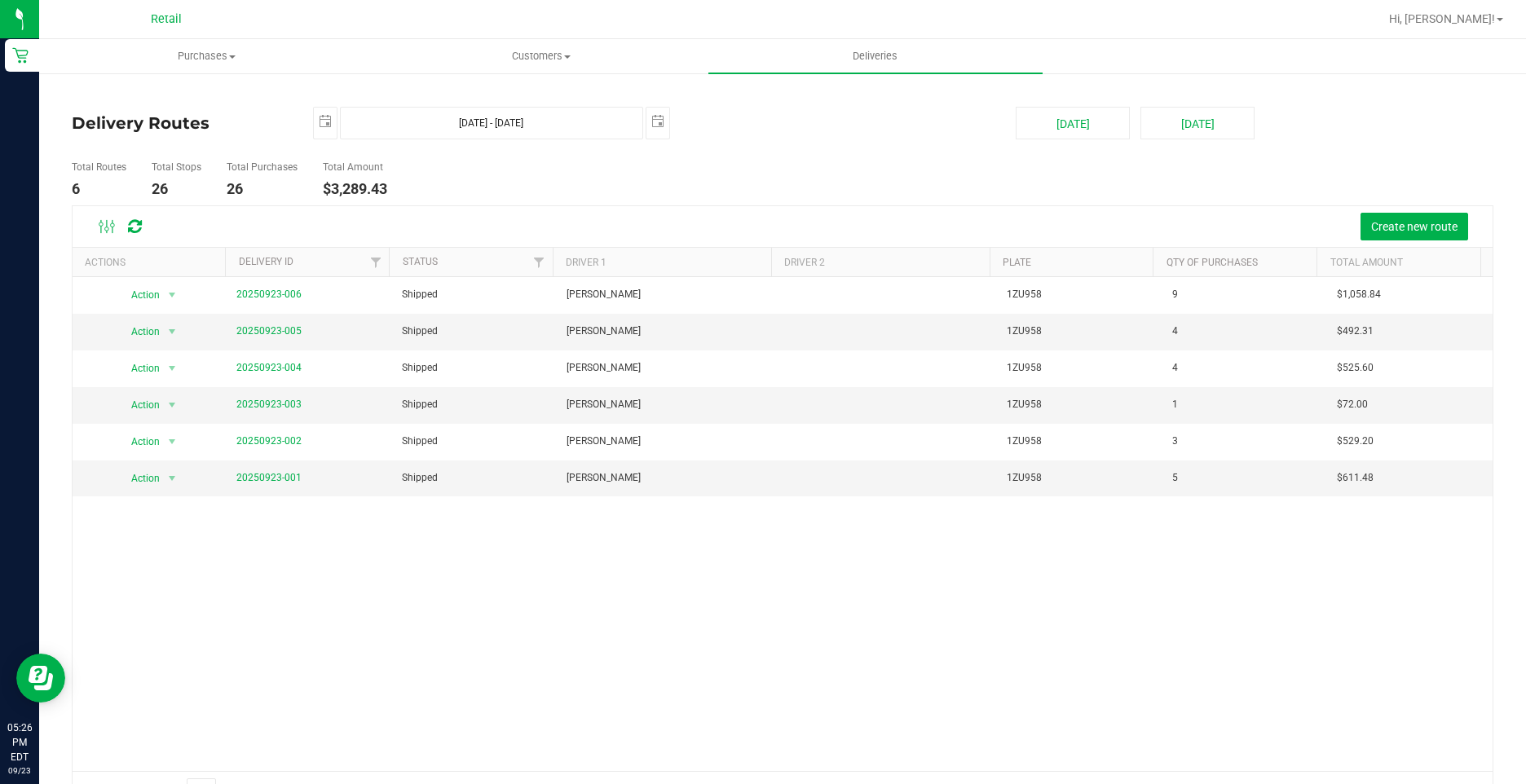
click at [1036, 202] on div "Total Routes 6 Total Stops 26 Total Purchases 26 Total Amount $3,289.43" at bounding box center [782, 180] width 1445 height 52
click at [196, 40] on uib-tab-heading "Purchases Summary of purchases Fulfillment All purchases" at bounding box center [206, 56] width 332 height 32
click at [135, 110] on li "Fulfillment" at bounding box center [206, 118] width 334 height 19
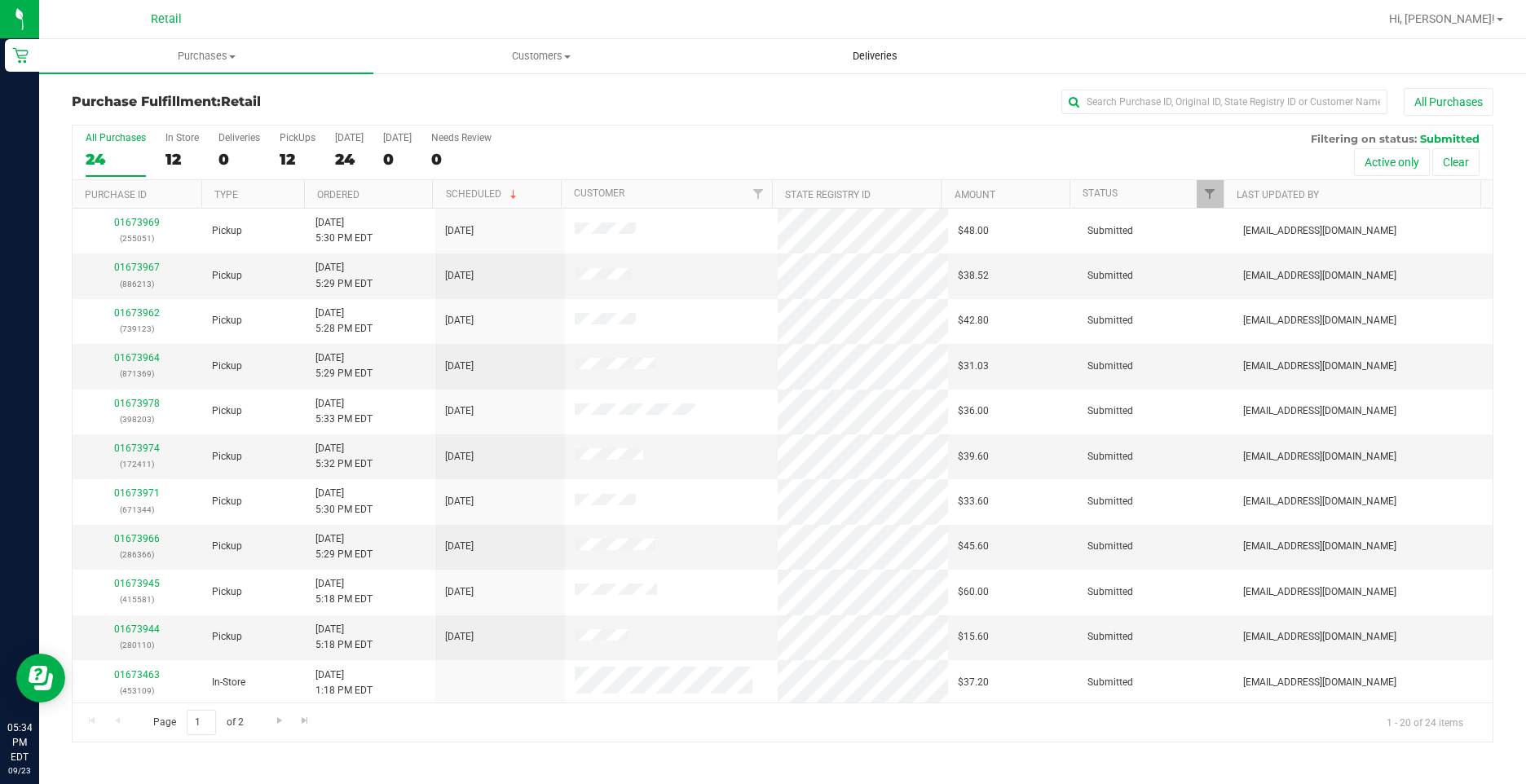
click at [863, 52] on span "Deliveries" at bounding box center [874, 56] width 89 height 15
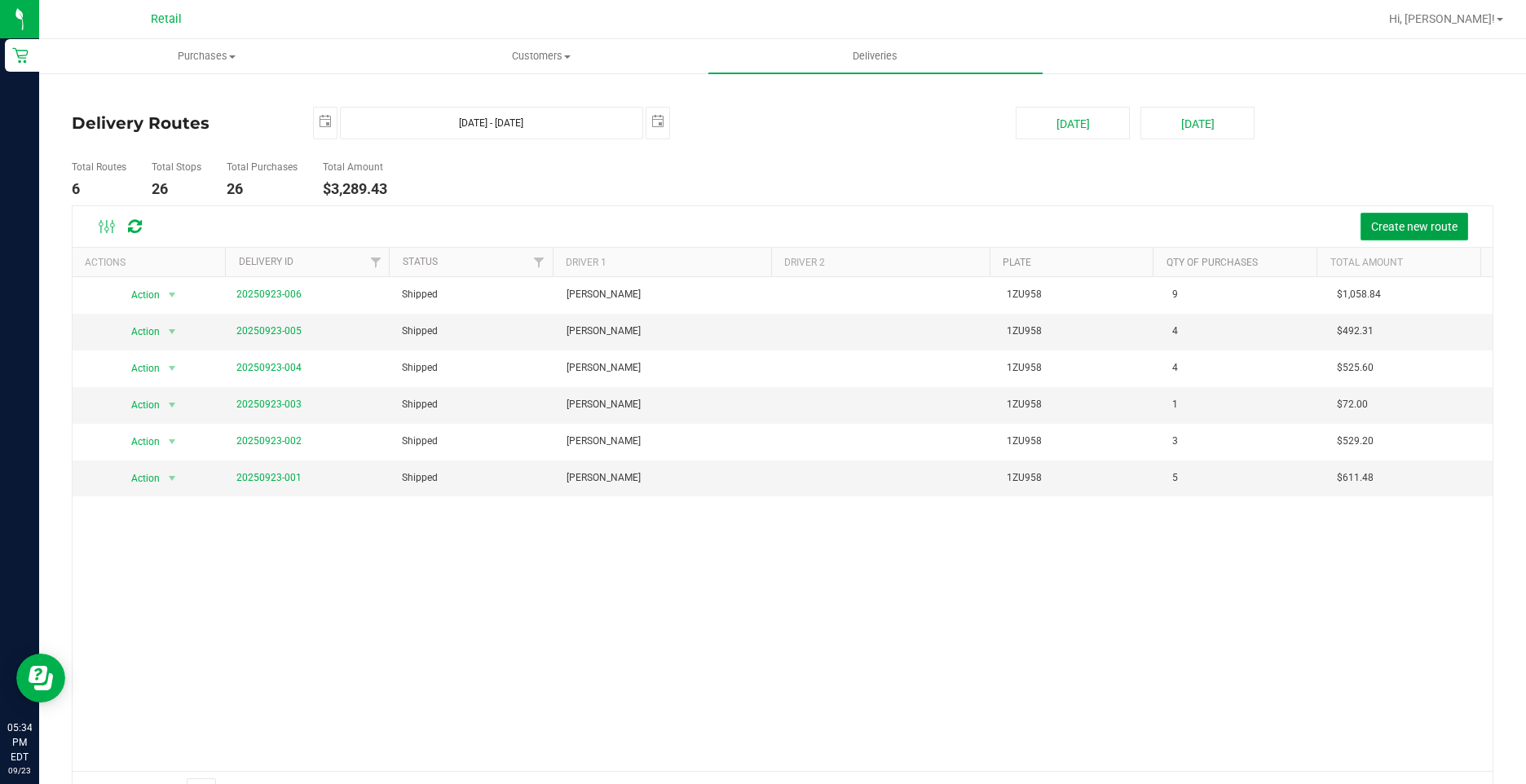
click at [1371, 232] on span "Create new route" at bounding box center [1414, 226] width 86 height 13
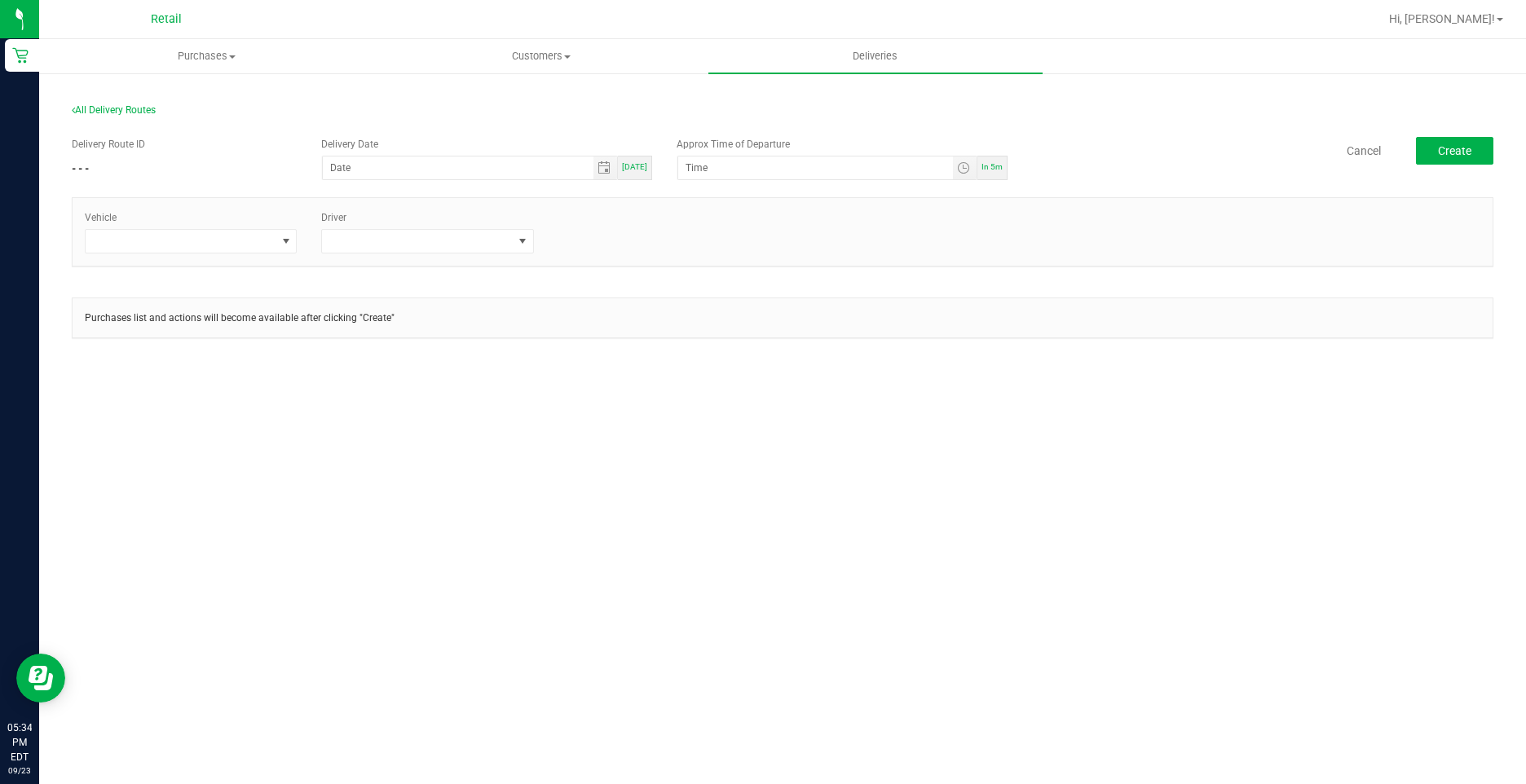
click at [646, 166] on span "[DATE]" at bounding box center [634, 167] width 25 height 9
type input "[DATE]"
click at [203, 247] on span at bounding box center [181, 241] width 190 height 23
drag, startPoint x: 167, startPoint y: 369, endPoint x: 395, endPoint y: 277, distance: 245.9
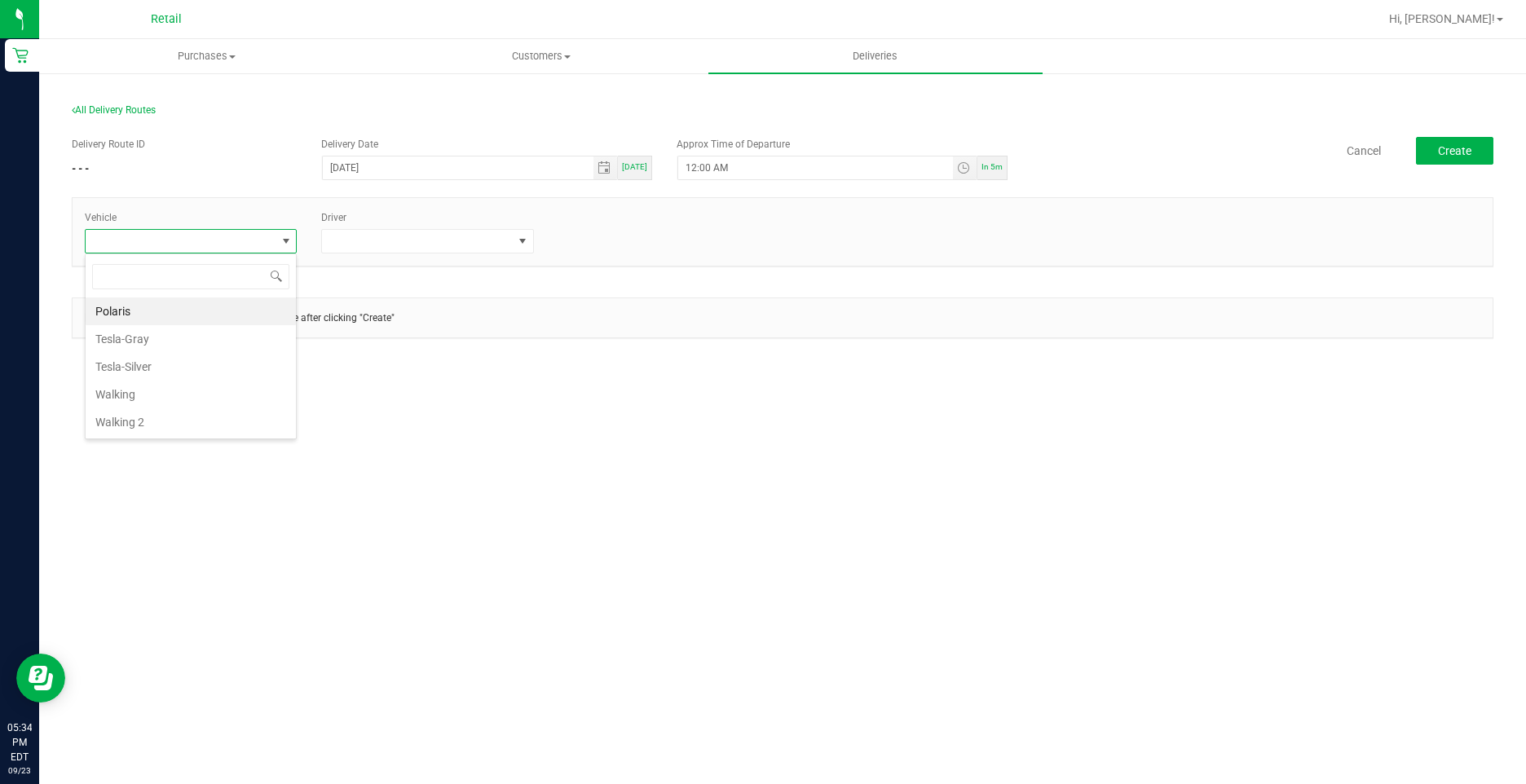
click at [168, 370] on li "Tesla-Silver" at bounding box center [191, 367] width 210 height 28
click at [431, 239] on span at bounding box center [417, 241] width 190 height 23
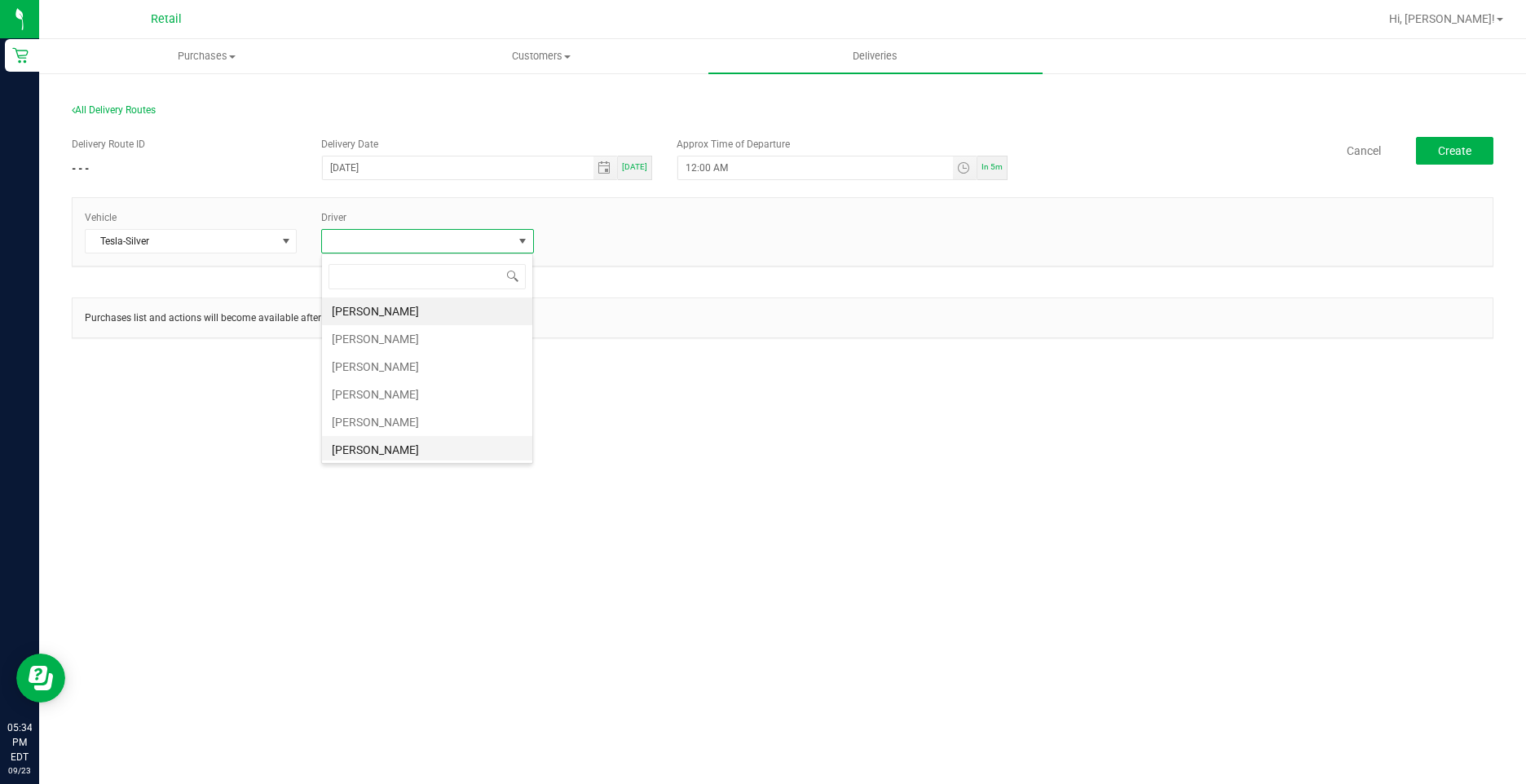
scroll to position [82, 0]
drag, startPoint x: 408, startPoint y: 399, endPoint x: 424, endPoint y: 404, distance: 16.8
click at [410, 401] on li "[PERSON_NAME]" at bounding box center [427, 396] width 210 height 28
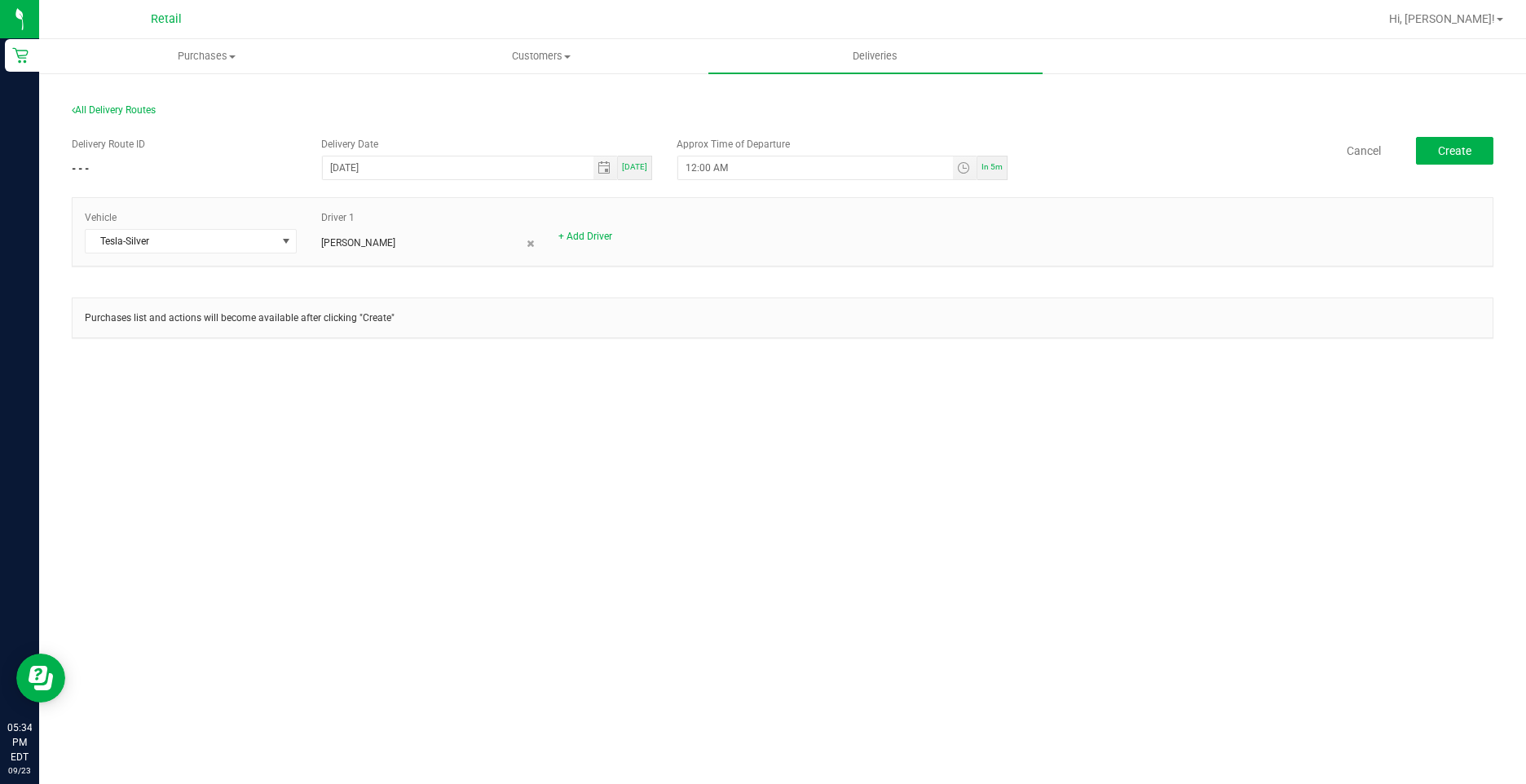
click at [619, 421] on div "Purchases Summary of purchases Fulfillment All purchases Customers All customer…" at bounding box center [782, 411] width 1487 height 745
click at [1480, 155] on button "Create" at bounding box center [1454, 151] width 77 height 28
click at [692, 165] on input "12:00 AM" at bounding box center [815, 167] width 275 height 23
type input "5:40 PM"
click at [1138, 236] on div "Vehicle Tesla-Silver Driver 1 [PERSON_NAME] + Add Driver" at bounding box center [782, 232] width 1420 height 43
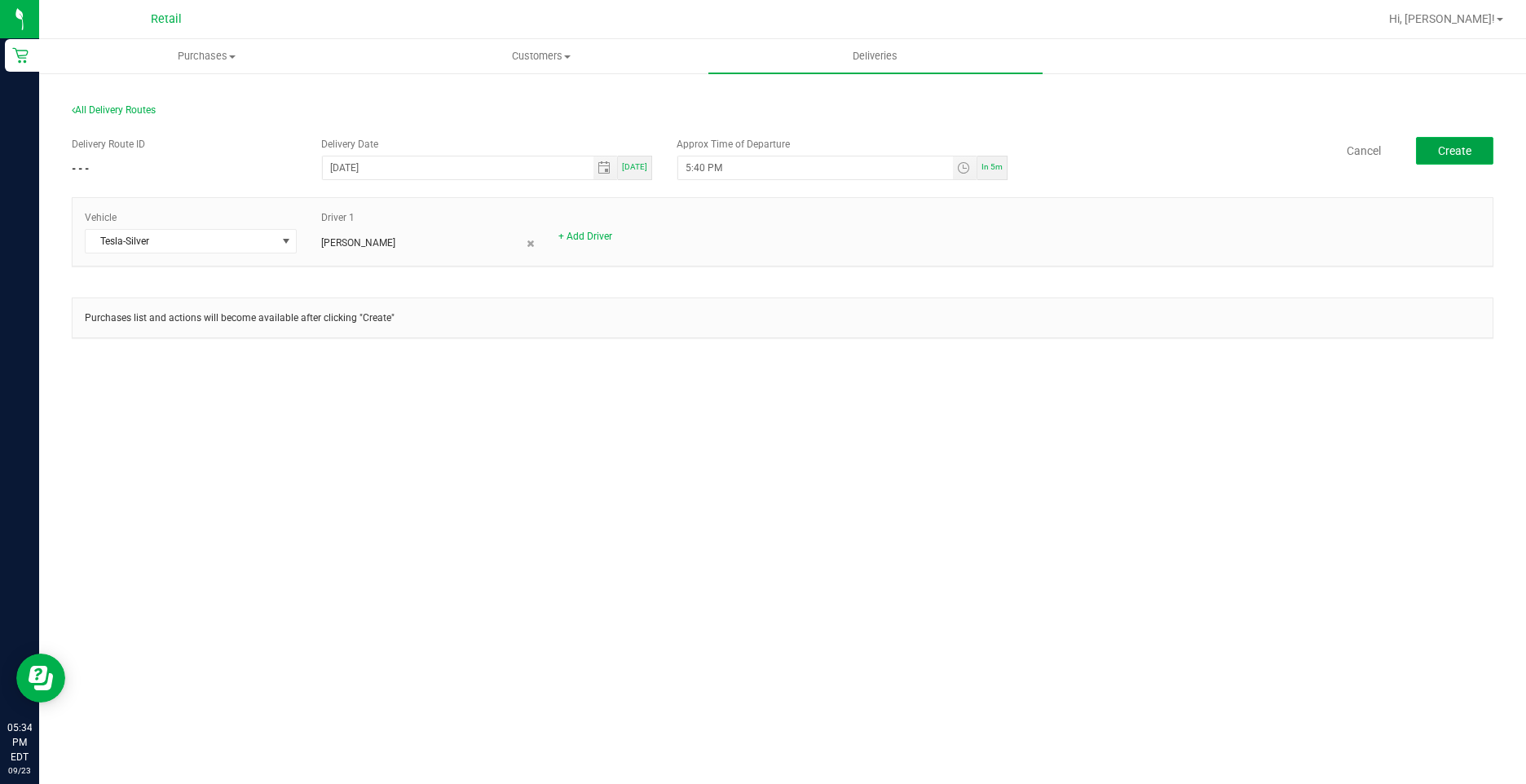
click at [1460, 153] on span "Create" at bounding box center [1454, 150] width 33 height 13
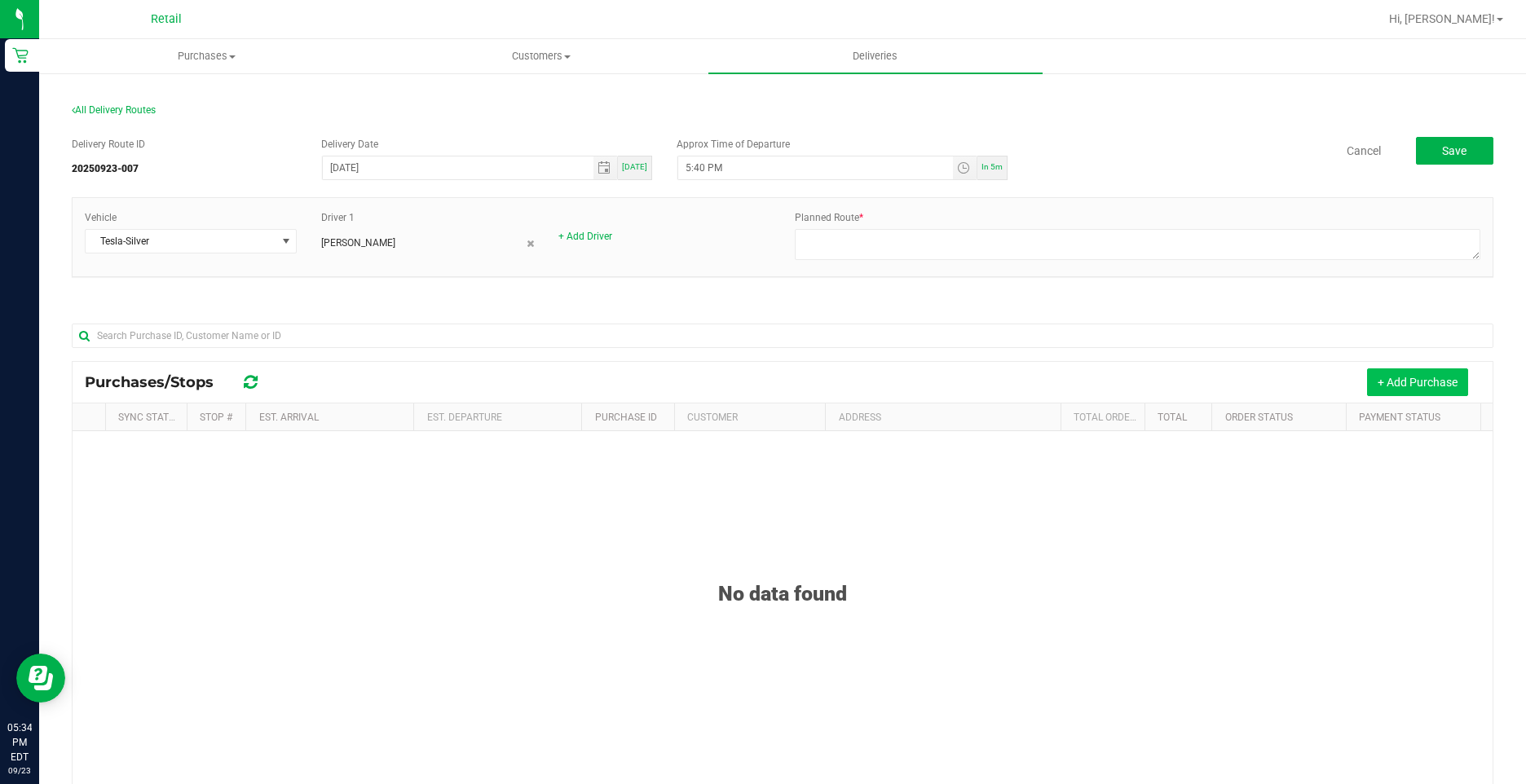
click at [1373, 382] on button "+ Add Purchase" at bounding box center [1416, 382] width 101 height 28
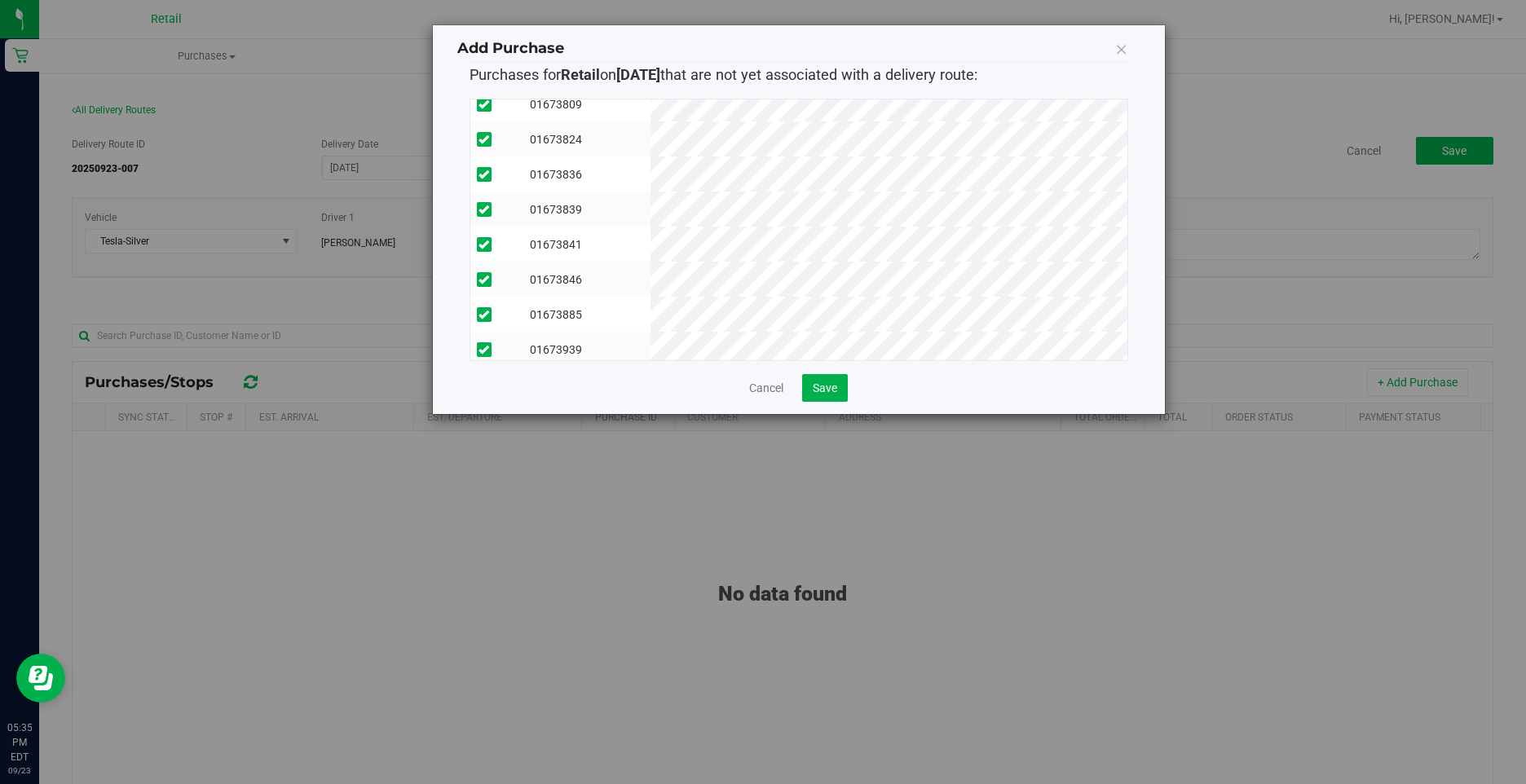
scroll to position [62, 0]
click at [842, 389] on button "Save" at bounding box center [824, 388] width 46 height 28
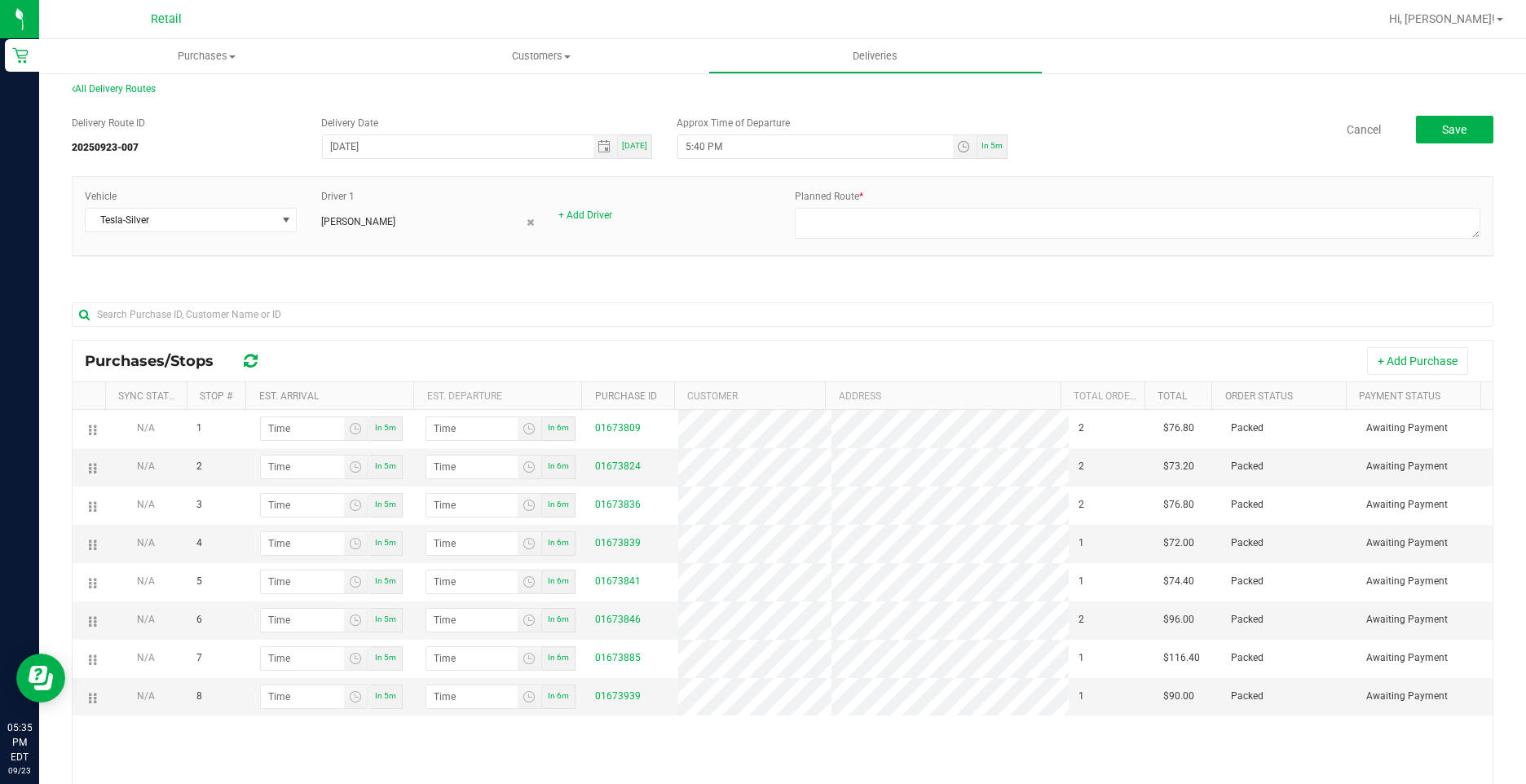
scroll to position [0, 0]
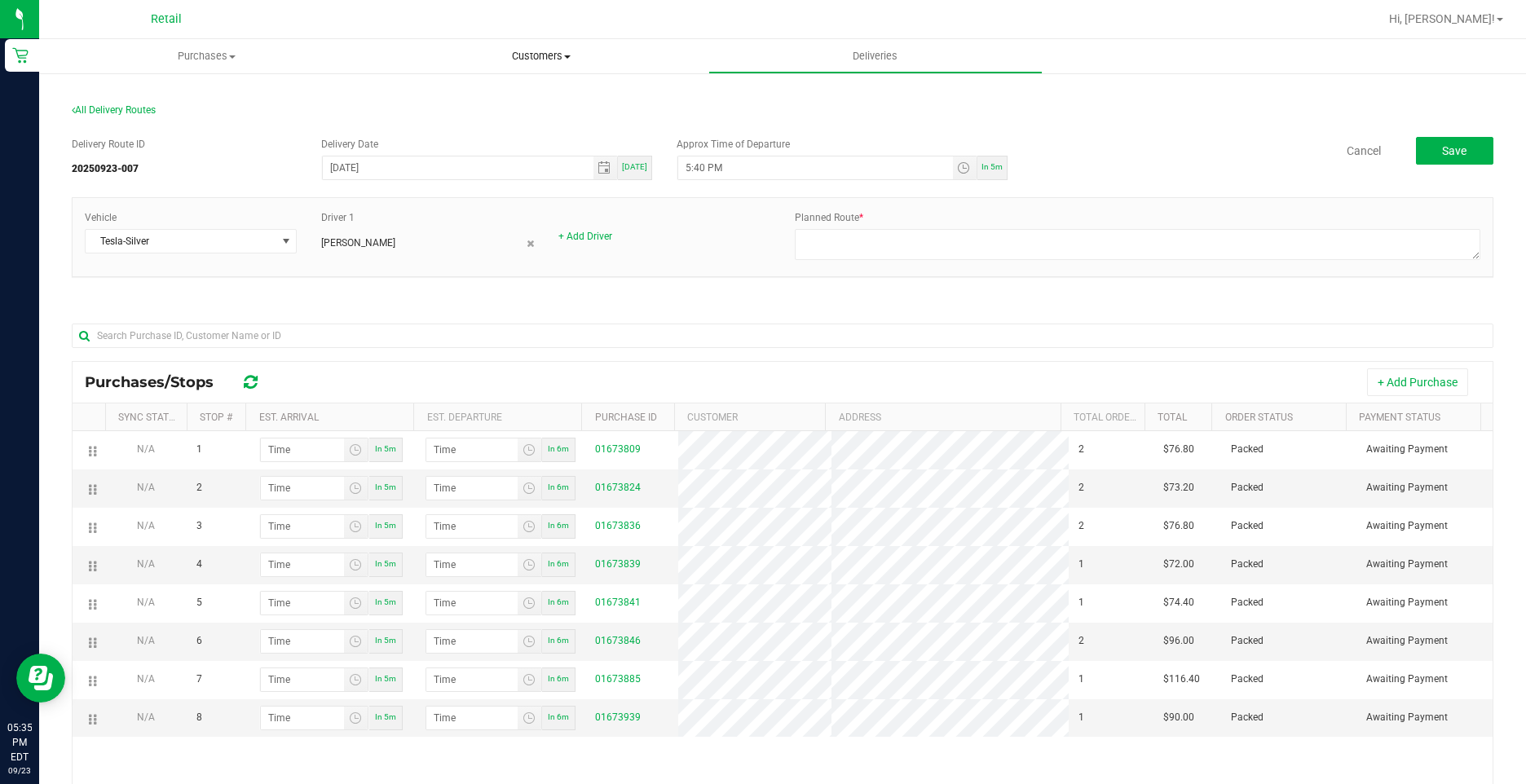
click at [538, 53] on span "Customers" at bounding box center [540, 56] width 332 height 15
click at [489, 89] on li "All customers" at bounding box center [540, 98] width 334 height 19
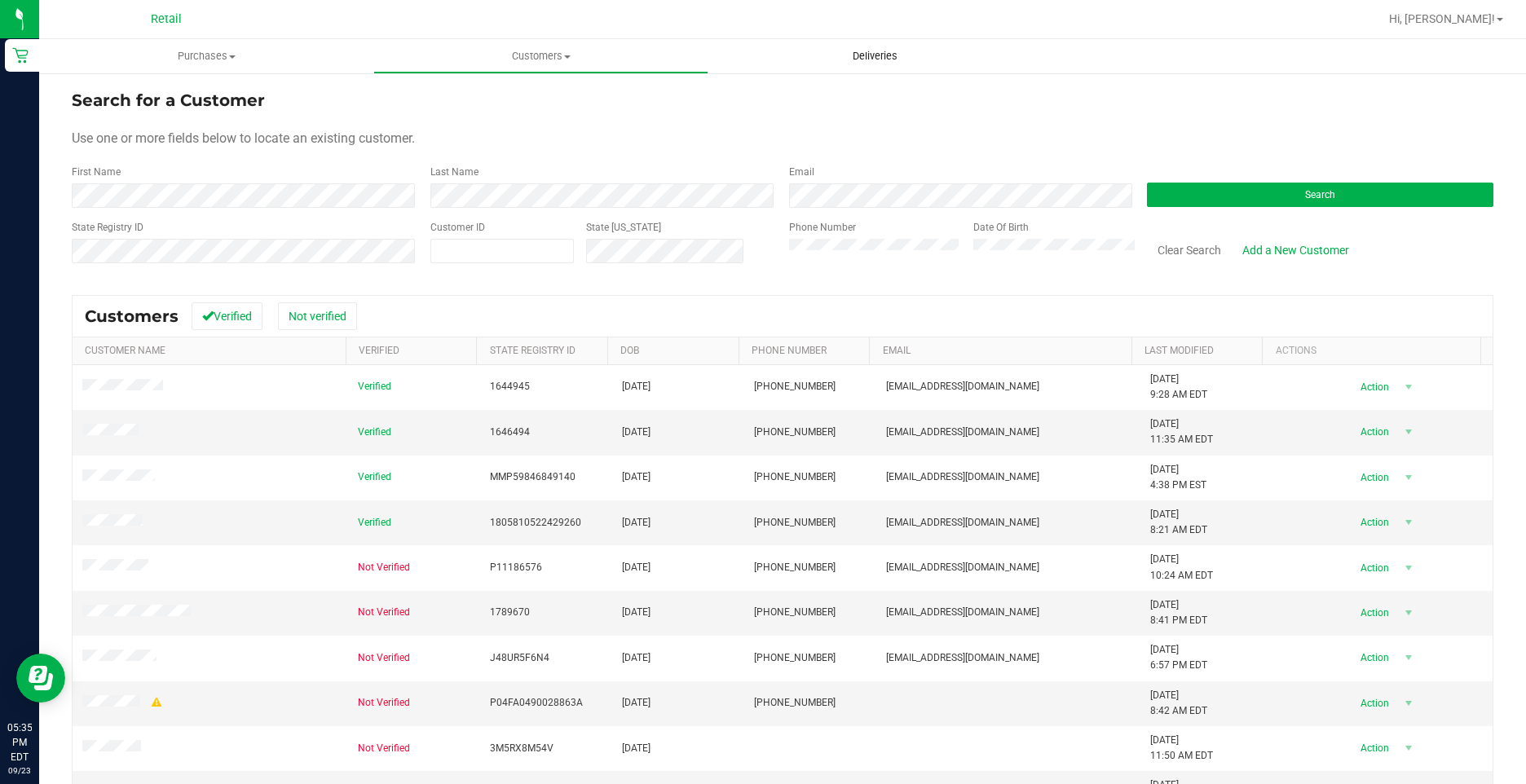
click at [865, 58] on span "Deliveries" at bounding box center [874, 56] width 89 height 15
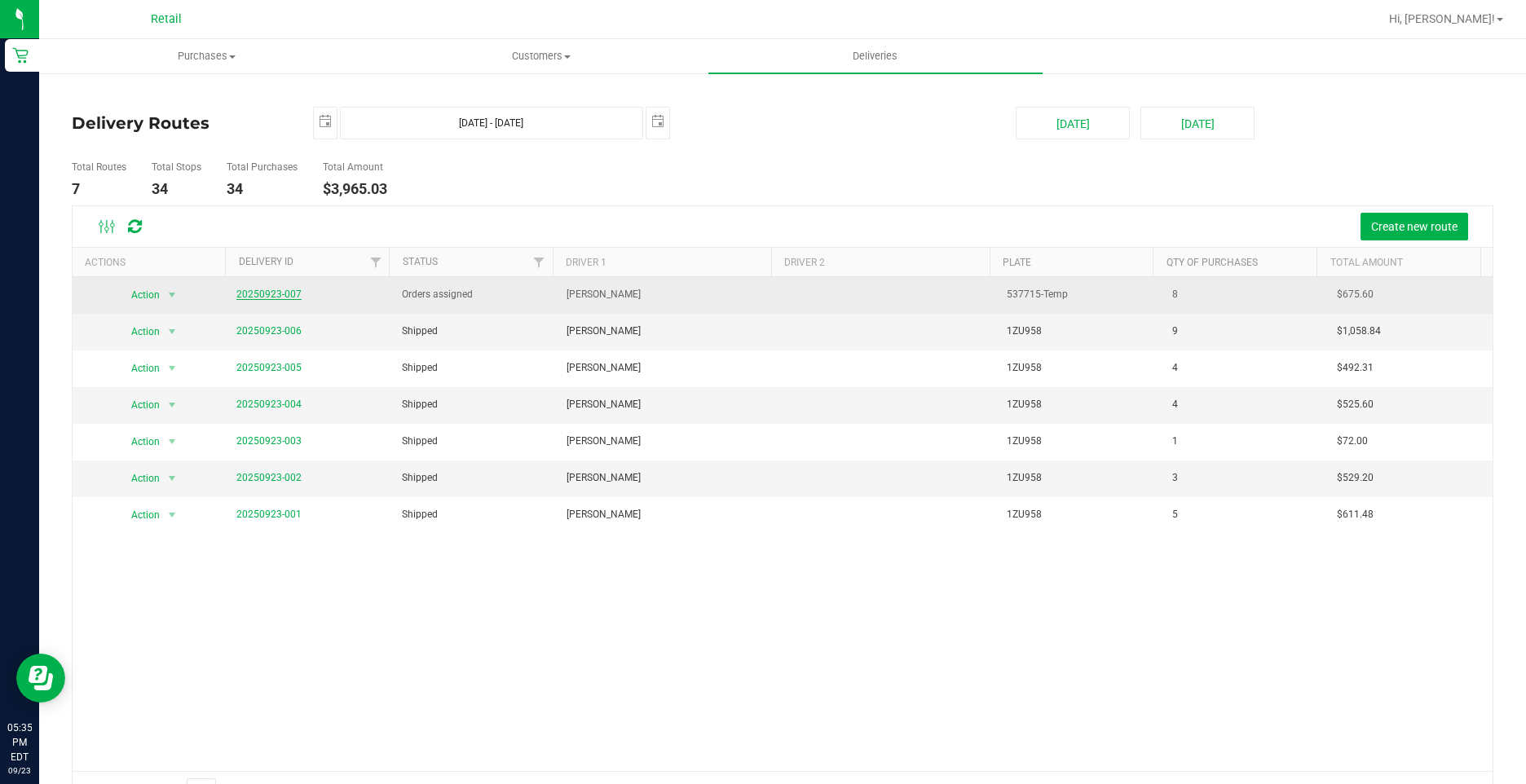
click at [272, 295] on link "20250923-007" at bounding box center [268, 294] width 65 height 11
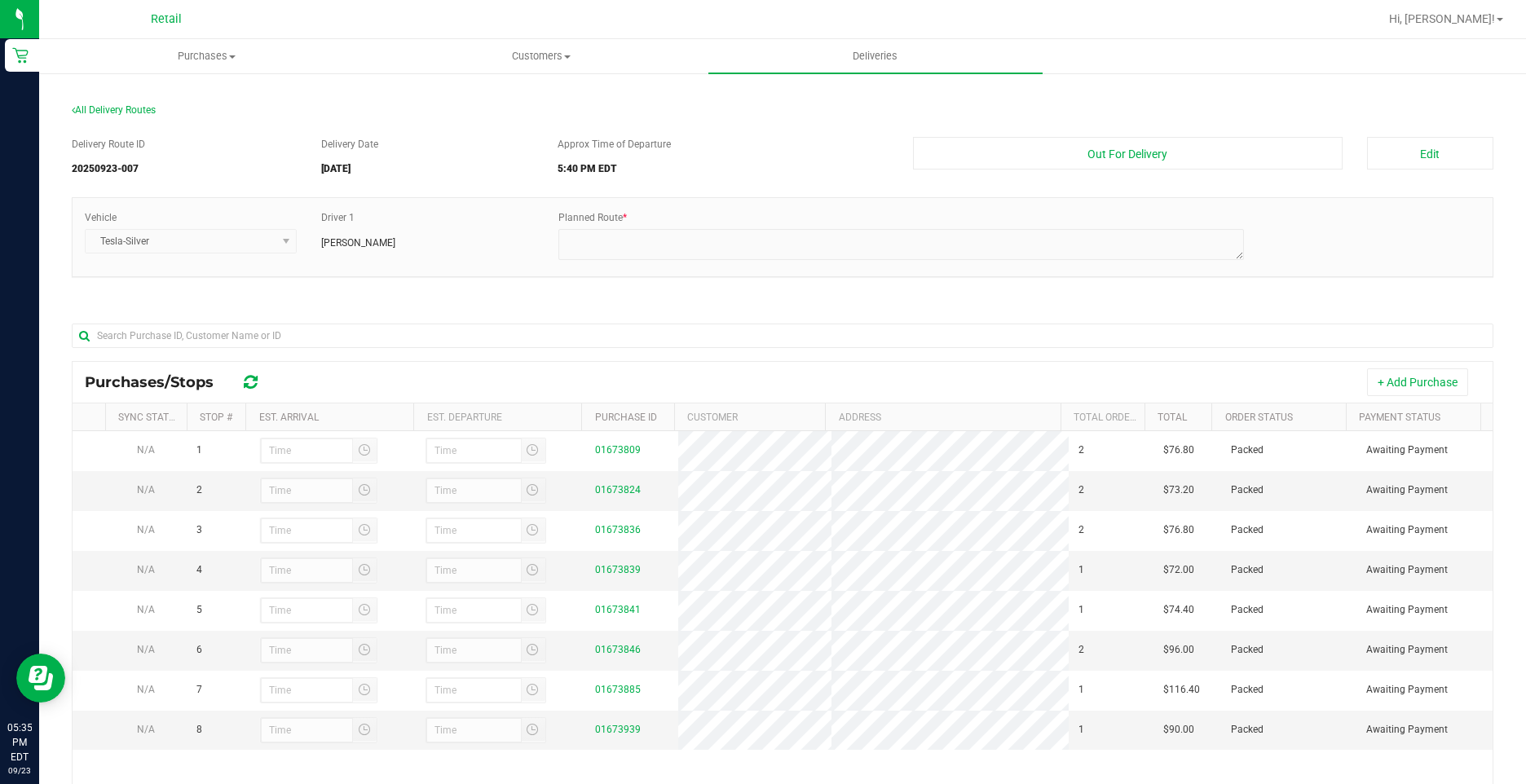
drag, startPoint x: 529, startPoint y: 387, endPoint x: 670, endPoint y: 385, distance: 141.0
click at [531, 386] on div "+ Add Purchase" at bounding box center [877, 382] width 1204 height 28
click at [1410, 152] on button "Edit" at bounding box center [1430, 153] width 126 height 32
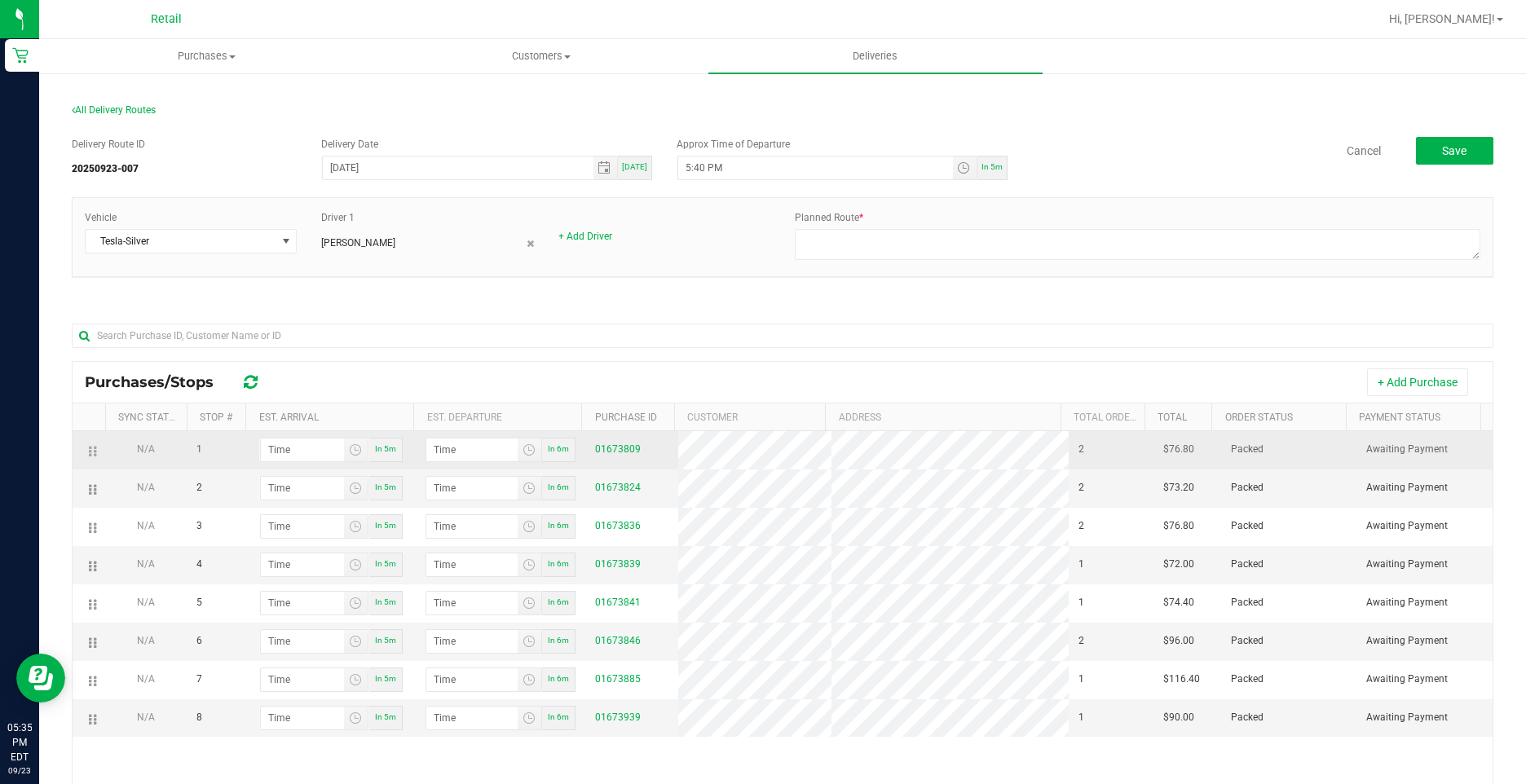
drag, startPoint x: 89, startPoint y: 488, endPoint x: 89, endPoint y: 454, distance: 34.0
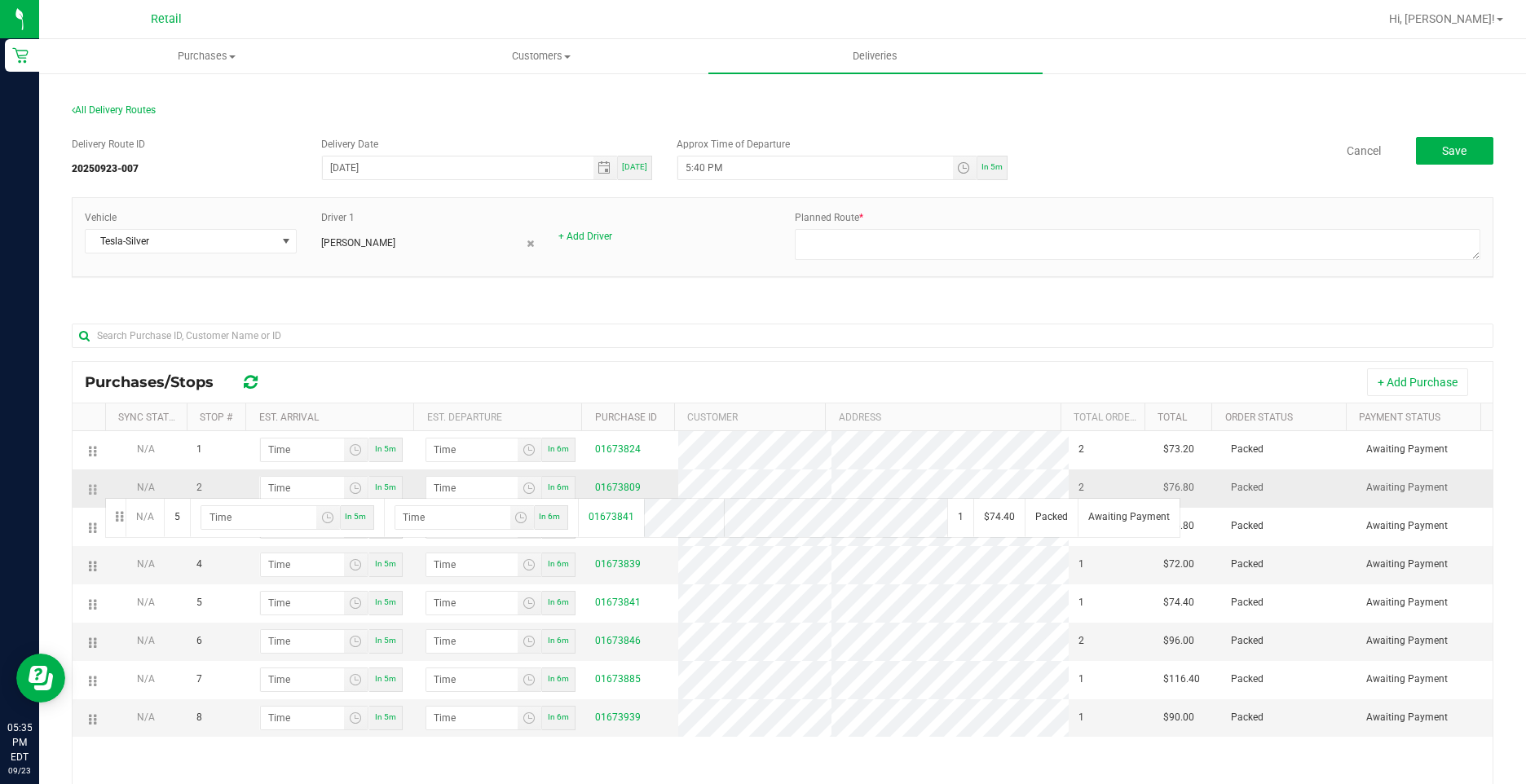
drag, startPoint x: 90, startPoint y: 604, endPoint x: 103, endPoint y: 496, distance: 108.8
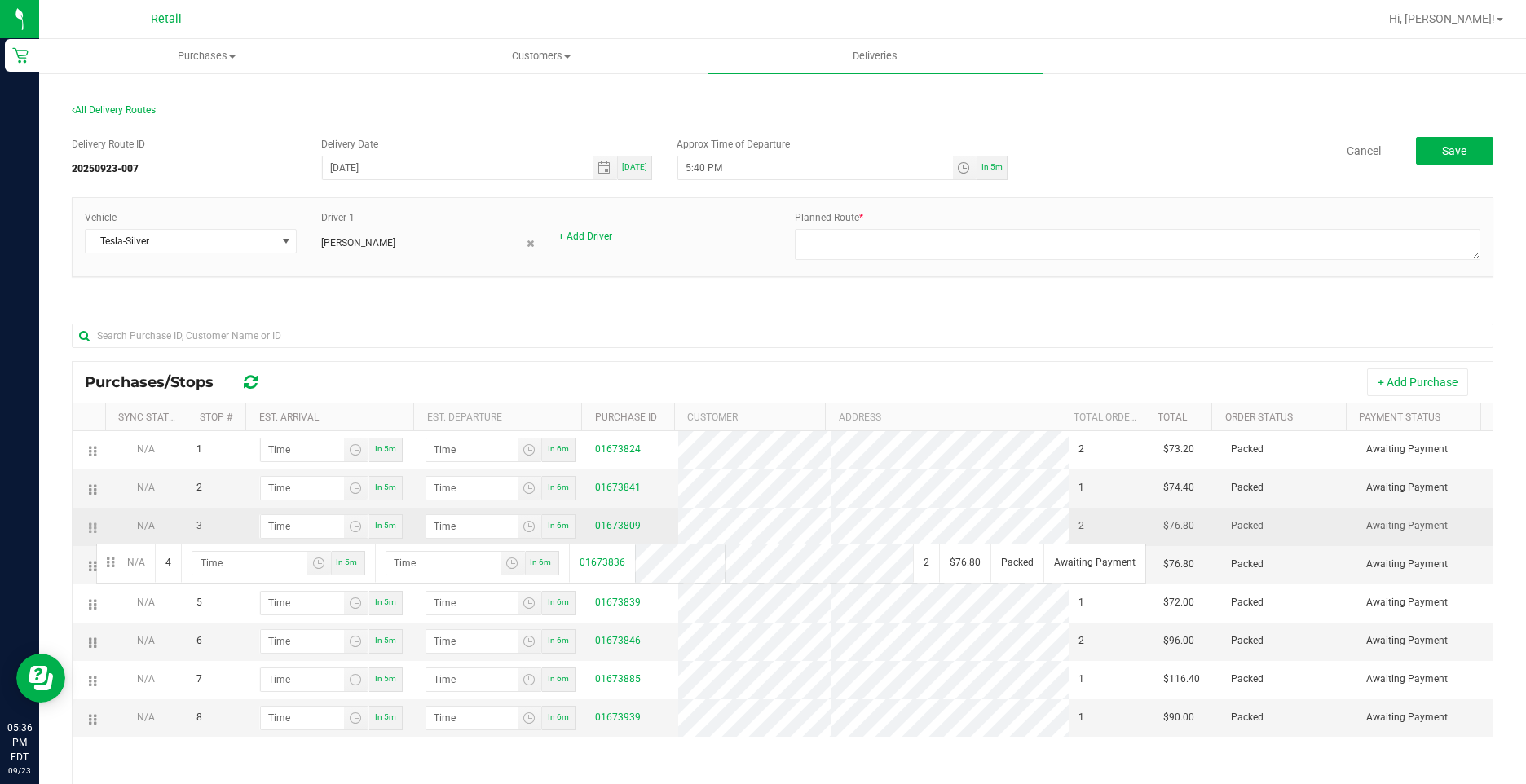
drag, startPoint x: 94, startPoint y: 570, endPoint x: 94, endPoint y: 539, distance: 31.0
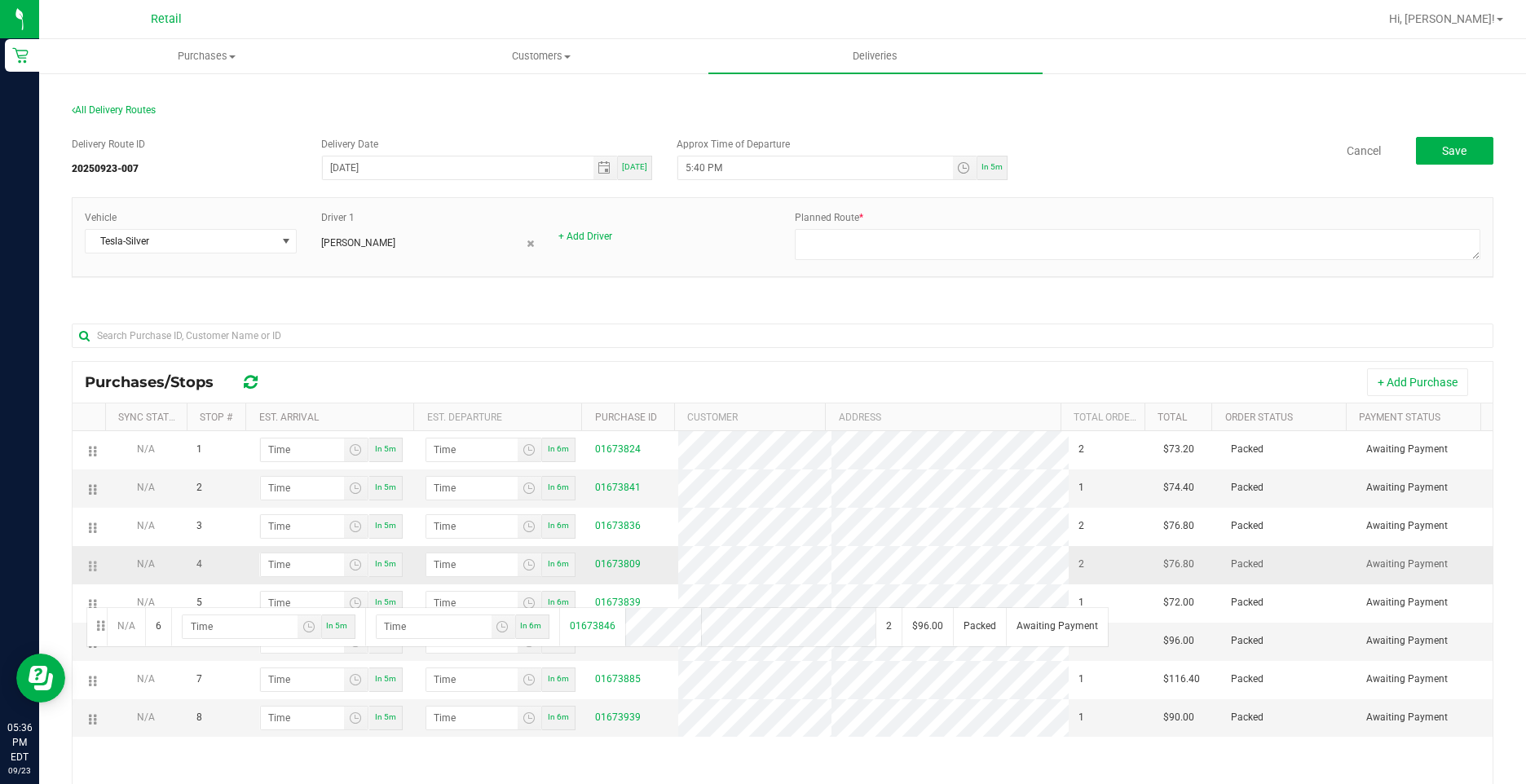
drag, startPoint x: 82, startPoint y: 640, endPoint x: 89, endPoint y: 563, distance: 77.3
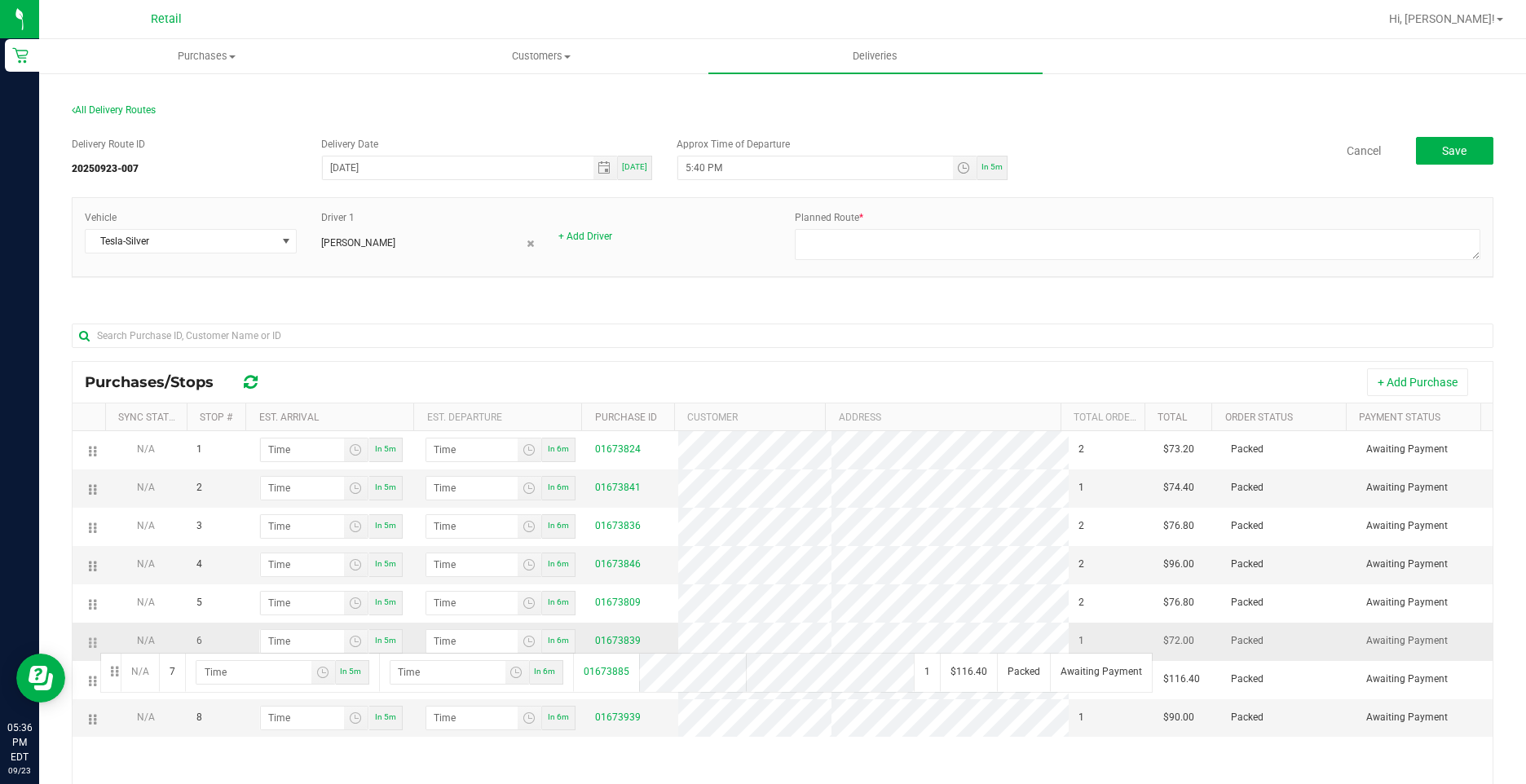
drag, startPoint x: 92, startPoint y: 679, endPoint x: 98, endPoint y: 647, distance: 32.6
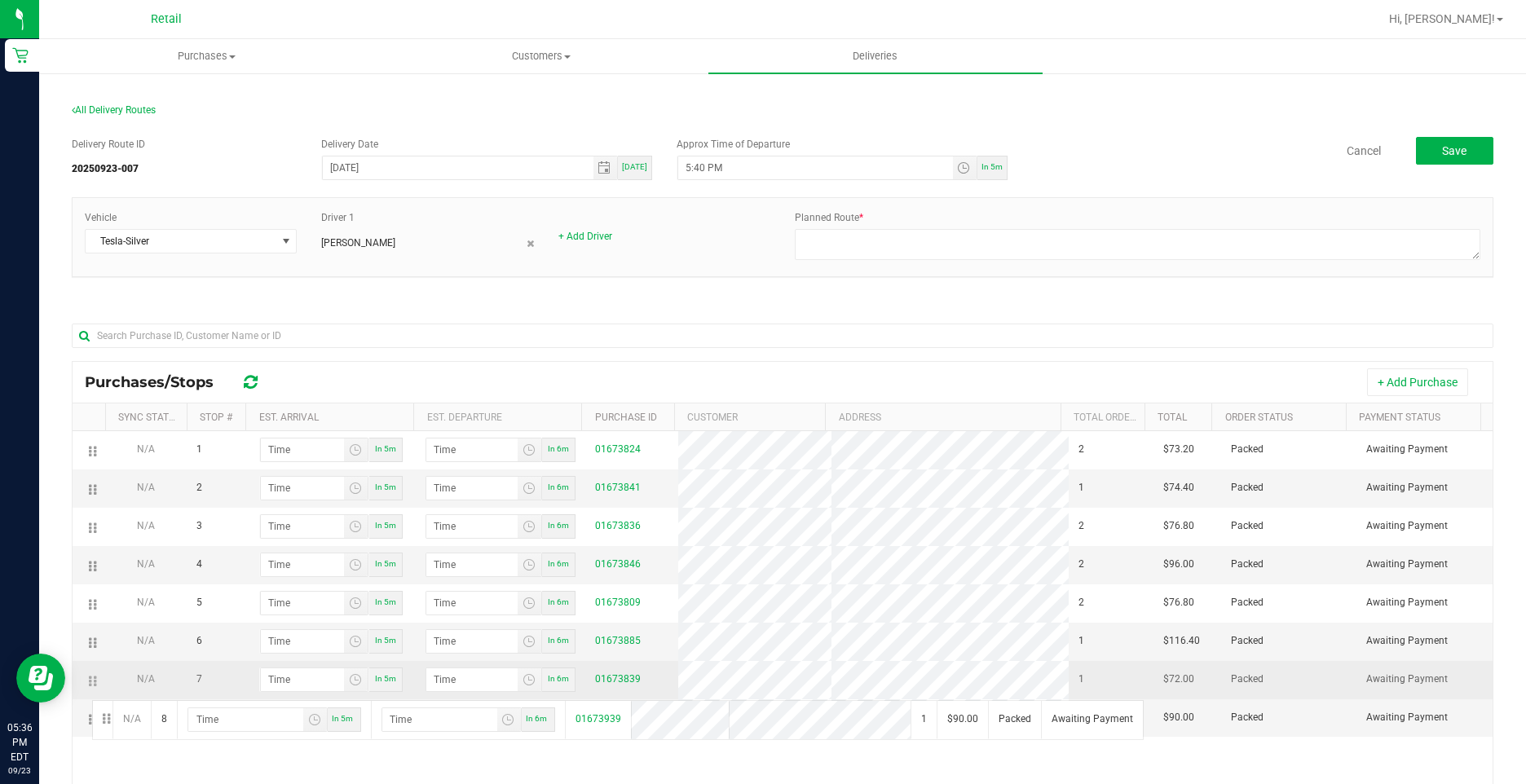
drag, startPoint x: 89, startPoint y: 720, endPoint x: 89, endPoint y: 693, distance: 27.0
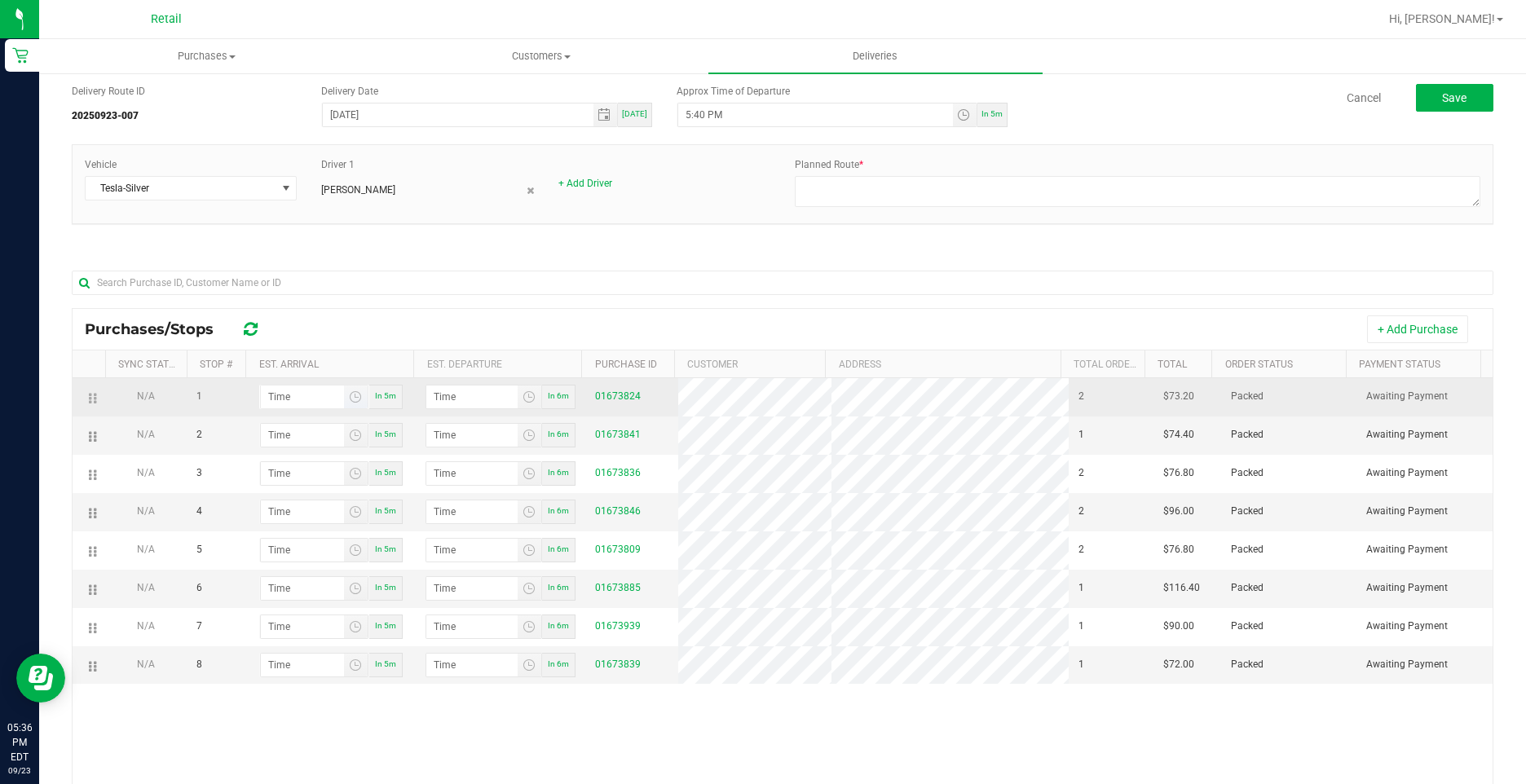
scroll to position [82, 0]
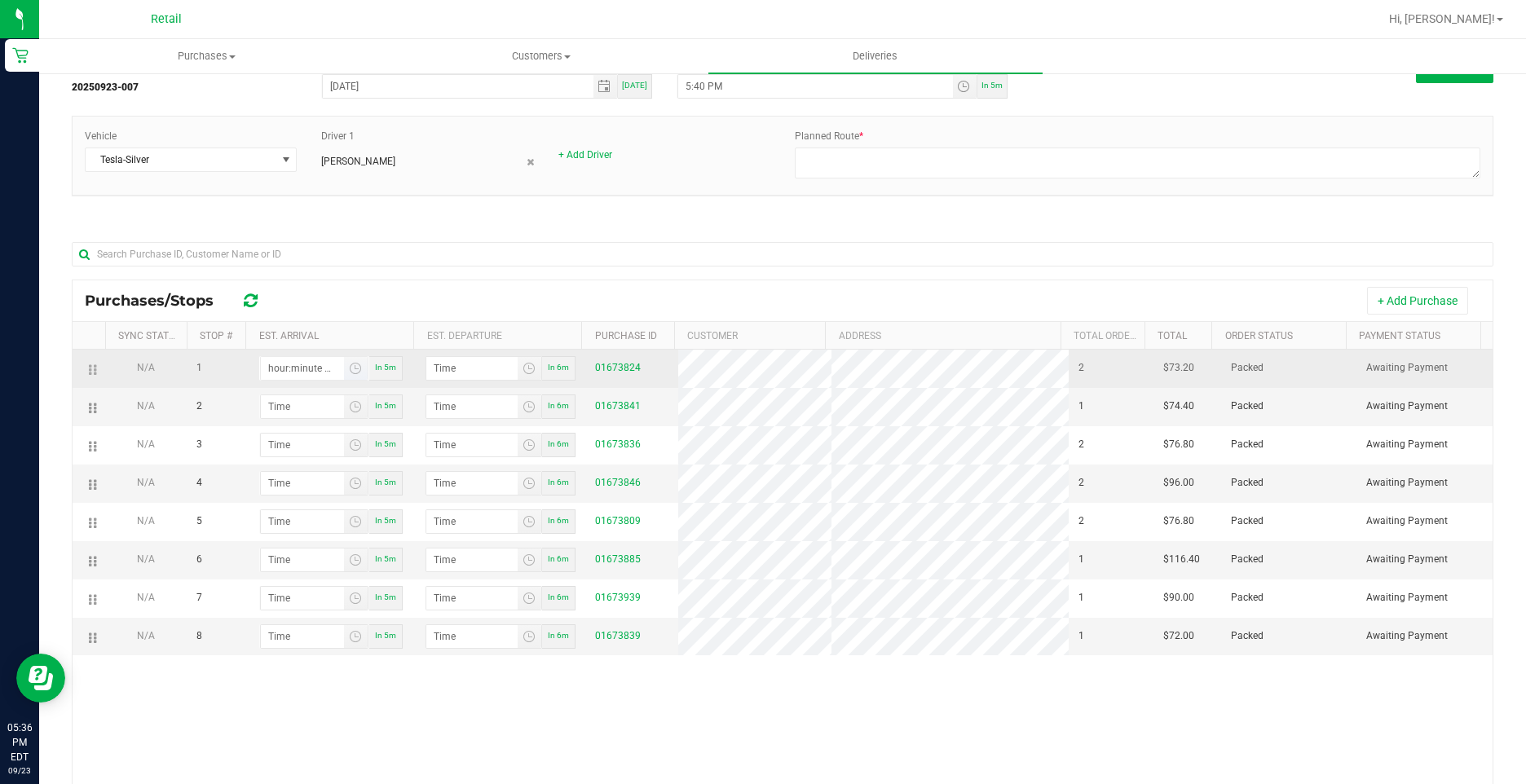
click at [280, 367] on input "hour:minute AM" at bounding box center [302, 368] width 83 height 23
type input "5:04 AM"
type input "5:05 AM"
type input "5:47 AM"
type input "5:48 AM"
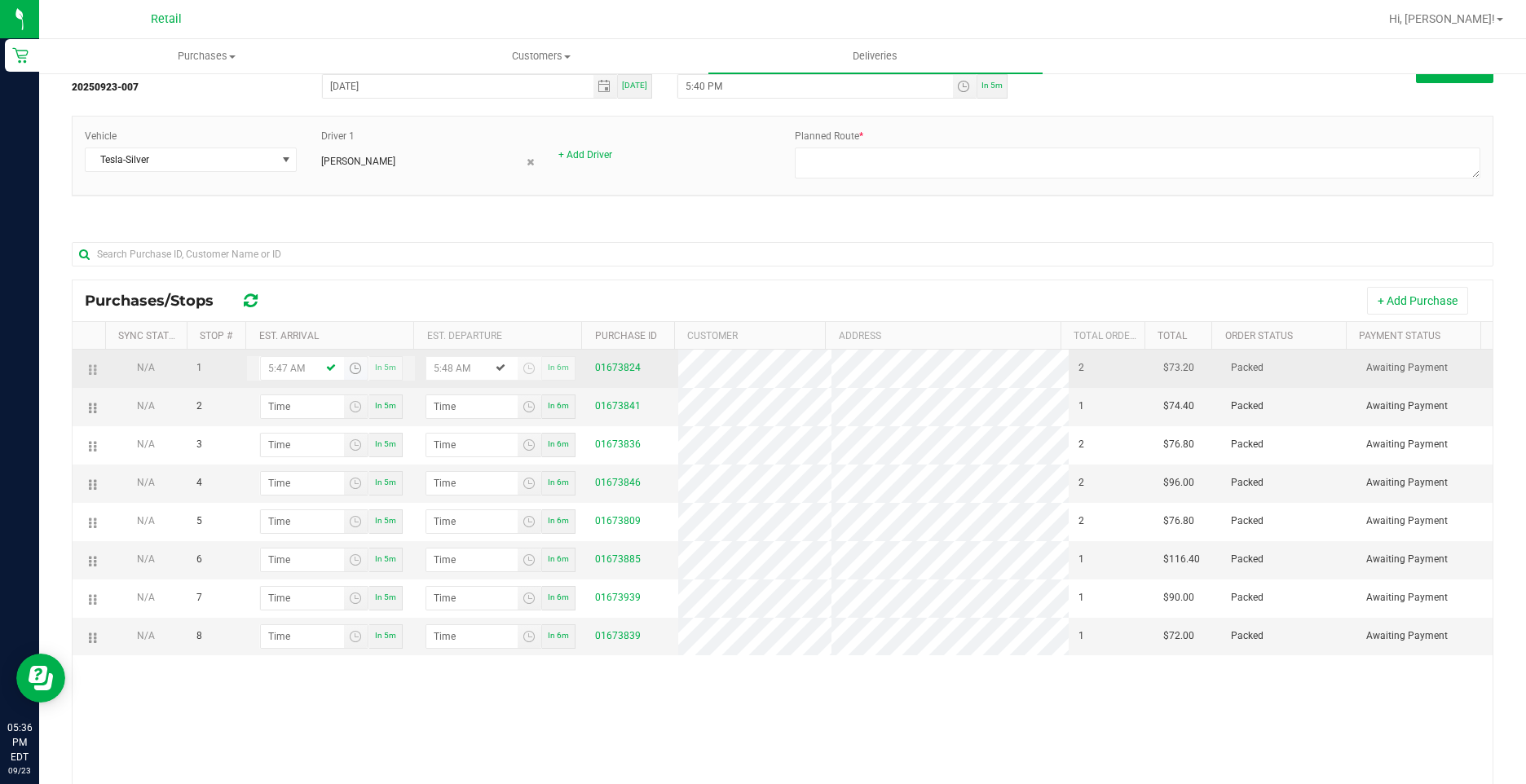
type input "5:47 PM"
type input "5:48 PM"
type input "5:47 PM"
type input "5:05 AM"
type input "5:06 AM"
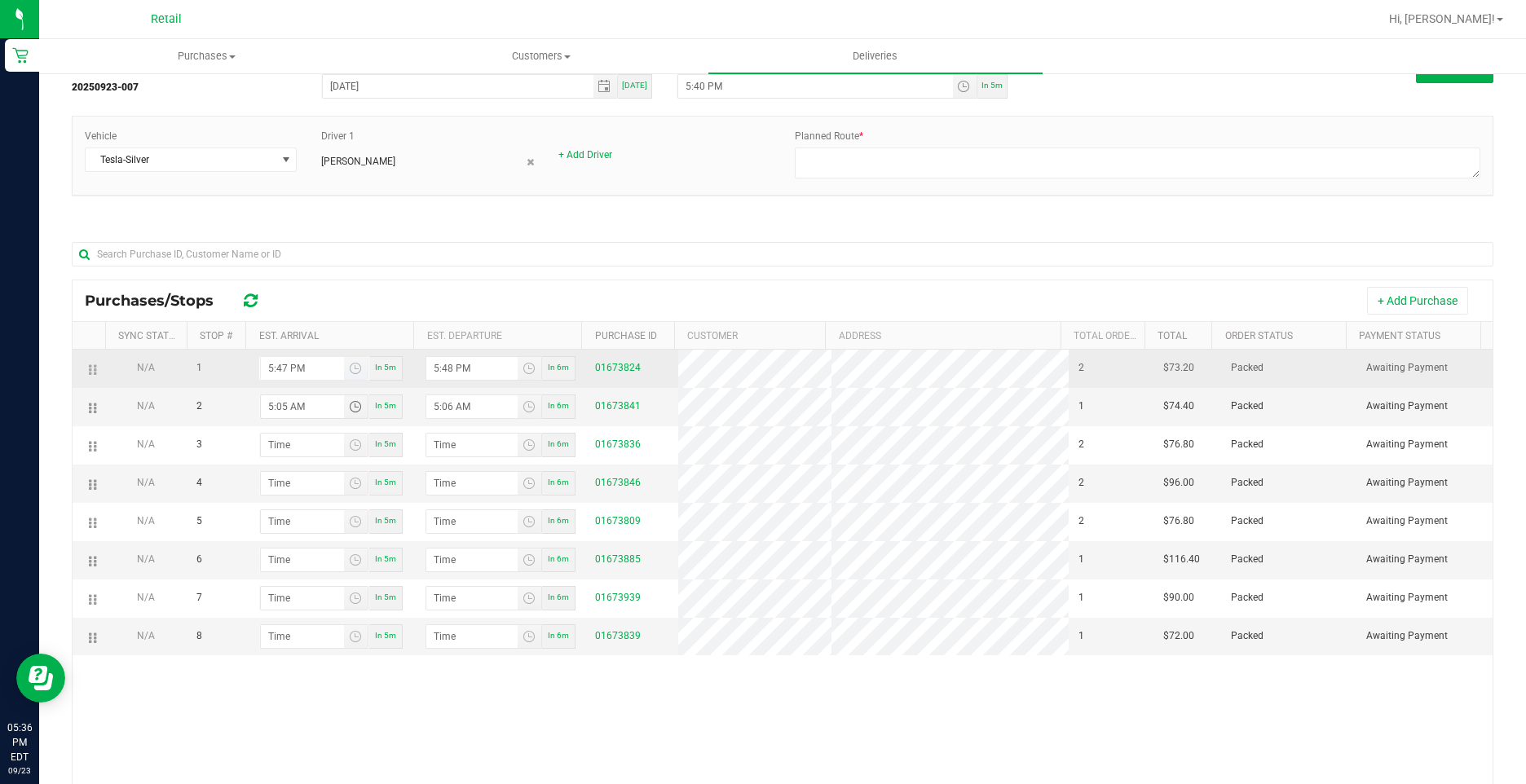
type input "5:56 AM"
type input "5:57 AM"
type input "5:56 PM"
type input "5:57 PM"
type input "5:56 PM"
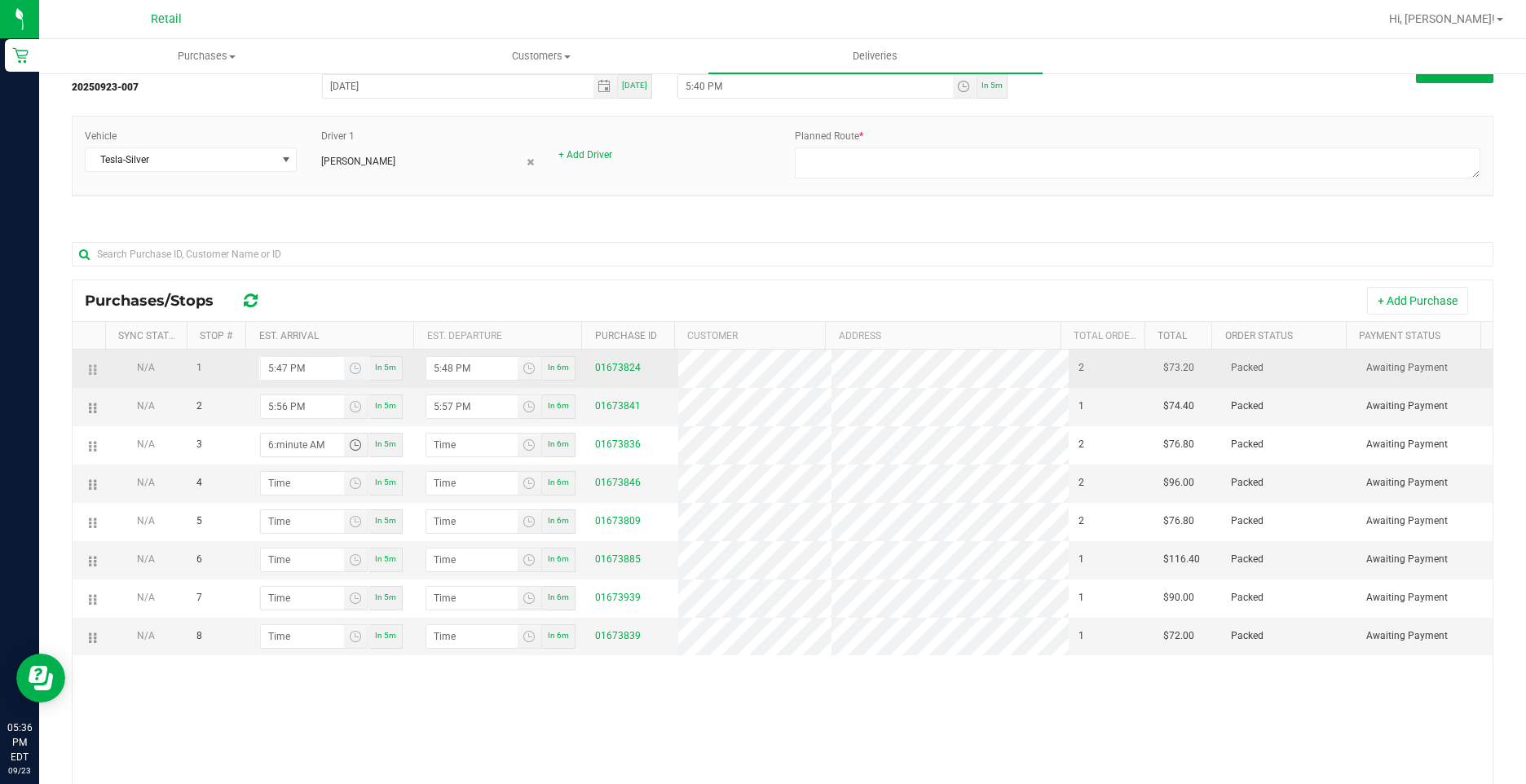
type input "6:01 AM"
type input "6:02 AM"
type input "6:16 AM"
type input "6:17 AM"
type input "6:16 PM"
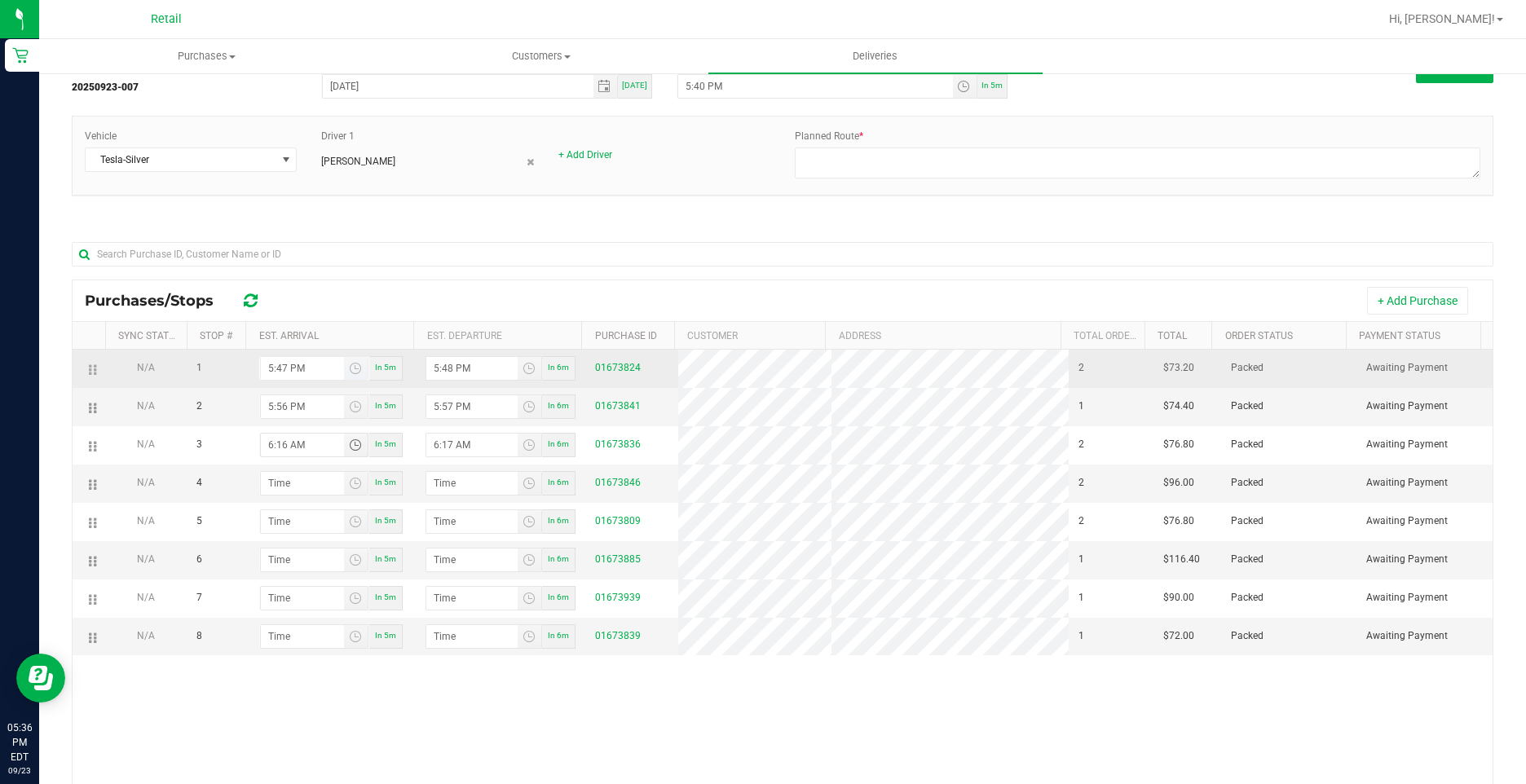
type input "6:17 PM"
type input "6:16 PM"
type input "6:03 AM"
type input "6:04 AM"
type input "6:34 AM"
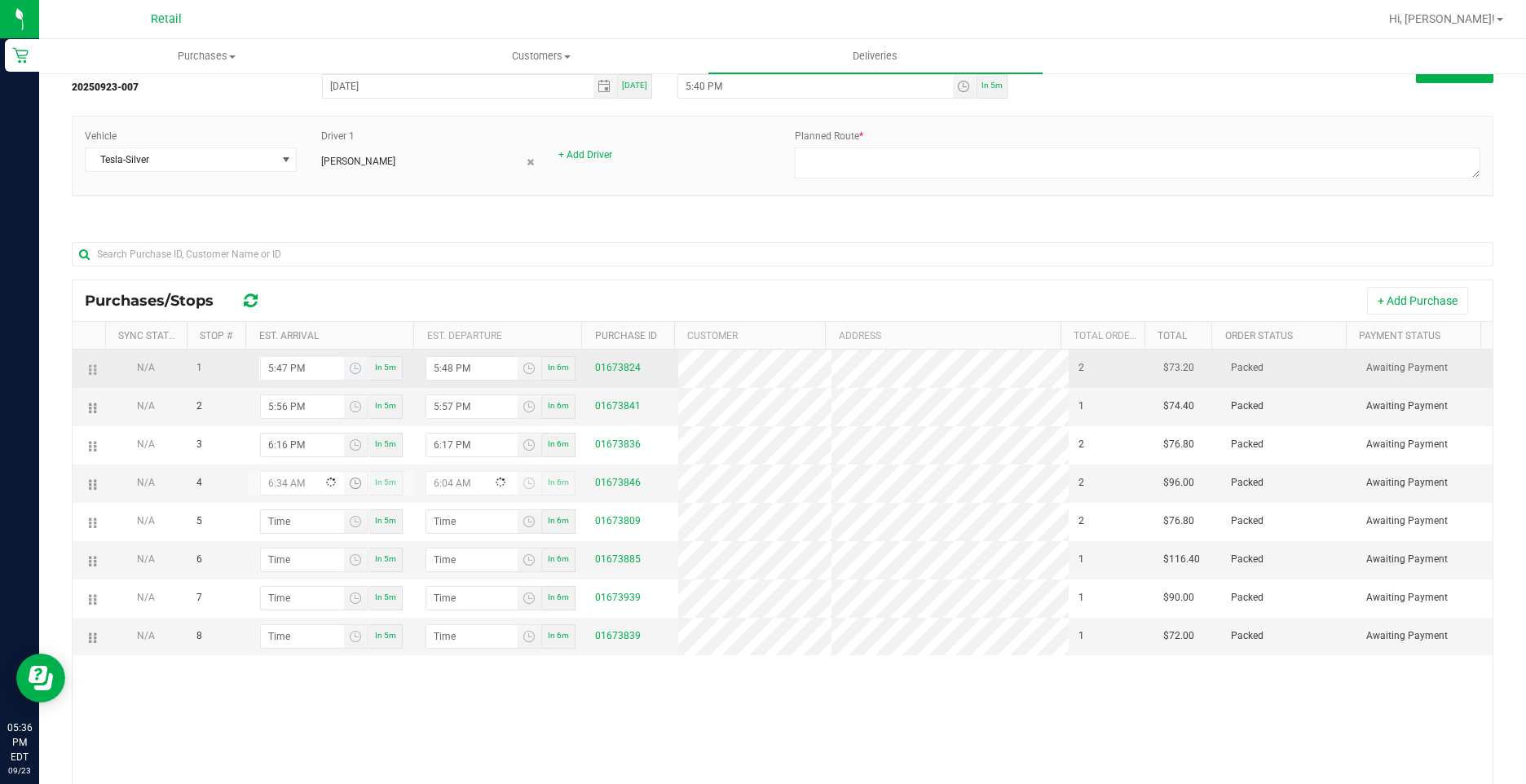
type input "6:35 AM"
type input "6:34 PM"
type input "6:35 PM"
type input "6:34 PM"
type input "6:04 AM"
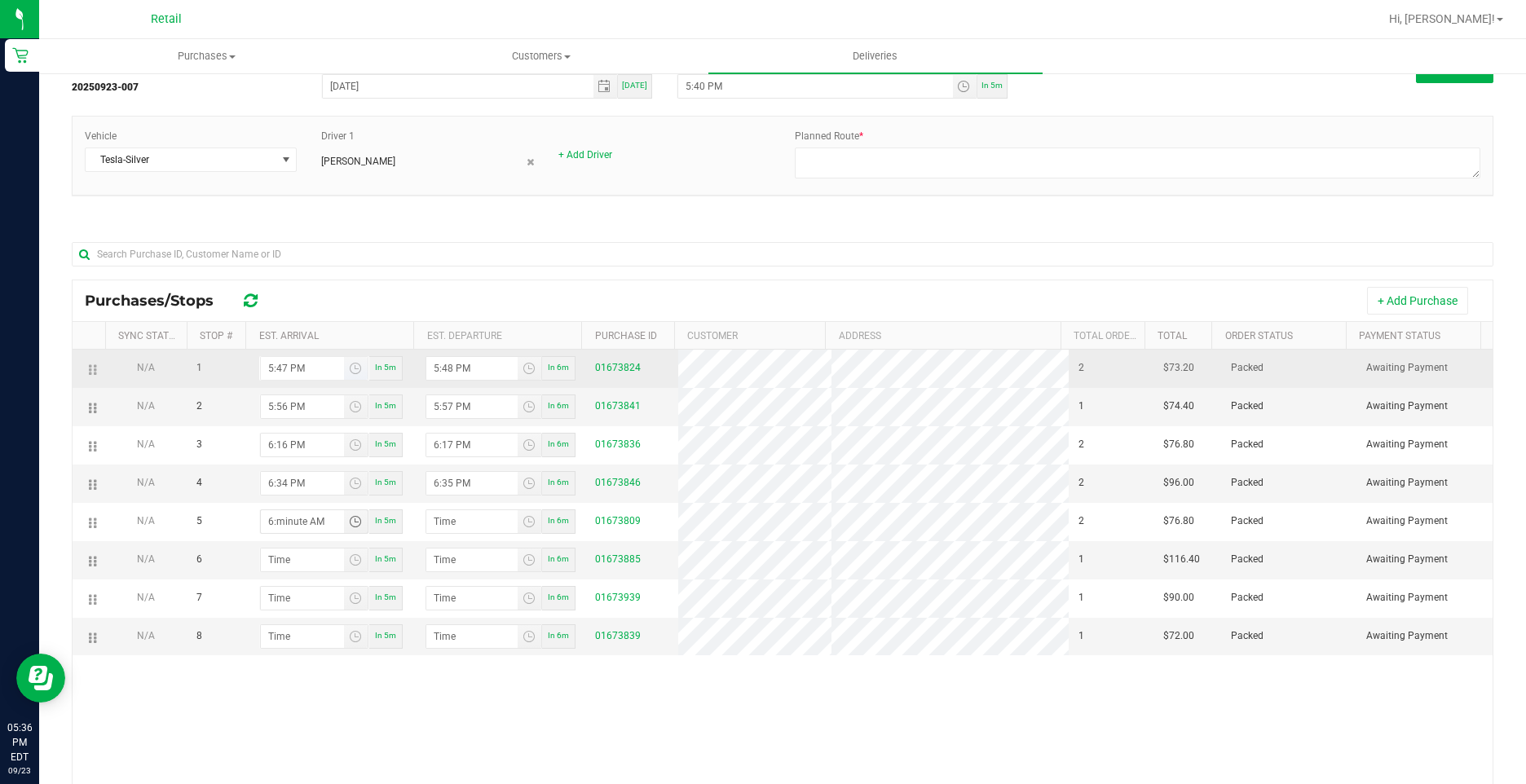
type input "6:05 AM"
type input "6:49 AM"
type input "6:50 AM"
type input "6:49 PM"
type input "6:50 PM"
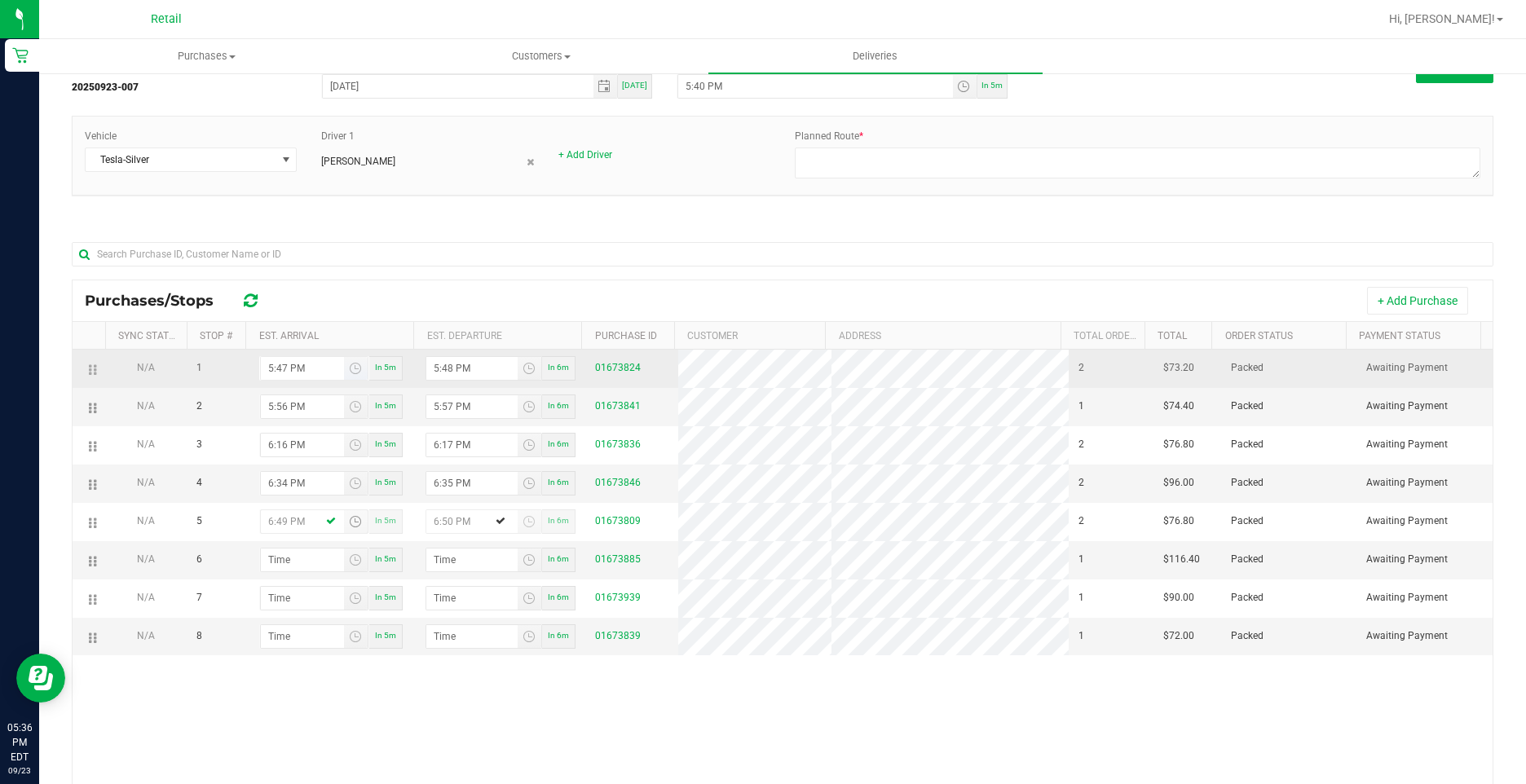
type input "6:49 PM"
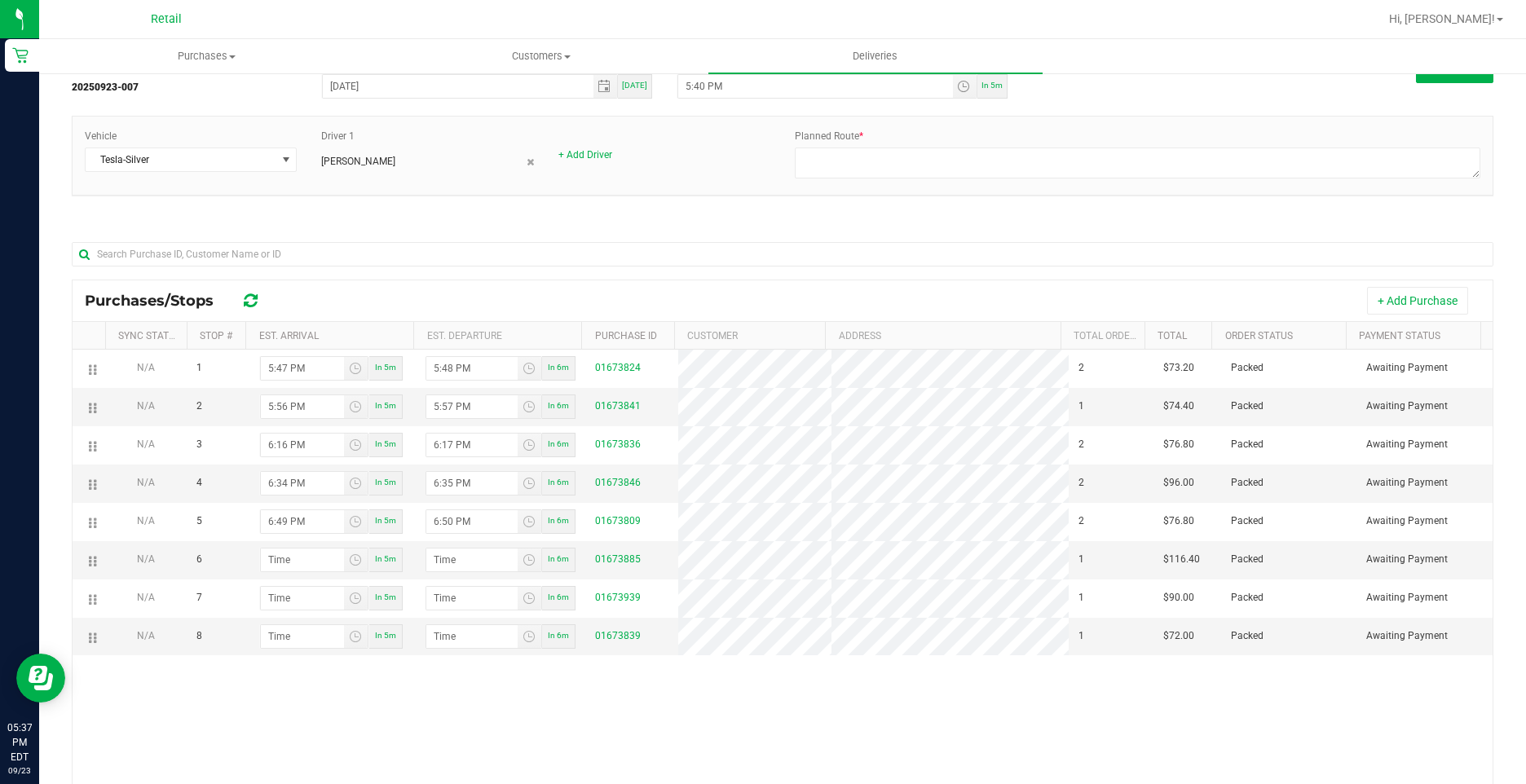
click at [830, 707] on div "N/A 1 5:47 PM In 5m 5:48 PM In 6m 01673824 2 $73.20 Packed Awaiting Payment N/A…" at bounding box center [782, 596] width 1420 height 494
click at [352, 558] on span "Toggle time list" at bounding box center [355, 559] width 13 height 13
click at [290, 385] on li "7" at bounding box center [292, 386] width 39 height 22
click at [341, 326] on li "13" at bounding box center [344, 319] width 39 height 22
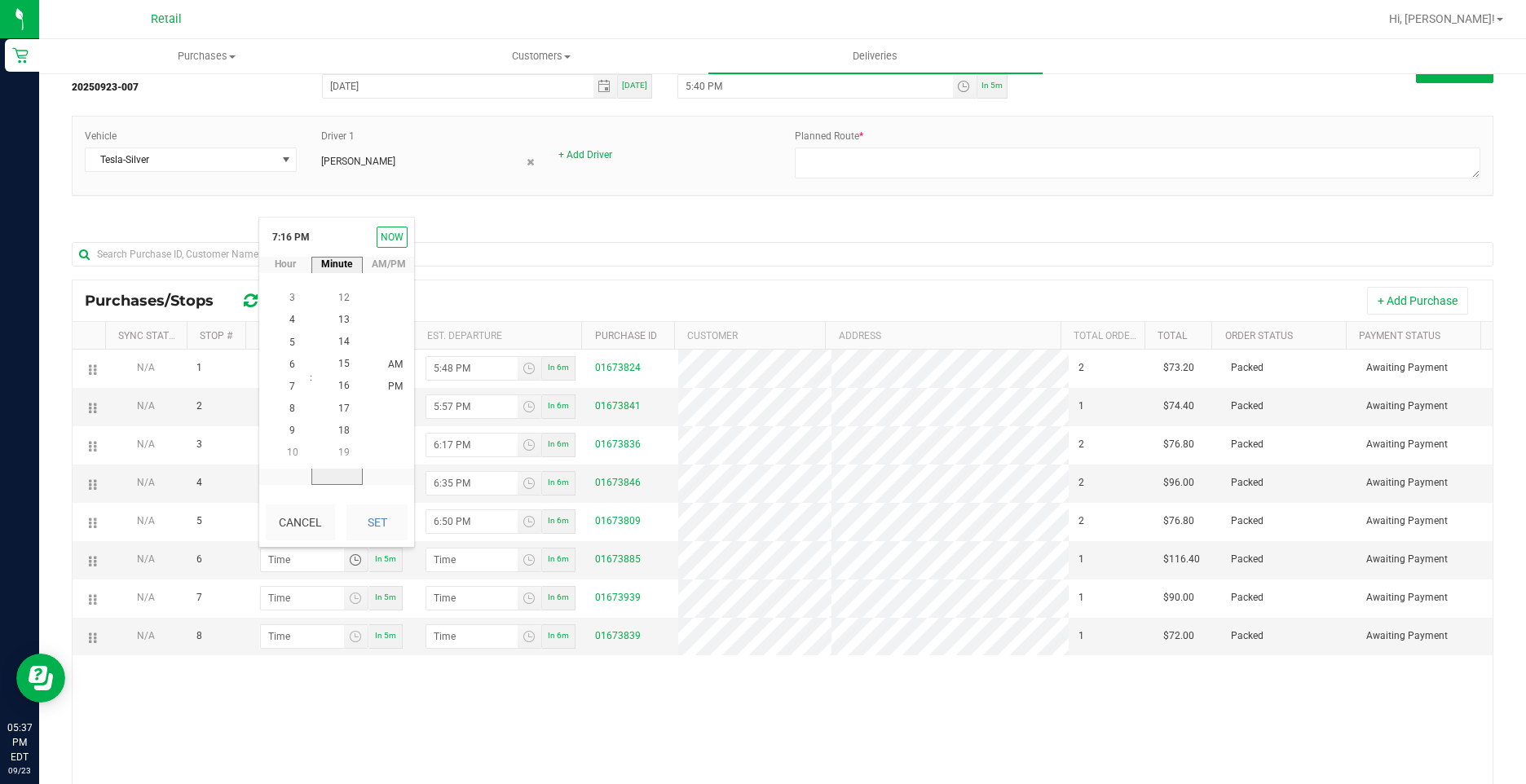
scroll to position [288, 0]
click at [381, 386] on li "PM" at bounding box center [395, 387] width 39 height 22
click at [374, 524] on button "Set" at bounding box center [377, 522] width 61 height 36
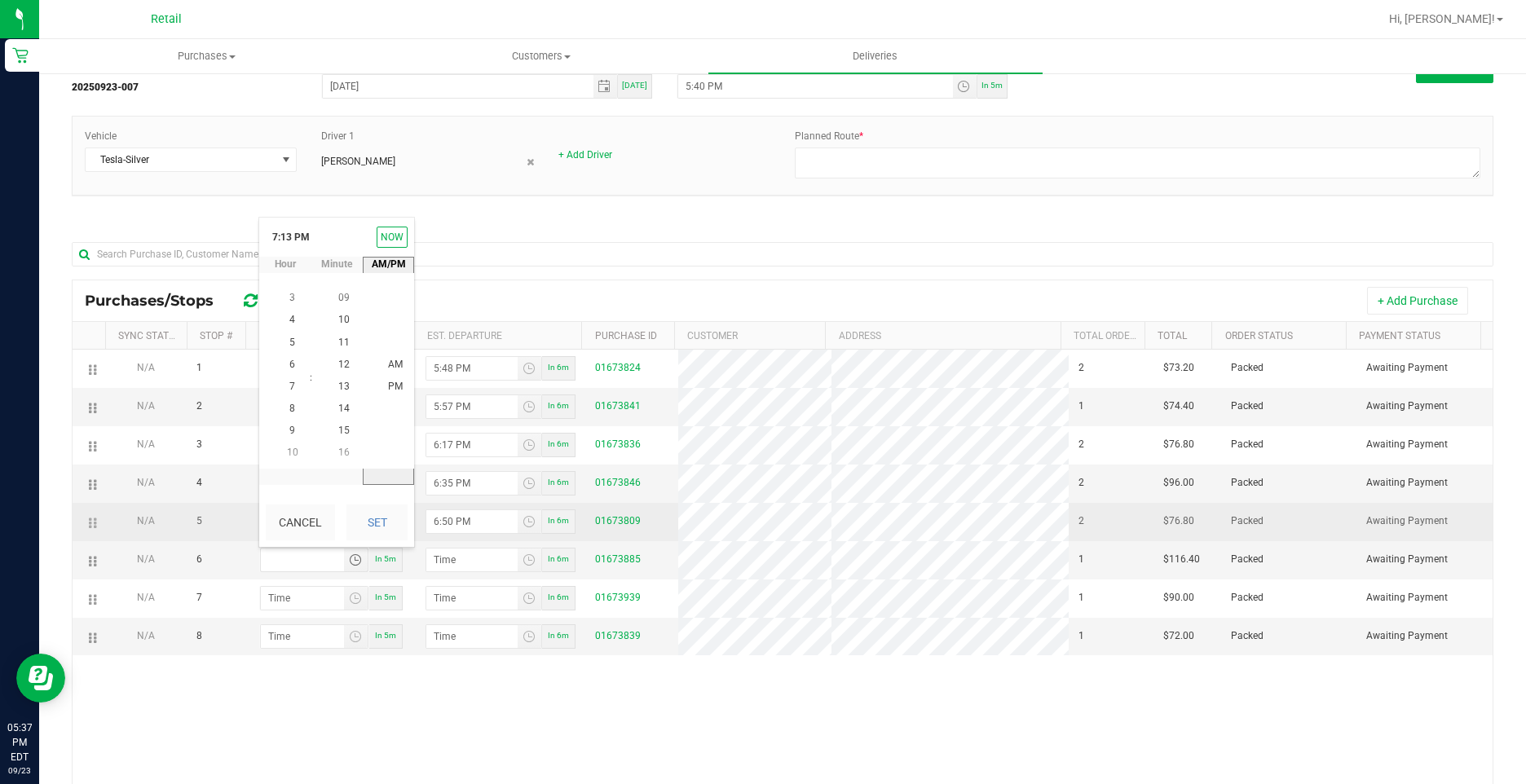
type input "7:13 PM"
type input "7:14 PM"
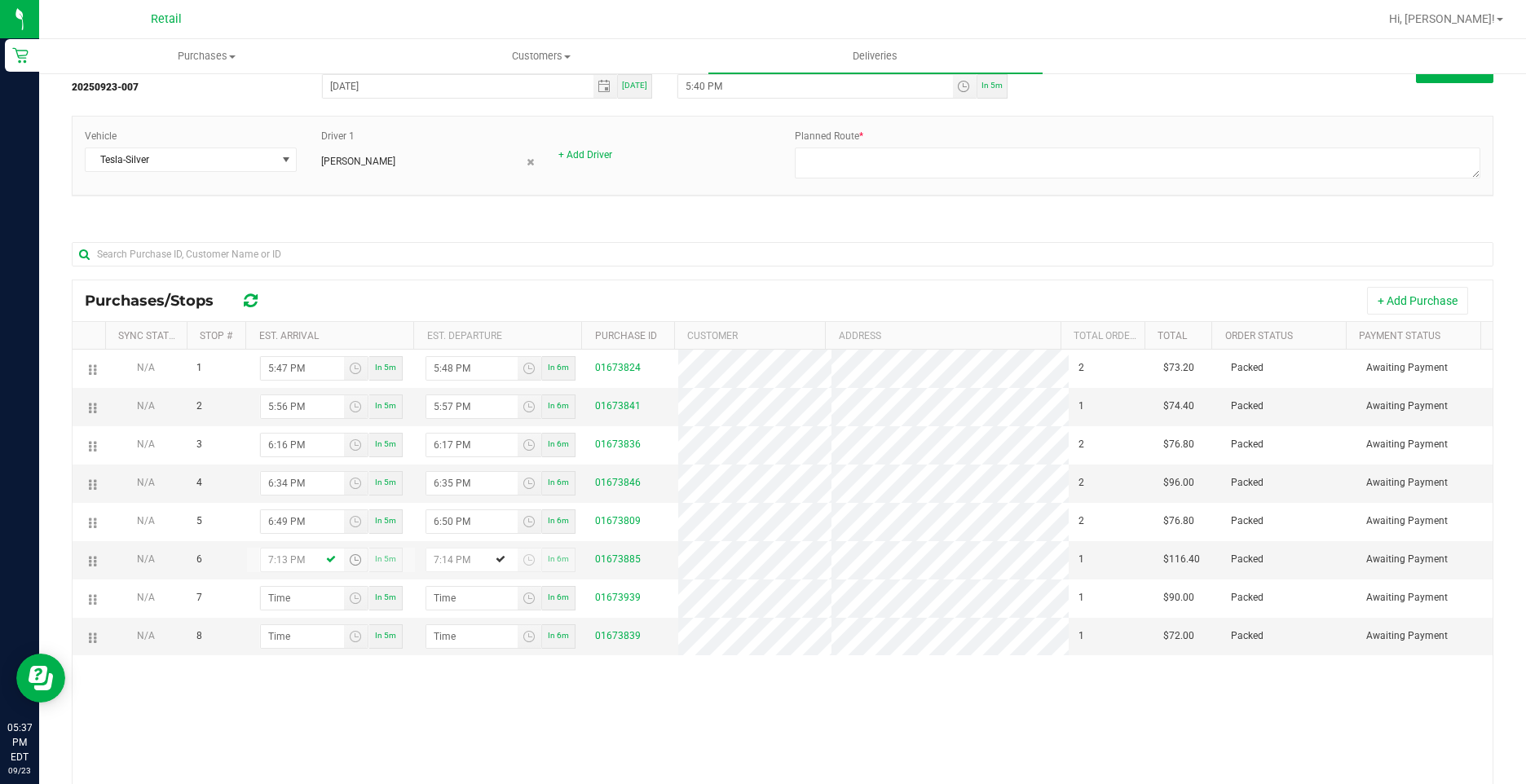
click at [524, 708] on div "N/A 1 5:47 PM In 5m 5:48 PM In 6m 01673824 2 $73.20 Packed Awaiting Payment N/A…" at bounding box center [782, 596] width 1420 height 494
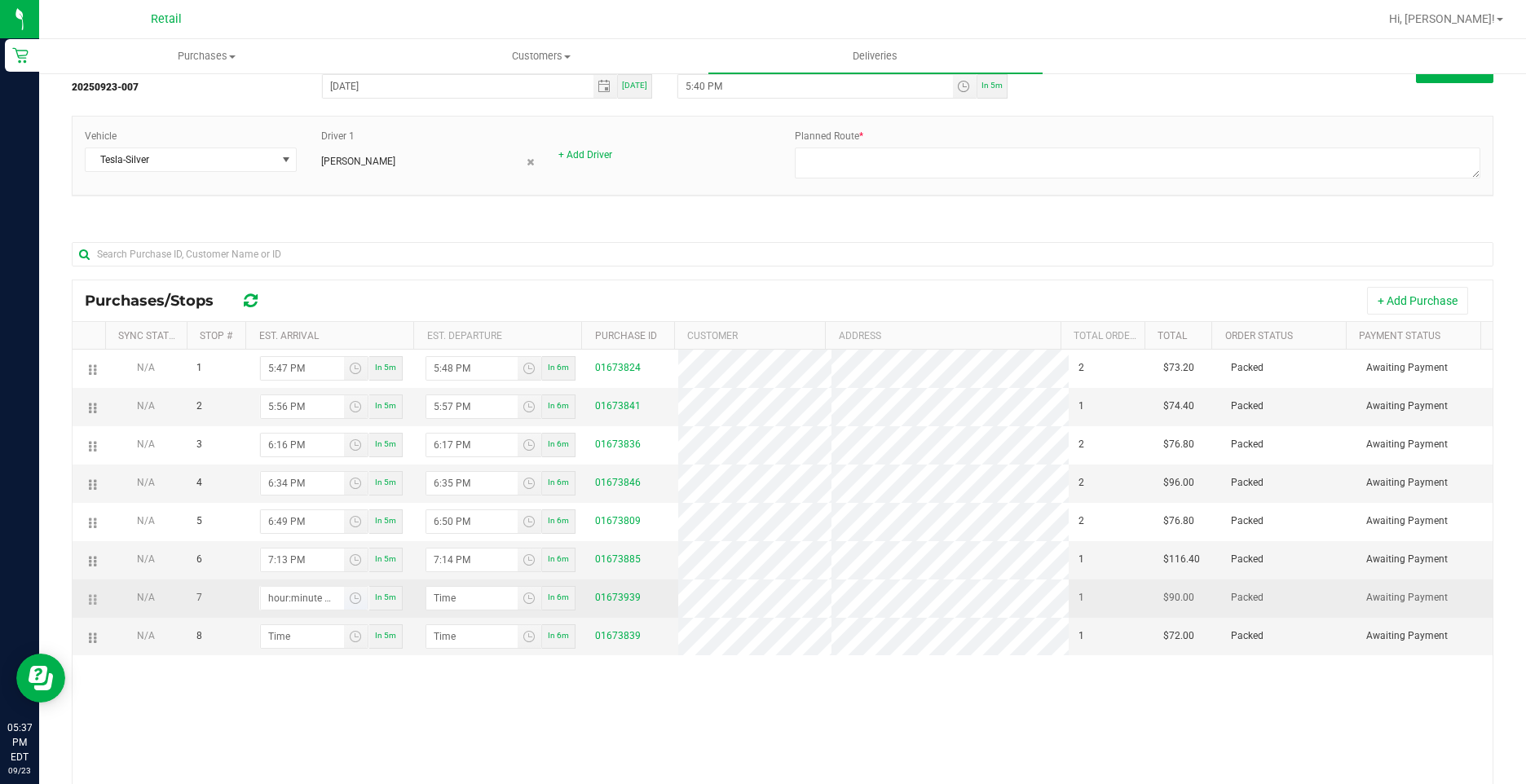
click at [311, 599] on input "hour:minute AM" at bounding box center [302, 598] width 83 height 23
type input "7:03 AM"
type input "7:04 AM"
type input "7:31 AM"
type input "7:32 AM"
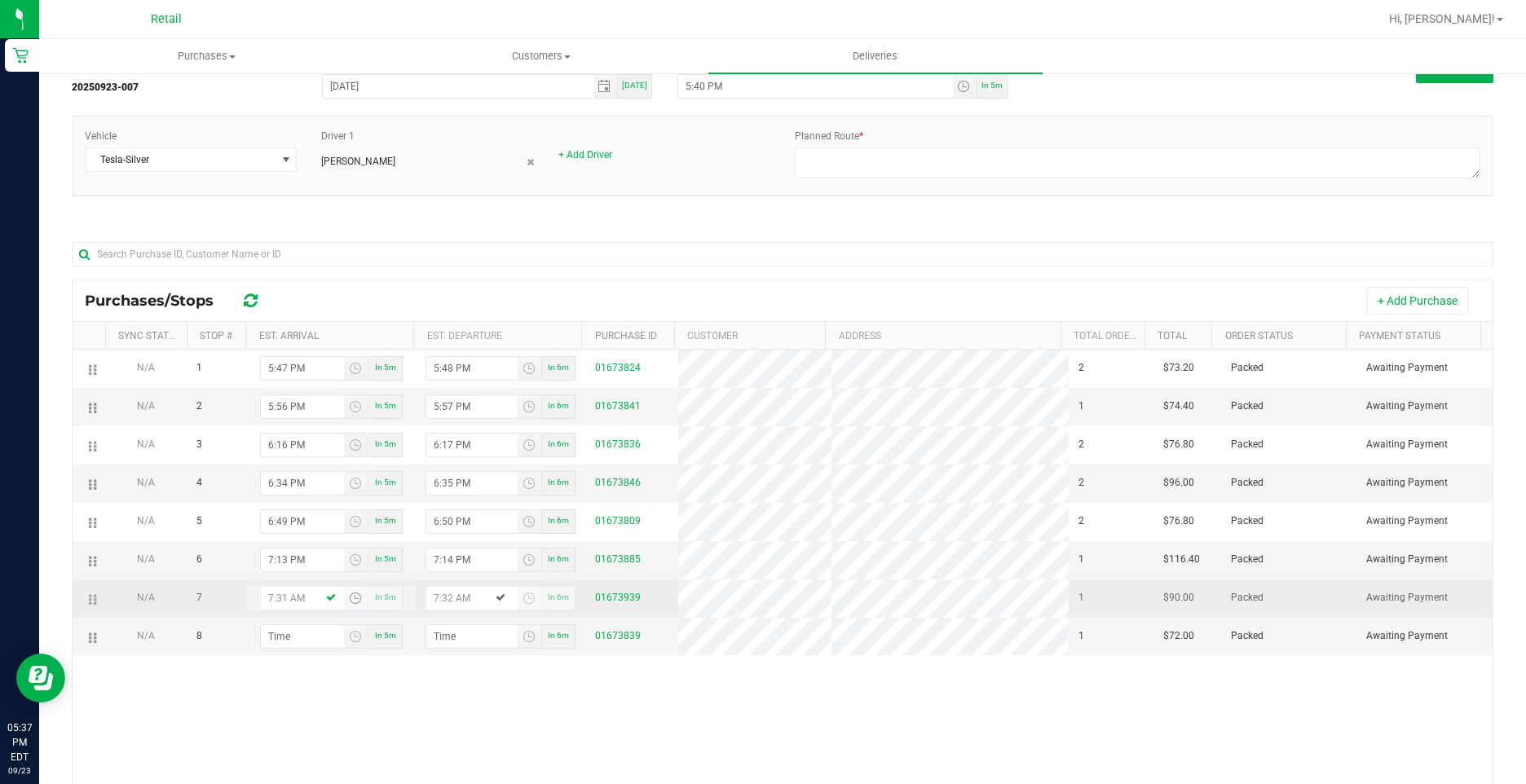
type input "7:31 PM"
type input "7:32 PM"
type input "7:31 PM"
type input "7:04 AM"
type input "7:05 AM"
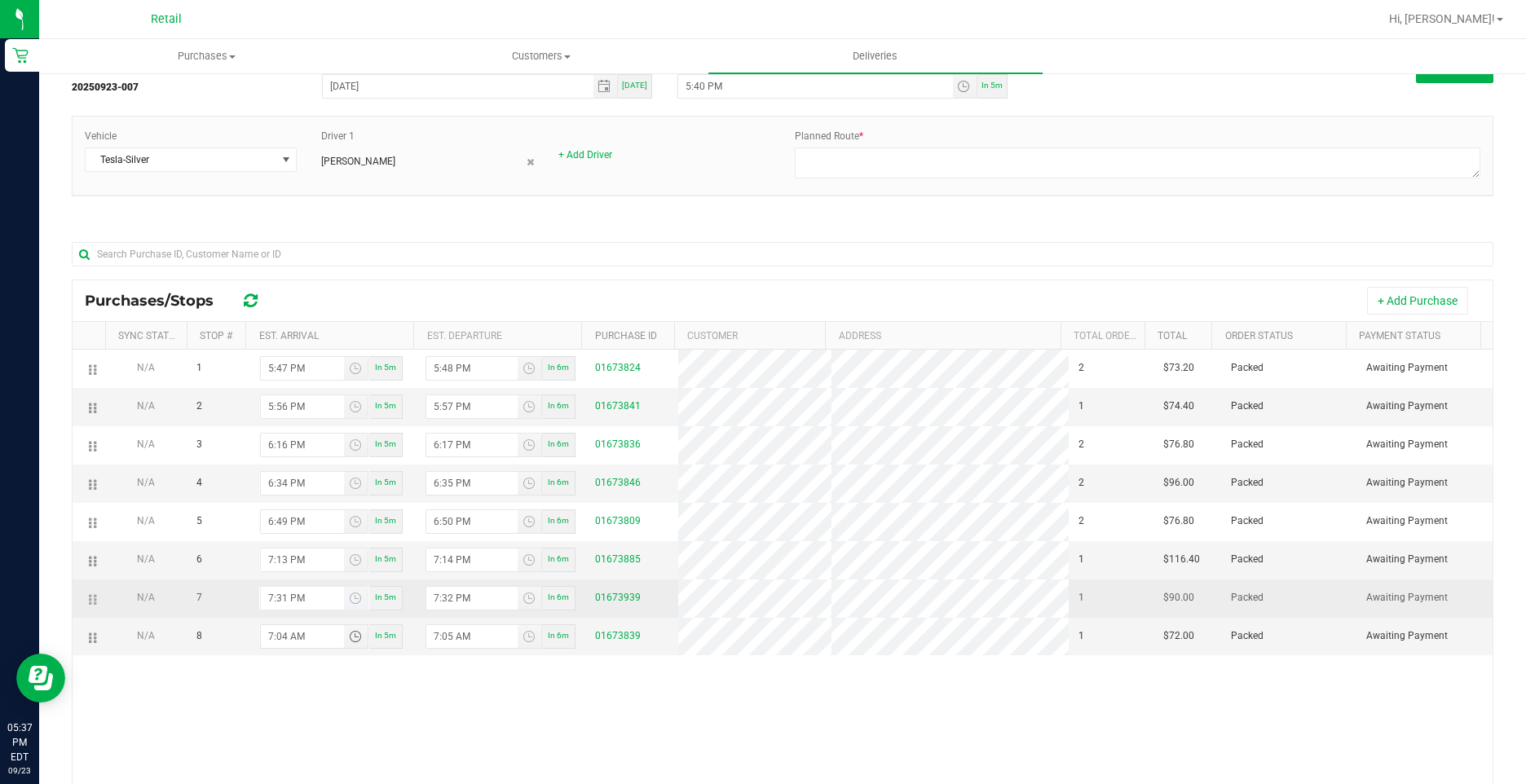
type input "7:45 AM"
type input "7:46 AM"
type input "7:45 PM"
type input "7:46 PM"
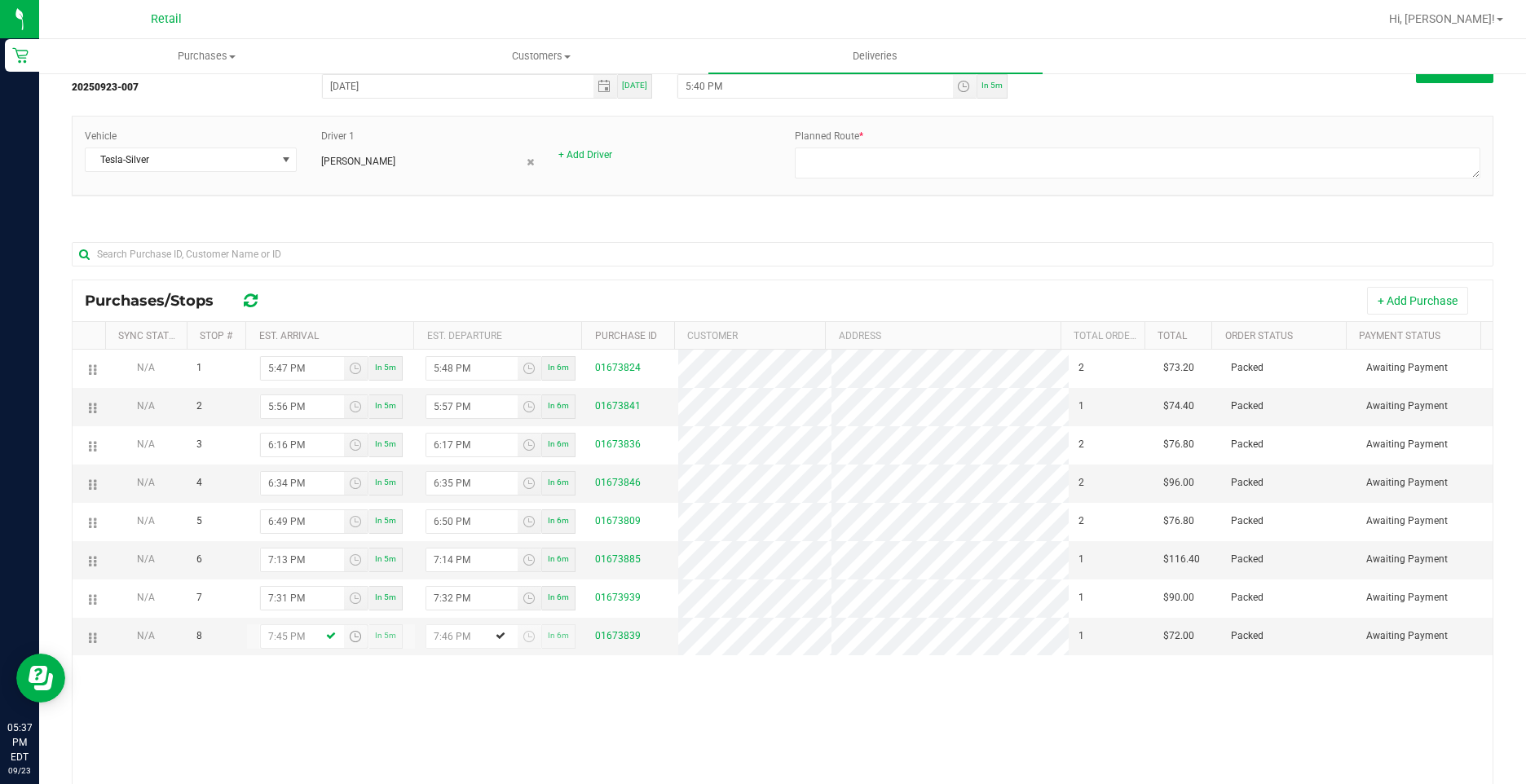
type input "7:45 PM"
click at [536, 709] on div "N/A 1 5:47 PM In 5m 5:48 PM In 6m 01673824 2 $73.20 Packed Awaiting Payment N/A…" at bounding box center [782, 596] width 1420 height 494
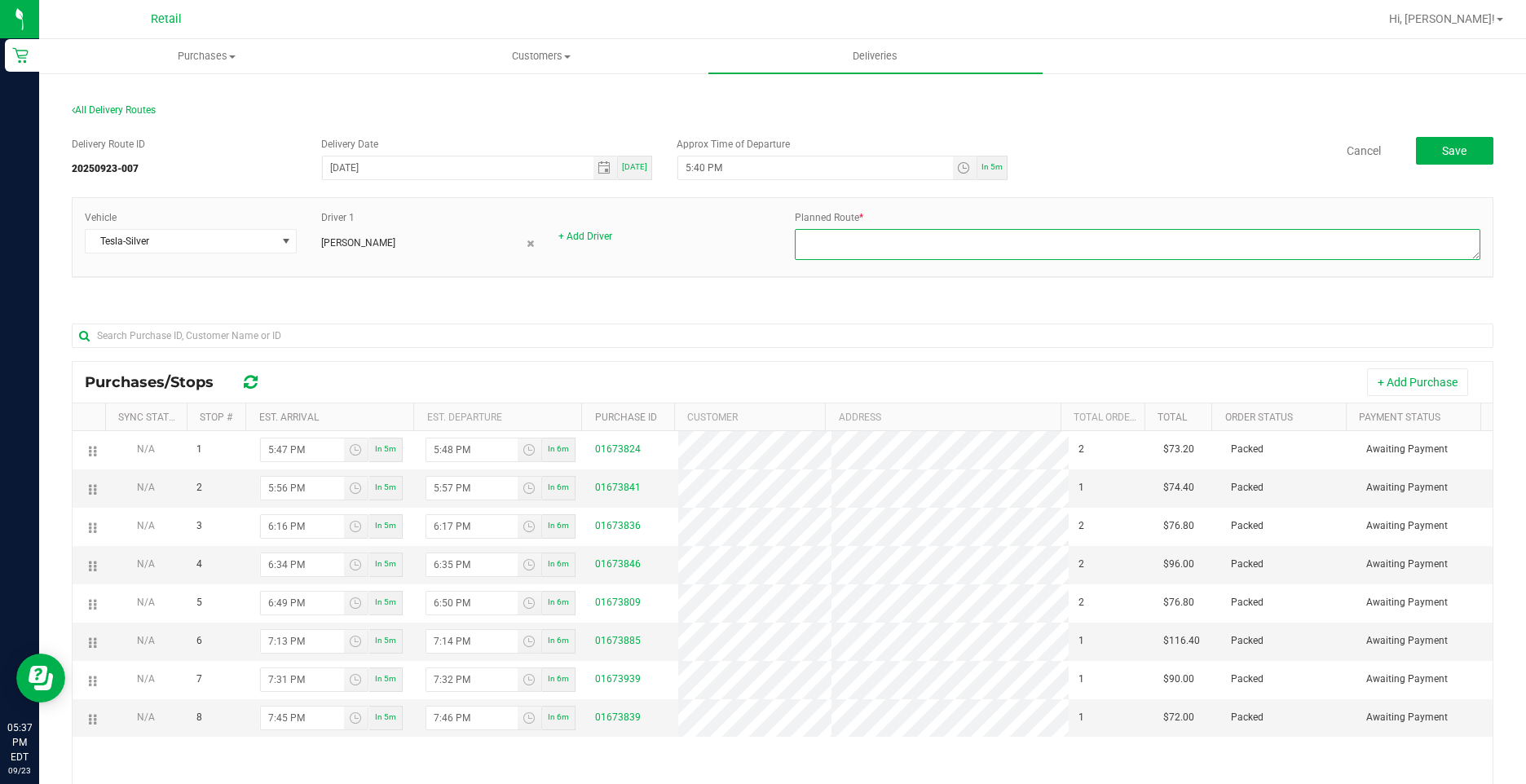
click at [987, 247] on textarea at bounding box center [1137, 244] width 685 height 31
type textarea "Onfleet 923007 - [PERSON_NAME] - No dispatch - Silver Tesla"
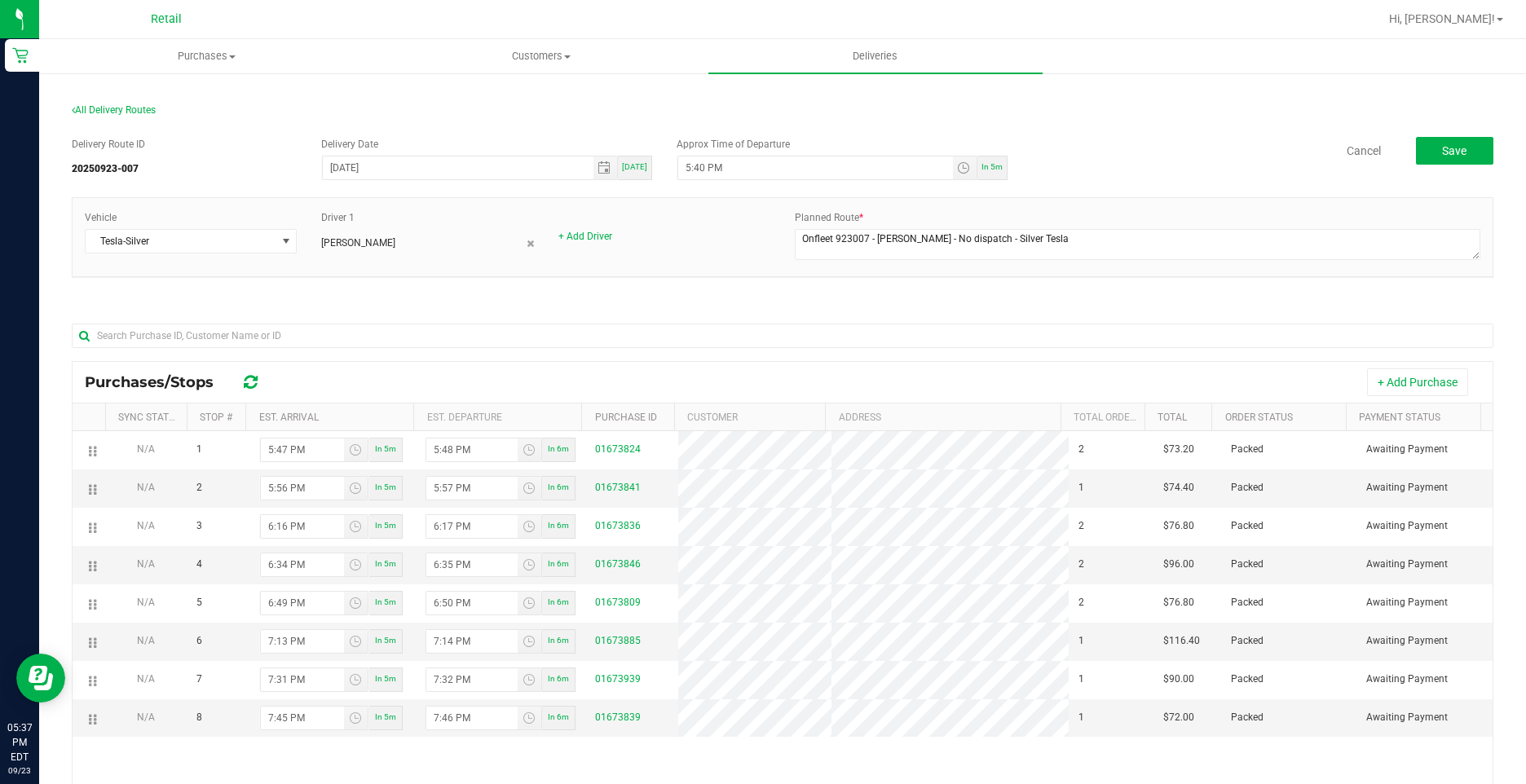
click at [1190, 171] on div "Delivery Route ID 20250923-007 Delivery Date [DATE] [DATE] Approx Time of Depar…" at bounding box center [782, 160] width 1422 height 46
click at [1447, 163] on button "Save" at bounding box center [1454, 151] width 77 height 28
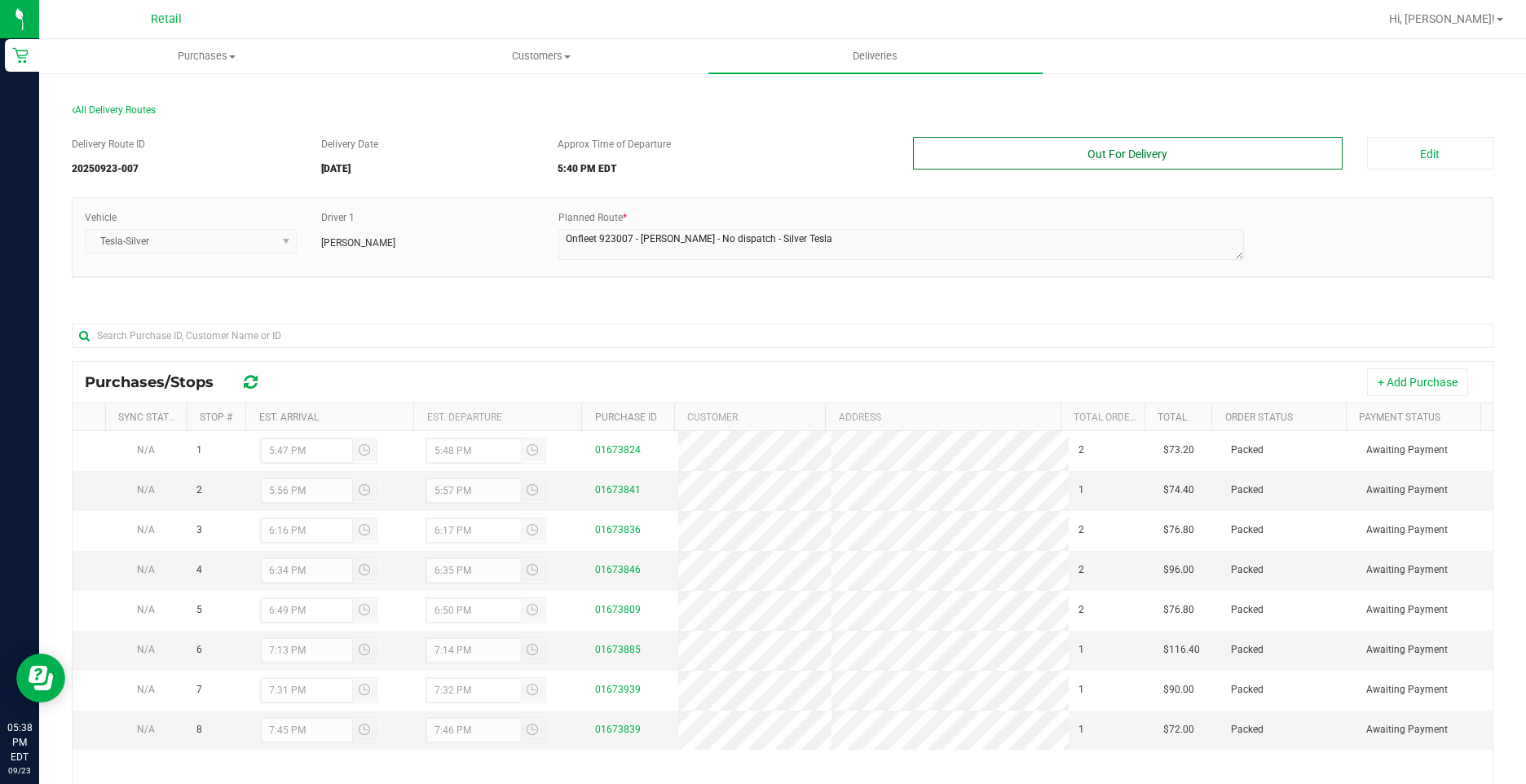
click at [1130, 158] on button "Out For Delivery" at bounding box center [1127, 153] width 429 height 32
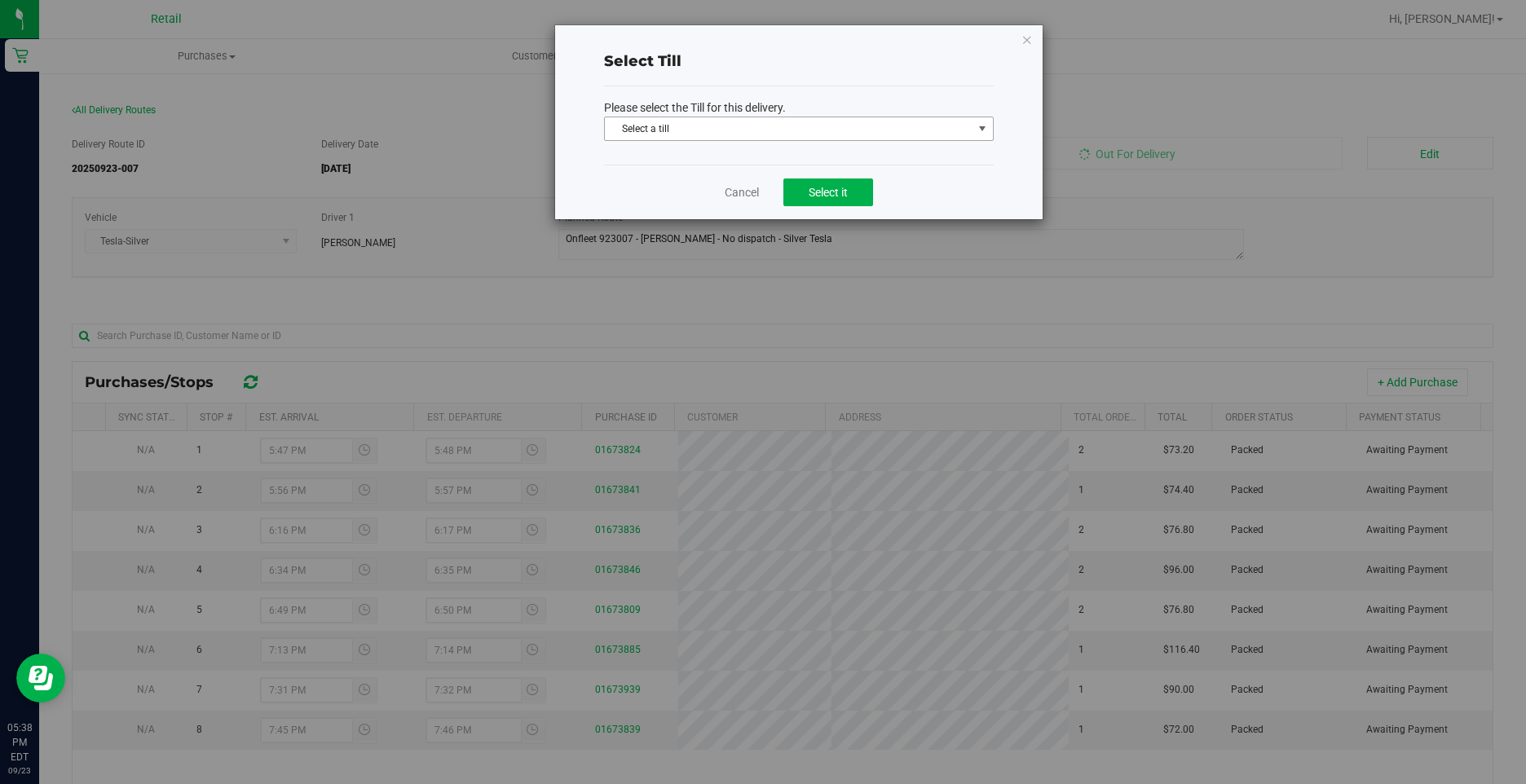
click at [770, 123] on span "Select a till" at bounding box center [788, 129] width 367 height 23
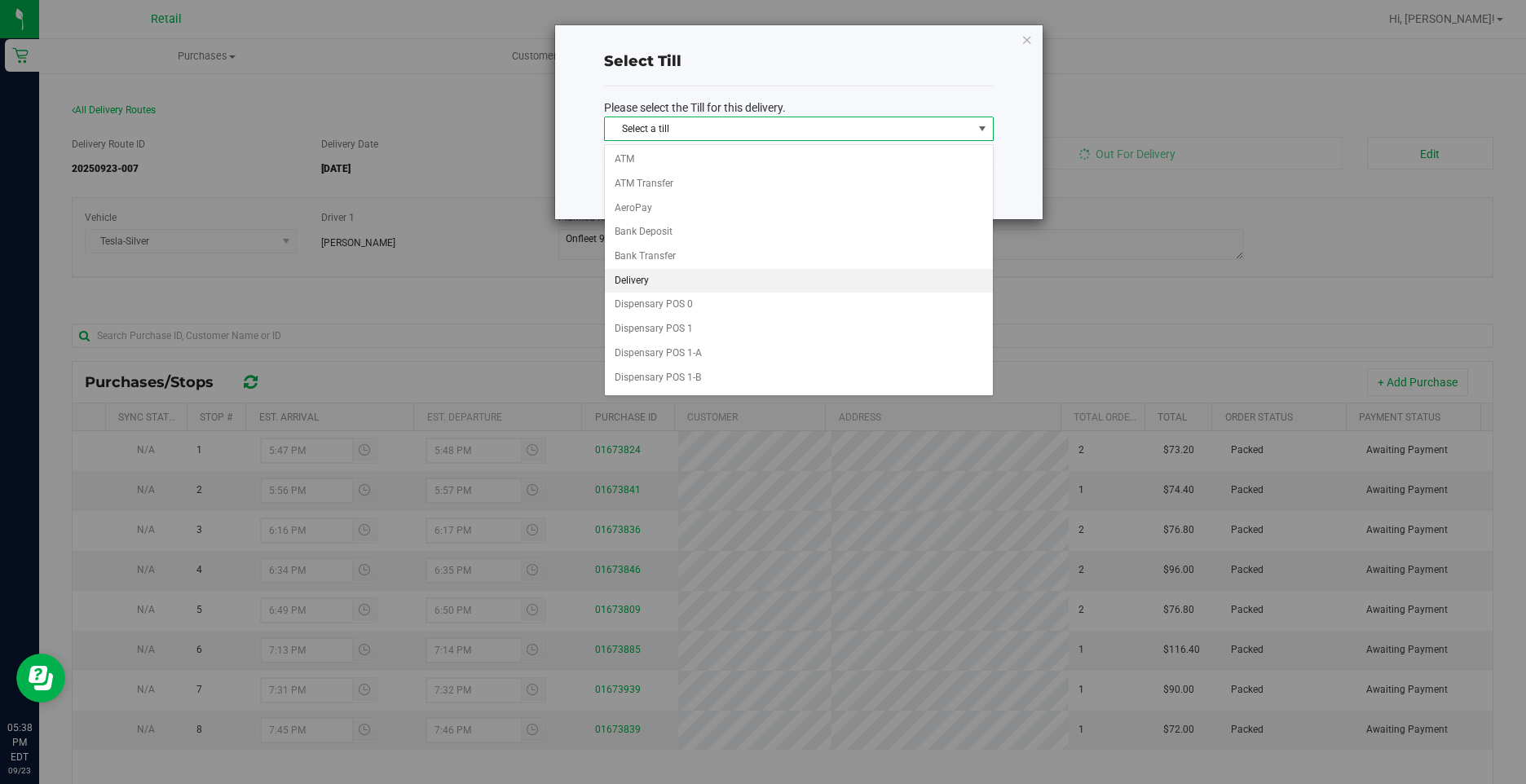
click at [681, 141] on span "Select a till Select a till ATM ATM Transfer AeroPay Bank Deposit Bank Transfer…" at bounding box center [799, 131] width 389 height 28
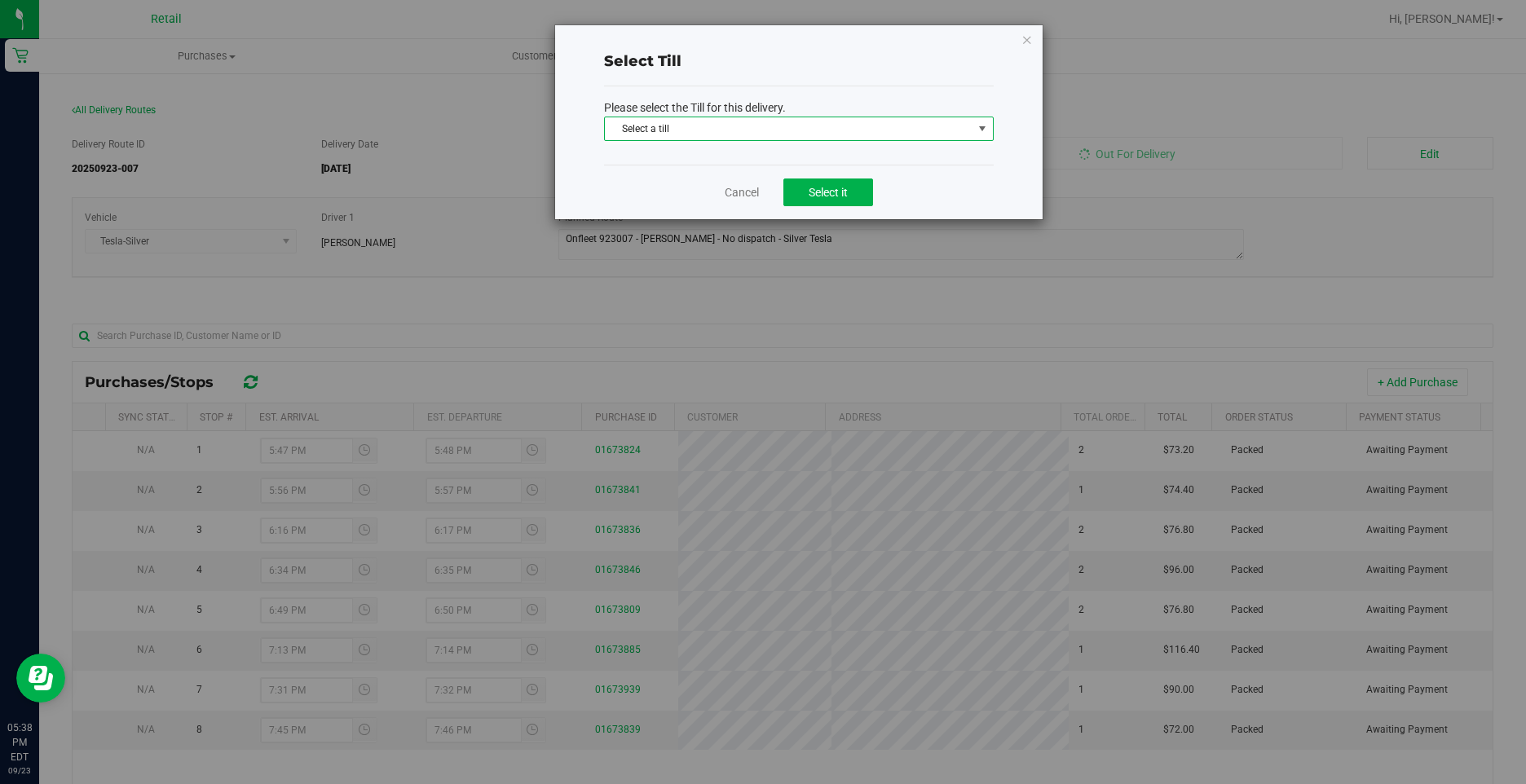
click at [687, 131] on span "Select a till" at bounding box center [788, 129] width 367 height 23
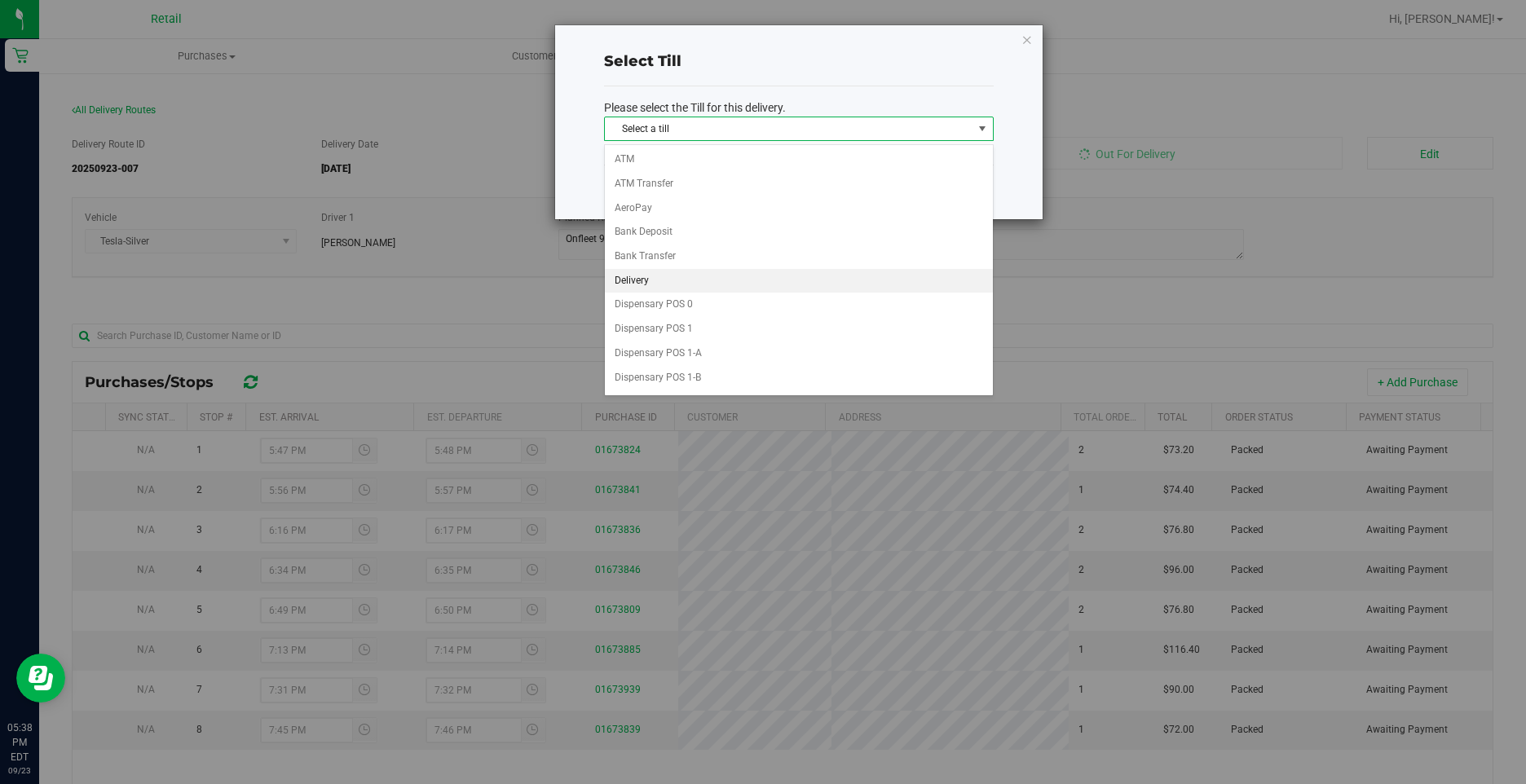
click at [665, 277] on li "Delivery" at bounding box center [798, 282] width 388 height 25
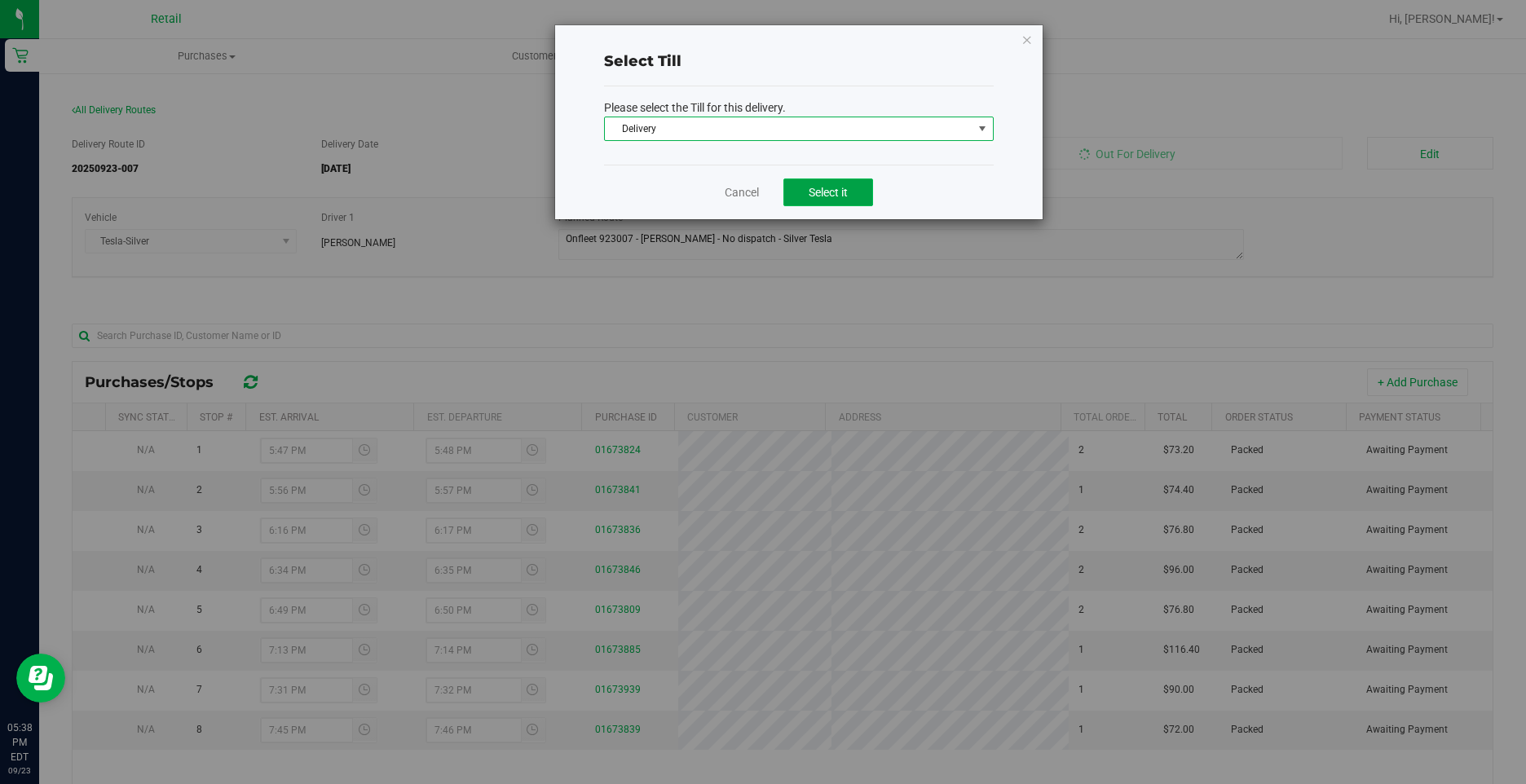
click at [832, 198] on span "Select it" at bounding box center [828, 192] width 39 height 13
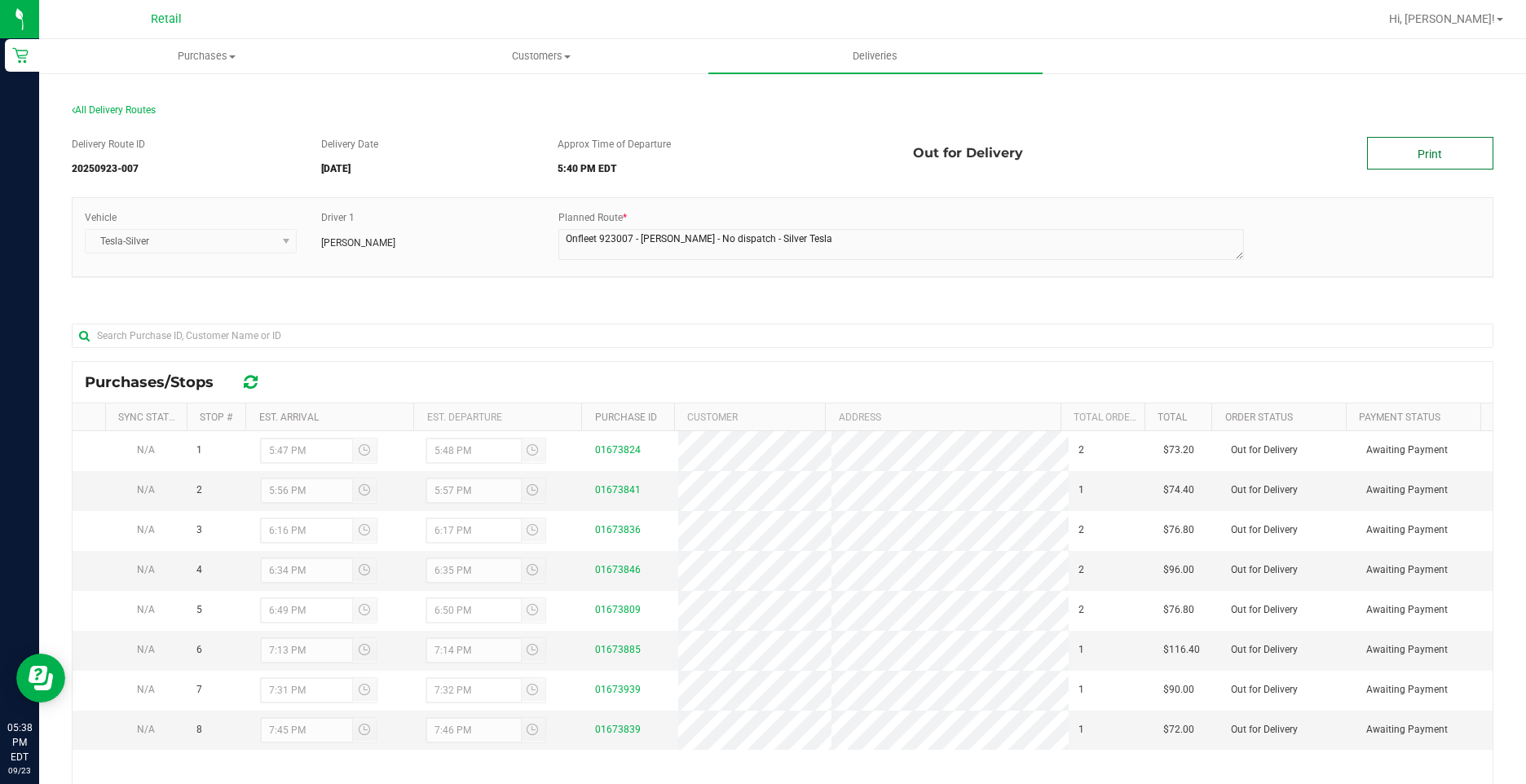
click at [1437, 153] on link "Print" at bounding box center [1430, 153] width 126 height 32
